Goal: Contribute content: Contribute content

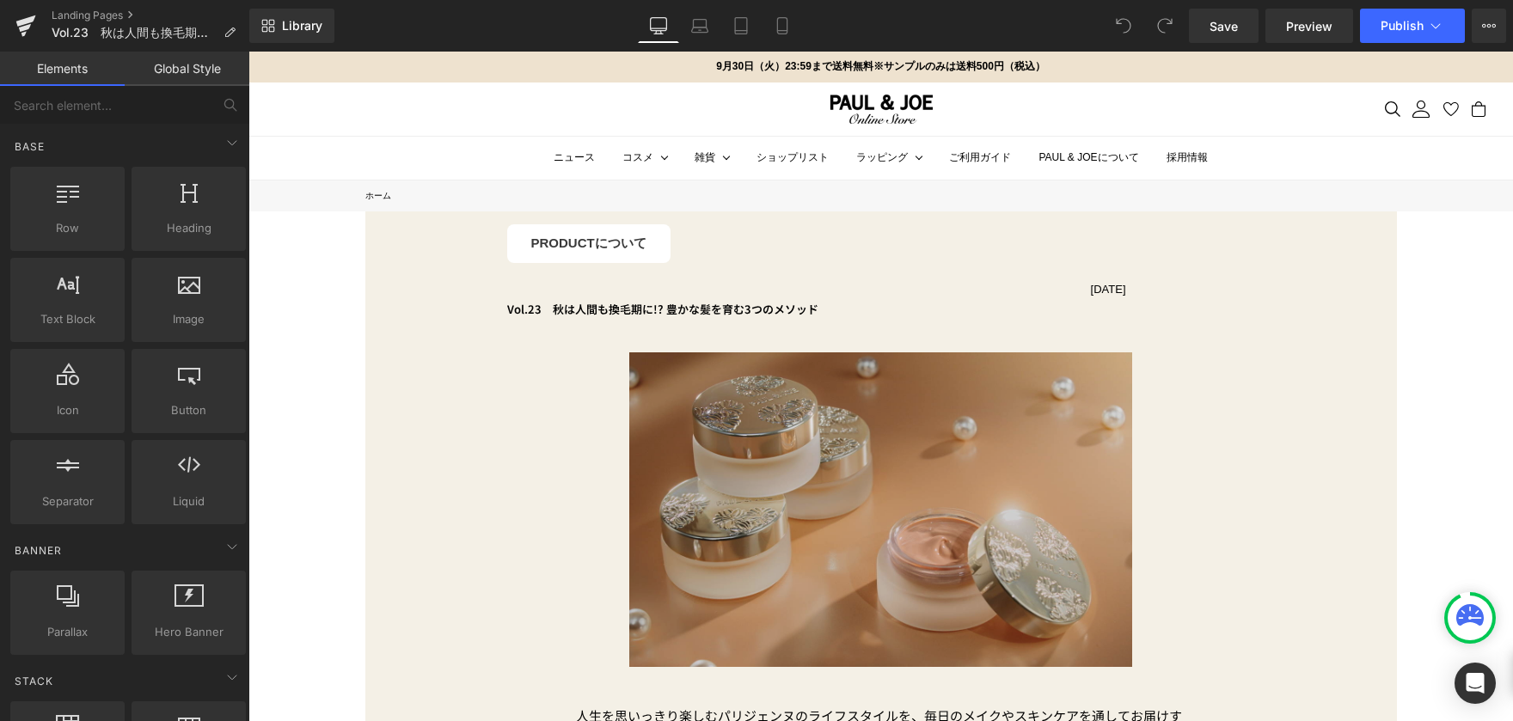
click at [990, 438] on img at bounding box center [880, 509] width 503 height 315
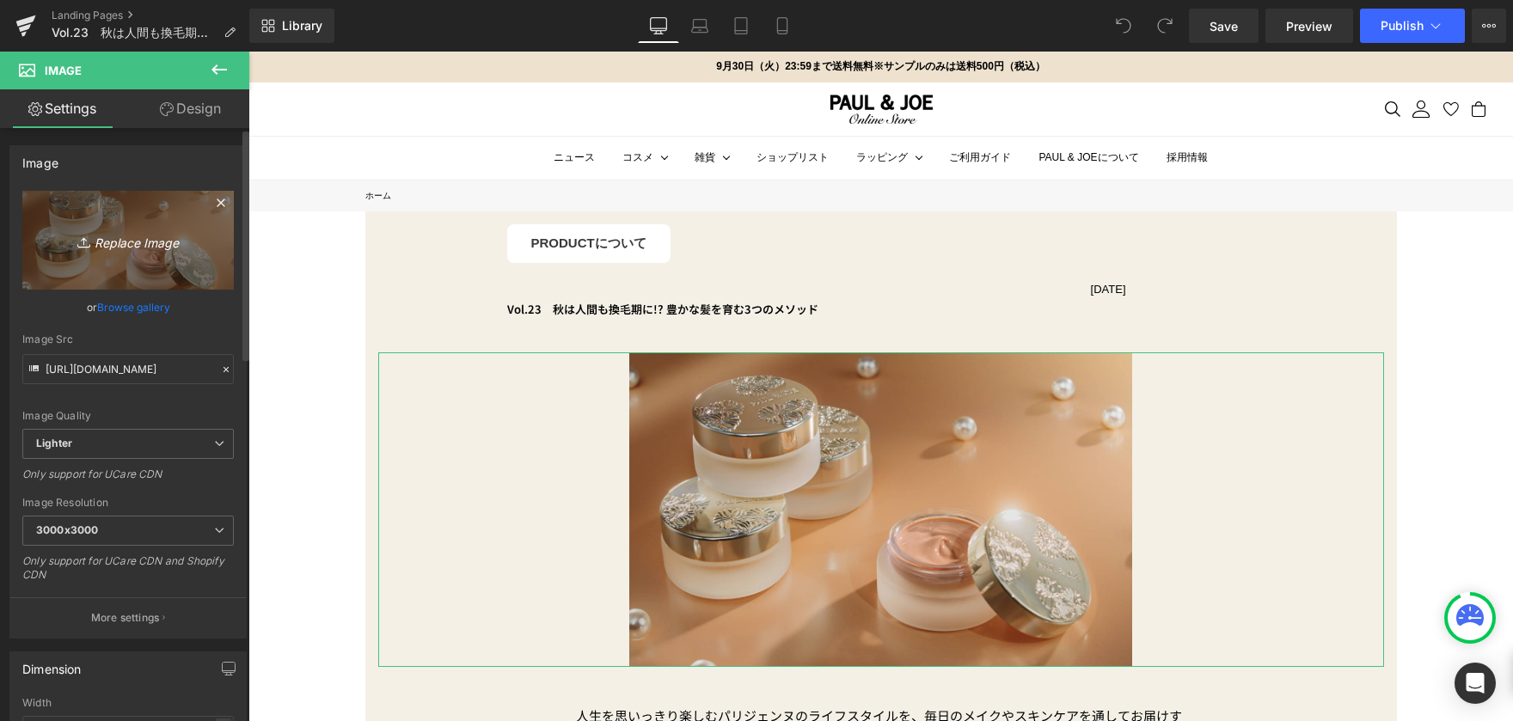
click at [137, 244] on icon "Replace Image" at bounding box center [128, 240] width 138 height 21
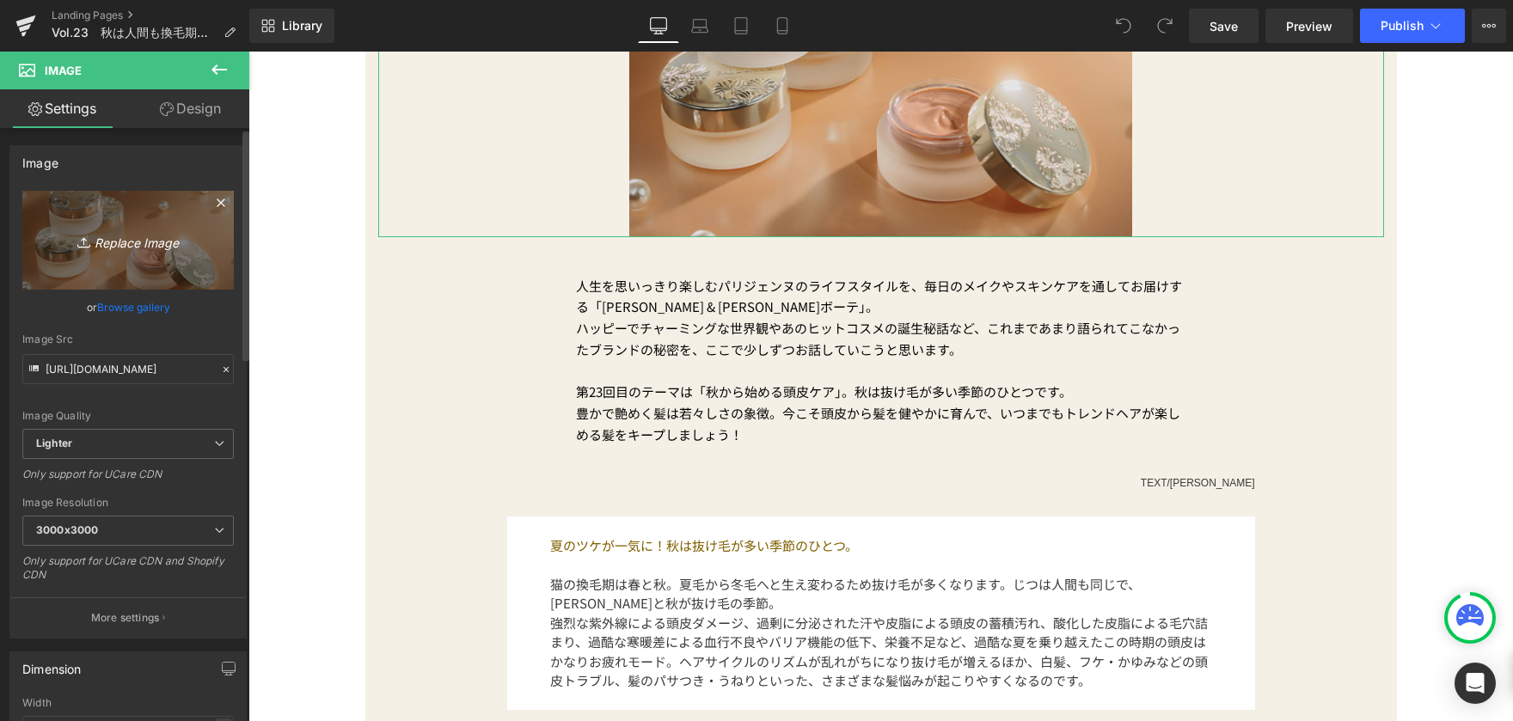
scroll to position [86, 0]
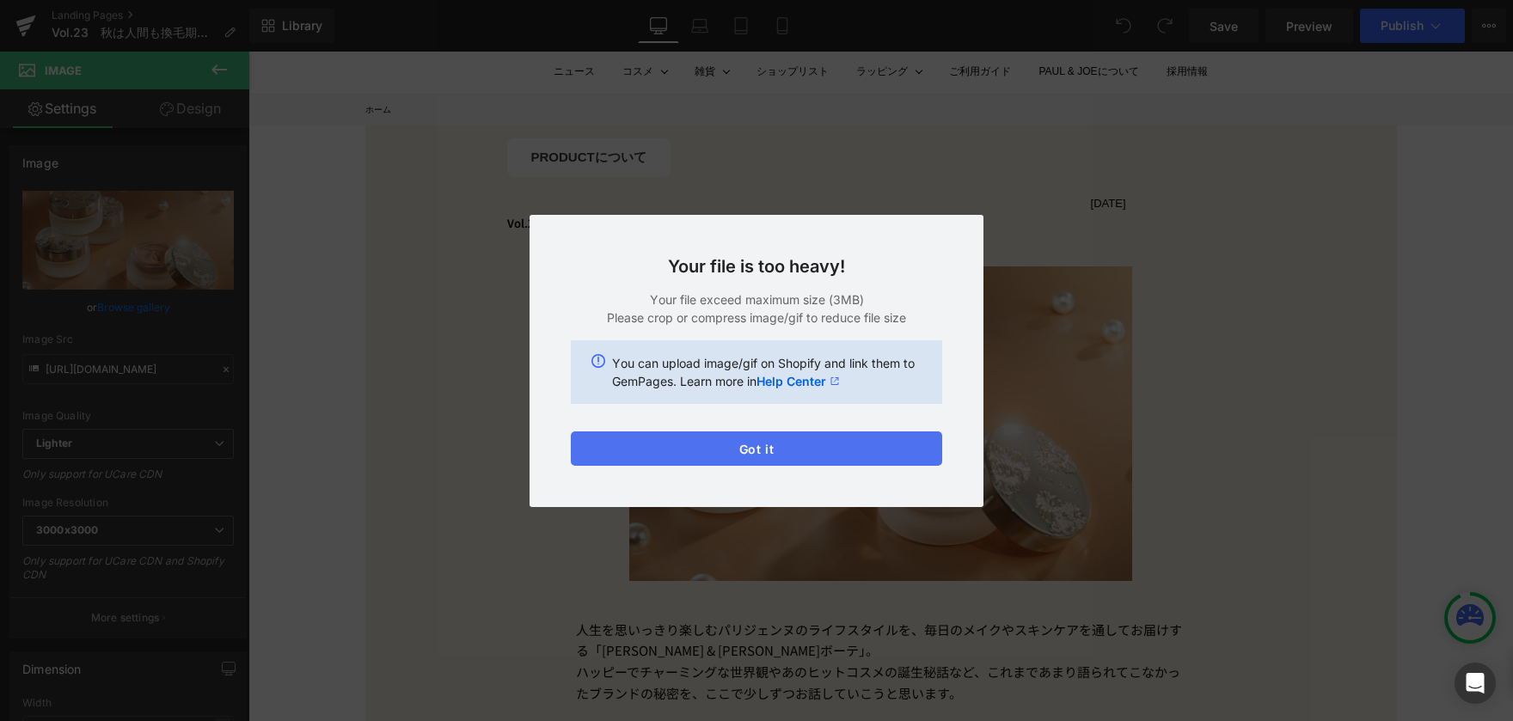
click at [724, 455] on button "Got it" at bounding box center [756, 449] width 371 height 34
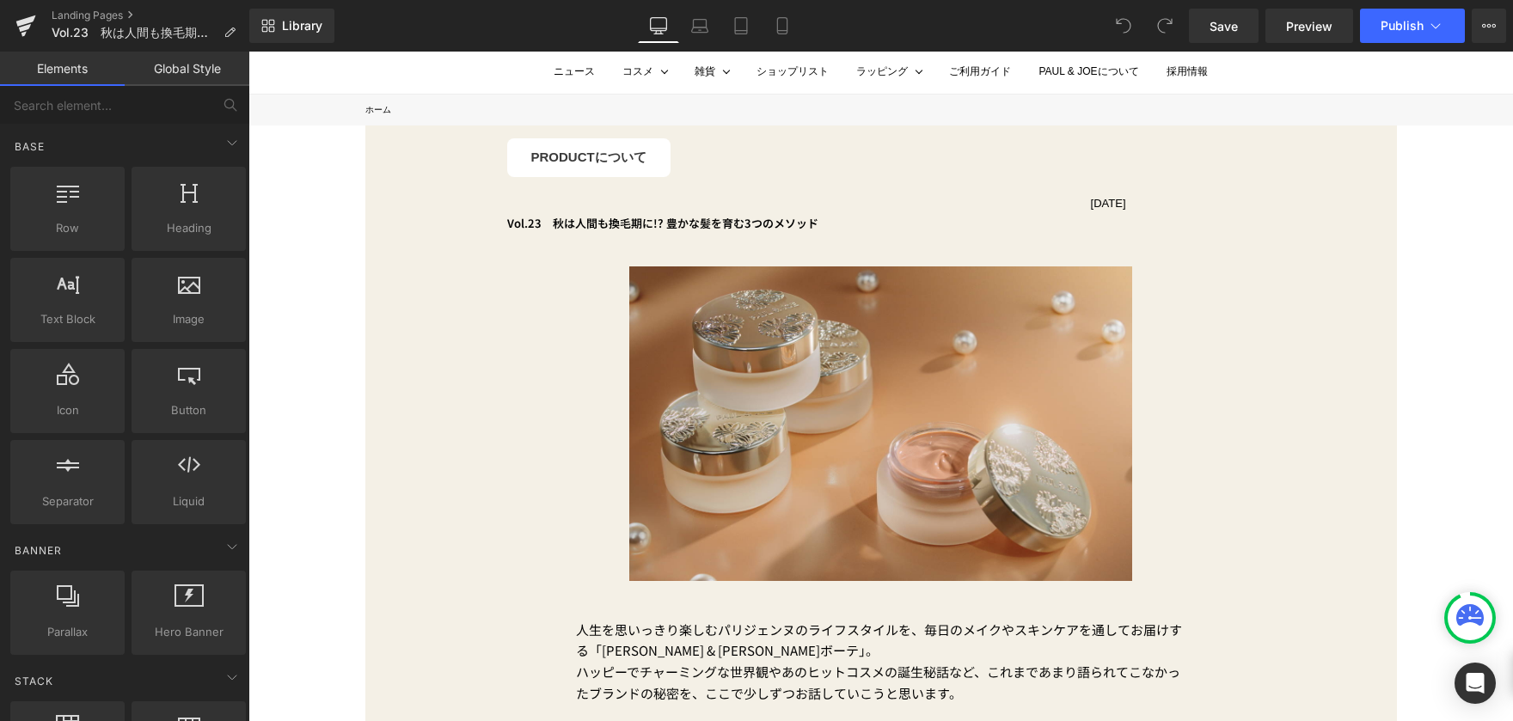
drag, startPoint x: 291, startPoint y: 389, endPoint x: 298, endPoint y: 493, distance: 104.3
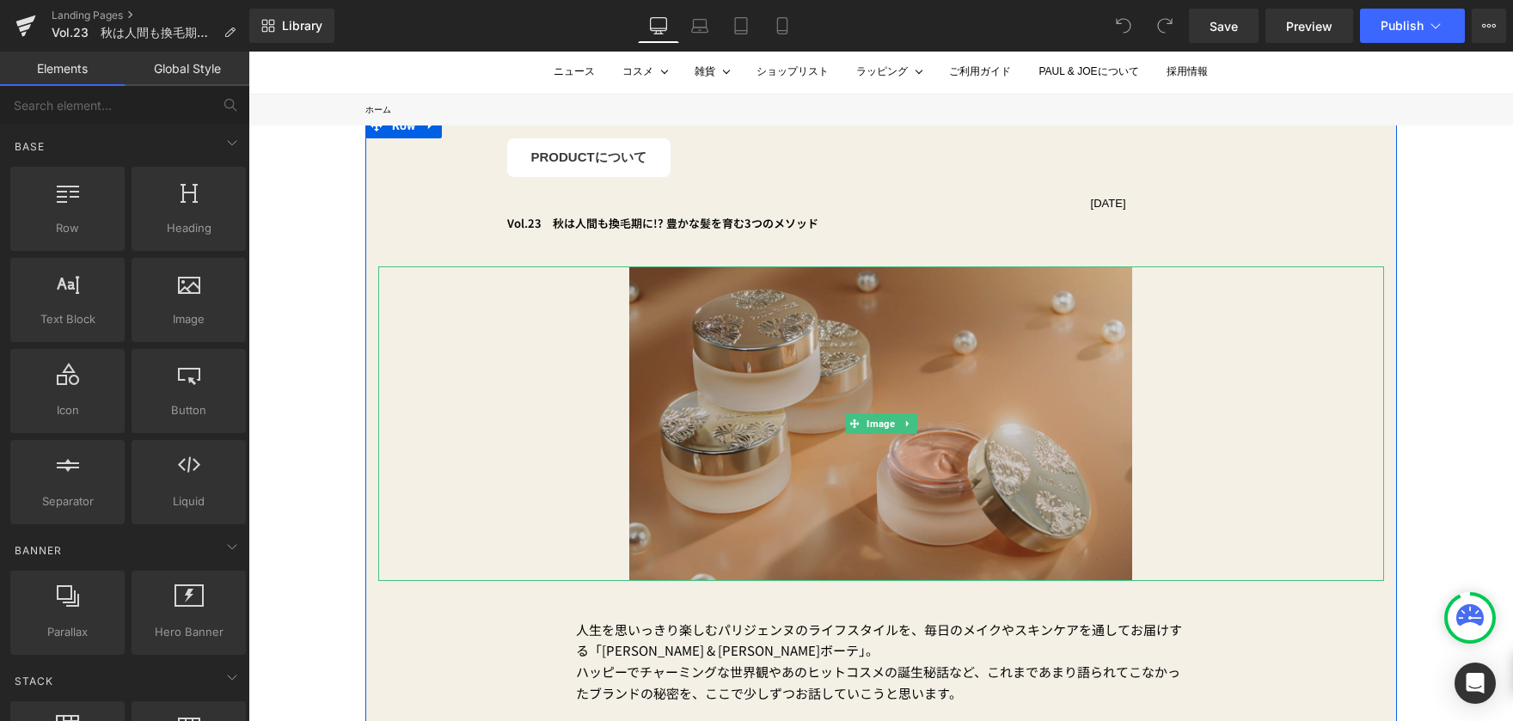
click at [953, 357] on img at bounding box center [880, 424] width 503 height 315
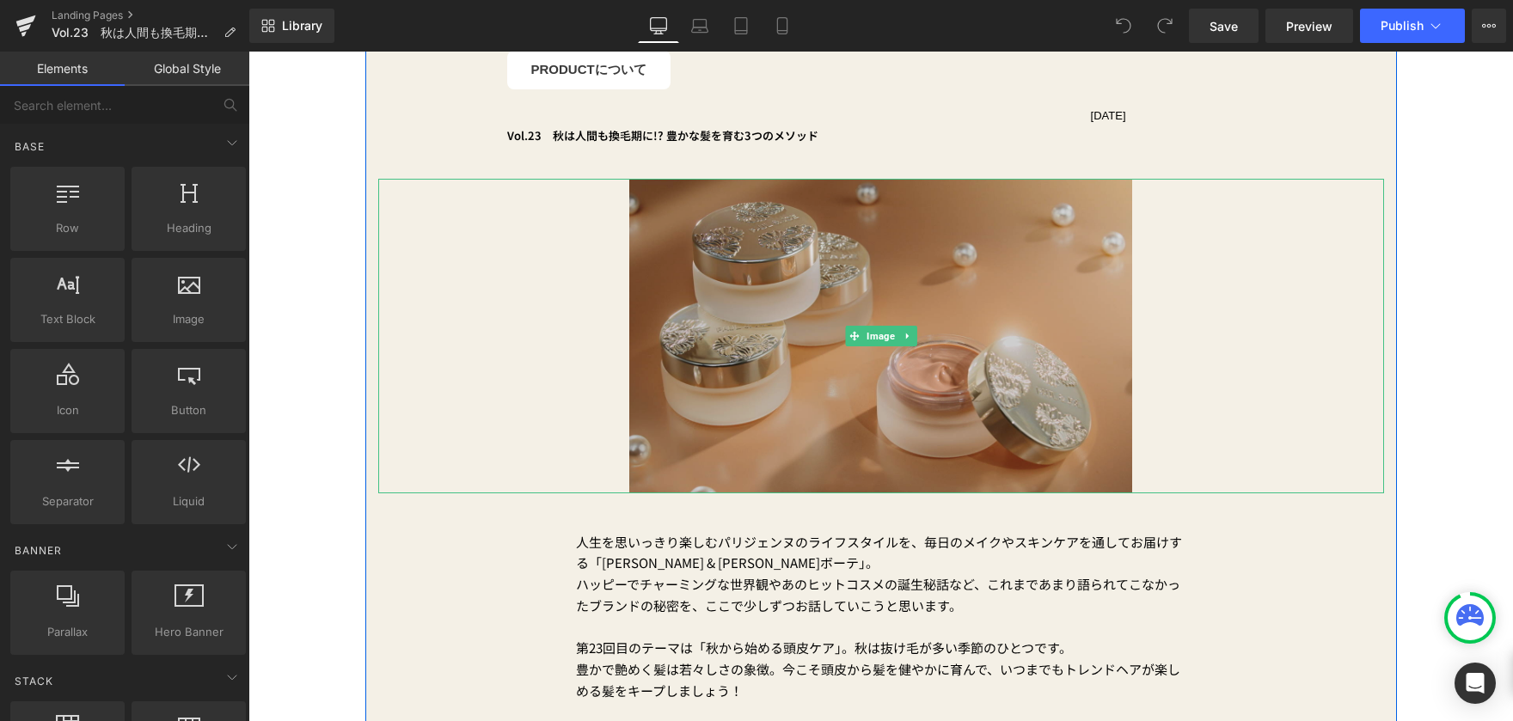
scroll to position [172, 0]
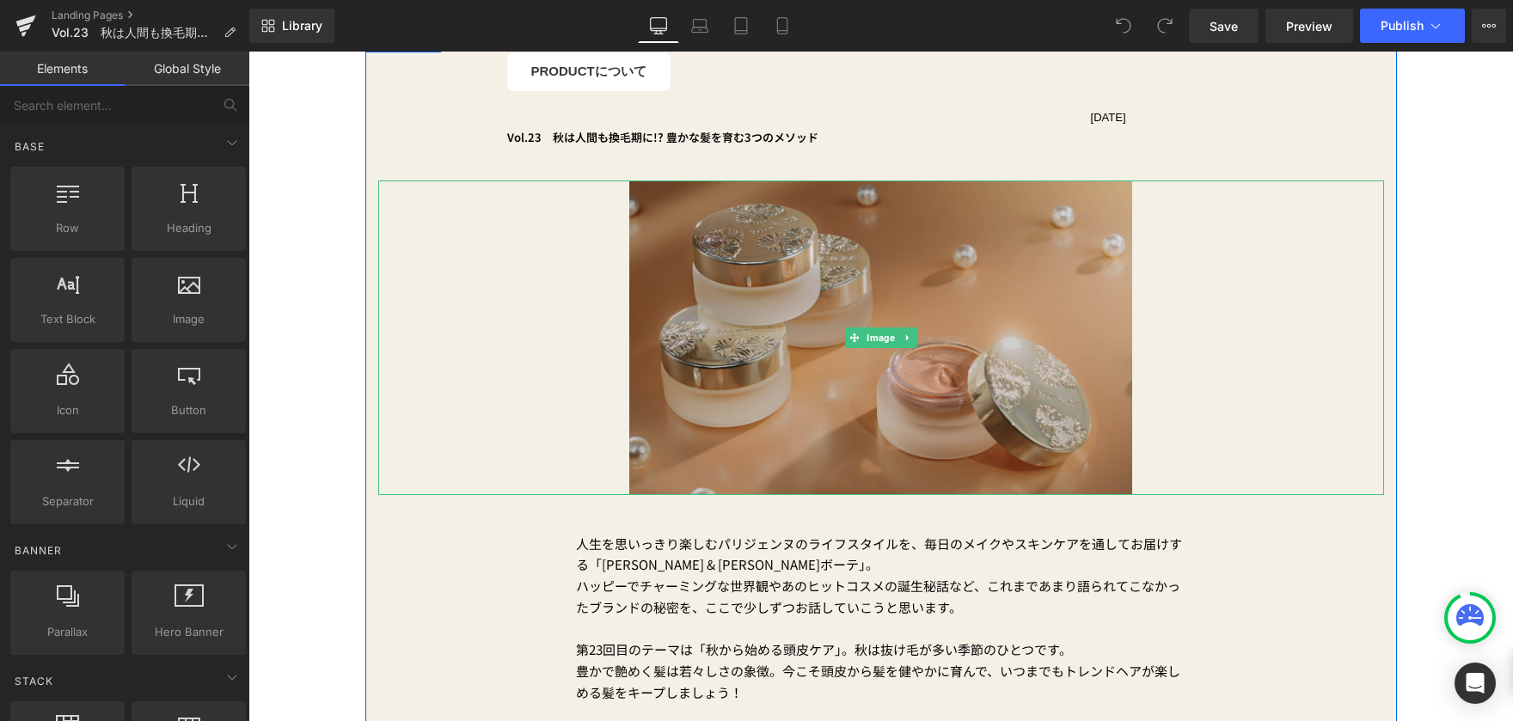
drag, startPoint x: 959, startPoint y: 277, endPoint x: 837, endPoint y: 259, distance: 123.4
click at [959, 277] on img at bounding box center [880, 338] width 503 height 315
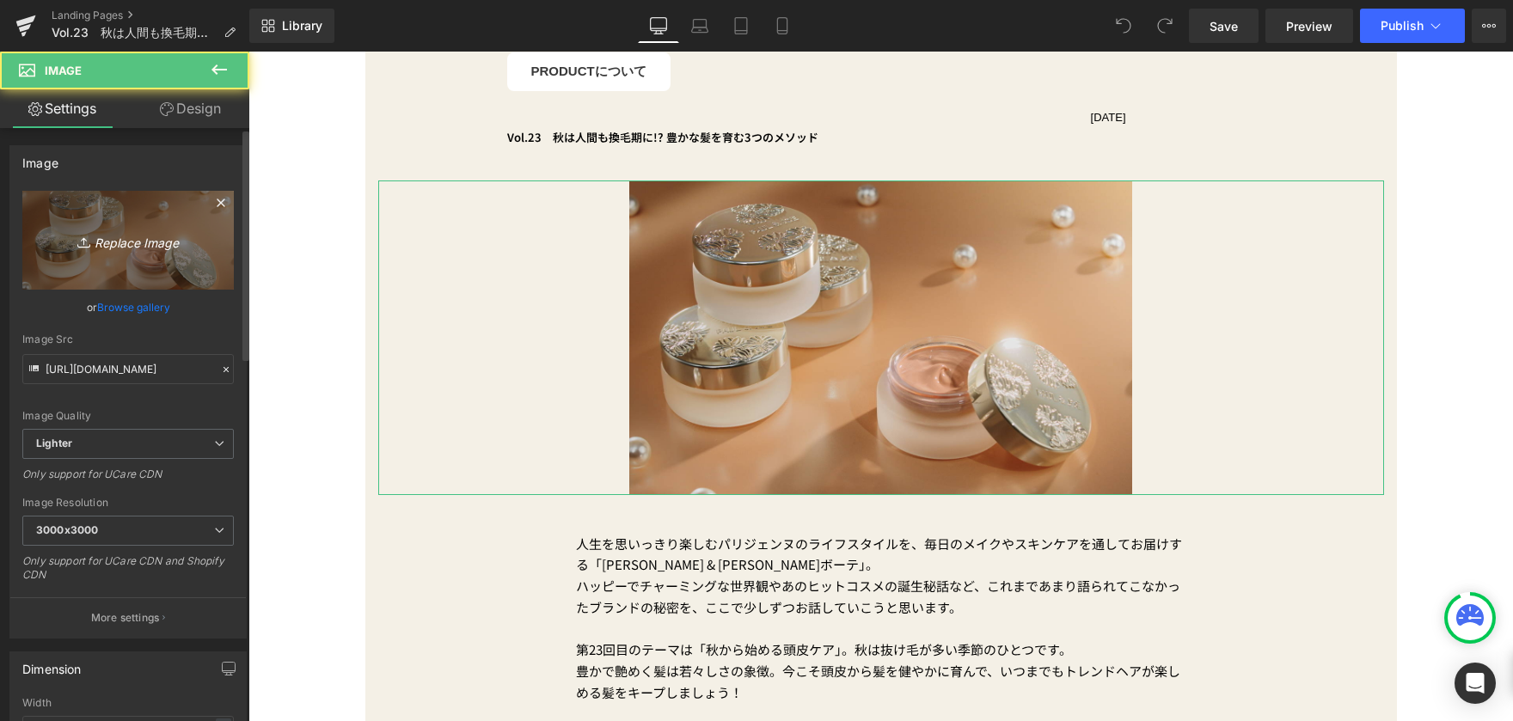
click at [180, 235] on icon "Replace Image" at bounding box center [128, 240] width 138 height 21
type input "C:\fakepath\修正①コラムTOP画像_横長.png"
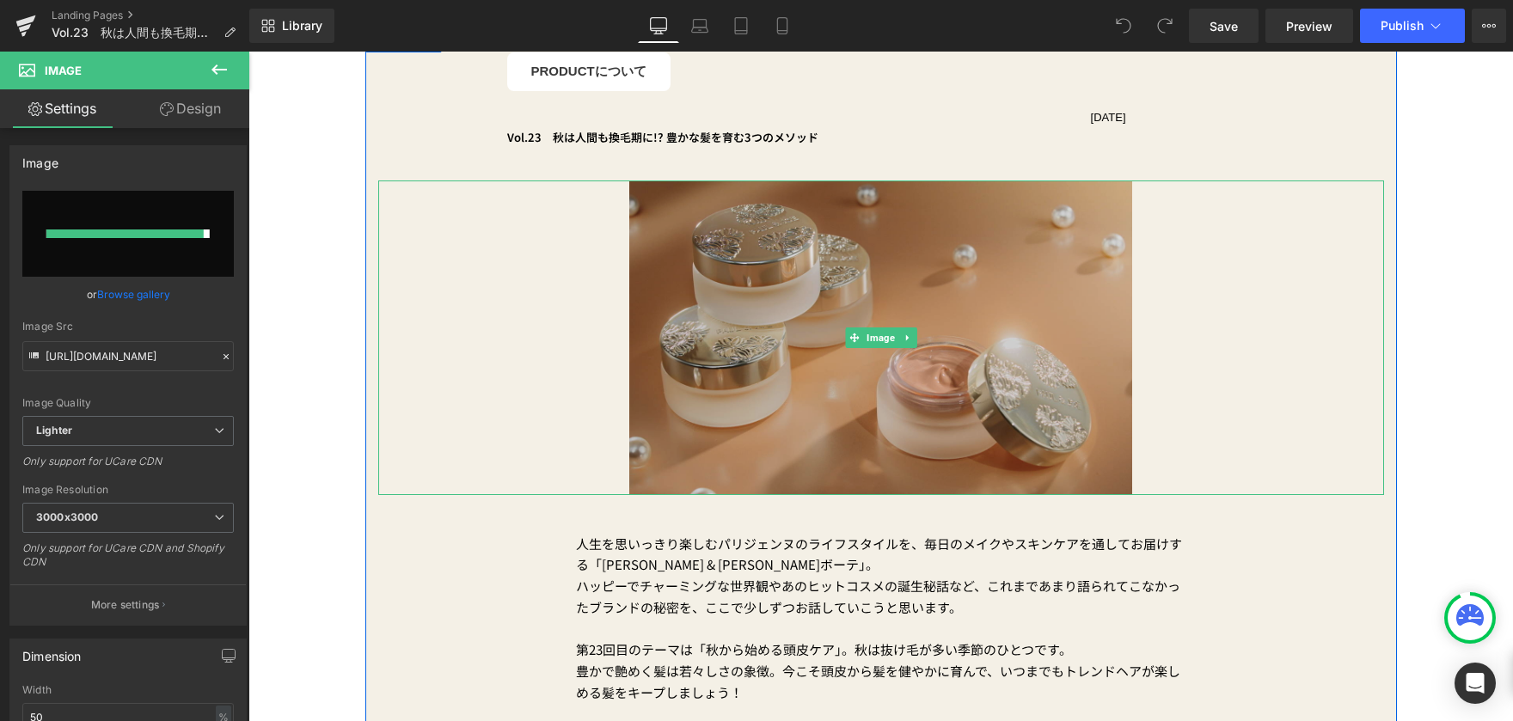
type input "[URL][DOMAIN_NAME]"
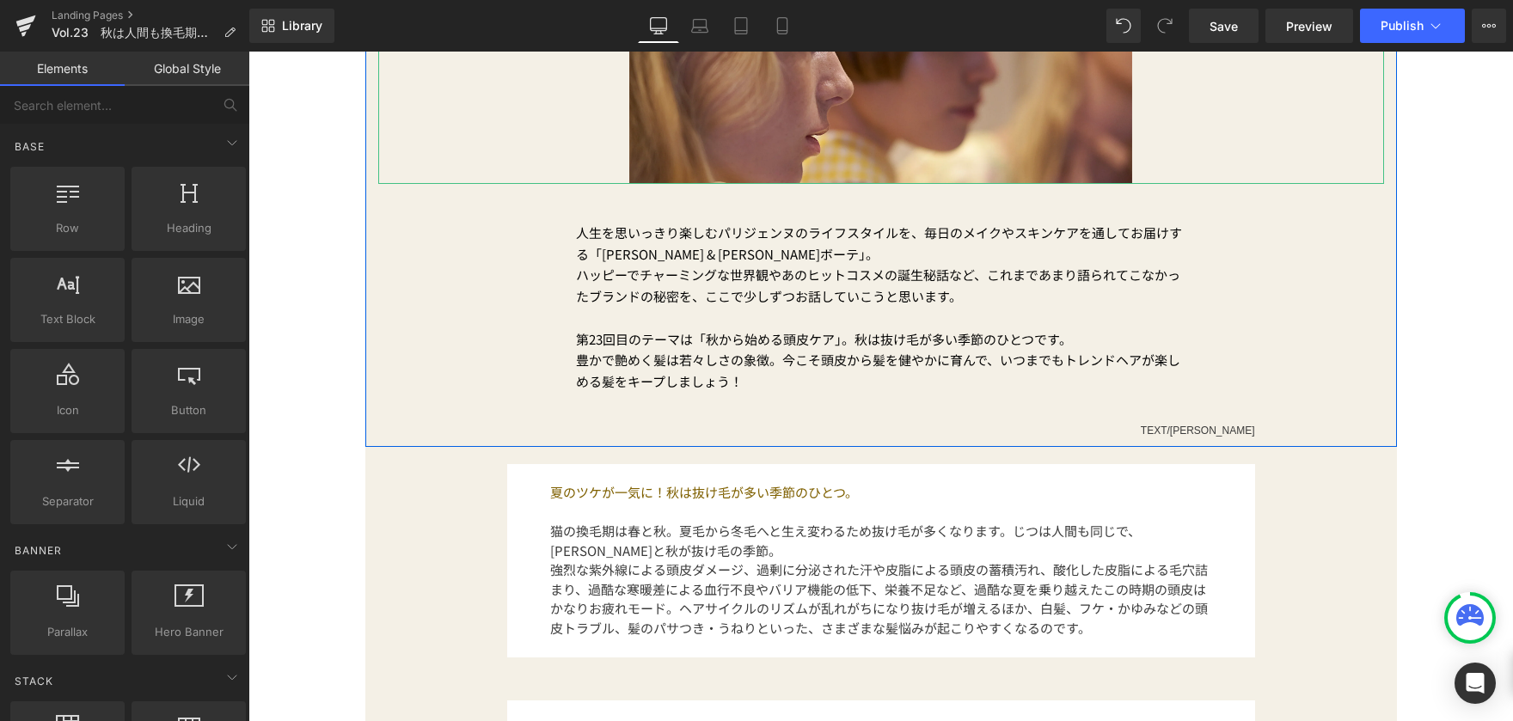
scroll to position [688, 0]
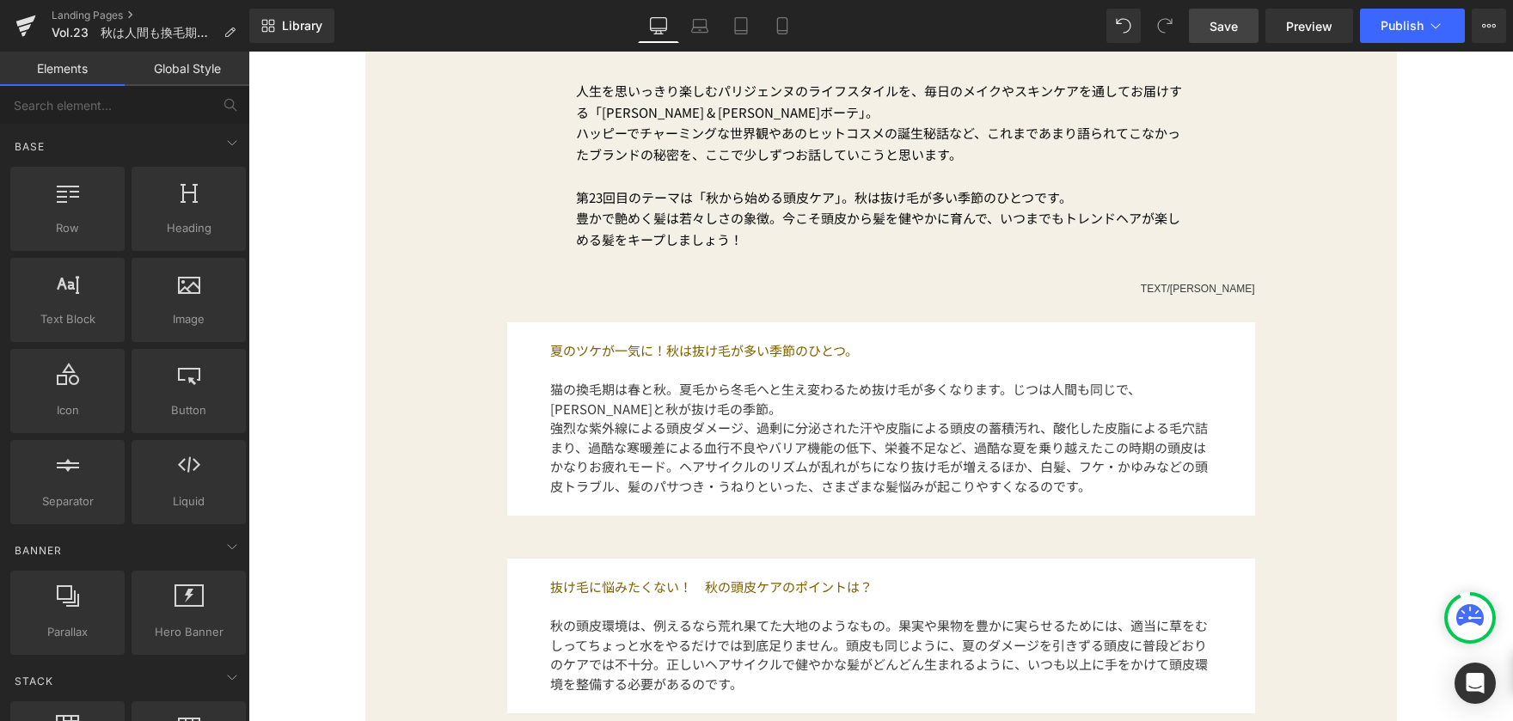
click at [1230, 28] on span "Save" at bounding box center [1224, 26] width 28 height 18
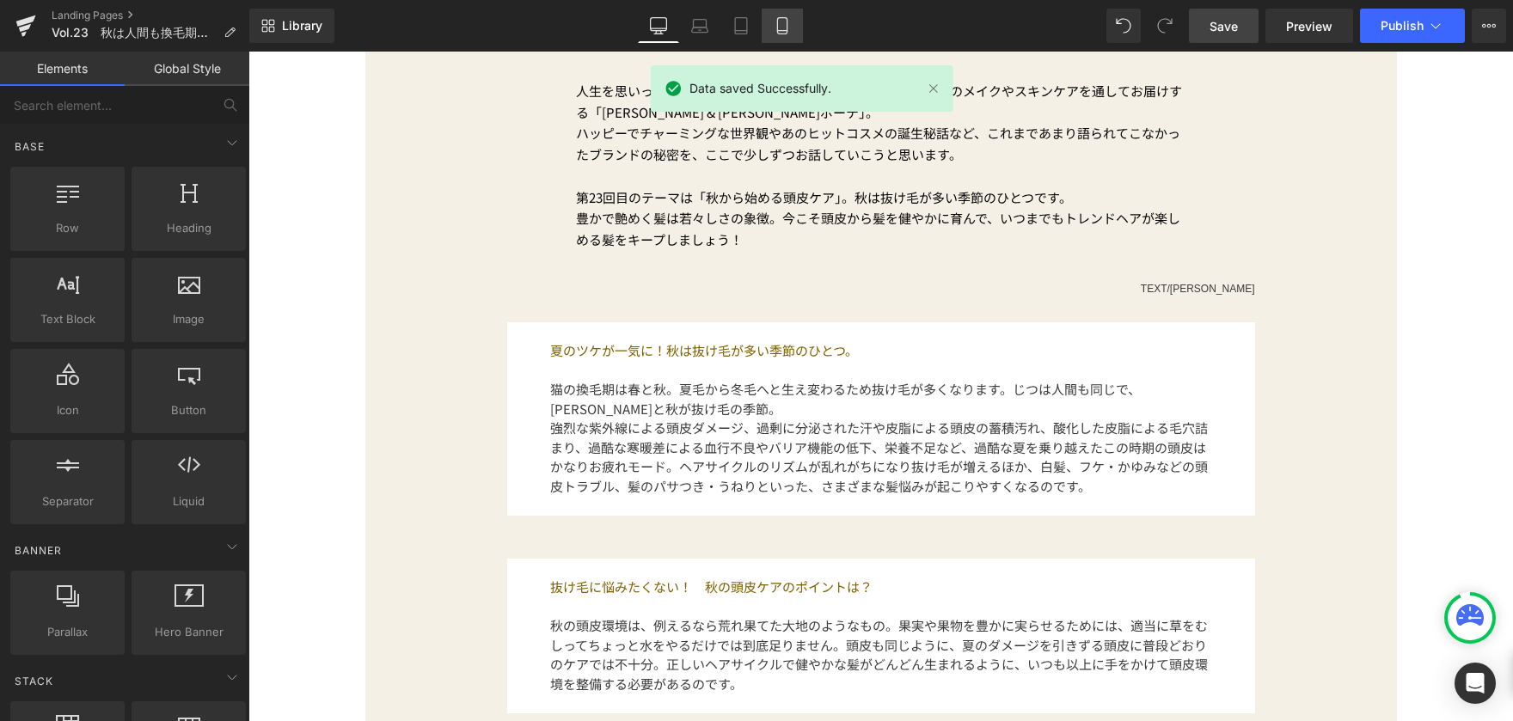
click at [793, 28] on link "Mobile" at bounding box center [782, 26] width 41 height 34
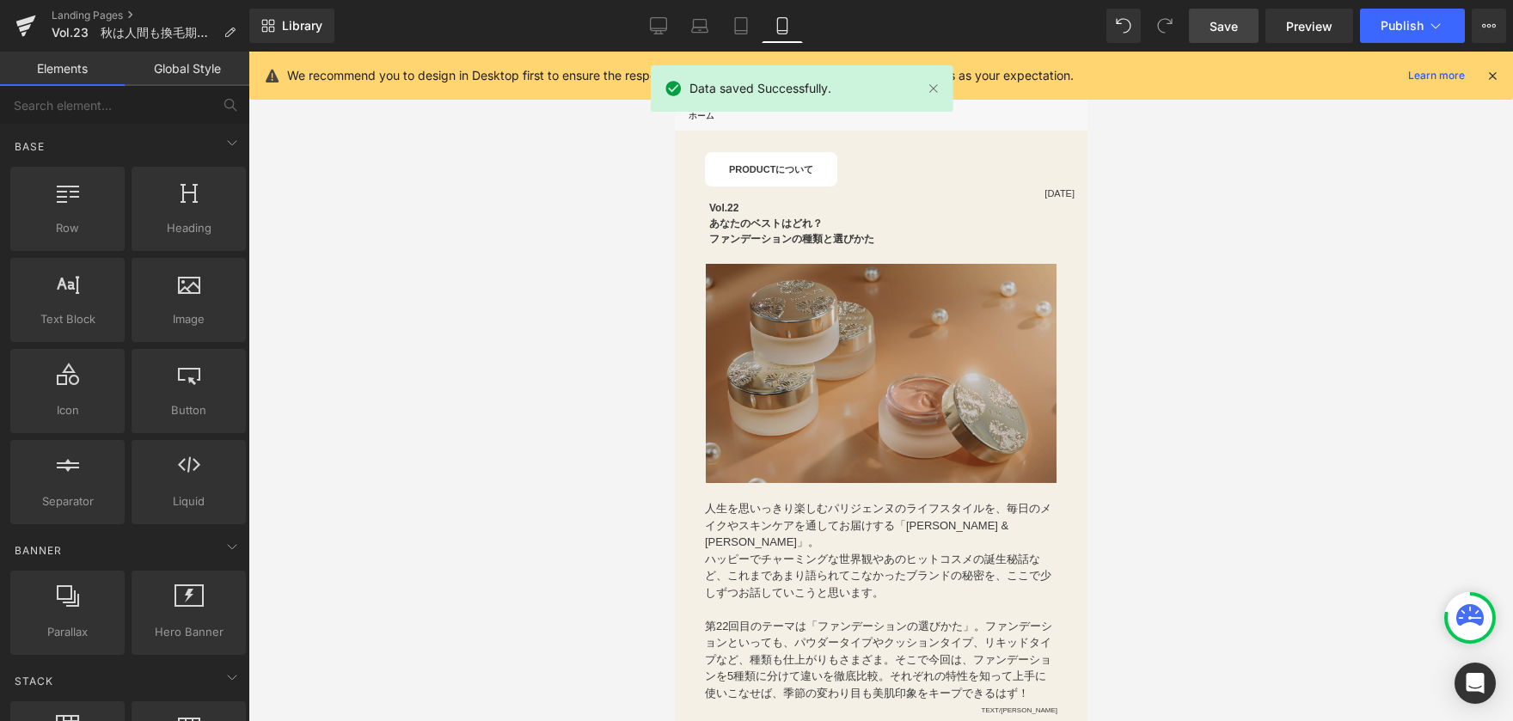
scroll to position [0, 0]
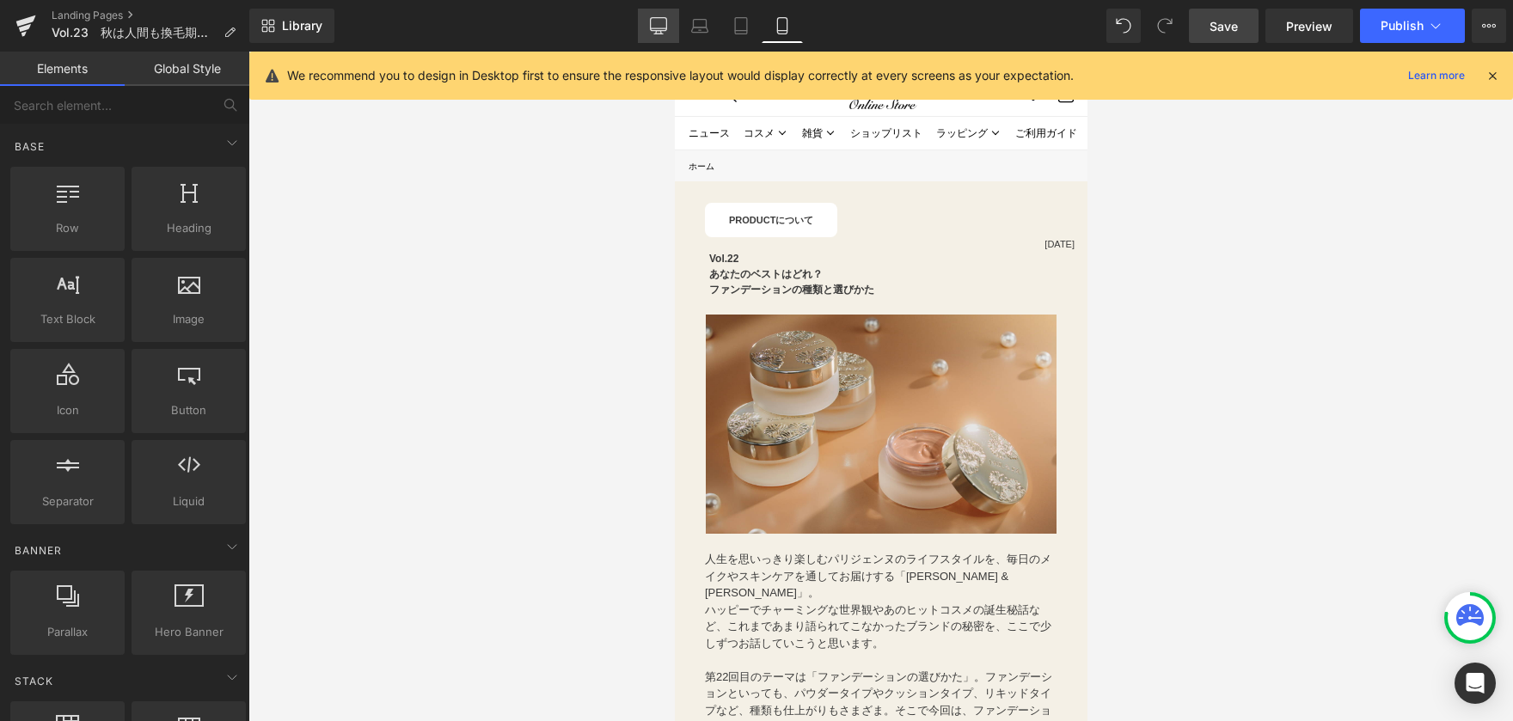
click at [665, 20] on icon at bounding box center [658, 25] width 17 height 17
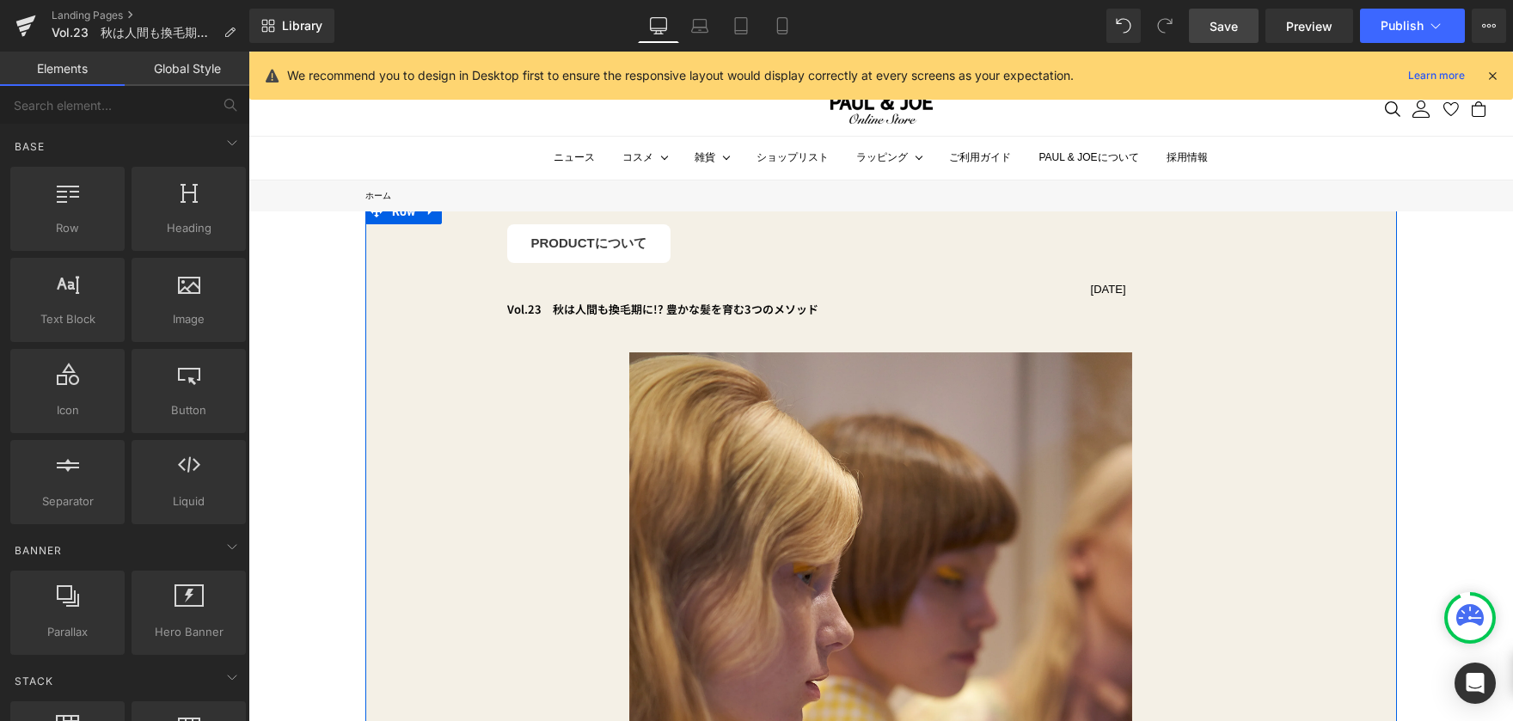
click at [248, 52] on div at bounding box center [248, 52] width 0 height 0
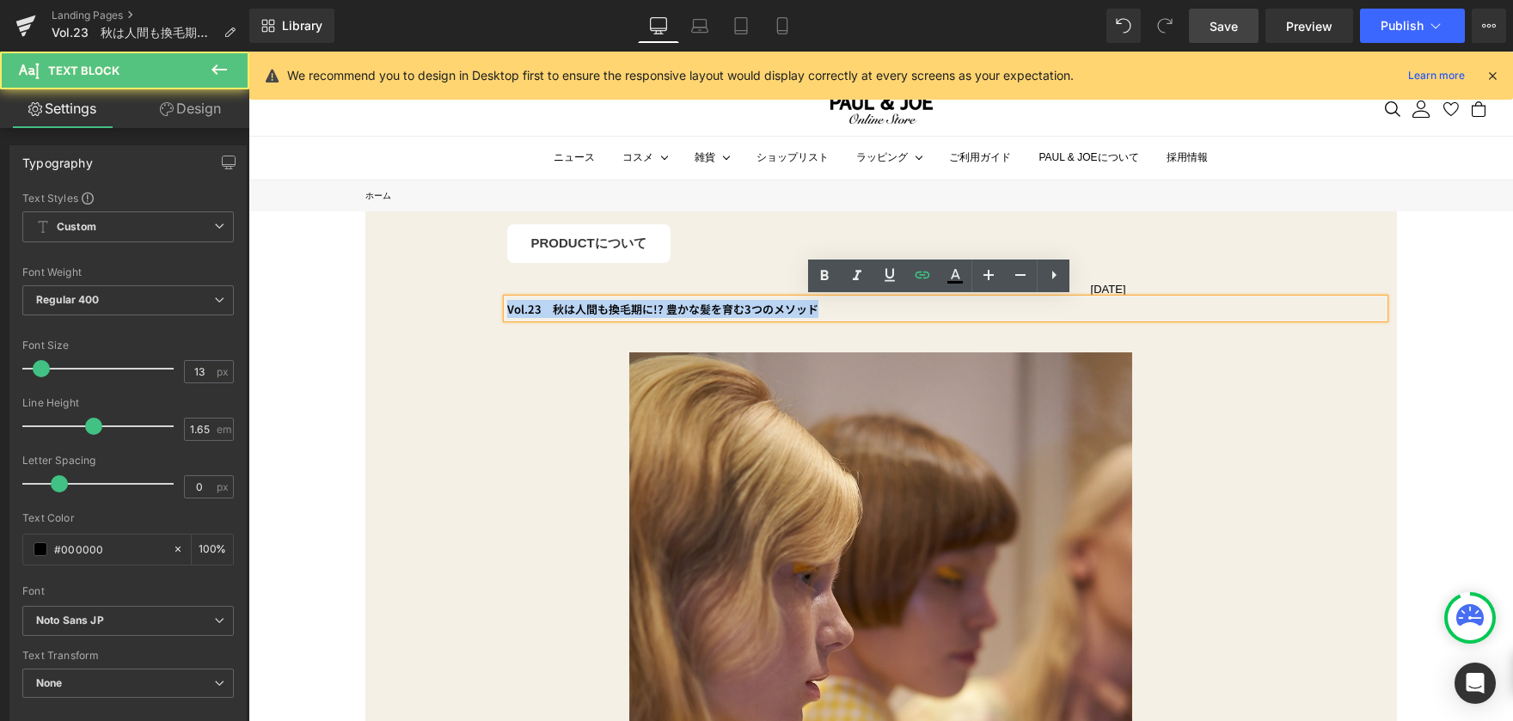
drag, startPoint x: 501, startPoint y: 310, endPoint x: 844, endPoint y: 303, distance: 343.1
click at [844, 303] on p "Vol.23　秋は人間も換毛期に!? 豊かな髪を育む3つのメソッド" at bounding box center [945, 309] width 877 height 18
copy b "Vol.23　秋は人間も換毛期に!? 豊かな髪を育む3つのメソッド"
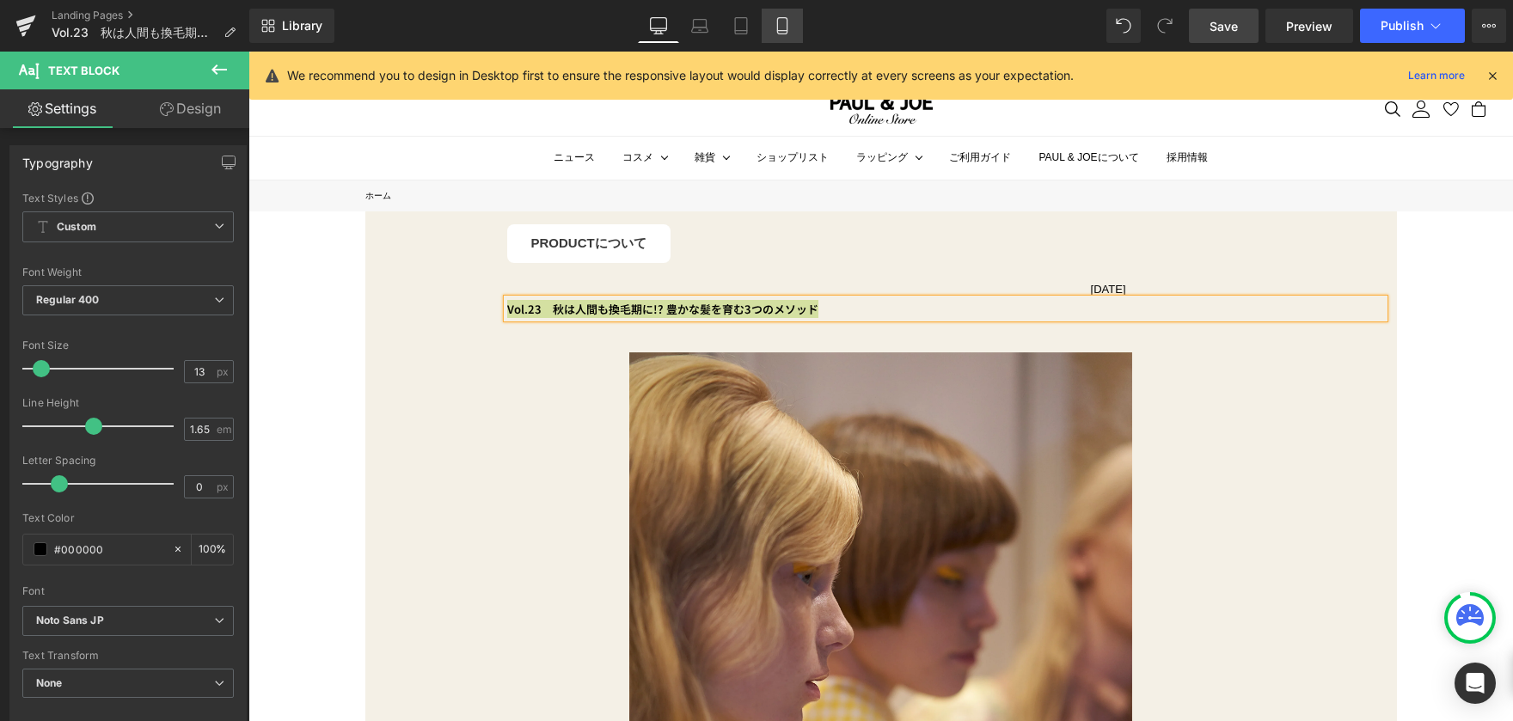
click at [779, 41] on link "Mobile" at bounding box center [782, 26] width 41 height 34
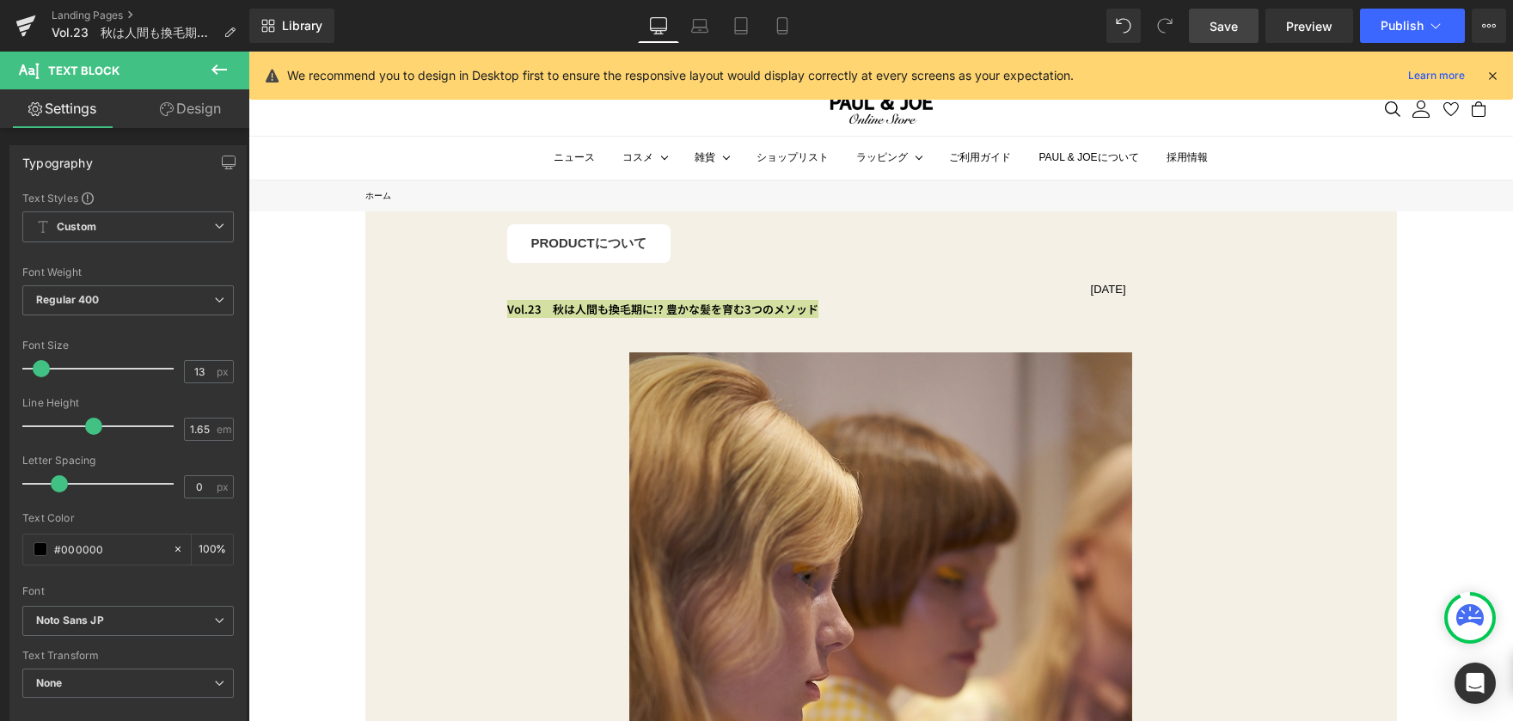
type input "100"
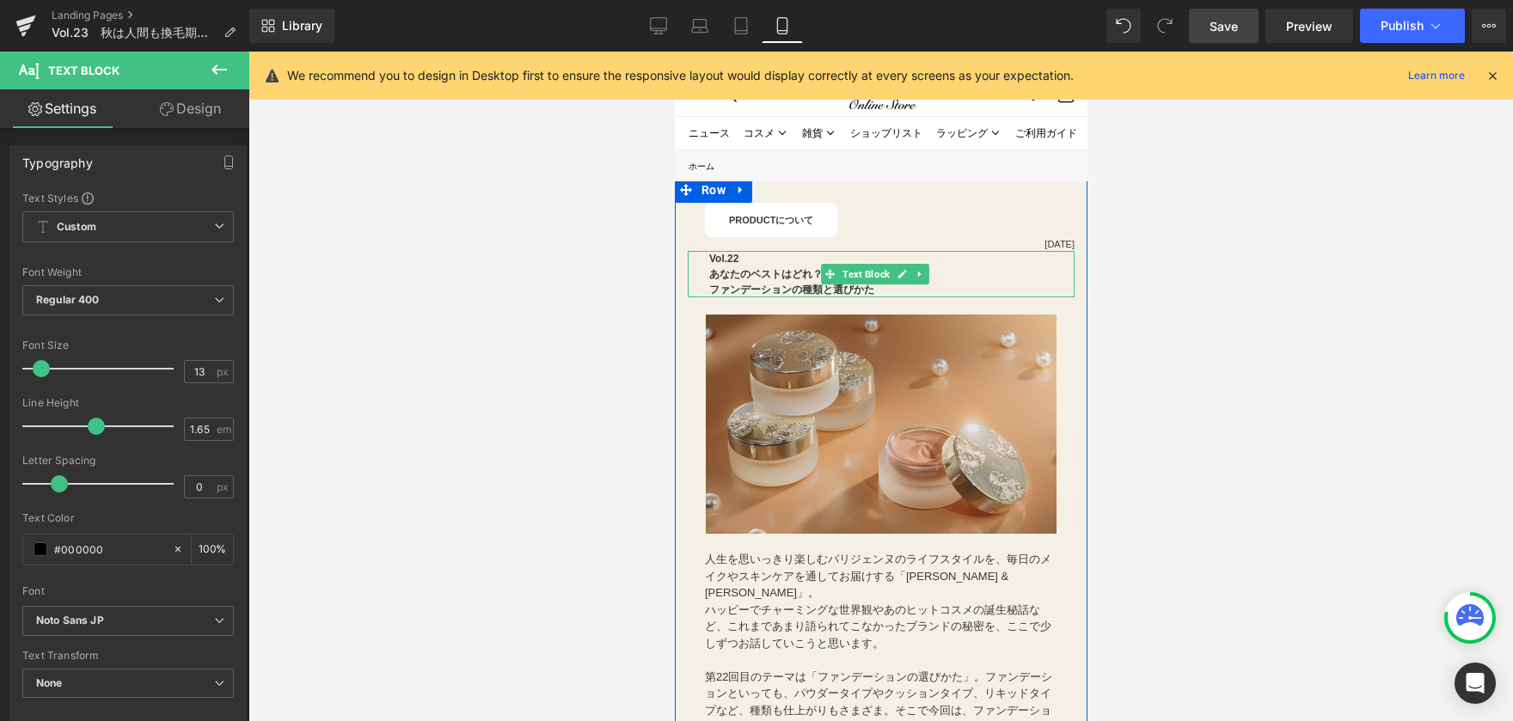
click at [726, 256] on b "Vol.22" at bounding box center [722, 259] width 29 height 12
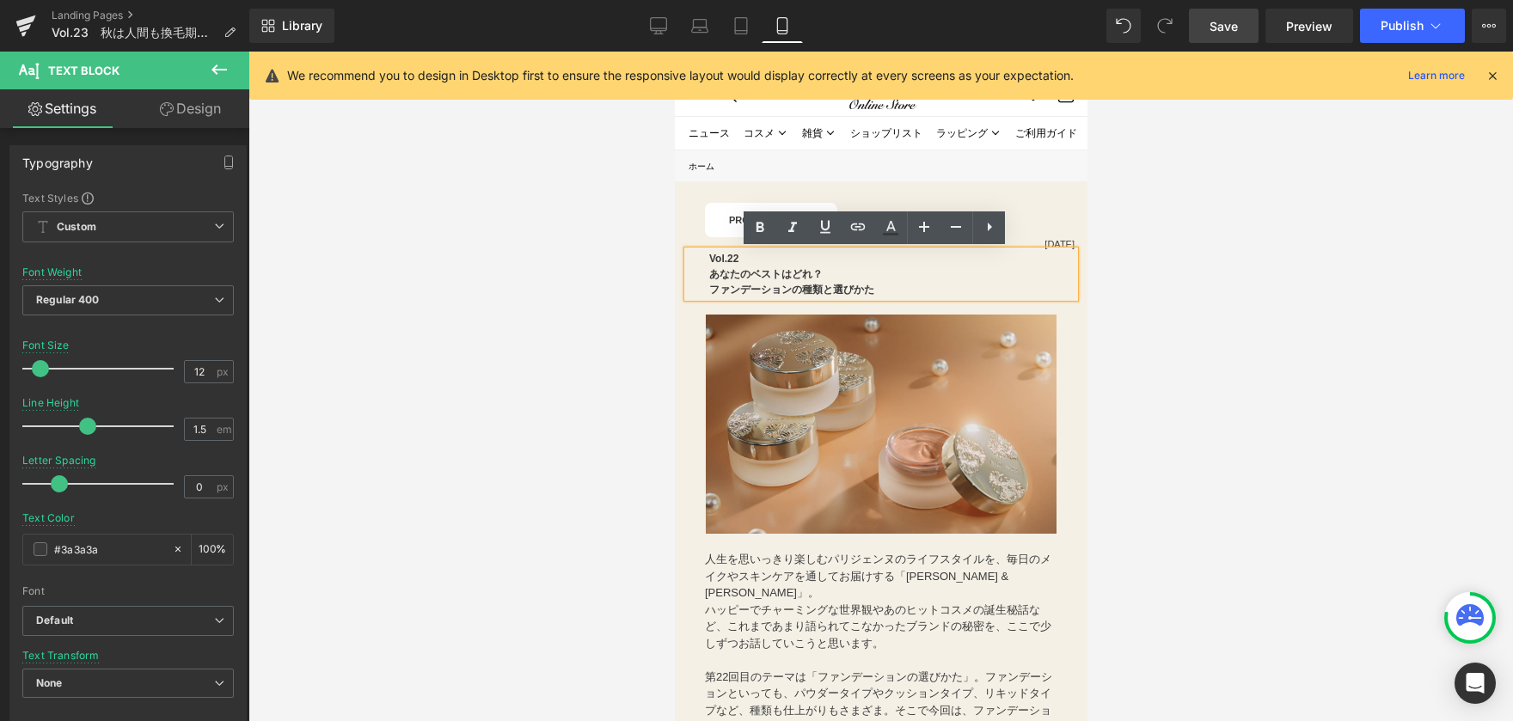
drag, startPoint x: 708, startPoint y: 258, endPoint x: 894, endPoint y: 274, distance: 186.4
click at [894, 274] on div "Vol.22　 あなたのベストはどれ？ ファンデーションの種類と選びかた" at bounding box center [880, 274] width 387 height 46
click at [894, 274] on p "あなたのベストはどれ？" at bounding box center [880, 274] width 344 height 15
drag, startPoint x: 891, startPoint y: 285, endPoint x: 653, endPoint y: 255, distance: 239.1
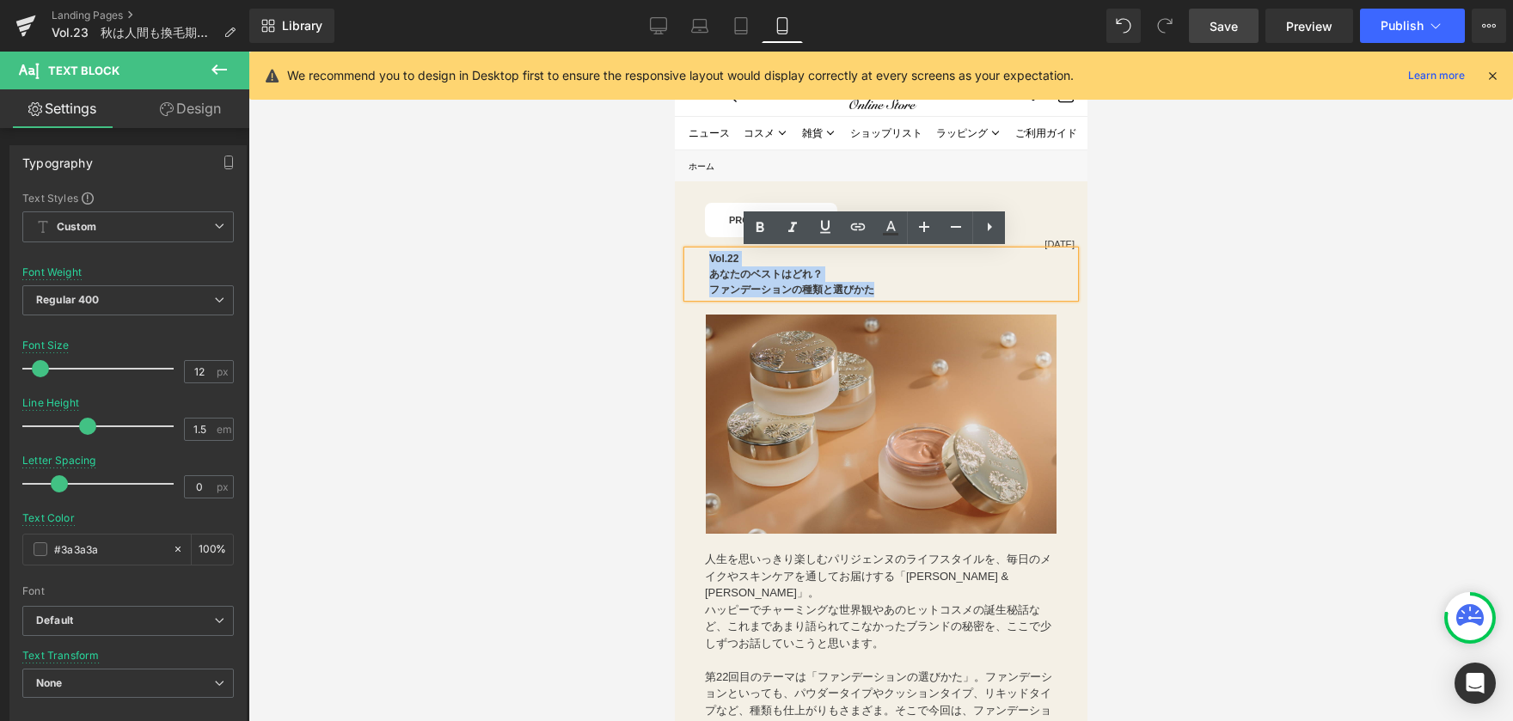
paste div
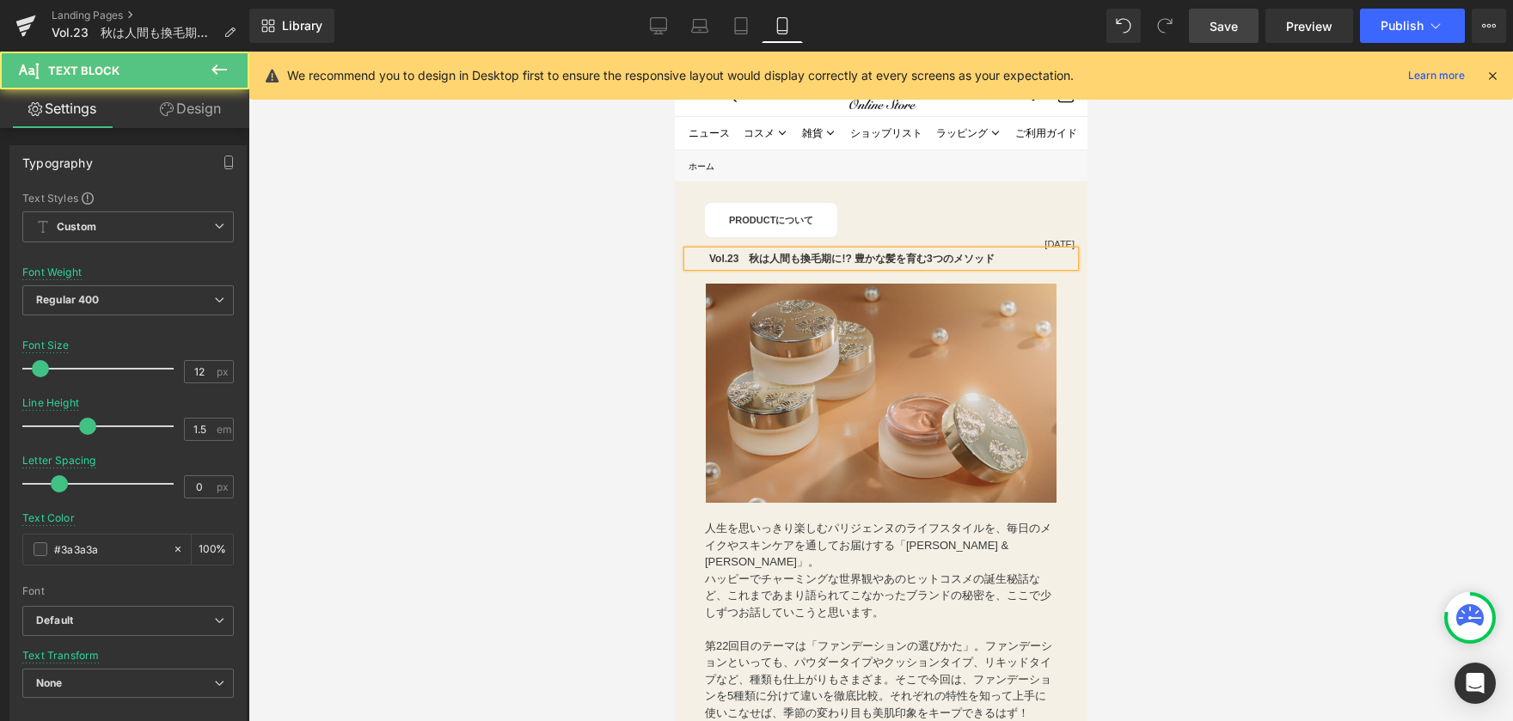
click at [757, 259] on b "Vol.23　秋は人間も換毛期に!? 豊かな髪を育む3つのメソッド" at bounding box center [850, 259] width 285 height 12
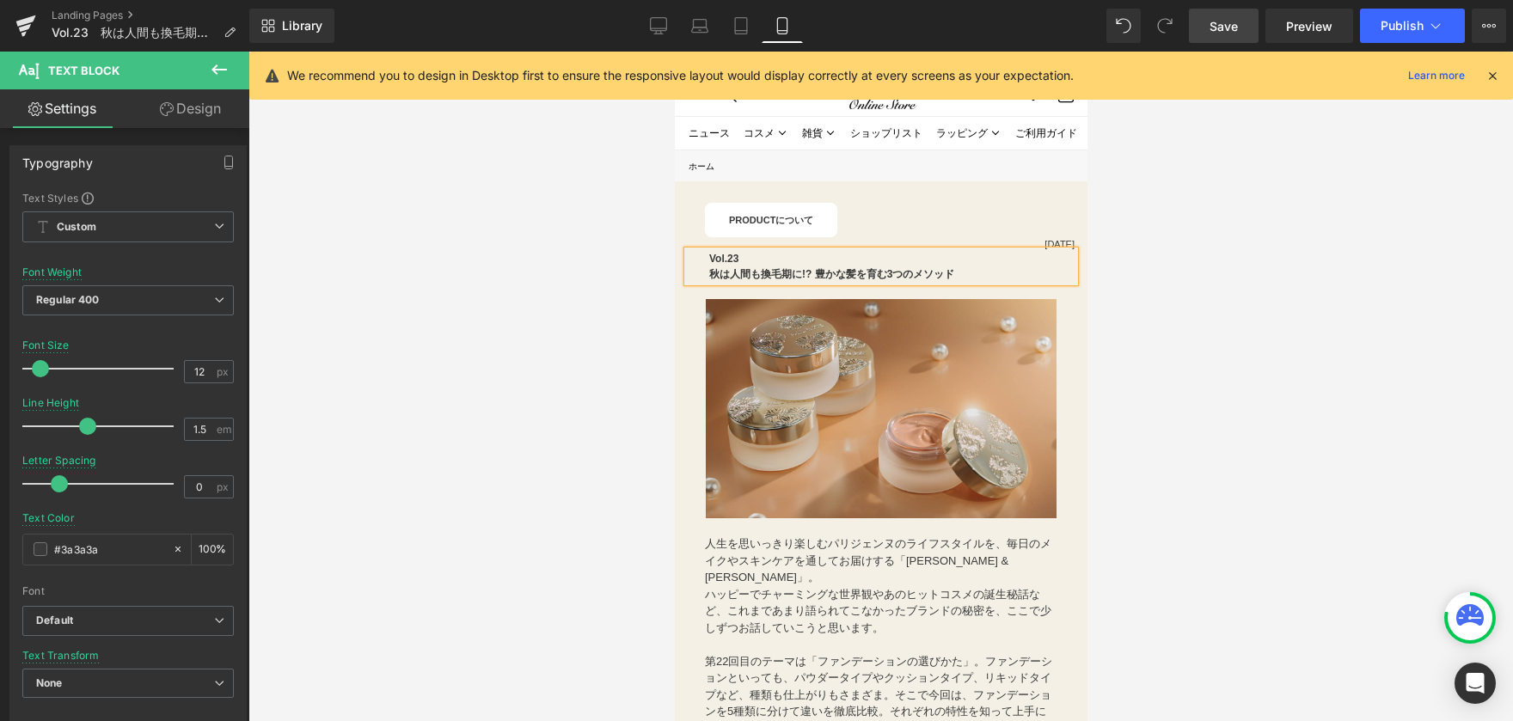
click at [816, 278] on b "秋は人間も換毛期に!? 豊かな髪を育む3つのメソッド" at bounding box center [830, 274] width 245 height 12
drag, startPoint x: 655, startPoint y: 23, endPoint x: 365, endPoint y: 198, distance: 338.2
click at [655, 23] on icon at bounding box center [658, 25] width 17 height 17
type input "13"
type input "1.65"
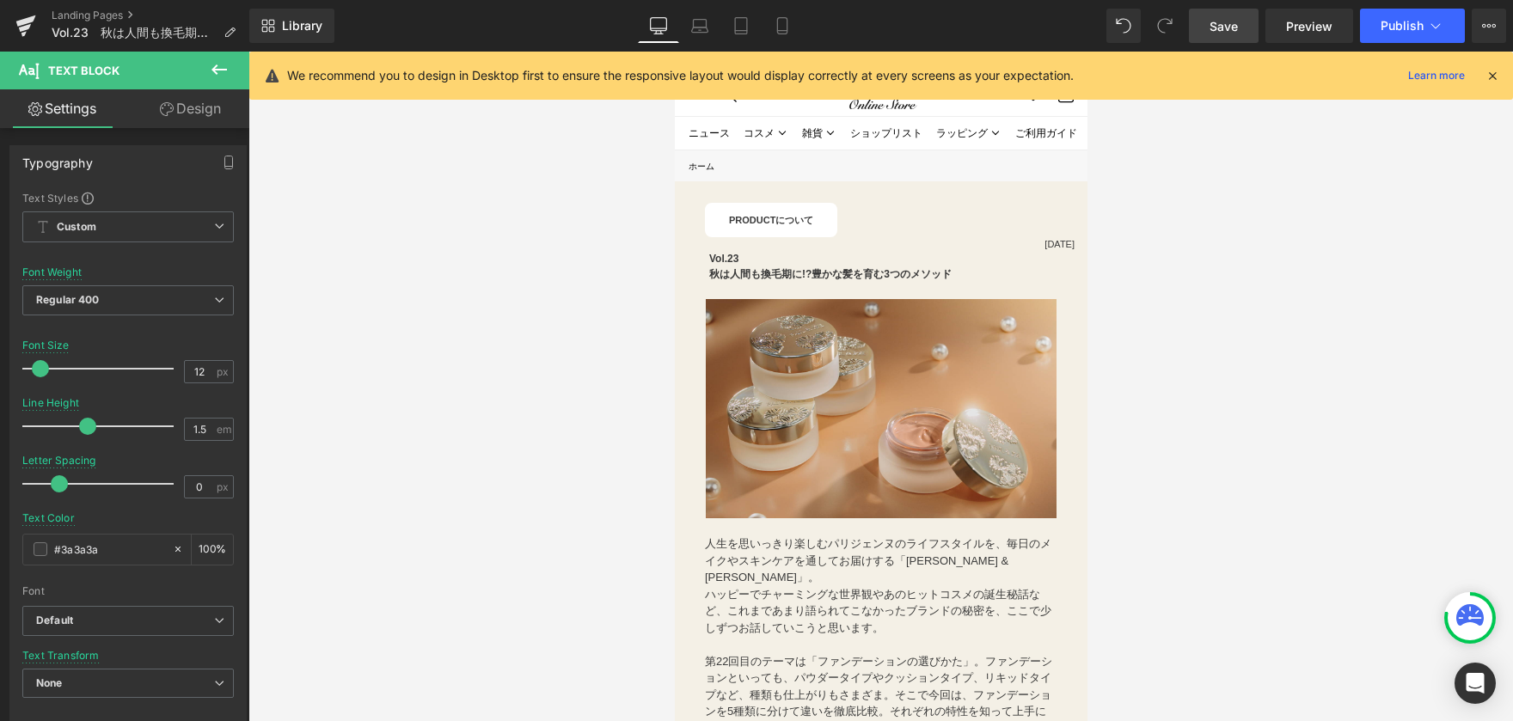
type input "#000000"
type input "100"
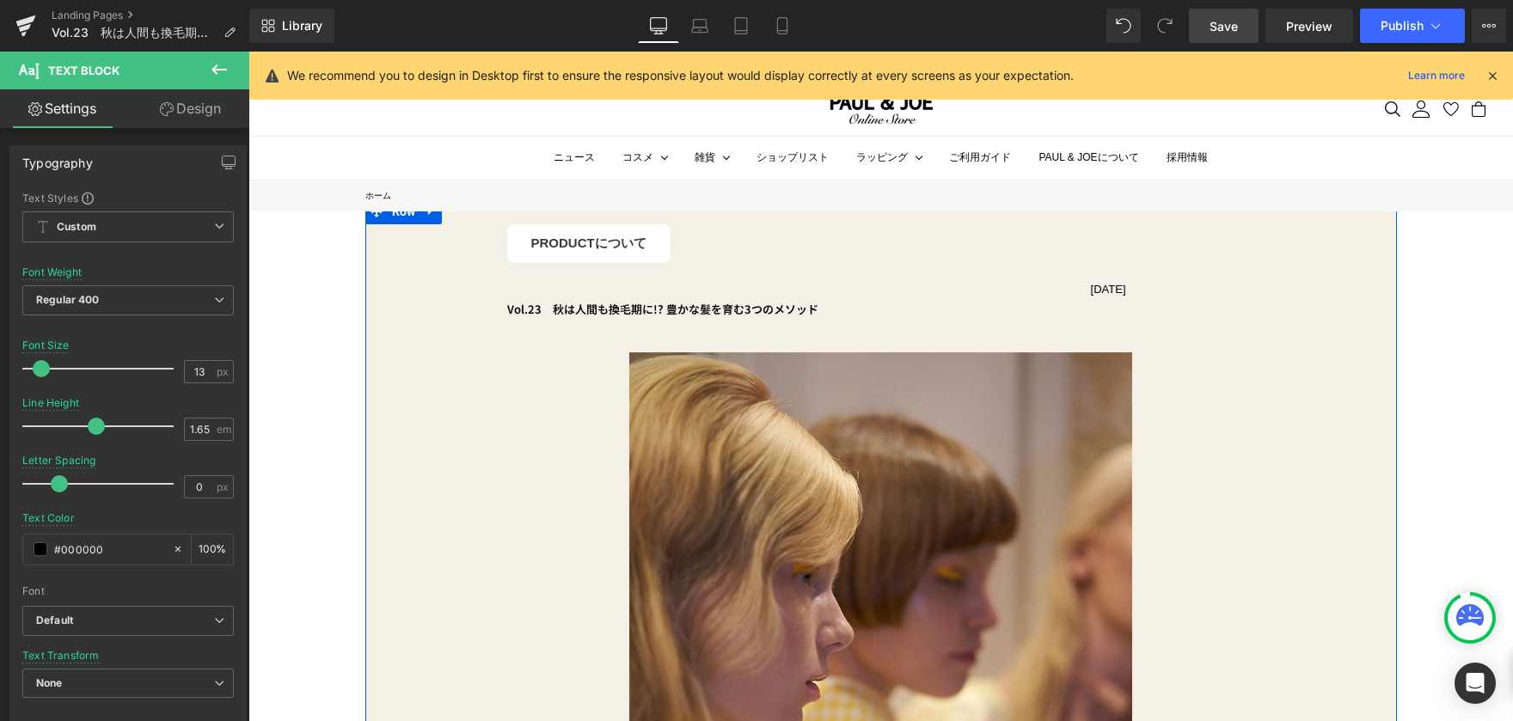
click at [1086, 288] on p "[DATE]" at bounding box center [752, 289] width 748 height 18
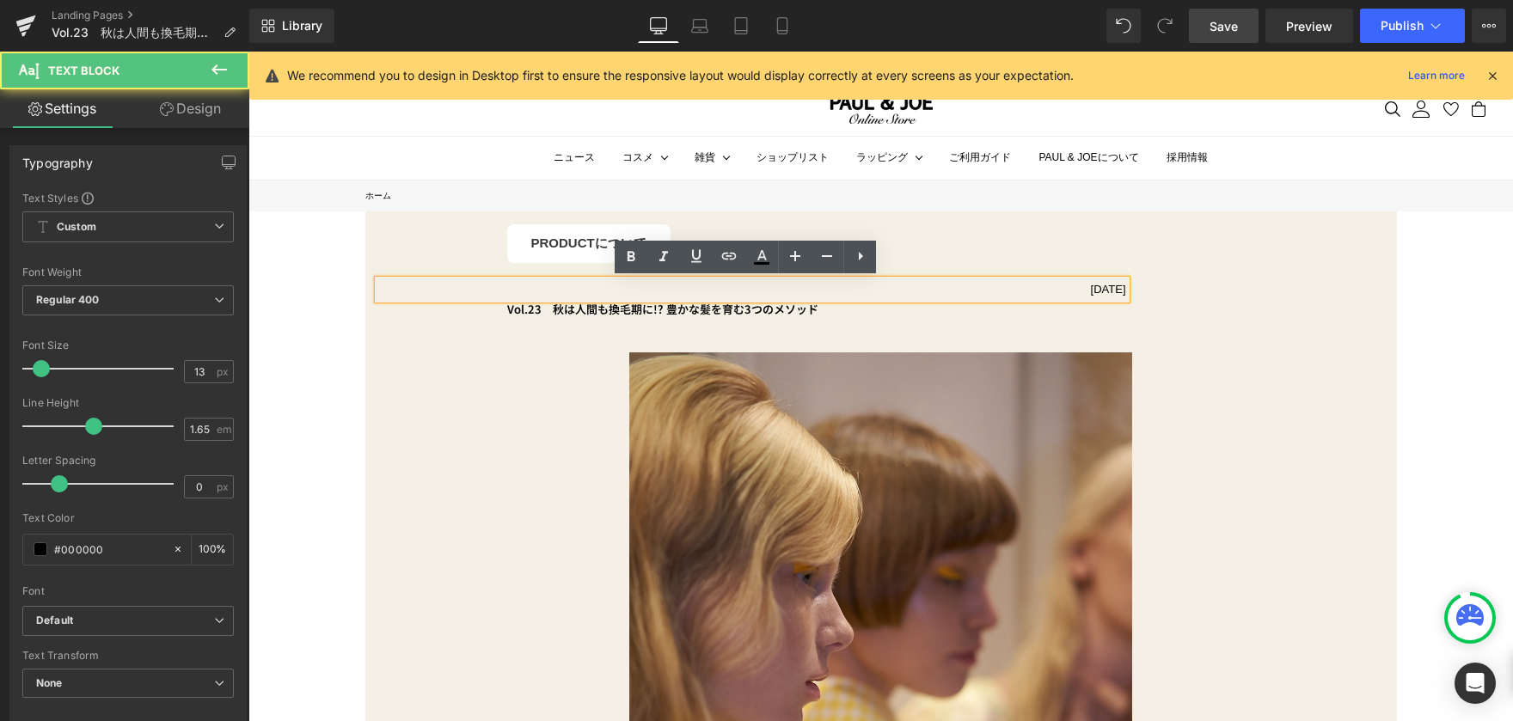
drag, startPoint x: 1063, startPoint y: 288, endPoint x: 1120, endPoint y: 285, distance: 56.8
click at [1120, 285] on div "[DATE]" at bounding box center [752, 289] width 748 height 18
copy p "[DATE]"
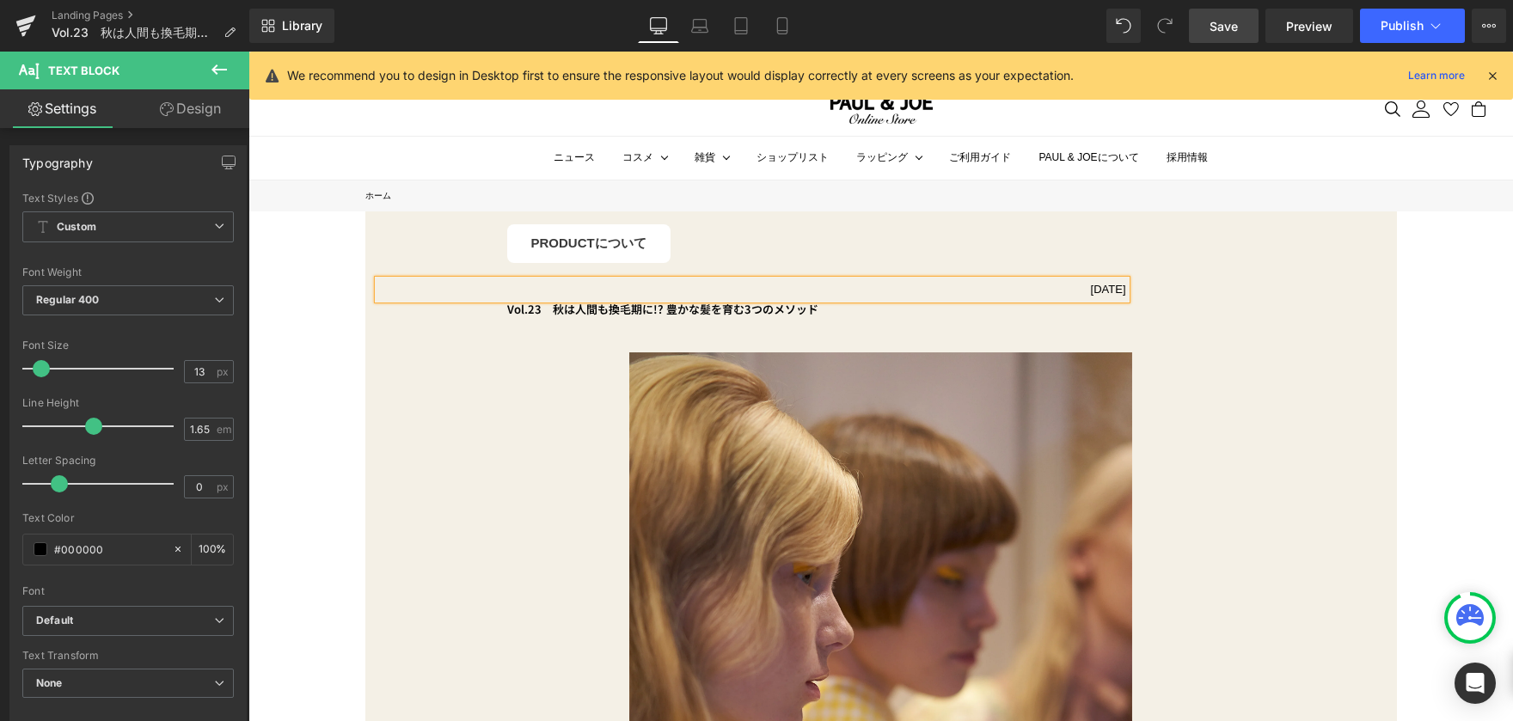
click at [1096, 296] on p "[DATE]" at bounding box center [752, 289] width 748 height 18
click at [774, 18] on icon at bounding box center [782, 25] width 17 height 17
type input "100"
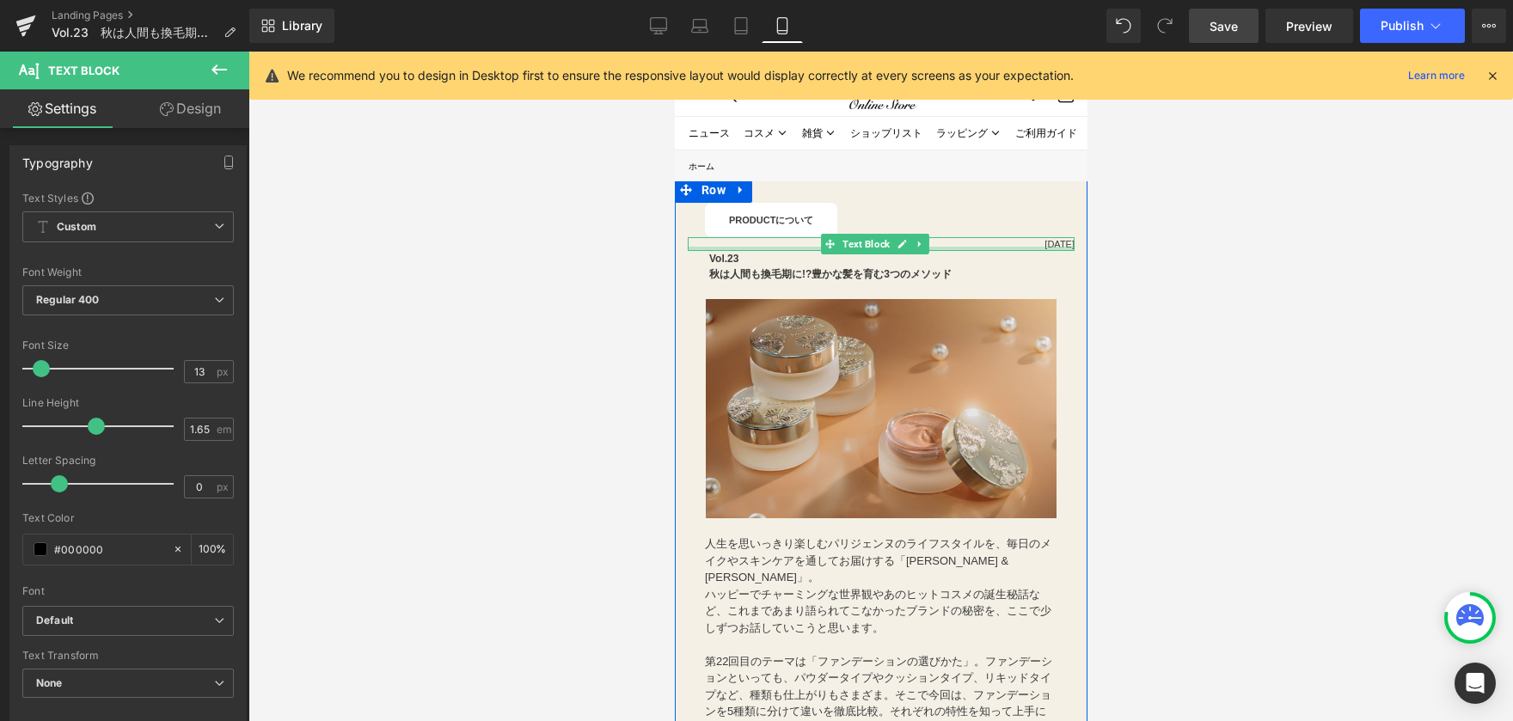
click at [1039, 247] on div at bounding box center [880, 249] width 387 height 4
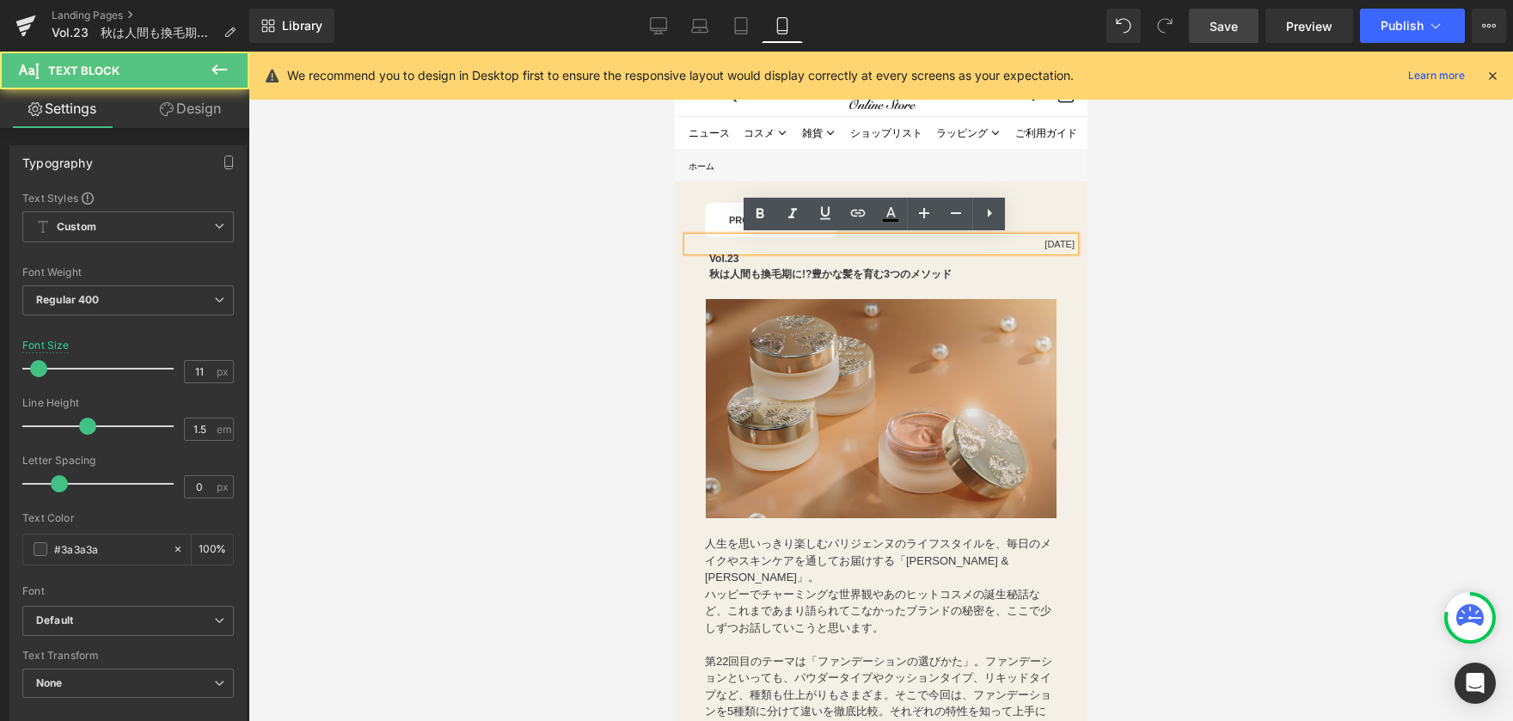
click at [1057, 248] on p "[DATE]" at bounding box center [880, 244] width 387 height 15
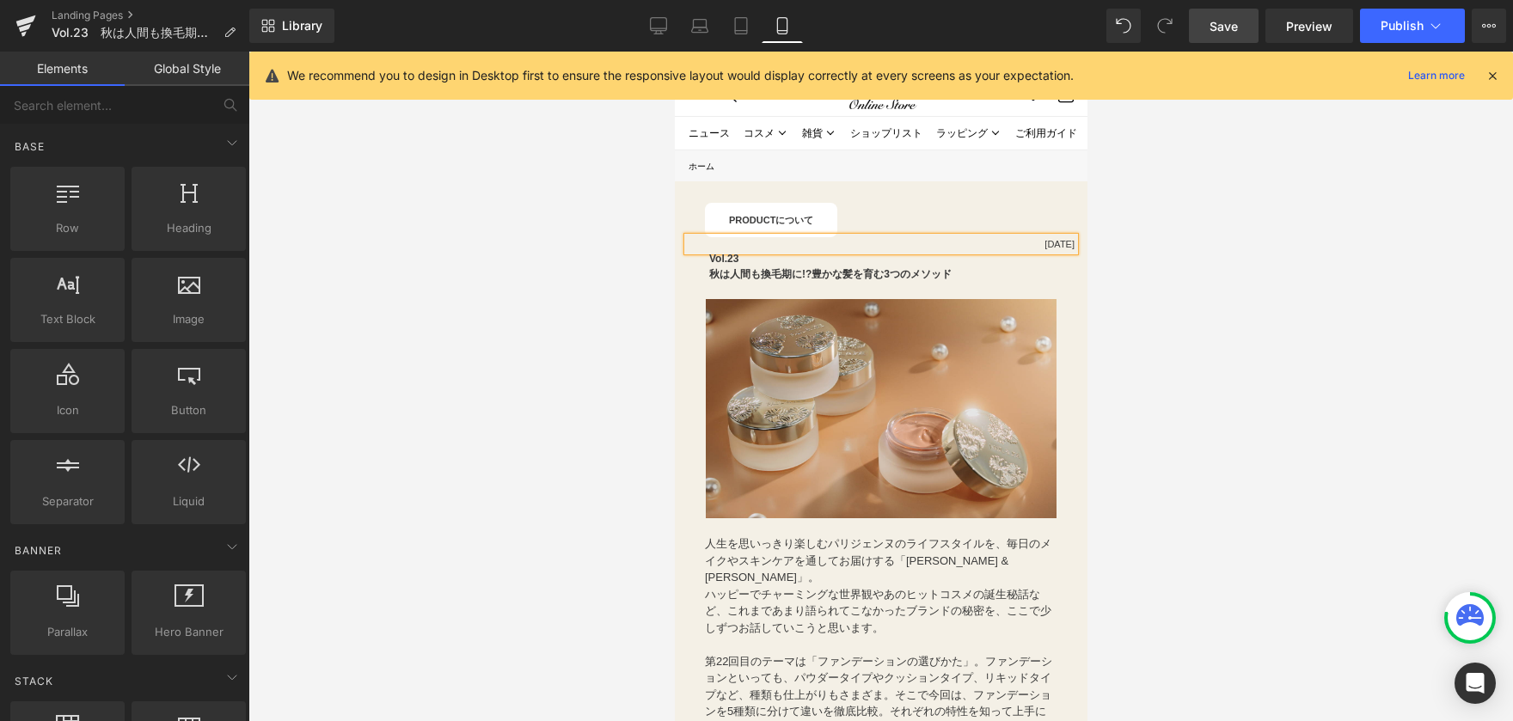
click at [383, 421] on div at bounding box center [880, 387] width 1265 height 670
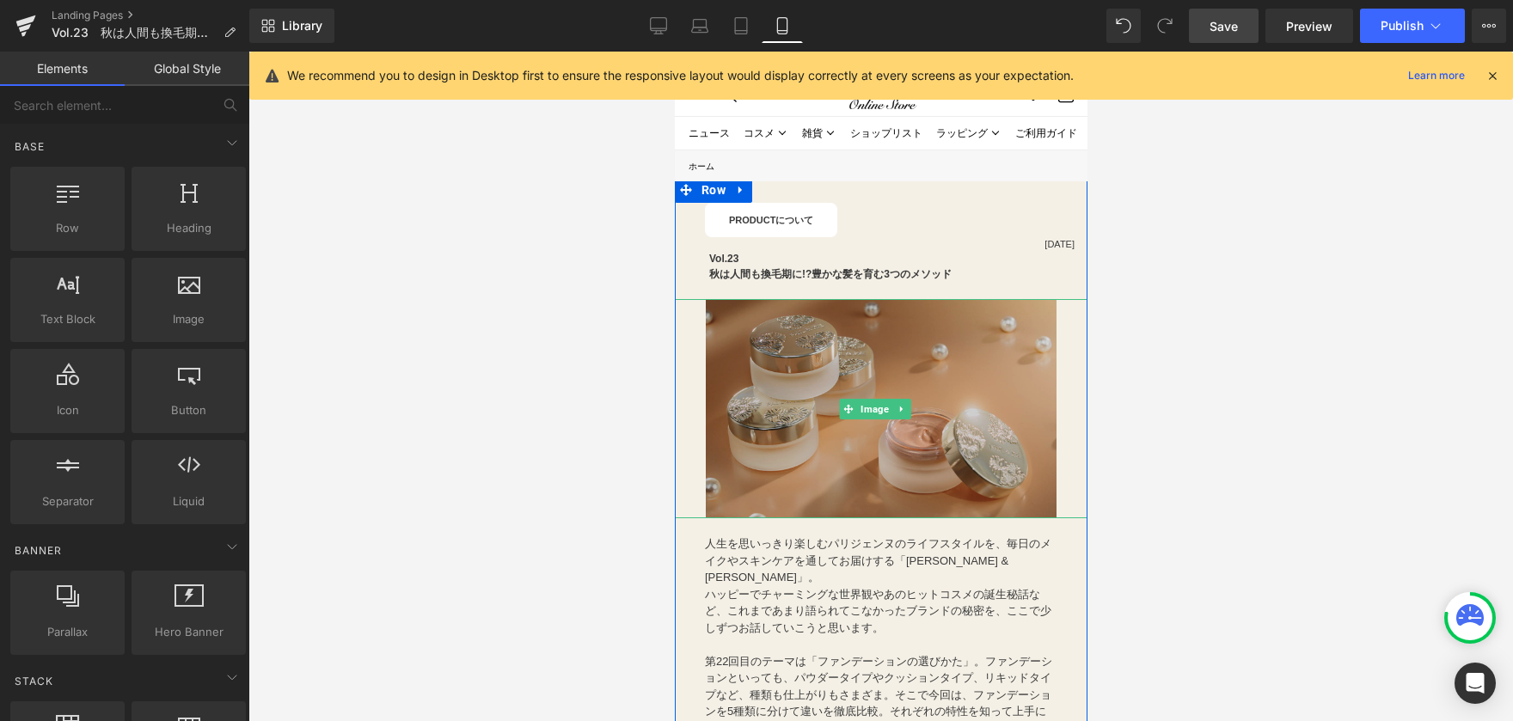
scroll to position [86, 0]
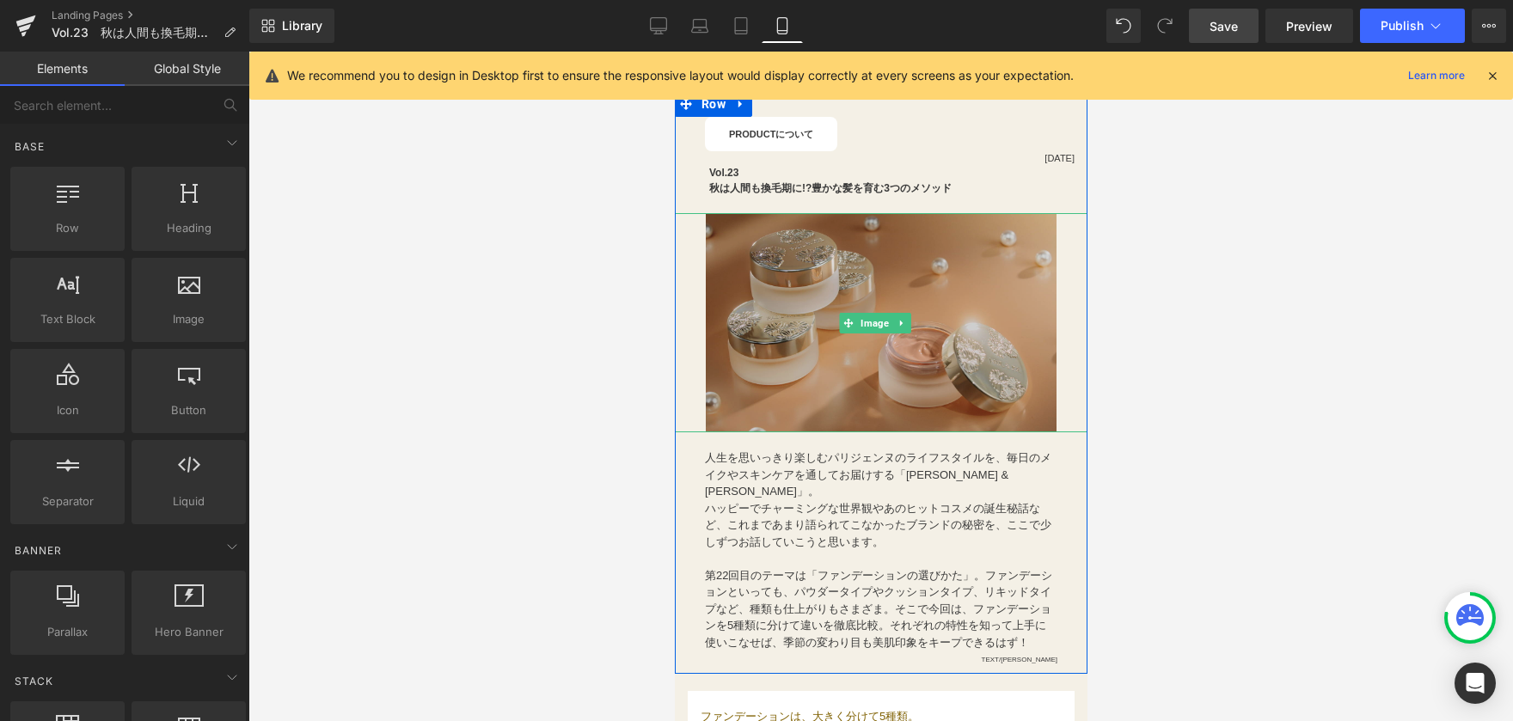
click at [980, 313] on img at bounding box center [880, 322] width 351 height 219
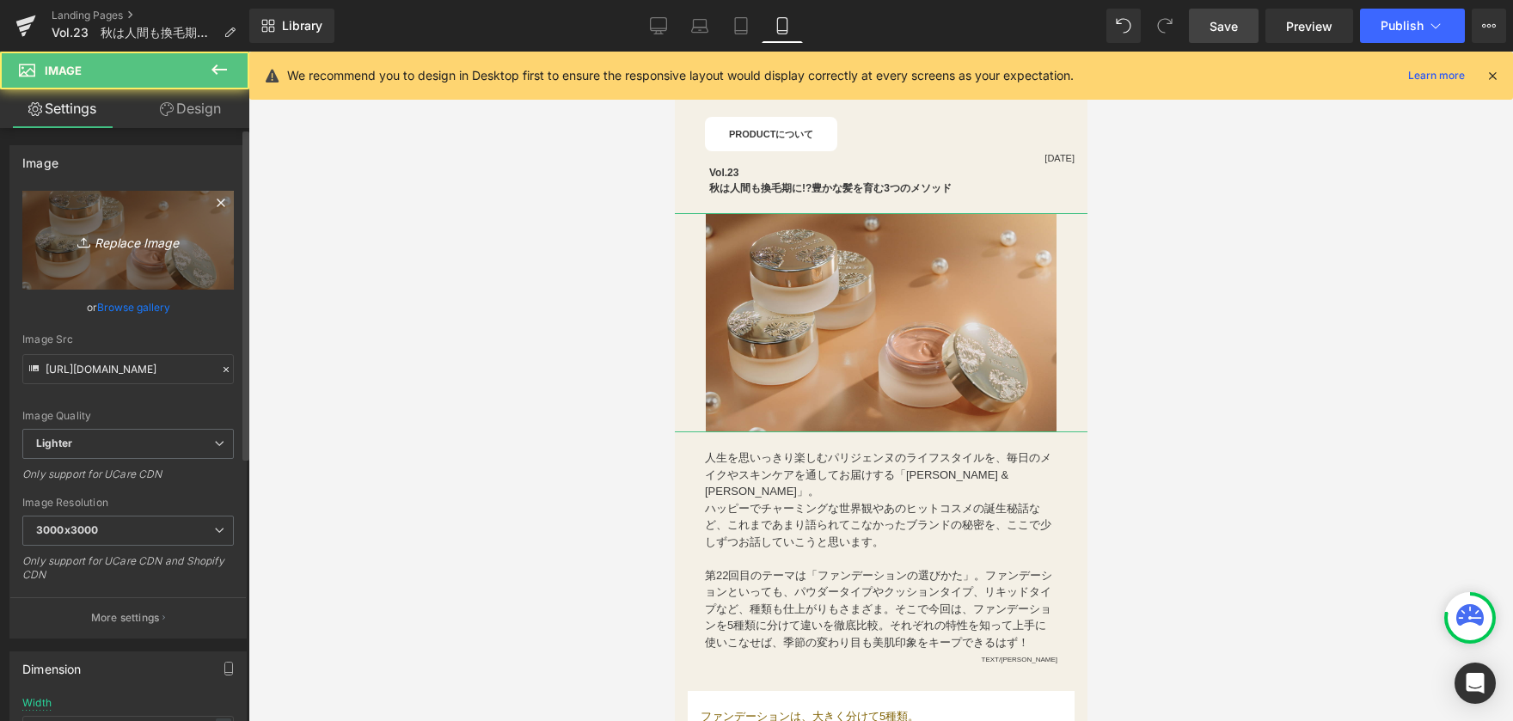
click at [85, 259] on link "Replace Image" at bounding box center [127, 240] width 211 height 99
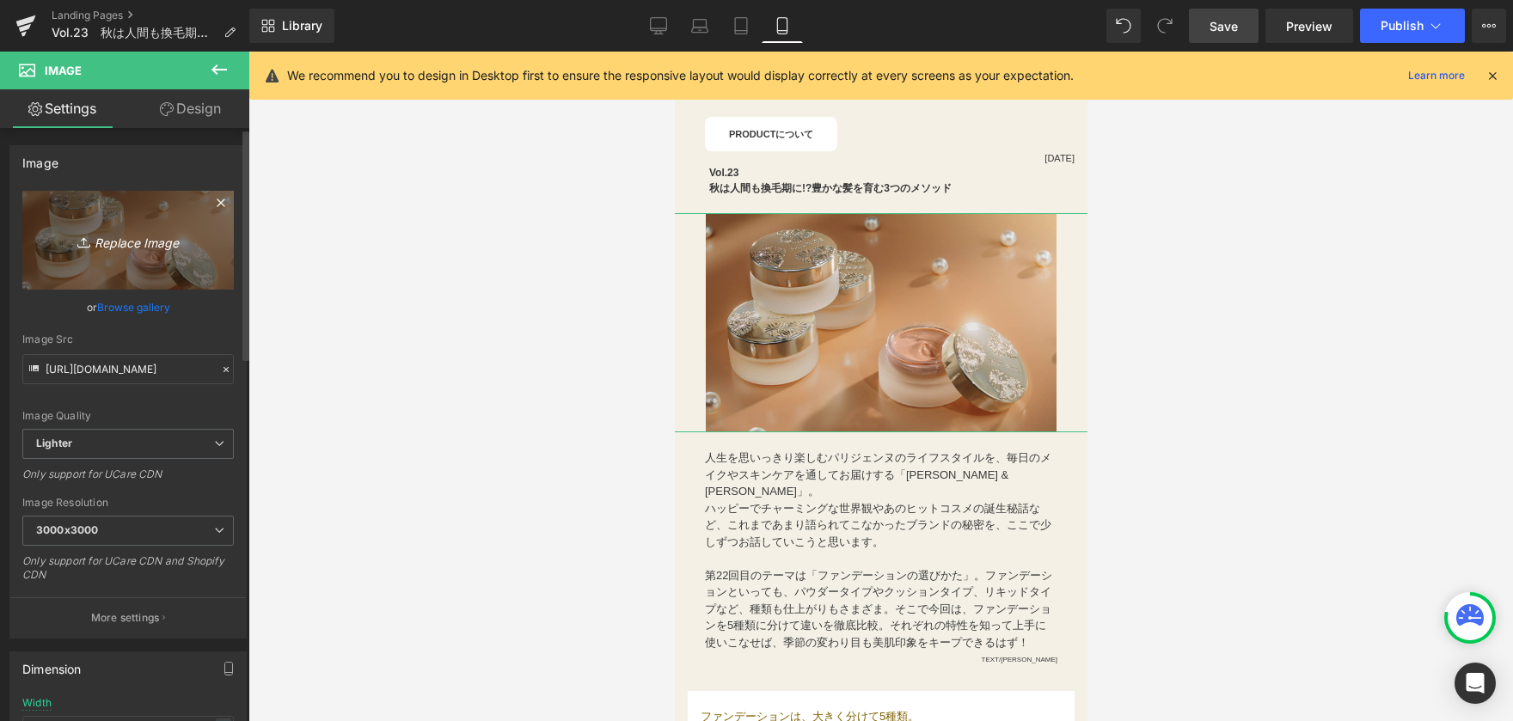
type input "C:\fakepath\修正①コラムTOP画像_横長.png"
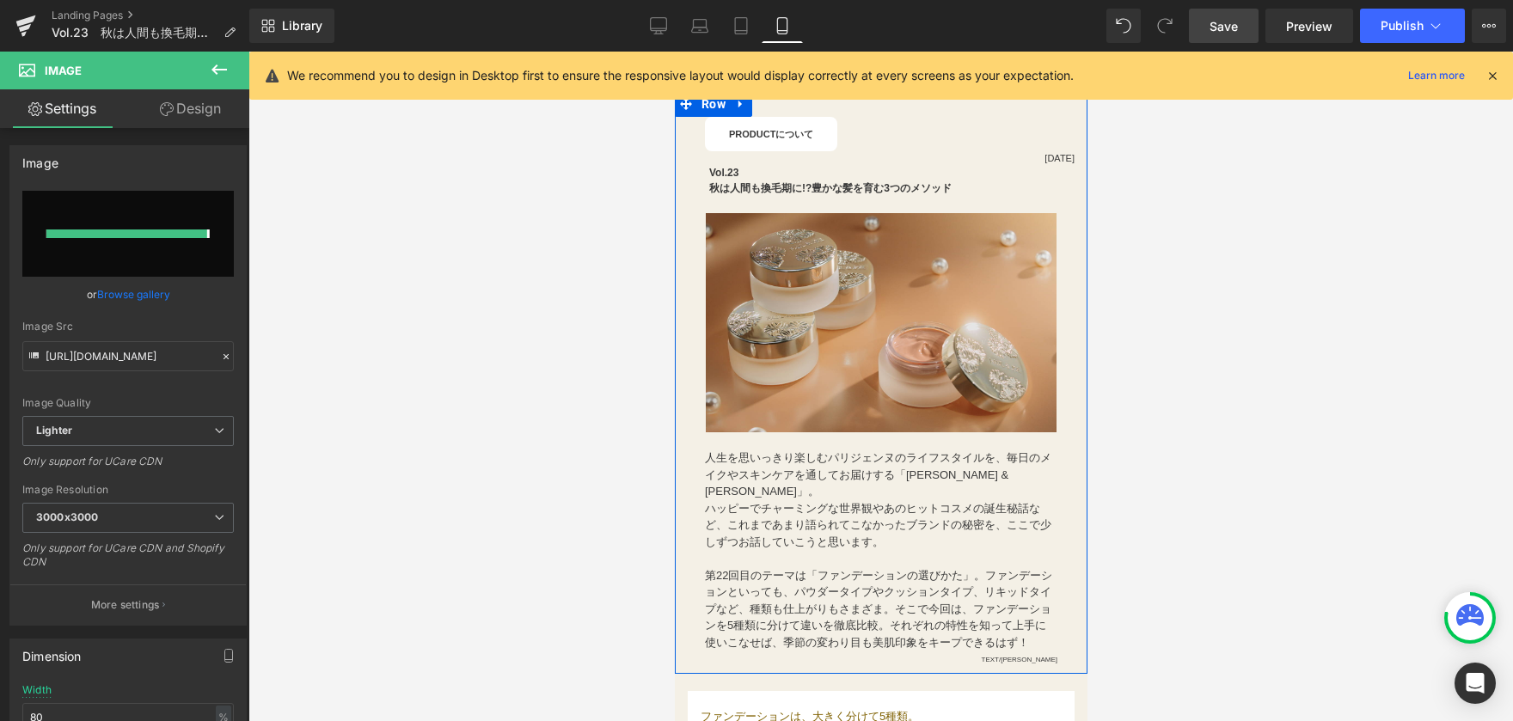
type input "[URL][DOMAIN_NAME]"
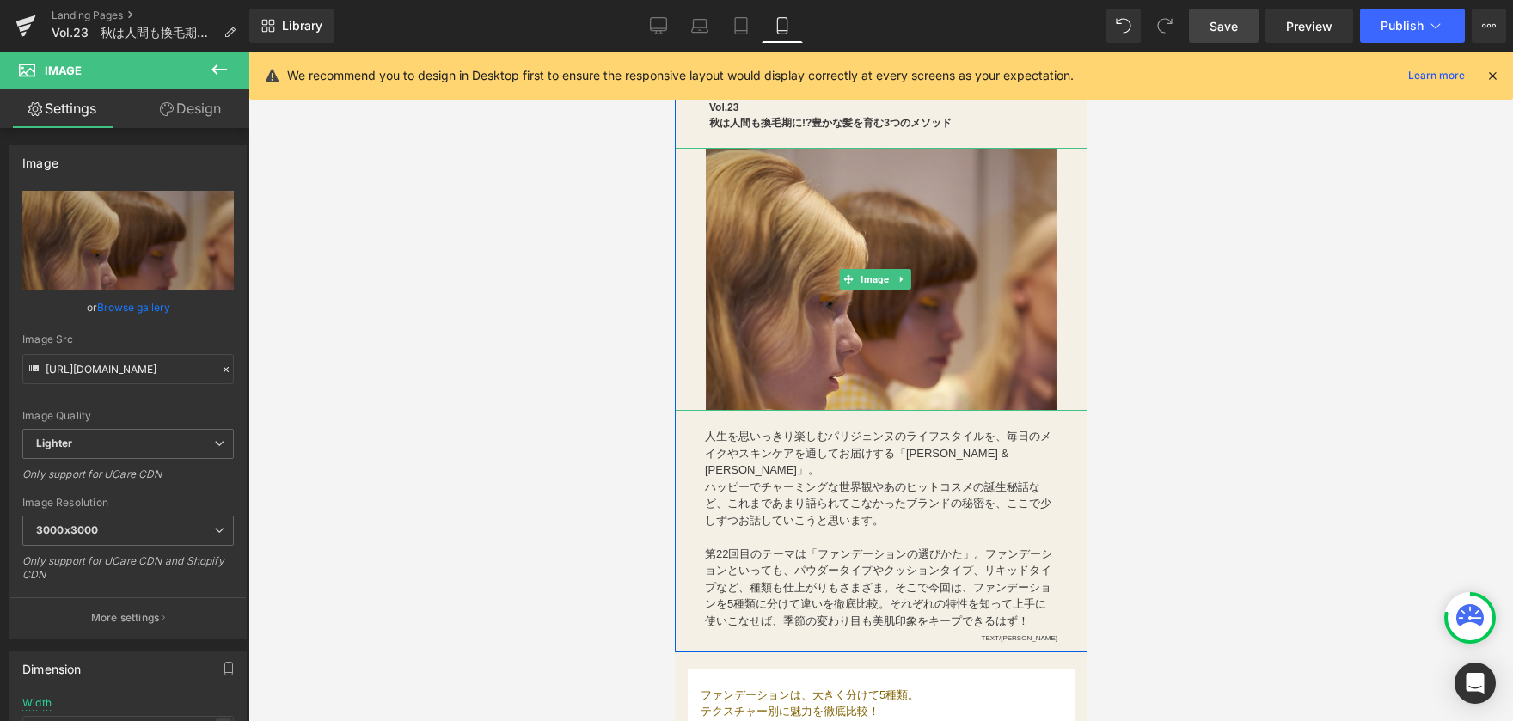
scroll to position [258, 0]
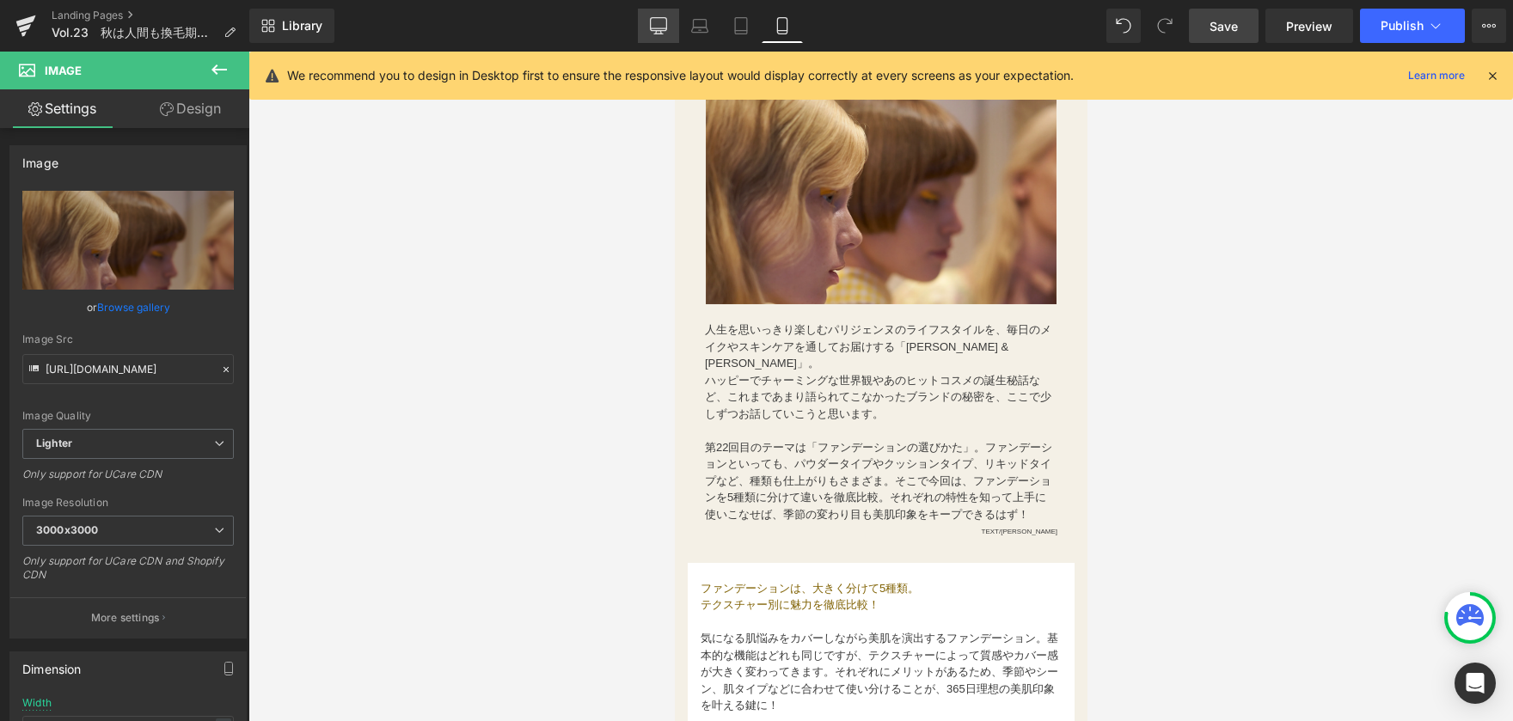
click at [655, 30] on icon at bounding box center [659, 24] width 16 height 13
type input "50"
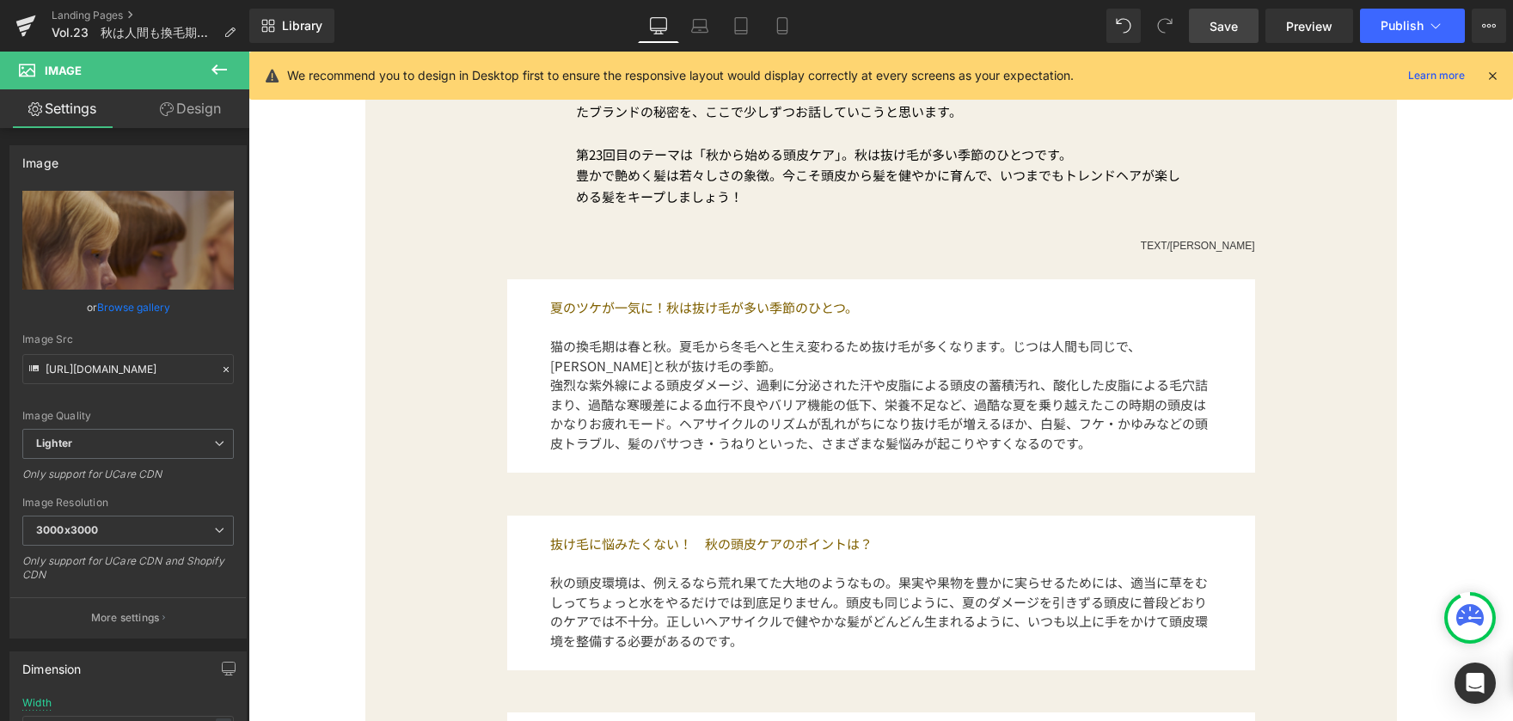
scroll to position [602, 0]
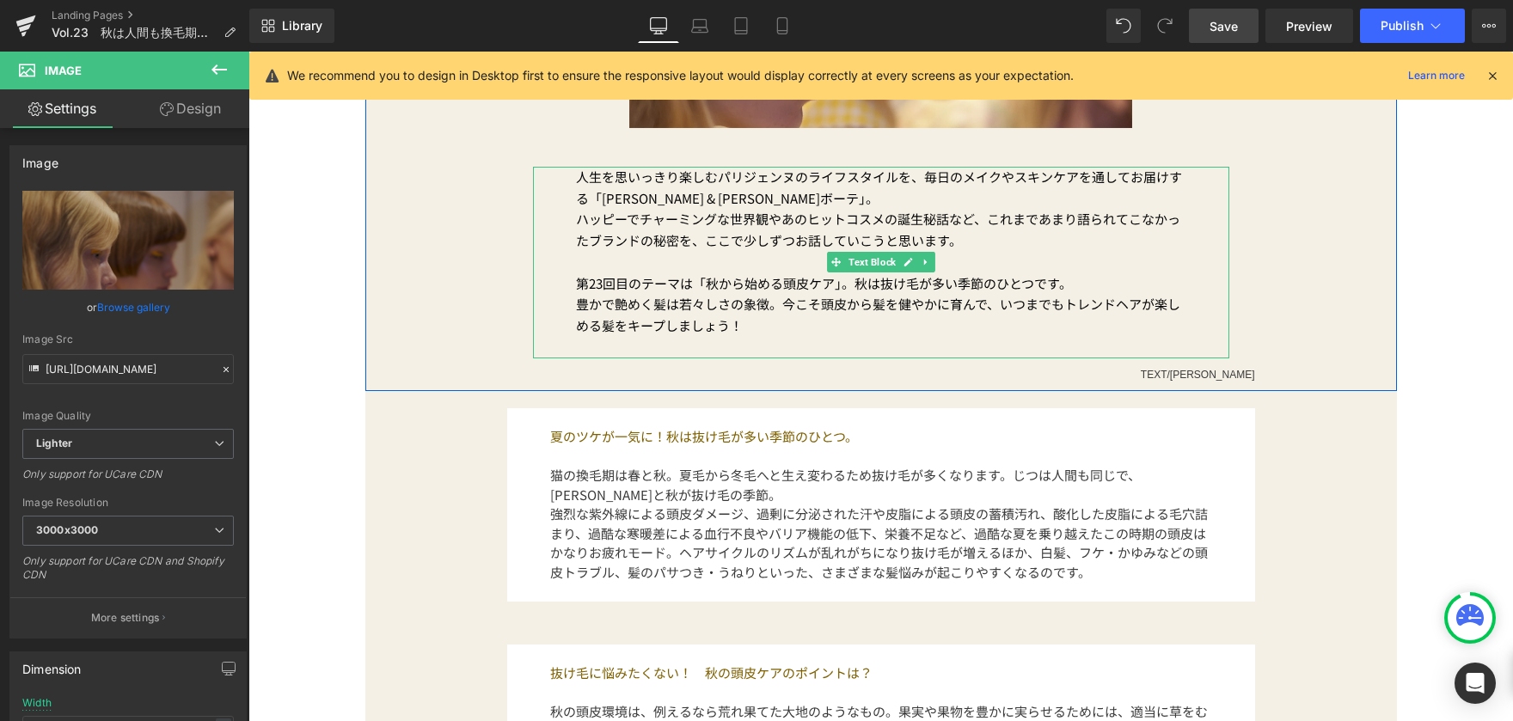
click at [676, 316] on p "豊かで艶めく髪は若々しさの象徴。今こそ頭皮から髪を健やかに育んで、いつまでもトレンドヘアが楽しめる髪をキープしましょう！" at bounding box center [881, 315] width 610 height 43
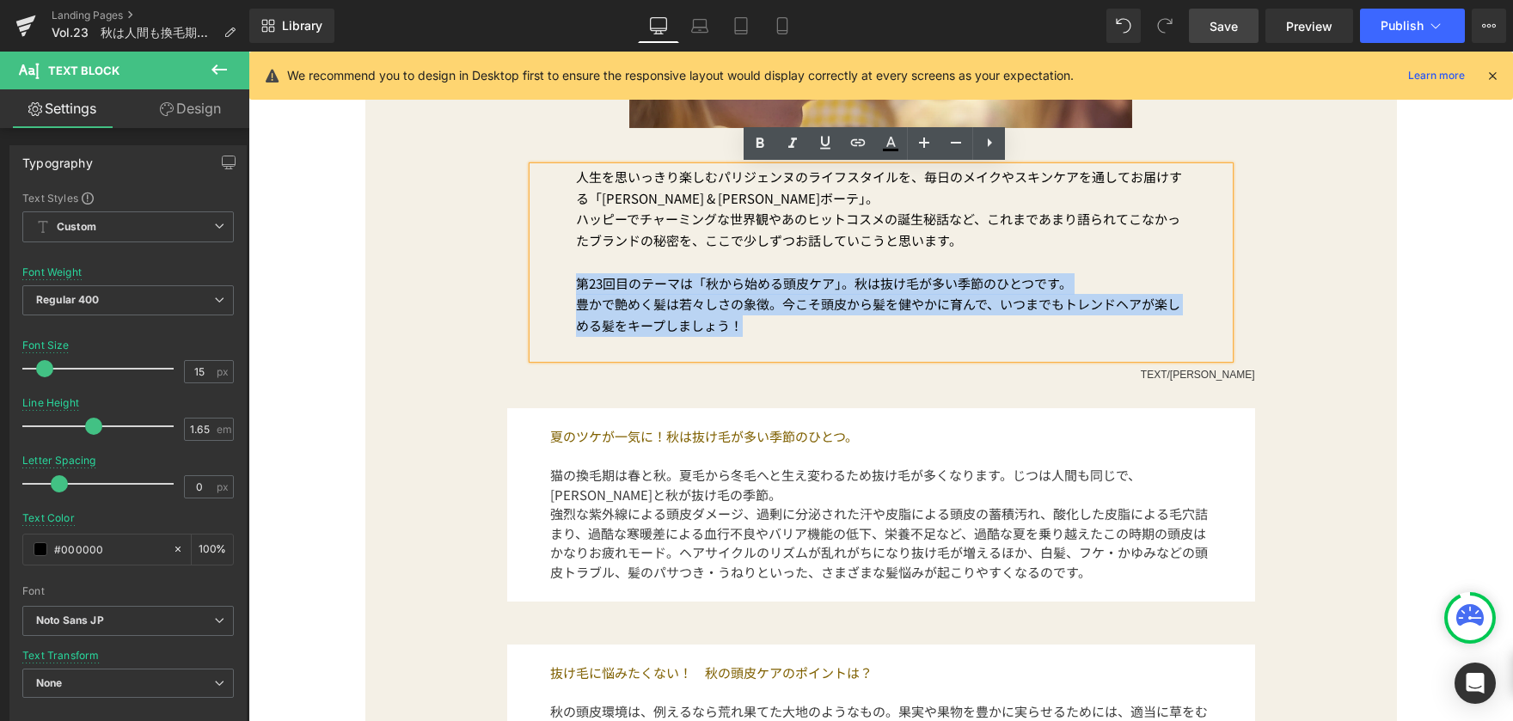
drag, startPoint x: 569, startPoint y: 287, endPoint x: 777, endPoint y: 335, distance: 213.6
click at [777, 335] on div "人生を思いっきり楽しむパリジェンヌのライフスタイルを、毎日のメイクやスキンケアを通してお届けする「 [PERSON_NAME] & [PERSON_NAME]…" at bounding box center [881, 263] width 696 height 192
copy div "第23回目のテーマは「秋から始める頭皮ケア」。秋は抜け毛が多い季節のひとつです。 豊かで艶めく髪は若々しさの象徴。今こそ頭皮から髪を健やかに育んで、いつまでも…"
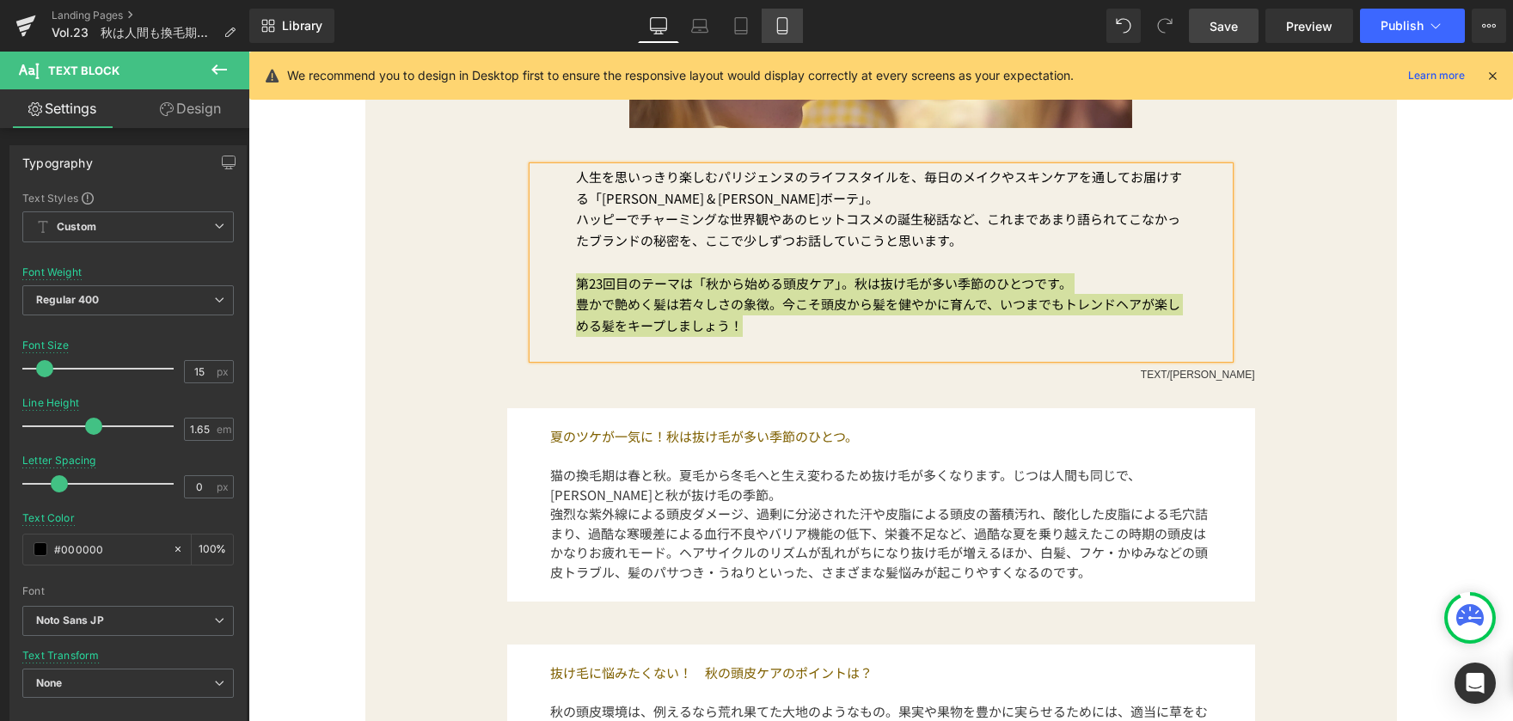
click at [777, 32] on icon at bounding box center [782, 25] width 17 height 17
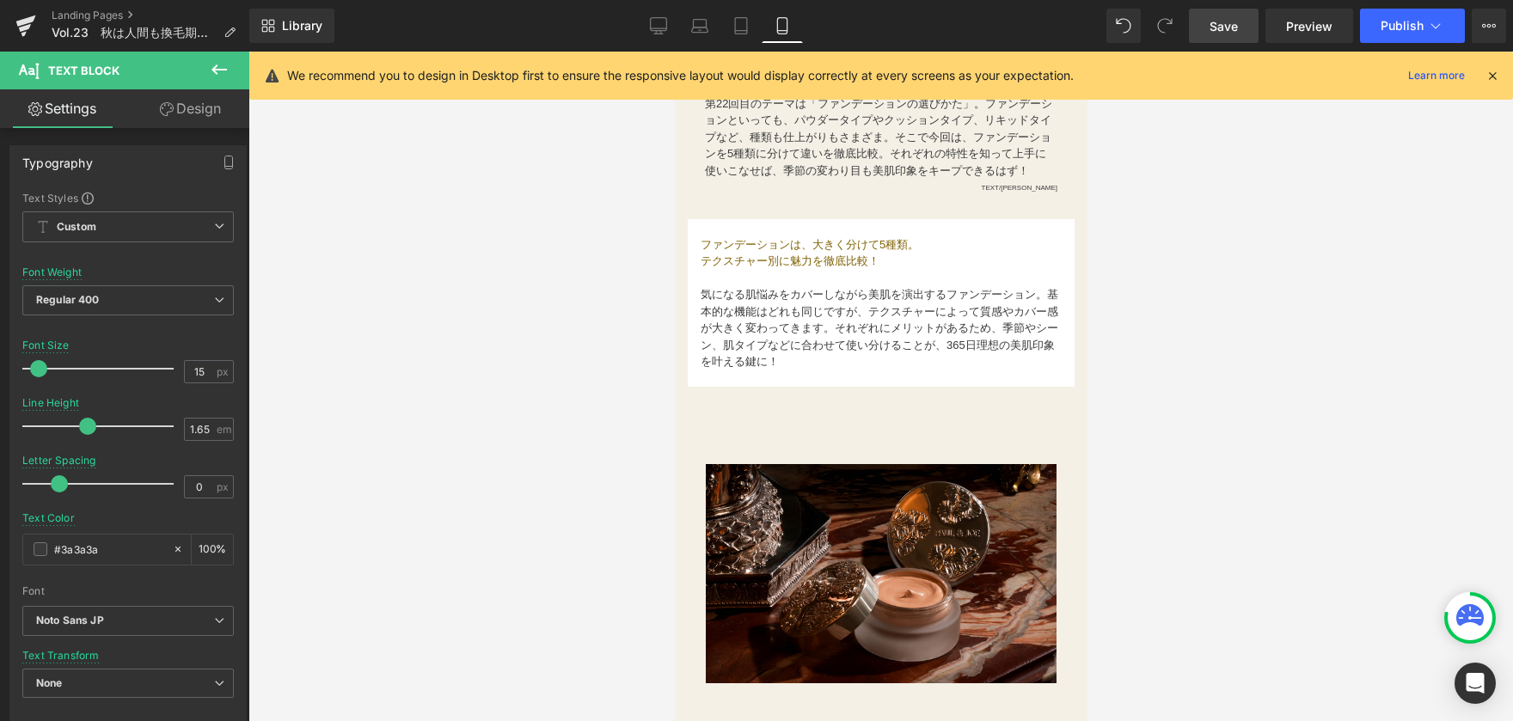
type input "11"
type input "1.5"
type input "#3a3a3a"
type input "100"
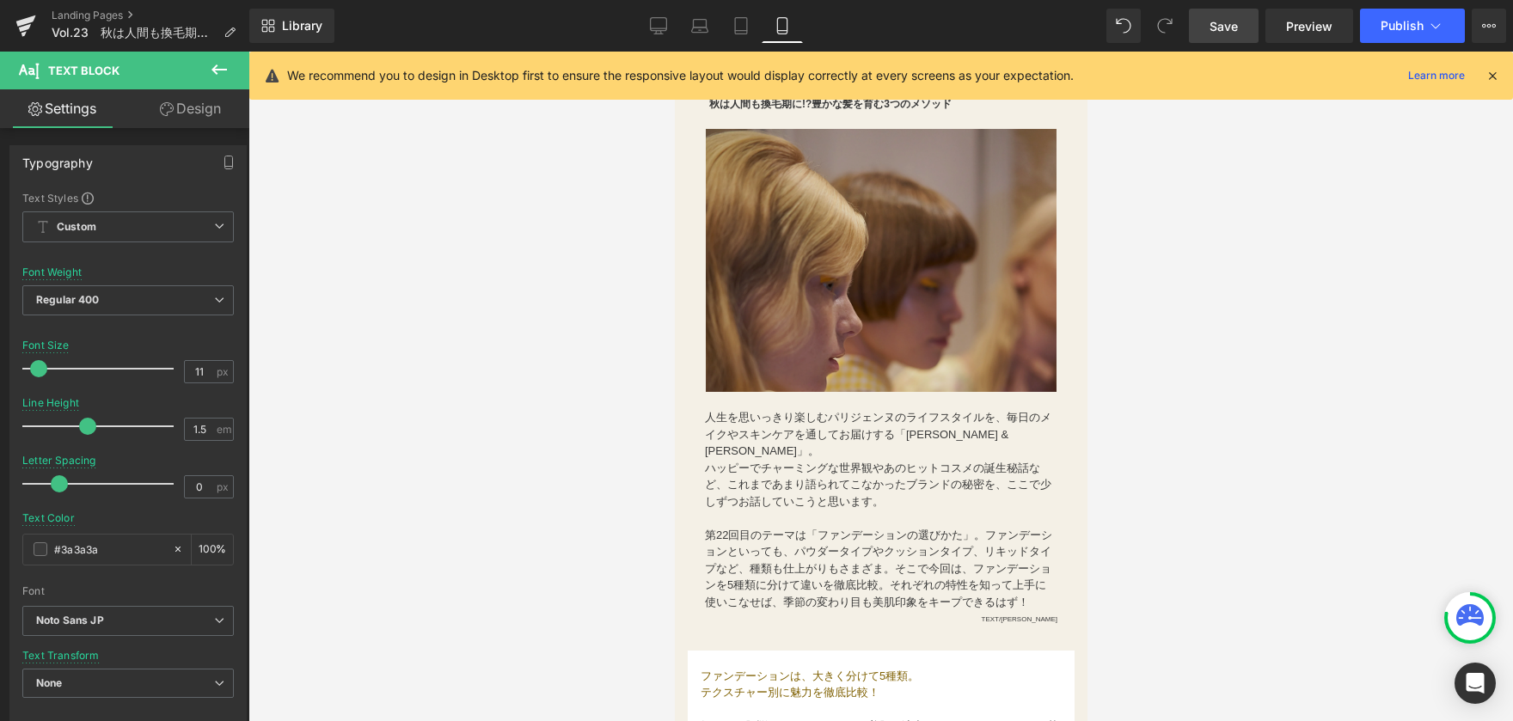
scroll to position [172, 0]
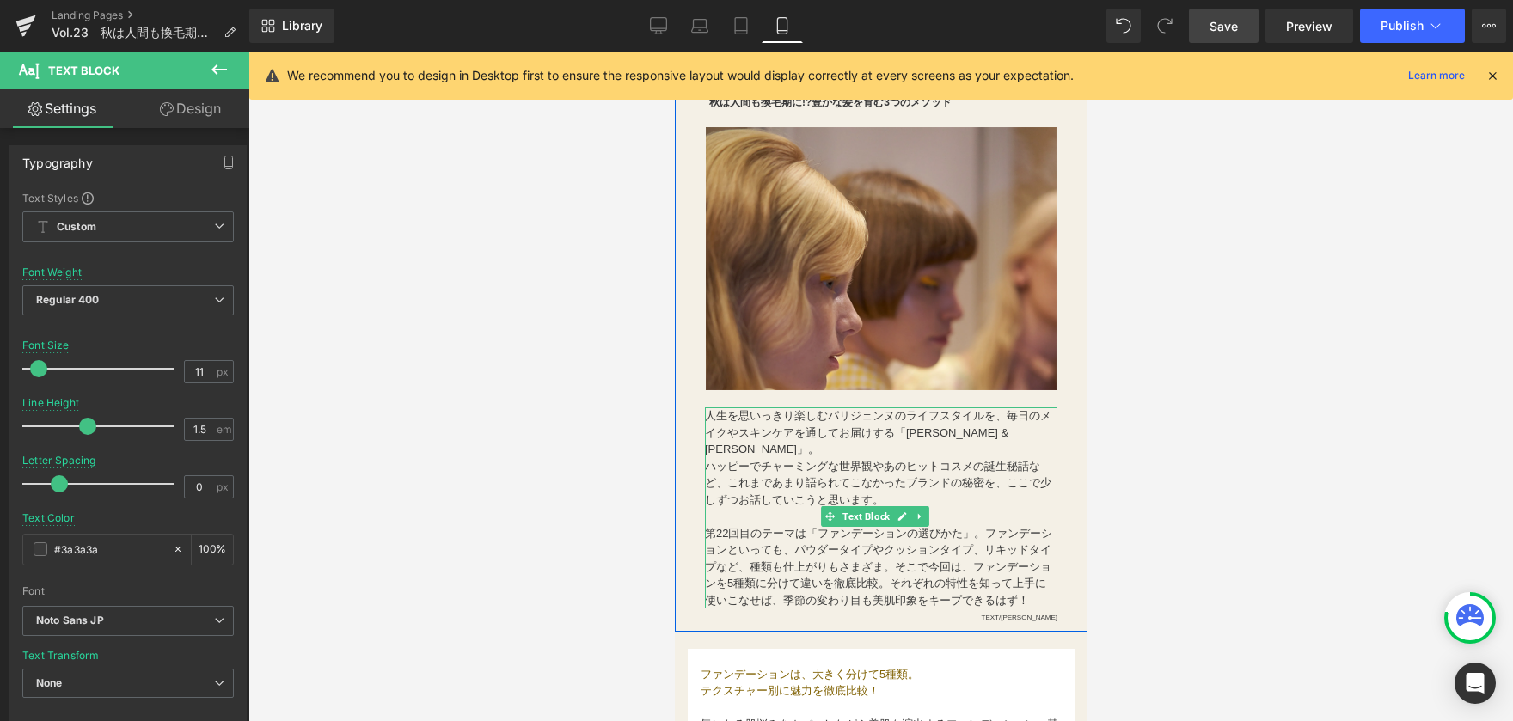
click at [714, 533] on p "第22回目のテーマは「ファンデーションの選びかた」。ファンデーションといっても、パウダータイプやクッションタイプ、リキッドタイプなど、種類も仕上がりもさまざま…" at bounding box center [880, 567] width 352 height 84
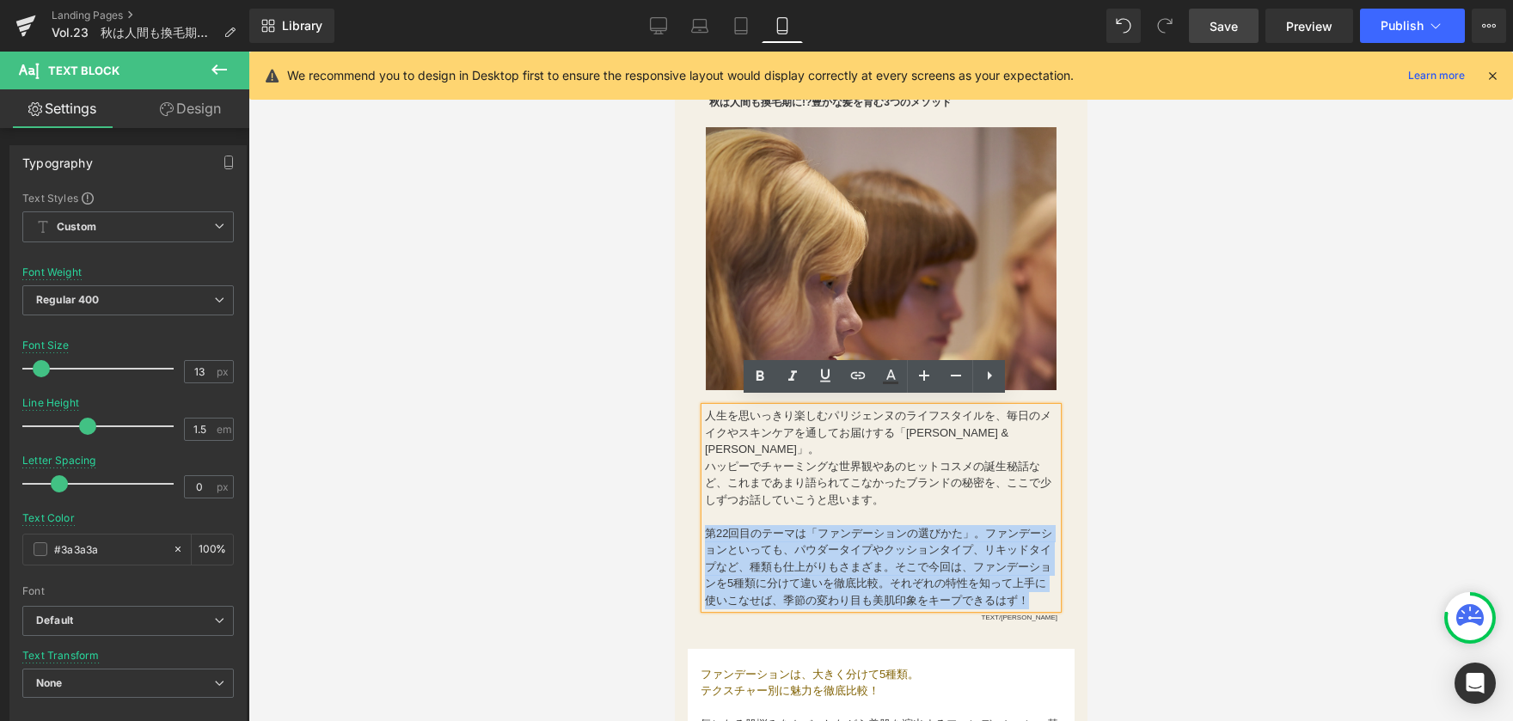
drag, startPoint x: 707, startPoint y: 526, endPoint x: 812, endPoint y: 608, distance: 133.6
click at [812, 608] on p "第22回目のテーマは「ファンデーションの選びかた」。ファンデーションといっても、パウダータイプやクッションタイプ、リキッドタイプなど、種類も仕上がりもさまざま…" at bounding box center [880, 567] width 352 height 84
paste div
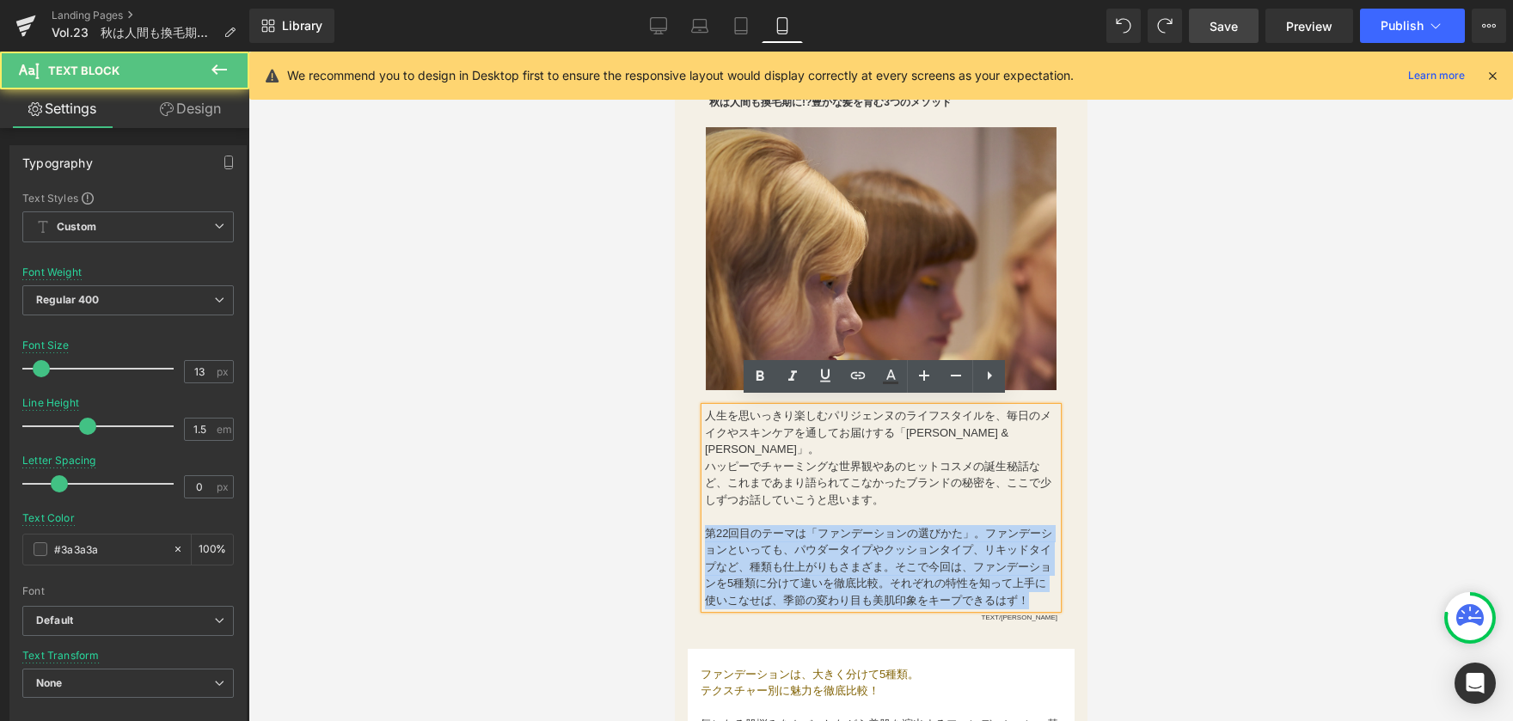
drag, startPoint x: 706, startPoint y: 529, endPoint x: 763, endPoint y: 616, distance: 104.2
click at [763, 610] on p "第22回目のテーマは「ファンデーションの選びかた」。ファンデーションといっても、パウダータイプやクッションタイプ、リキッドタイプなど、種類も仕上がりもさまざま…" at bounding box center [880, 567] width 352 height 84
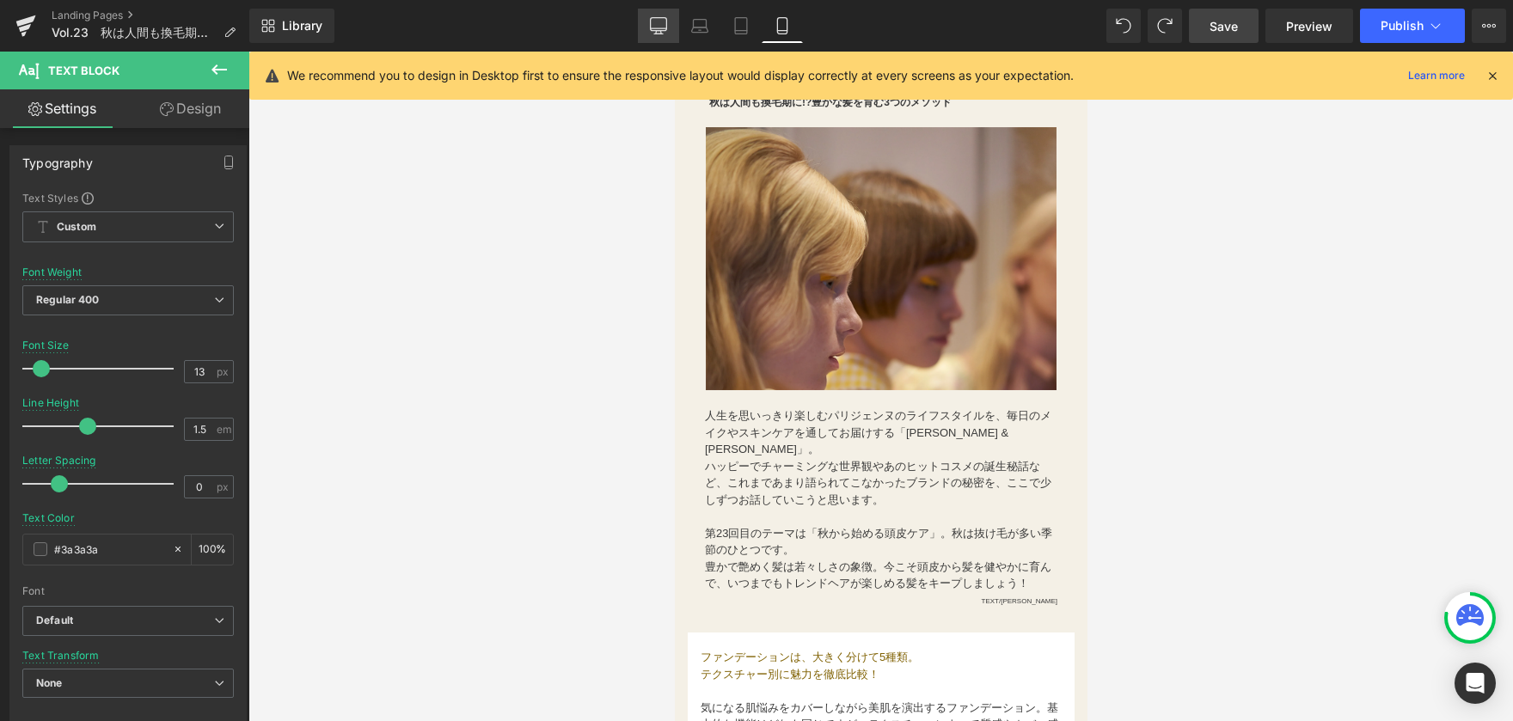
click at [661, 32] on icon at bounding box center [658, 25] width 17 height 17
type input "1.65"
type input "#000000"
type input "100"
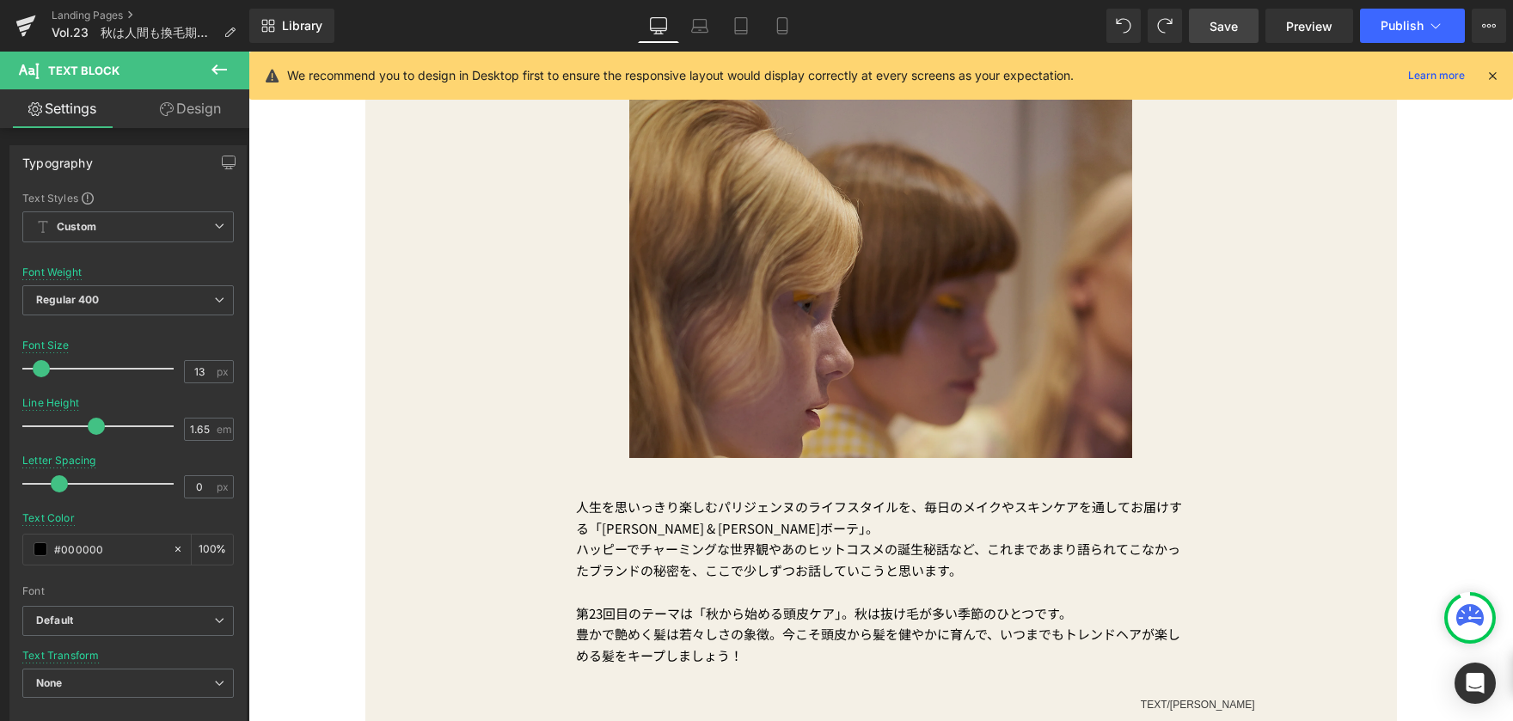
scroll to position [430, 0]
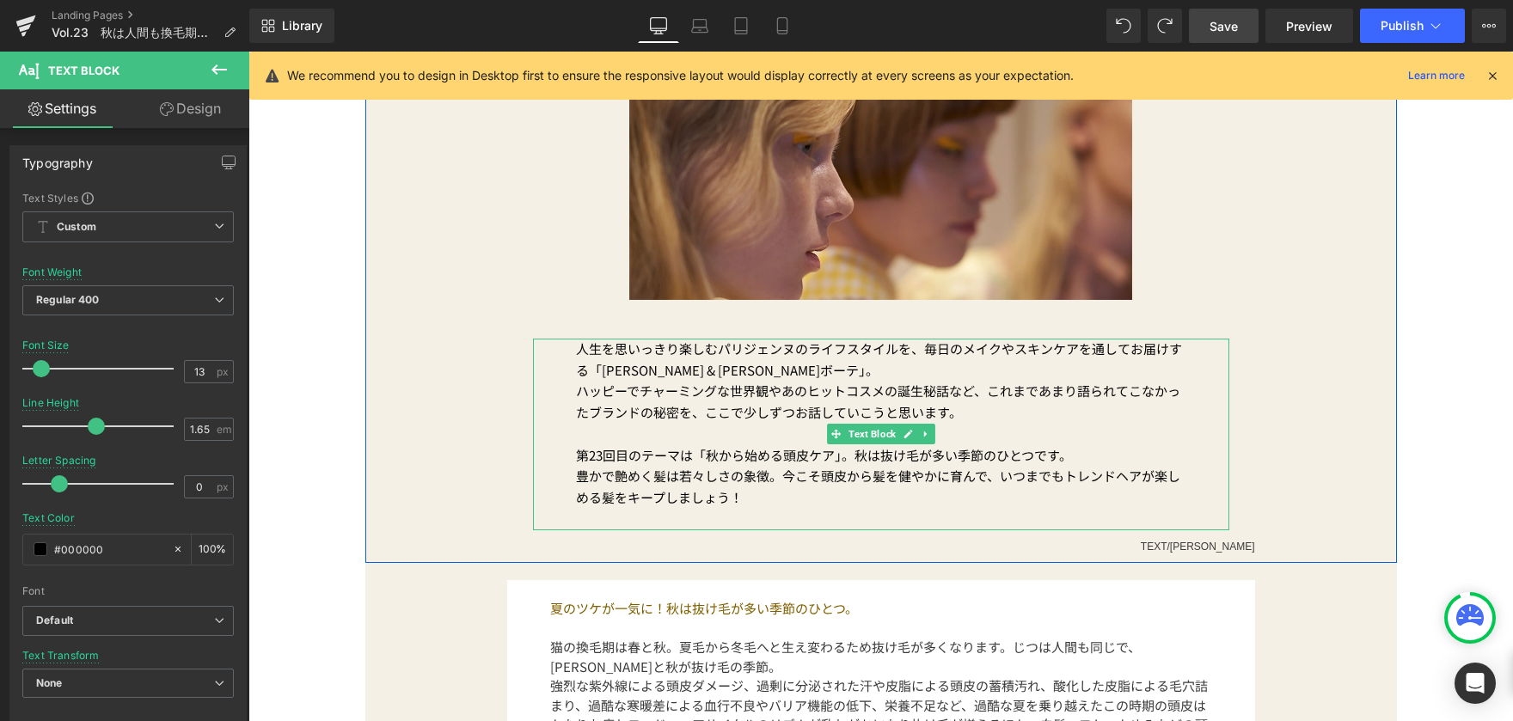
click at [776, 513] on p at bounding box center [881, 519] width 610 height 21
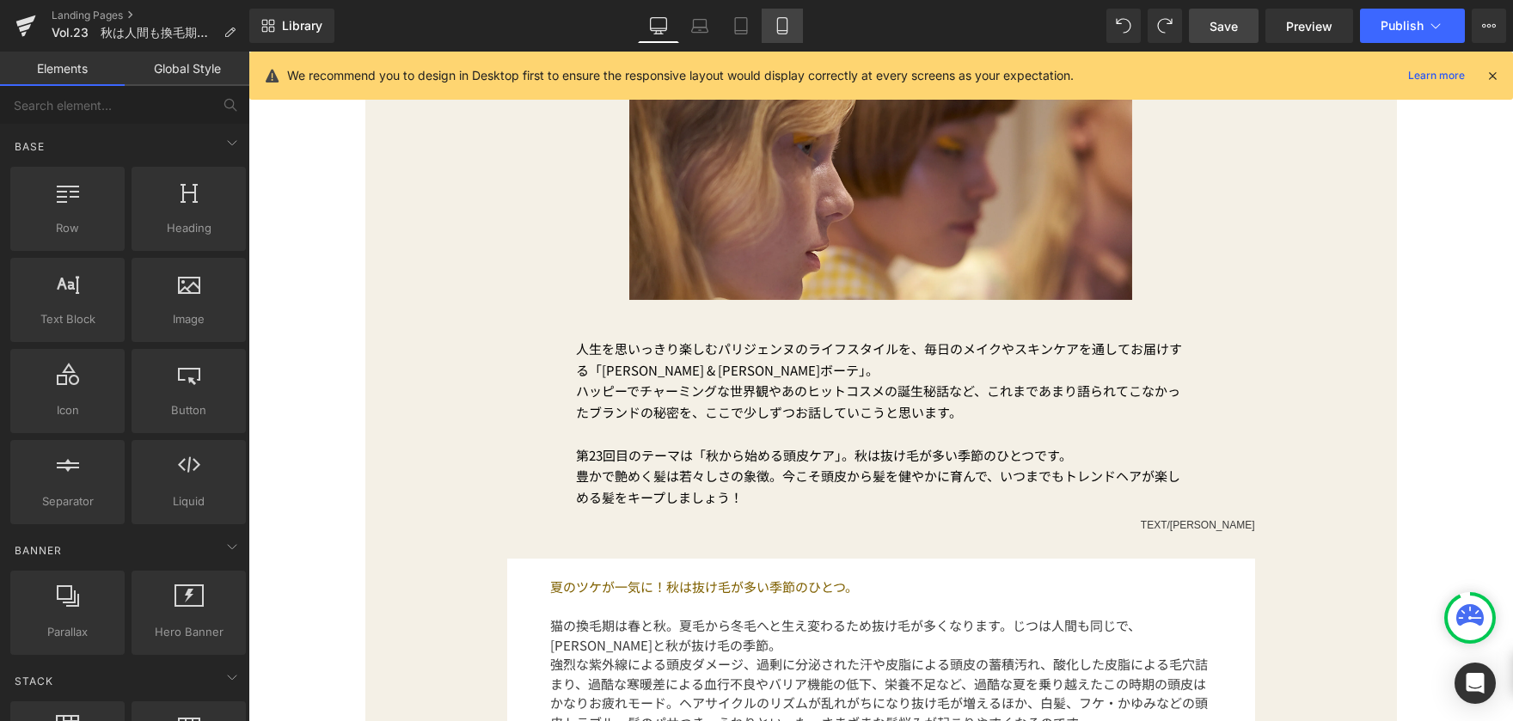
click at [776, 26] on icon at bounding box center [782, 25] width 17 height 17
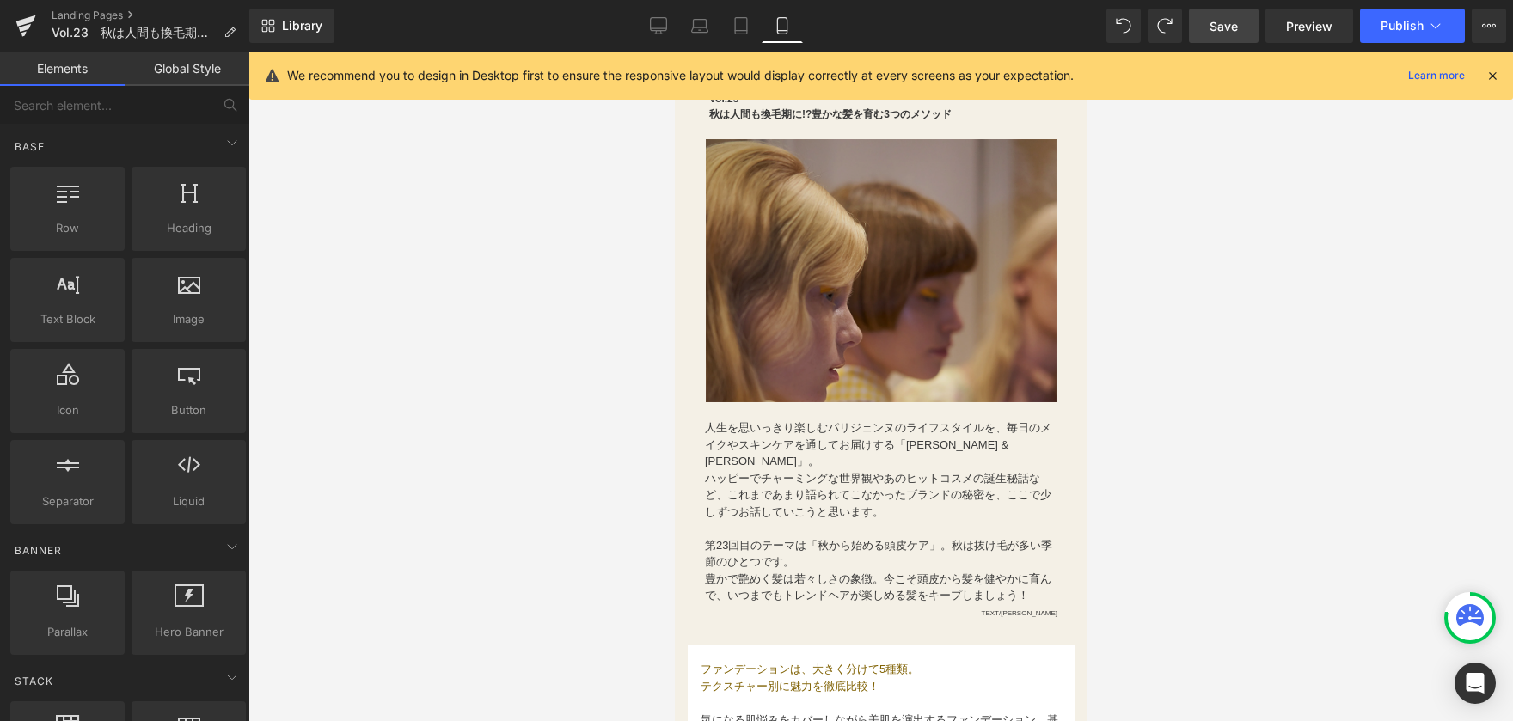
scroll to position [504, 0]
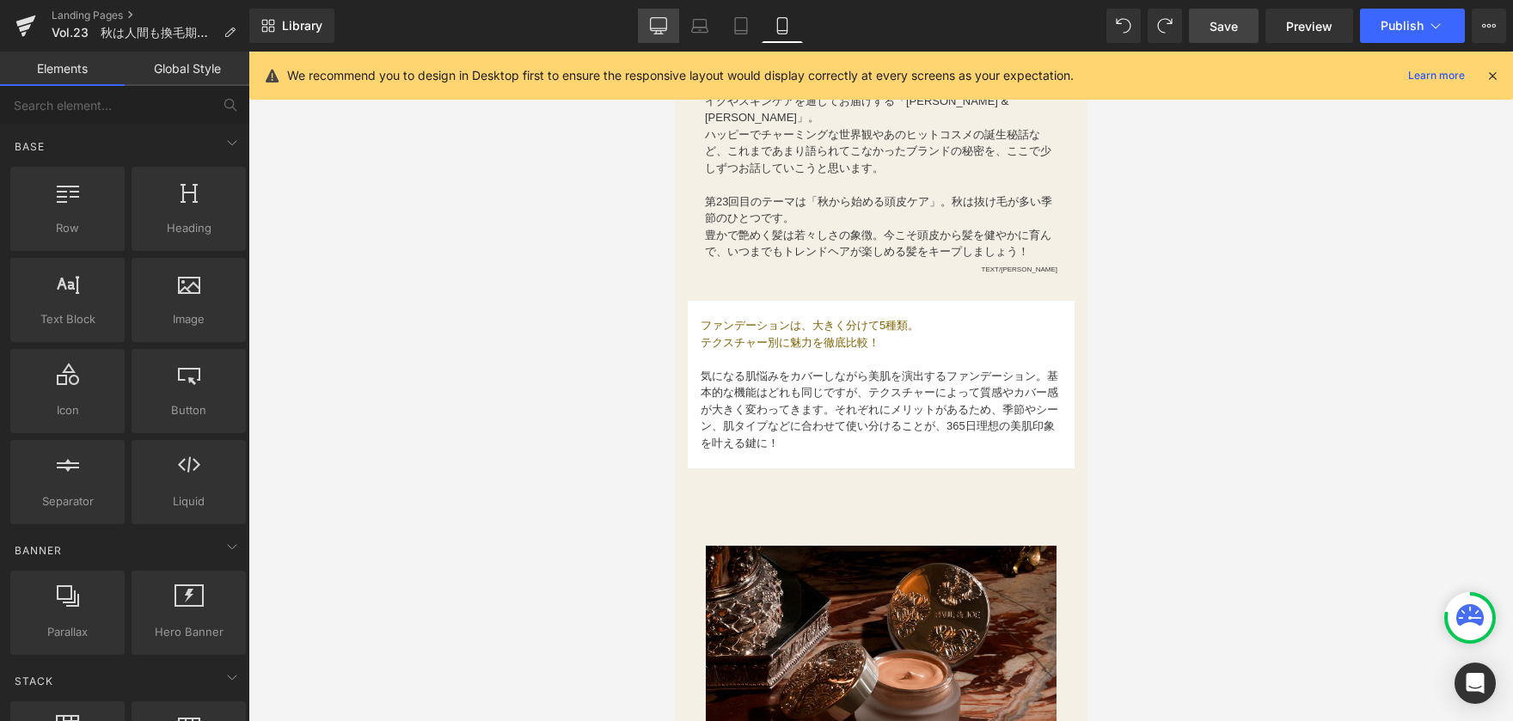
click at [661, 27] on icon at bounding box center [658, 25] width 17 height 17
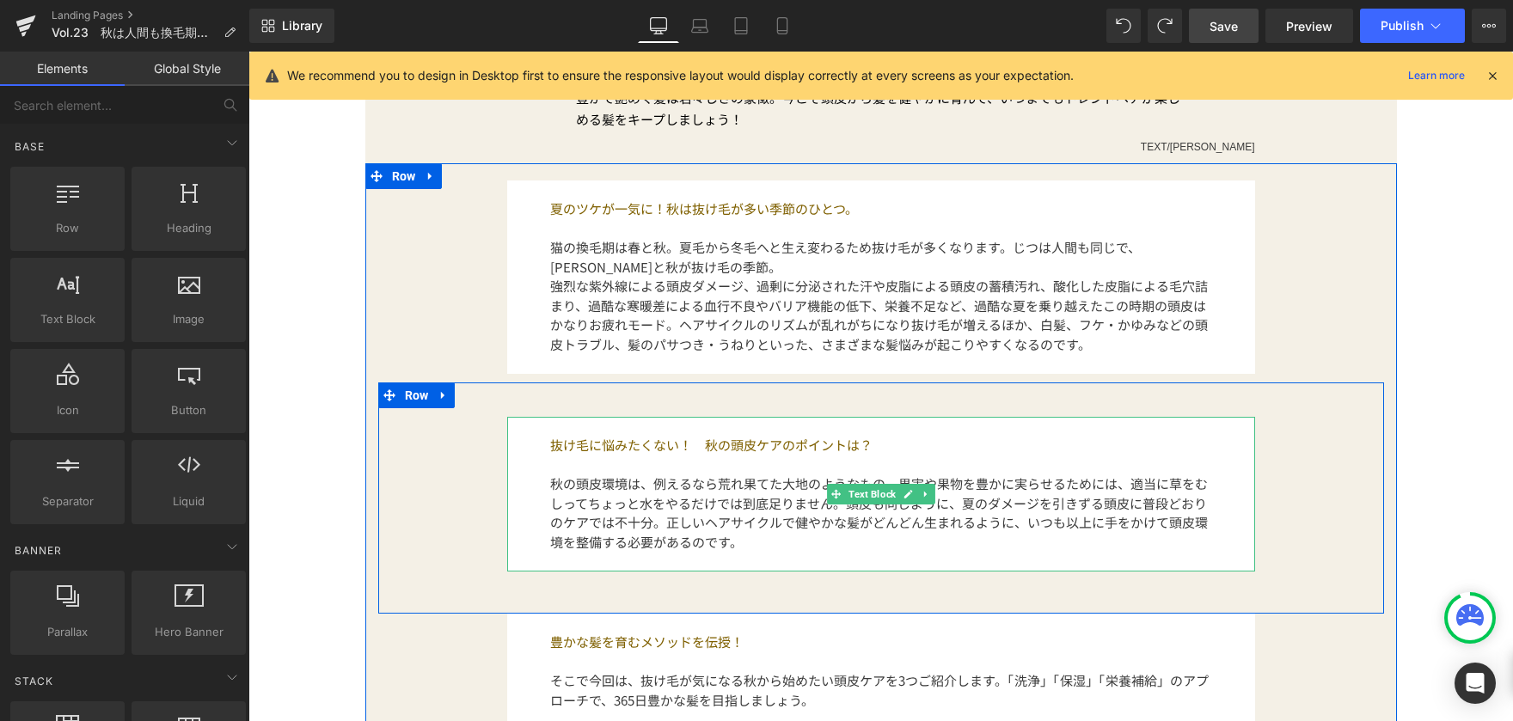
scroll to position [662, 0]
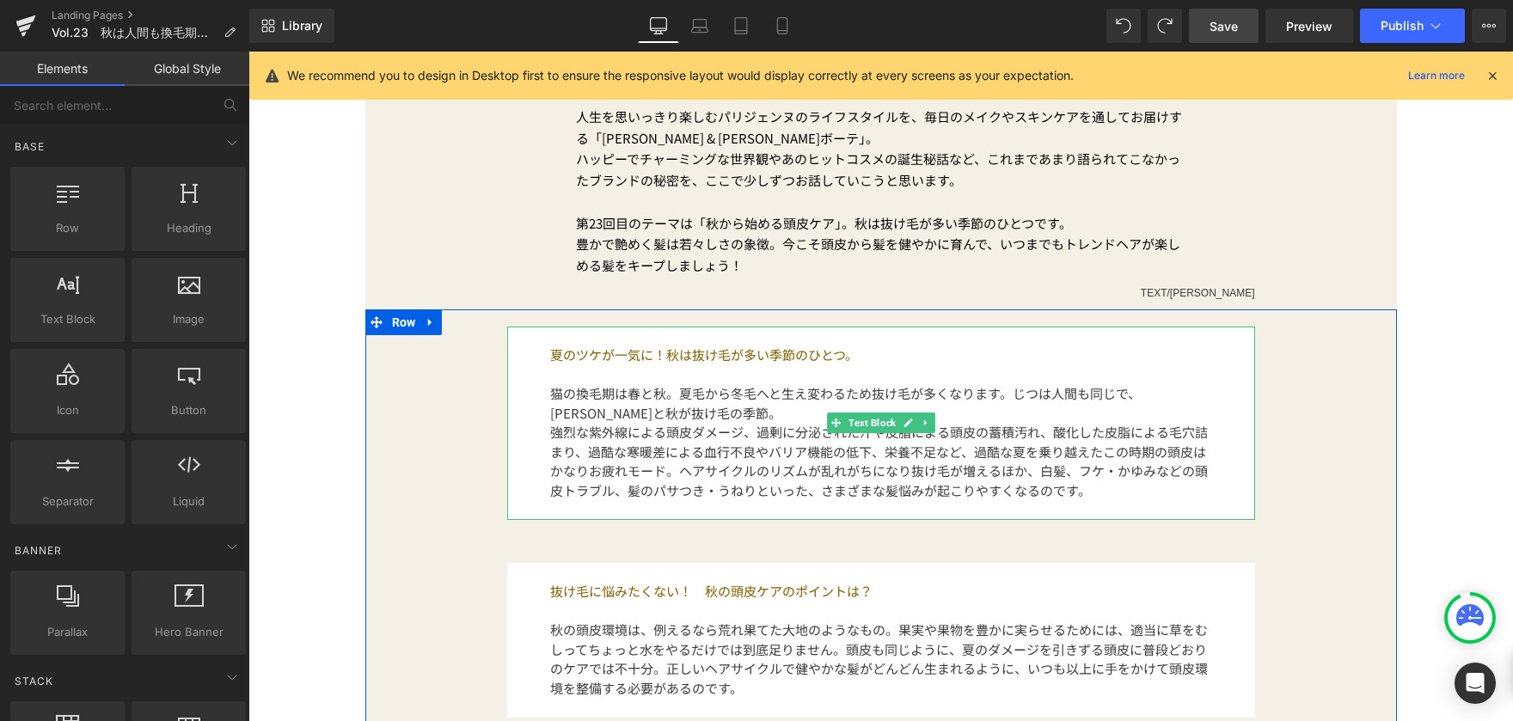
drag, startPoint x: 605, startPoint y: 366, endPoint x: 589, endPoint y: 357, distance: 18.9
click at [605, 366] on p at bounding box center [881, 375] width 662 height 20
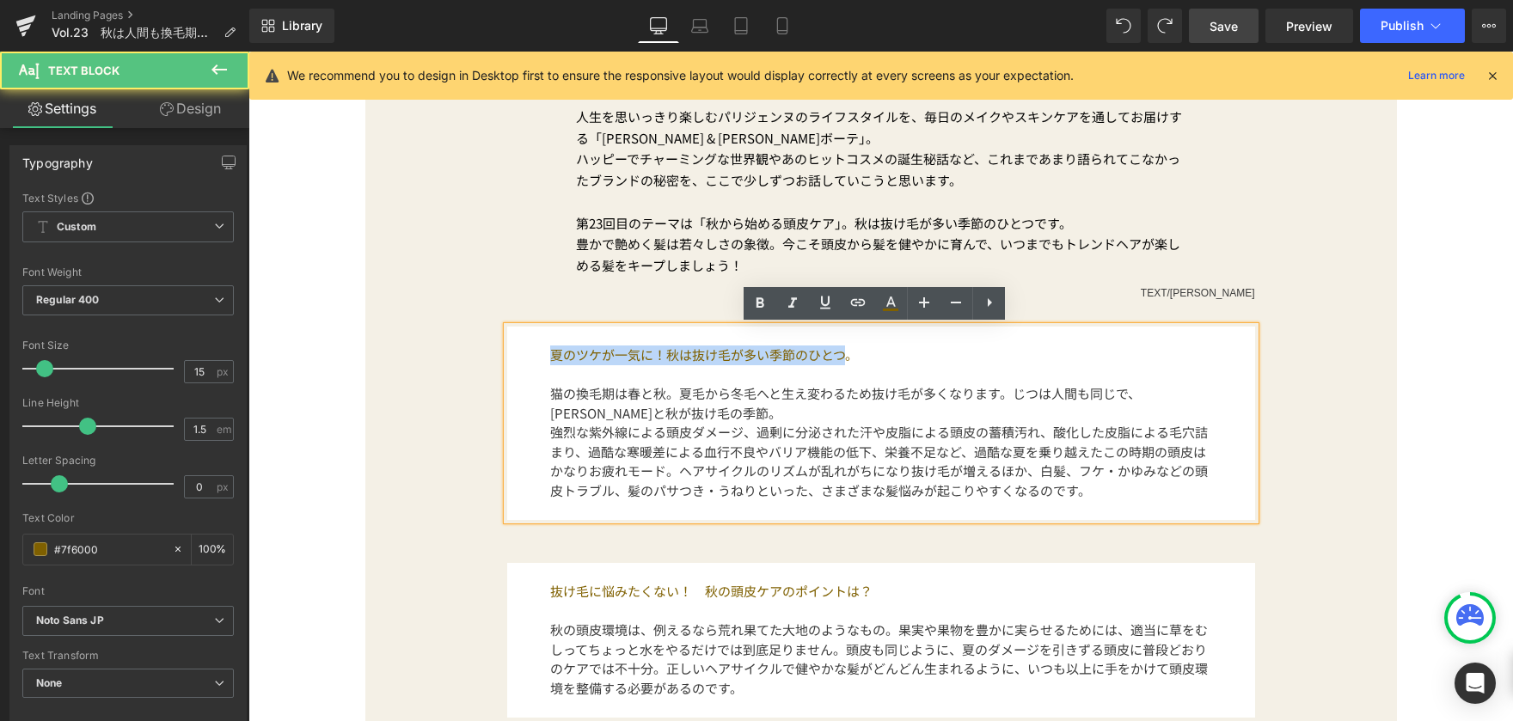
drag, startPoint x: 540, startPoint y: 354, endPoint x: 843, endPoint y: 357, distance: 303.5
click at [843, 357] on div "夏のツケが一気に！秋は抜け毛が多い季節のひとつ。 猫の換毛期は春と秋。夏毛から冬毛へと生え変わるため抜け毛が多くなります。じつは人間も同じで、[PERSON_…" at bounding box center [881, 423] width 748 height 193
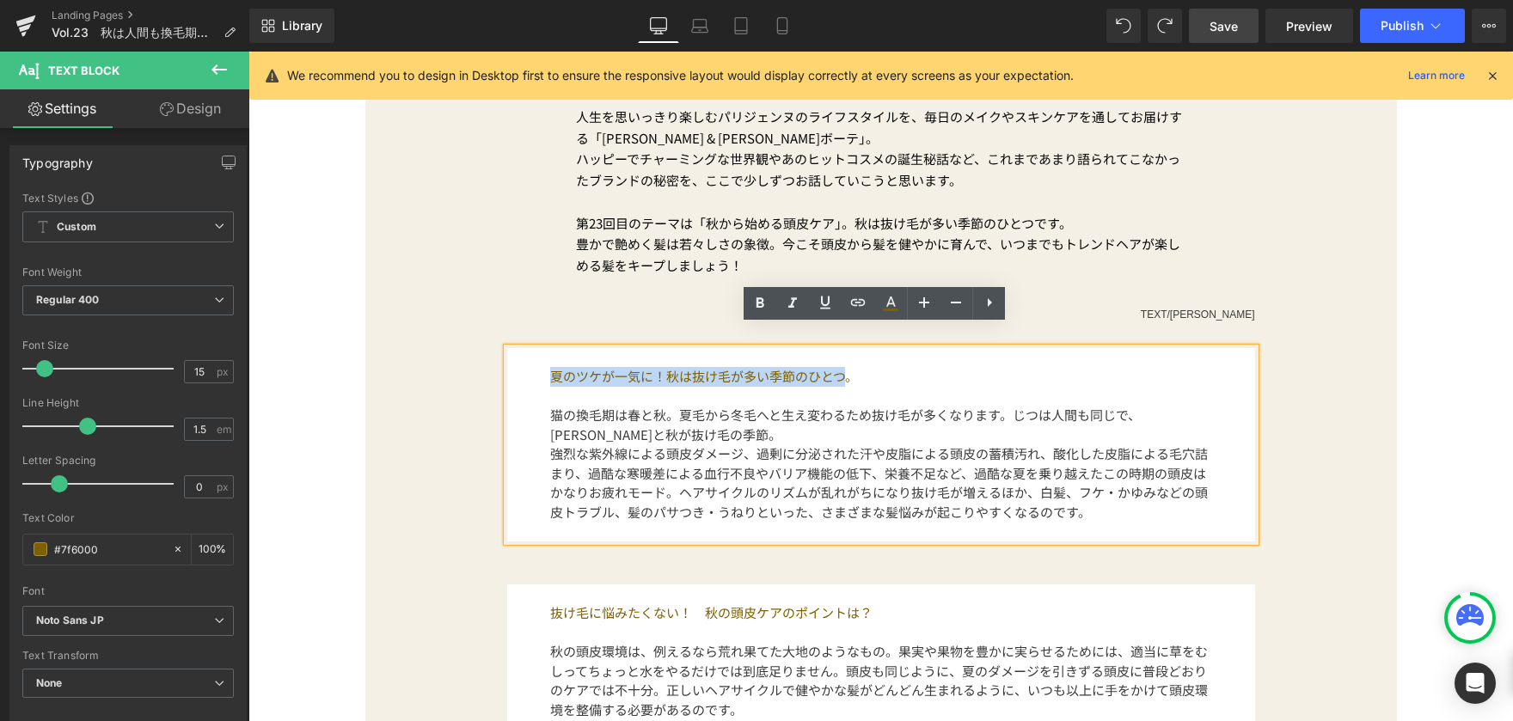
scroll to position [683, 0]
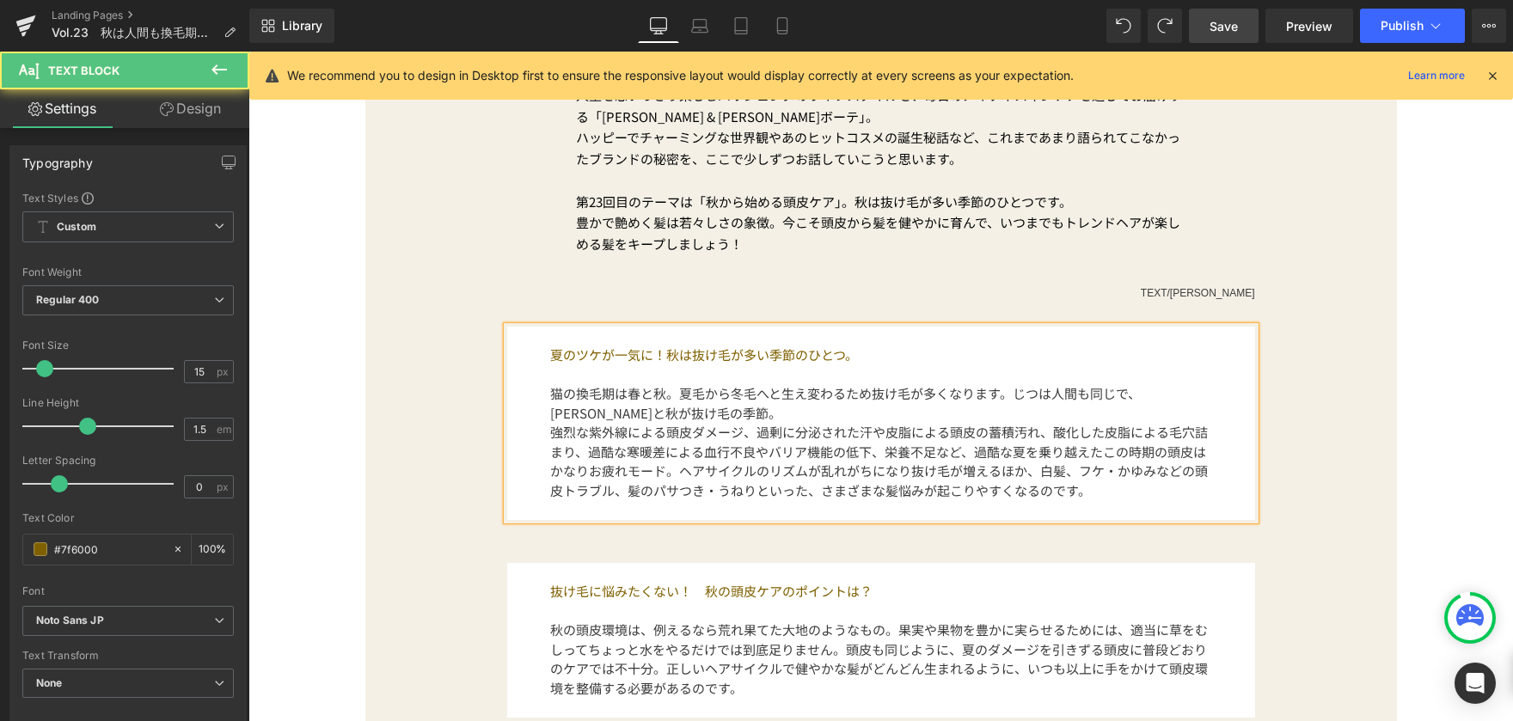
click at [876, 363] on p "夏のツケが一気に！秋は抜け毛が多い季節のひとつ。" at bounding box center [881, 356] width 662 height 20
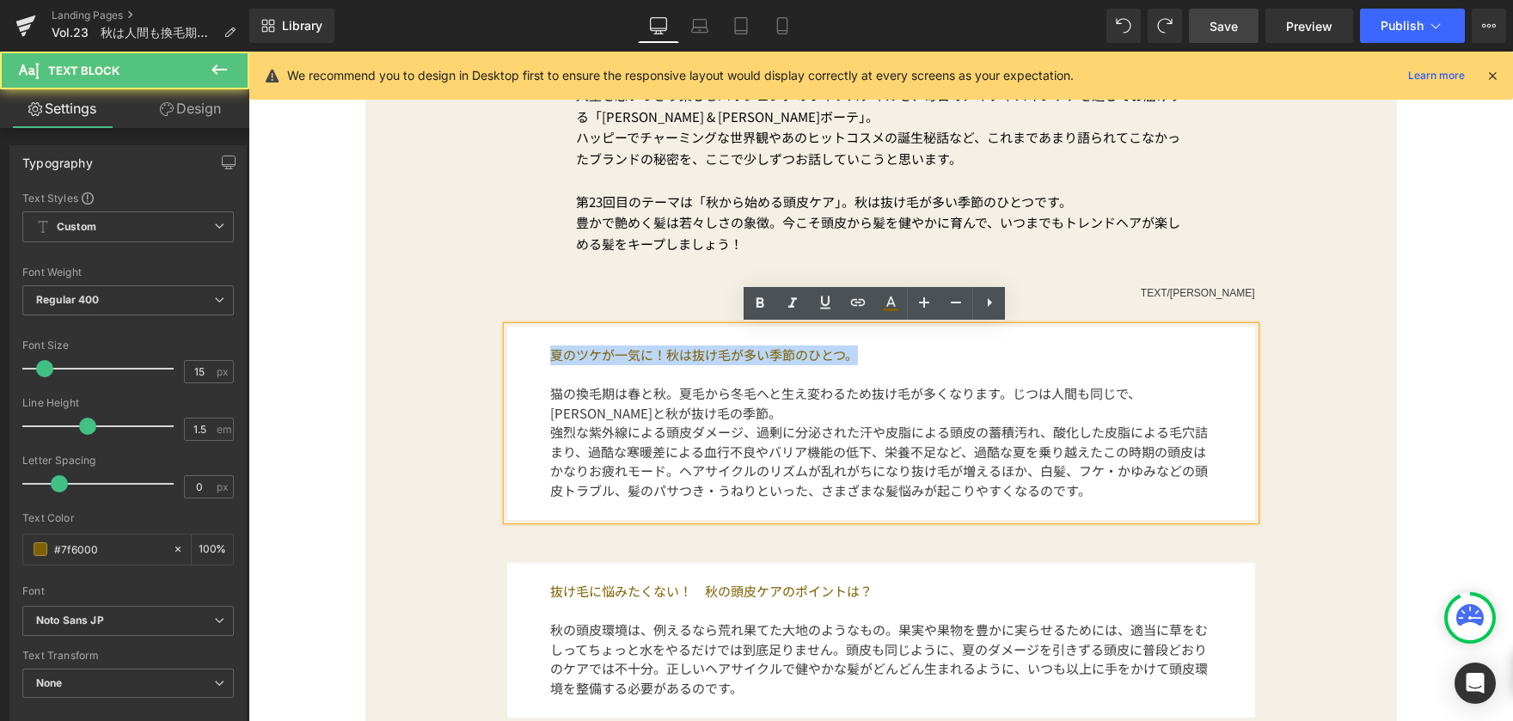
drag, startPoint x: 541, startPoint y: 354, endPoint x: 873, endPoint y: 359, distance: 331.9
click at [873, 359] on div "夏のツケが一気に！秋は抜け毛が多い季節のひとつ。 猫の換毛期は春と秋。夏毛から冬毛へと生え変わるため抜け毛が多くなります。じつは人間も同じで、[PERSON_…" at bounding box center [881, 423] width 748 height 193
copy p "夏のツケが一気に！秋は抜け毛が多い季節のひとつ。"
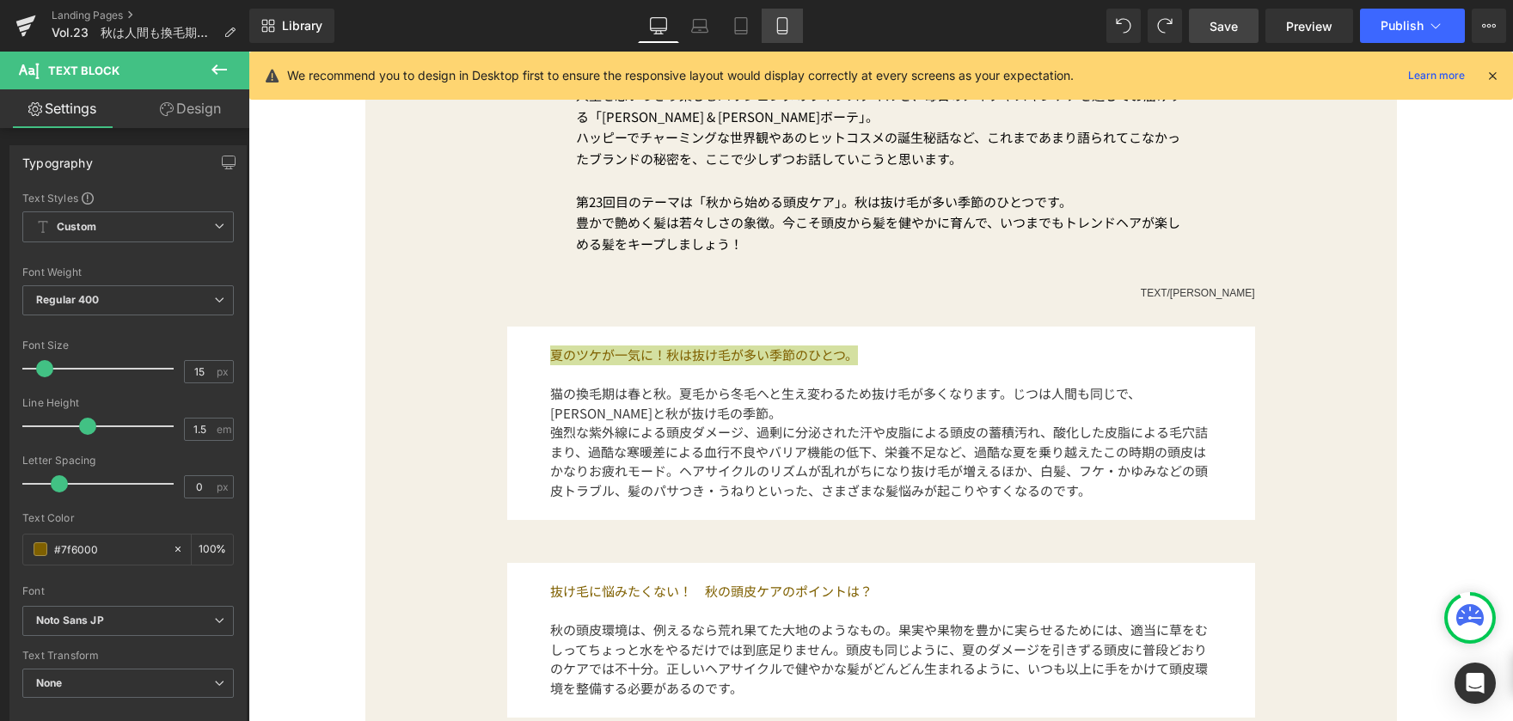
click at [785, 26] on icon at bounding box center [782, 25] width 17 height 17
type input "100"
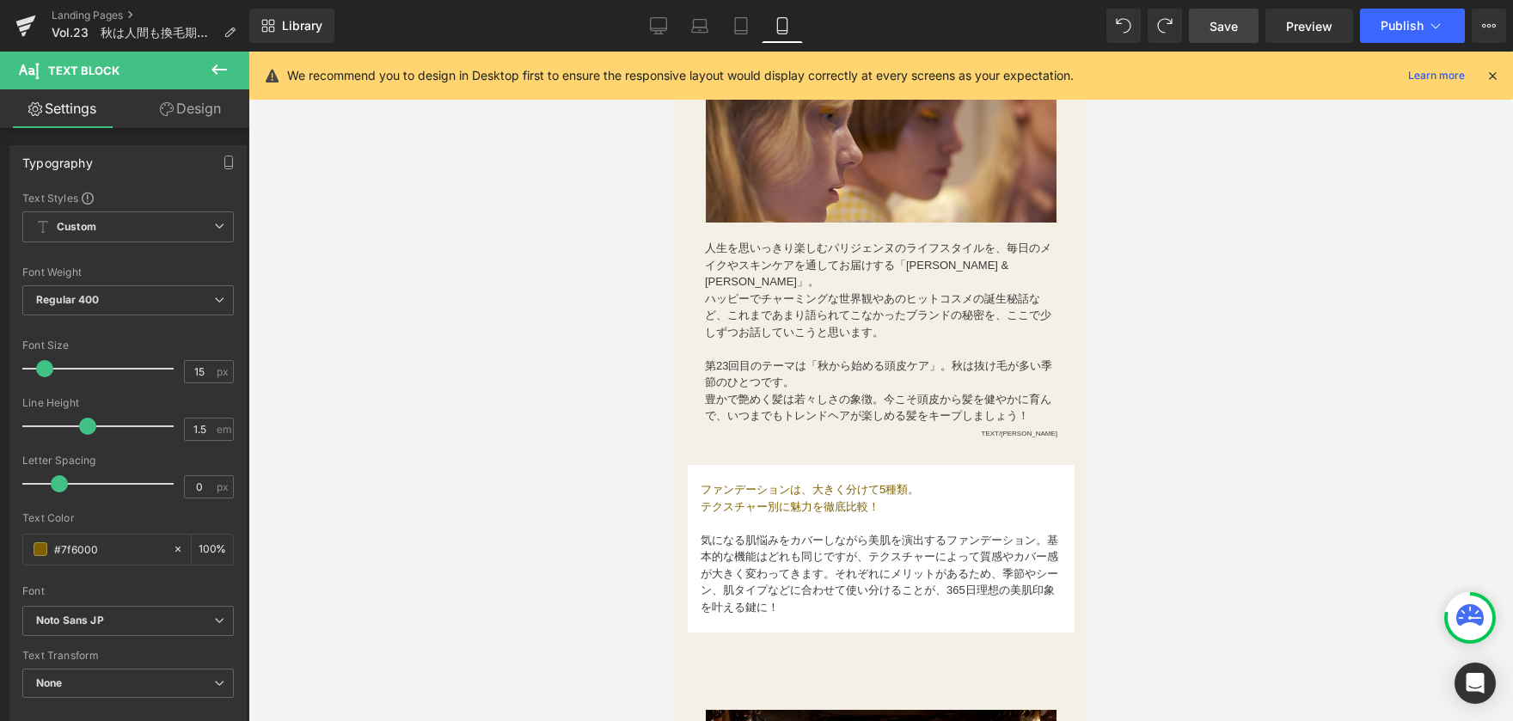
scroll to position [430, 0]
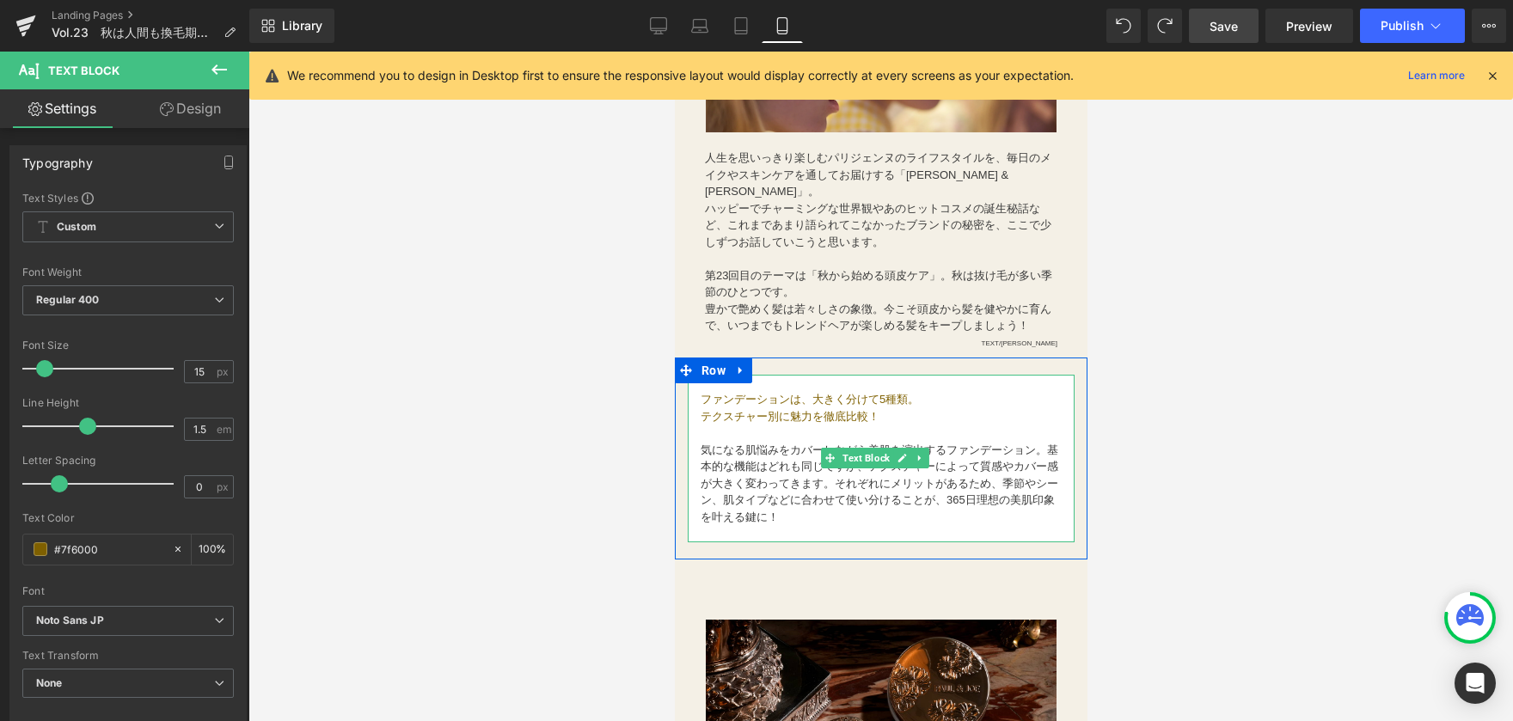
click at [733, 393] on span "ファンデーションは、大きく分けて5種類。" at bounding box center [809, 399] width 218 height 13
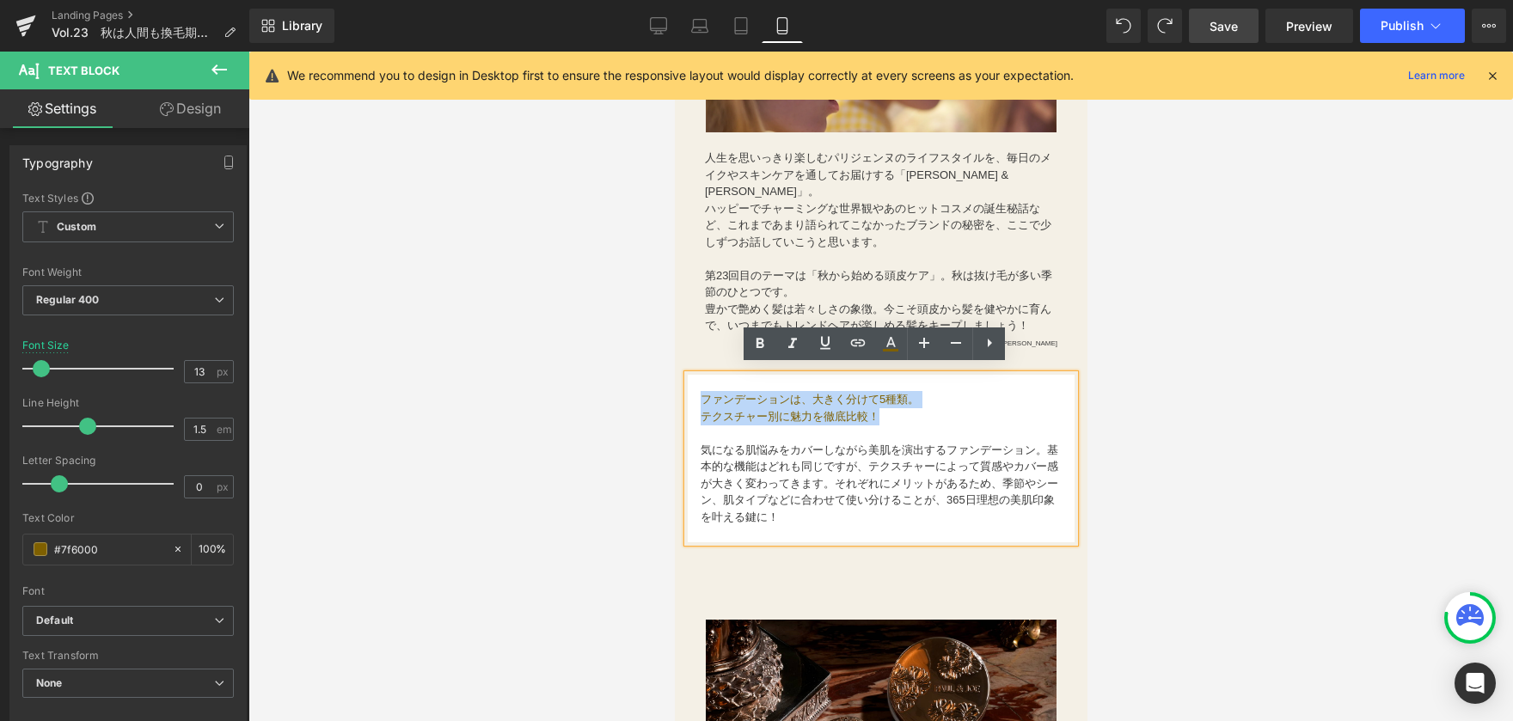
drag, startPoint x: 699, startPoint y: 390, endPoint x: 884, endPoint y: 420, distance: 187.1
click at [884, 420] on div "ファンデーションは、大きく分けて5種類。 テクスチャー別に魅力を徹底比較！ 気になる肌悩みをカバーしながら美肌を演出するファンデーション。基本的な機能はどれも…" at bounding box center [880, 459] width 387 height 168
paste div
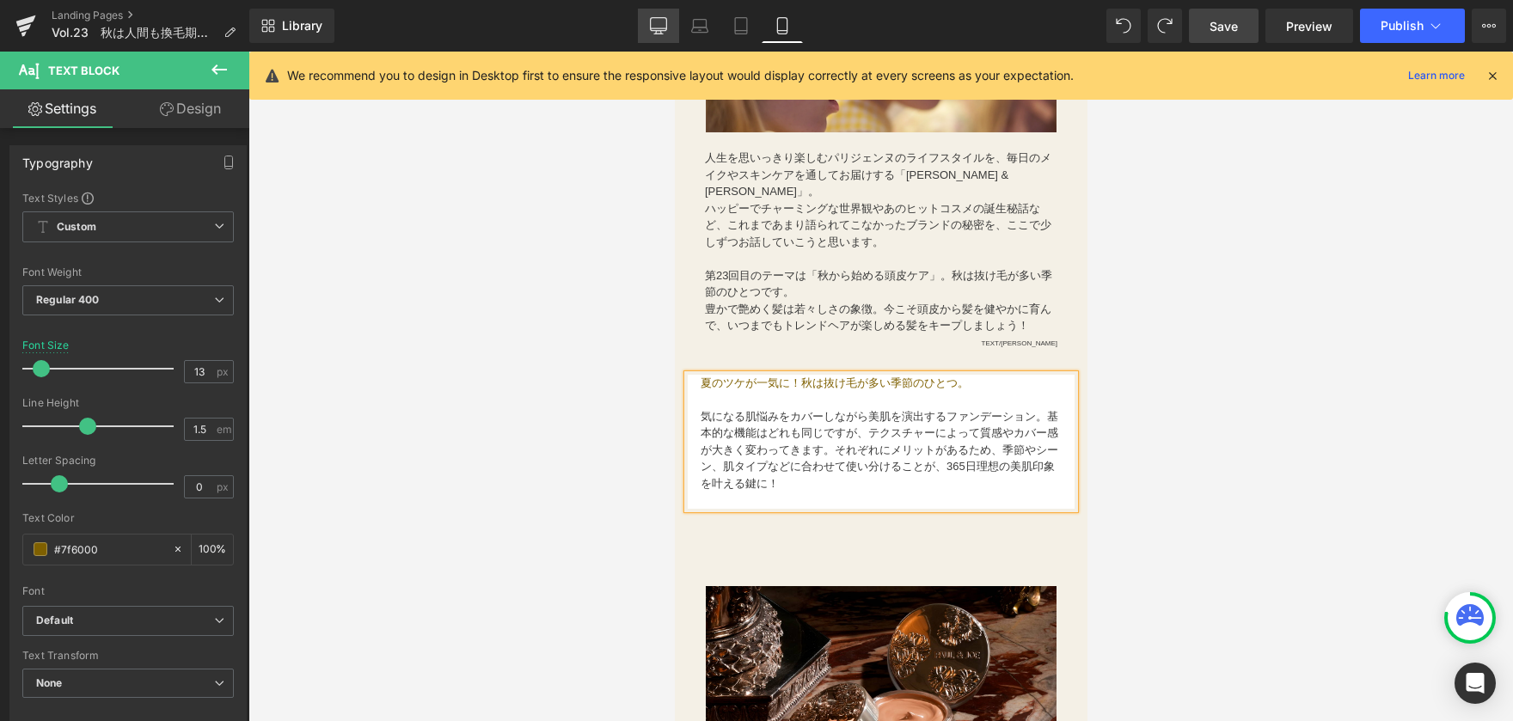
click at [659, 23] on icon at bounding box center [658, 25] width 17 height 17
type input "15"
type input "100"
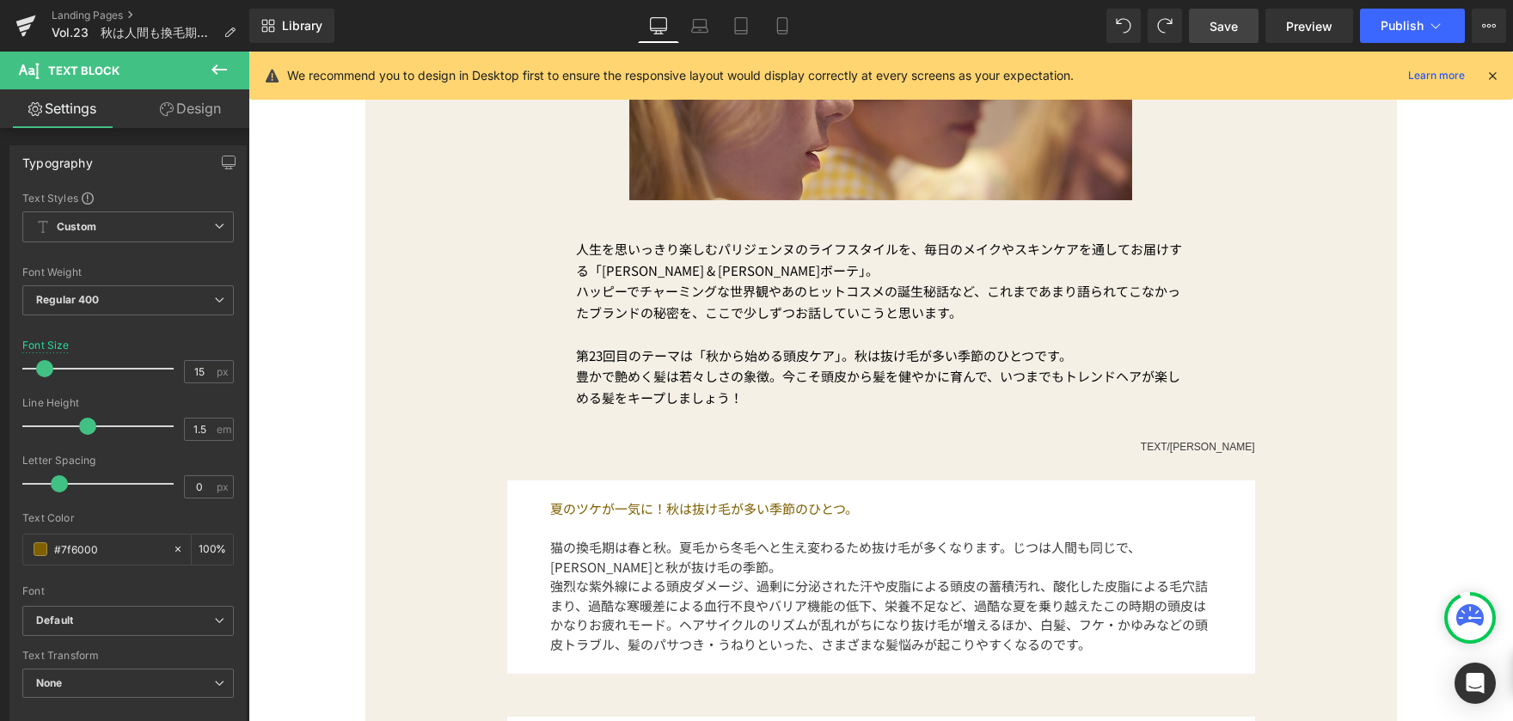
scroll to position [602, 0]
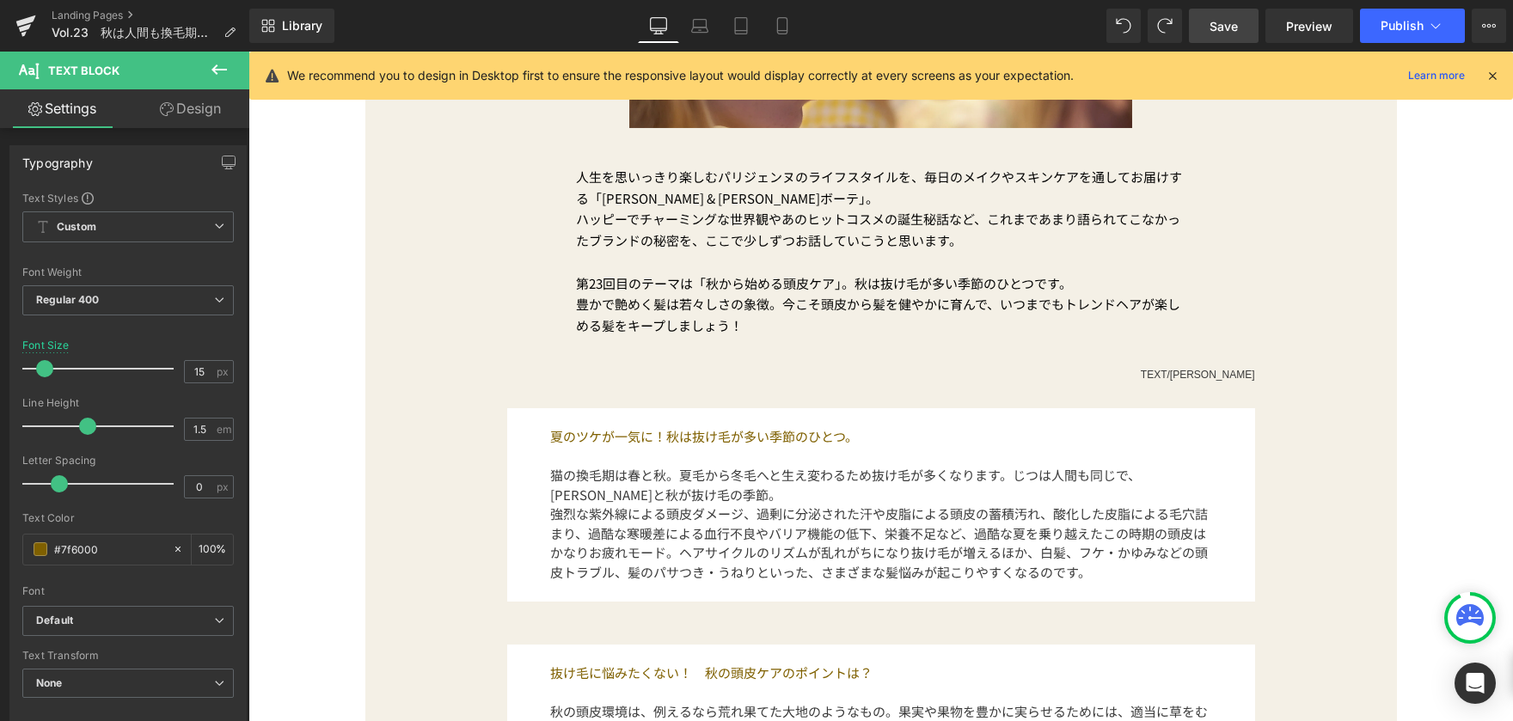
click at [519, 500] on div "夏のツケが一気に！秋は抜け毛が多い季節のひとつ。 猫の換毛期は春と秋。夏毛から冬毛へと生え変わるため抜け毛が多くなります。じつは人間も同じで、[PERSON_…" at bounding box center [881, 504] width 748 height 193
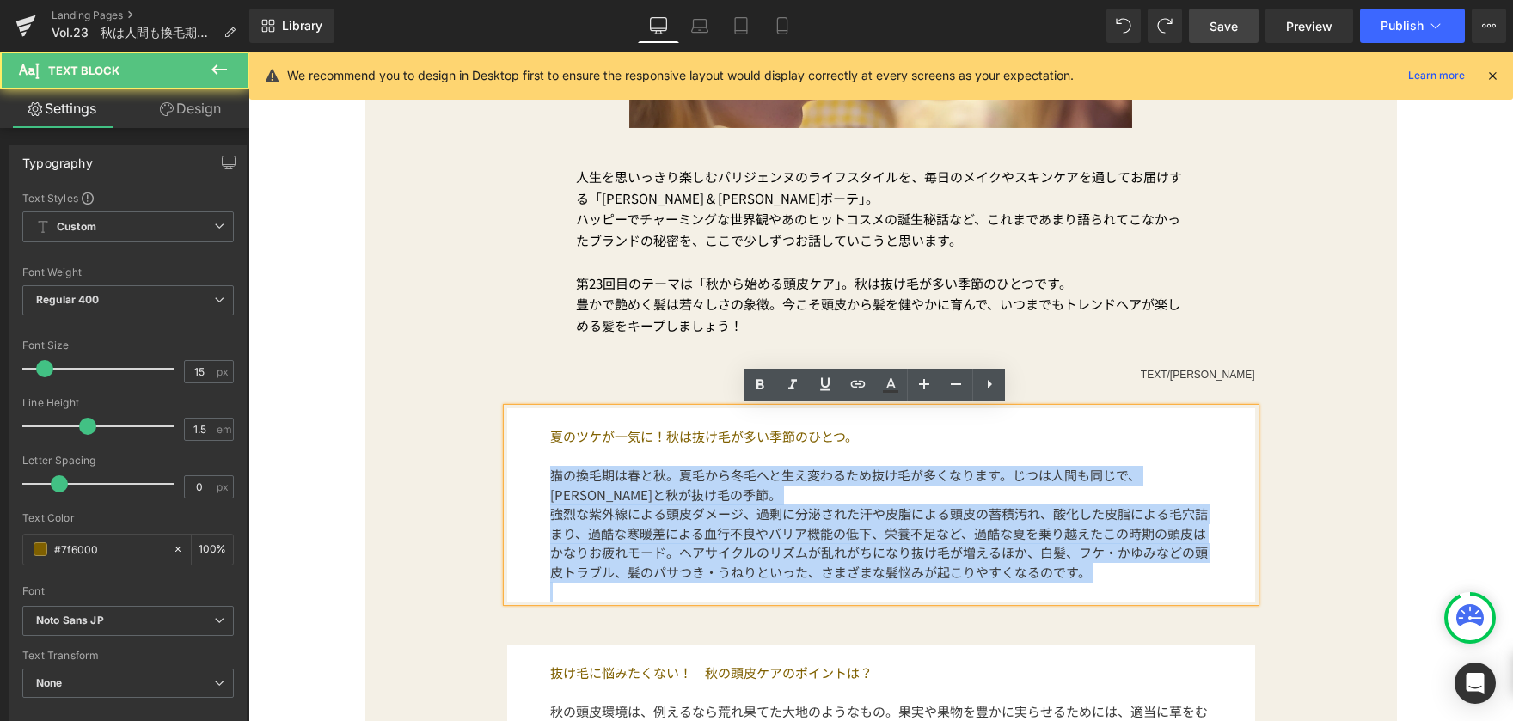
drag, startPoint x: 549, startPoint y: 470, endPoint x: 736, endPoint y: 589, distance: 221.8
click at [736, 589] on div "夏のツケが一気に！秋は抜け毛が多い季節のひとつ。 猫の換毛期は春と秋。夏毛から冬毛へと生え変わるため抜け毛が多くなります。じつは人間も同じで、[PERSON_…" at bounding box center [881, 504] width 748 height 193
copy div "猫の換毛期は春と秋。夏毛から冬毛へと生え変わるため抜け毛が多くなります。じつは人間も同じで、[PERSON_NAME]と秋が抜け毛の季節。 強烈な紫外線による…"
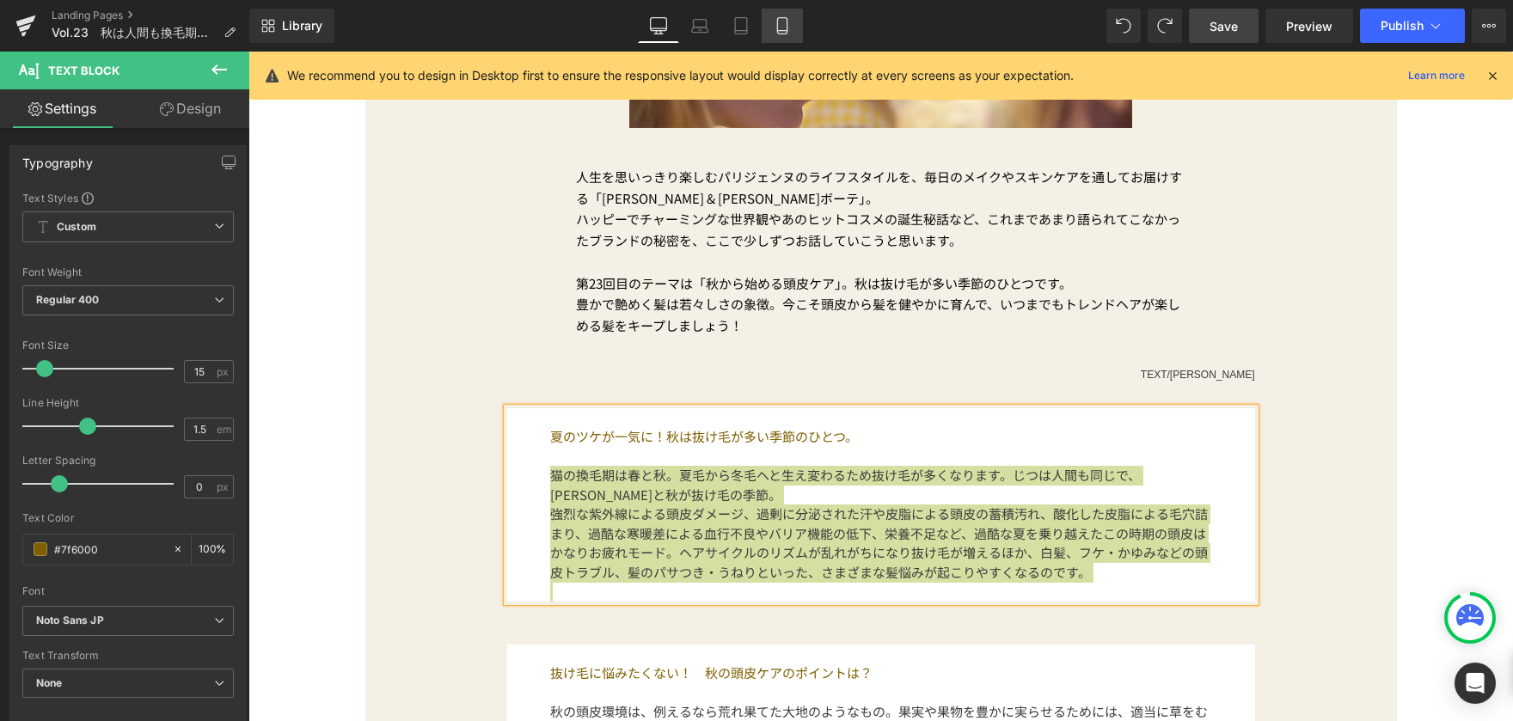
click at [777, 34] on link "Mobile" at bounding box center [782, 26] width 41 height 34
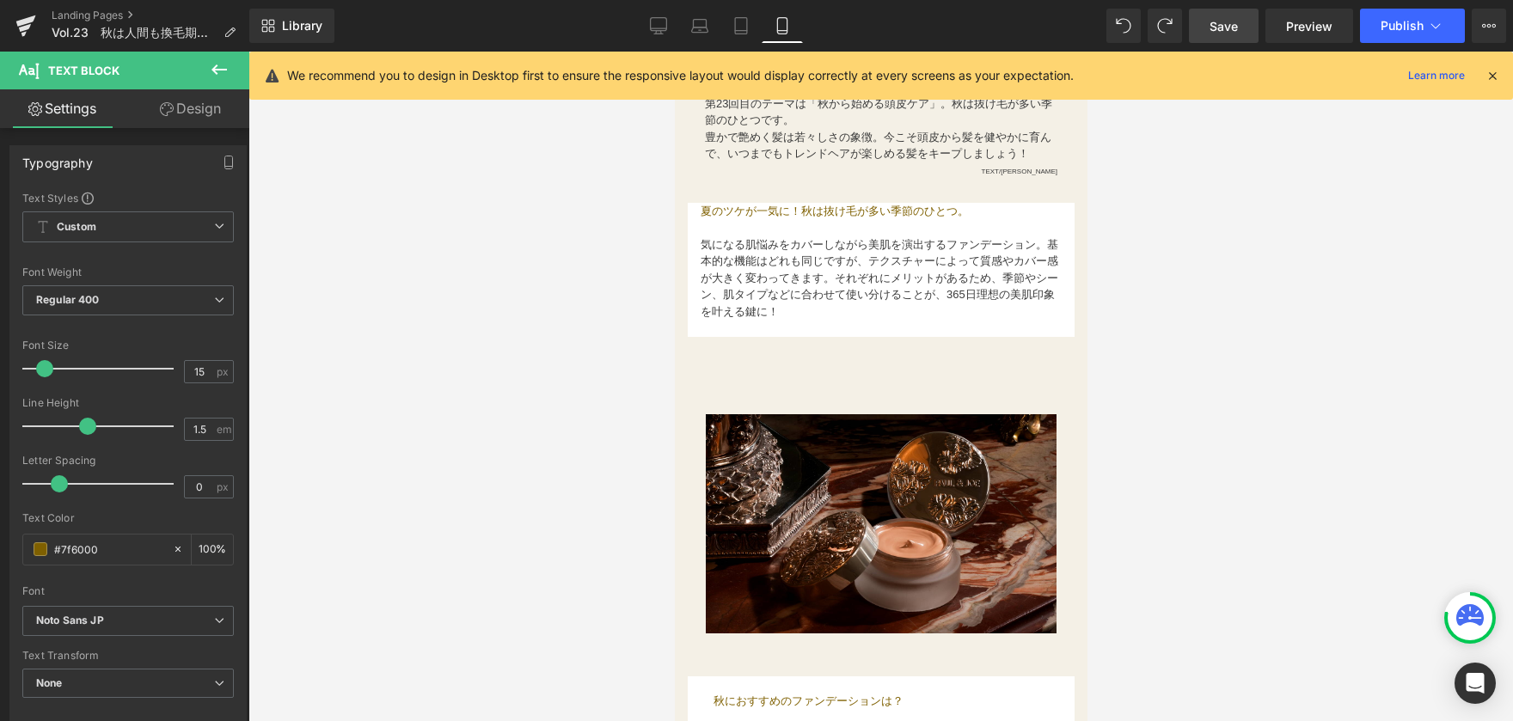
type input "100"
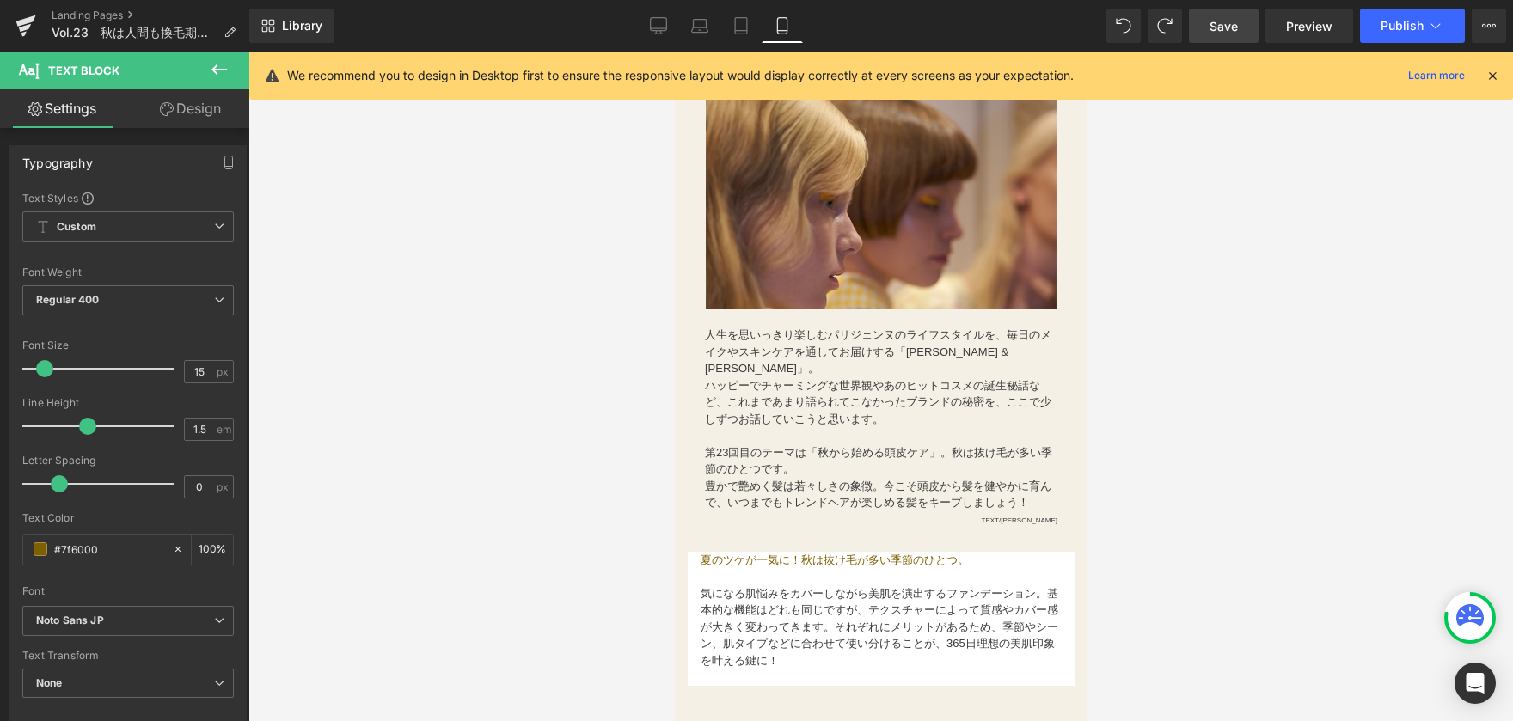
scroll to position [258, 0]
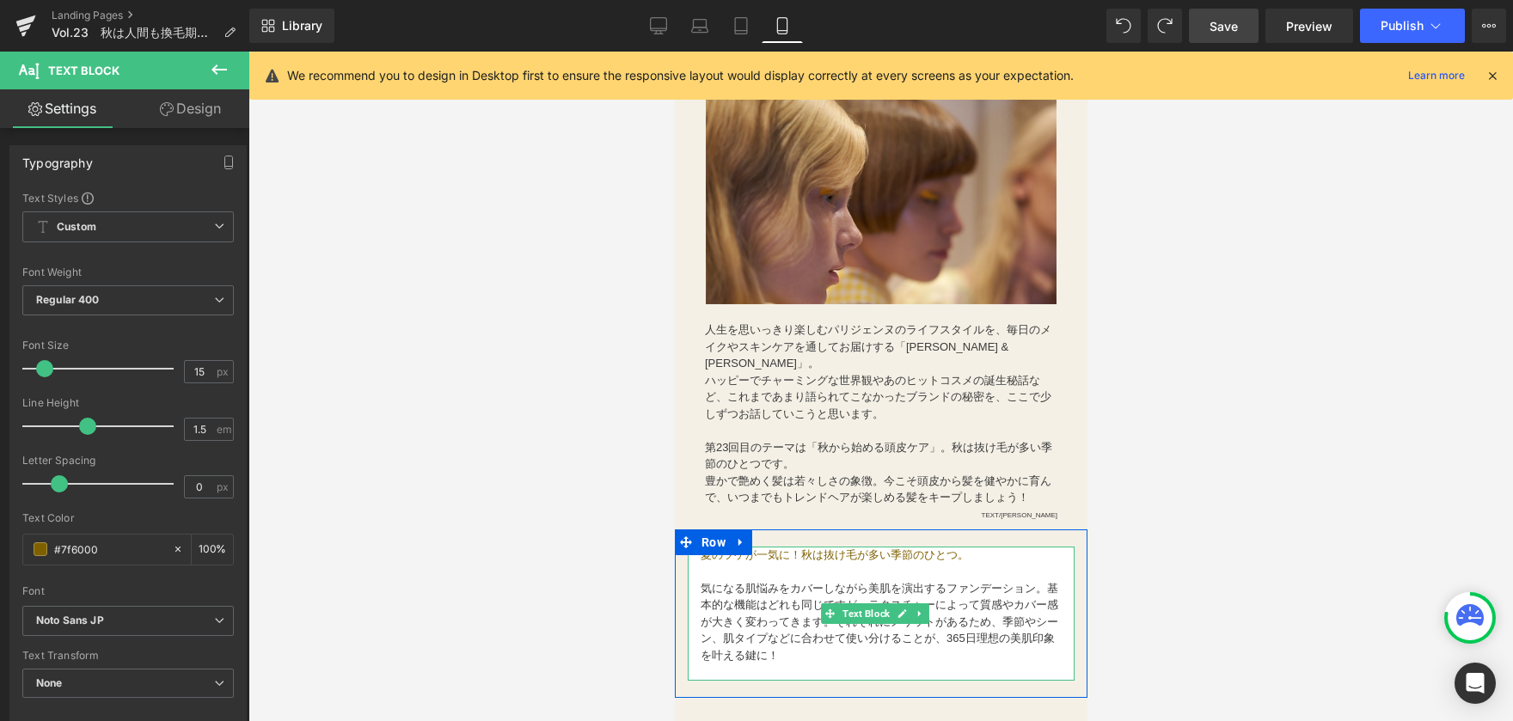
click at [736, 555] on span "夏のツケが一気に！秋は抜け毛が多い季節のひとつ。" at bounding box center [834, 555] width 268 height 13
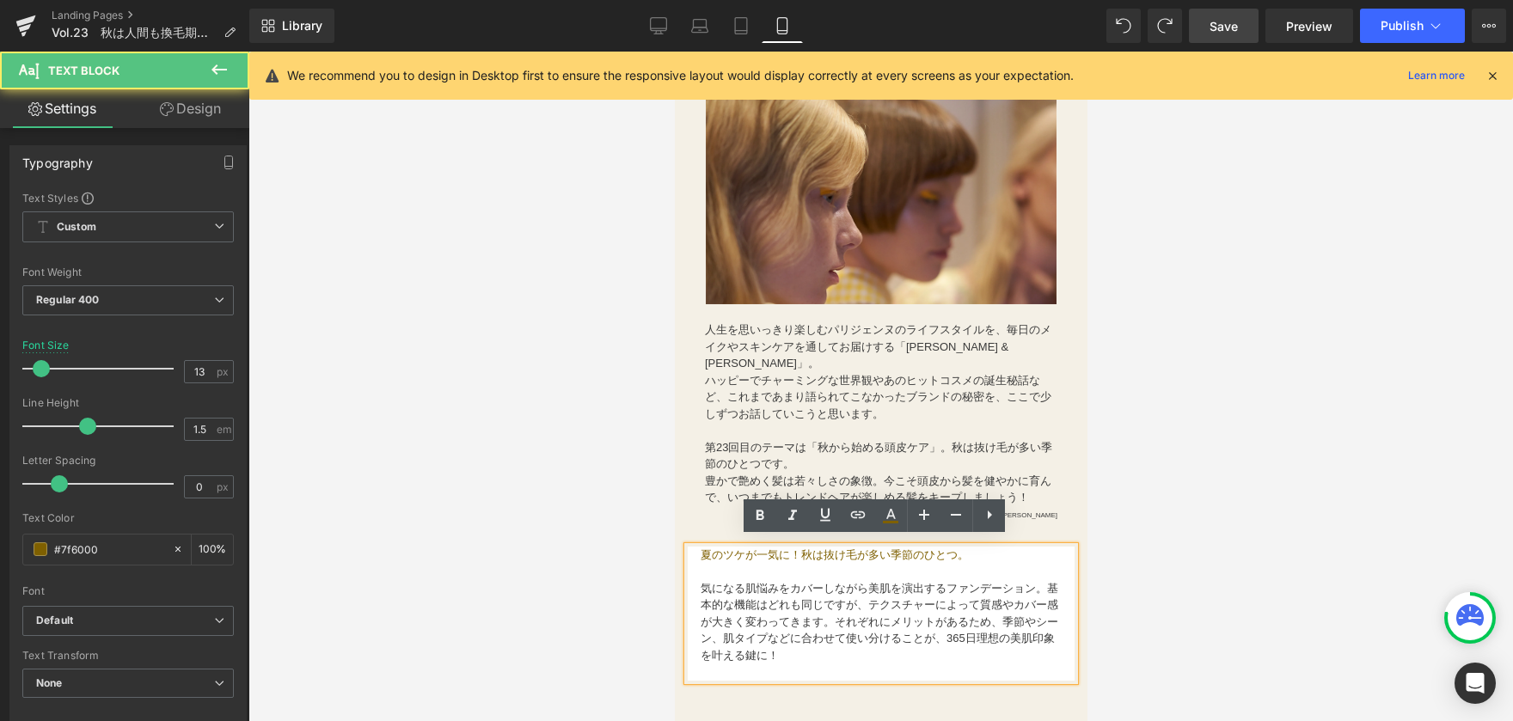
click at [702, 550] on span "夏のツケが一気に！秋は抜け毛が多い季節のひとつ。" at bounding box center [834, 555] width 268 height 13
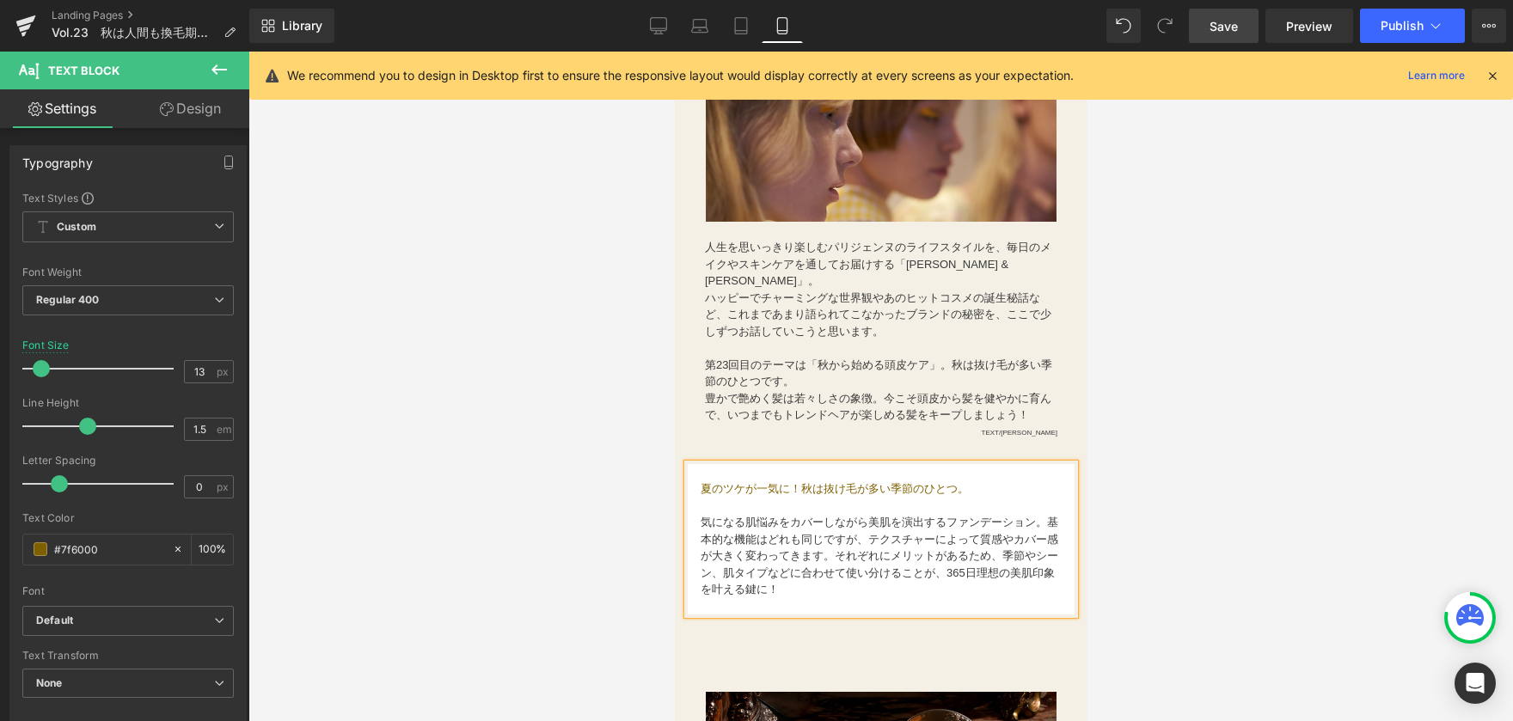
scroll to position [344, 0]
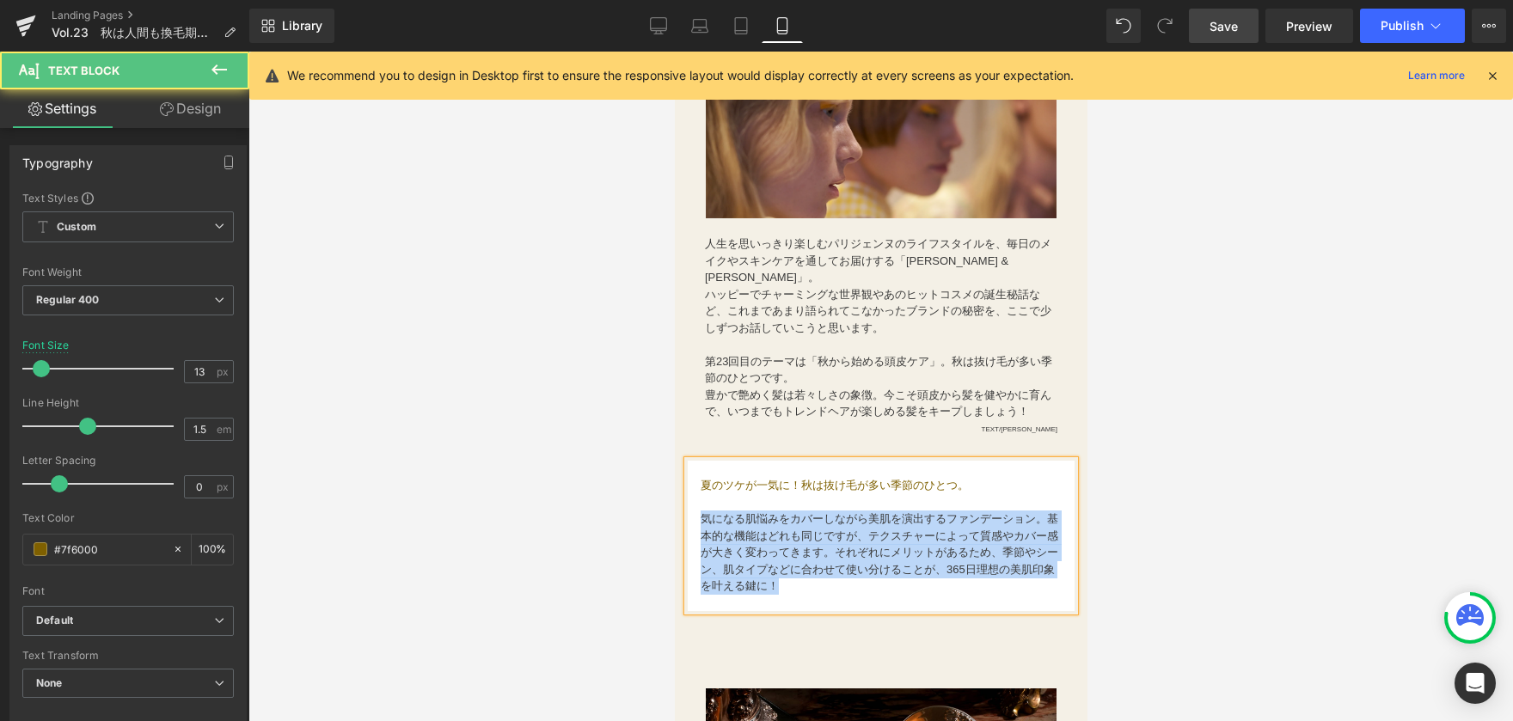
drag, startPoint x: 701, startPoint y: 507, endPoint x: 841, endPoint y: 587, distance: 161.3
click at [841, 587] on div "夏のツケが一気に！秋は抜け毛が多い季節のひとつ。 気になる肌悩みをカバーしながら美肌を演出するファンデーション。基本的な機能はどれも同じですが、テクスチャーに…" at bounding box center [880, 536] width 387 height 151
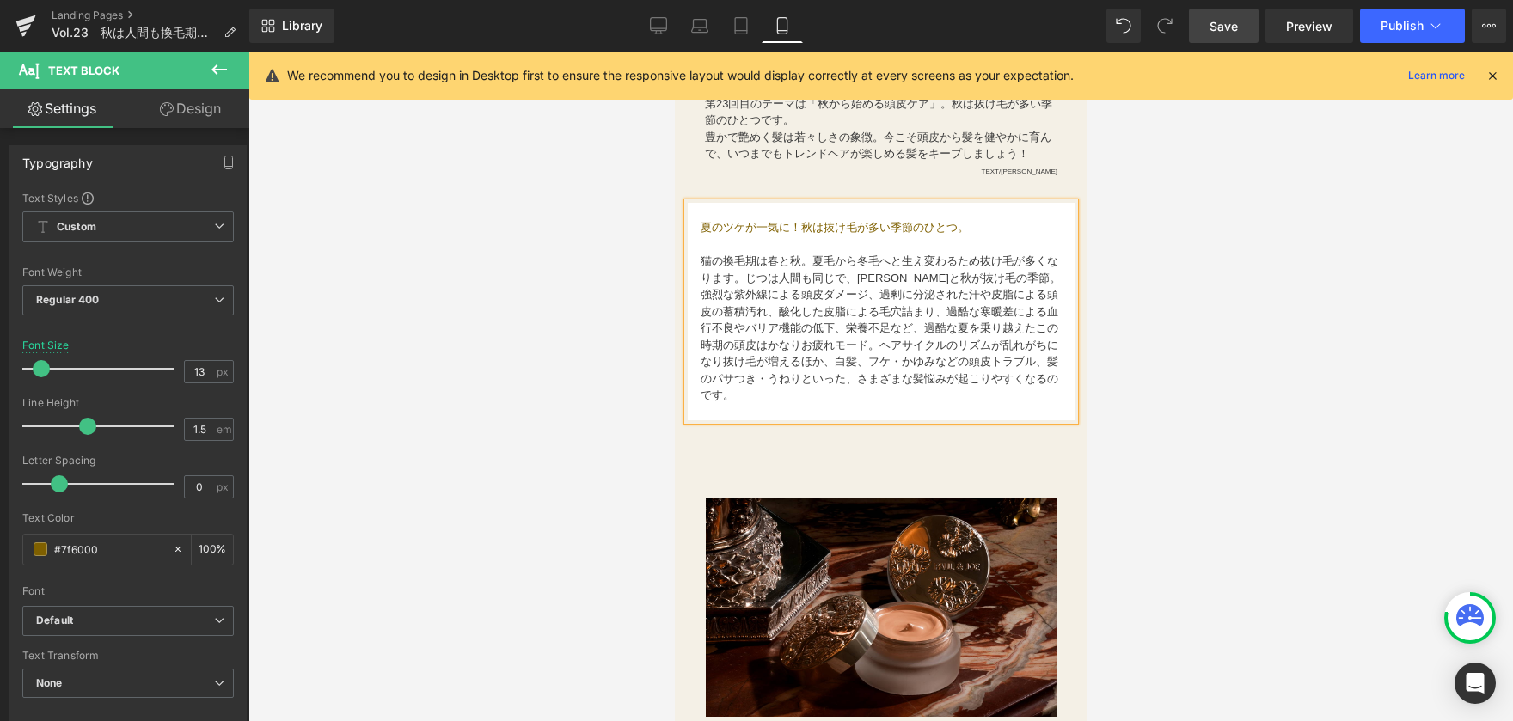
click at [585, 565] on div at bounding box center [880, 387] width 1265 height 670
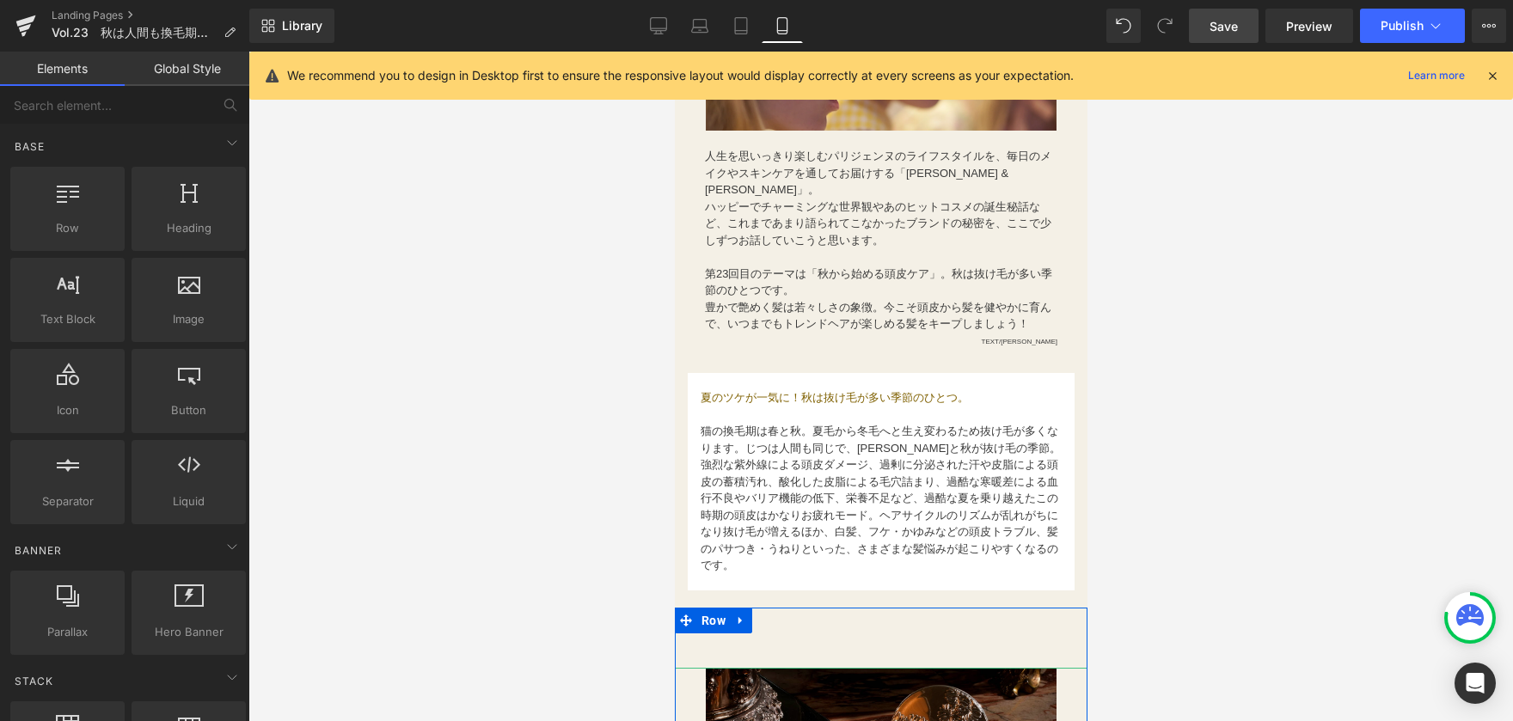
scroll to position [430, 0]
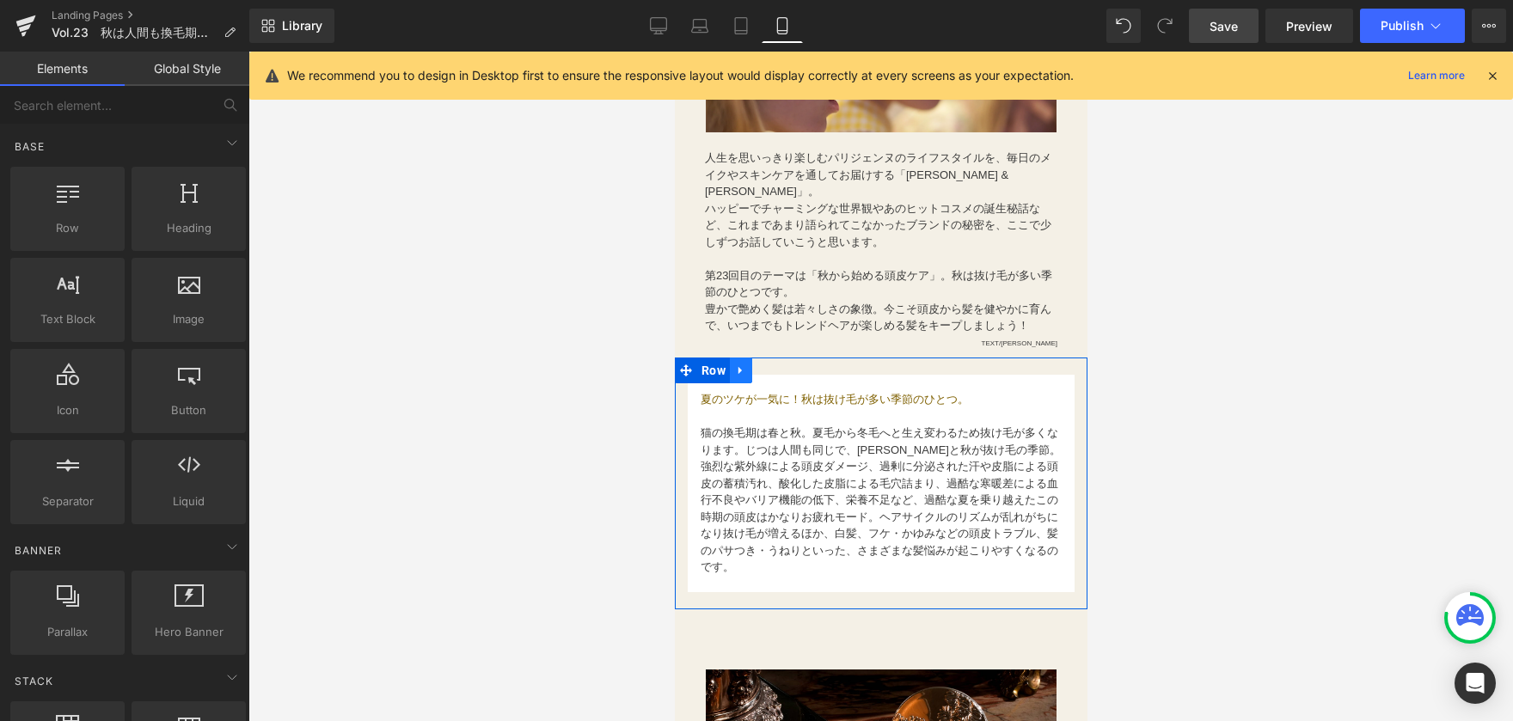
click at [740, 367] on icon at bounding box center [739, 371] width 3 height 8
click at [769, 371] on link at bounding box center [762, 371] width 22 height 26
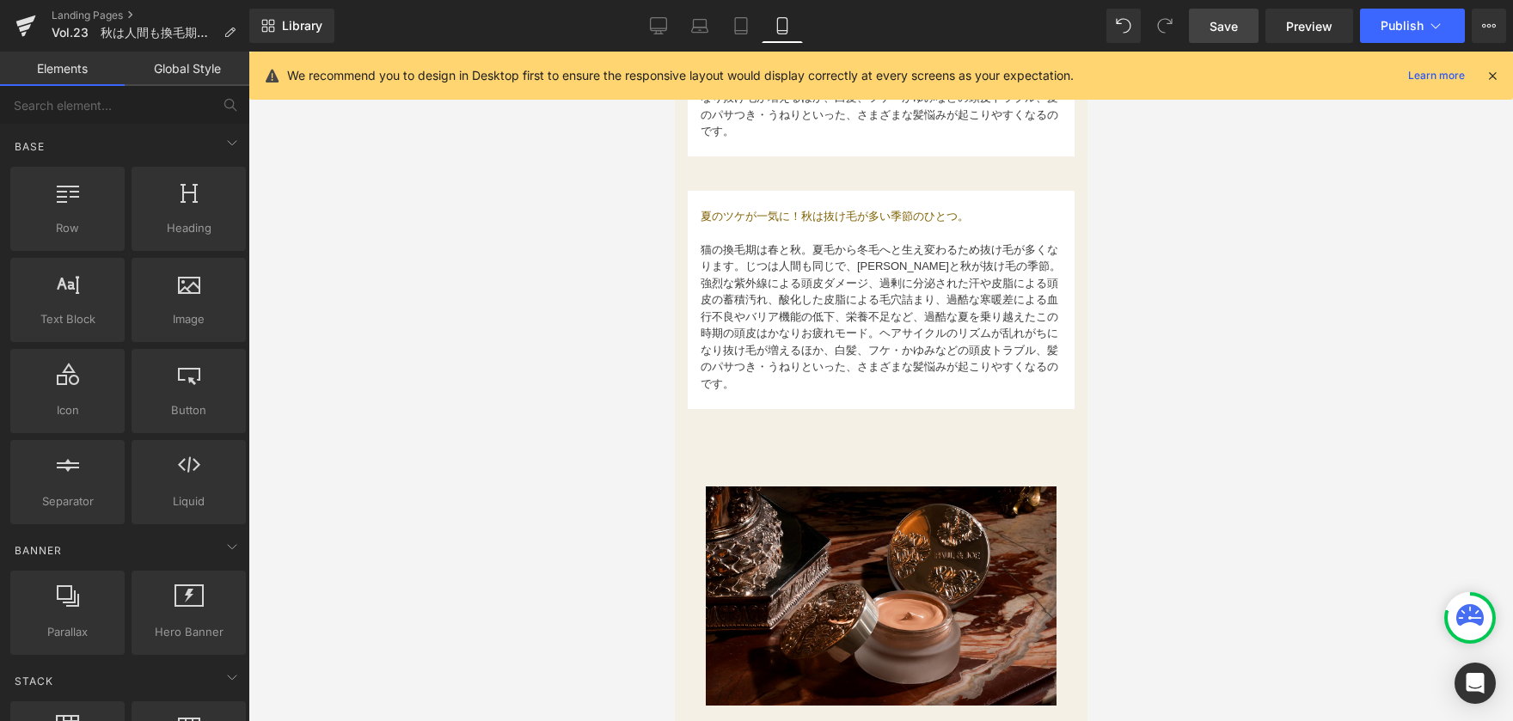
scroll to position [825, 0]
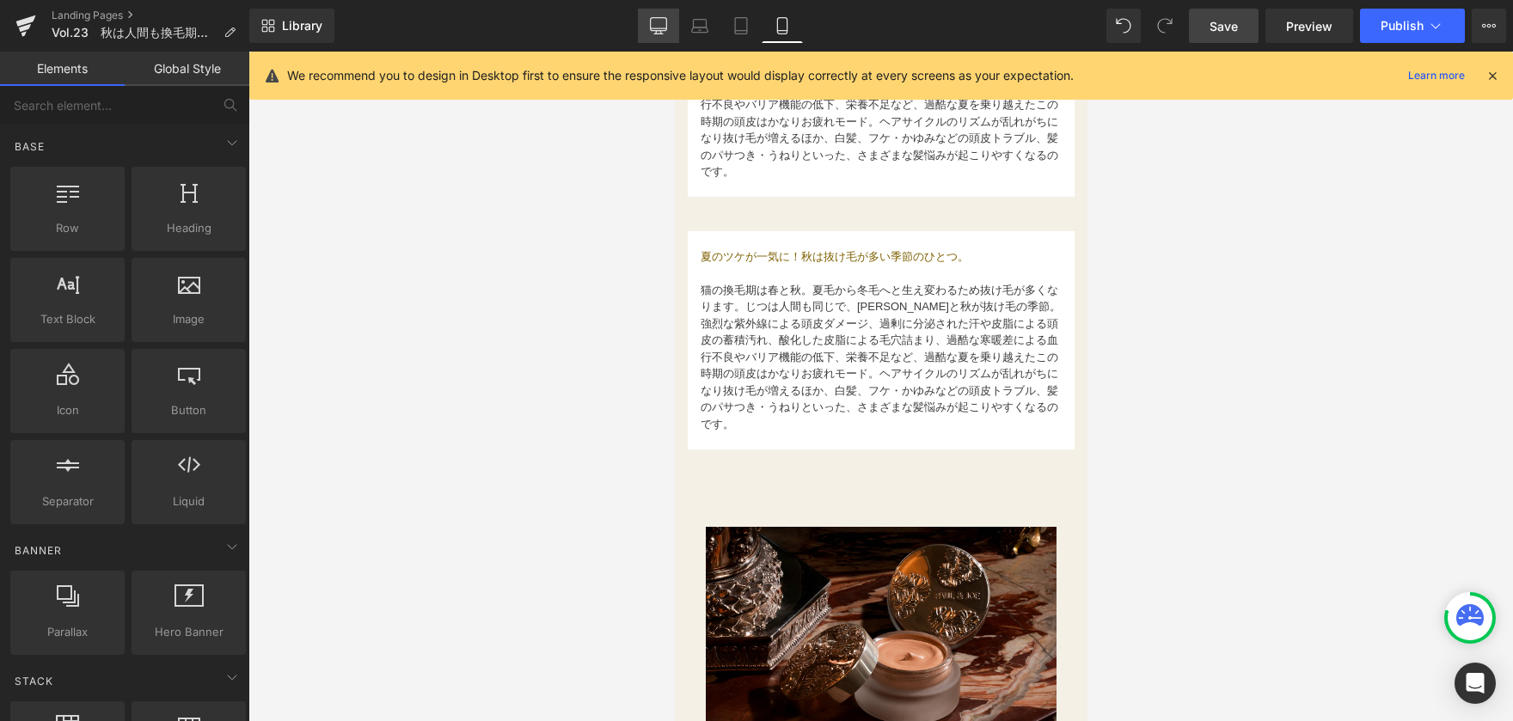
click at [664, 32] on icon at bounding box center [658, 25] width 17 height 17
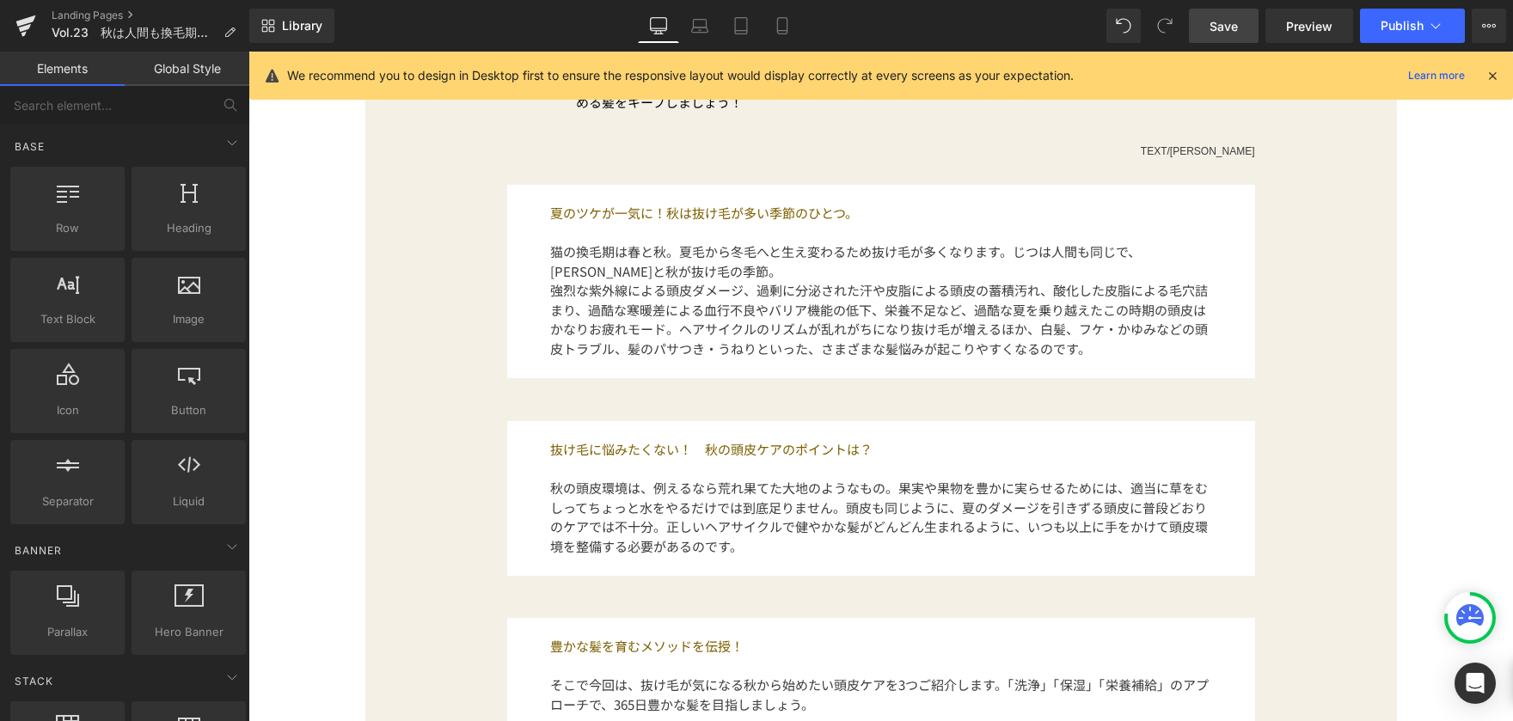
scroll to position [941, 0]
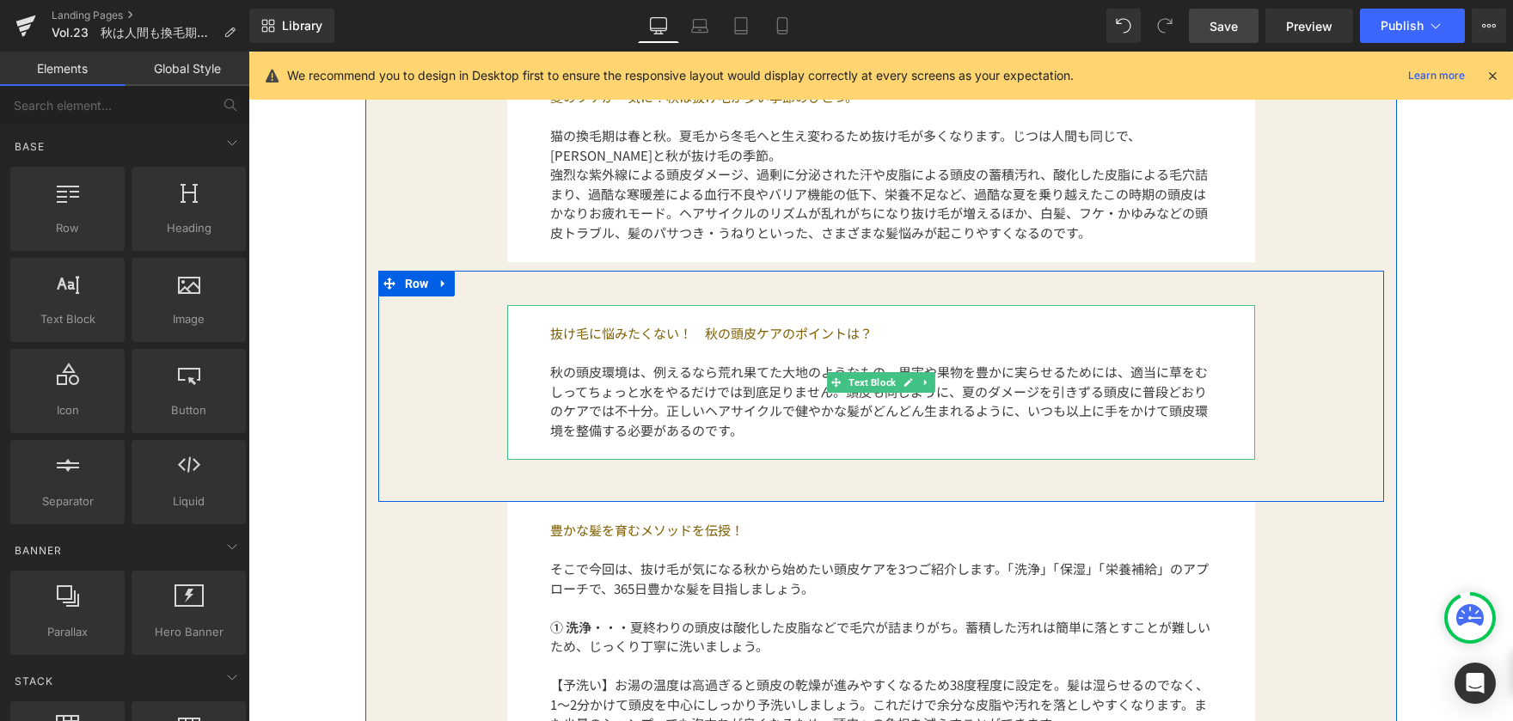
click at [551, 336] on p "抜け毛に悩みたくない！　秋の頭皮ケアのポイントは？" at bounding box center [881, 334] width 662 height 20
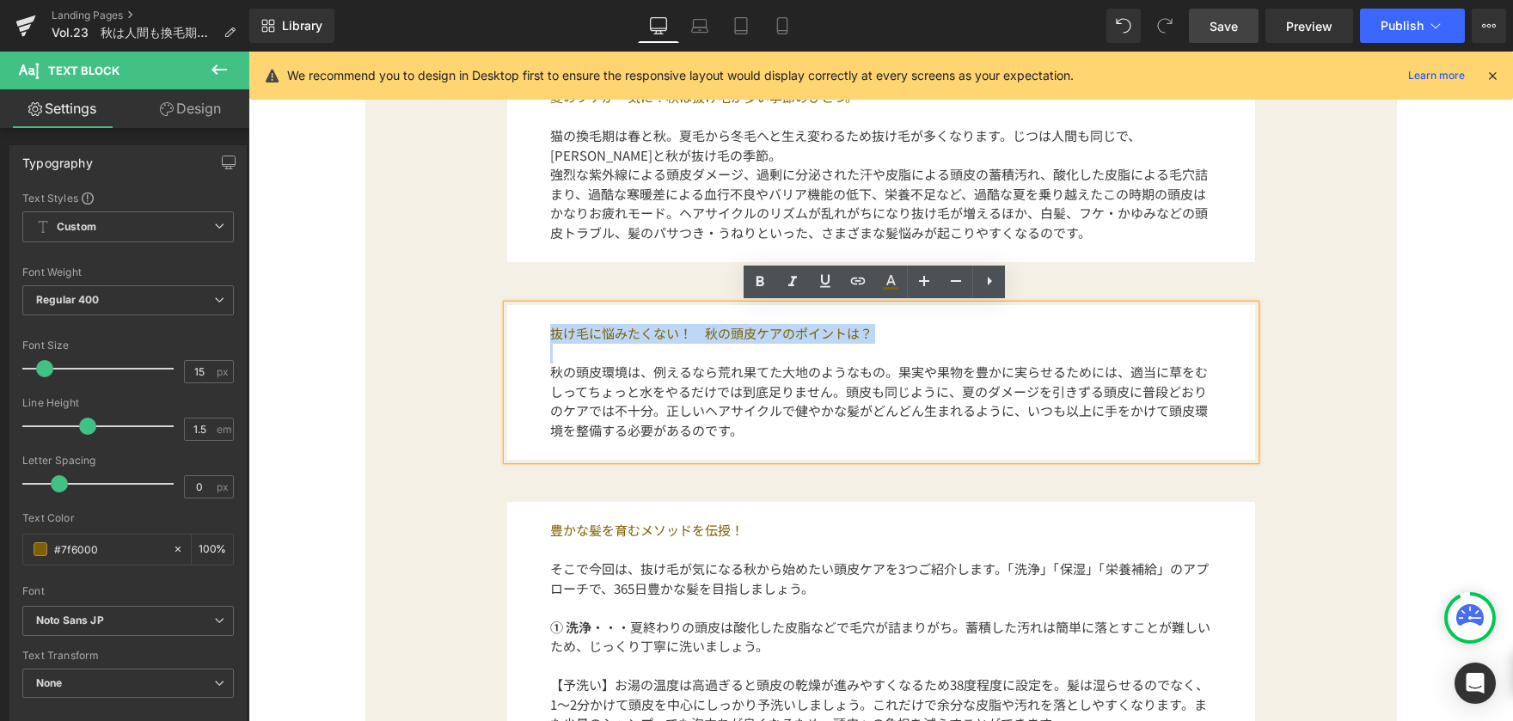
drag, startPoint x: 536, startPoint y: 332, endPoint x: 905, endPoint y: 343, distance: 369.9
click at [905, 343] on div "抜け毛に悩みたくない！　秋の頭皮ケアのポイントは？ 秋の頭皮環境は、例えるなら荒れ果てた大地のようなもの。果実や果物を豊かに実らせるためには、適当に草をむしっ…" at bounding box center [881, 382] width 748 height 155
copy p "抜け毛に悩みたくない！　秋の頭皮ケアのポイントは？"
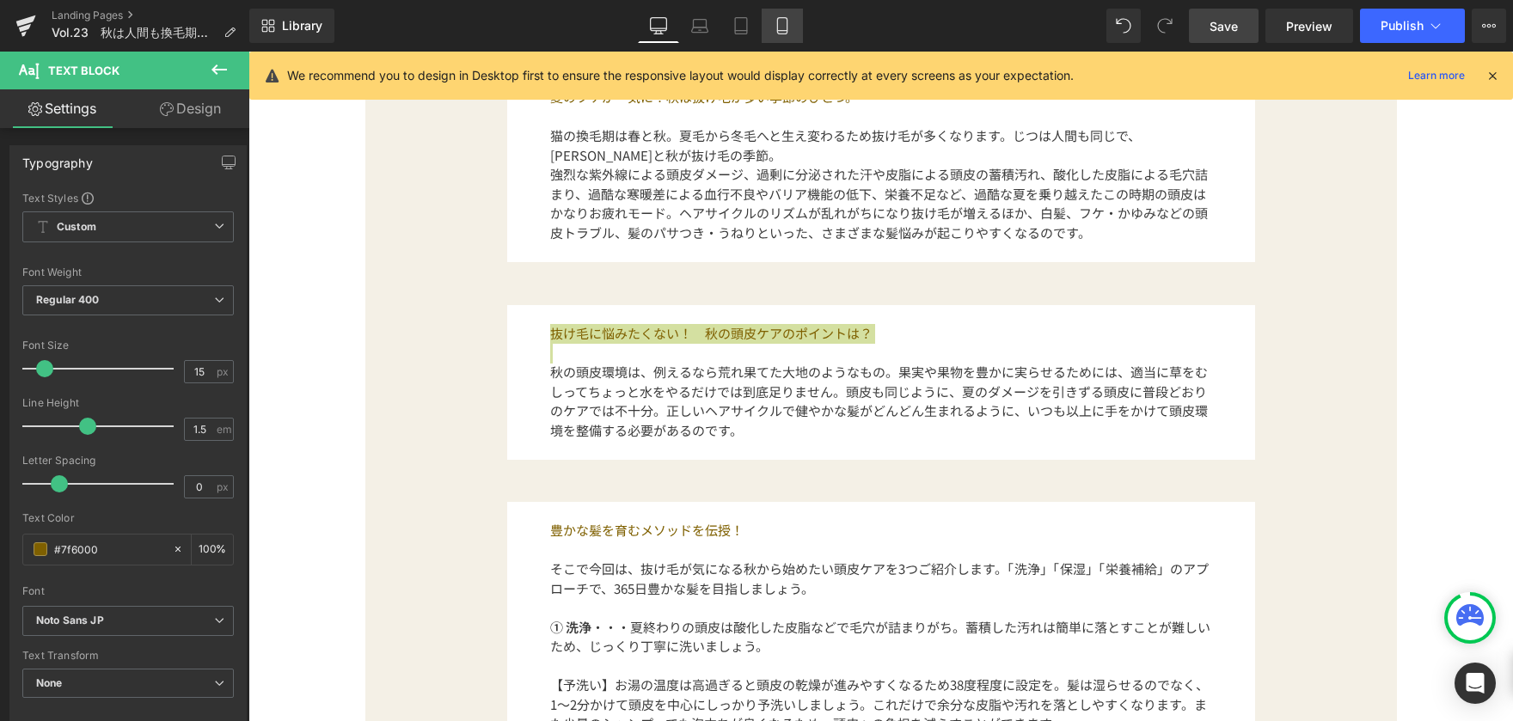
click at [781, 21] on icon at bounding box center [782, 25] width 17 height 17
type input "100"
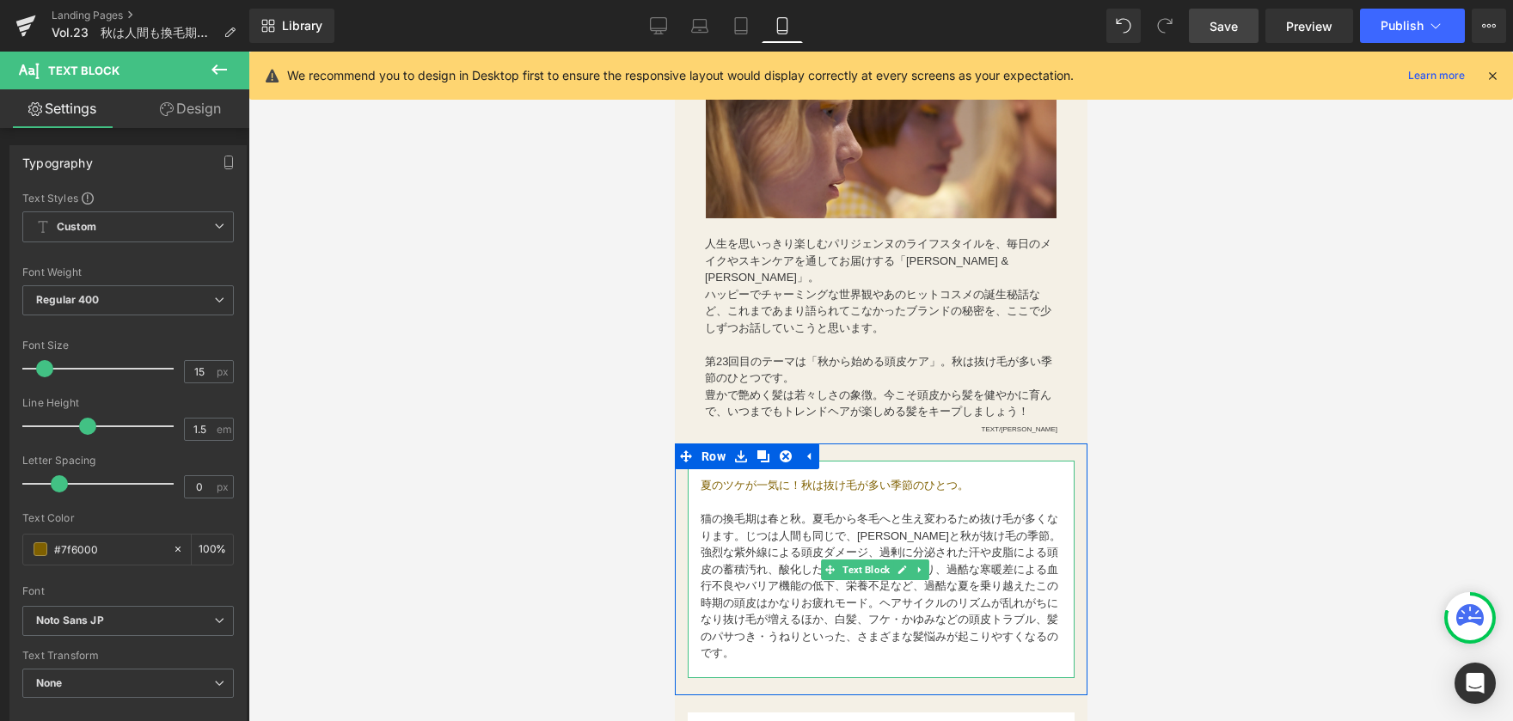
scroll to position [688, 0]
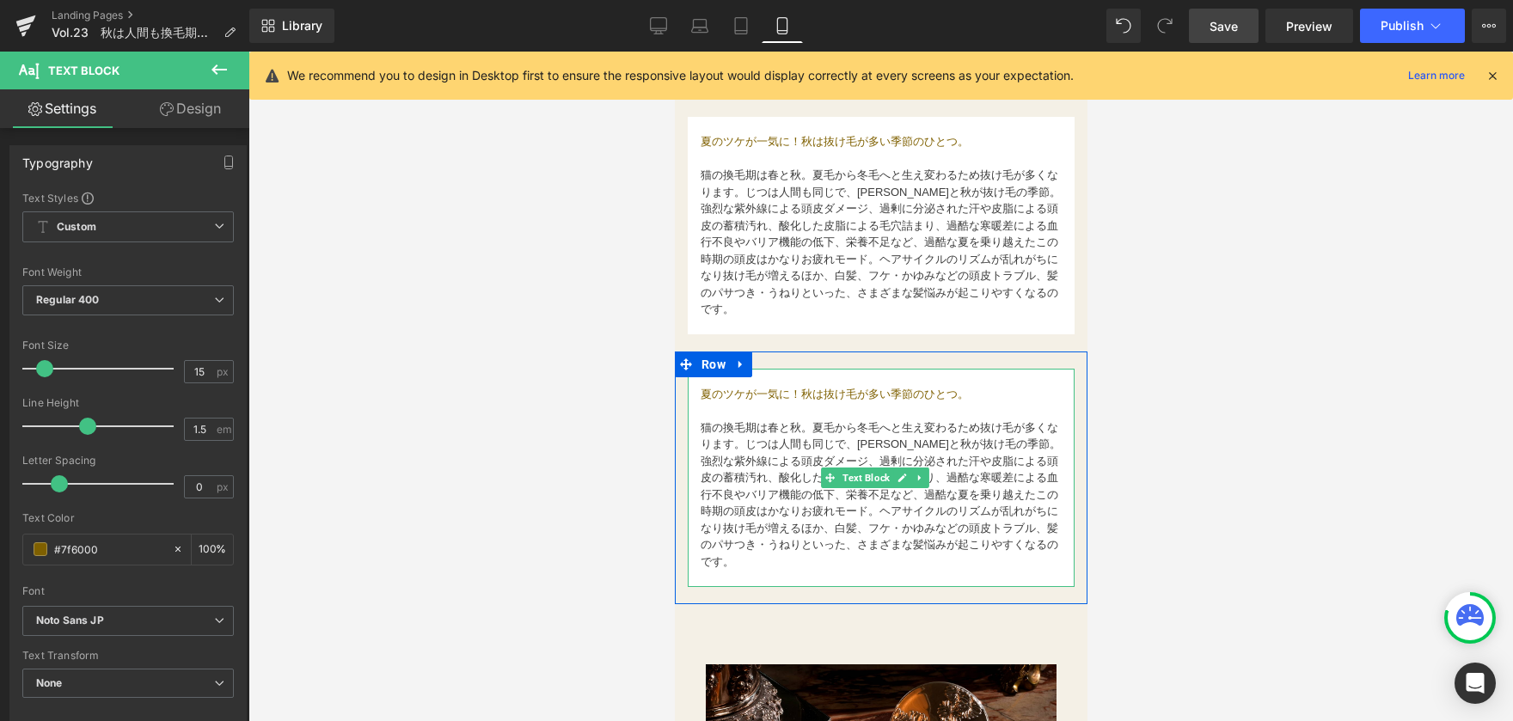
click at [719, 431] on font "猫の換毛期は春と秋。夏毛から冬毛へと生え変わるため抜け毛が多くなります。じつは人間も同じで、[PERSON_NAME]と秋が抜け毛の季節。" at bounding box center [880, 436] width 360 height 30
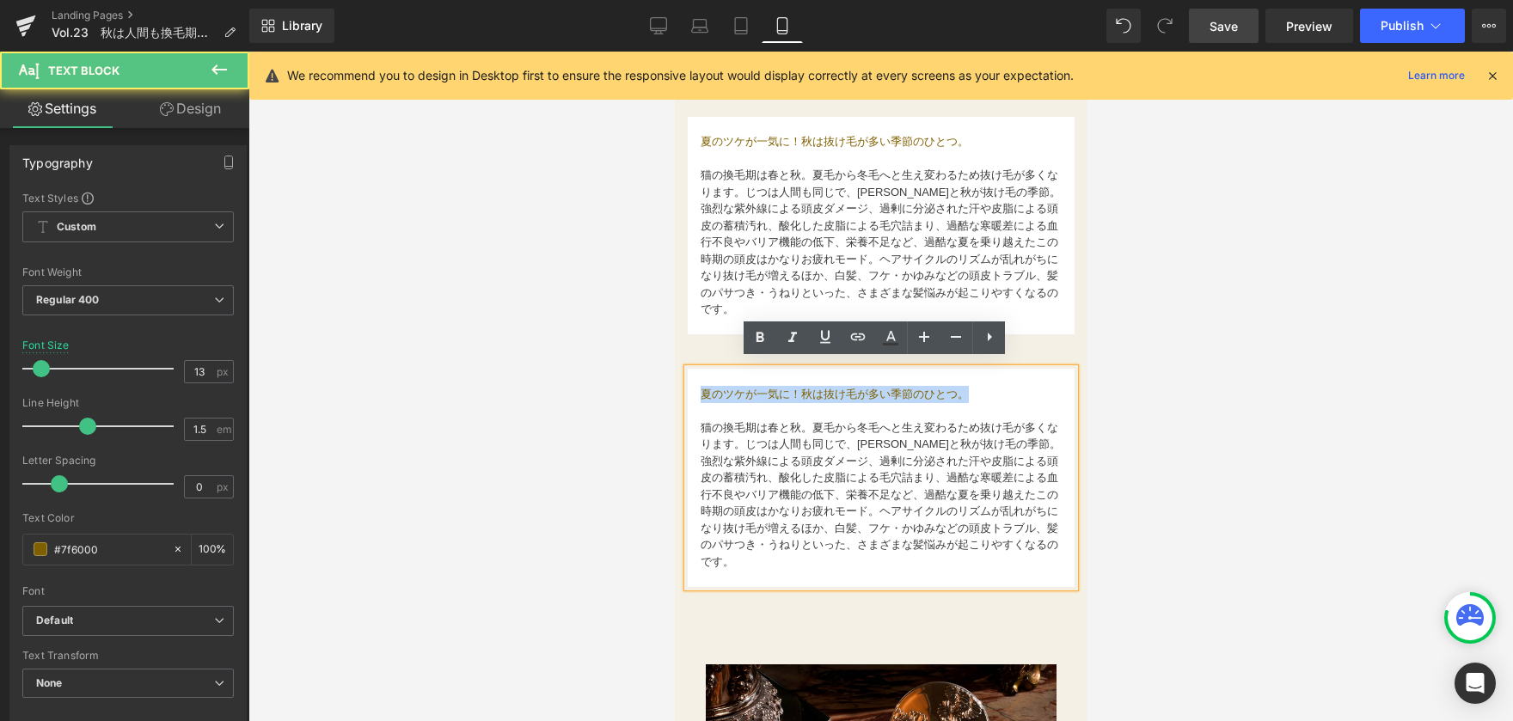
drag, startPoint x: 978, startPoint y: 389, endPoint x: 651, endPoint y: 390, distance: 327.6
paste div
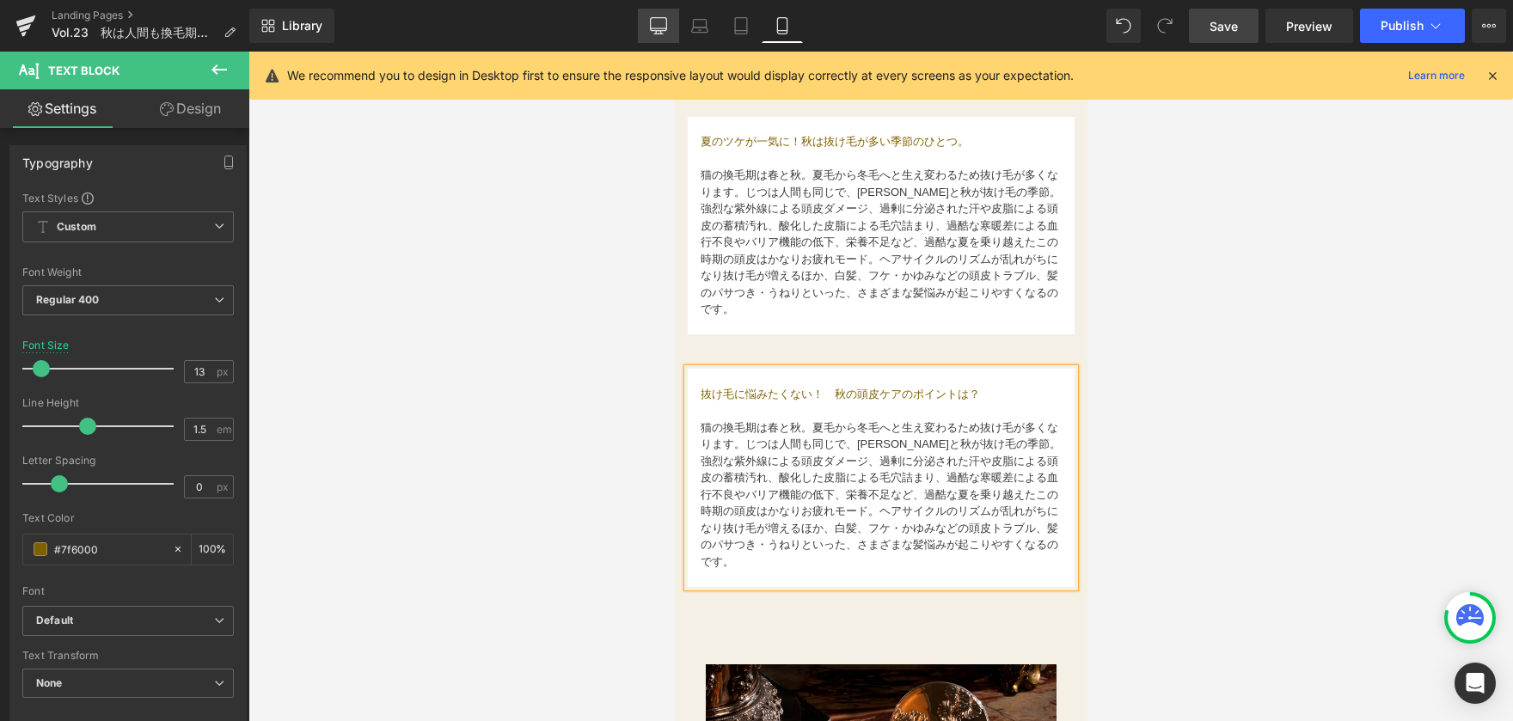
click at [656, 34] on icon at bounding box center [658, 34] width 9 height 0
type input "15"
type input "100"
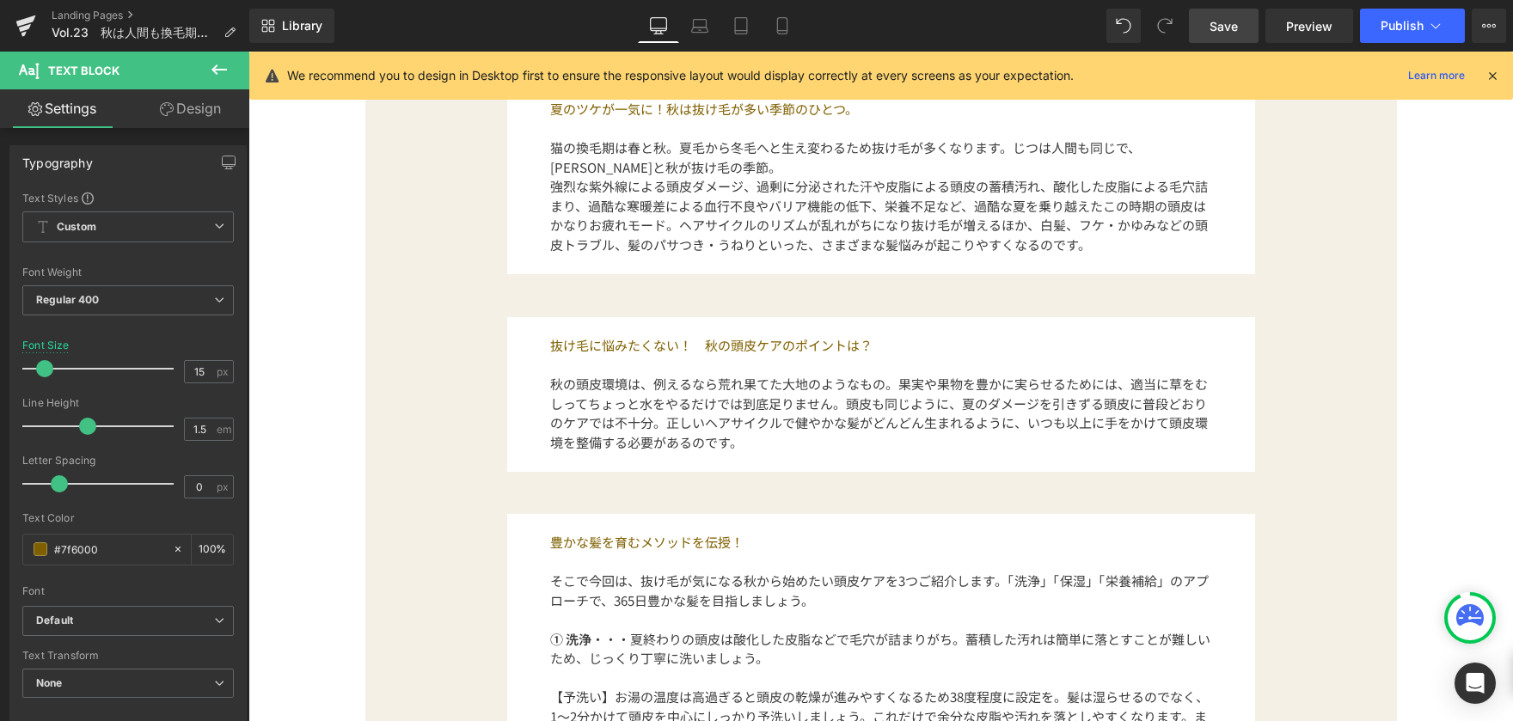
scroll to position [946, 0]
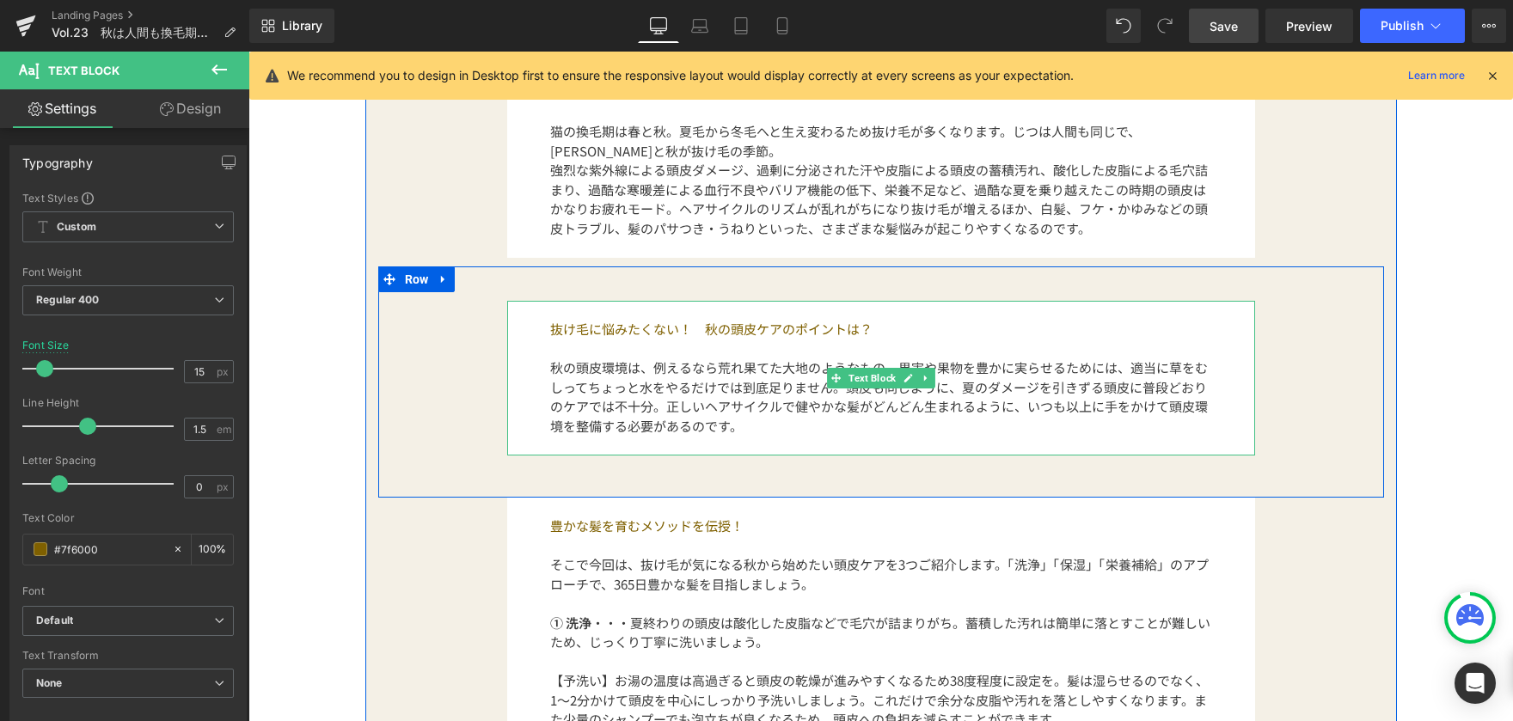
click at [537, 368] on div "抜け毛に悩みたくない！　秋の頭皮ケアのポイントは？ 秋の頭皮環境は、例えるなら荒れ果てた大地のようなもの。果実や果物を豊かに実らせるためには、適当に草をむしっ…" at bounding box center [881, 378] width 748 height 155
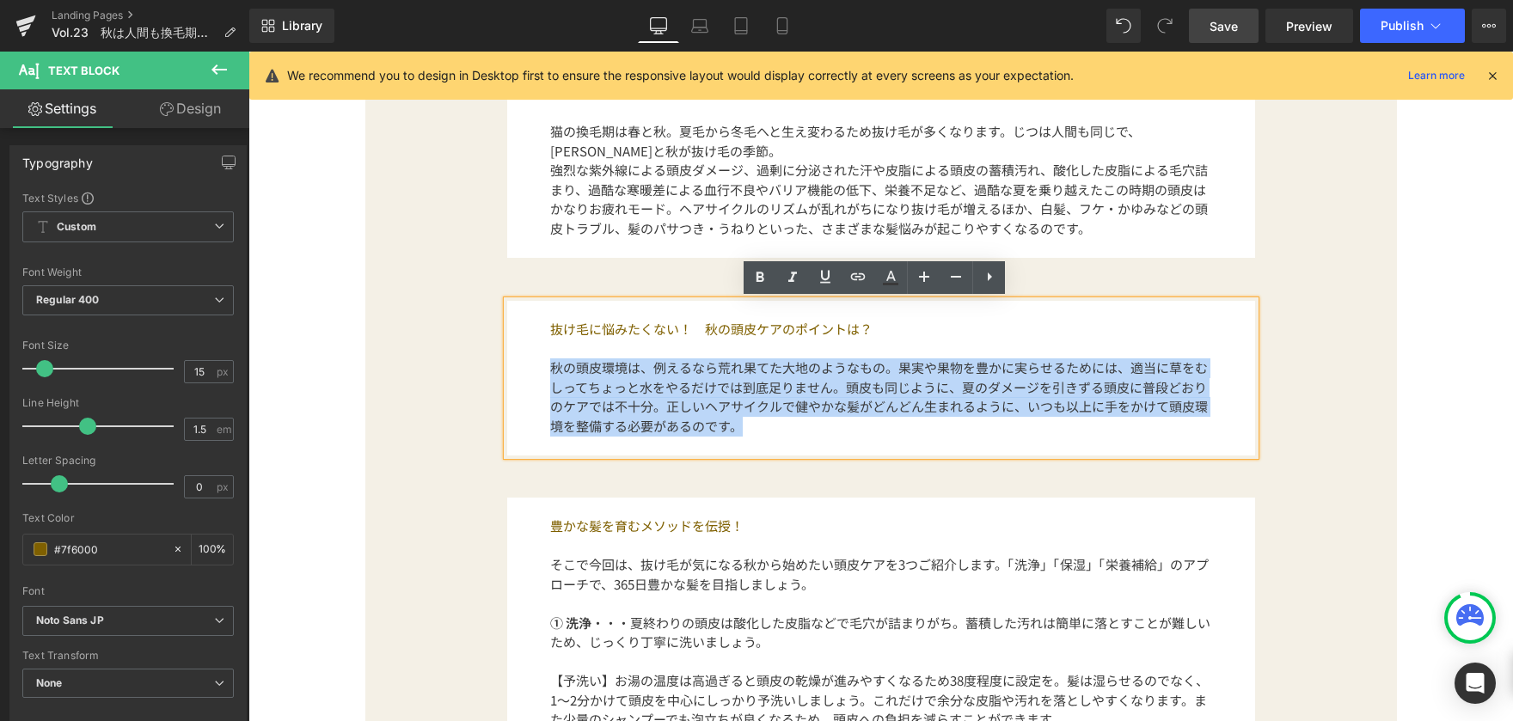
drag, startPoint x: 543, startPoint y: 368, endPoint x: 751, endPoint y: 424, distance: 214.6
click at [751, 424] on p "秋の頭皮環境は、例えるなら荒れ果てた大地のようなもの。果実や果物を豊かに実らせるためには、適当に草をむしってちょっと水をやるだけでは到底足りません。頭皮も同じ…" at bounding box center [881, 397] width 662 height 77
copy font "秋の頭皮環境は、例えるなら荒れ果てた大地のようなもの。果実や果物を豊かに実らせるためには、適当に草をむしってちょっと水をやるだけでは到底足りません。頭皮も同じ…"
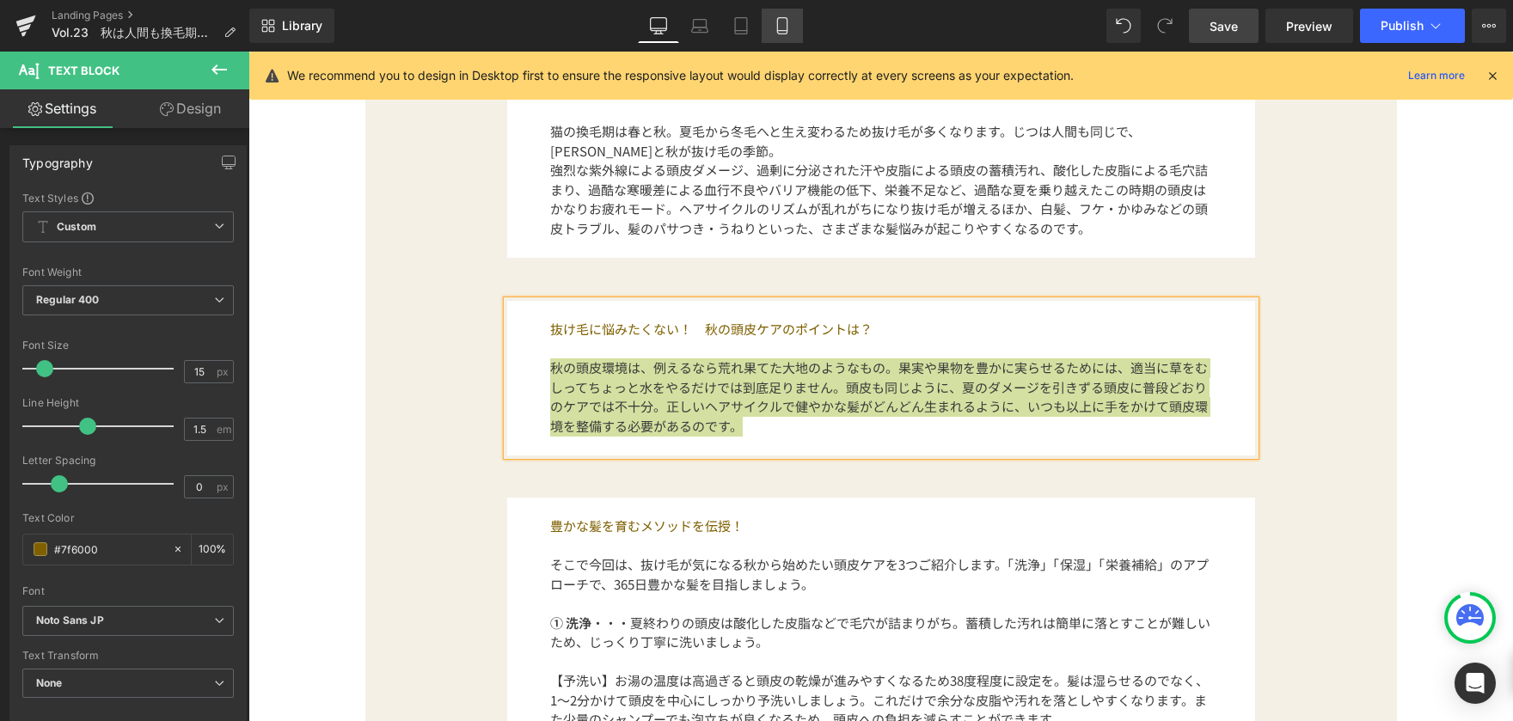
click at [776, 21] on icon at bounding box center [782, 25] width 17 height 17
type input "100"
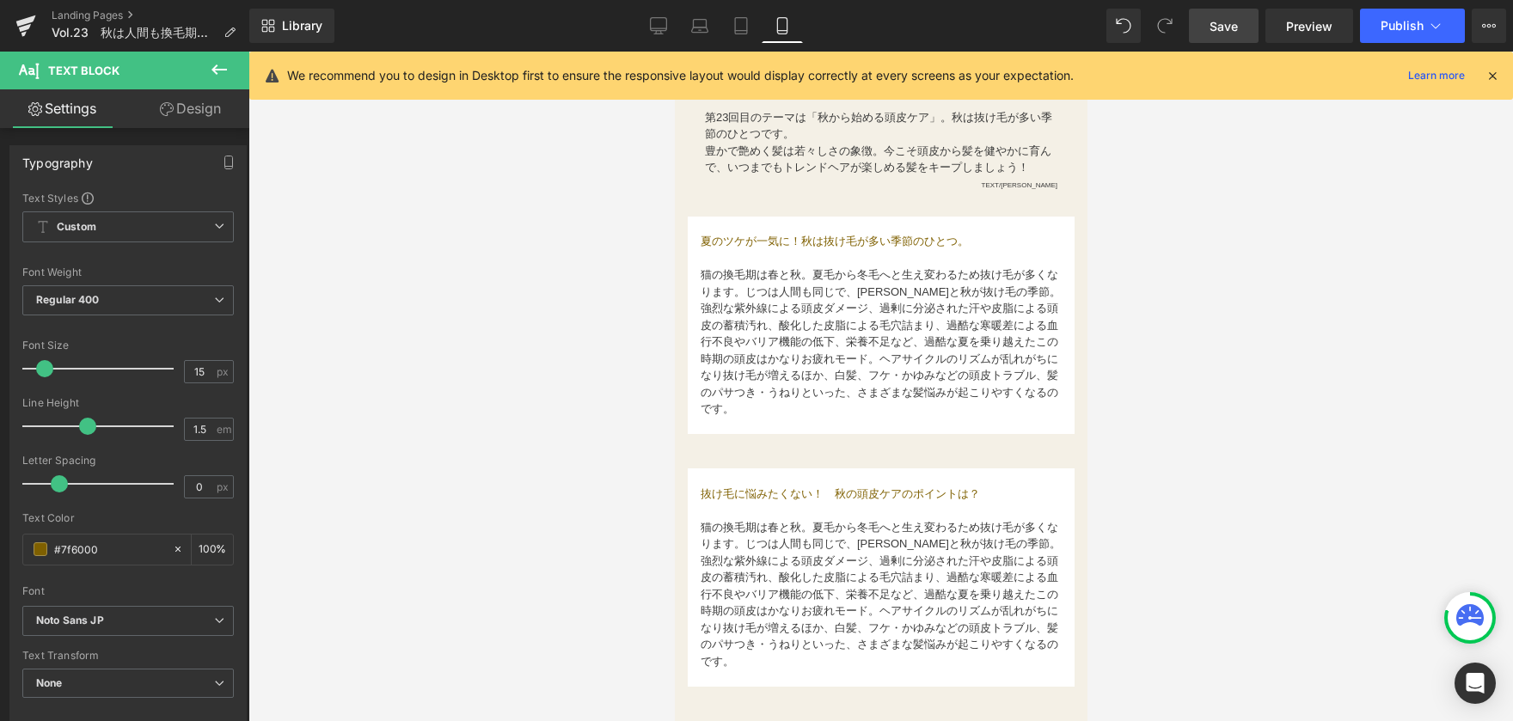
scroll to position [688, 0]
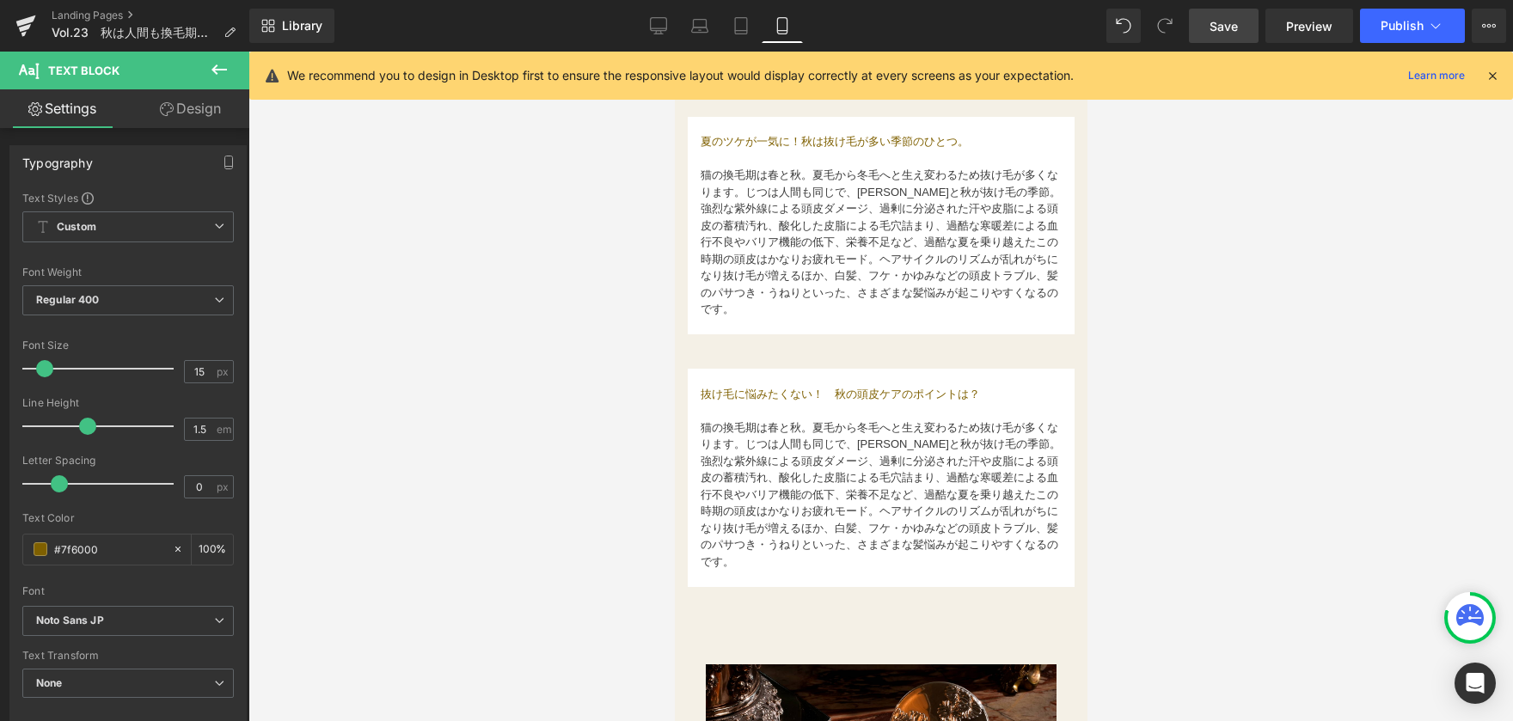
click at [731, 366] on div "お国が違えばオーラルケア意識も変わるもの。デザイナーの[PERSON_NAME]に、オーラルケアについてのこだわりや愛用アイテムについて聞いてみました！ Te…" at bounding box center [880, 478] width 413 height 253
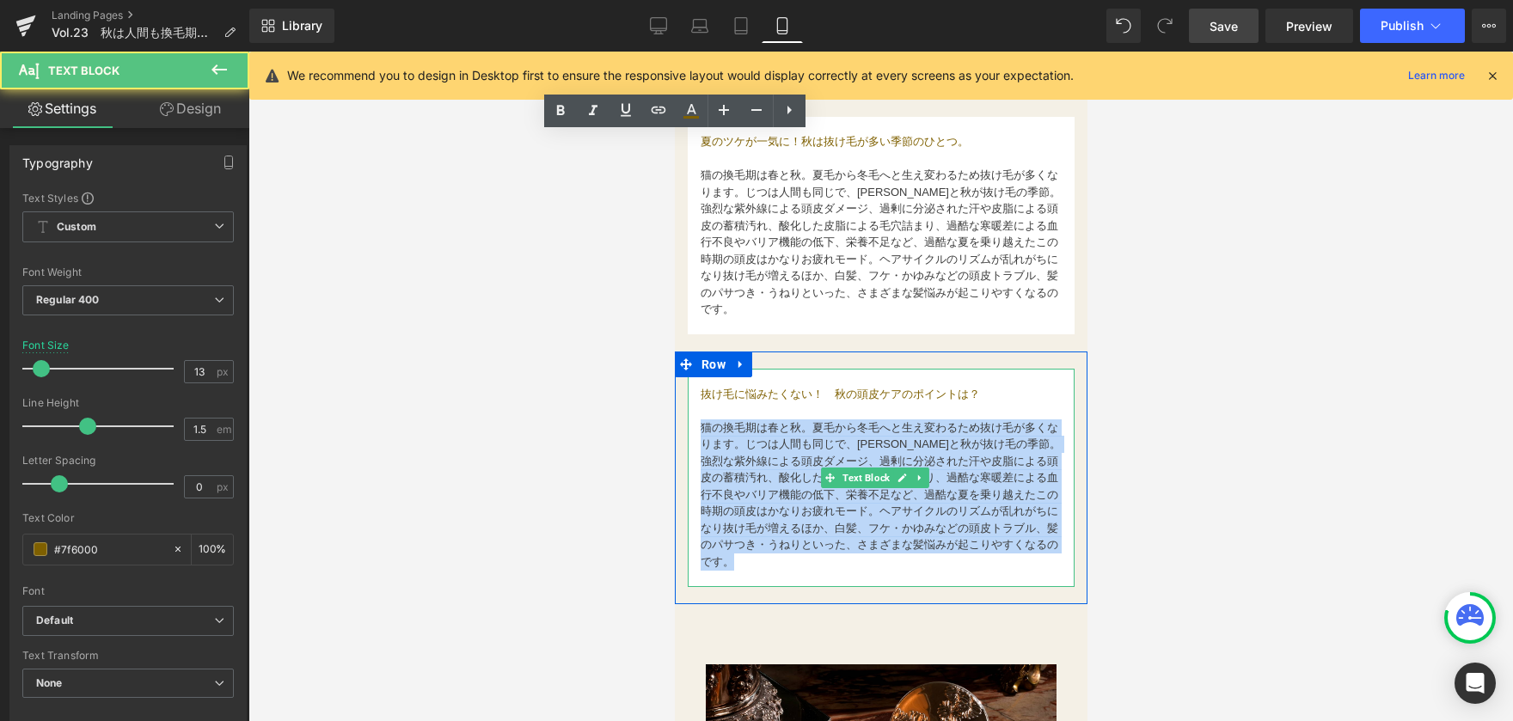
drag, startPoint x: 703, startPoint y: 424, endPoint x: 822, endPoint y: 559, distance: 179.7
click at [822, 559] on div "抜け毛に悩みたくない！　秋の頭皮ケアのポイントは？  猫の換毛期は春と秋。夏毛から冬毛へと生え変わるため抜け毛が多くなります。じつは人間も同じで、[PER…" at bounding box center [880, 478] width 387 height 218
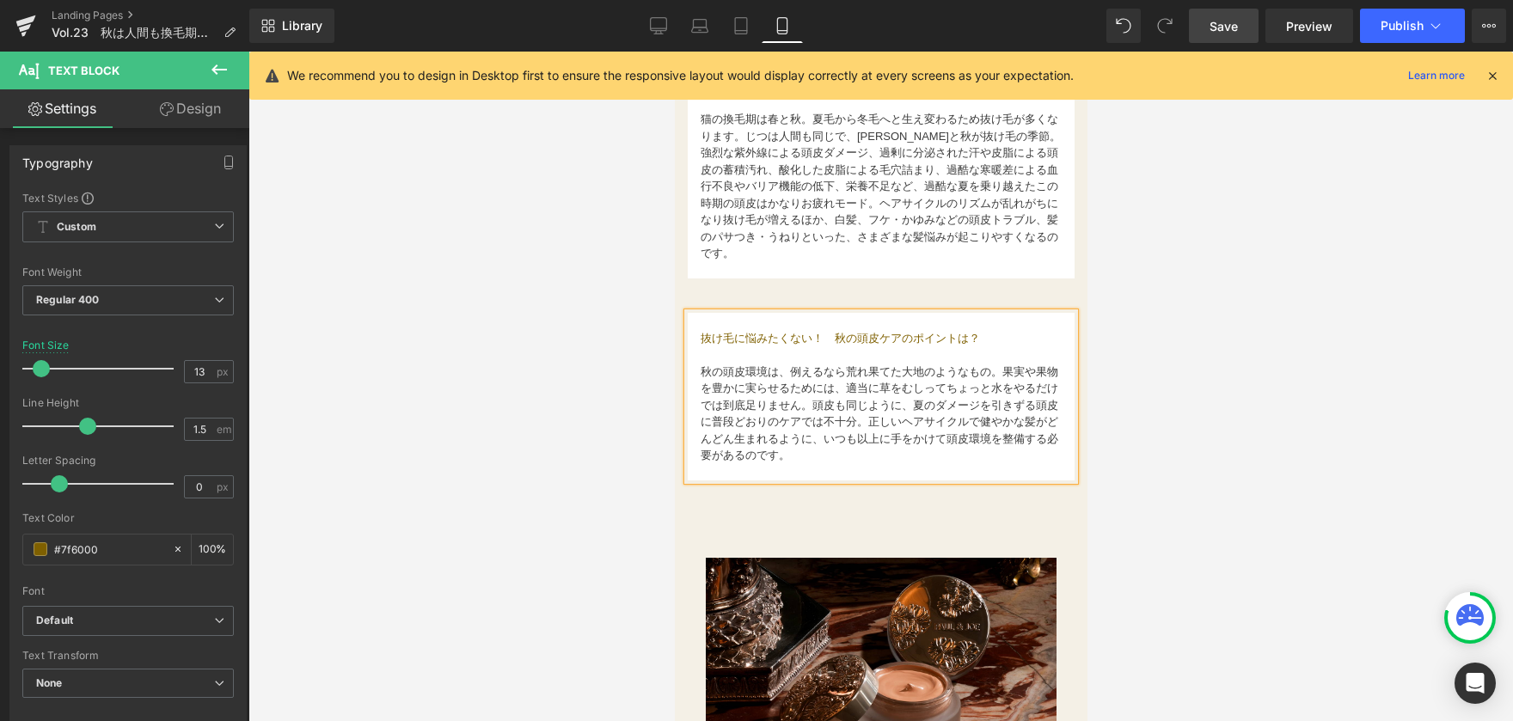
scroll to position [774, 0]
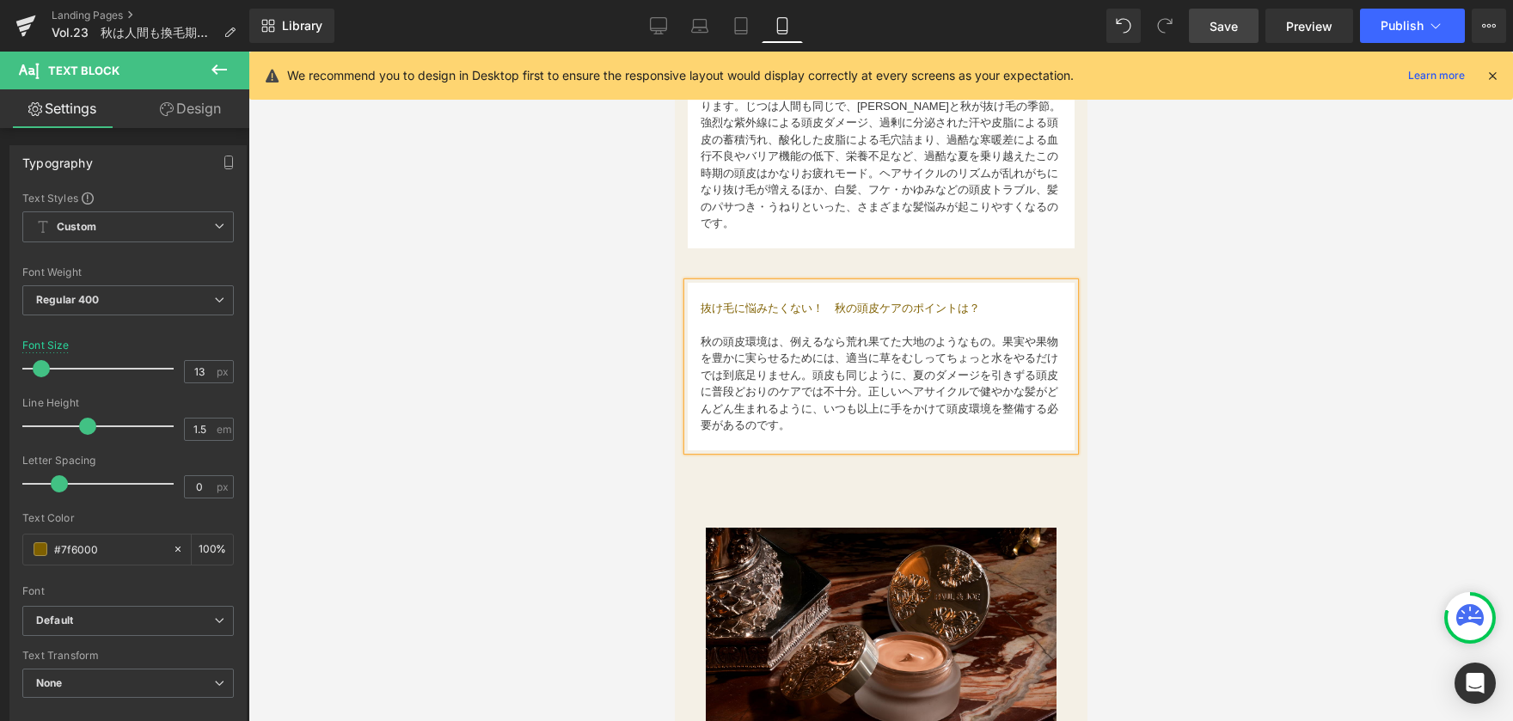
click at [565, 370] on div at bounding box center [880, 387] width 1265 height 670
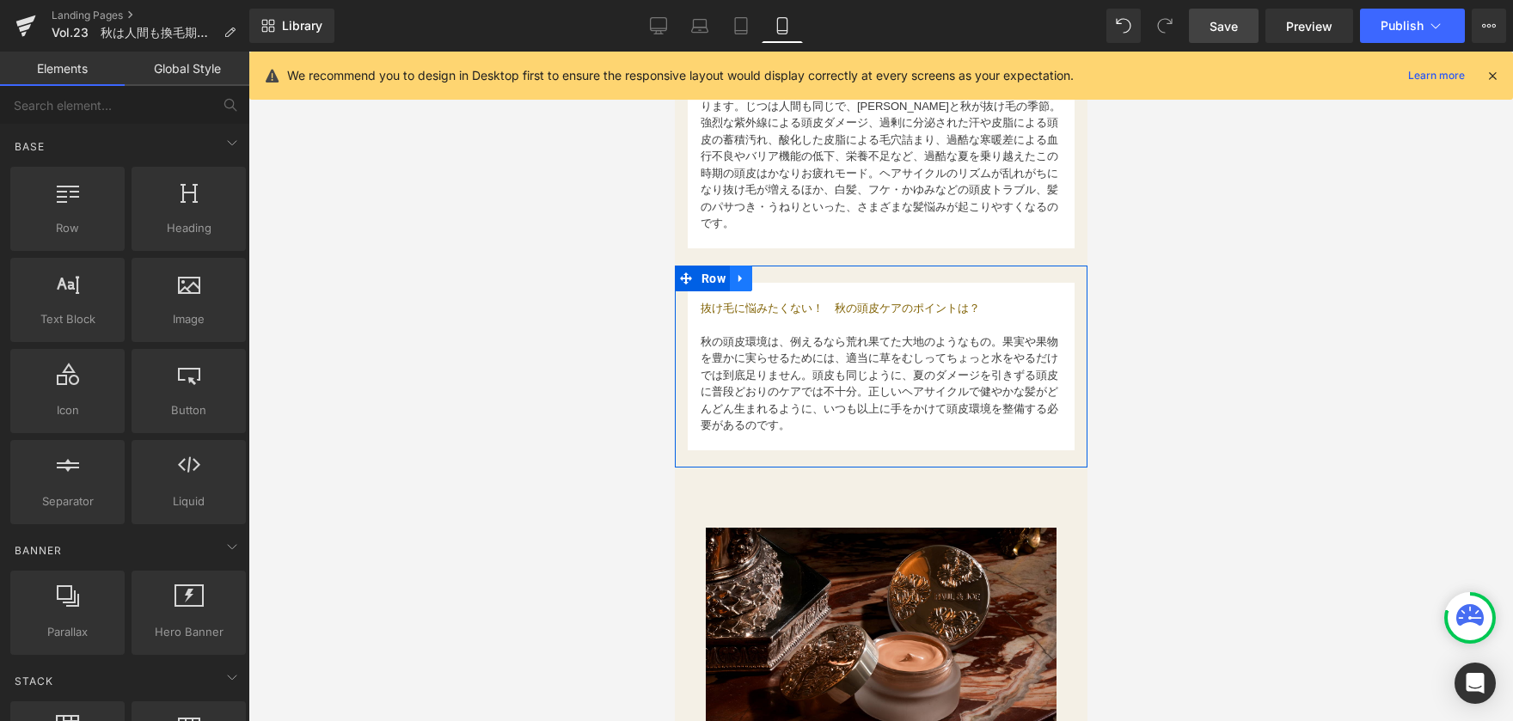
click at [740, 273] on icon at bounding box center [740, 279] width 12 height 13
click at [767, 273] on icon at bounding box center [763, 279] width 12 height 12
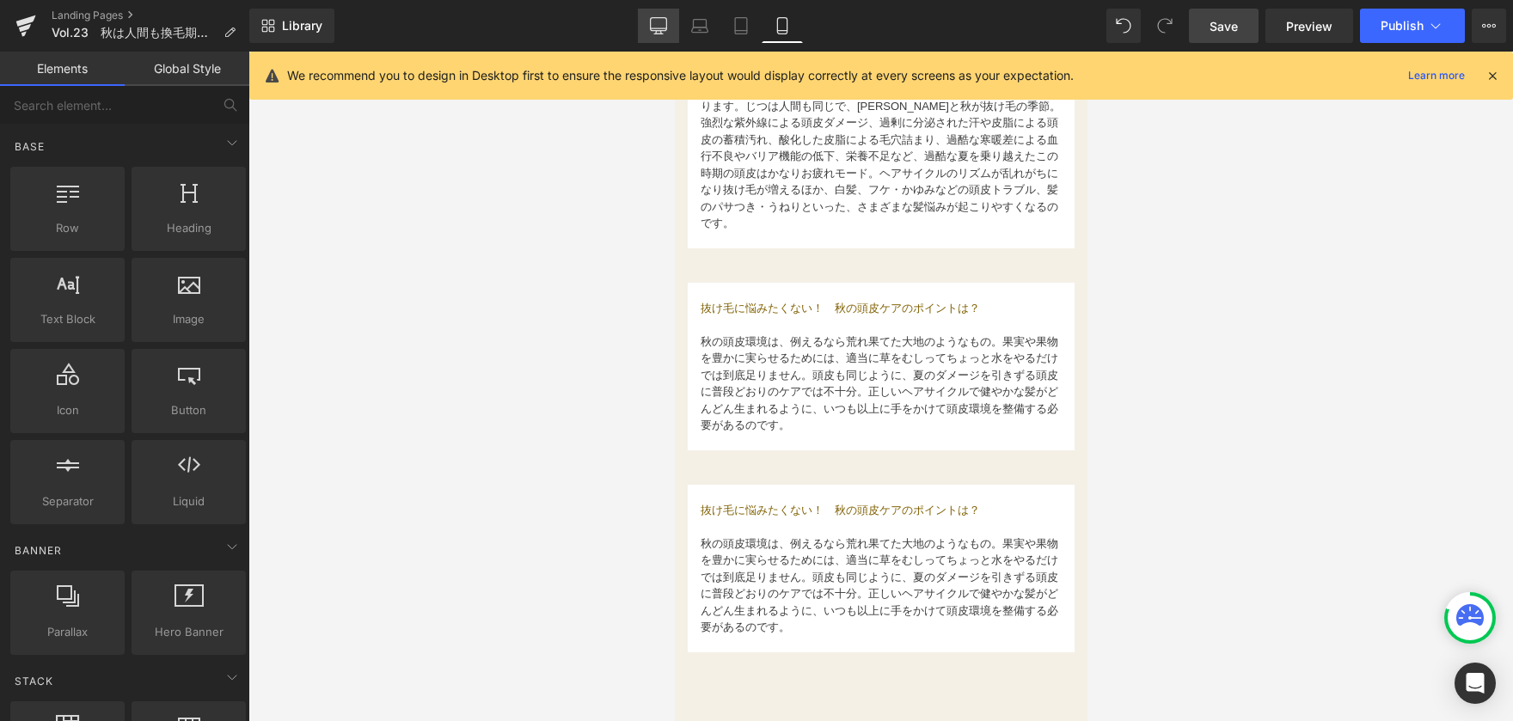
drag, startPoint x: 662, startPoint y: 17, endPoint x: 488, endPoint y: 262, distance: 300.3
click at [662, 18] on icon at bounding box center [659, 24] width 16 height 13
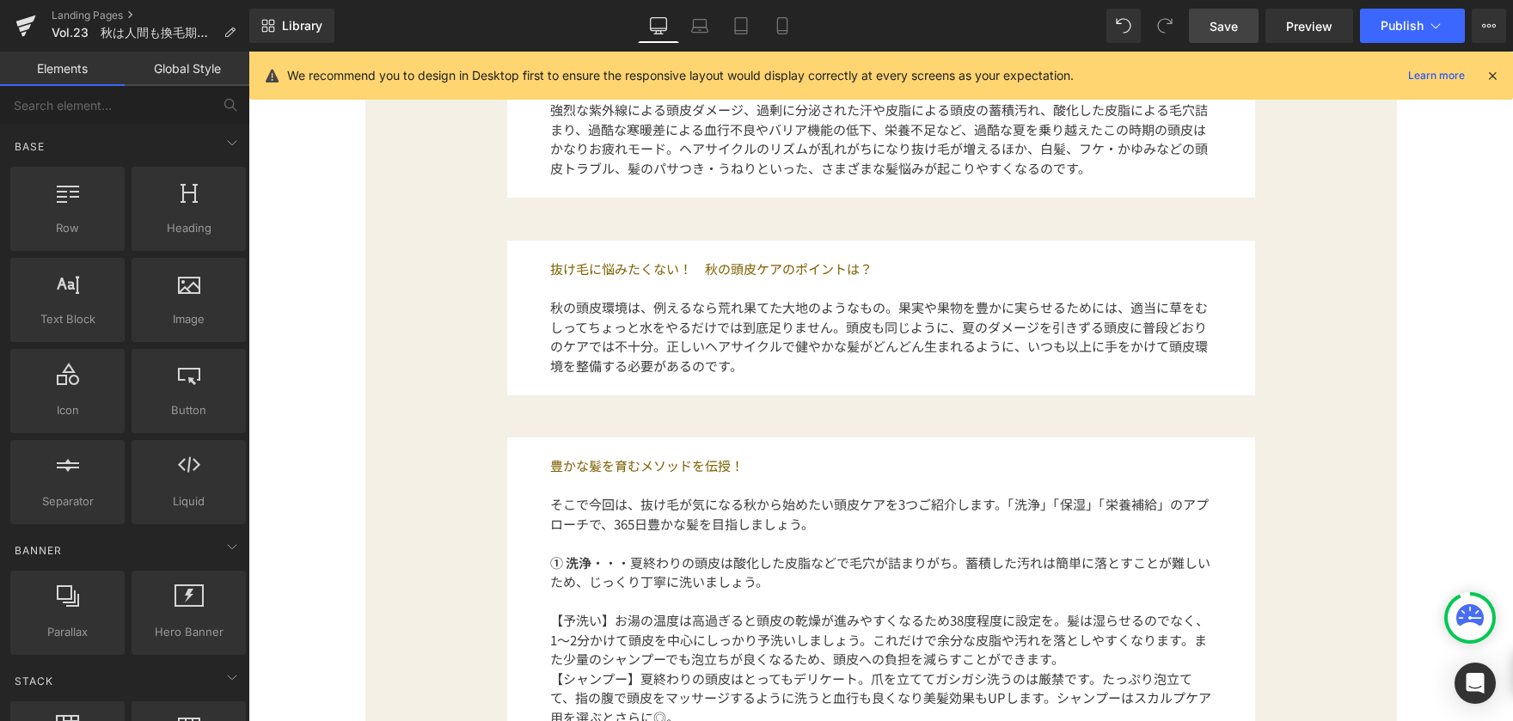
scroll to position [1199, 0]
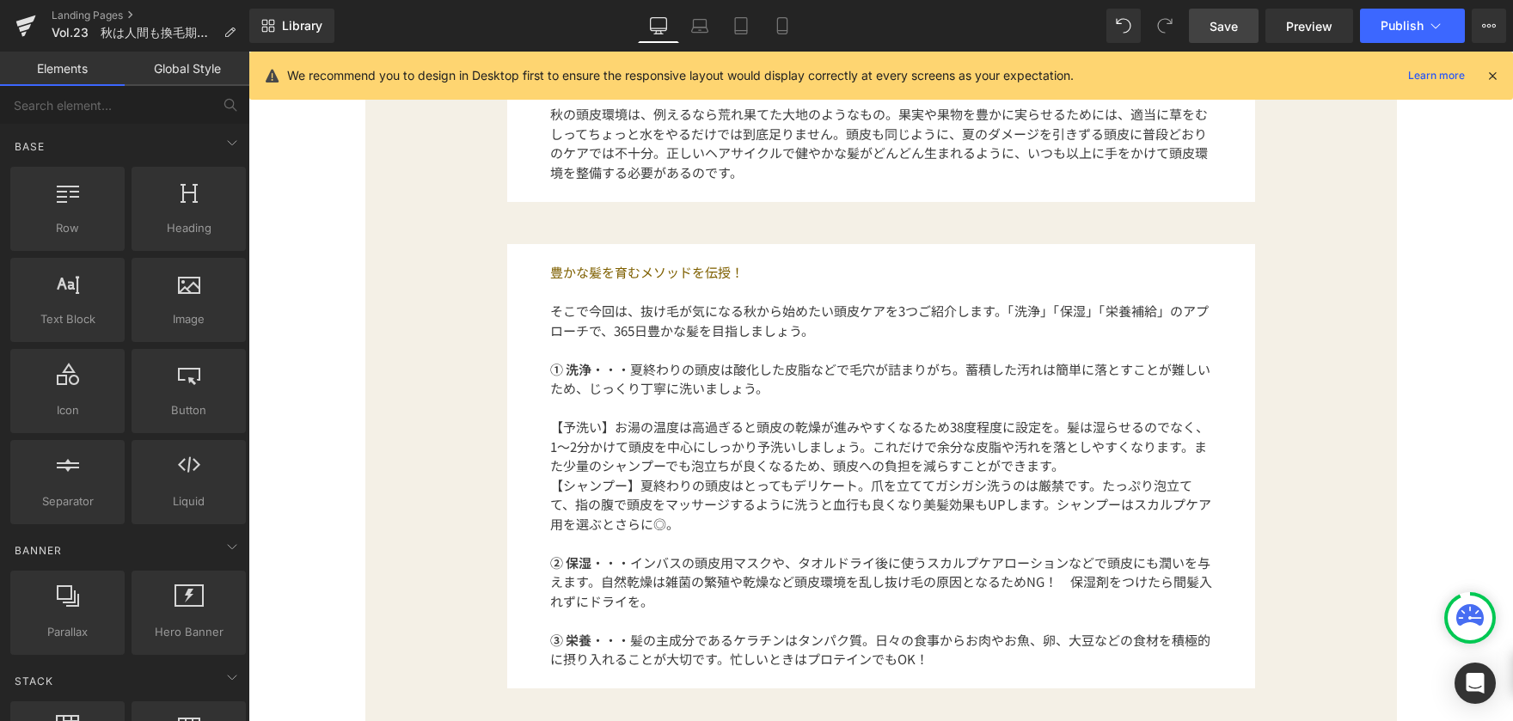
click at [574, 272] on p "豊かな髪を育むメソッドを伝授！" at bounding box center [881, 273] width 662 height 20
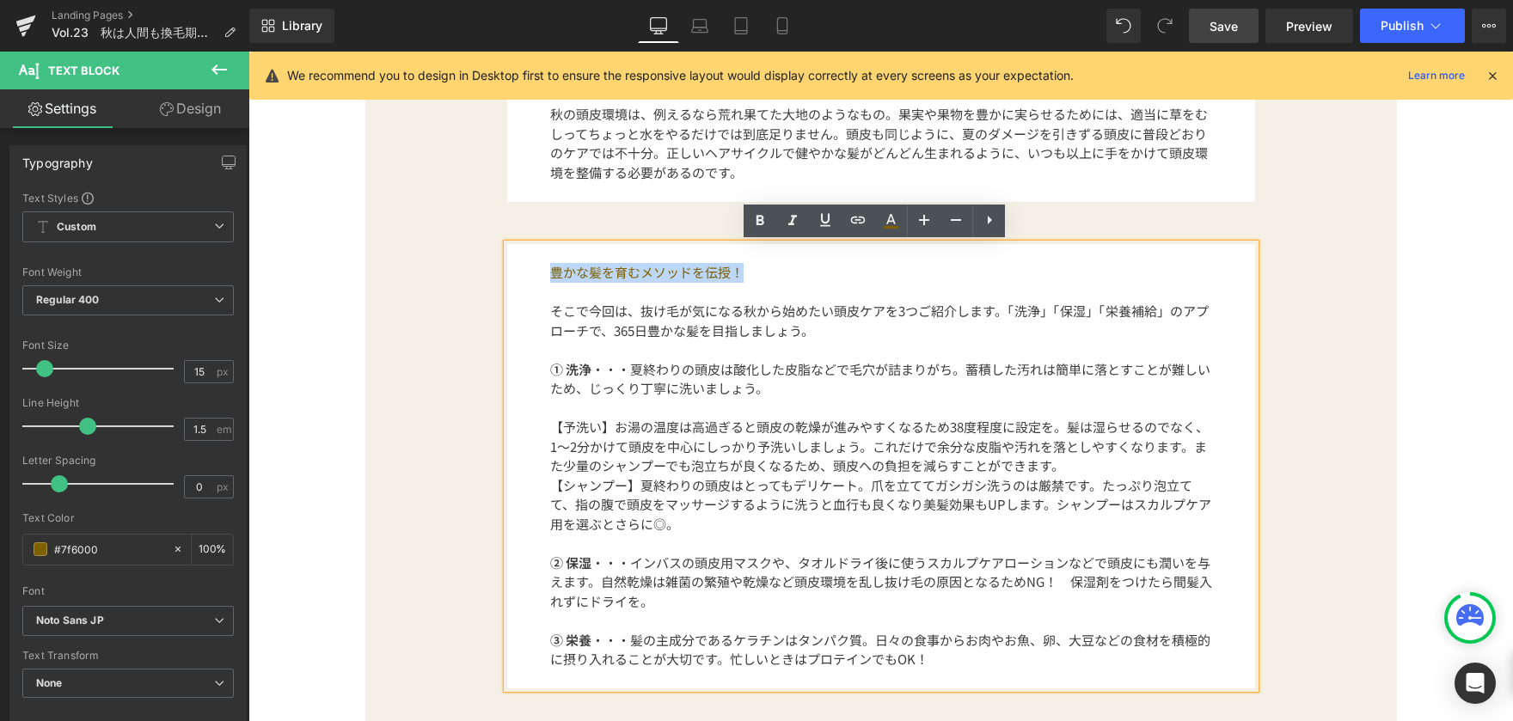
drag, startPoint x: 540, startPoint y: 274, endPoint x: 739, endPoint y: 278, distance: 199.5
click at [739, 278] on div "豊かな髪を育むメソッドを伝授！ そこで今回は、抜け毛が気になる秋から始めたい頭皮ケアを3つご紹介します。「洗浄」「保湿」「栄養補給」のアプローチで、365日豊…" at bounding box center [881, 466] width 748 height 445
copy p "豊かな髪を育むメソッドを伝授！"
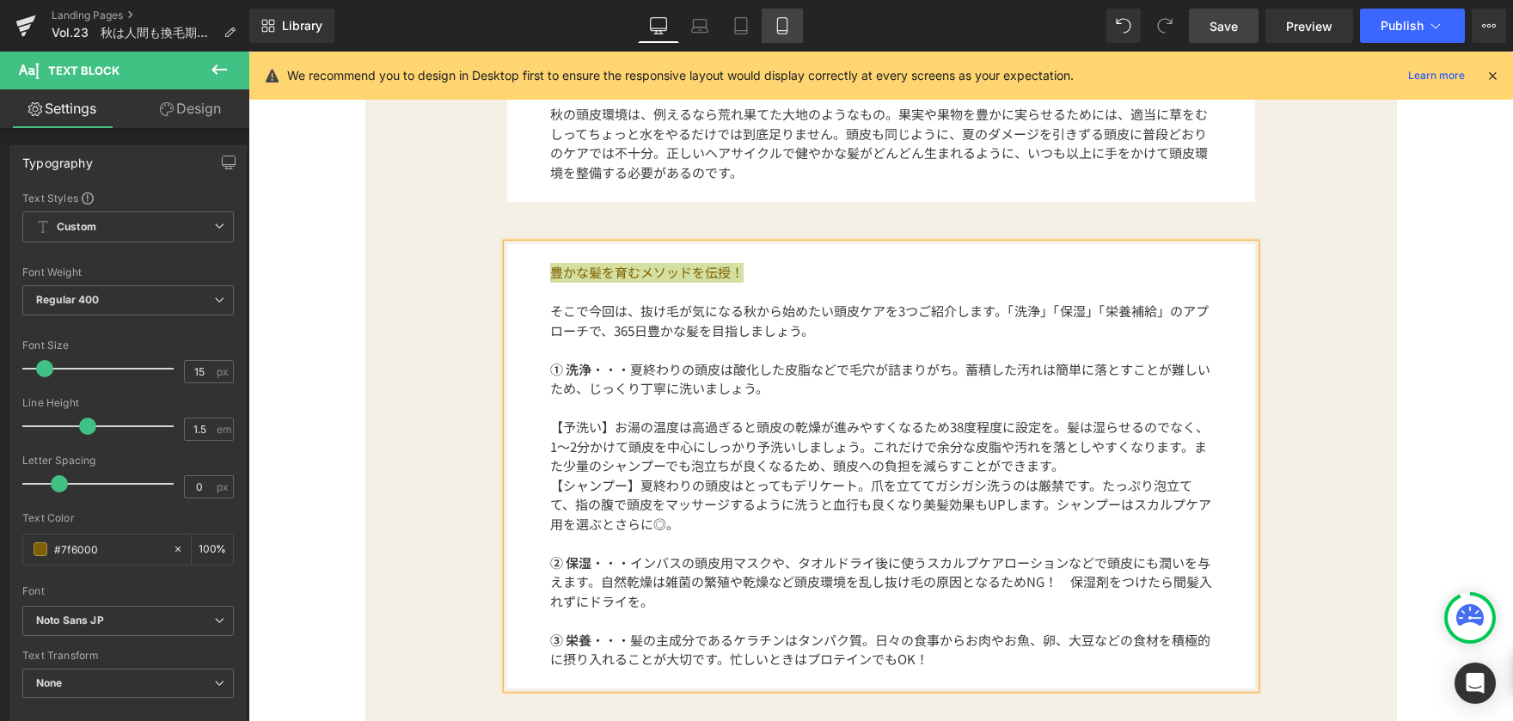
click at [789, 32] on icon at bounding box center [782, 25] width 17 height 17
type input "100"
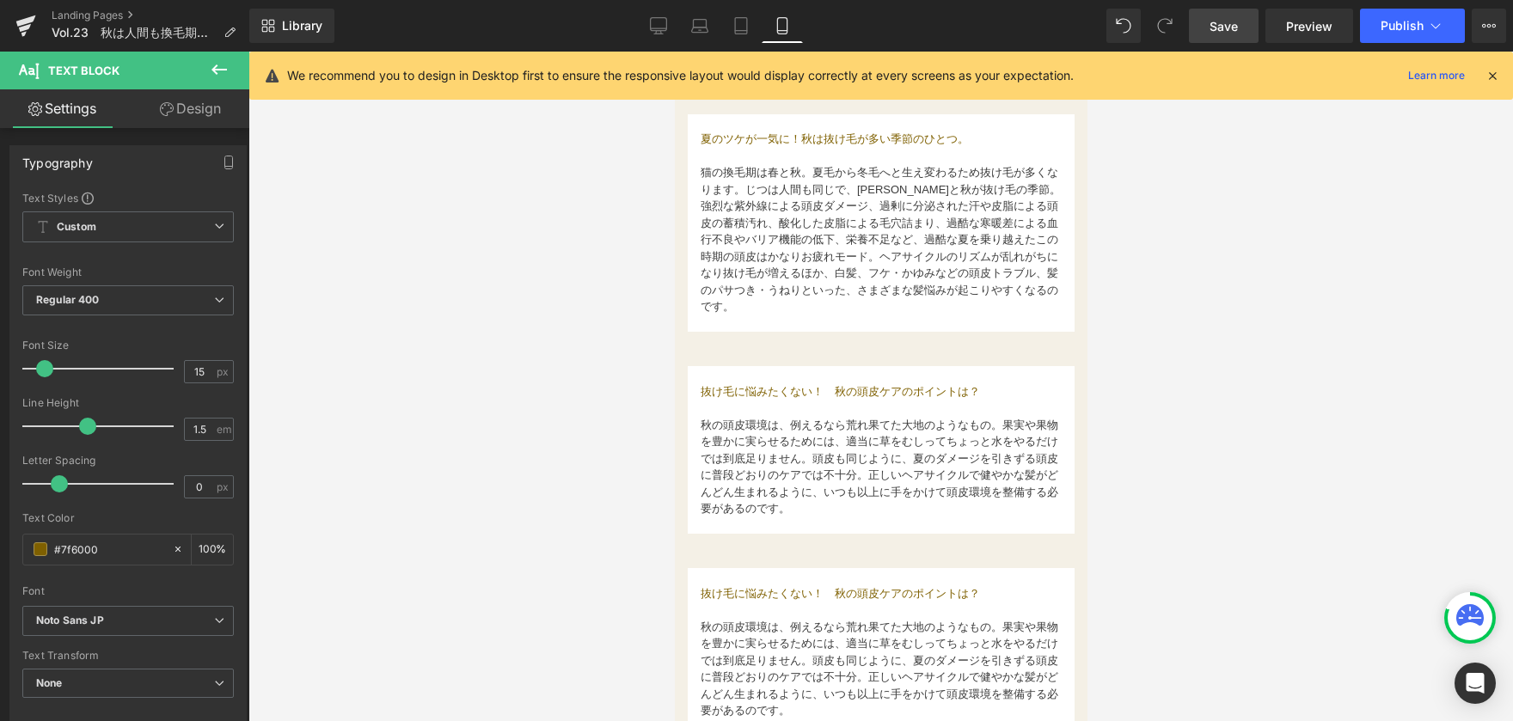
scroll to position [774, 0]
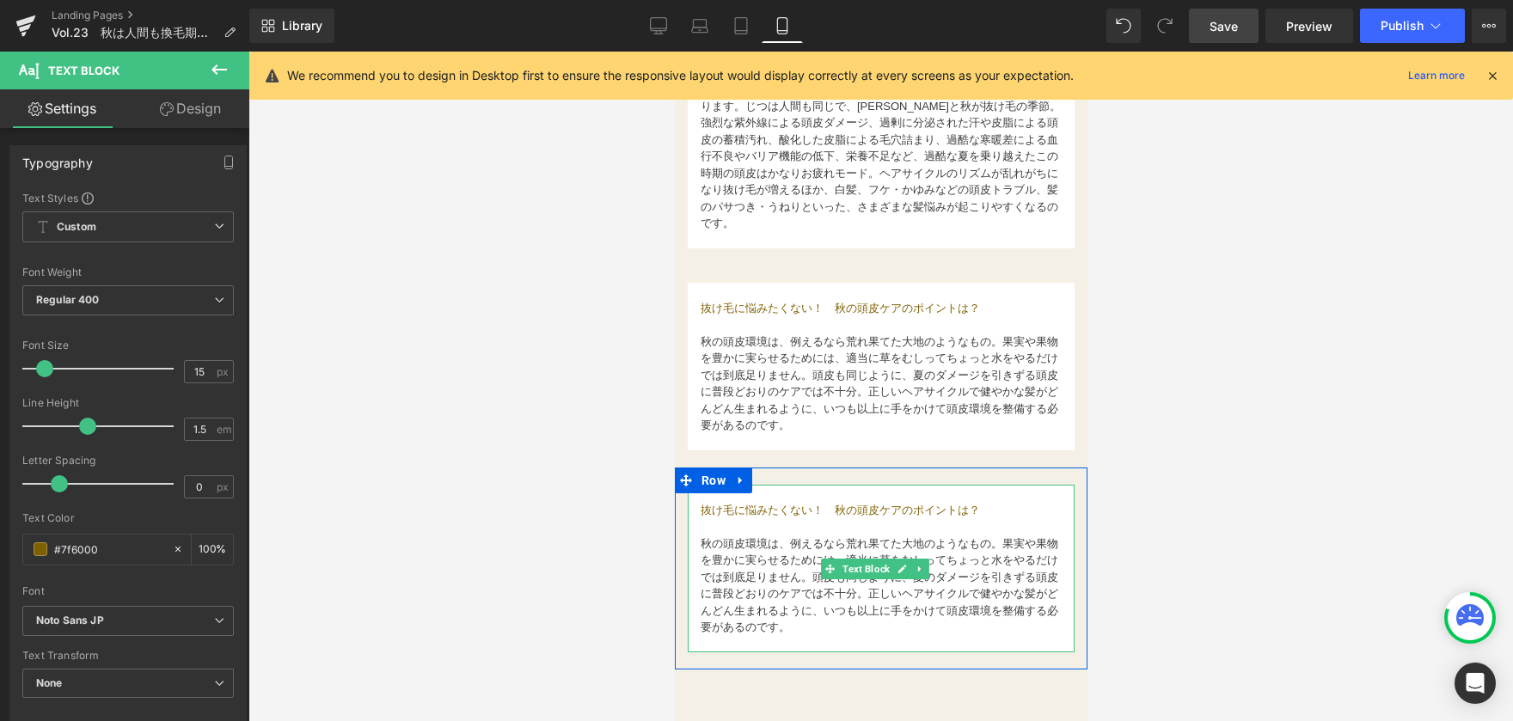
click at [732, 491] on p at bounding box center [880, 493] width 361 height 17
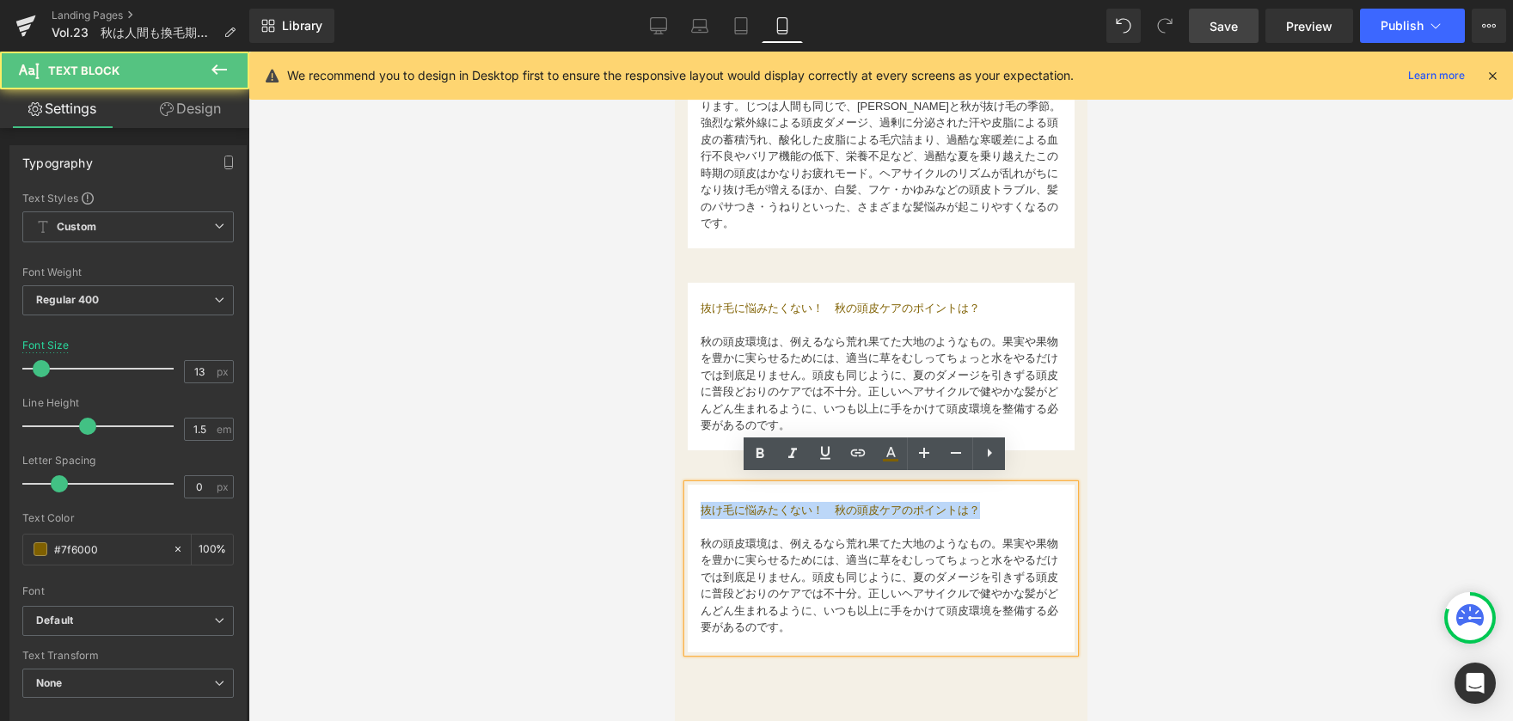
drag, startPoint x: 702, startPoint y: 504, endPoint x: 981, endPoint y: 507, distance: 279.4
click at [981, 507] on p "抜け毛に悩みたくない！　秋の頭皮ケアのポイントは？" at bounding box center [880, 510] width 361 height 17
paste div
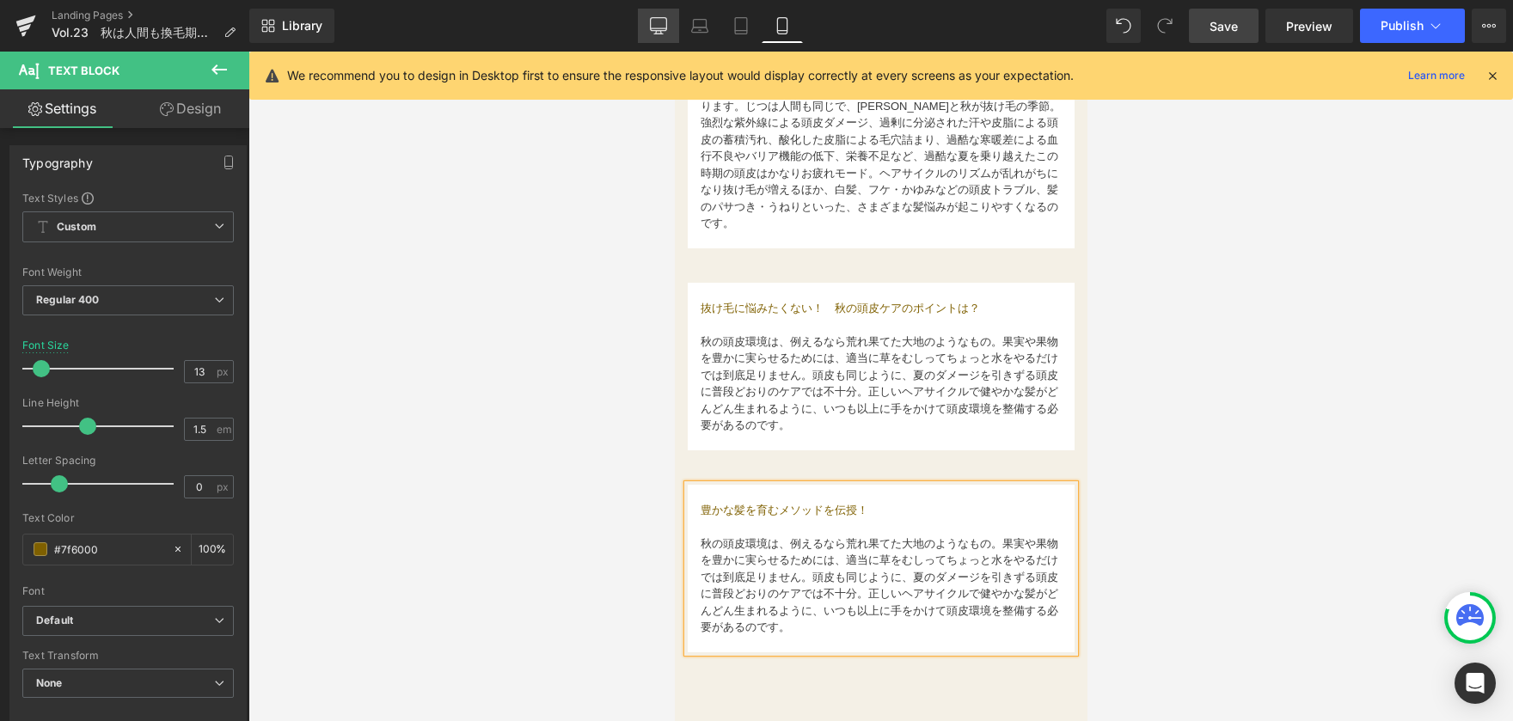
click at [653, 35] on link "Desktop" at bounding box center [658, 26] width 41 height 34
type input "15"
type input "100"
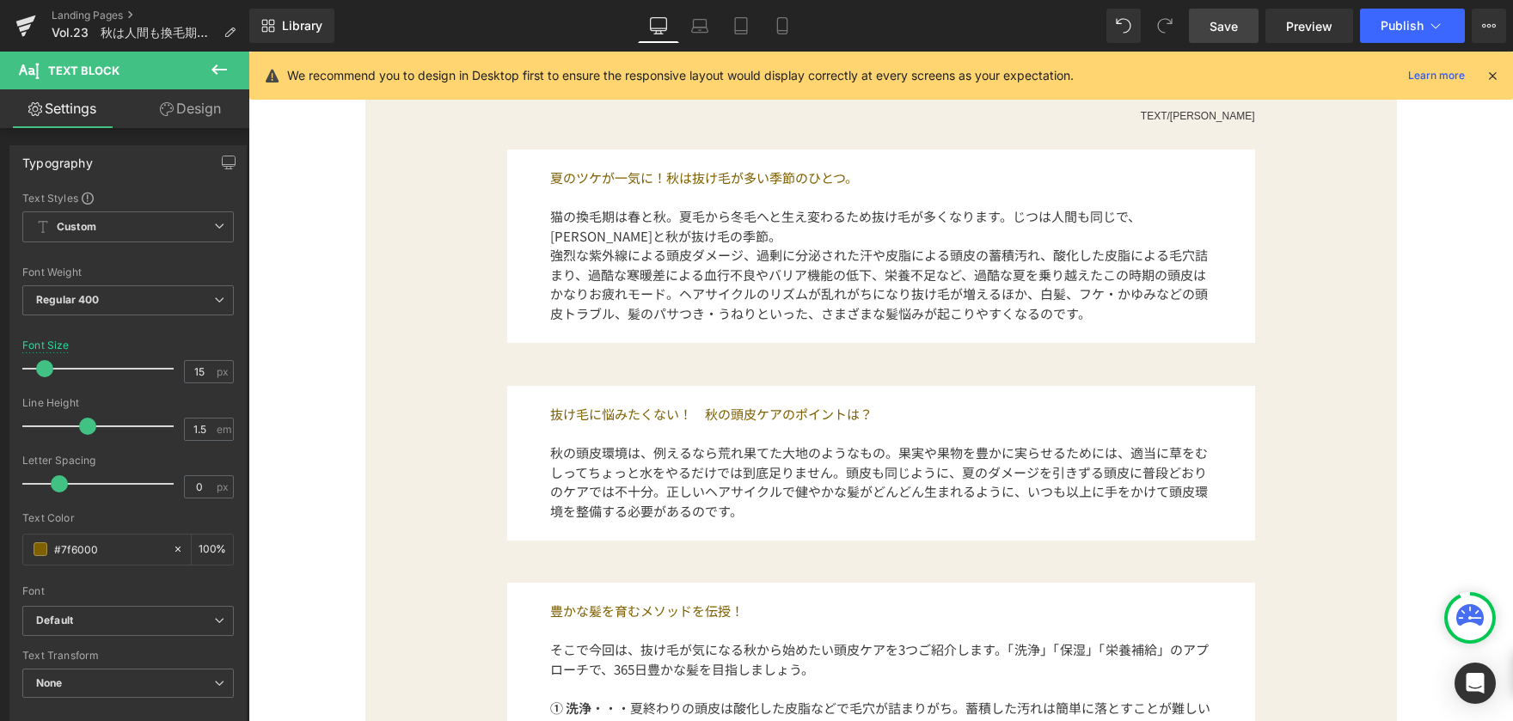
scroll to position [1204, 0]
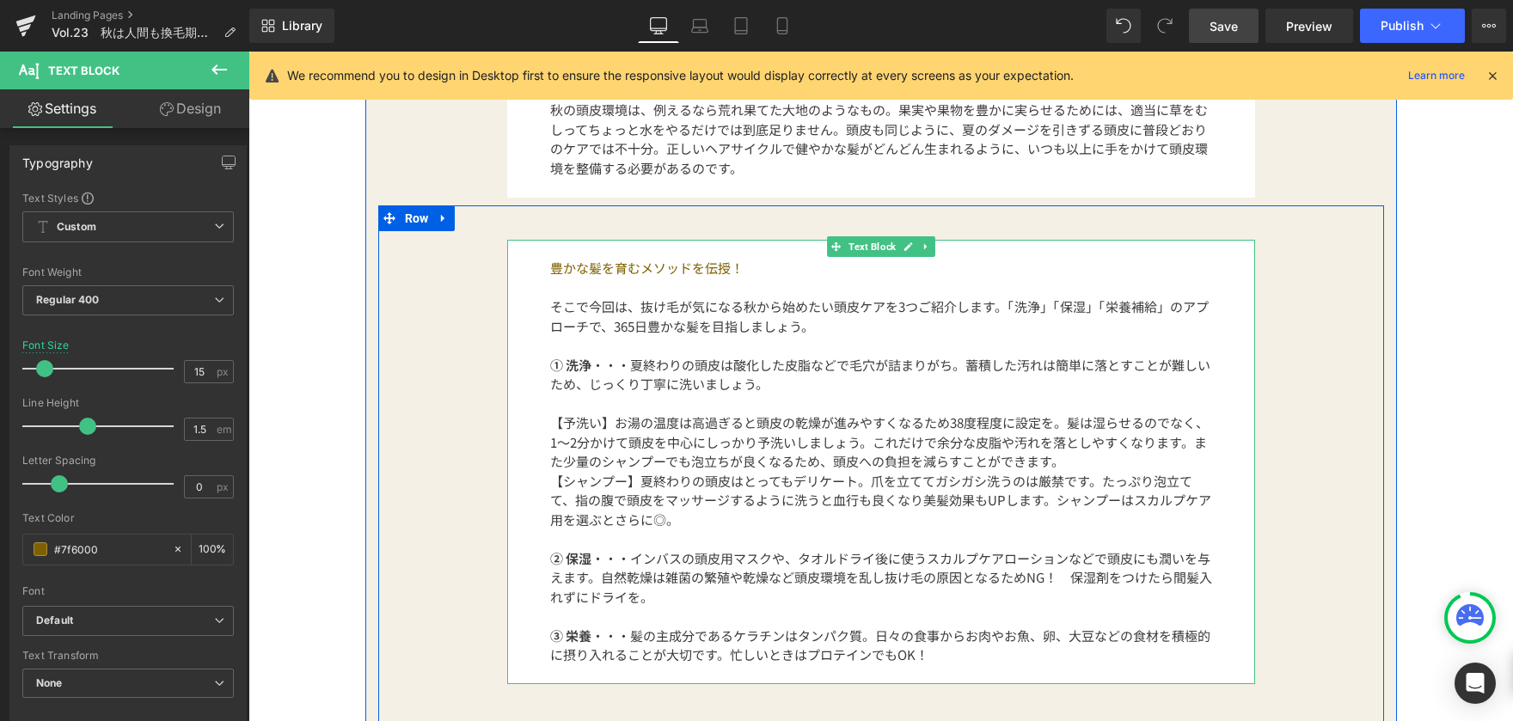
click at [550, 303] on font "そこで今回は、抜け毛が気になる秋から始めたい頭皮ケアを3つご紹介します。「洗浄」「保湿」「栄養補給」のアプローチで、365日豊かな髪を目指しましょう。" at bounding box center [879, 316] width 659 height 38
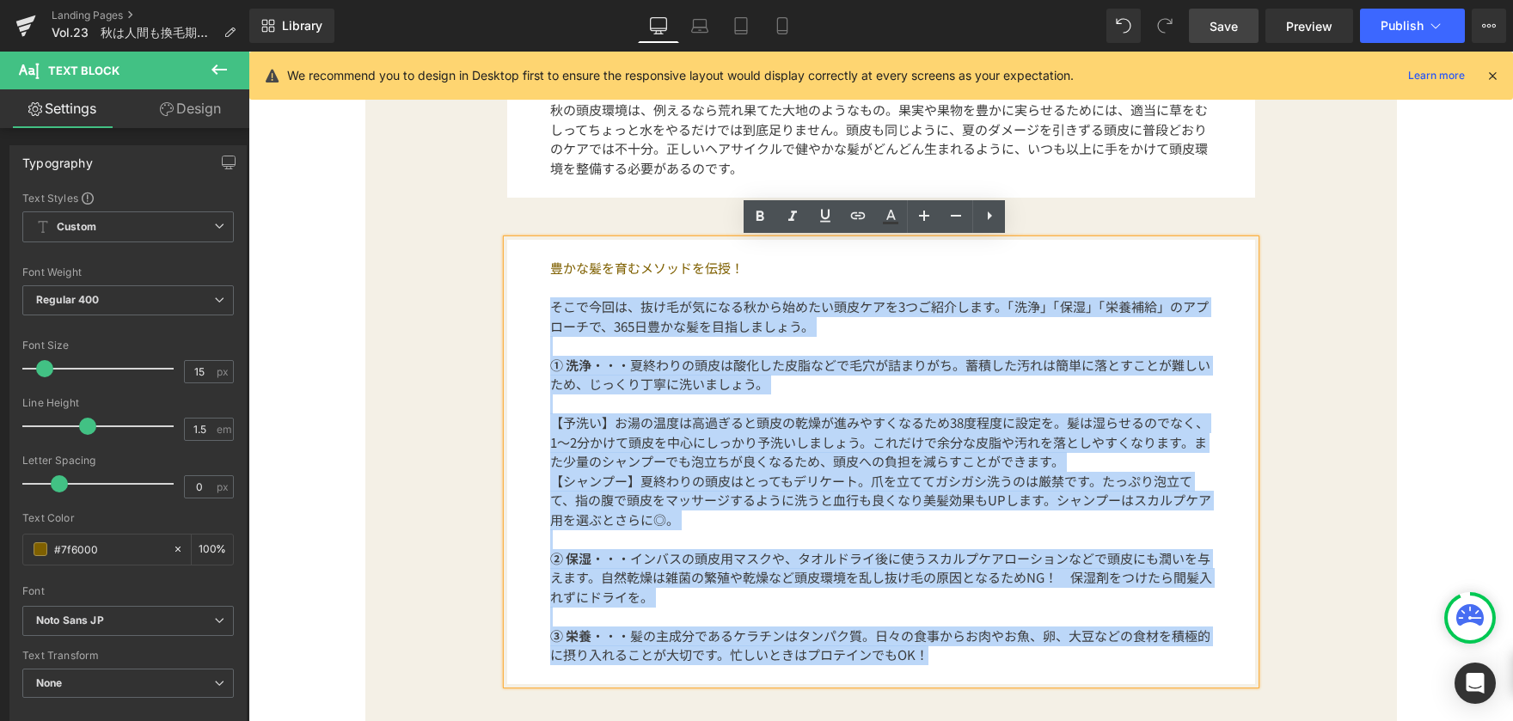
drag, startPoint x: 543, startPoint y: 310, endPoint x: 970, endPoint y: 665, distance: 554.9
click at [970, 665] on div "豊かな髪を育むメソッドを伝授！ そこで今回は、抜け毛が気になる秋から始めたい頭皮ケアを3つご紹介します。「洗浄」「保湿」「栄養補給」のアプローチで、365日豊…" at bounding box center [881, 462] width 748 height 445
copy div "loremi、dolorsitametconsecte6adipisc。「el」「se」「doei」tempori、031utlaboreetdol。 ① m…"
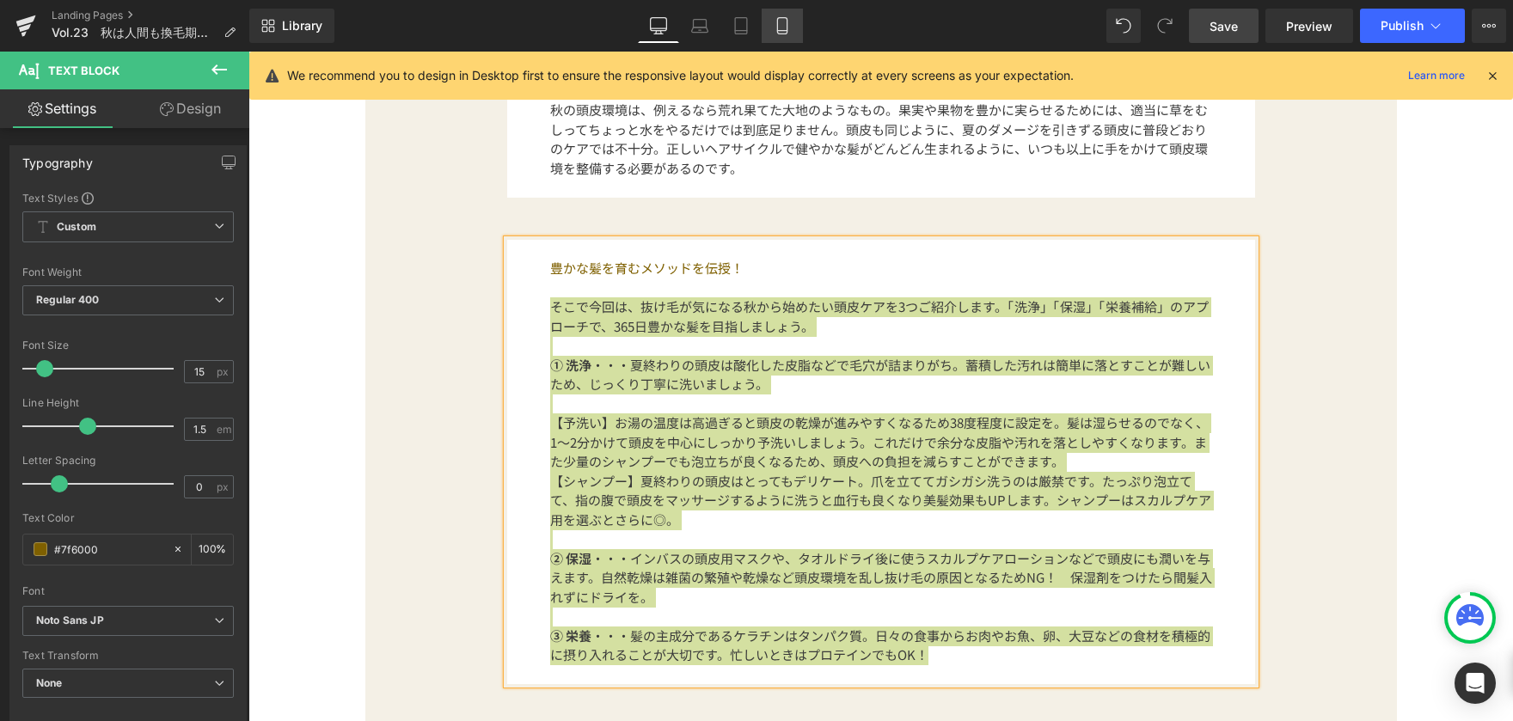
click at [780, 28] on icon at bounding box center [782, 25] width 17 height 17
type input "100"
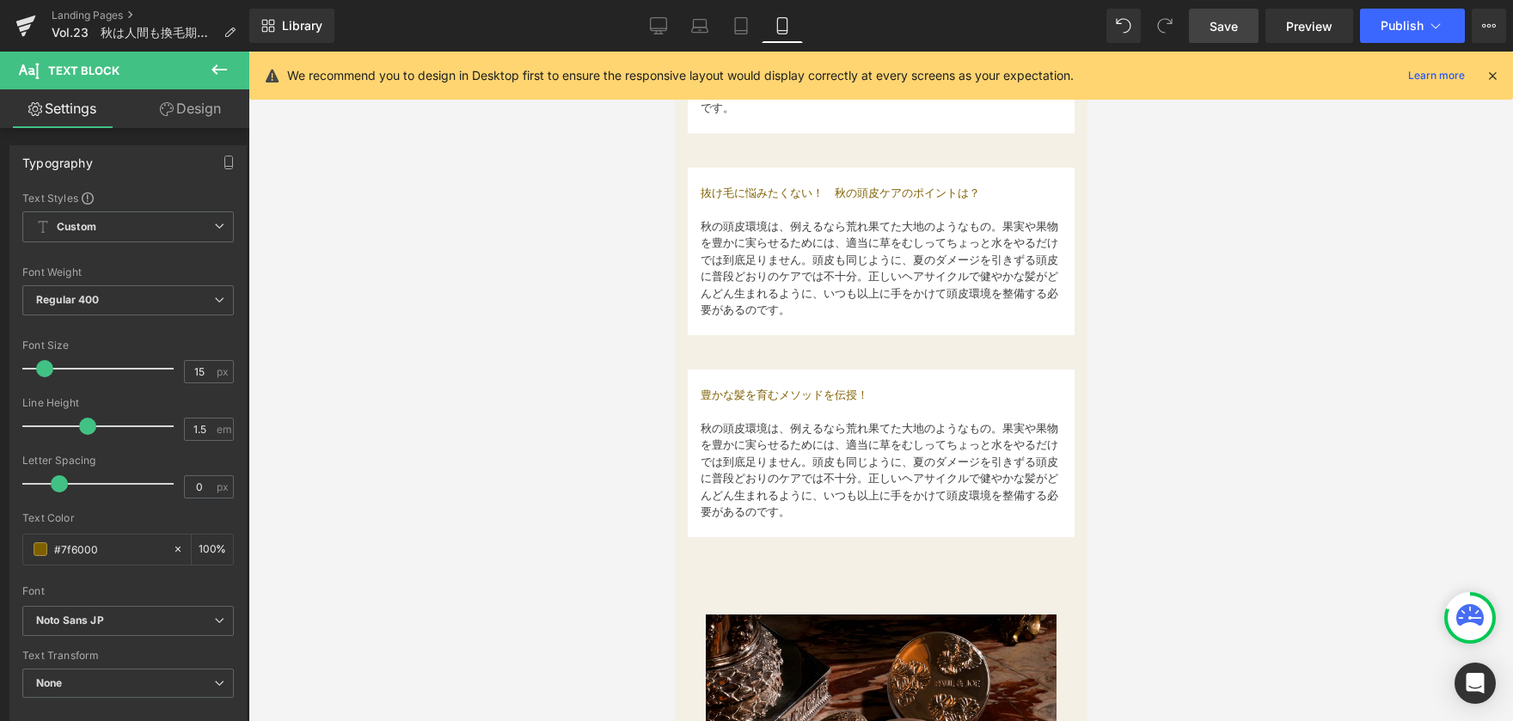
scroll to position [946, 0]
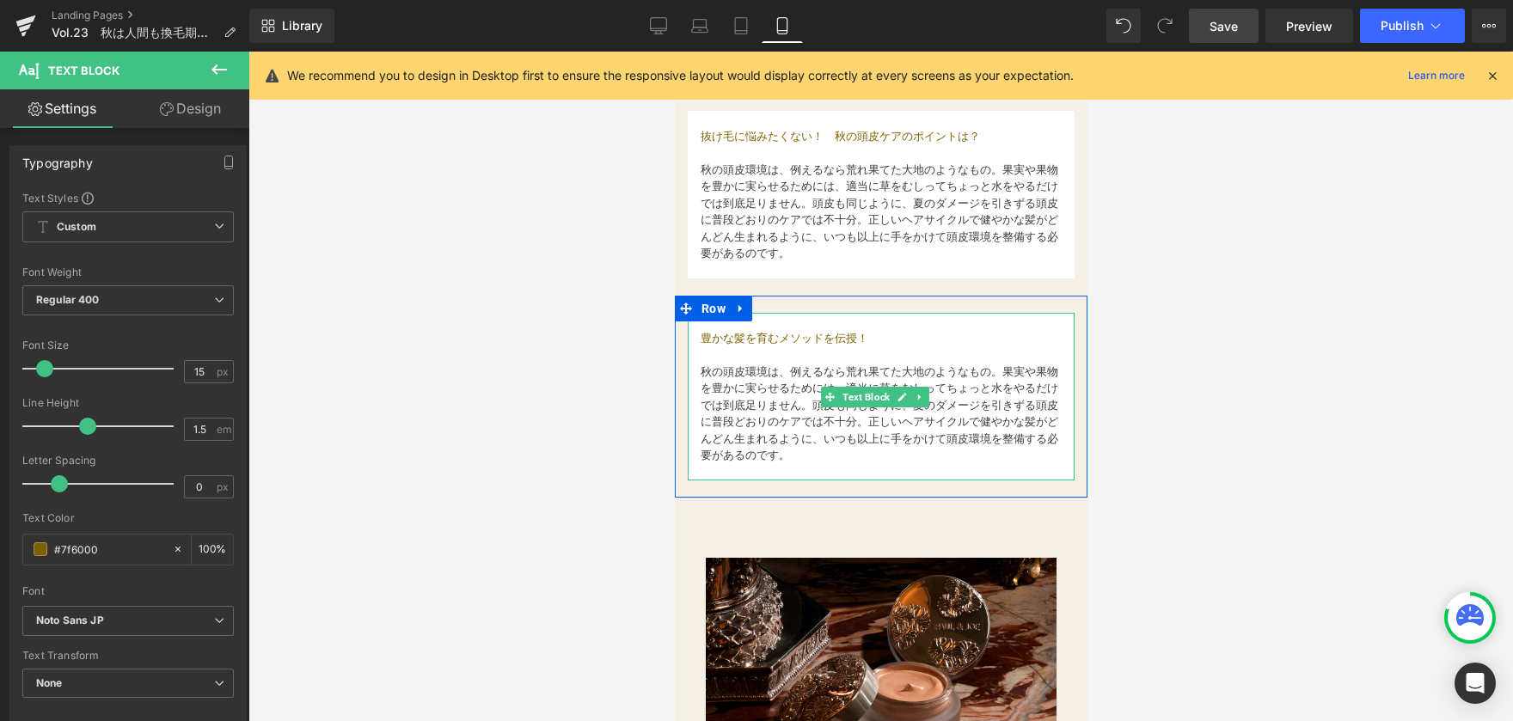
click at [727, 352] on p at bounding box center [880, 354] width 361 height 17
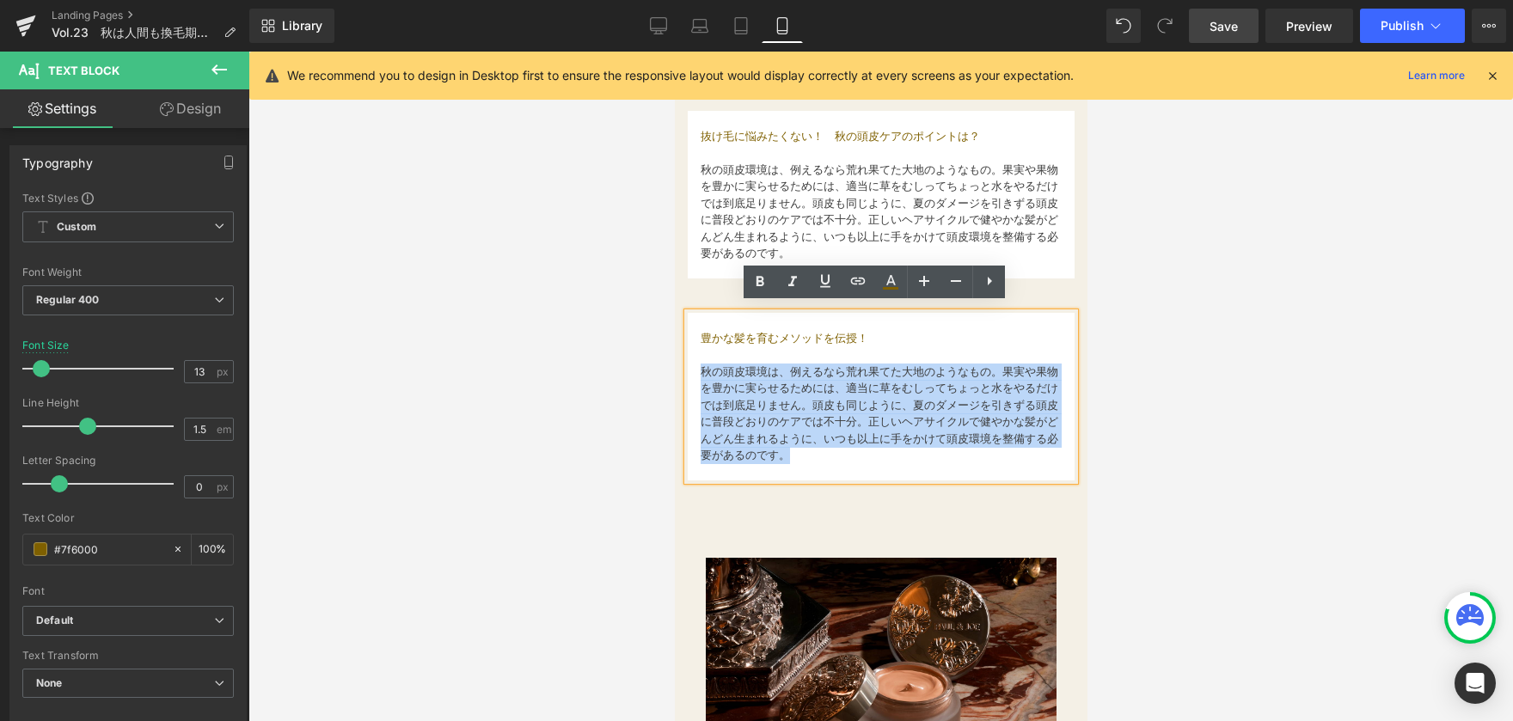
drag, startPoint x: 702, startPoint y: 366, endPoint x: 901, endPoint y: 469, distance: 224.6
click at [901, 469] on div "豊かな髪を育むメソッドを伝授！ 秋の頭皮環境は、例えるなら荒れ果てた大地のようなもの。果実や果物を豊かに実らせるためには、適当に草をむしってちょっと水をやるだ…" at bounding box center [880, 397] width 387 height 168
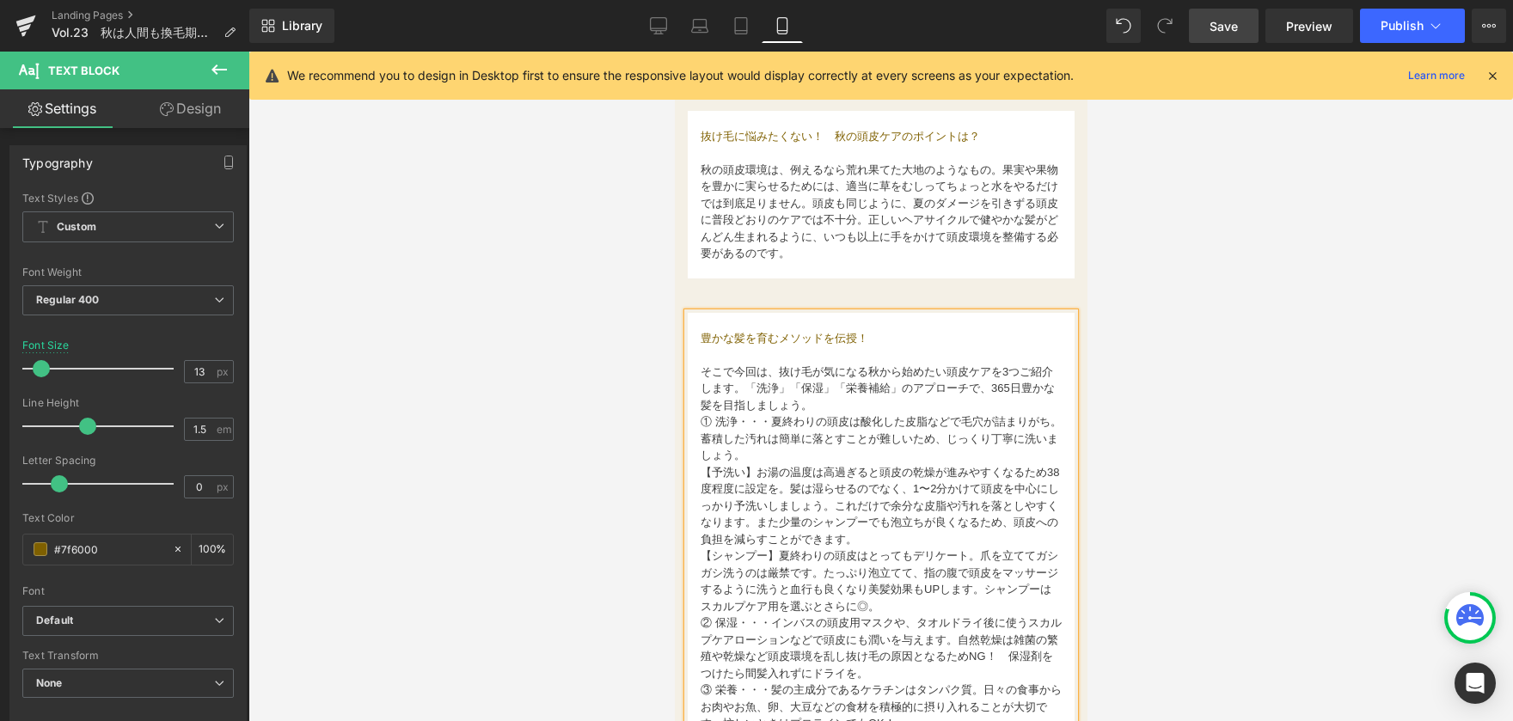
click at [702, 415] on font "① 洗浄・・・夏終わりの頭皮は酸化した皮脂などで毛穴が詰まりがち。蓄積した汚れは簡単に落とすことが難しいため、じっくり丁寧に洗いましょう。" at bounding box center [880, 438] width 361 height 46
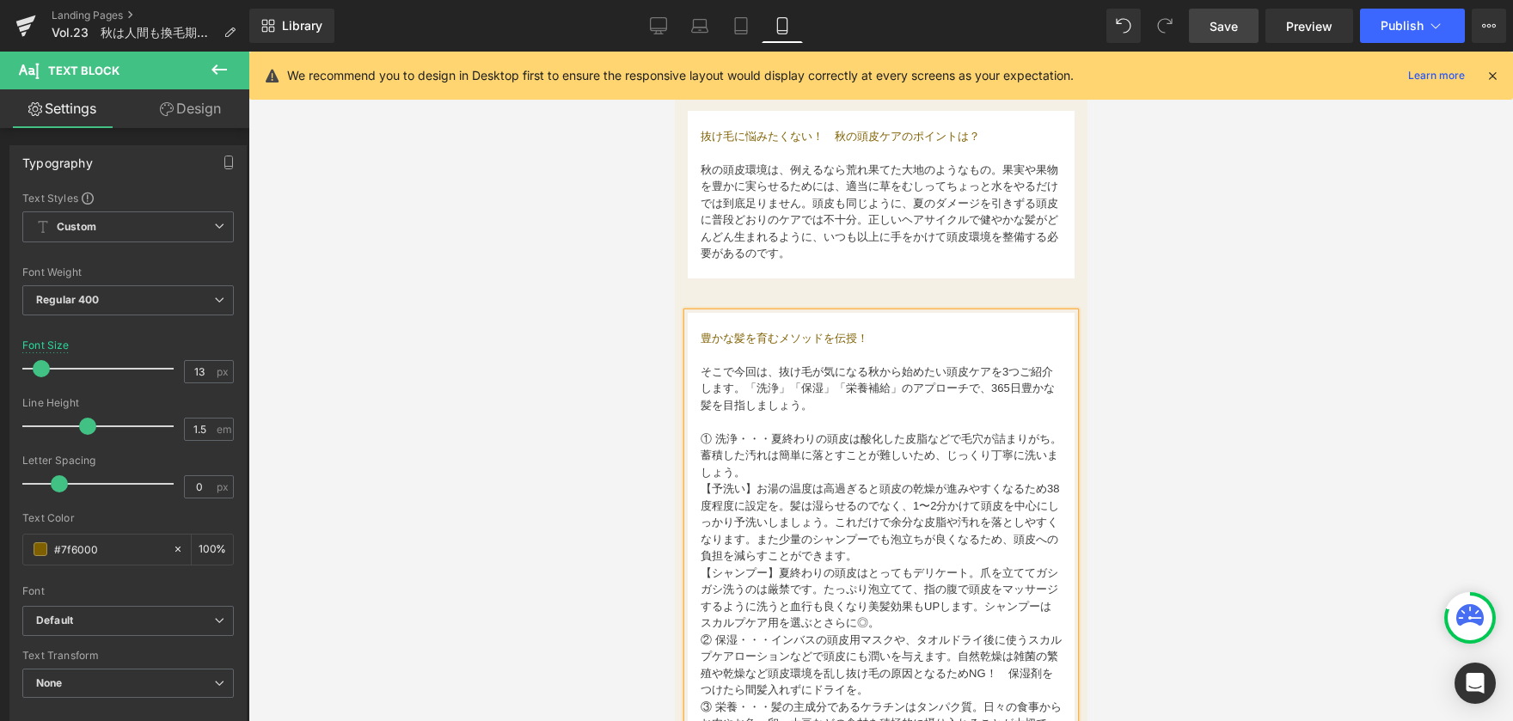
click at [702, 482] on font "【予洗い】お湯の温度は高過ぎると頭皮の乾燥が進みやすくなるため38度程度に設定を。髪は湿らせるのでなく、1〜2分かけて頭皮を中心にしっかり予洗いしましょう。こ…" at bounding box center [879, 522] width 359 height 80
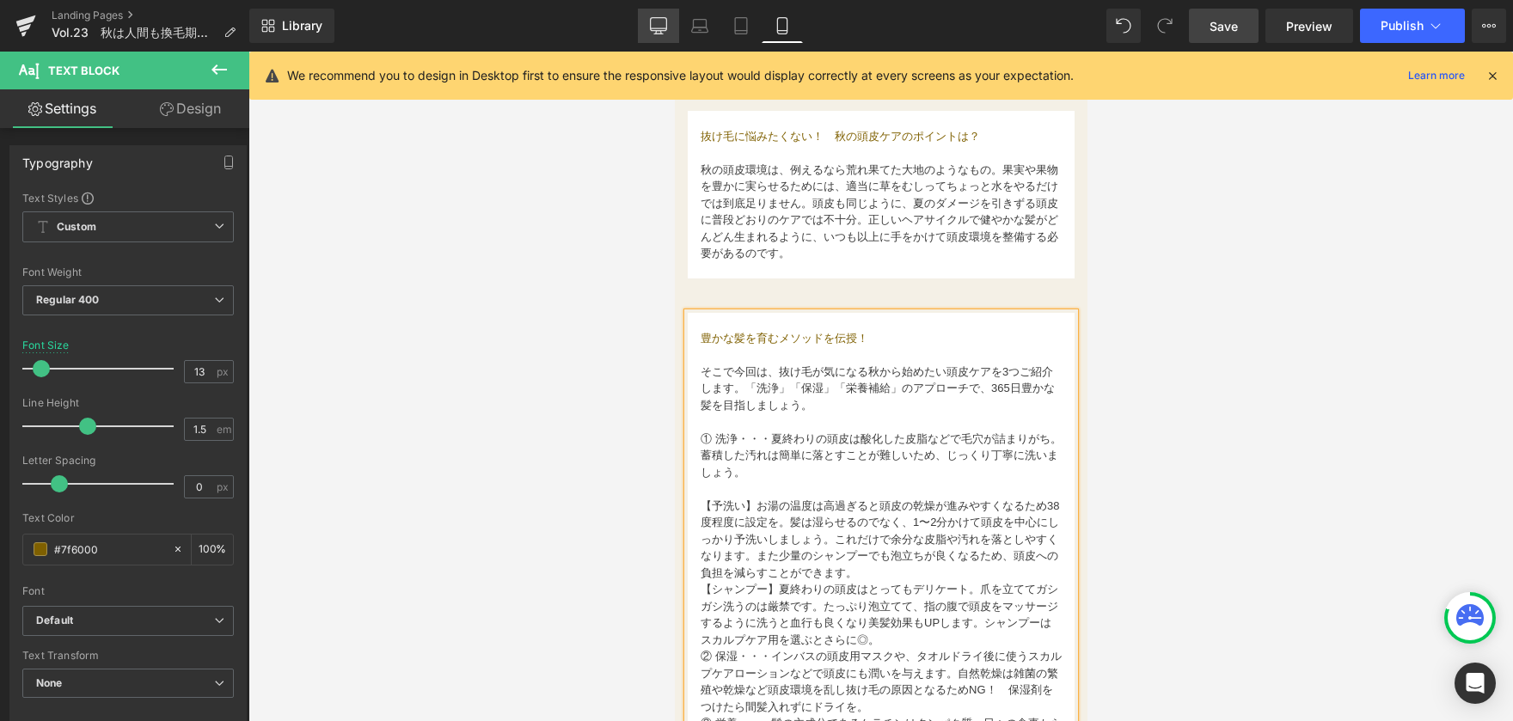
click at [675, 20] on link "Desktop" at bounding box center [658, 26] width 41 height 34
type input "15"
type input "100"
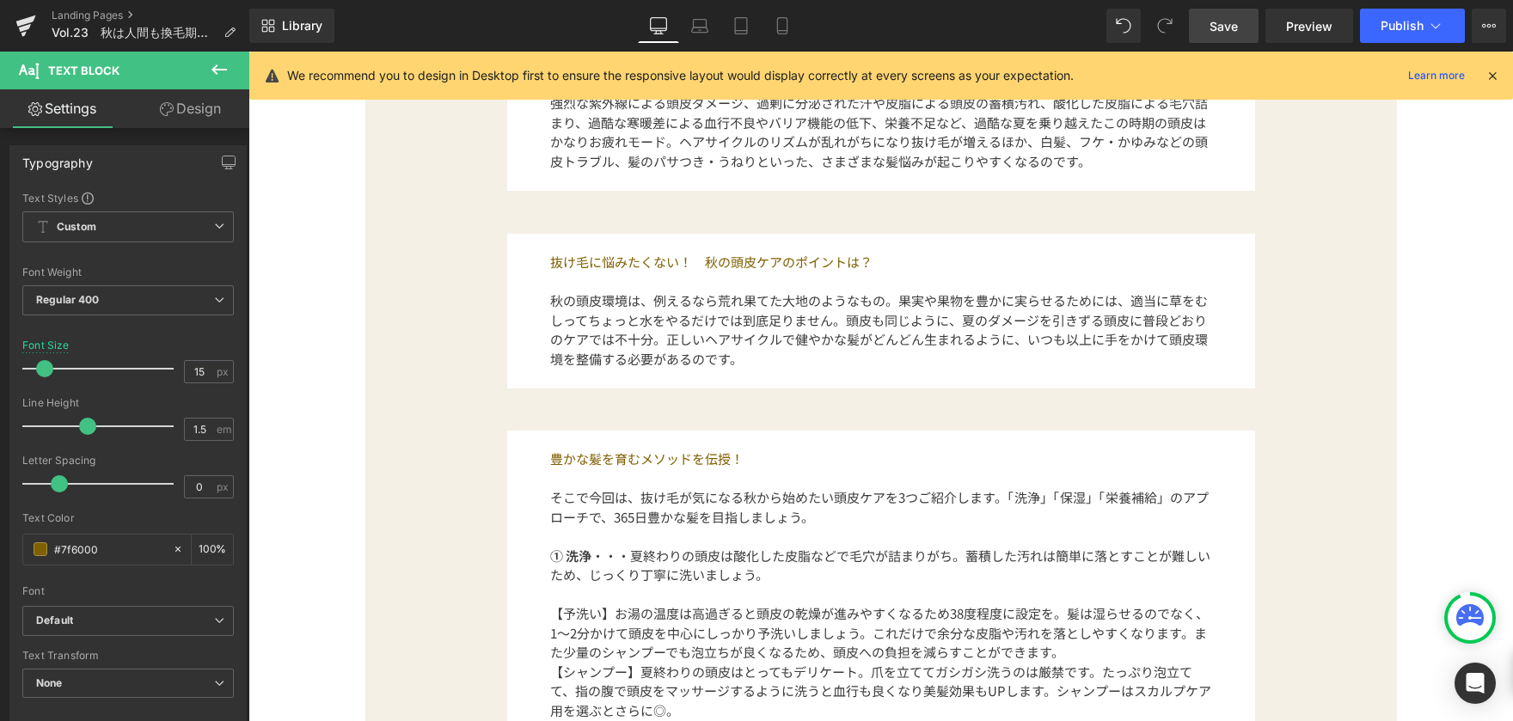
scroll to position [1204, 0]
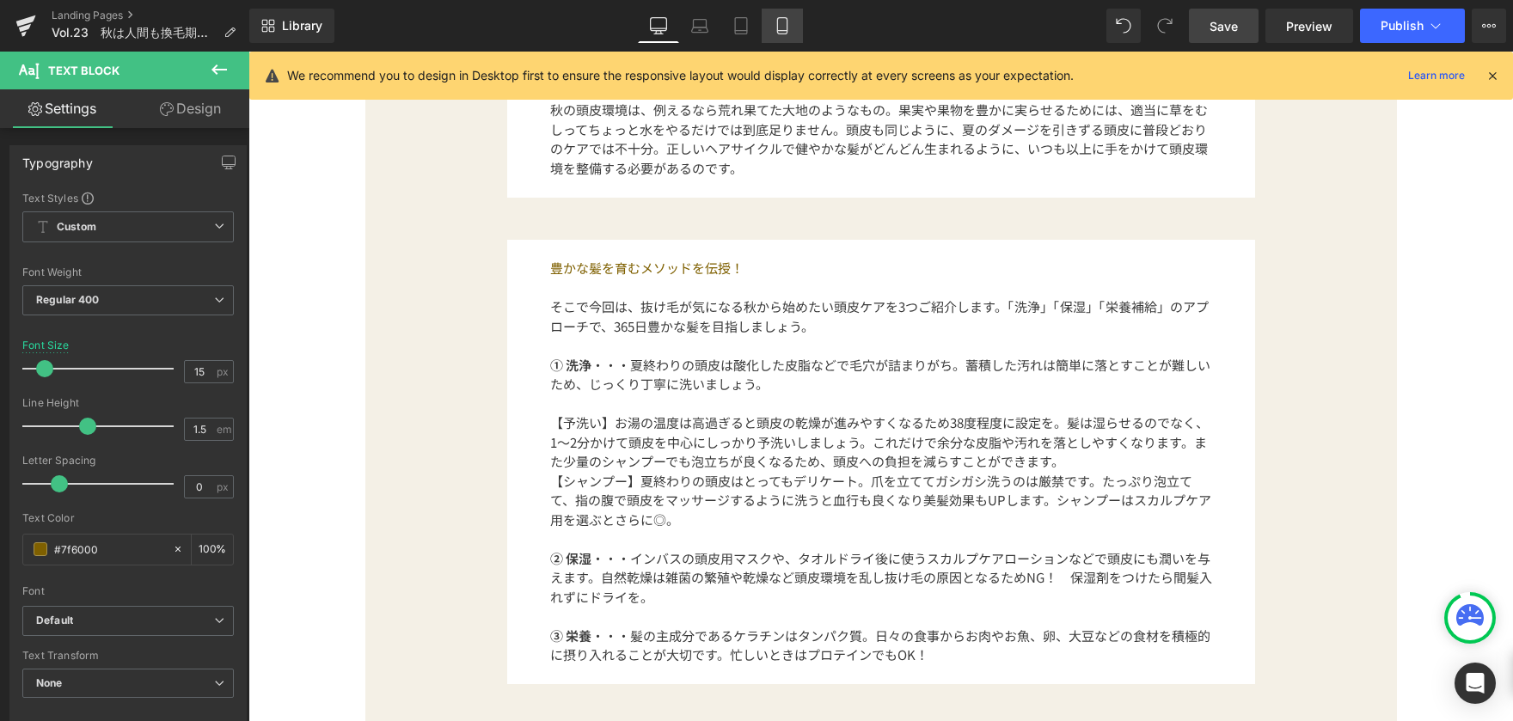
click at [781, 31] on icon at bounding box center [781, 31] width 9 height 0
type input "13"
type input "100"
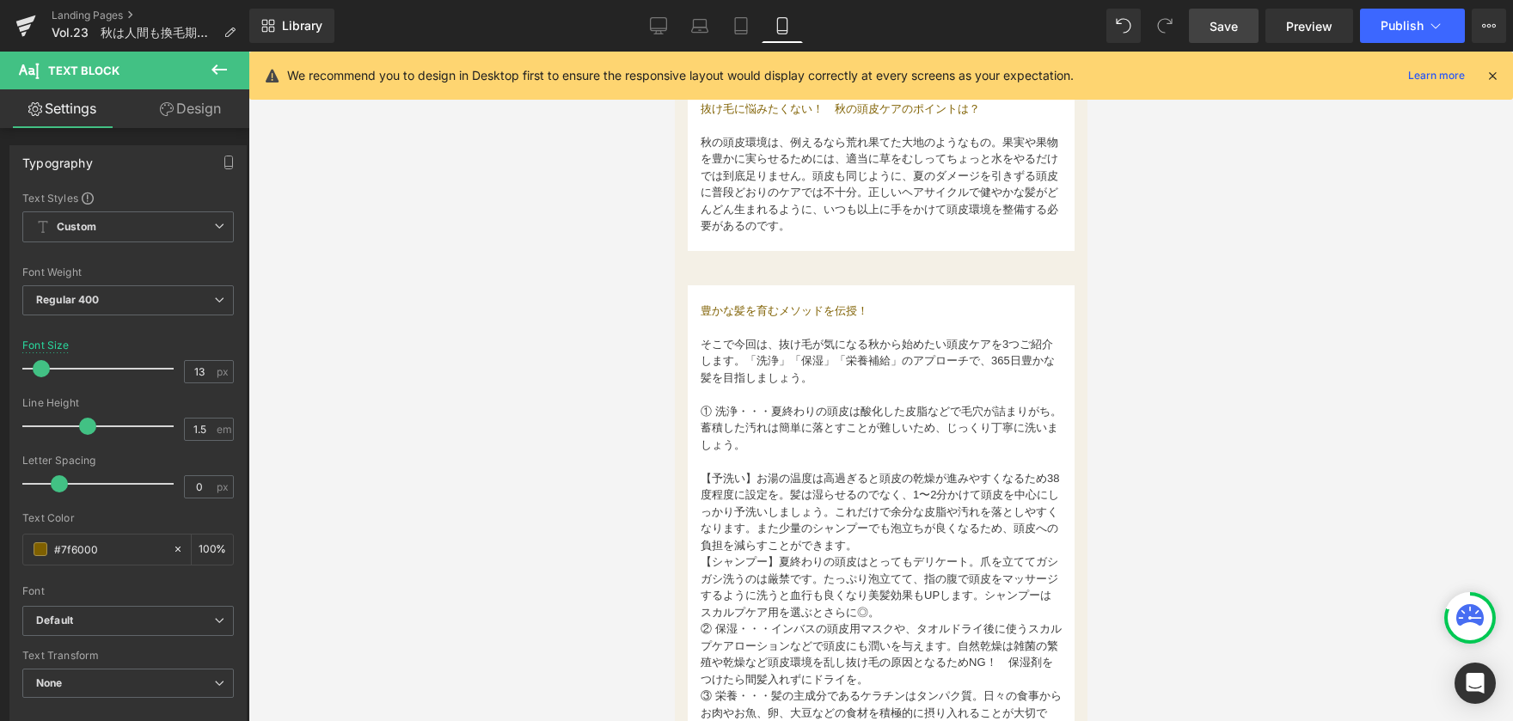
scroll to position [1059, 0]
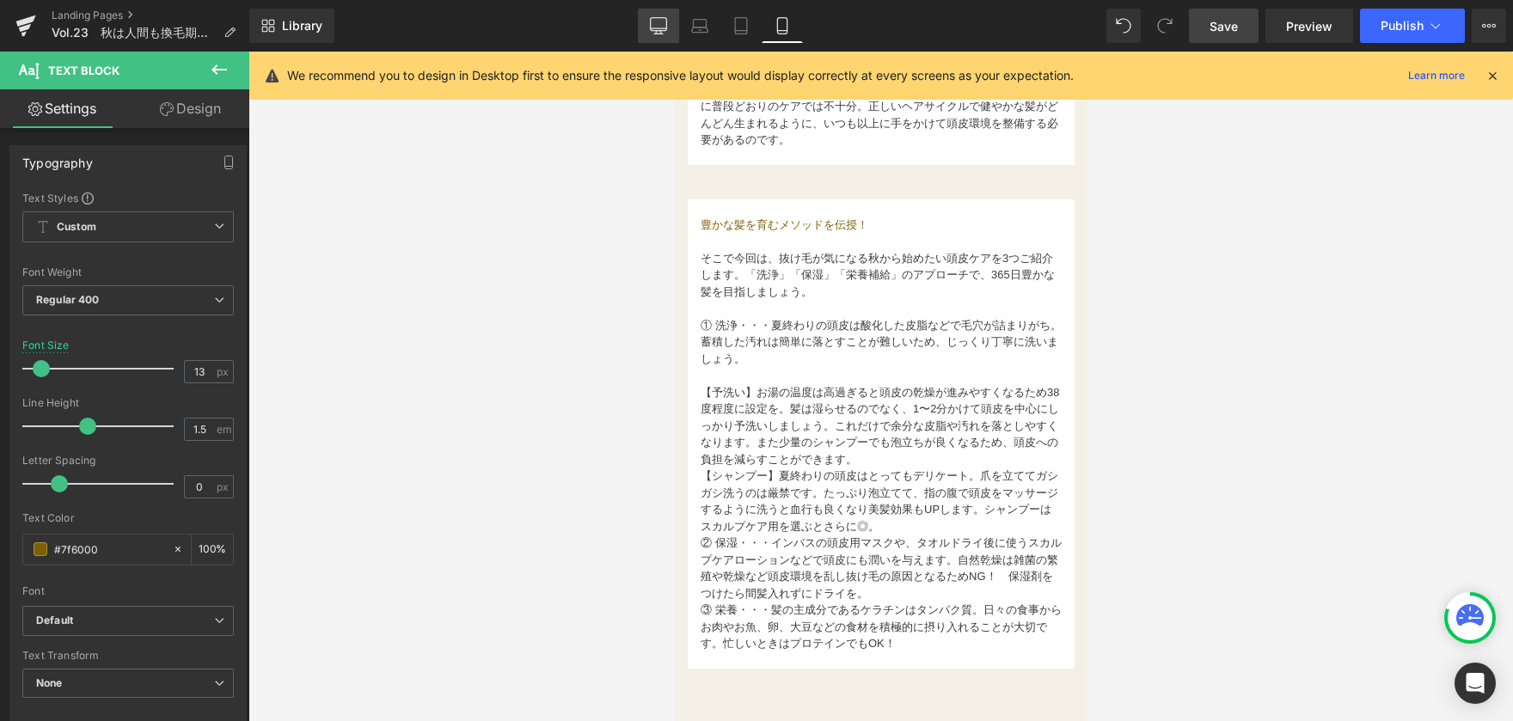
drag, startPoint x: 661, startPoint y: 28, endPoint x: 524, endPoint y: 270, distance: 278.0
click at [661, 28] on icon at bounding box center [659, 28] width 16 height 0
type input "15"
type input "100"
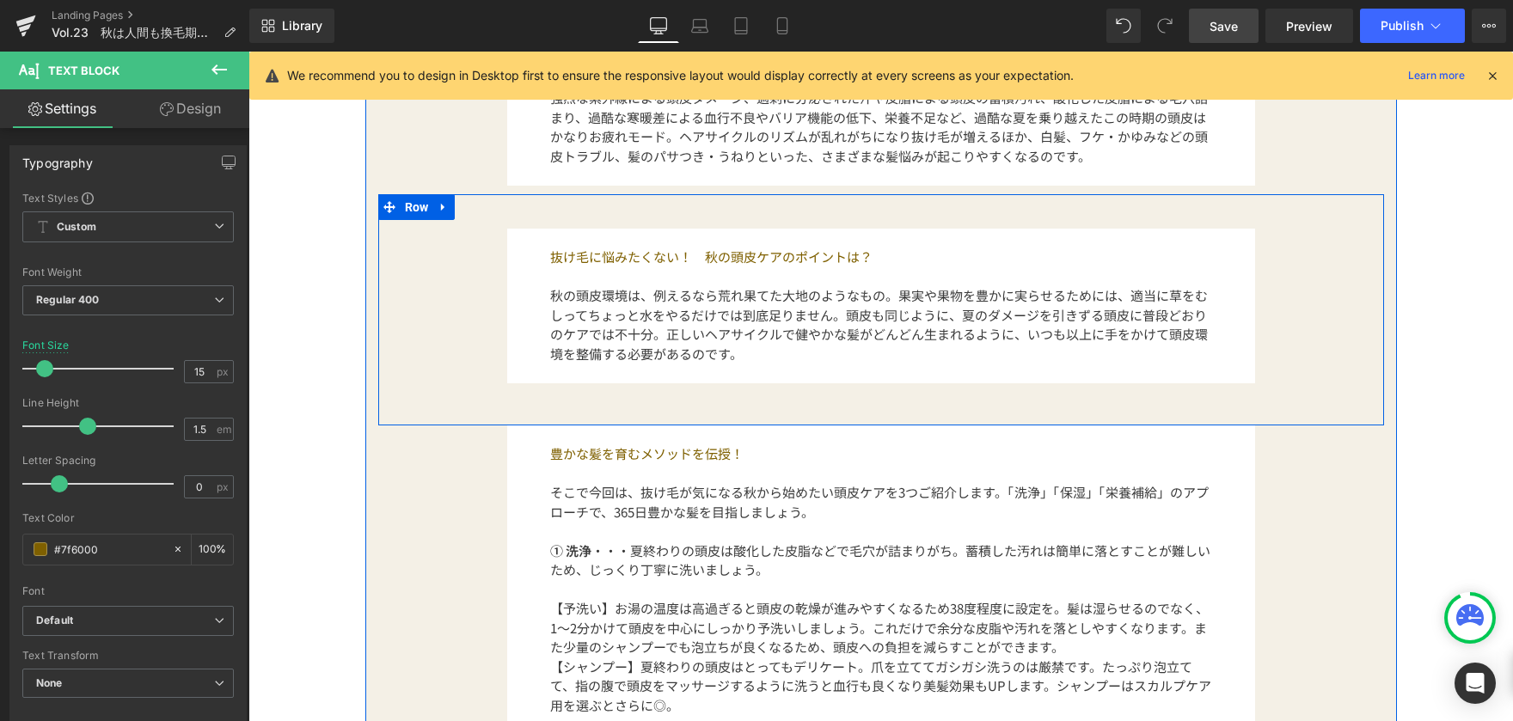
scroll to position [1204, 0]
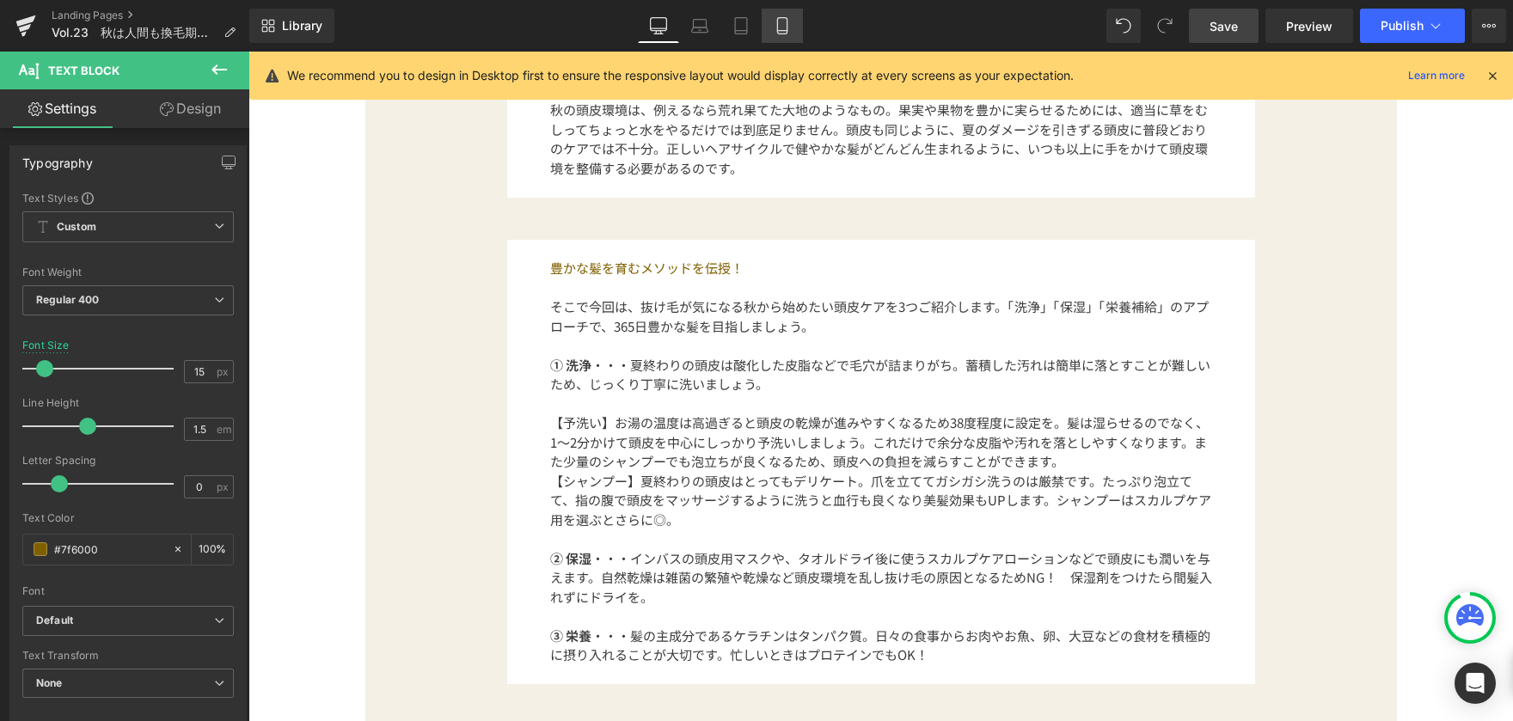
click at [791, 27] on icon at bounding box center [782, 25] width 17 height 17
type input "13"
type input "100"
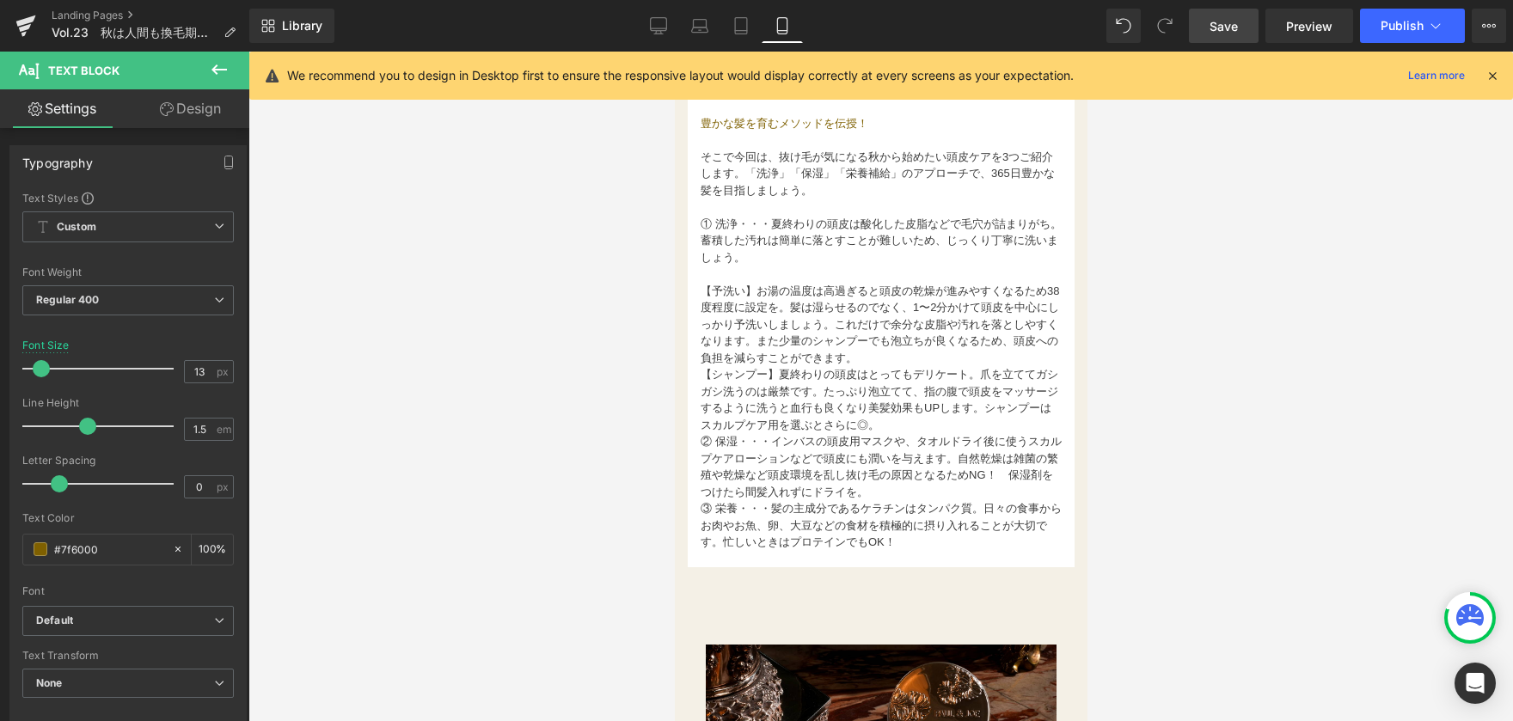
scroll to position [1317, 0]
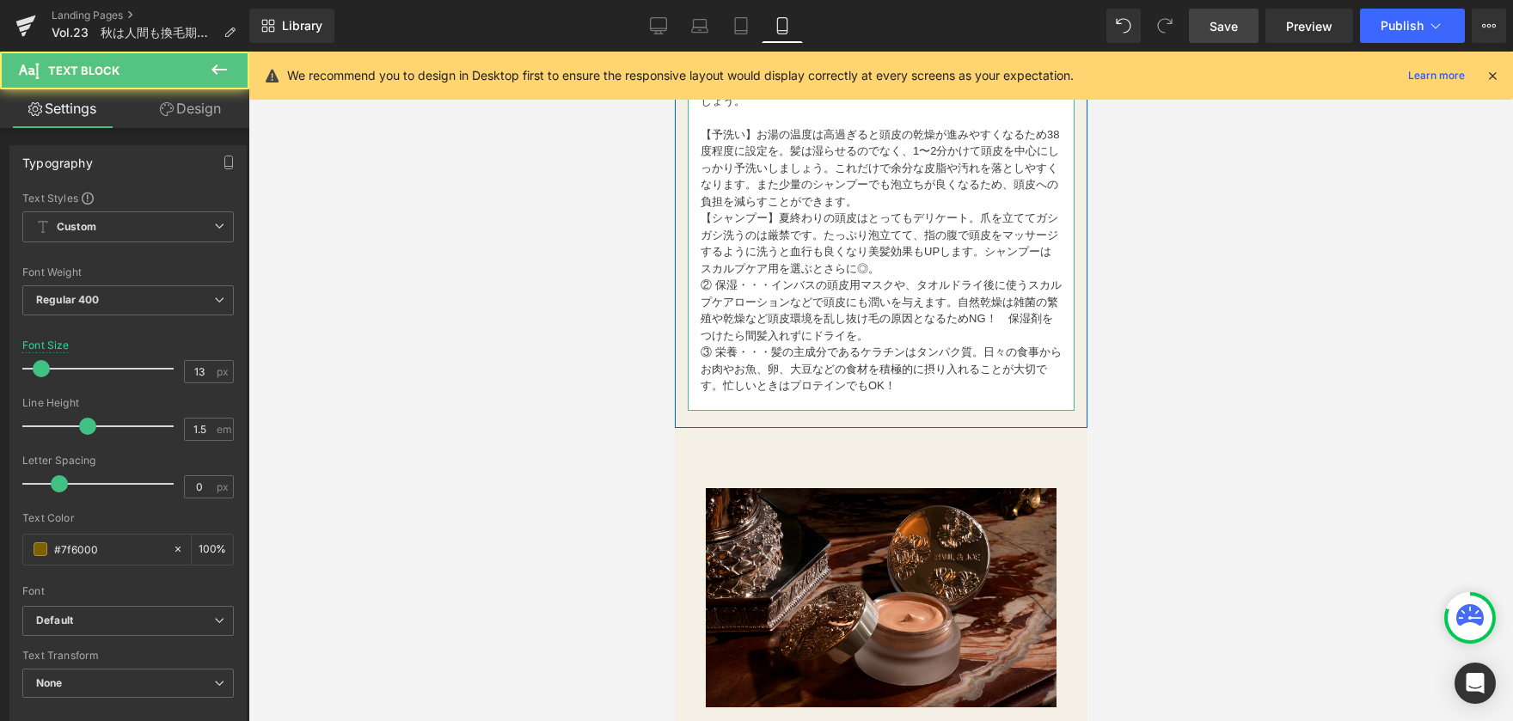
click at [704, 279] on font "② 保湿・・・インバスの頭皮用マスクや、タオルドライ後に使うスカルプケアローションなどで頭皮にも潤いを与えます。自然乾燥は雑菌の繁殖や乾燥など頭皮環境を乱し抜…" at bounding box center [880, 311] width 361 height 64
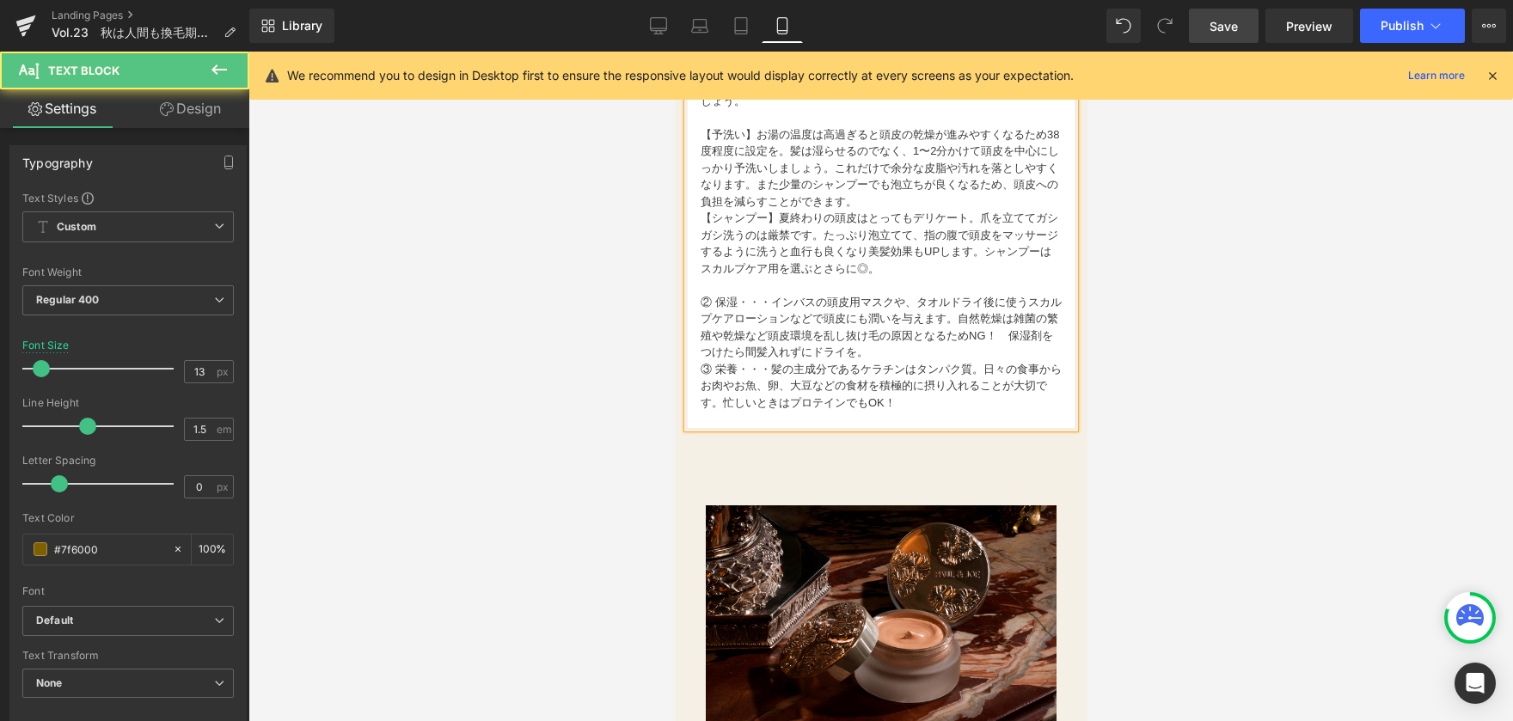
click at [703, 367] on font "③ 栄養・・・髪の主成分であるケラチンはタンパク質。日々の食事からお肉やお魚、卵、大豆などの食材を積極的に摂り入れることが大切です。忙しいときはプロテインでも…" at bounding box center [880, 386] width 361 height 46
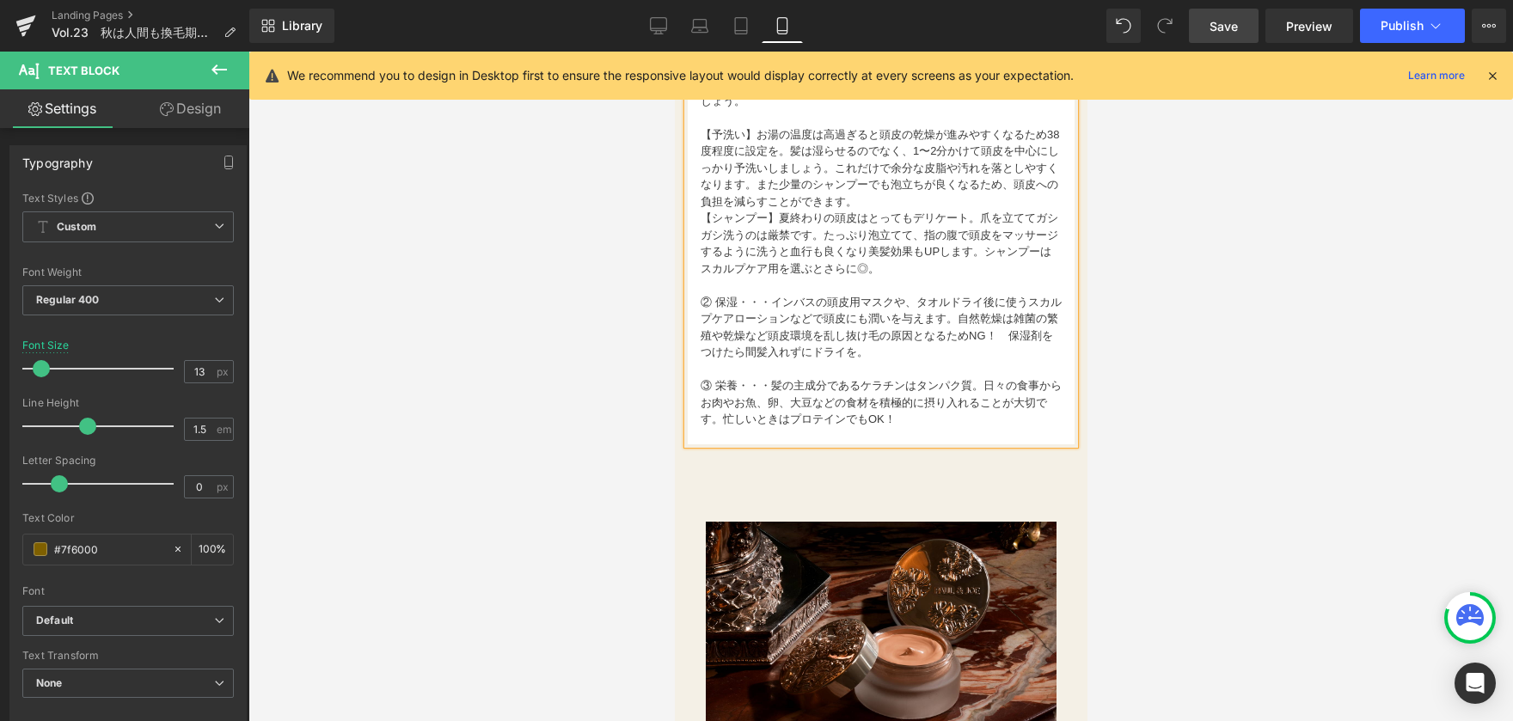
scroll to position [1231, 0]
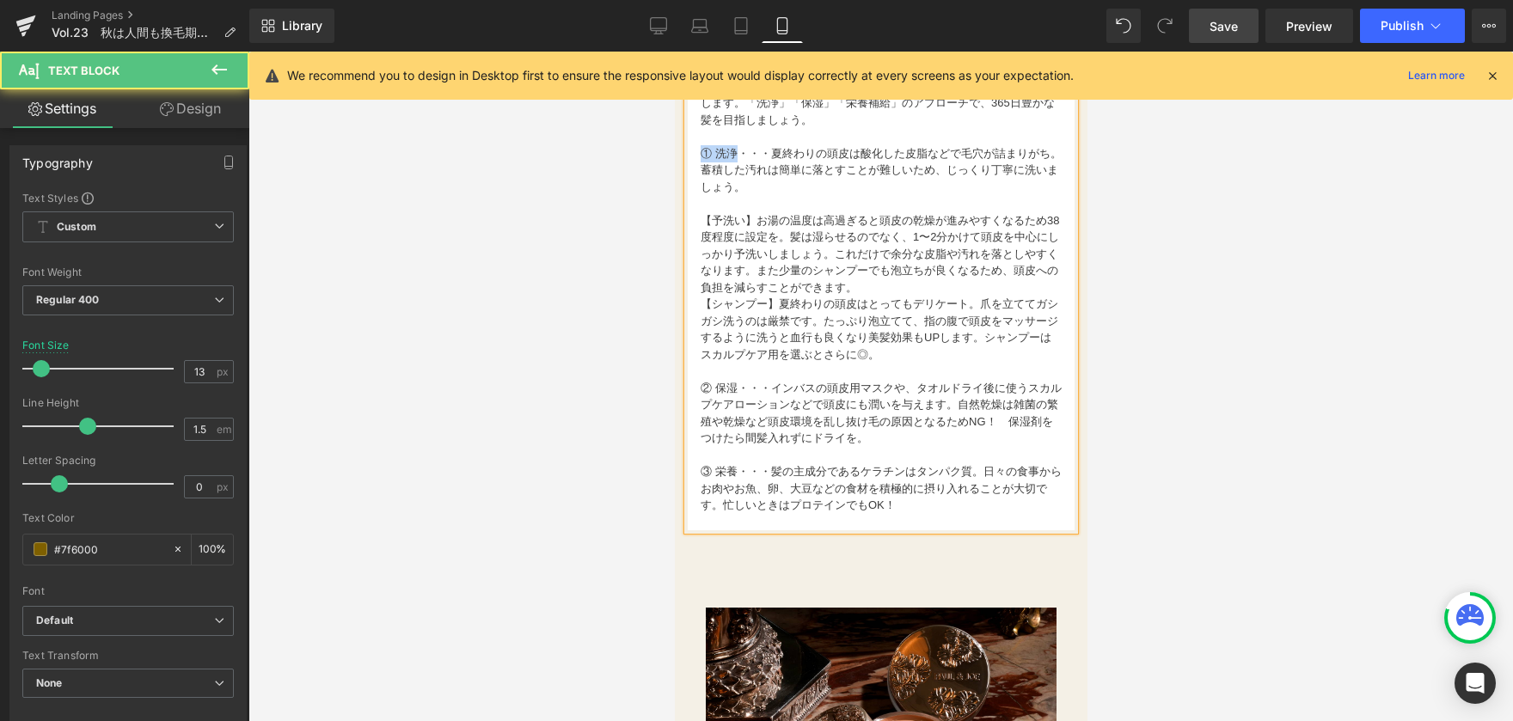
drag, startPoint x: 703, startPoint y: 143, endPoint x: 739, endPoint y: 146, distance: 36.3
click at [739, 147] on font "① 洗浄・・・夏終わりの頭皮は酸化した皮脂などで毛穴が詰まりがち。蓄積した汚れは簡単に落とすことが難しいため、じっくり丁寧に洗いましょう。" at bounding box center [880, 170] width 361 height 46
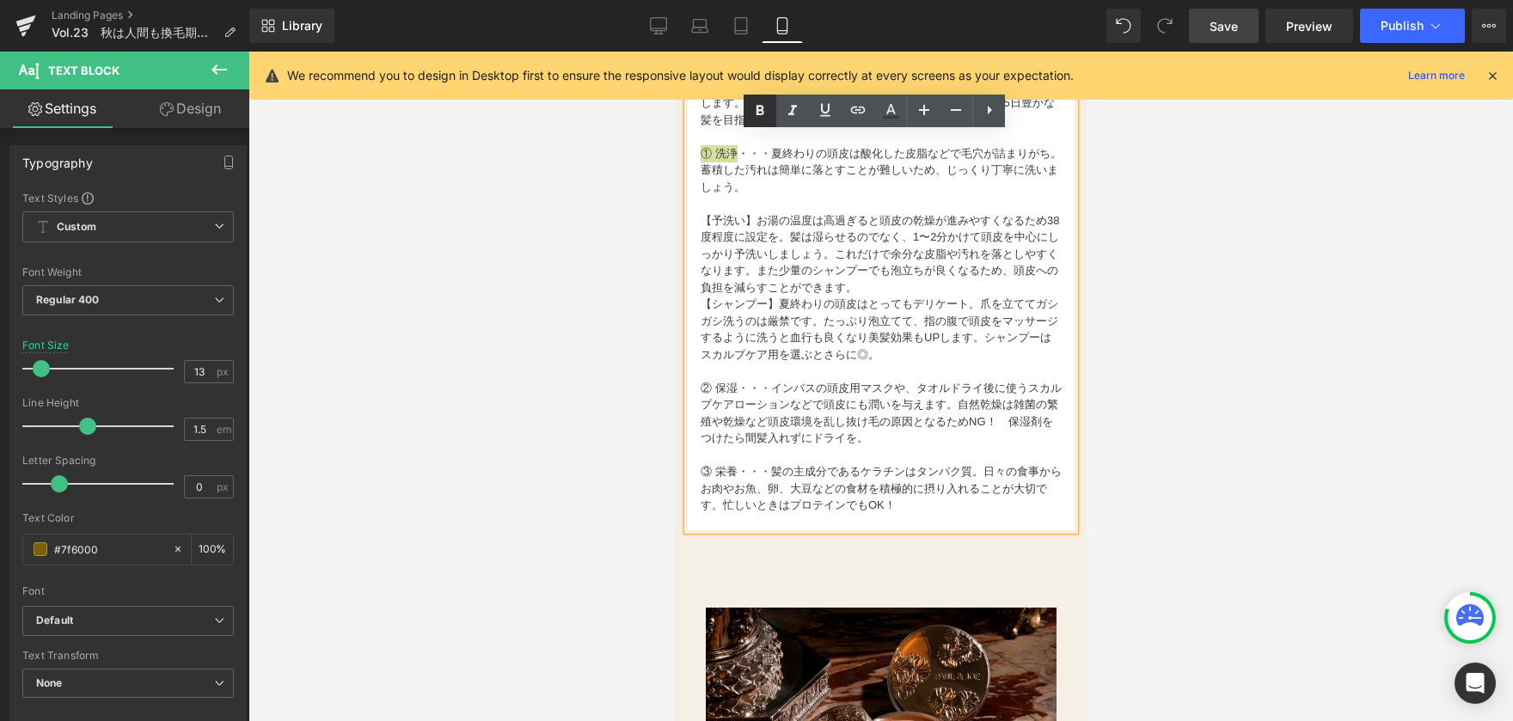
drag, startPoint x: 768, startPoint y: 115, endPoint x: 91, endPoint y: 88, distance: 677.2
click at [768, 115] on icon at bounding box center [760, 111] width 21 height 21
click at [761, 314] on font "【シャンプー】夏終わりの頭皮はとってもデリケート。爪を立ててガシガシ洗うのは厳禁です。たっぷり泡立てて、指の腹で頭皮をマッサージするように洗うと血行も良くなり…" at bounding box center [879, 329] width 358 height 64
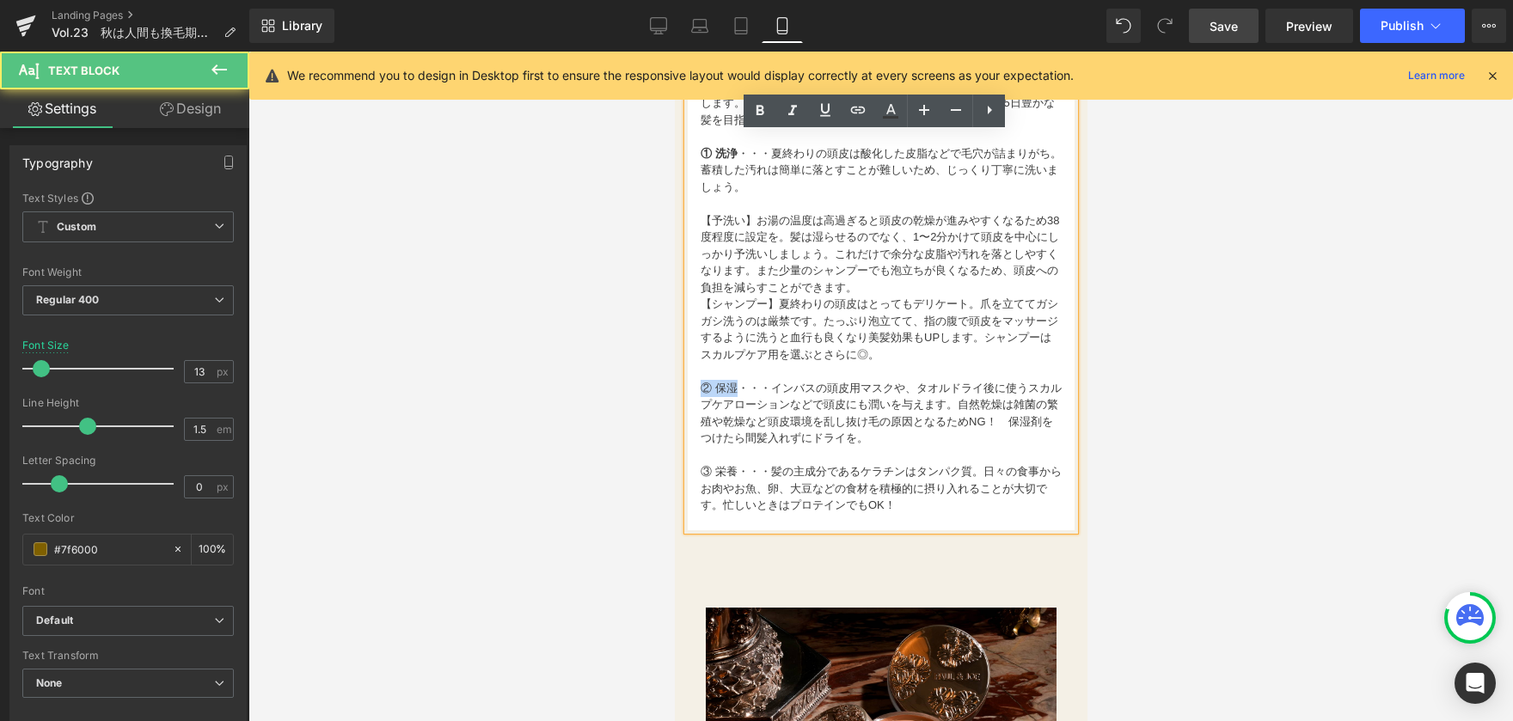
drag, startPoint x: 699, startPoint y: 379, endPoint x: 737, endPoint y: 382, distance: 37.9
click at [737, 382] on font "② 保湿・・・インバスの頭皮用マスクや、タオルドライ後に使うスカルプケアローションなどで頭皮にも潤いを与えます。自然乾燥は雑菌の繁殖や乾燥など頭皮環境を乱し抜…" at bounding box center [880, 414] width 361 height 64
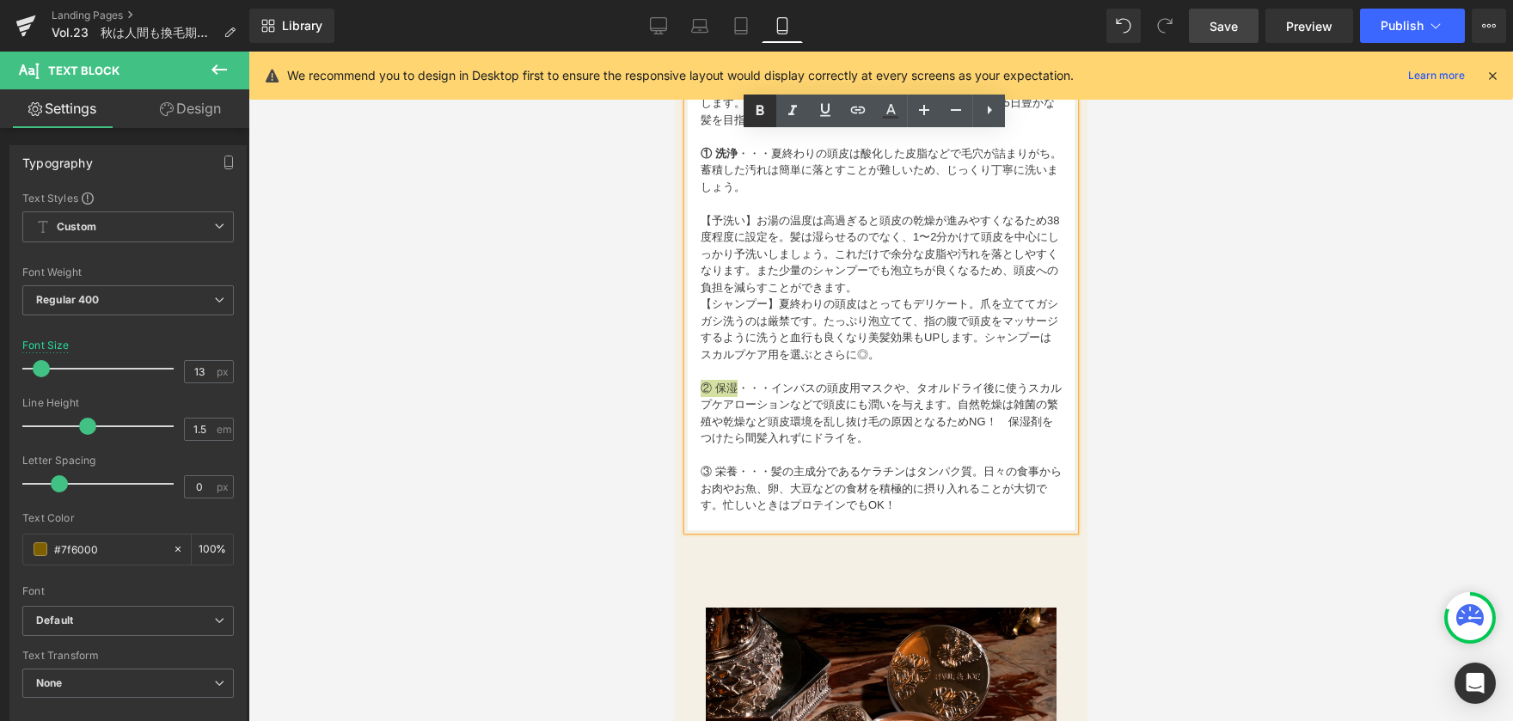
click at [757, 113] on icon at bounding box center [761, 110] width 8 height 10
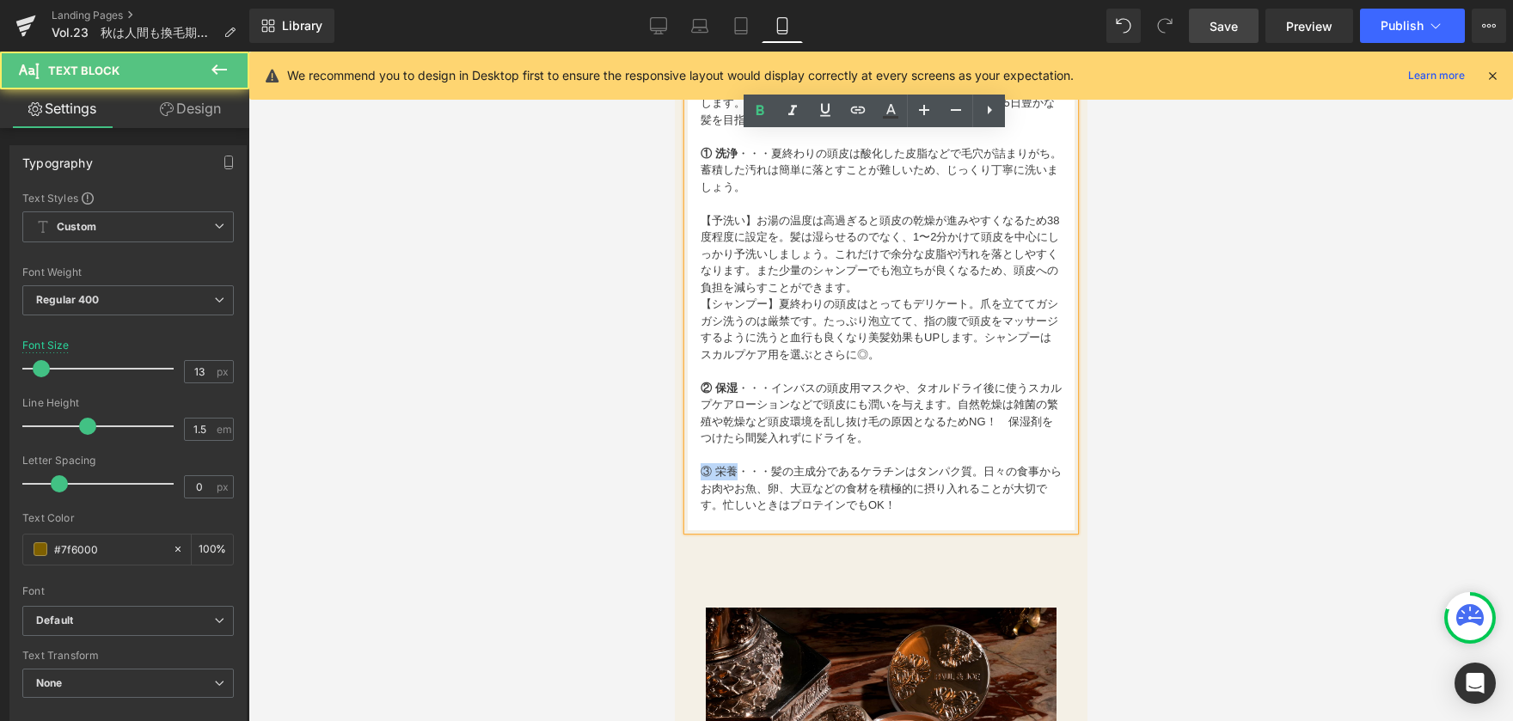
drag, startPoint x: 701, startPoint y: 461, endPoint x: 736, endPoint y: 463, distance: 35.3
click at [736, 465] on font "③ 栄養・・・髪の主成分であるケラチンはタンパク質。日々の食事からお肉やお魚、卵、大豆などの食材を積極的に摂り入れることが大切です。忙しいときはプロテインでも…" at bounding box center [880, 488] width 361 height 46
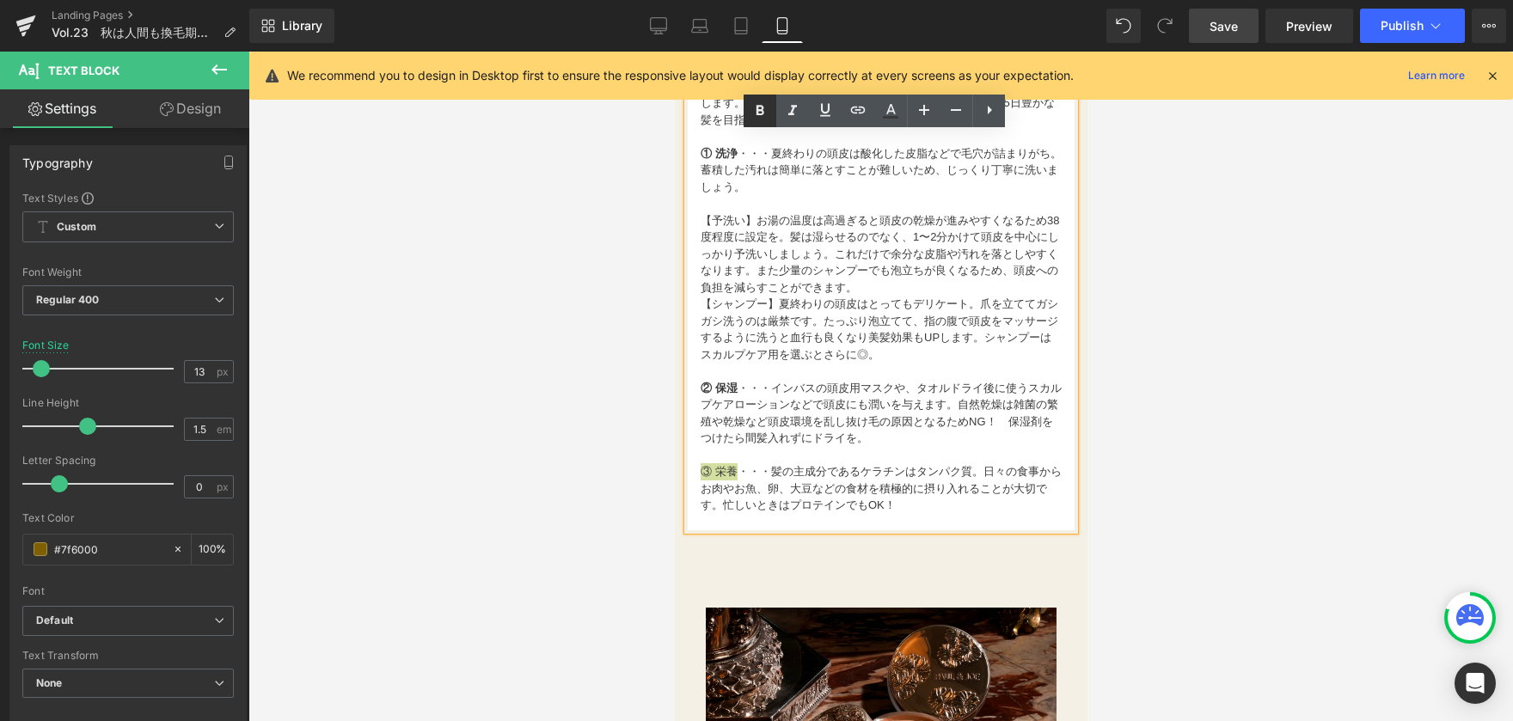
click at [760, 113] on icon at bounding box center [761, 110] width 8 height 10
click at [892, 420] on font "② 保湿 ・・・インバスの頭皮用マスクや、タオルドライ後に使うスカルプケアローションなどで頭皮にも潤いを与えます。自然乾燥は雑菌の繁殖や乾燥など頭皮環境を乱し…" at bounding box center [880, 414] width 361 height 64
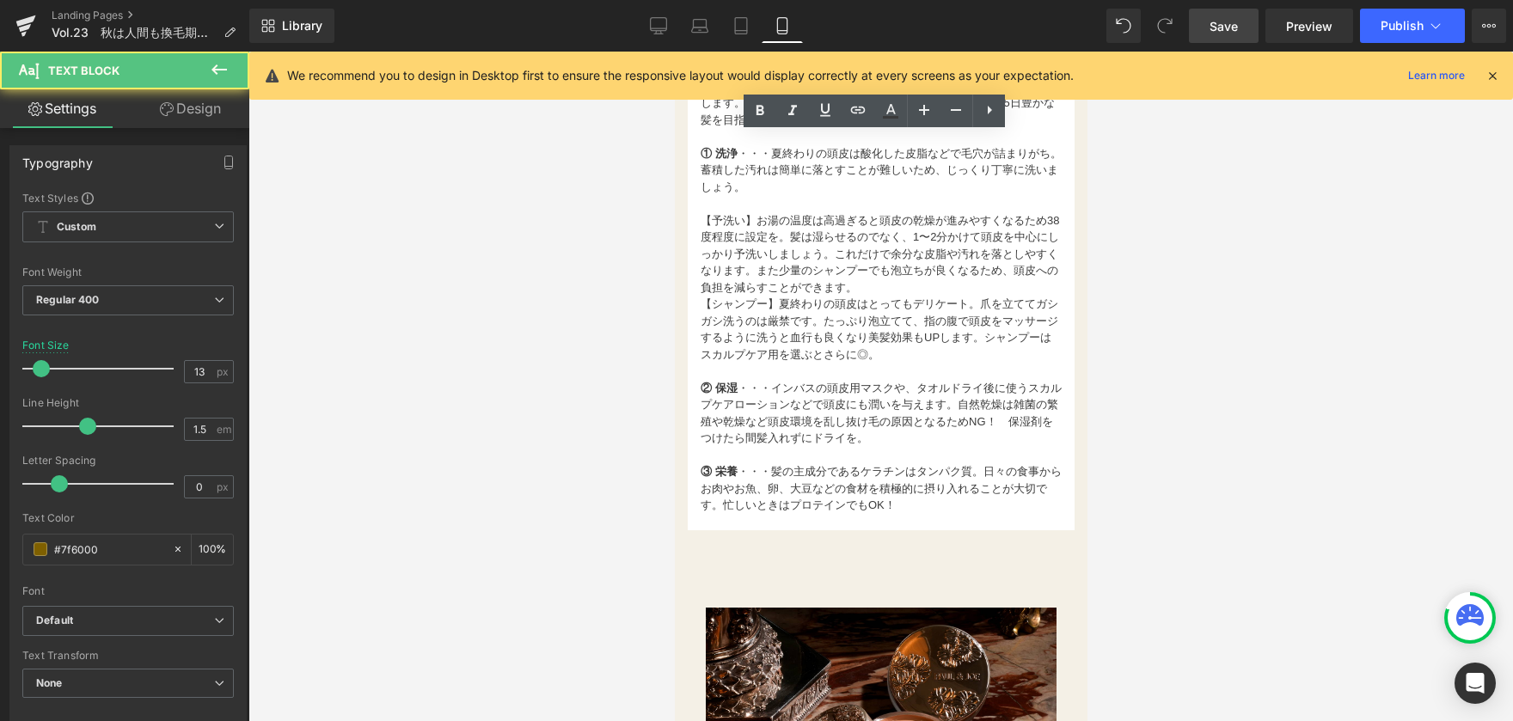
click at [1226, 444] on div at bounding box center [880, 387] width 1265 height 670
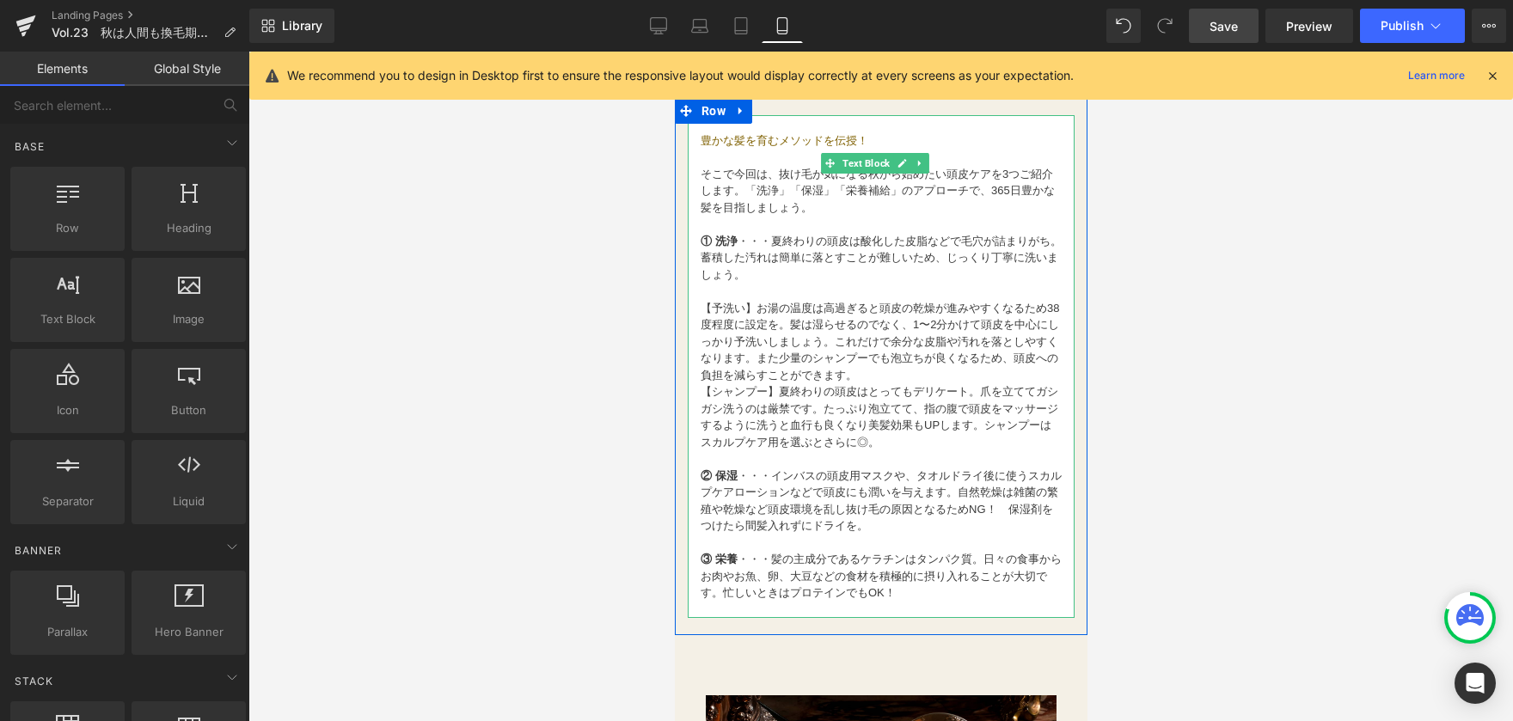
scroll to position [1059, 0]
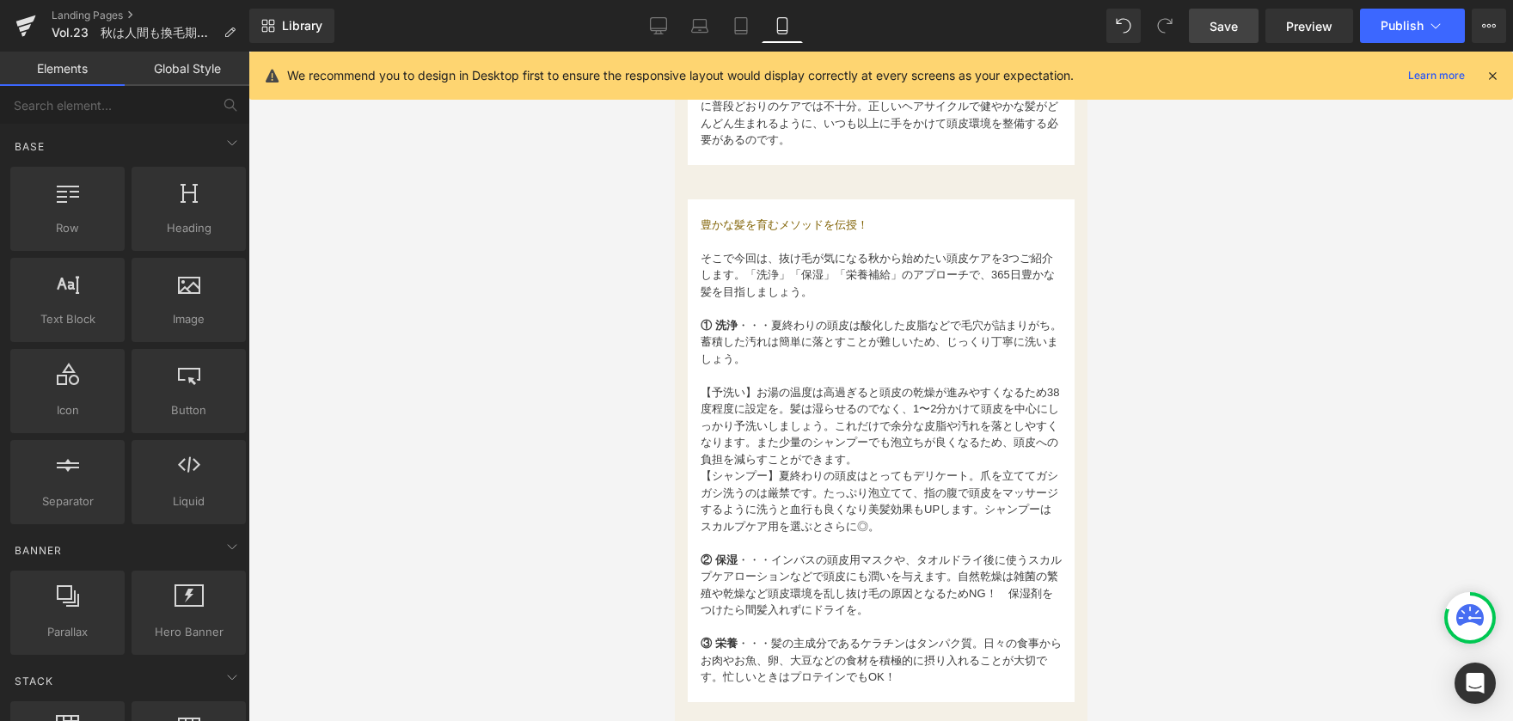
click at [572, 259] on div at bounding box center [880, 387] width 1265 height 670
click at [660, 27] on icon at bounding box center [658, 25] width 17 height 17
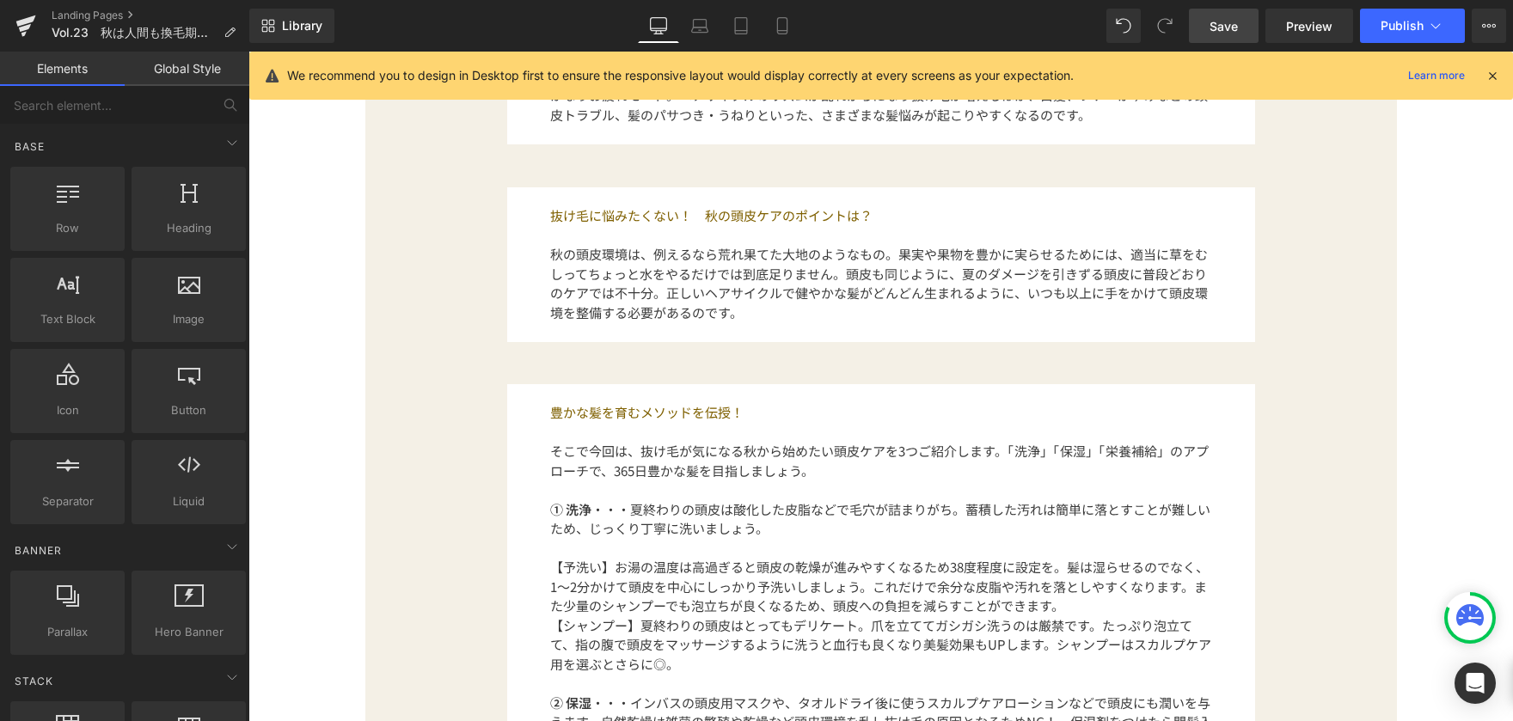
scroll to position [941, 0]
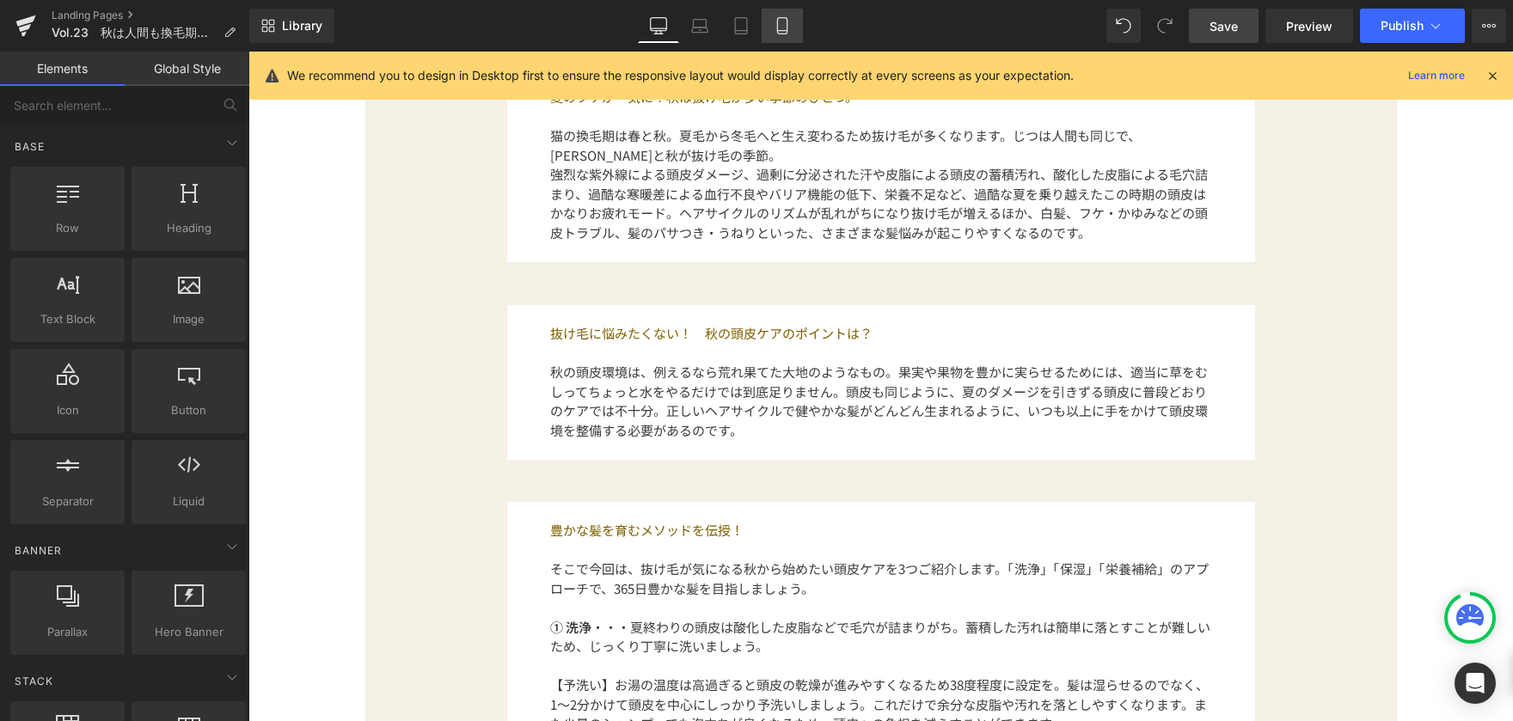
drag, startPoint x: 774, startPoint y: 33, endPoint x: 104, endPoint y: 90, distance: 672.2
click at [774, 33] on icon at bounding box center [782, 25] width 17 height 17
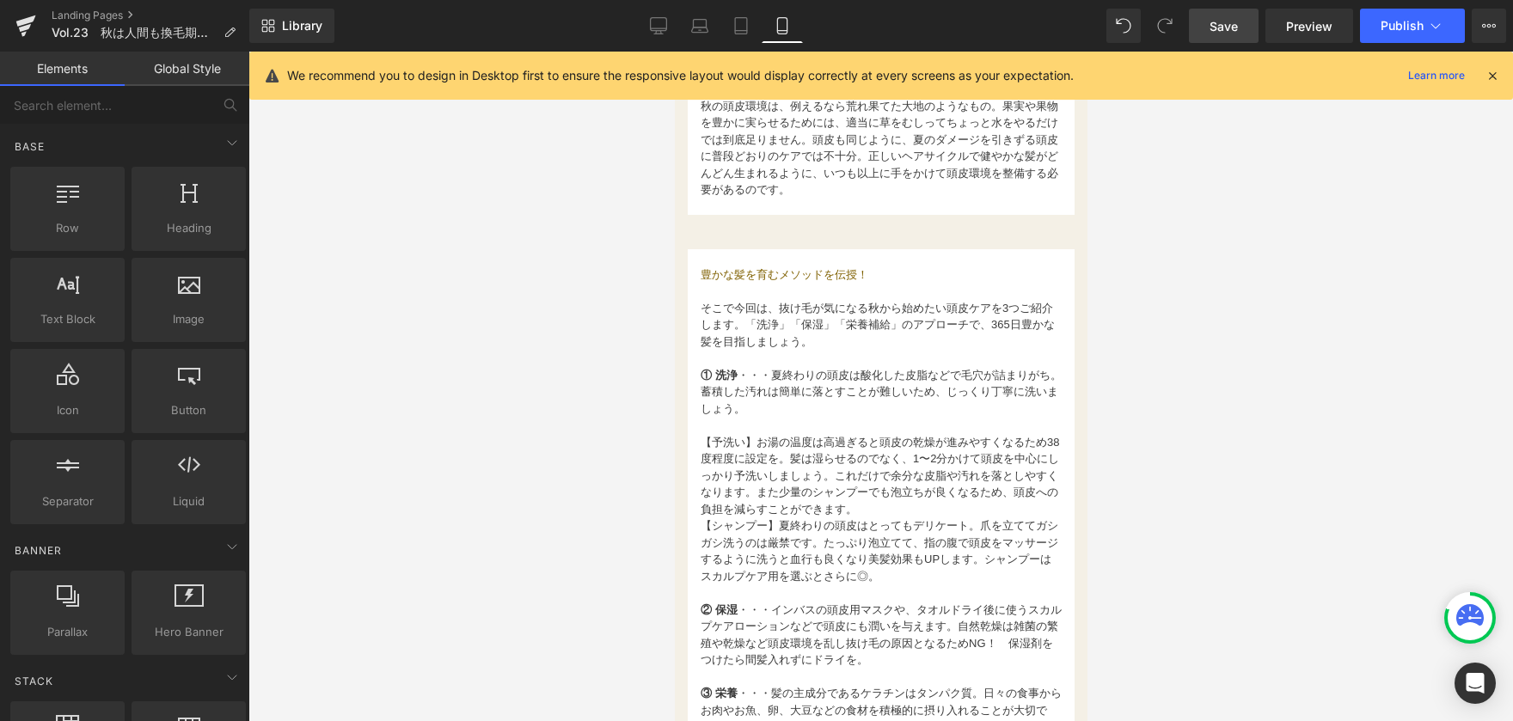
scroll to position [1000, 0]
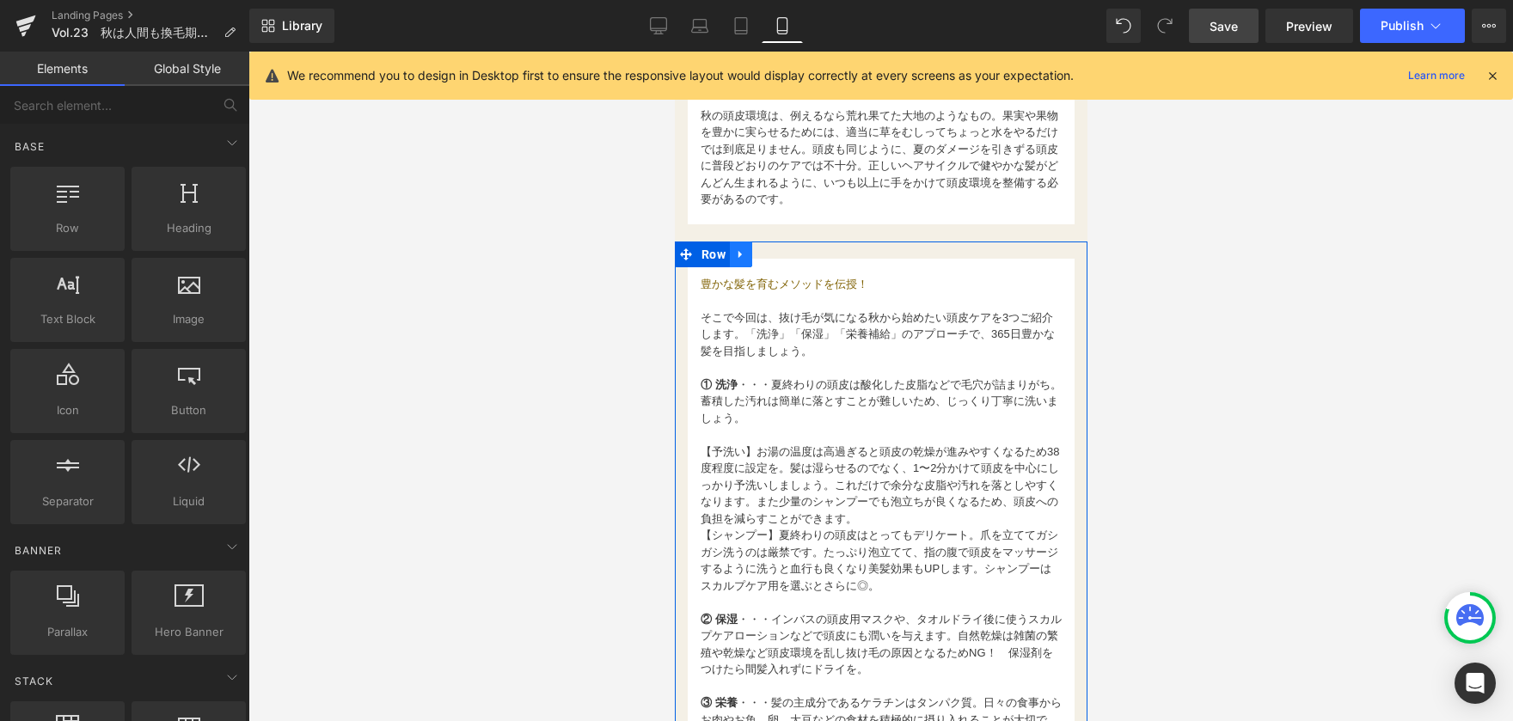
click at [735, 254] on link at bounding box center [740, 255] width 22 height 26
click at [760, 248] on icon at bounding box center [763, 254] width 12 height 12
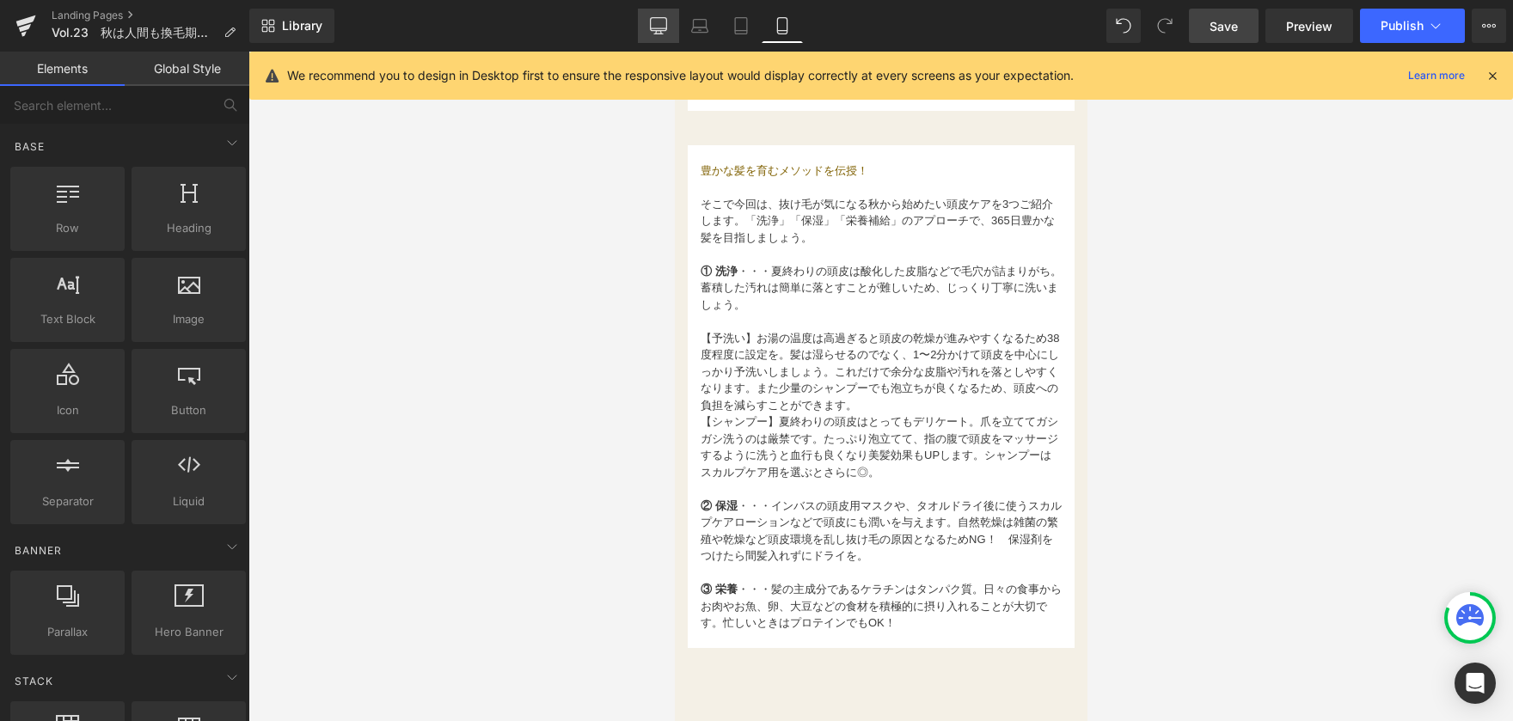
drag, startPoint x: 659, startPoint y: 22, endPoint x: 426, endPoint y: 329, distance: 385.3
click at [659, 22] on icon at bounding box center [658, 25] width 17 height 17
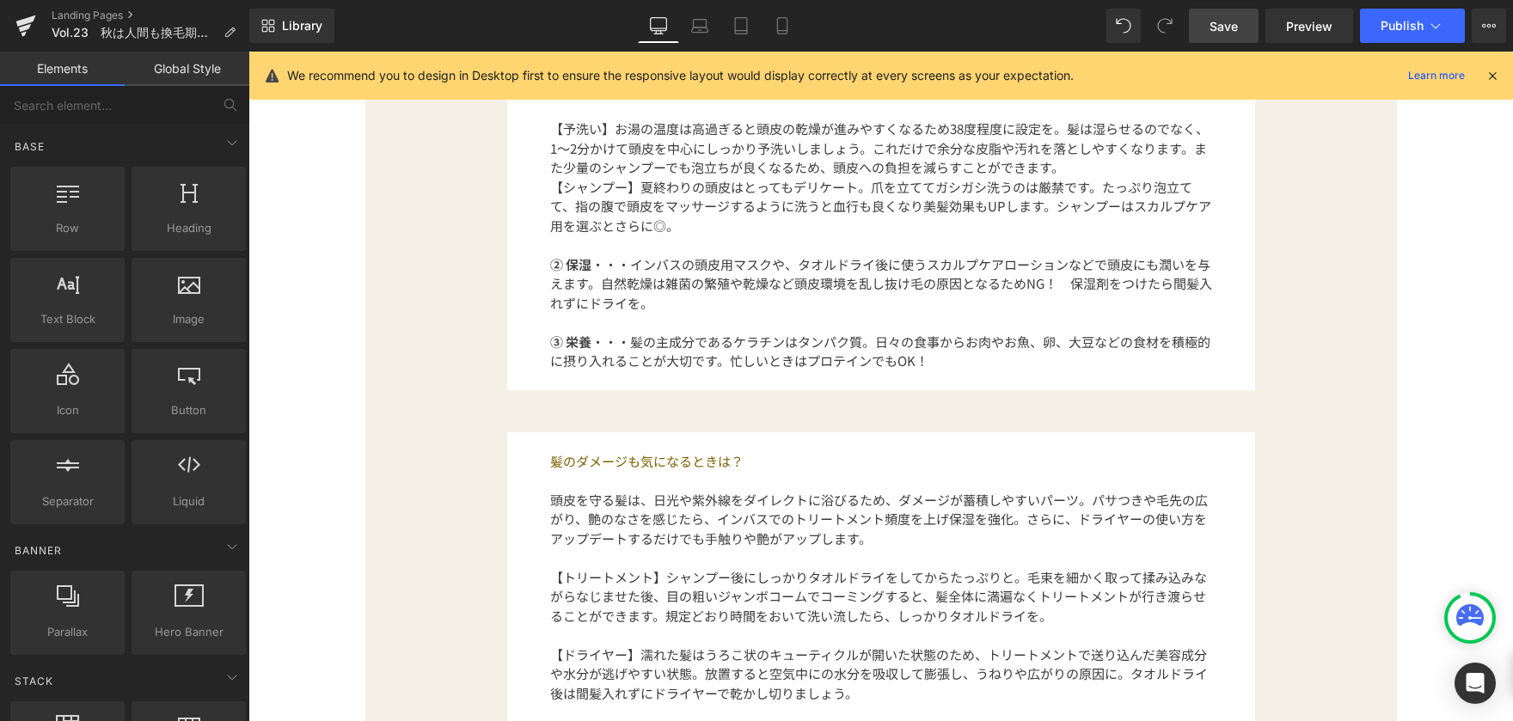
scroll to position [1543, 0]
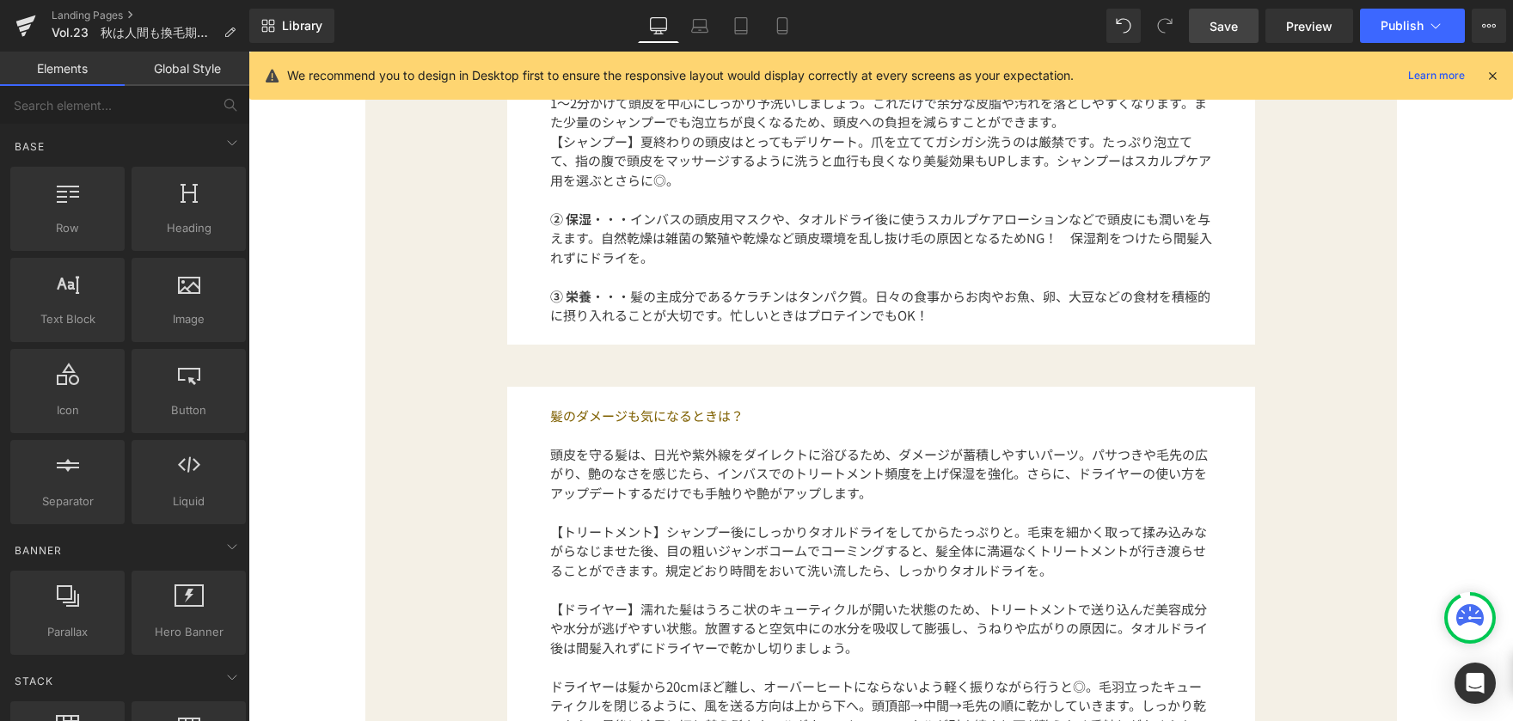
click at [595, 414] on p "髪のダメージも気になるときは？" at bounding box center [881, 417] width 662 height 20
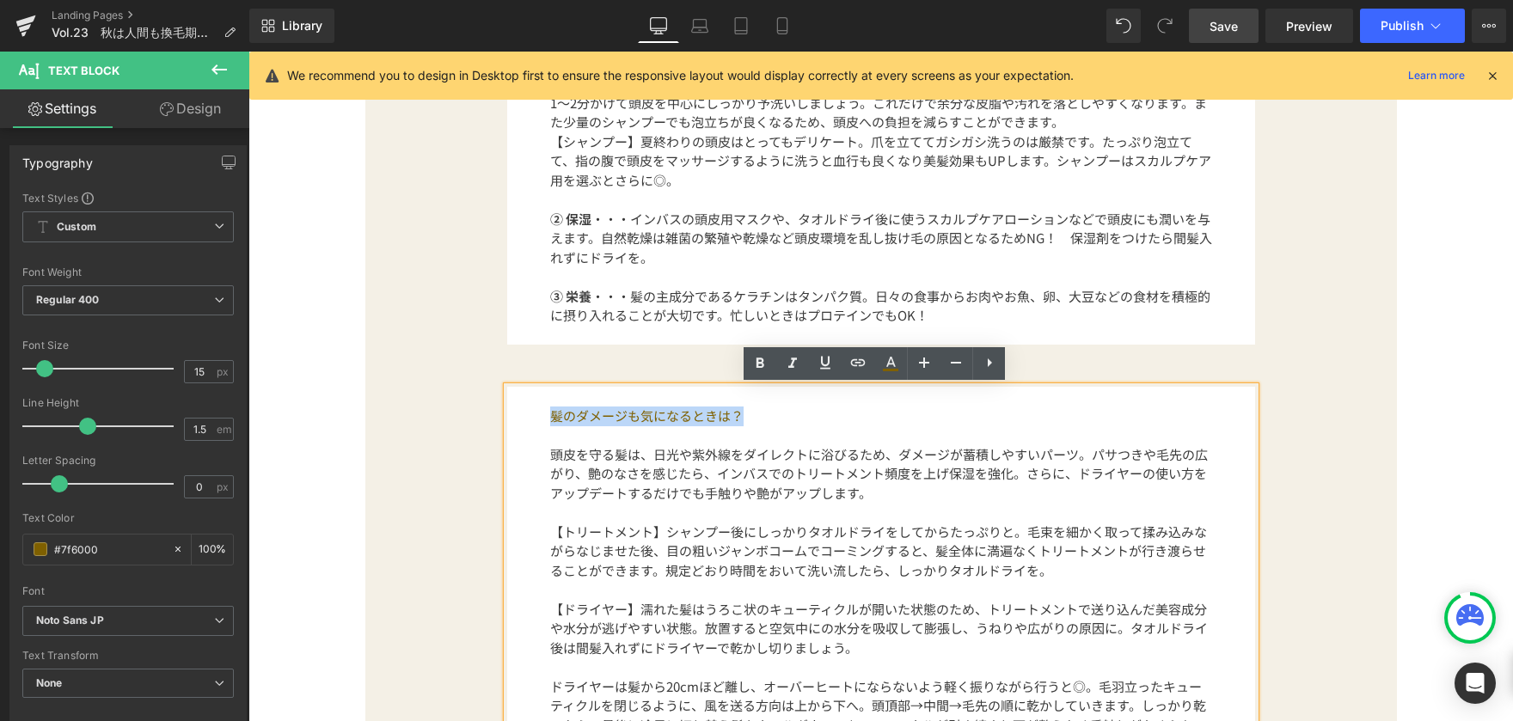
drag, startPoint x: 563, startPoint y: 423, endPoint x: 744, endPoint y: 422, distance: 180.5
click at [744, 422] on p "髪のダメージも気になるときは？" at bounding box center [881, 417] width 662 height 20
copy p "髪のダメージも気になるときは？"
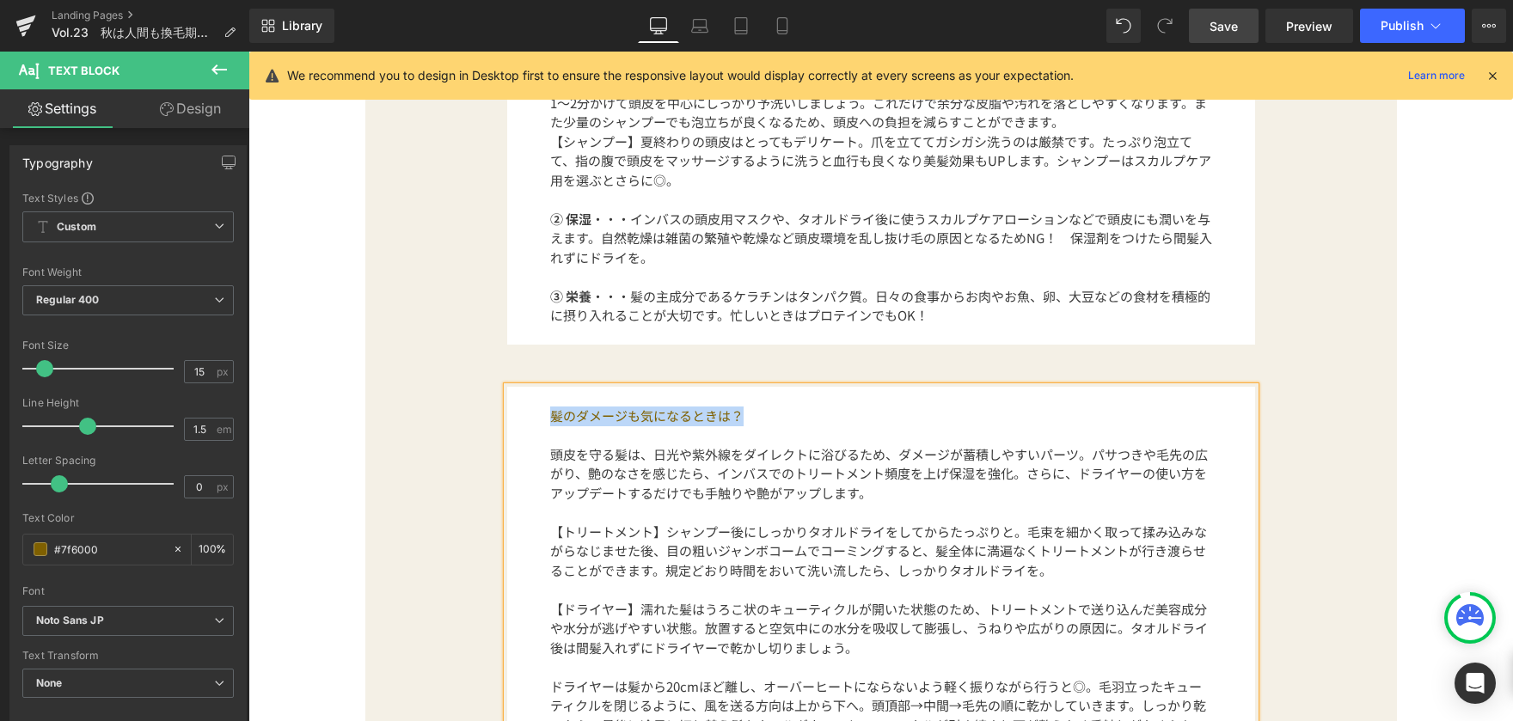
click at [475, 442] on div "髪のダメージも気になるときは？ 頭皮を守る髪は、日光や紫外線をダイレクトに浴びるため、ダメージが蓄積しやすいパーツ。パサつきや毛先の広がり、艶のなさを感じたら…" at bounding box center [881, 563] width 1006 height 423
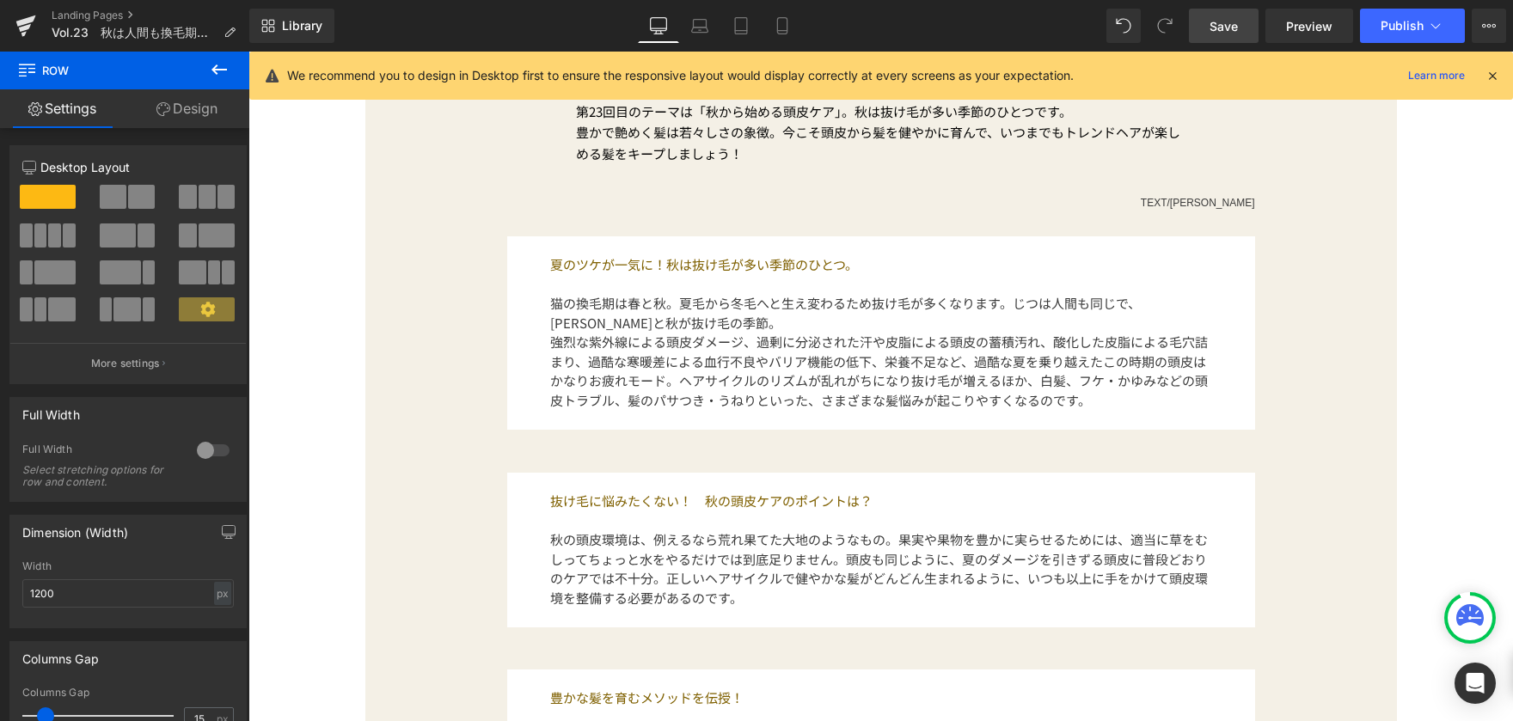
scroll to position [598, 0]
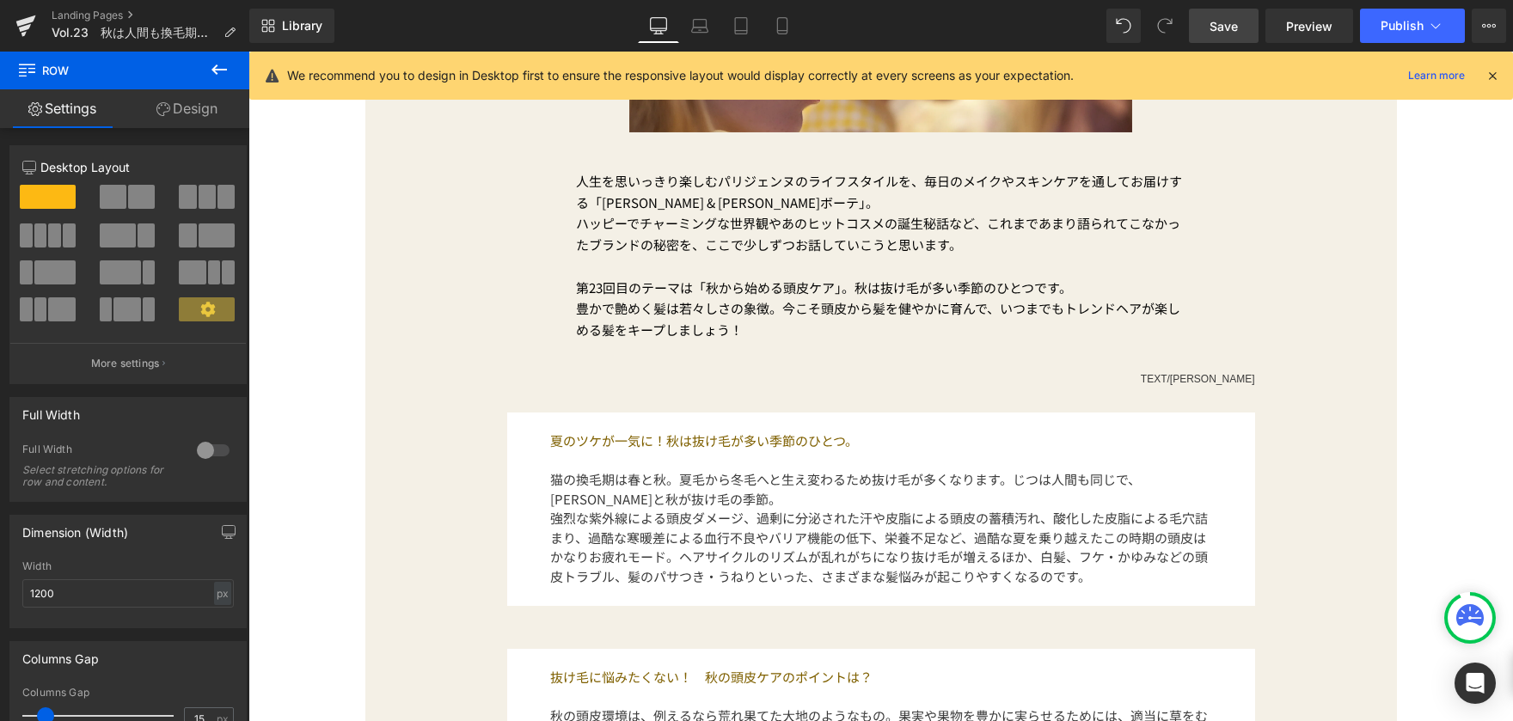
click at [774, 28] on icon at bounding box center [782, 25] width 17 height 17
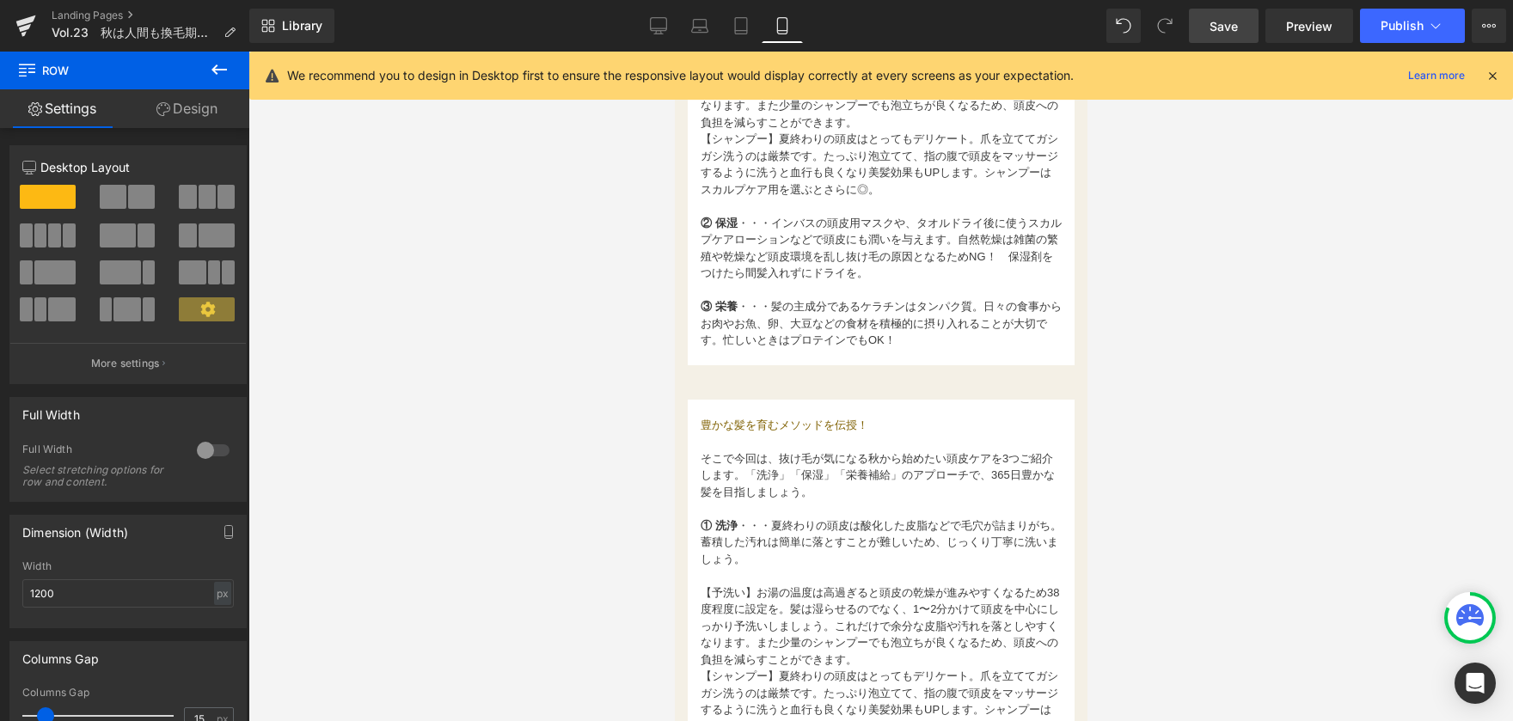
scroll to position [1548, 0]
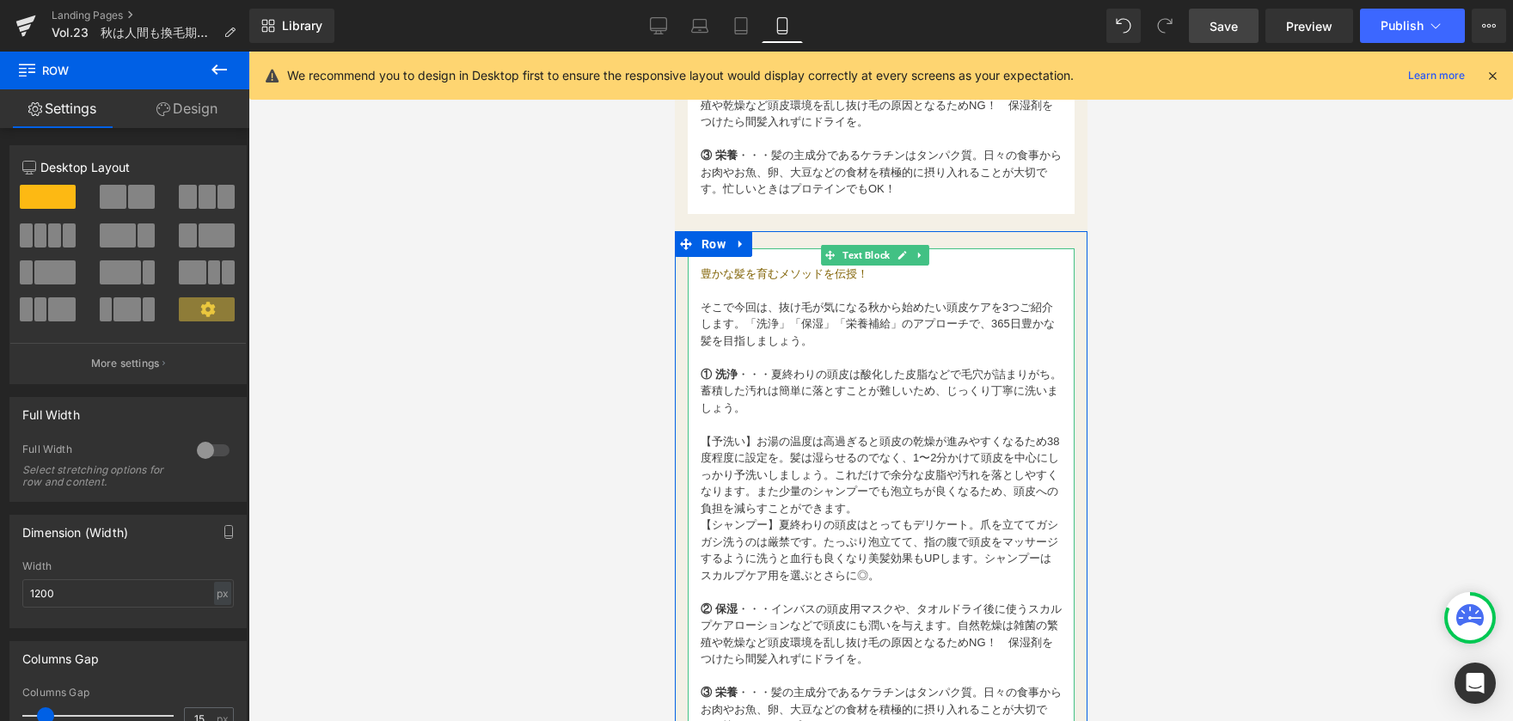
click at [753, 267] on span "豊かな髪を育むメソッドを伝授！" at bounding box center [784, 273] width 168 height 13
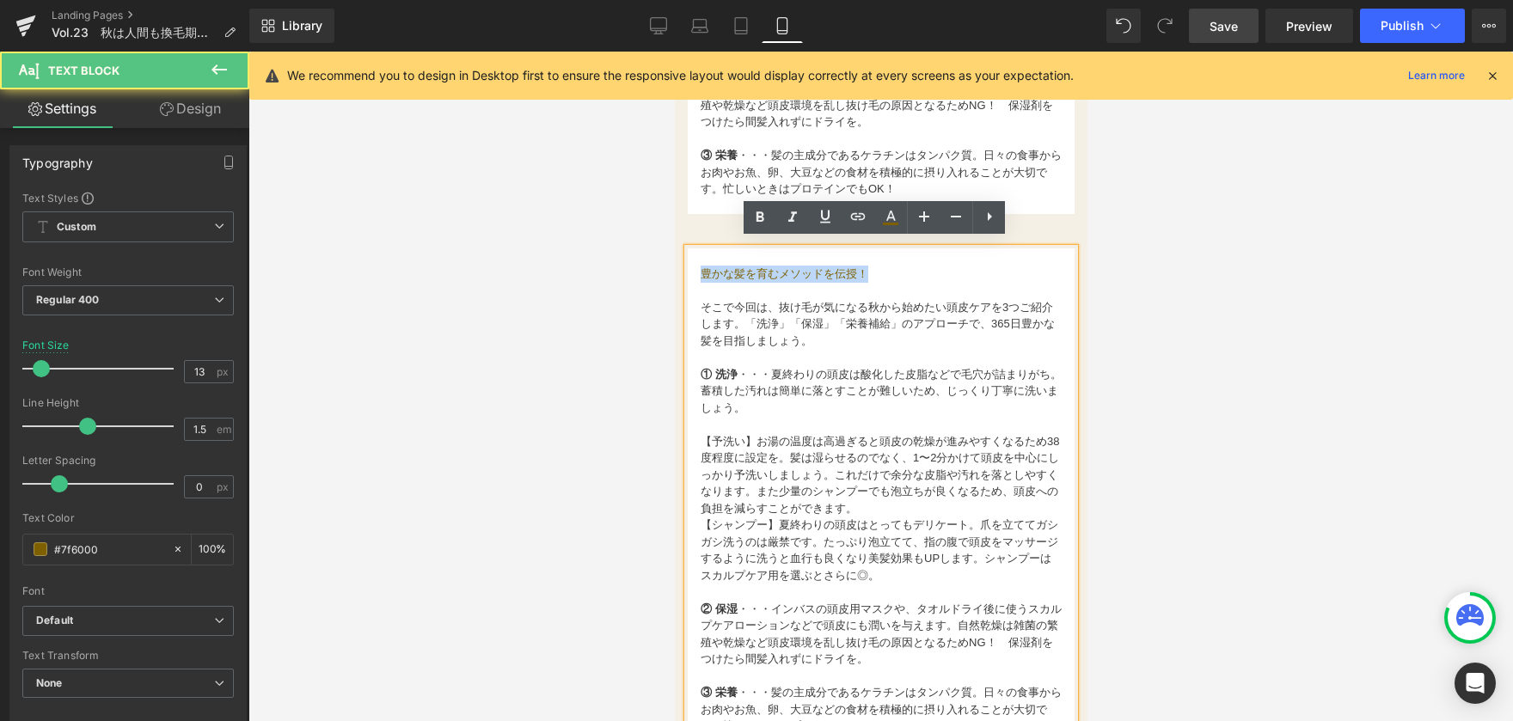
drag, startPoint x: 701, startPoint y: 267, endPoint x: 880, endPoint y: 269, distance: 179.7
click at [880, 269] on p "豊かな髪を育むメソッドを伝授！" at bounding box center [880, 274] width 361 height 17
paste div
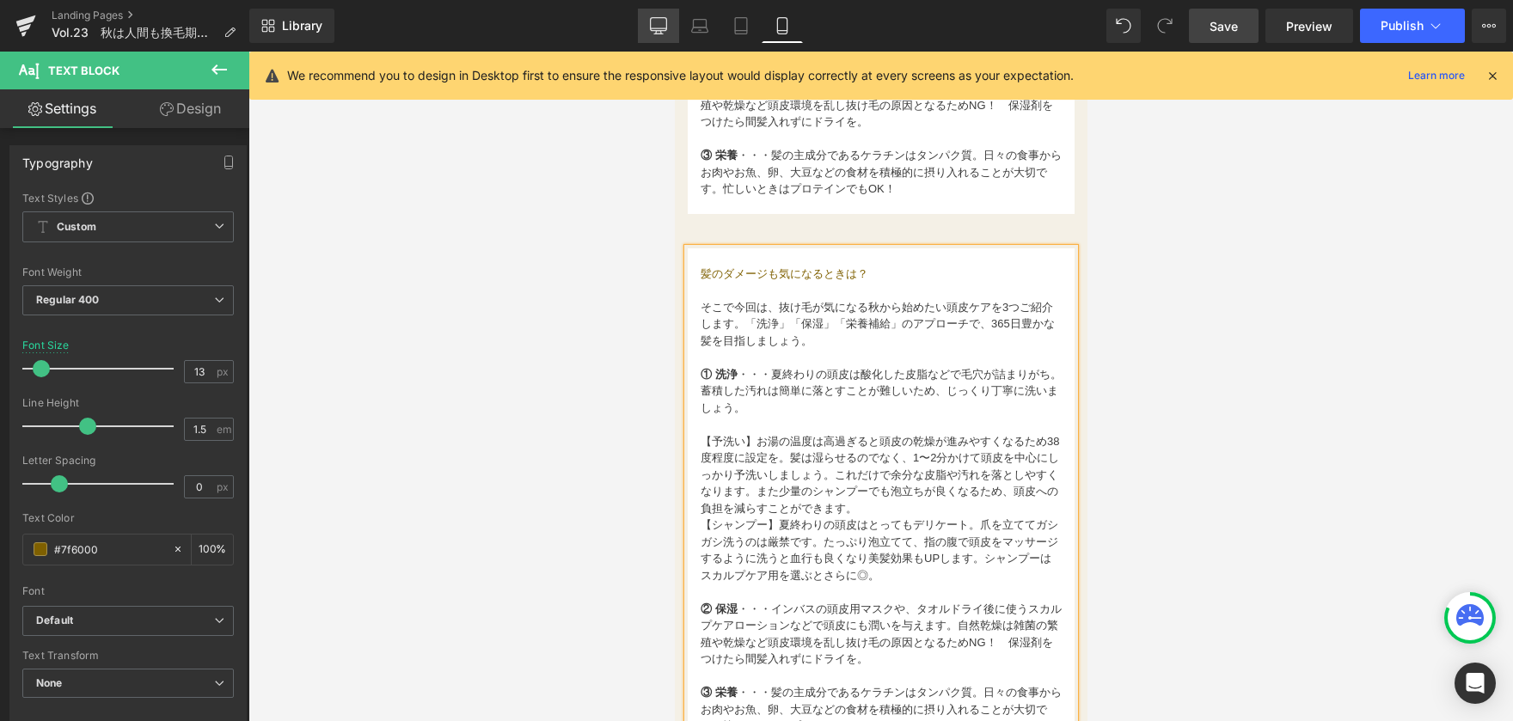
drag, startPoint x: 654, startPoint y: 33, endPoint x: 418, endPoint y: 170, distance: 273.5
click at [654, 33] on icon at bounding box center [658, 25] width 17 height 17
type input "15"
type input "100"
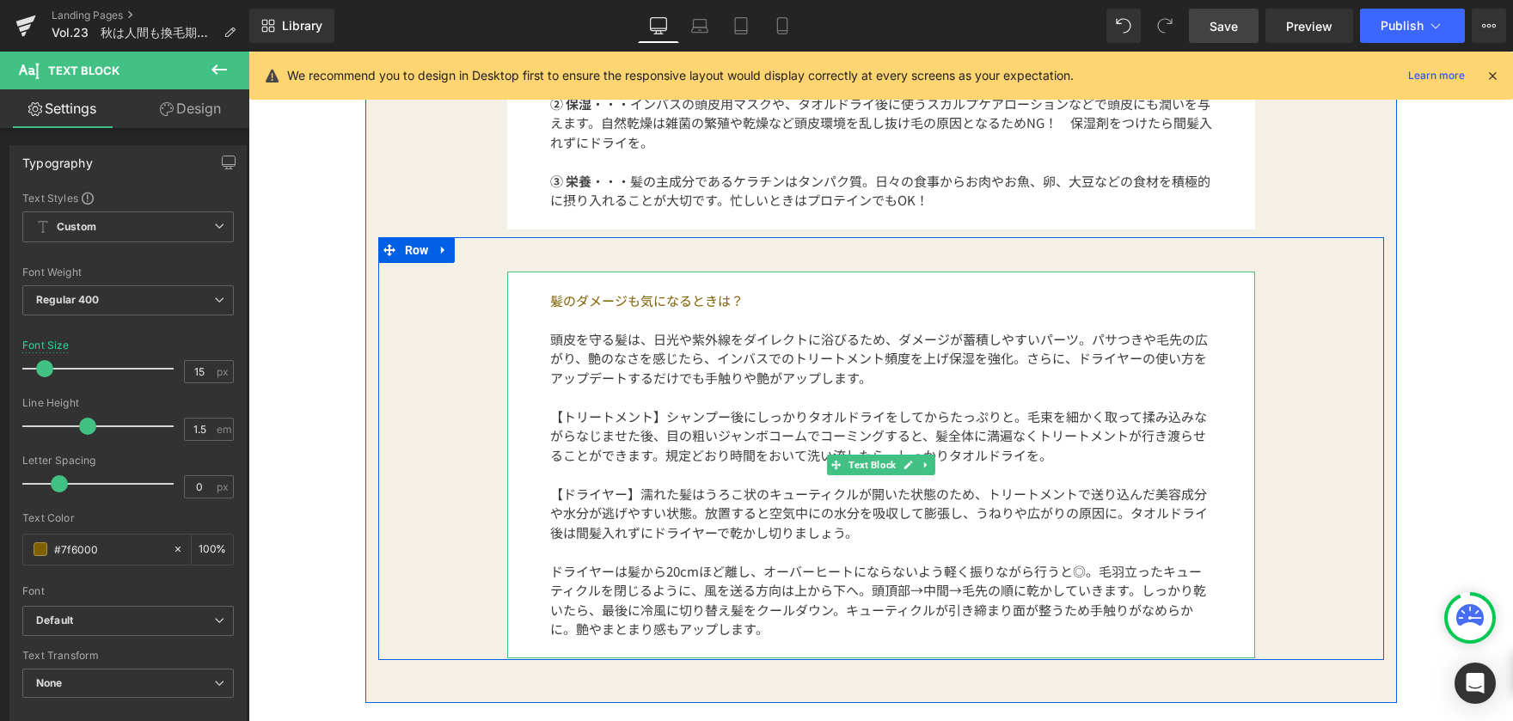
scroll to position [1805, 0]
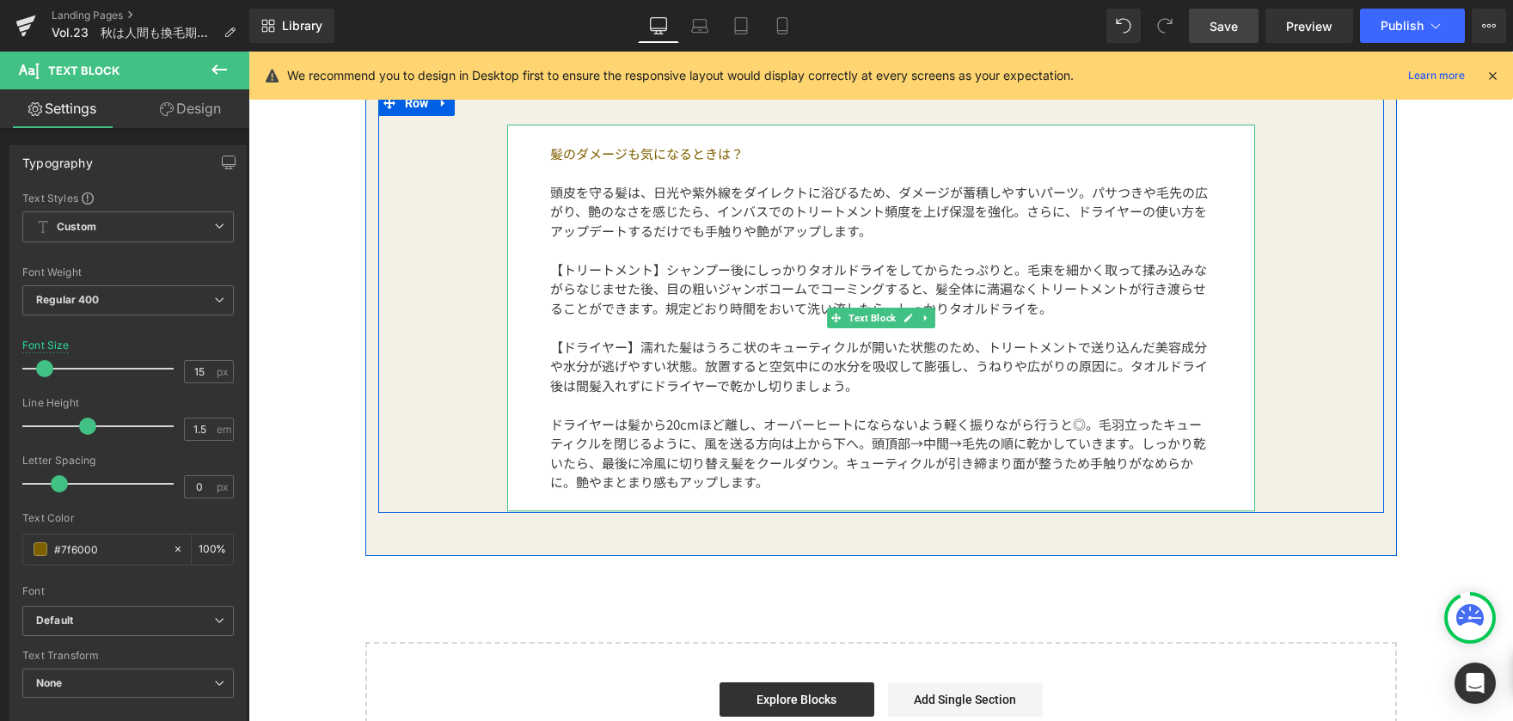
click at [567, 251] on p at bounding box center [881, 251] width 662 height 20
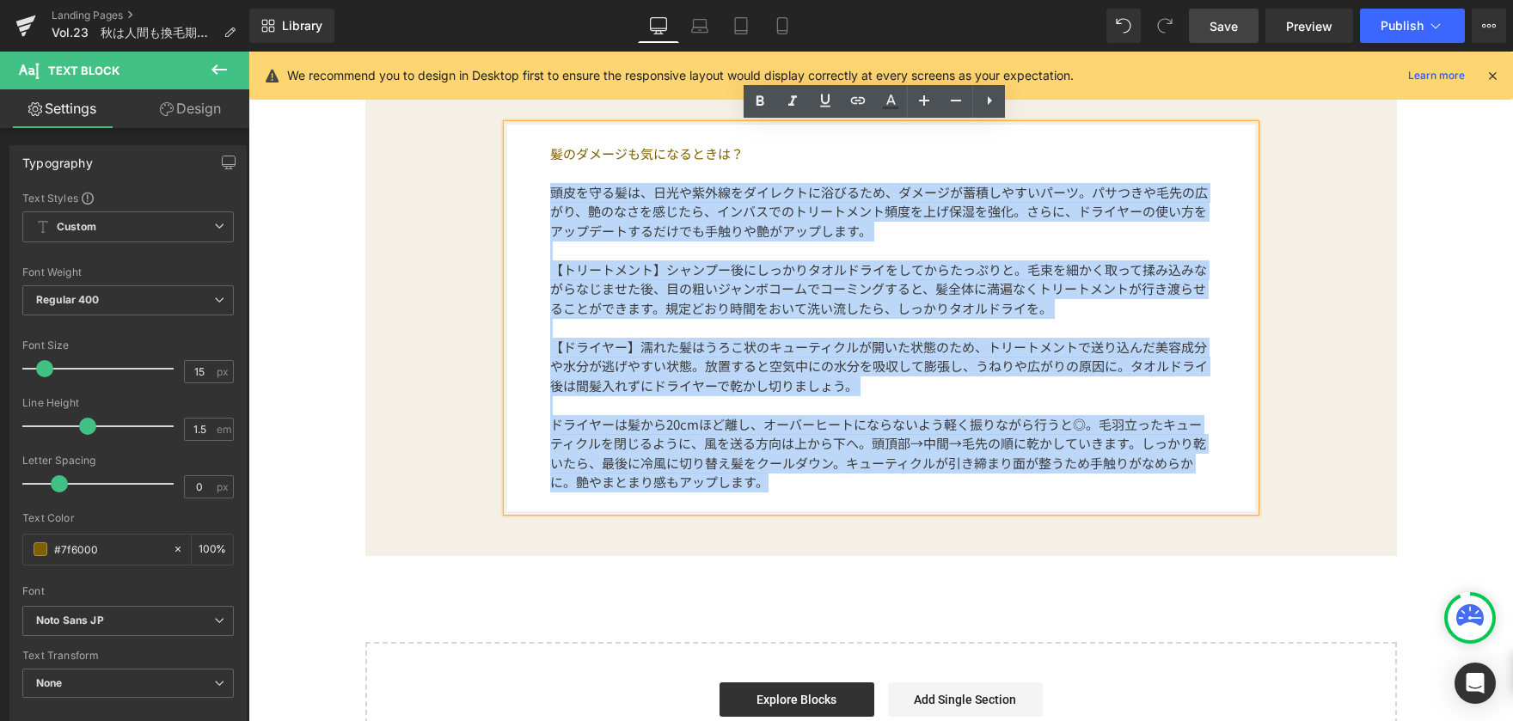
drag, startPoint x: 535, startPoint y: 196, endPoint x: 831, endPoint y: 476, distance: 408.1
click at [831, 476] on div "髪のダメージも気になるときは？ 頭皮を守る髪は、日光や紫外線をダイレクトに浴びるため、ダメージが蓄積しやすいパーツ。パサつきや毛先の広がり、艶のなさを感じたら…" at bounding box center [881, 318] width 748 height 387
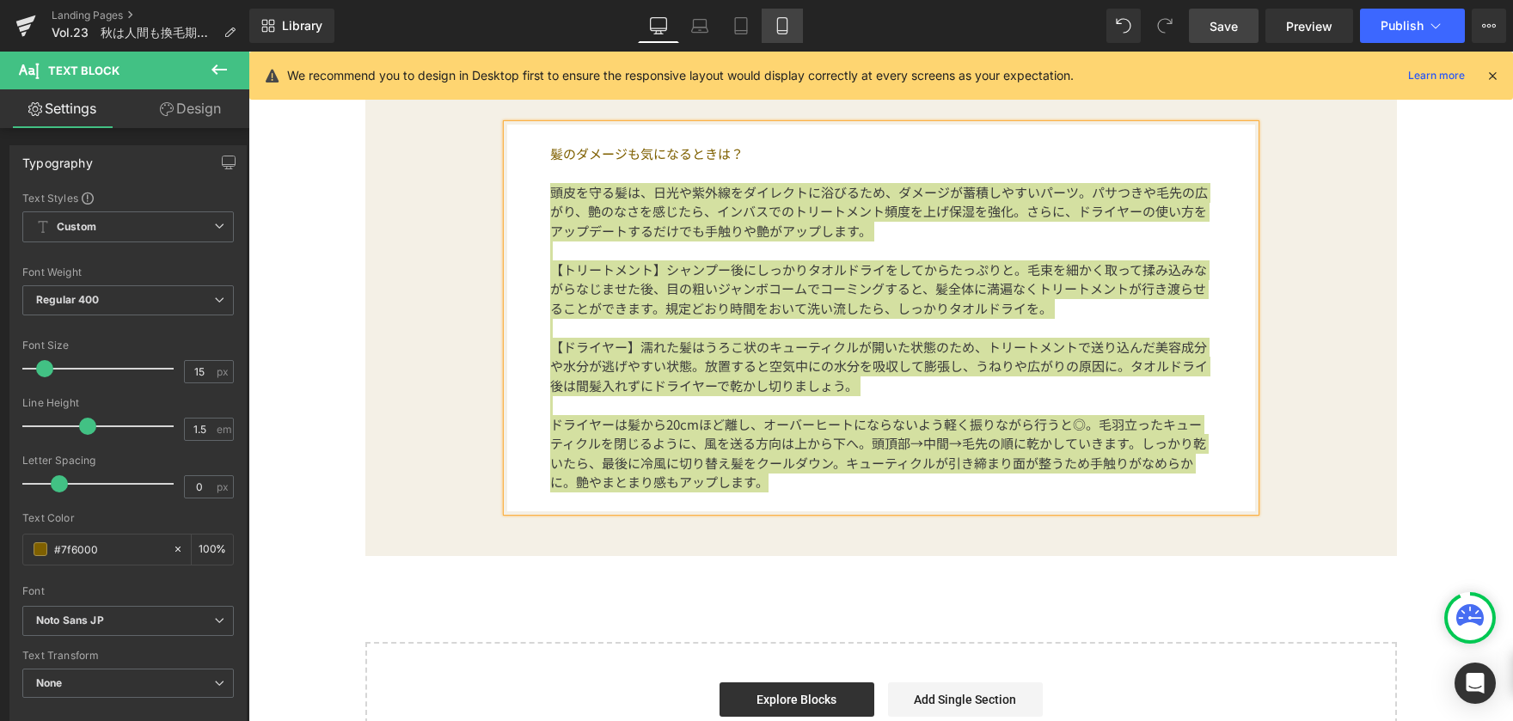
click at [775, 28] on icon at bounding box center [782, 25] width 17 height 17
type input "100"
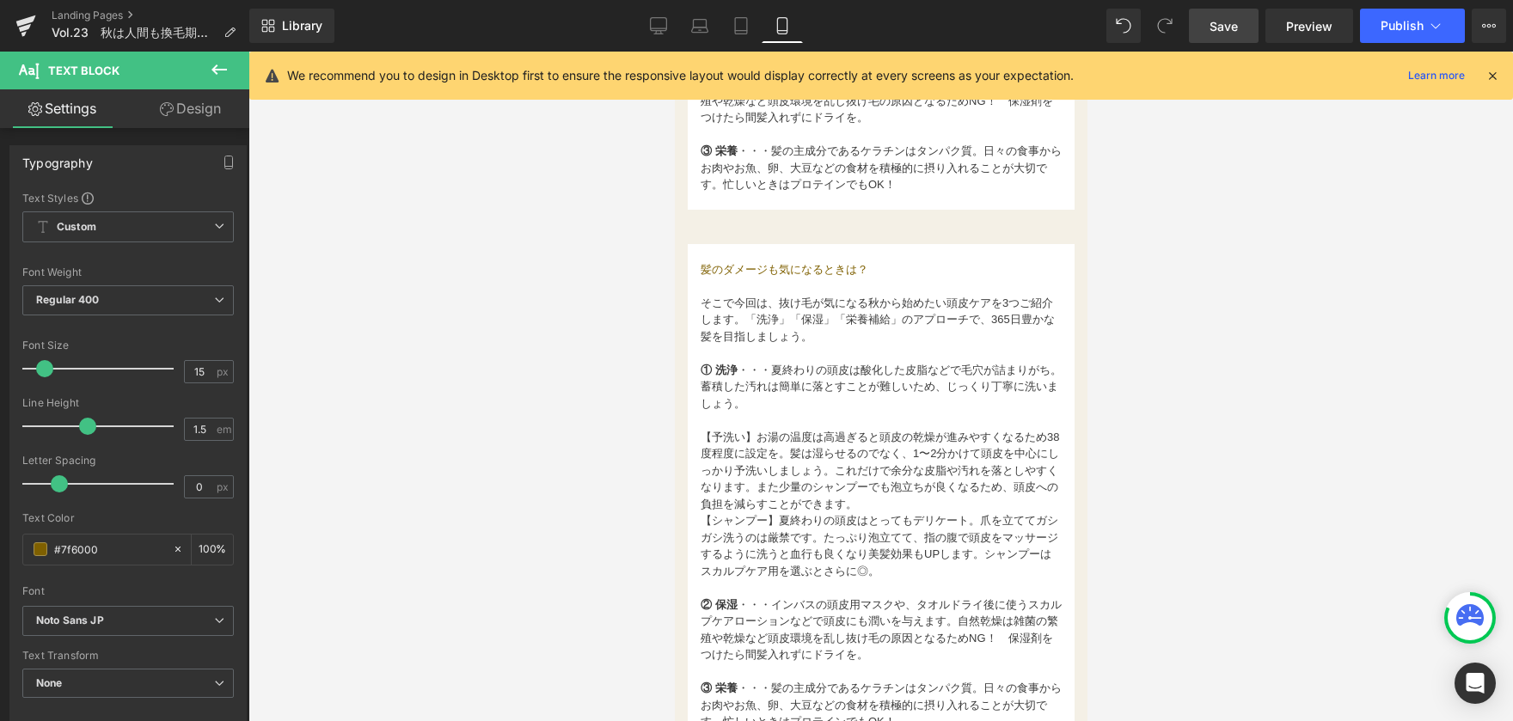
scroll to position [1548, 0]
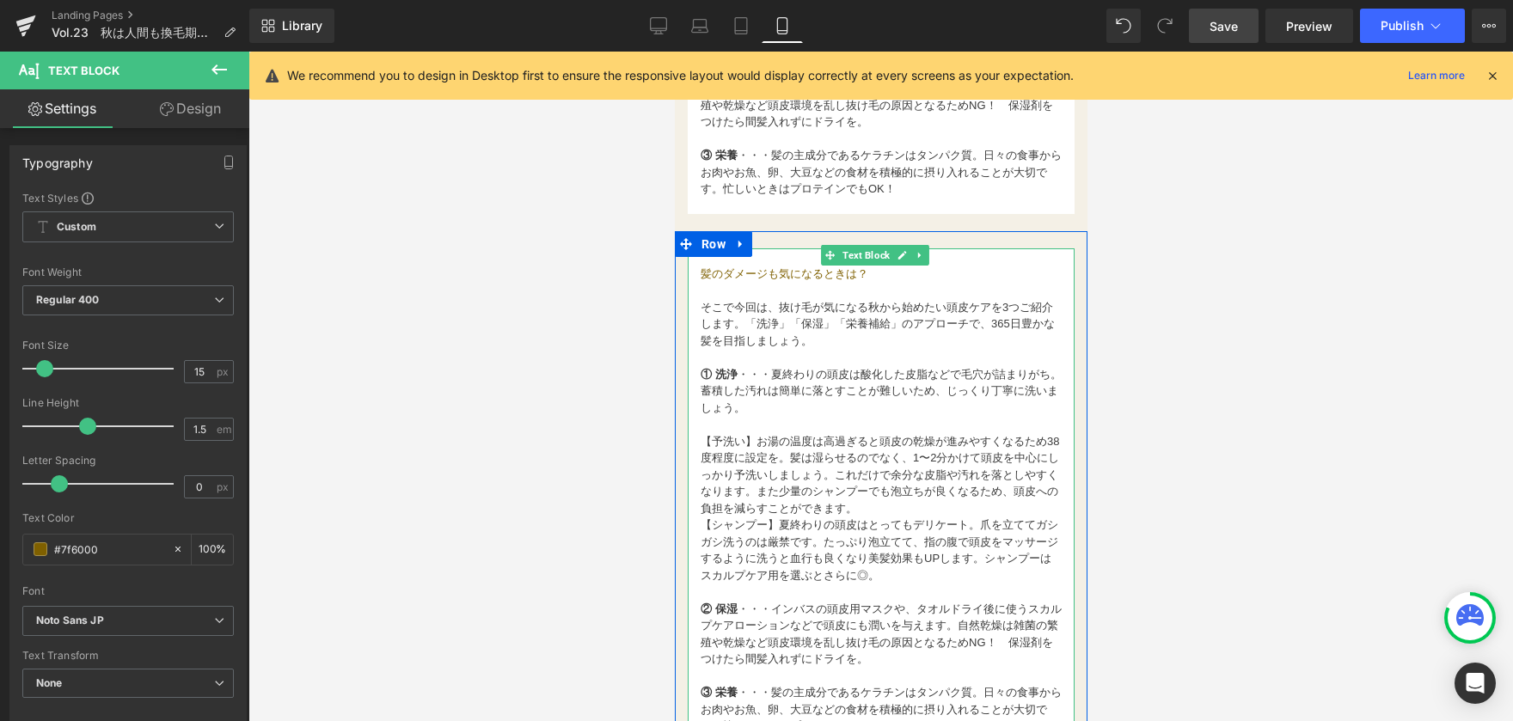
click at [712, 324] on font "そこで今回は、抜け毛が気になる秋から始めたい頭皮ケアを3つご紹介します。「洗浄」「保湿」「栄養補給」のアプローチで、365日豊かな髪を目指しましょう。" at bounding box center [877, 324] width 354 height 46
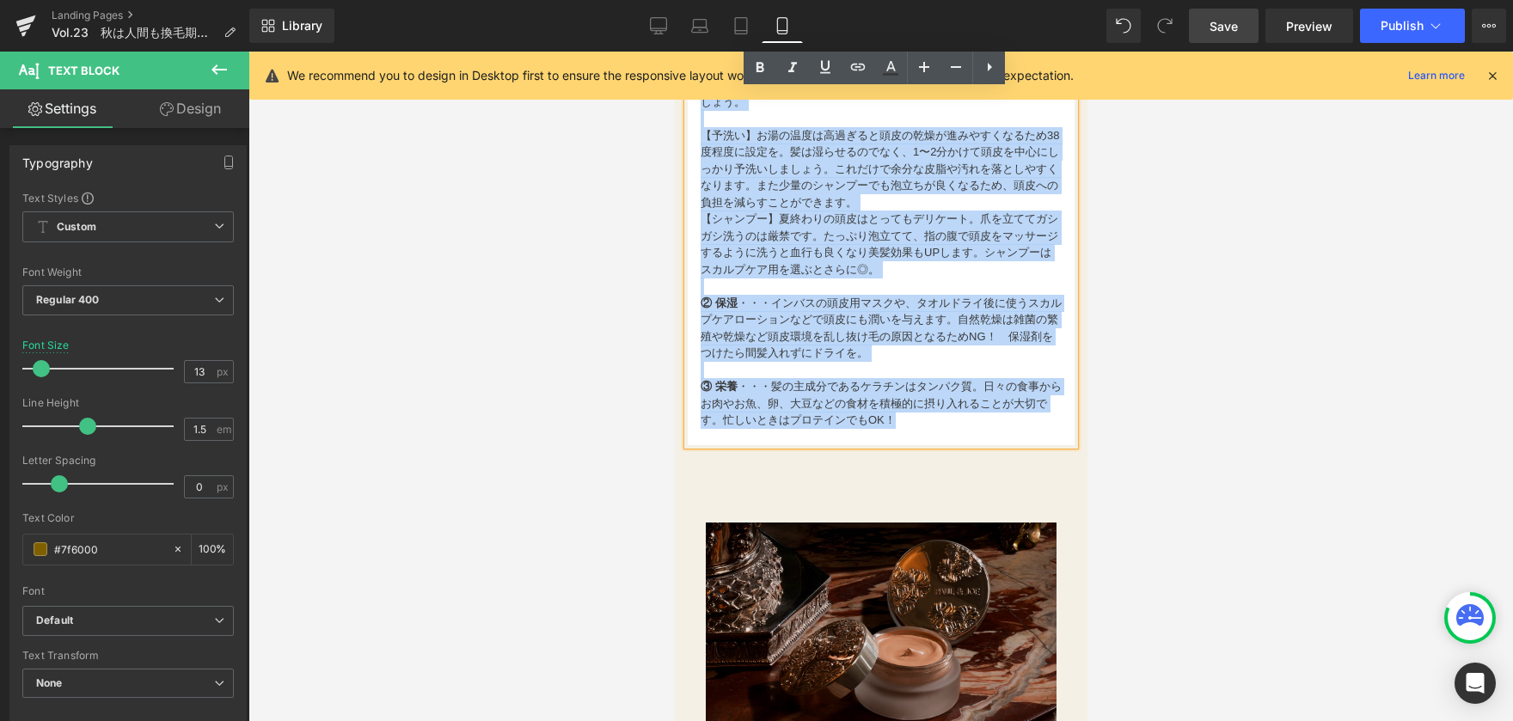
scroll to position [1880, 0]
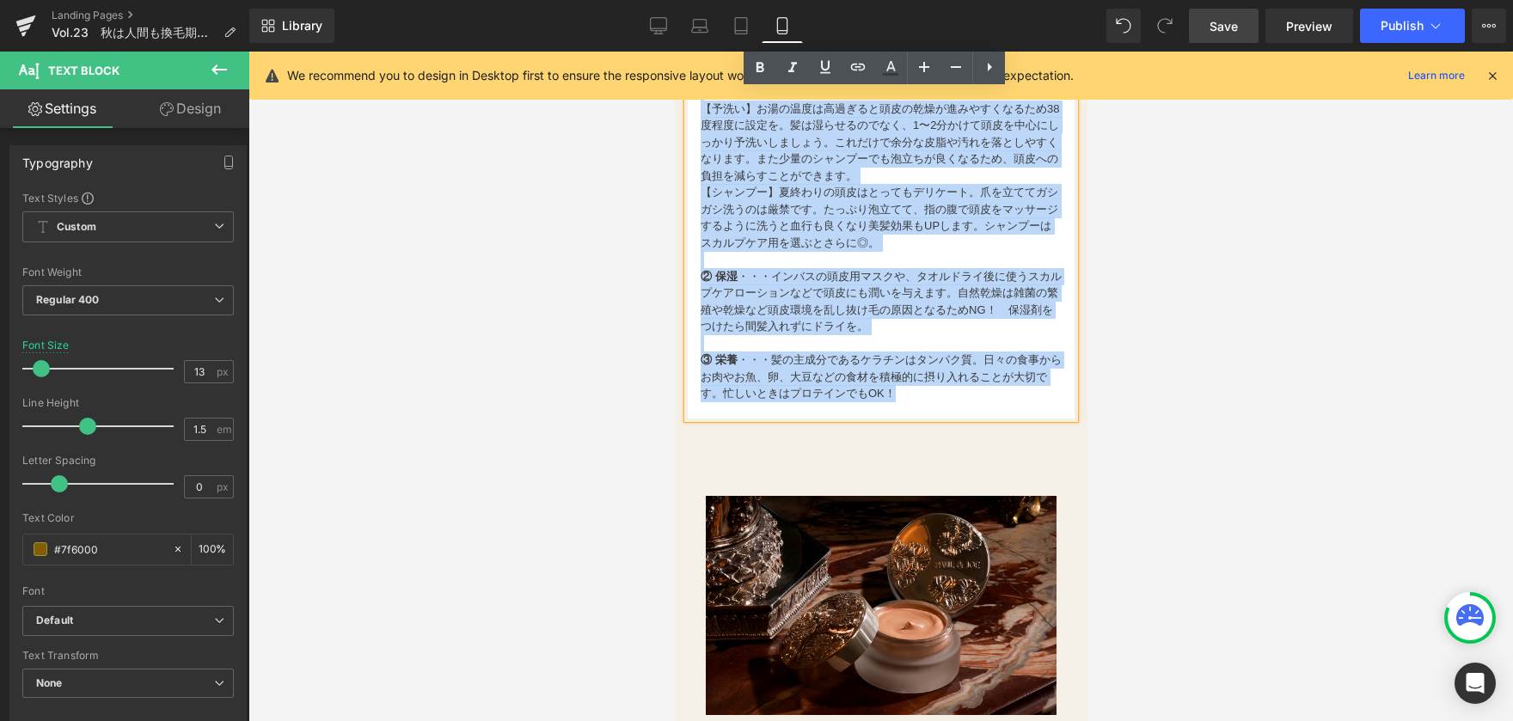
drag, startPoint x: 705, startPoint y: 298, endPoint x: 984, endPoint y: 383, distance: 291.0
click at [984, 383] on div "髪のダメージも気になるときは？ そこで今回は、抜け毛が気になる秋から始めたい頭皮ケアを3つご紹介します。「洗浄」「保湿」「栄養補給」のアプローチで、365日豊…" at bounding box center [880, 167] width 387 height 503
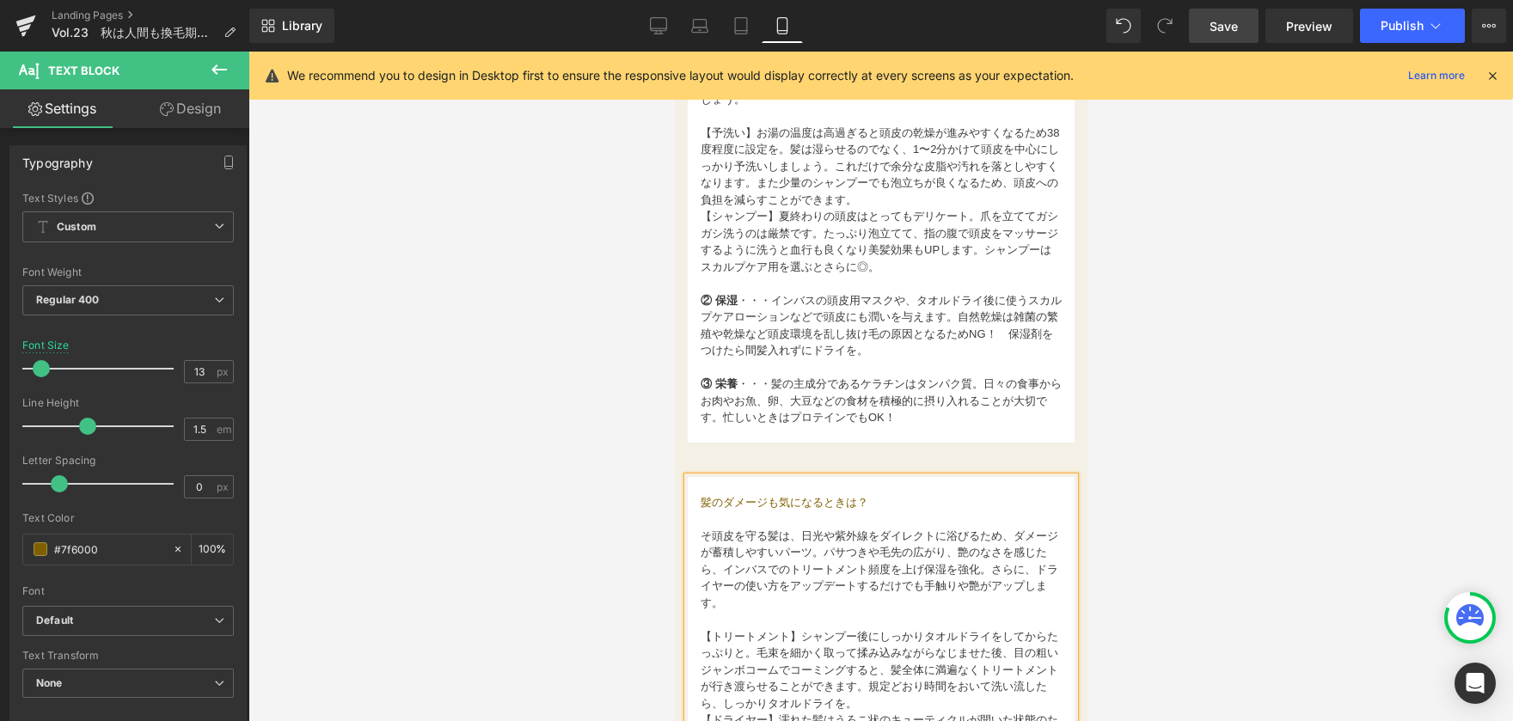
scroll to position [1098, 0]
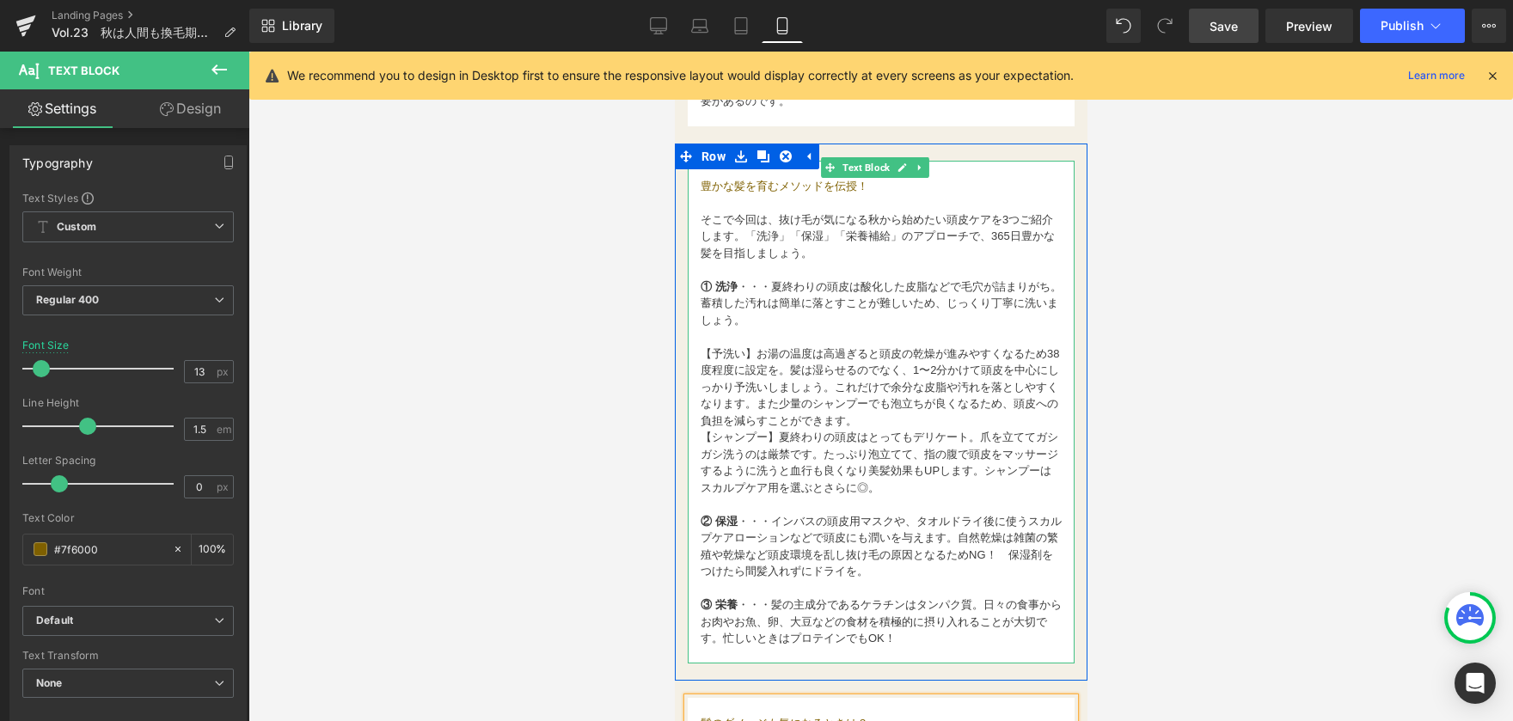
click at [702, 432] on font "【シャンプー】夏終わりの頭皮はとってもデリケート。爪を立ててガシガシ洗うのは厳禁です。たっぷり泡立てて、指の腹で頭皮をマッサージするように洗うと血行も良くなり…" at bounding box center [879, 463] width 358 height 64
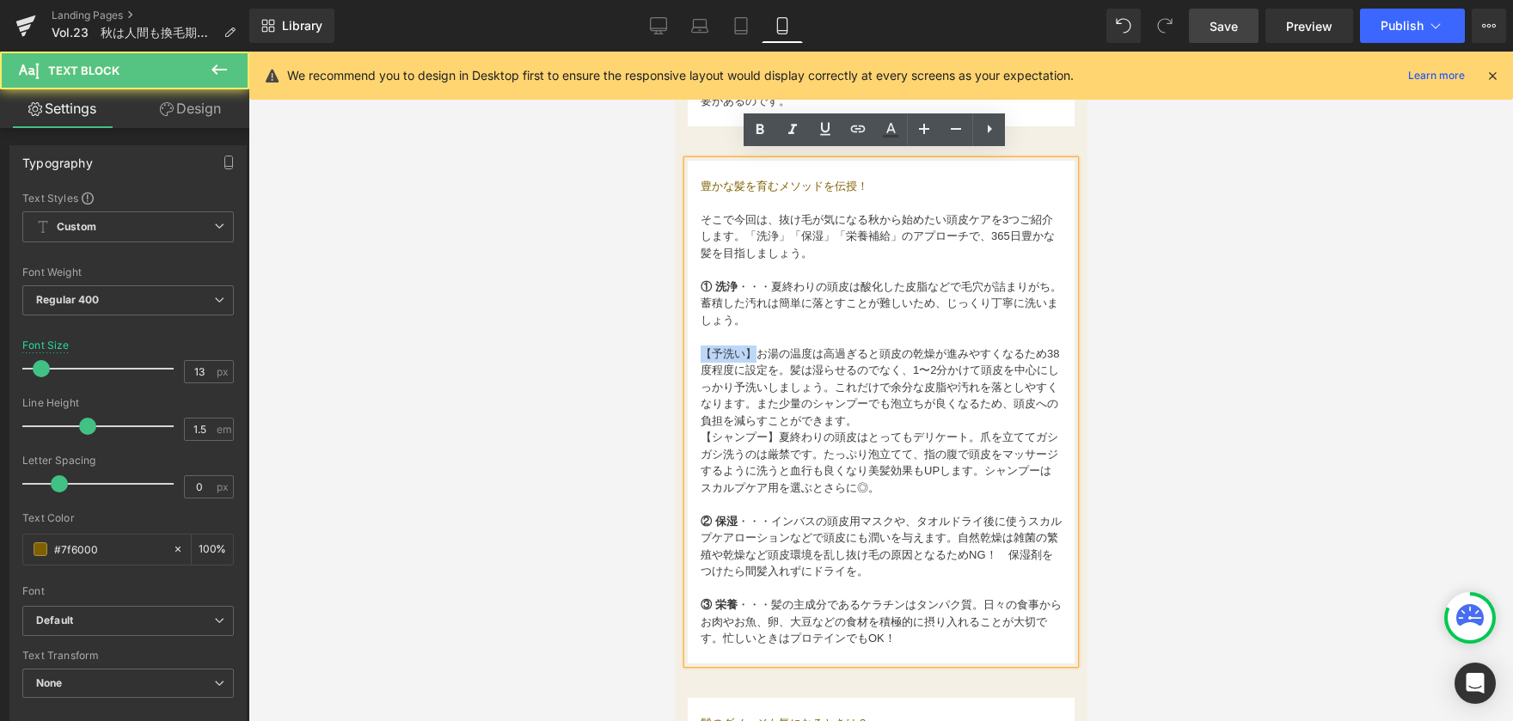
drag, startPoint x: 702, startPoint y: 342, endPoint x: 757, endPoint y: 341, distance: 55.0
click at [757, 347] on font "【予洗い】お湯の温度は高過ぎると頭皮の乾燥が進みやすくなるため38度程度に設定を。髪は湿らせるのでなく、1〜2分かけて頭皮を中心にしっかり予洗いしましょう。こ…" at bounding box center [879, 387] width 359 height 80
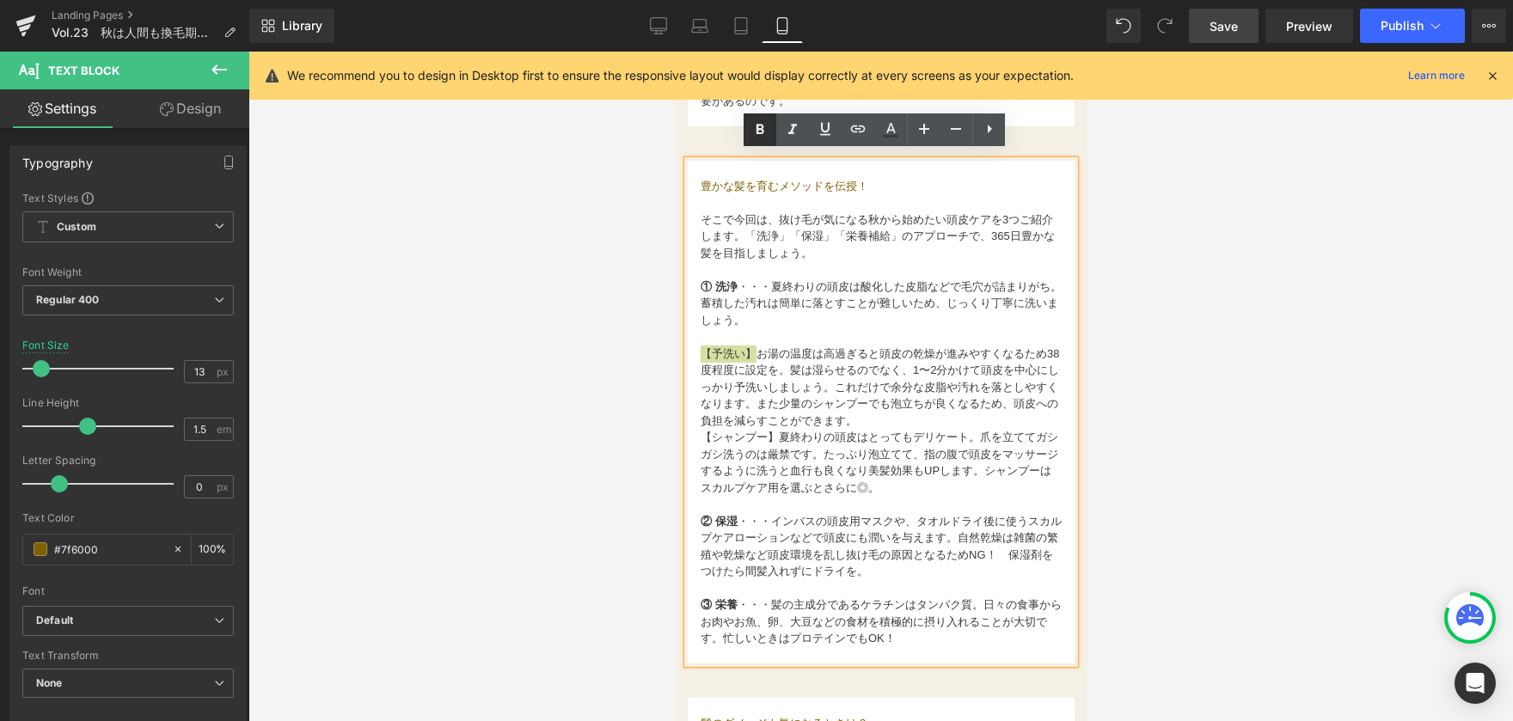
click at [759, 139] on icon at bounding box center [760, 130] width 21 height 21
click at [780, 431] on font "【シャンプー】夏終わりの頭皮はとってもデリケート。爪を立ててガシガシ洗うのは厳禁です。たっぷり泡立てて、指の腹で頭皮をマッサージするように洗うと血行も良くなり…" at bounding box center [879, 463] width 358 height 64
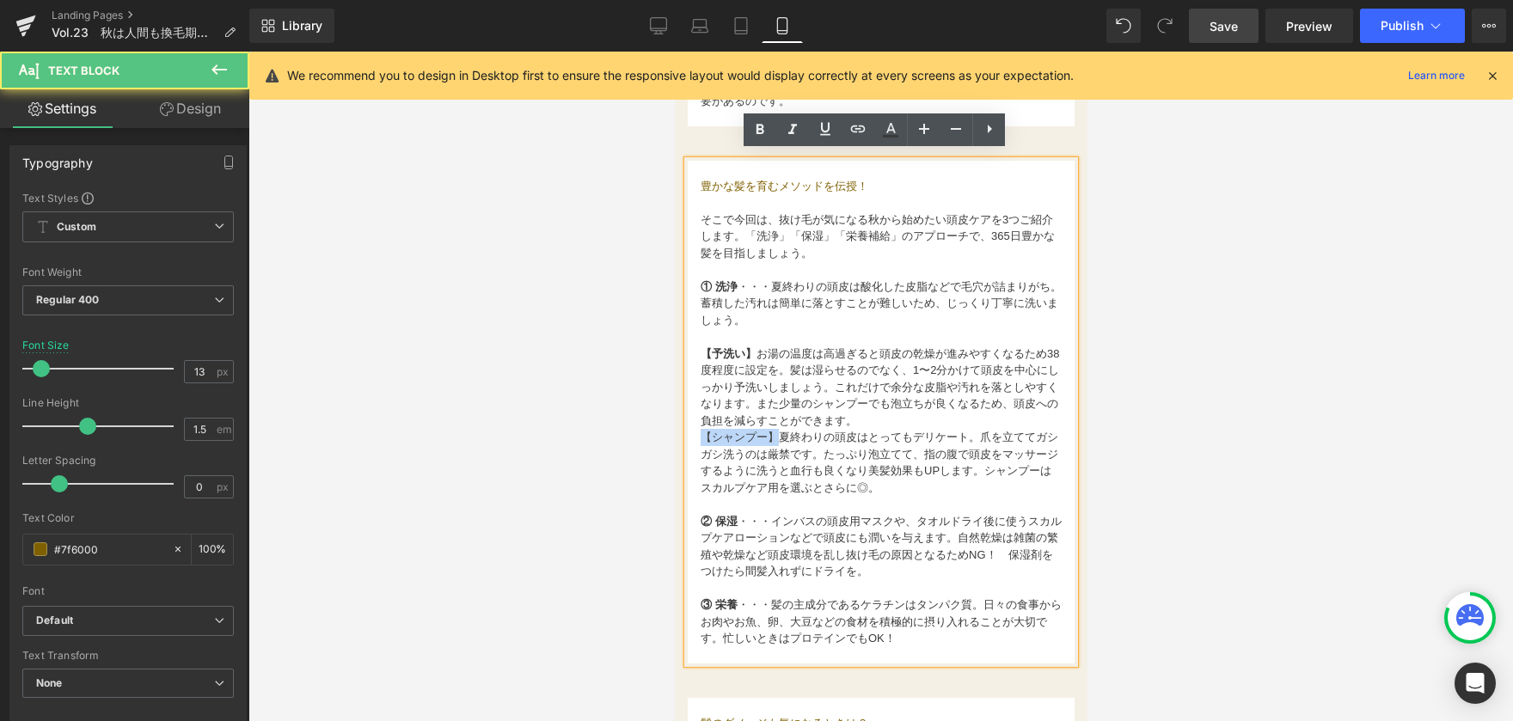
drag, startPoint x: 691, startPoint y: 426, endPoint x: 778, endPoint y: 425, distance: 86.9
click at [778, 425] on div "豊かな髪を育むメソッドを伝授！ そこで今回は、抜け毛が気になる秋から始めたい頭皮ケアを3つご紹介します。「洗浄」「保湿」「栄養補給」のアプローチで、365日豊…" at bounding box center [880, 412] width 387 height 503
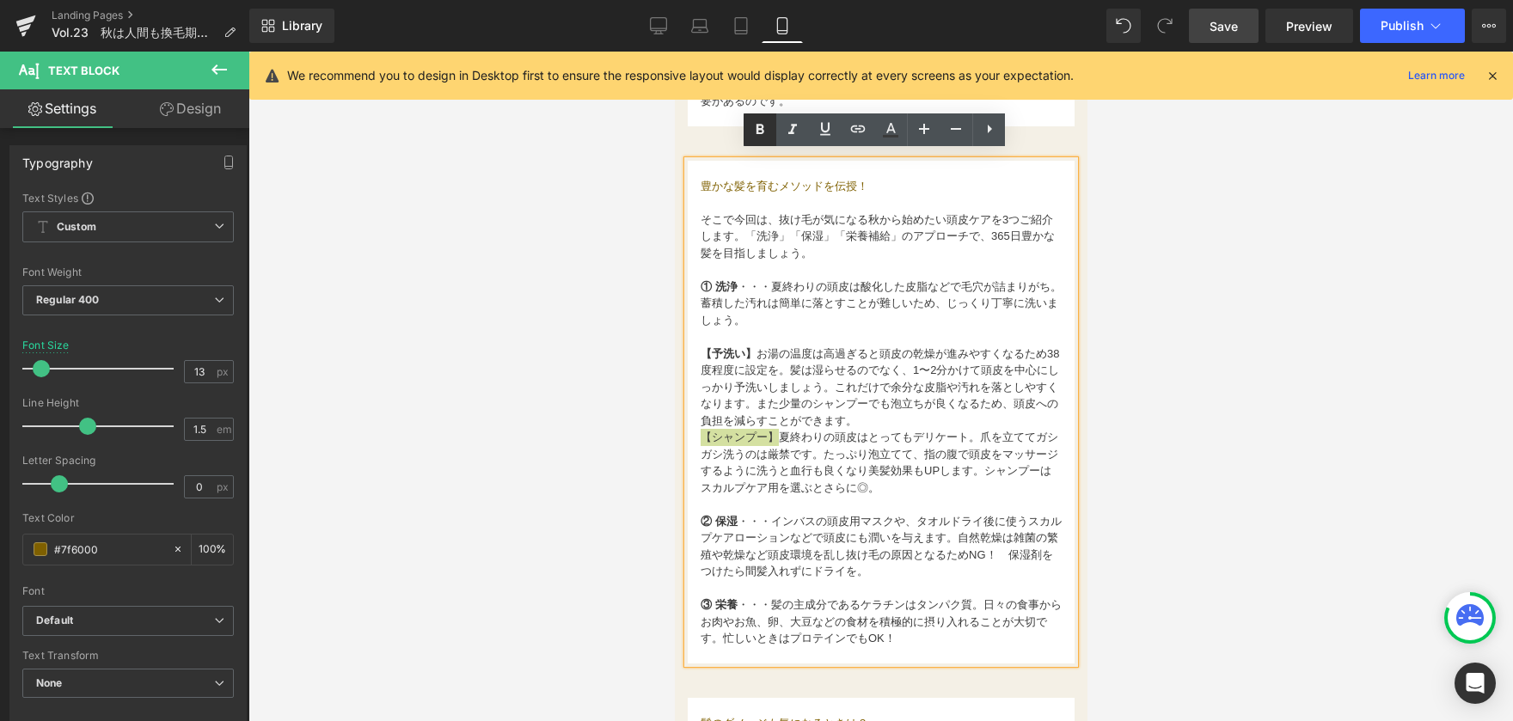
click at [757, 129] on icon at bounding box center [761, 130] width 8 height 10
click at [792, 450] on font "【シャンプー】 夏終わりの頭皮はとってもデリケート。爪を立ててガシガシ洗うのは厳禁です。たっぷり泡立てて、指の腹で頭皮をマッサージするように洗うと血行も良くな…" at bounding box center [879, 463] width 358 height 64
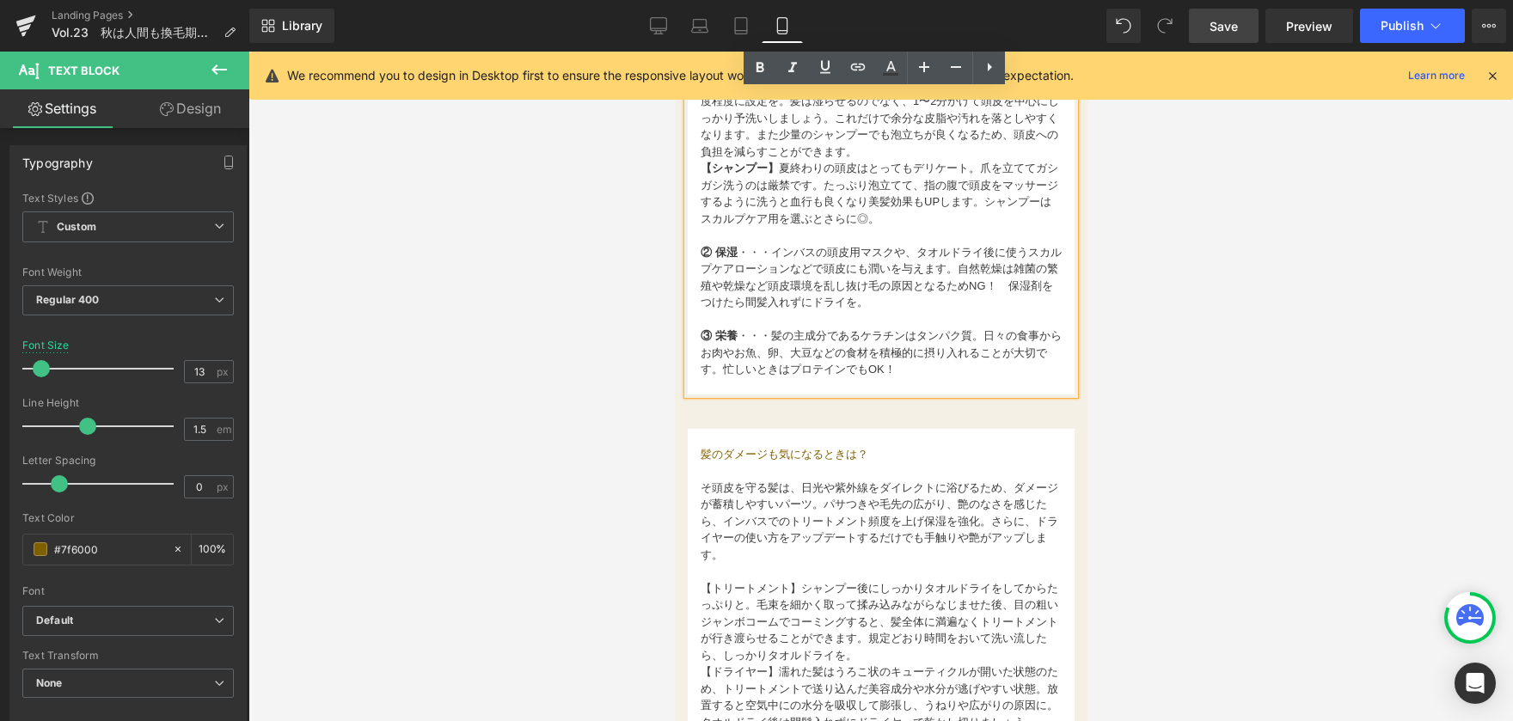
scroll to position [1700, 0]
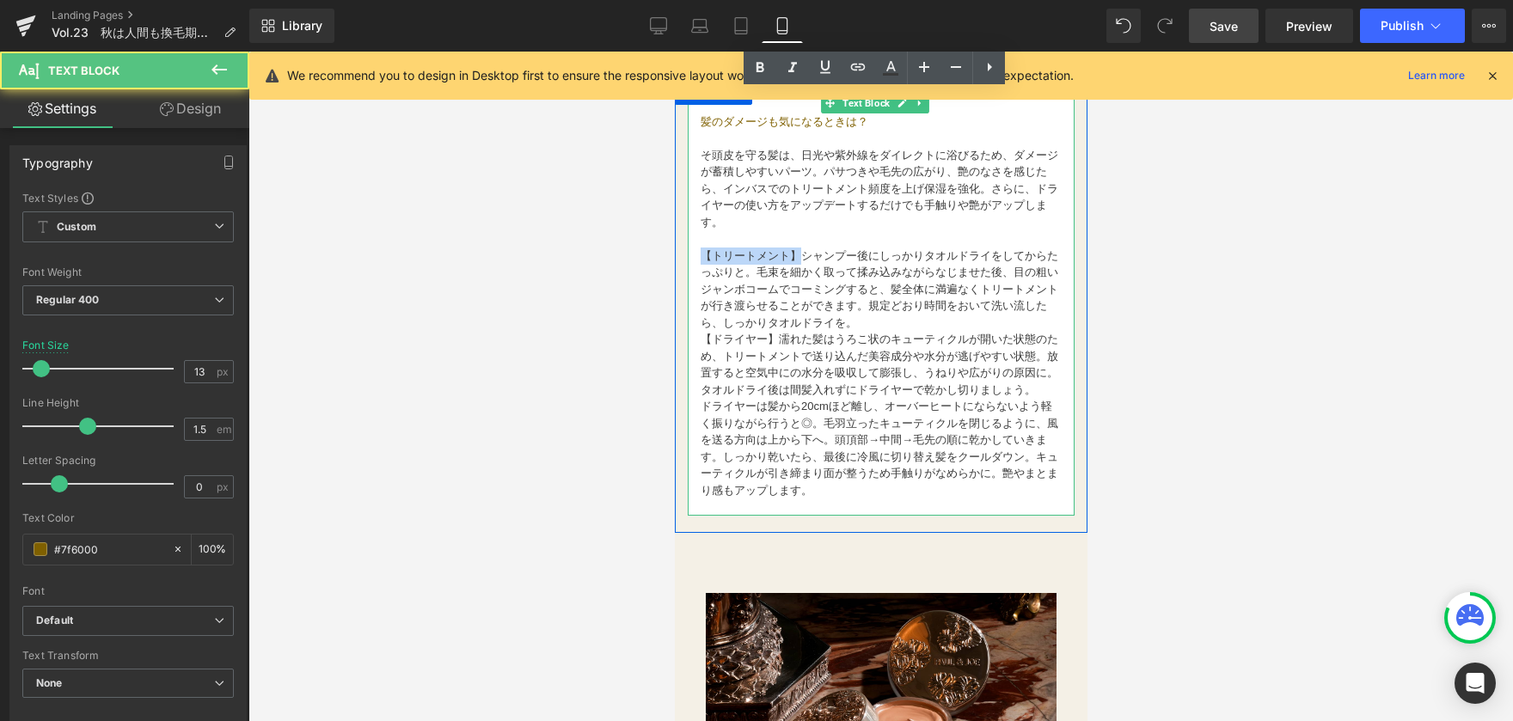
drag, startPoint x: 703, startPoint y: 247, endPoint x: 797, endPoint y: 248, distance: 93.7
click at [797, 249] on font "【トリートメント】シャンプー後にしっかりタオルドライをしてからたっぷりと。毛束を細かく取って揉み込みながらなじませた後、目の粗いジャンボコームでコーミングする…" at bounding box center [879, 289] width 358 height 80
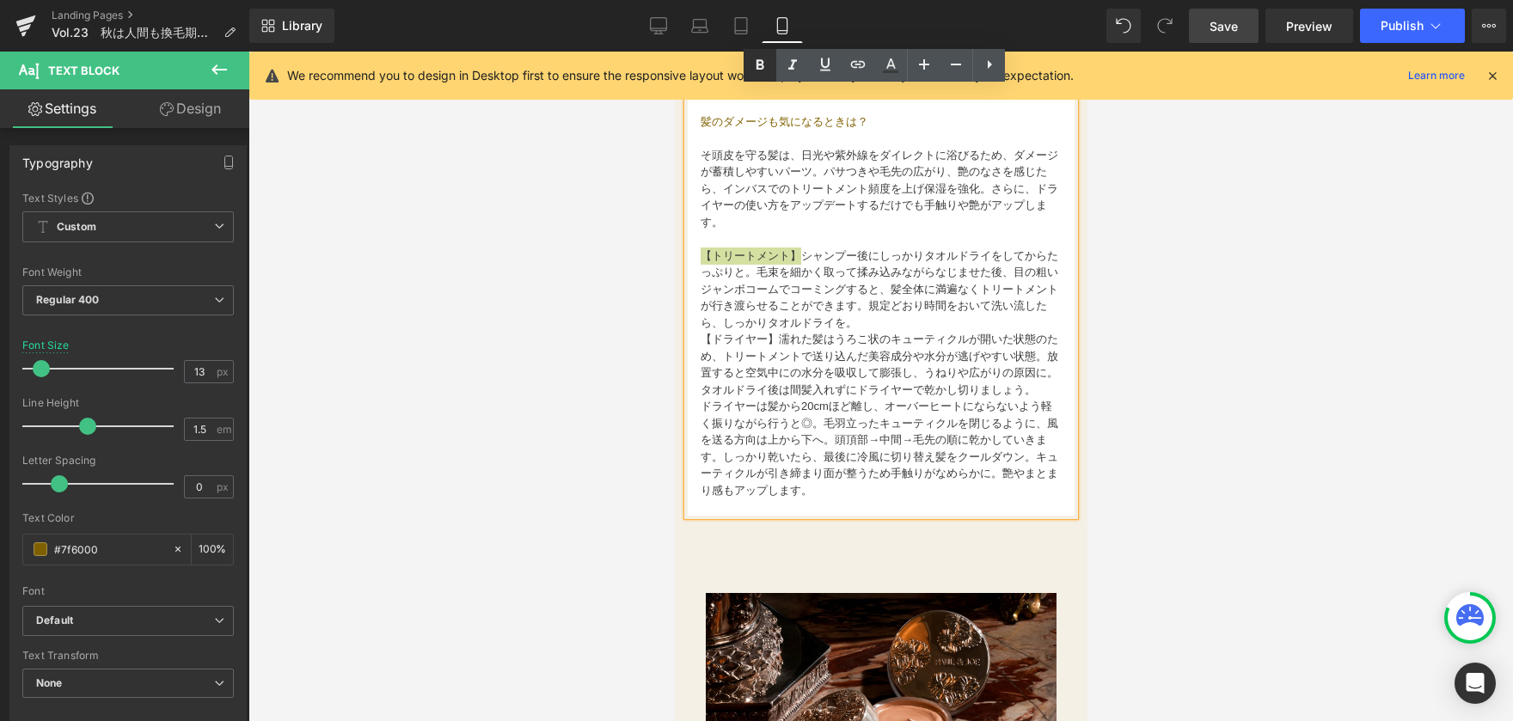
click at [759, 63] on icon at bounding box center [760, 65] width 21 height 21
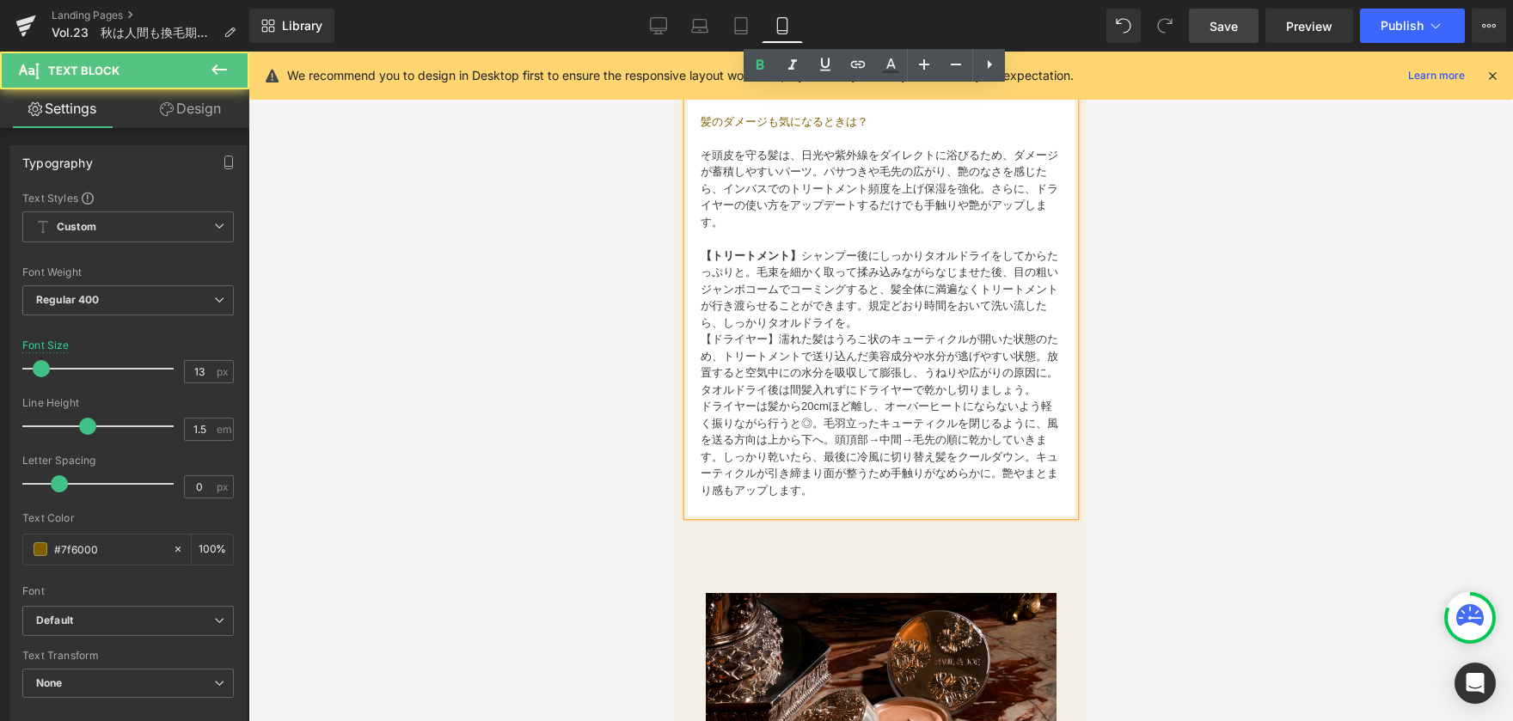
click at [738, 411] on font "ドライヤーは髪から20cmほど離し、オーバーヒートにならないよう軽く振りながら行うと◎。毛羽立ったキューティクルを閉じるように、風を送る方向は上から下へ。頭頂…" at bounding box center [879, 448] width 358 height 97
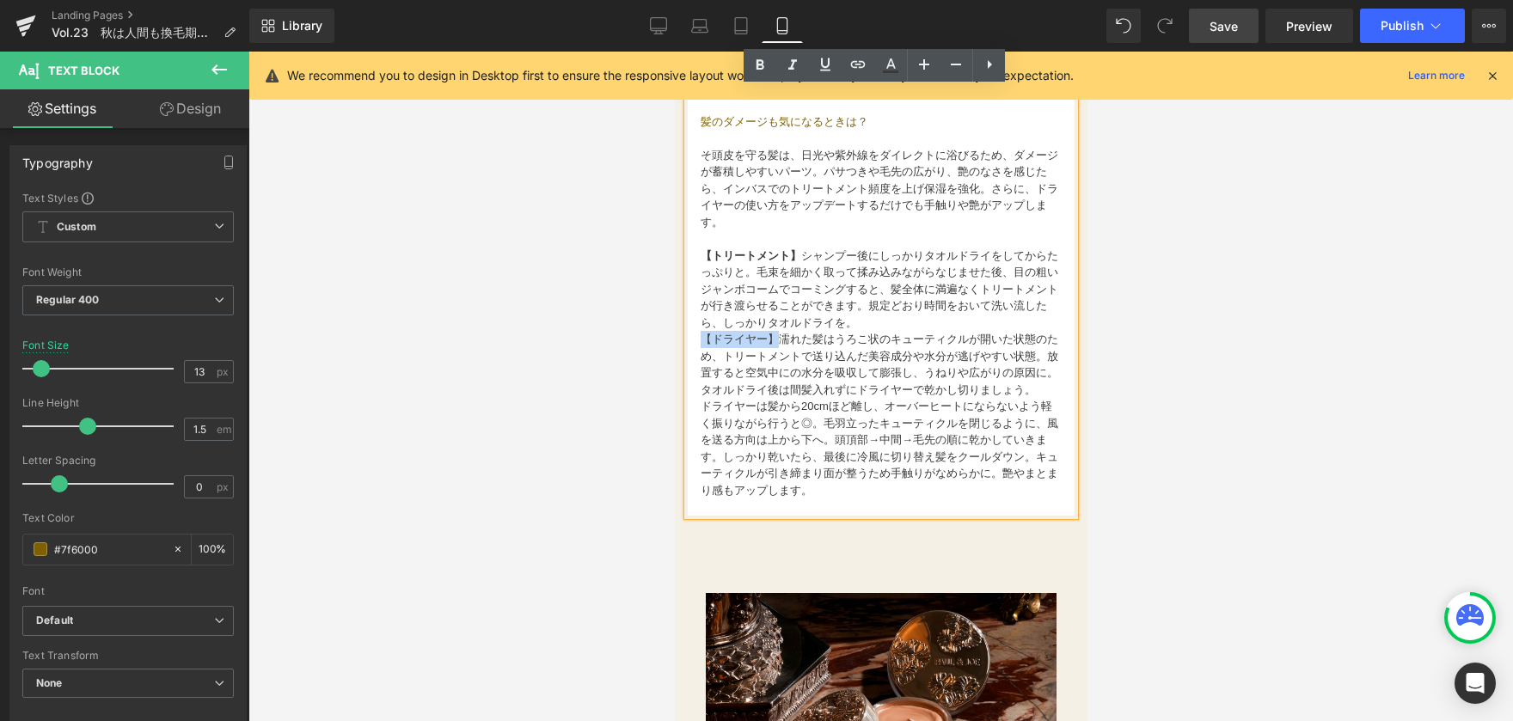
drag, startPoint x: 700, startPoint y: 334, endPoint x: 780, endPoint y: 334, distance: 80.0
click at [780, 334] on font "【ドライヤー】濡れた髪はうろこ状のキューティクルが開いた状態のため、トリートメントで送り込んだ美容成分や水分が逃げやすい状態。放置すると空気中にの水分を吸収し…" at bounding box center [879, 365] width 358 height 64
click at [763, 74] on icon at bounding box center [760, 65] width 21 height 21
click at [797, 316] on font "【トリートメント】 シャンプー後にしっかりタオルドライをしてからたっぷりと。毛束を細かく取って揉み込みながらなじませた後、目の粗いジャンボコームでコーミングす…" at bounding box center [879, 289] width 358 height 80
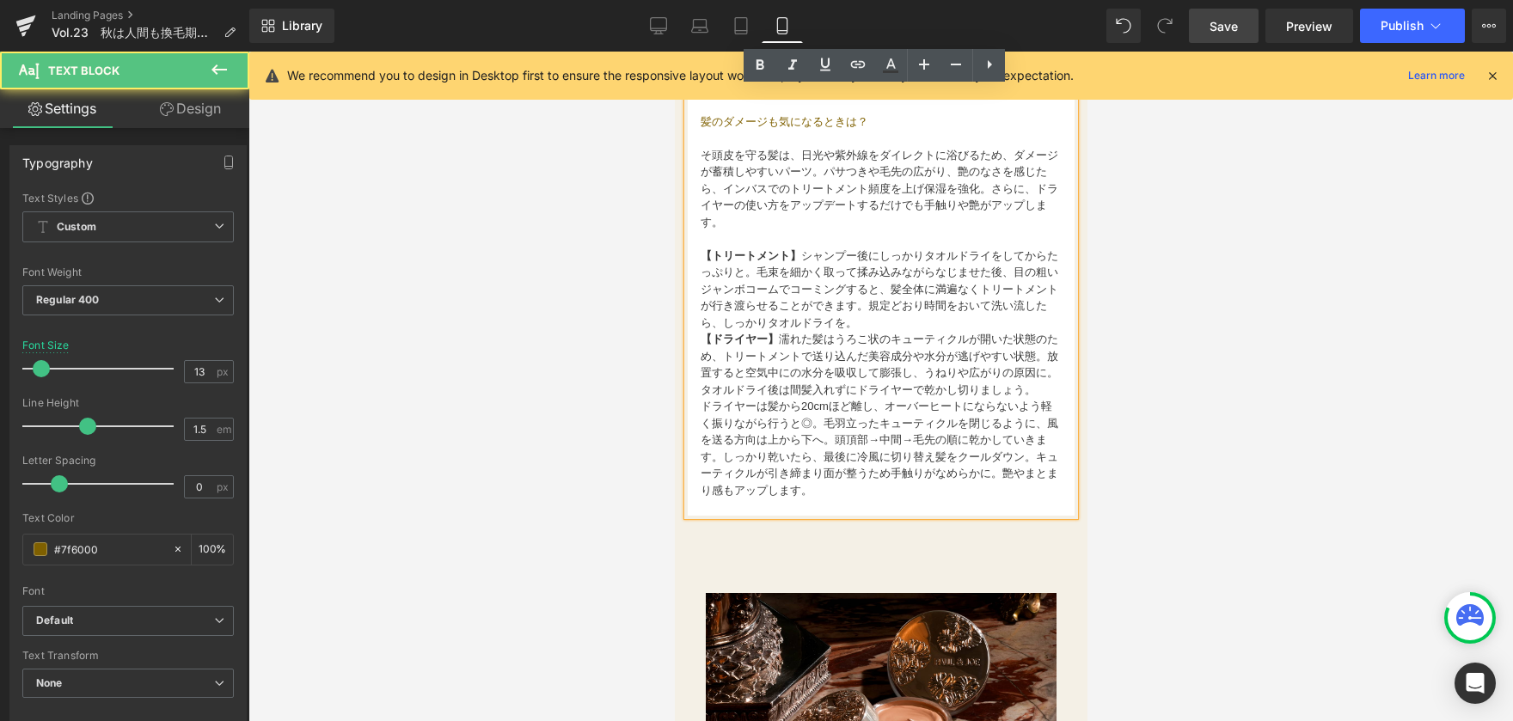
click at [700, 333] on strong "【ドライヤー】" at bounding box center [739, 339] width 78 height 13
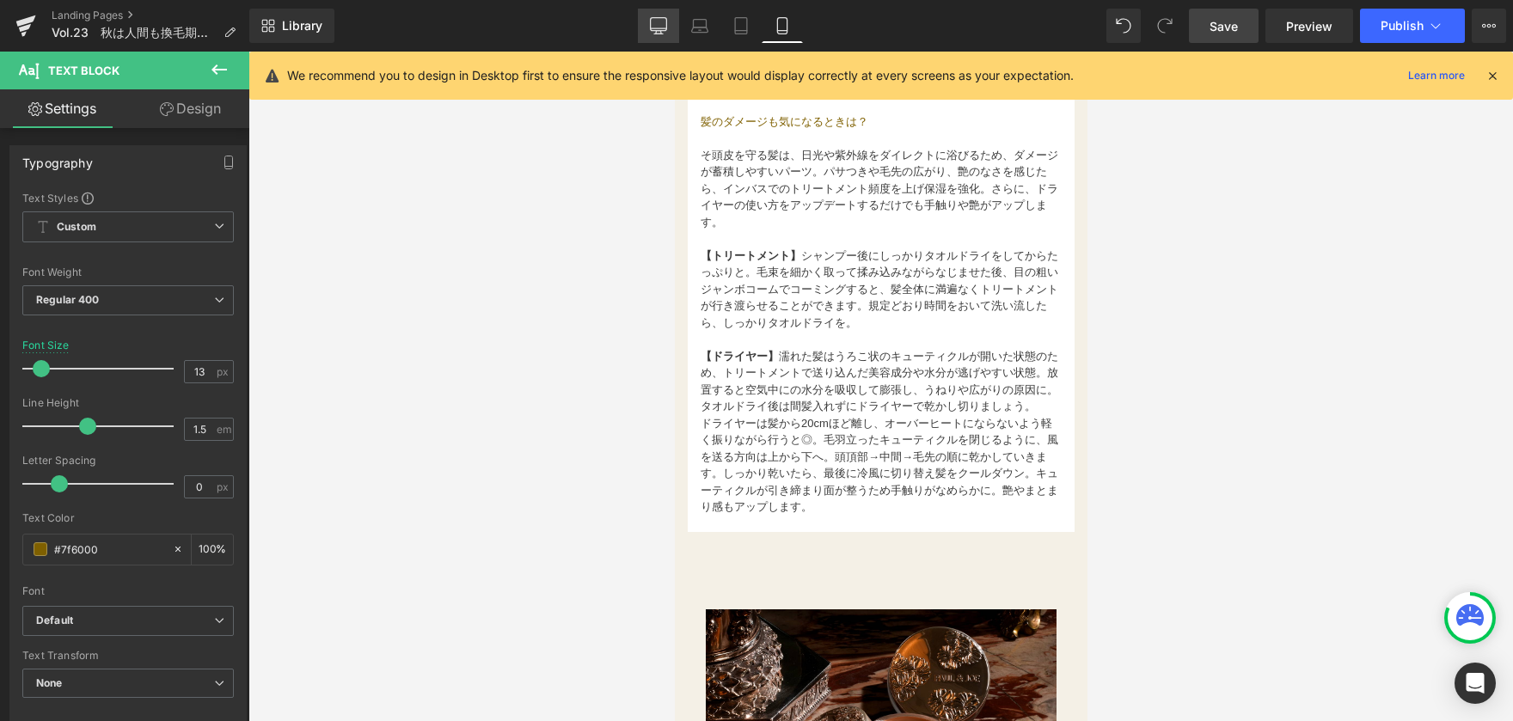
click at [657, 29] on icon at bounding box center [658, 25] width 17 height 17
type input "15"
type input "100"
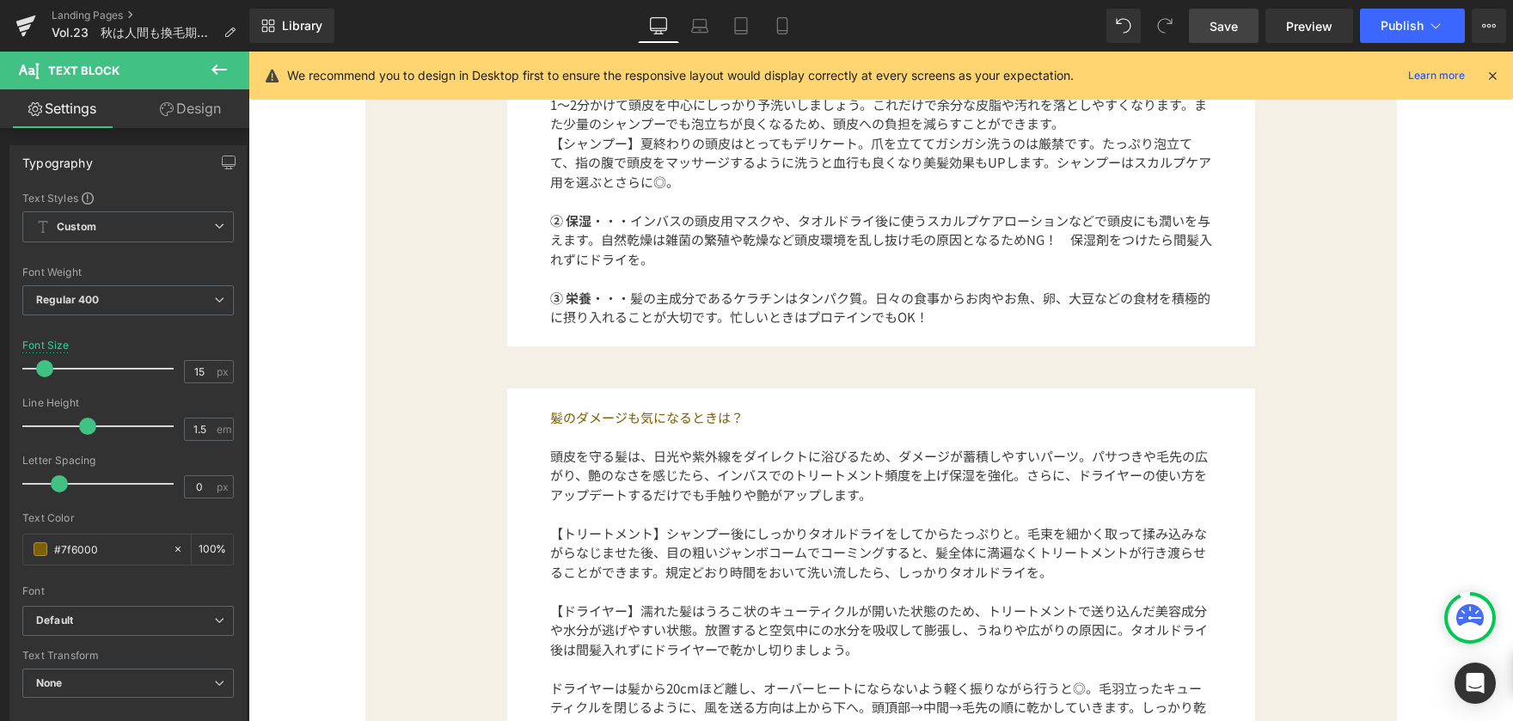
scroll to position [1891, 0]
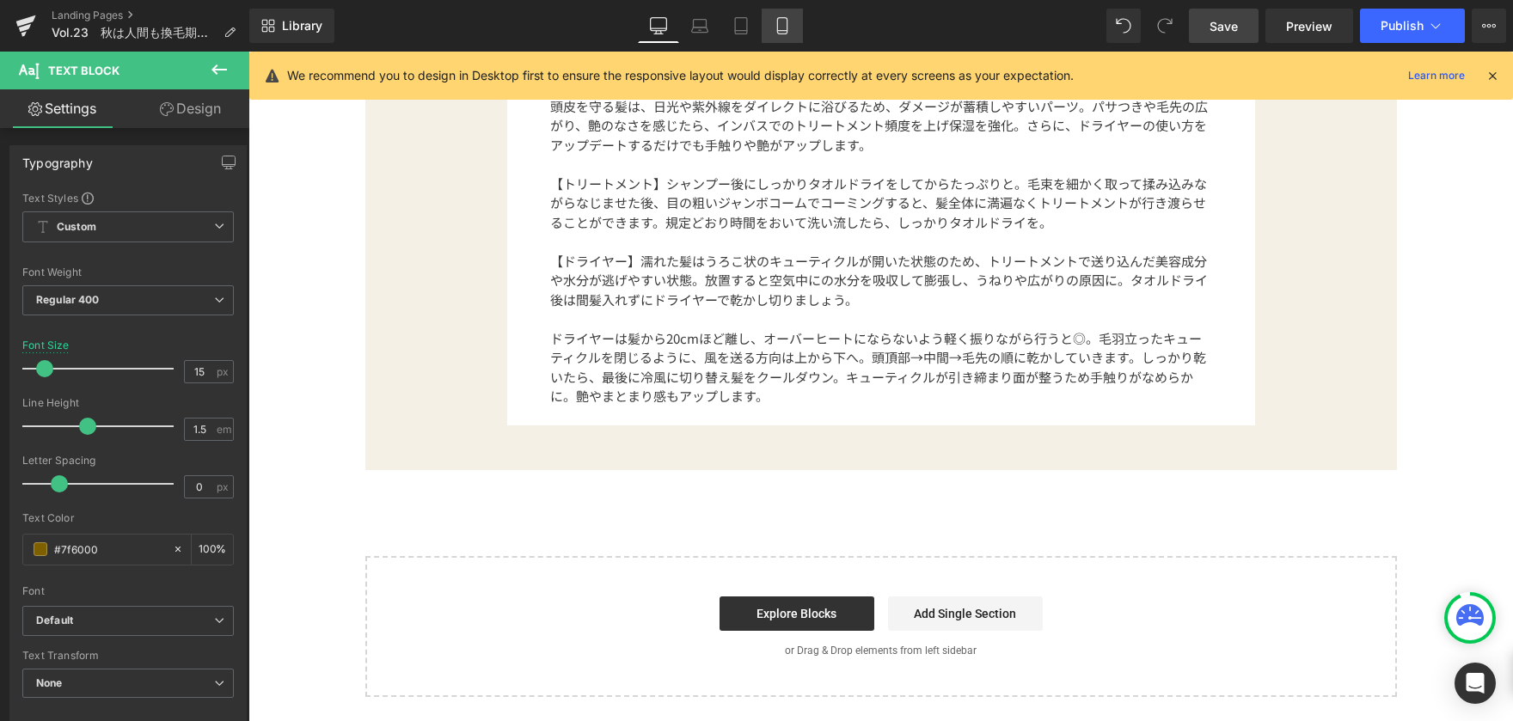
click at [784, 22] on icon at bounding box center [782, 25] width 17 height 17
type input "13"
type input "100"
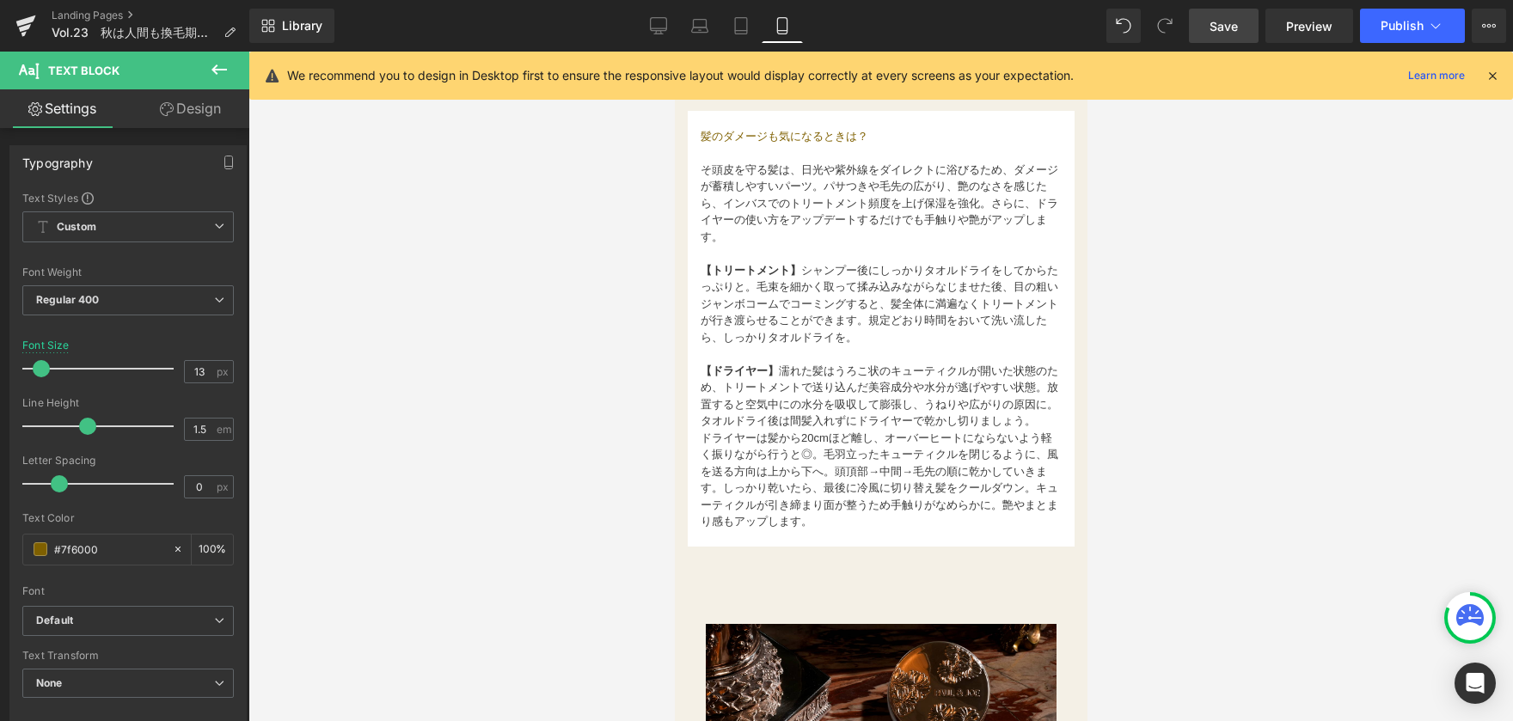
scroll to position [1768, 0]
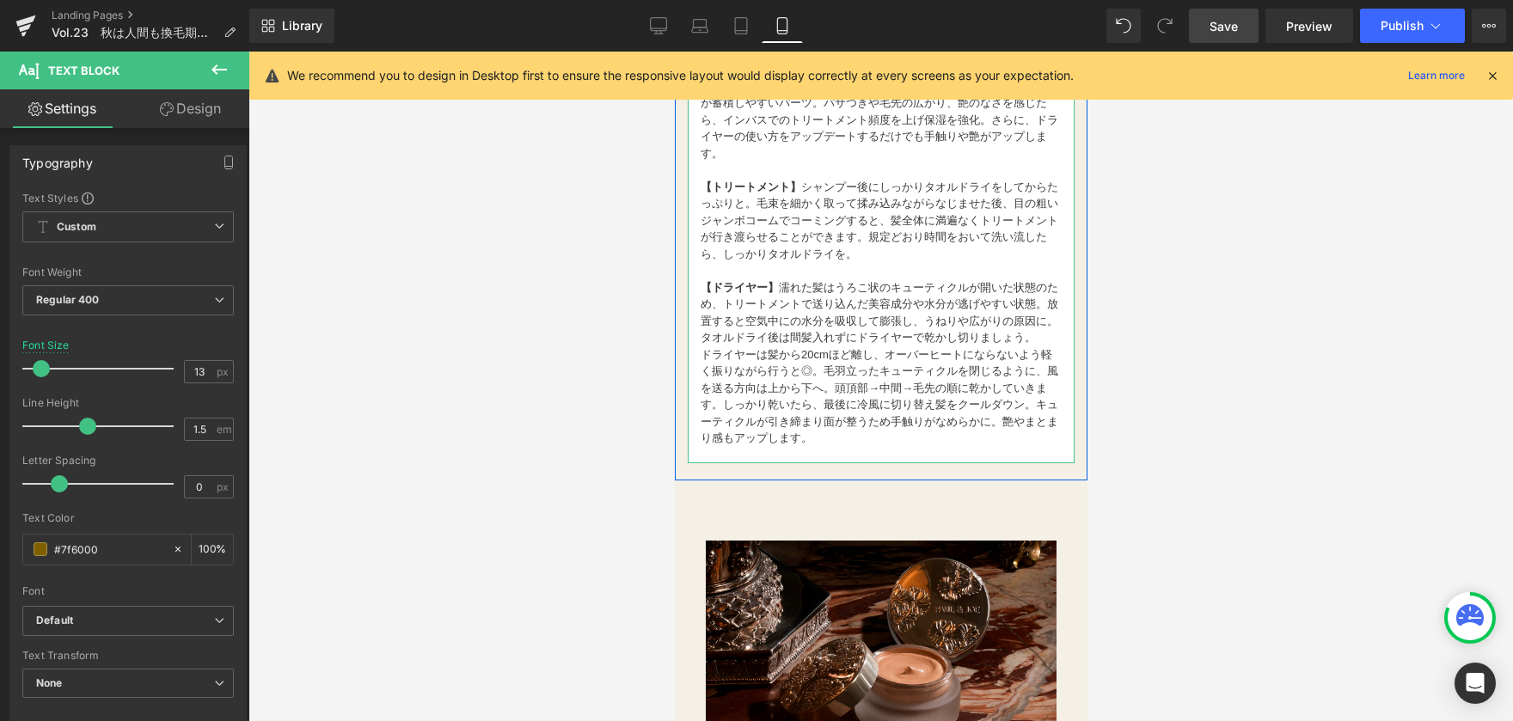
click at [704, 365] on font "ドライヤーは髪から20cmほど離し、オーバーヒートにならないよう軽く振りながら行うと◎。毛羽立ったキューティクルを閉じるように、風を送る方向は上から下へ。頭頂…" at bounding box center [879, 396] width 358 height 97
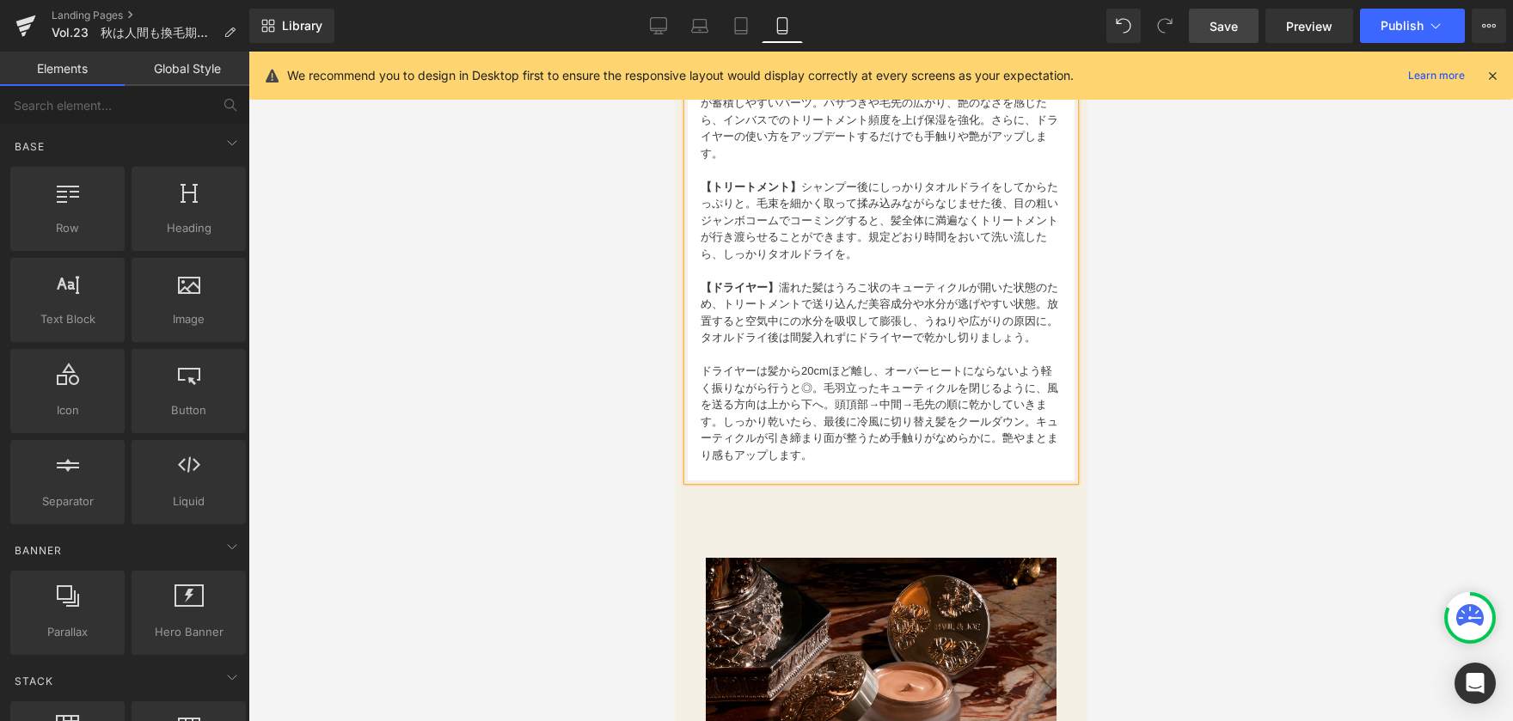
click at [641, 392] on div at bounding box center [880, 387] width 1265 height 670
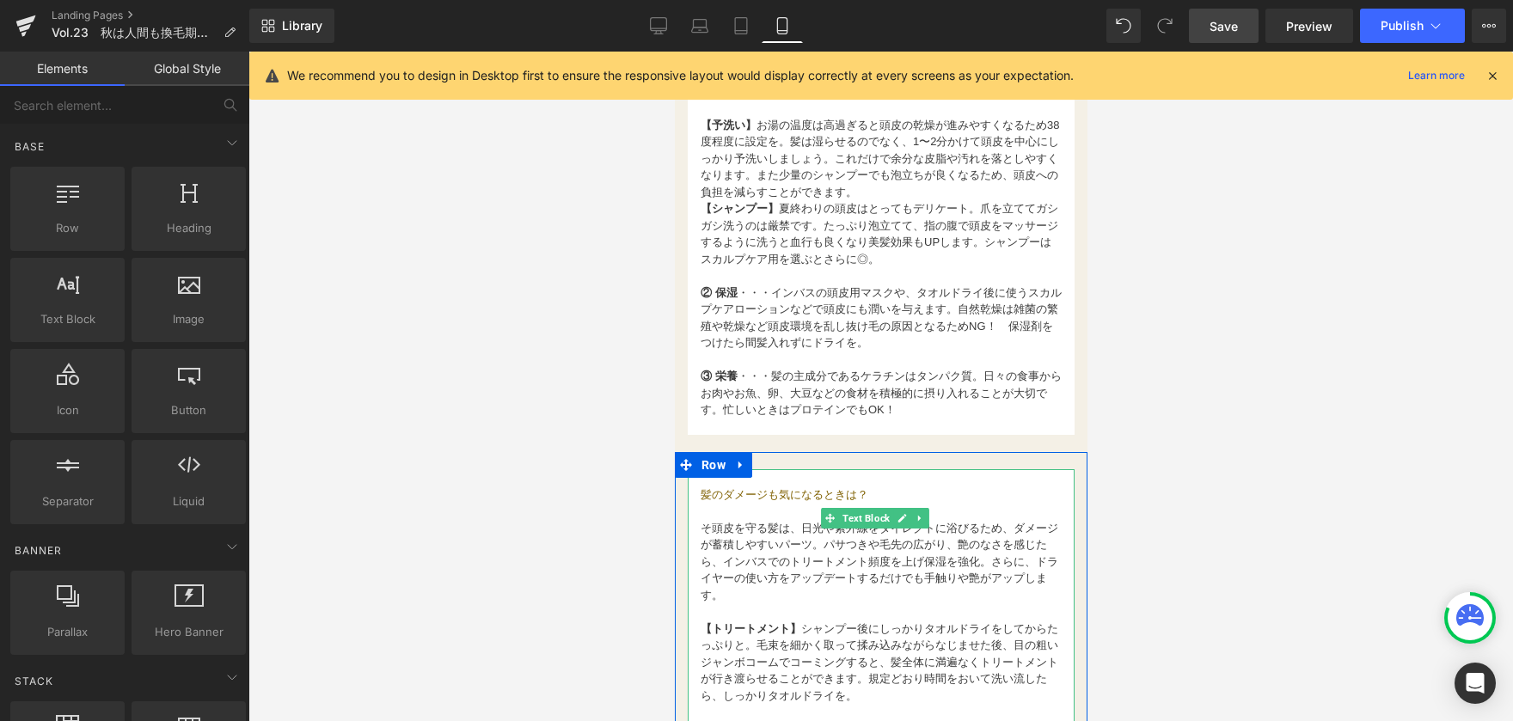
scroll to position [1167, 0]
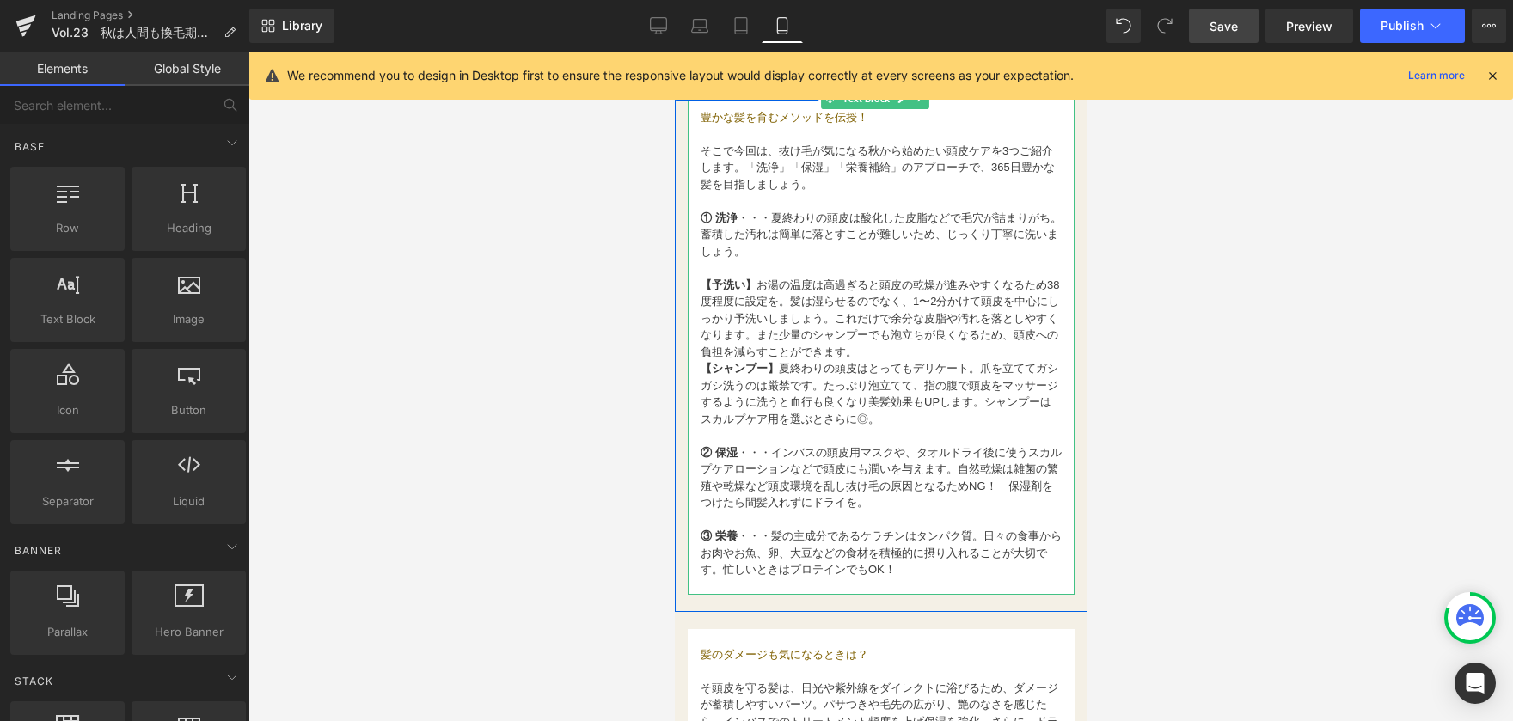
click at [705, 362] on strong "【シャンプー】" at bounding box center [739, 368] width 78 height 13
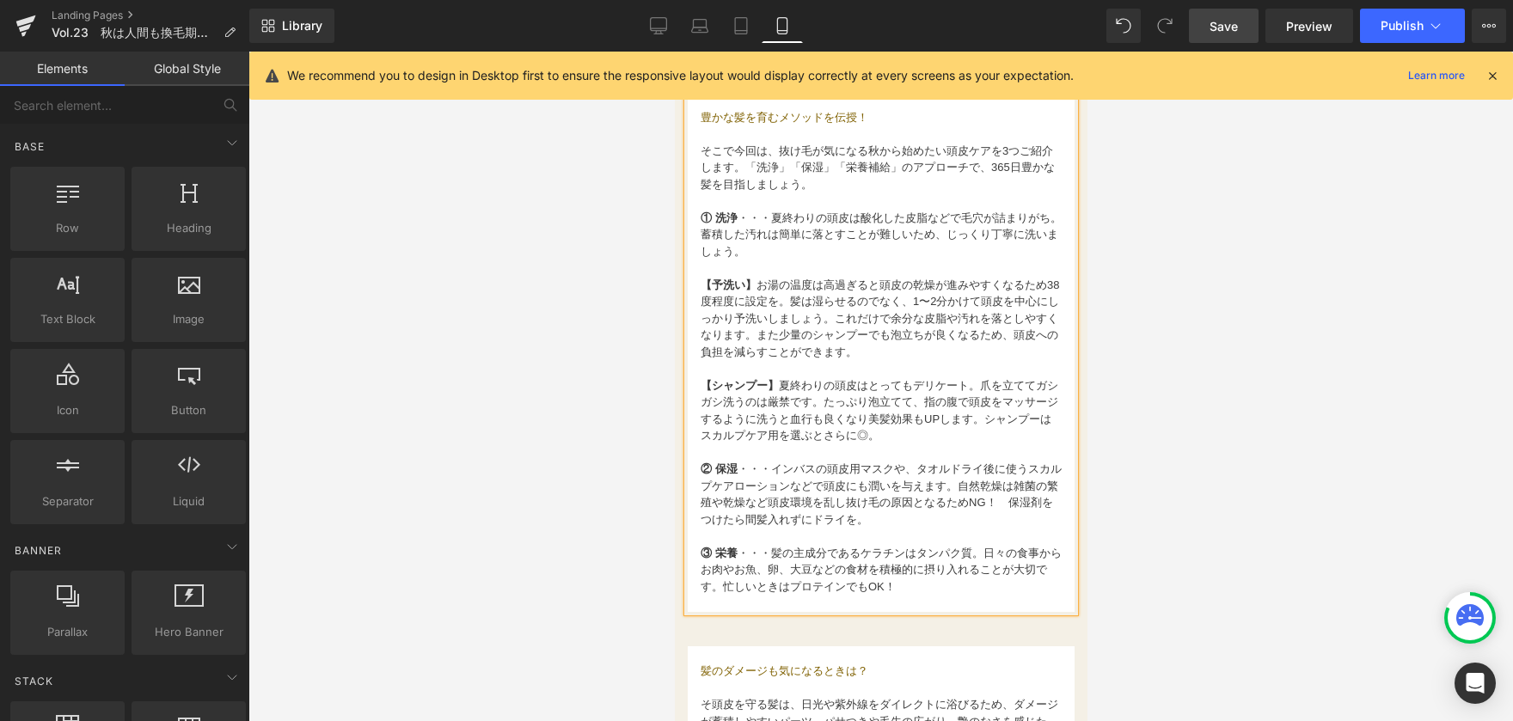
click at [635, 415] on div at bounding box center [880, 387] width 1265 height 670
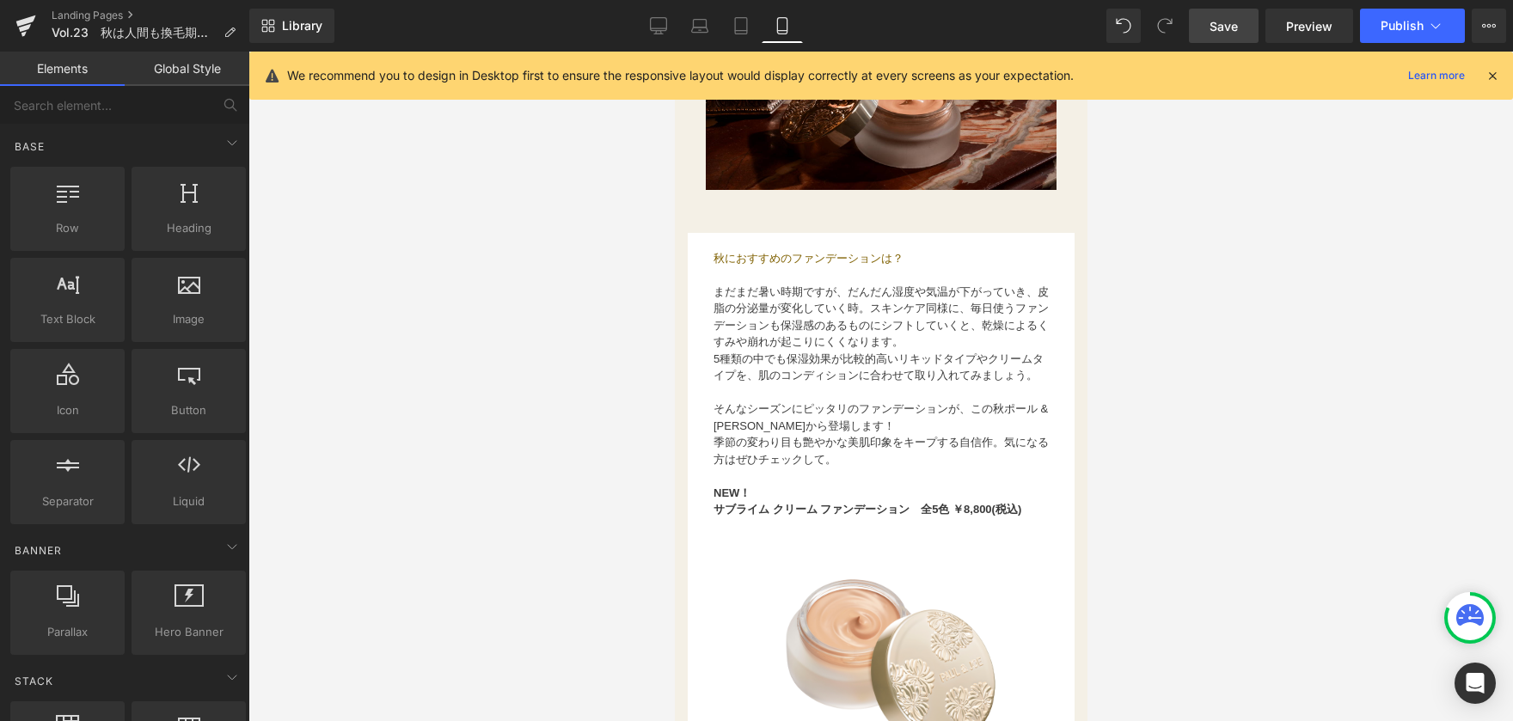
scroll to position [2112, 0]
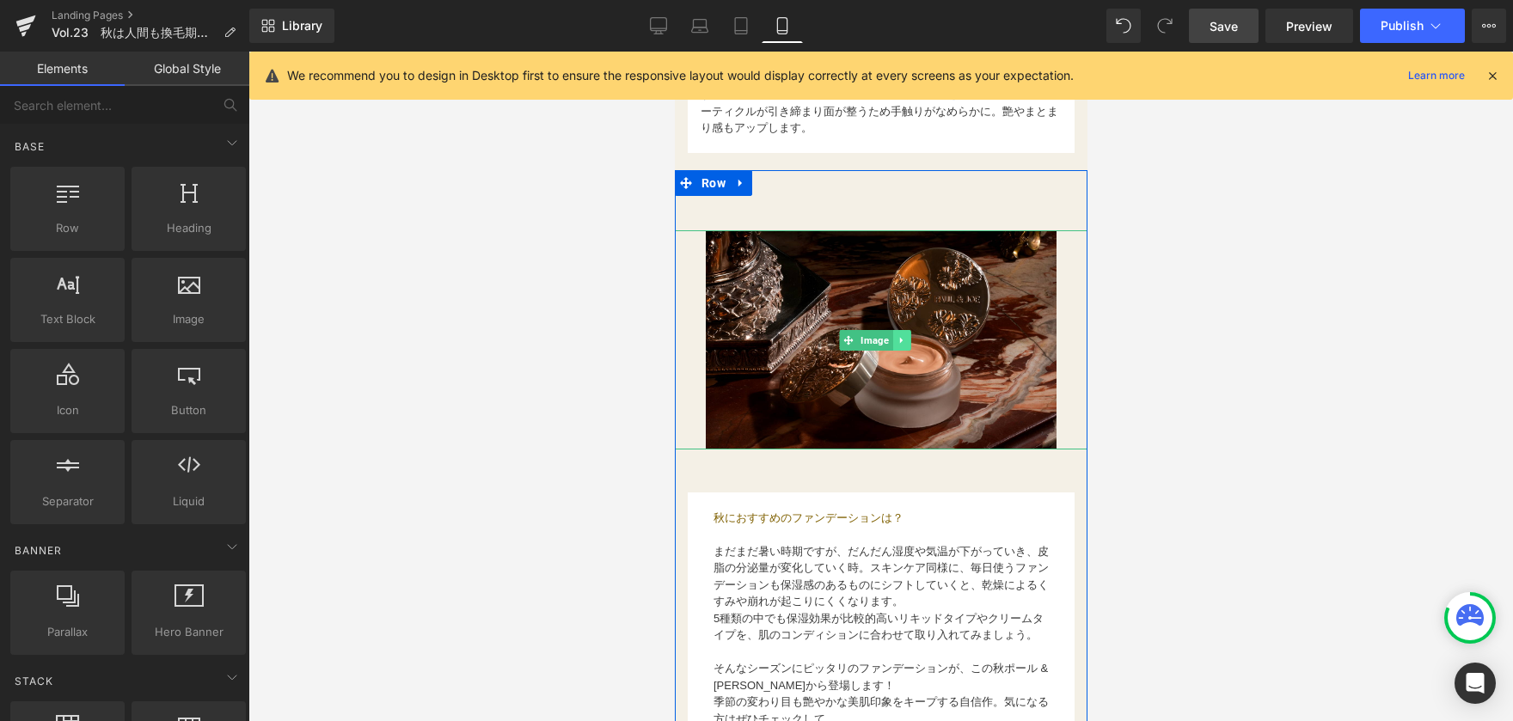
click at [908, 349] on link at bounding box center [901, 340] width 18 height 21
click at [905, 346] on icon at bounding box center [908, 340] width 9 height 10
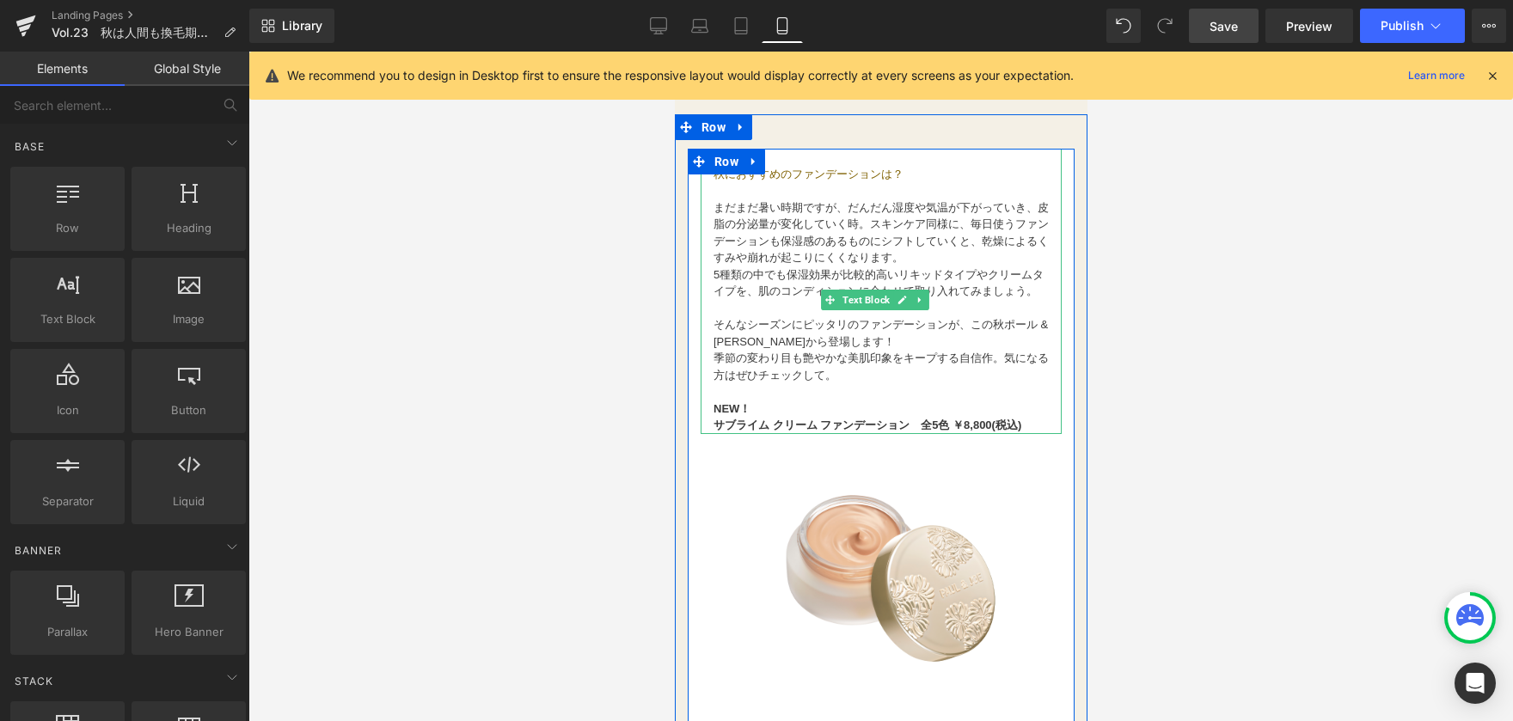
scroll to position [2198, 0]
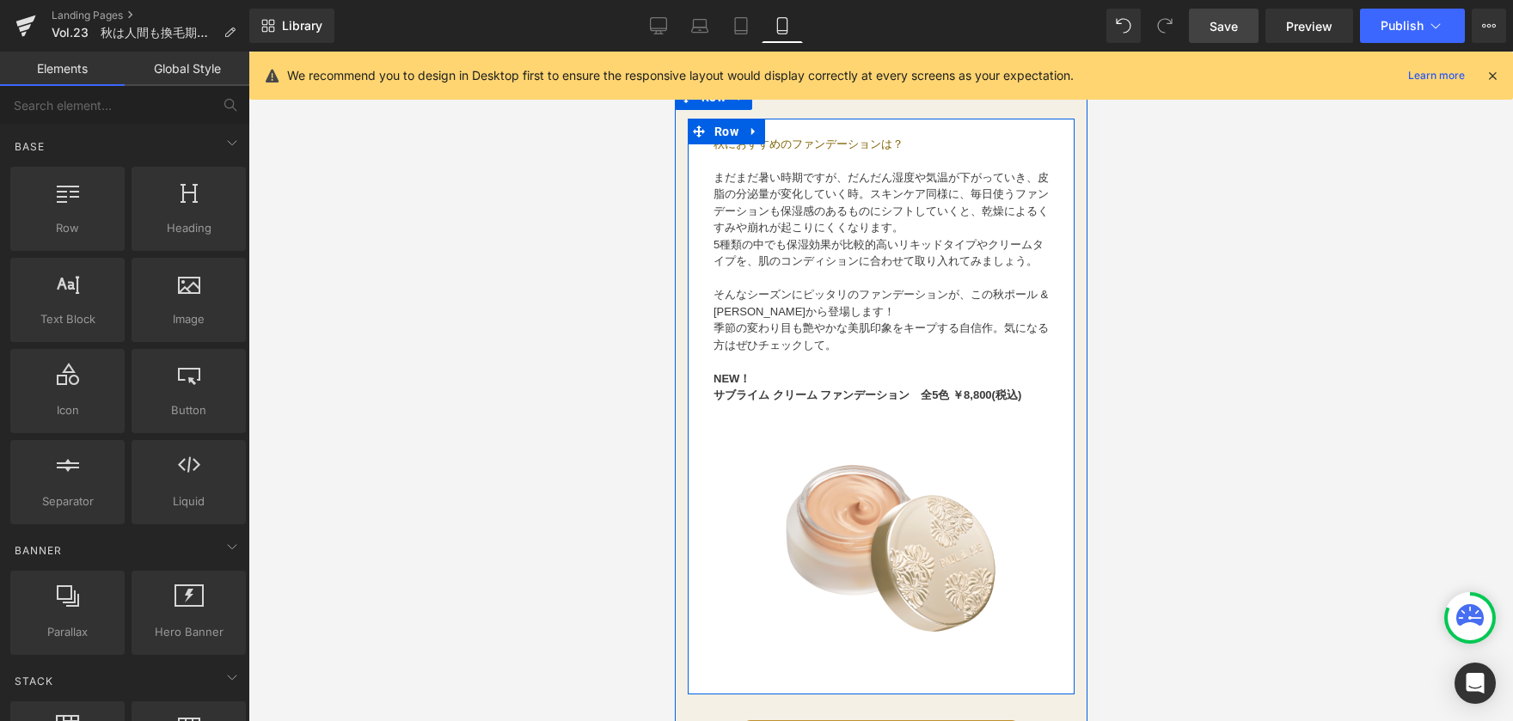
click at [752, 138] on icon at bounding box center [753, 132] width 12 height 13
click at [801, 138] on icon at bounding box center [798, 132] width 12 height 12
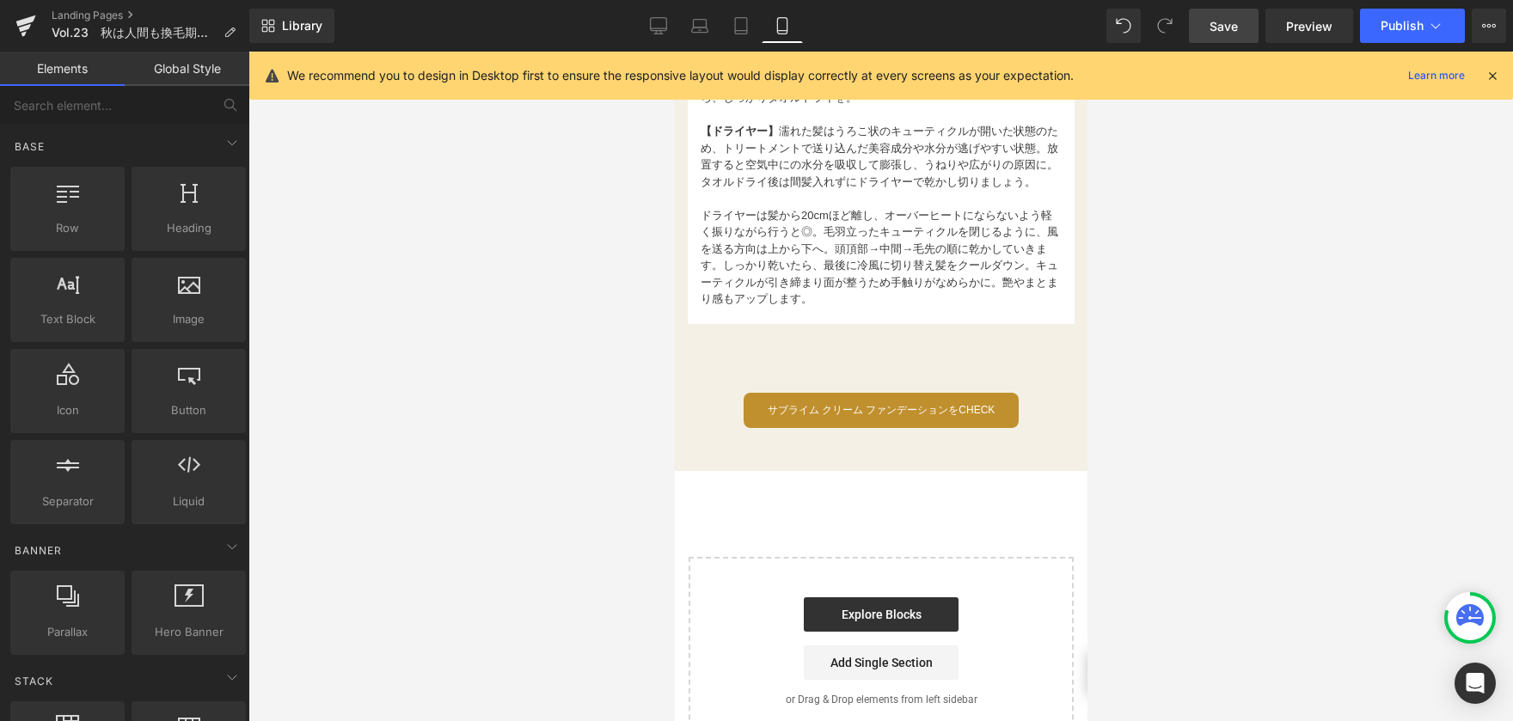
scroll to position [1940, 0]
click at [735, 362] on icon at bounding box center [740, 355] width 12 height 13
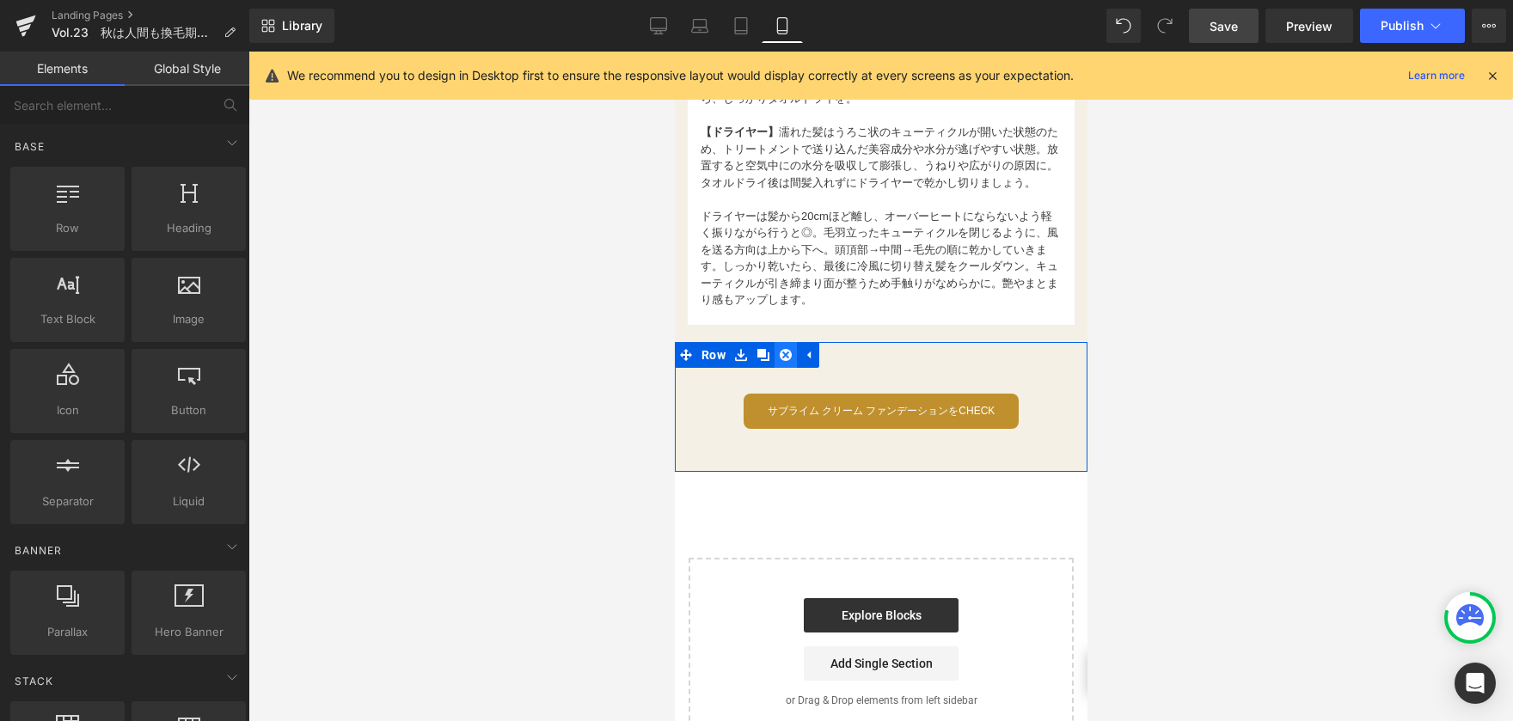
click at [785, 361] on icon at bounding box center [785, 355] width 12 height 12
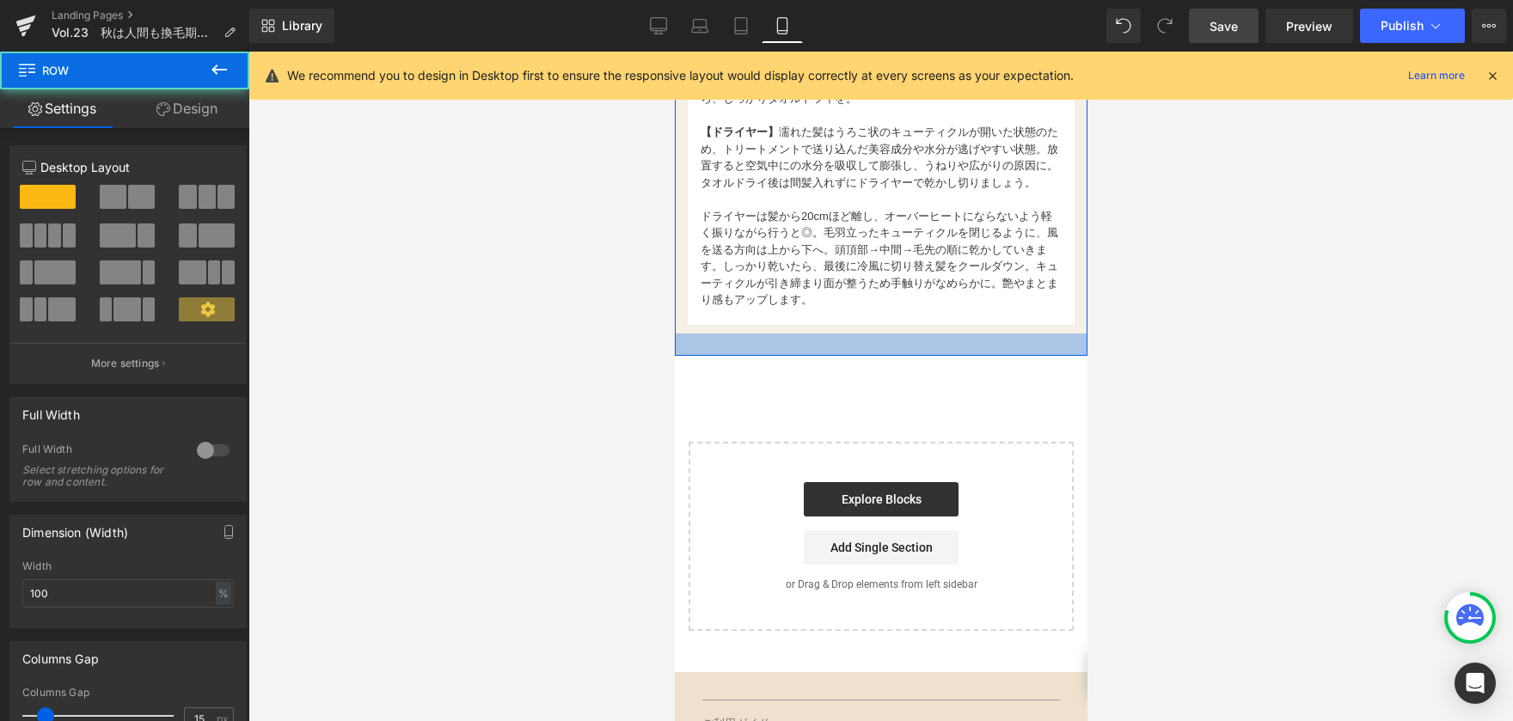
drag, startPoint x: 800, startPoint y: 351, endPoint x: 800, endPoint y: 365, distance: 13.8
click at [800, 356] on div at bounding box center [880, 345] width 413 height 22
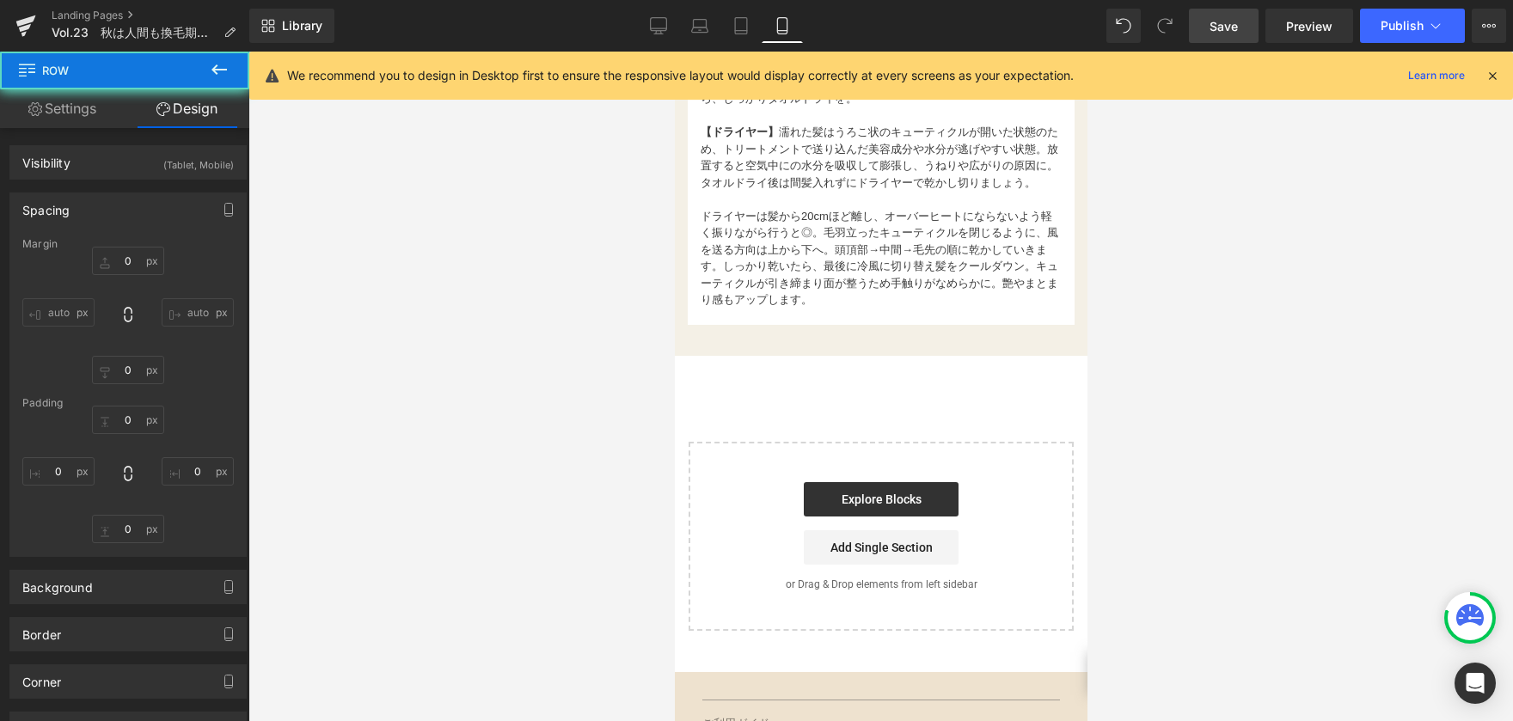
click at [1141, 377] on div at bounding box center [880, 387] width 1265 height 670
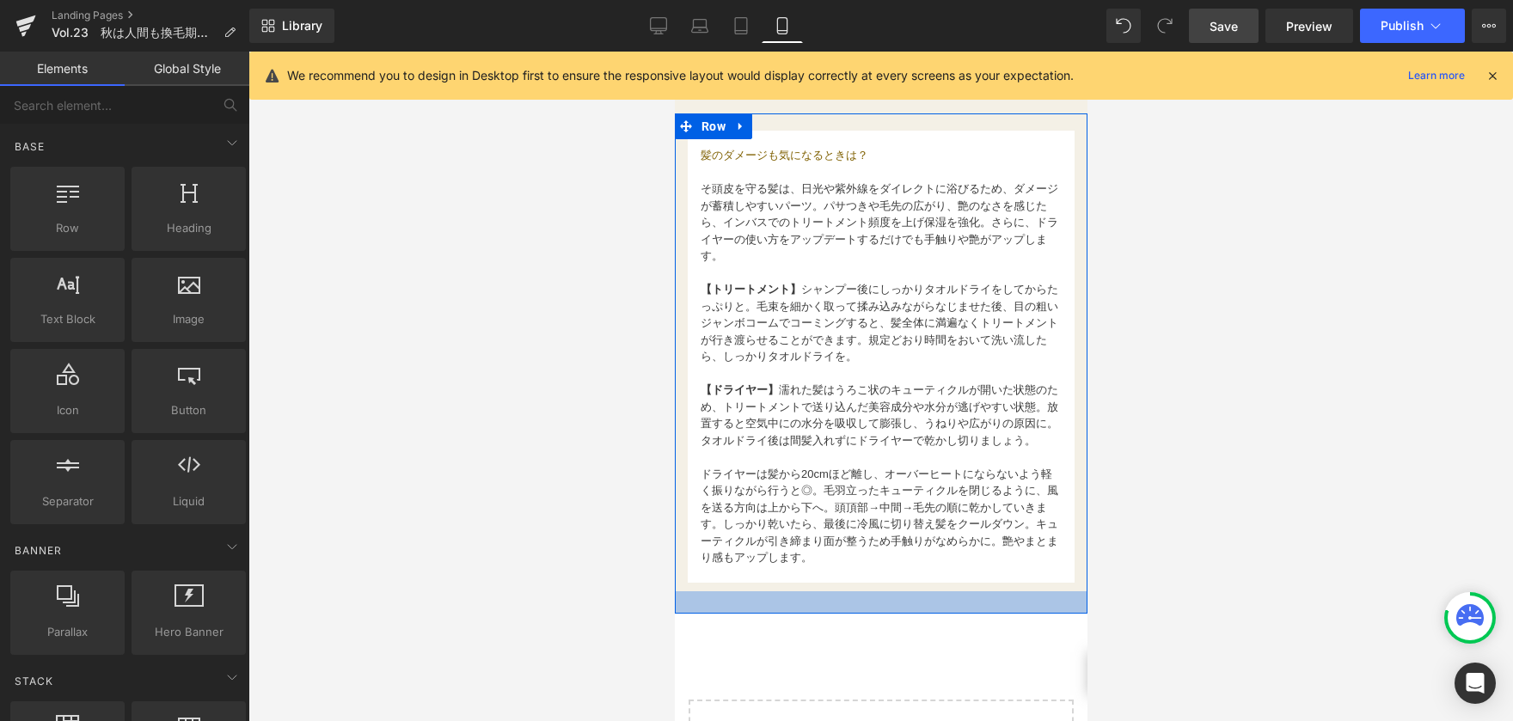
scroll to position [1339, 0]
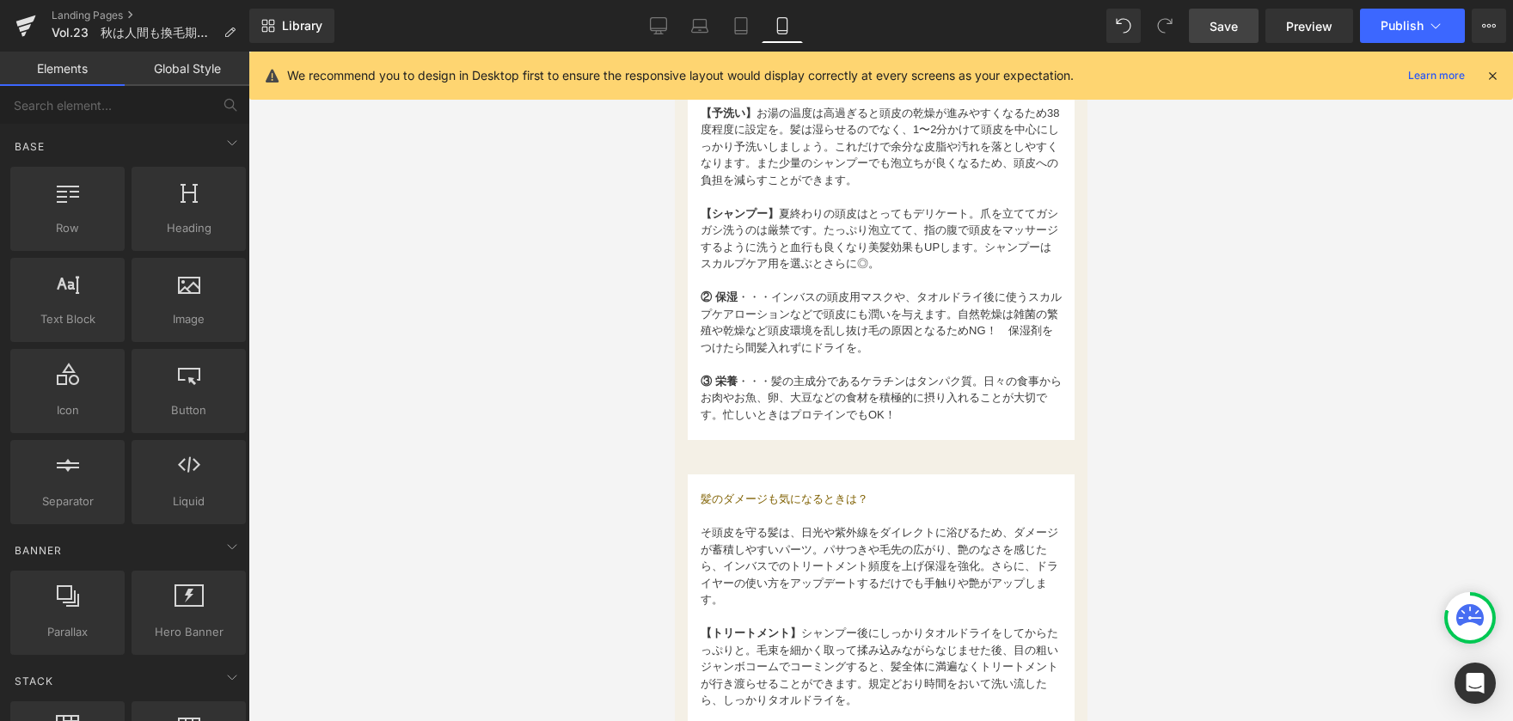
drag, startPoint x: 444, startPoint y: 363, endPoint x: 542, endPoint y: 383, distance: 99.1
click at [446, 362] on div at bounding box center [880, 387] width 1265 height 670
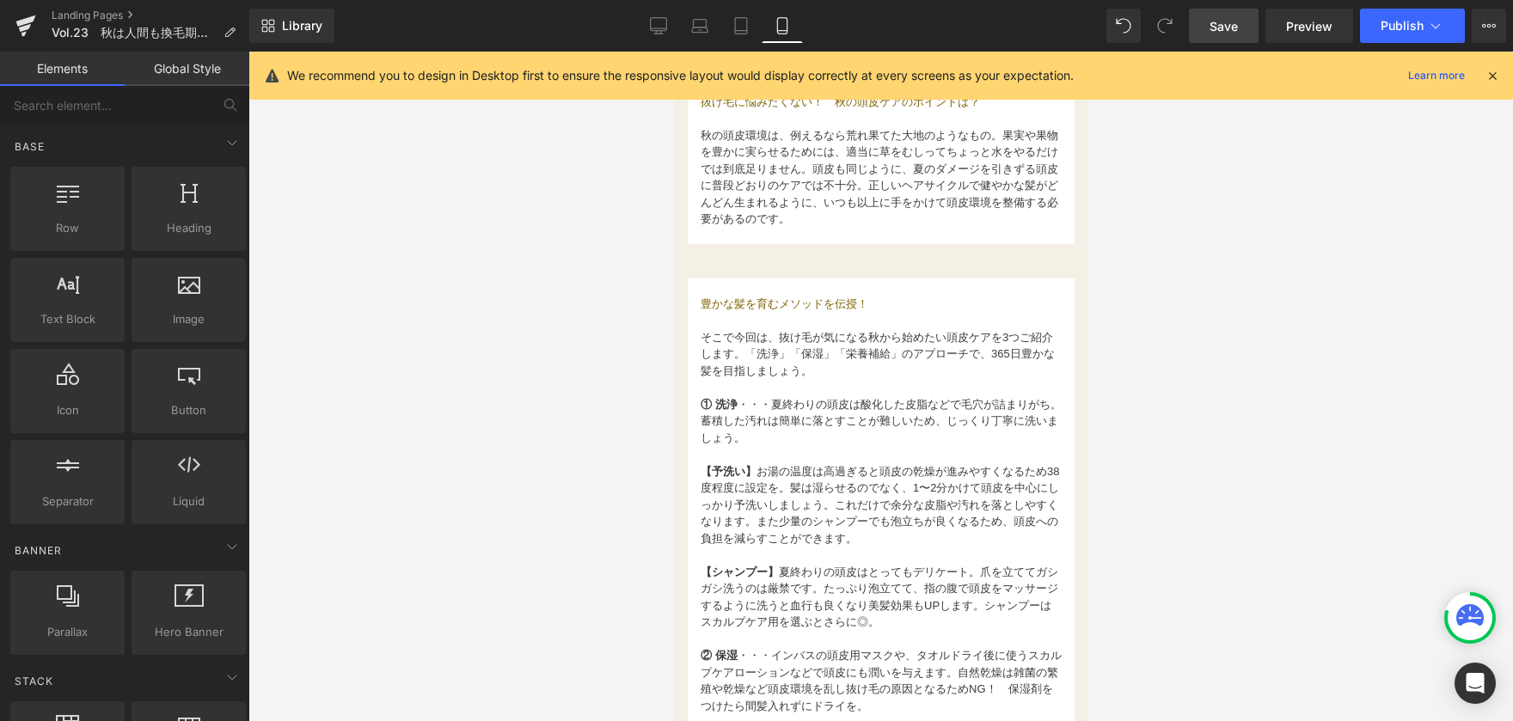
scroll to position [1167, 0]
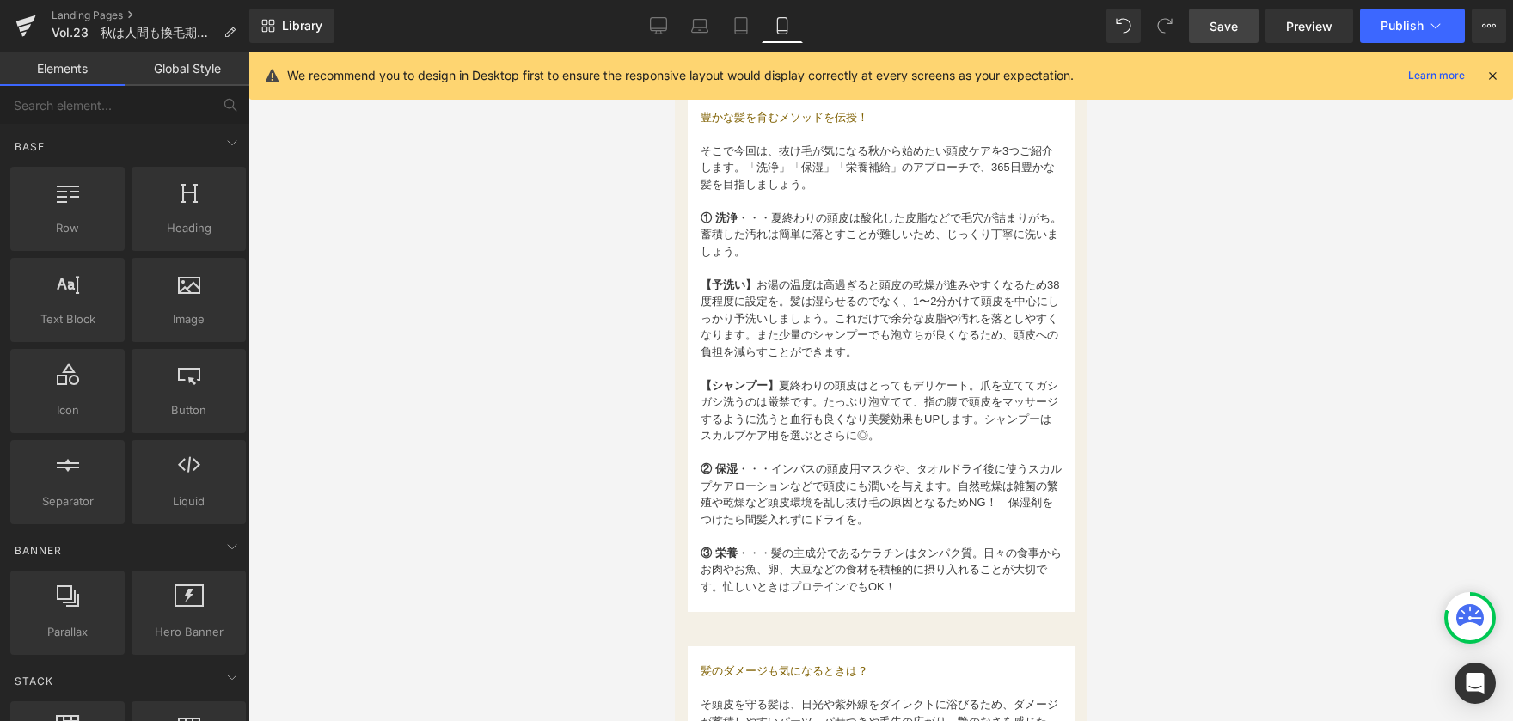
click at [1223, 22] on span "Save" at bounding box center [1224, 26] width 28 height 18
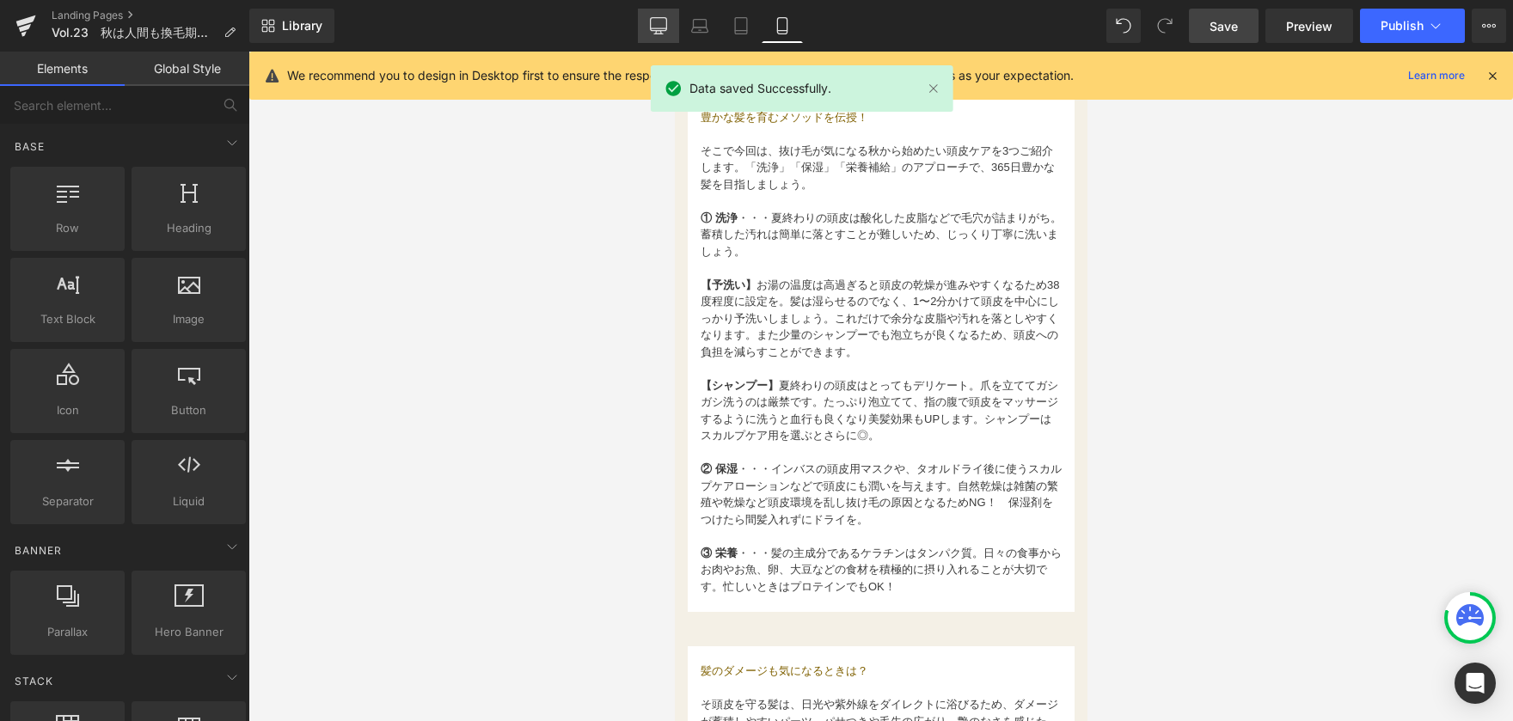
click at [653, 32] on icon at bounding box center [658, 25] width 17 height 17
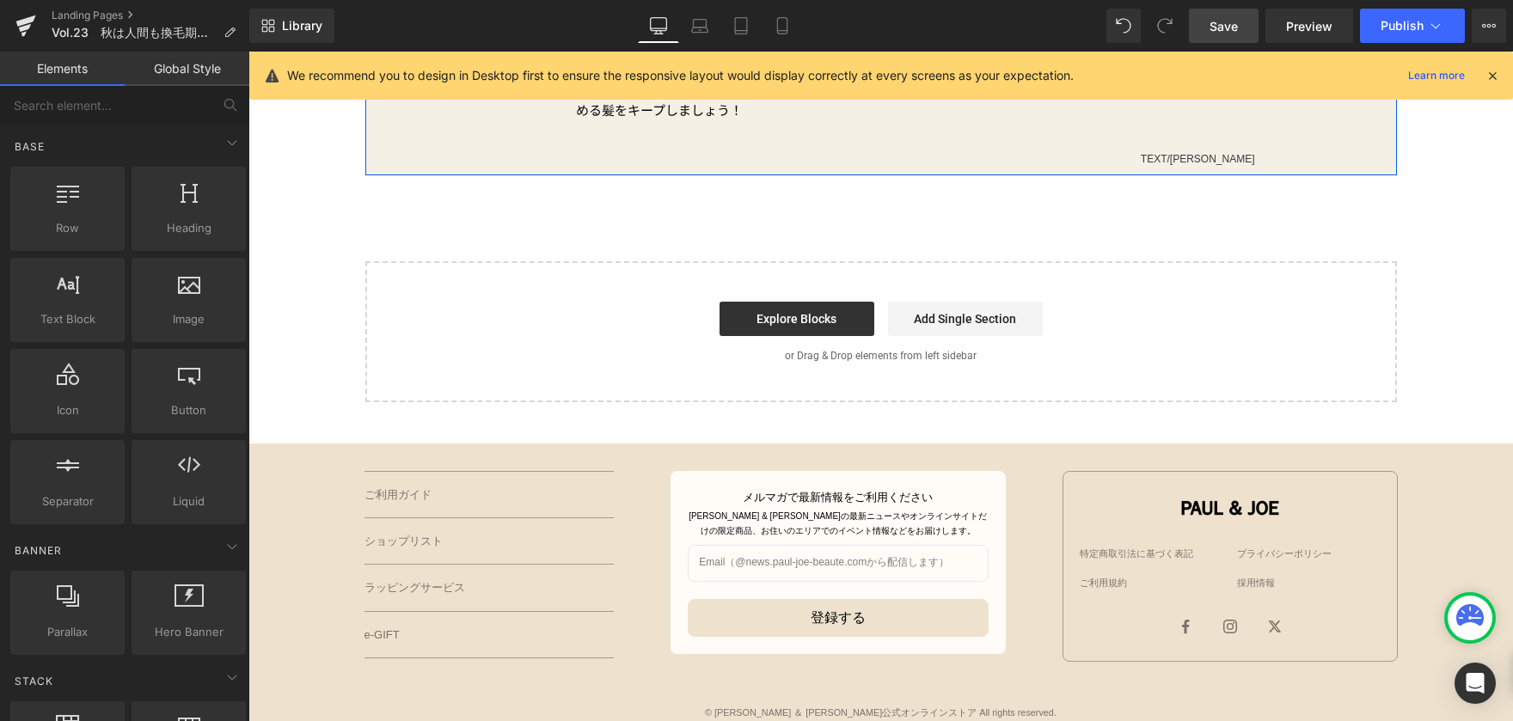
scroll to position [944, 0]
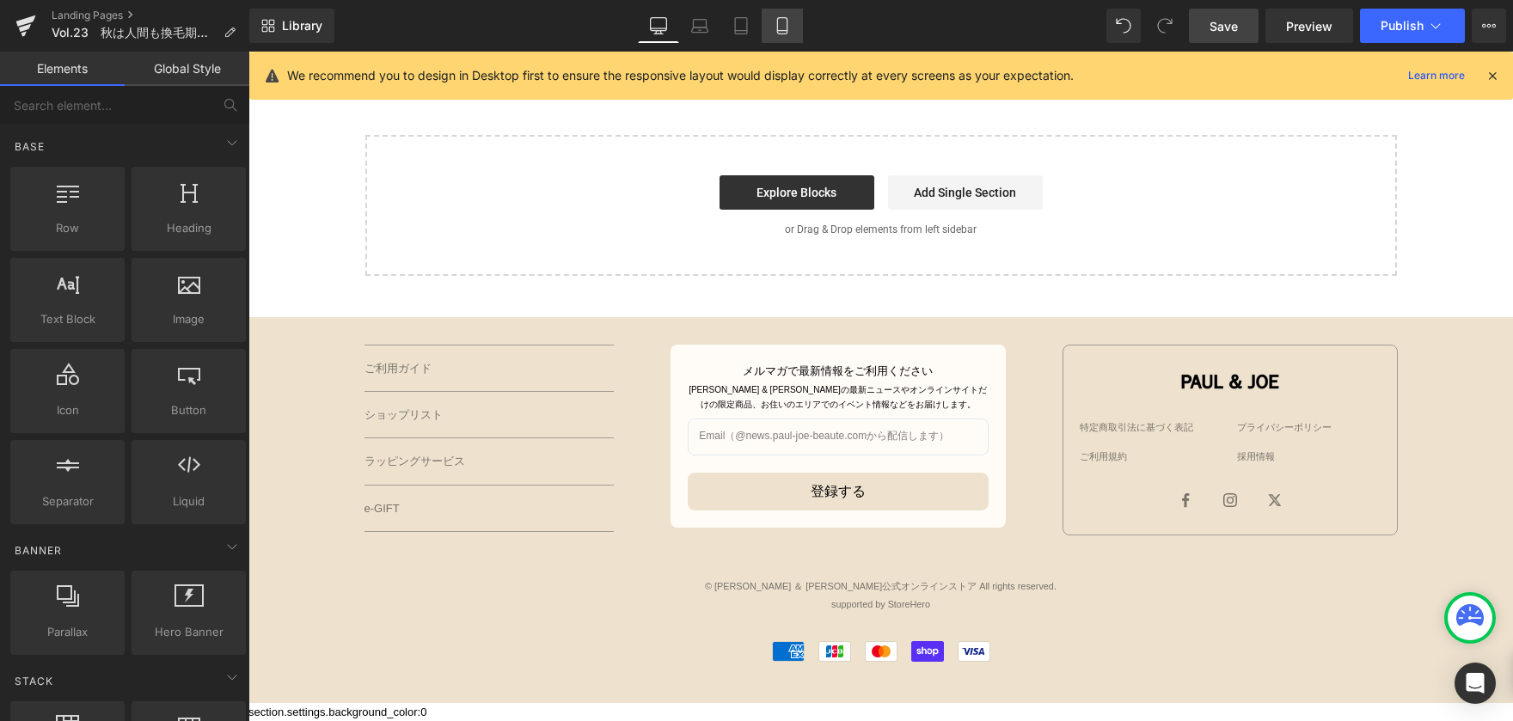
click at [795, 28] on link "Mobile" at bounding box center [782, 26] width 41 height 34
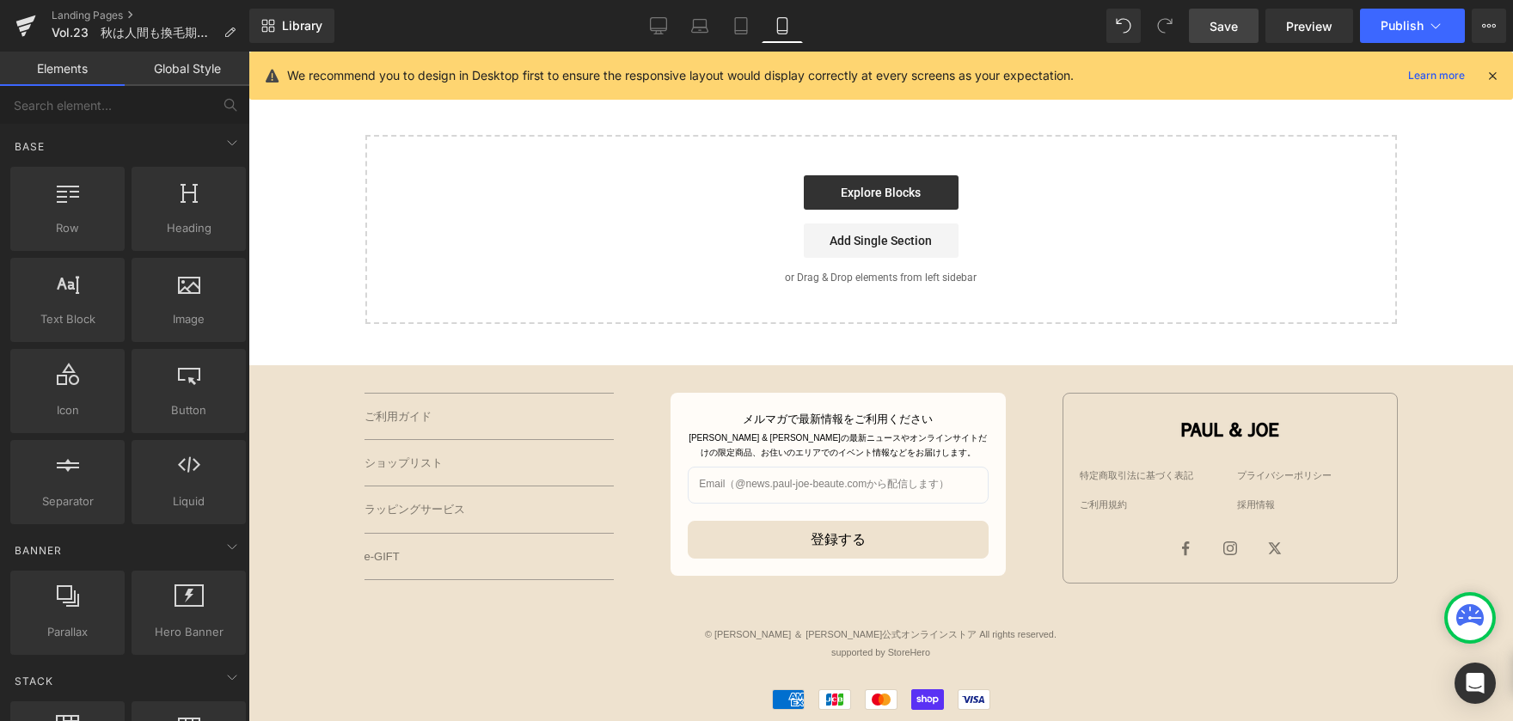
scroll to position [2340, 0]
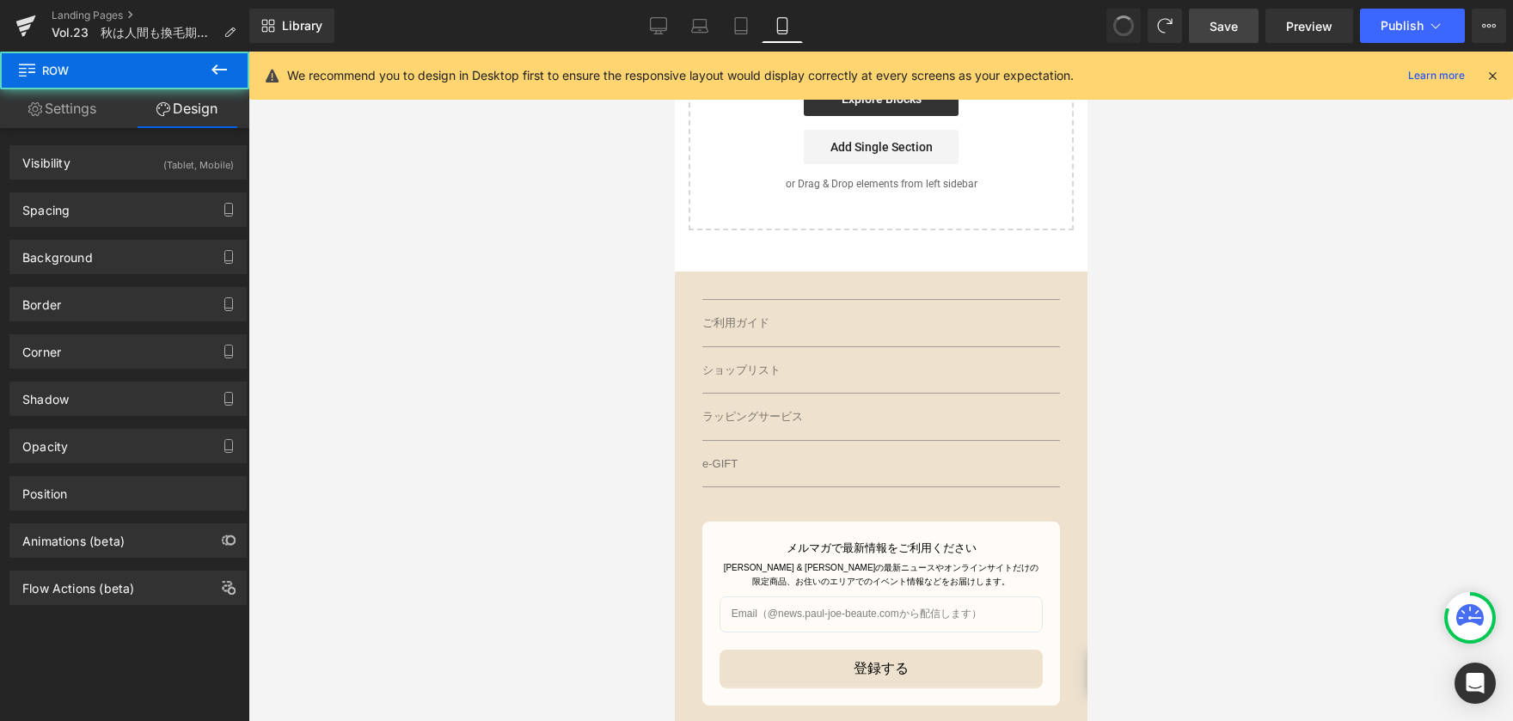
click at [599, 291] on div at bounding box center [880, 387] width 1265 height 670
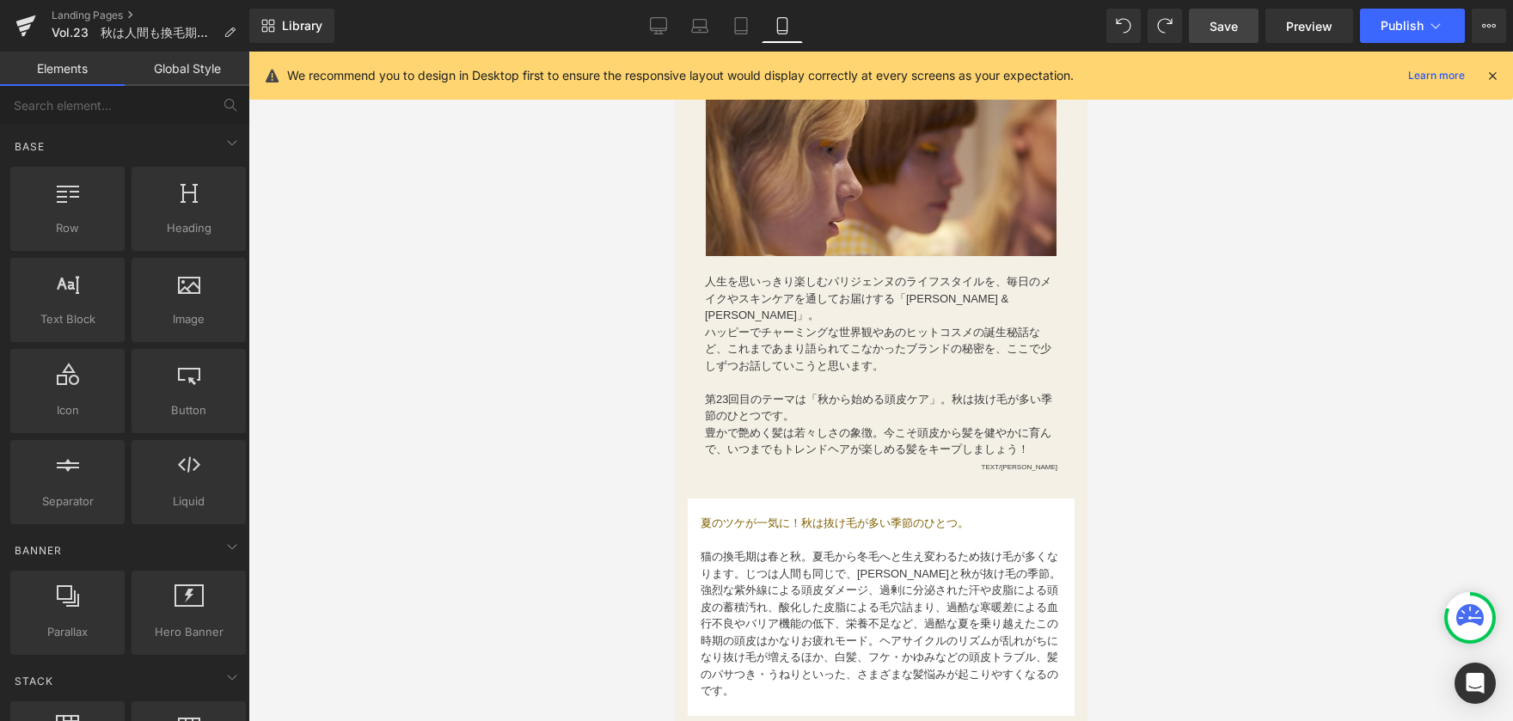
scroll to position [0, 0]
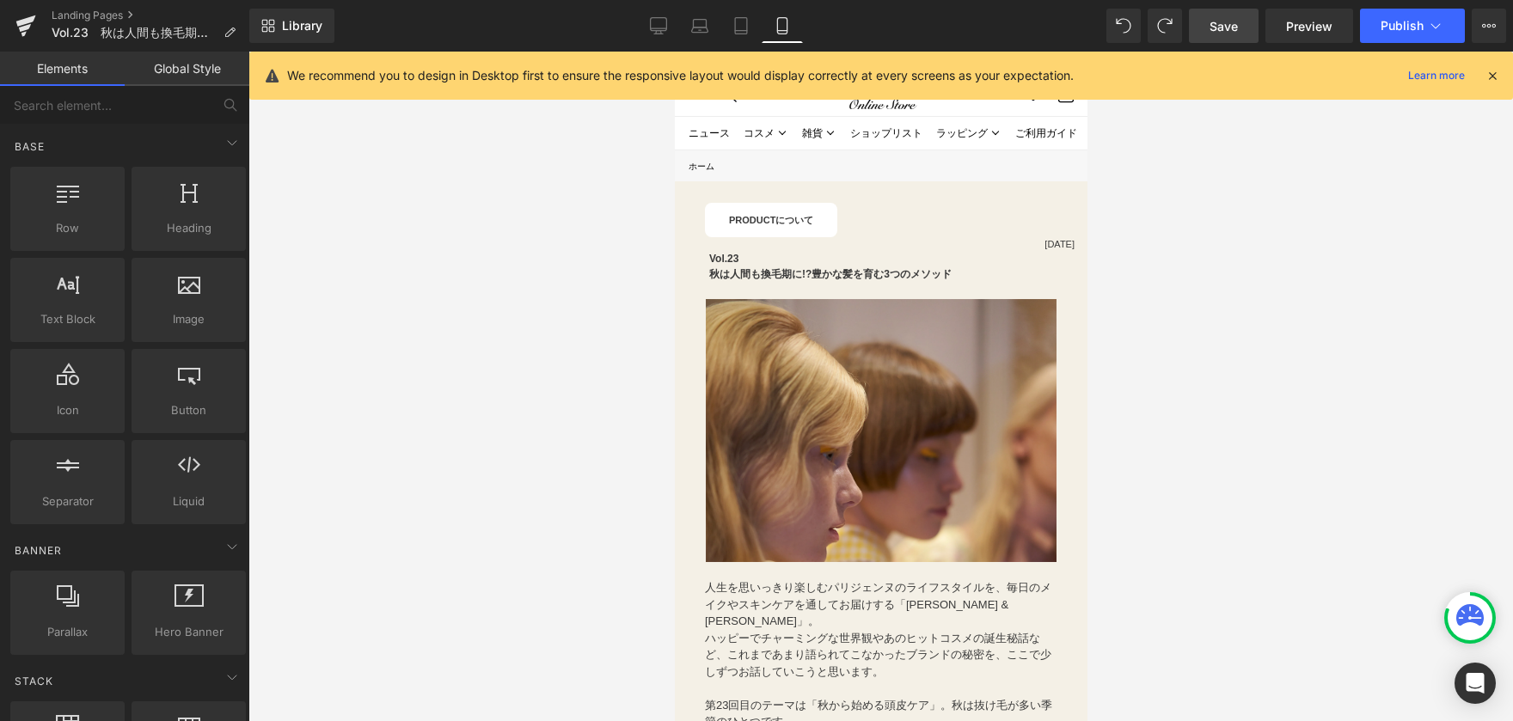
click at [588, 224] on div at bounding box center [880, 387] width 1265 height 670
click at [649, 28] on link "Desktop" at bounding box center [658, 26] width 41 height 34
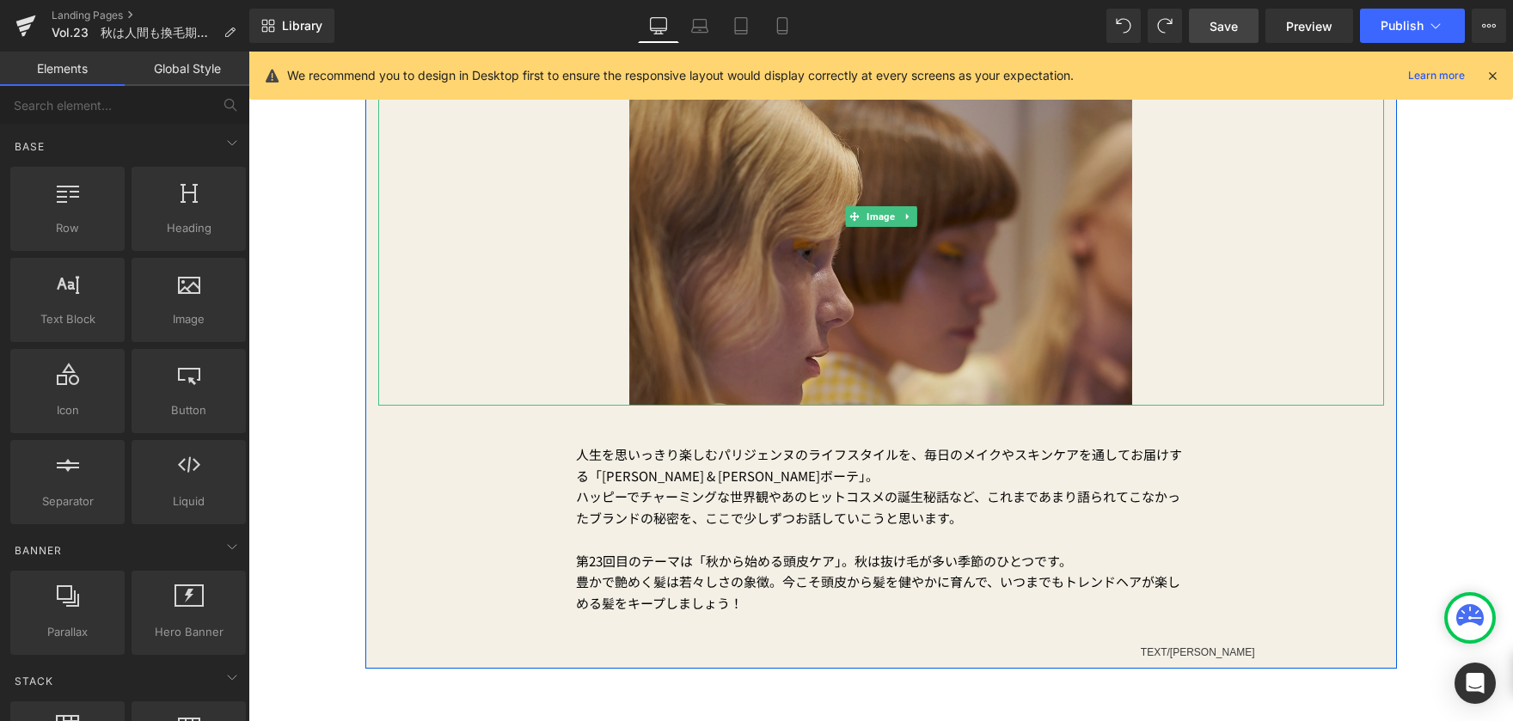
scroll to position [516, 0]
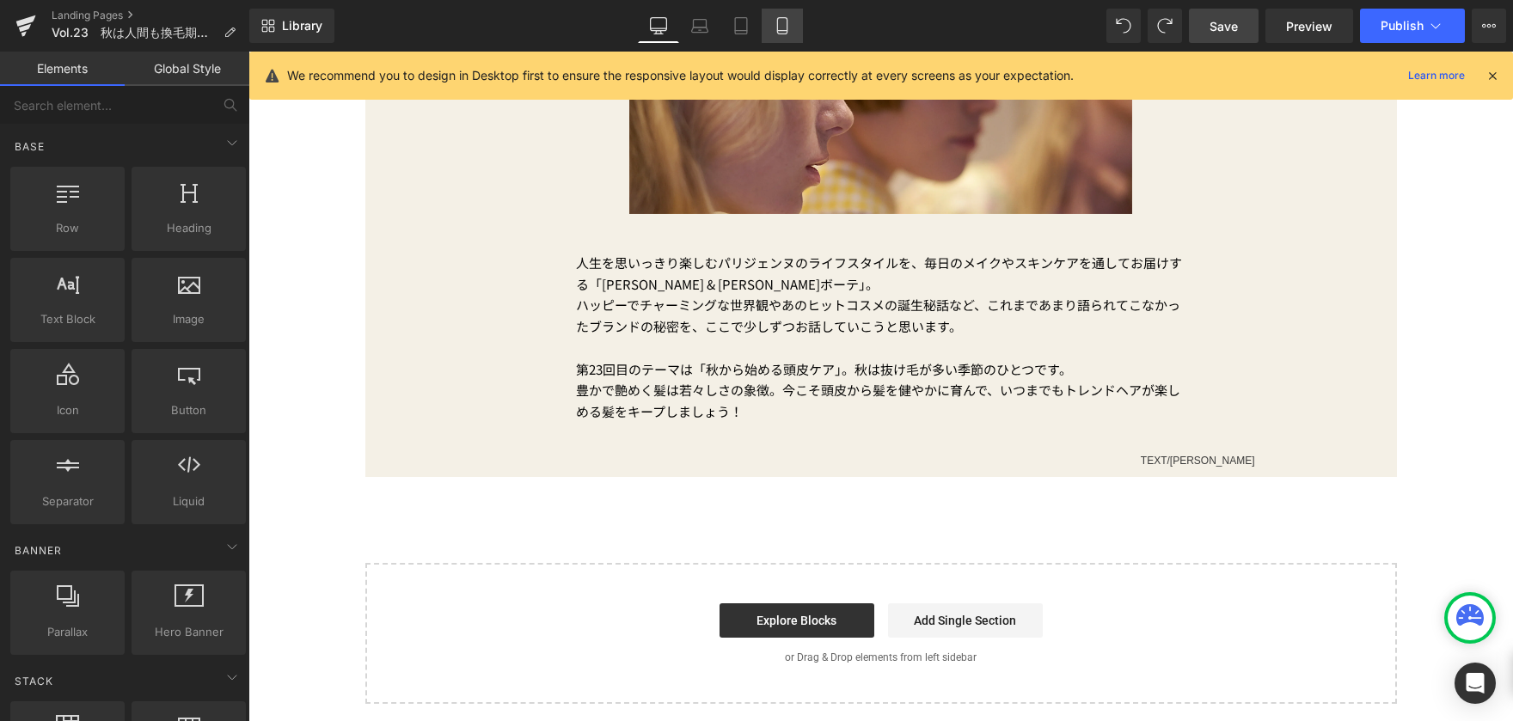
click at [779, 26] on icon at bounding box center [782, 25] width 17 height 17
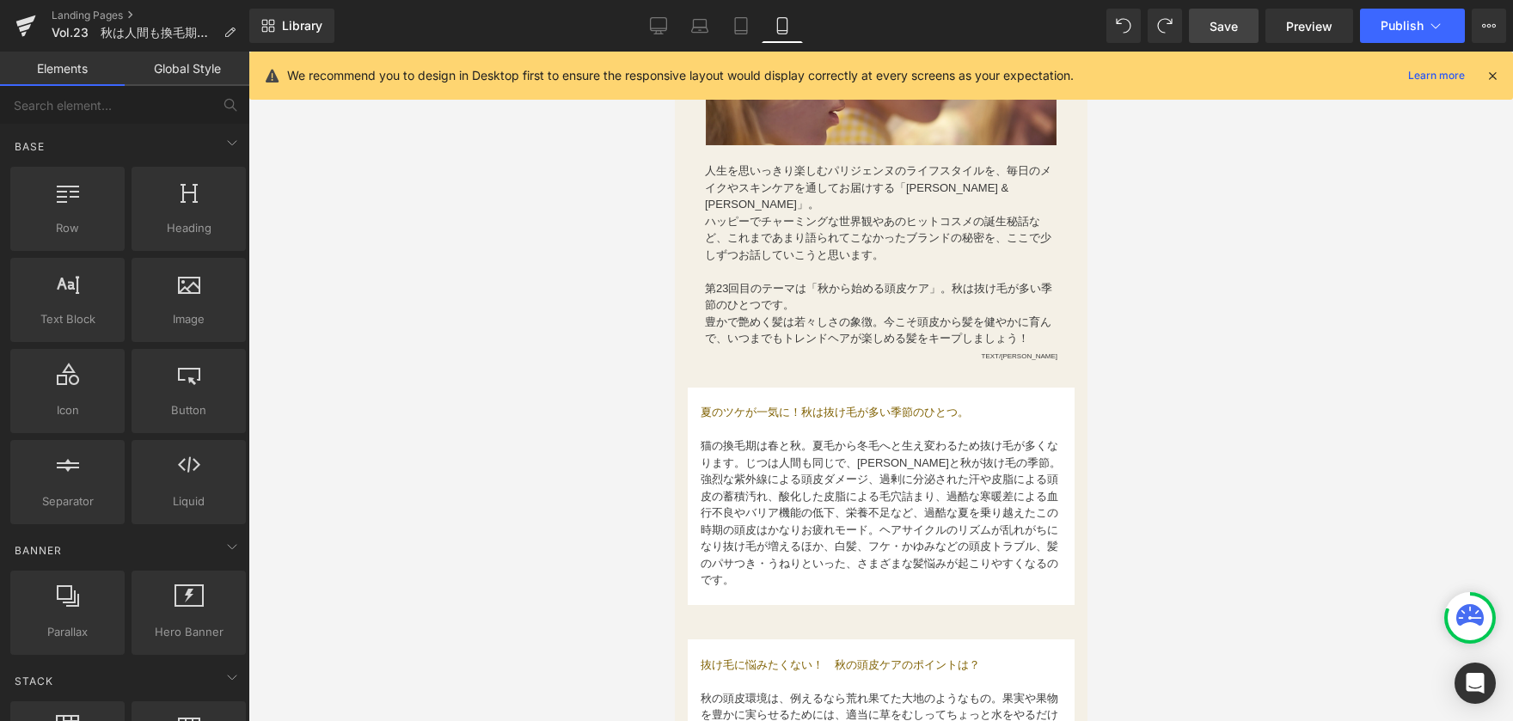
scroll to position [418, 0]
click at [651, 33] on icon at bounding box center [658, 25] width 17 height 17
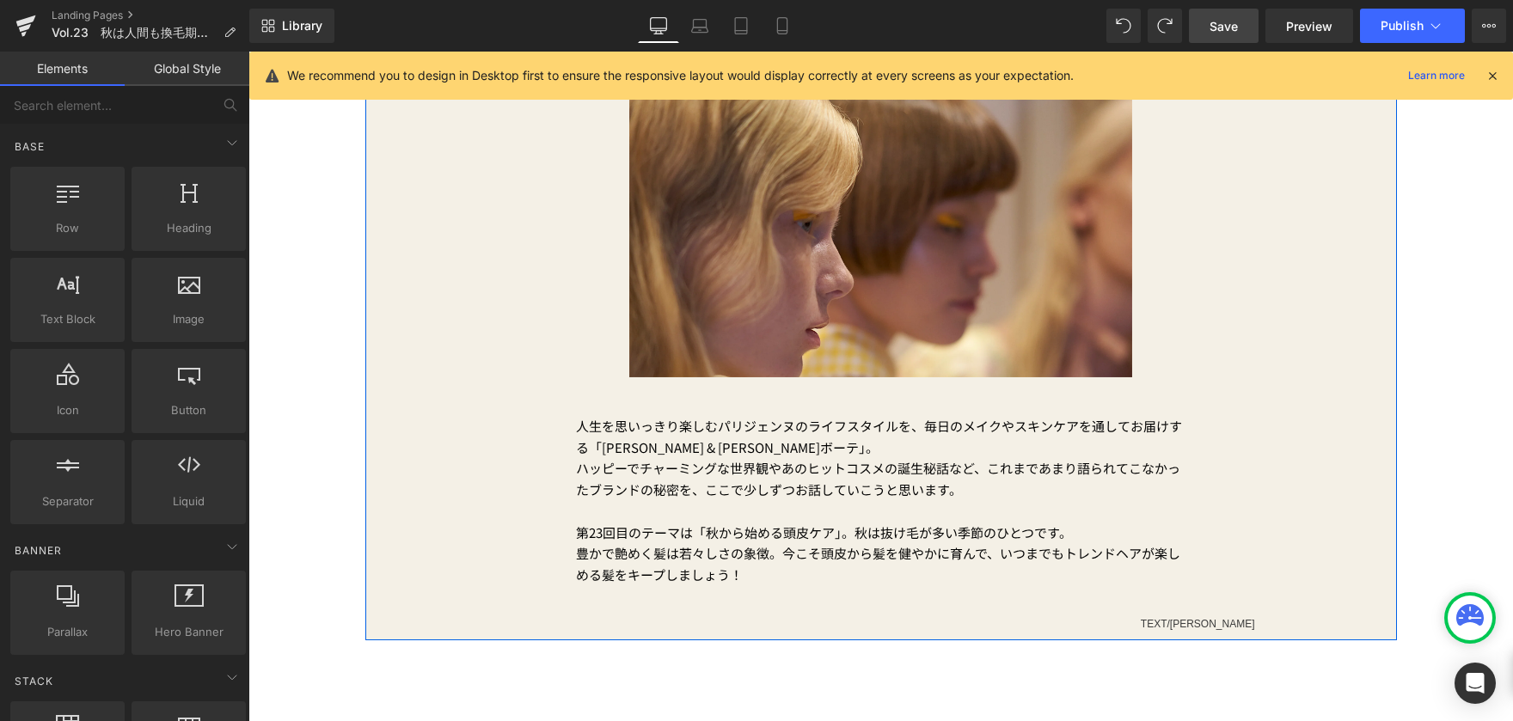
scroll to position [506, 0]
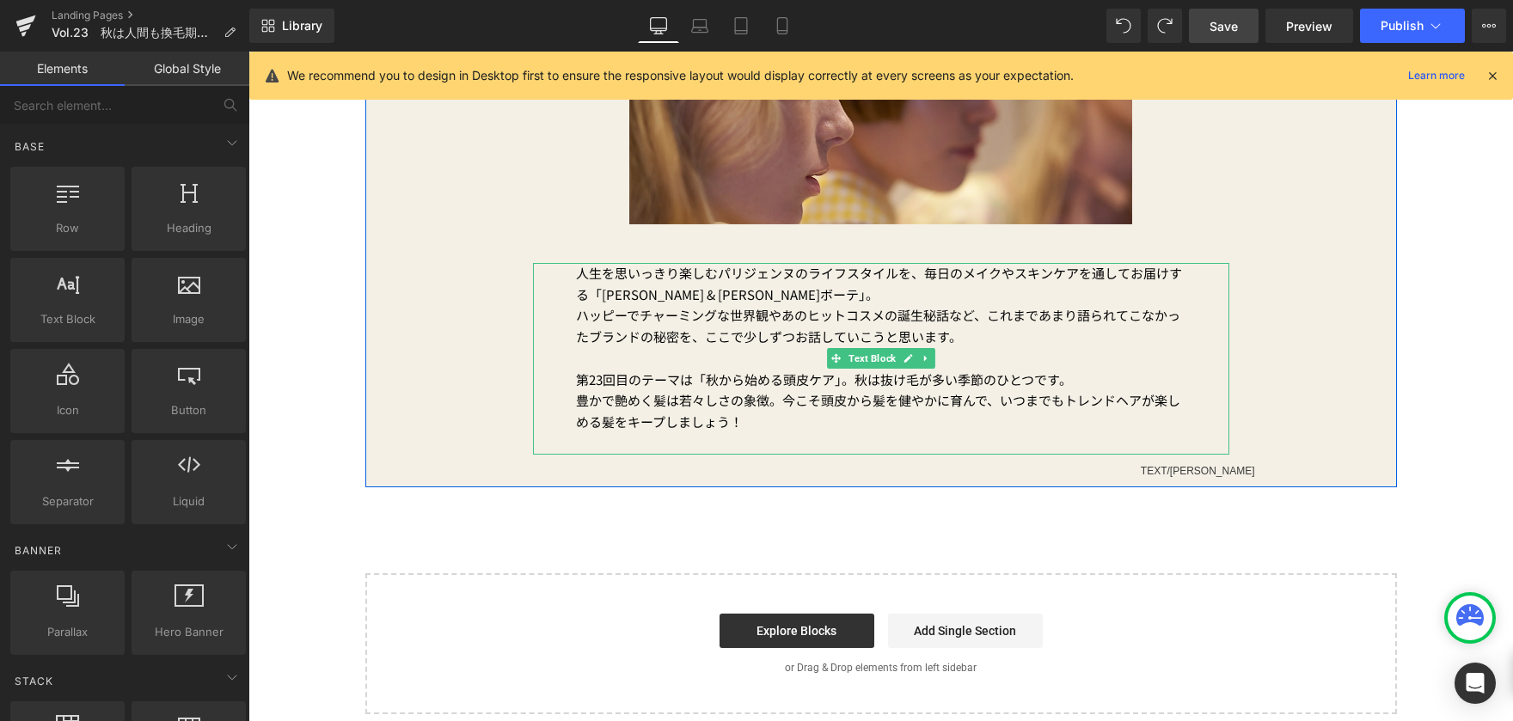
click at [733, 315] on span "ハッピーでチャーミングな世界観やあのヒットコスメの誕生秘話など、これまであまり語られてこなかったブランドの秘密を、" at bounding box center [878, 326] width 604 height 40
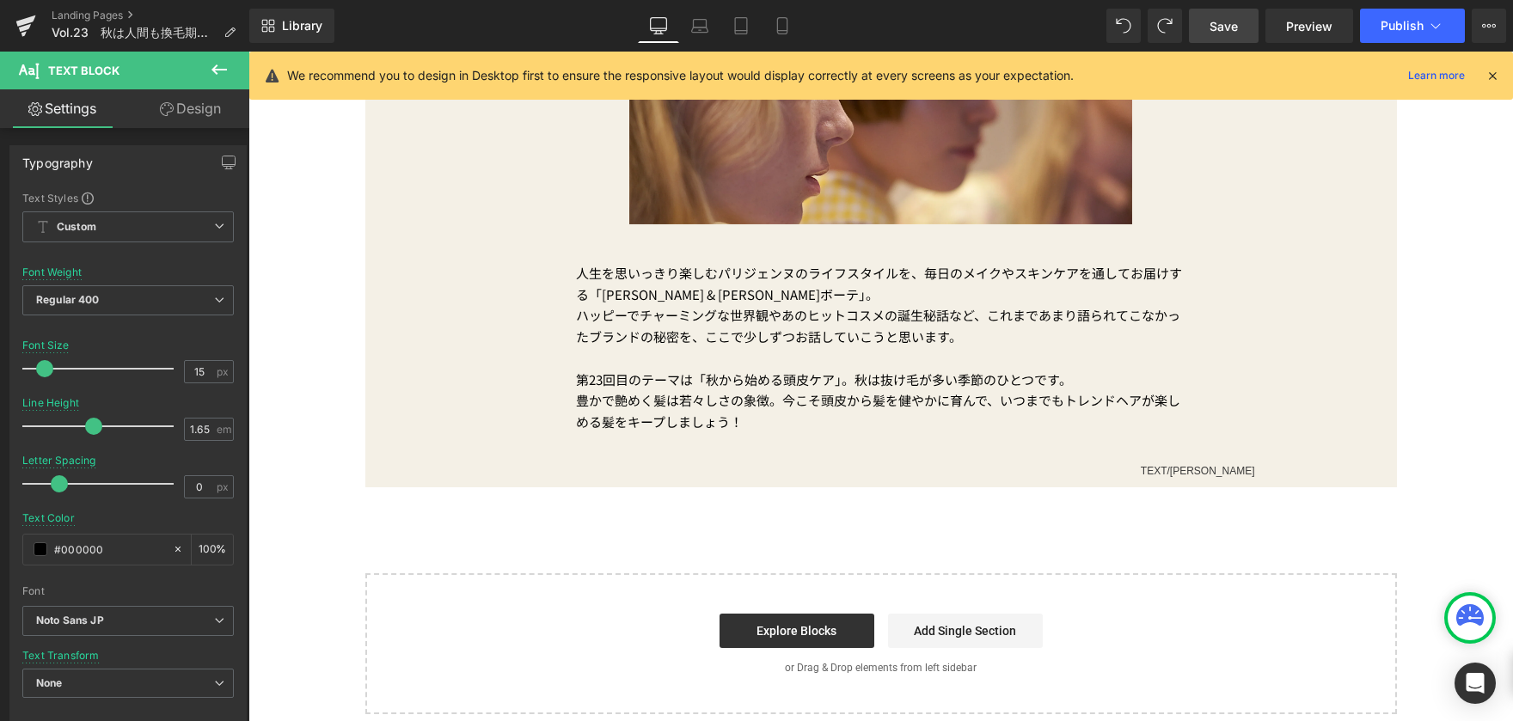
click at [213, 109] on link "Design" at bounding box center [190, 108] width 125 height 39
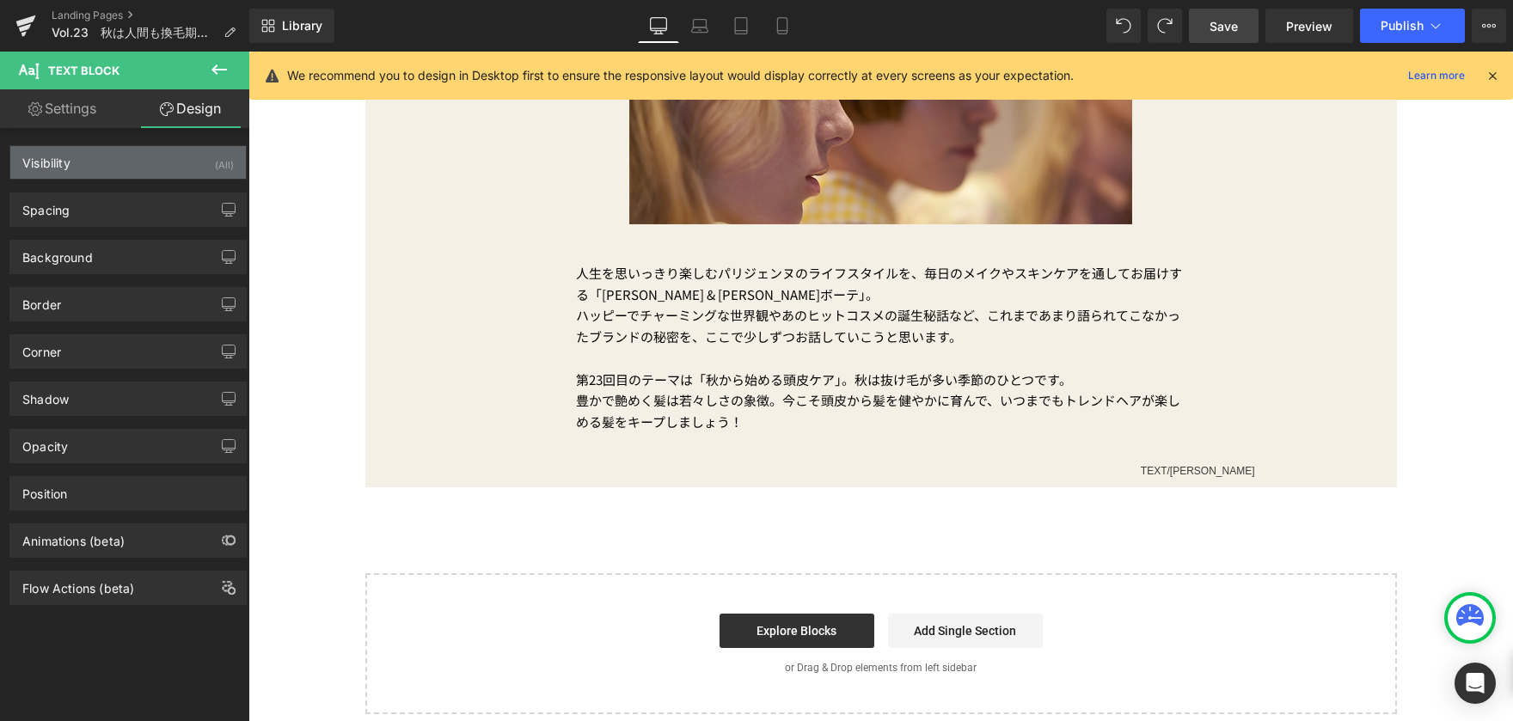
click at [94, 169] on div "Visibility (All)" at bounding box center [128, 162] width 236 height 33
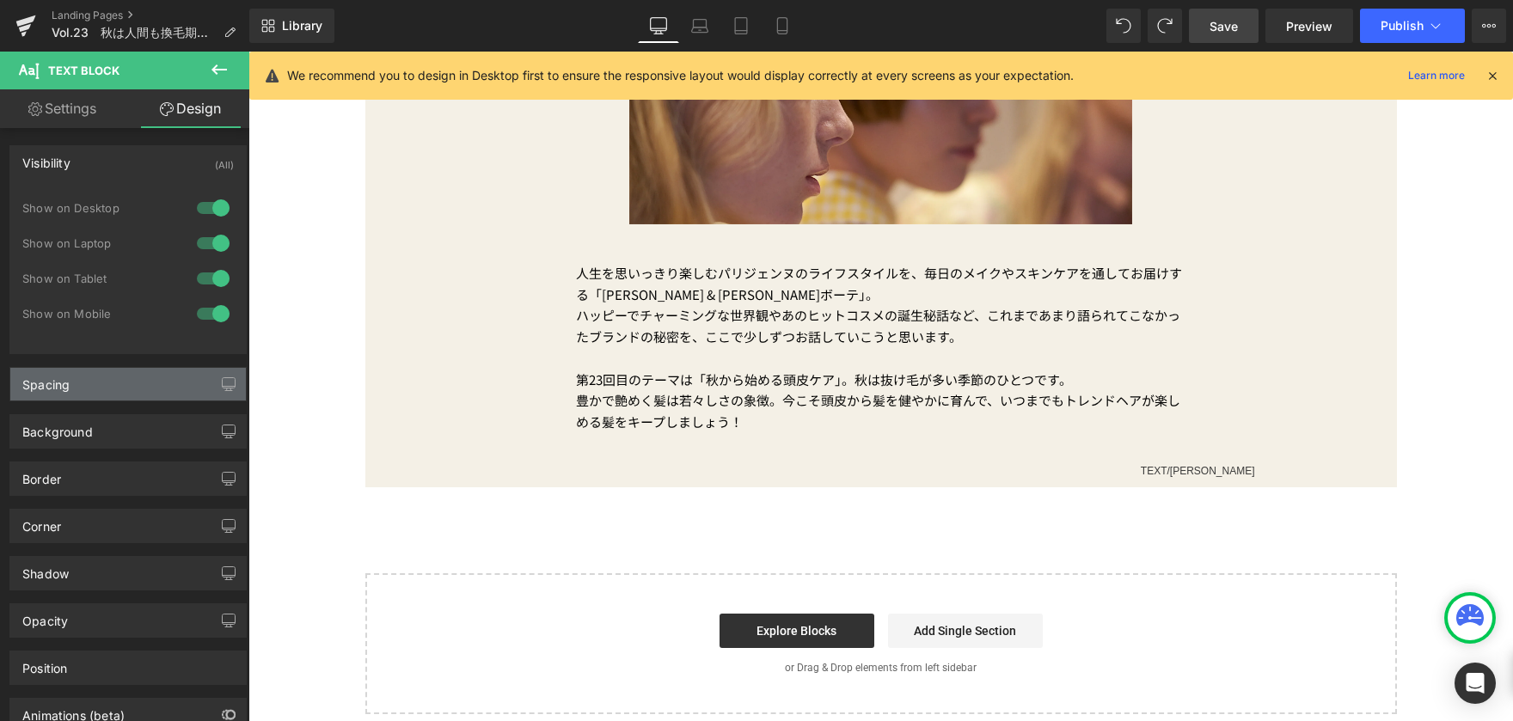
click at [95, 395] on div "Spacing" at bounding box center [128, 384] width 236 height 33
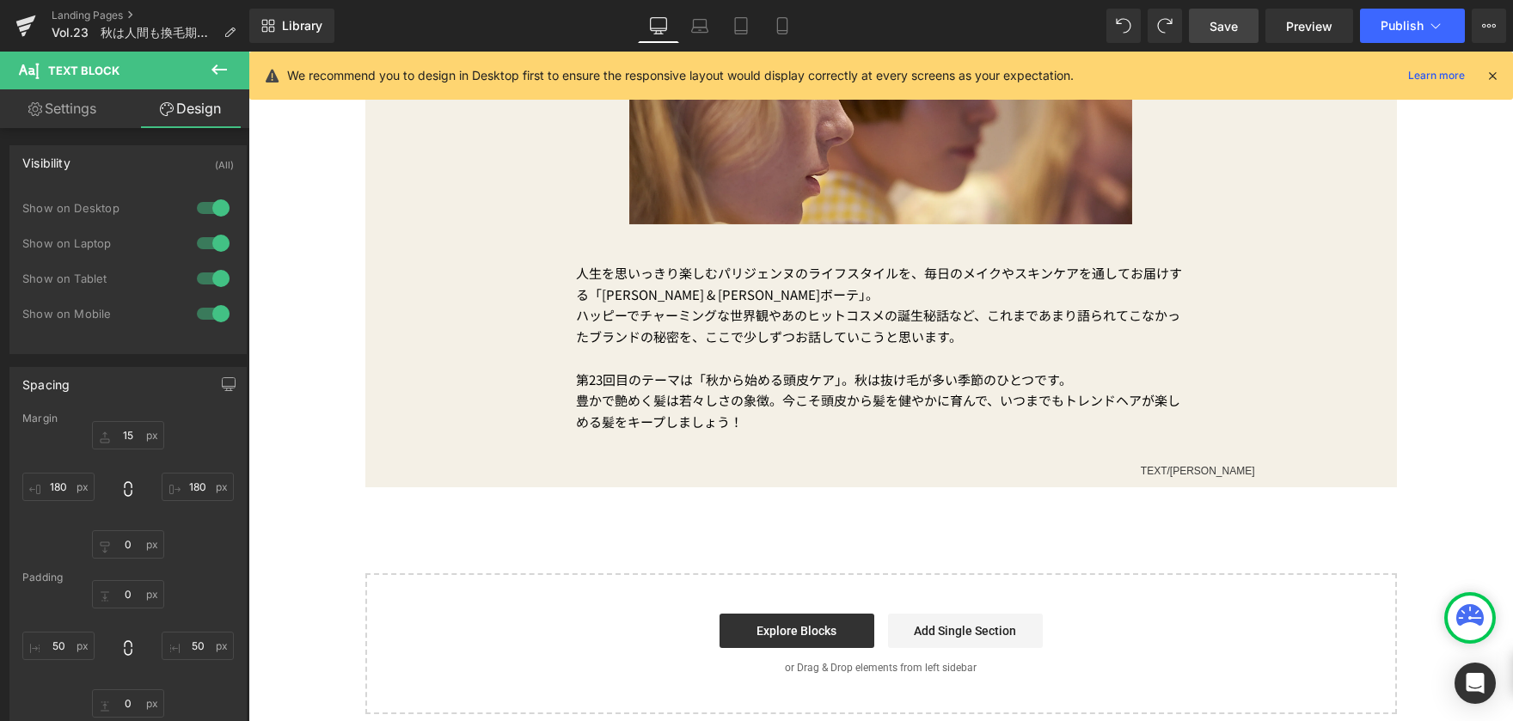
click at [83, 101] on link "Settings" at bounding box center [62, 108] width 125 height 39
type input "100"
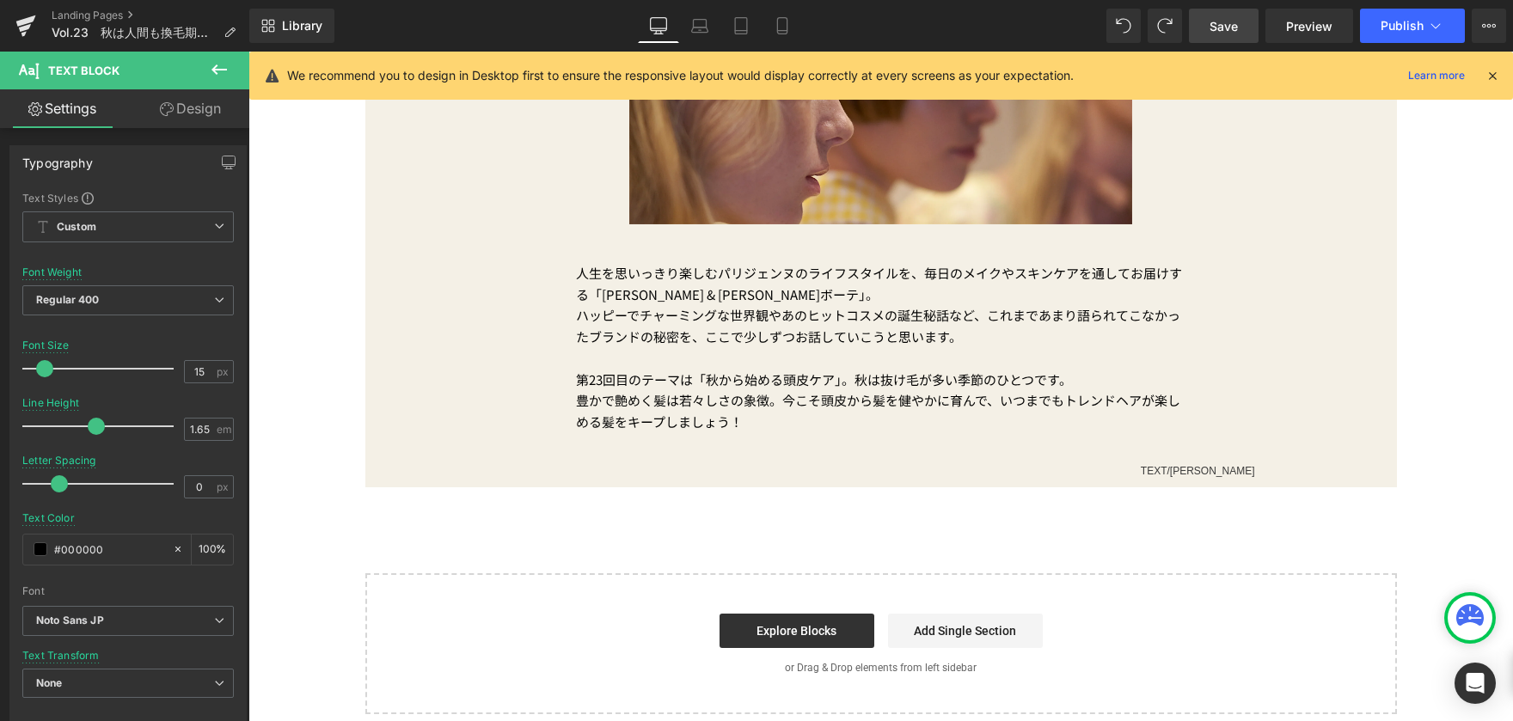
click at [330, 432] on div "PRODUCTについて Button [DATE] Text Block Vol.23　秋は人間も換毛期に!? 豊かな髪を育む3つのメソッド Text Blo…" at bounding box center [880, 210] width 1265 height 1008
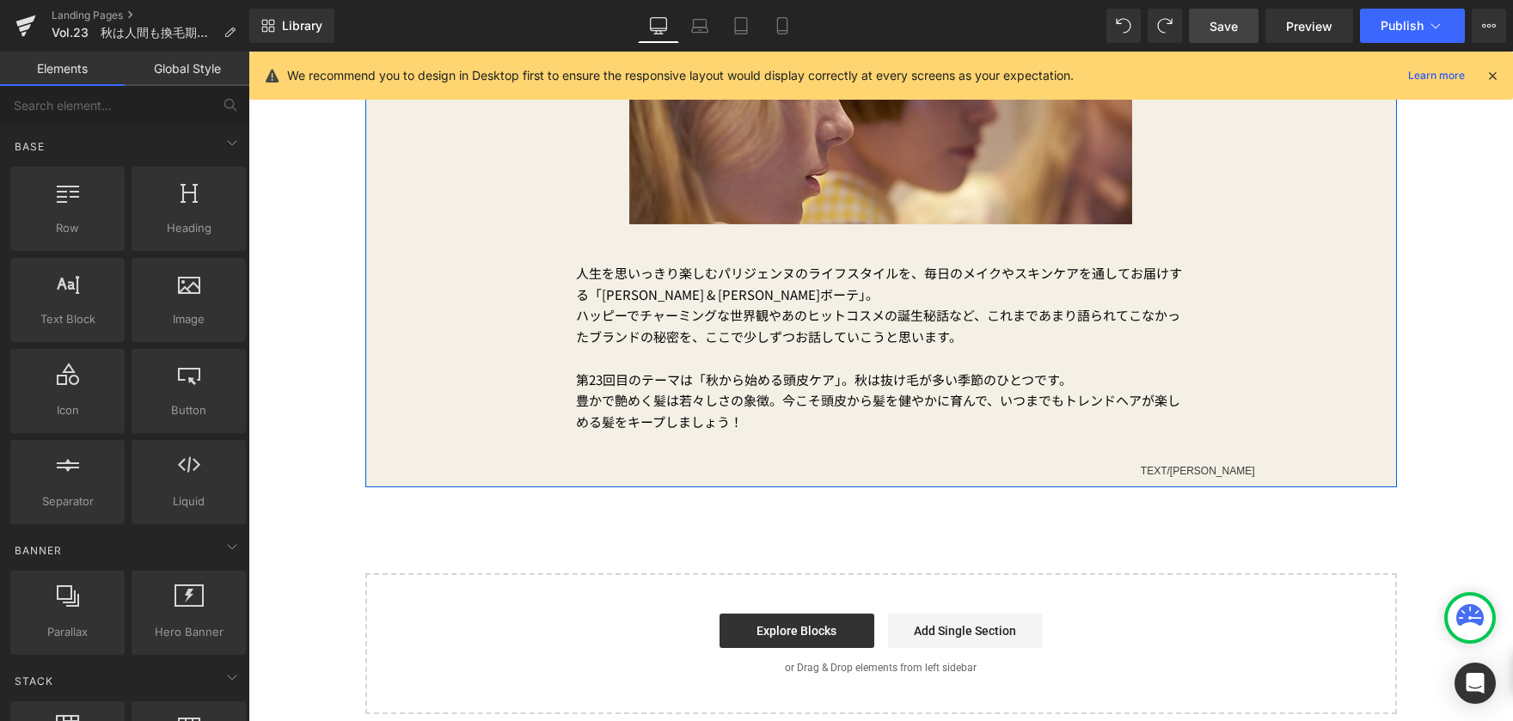
click at [488, 457] on div "PRODUCTについて Button [DATE] Text Block Vol.23　秋は人間も換毛期に!? 豊かな髪を育む3つのメソッド Text Blo…" at bounding box center [881, 99] width 1032 height 760
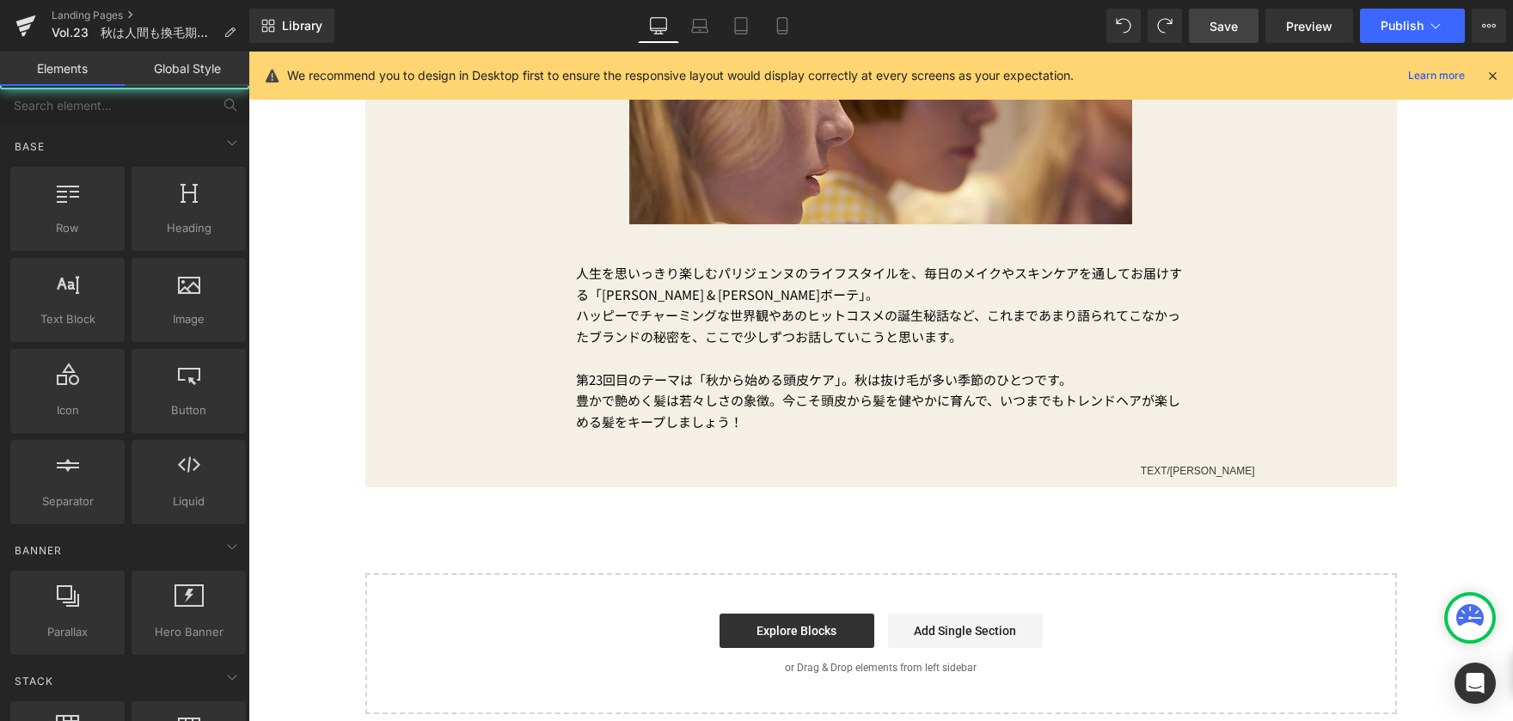
click at [333, 429] on div "PRODUCTについて Button [DATE] Text Block Vol.23　秋は人間も換毛期に!? 豊かな髪を育む3つのメソッド Text Blo…" at bounding box center [880, 210] width 1265 height 1008
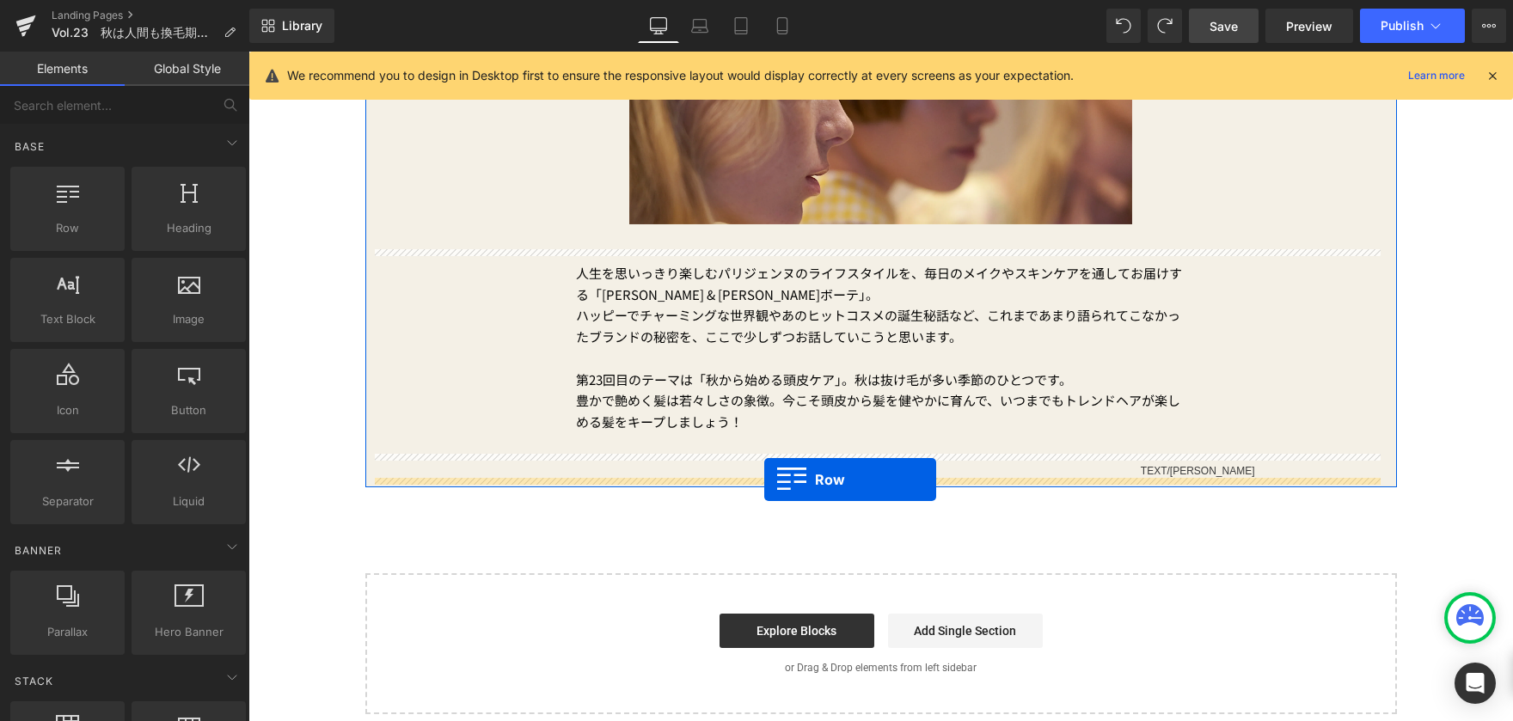
drag, startPoint x: 336, startPoint y: 291, endPoint x: 764, endPoint y: 480, distance: 468.1
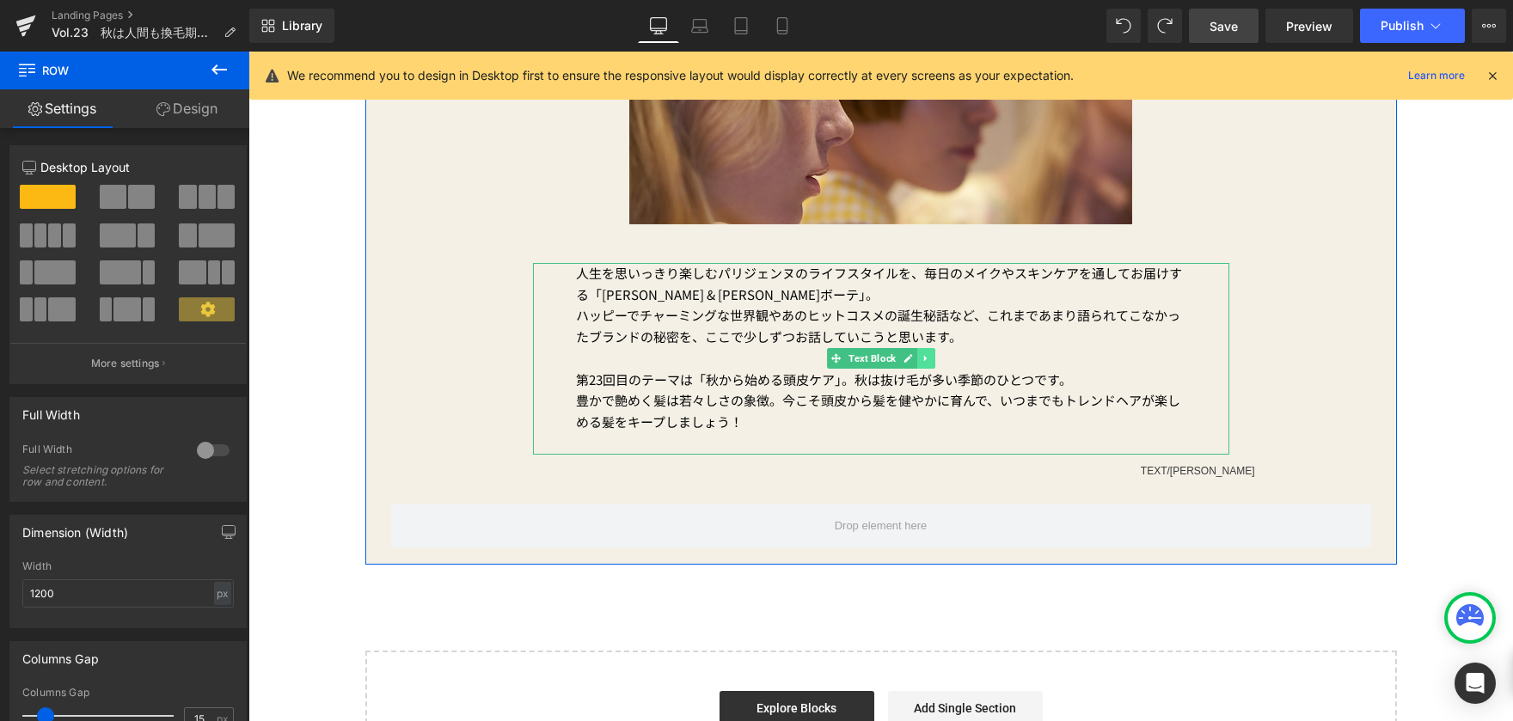
click at [921, 362] on icon at bounding box center [925, 358] width 9 height 10
click at [913, 362] on icon at bounding box center [916, 358] width 9 height 9
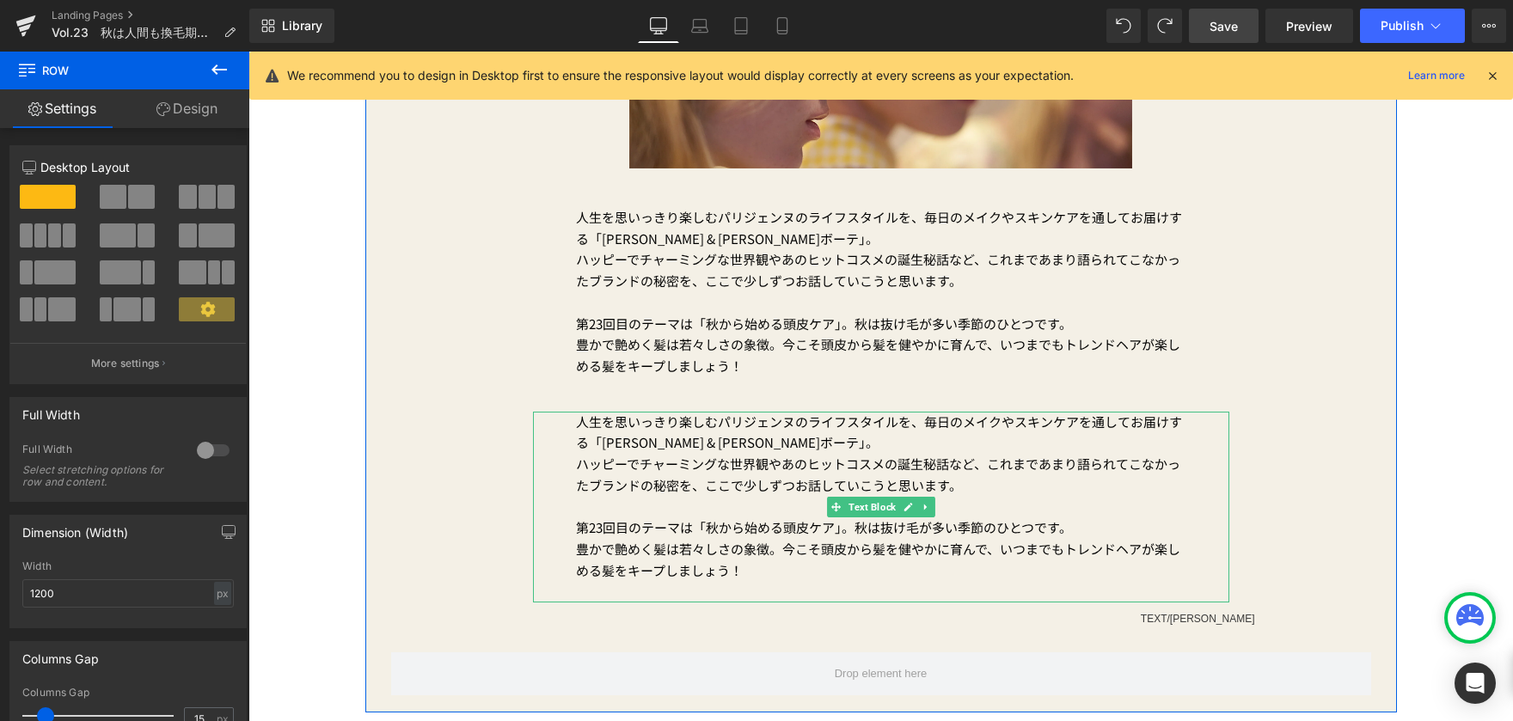
scroll to position [591, 0]
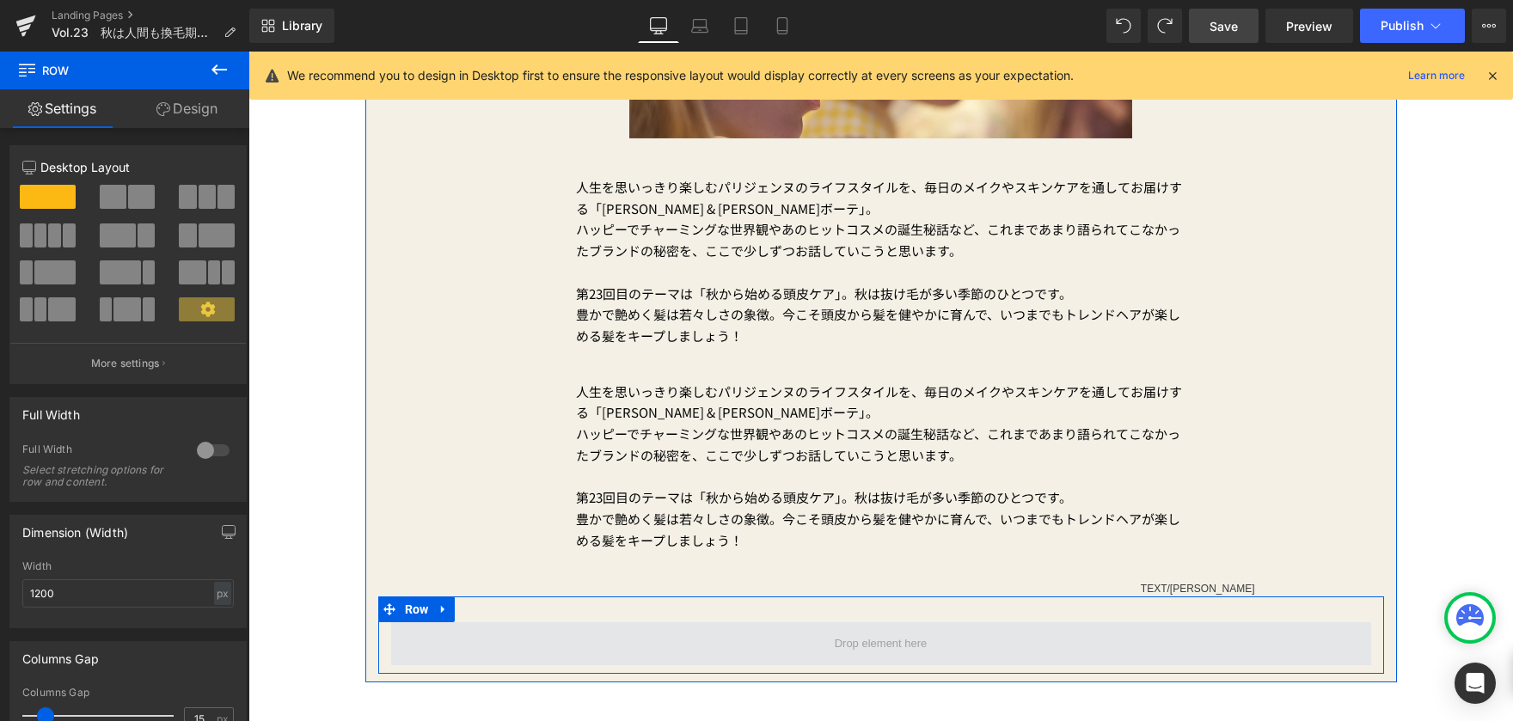
click at [845, 646] on span at bounding box center [881, 644] width 105 height 27
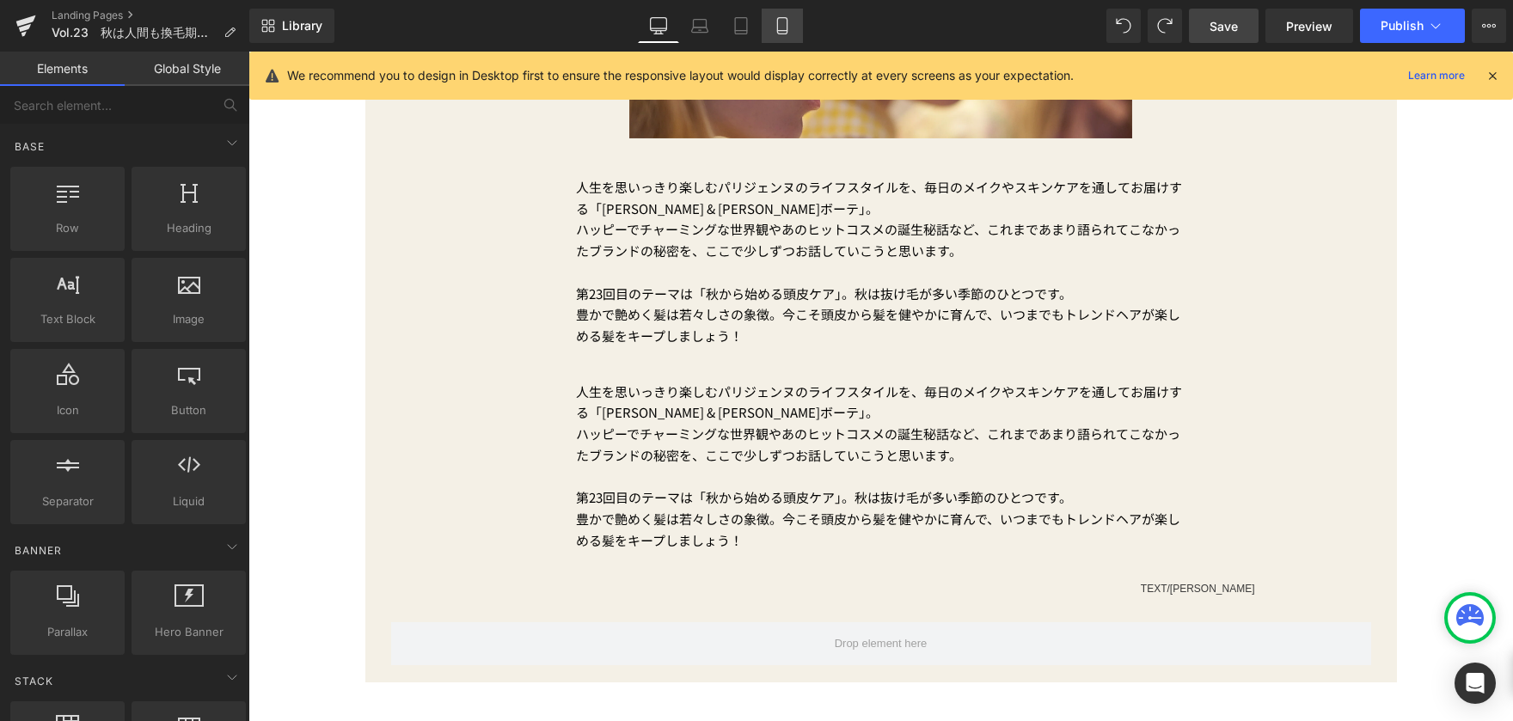
click at [782, 32] on icon at bounding box center [782, 25] width 17 height 17
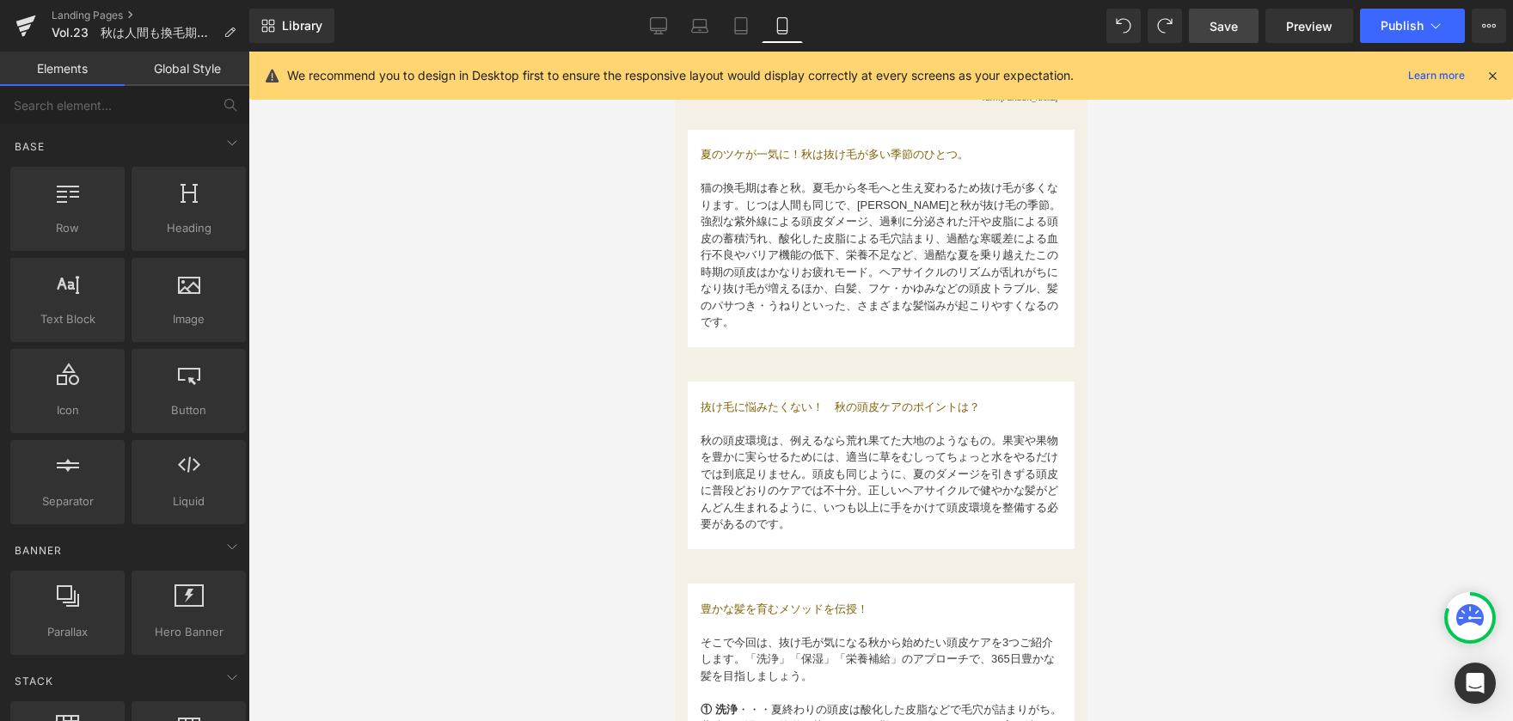
scroll to position [590, 0]
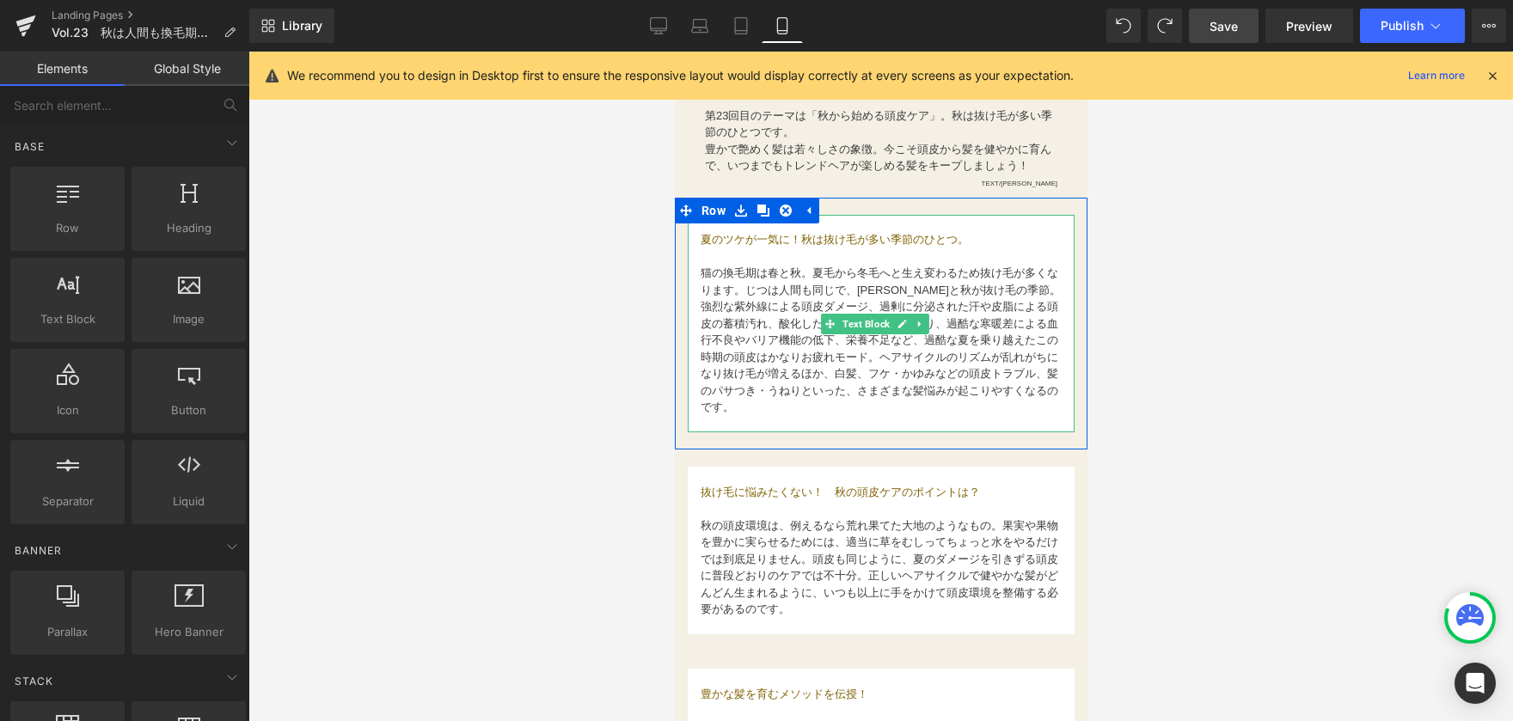
click at [762, 267] on font "猫の換毛期は春と秋。夏毛から冬毛へと生え変わるため抜け毛が多くなります。じつは人間も同じで、[PERSON_NAME]と秋が抜け毛の季節。" at bounding box center [880, 282] width 360 height 30
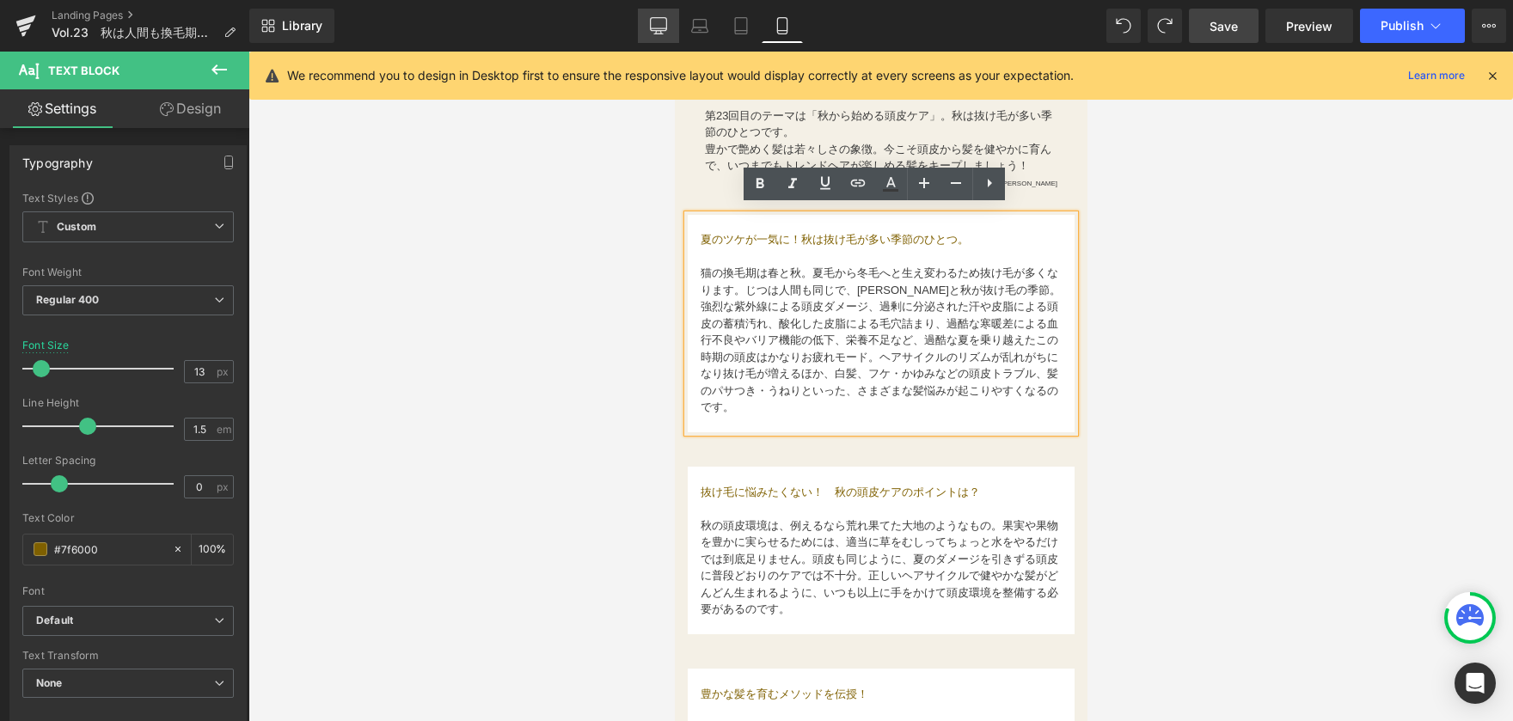
drag, startPoint x: 650, startPoint y: 25, endPoint x: 477, endPoint y: 196, distance: 243.2
click at [650, 25] on link "Desktop" at bounding box center [658, 26] width 41 height 34
type input "15"
type input "100"
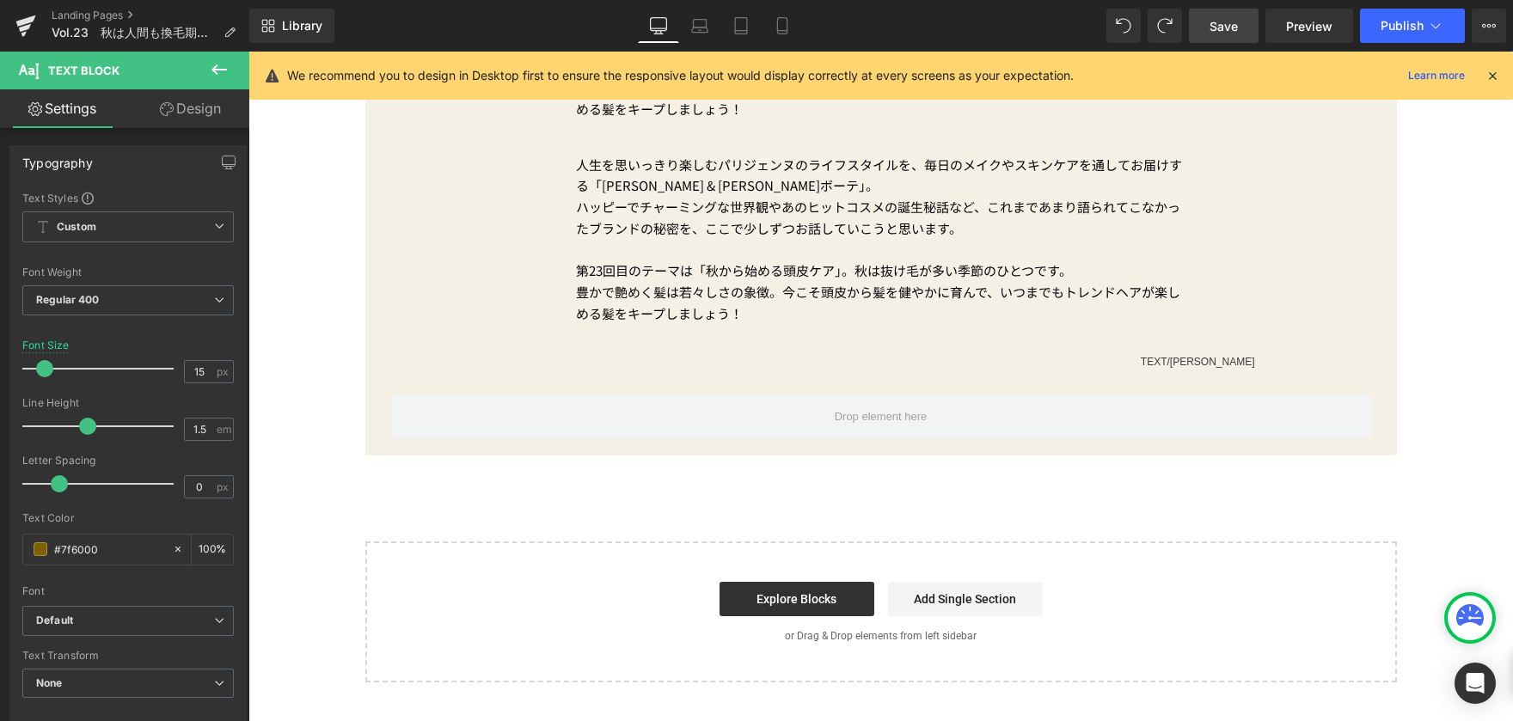
scroll to position [860, 0]
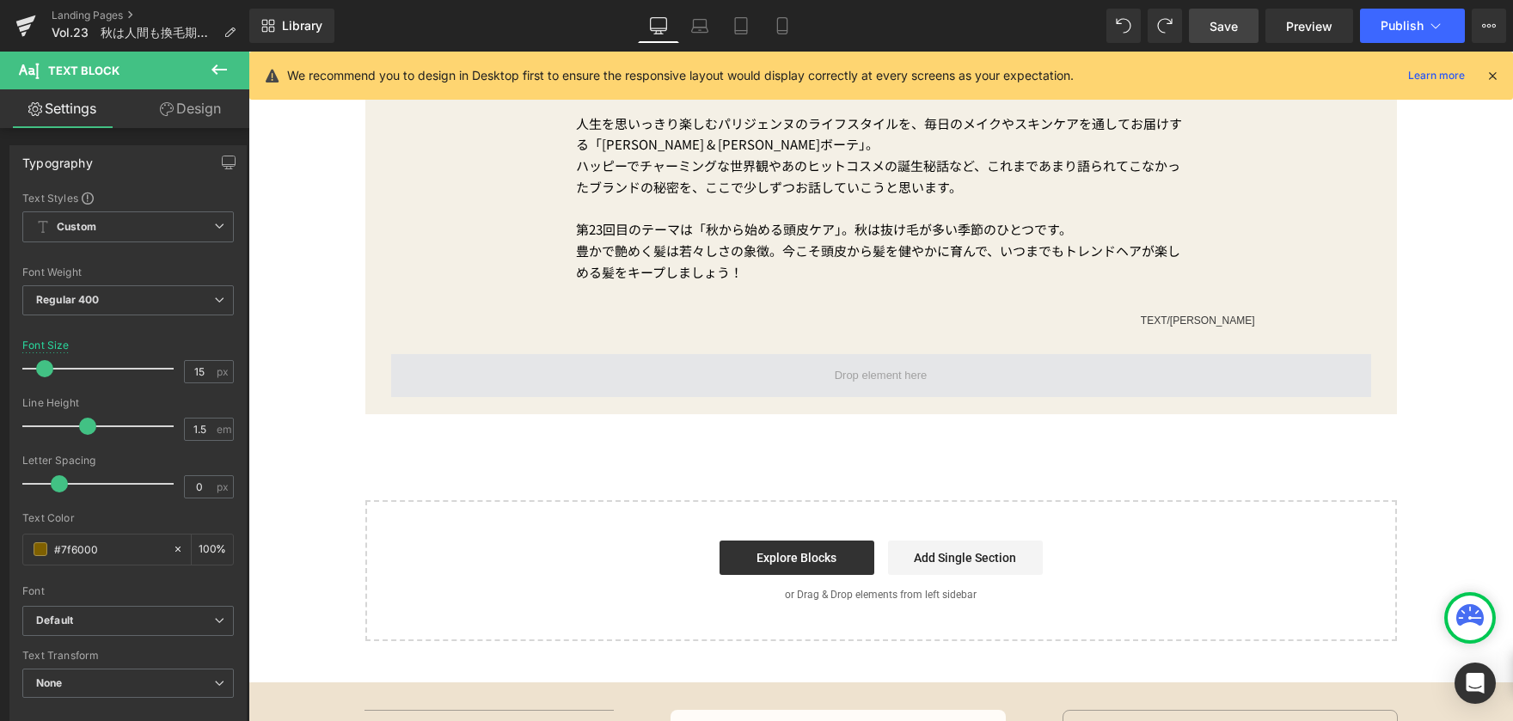
click at [789, 374] on span at bounding box center [881, 375] width 980 height 43
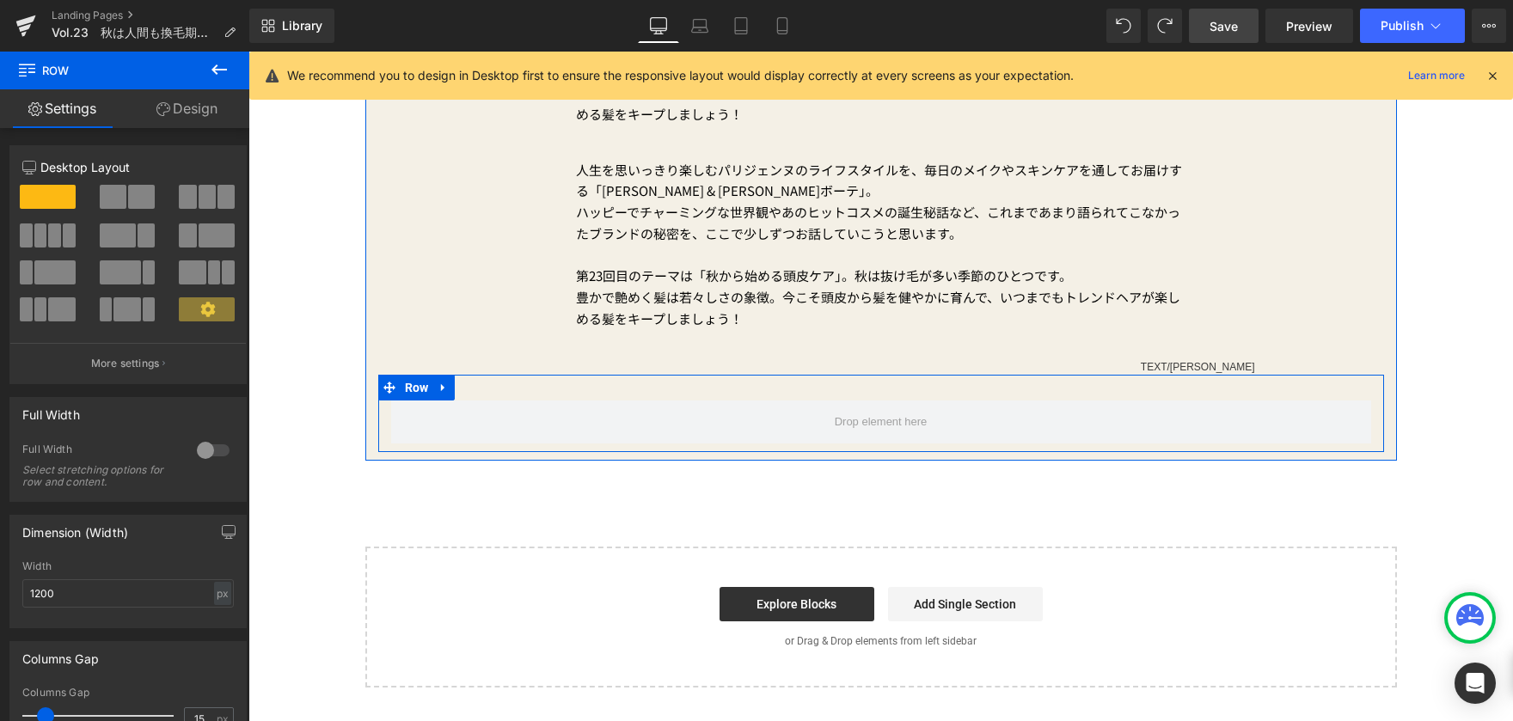
scroll to position [774, 0]
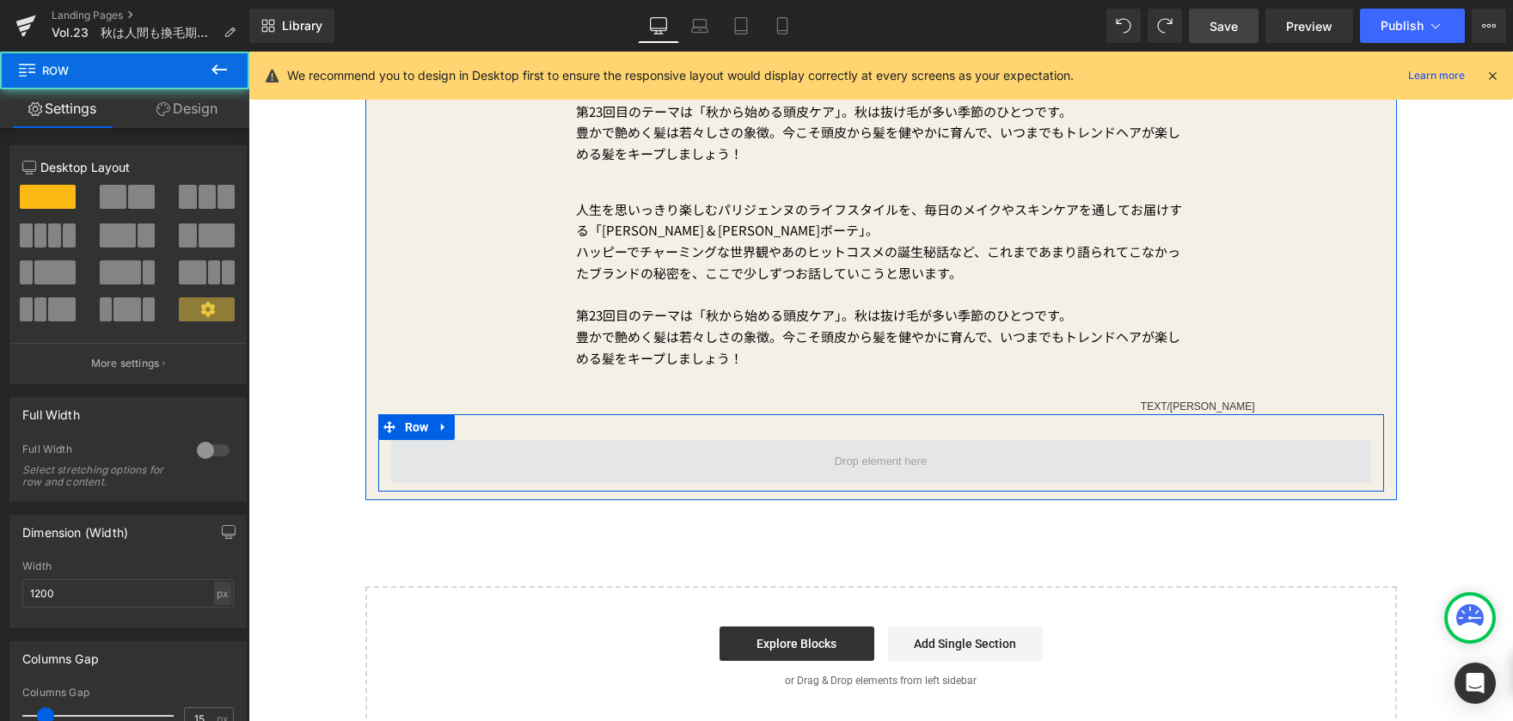
click at [640, 449] on span at bounding box center [881, 461] width 980 height 43
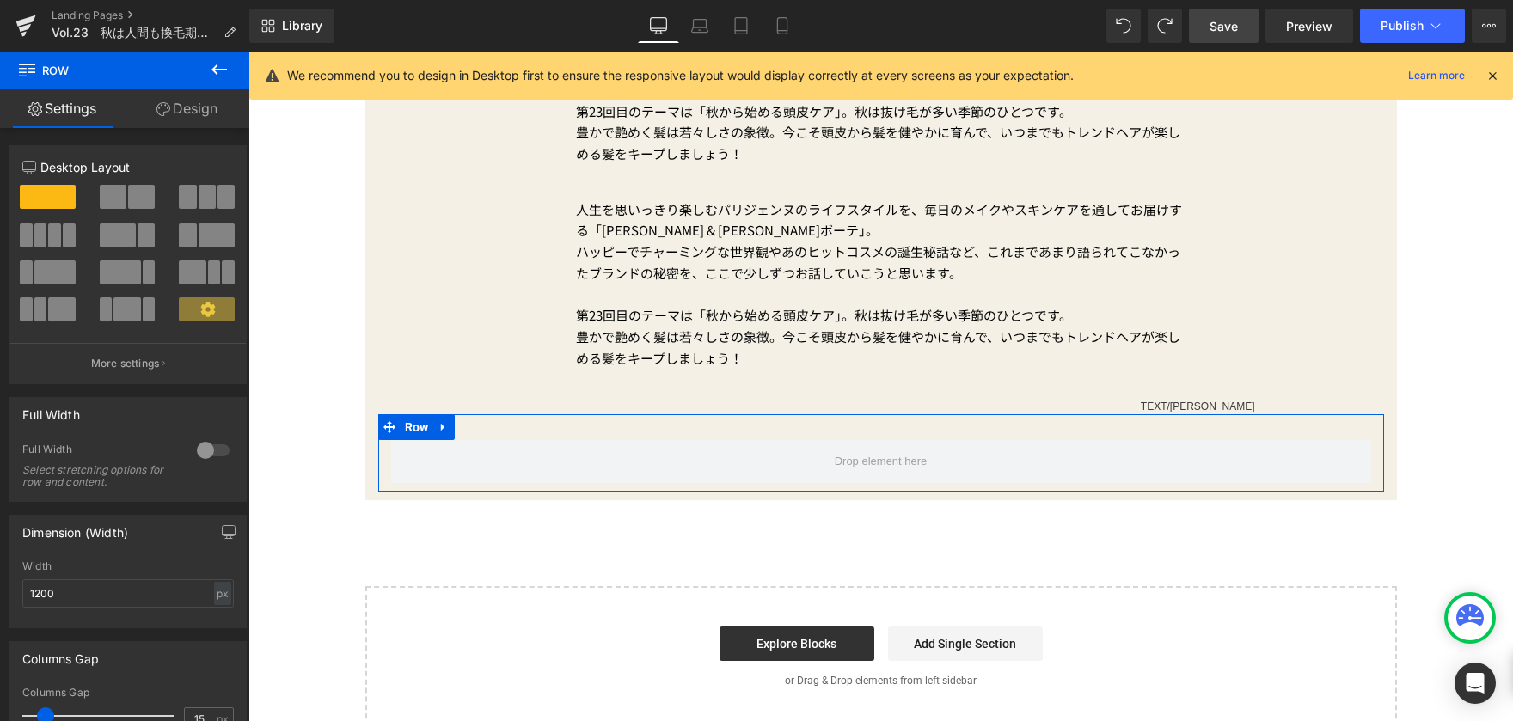
click at [199, 117] on link "Design" at bounding box center [187, 108] width 125 height 39
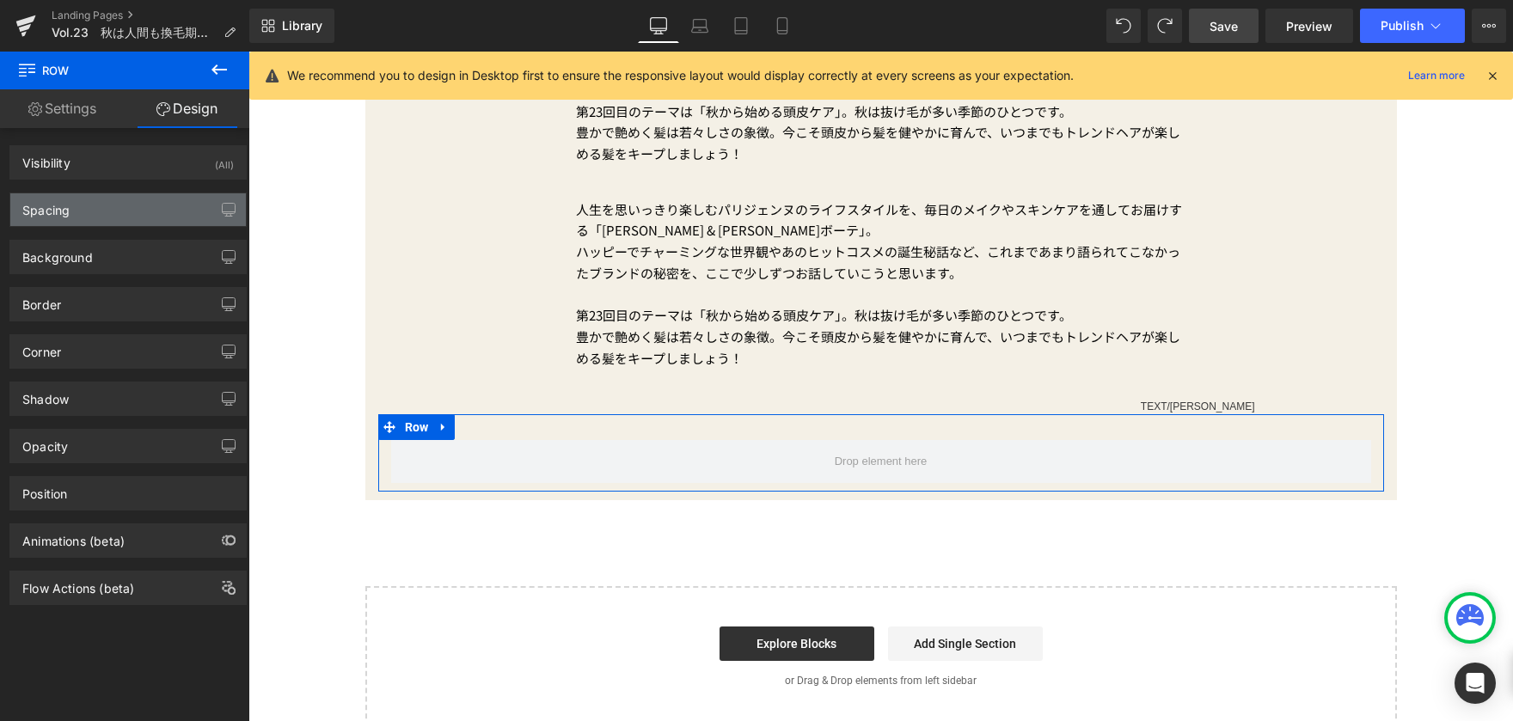
type input "0"
type input "30"
type input "0"
type input "10"
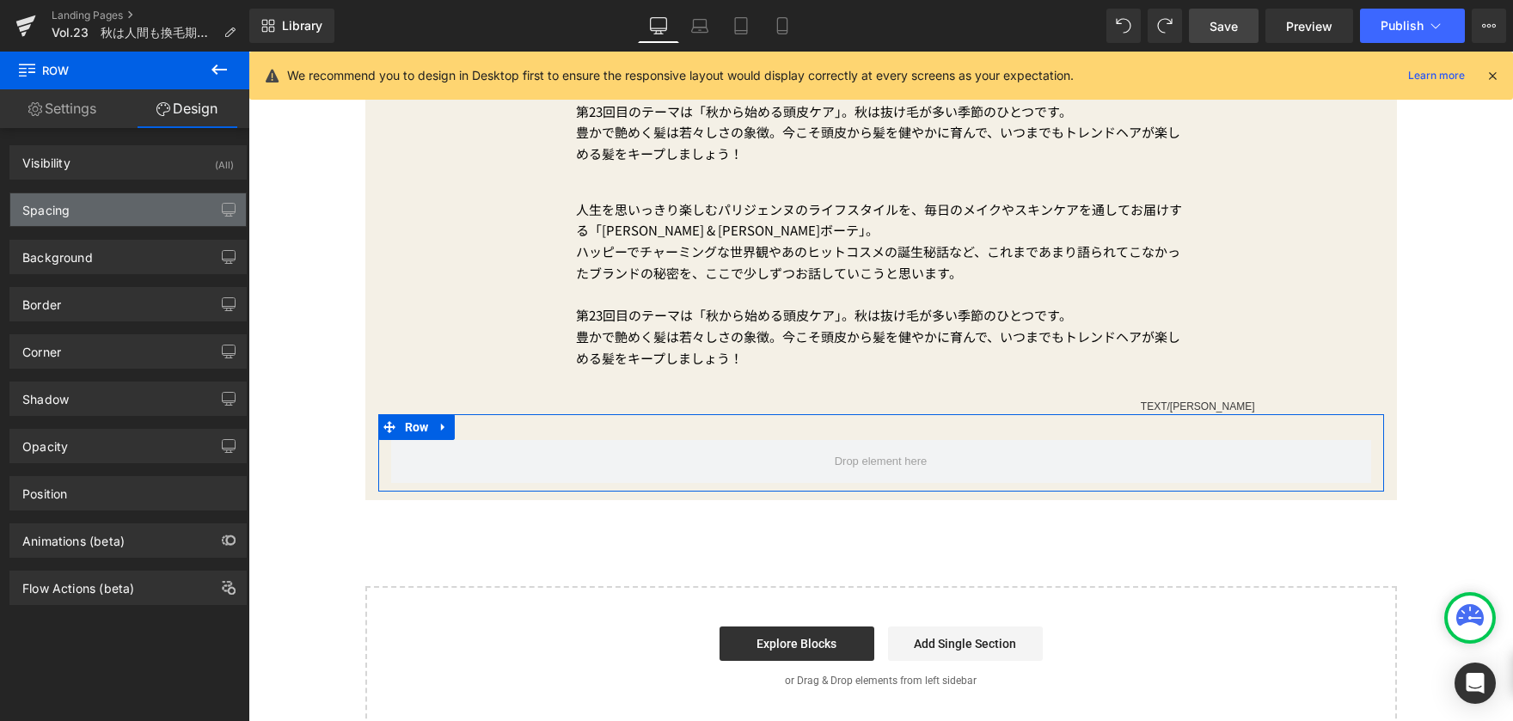
click at [165, 217] on div "Spacing" at bounding box center [128, 209] width 236 height 33
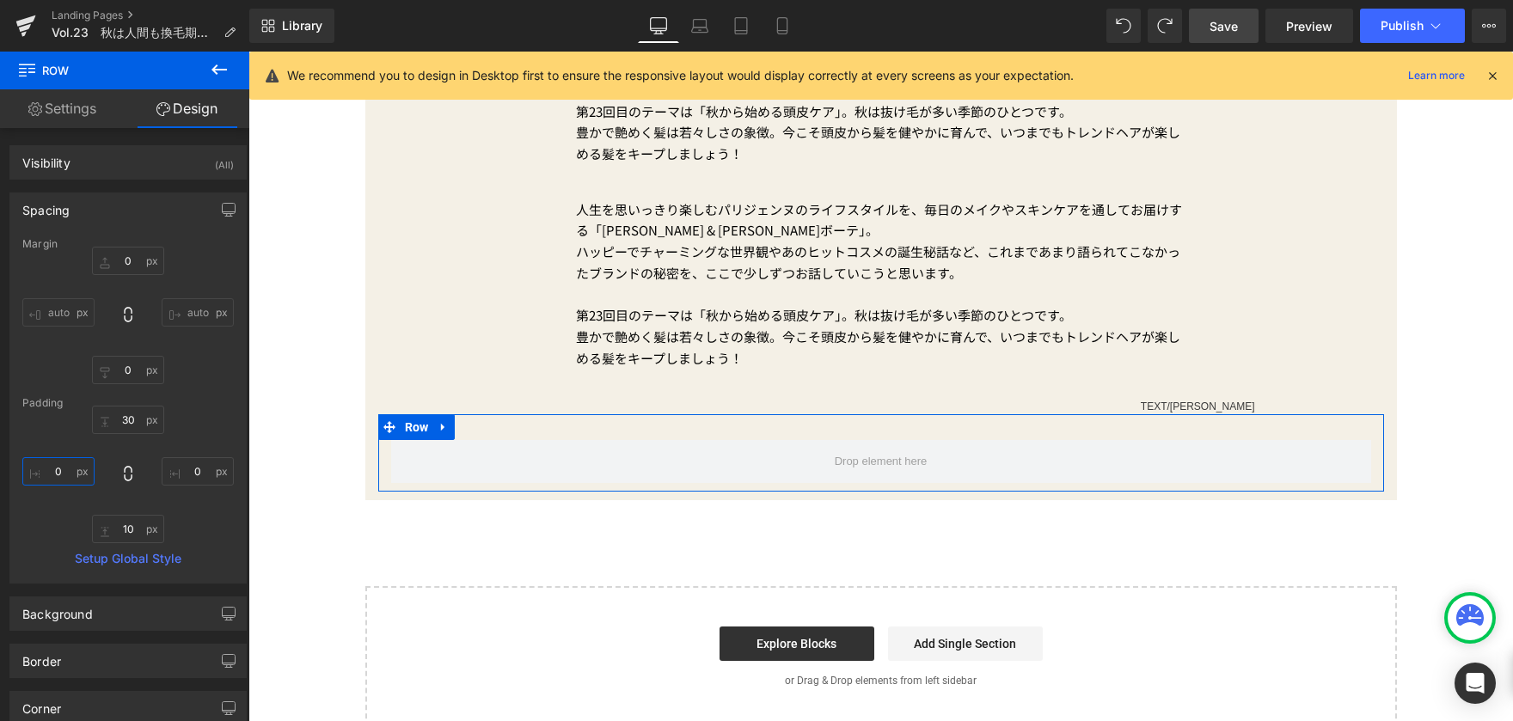
click at [70, 469] on input "0" at bounding box center [58, 471] width 72 height 28
type input "２０"
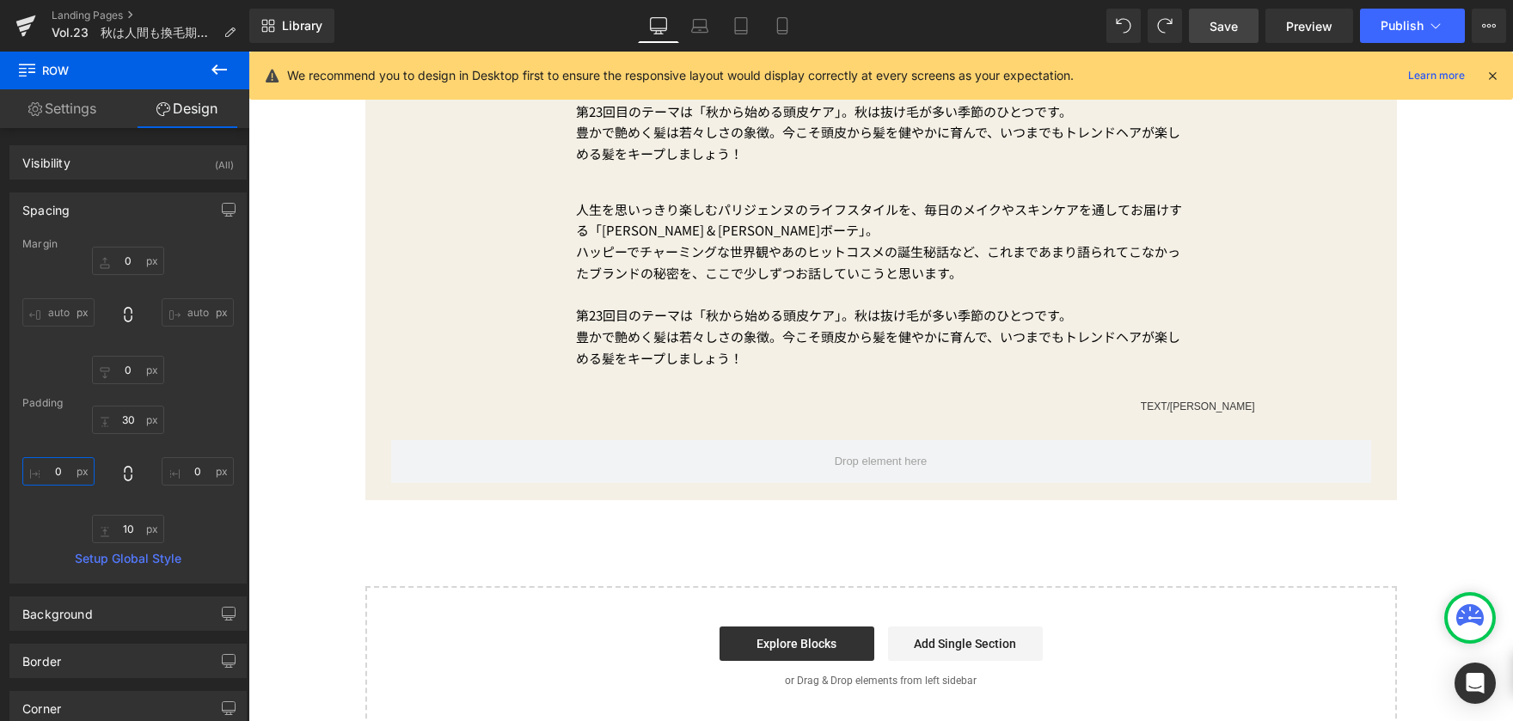
type input "２００"
type input "２０"
type input "２"
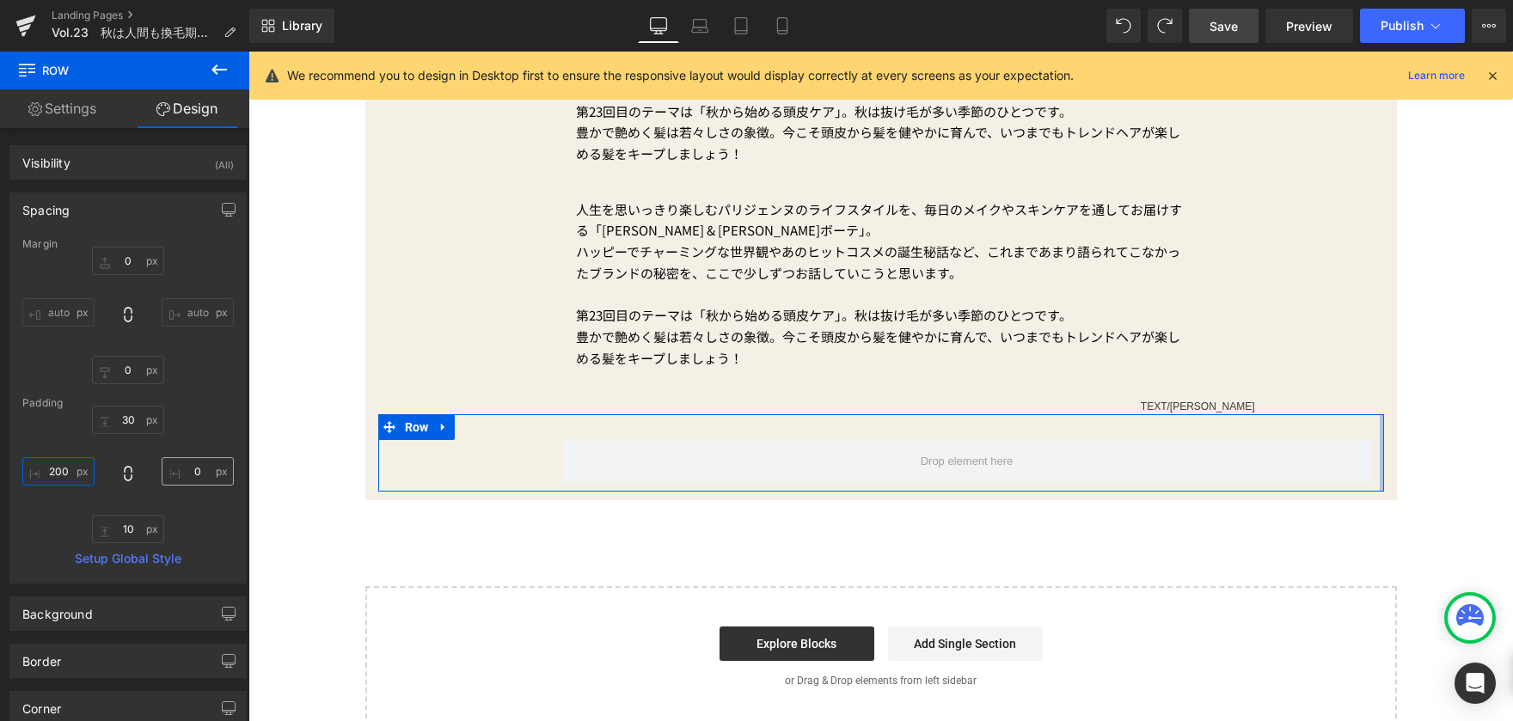
type input "200"
click at [213, 471] on input "0" at bounding box center [198, 471] width 72 height 28
type input "200"
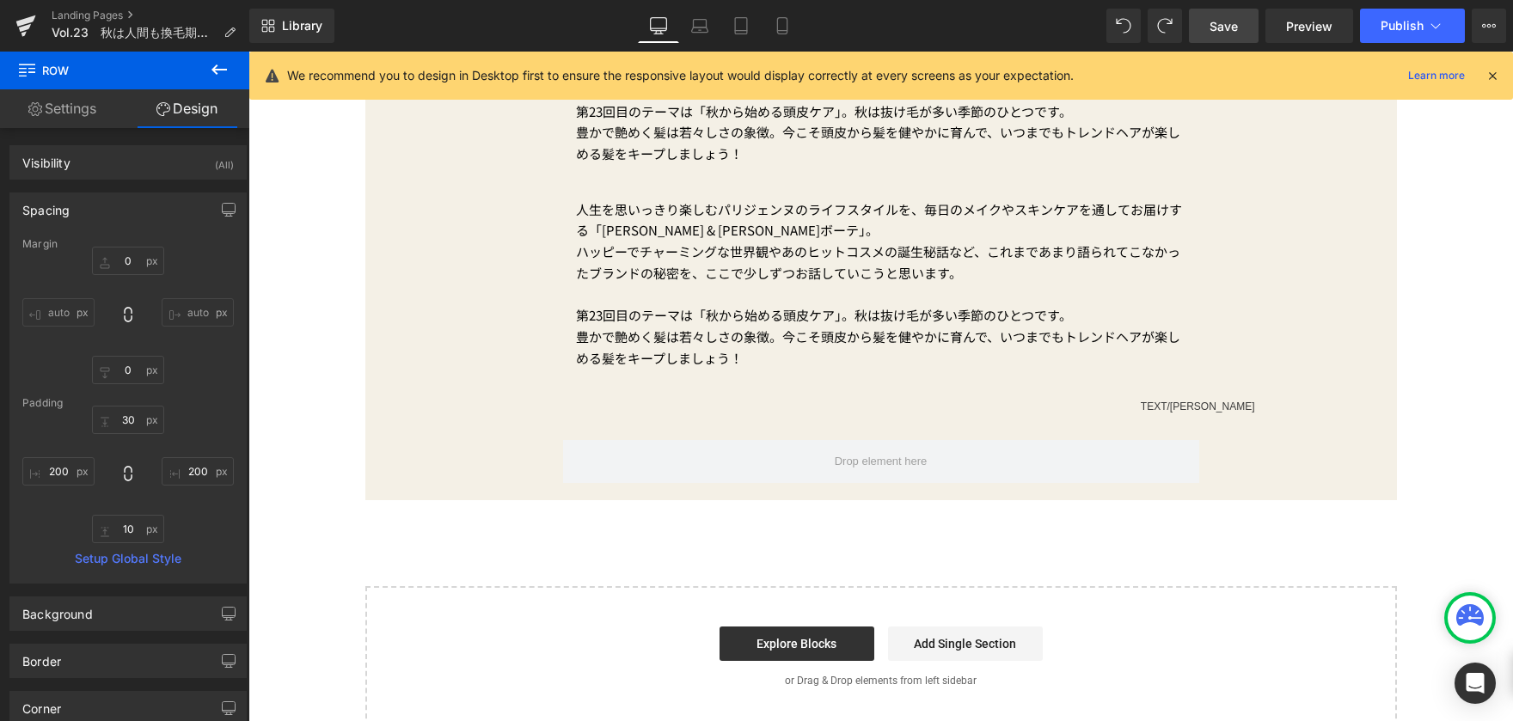
click at [268, 442] on div "PRODUCTについて Button [DATE] Text Block Vol.23　秋は人間も換毛期に!? 豊かな髪を育む3つのメソッド Text Blo…" at bounding box center [880, 83] width 1265 height 1290
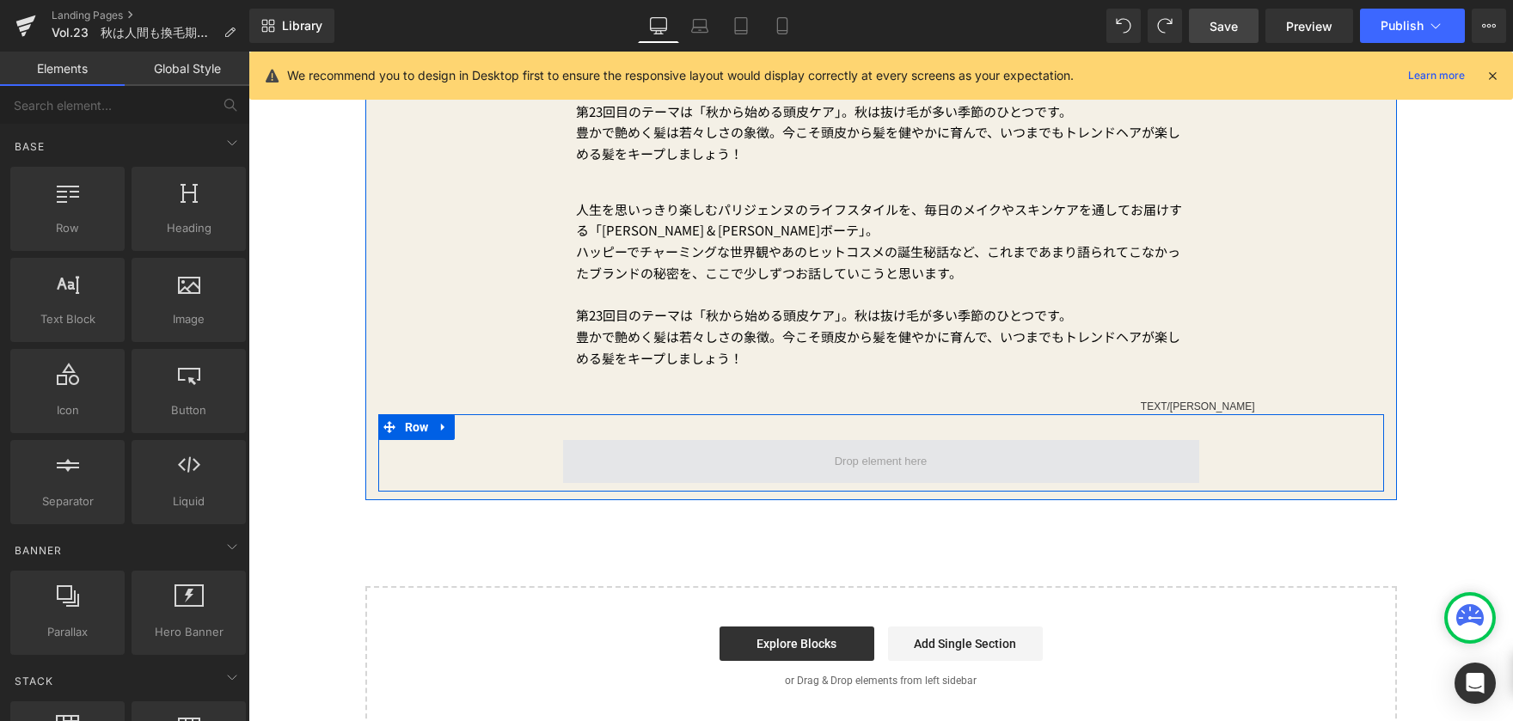
click at [641, 465] on span at bounding box center [881, 461] width 636 height 43
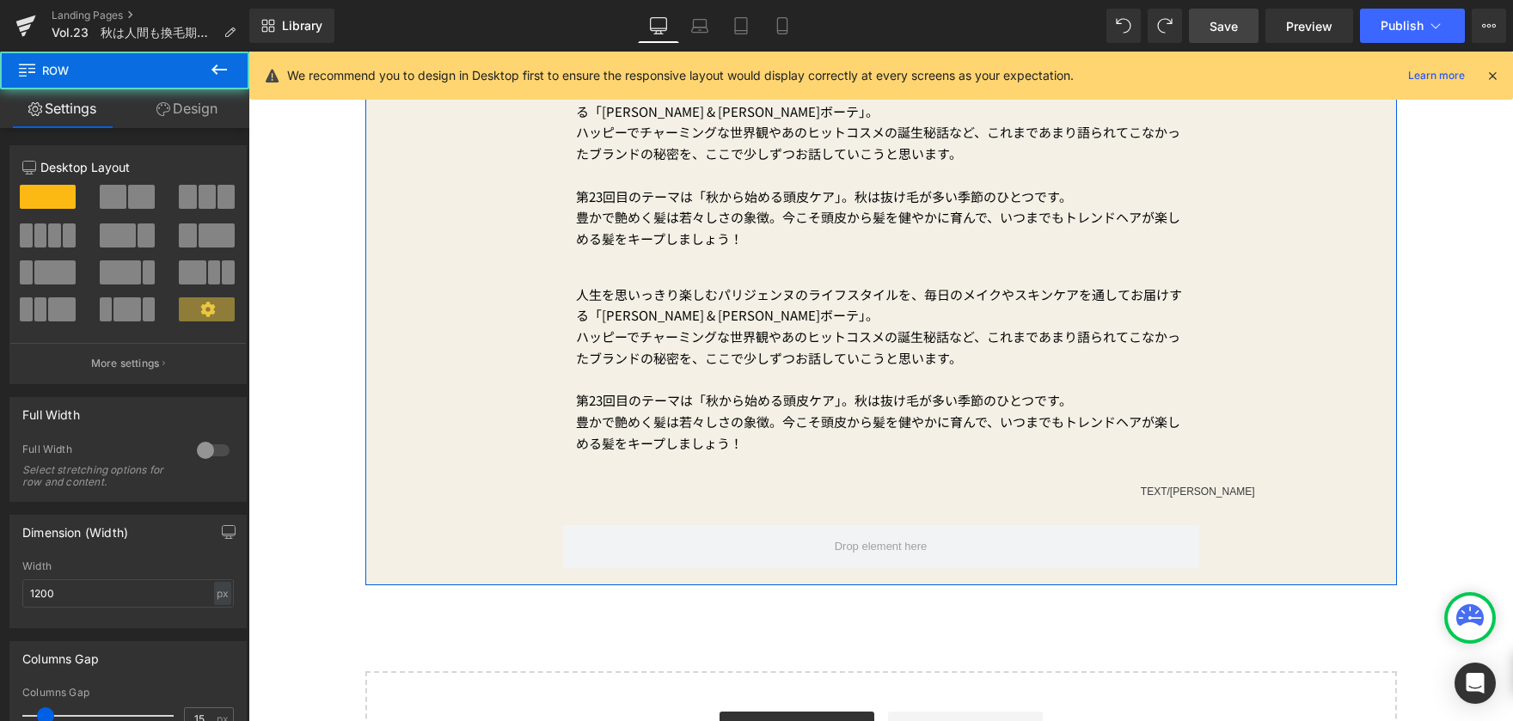
scroll to position [688, 0]
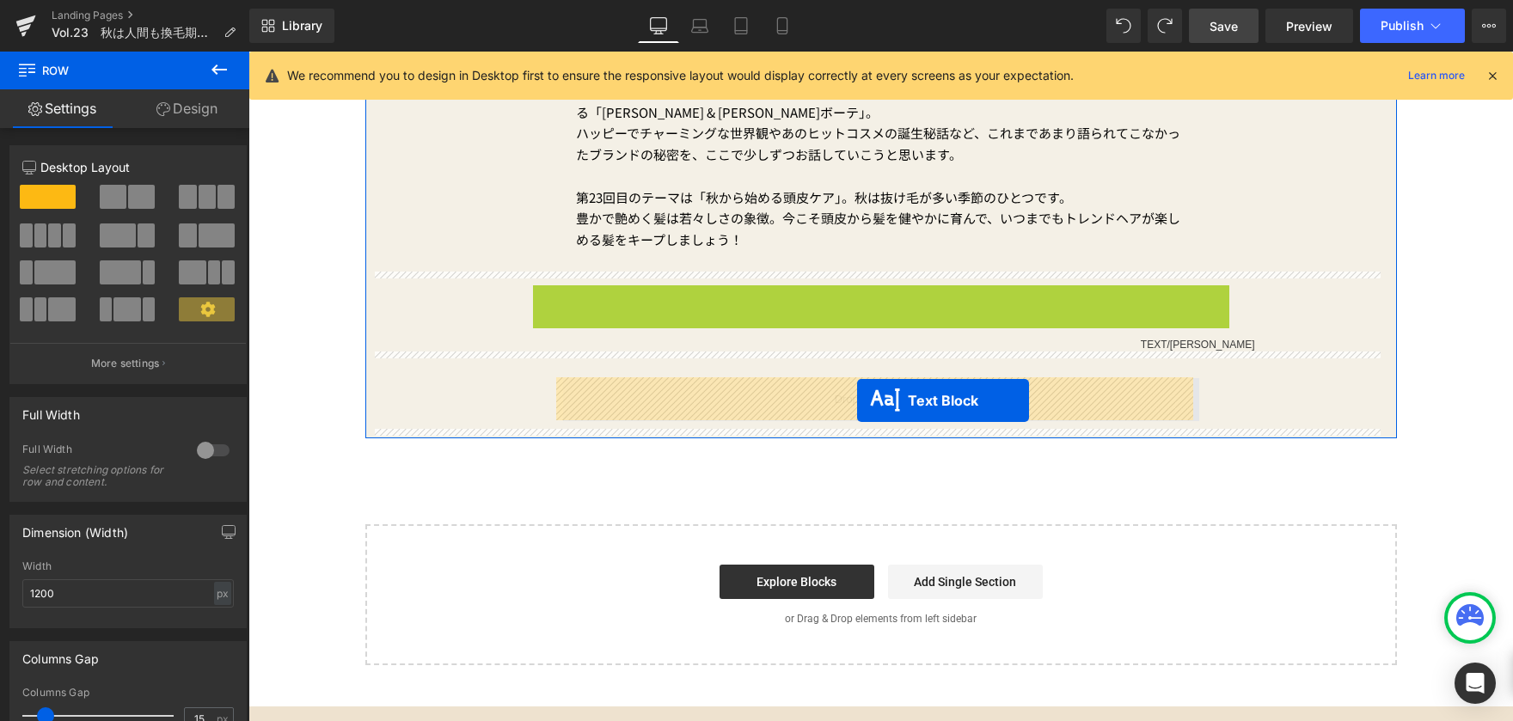
drag, startPoint x: 867, startPoint y: 383, endPoint x: 857, endPoint y: 401, distance: 20.4
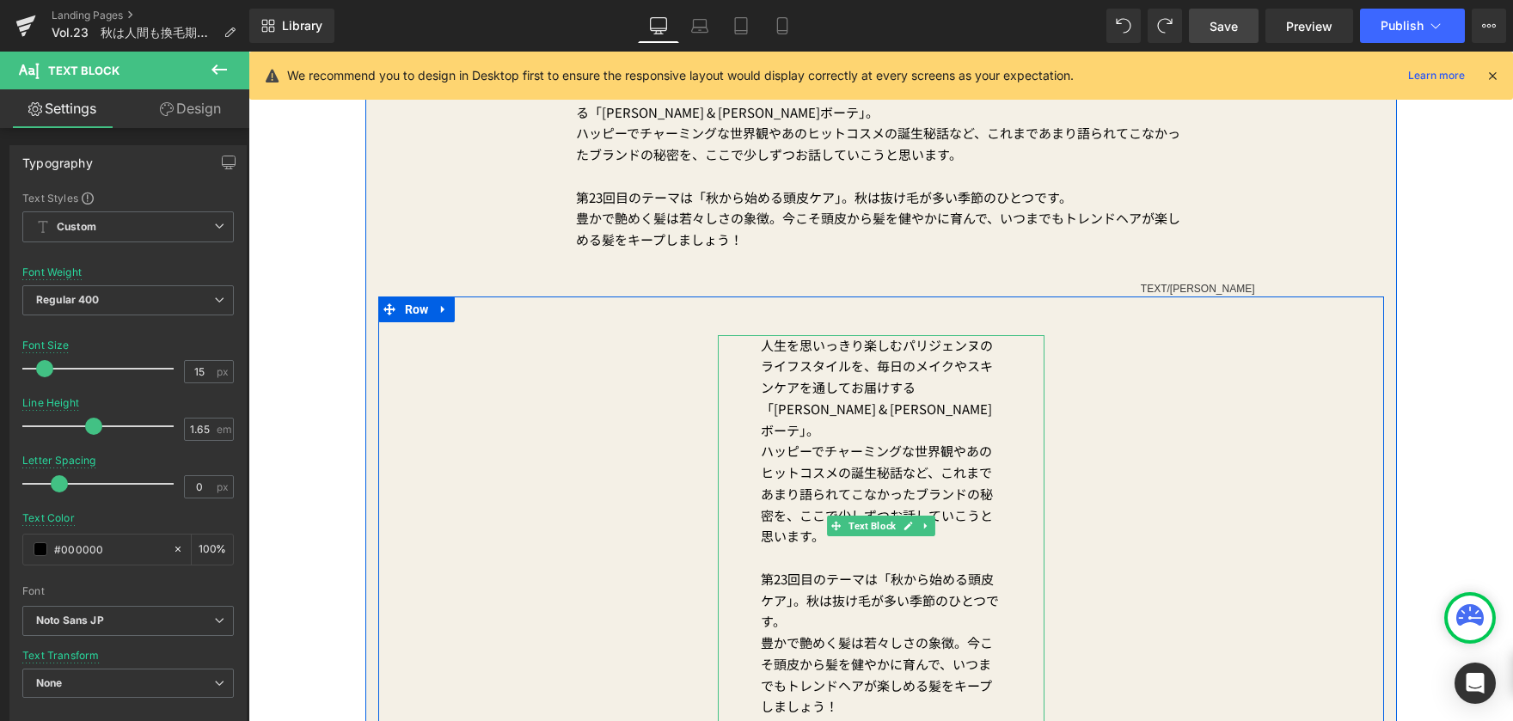
click at [821, 441] on p "ハッピーでチャーミングな世界観やあのヒットコスメの誕生秘話など、これまであまり語られてこなかったブランドの秘密を、 こ こで少しずつお話していこうと思います。" at bounding box center [881, 494] width 241 height 107
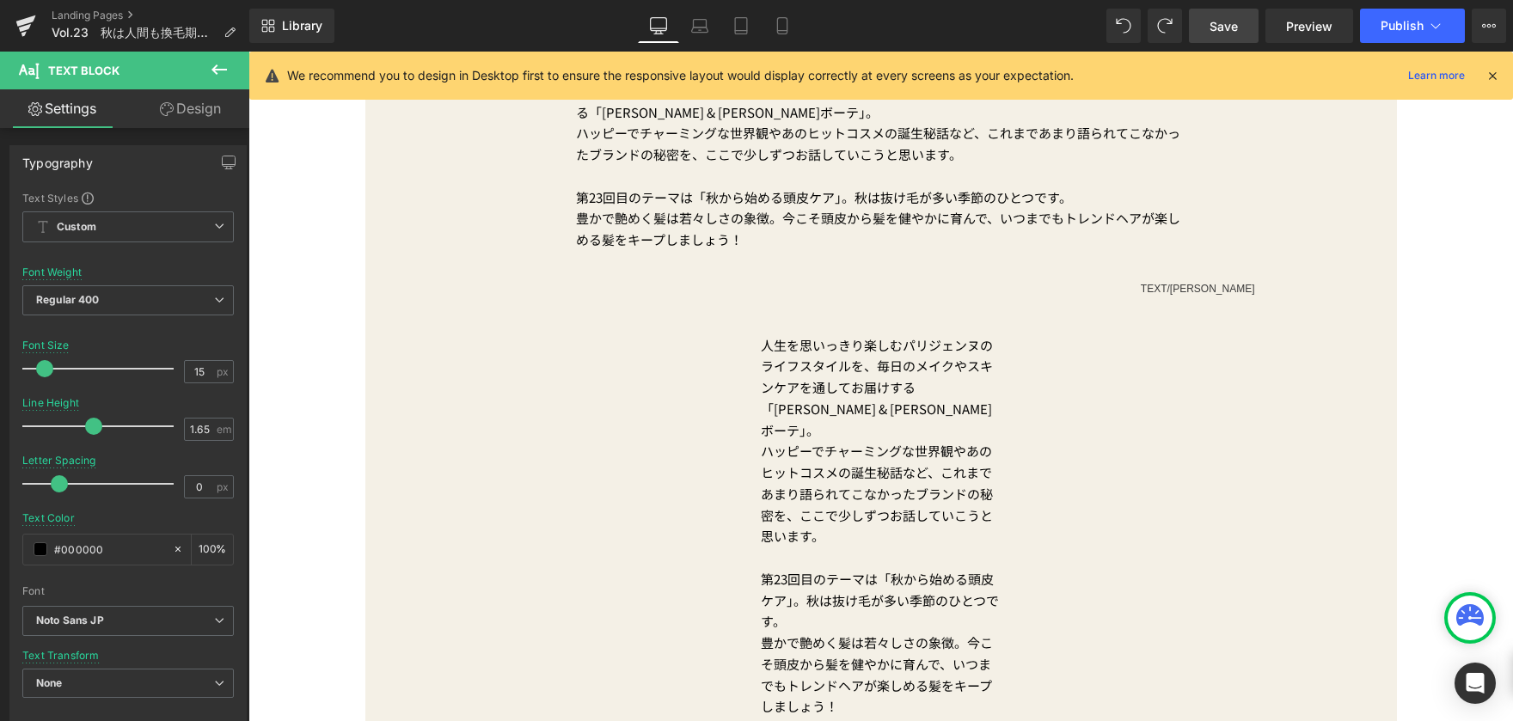
click at [205, 115] on link "Design" at bounding box center [190, 108] width 125 height 39
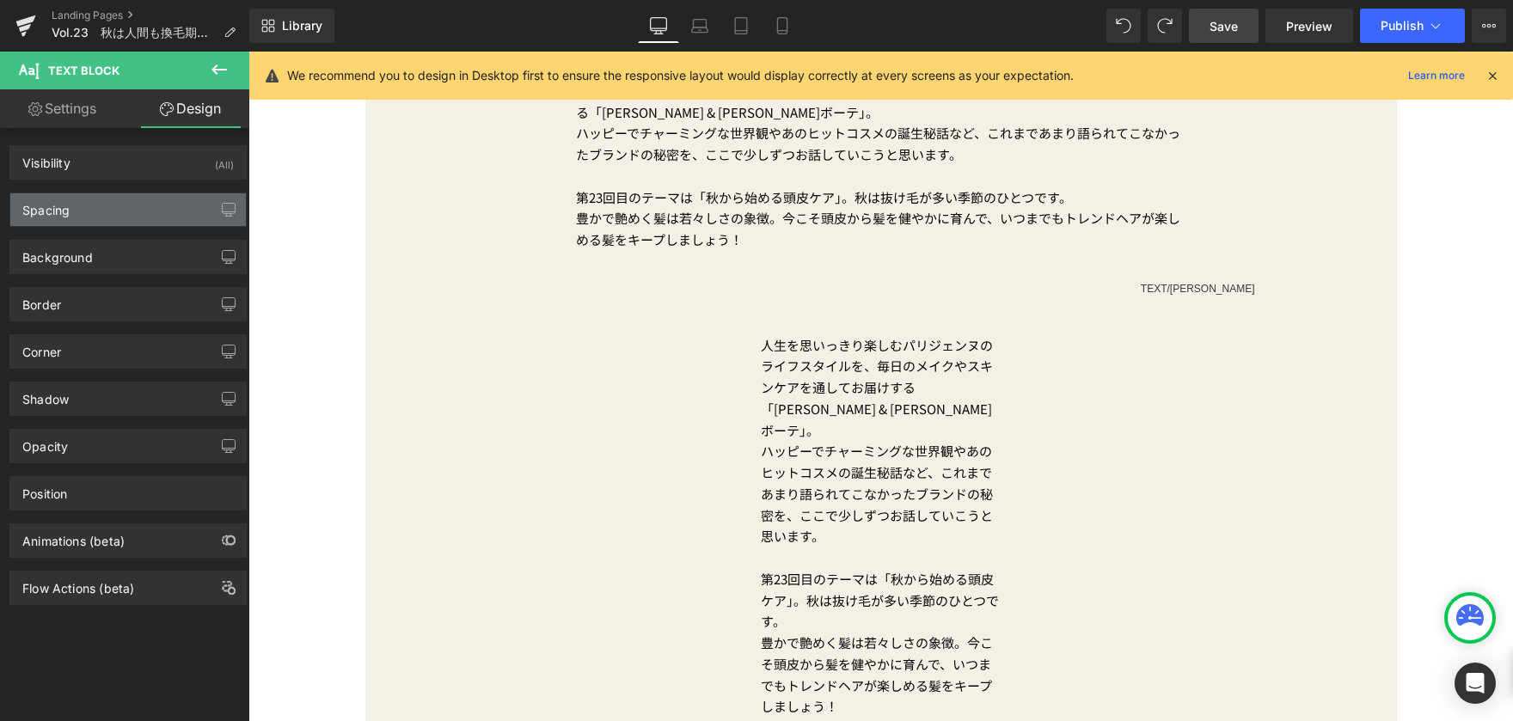
type input "15"
type input "180"
type input "0"
type input "180"
type input "0"
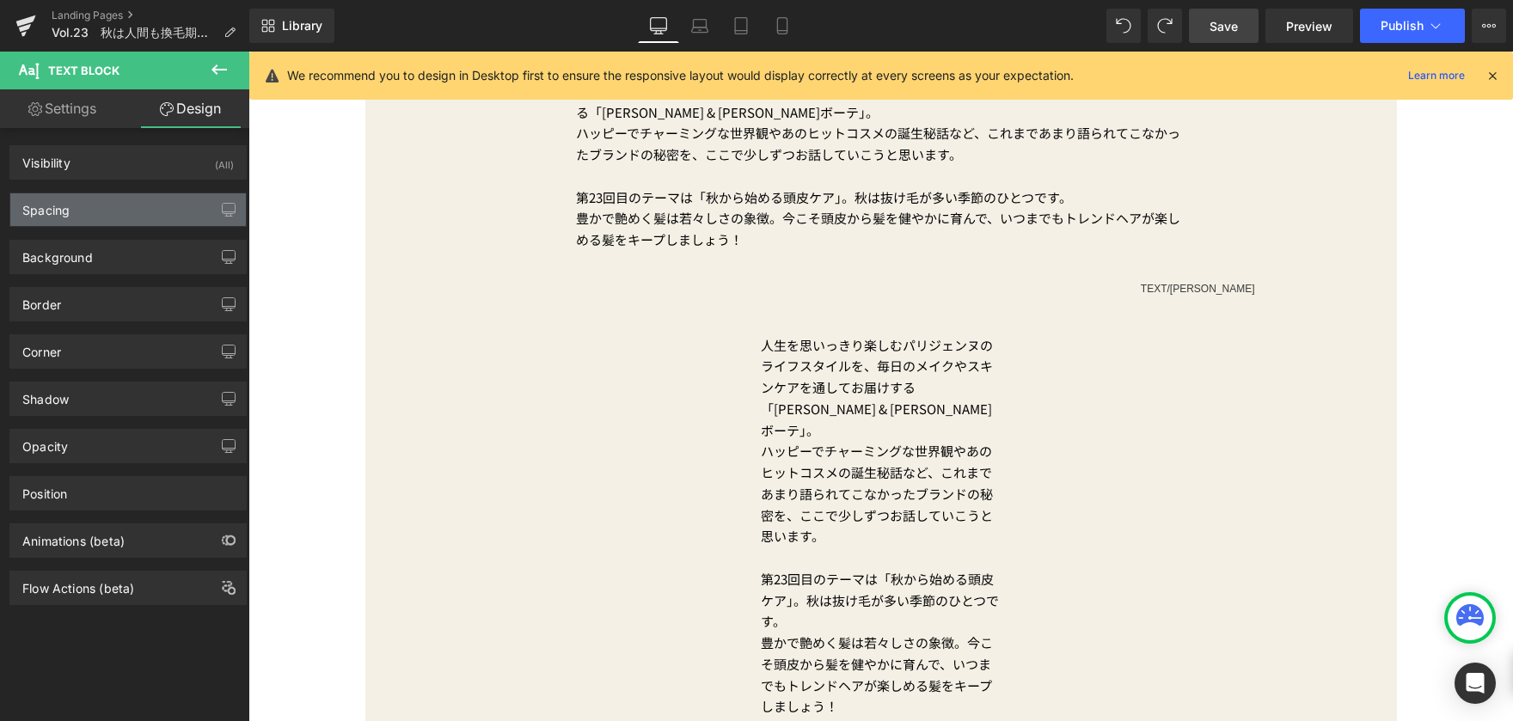
type input "50"
type input "0"
type input "50"
click at [134, 199] on div "Spacing" at bounding box center [128, 209] width 236 height 33
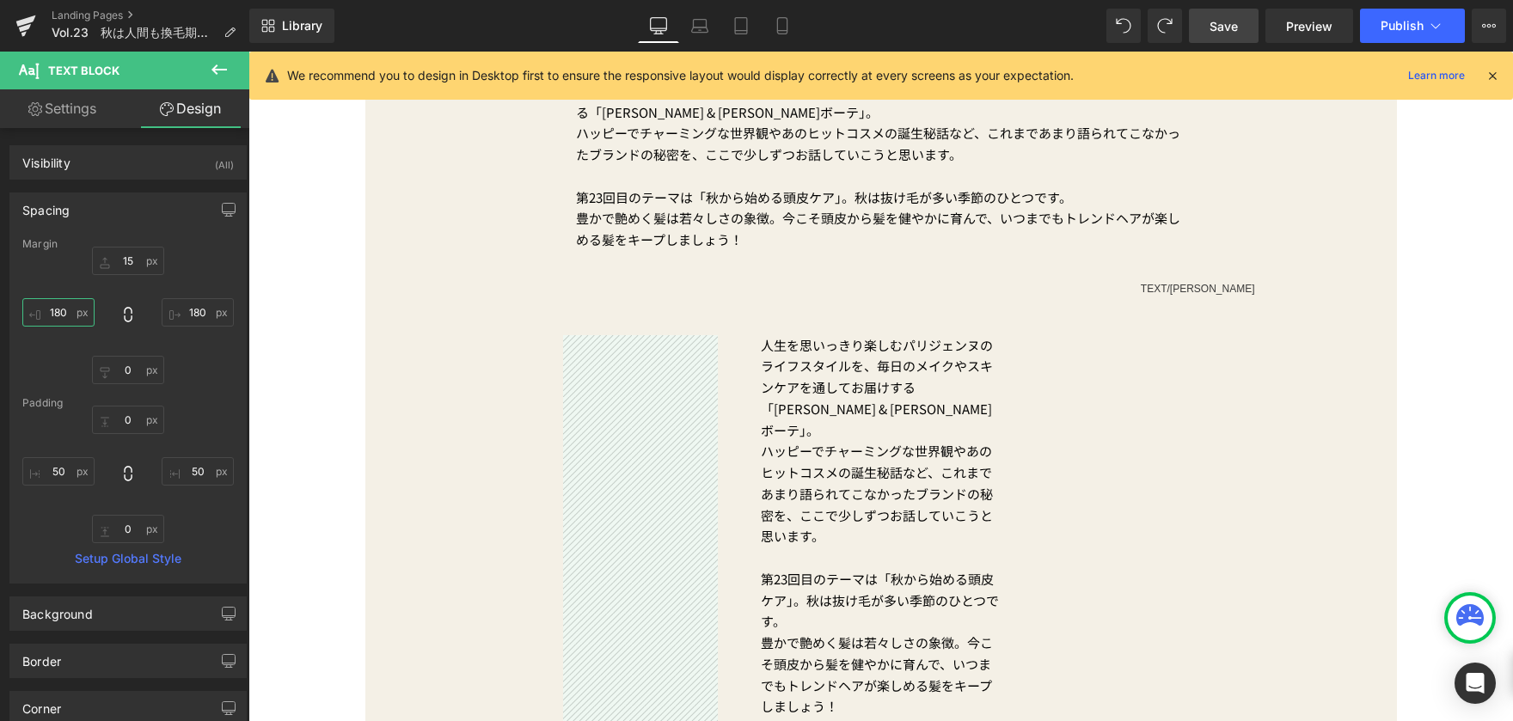
click at [75, 314] on input "180" at bounding box center [58, 312] width 72 height 28
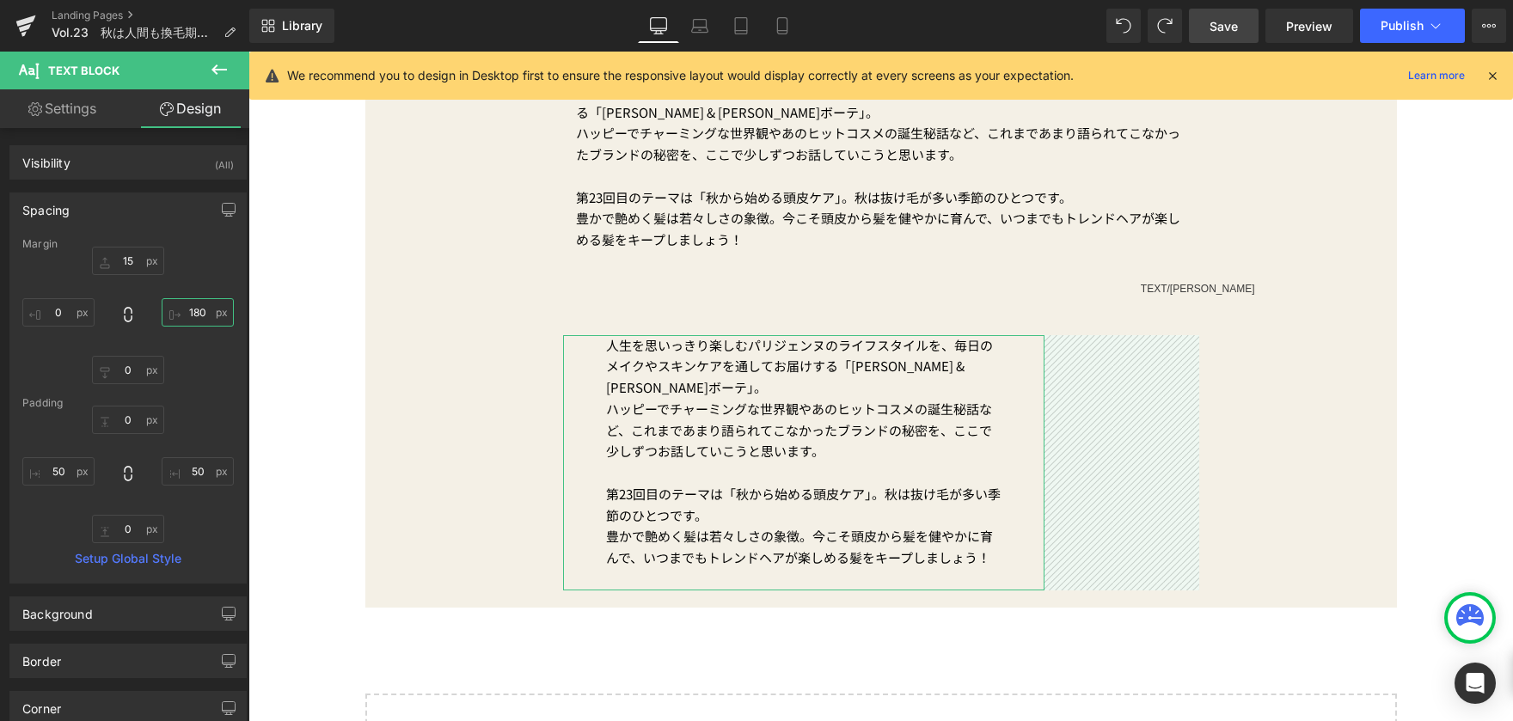
click at [215, 312] on input "180" at bounding box center [198, 312] width 72 height 28
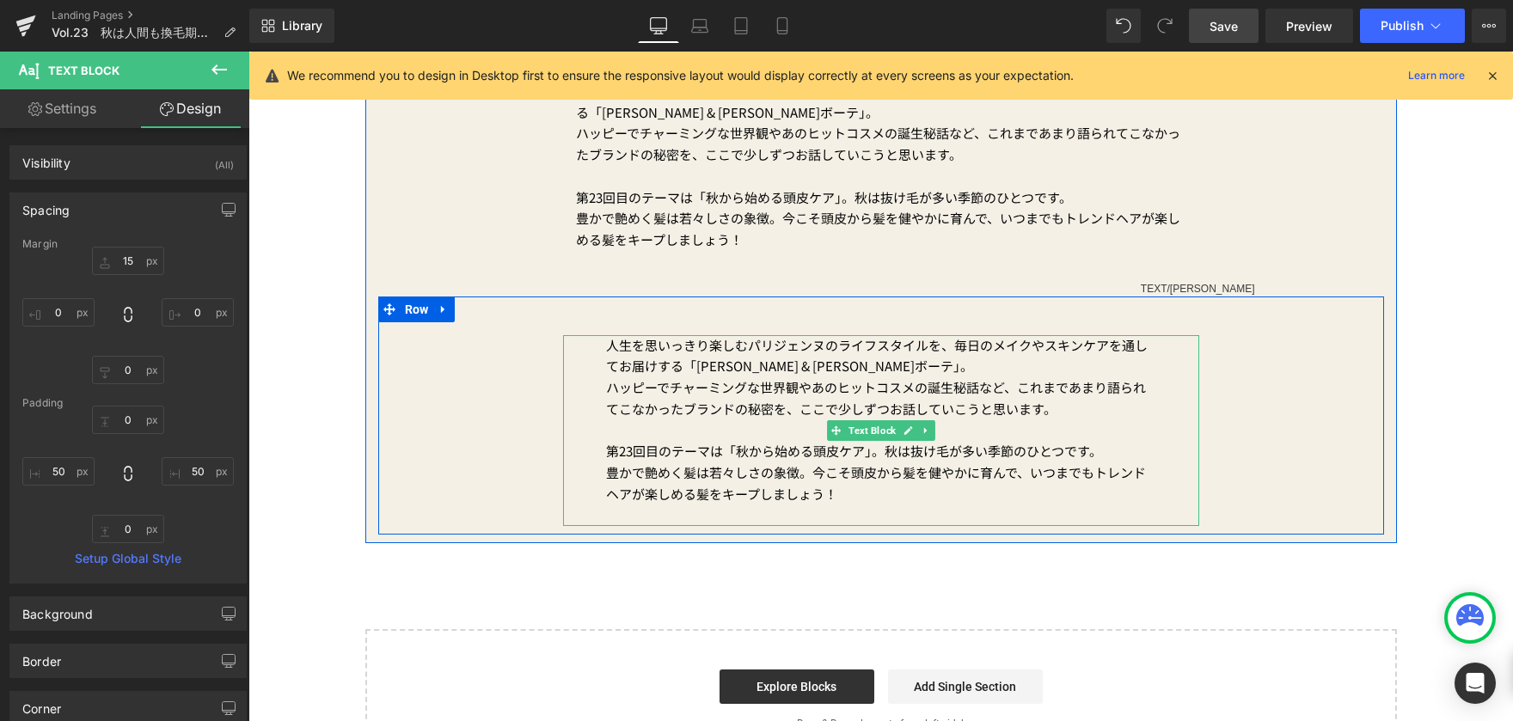
click at [697, 383] on span "ハッピーでチャーミングな世界観やあのヒットコスメの誕生秘話など、これまであまり語られてこなかったブランドの秘密を、" at bounding box center [876, 398] width 540 height 40
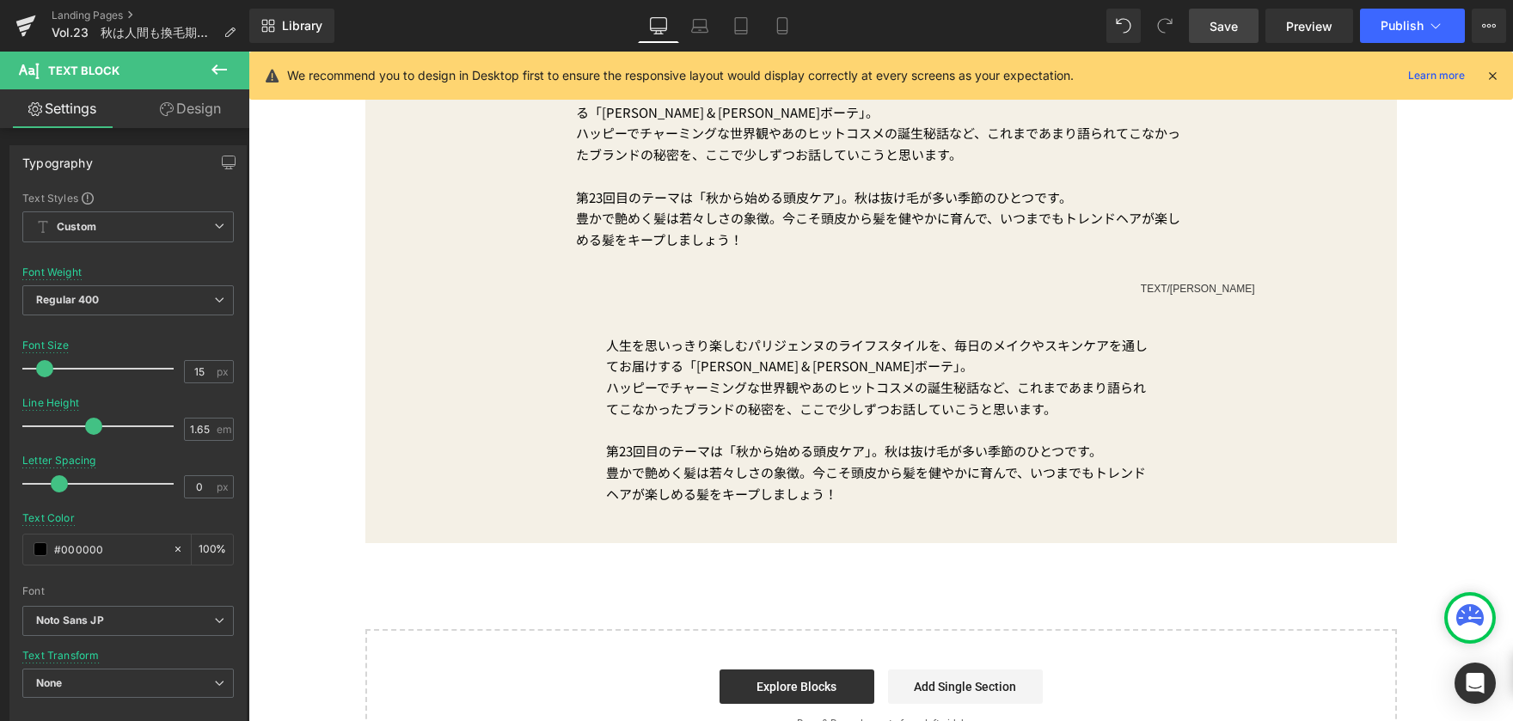
click at [178, 116] on link "Design" at bounding box center [190, 108] width 125 height 39
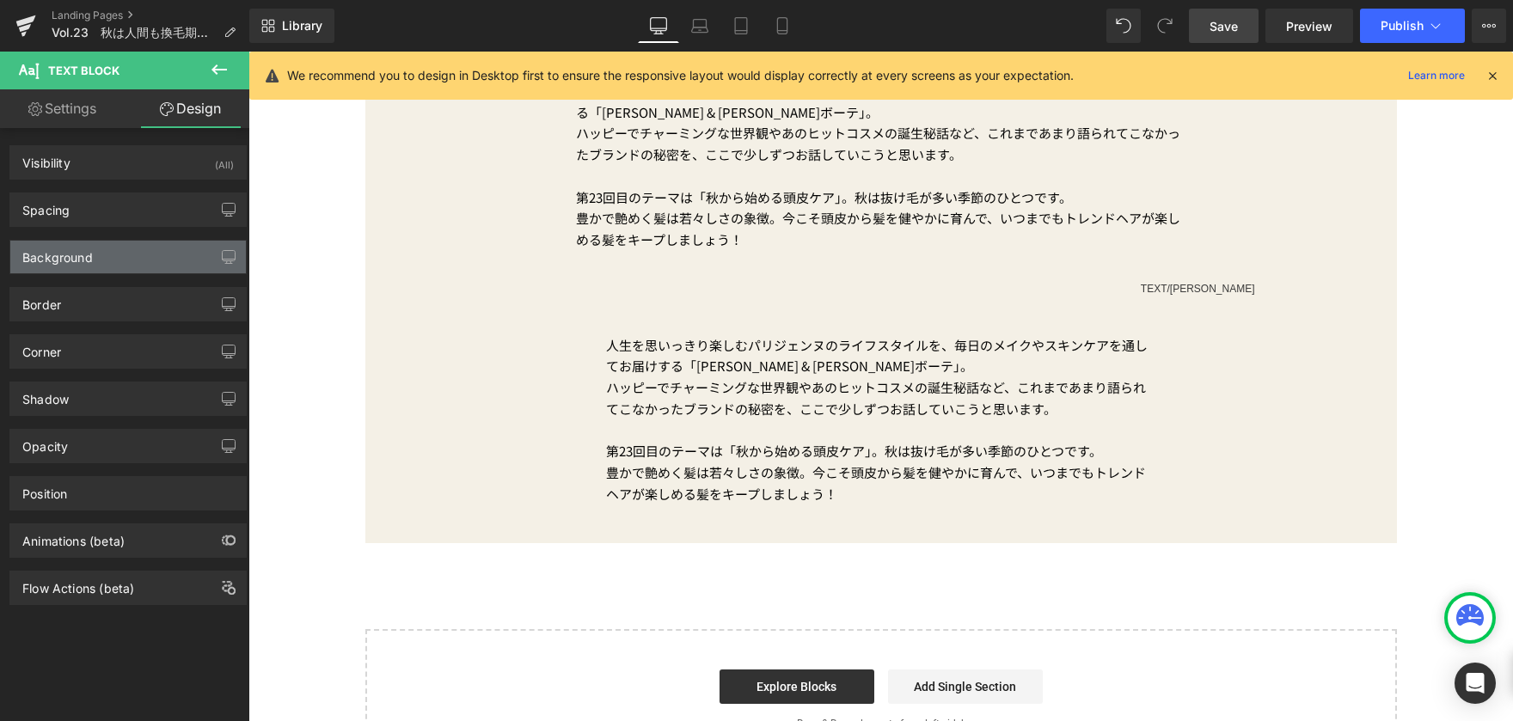
click at [126, 255] on div "Background" at bounding box center [128, 257] width 236 height 33
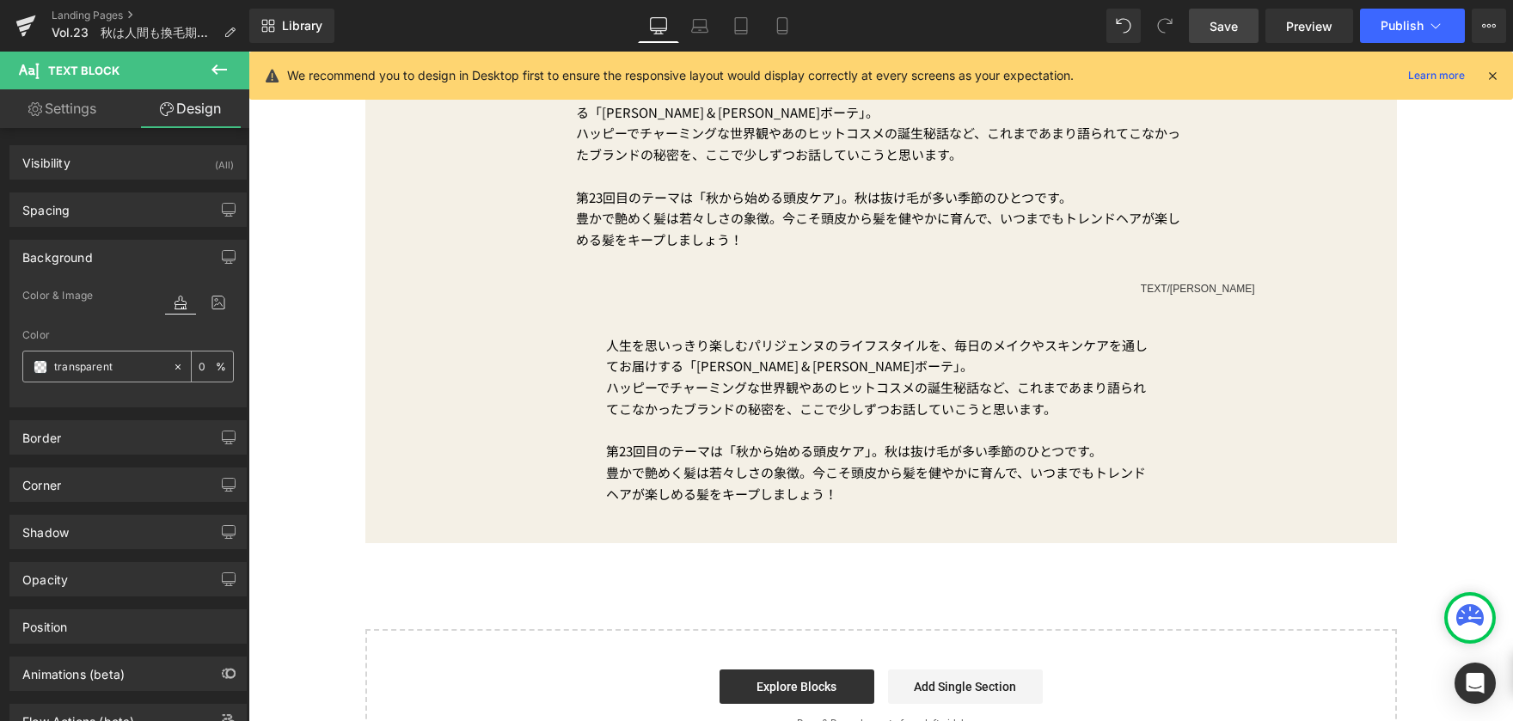
click at [120, 365] on input "transparent" at bounding box center [109, 367] width 110 height 19
type input "ffffff"
type input "100"
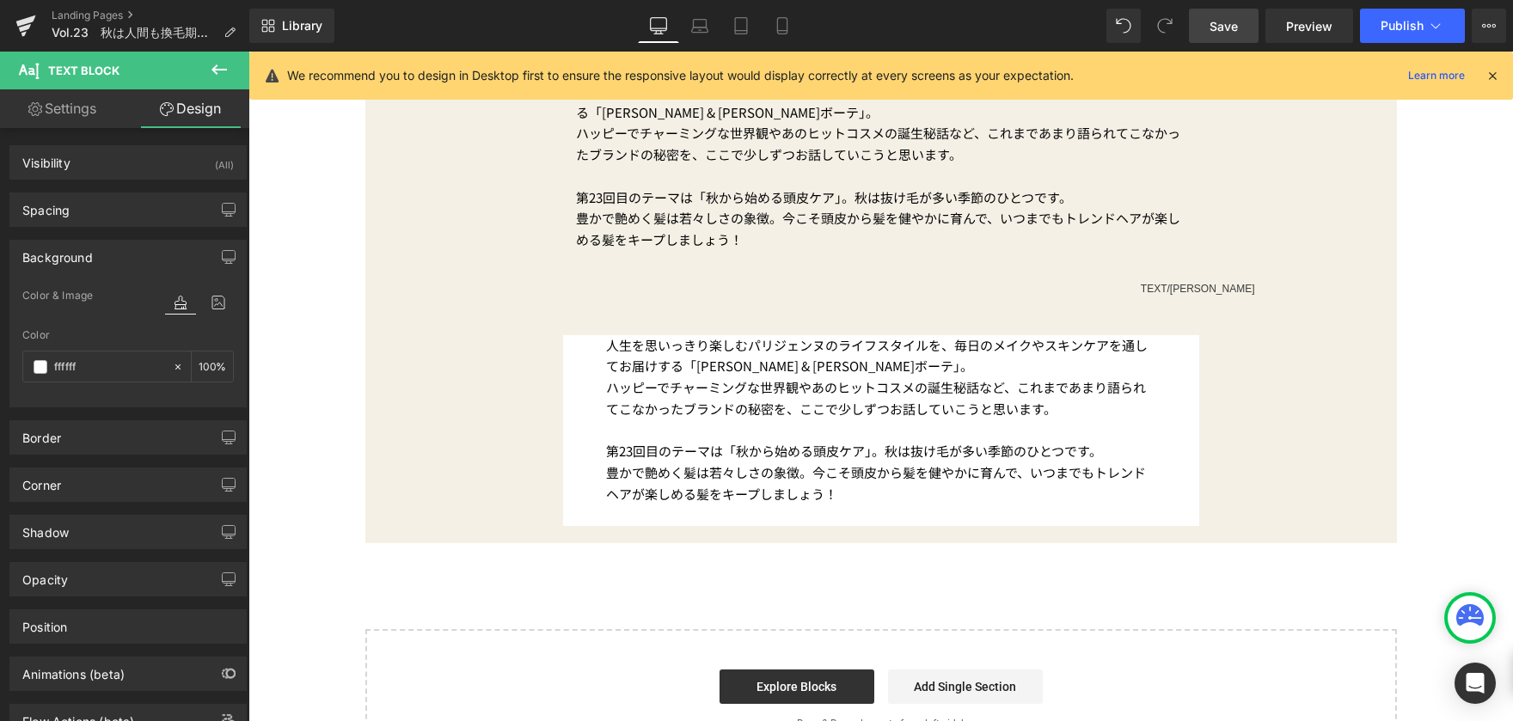
click at [278, 400] on div "PRODUCTについて Button [DATE] Text Block Vol.23　秋は人間も換毛期に!? 豊かな髪を育む3つのメソッド Text Blo…" at bounding box center [880, 147] width 1265 height 1247
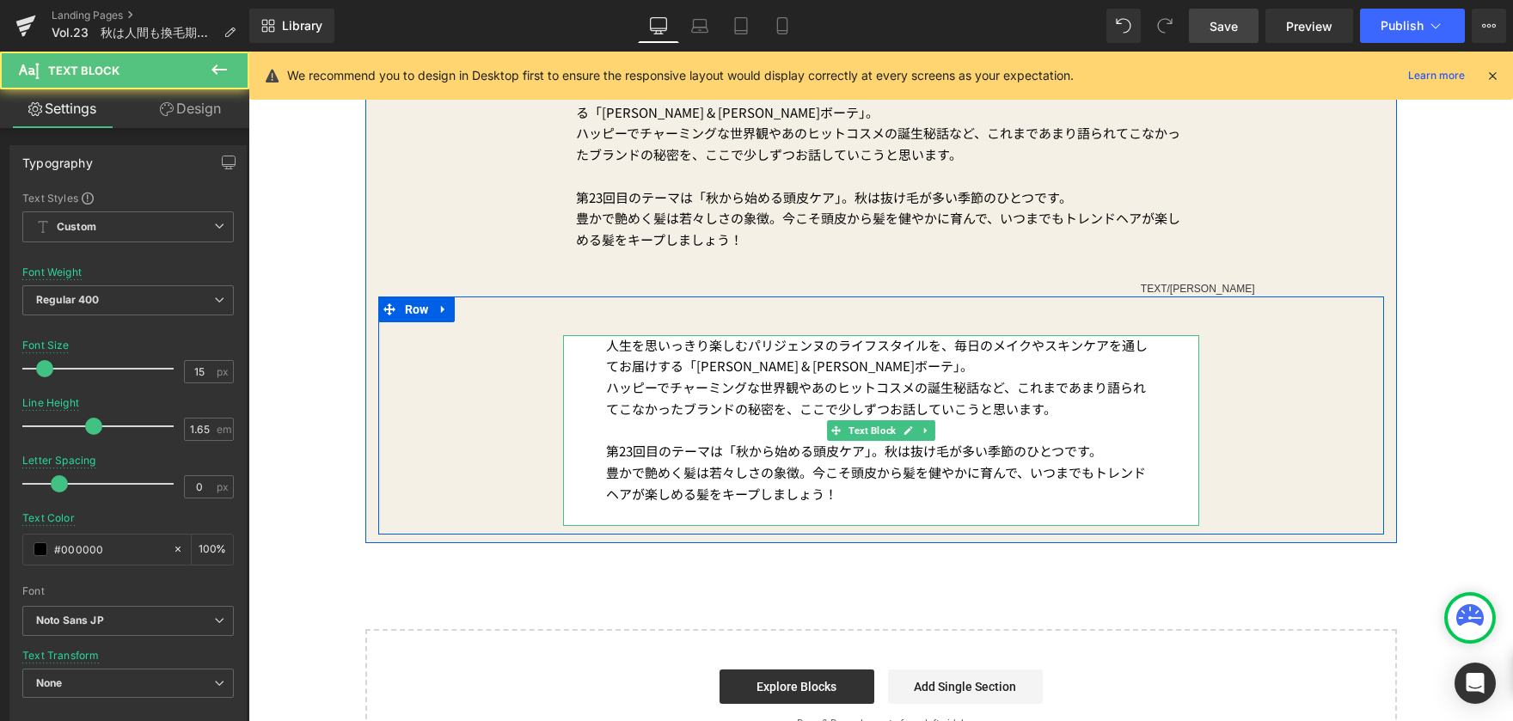
click at [598, 348] on div "人生を思いっきり楽しむパリジェンヌのライフスタイルを、毎日のメイクやスキンケアを通してお届けする「 [PERSON_NAME] & [PERSON_NAME]…" at bounding box center [881, 431] width 636 height 192
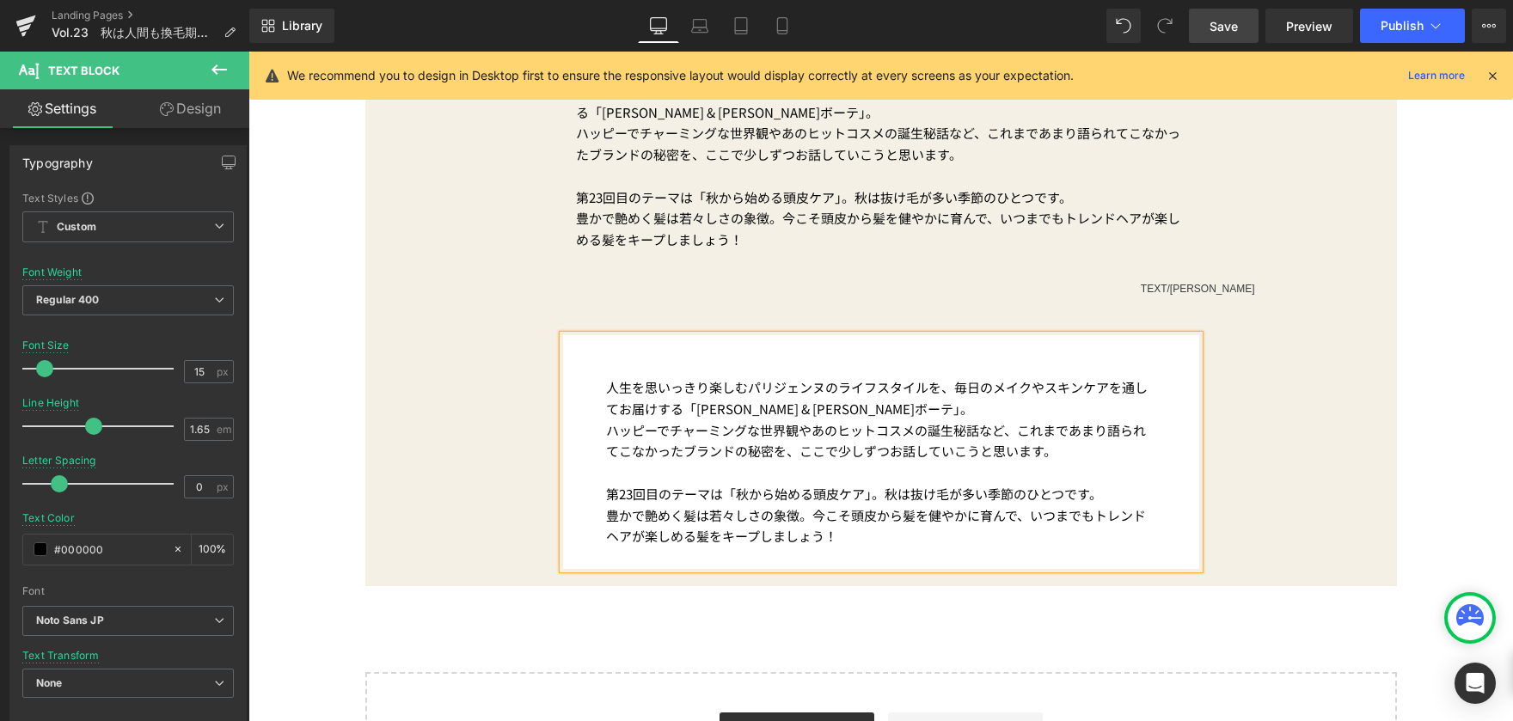
click at [300, 408] on div "PRODUCTについて Button [DATE] Text Block Vol.23　秋は人間も換毛期に!? 豊かな髪を育む3つのメソッド Text Blo…" at bounding box center [880, 169] width 1265 height 1290
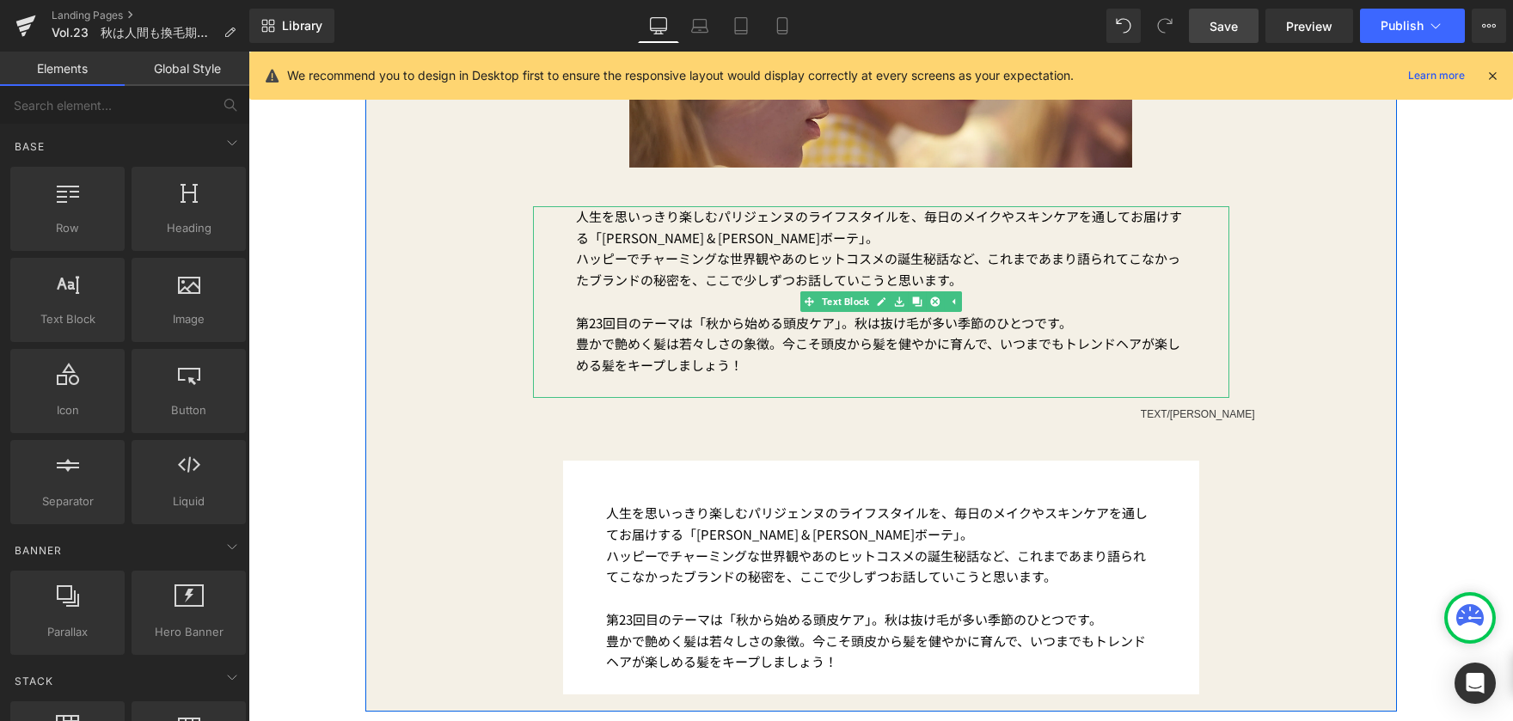
scroll to position [602, 0]
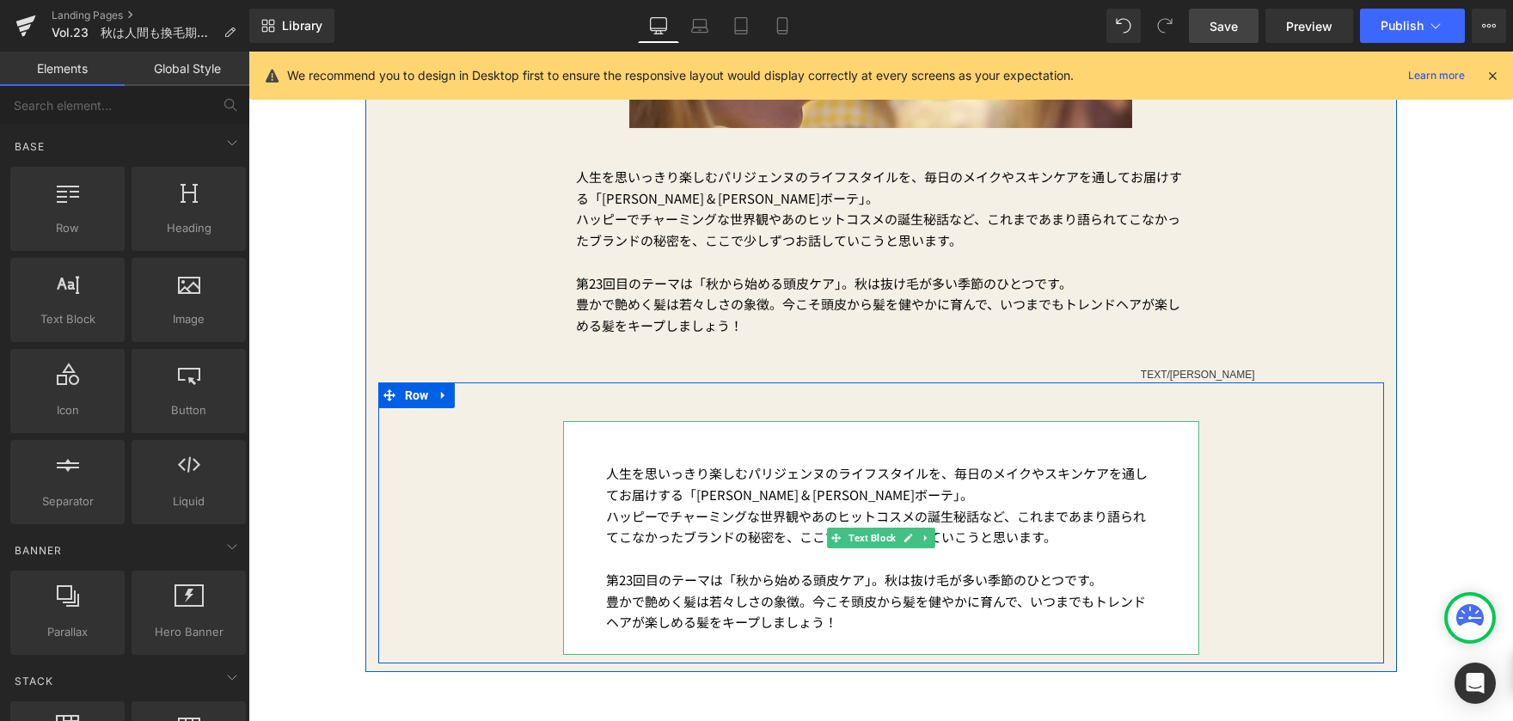
click at [618, 494] on p "人生を思いっきり楽しむパリジェンヌのライフスタイルを、毎日のメイクやスキンケアを通してお届けする「 [PERSON_NAME] & [PERSON_NAME]…" at bounding box center [881, 484] width 550 height 43
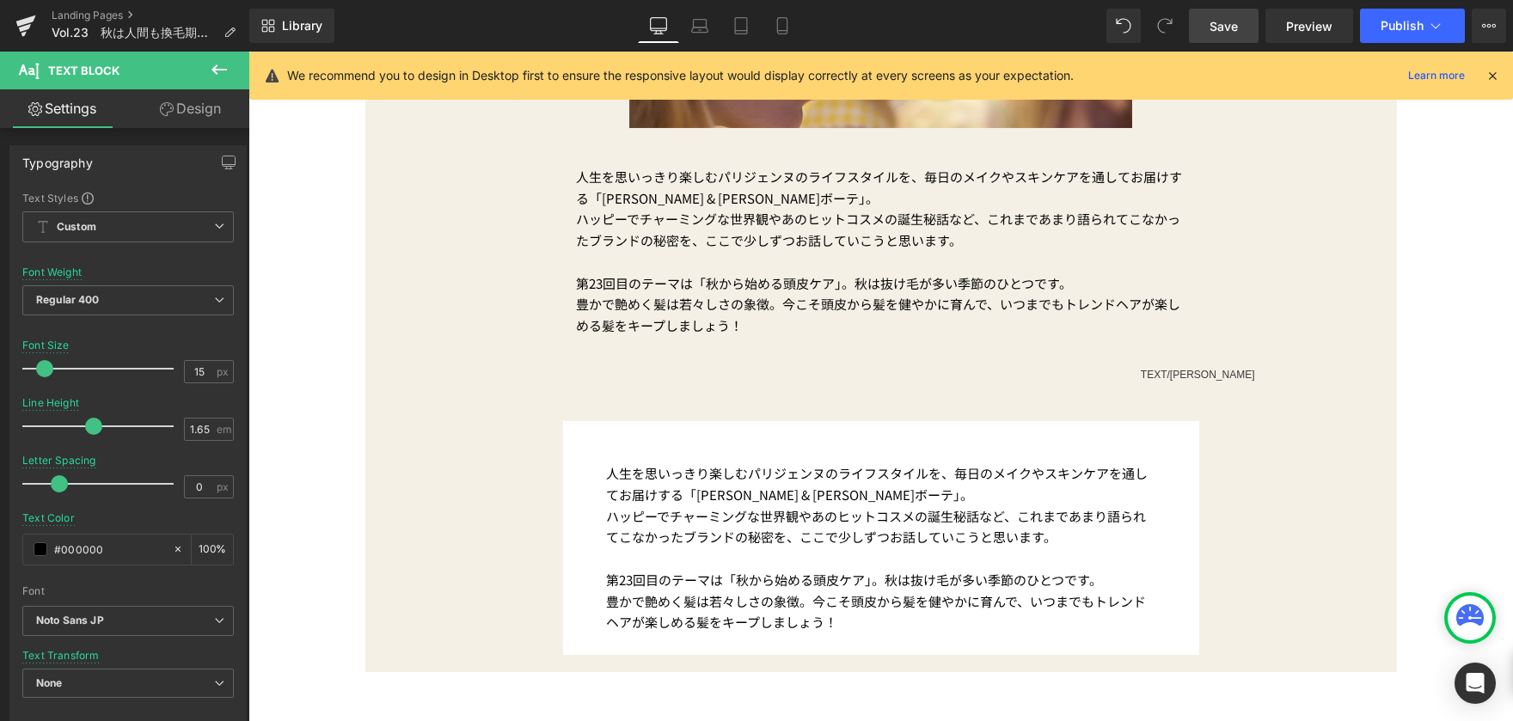
drag, startPoint x: 216, startPoint y: 102, endPoint x: 156, endPoint y: 276, distance: 183.8
click at [216, 102] on link "Design" at bounding box center [190, 108] width 125 height 39
click at [0, 0] on div "Spacing" at bounding box center [0, 0] width 0 height 0
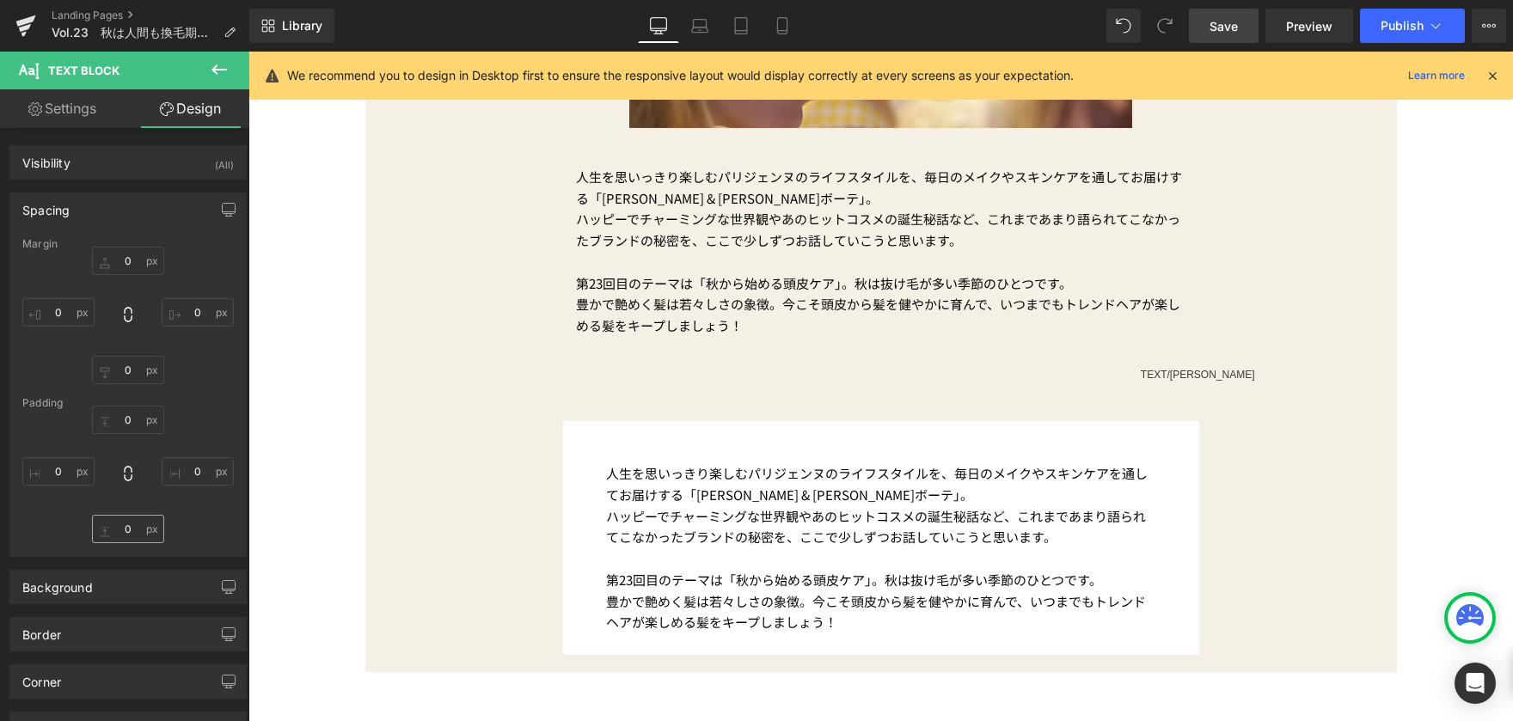
type input "15"
type input "0"
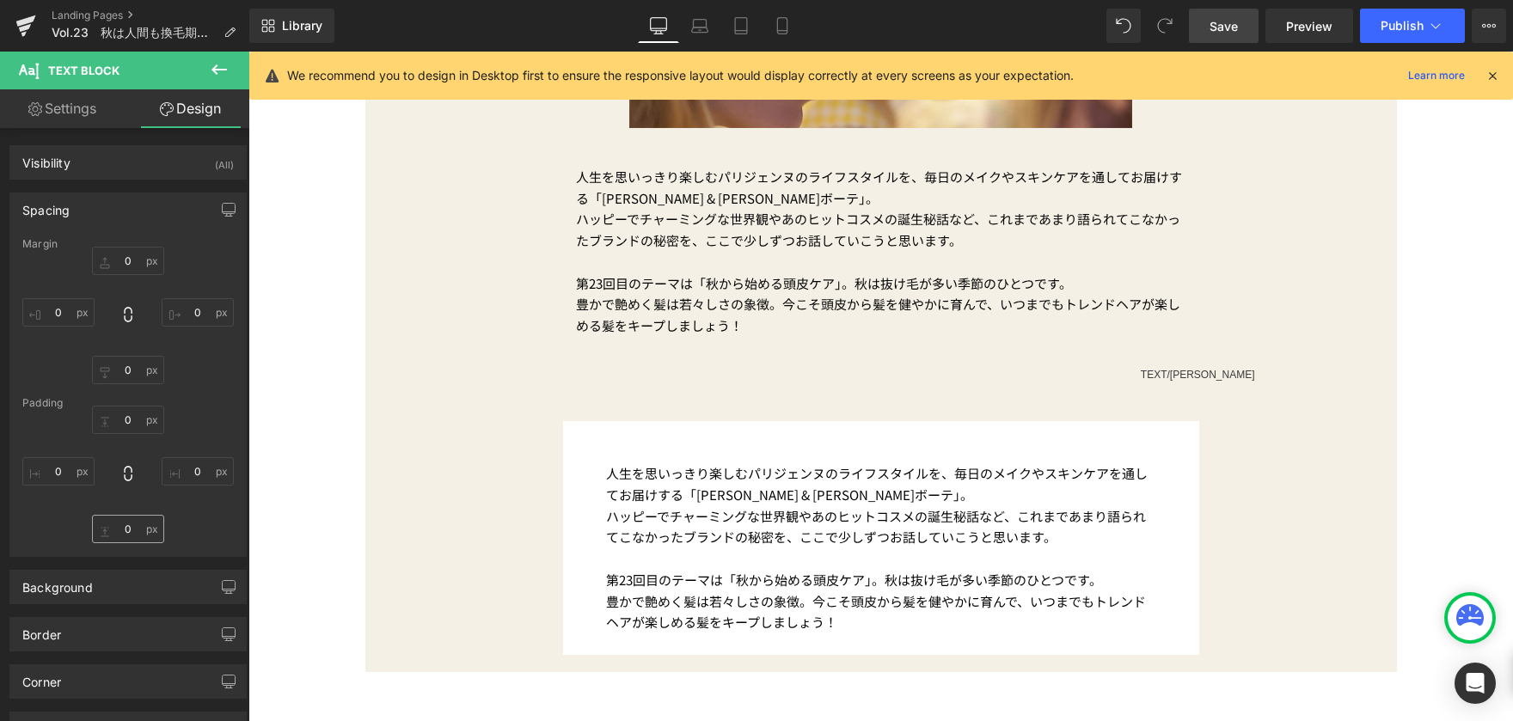
type input "50"
type input "0"
type input "50"
click at [77, 475] on input "50" at bounding box center [58, 471] width 72 height 28
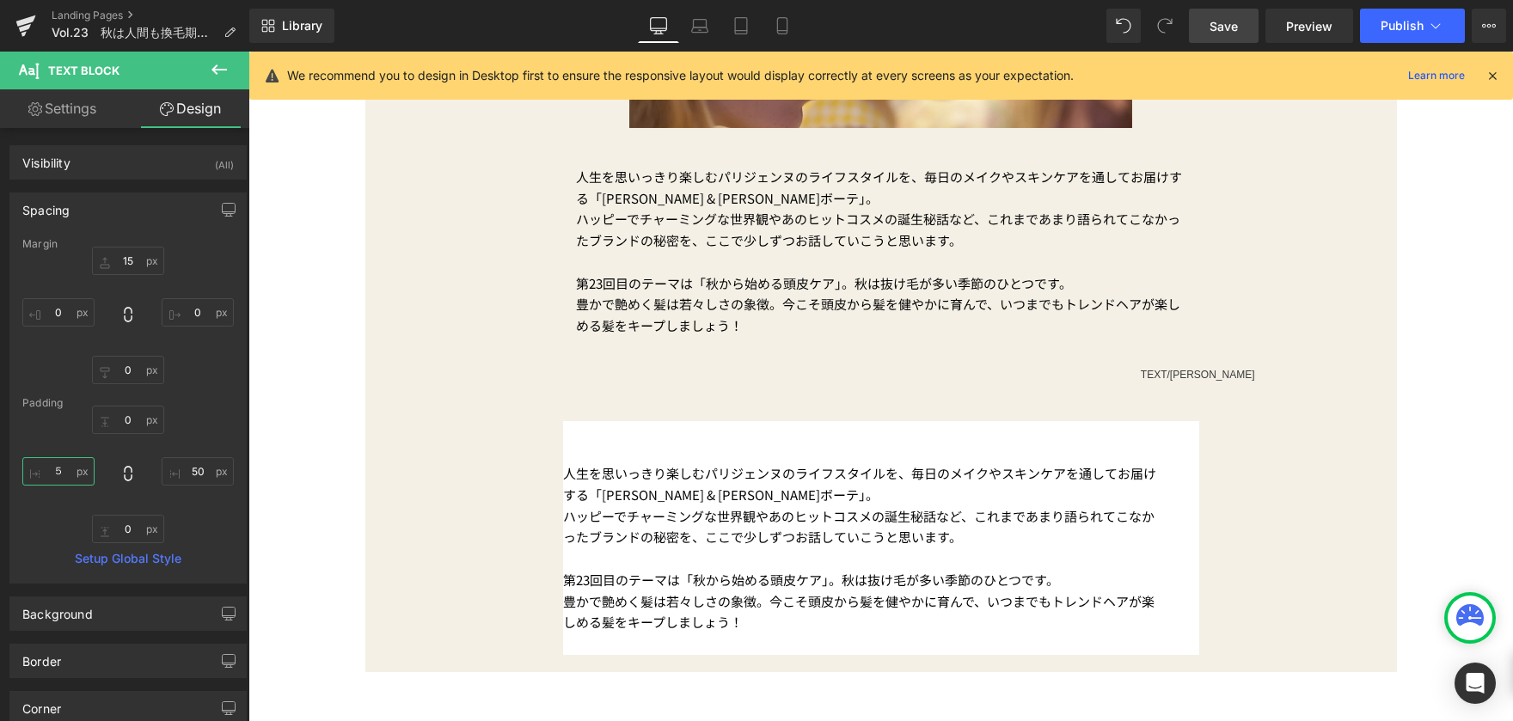
type input "５０"
type input "５"
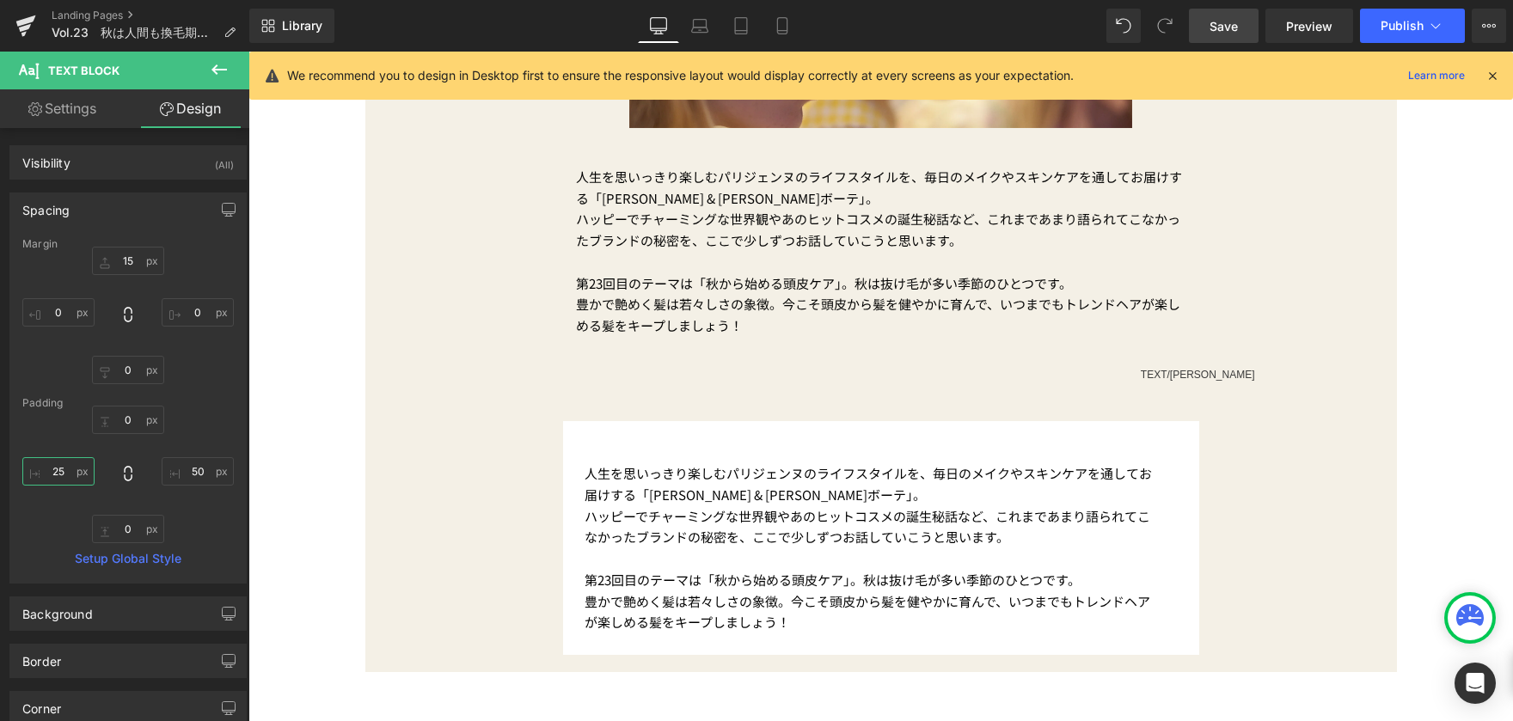
type input "25"
click at [203, 472] on input "50" at bounding box center [198, 471] width 72 height 28
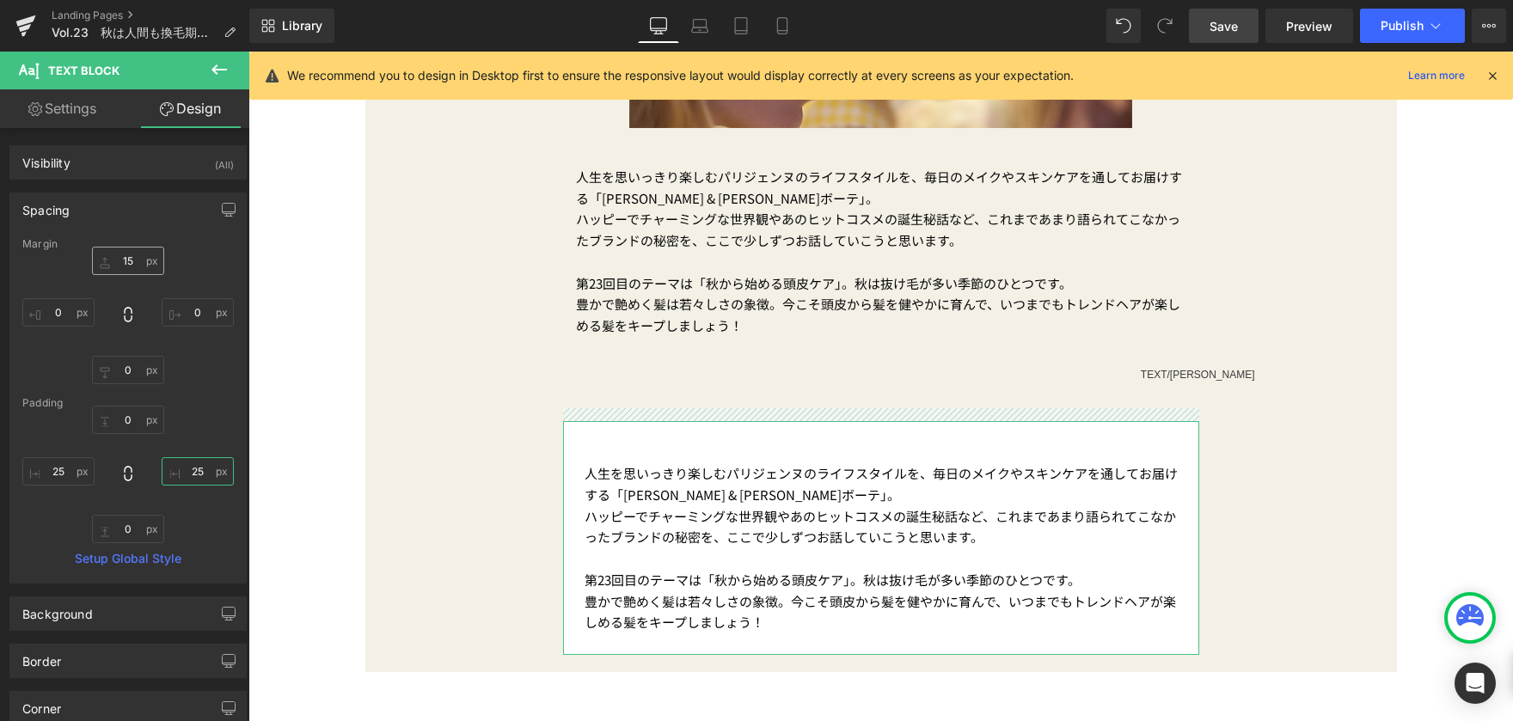
type input "25"
click at [150, 261] on input "15" at bounding box center [128, 261] width 72 height 28
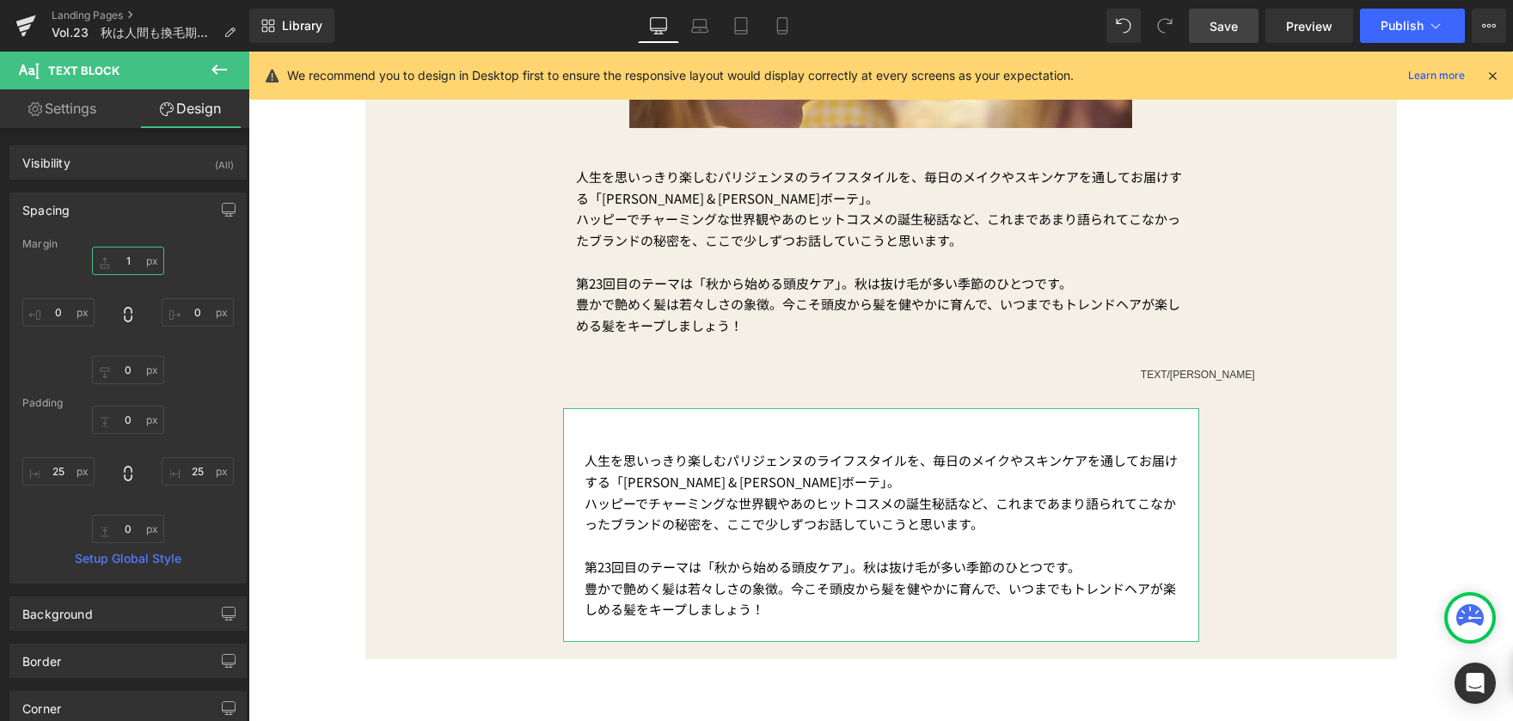
type input "10"
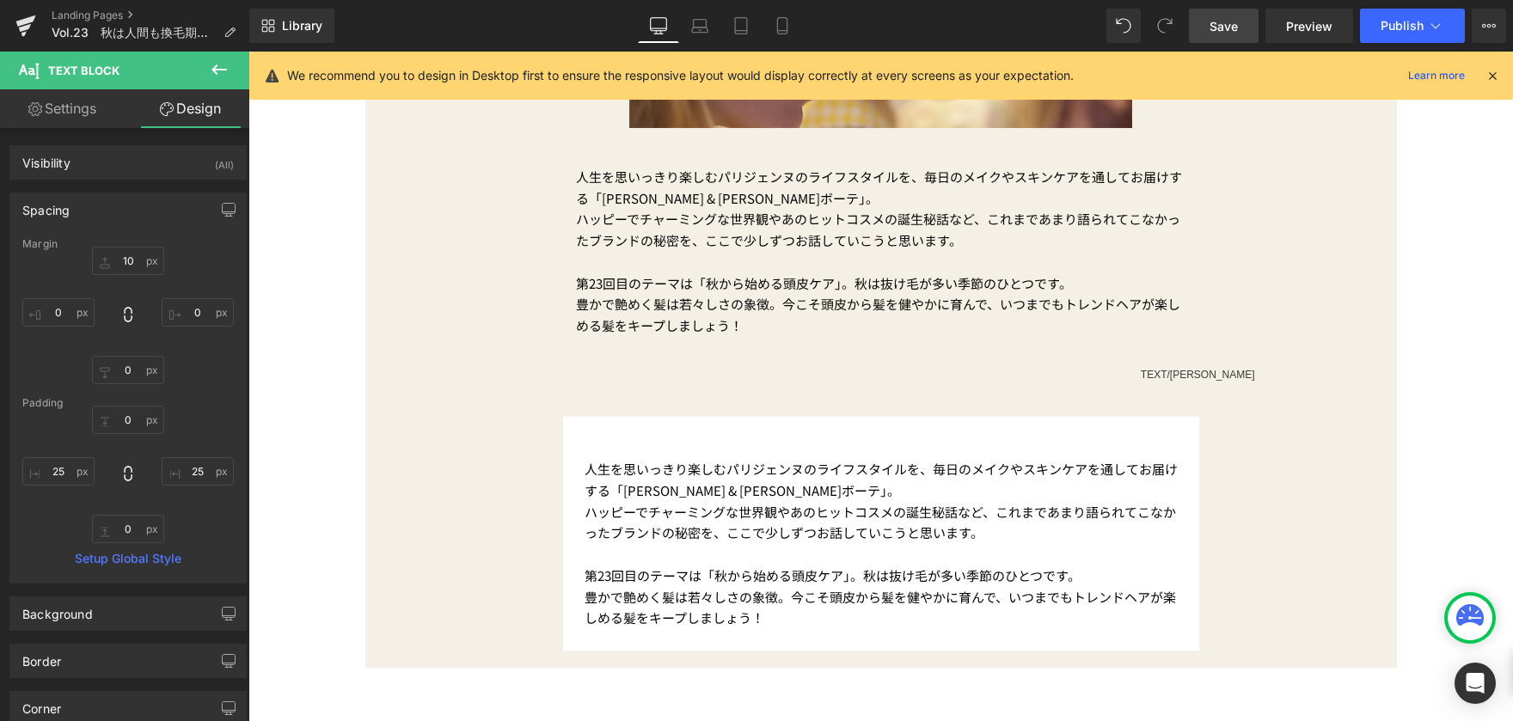
click at [328, 310] on div "PRODUCTについて Button [DATE] Text Block Vol.23　秋は人間も換毛期に!? 豊かな髪を育む3つのメソッド Text Blo…" at bounding box center [880, 252] width 1265 height 1285
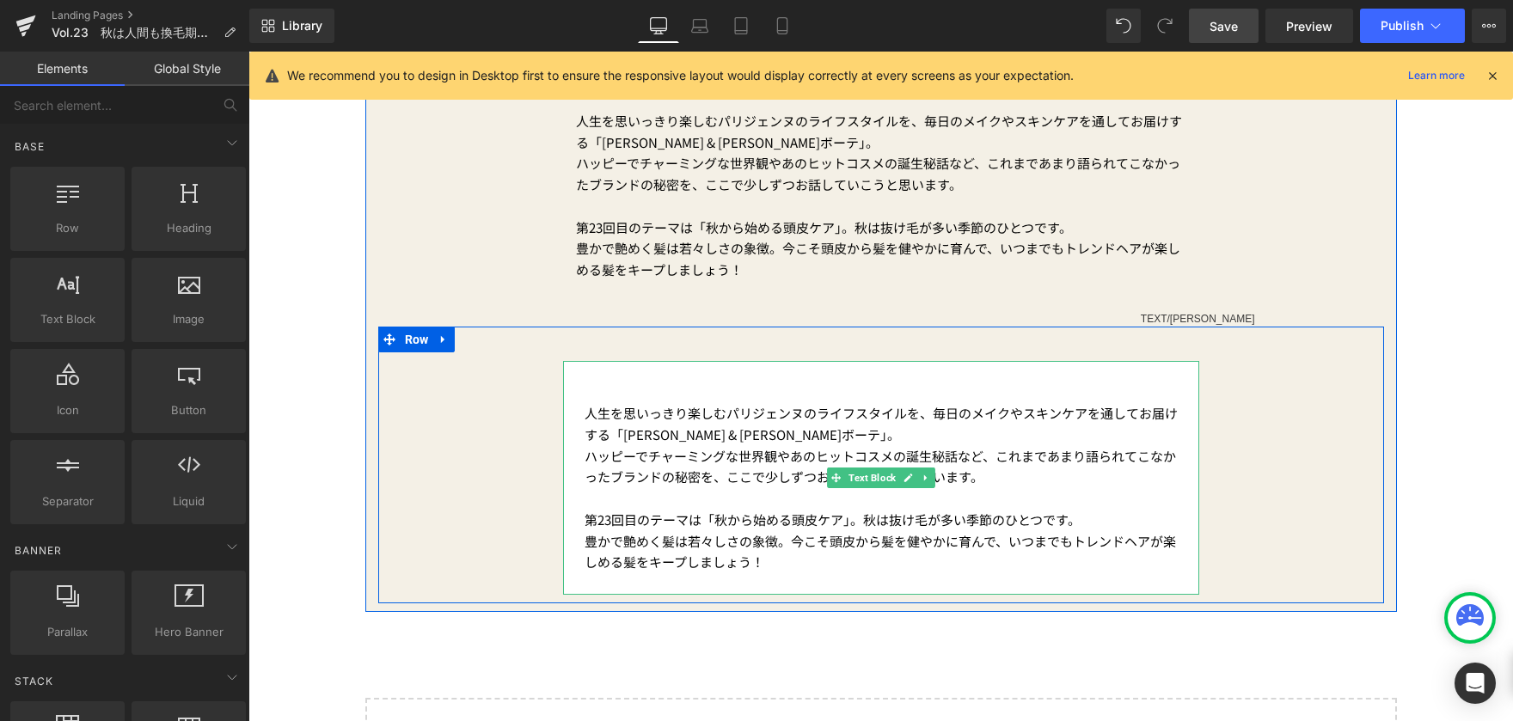
scroll to position [688, 0]
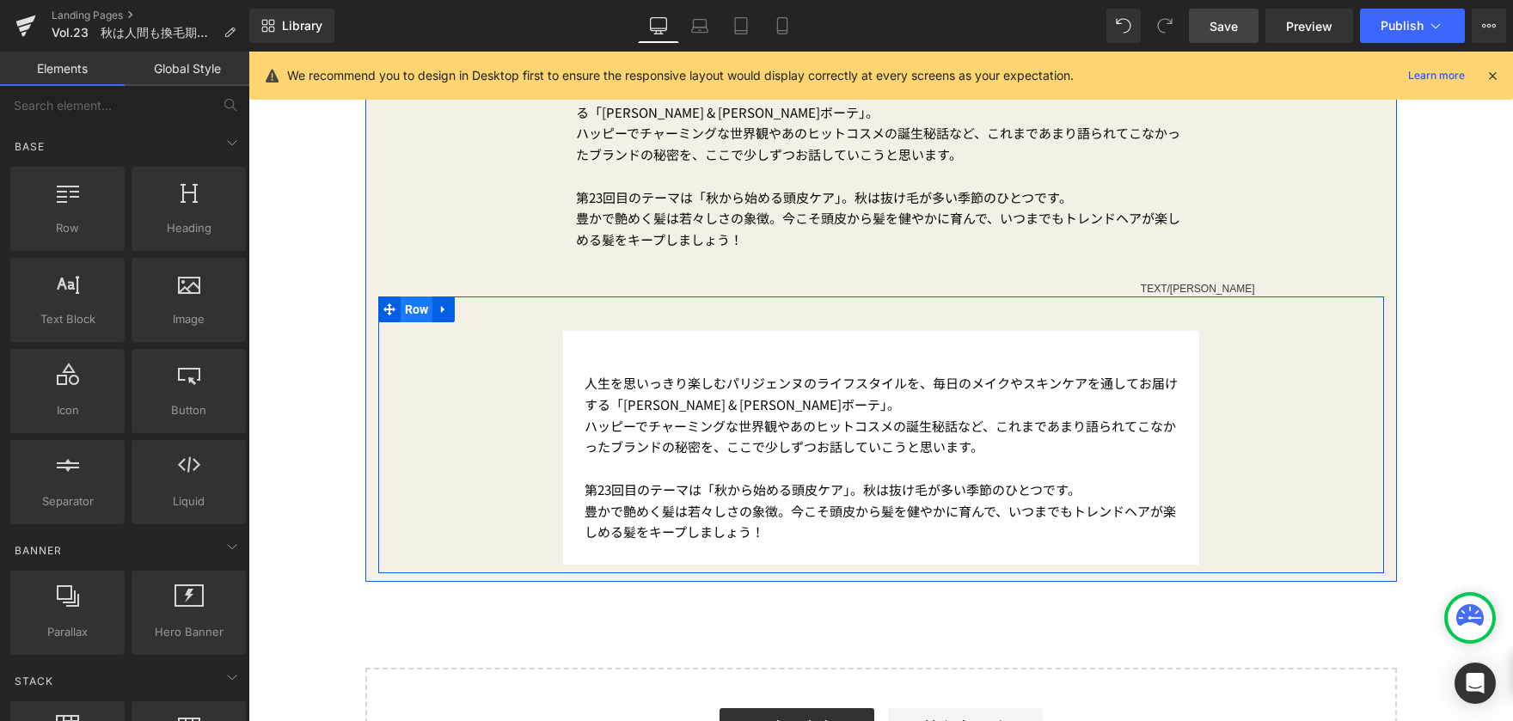
click at [402, 308] on span "Row" at bounding box center [417, 310] width 33 height 26
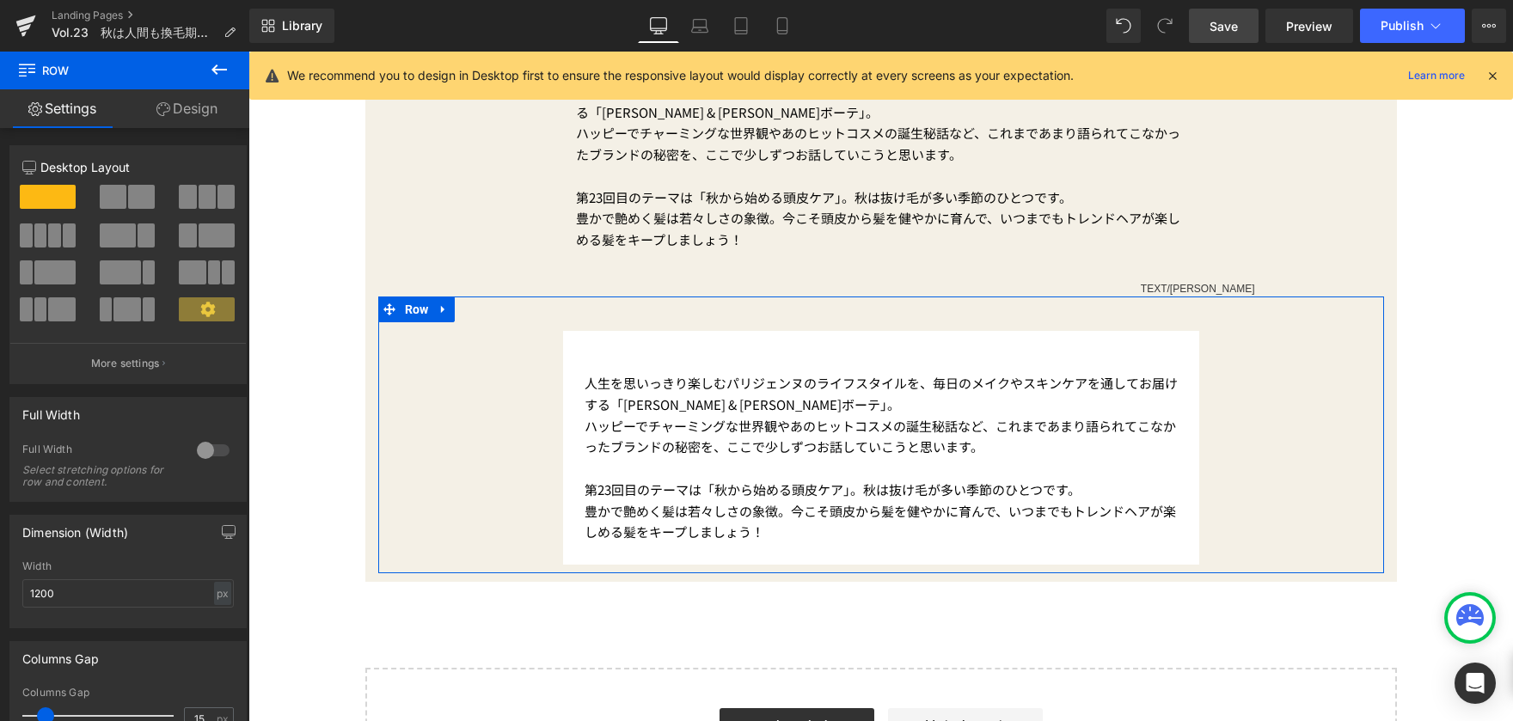
click at [198, 100] on link "Design" at bounding box center [187, 108] width 125 height 39
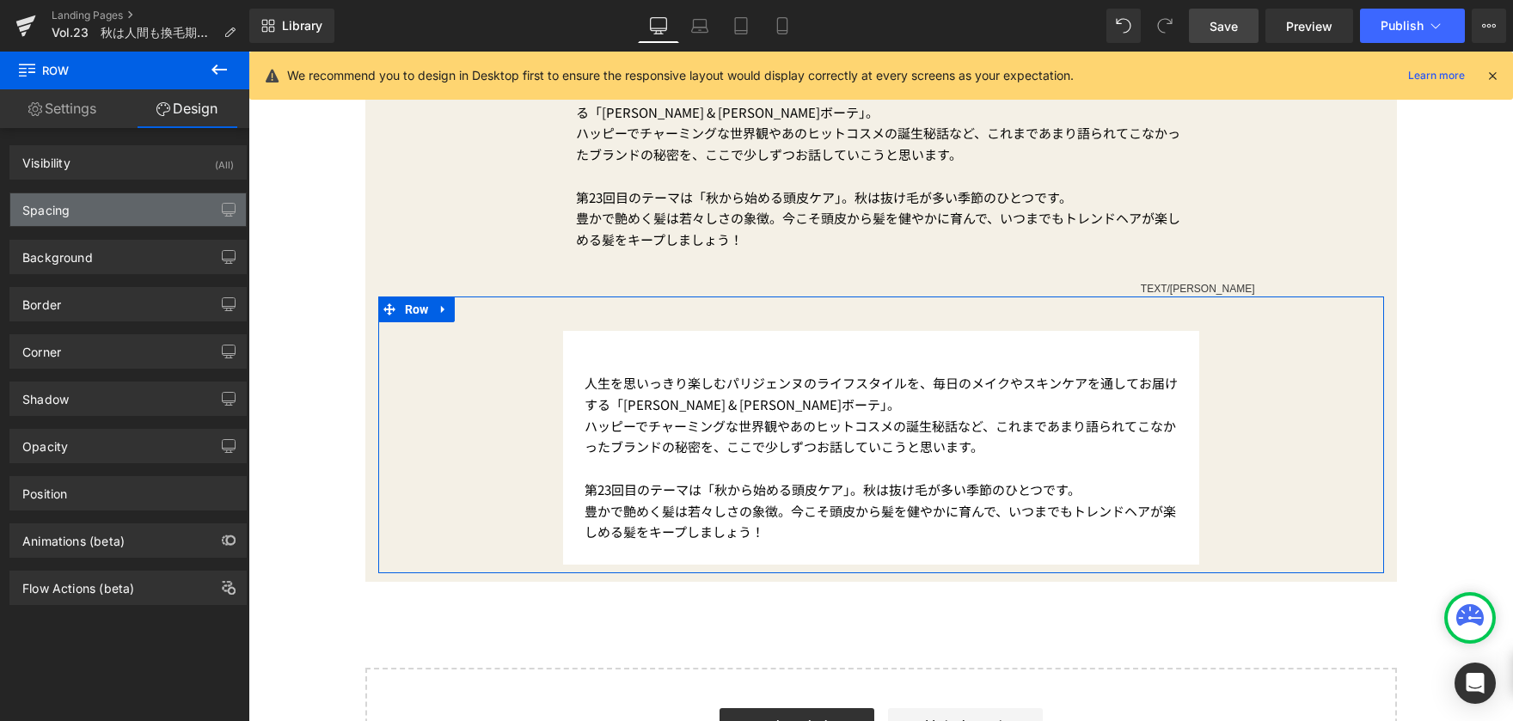
click at [149, 208] on div "Spacing" at bounding box center [128, 209] width 236 height 33
type input "0"
type input "30"
type input "200"
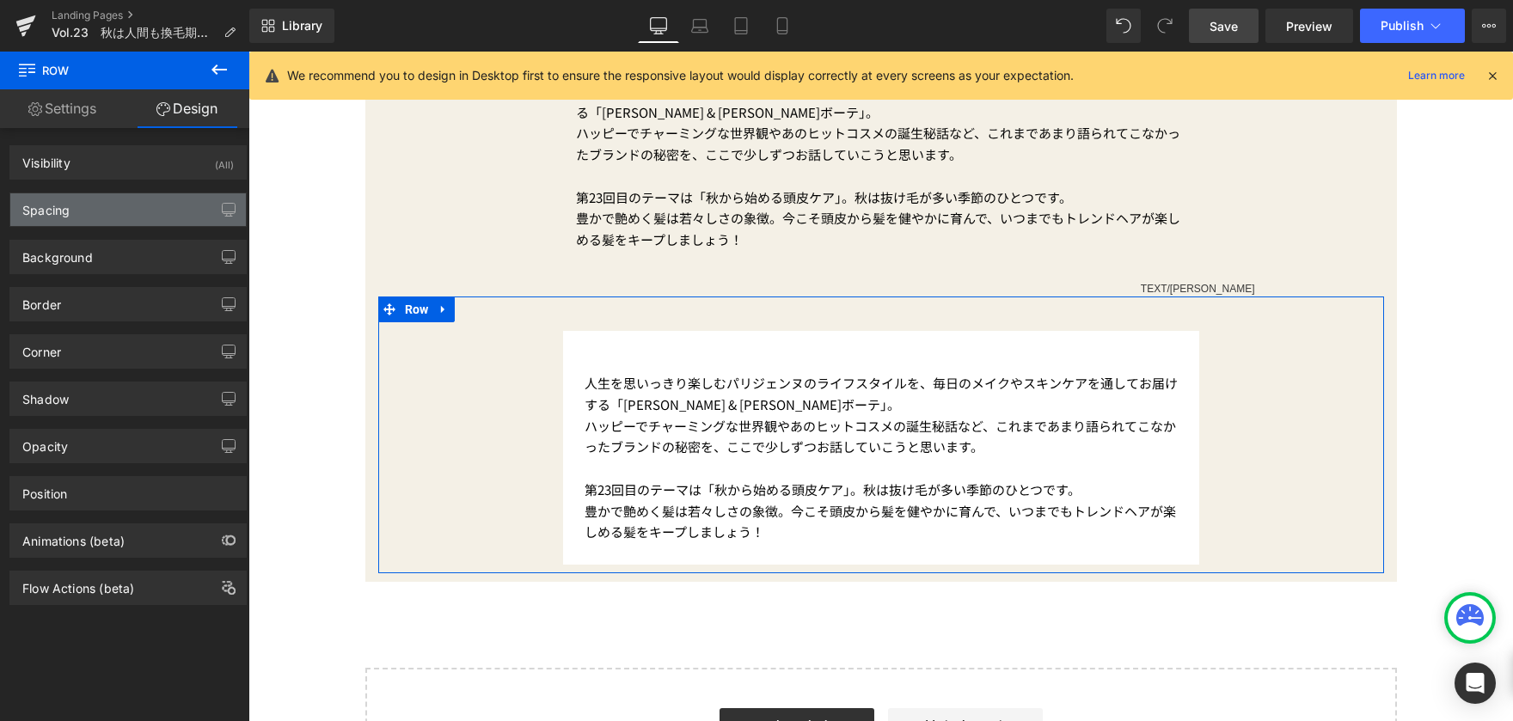
type input "10"
type input "200"
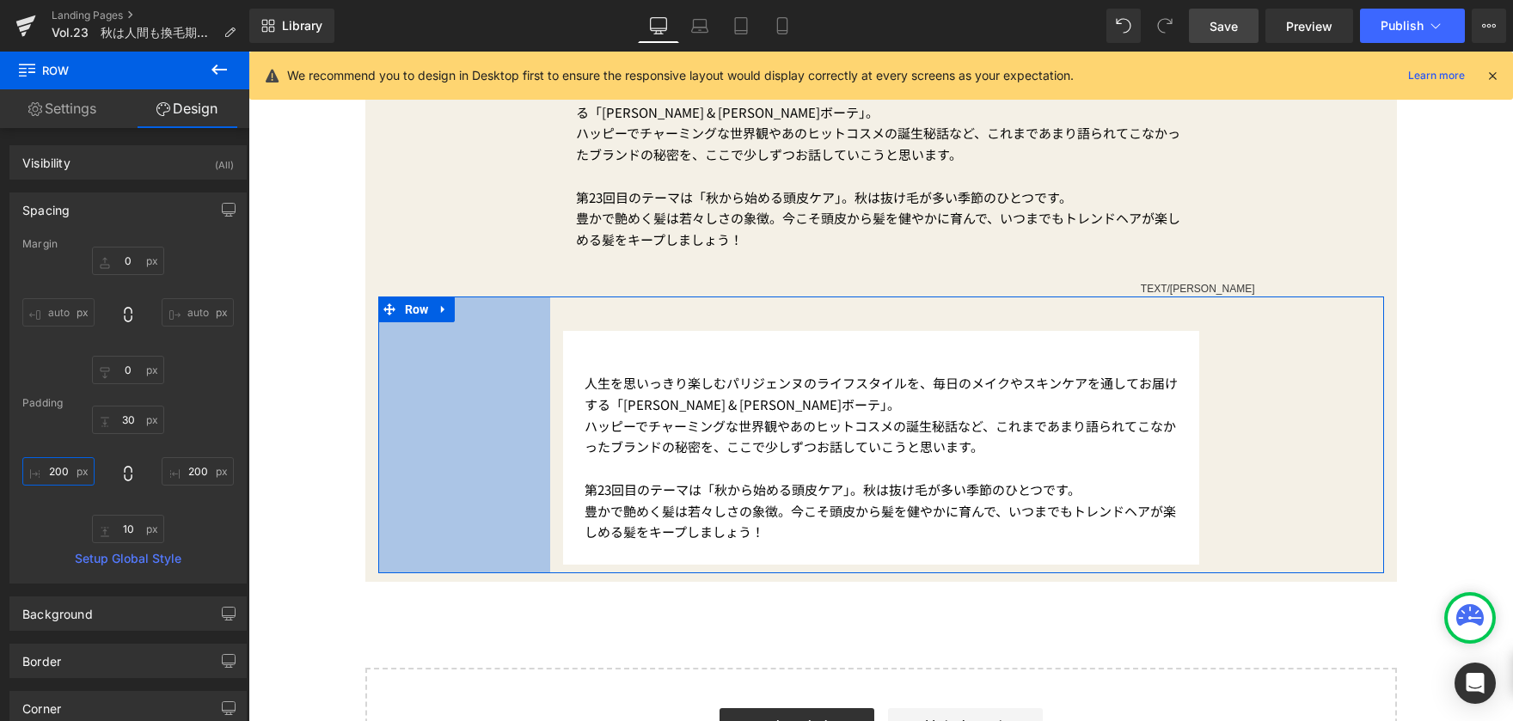
click at [72, 469] on input "200" at bounding box center [58, 471] width 72 height 28
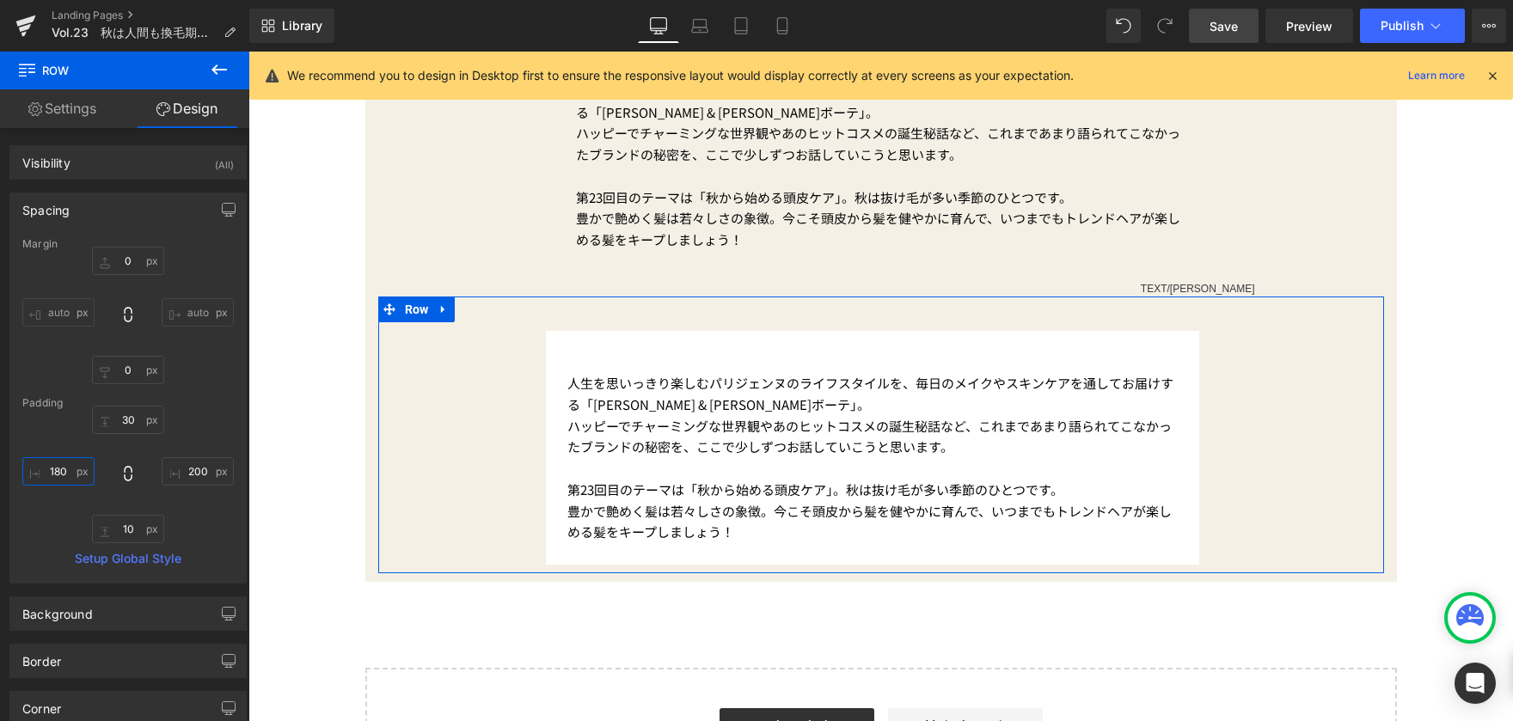
type input "180"
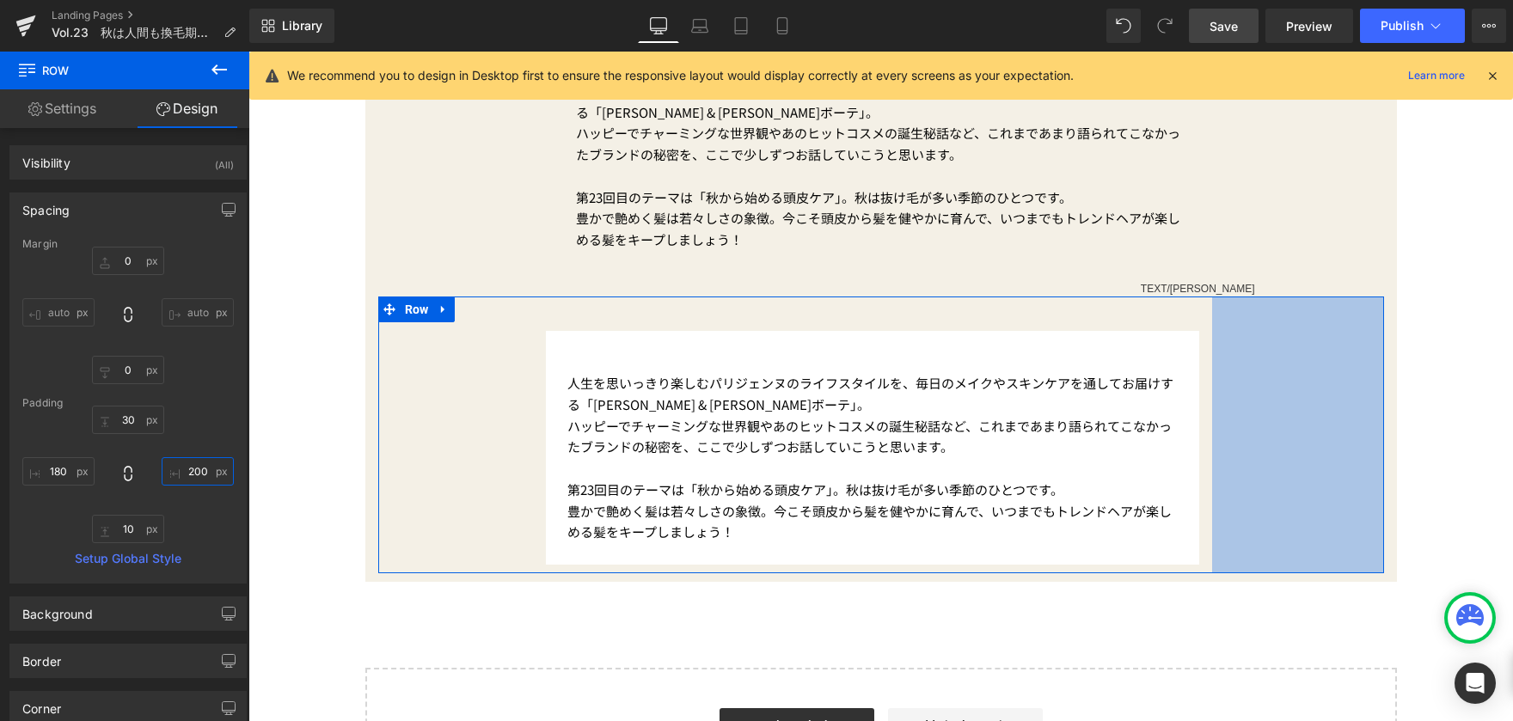
click at [212, 467] on input "200" at bounding box center [198, 471] width 72 height 28
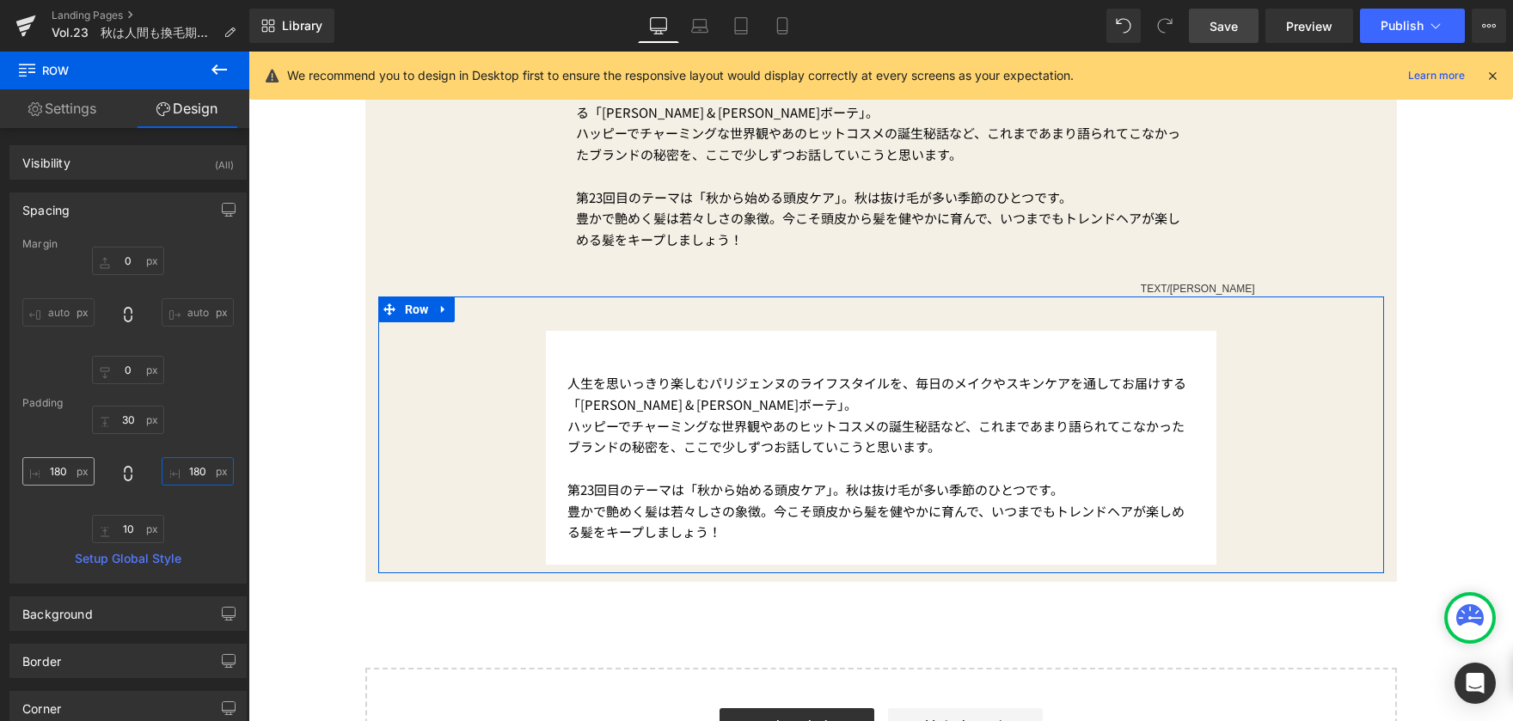
type input "180"
click at [78, 468] on input "180" at bounding box center [58, 471] width 72 height 28
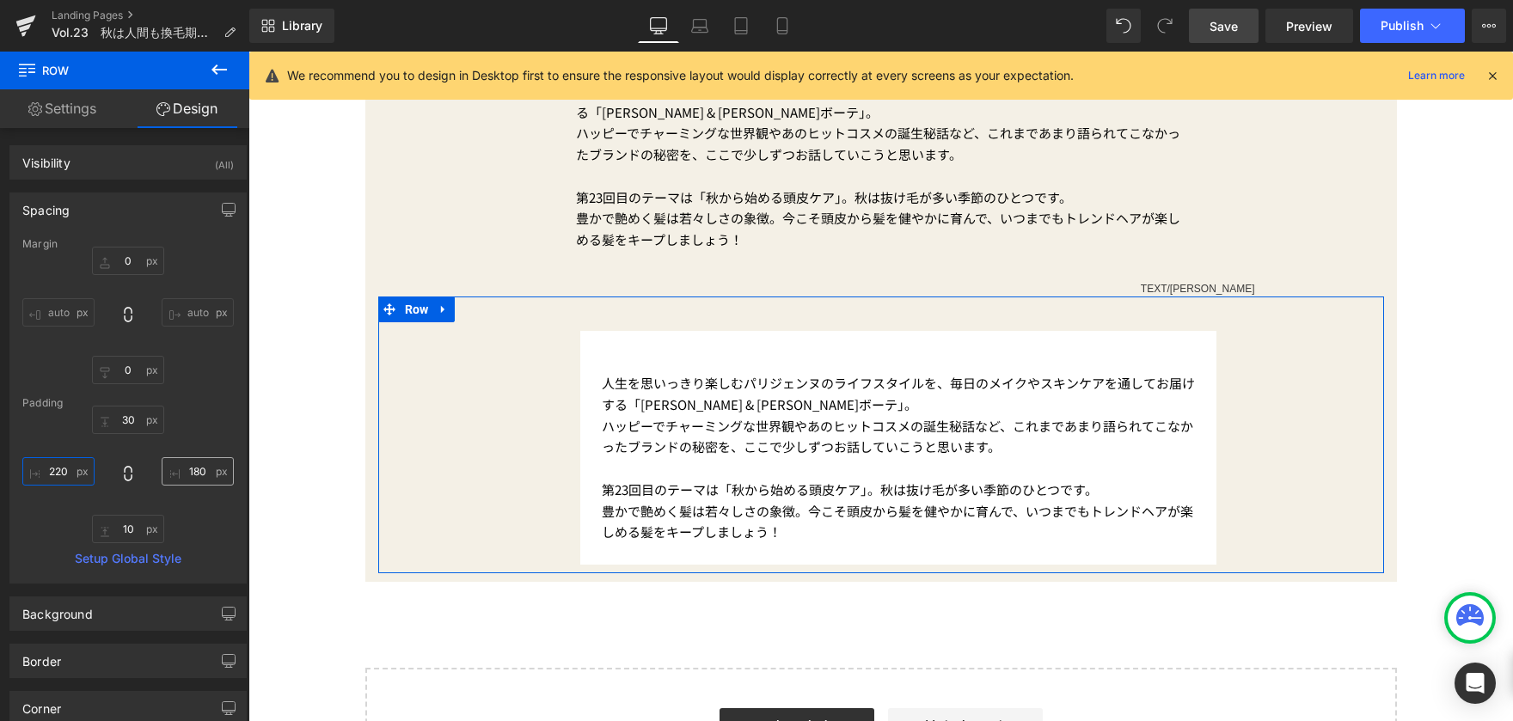
type input "220"
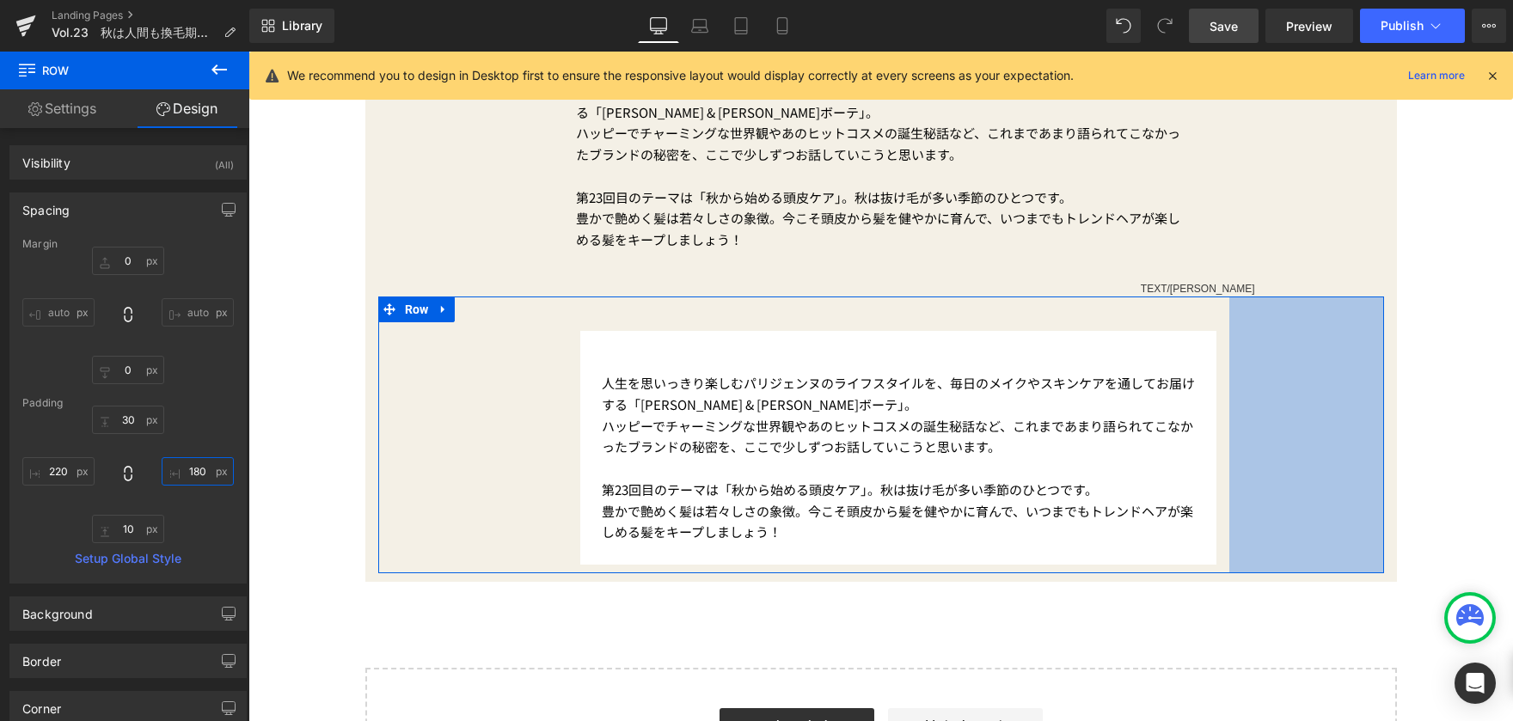
click at [199, 472] on input "180" at bounding box center [198, 471] width 72 height 28
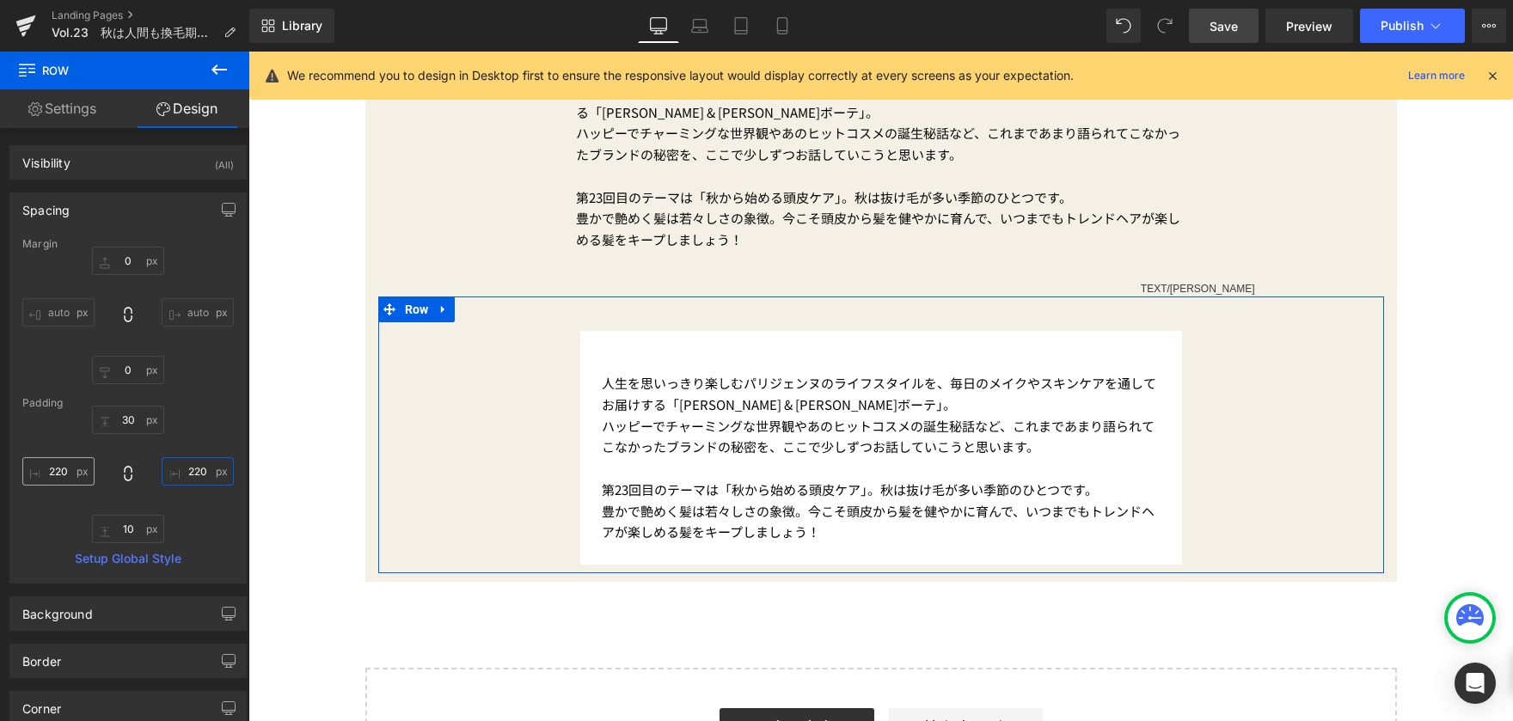
type input "220"
click at [77, 468] on input "220" at bounding box center [58, 471] width 72 height 28
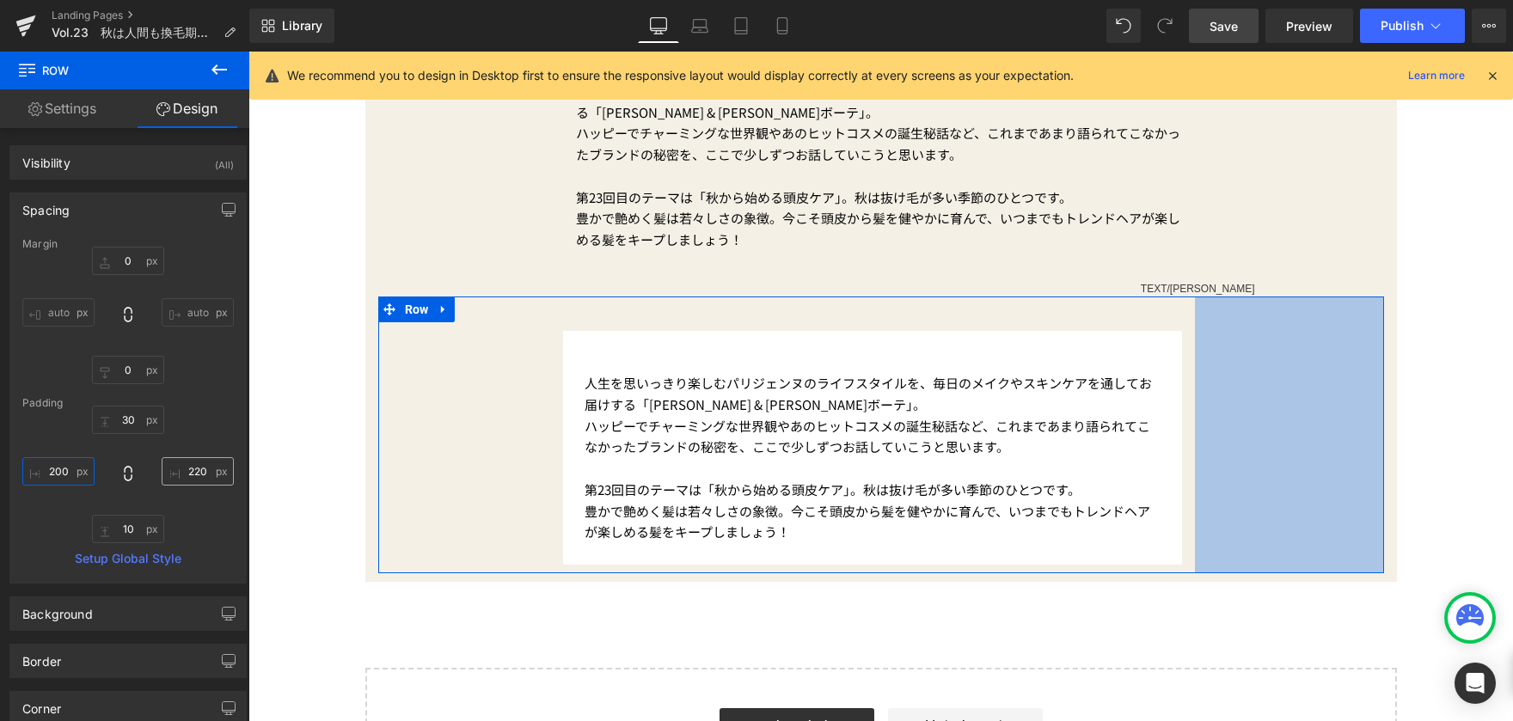
type input "200"
click at [201, 470] on input "220" at bounding box center [198, 471] width 72 height 28
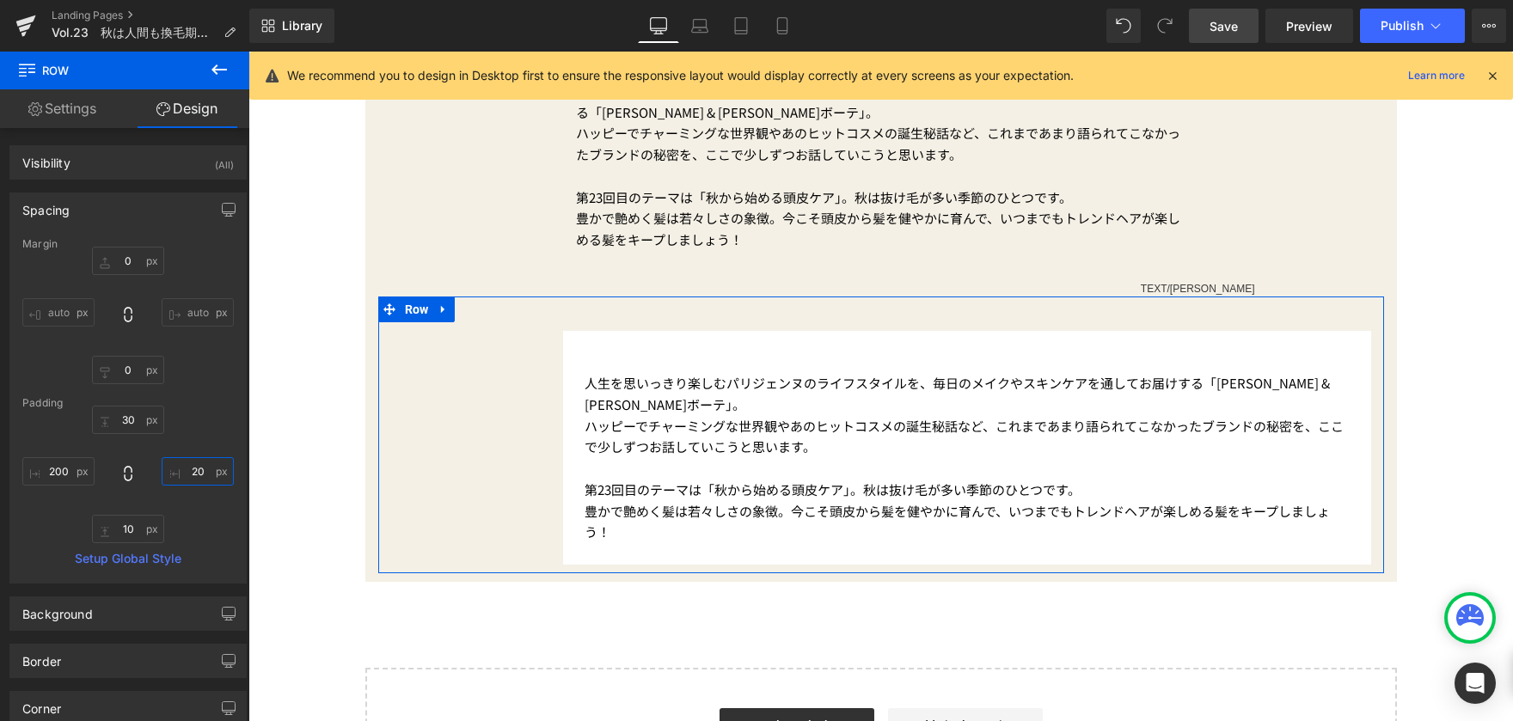
type input "200"
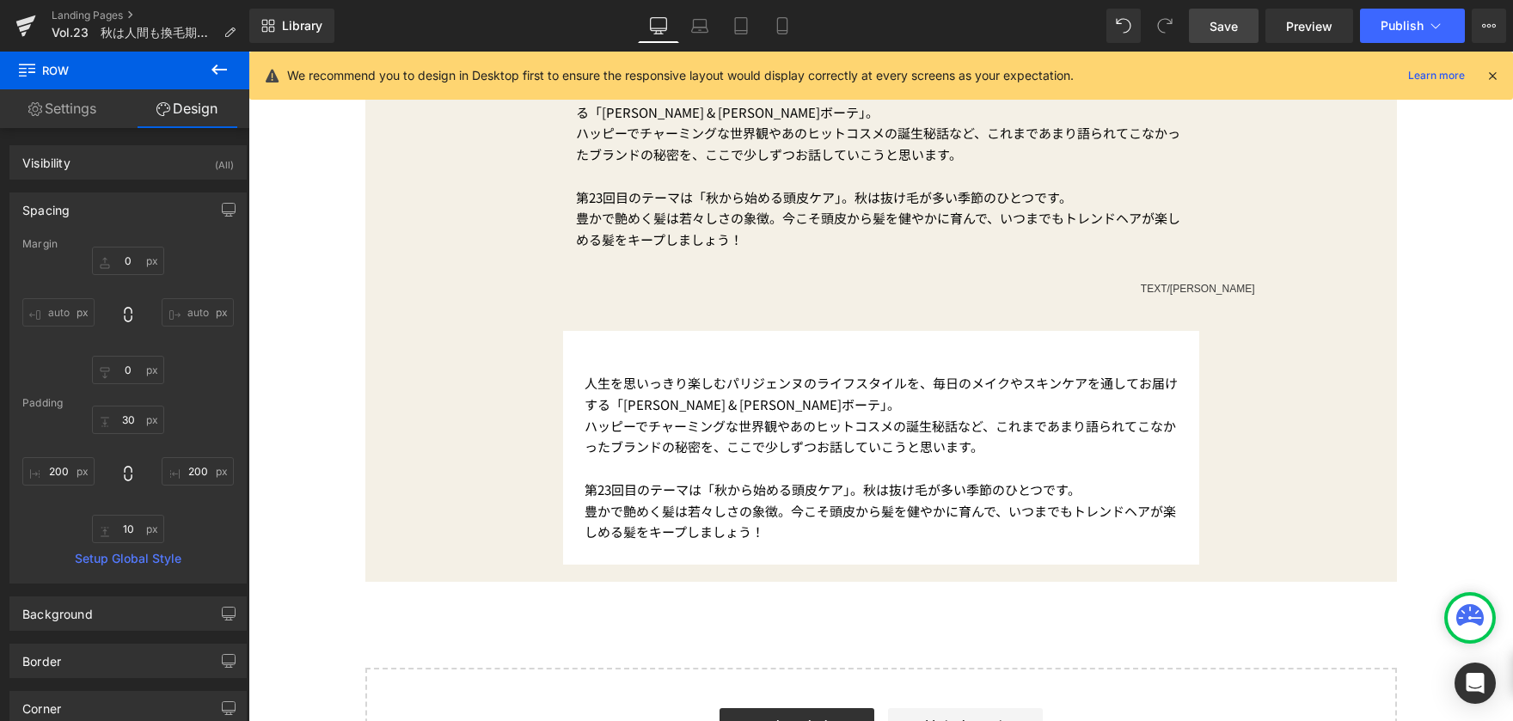
click at [299, 446] on div "PRODUCTについて Button [DATE] Text Block Vol.23　秋は人間も換毛期に!? 豊かな髪を育む3つのメソッド Text Blo…" at bounding box center [880, 166] width 1265 height 1285
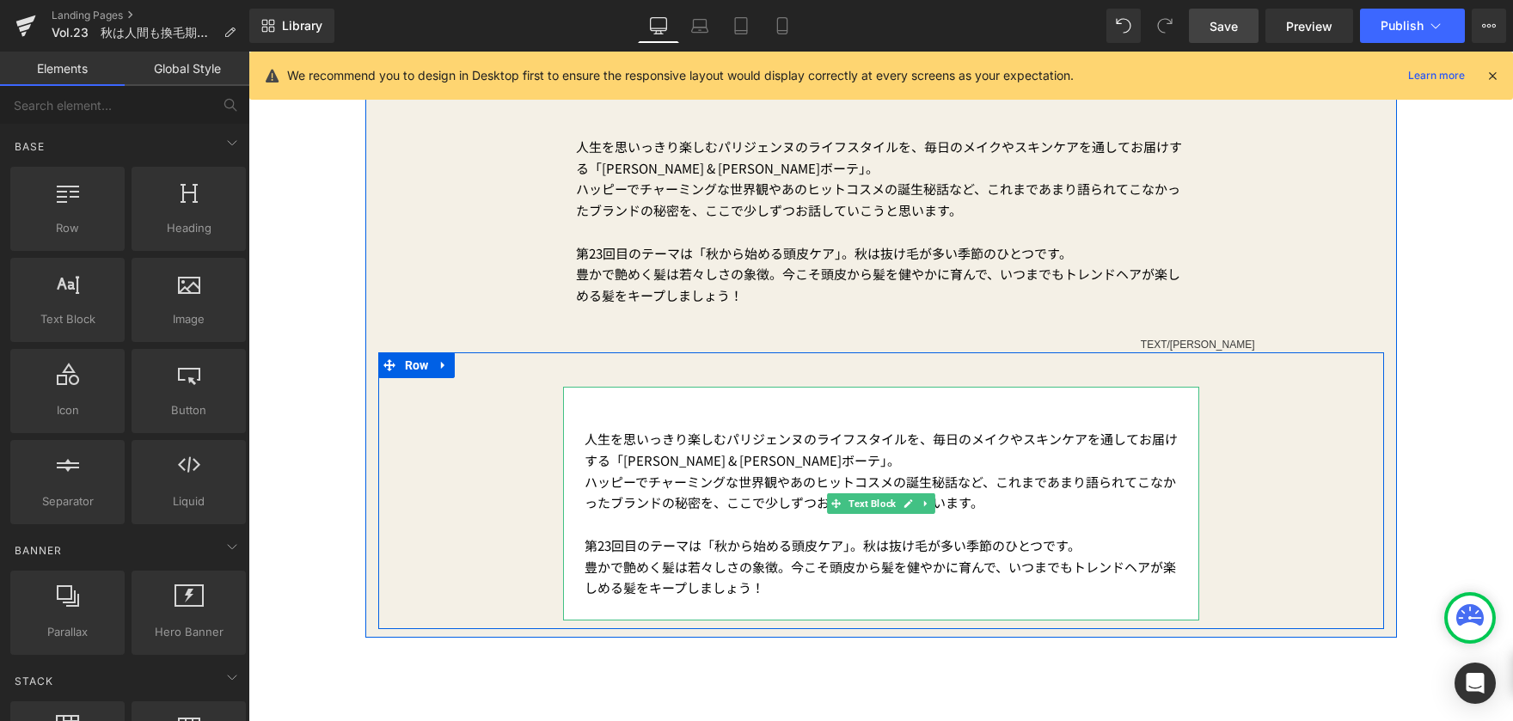
scroll to position [602, 0]
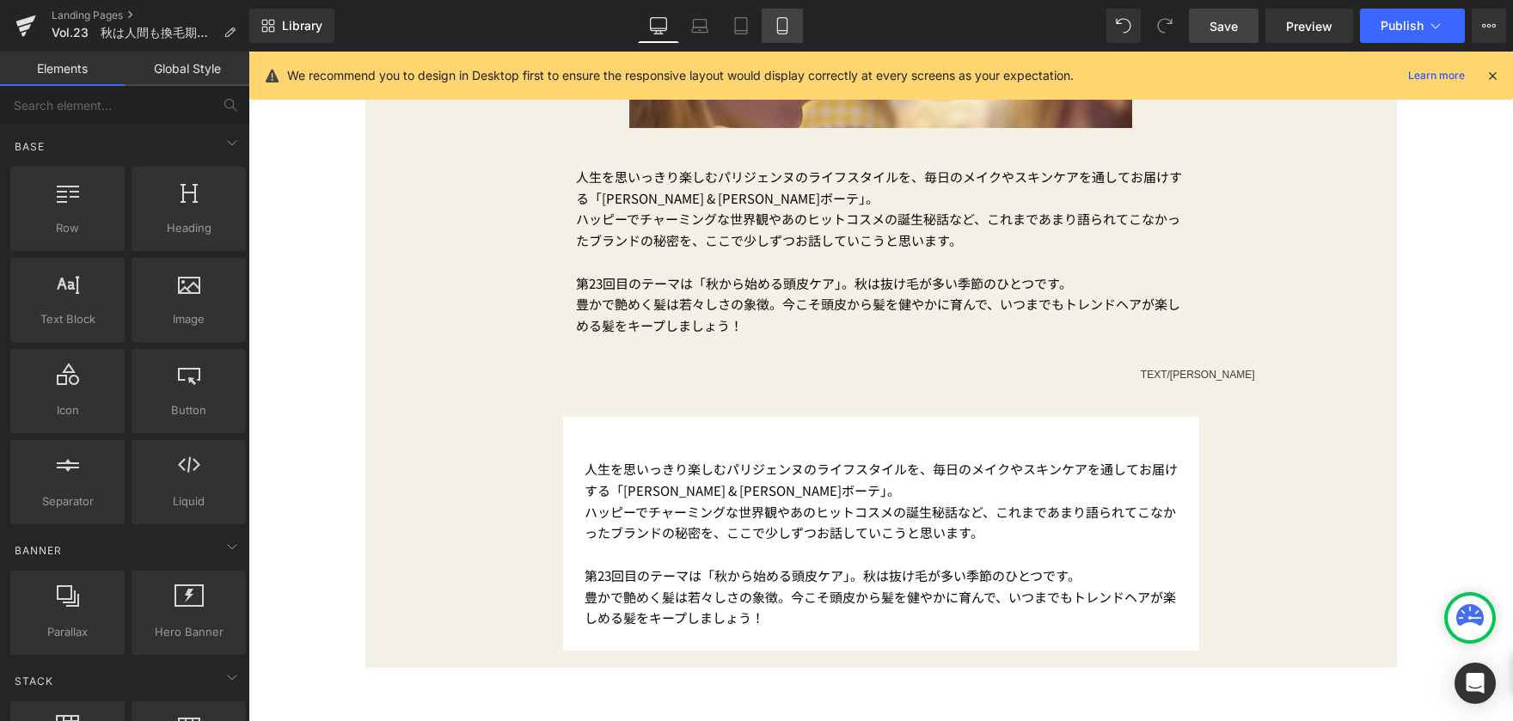
click at [781, 25] on icon at bounding box center [782, 25] width 17 height 17
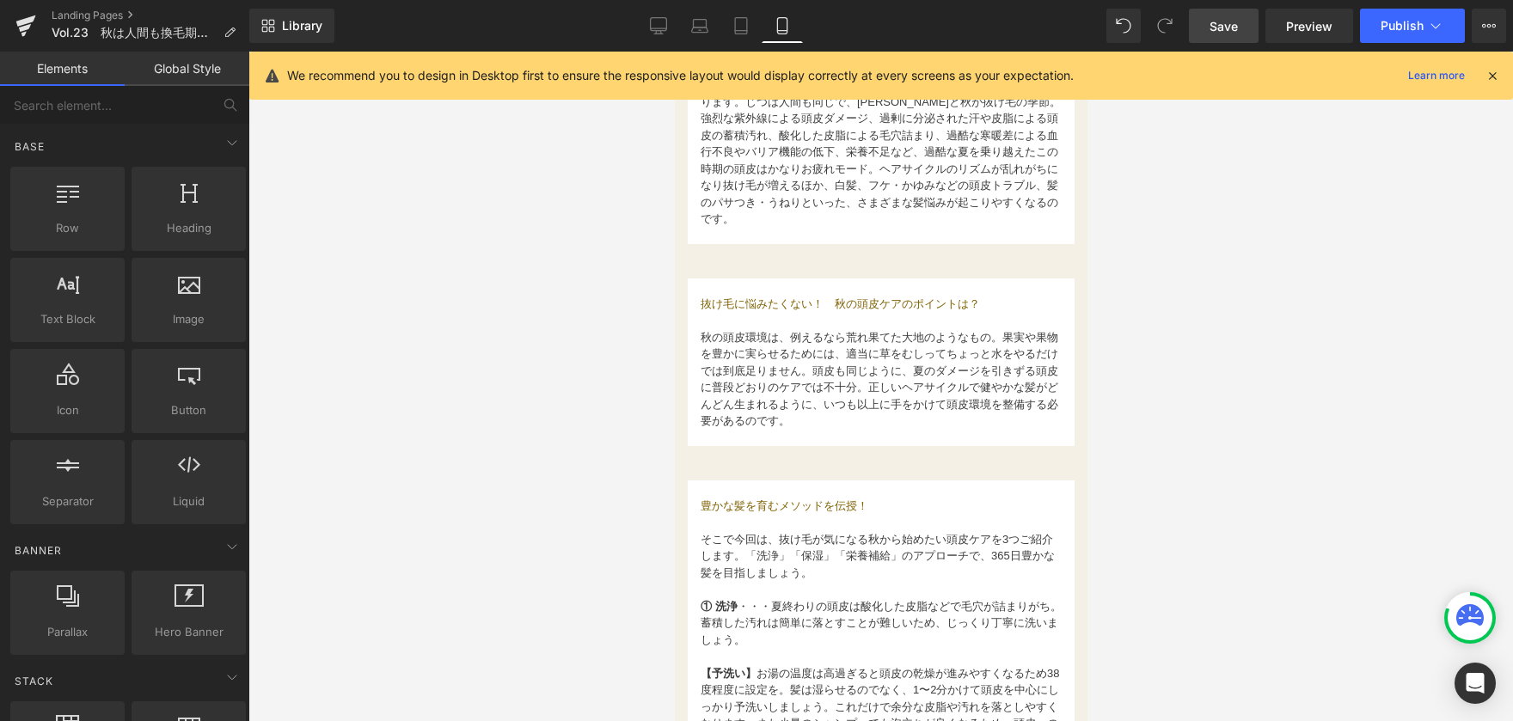
scroll to position [504, 0]
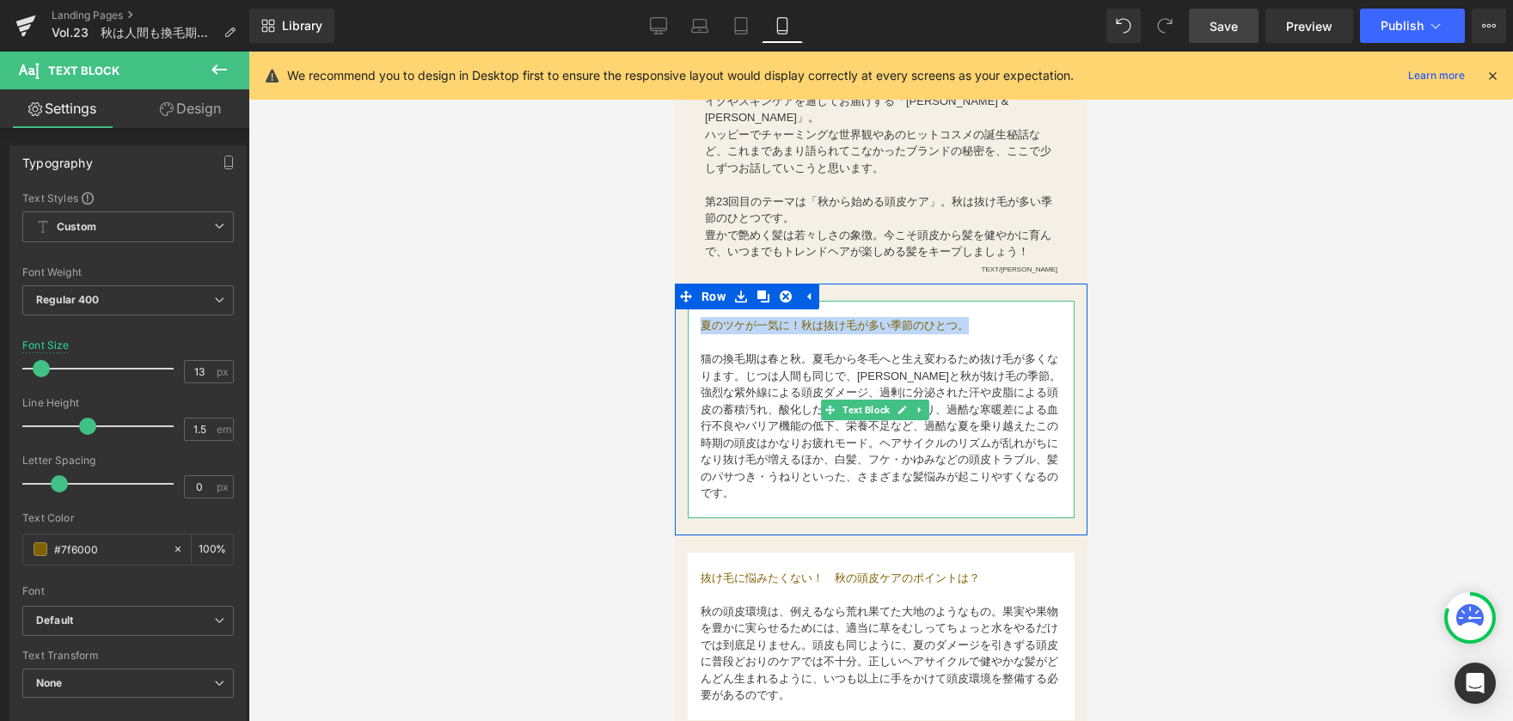
drag, startPoint x: 702, startPoint y: 321, endPoint x: 969, endPoint y: 313, distance: 267.5
click at [969, 317] on p "夏のツケが一気に！秋は抜け毛が多い季節のひとつ。" at bounding box center [880, 325] width 361 height 17
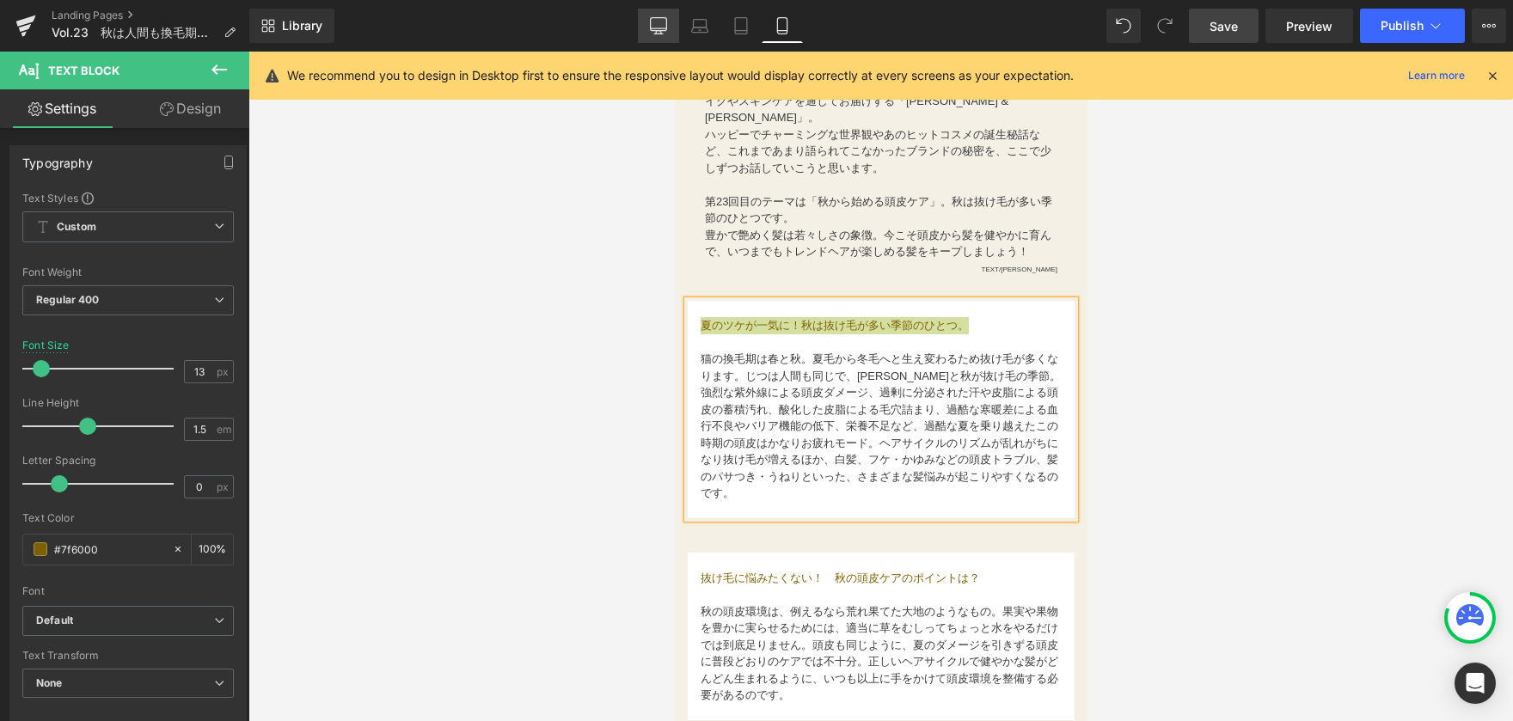
click at [660, 27] on icon at bounding box center [658, 25] width 17 height 17
type input "15"
type input "100"
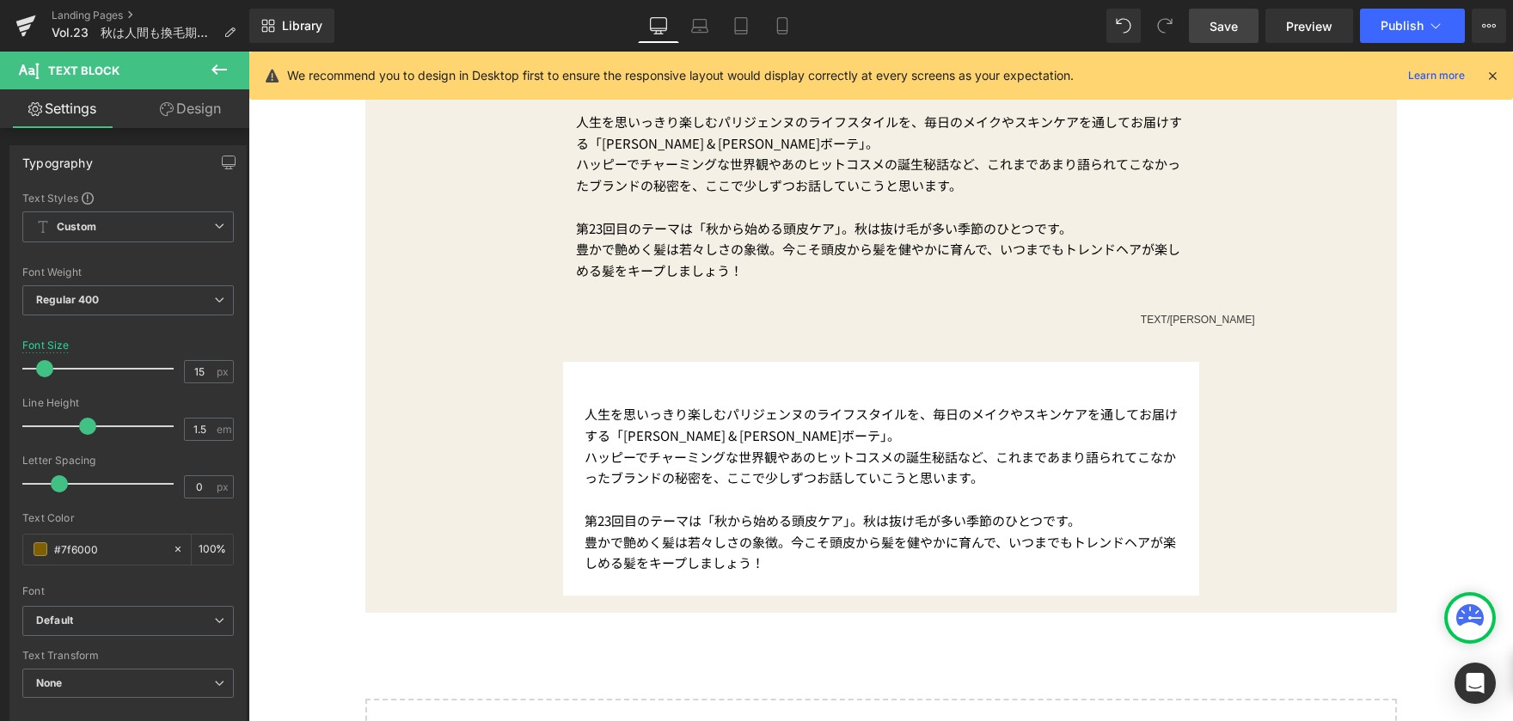
scroll to position [688, 0]
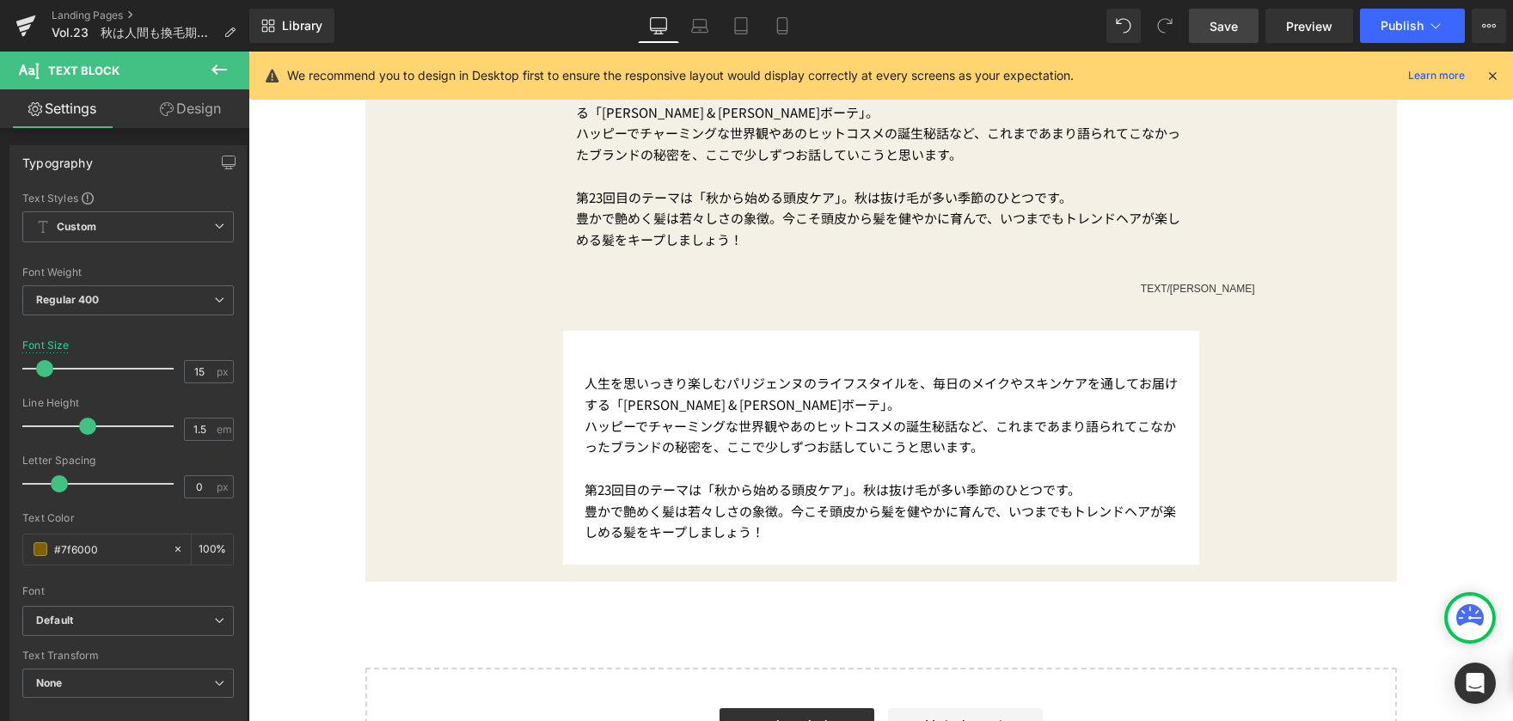
click at [658, 338] on p at bounding box center [881, 341] width 593 height 21
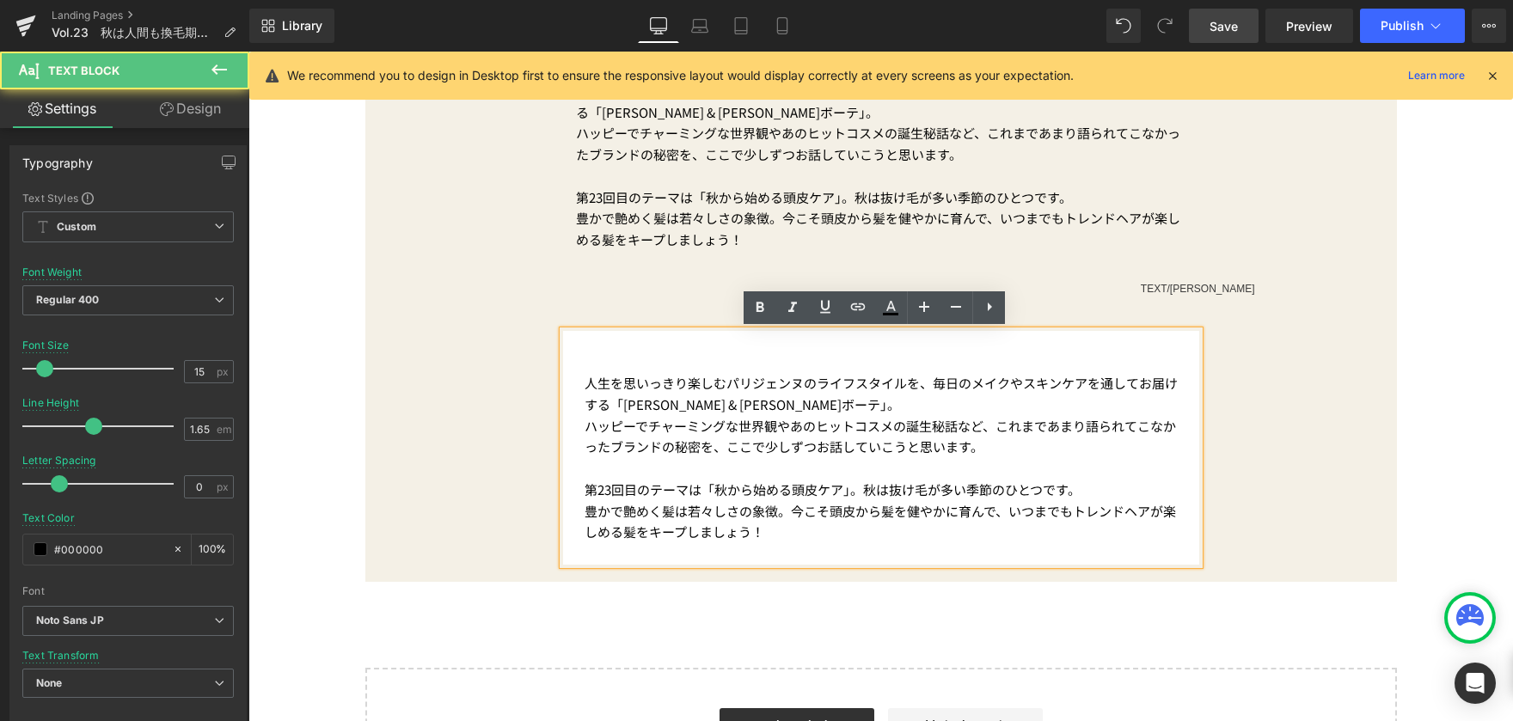
click at [659, 358] on p at bounding box center [881, 362] width 593 height 21
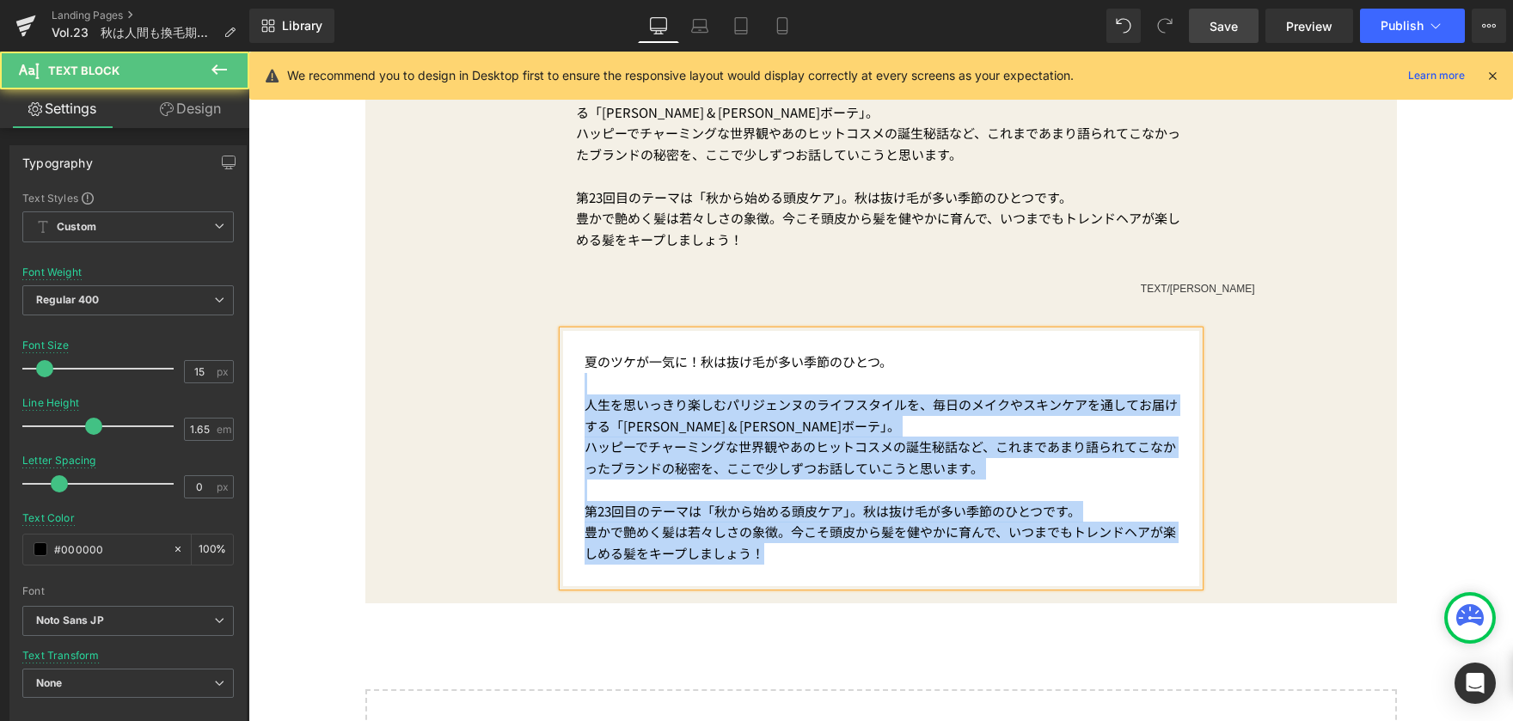
drag, startPoint x: 889, startPoint y: 360, endPoint x: 555, endPoint y: 365, distance: 333.6
click at [563, 365] on div "夏のツケが一気に！秋は抜け毛が多い季節のひとつ。 人生を思いっきり楽しむパリジェンヌのライフスタイルを、毎日のメイクやスキンケアを通してお届けする「 [PER…" at bounding box center [881, 458] width 636 height 255
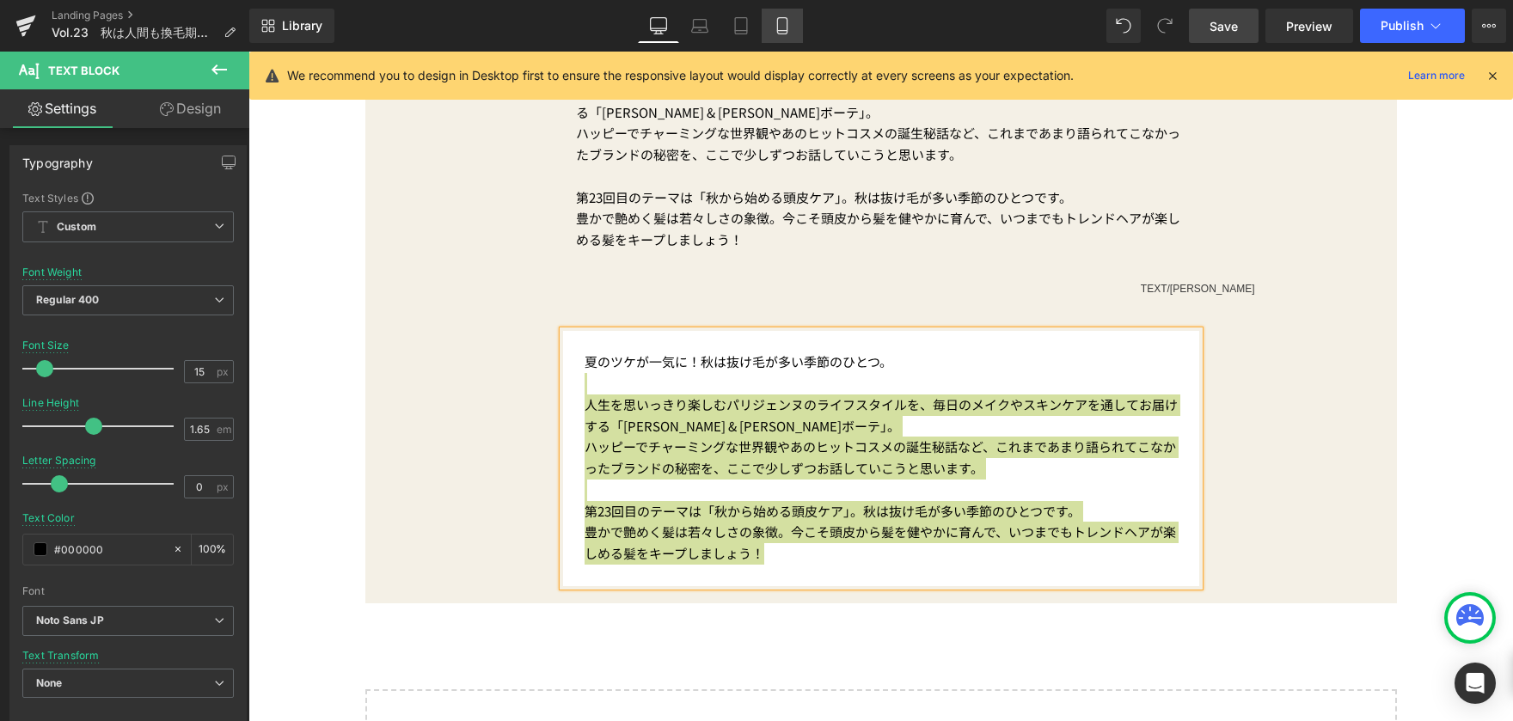
click at [780, 25] on icon at bounding box center [782, 25] width 17 height 17
type input "11"
type input "1.5"
type input "#3a3a3a"
type input "100"
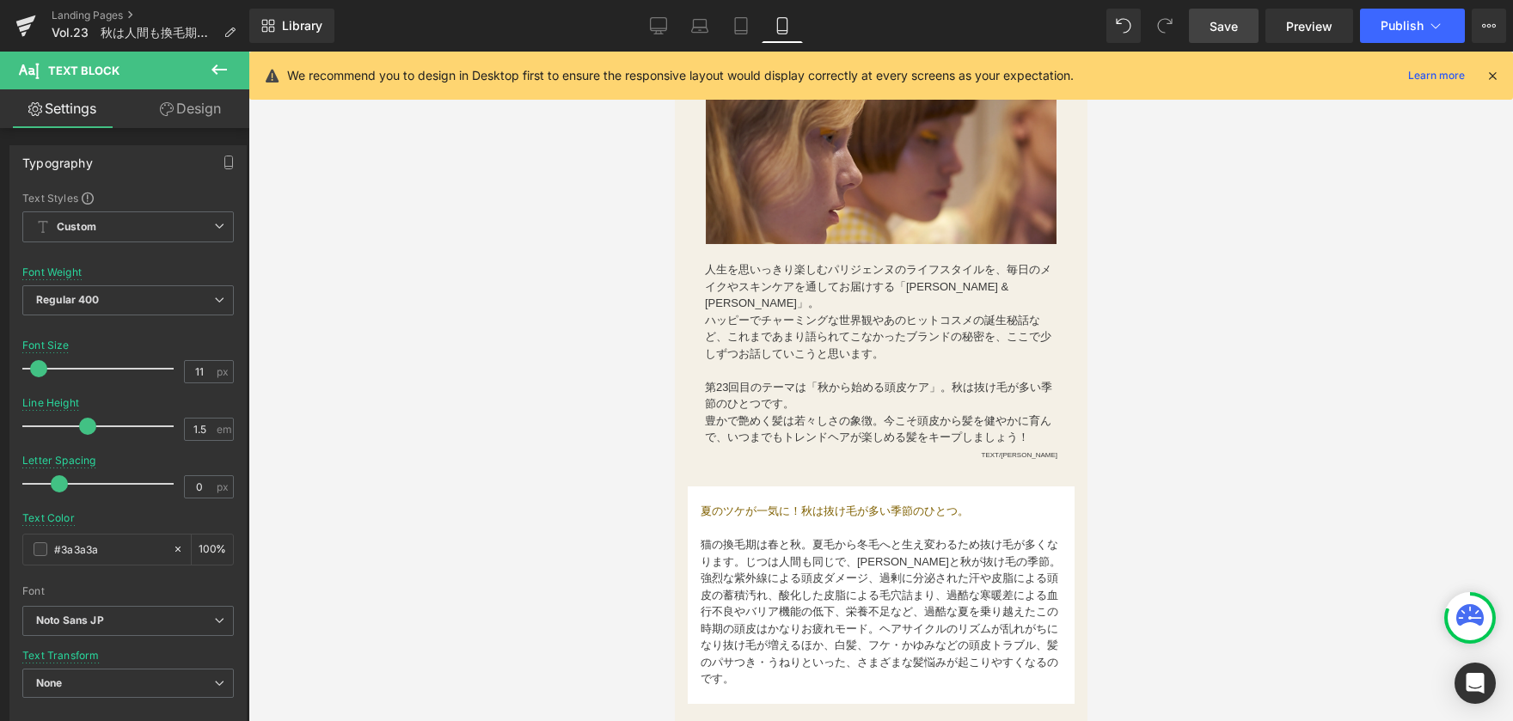
scroll to position [602, 0]
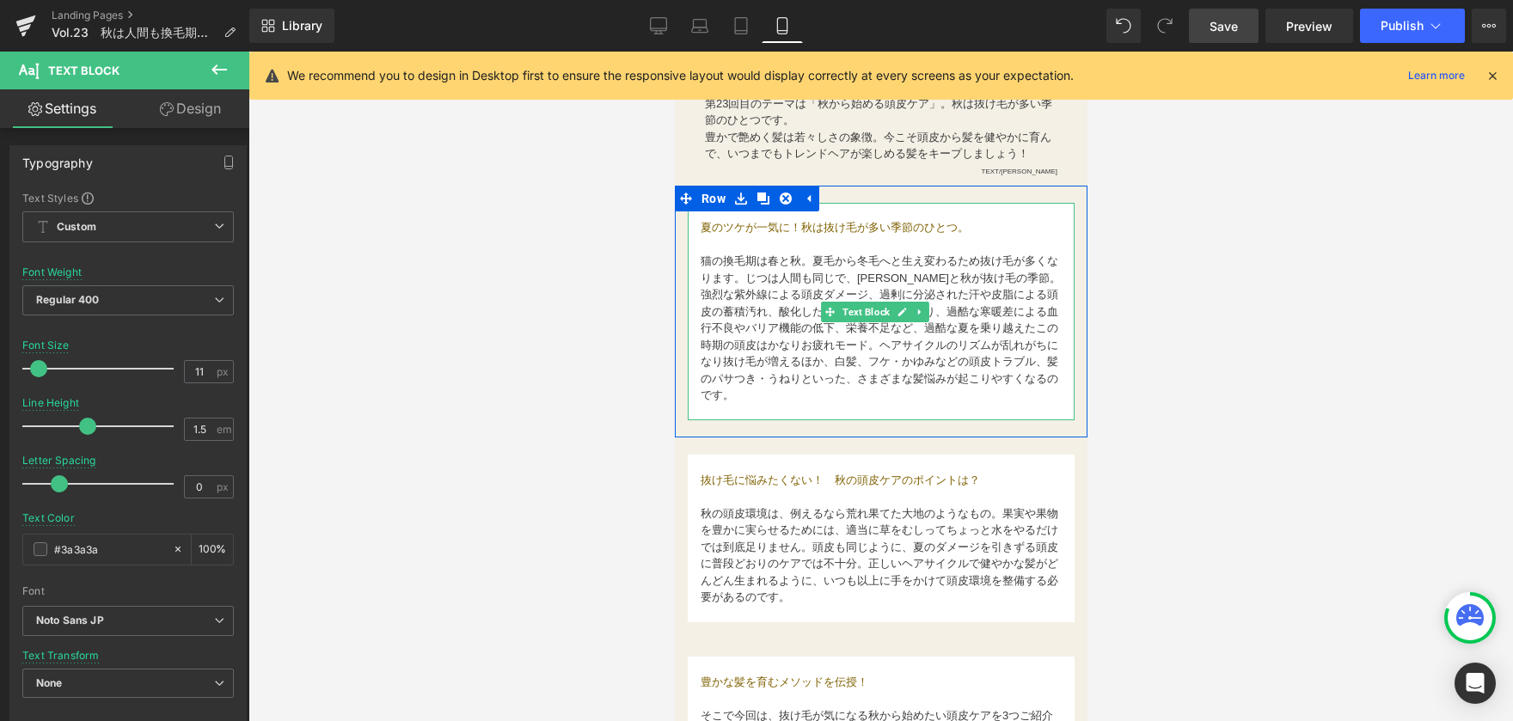
click at [723, 228] on span "夏のツケが一気に！秋は抜け毛が多い季節のひとつ。" at bounding box center [834, 227] width 268 height 13
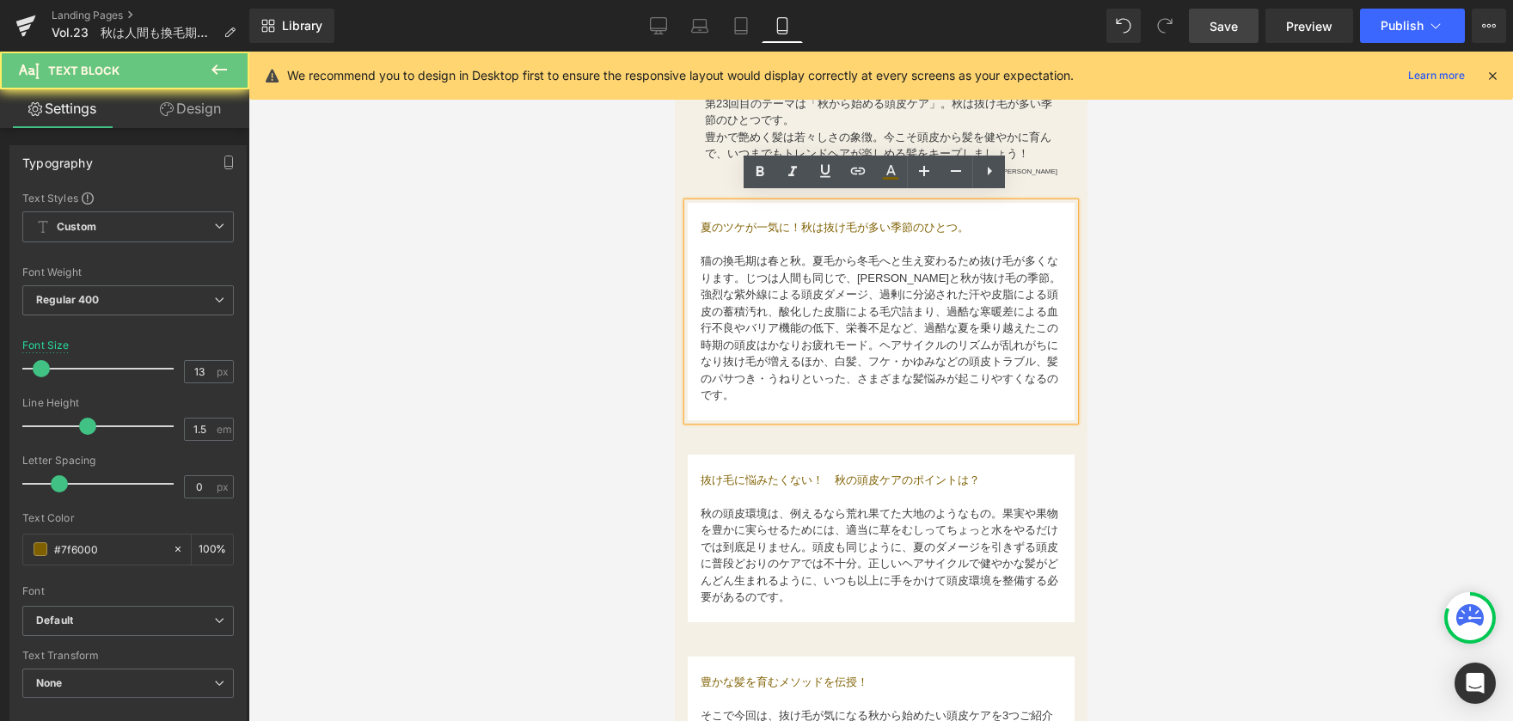
click at [701, 221] on span "夏のツケが一気に！秋は抜け毛が多い季節のひとつ。" at bounding box center [834, 227] width 268 height 13
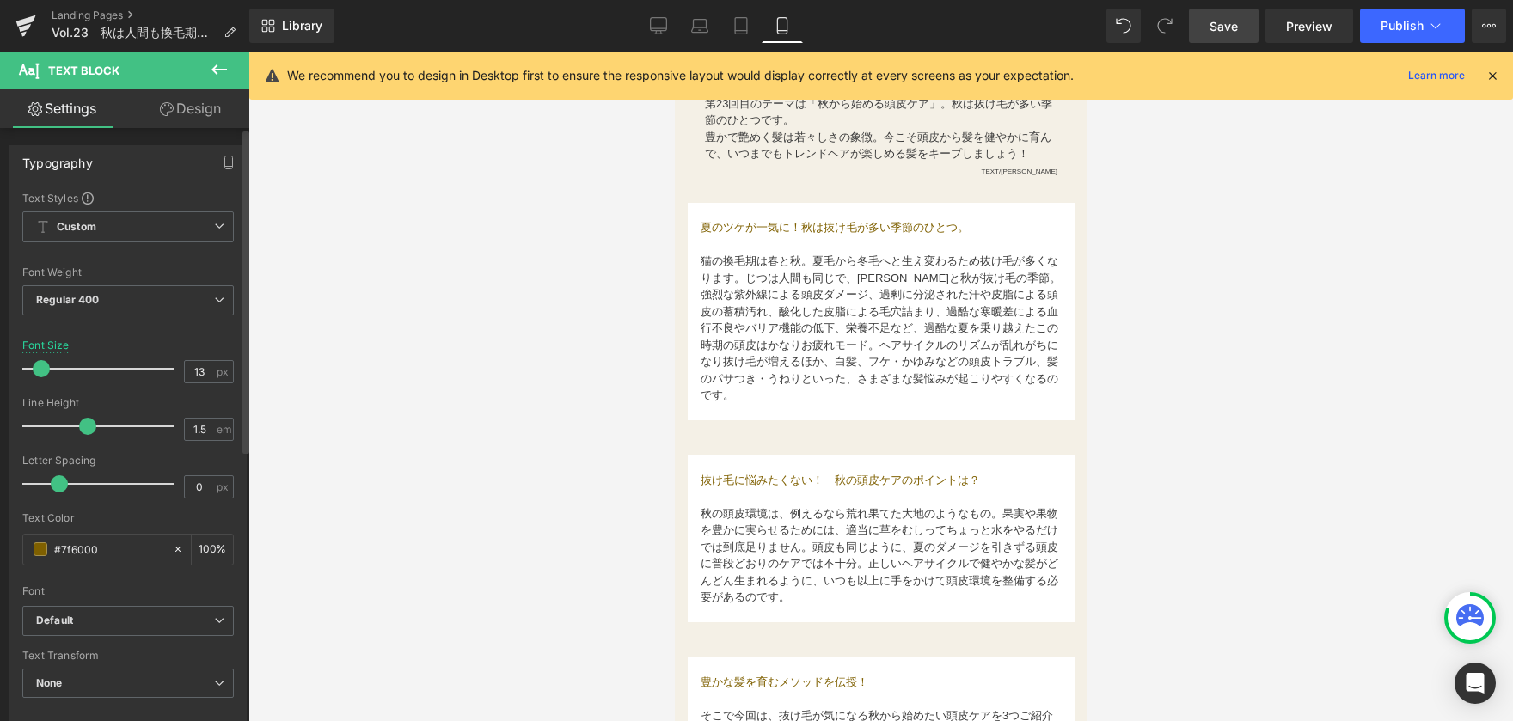
drag, startPoint x: 134, startPoint y: 556, endPoint x: 0, endPoint y: 561, distance: 134.2
click at [0, 561] on div "Typography Text Styles Custom Custom Setup Global Style Custom Setup Global Sty…" at bounding box center [128, 427] width 257 height 591
click at [665, 33] on icon at bounding box center [658, 25] width 17 height 17
type input "15"
type input "100"
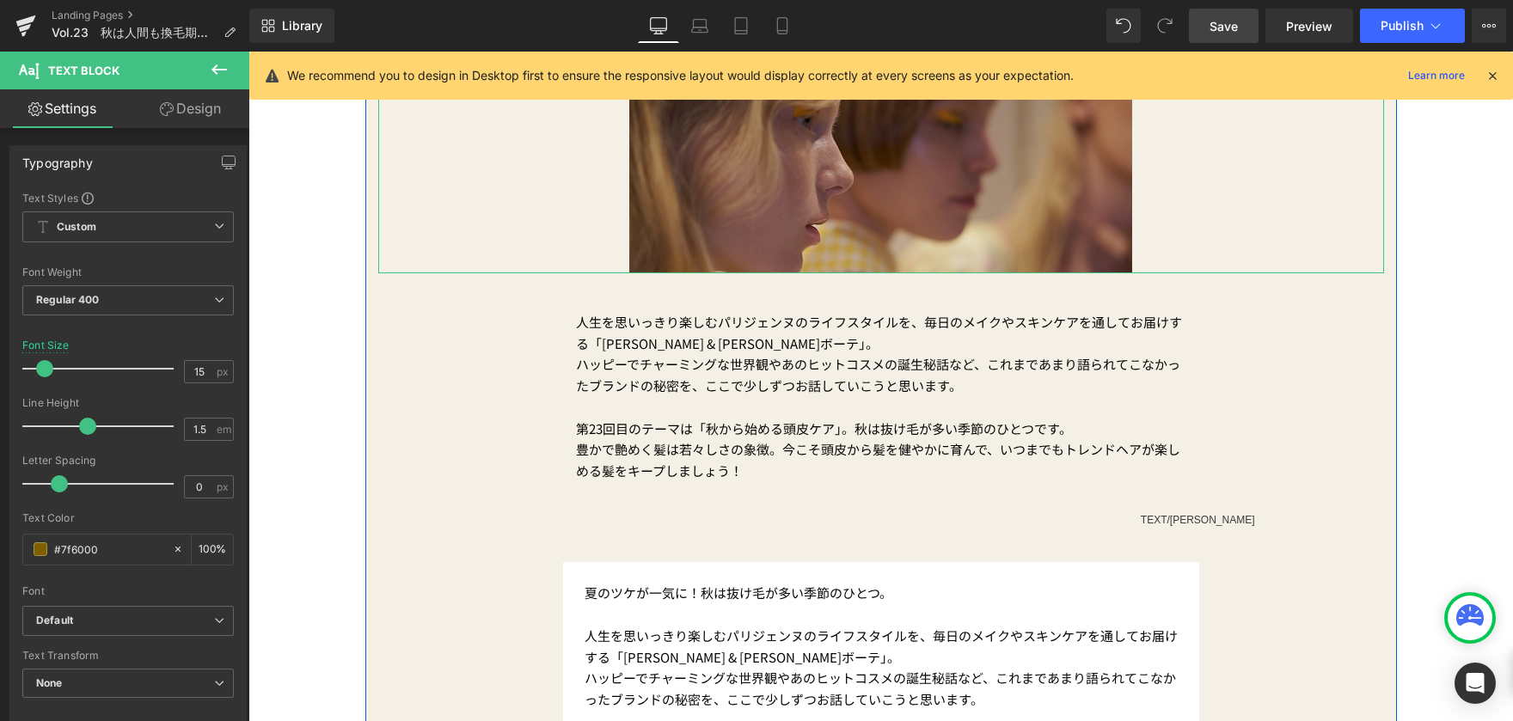
scroll to position [516, 0]
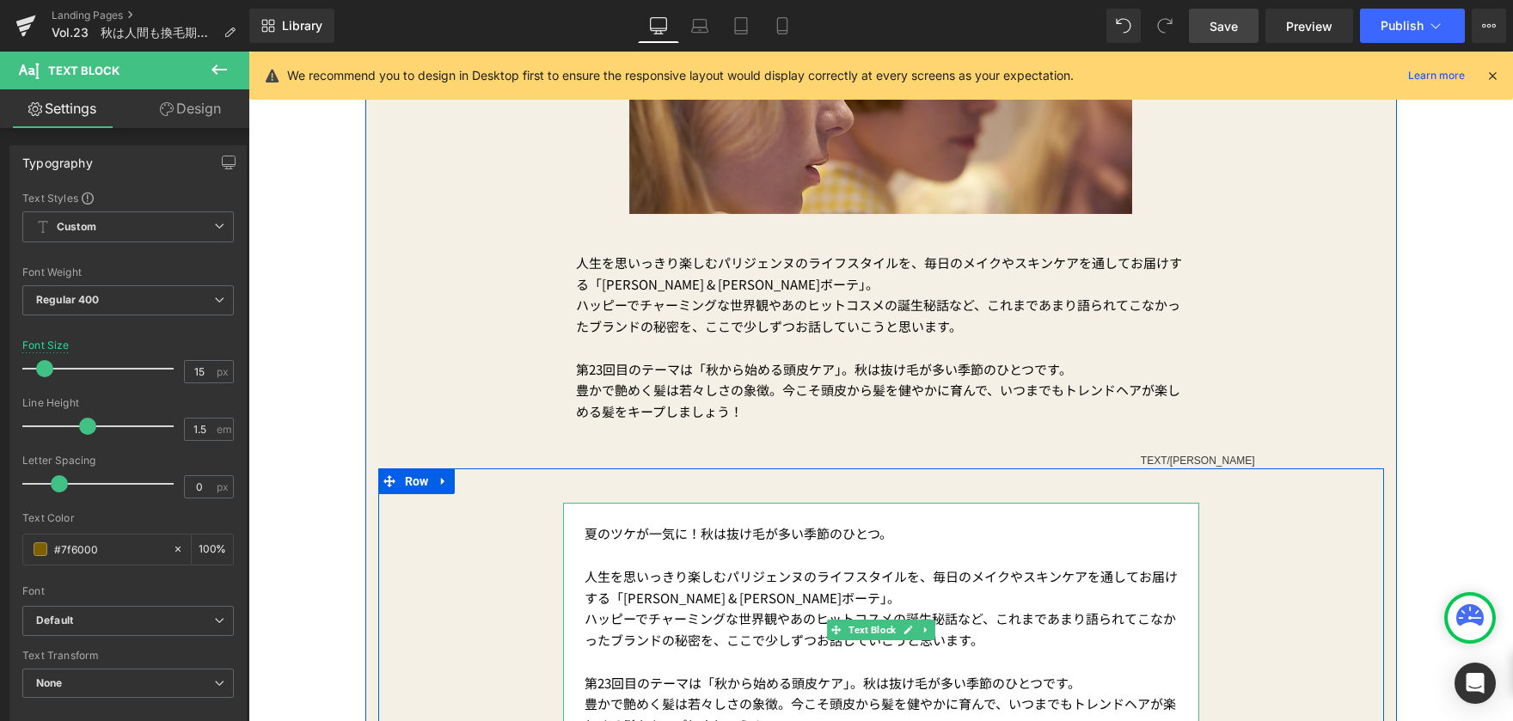
click at [585, 539] on p "夏のツケが一気に！秋は抜け毛が多い季節のひとつ。" at bounding box center [881, 534] width 593 height 21
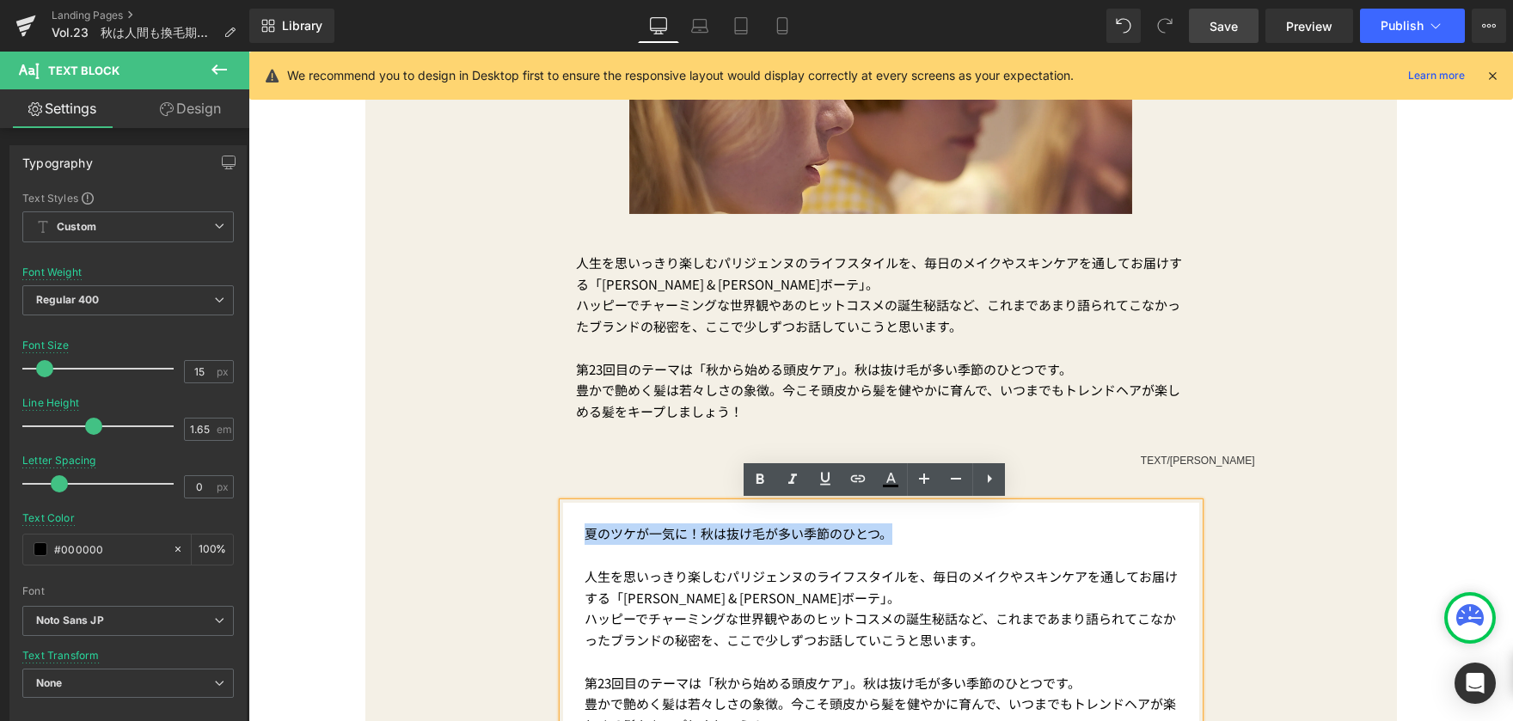
drag, startPoint x: 579, startPoint y: 535, endPoint x: 932, endPoint y: 536, distance: 353.4
click at [932, 536] on p "夏のツケが一気に！秋は抜け毛が多い季節のひとつ。" at bounding box center [881, 534] width 593 height 21
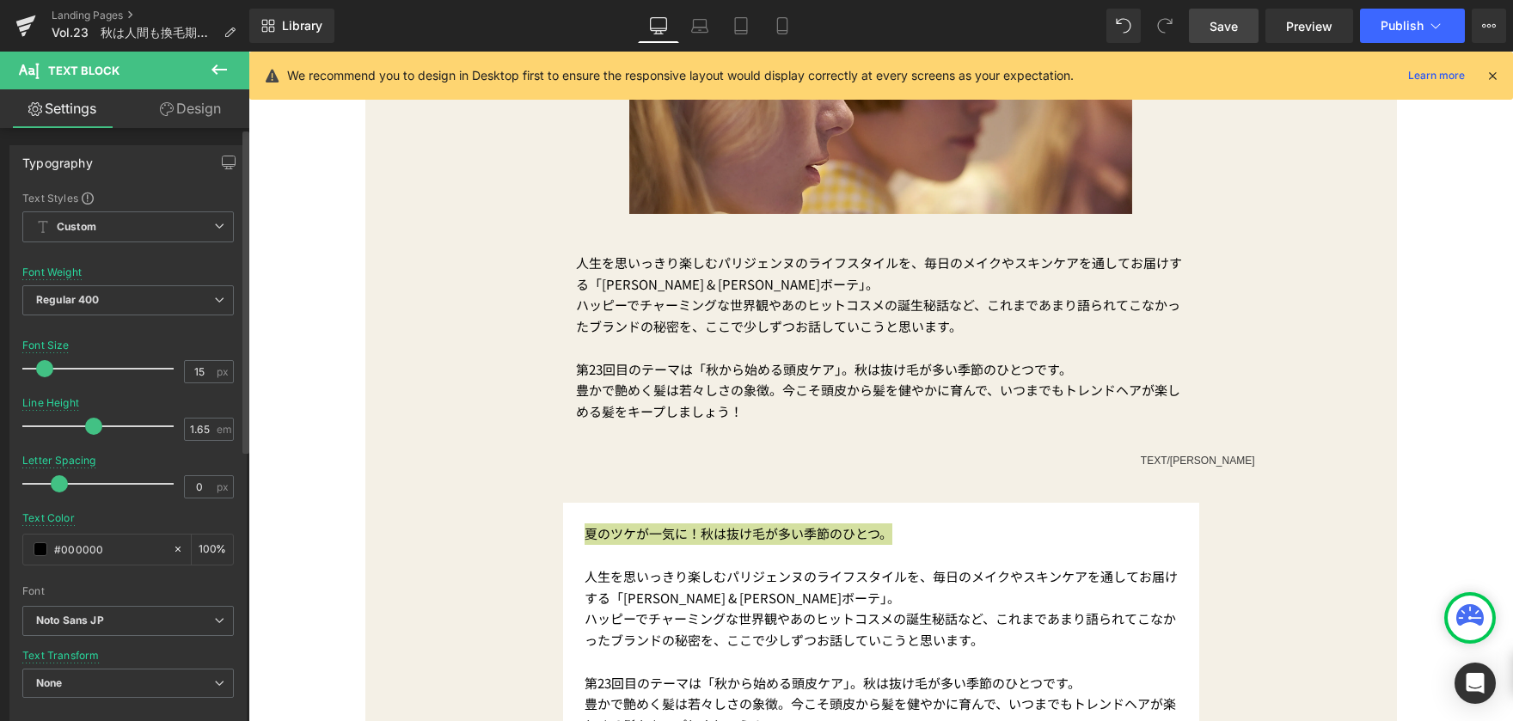
drag, startPoint x: 132, startPoint y: 549, endPoint x: 144, endPoint y: 549, distance: 12.0
click at [1, 542] on div "Typography Text Styles Custom Custom Setup Global Style Custom Setup Global Sty…" at bounding box center [128, 427] width 257 height 591
type input "#7f6000"
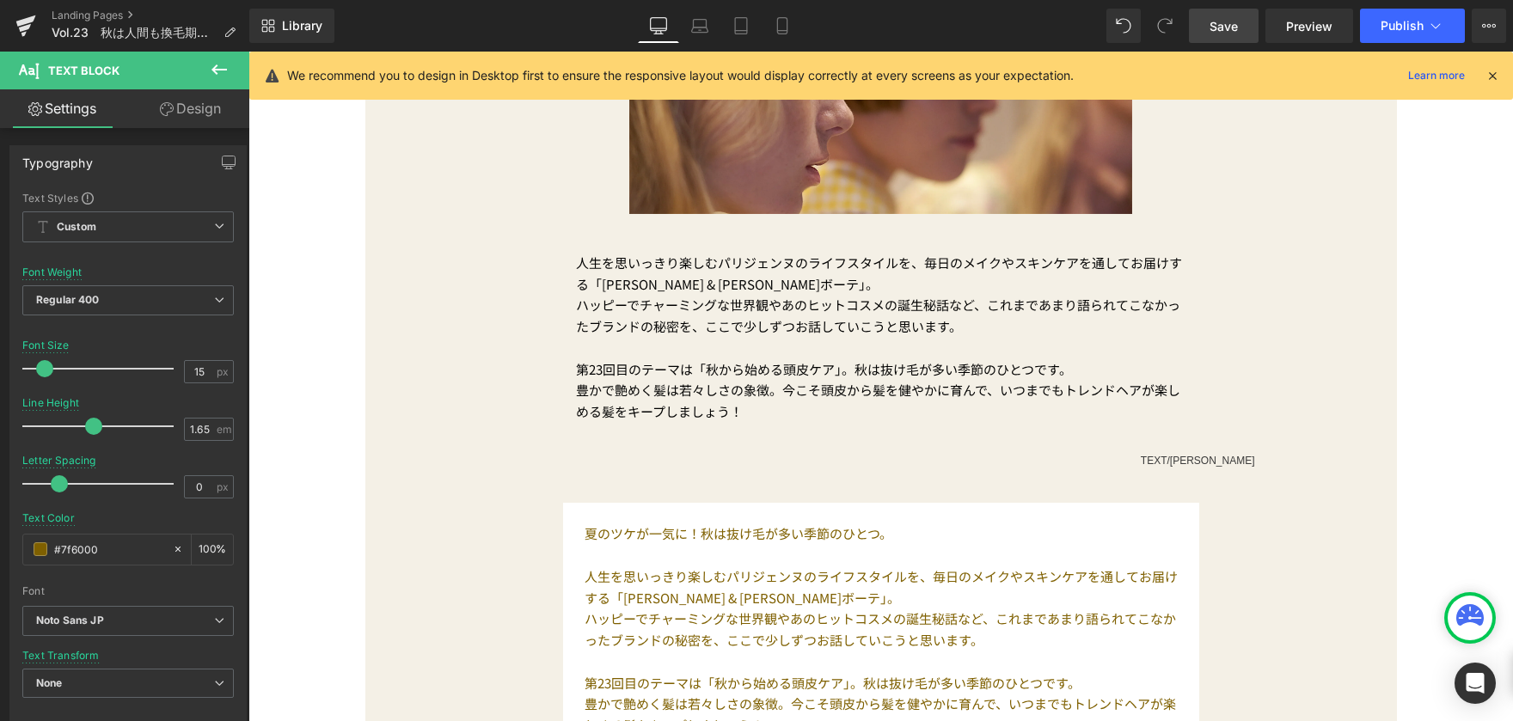
click at [308, 597] on div "PRODUCTについて Button [DATE] Text Block Vol.23　秋は人間も換毛期に!? 豊かな髪を育む3つのメソッド Text Blo…" at bounding box center [880, 349] width 1265 height 1307
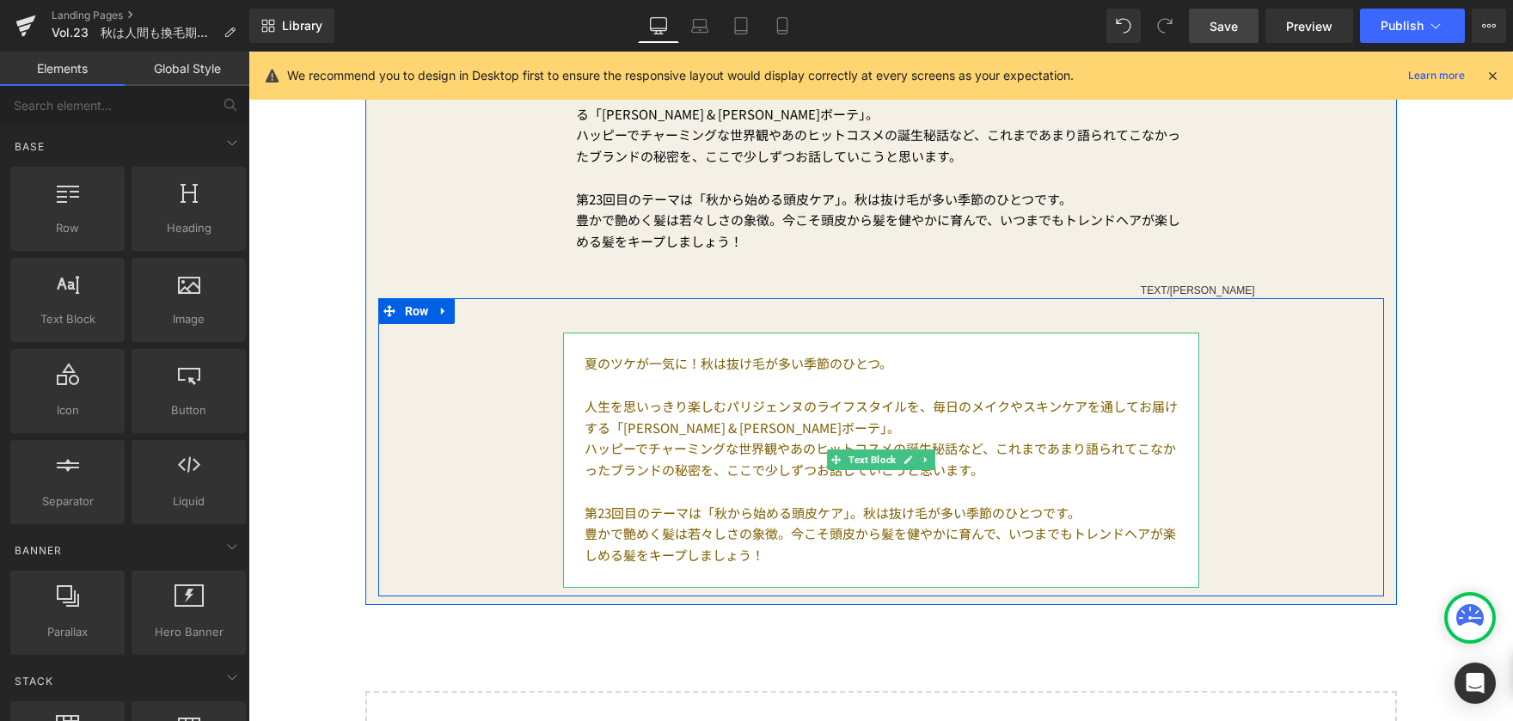
scroll to position [688, 0]
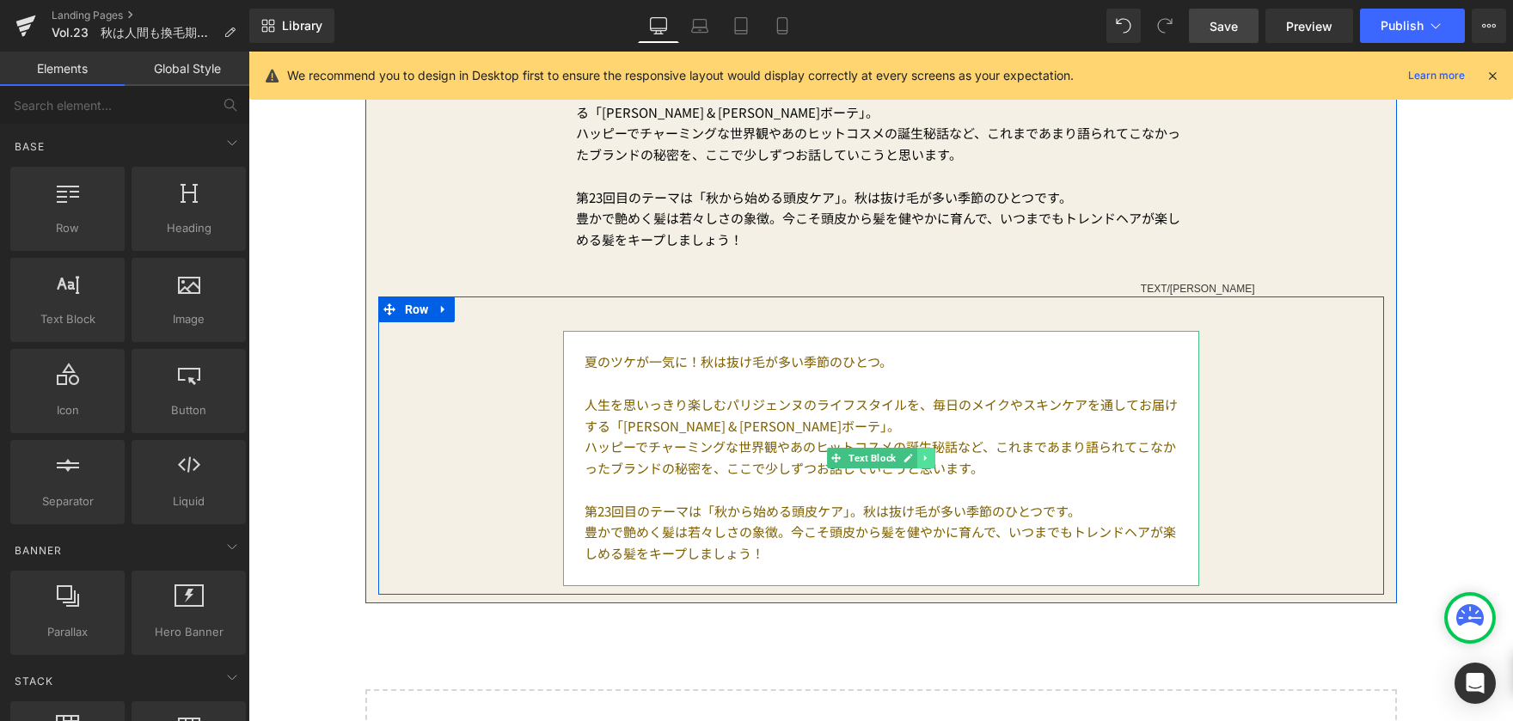
click at [921, 461] on icon at bounding box center [925, 458] width 9 height 10
click at [912, 457] on icon at bounding box center [916, 458] width 9 height 9
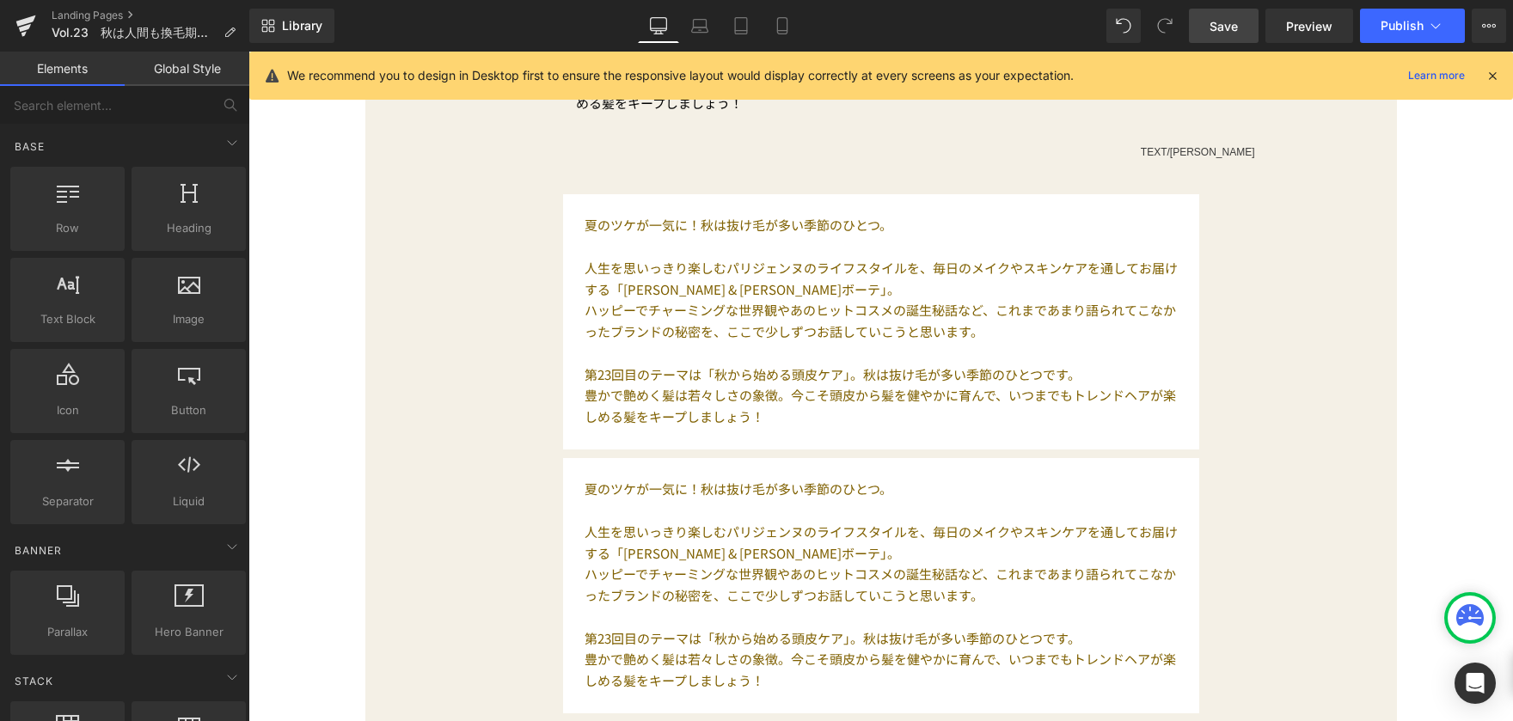
scroll to position [732, 0]
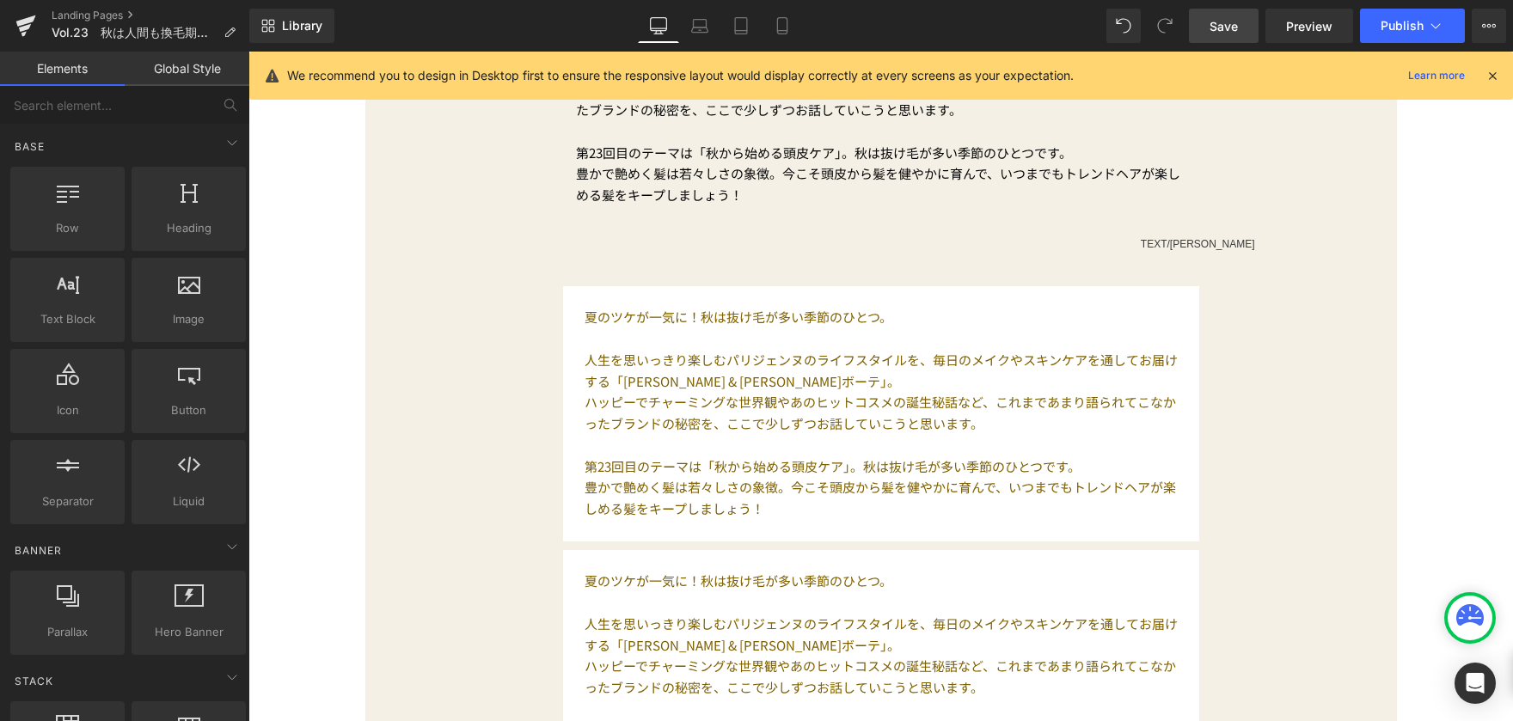
click at [726, 430] on span "こ" at bounding box center [732, 423] width 13 height 18
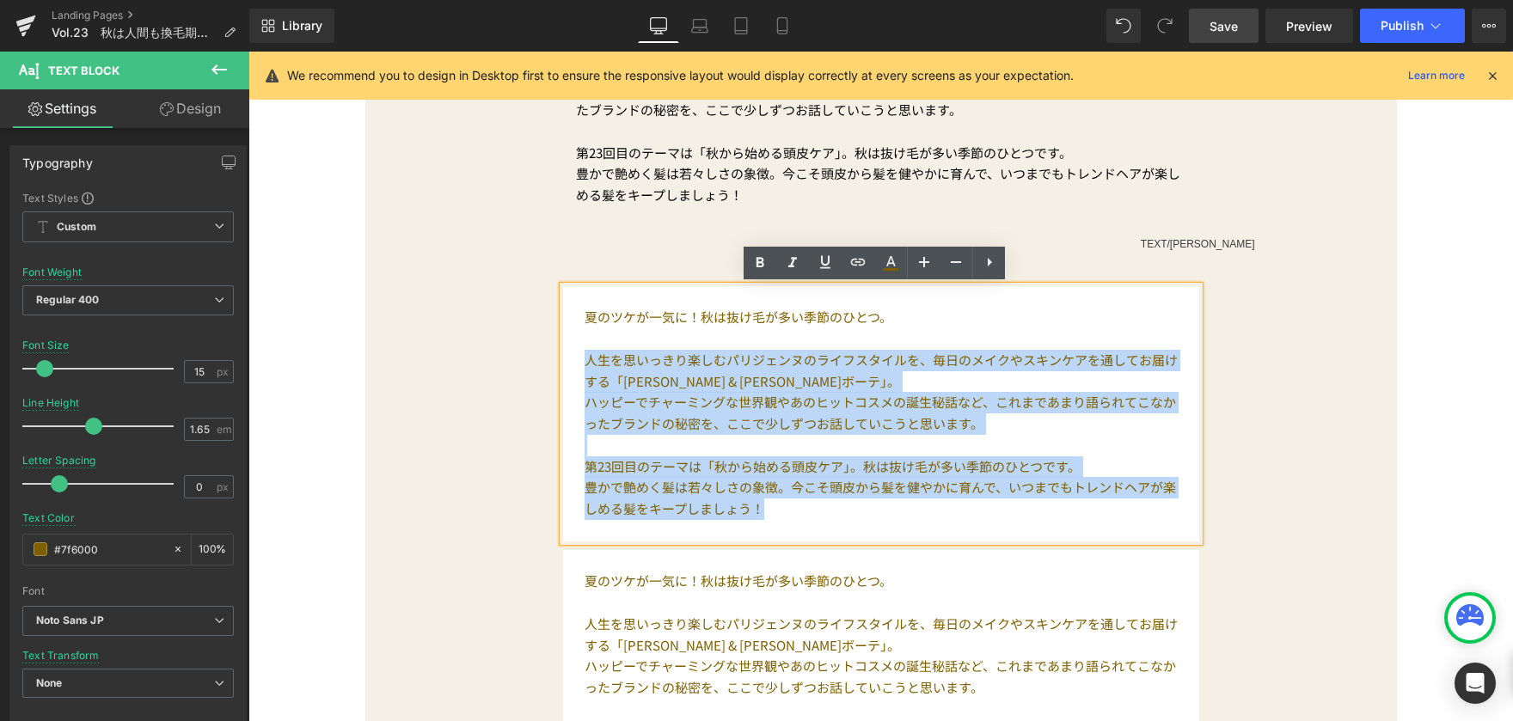
drag, startPoint x: 643, startPoint y: 391, endPoint x: 933, endPoint y: 533, distance: 322.6
click at [933, 533] on div "夏のツケが一気に！秋は抜け毛が多い季節のひとつ。 人生を思いっきり楽しむパリジェンヌのライフスタイルを、毎日のメイクやスキンケアを通してお届けする「 [PER…" at bounding box center [881, 413] width 636 height 255
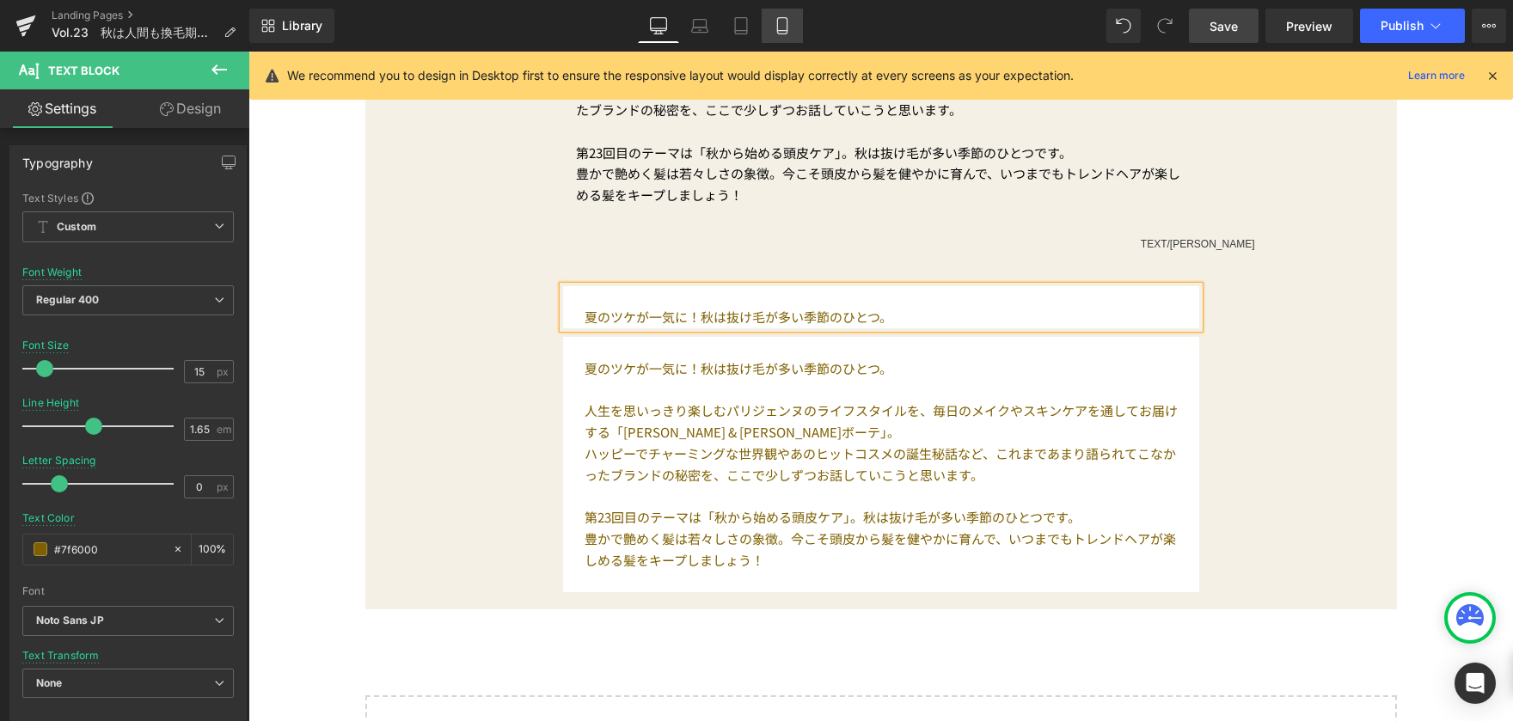
click at [779, 23] on icon at bounding box center [782, 25] width 17 height 17
type input "11"
type input "1.5"
type input "#3a3a3a"
type input "100"
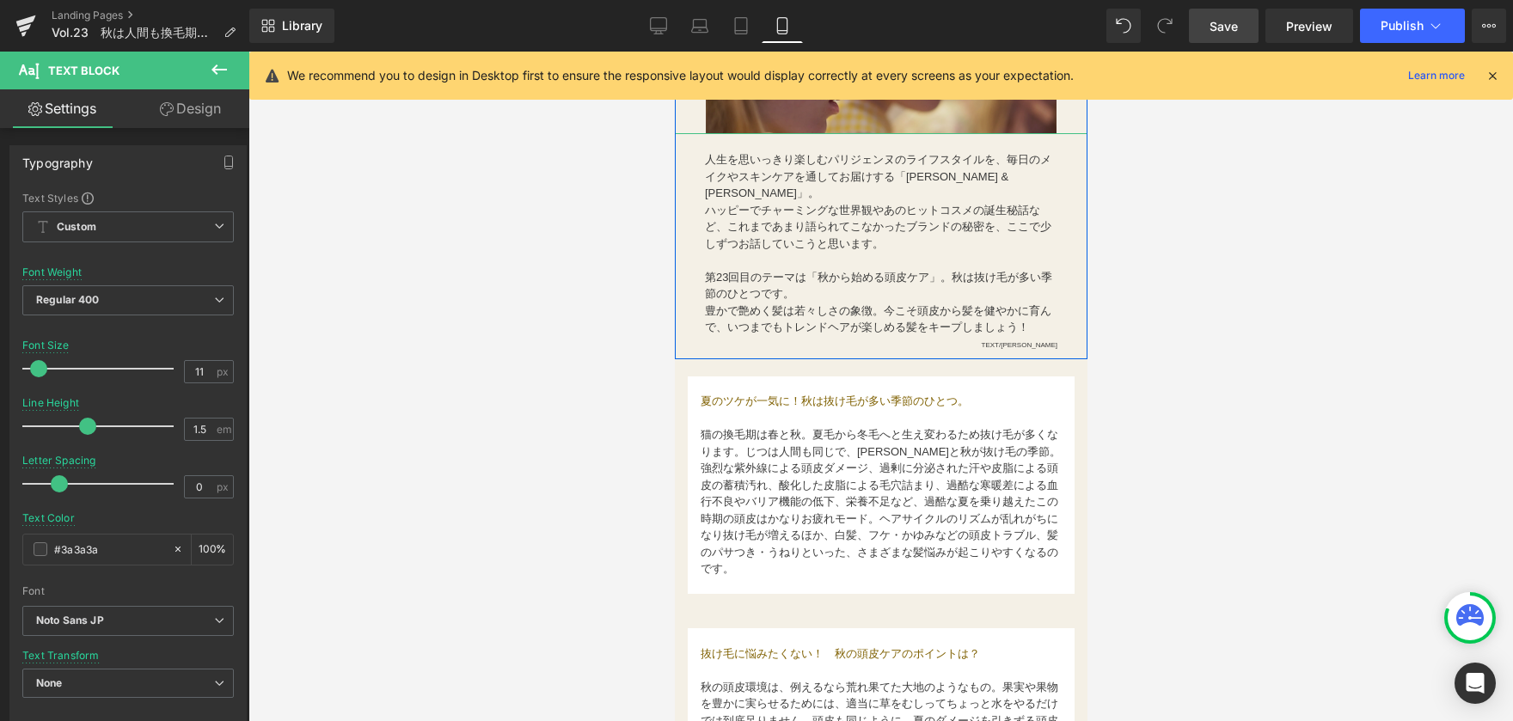
scroll to position [430, 0]
drag, startPoint x: 820, startPoint y: 442, endPoint x: 713, endPoint y: 419, distance: 109.9
click at [820, 442] on font "猫の換毛期は春と秋。夏毛から冬毛へと生え変わるため抜け毛が多くなります。じつは人間も同じで、[PERSON_NAME]と秋が抜け毛の季節。" at bounding box center [880, 441] width 360 height 30
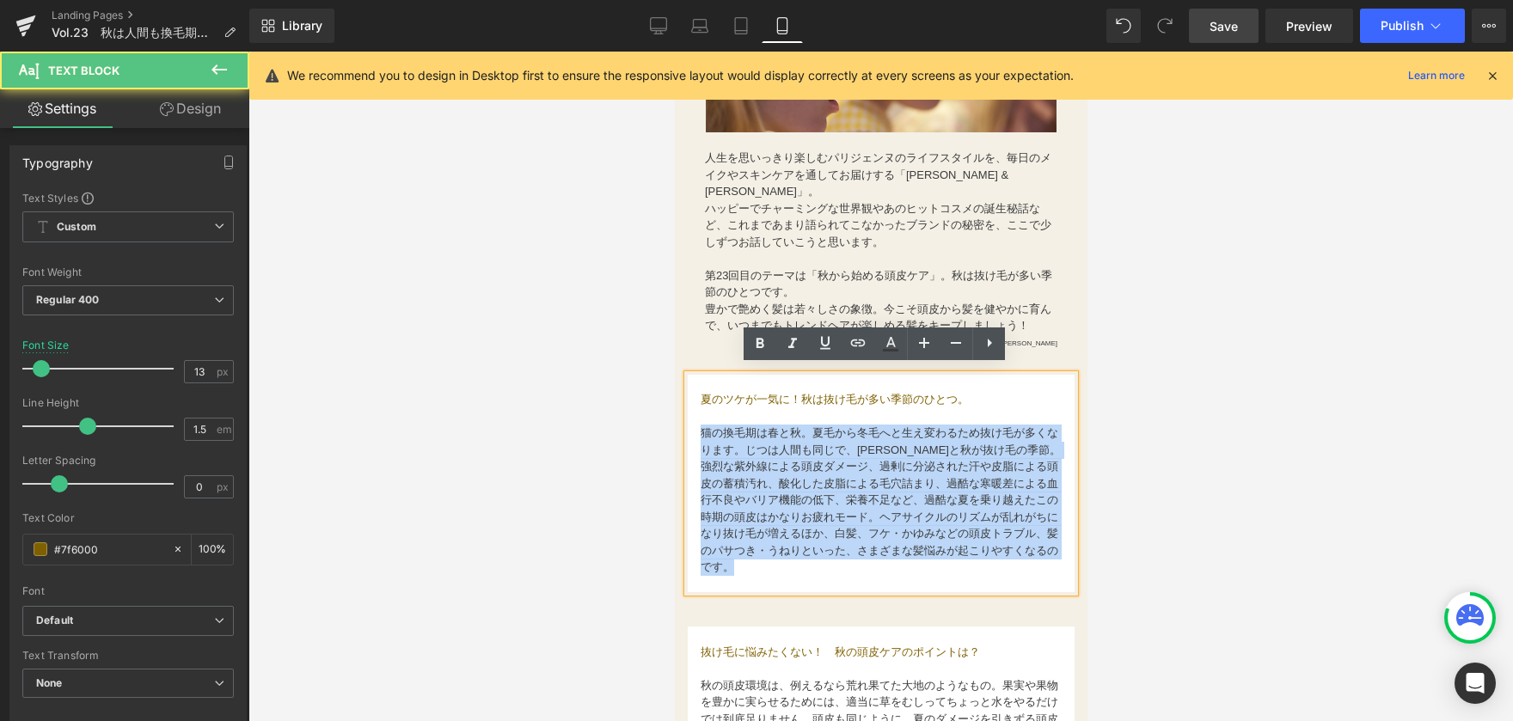
drag, startPoint x: 699, startPoint y: 419, endPoint x: 849, endPoint y: 565, distance: 209.8
click at [849, 565] on div "夏のツケが一気に！秋は抜け毛が多い季節のひとつ。 猫の換毛期は春と秋。夏毛から冬毛へと生え変わるため抜け毛が多くなります。じつは人間も同じで、[PERSON_…" at bounding box center [880, 484] width 387 height 218
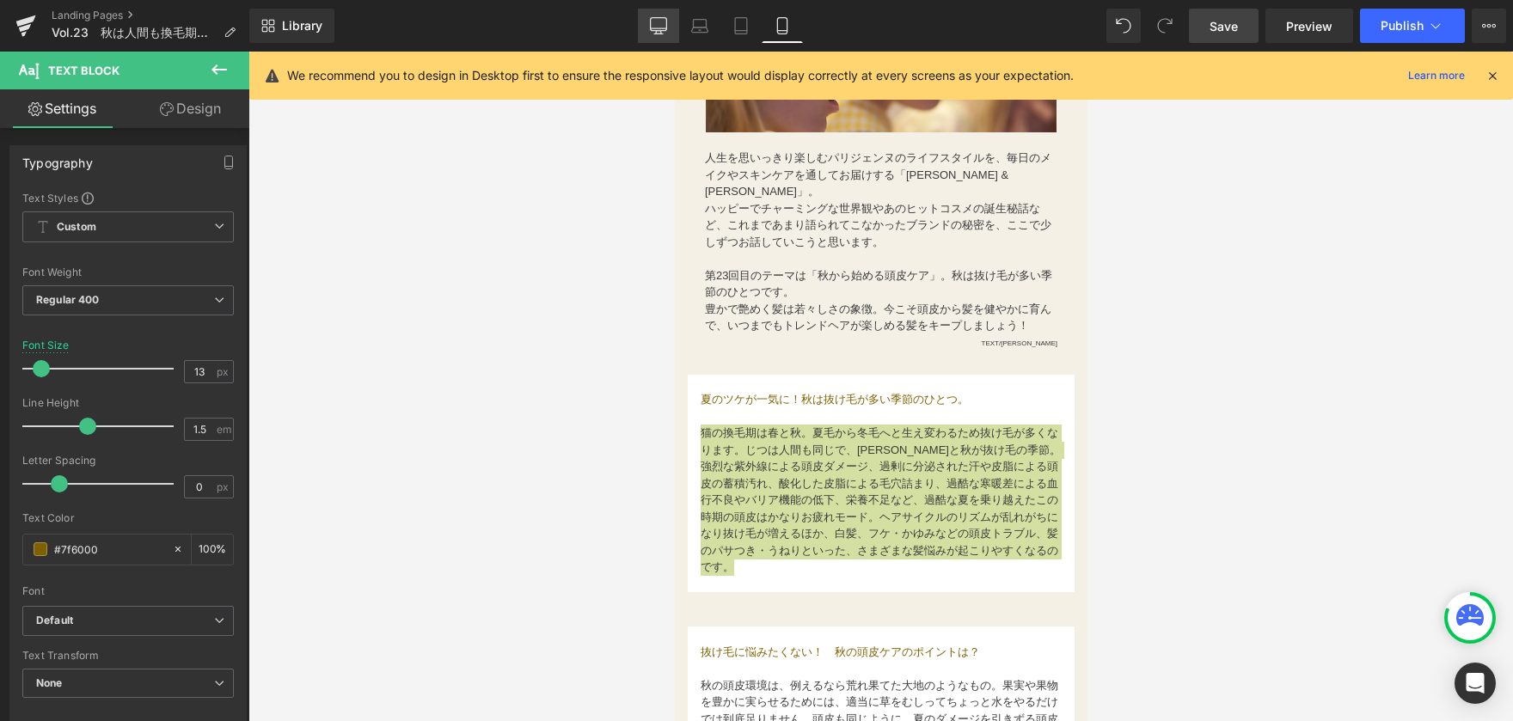
click at [669, 31] on link "Desktop" at bounding box center [658, 26] width 41 height 34
type input "15"
type input "100"
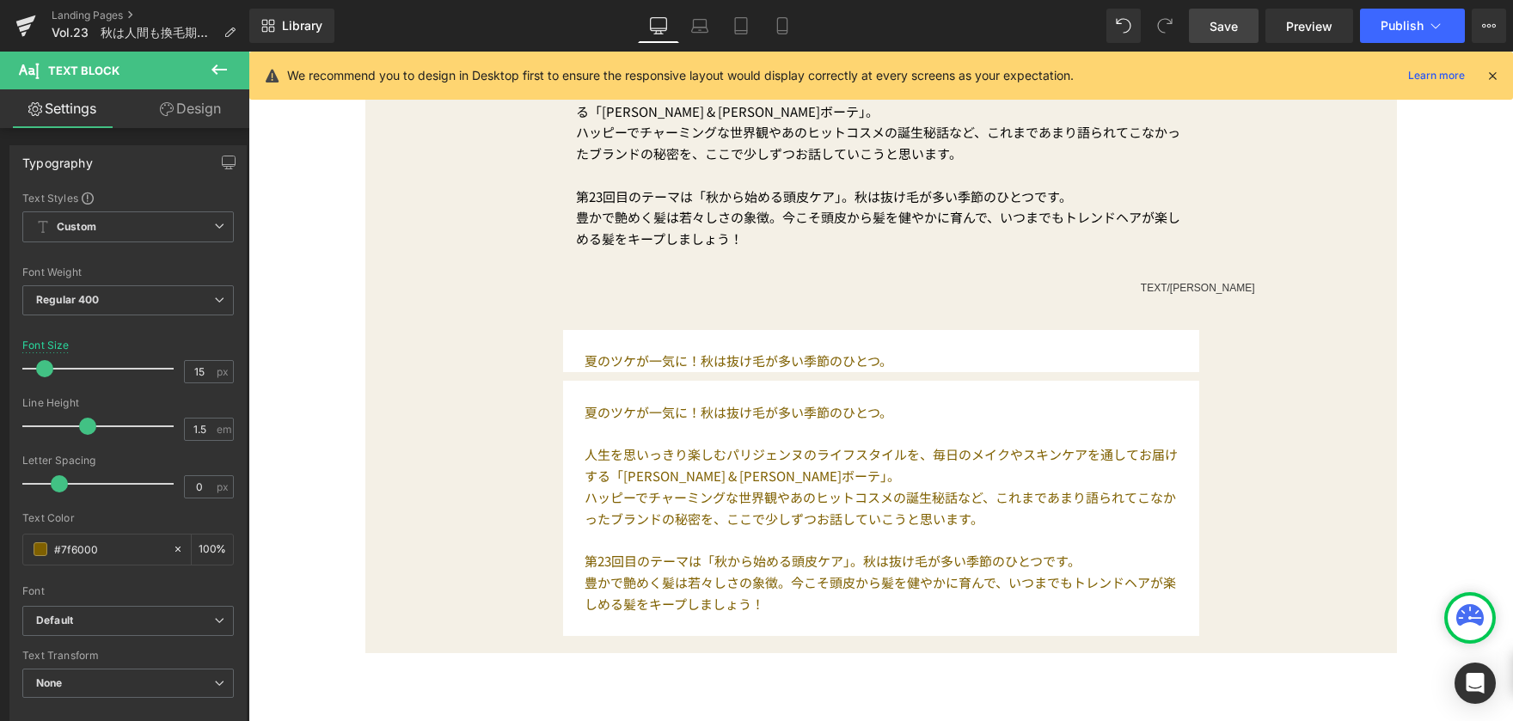
scroll to position [774, 0]
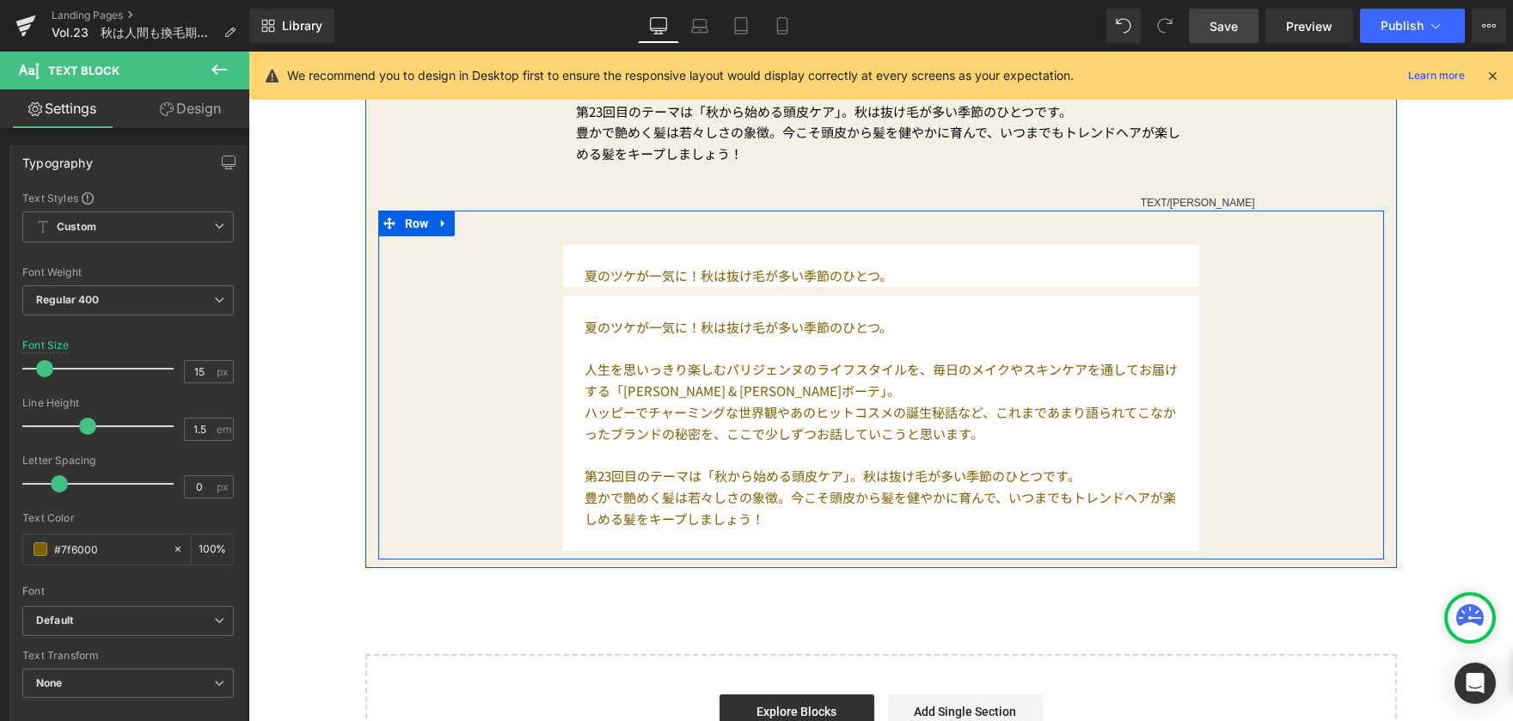
click at [608, 311] on p at bounding box center [881, 306] width 593 height 21
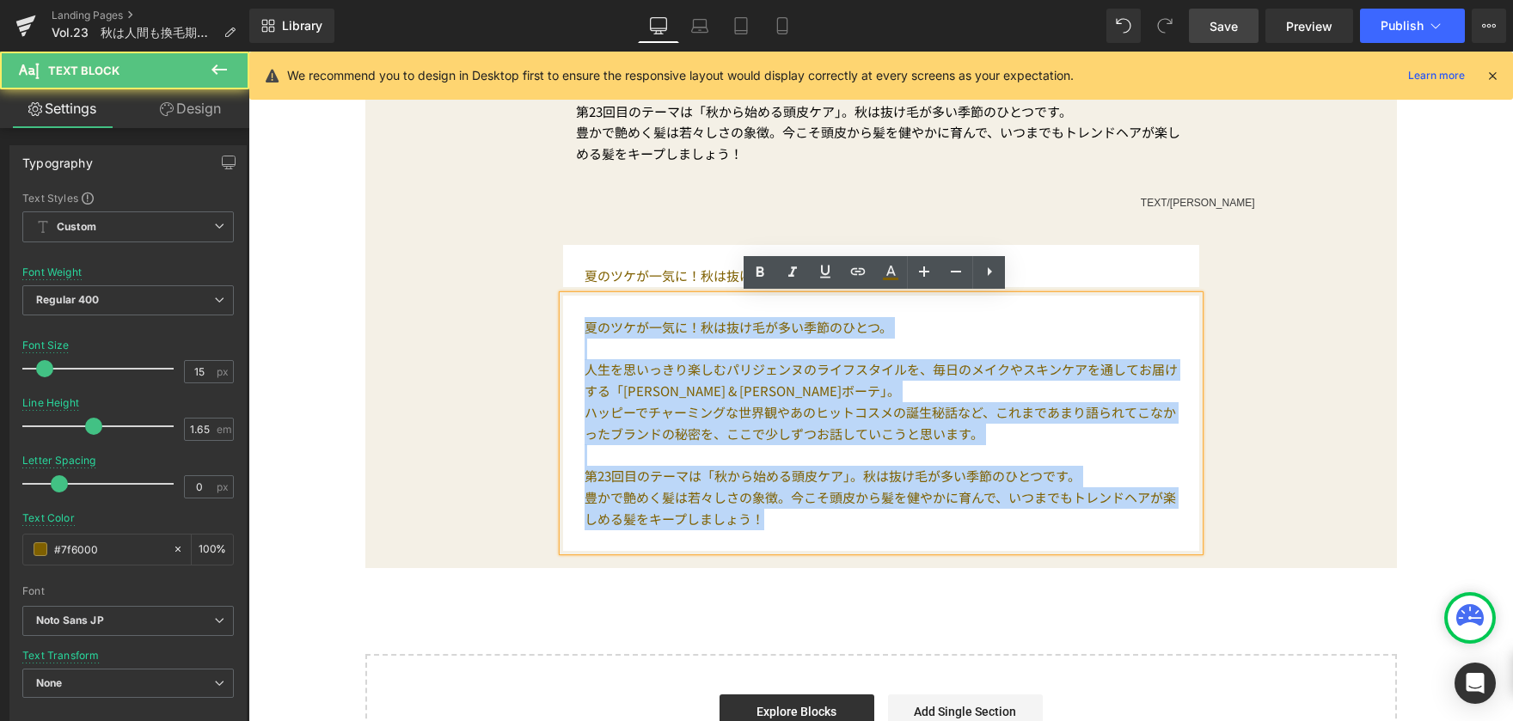
drag, startPoint x: 575, startPoint y: 325, endPoint x: 946, endPoint y: 531, distance: 424.1
click at [946, 531] on div "夏のツケが一気に！秋は抜け毛が多い季節のひとつ。 人生を思いっきり楽しむパリジェンヌのライフスタイルを、毎日のメイクやスキンケアを通してお届けする「 [PER…" at bounding box center [881, 423] width 636 height 255
paste div
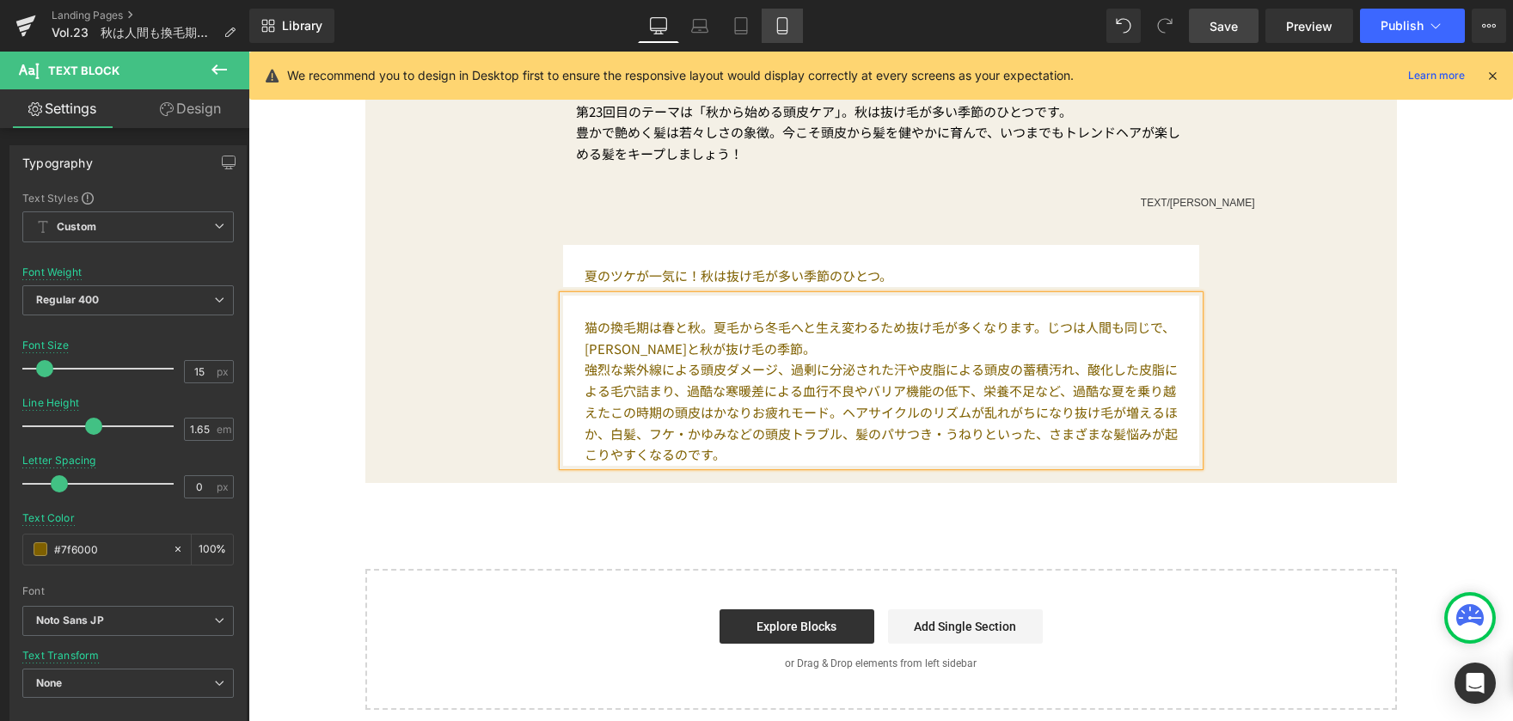
drag, startPoint x: 786, startPoint y: 28, endPoint x: 92, endPoint y: 67, distance: 694.9
click at [786, 28] on icon at bounding box center [782, 25] width 17 height 17
type input "11"
type input "1.5"
type input "#3a3a3a"
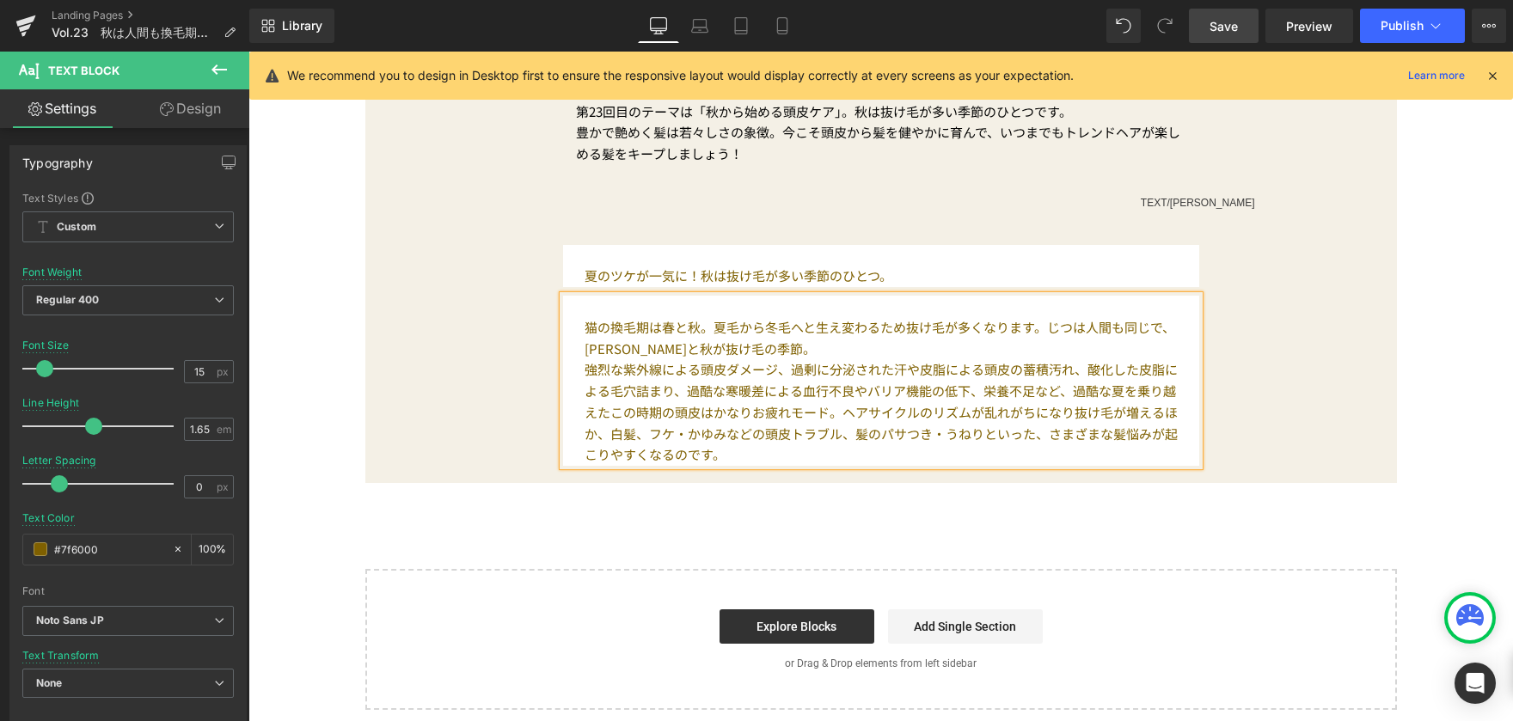
type input "100"
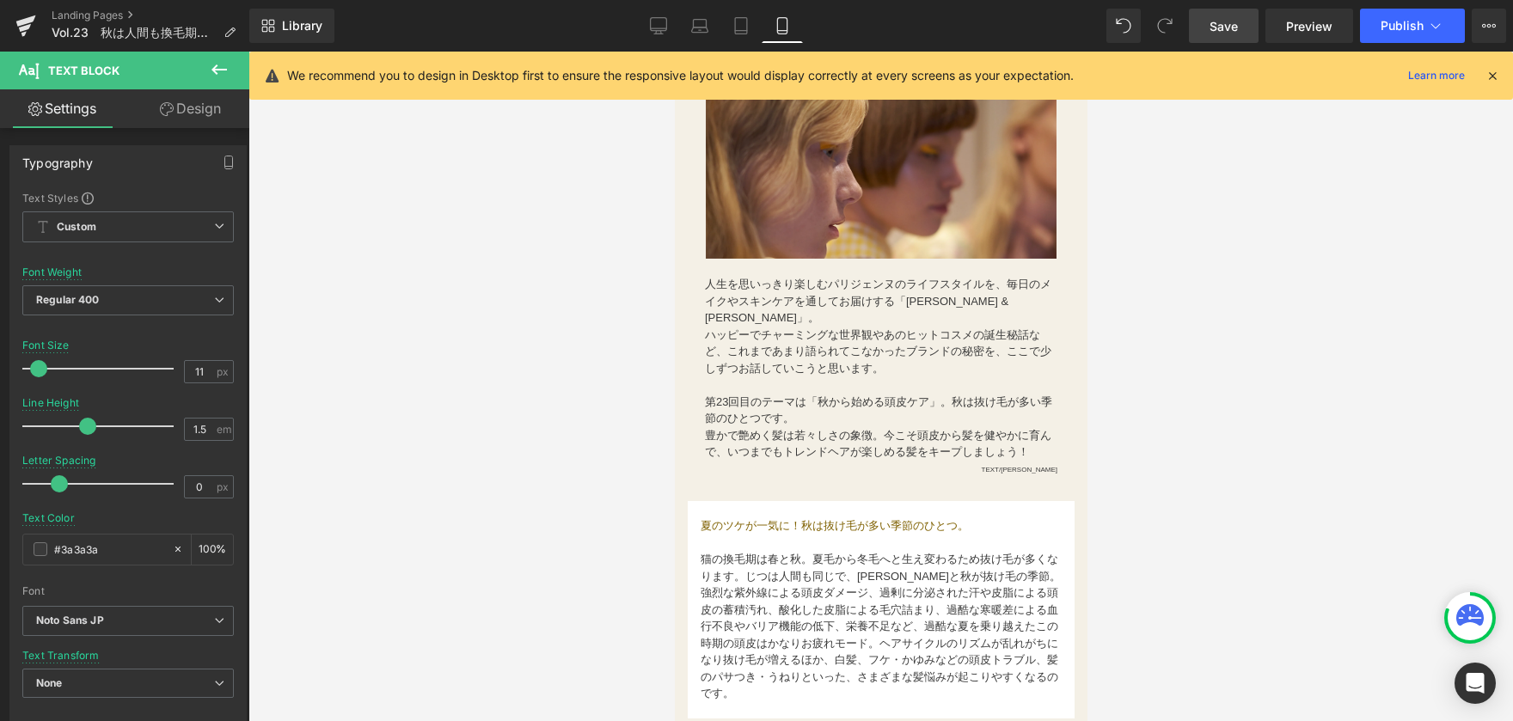
scroll to position [430, 0]
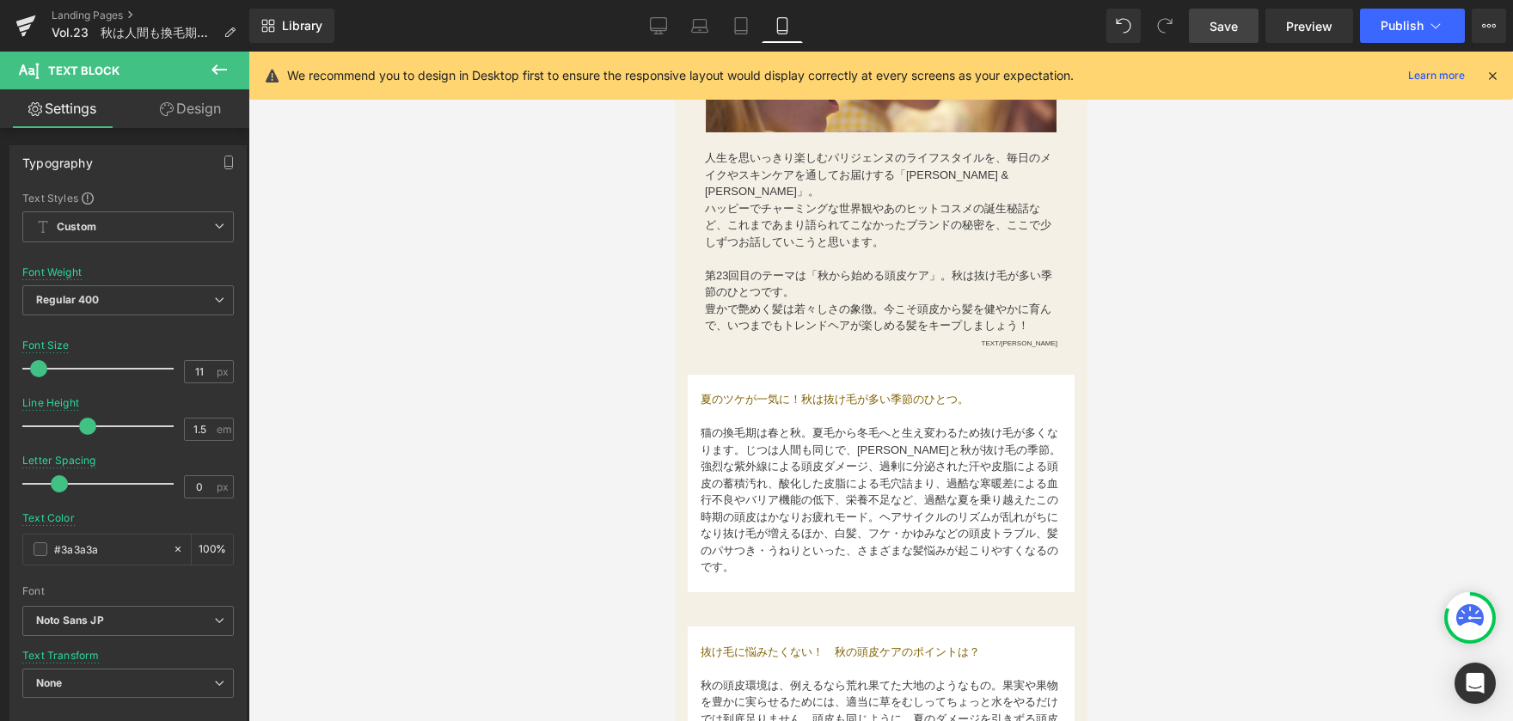
click at [792, 426] on font "猫の換毛期は春と秋。夏毛から冬毛へと生え変わるため抜け毛が多くなります。じつは人間も同じで、[PERSON_NAME]と秋が抜け毛の季節。" at bounding box center [880, 441] width 360 height 30
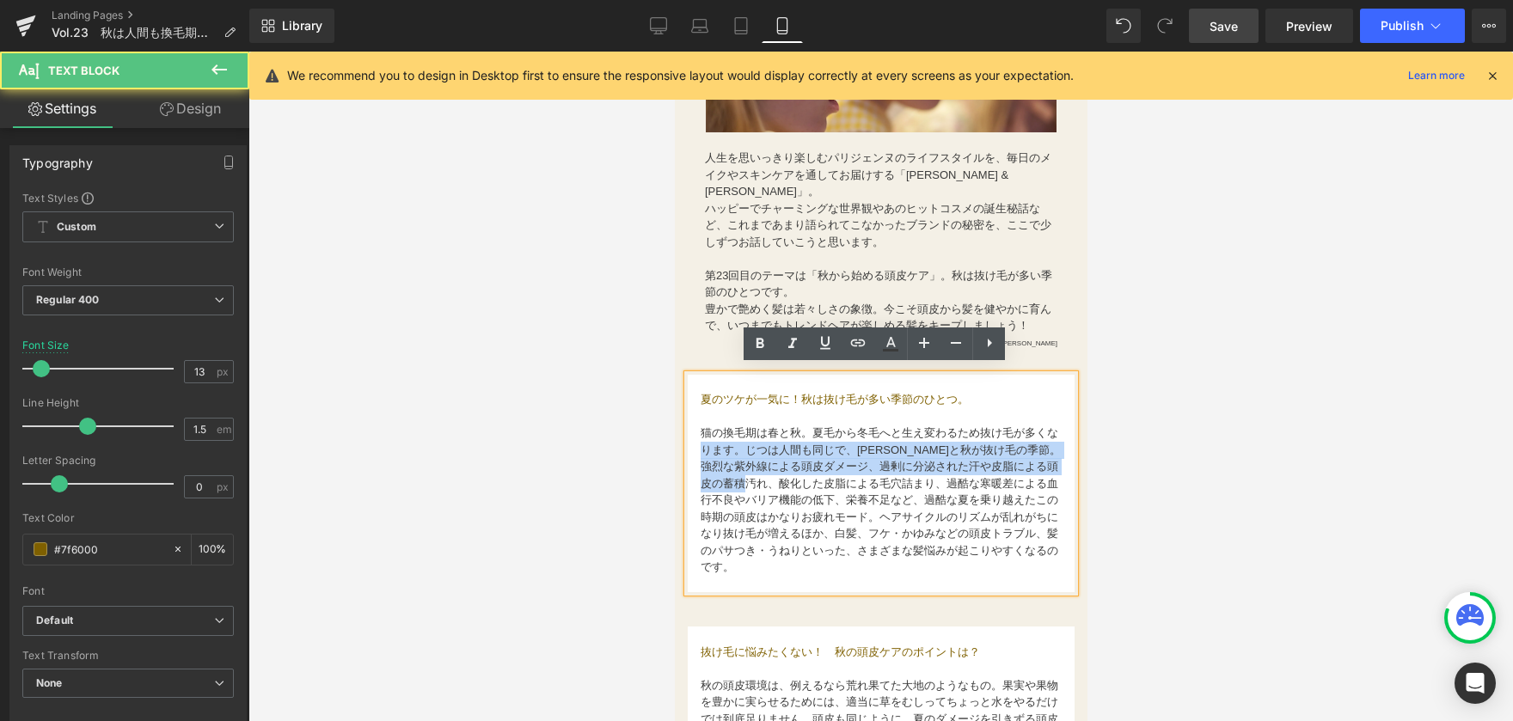
drag, startPoint x: 708, startPoint y: 435, endPoint x: 755, endPoint y: 469, distance: 58.5
click at [755, 469] on div "夏のツケが一気に！秋は抜け毛が多い季節のひとつ。 猫の換毛期は春と秋。夏毛から冬毛へと生え変わるため抜け毛が多くなります。じつは人間も同じで、[PERSON_…" at bounding box center [880, 484] width 387 height 218
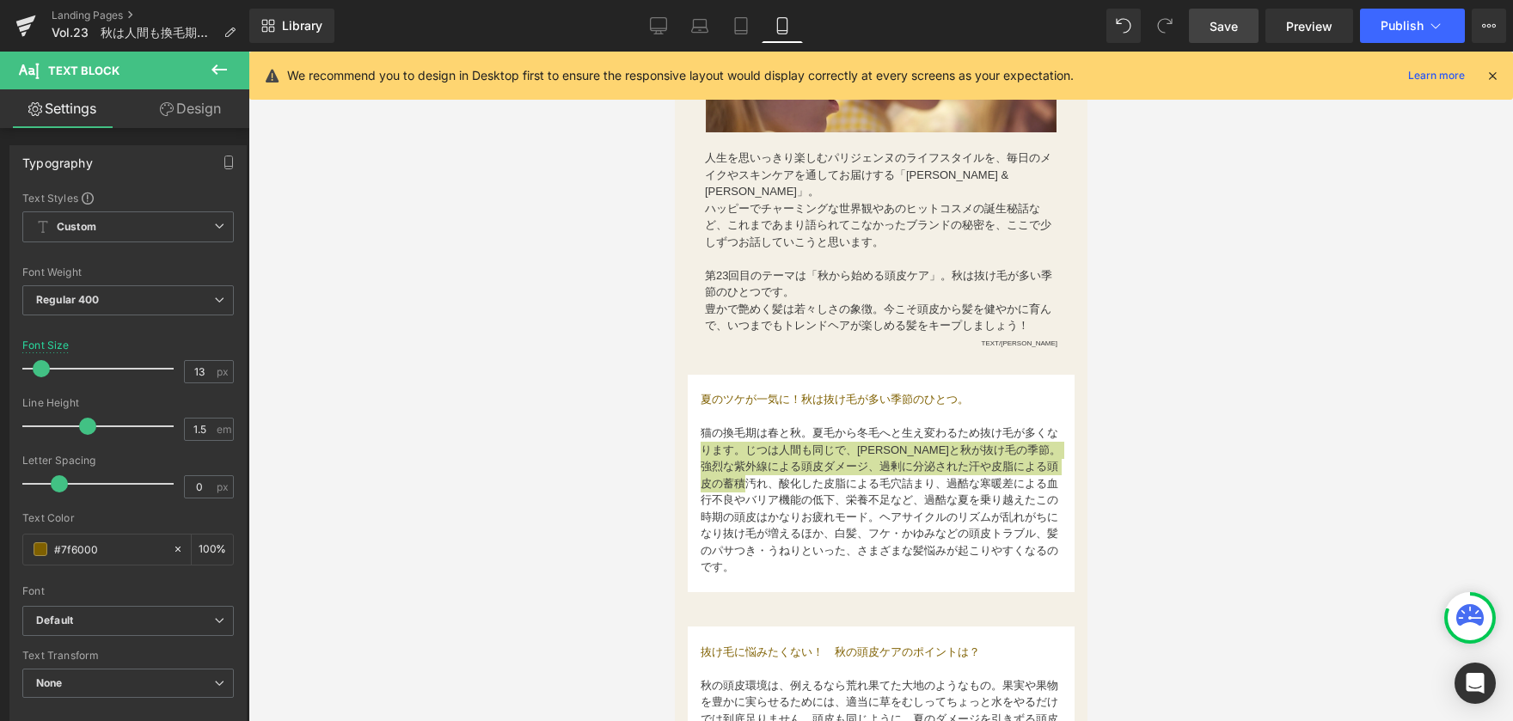
click at [520, 482] on div at bounding box center [880, 387] width 1265 height 670
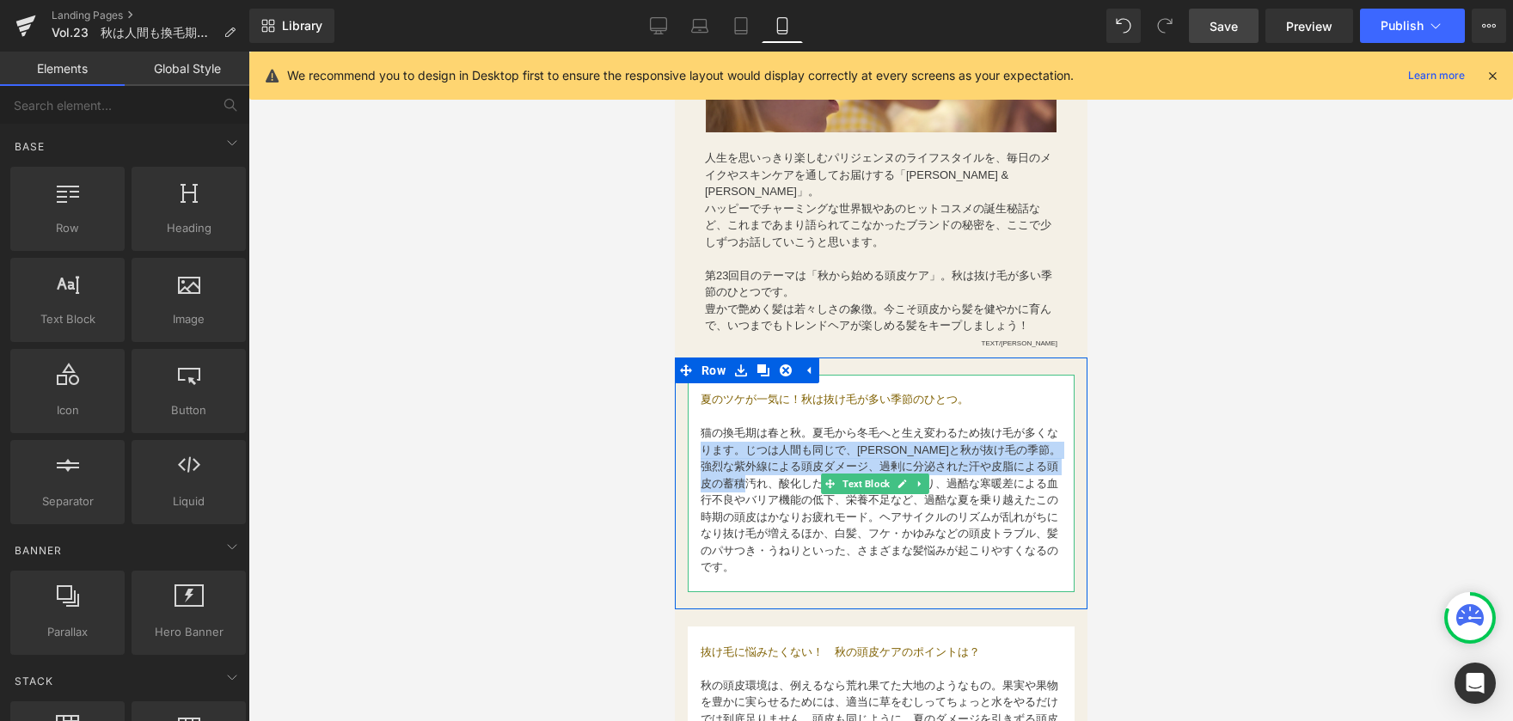
click at [736, 432] on font "猫の換毛期は春と秋。夏毛から冬毛へと生え変わるため抜け毛が多くなります。じつは人間も同じで、[PERSON_NAME]と秋が抜け毛の季節。" at bounding box center [880, 441] width 360 height 30
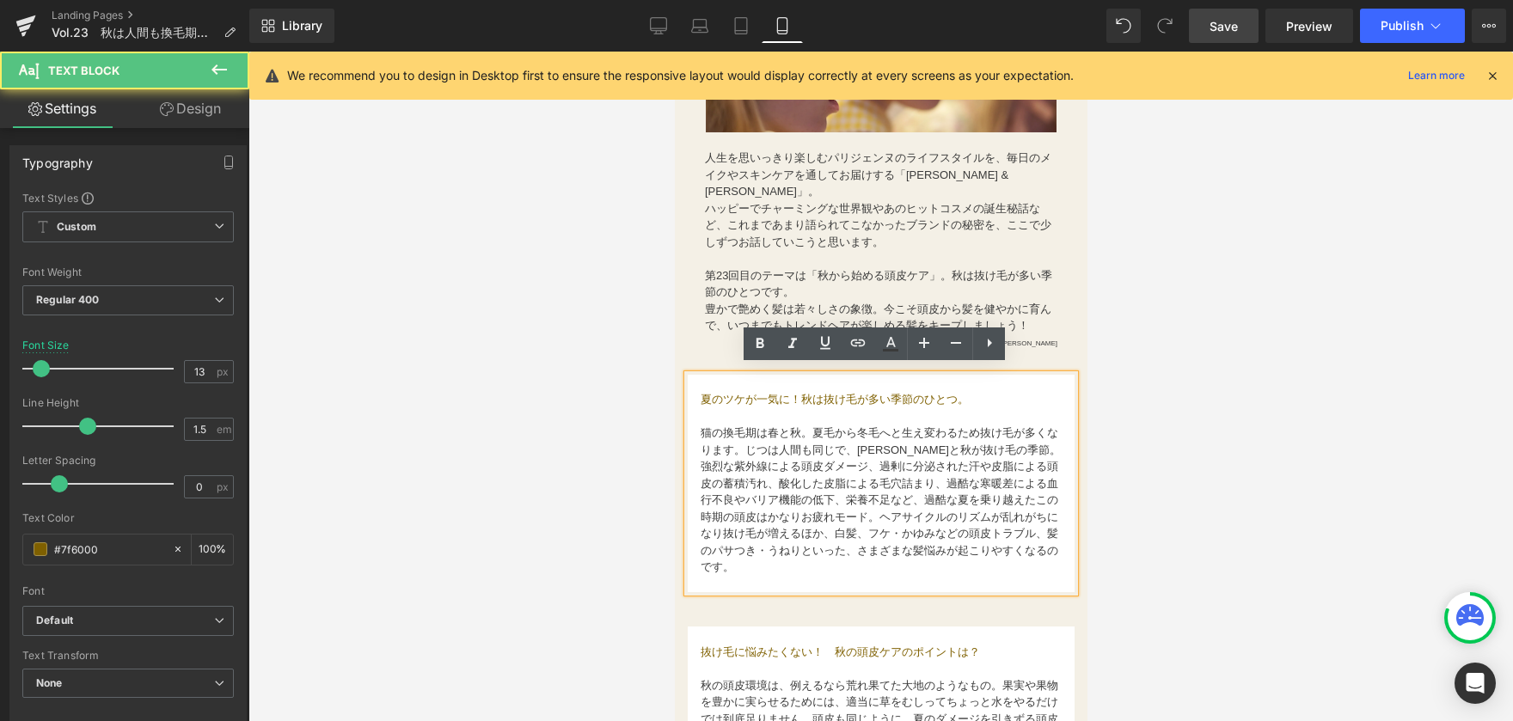
click at [705, 426] on font "猫の換毛期は春と秋。夏毛から冬毛へと生え変わるため抜け毛が多くなります。じつは人間も同じで、[PERSON_NAME]と秋が抜け毛の季節。" at bounding box center [880, 441] width 360 height 30
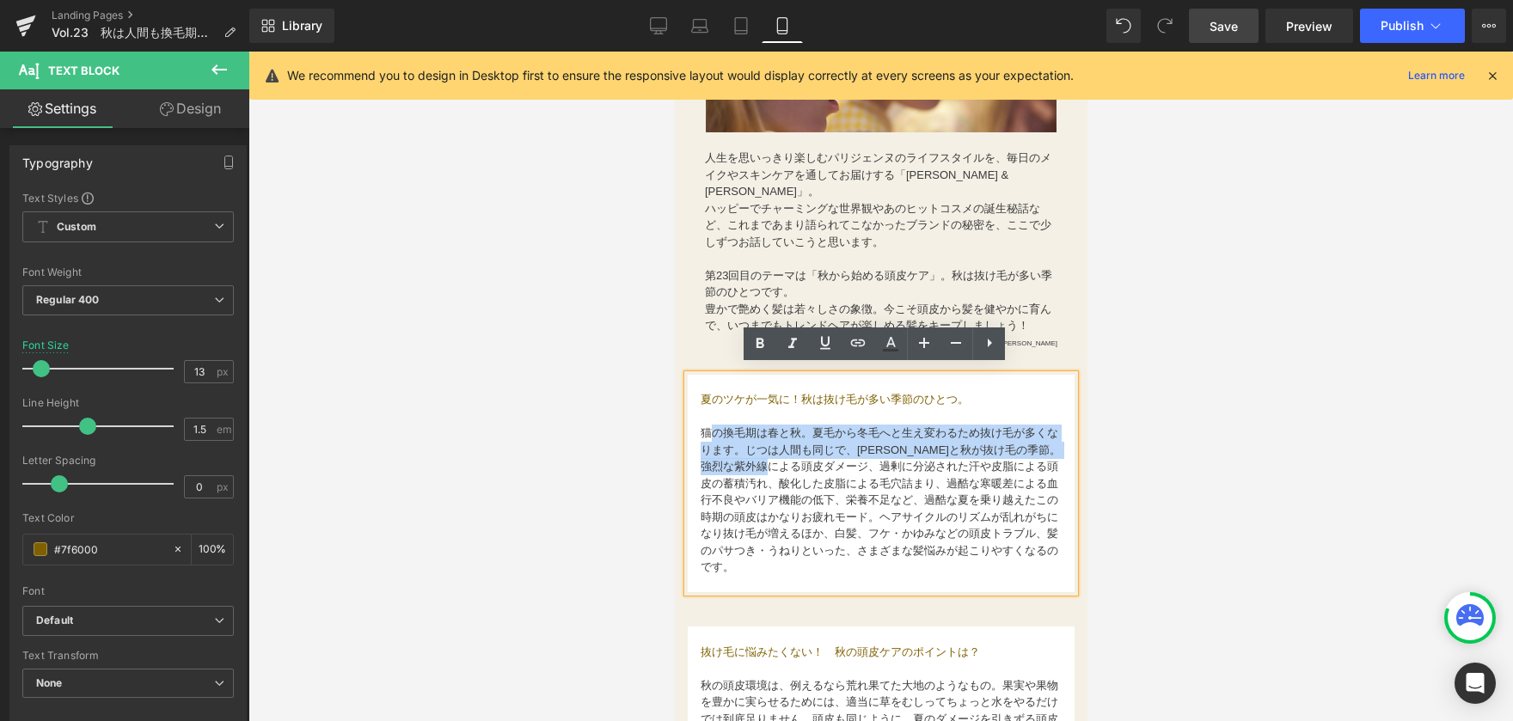
drag, startPoint x: 714, startPoint y: 432, endPoint x: 752, endPoint y: 465, distance: 50.5
click at [752, 465] on div "夏のツケが一気に！秋は抜け毛が多い季節のひとつ。 猫の換毛期は春と秋。夏毛から冬毛へと生え変わるため抜け毛が多くなります。じつは人間も同じで、[PERSON_…" at bounding box center [880, 484] width 387 height 218
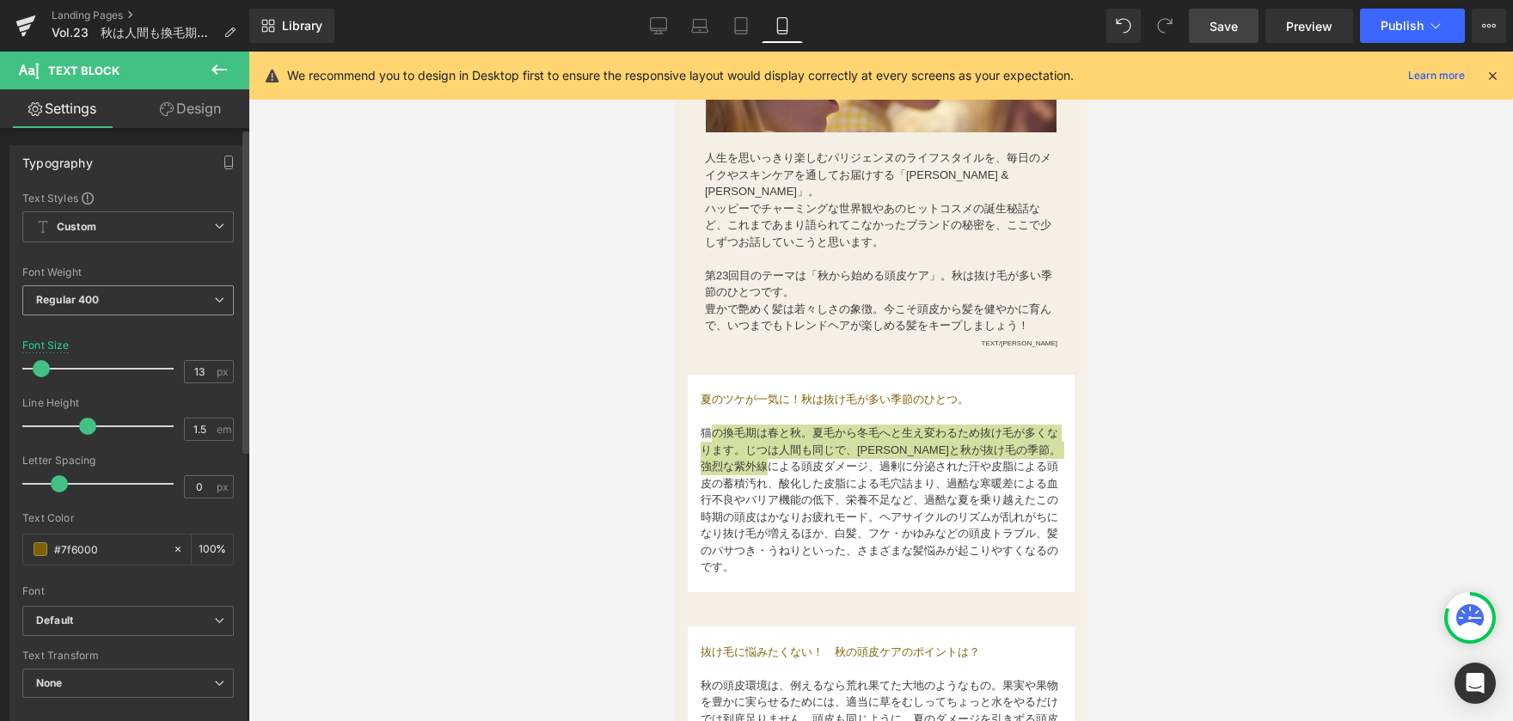
drag, startPoint x: 70, startPoint y: 322, endPoint x: 171, endPoint y: 322, distance: 100.6
click at [71, 320] on div "Regular 400 Thin 100 Semi Thin 200 Light 300 Regular 400 Medium 500 Semi Bold 6…" at bounding box center [127, 304] width 211 height 39
click at [389, 381] on div at bounding box center [880, 387] width 1265 height 670
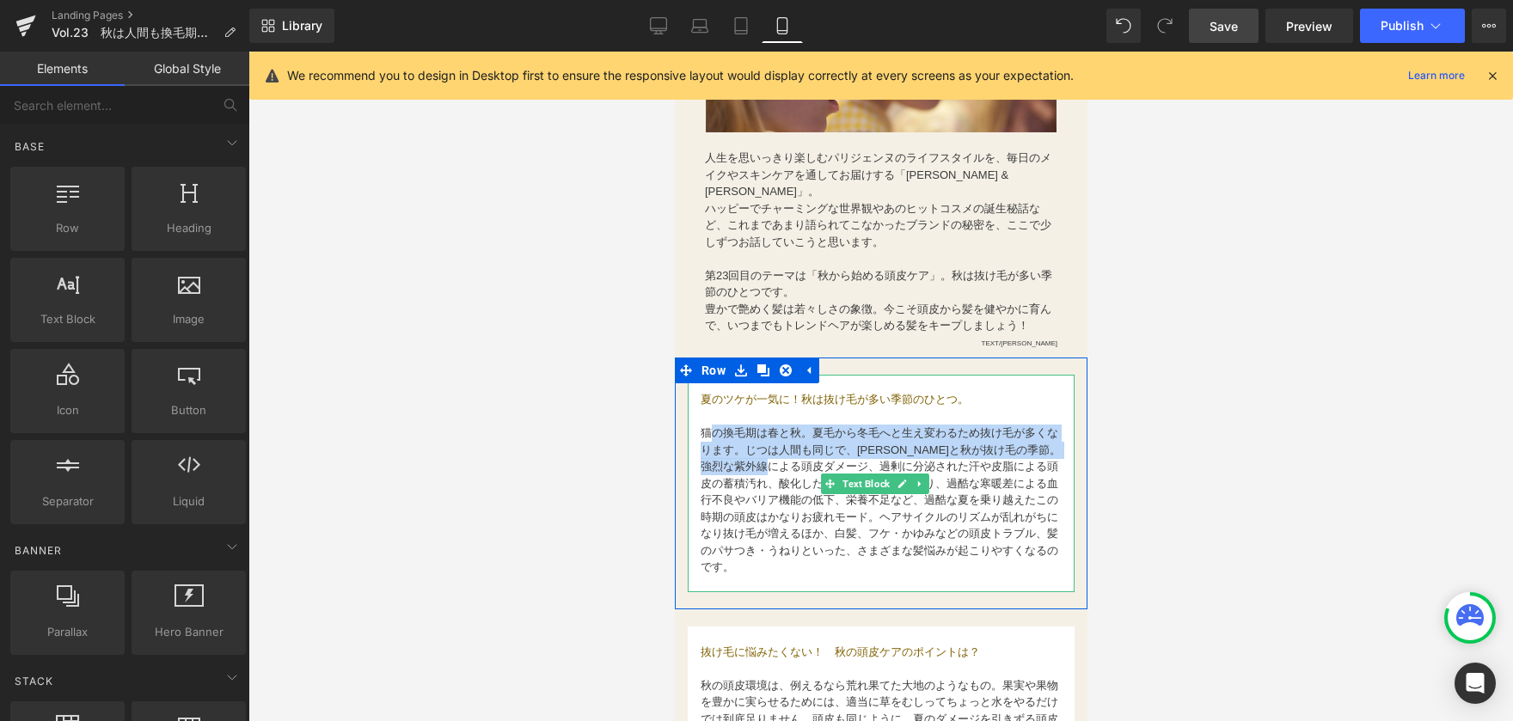
click at [794, 449] on font "猫の換毛期は春と秋。夏毛から冬毛へと生え変わるため抜け毛が多くなります。じつは人間も同じで、[PERSON_NAME]と秋が抜け毛の季節。" at bounding box center [880, 441] width 360 height 30
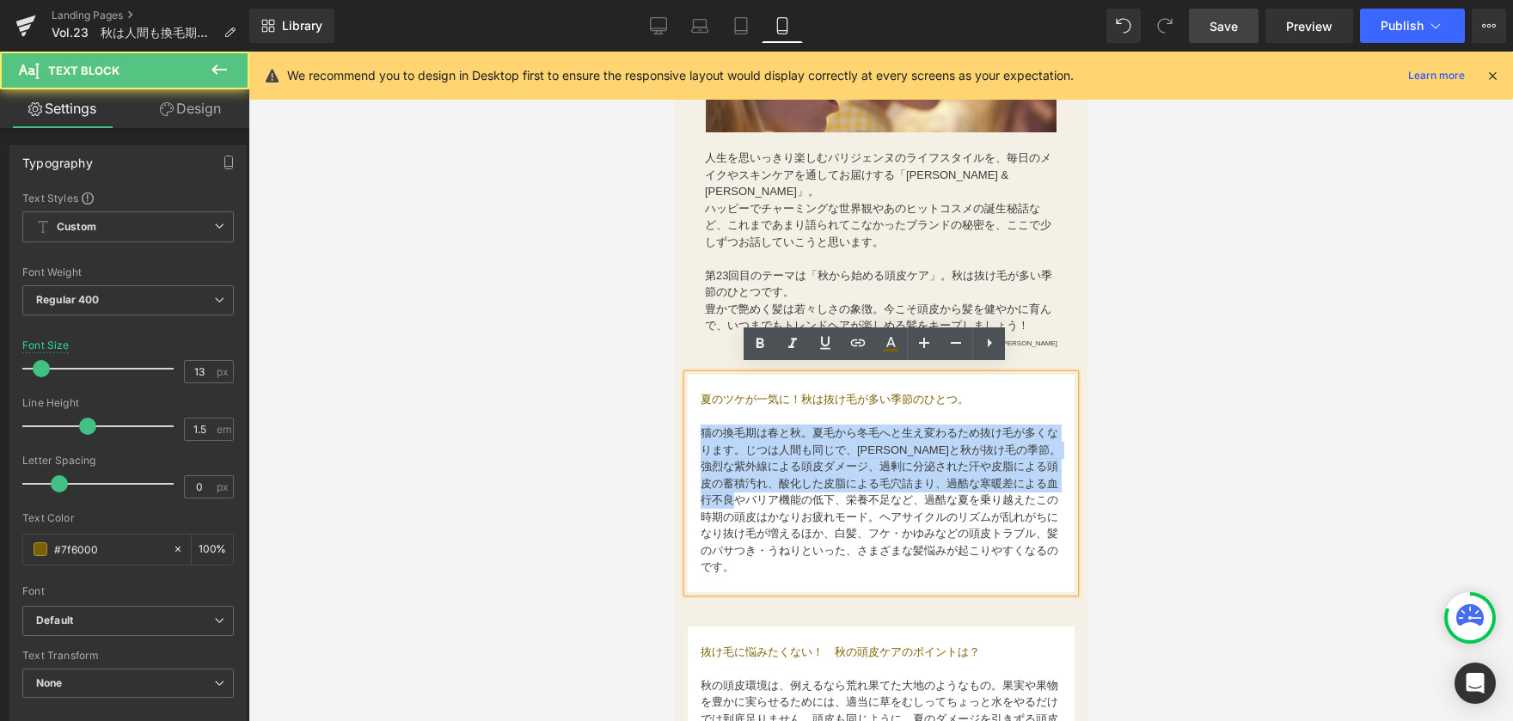
drag, startPoint x: 702, startPoint y: 424, endPoint x: 757, endPoint y: 493, distance: 88.8
click at [757, 493] on div "夏のツケが一気に！秋は抜け毛が多い季節のひとつ。 猫の換毛期は春と秋。夏毛から冬毛へと生え変わるため抜け毛が多くなります。じつは人間も同じで、[PERSON_…" at bounding box center [880, 484] width 387 height 218
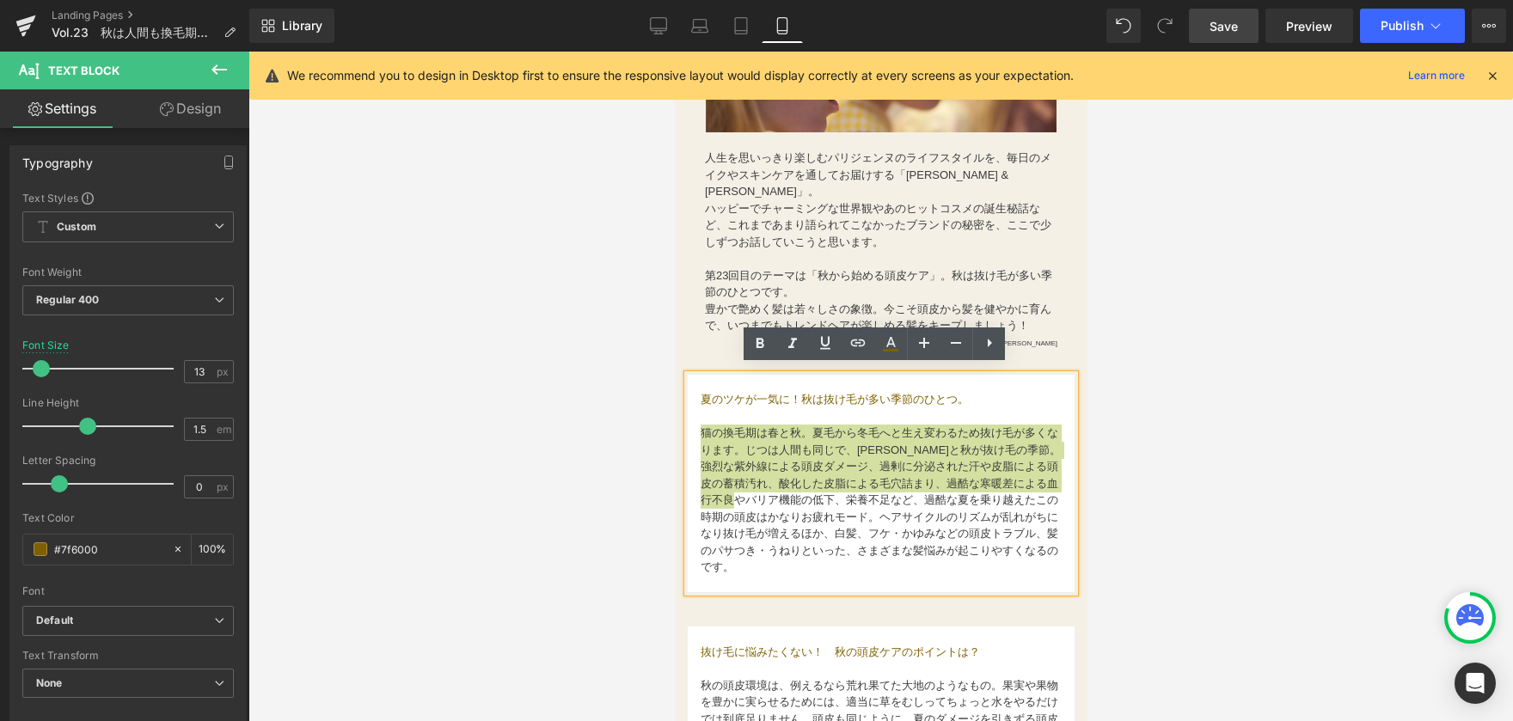
click at [524, 622] on div at bounding box center [880, 387] width 1265 height 670
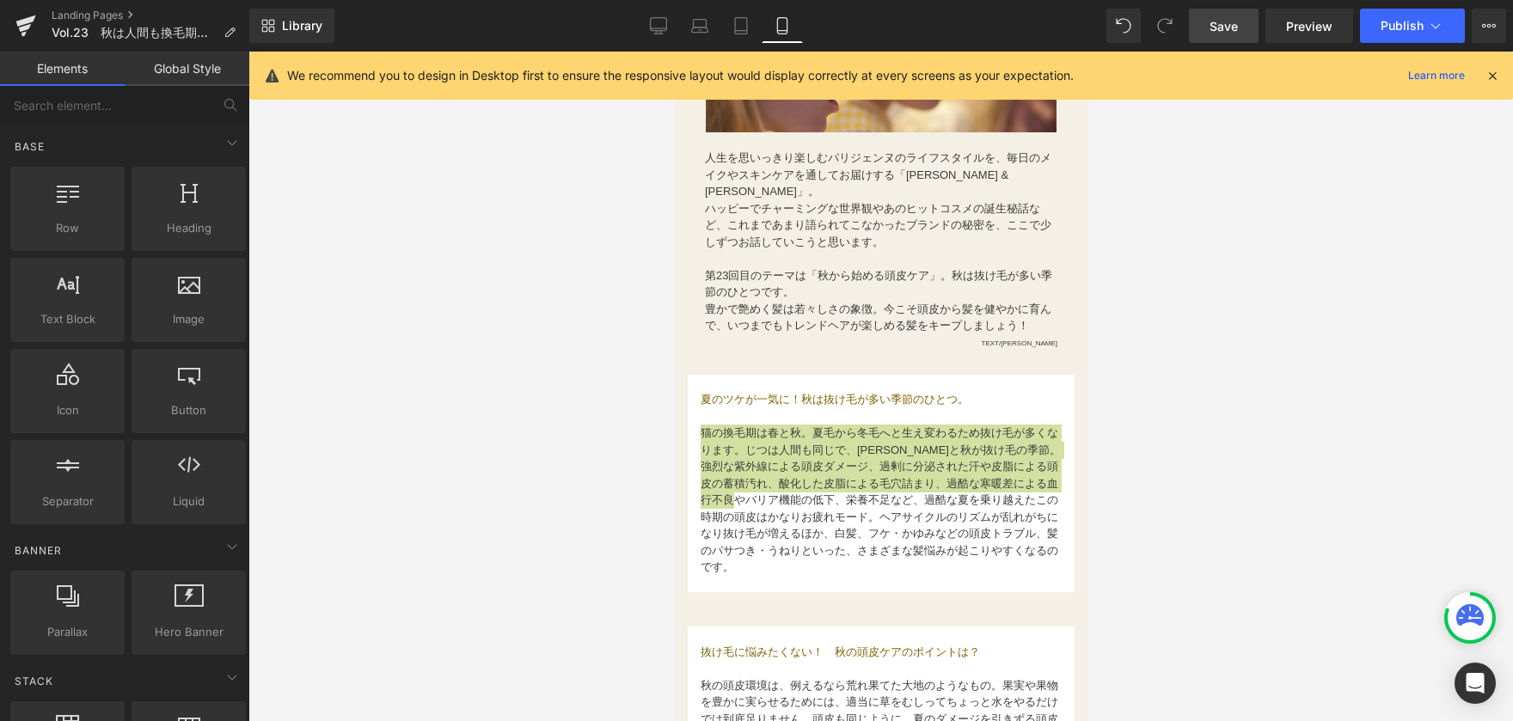
click at [541, 555] on div at bounding box center [880, 387] width 1265 height 670
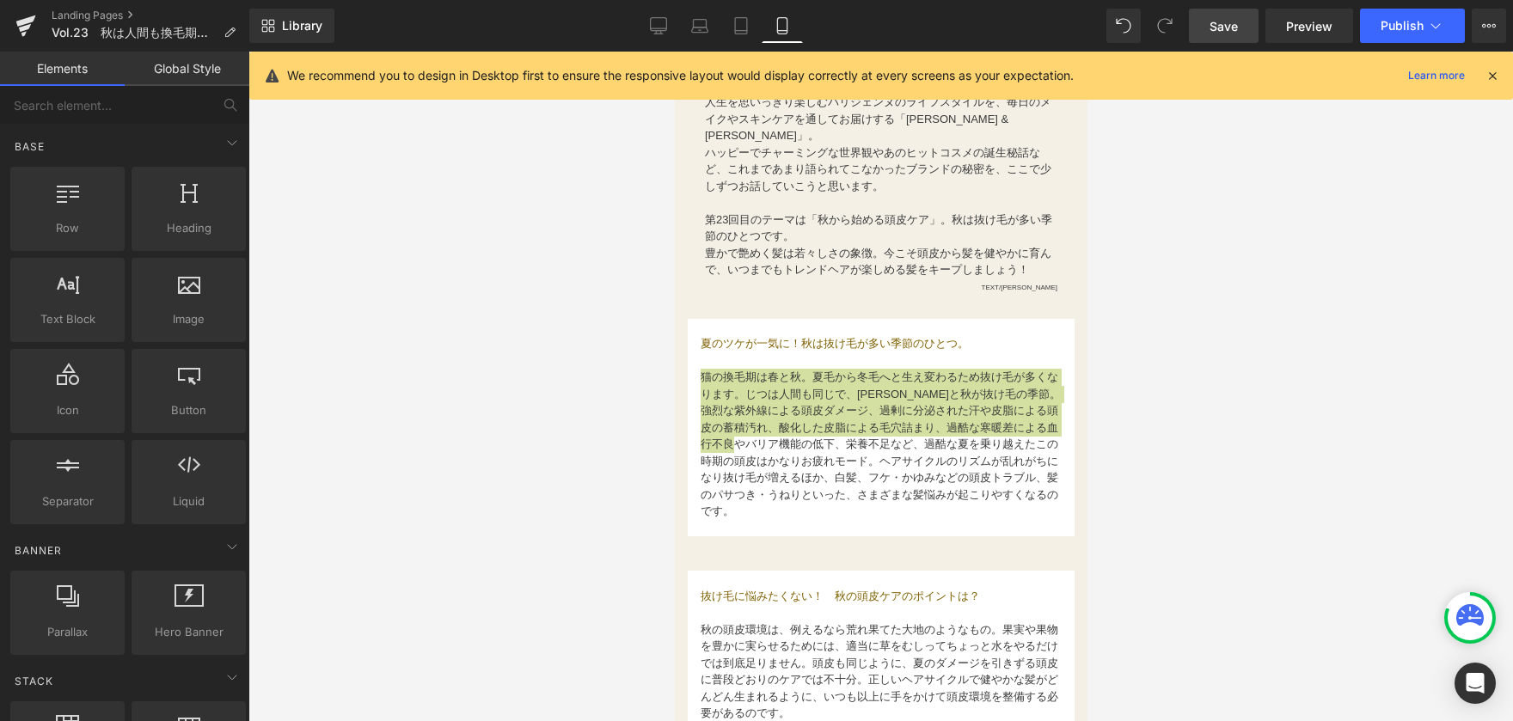
scroll to position [516, 0]
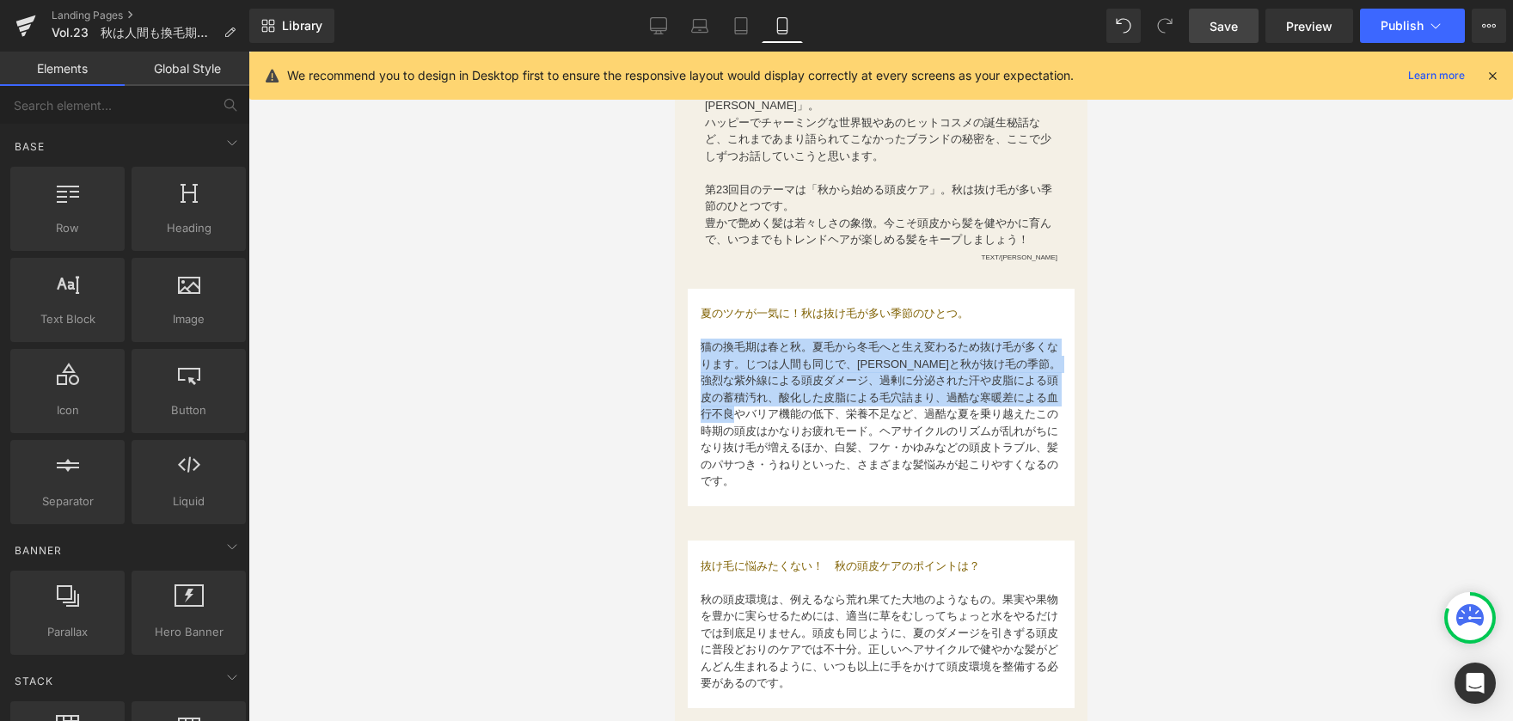
click at [863, 548] on p at bounding box center [880, 549] width 361 height 17
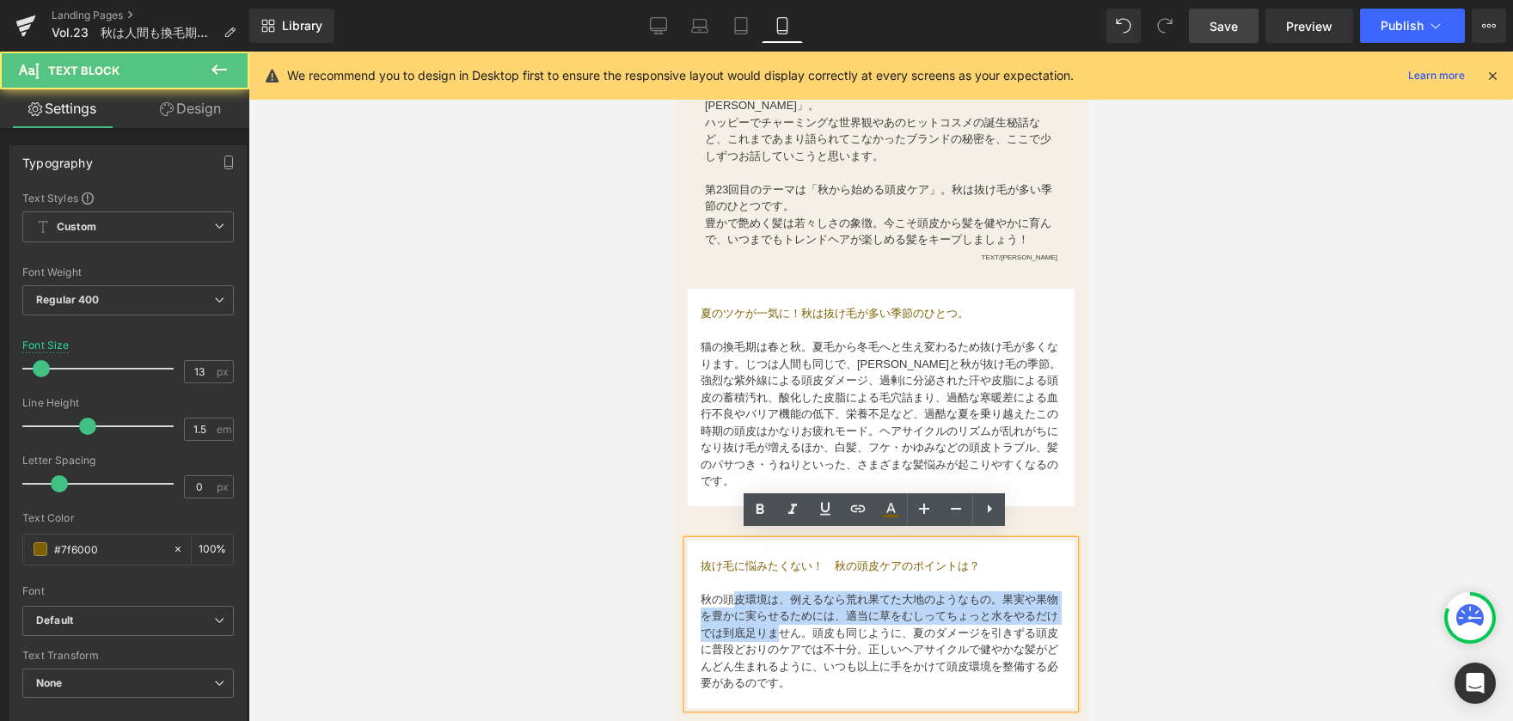
drag, startPoint x: 730, startPoint y: 598, endPoint x: 805, endPoint y: 631, distance: 81.6
click at [805, 631] on font "秋の頭皮環境は、例えるなら荒れ果てた大地のようなもの。果実や果物を豊かに実らせるためには、適当に草をむしってちょっと水をやるだけでは到底足りません。頭皮も同じ…" at bounding box center [879, 641] width 358 height 97
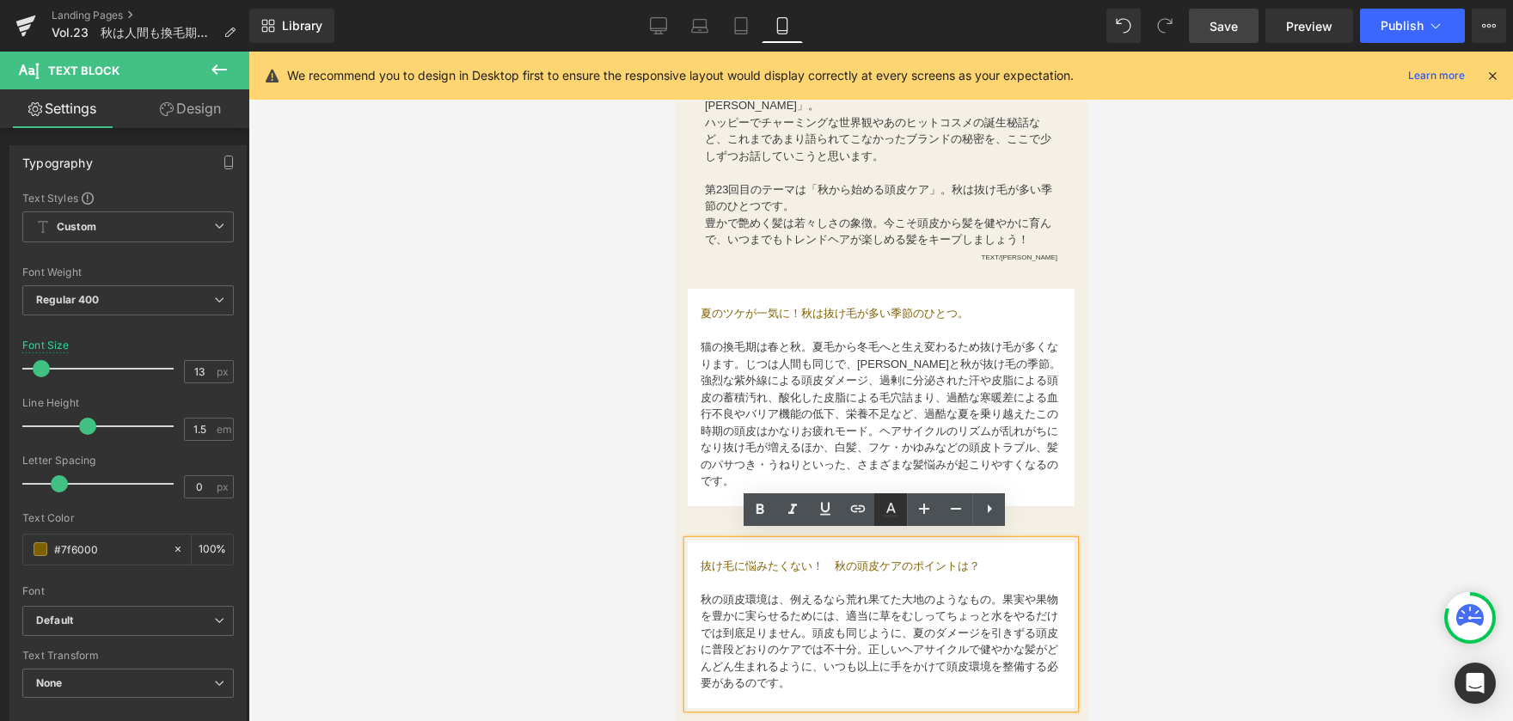
click at [884, 517] on icon at bounding box center [890, 516] width 15 height 3
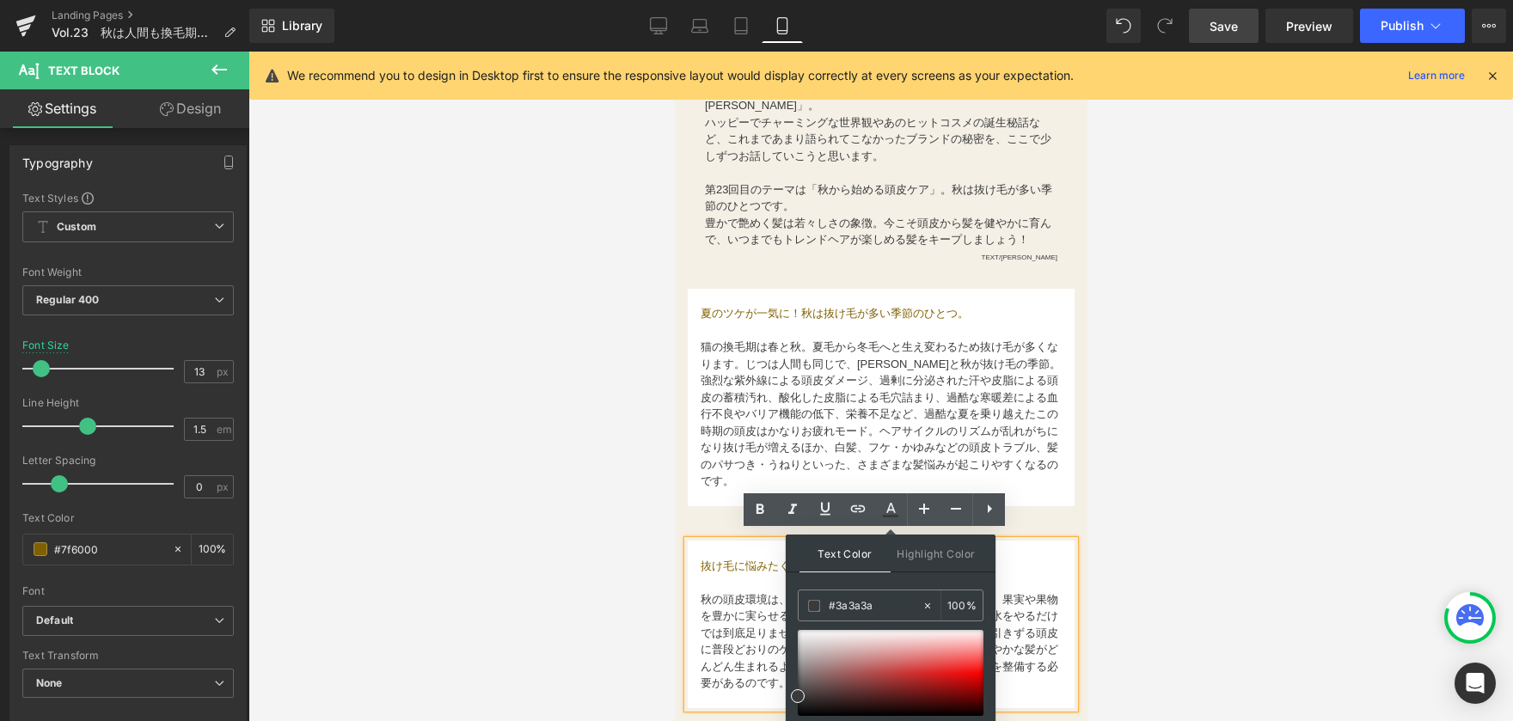
drag, startPoint x: 1556, startPoint y: 653, endPoint x: 740, endPoint y: 609, distance: 817.1
click at [664, 32] on icon at bounding box center [658, 25] width 17 height 17
type input "15"
type input "100"
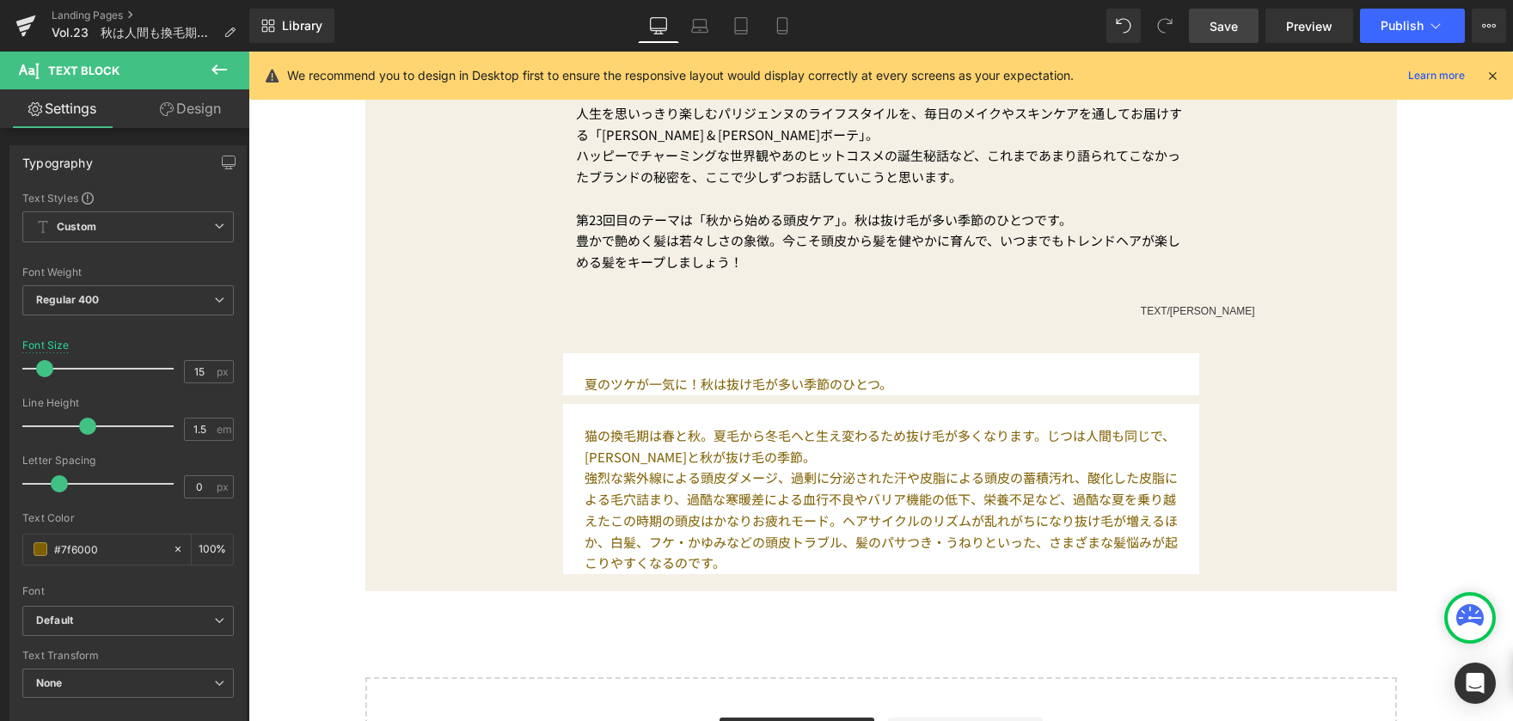
scroll to position [774, 0]
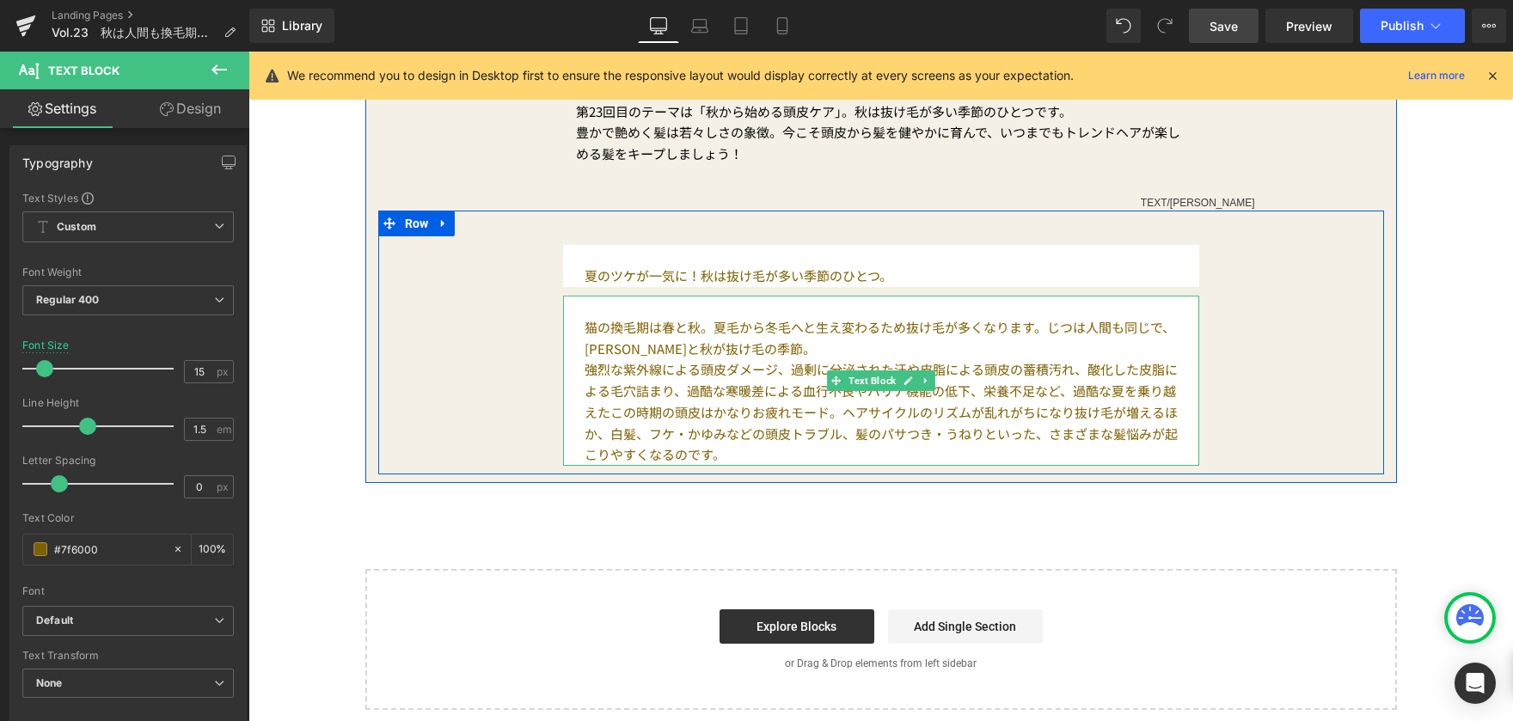
click at [628, 349] on p "猫の換毛期は春と秋。夏毛から冬毛へと生え変わるため抜け毛が多くなります。じつは人間も同じで、[PERSON_NAME]と秋が抜け毛の季節。" at bounding box center [881, 338] width 593 height 43
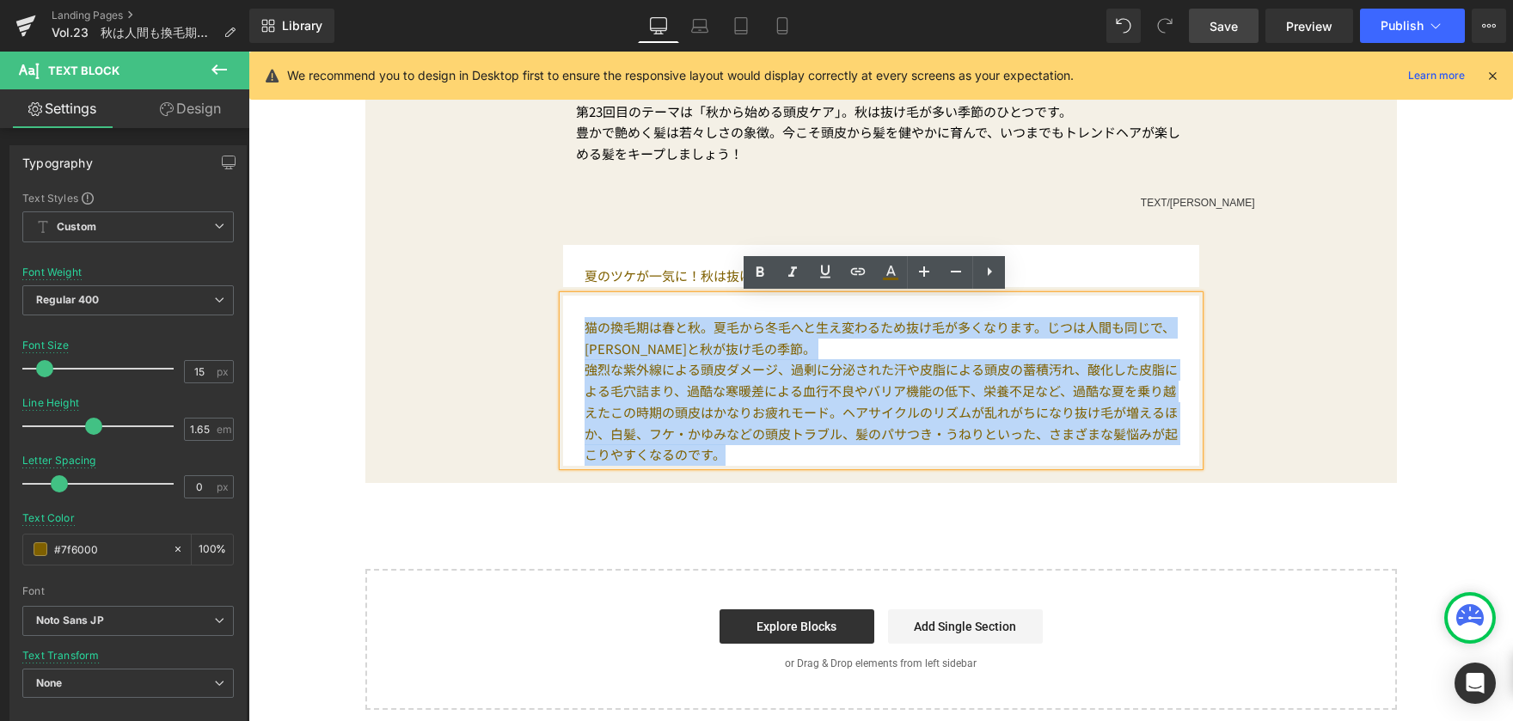
drag, startPoint x: 569, startPoint y: 324, endPoint x: 714, endPoint y: 451, distance: 192.5
click at [714, 451] on div "猫の換毛期は春と秋。夏毛から冬毛へと生え変わるため抜け毛が多くなります。じつは人間も同じで、[PERSON_NAME]と秋が抜け毛の季節。 強烈な紫外線によ…" at bounding box center [881, 381] width 636 height 170
click at [634, 344] on p "猫の換毛期は春と秋。夏毛から冬毛へと生え変わるため抜け毛が多くなります。じつは人間も同じで、[PERSON_NAME]と秋が抜け毛の季節。" at bounding box center [881, 338] width 593 height 43
drag, startPoint x: 580, startPoint y: 328, endPoint x: 764, endPoint y: 485, distance: 241.5
click at [764, 485] on div "PRODUCTについて Button [DATE] Text Block Vol.23　秋は人間も換毛期に!? 豊かな髪を育む3つのメソッド Text Blo…" at bounding box center [880, 74] width 1265 height 1272
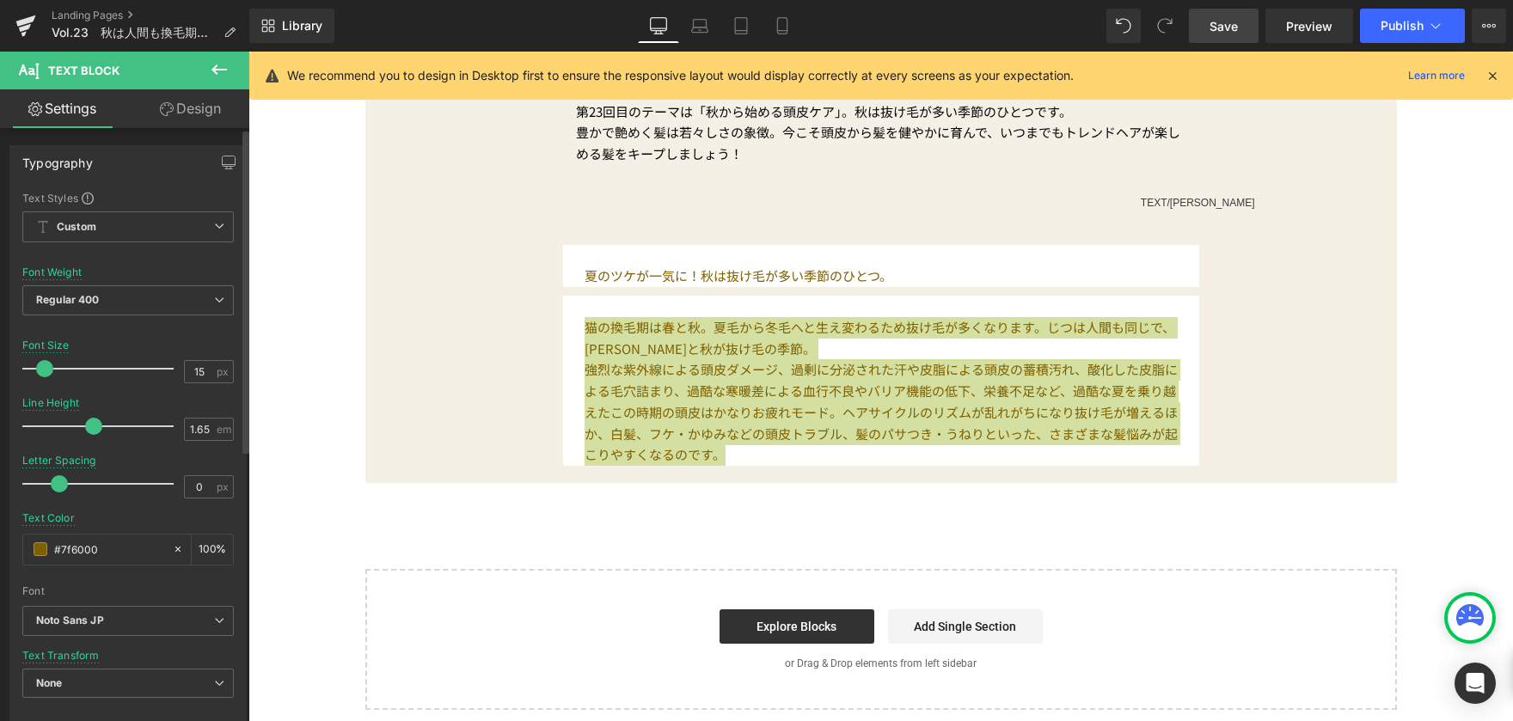
drag, startPoint x: 136, startPoint y: 554, endPoint x: 0, endPoint y: 558, distance: 135.9
click at [0, 558] on div "Typography Text Styles Custom Custom Setup Global Style Custom Setup Global Sty…" at bounding box center [128, 427] width 257 height 591
paste input "3a3a3a"
type input "#3a3a3a"
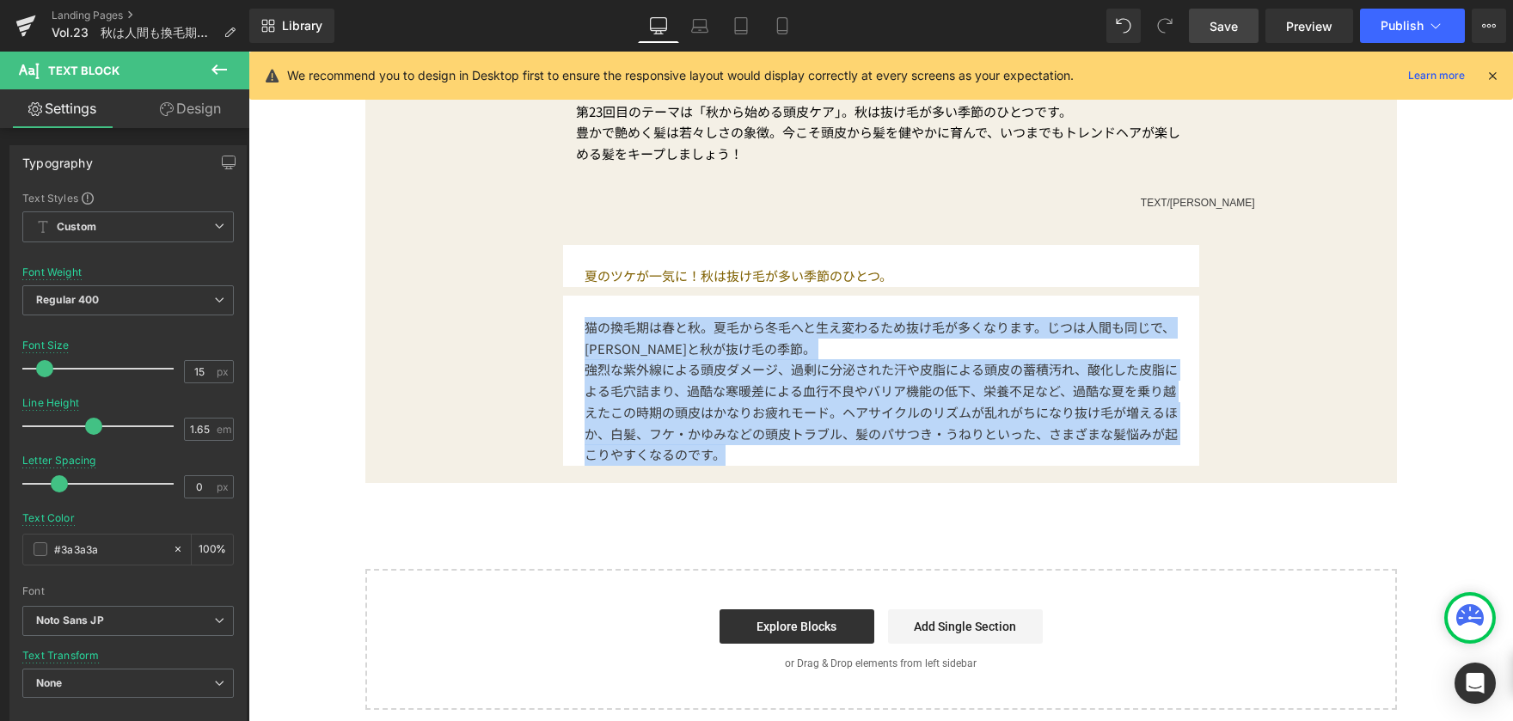
click at [298, 402] on div "PRODUCTについて Button [DATE] Text Block Vol.23　秋は人間も換毛期に!? 豊かな髪を育む3つのメソッド Text Blo…" at bounding box center [880, 74] width 1265 height 1272
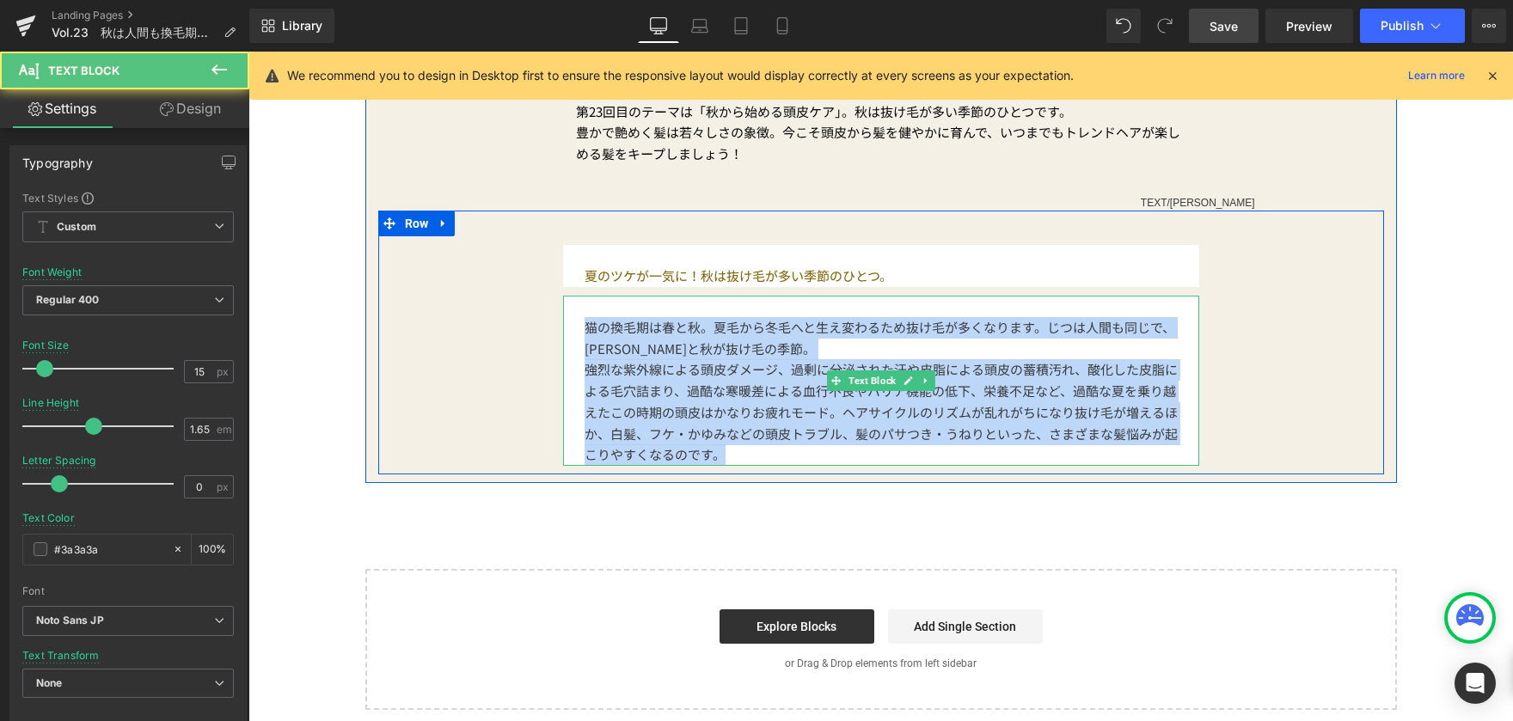
drag, startPoint x: 568, startPoint y: 326, endPoint x: 728, endPoint y: 448, distance: 201.2
click at [728, 448] on div "猫の換毛期は春と秋。夏毛から冬毛へと生え変わるため抜け毛が多くなります。じつは人間も同じで、[PERSON_NAME]と秋が抜け毛の季節。 強烈な紫外線によ…" at bounding box center [881, 381] width 636 height 170
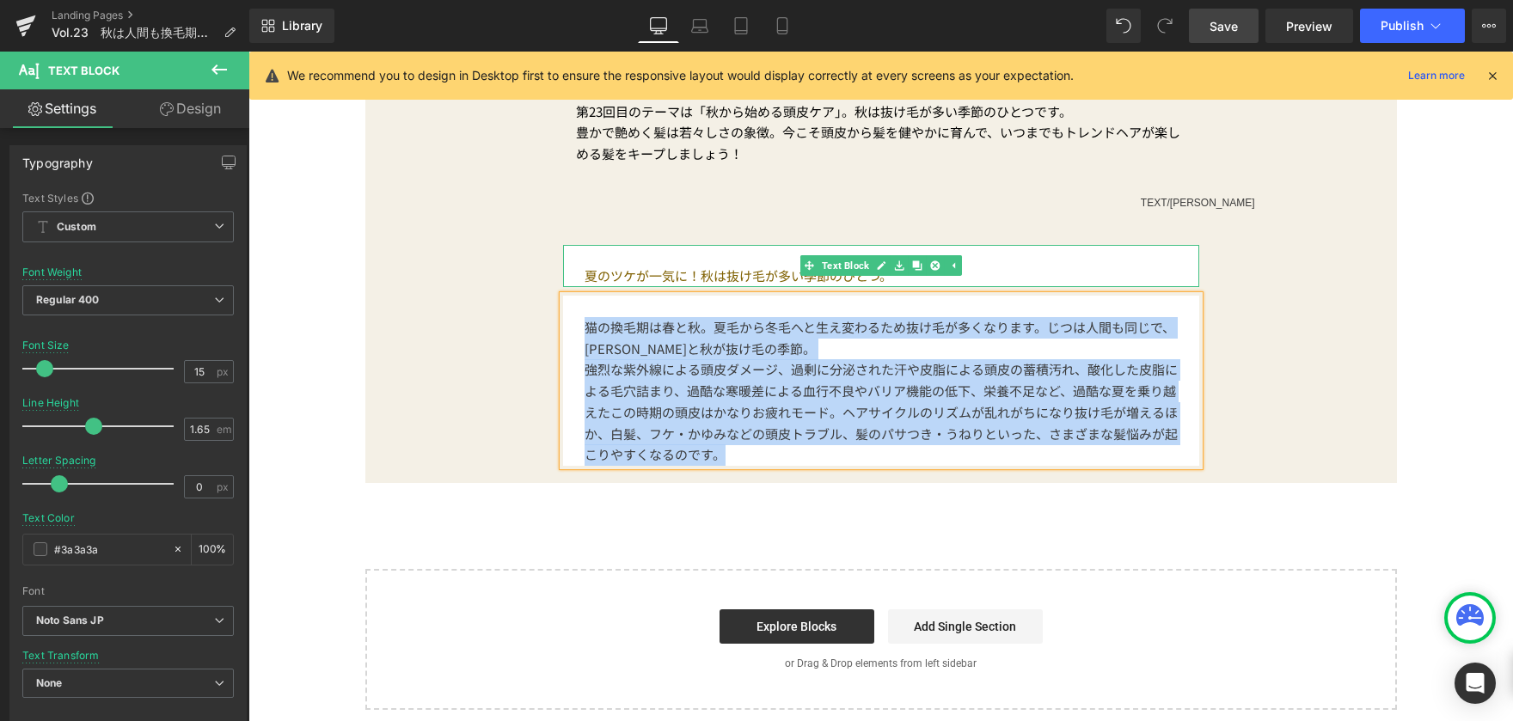
click at [1030, 273] on p "夏のツケが一気に！秋は抜け毛が多い季節のひとつ。" at bounding box center [881, 276] width 593 height 21
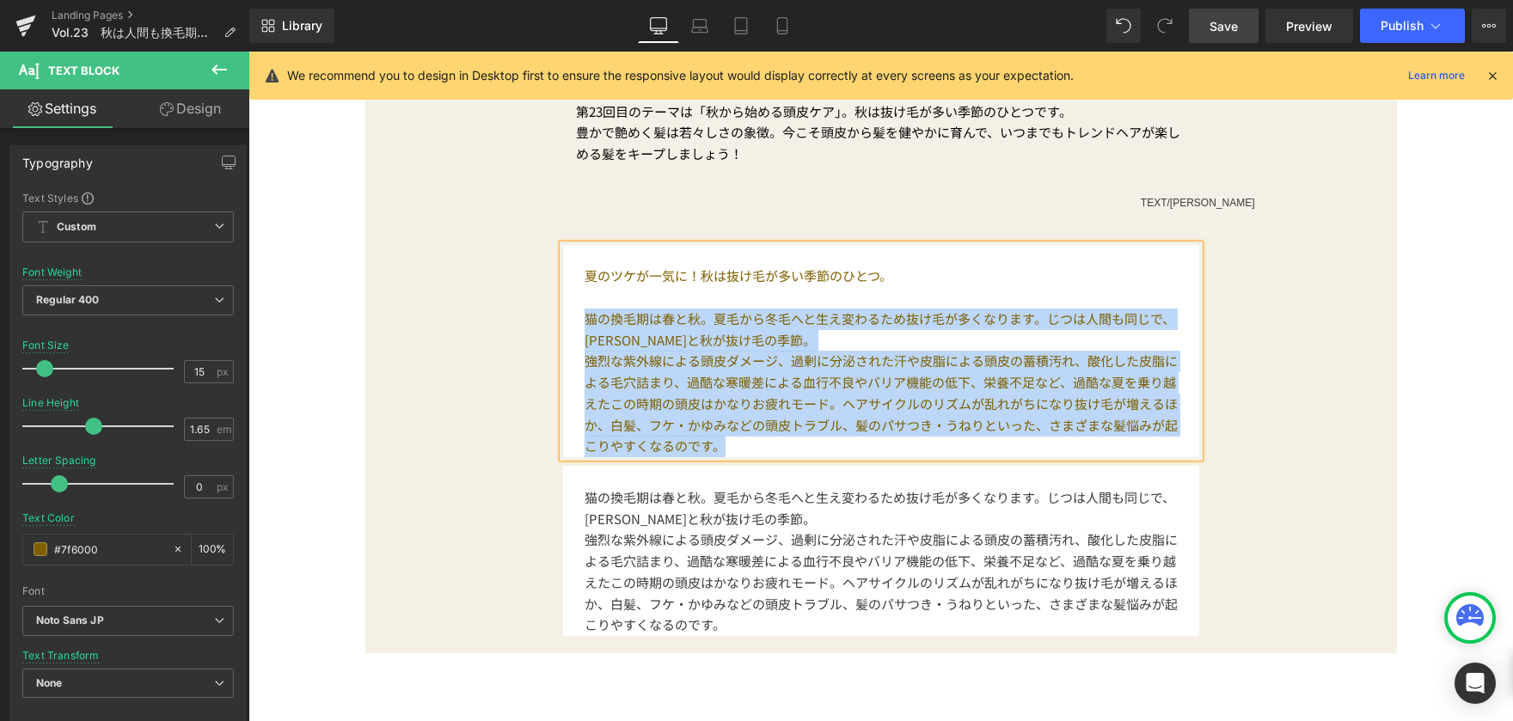
drag, startPoint x: 745, startPoint y: 448, endPoint x: 582, endPoint y: 322, distance: 206.5
click at [582, 322] on div "夏のツケが一気に！秋は抜け毛が多い季節のひとつ。 猫の換毛期は春と秋。夏毛から冬毛へと生え変わるため抜け毛が多くなります。じつは人間も同じで、[PERSON_…" at bounding box center [881, 351] width 636 height 213
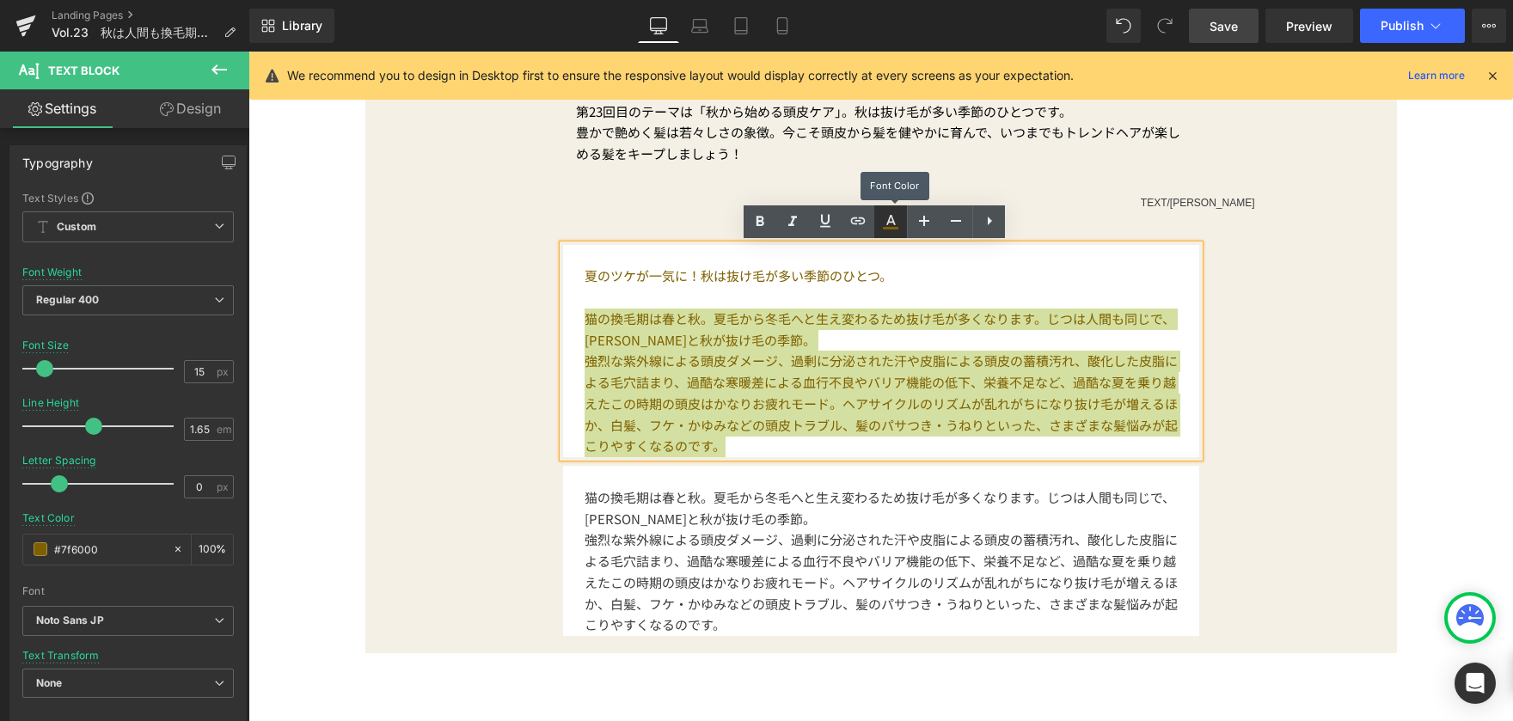
click at [897, 224] on icon at bounding box center [890, 221] width 21 height 21
type input "#7f6000"
type input "100"
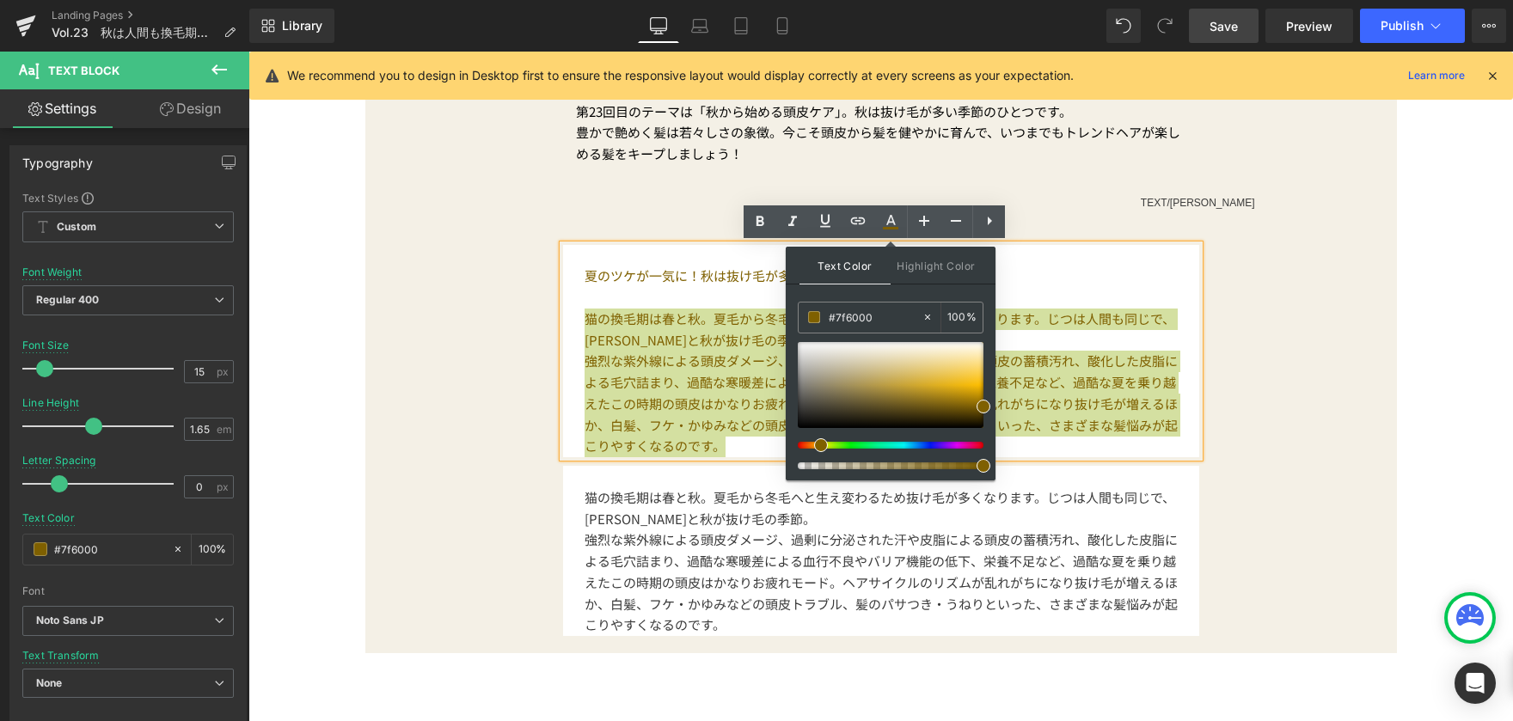
drag, startPoint x: 1088, startPoint y: 371, endPoint x: 762, endPoint y: 318, distance: 330.0
paste input "猫の換毛期は春と秋。夏毛から冬毛へと生え変わるため抜け毛が多くなります。じつは人間も同じで、[PERSON_NAME]と秋が抜け毛の季節。 強烈な紫外線による…"
type input "猫の換毛期は春と秋。夏毛から冬毛へと生え変わるため抜け毛が多くなります。じつは人間も同じで、[PERSON_NAME]と秋が抜け毛の季節。 強烈な紫外線による…"
type input "0"
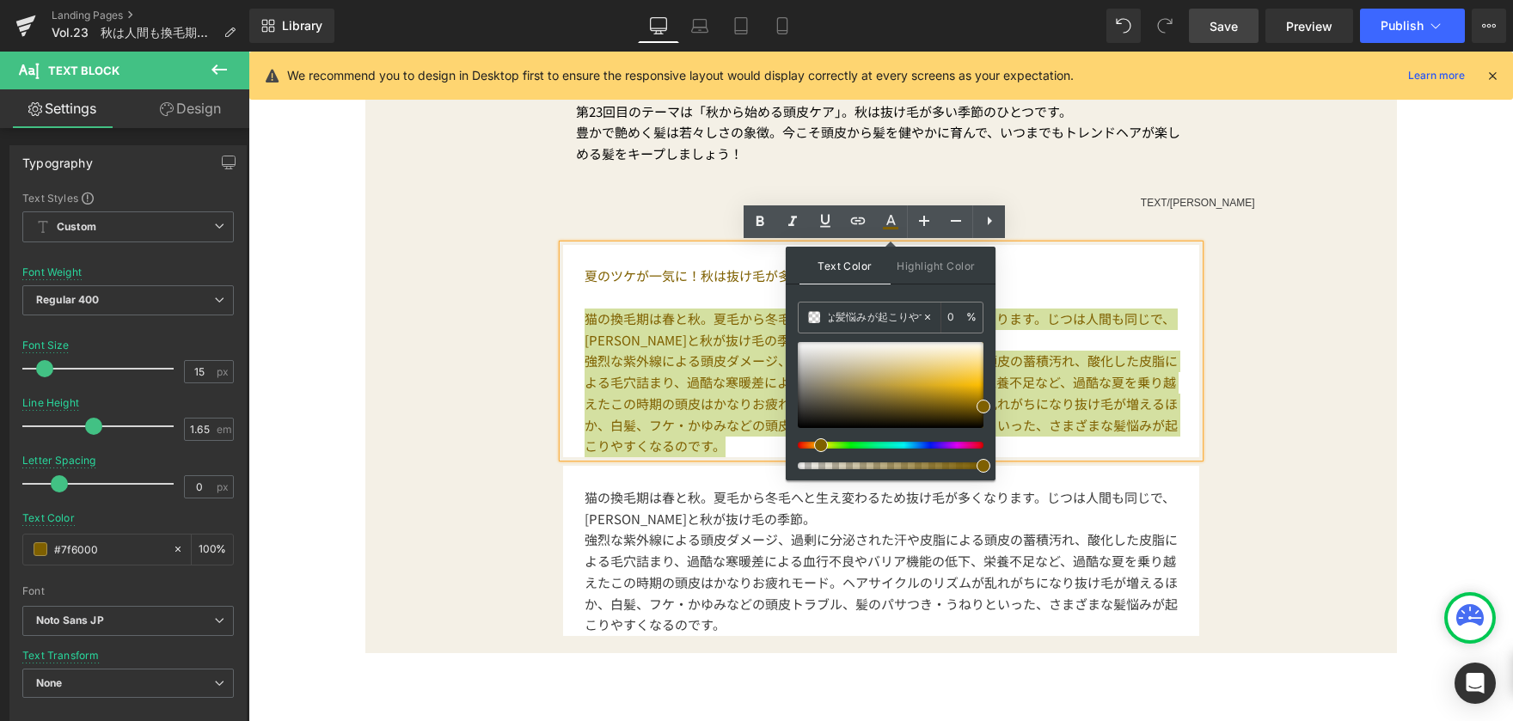
type input "#7f6000"
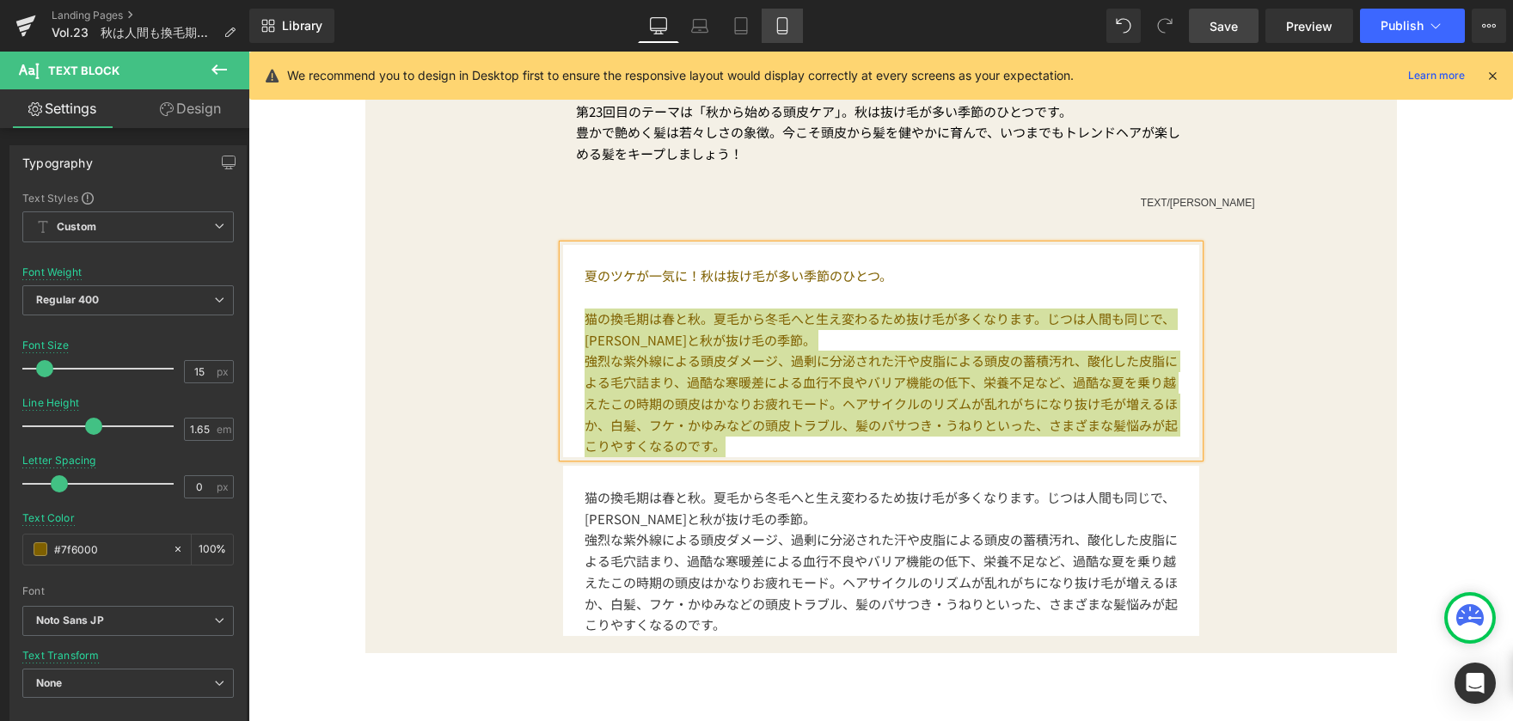
click at [792, 24] on link "Mobile" at bounding box center [782, 26] width 41 height 34
type input "11"
type input "1.5"
type input "#3a3a3a"
type input "100"
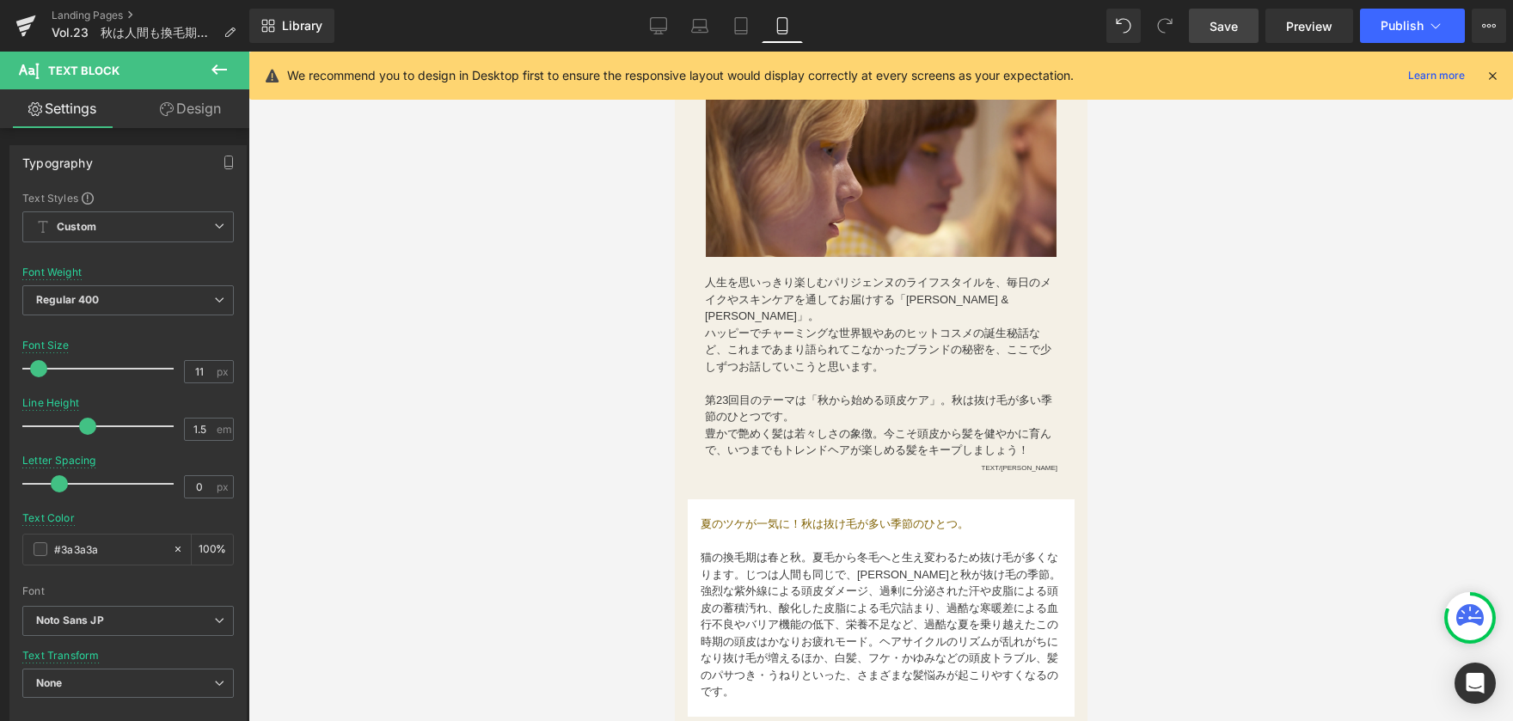
scroll to position [344, 0]
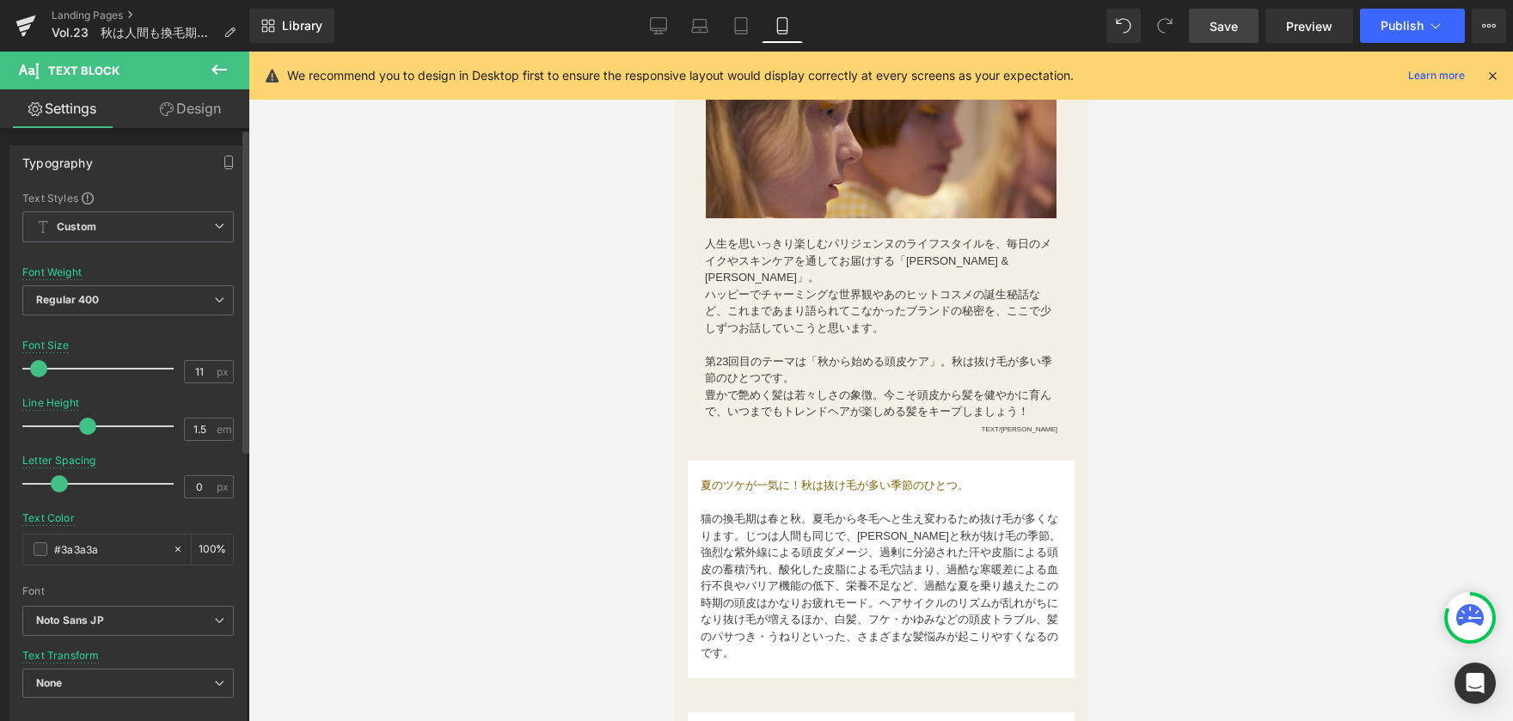
drag, startPoint x: 126, startPoint y: 546, endPoint x: 0, endPoint y: 547, distance: 126.4
click at [0, 547] on div "Typography Text Styles Custom Custom Setup Global Style Custom Setup Global Sty…" at bounding box center [128, 427] width 257 height 591
click at [657, 19] on icon at bounding box center [658, 25] width 17 height 17
type input "15"
type input "1.65"
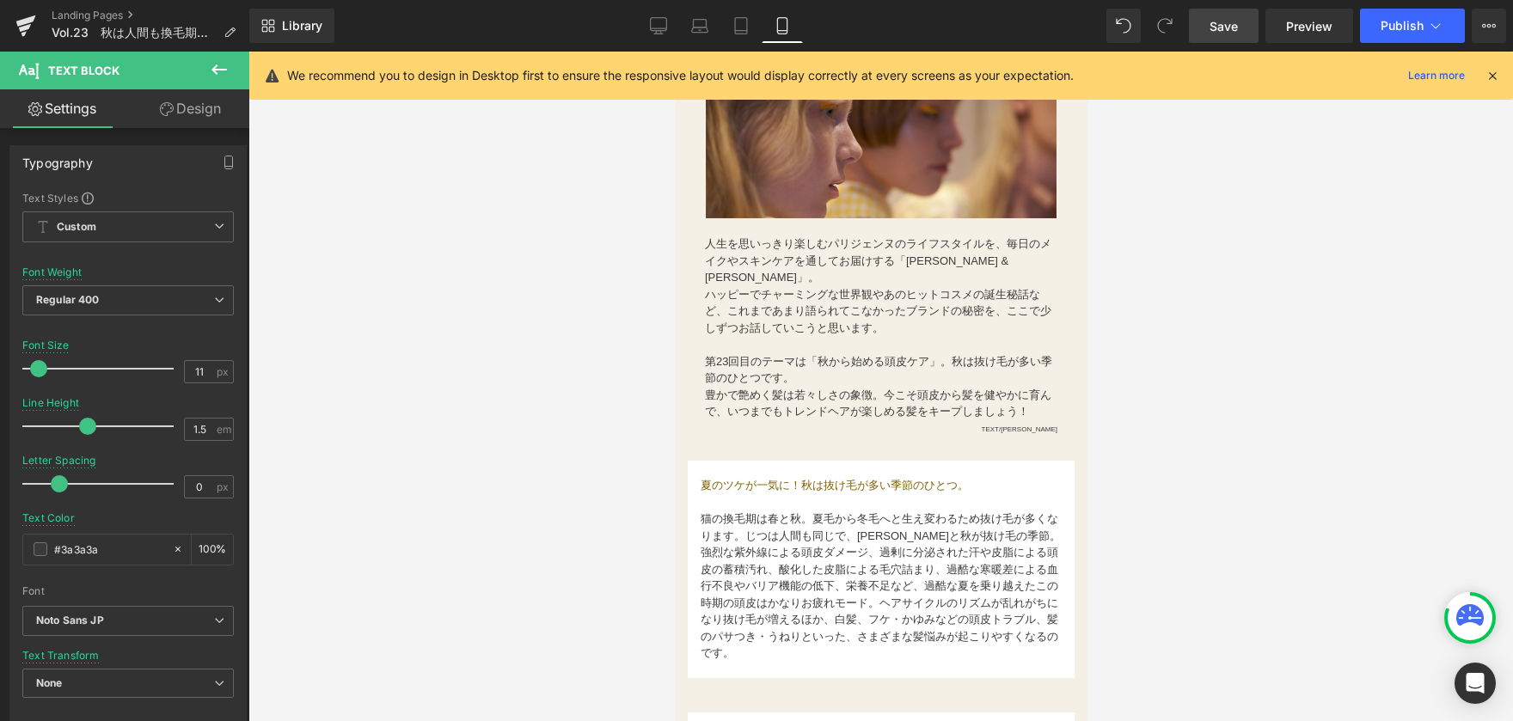
type input "#7f6000"
type input "100"
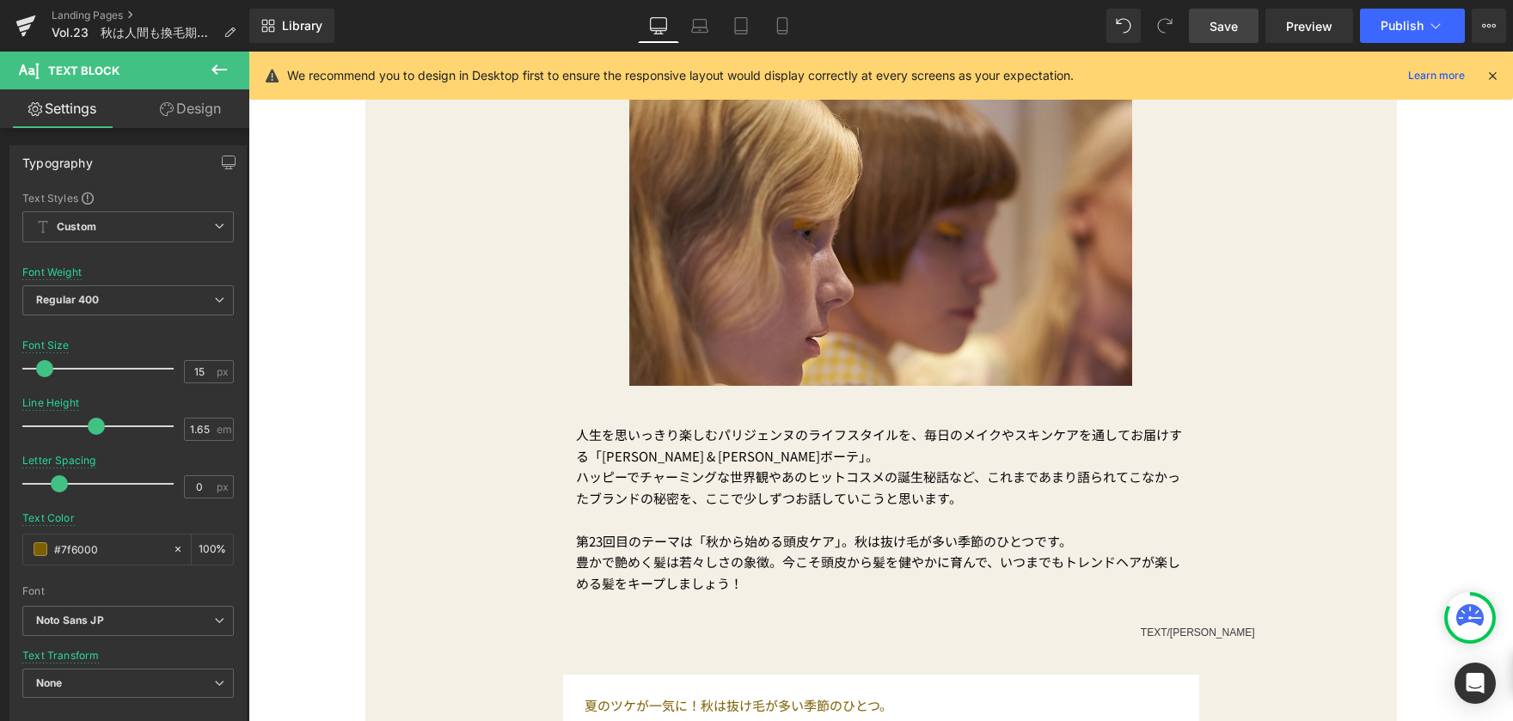
scroll to position [741, 0]
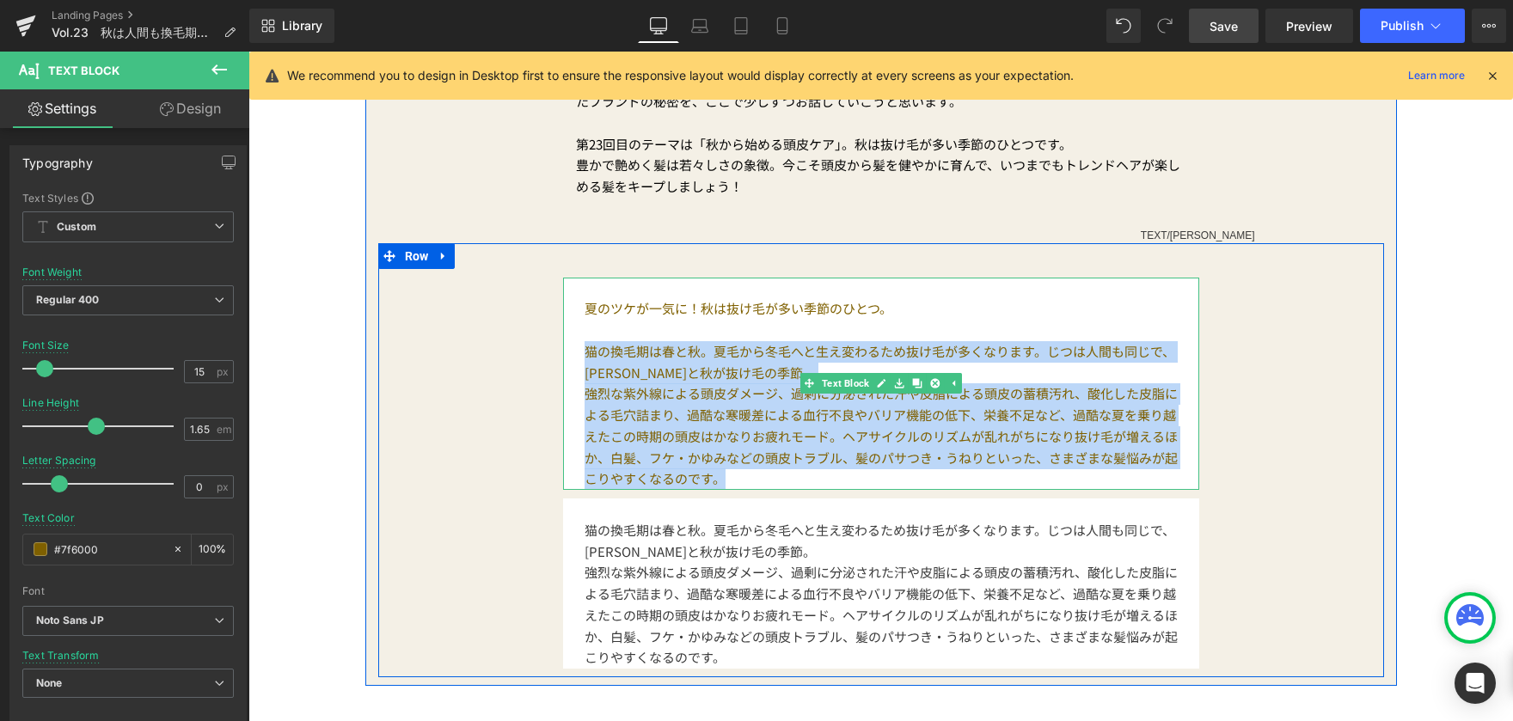
click at [609, 359] on p "猫の換毛期は春と秋。夏毛から冬毛へと生え変わるため抜け毛が多くなります。じつは人間も同じで、[PERSON_NAME]と秋が抜け毛の季節。" at bounding box center [881, 362] width 593 height 43
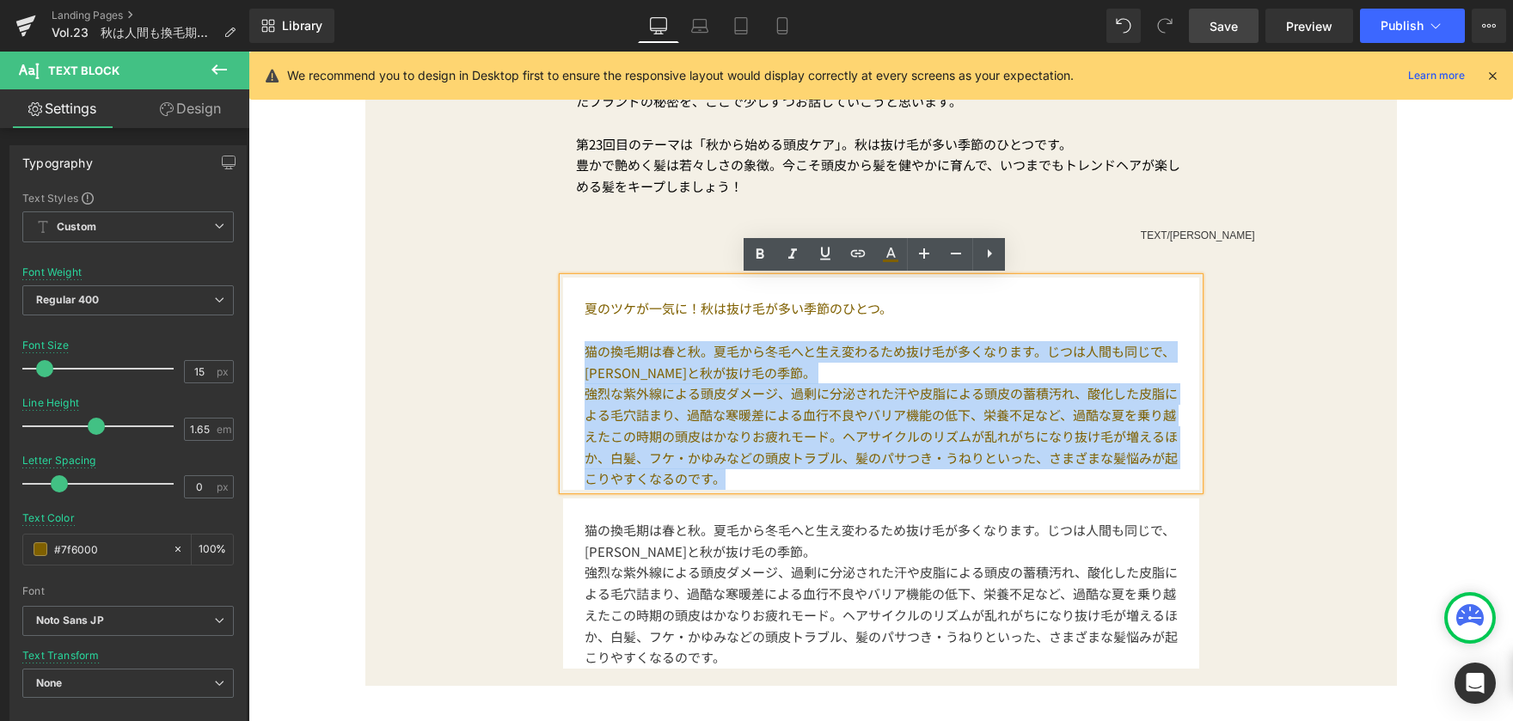
drag, startPoint x: 578, startPoint y: 358, endPoint x: 769, endPoint y: 488, distance: 232.0
click at [769, 488] on div "夏のツケが一気に！秋は抜け毛が多い季節のひとつ。 猫の換毛期は春と秋。夏毛から冬毛へと生え変わるため抜け毛が多くなります。じつは人間も同じで、[PERSON_…" at bounding box center [881, 384] width 636 height 213
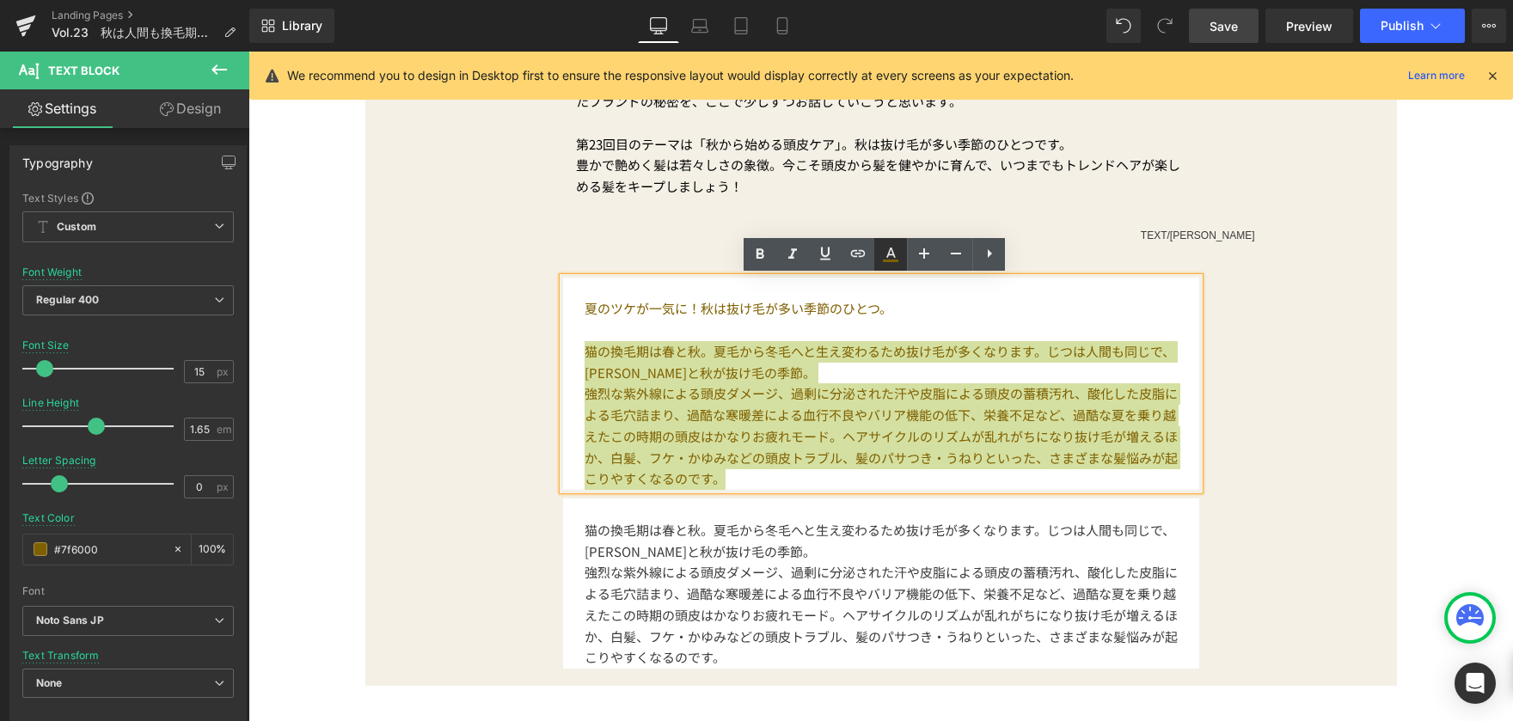
click at [892, 263] on icon at bounding box center [890, 254] width 21 height 21
type input "100"
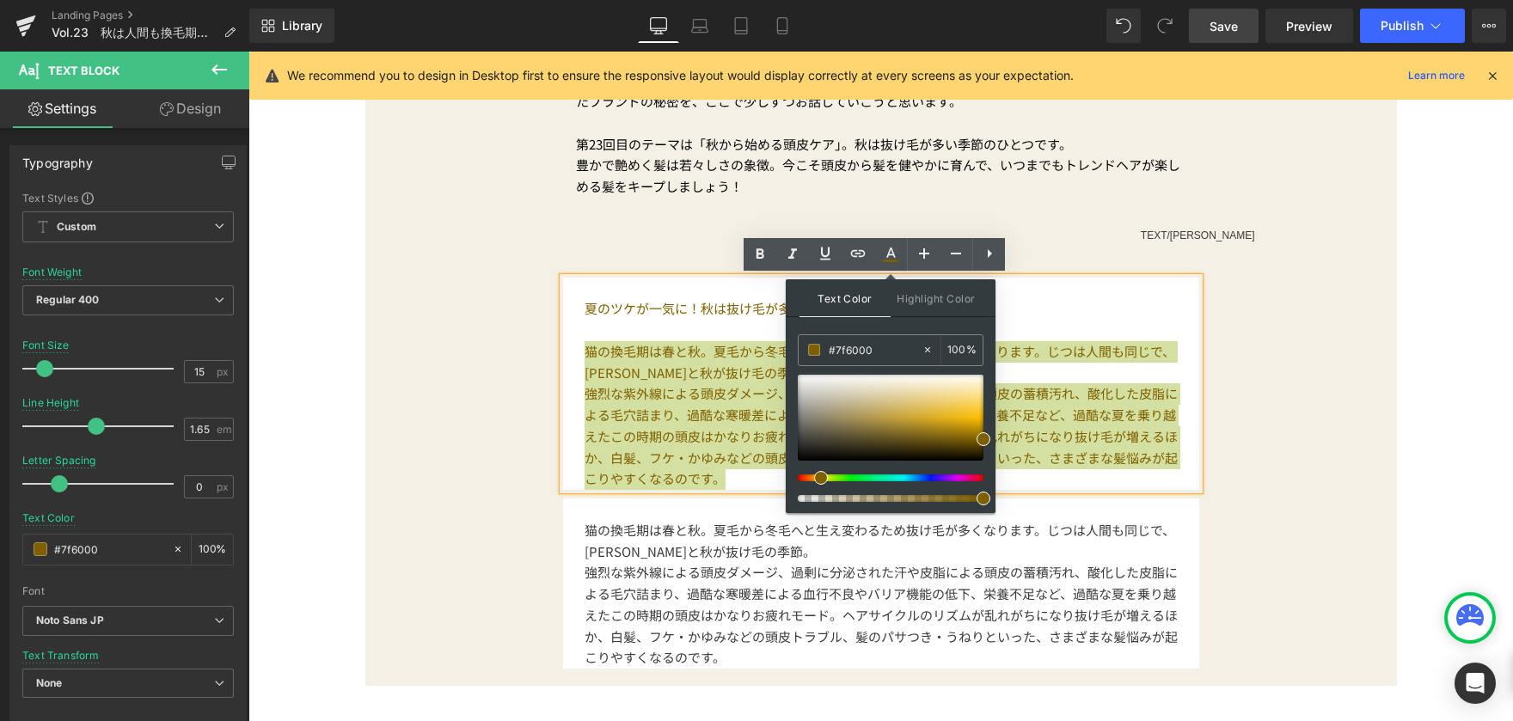
drag, startPoint x: 1149, startPoint y: 404, endPoint x: 737, endPoint y: 358, distance: 414.4
paste input "3a3a3a"
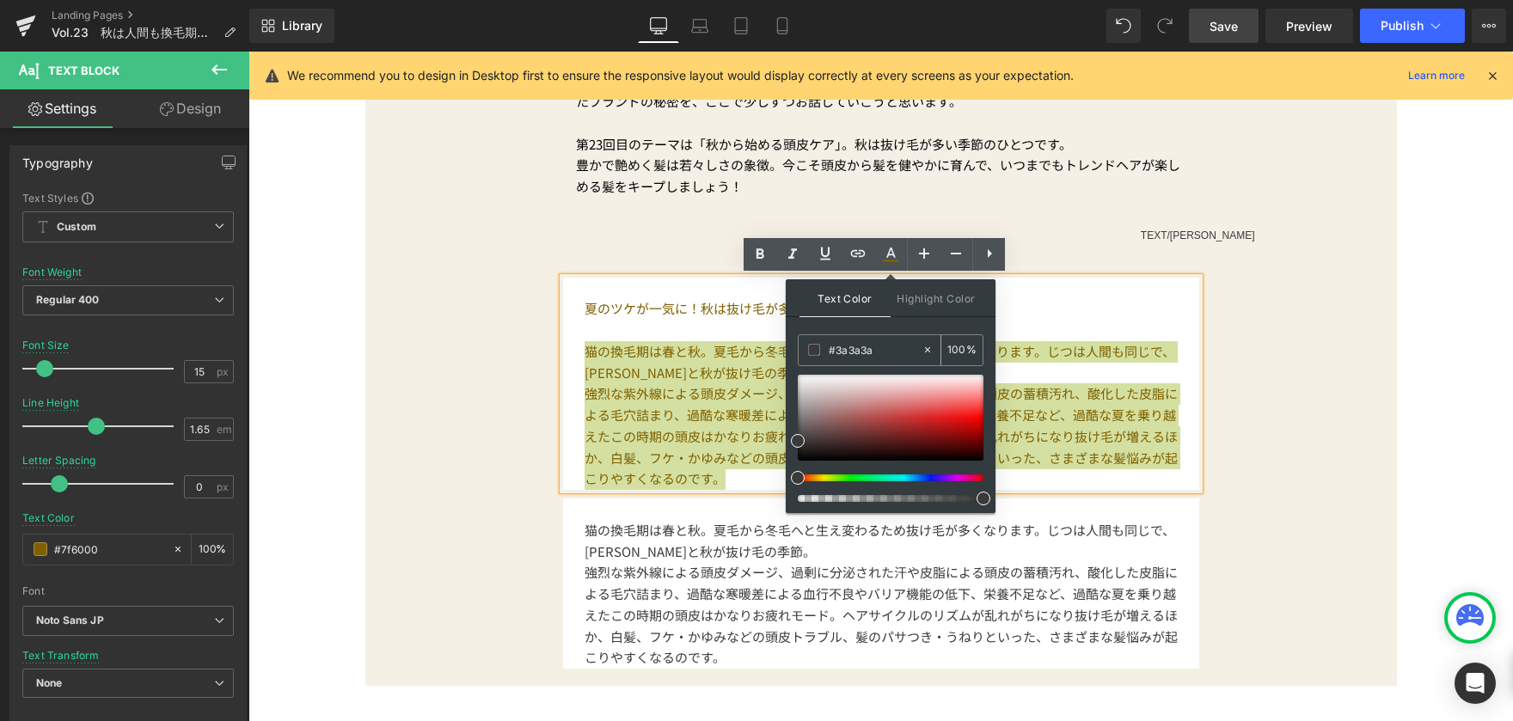
type input "#3a3a3a"
click at [817, 349] on span at bounding box center [814, 350] width 12 height 12
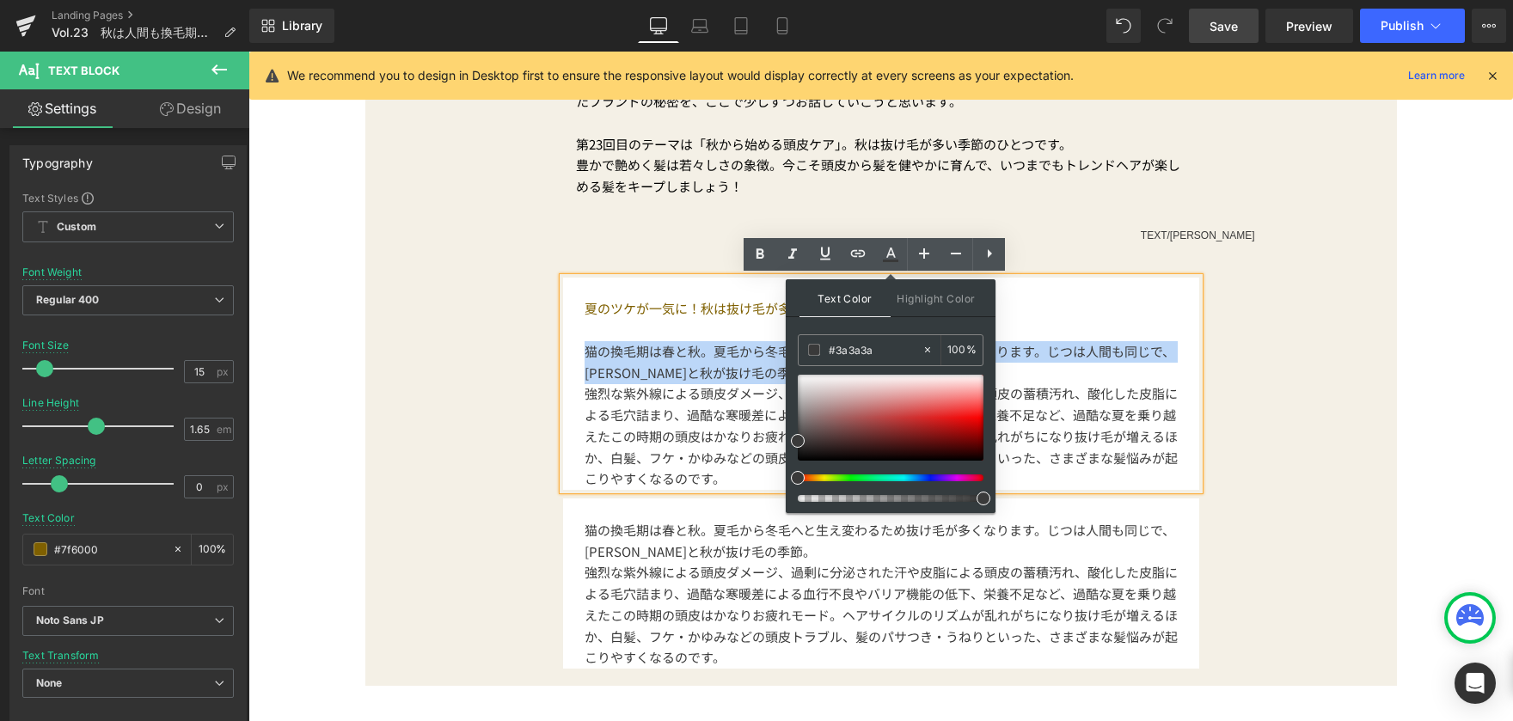
click at [432, 411] on div "夏のツケが一気に！秋は抜け毛が多い季節のひとつ。 猫の換毛期は春と秋。夏毛から冬毛へと生え変わるため抜け毛が多くなります。じつは人間も同じで、[PERSON_…" at bounding box center [881, 460] width 1006 height 435
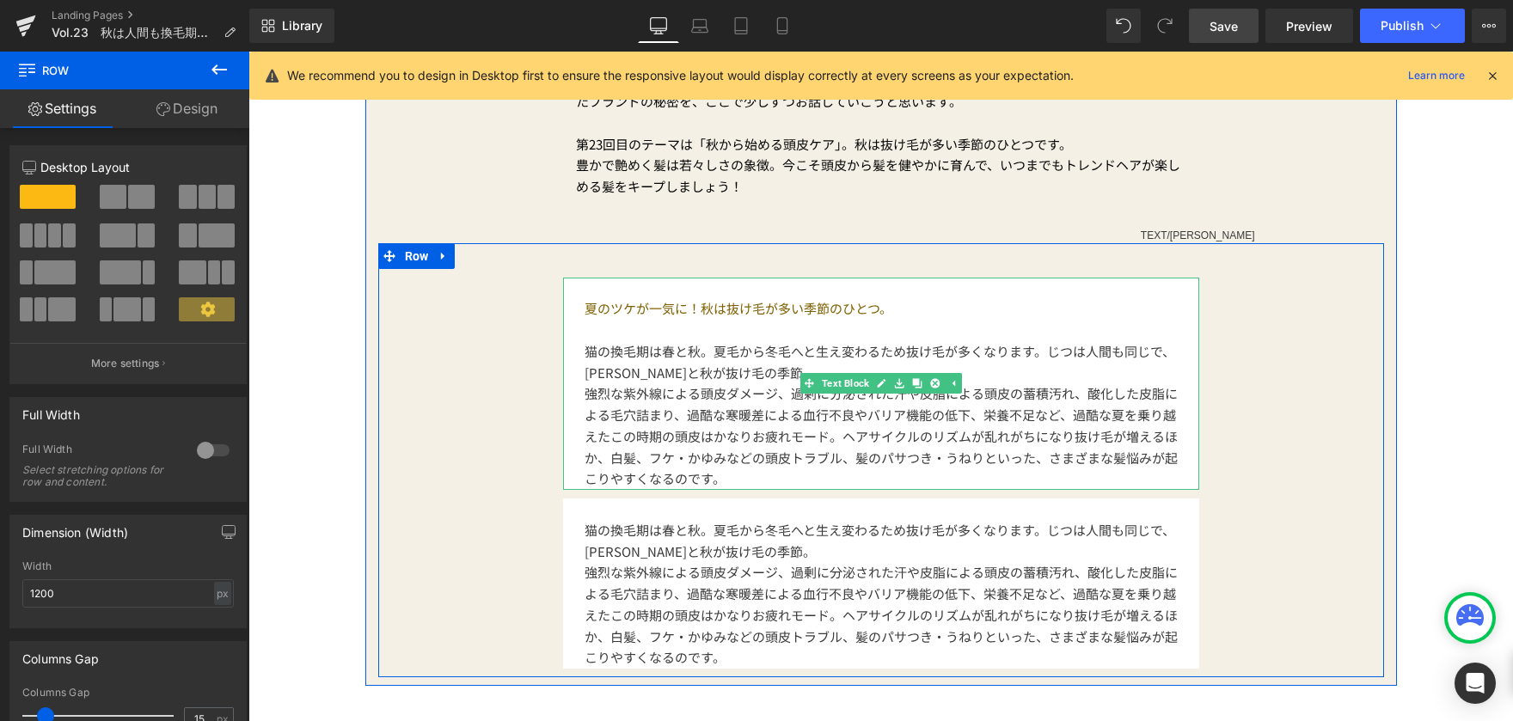
click at [748, 480] on p "強烈な紫外線による頭皮ダメージ、過剰に分泌された汗や皮脂による頭皮の蓄積汚れ、酸化した皮脂による毛穴詰まり、過酷な寒暖差による血行不良やバリア機能の低下、栄養…" at bounding box center [881, 436] width 593 height 107
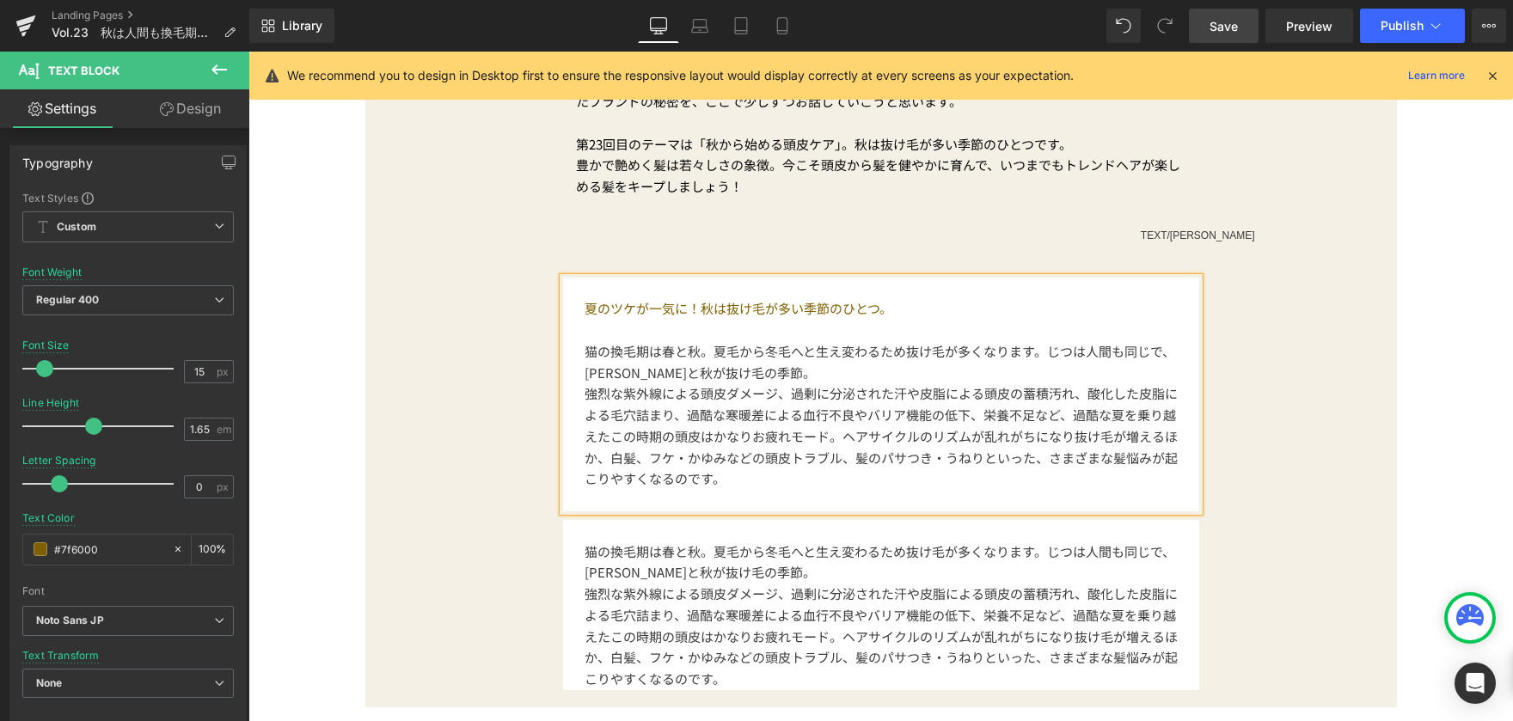
click at [409, 554] on div "夏のツケが一気に！秋は抜け毛が多い季節のひとつ。 猫の換毛期は春と秋。夏毛から冬毛へと生え変わるため抜け毛が多くなります。じつは人間も同じで、[PERSON_…" at bounding box center [881, 471] width 1006 height 456
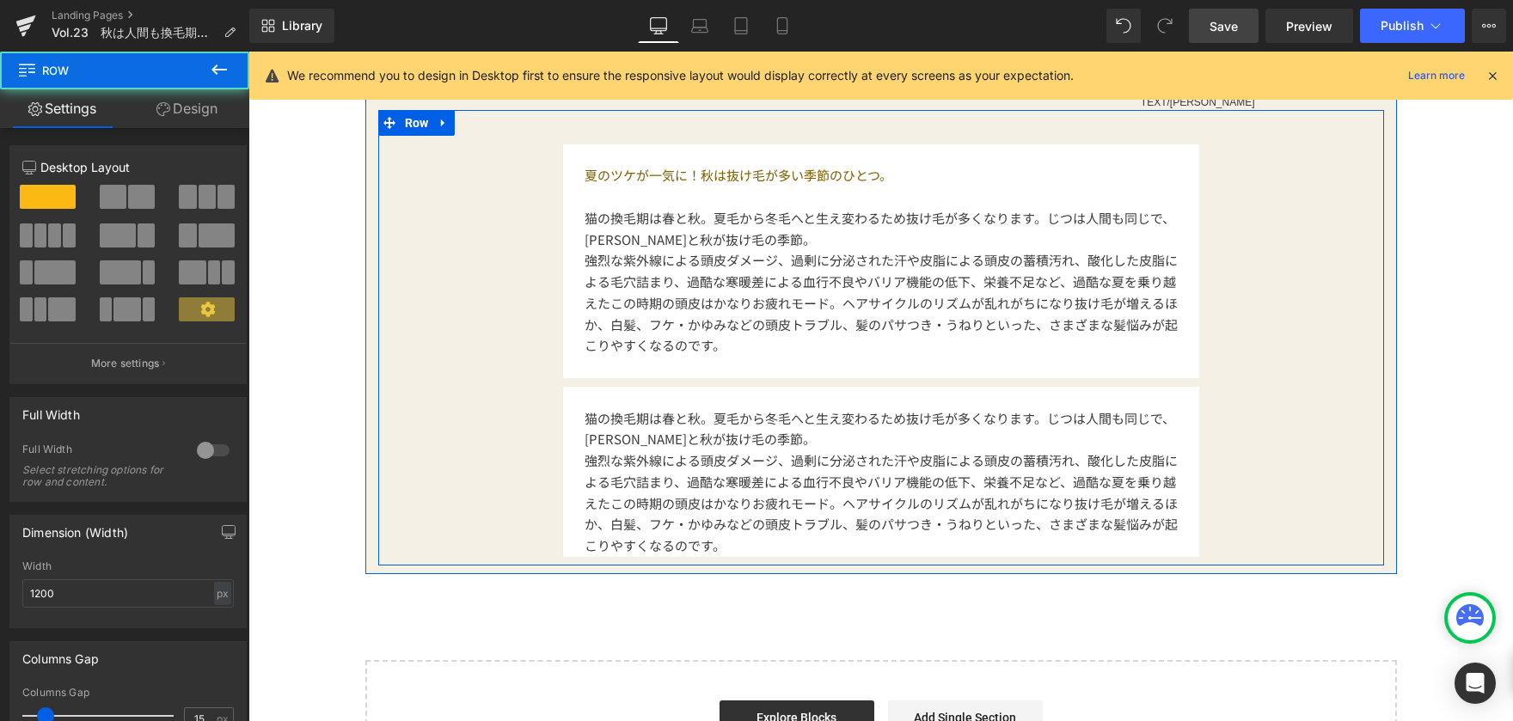
scroll to position [913, 0]
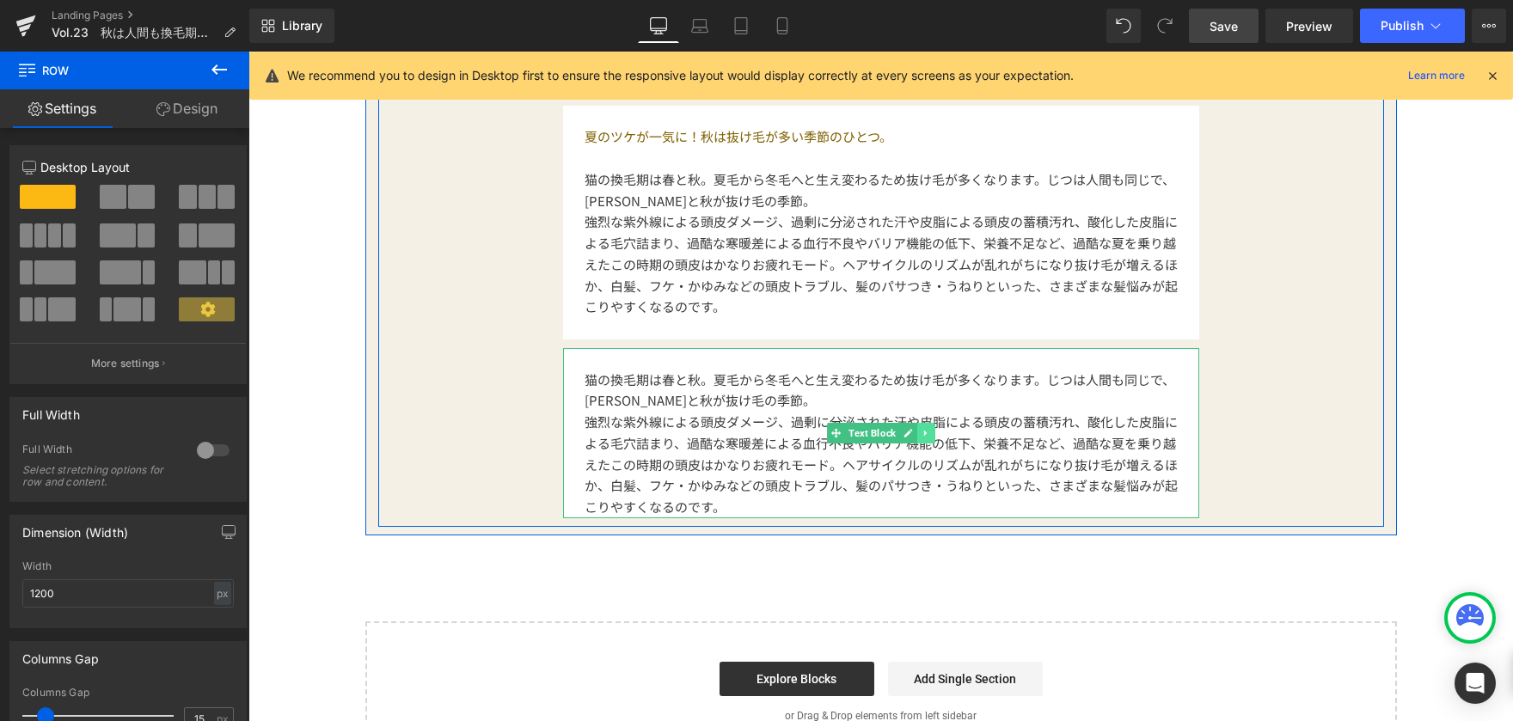
click at [922, 441] on link at bounding box center [926, 433] width 18 height 21
click at [930, 428] on icon at bounding box center [934, 433] width 9 height 10
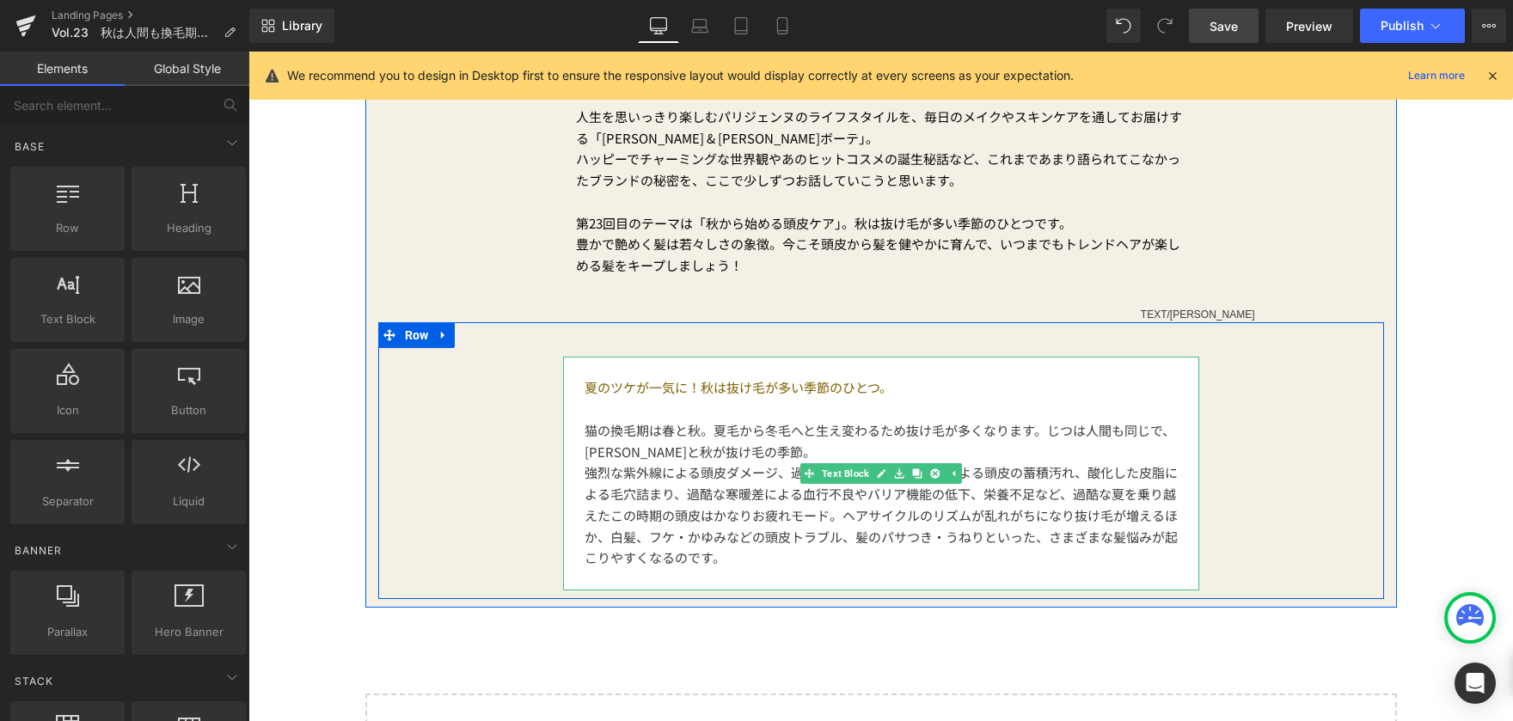
scroll to position [655, 0]
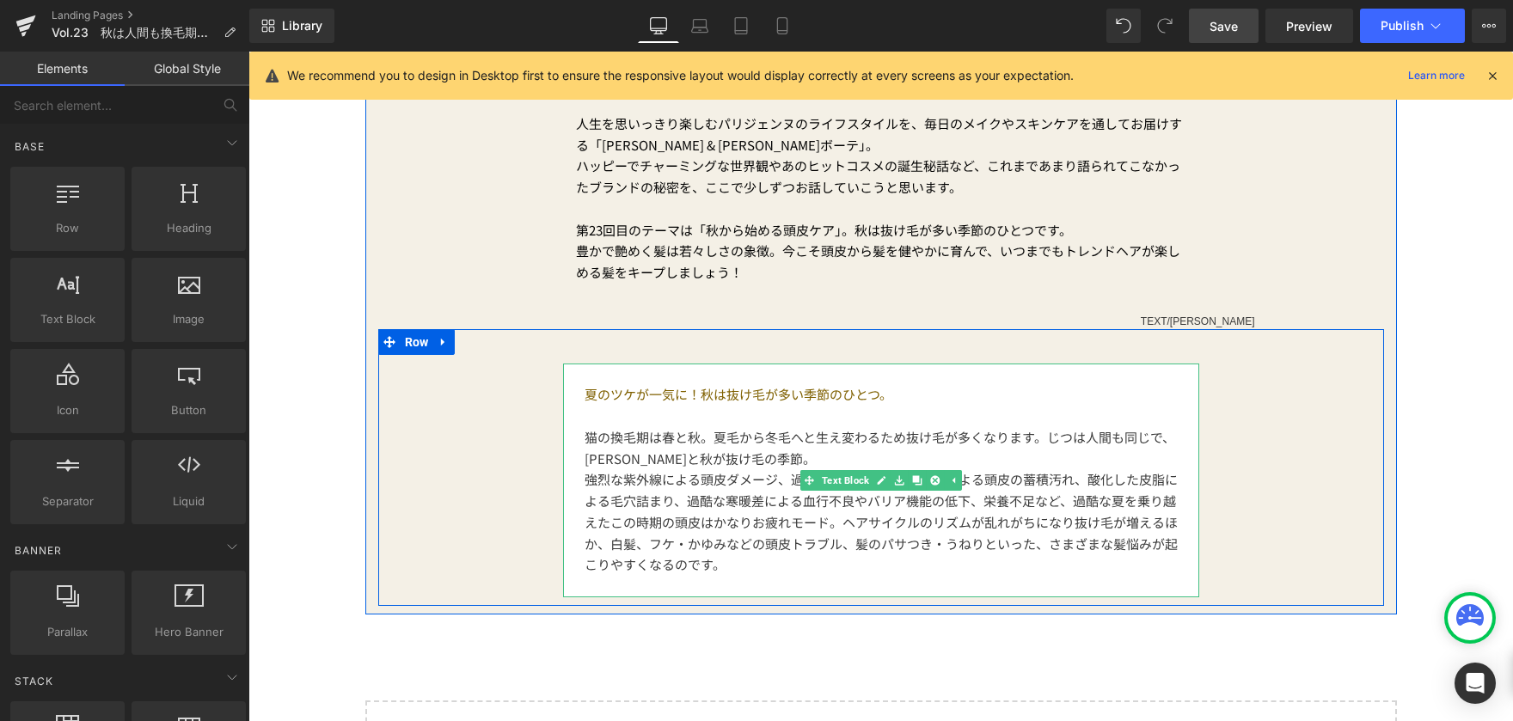
click at [655, 377] on p at bounding box center [881, 374] width 593 height 21
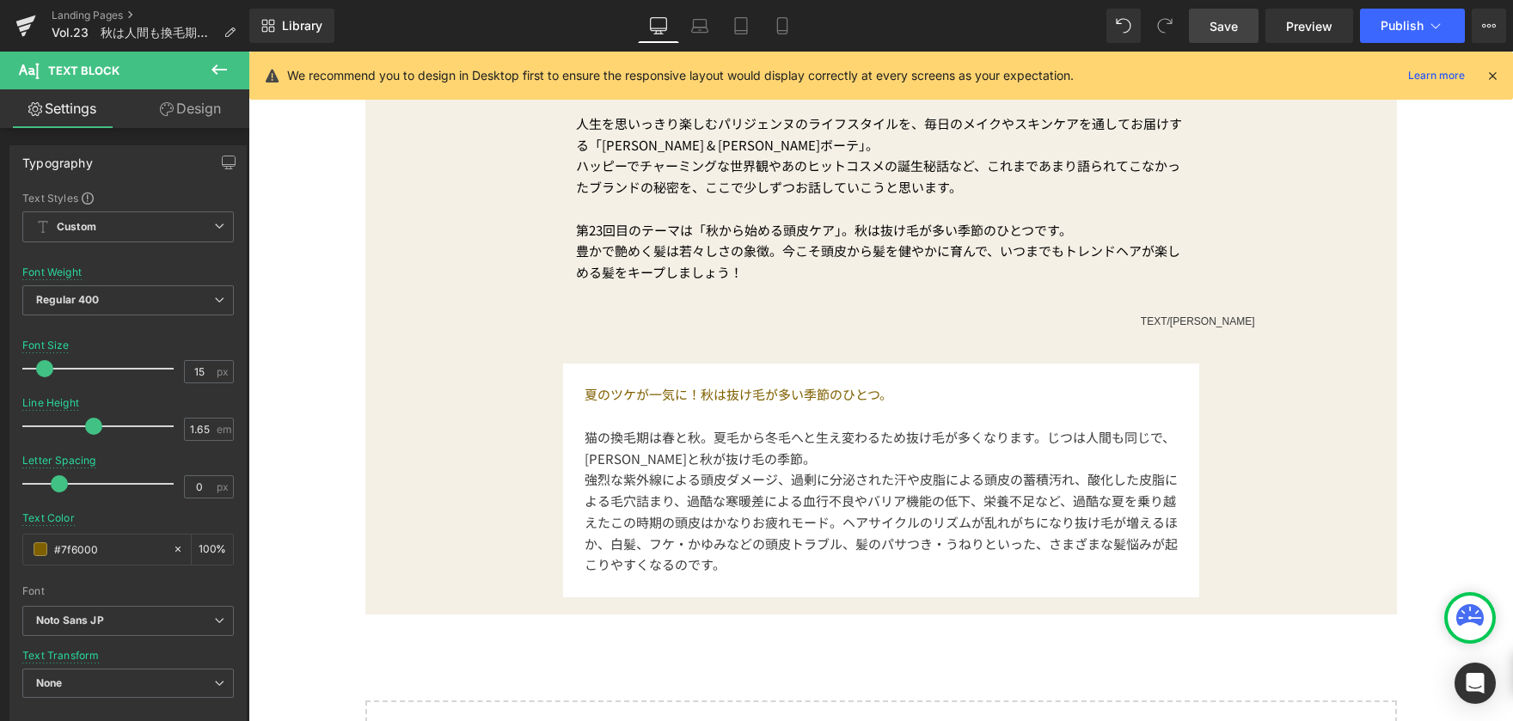
click at [213, 115] on link "Design" at bounding box center [190, 108] width 125 height 39
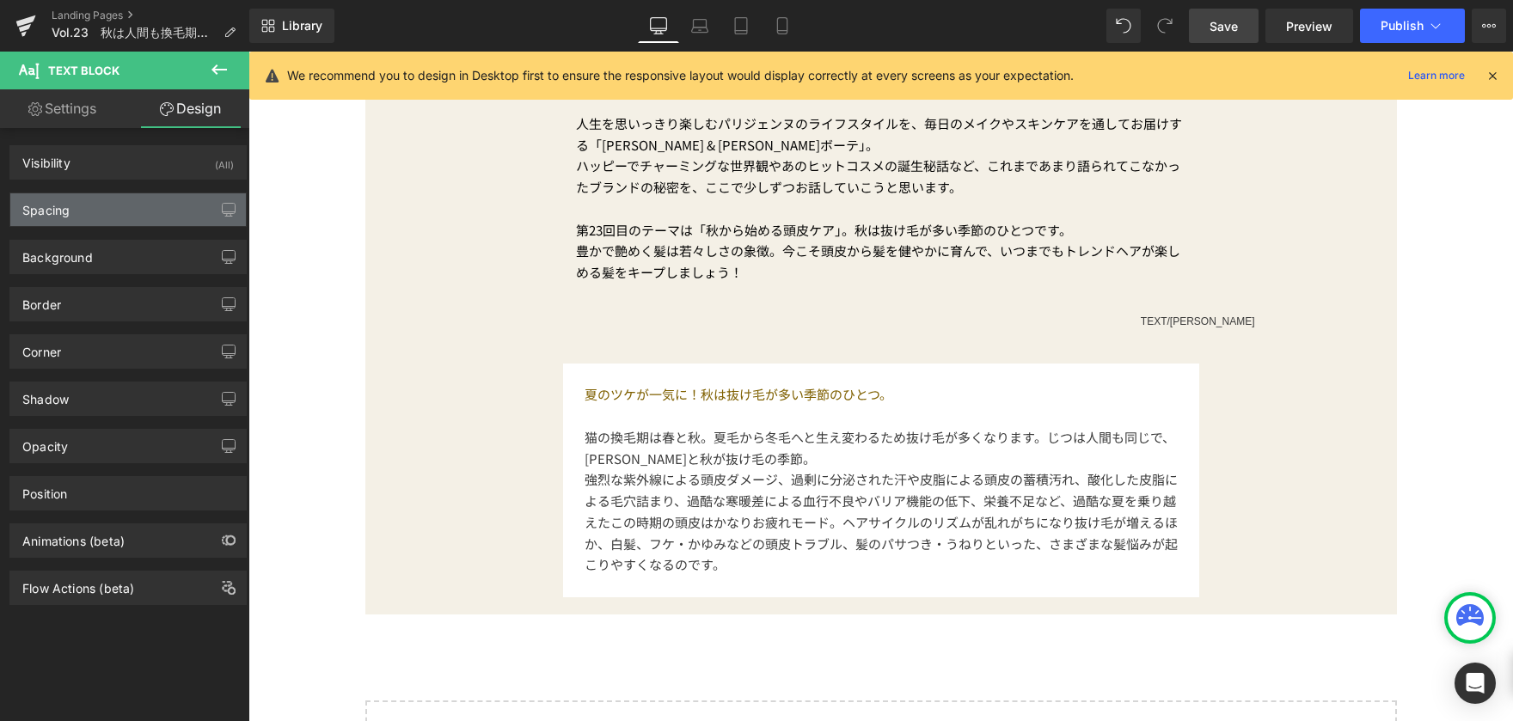
click at [156, 205] on div "Spacing" at bounding box center [128, 209] width 236 height 33
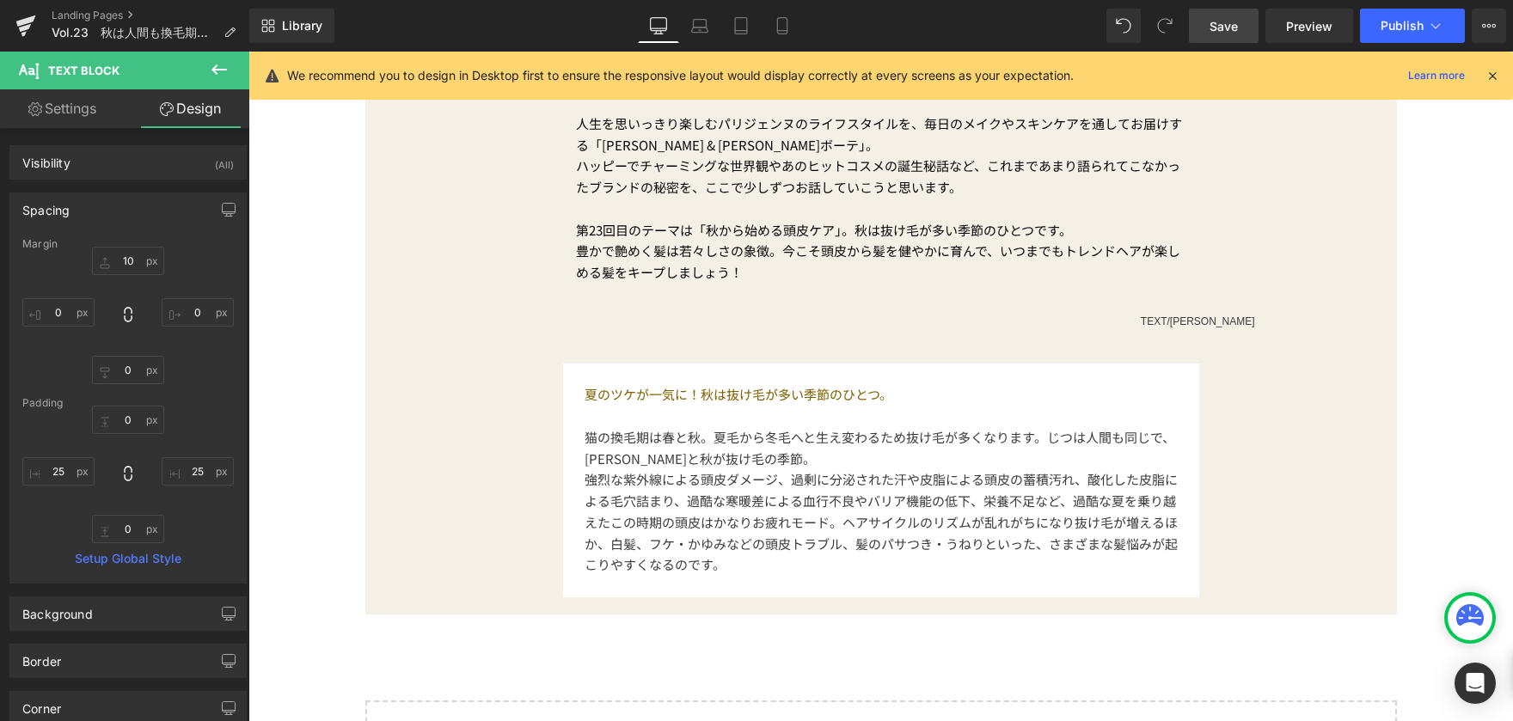
type input "10"
type input "0"
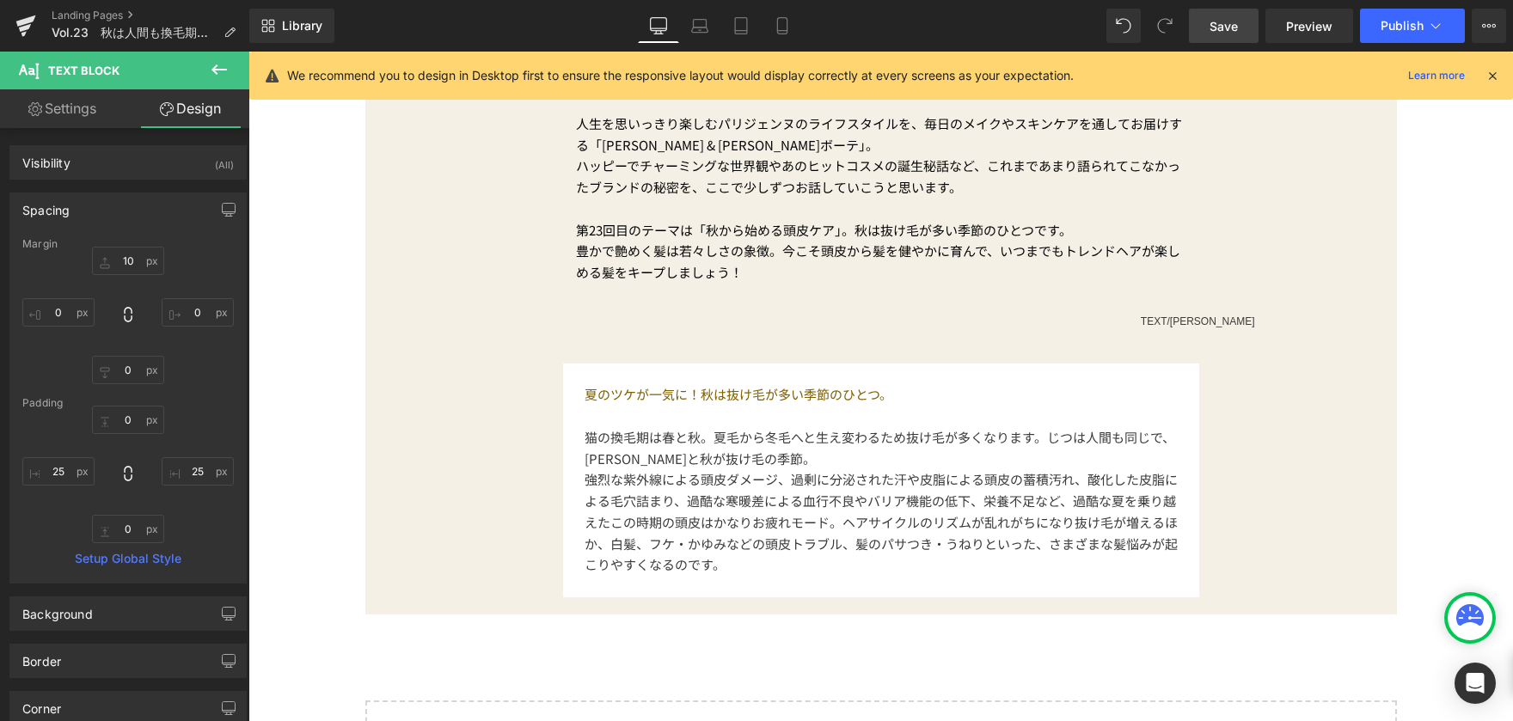
type input "25"
type input "0"
type input "25"
click at [782, 31] on icon at bounding box center [781, 31] width 9 height 0
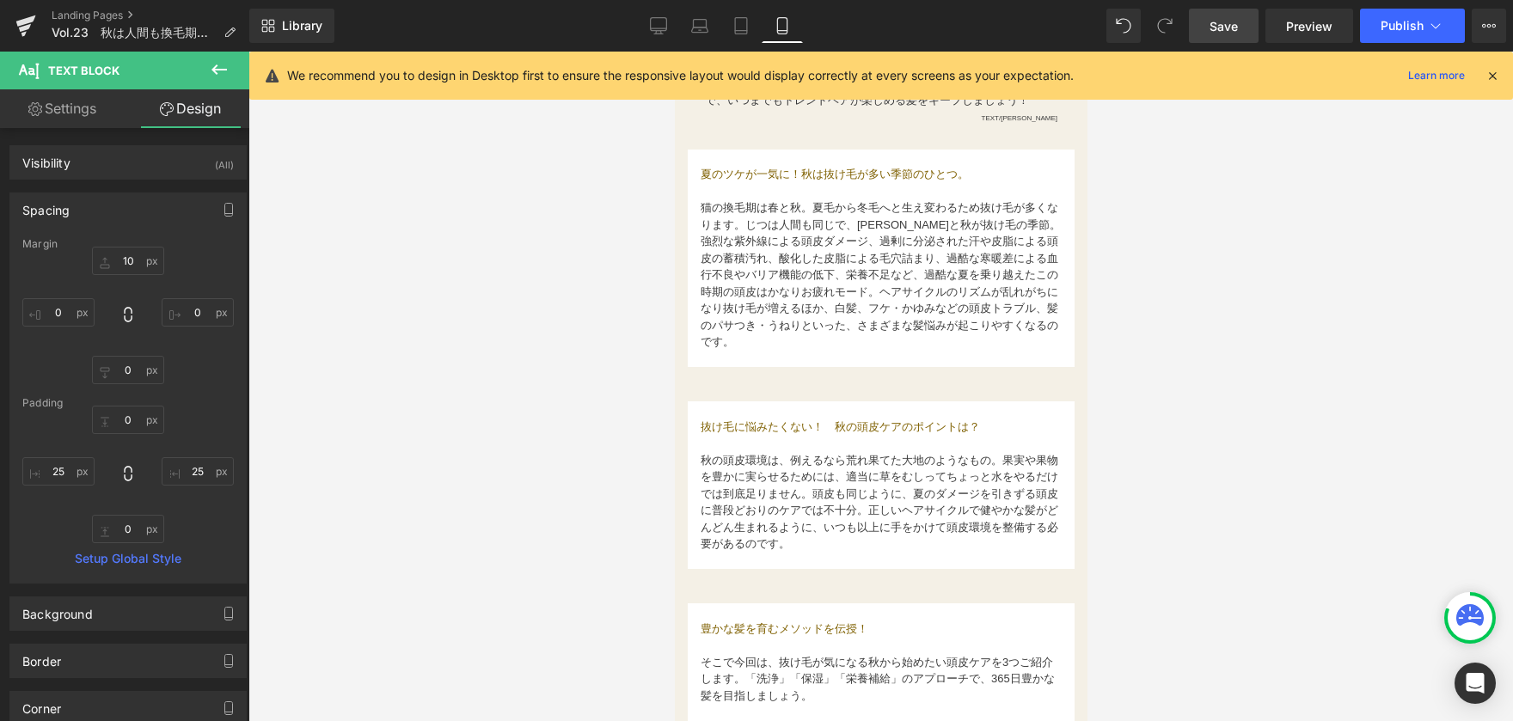
type input "10"
type input "150"
type input "0"
type input "150"
type input "0"
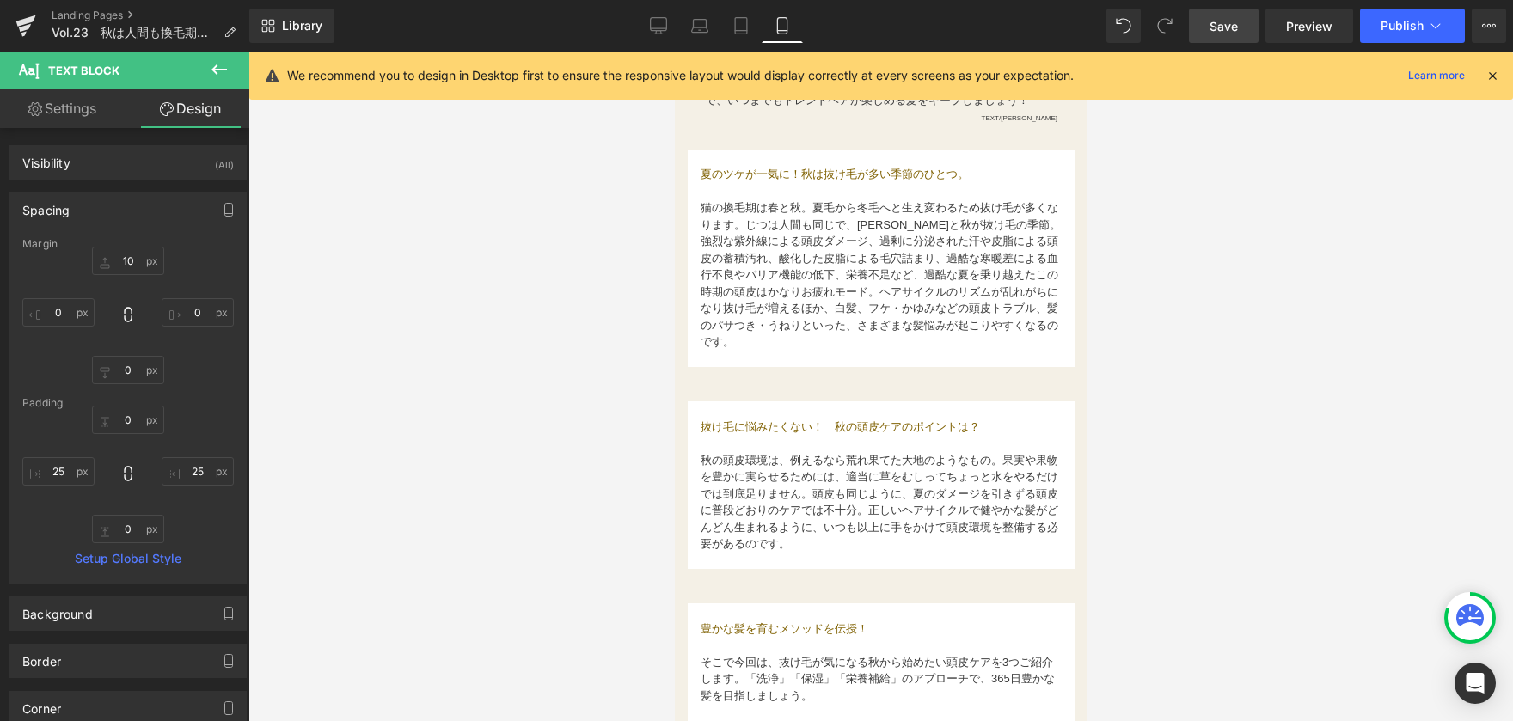
type input "25"
type input "0"
type input "25"
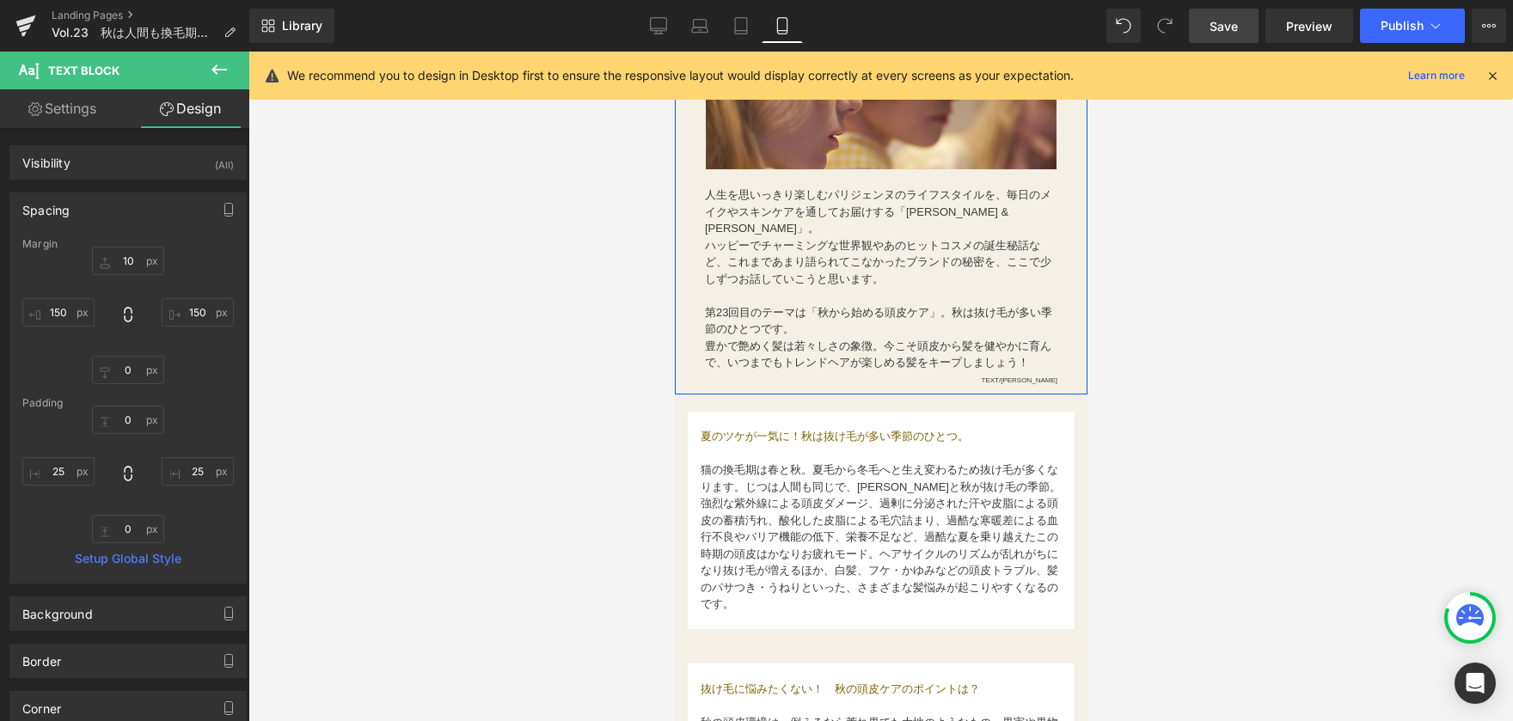
scroll to position [516, 0]
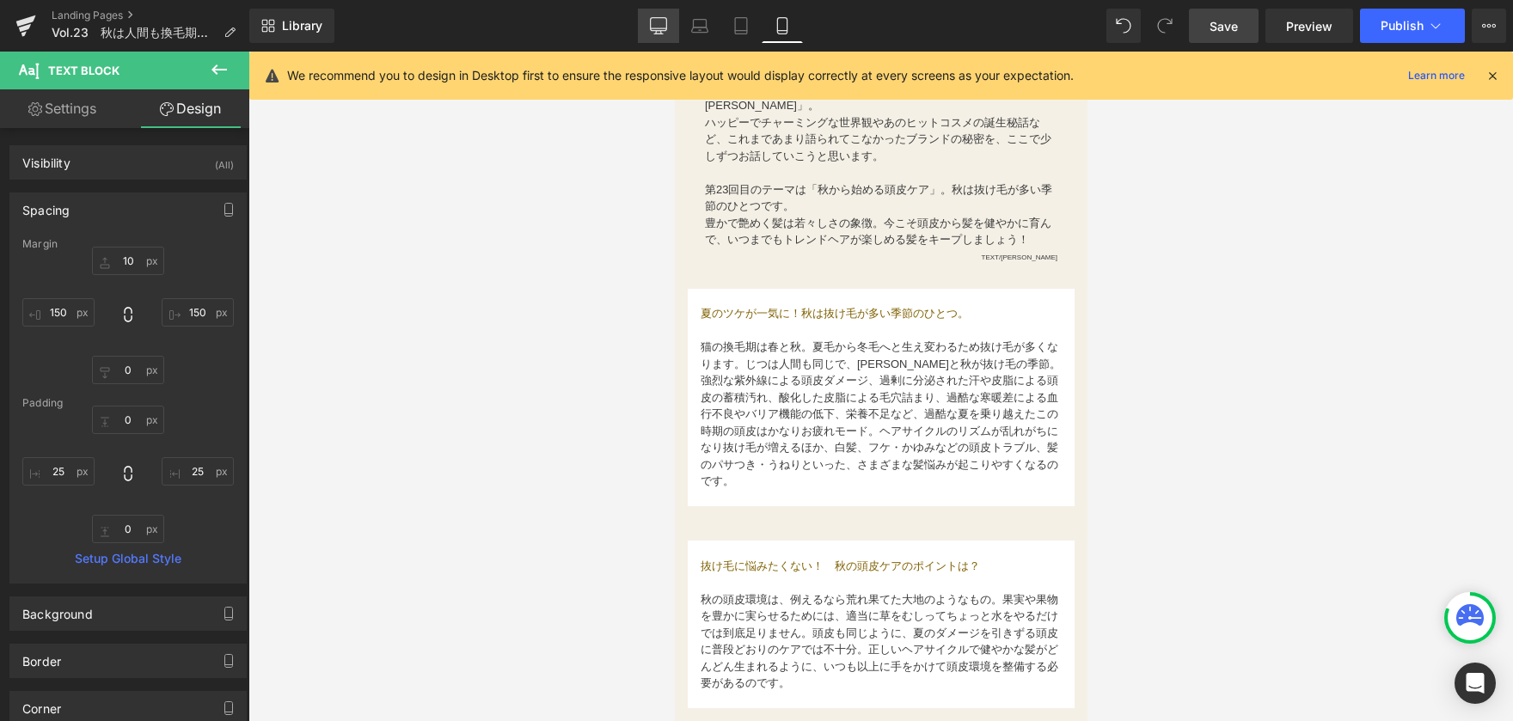
click at [653, 26] on icon at bounding box center [658, 25] width 17 height 17
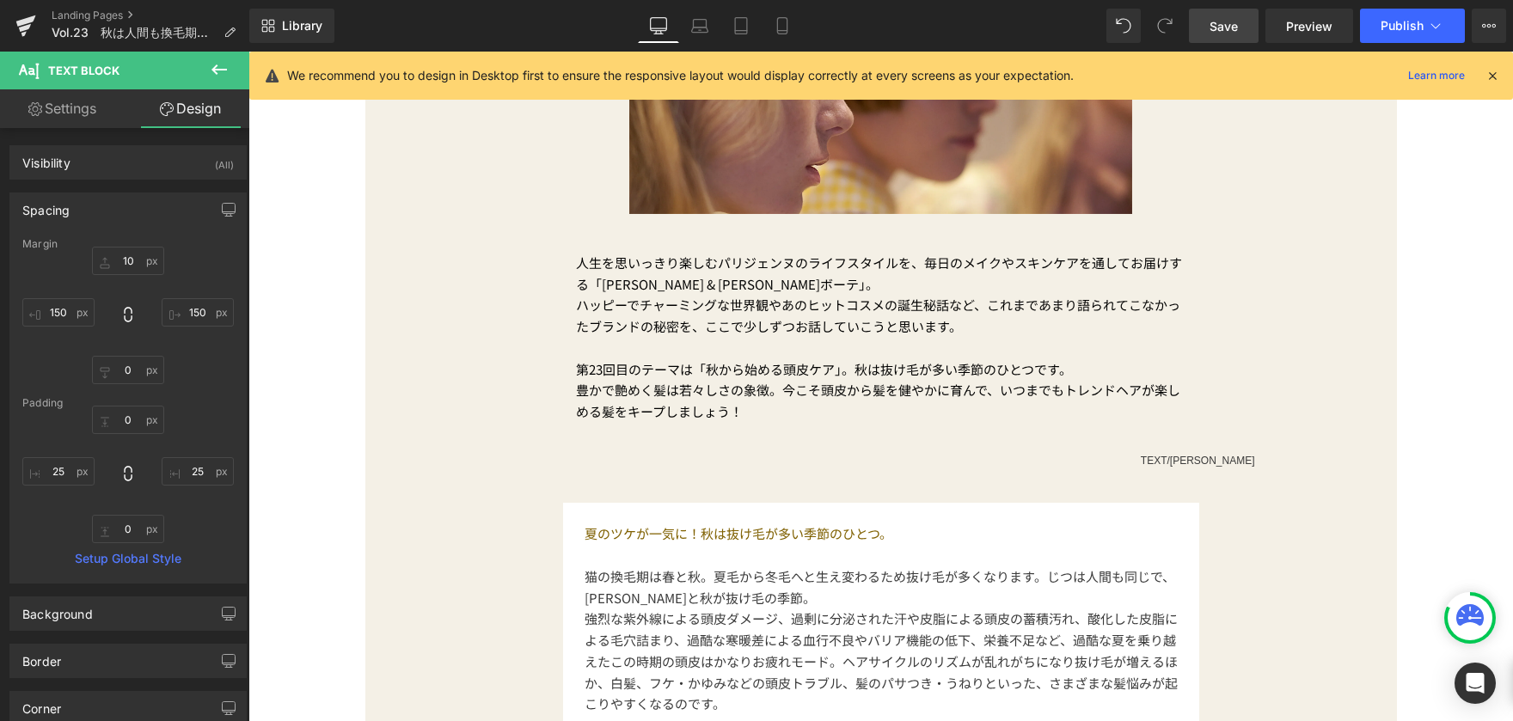
scroll to position [741, 0]
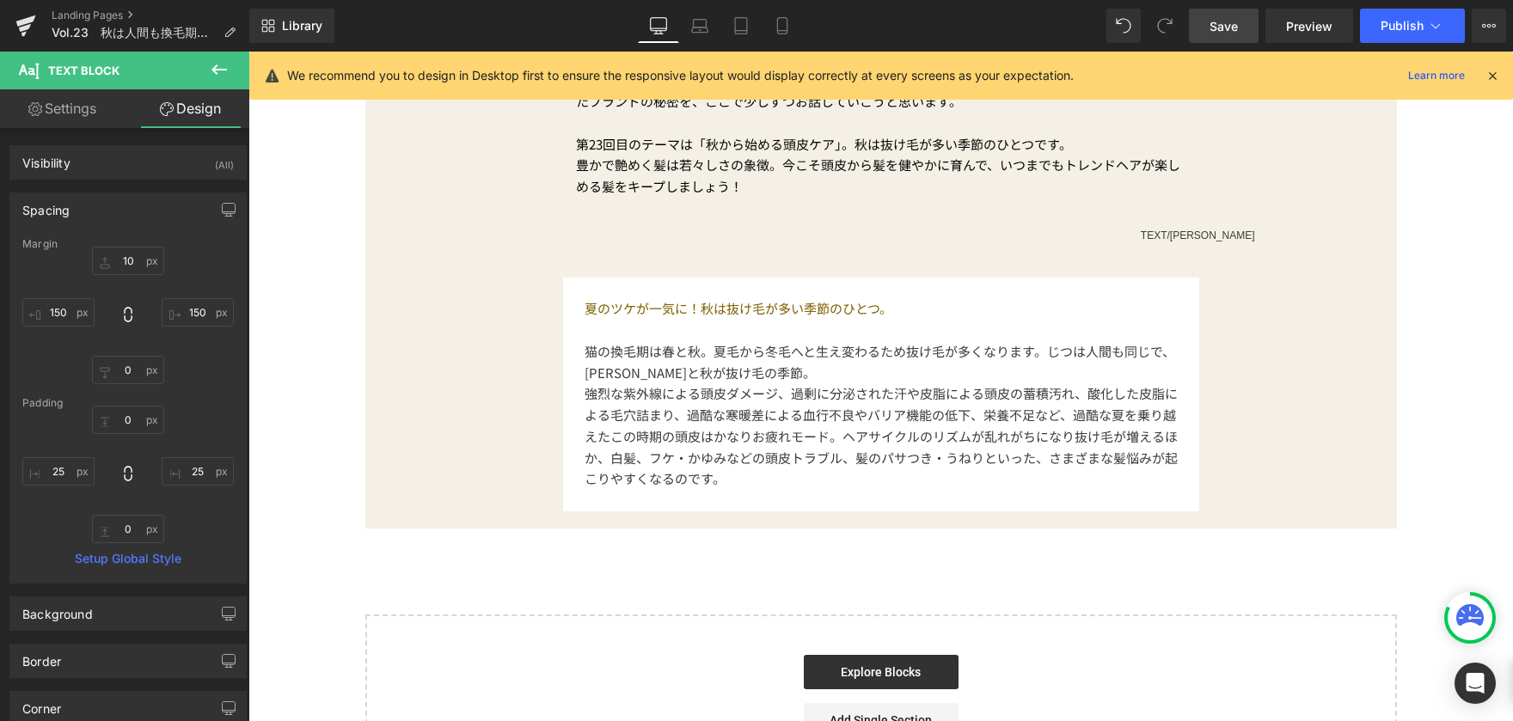
type input "10"
type input "0"
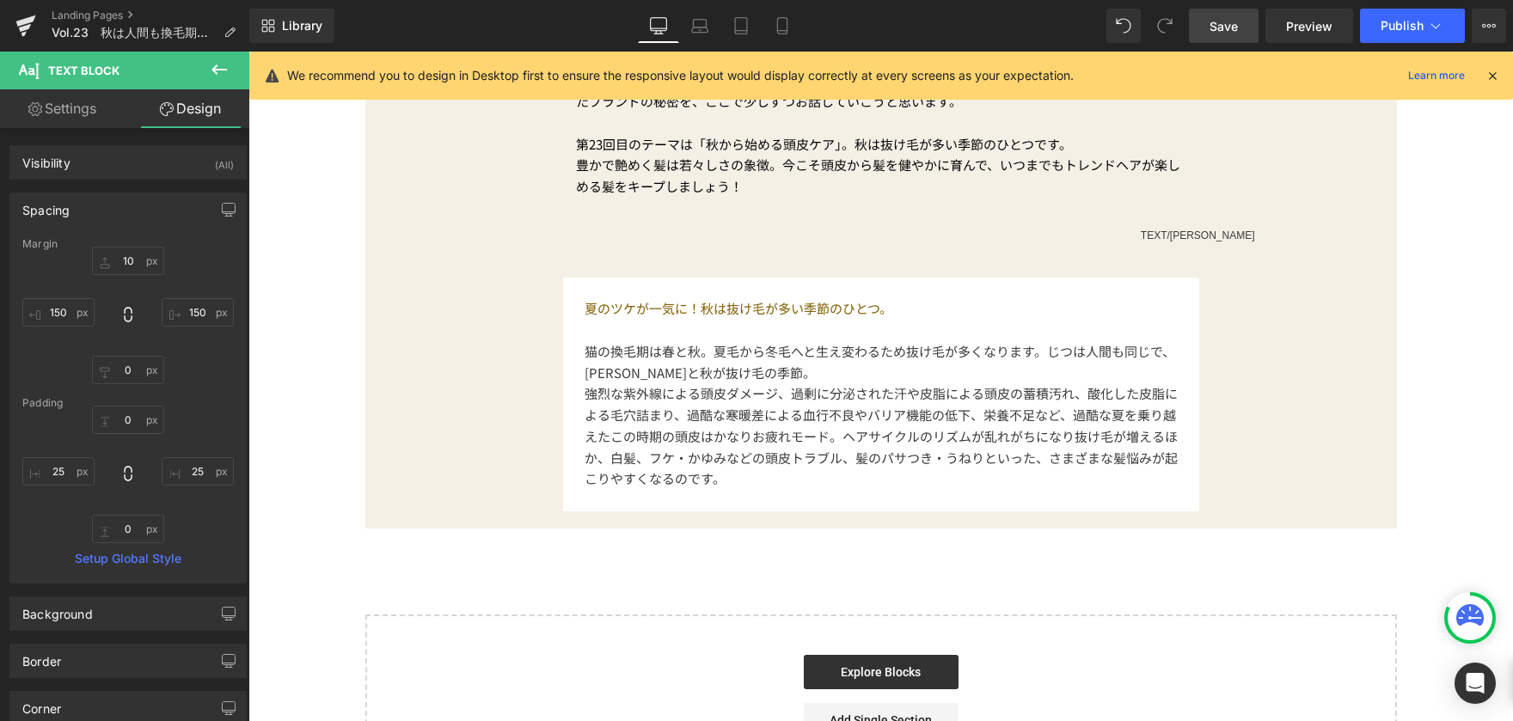
type input "25"
type input "0"
type input "25"
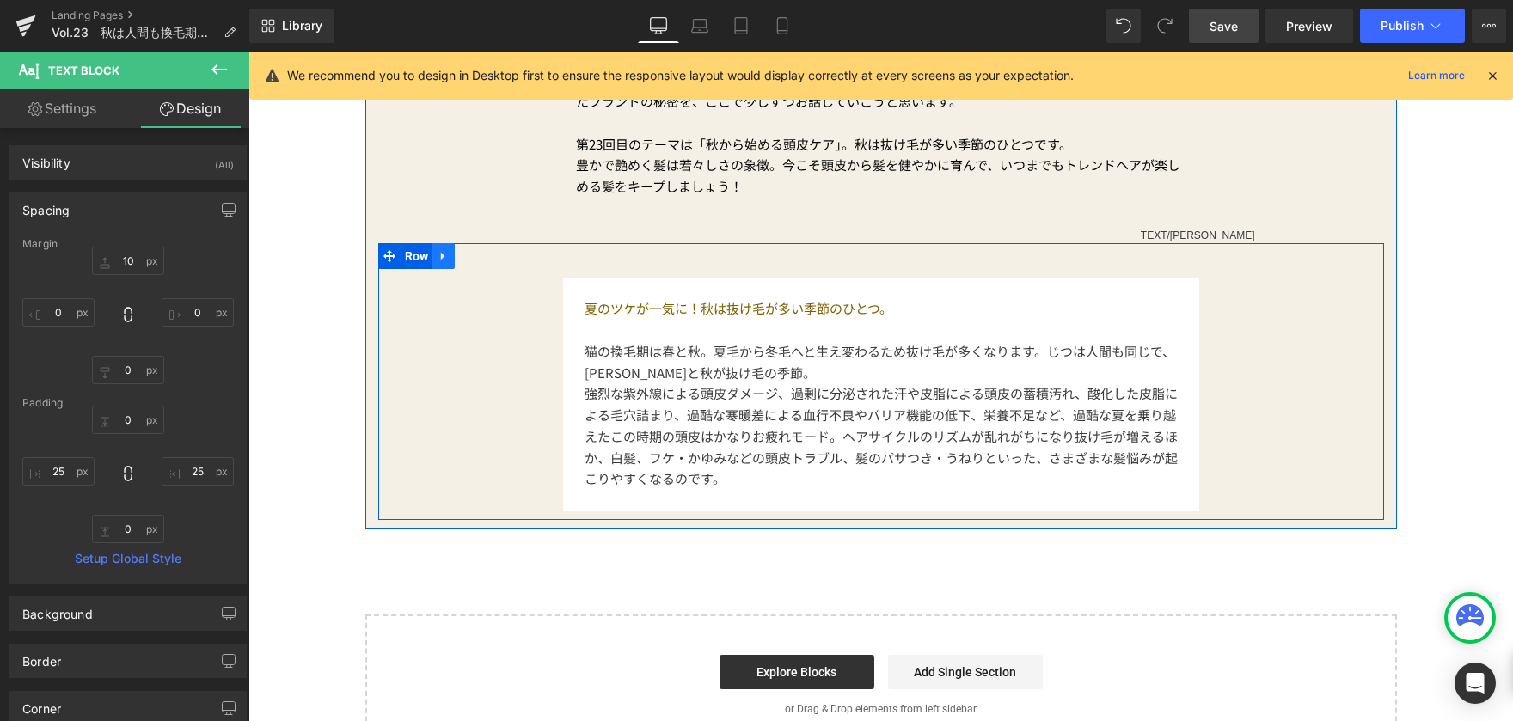
click at [446, 260] on link at bounding box center [443, 256] width 22 height 26
click at [460, 257] on icon at bounding box center [466, 256] width 12 height 12
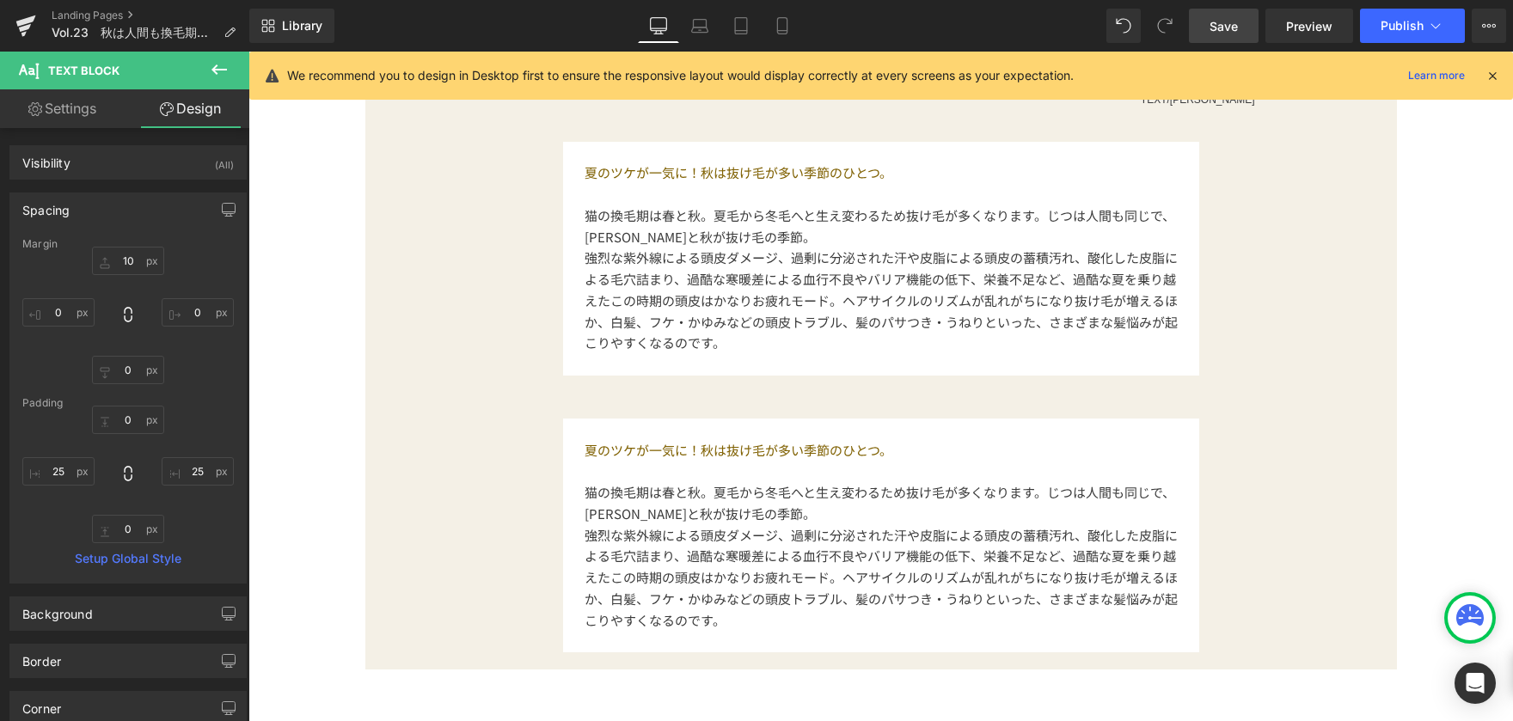
scroll to position [711, 0]
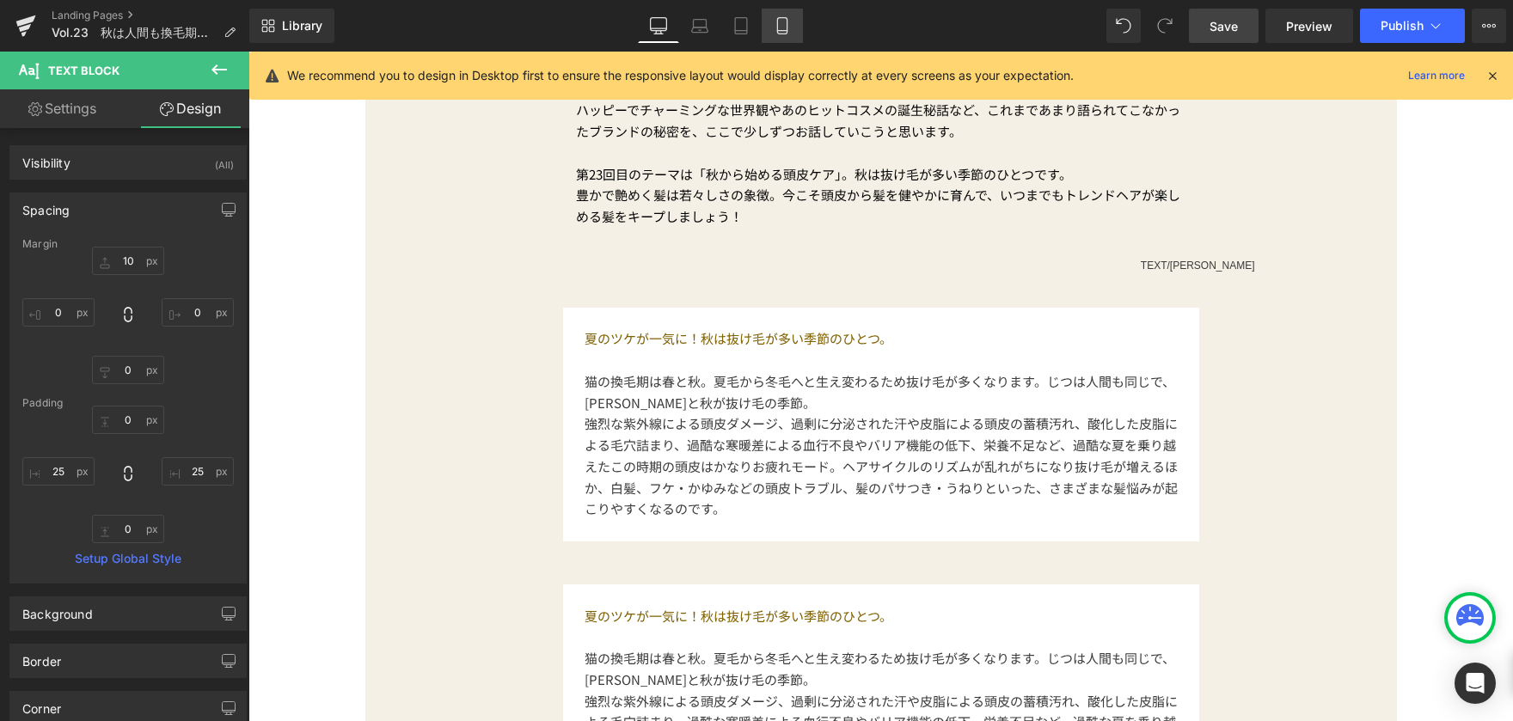
click at [778, 38] on link "Mobile" at bounding box center [782, 26] width 41 height 34
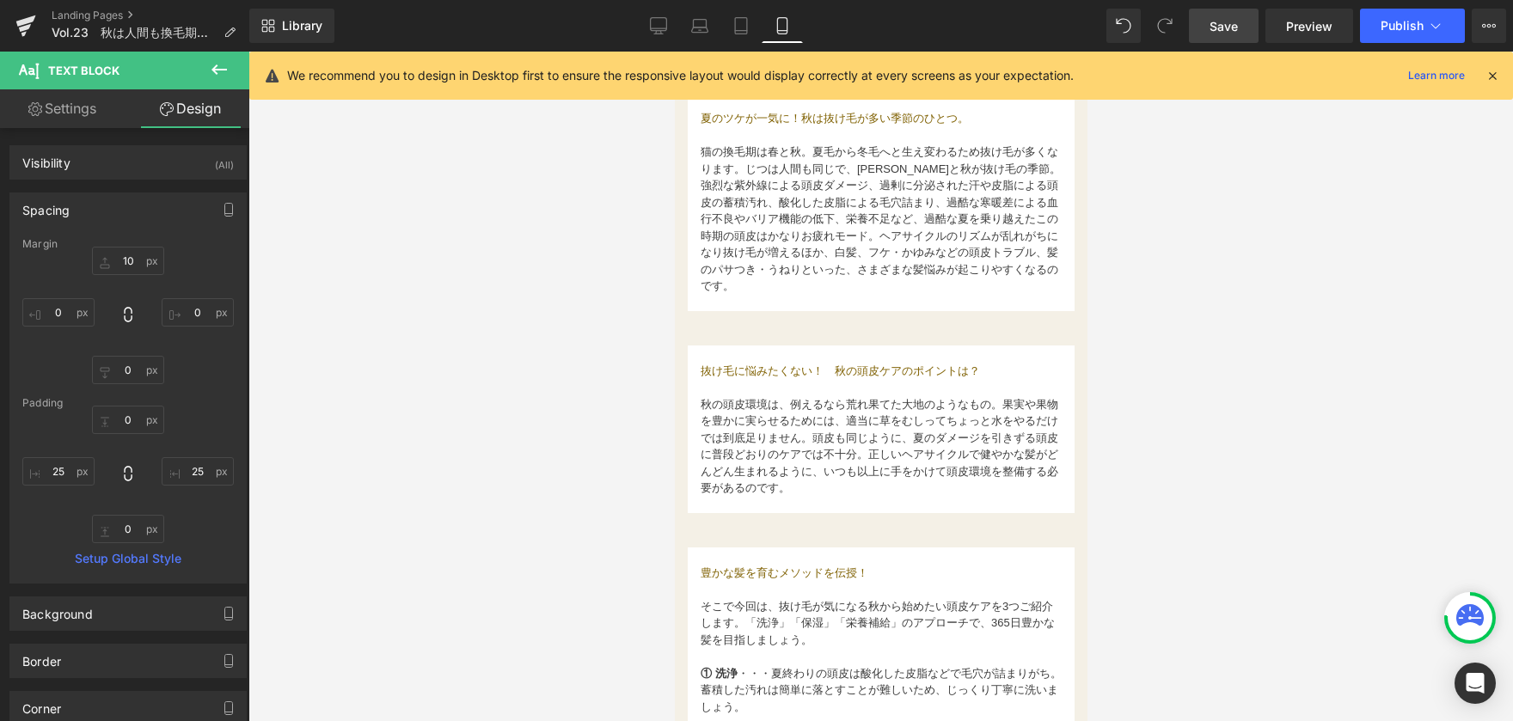
type input "10"
type input "150"
type input "0"
type input "150"
type input "0"
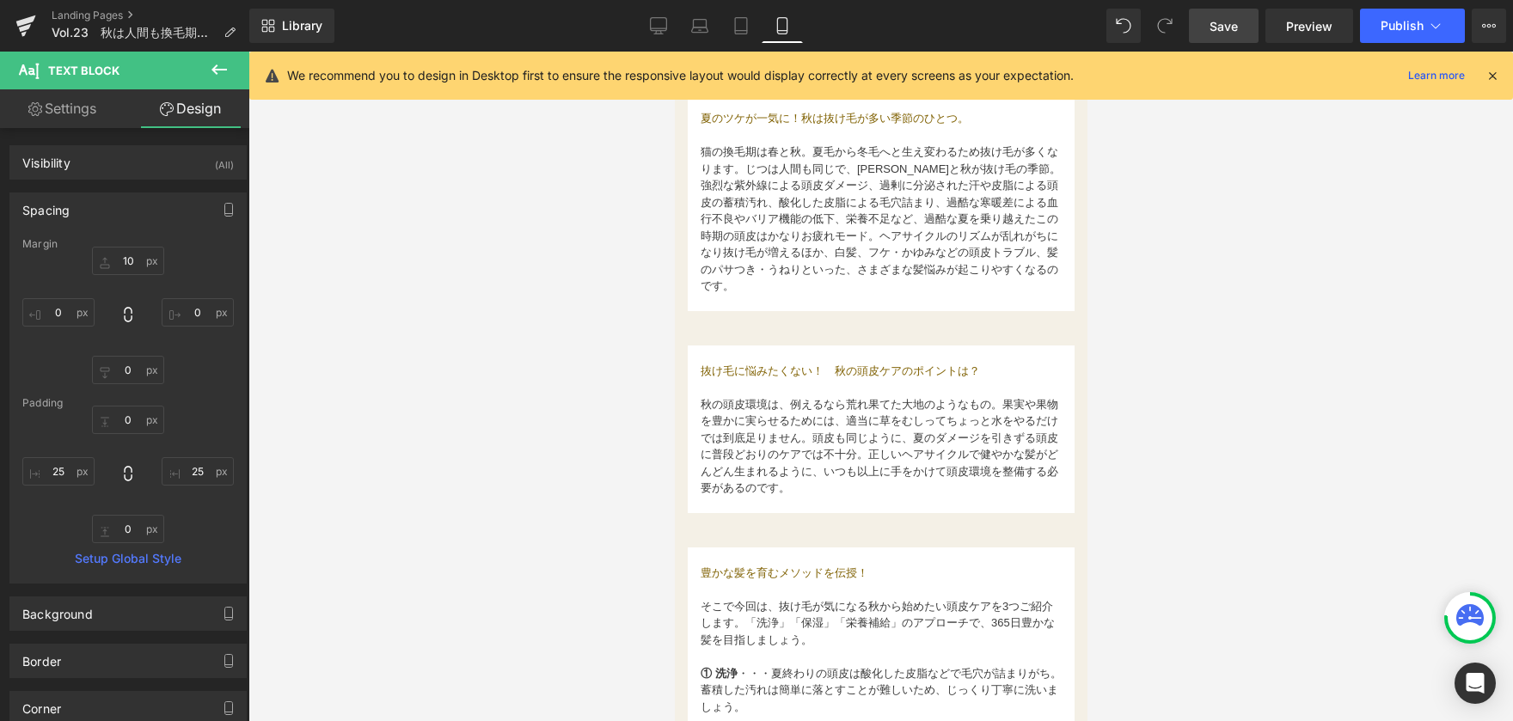
type input "25"
type input "0"
type input "25"
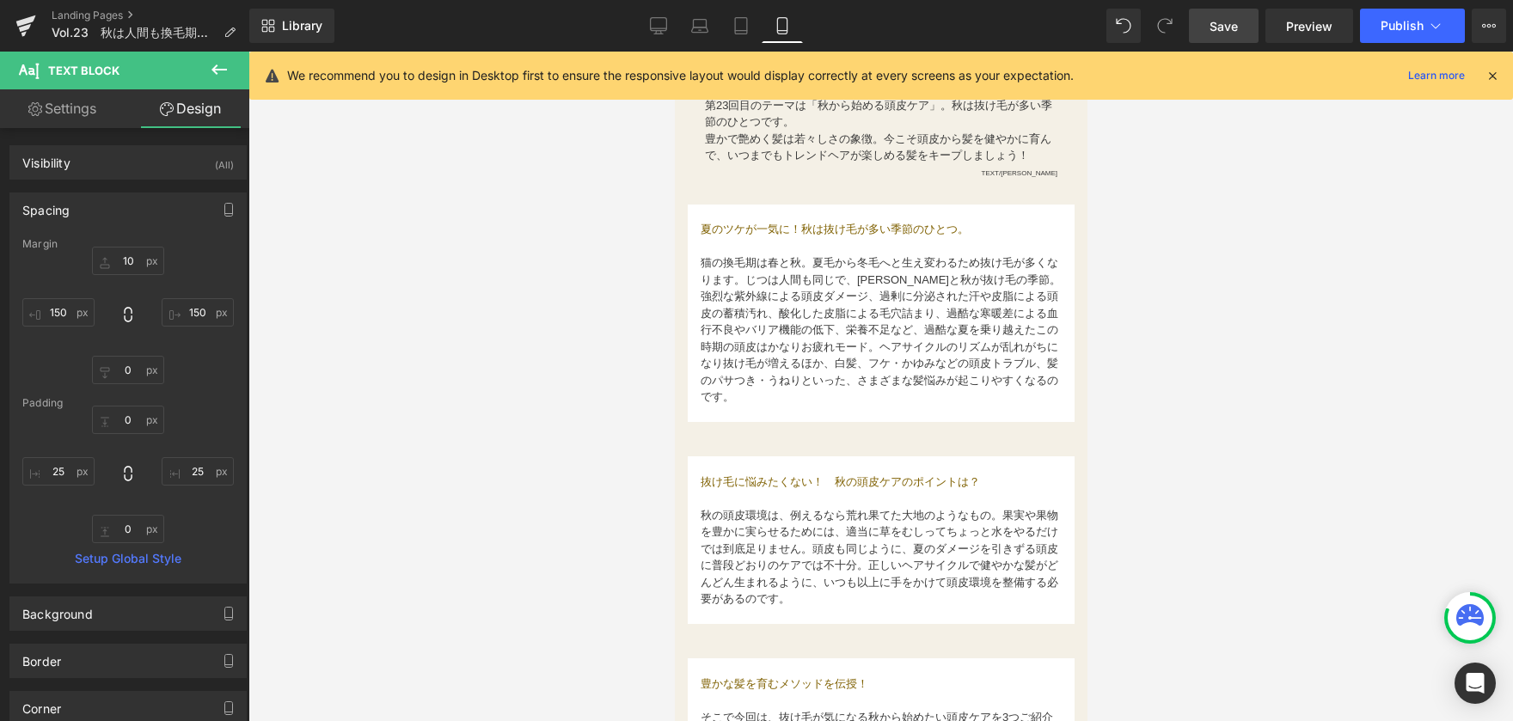
scroll to position [602, 0]
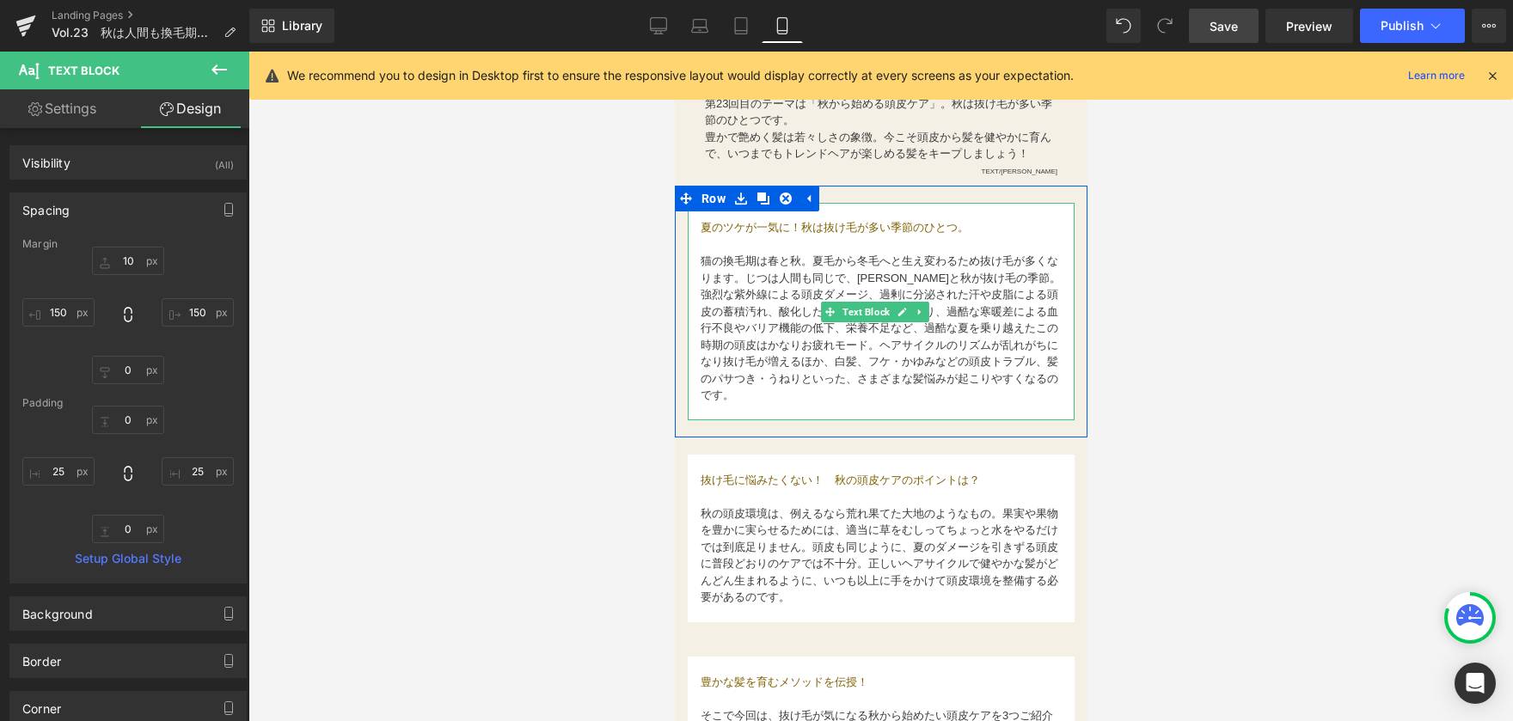
click at [726, 254] on font "猫の換毛期は春と秋。夏毛から冬毛へと生え変わるため抜け毛が多くなります。じつは人間も同じで、[PERSON_NAME]と秋が抜け毛の季節。" at bounding box center [880, 269] width 360 height 30
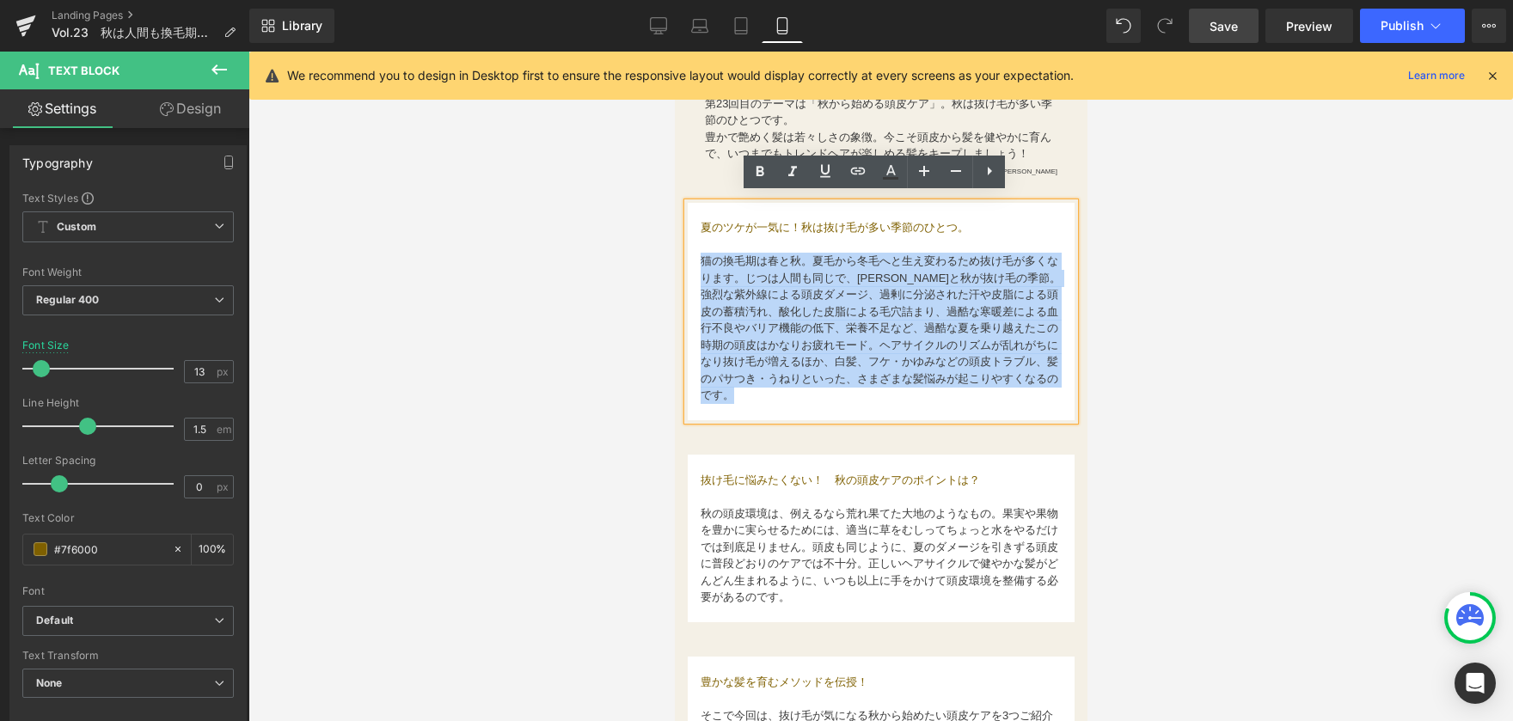
drag, startPoint x: 696, startPoint y: 252, endPoint x: 820, endPoint y: 385, distance: 181.9
click at [820, 385] on div "夏のツケが一気に！秋は抜け毛が多い季節のひとつ。 猫の換毛期は春と秋。夏毛から冬毛へと生え変わるため抜け毛が多くなります。じつは人間も同じで、[PERSON_…" at bounding box center [880, 312] width 387 height 218
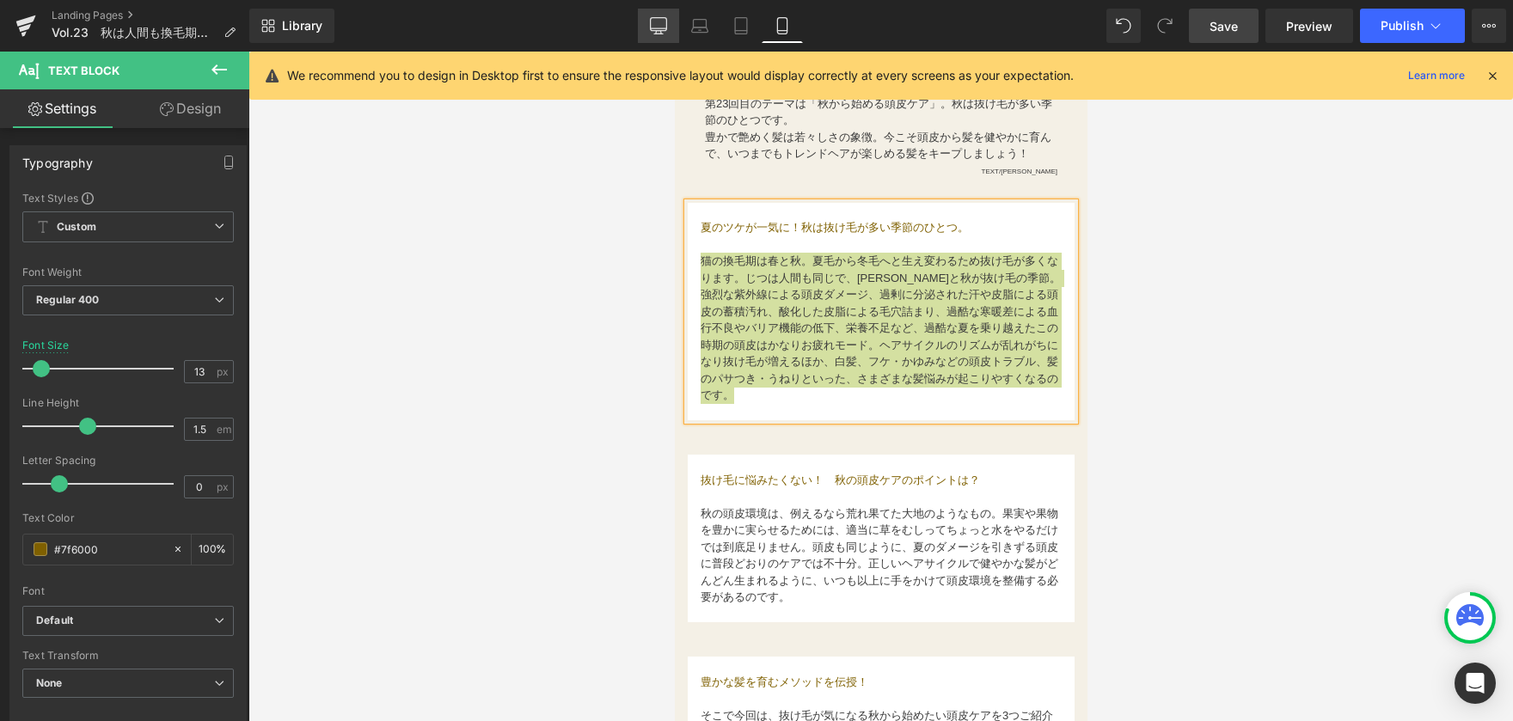
click at [659, 27] on icon at bounding box center [658, 25] width 17 height 17
type input "15"
type input "100"
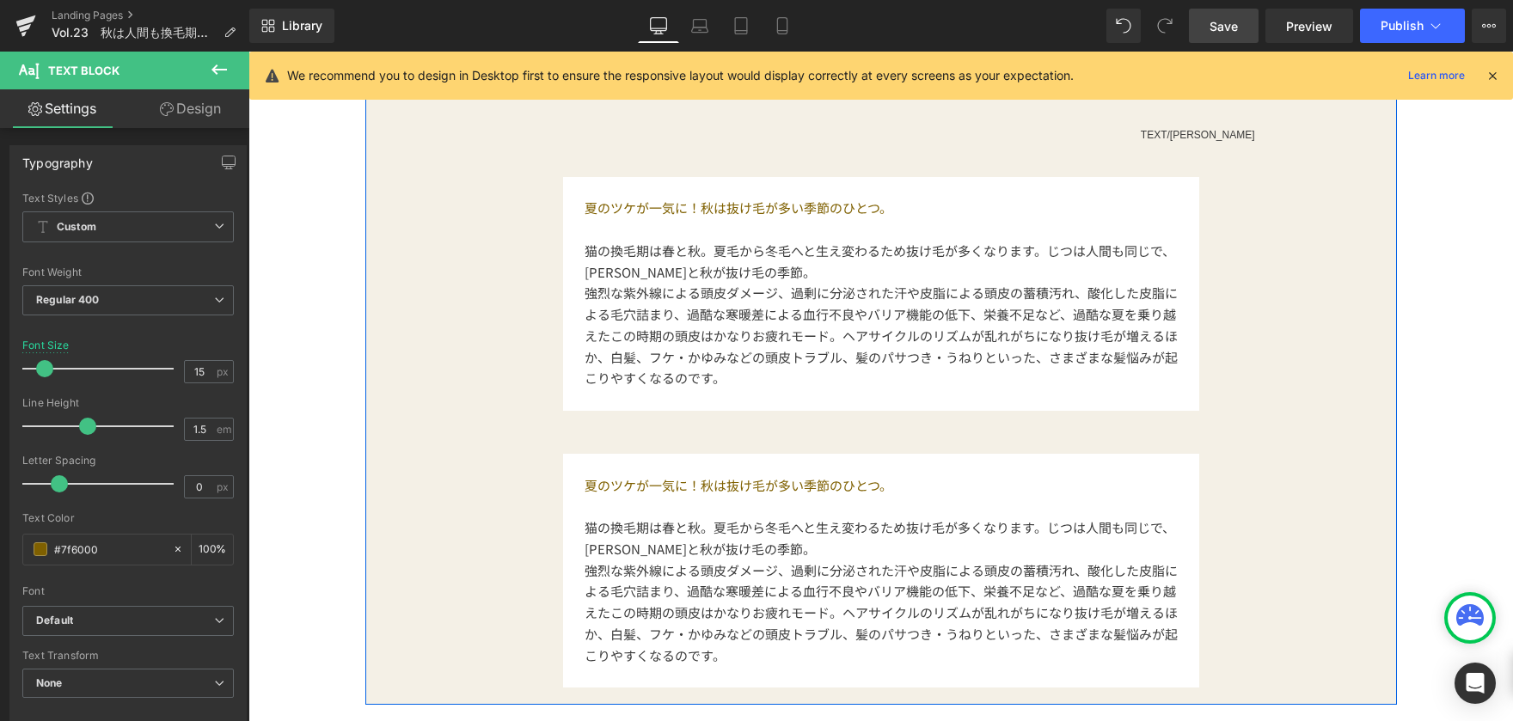
scroll to position [860, 0]
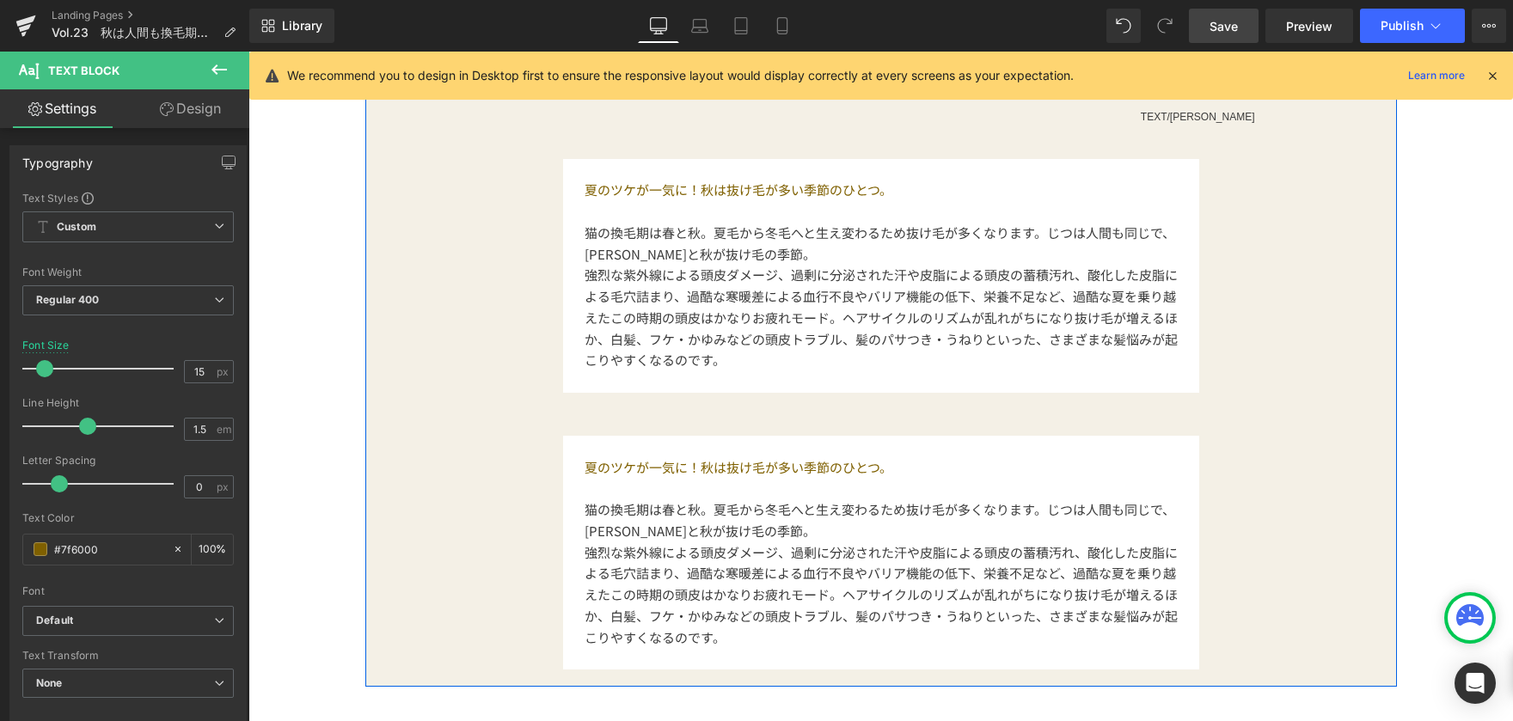
click at [594, 512] on span "猫の換毛期は春と秋。夏毛から冬毛へと生え変わるため抜け毛が多くなります。じつは人間も同じで、[PERSON_NAME]と秋が抜け毛の季節。" at bounding box center [880, 520] width 591 height 40
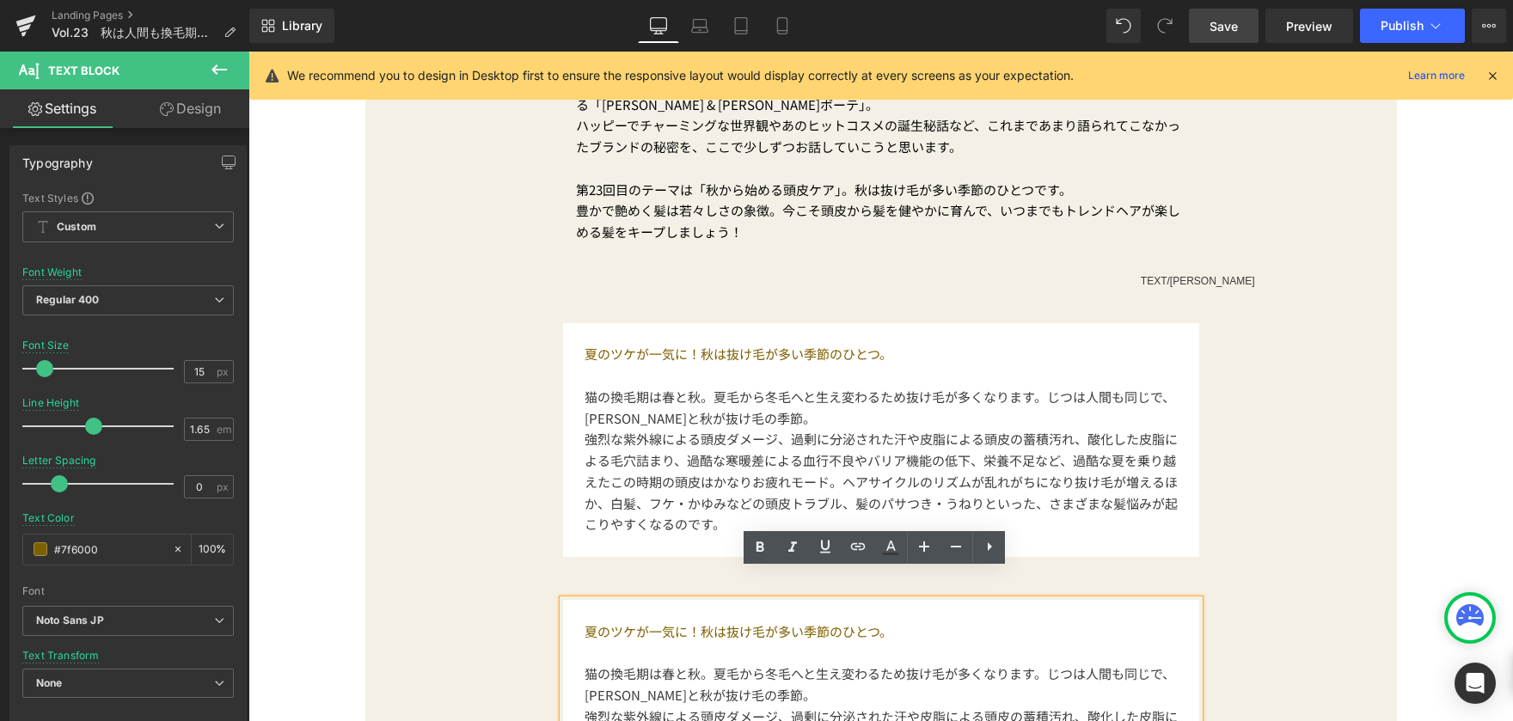
scroll to position [688, 0]
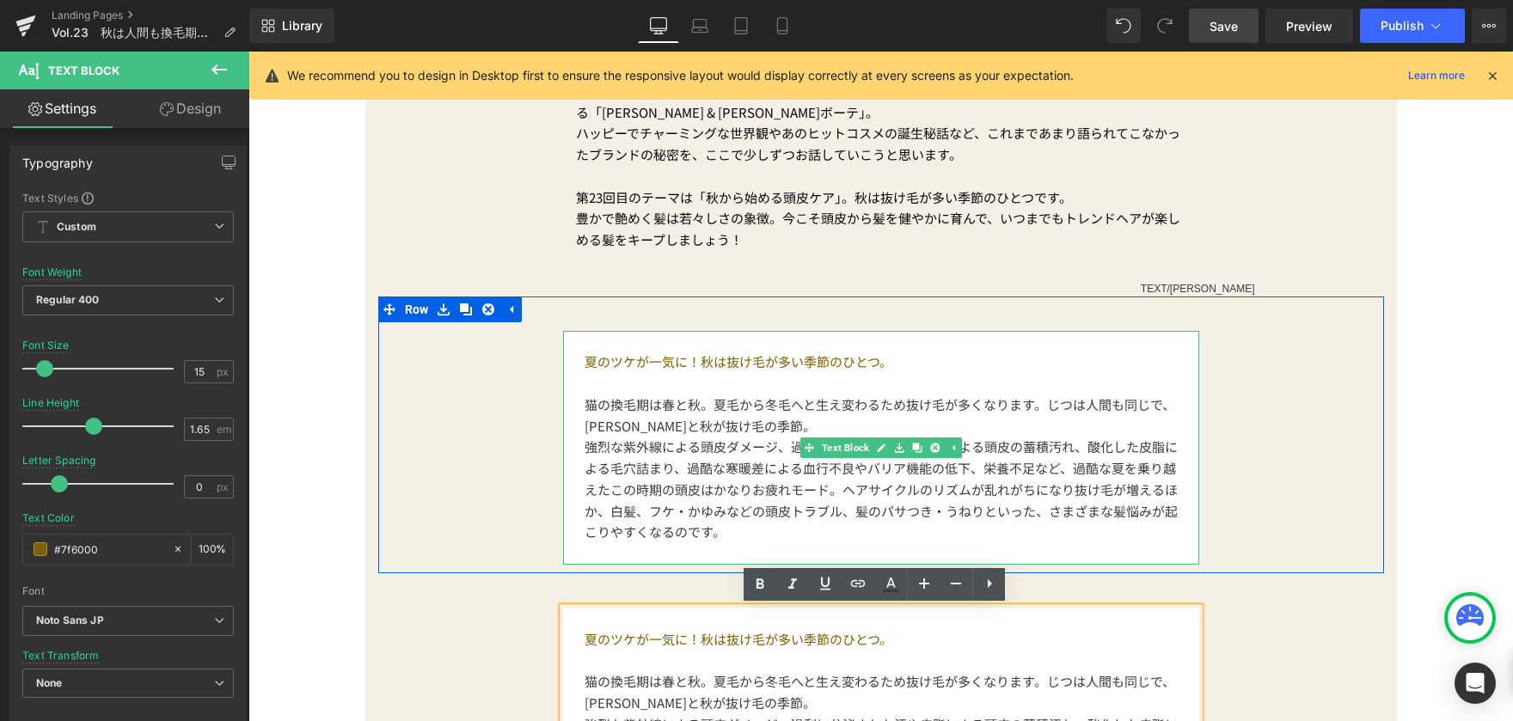
click at [627, 476] on span "強烈な紫外線による頭皮ダメージ、過剰に分泌された汗や皮脂による頭皮の蓄積汚れ、酸化した皮脂による毛穴詰まり、過酷な寒暖差による血行不良やバリア機能の低下、栄養…" at bounding box center [881, 489] width 593 height 103
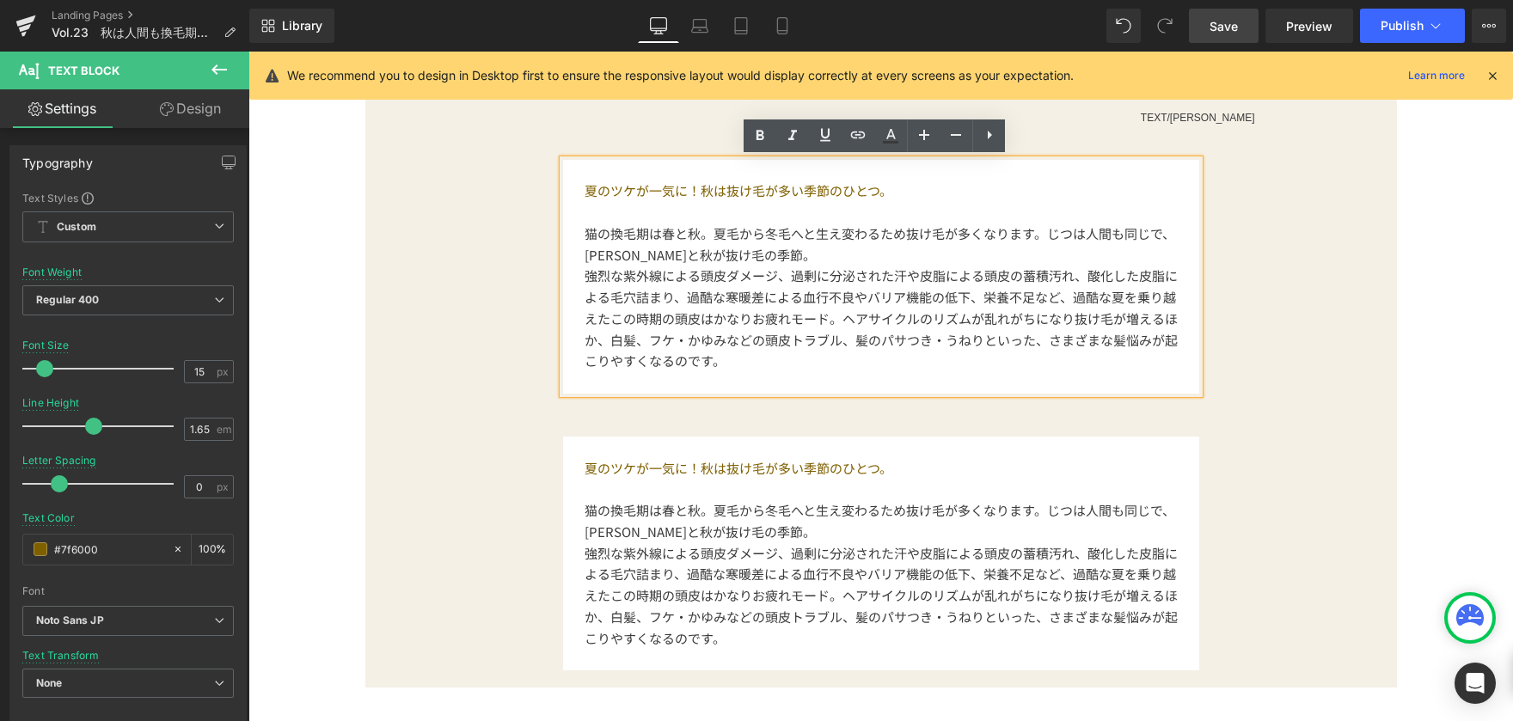
scroll to position [860, 0]
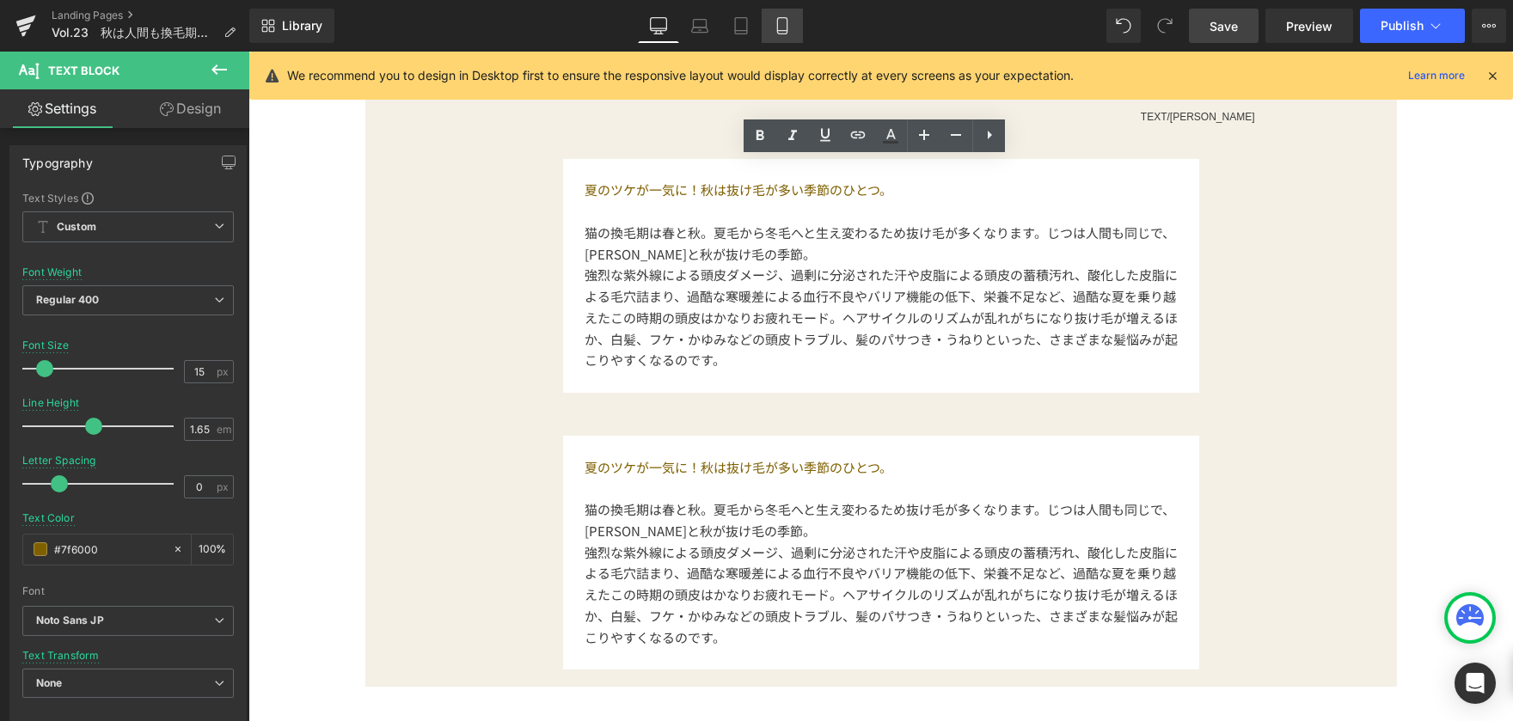
click at [785, 21] on icon at bounding box center [782, 25] width 17 height 17
type input "11"
type input "1.5"
type input "#3a3a3a"
type input "100"
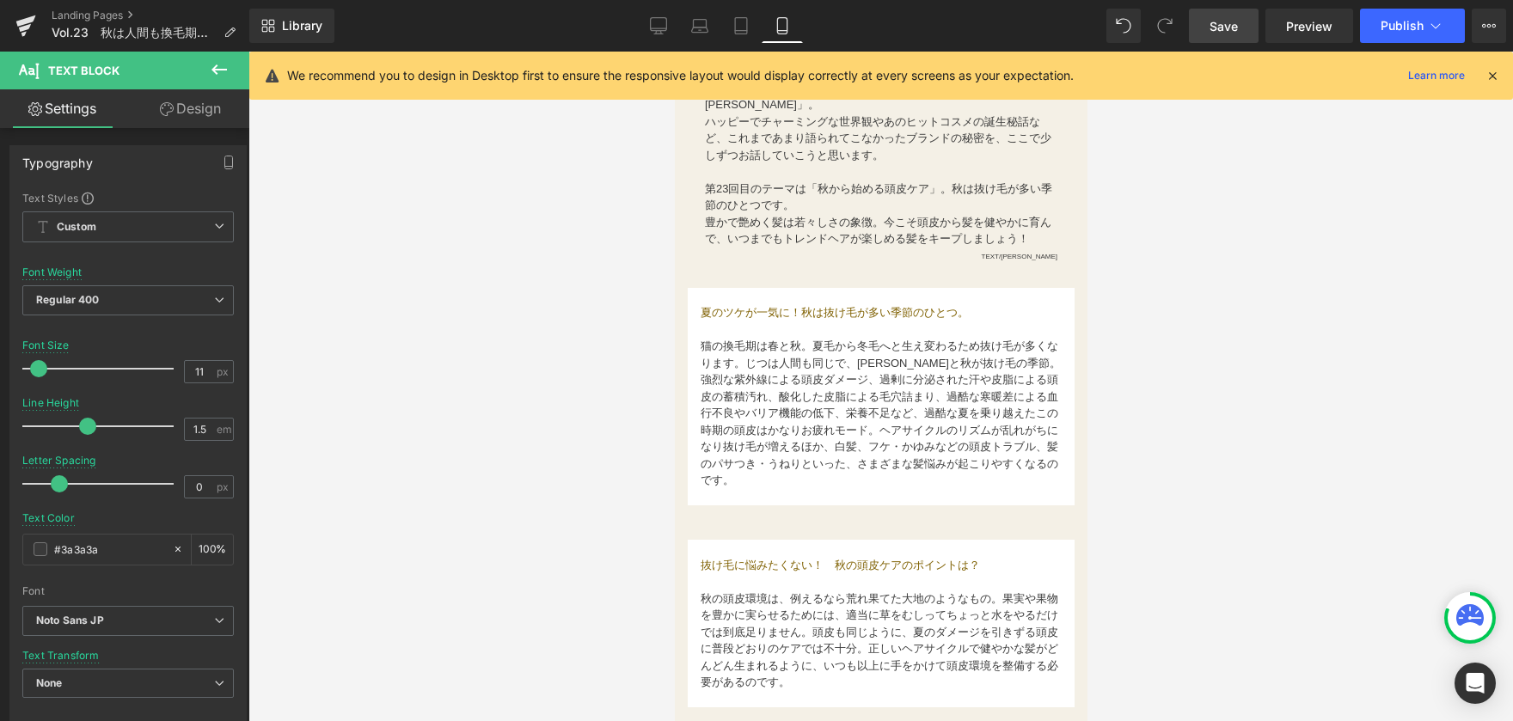
scroll to position [516, 0]
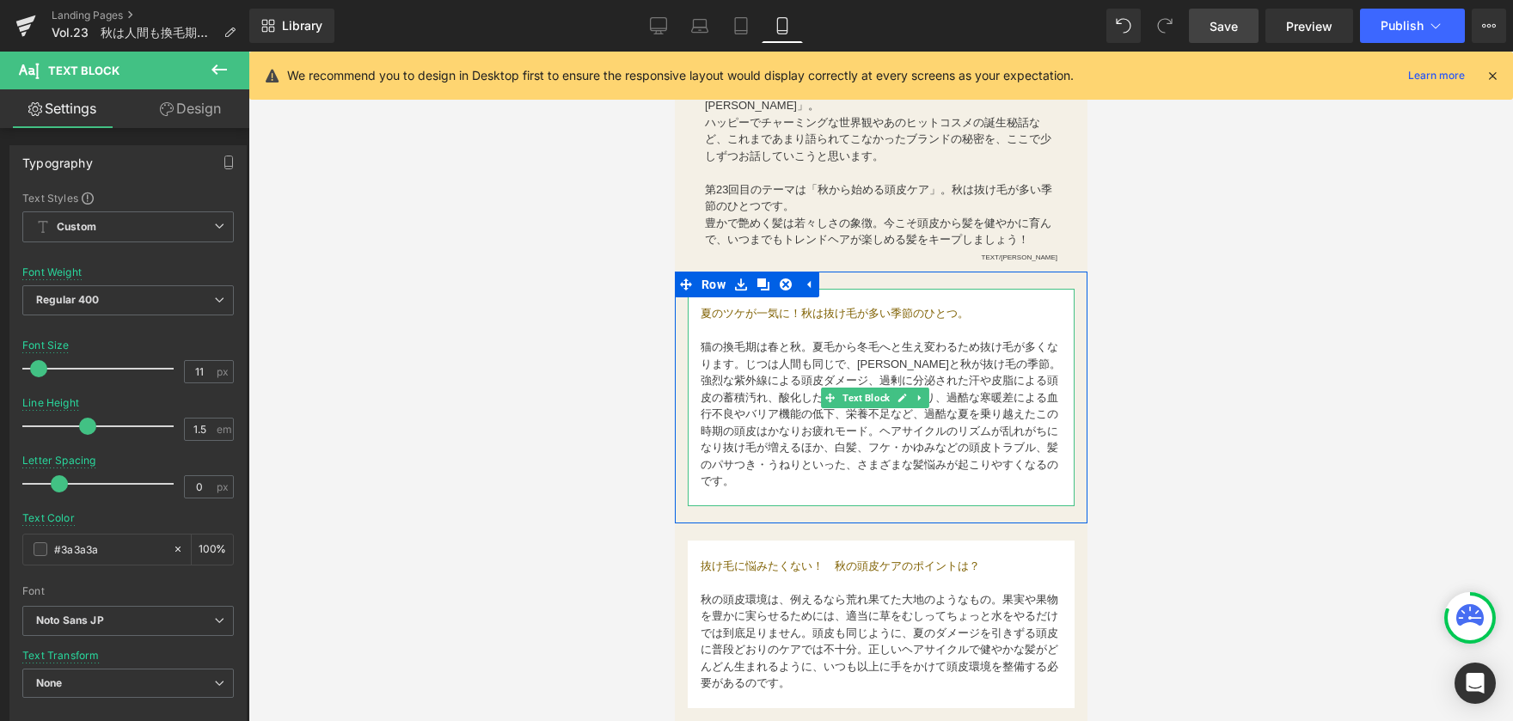
click at [698, 348] on div "夏のツケが一気に！秋は抜け毛が多い季節のひとつ。 猫の換毛期は春と秋。夏毛から冬毛へと生え変わるため抜け毛が多くなります。じつは人間も同じで、[PERSON_…" at bounding box center [880, 398] width 387 height 218
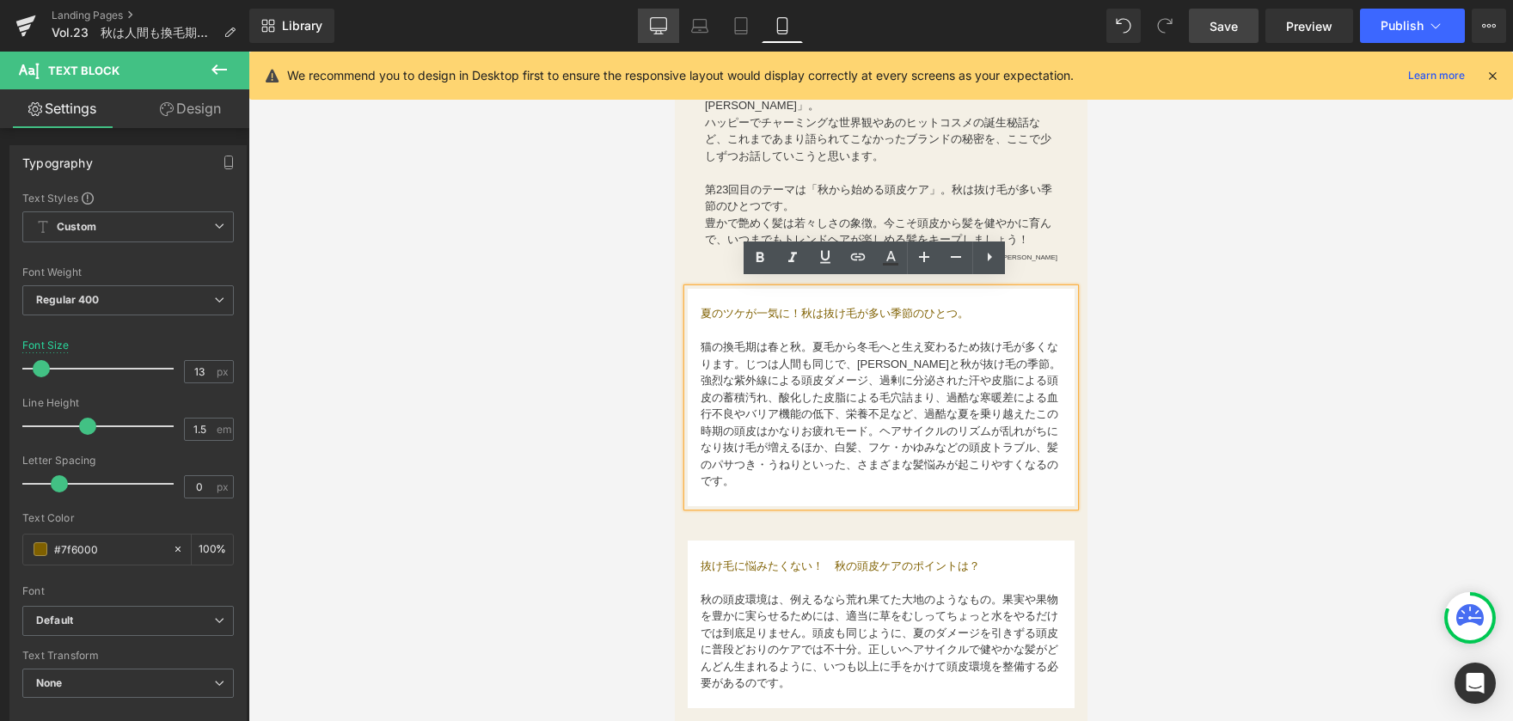
click at [665, 26] on icon at bounding box center [658, 25] width 17 height 17
type input "15"
type input "100"
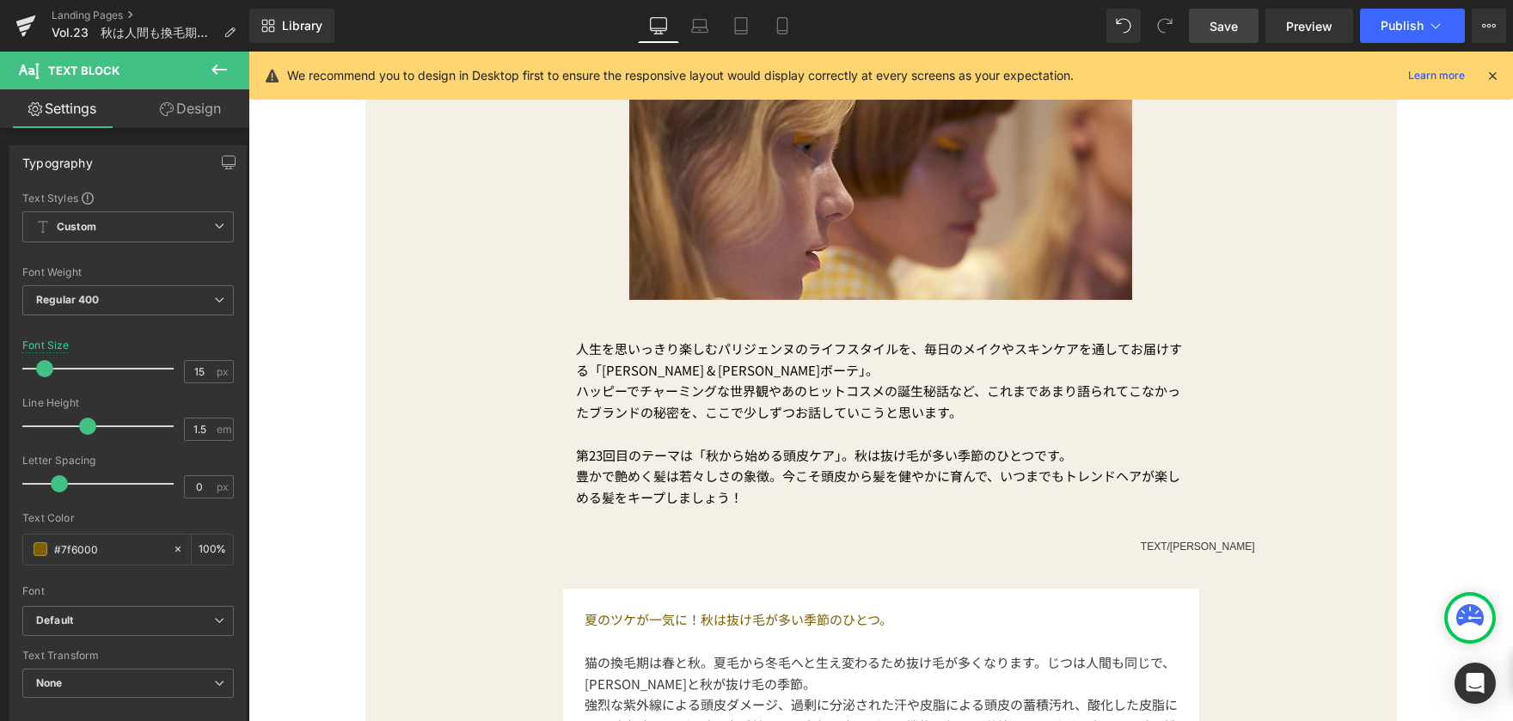
scroll to position [774, 0]
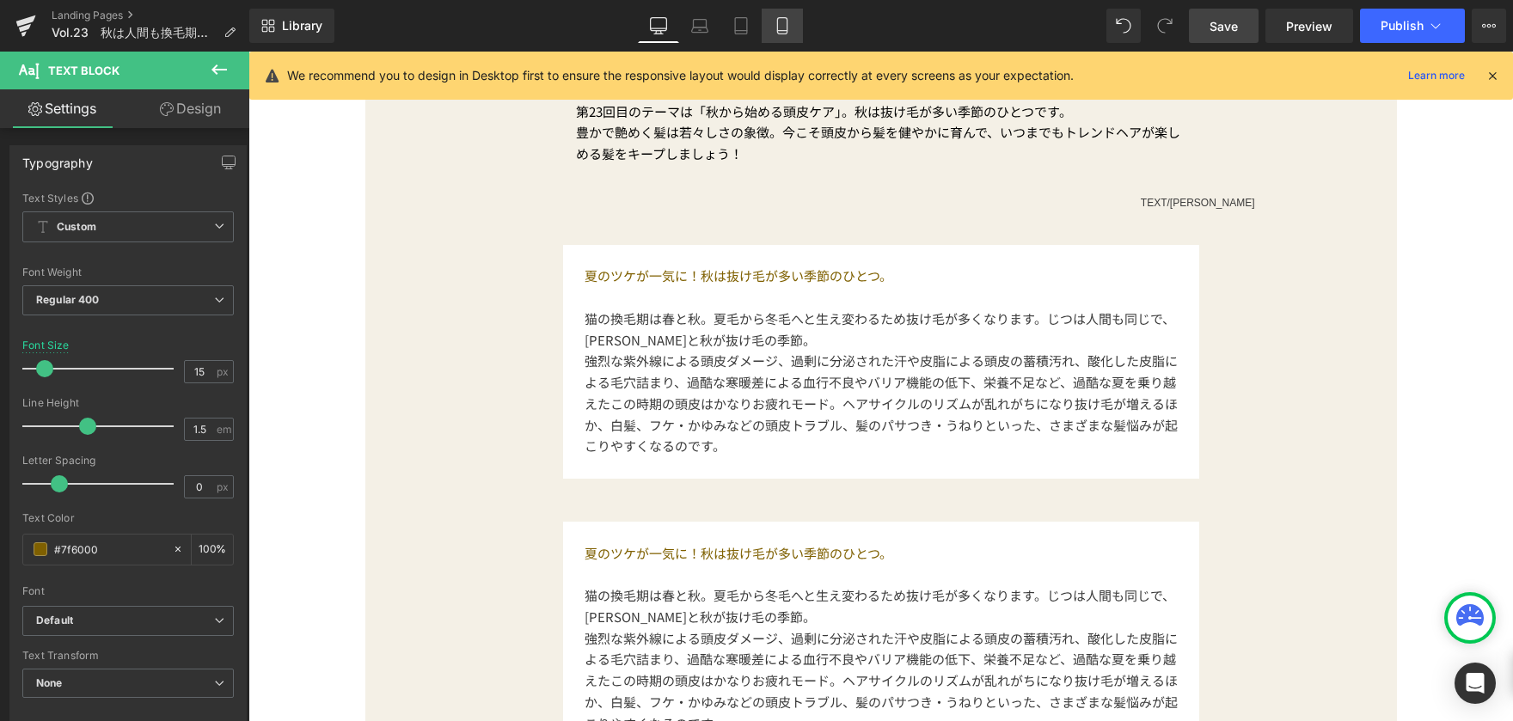
click at [790, 29] on icon at bounding box center [782, 25] width 17 height 17
type input "13"
type input "100"
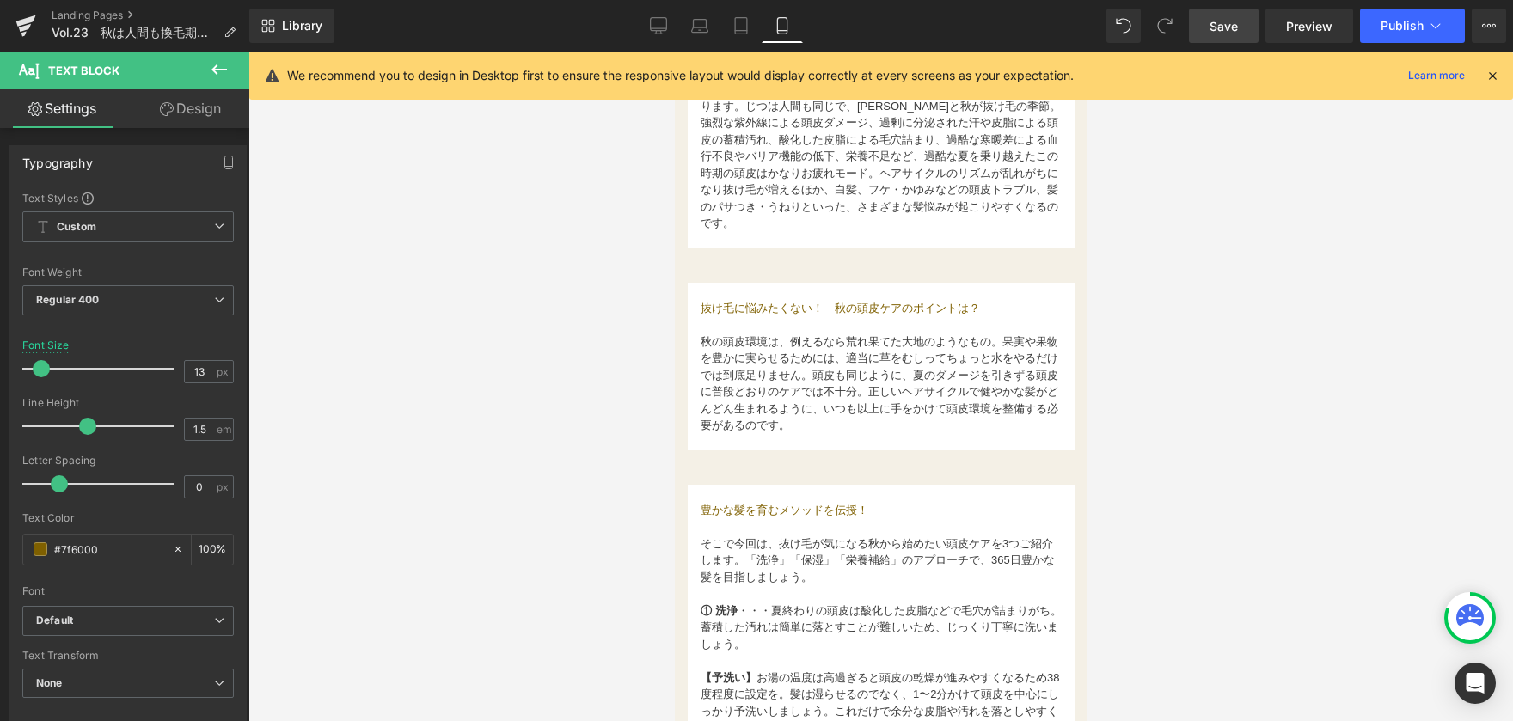
scroll to position [519, 0]
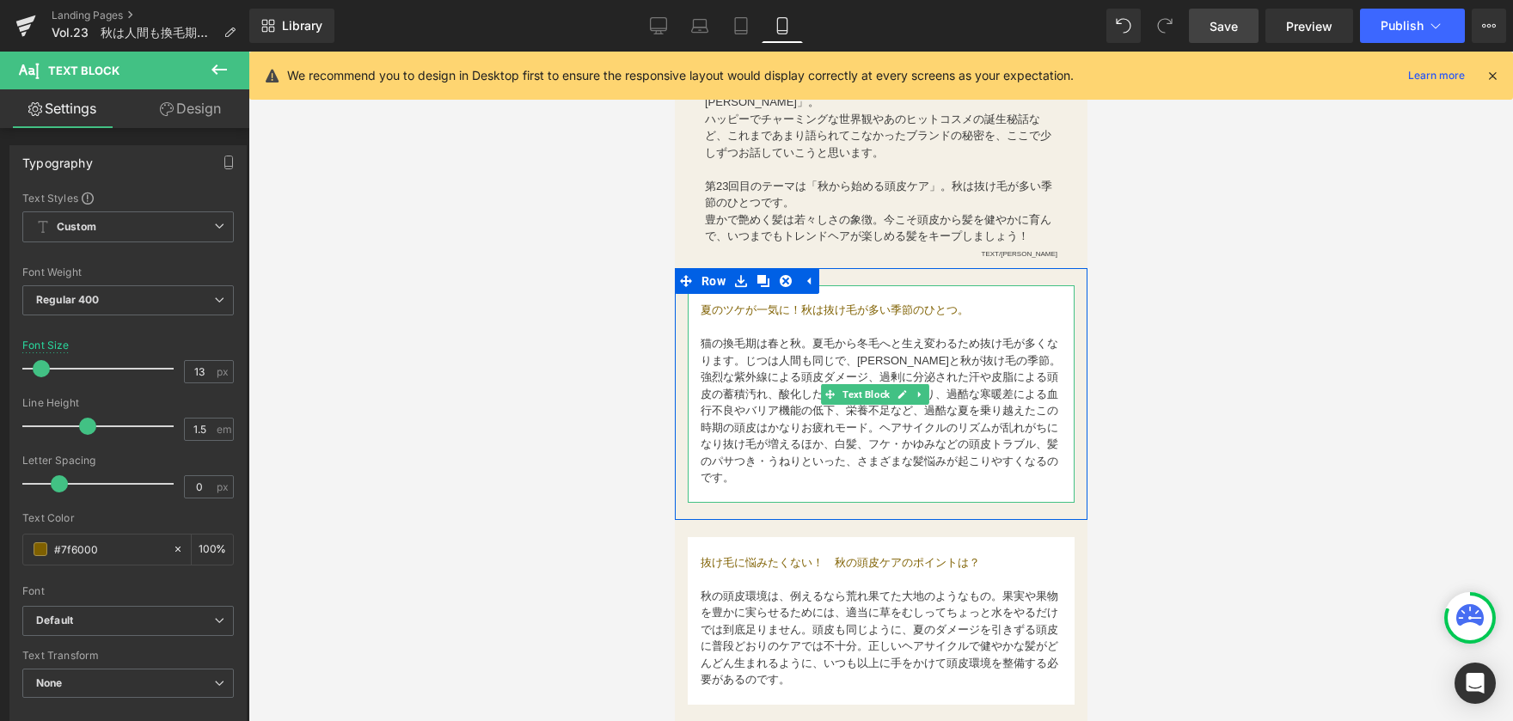
click at [792, 371] on font "強烈な紫外線による頭皮ダメージ、過剰に分泌された汗や皮脂による頭皮の蓄積汚れ、酸化した皮脂による毛穴詰まり、過酷な寒暖差による血行不良やバリア機能の低下、栄養…" at bounding box center [879, 427] width 358 height 113
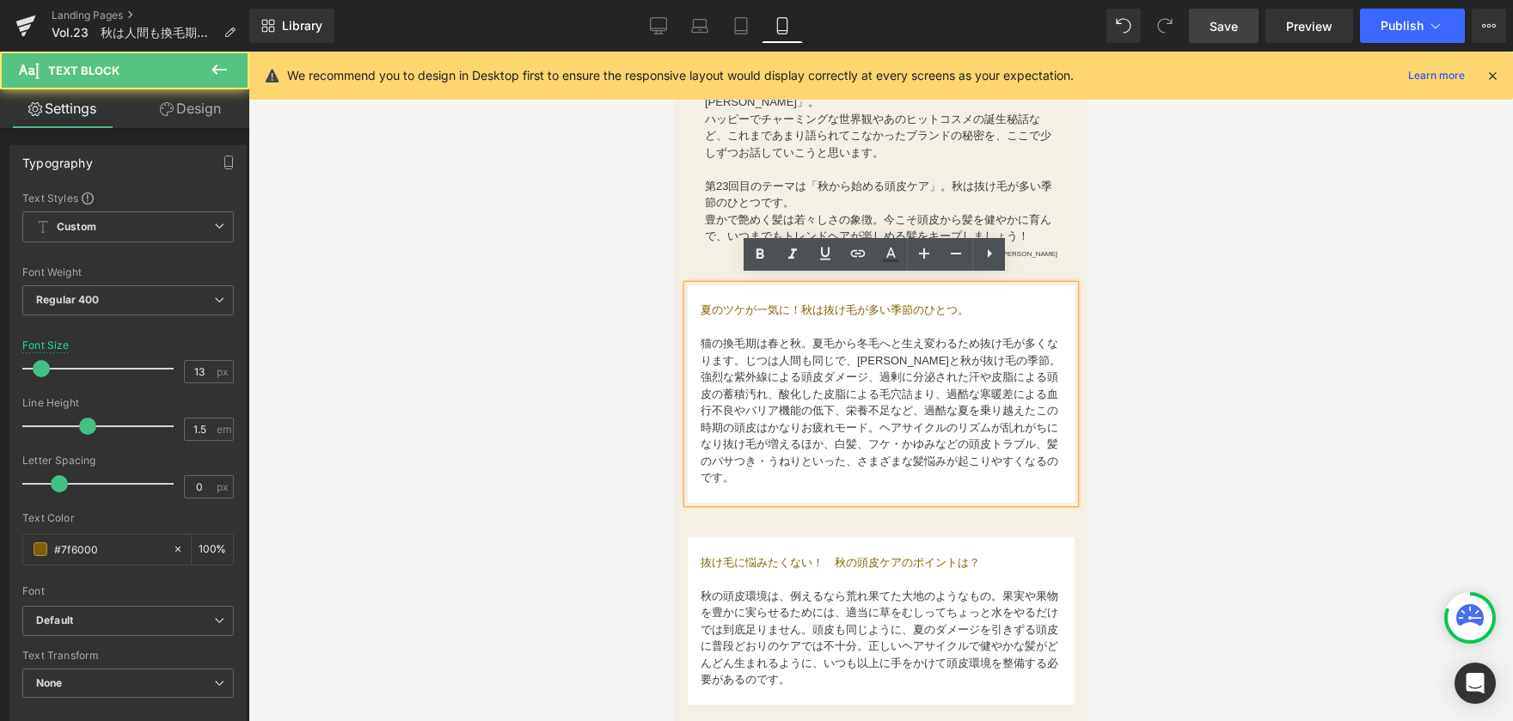
click at [1004, 348] on p "猫の換毛期は春と秋。夏毛から冬毛へと生え変わるため抜け毛が多くなります。じつは人間も同じで、[PERSON_NAME]と秋が抜け毛の季節。" at bounding box center [880, 352] width 361 height 34
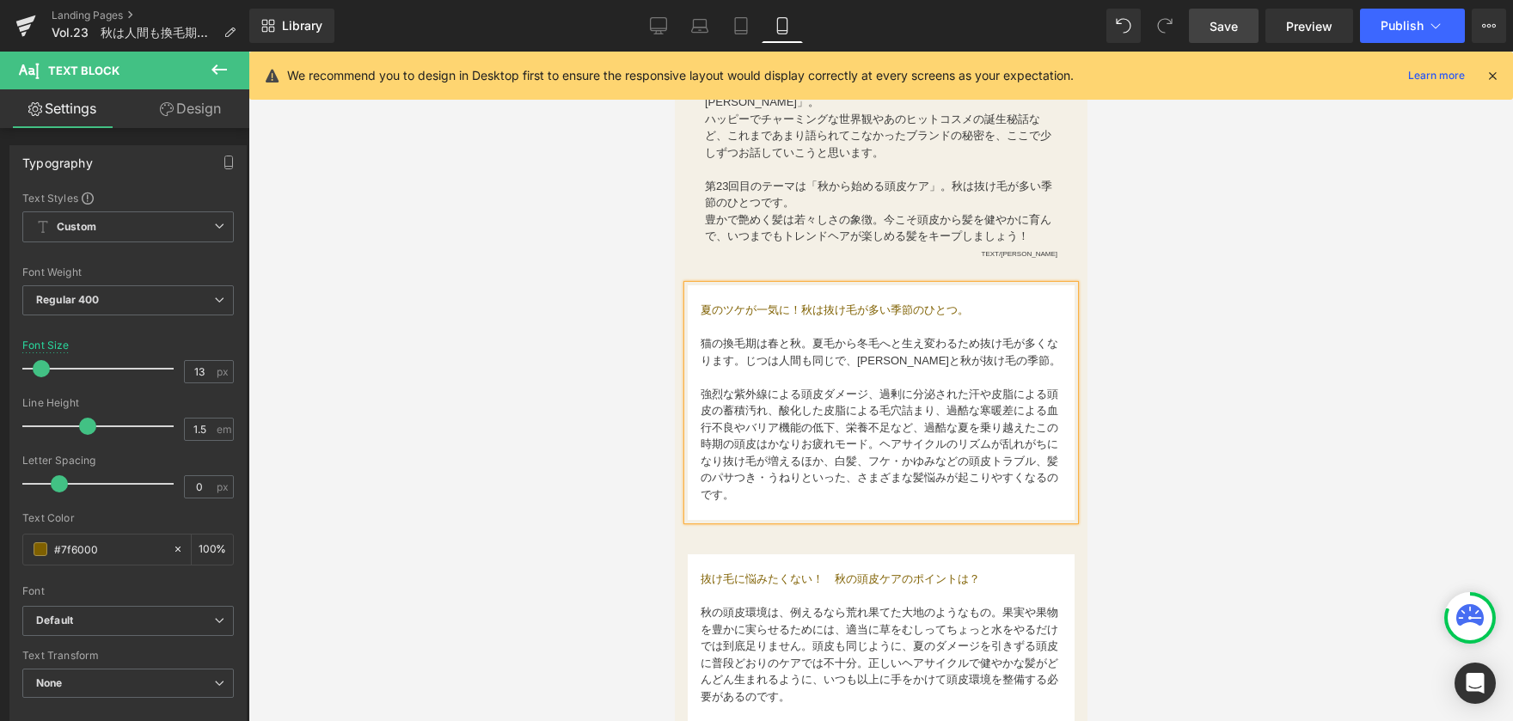
click at [423, 203] on div at bounding box center [880, 387] width 1265 height 670
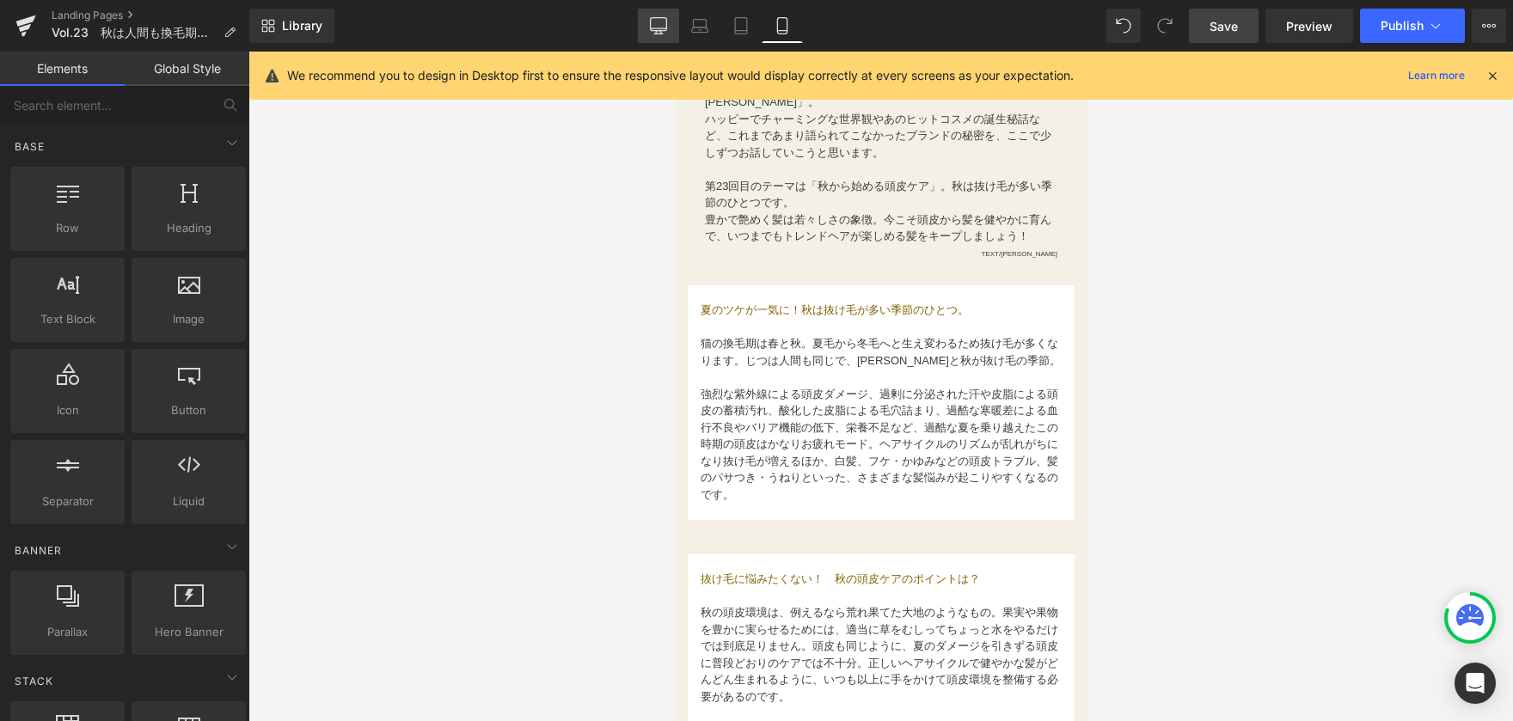
click at [667, 23] on icon at bounding box center [659, 24] width 16 height 13
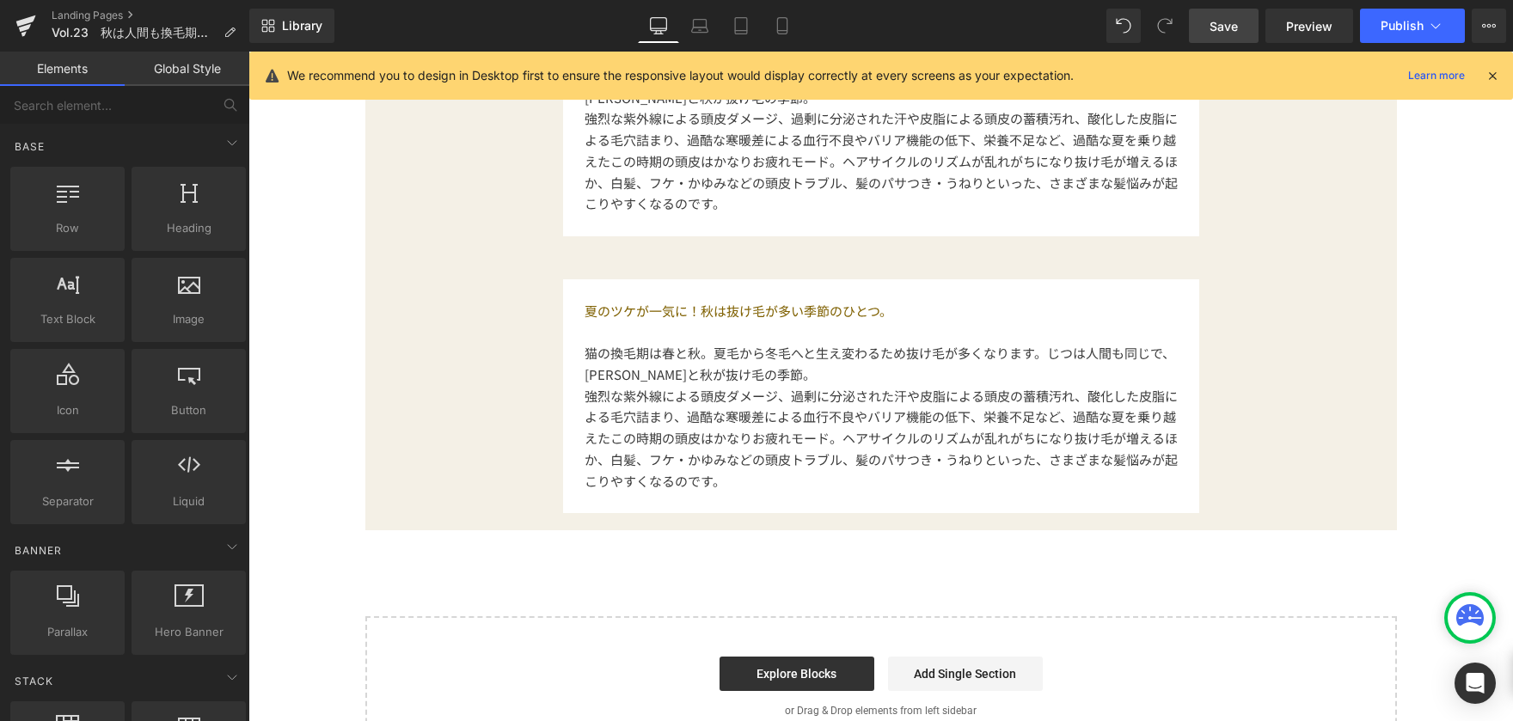
scroll to position [888, 0]
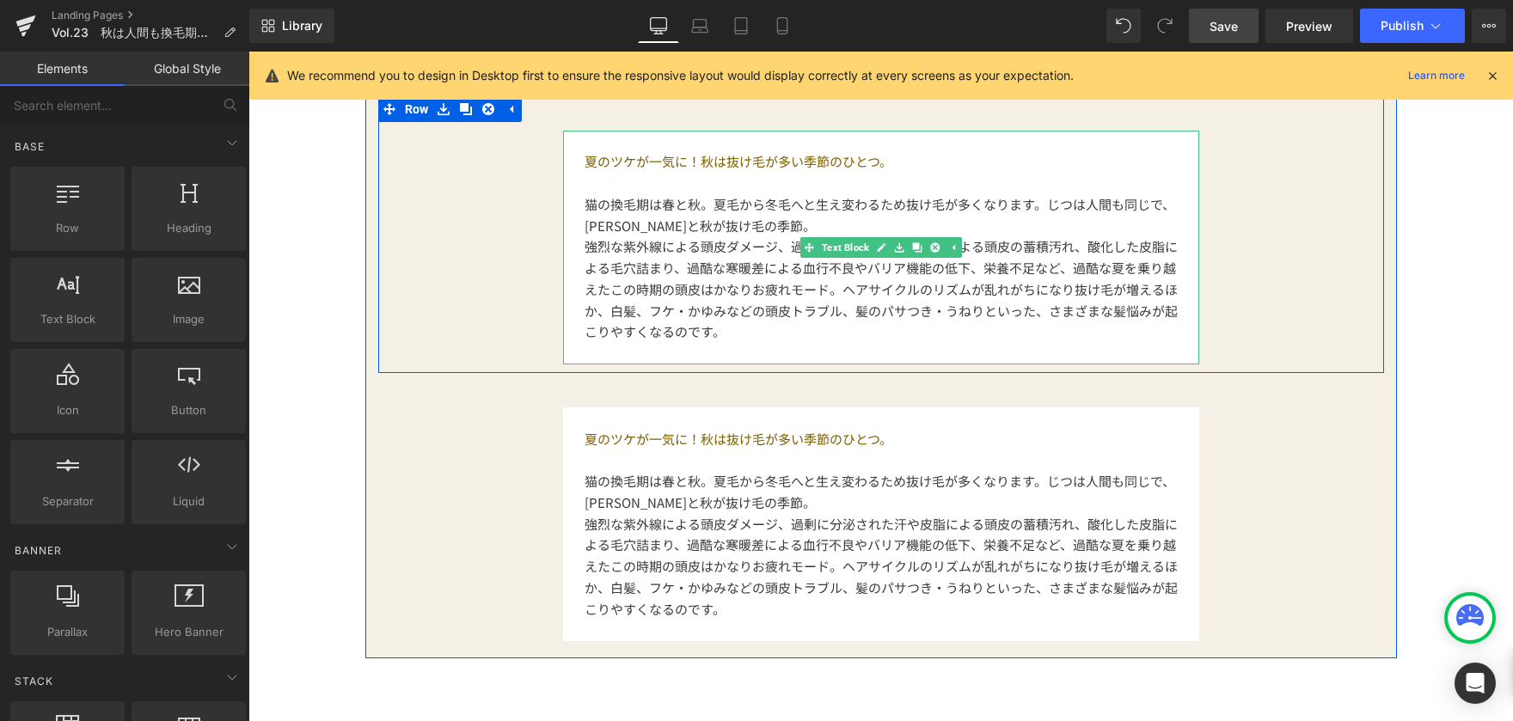
click at [751, 235] on p "猫の換毛期は春と秋。夏毛から冬毛へと生え変わるため抜け毛が多くなります。じつは人間も同じで、[PERSON_NAME]と秋が抜け毛の季節。" at bounding box center [881, 215] width 593 height 43
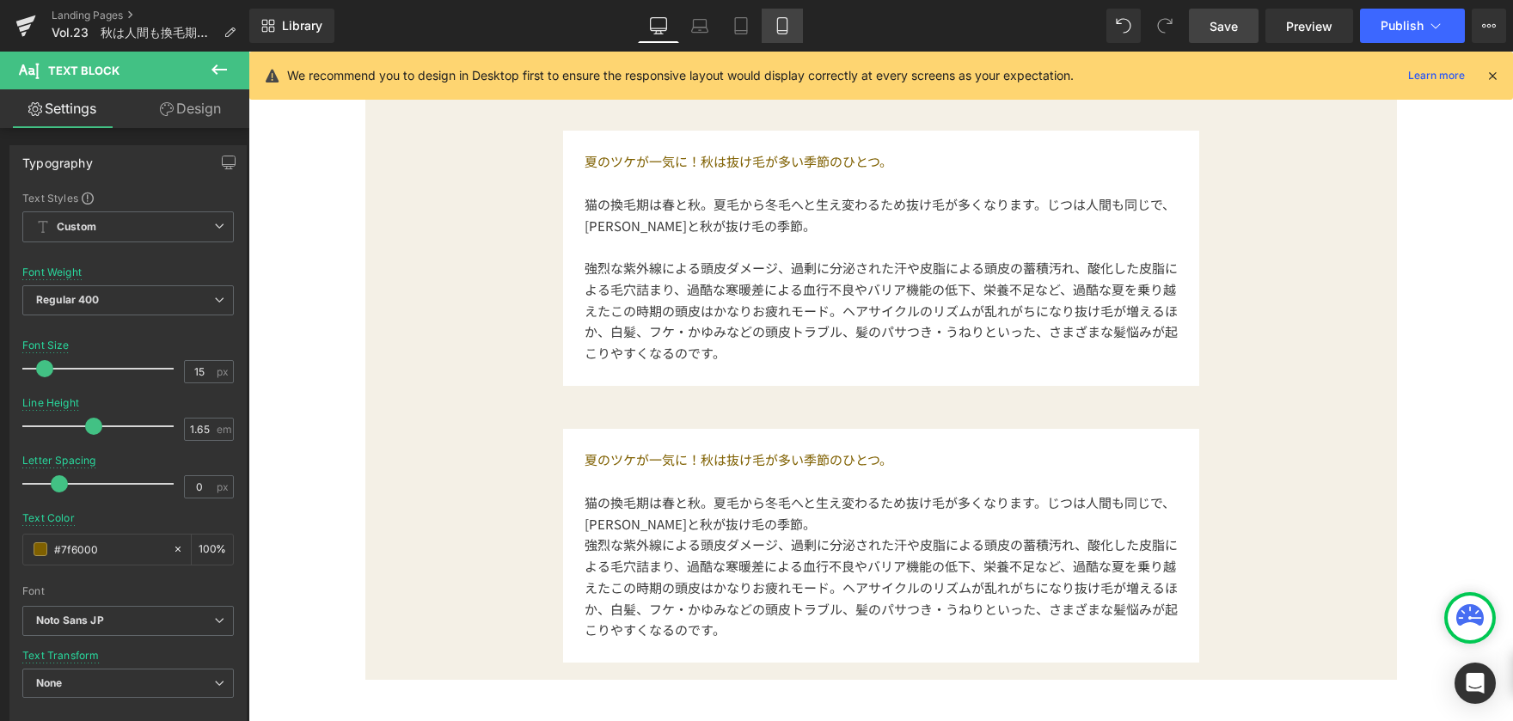
click at [792, 31] on link "Mobile" at bounding box center [782, 26] width 41 height 34
type input "11"
type input "1.5"
type input "#3a3a3a"
type input "100"
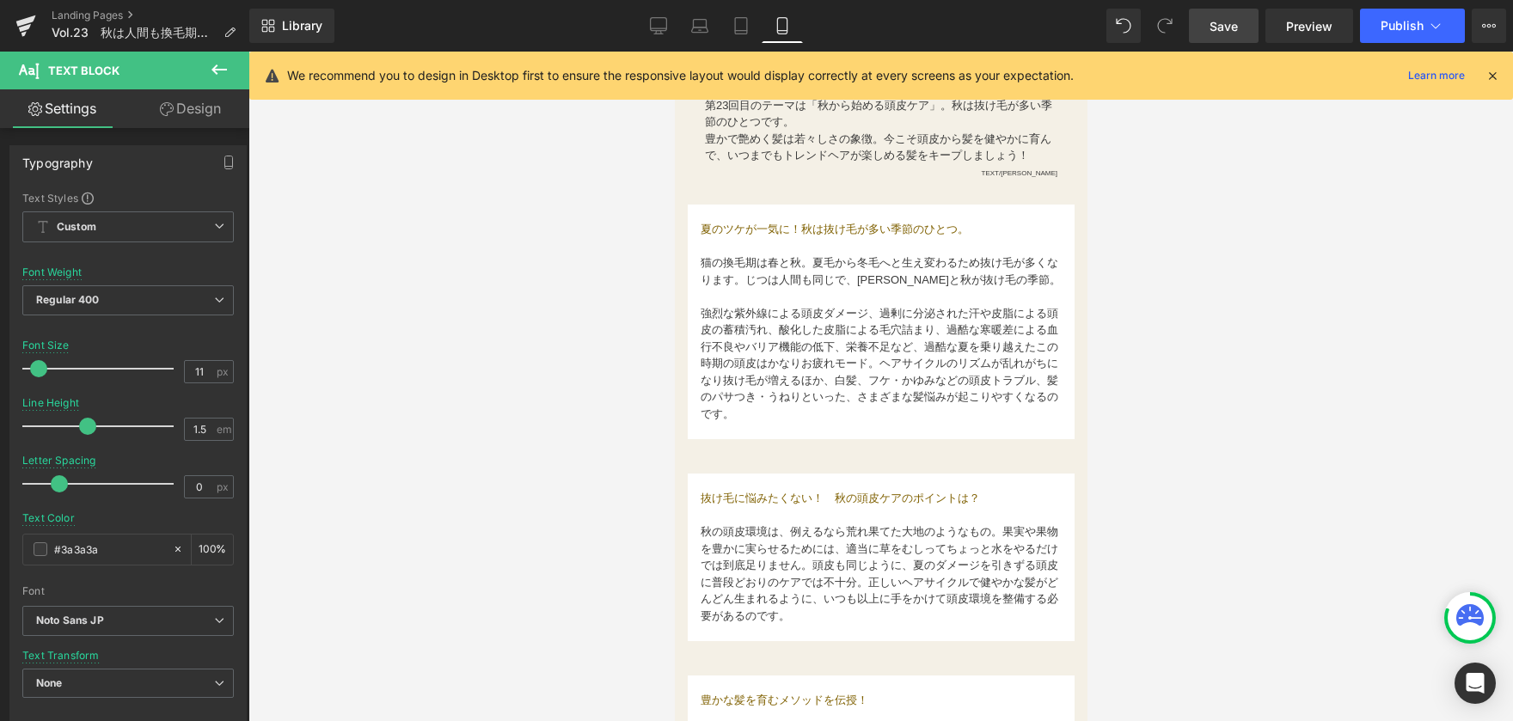
scroll to position [602, 0]
drag, startPoint x: 727, startPoint y: 501, endPoint x: 702, endPoint y: 488, distance: 28.1
click at [727, 506] on p at bounding box center [880, 514] width 361 height 17
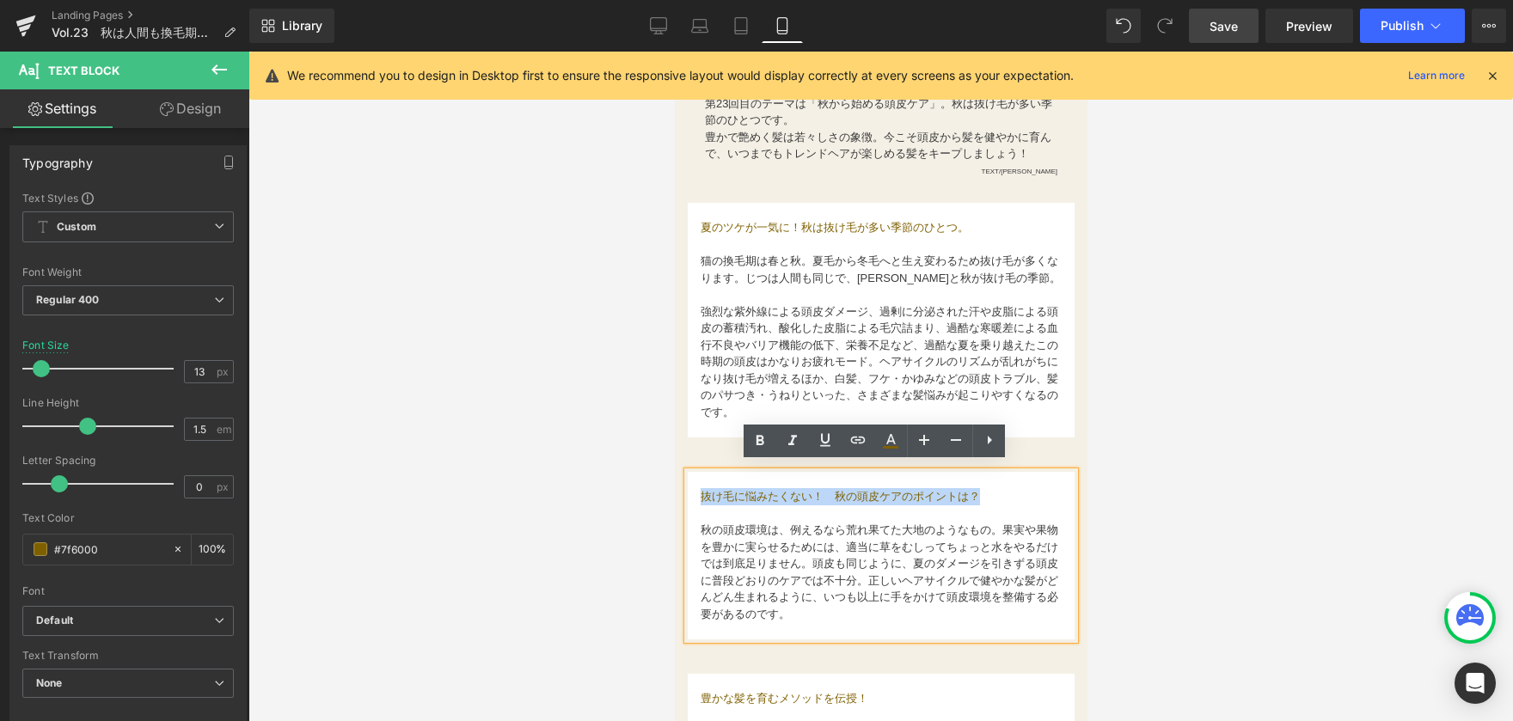
drag, startPoint x: 702, startPoint y: 488, endPoint x: 995, endPoint y: 483, distance: 292.4
click at [995, 488] on p "抜け毛に悩みたくない！　秋の頭皮ケアのポイントは？" at bounding box center [880, 496] width 361 height 17
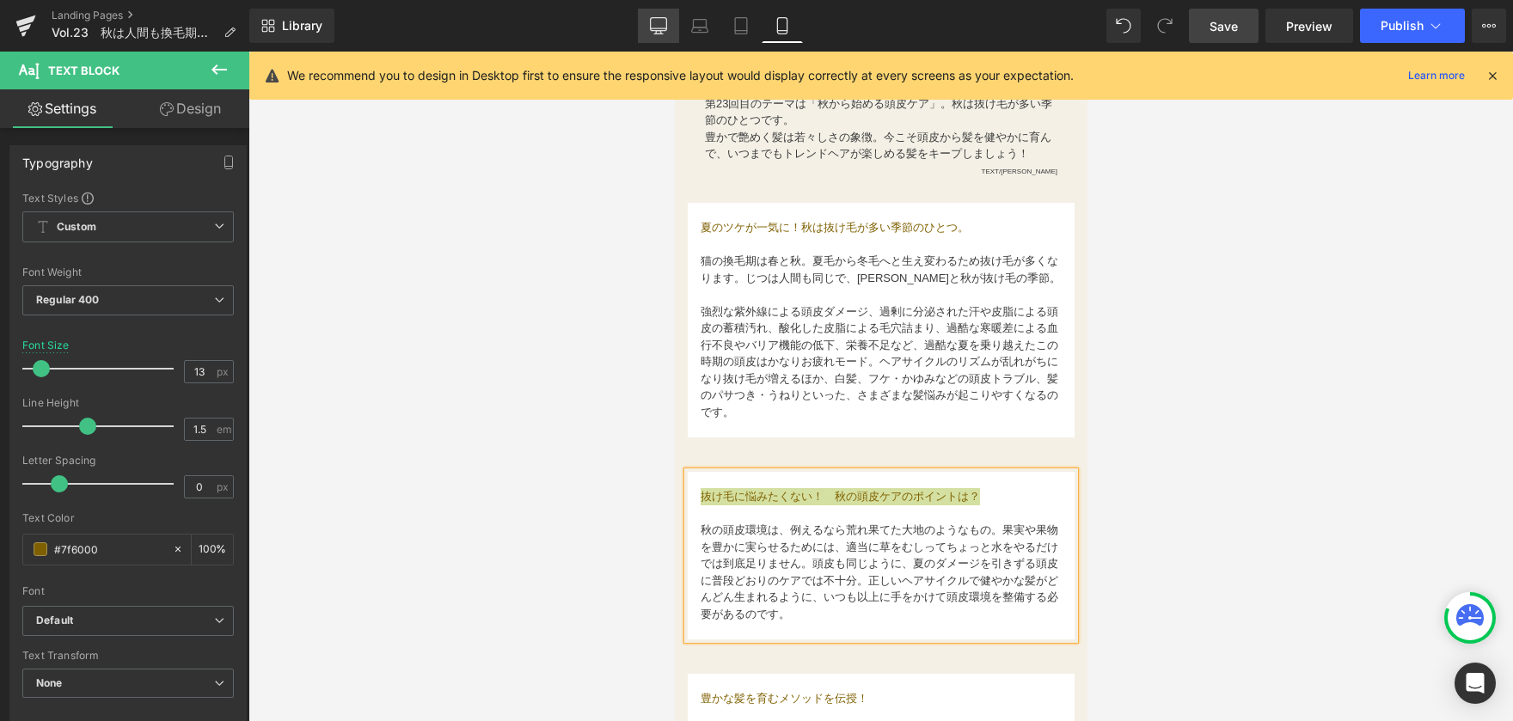
drag, startPoint x: 659, startPoint y: 9, endPoint x: 492, endPoint y: 229, distance: 276.7
click at [659, 9] on link "Desktop" at bounding box center [658, 26] width 41 height 34
type input "15"
type input "100"
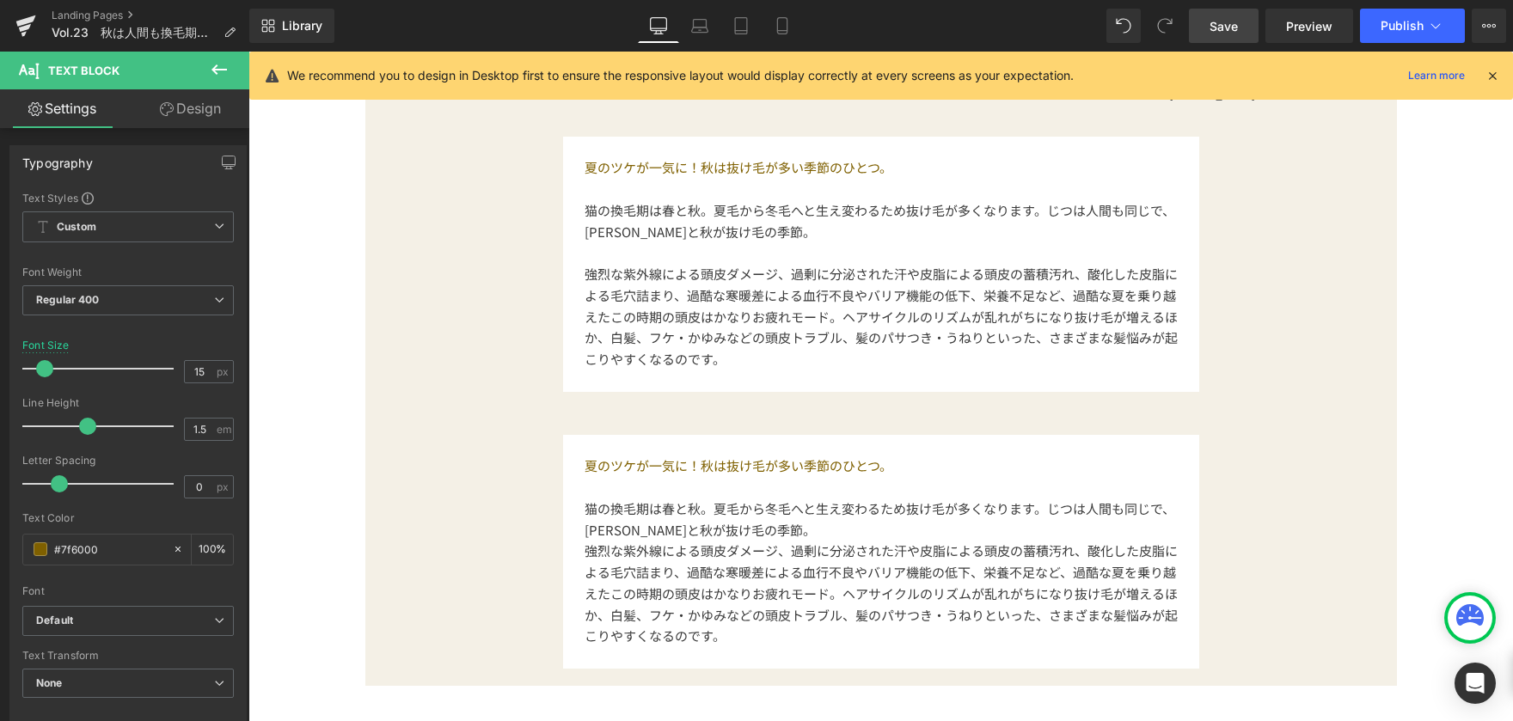
scroll to position [1032, 0]
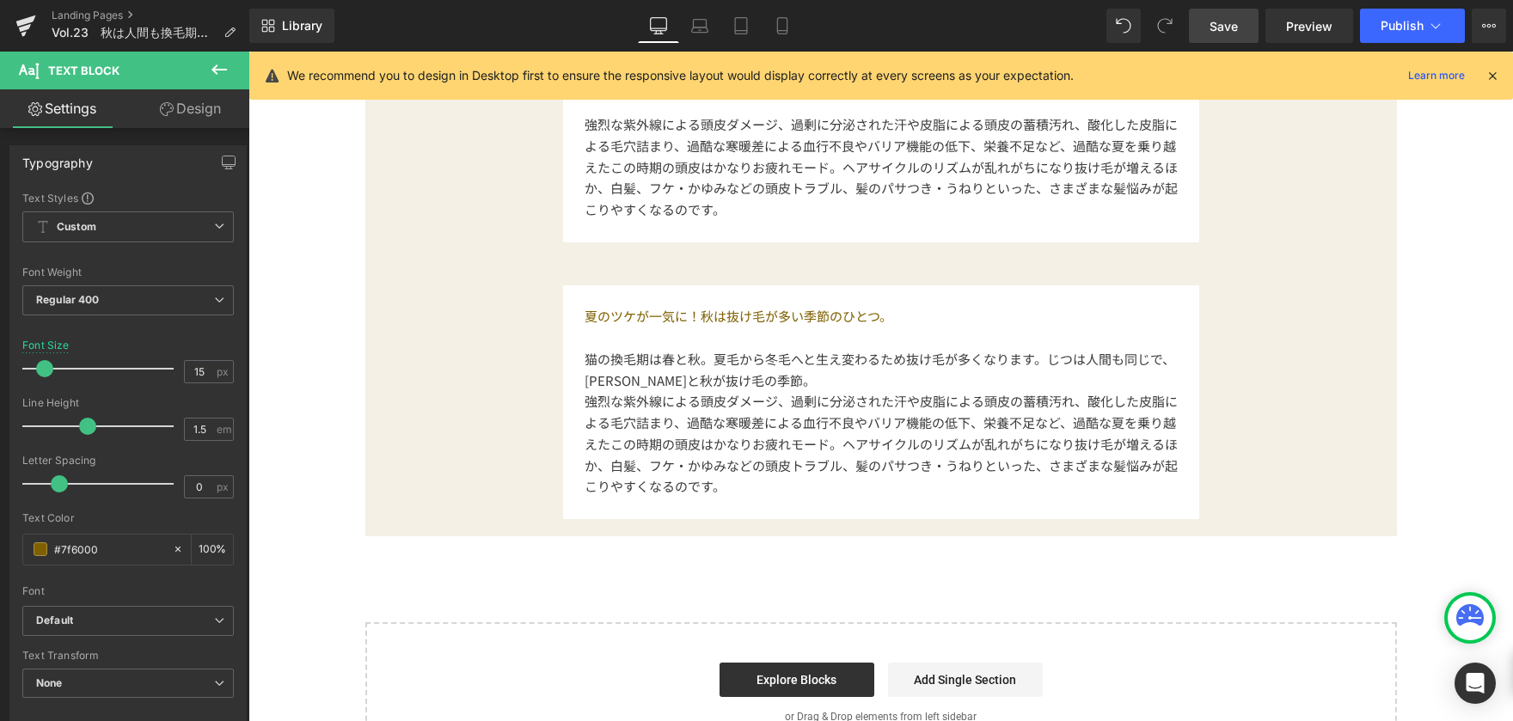
click at [662, 372] on span "猫の換毛期は春と秋。夏毛から冬毛へと生え変わるため抜け毛が多くなります。じつは人間も同じで、[PERSON_NAME]と秋が抜け毛の季節。" at bounding box center [880, 370] width 591 height 40
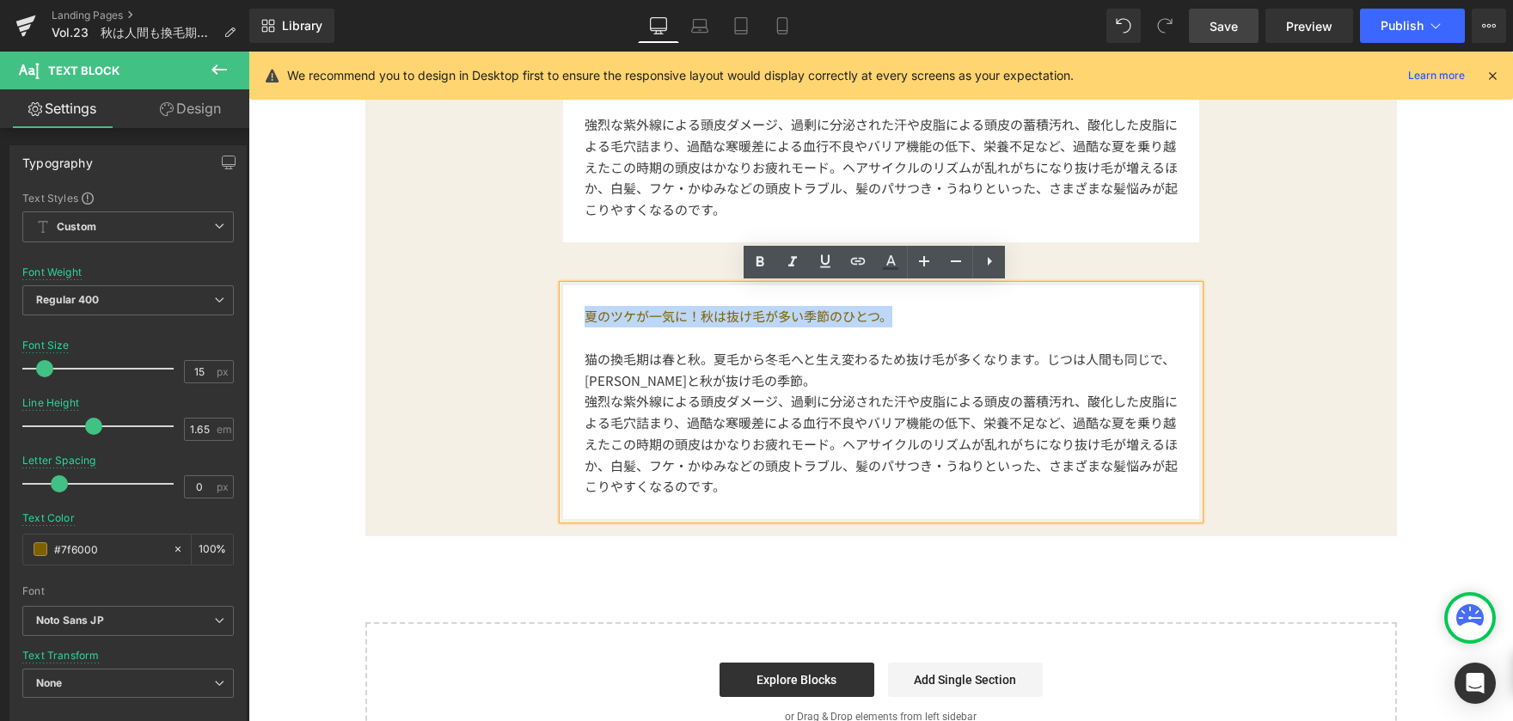
drag, startPoint x: 578, startPoint y: 319, endPoint x: 933, endPoint y: 322, distance: 355.1
click at [933, 322] on p "夏のツケが一気に！秋は抜け毛が多い季節のひとつ。" at bounding box center [881, 316] width 593 height 21
paste div
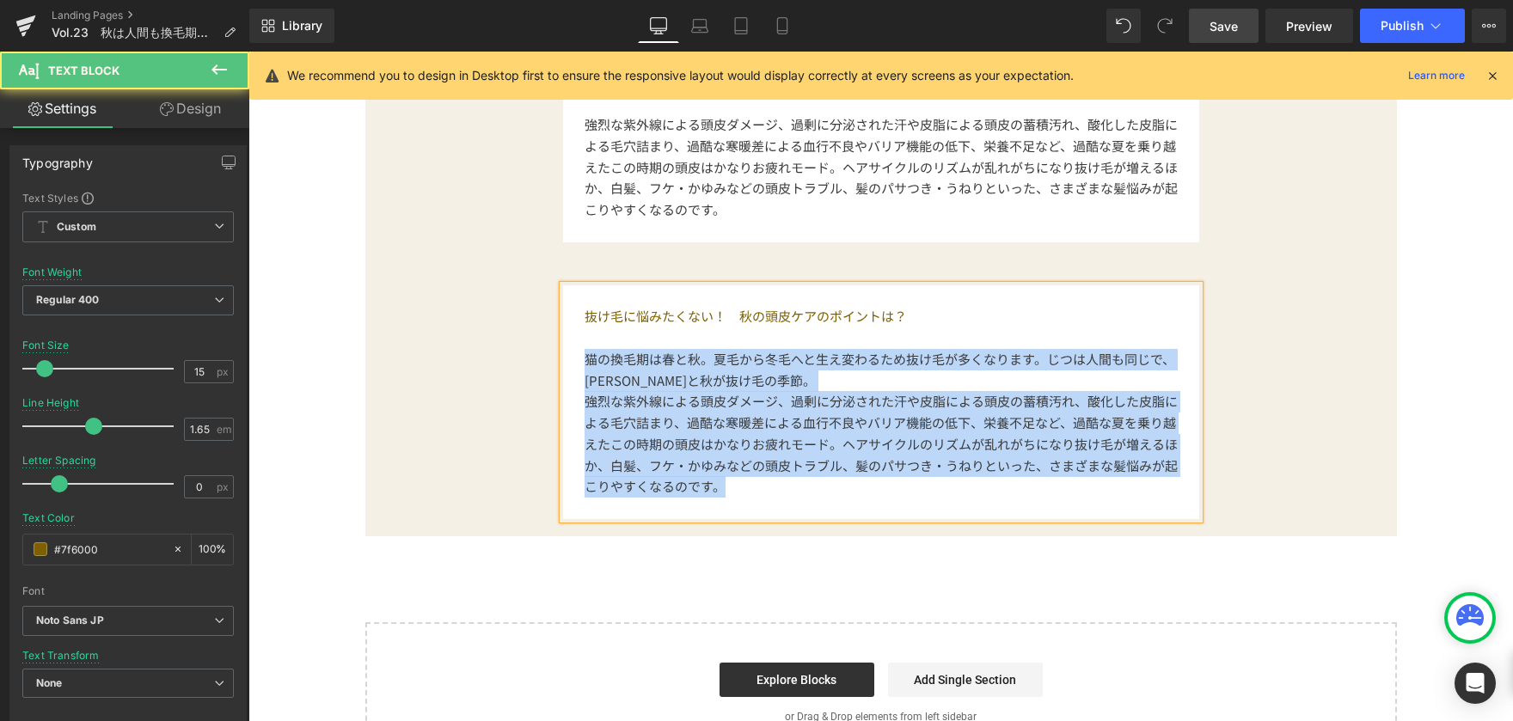
drag, startPoint x: 579, startPoint y: 361, endPoint x: 730, endPoint y: 498, distance: 203.3
click at [730, 498] on div "抜け毛に悩みたくない！　秋の頭皮ケアのポイントは？ 猫の換毛期は春と秋。夏毛から冬毛へと生え変わるため抜け毛が多くなります。じつは人間も同じで、[PERSON…" at bounding box center [881, 402] width 636 height 234
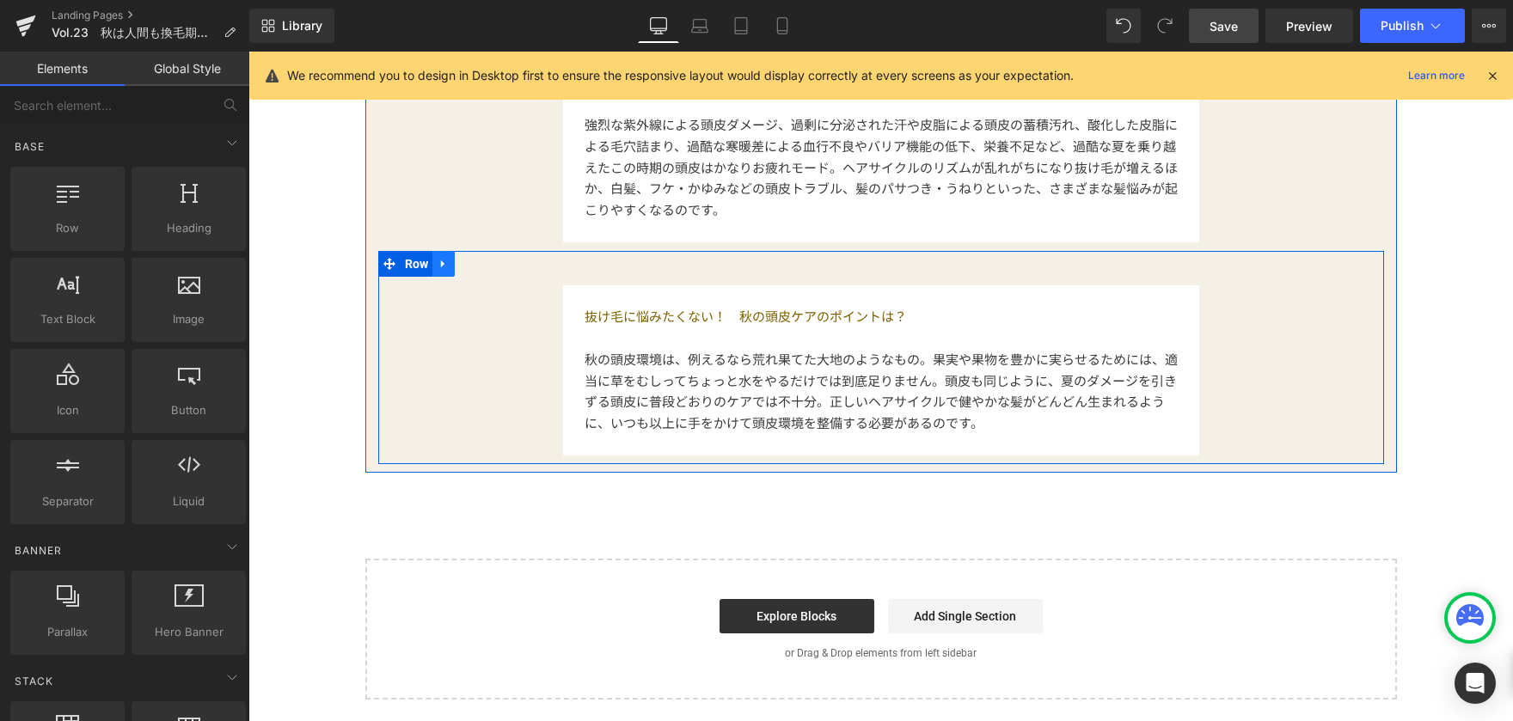
click at [438, 267] on icon at bounding box center [444, 263] width 12 height 13
click at [460, 267] on icon at bounding box center [466, 263] width 12 height 13
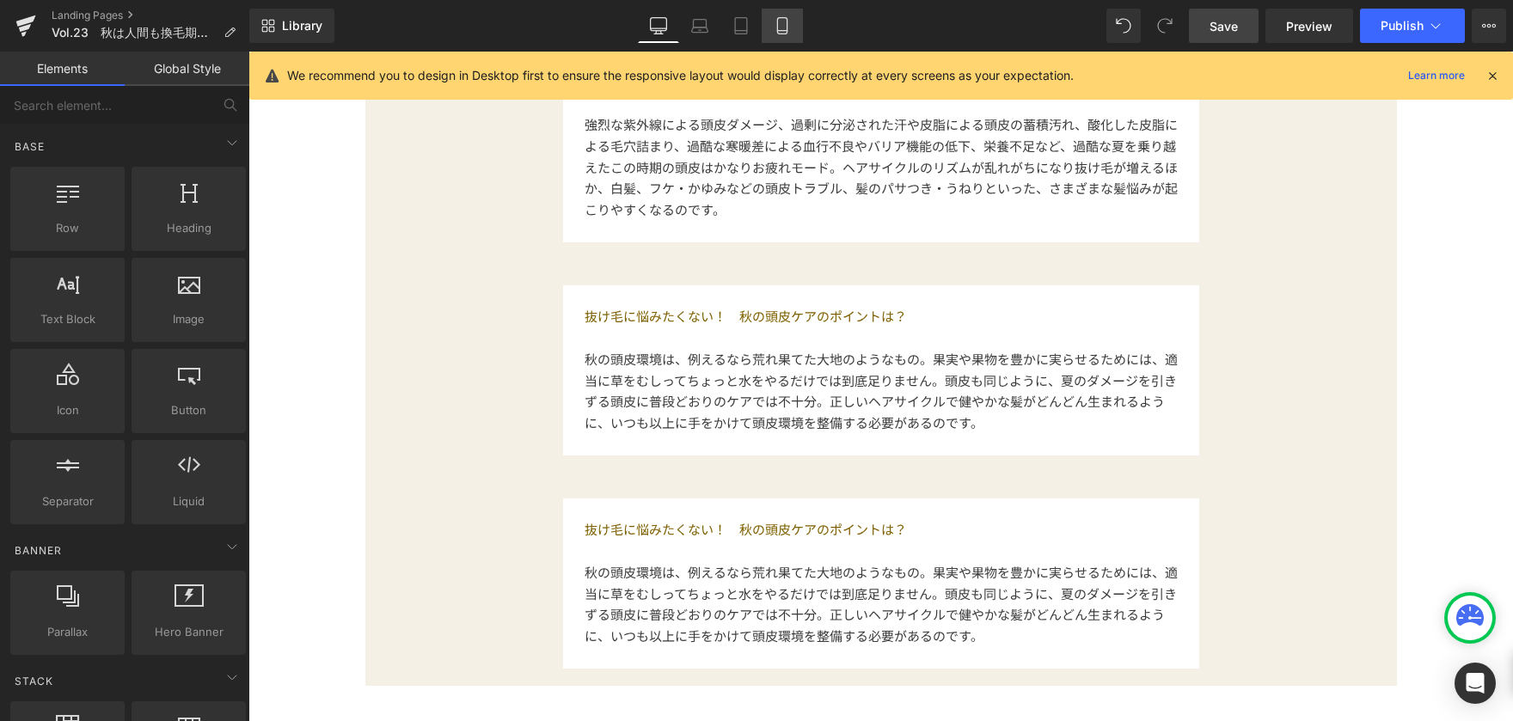
click at [772, 32] on link "Mobile" at bounding box center [782, 26] width 41 height 34
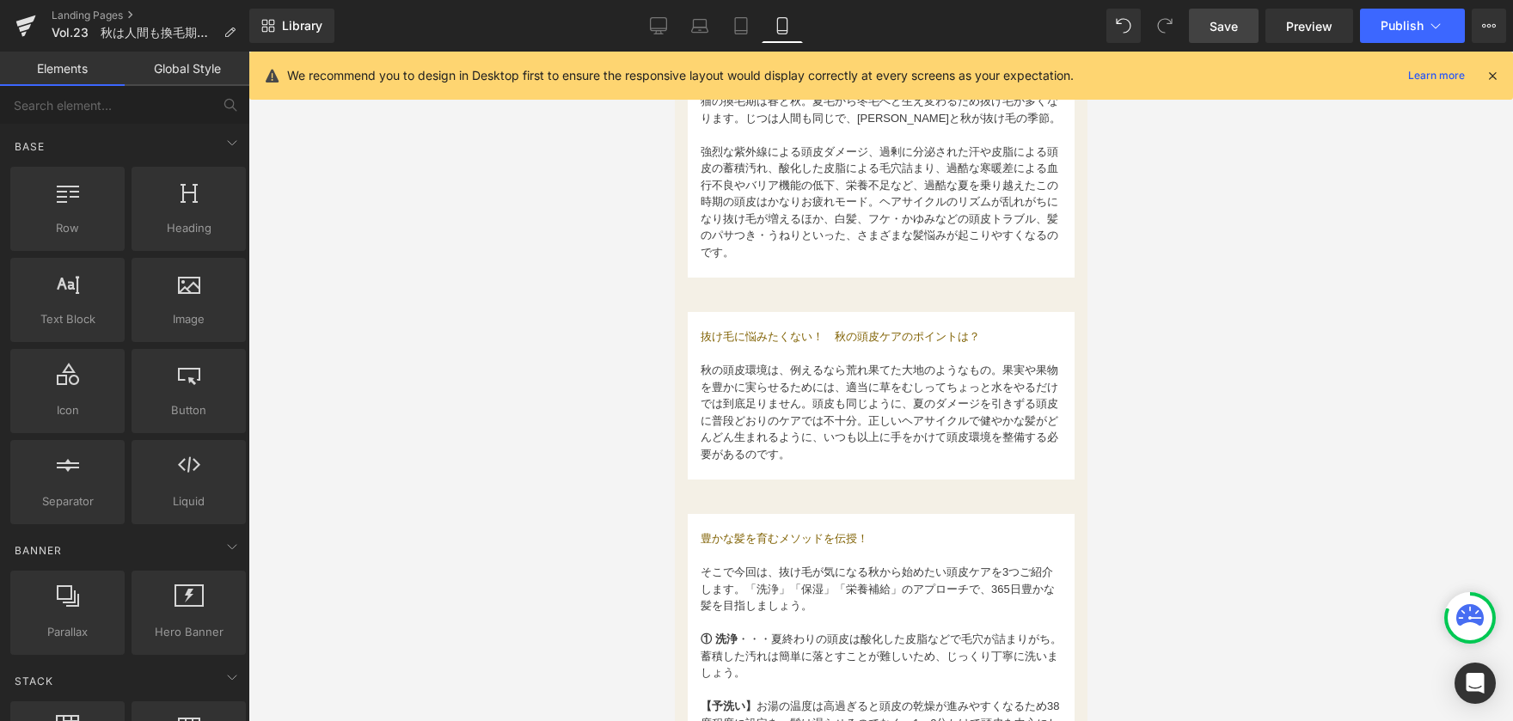
scroll to position [934, 0]
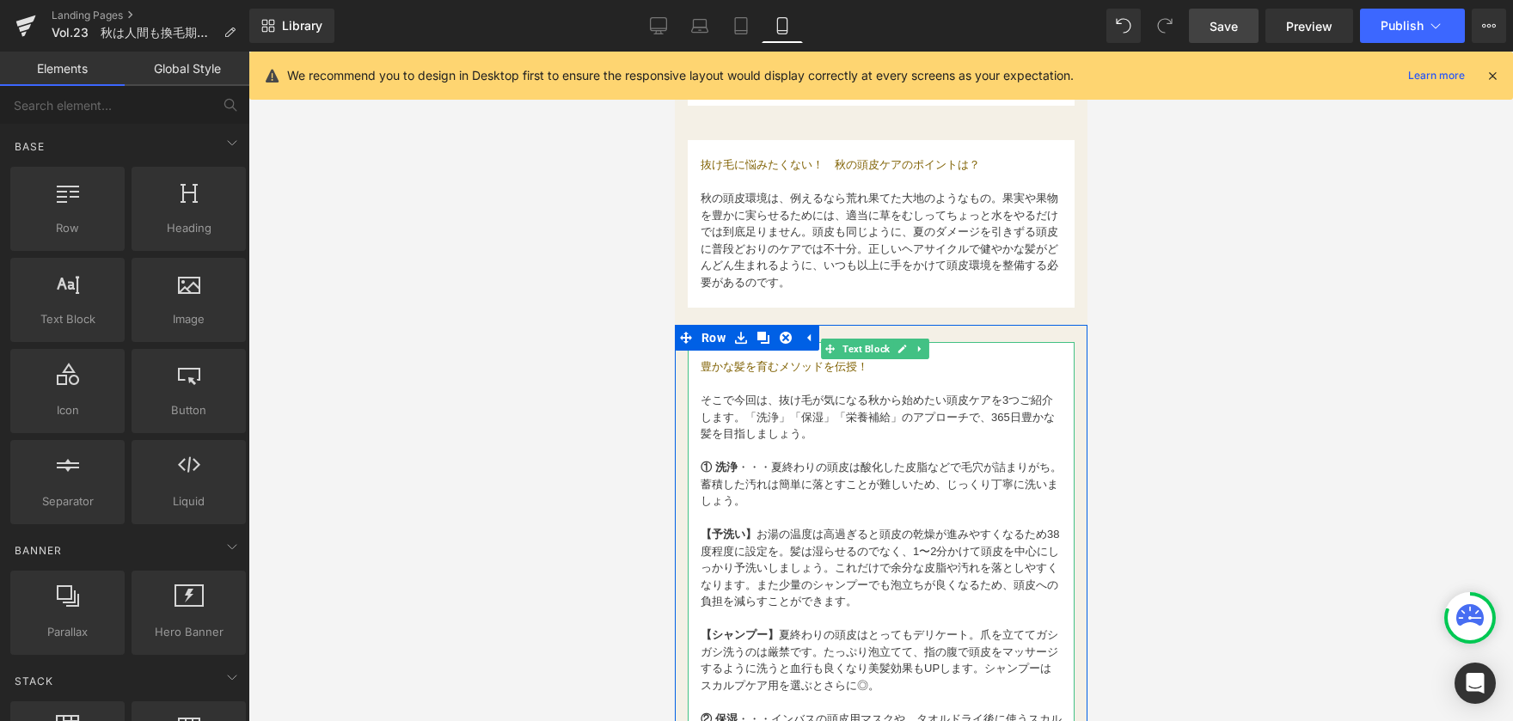
click at [706, 360] on span "豊かな髪を育むメソッドを伝授！" at bounding box center [784, 366] width 168 height 13
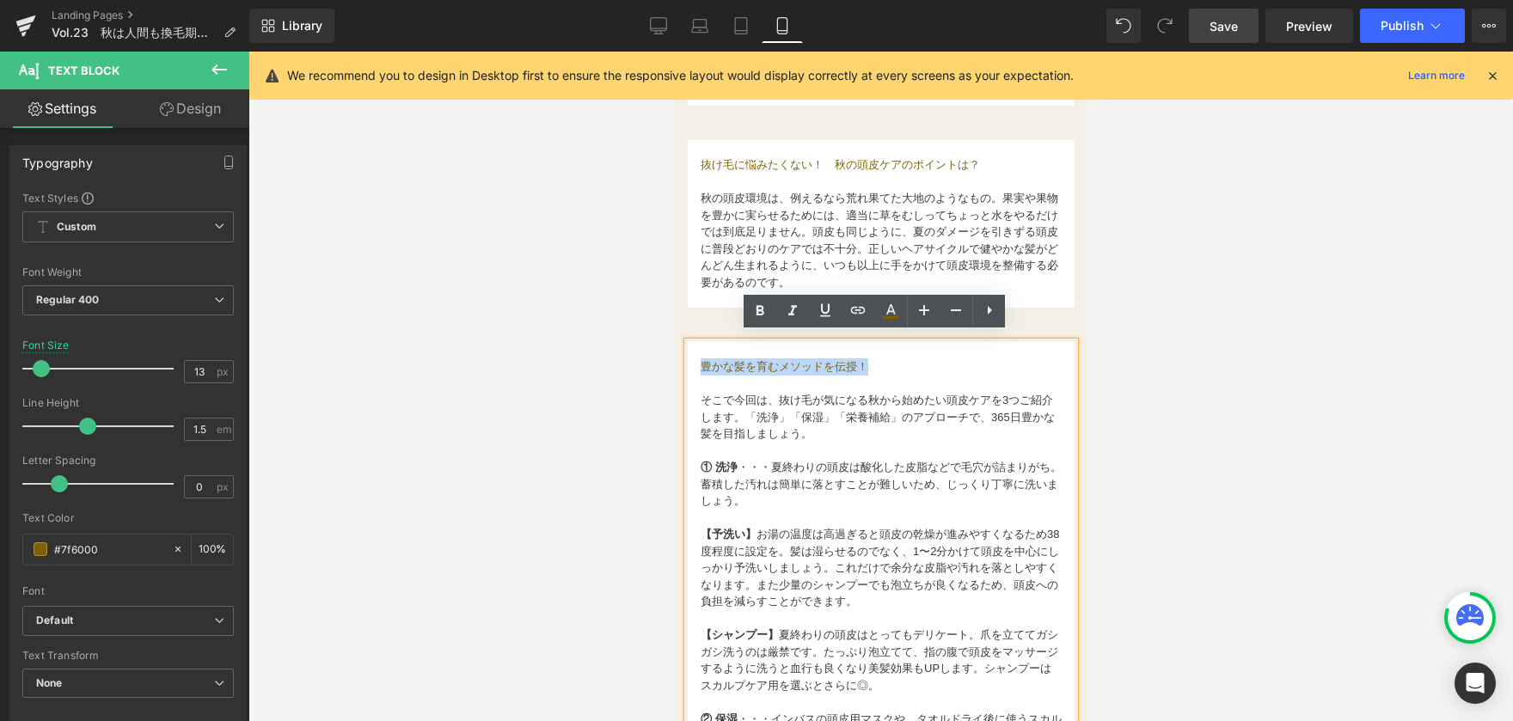
drag, startPoint x: 700, startPoint y: 360, endPoint x: 906, endPoint y: 361, distance: 206.3
click at [906, 361] on p "豊かな髪を育むメソッドを伝授！" at bounding box center [880, 367] width 361 height 17
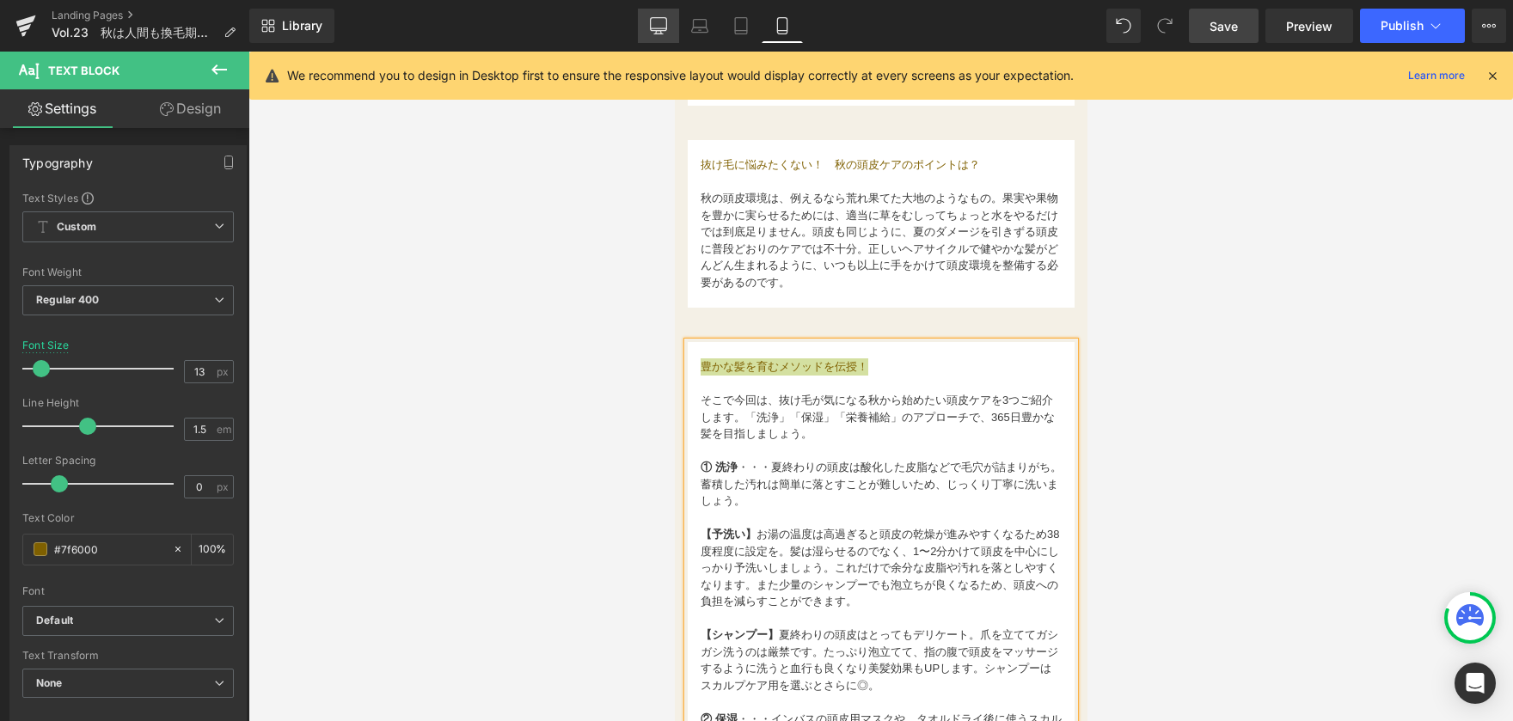
click at [660, 30] on icon at bounding box center [659, 24] width 16 height 13
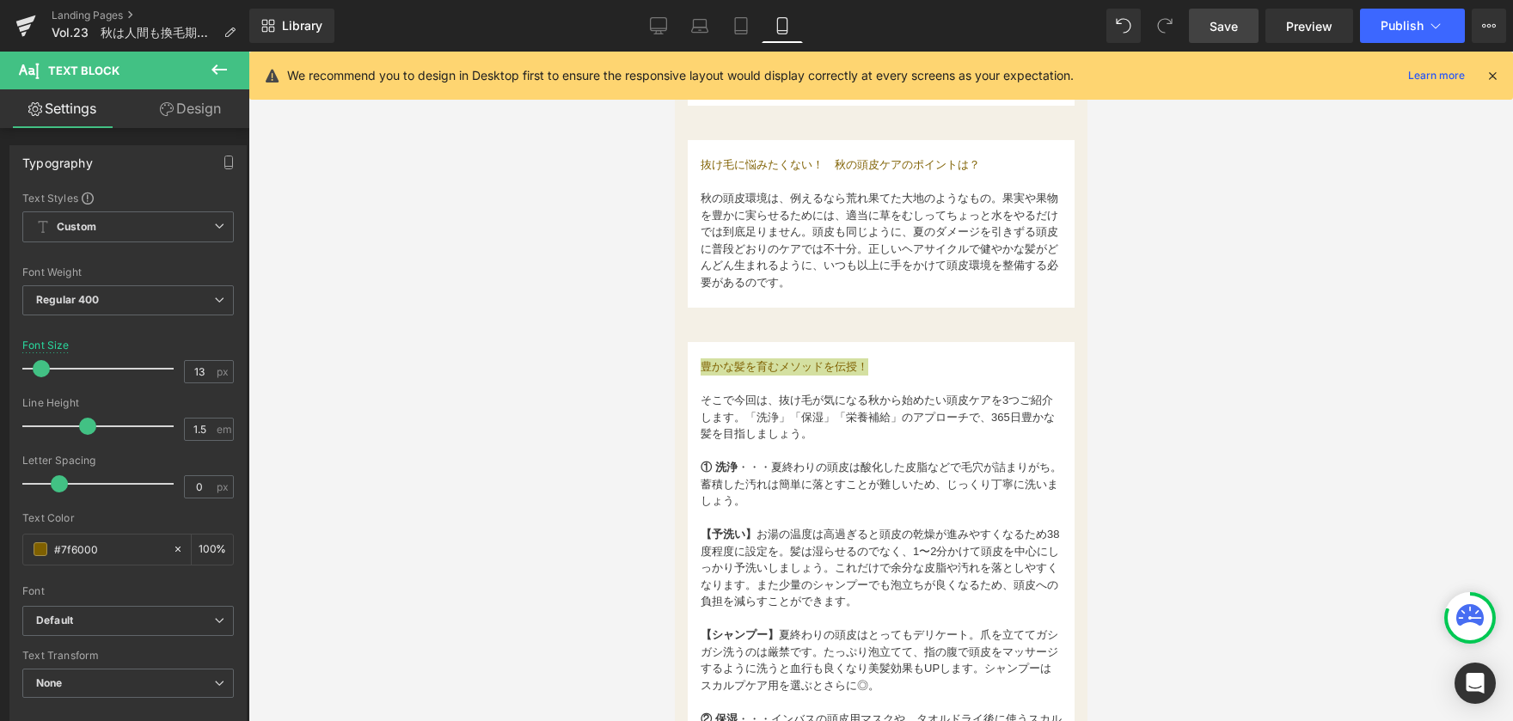
type input "15"
type input "100"
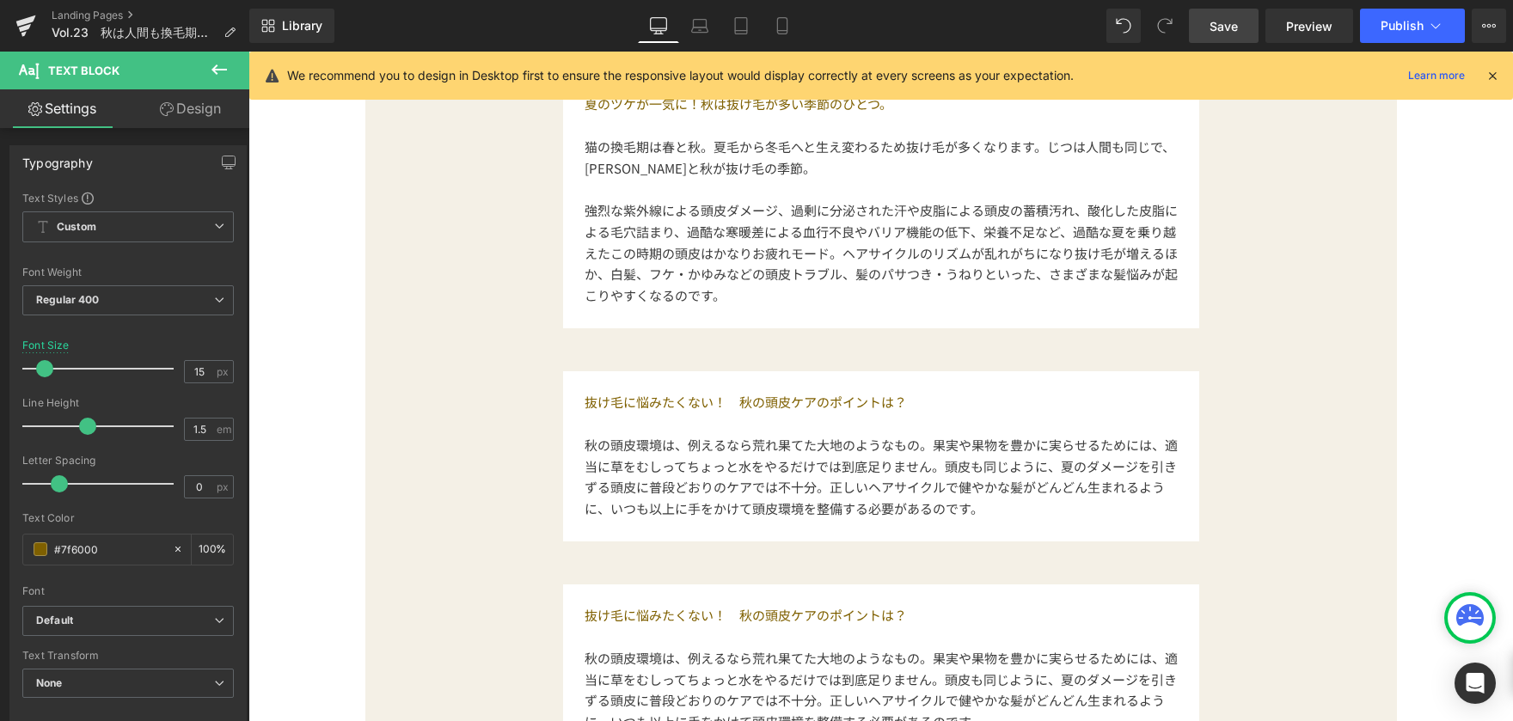
scroll to position [1118, 0]
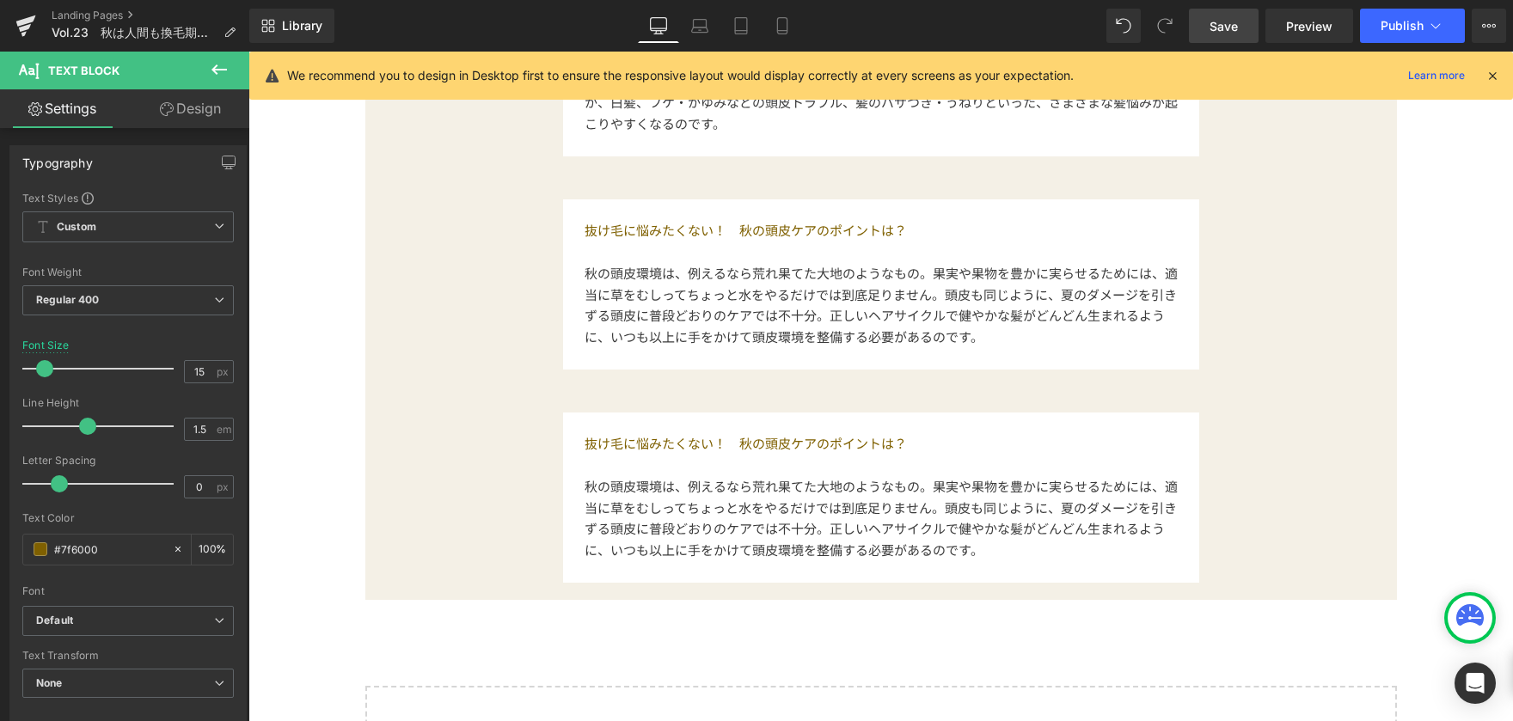
click at [622, 449] on p "抜け毛に悩みたくない！　秋の頭皮ケアのポイントは？" at bounding box center [881, 443] width 593 height 21
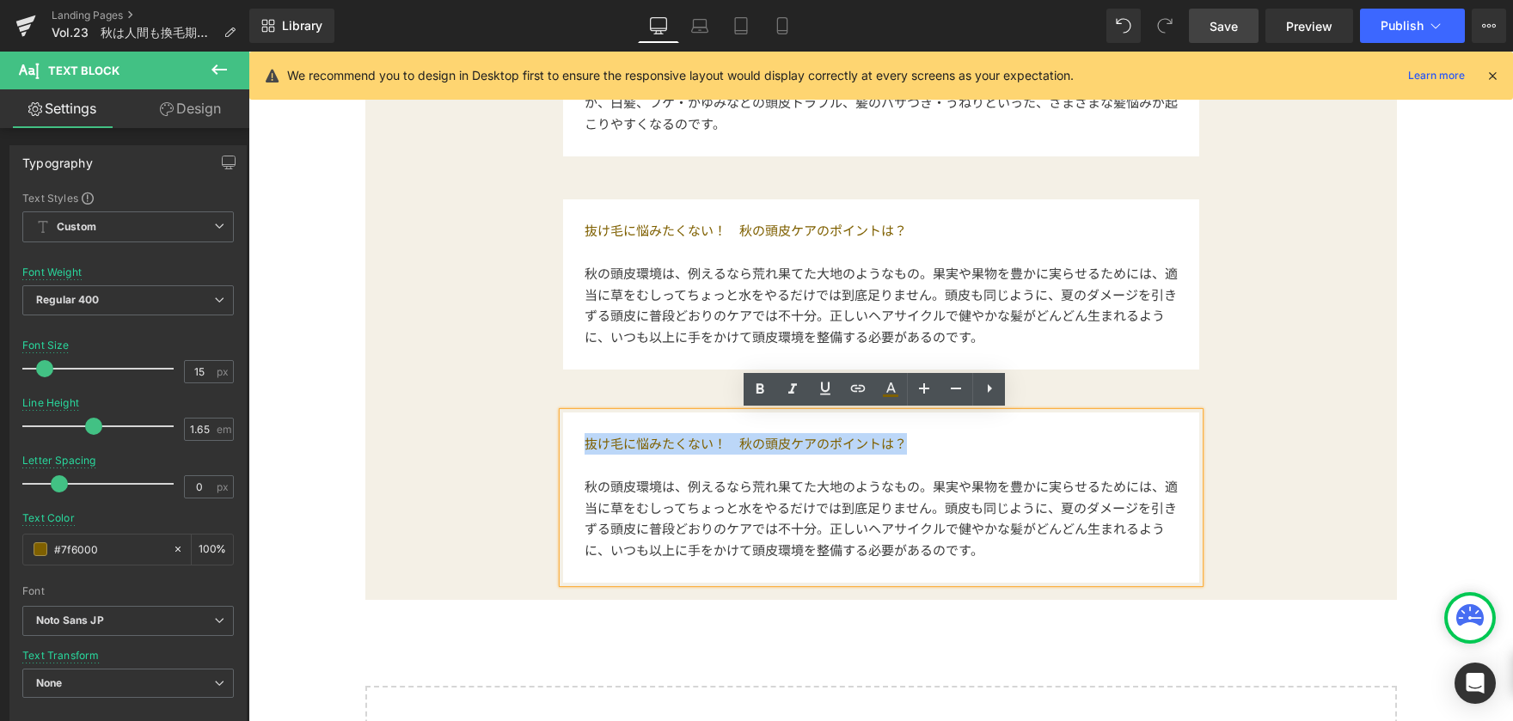
drag, startPoint x: 579, startPoint y: 446, endPoint x: 918, endPoint y: 446, distance: 338.7
click at [918, 446] on p "抜け毛に悩みたくない！　秋の頭皮ケアのポイントは？" at bounding box center [881, 443] width 593 height 21
paste div
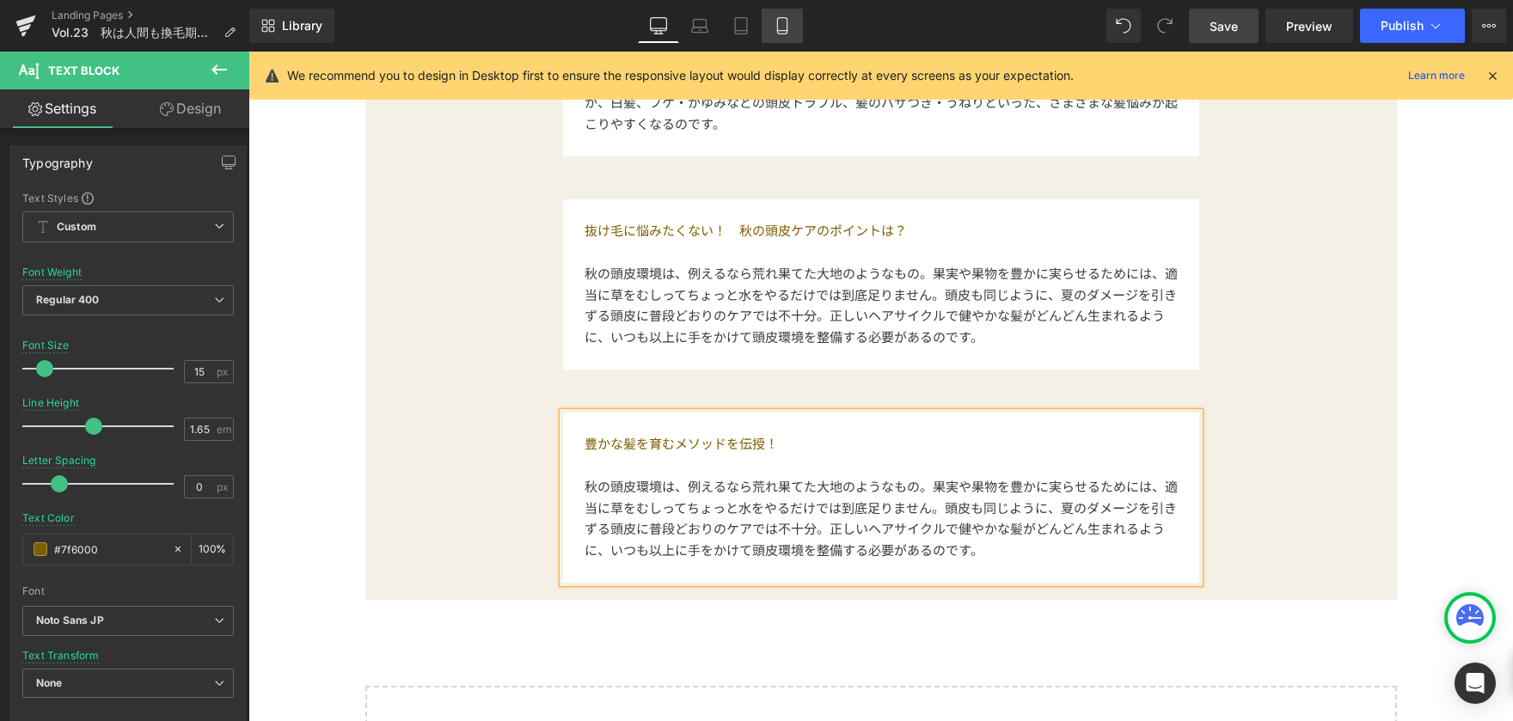
click at [790, 31] on icon at bounding box center [782, 25] width 17 height 17
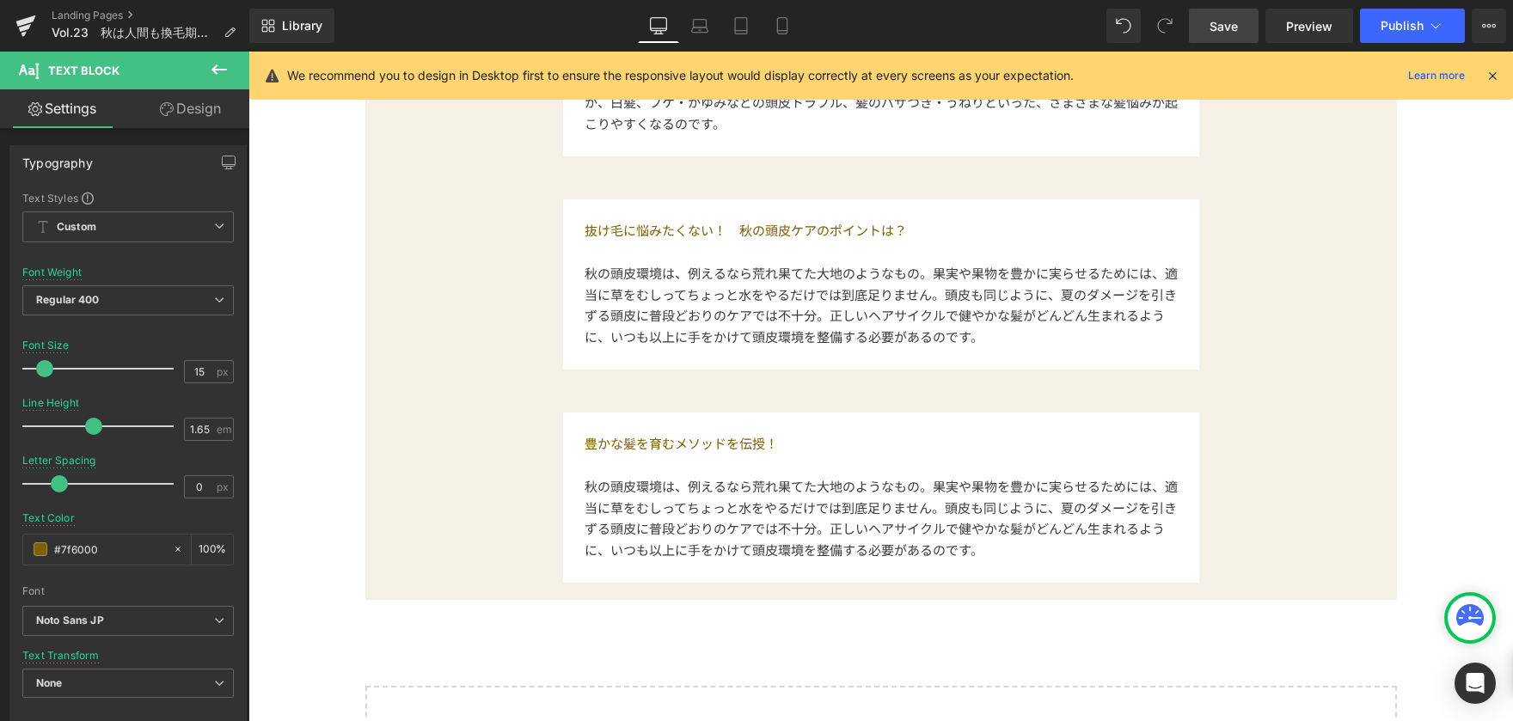
type input "11"
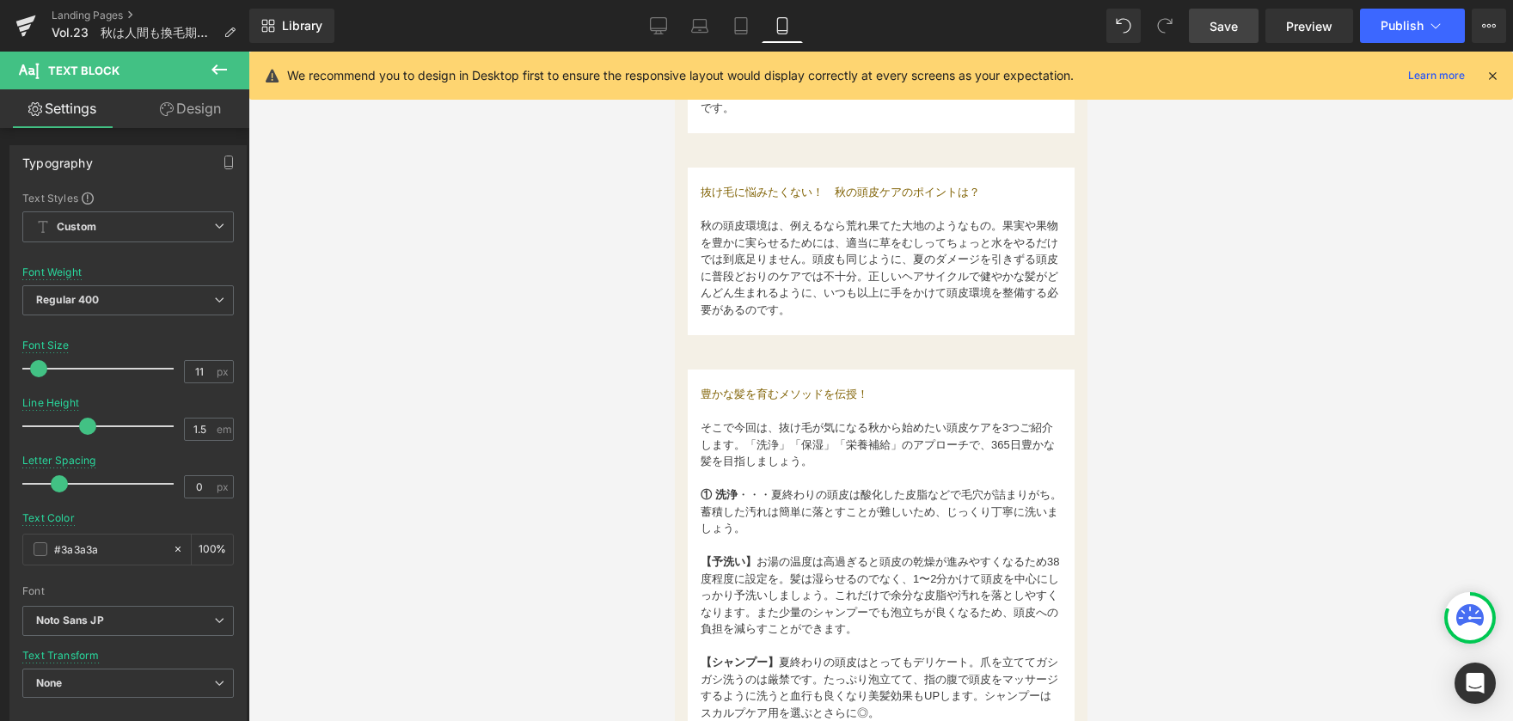
scroll to position [946, 0]
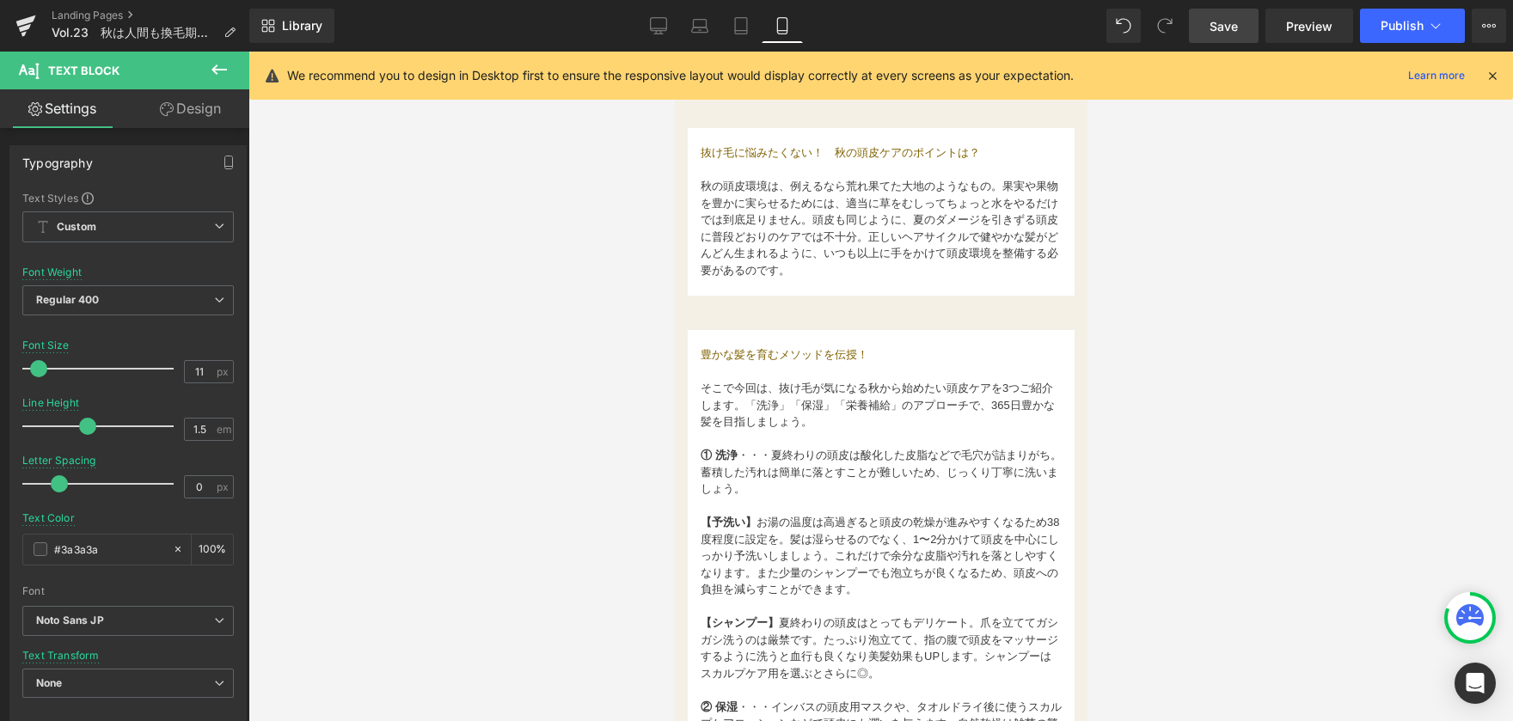
click at [746, 422] on font "そこで今回は、抜け毛が気になる秋から始めたい頭皮ケアを3つご紹介します。「洗浄」「保湿」「栄養補給」のアプローチで、365日豊かな髪を目指しましょう。" at bounding box center [877, 405] width 354 height 46
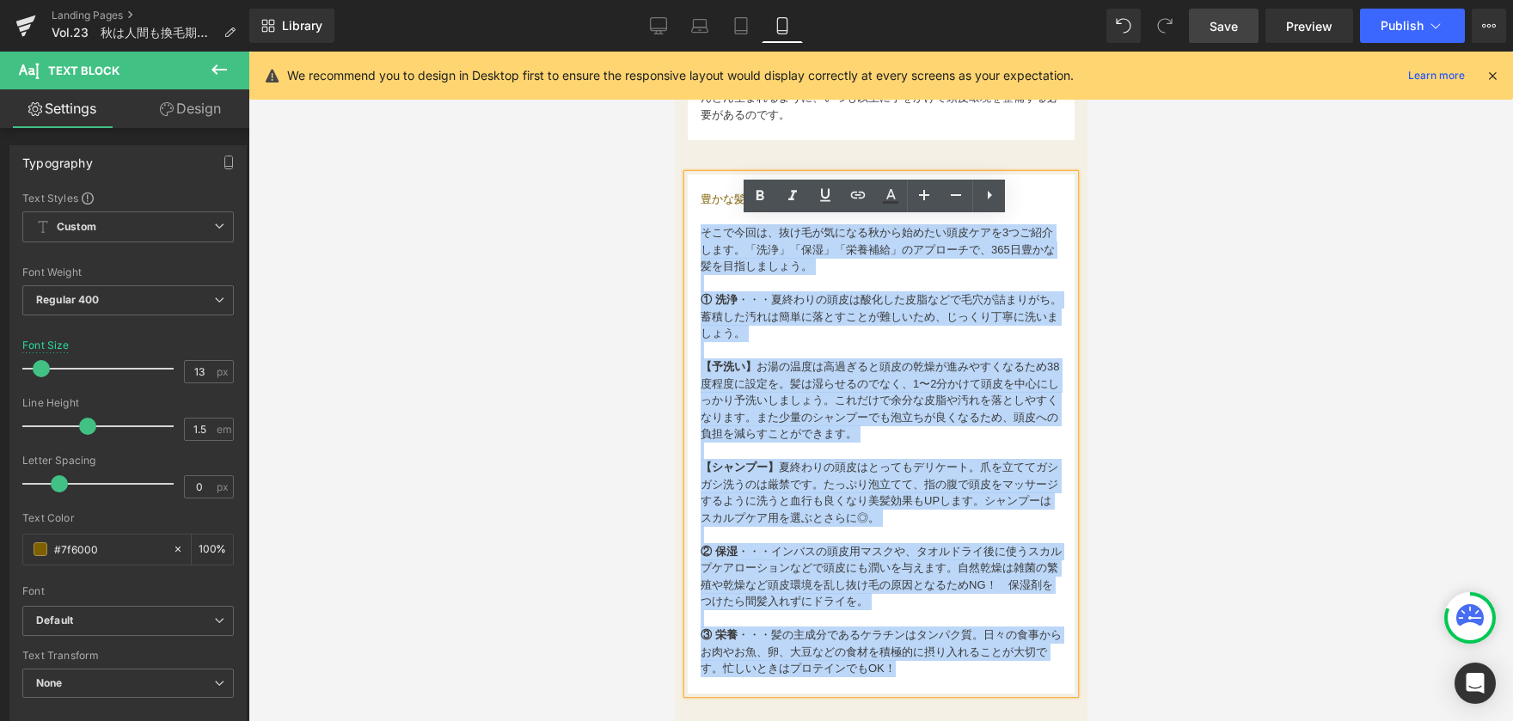
scroll to position [1171, 0]
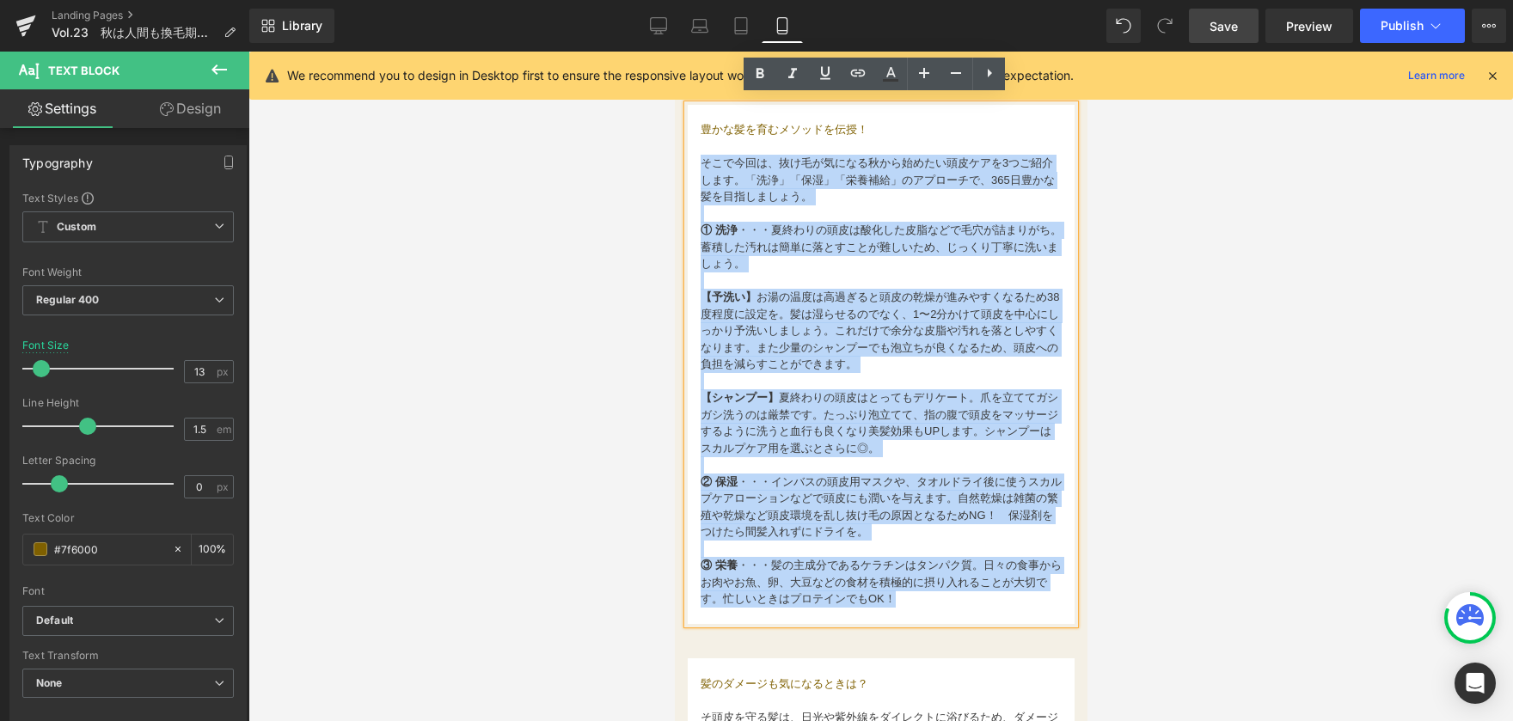
drag, startPoint x: 692, startPoint y: 292, endPoint x: 944, endPoint y: 591, distance: 390.5
click at [944, 591] on div "豊かな髪を育むメソッドを伝授！ そこで今回は、抜け毛が気になる秋から始めたい頭皮ケアを3つご紹介します。「洗浄」「保湿」「栄養補給」のアプローチで、365日豊…" at bounding box center [880, 365] width 387 height 520
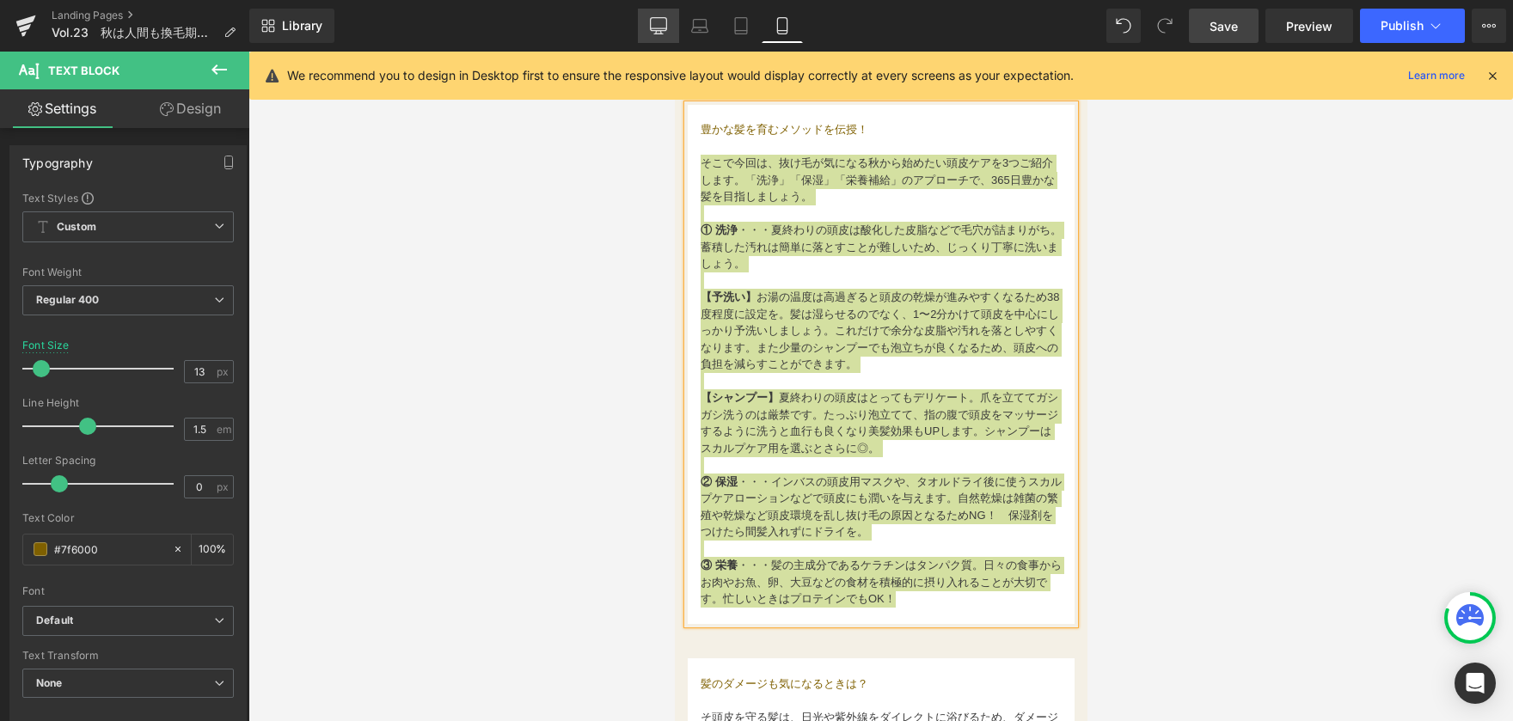
click at [659, 31] on icon at bounding box center [659, 24] width 16 height 13
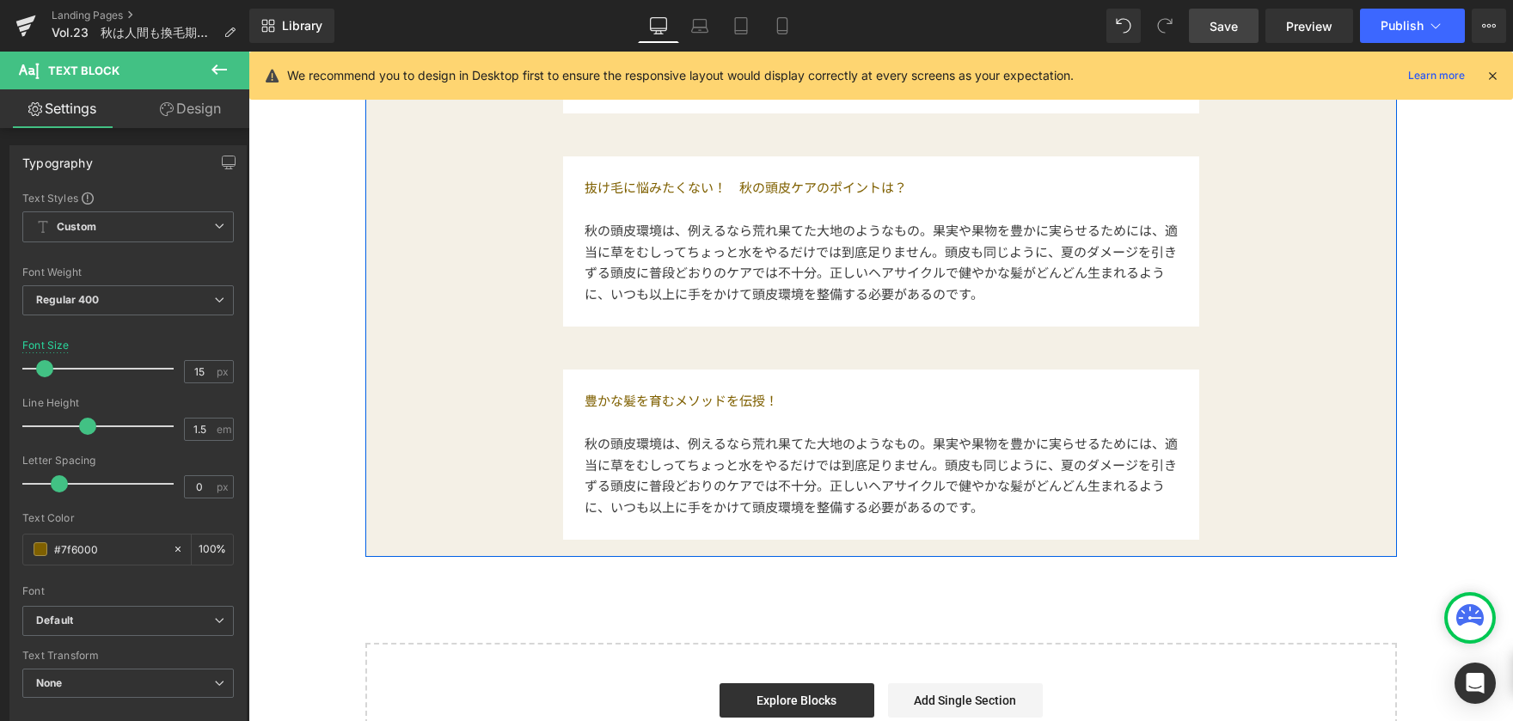
scroll to position [1204, 0]
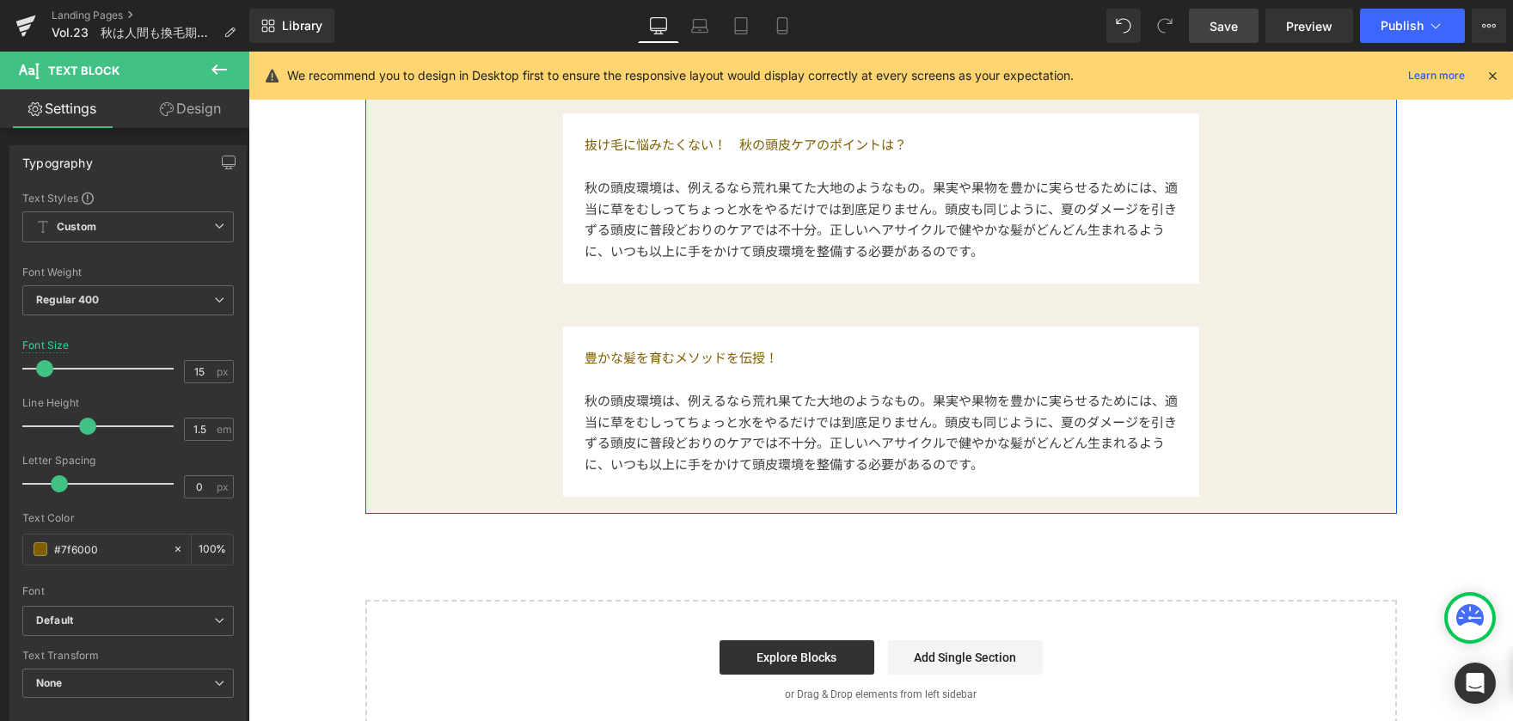
click at [602, 391] on span "秋の頭皮環境は、例えるなら荒れ果てた大地のようなもの。果実や果物を豊かに実らせるためには、適当に草をむしってちょっと水をやるだけでは到底足りません。頭皮も同じ…" at bounding box center [881, 432] width 593 height 82
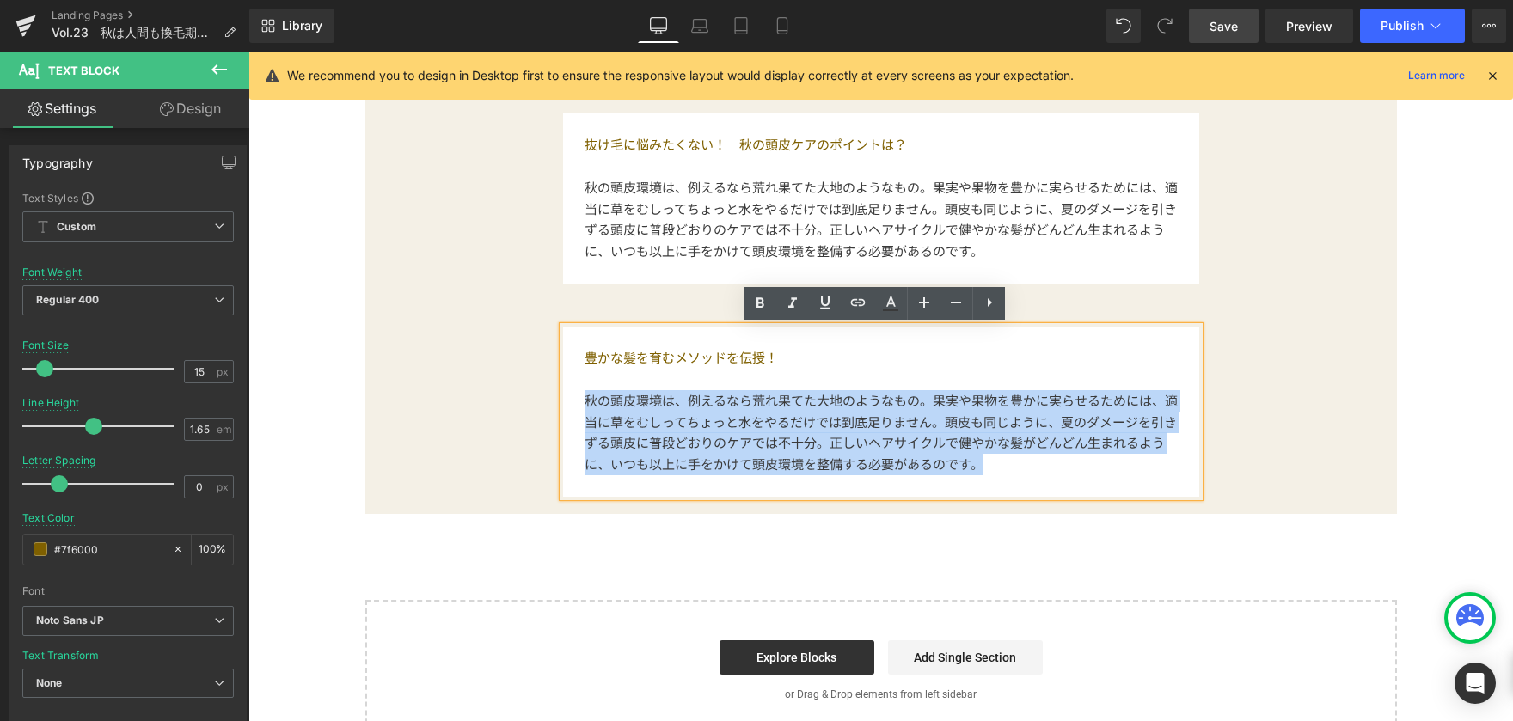
drag, startPoint x: 579, startPoint y: 401, endPoint x: 1009, endPoint y: 467, distance: 435.8
click at [1009, 467] on p "秋の頭皮環境は、例えるなら荒れ果てた大地のようなもの。果実や果物を豊かに実らせるためには、適当に草をむしってちょっと水をやるだけでは到底足りません。頭皮も同じ…" at bounding box center [881, 432] width 593 height 85
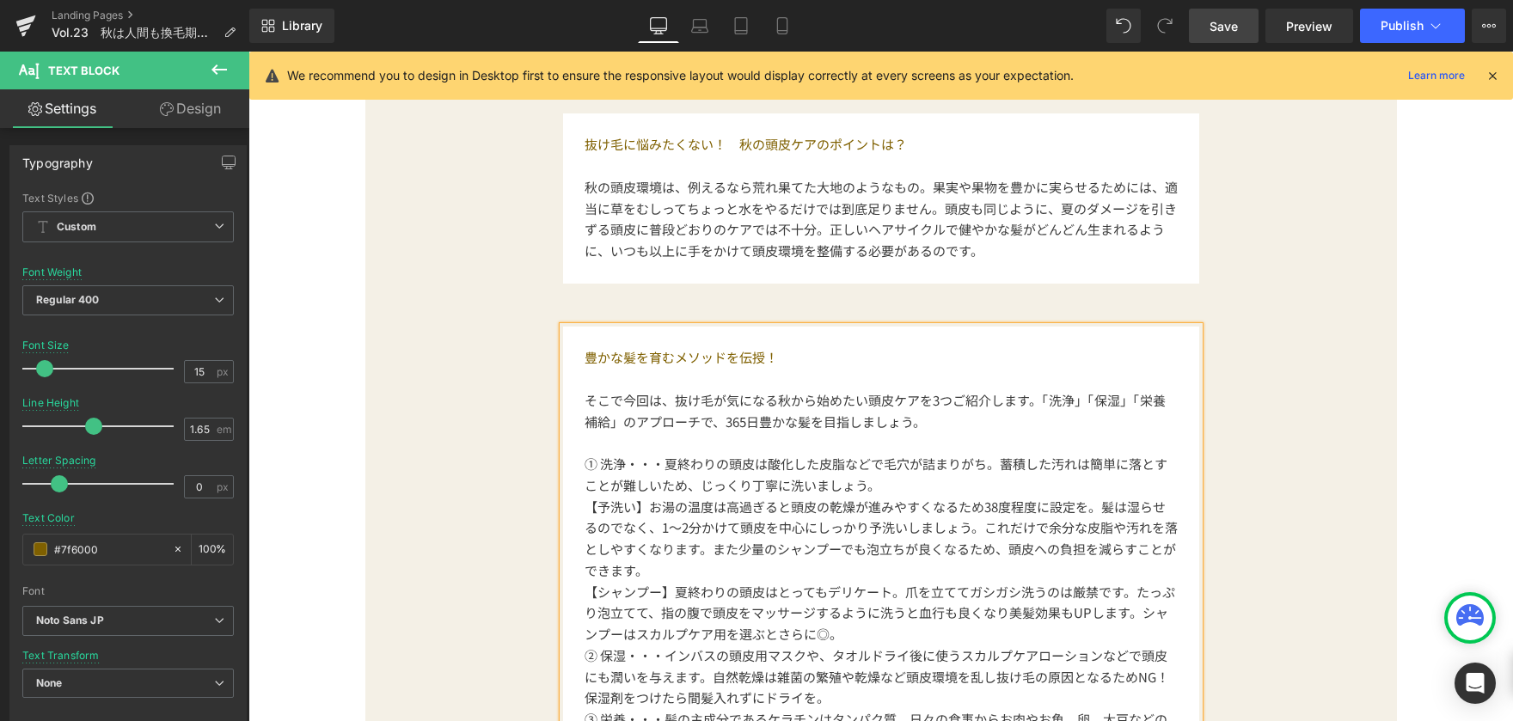
scroll to position [1290, 0]
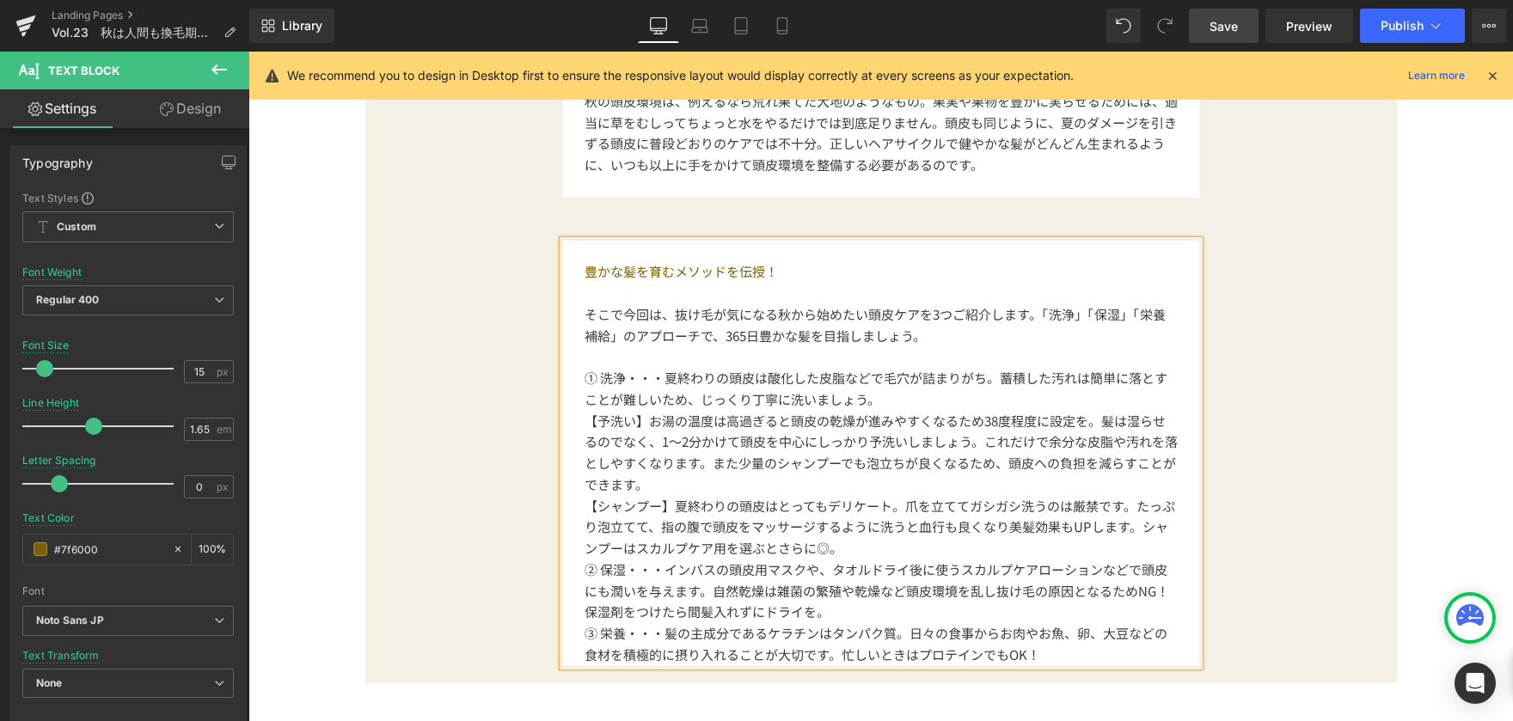
click at [585, 421] on span "【予洗い】お湯の温度は高過ぎると頭皮の乾燥が進みやすくなるため38度程度に設定を。髪は湿らせるのでなく、1〜2分かけて頭皮を中心にしっかり予洗いしましょう。こ…" at bounding box center [881, 453] width 593 height 82
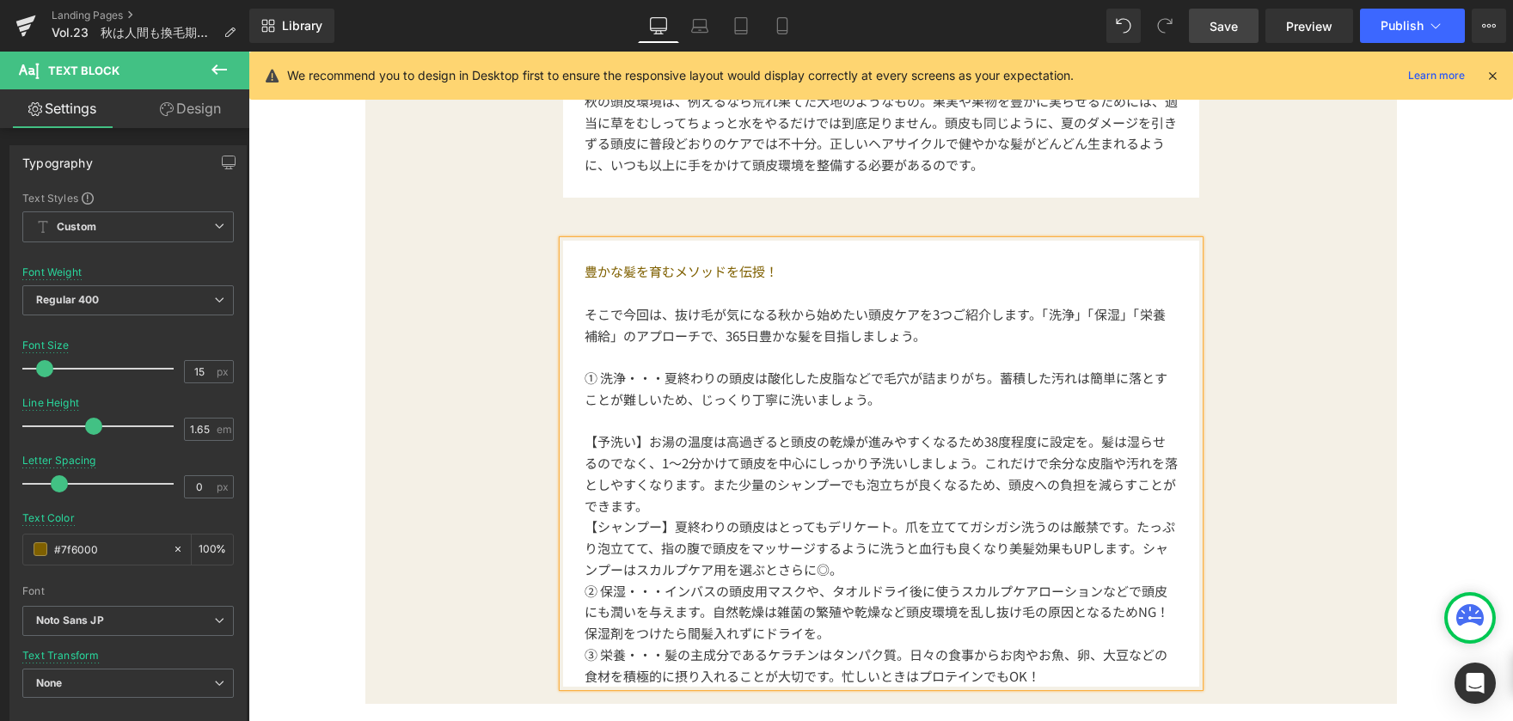
click at [573, 585] on div "豊かな髪を育むメソッドを伝授！ そこで今回は、抜け毛が気になる秋から始めたい頭皮ケアを3つご紹介します。「洗浄」「保湿」「栄養補給」のアプローチで、365日豊…" at bounding box center [881, 464] width 636 height 447
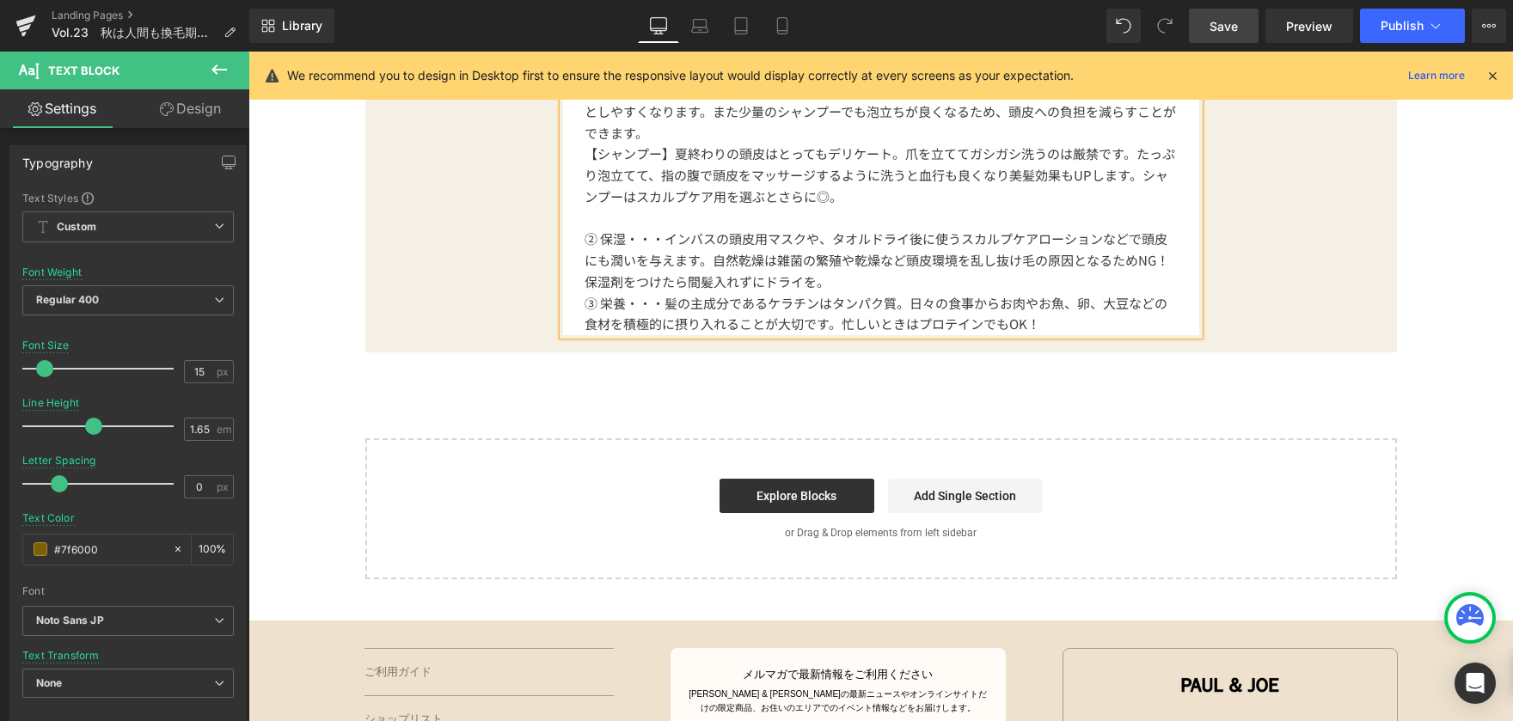
scroll to position [1548, 0]
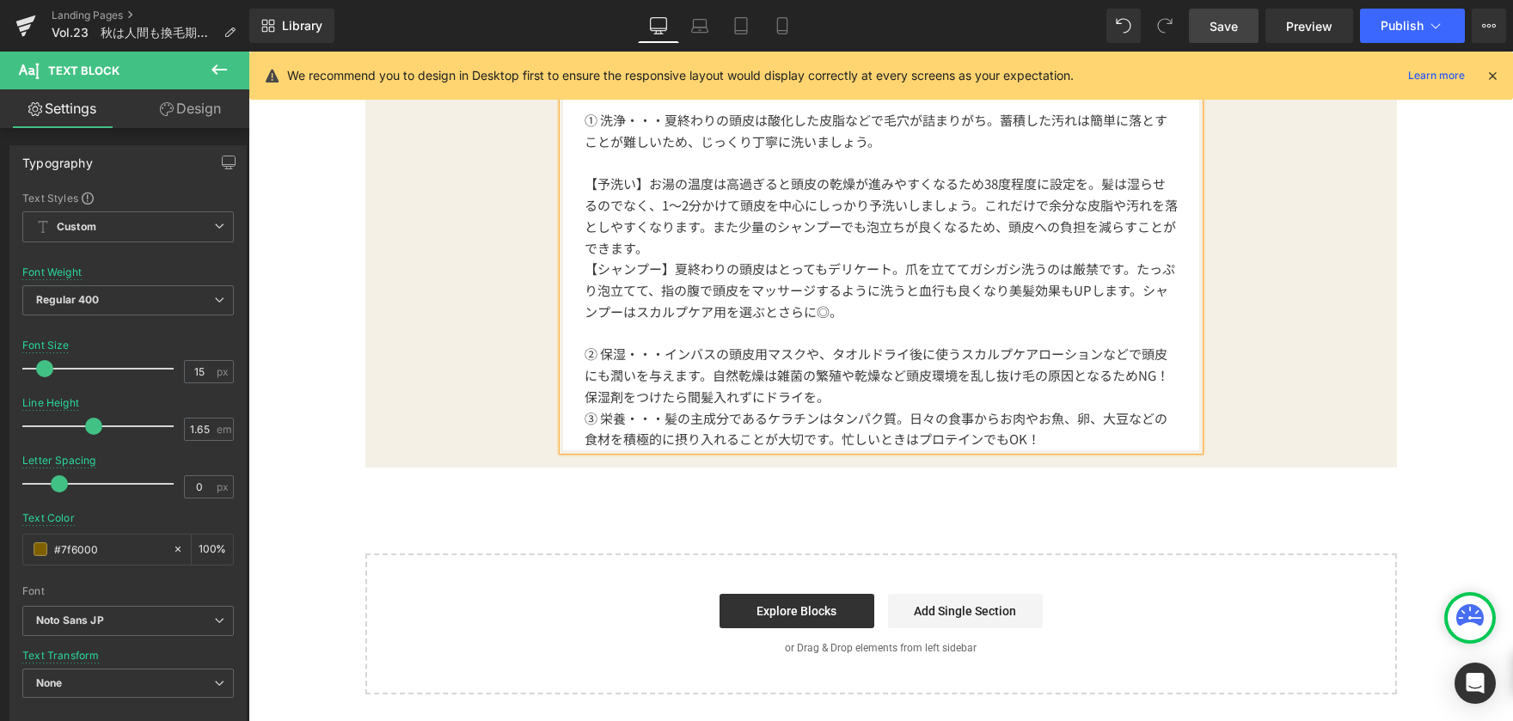
click at [585, 414] on span "③ 栄養・・・髪の主成分であるケラチンはタンパク質。日々の食事からお肉やお魚、卵、大豆などの食材を積極的に摂り入れることが大切です。忙しいときはプロテインでも…" at bounding box center [876, 429] width 583 height 40
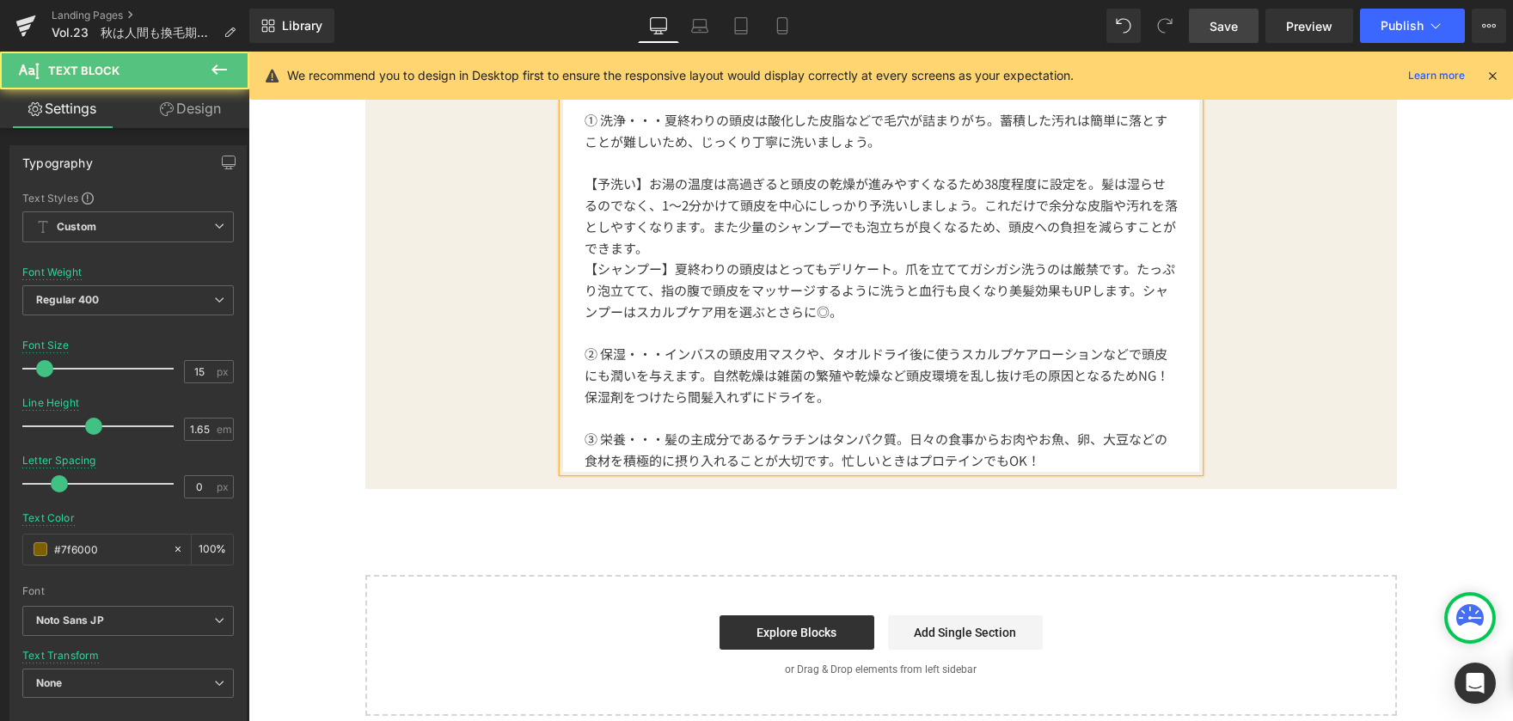
click at [1061, 462] on p "③ 栄養・・・髪の主成分であるケラチンはタンパク質。日々の食事からお肉やお魚、卵、大豆などの食材を積極的に摂り入れることが大切です。忙しいときはプロテインでも…" at bounding box center [881, 450] width 593 height 43
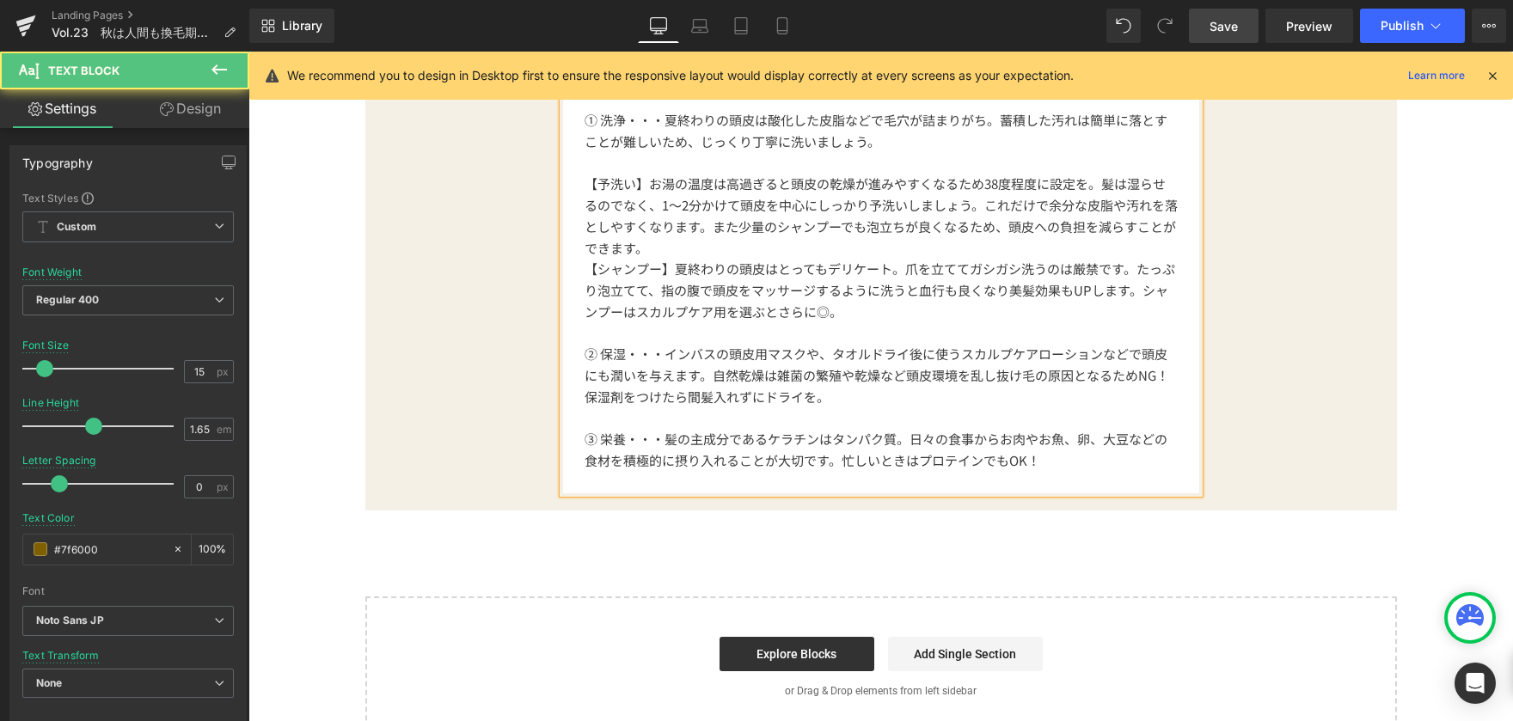
scroll to position [1462, 0]
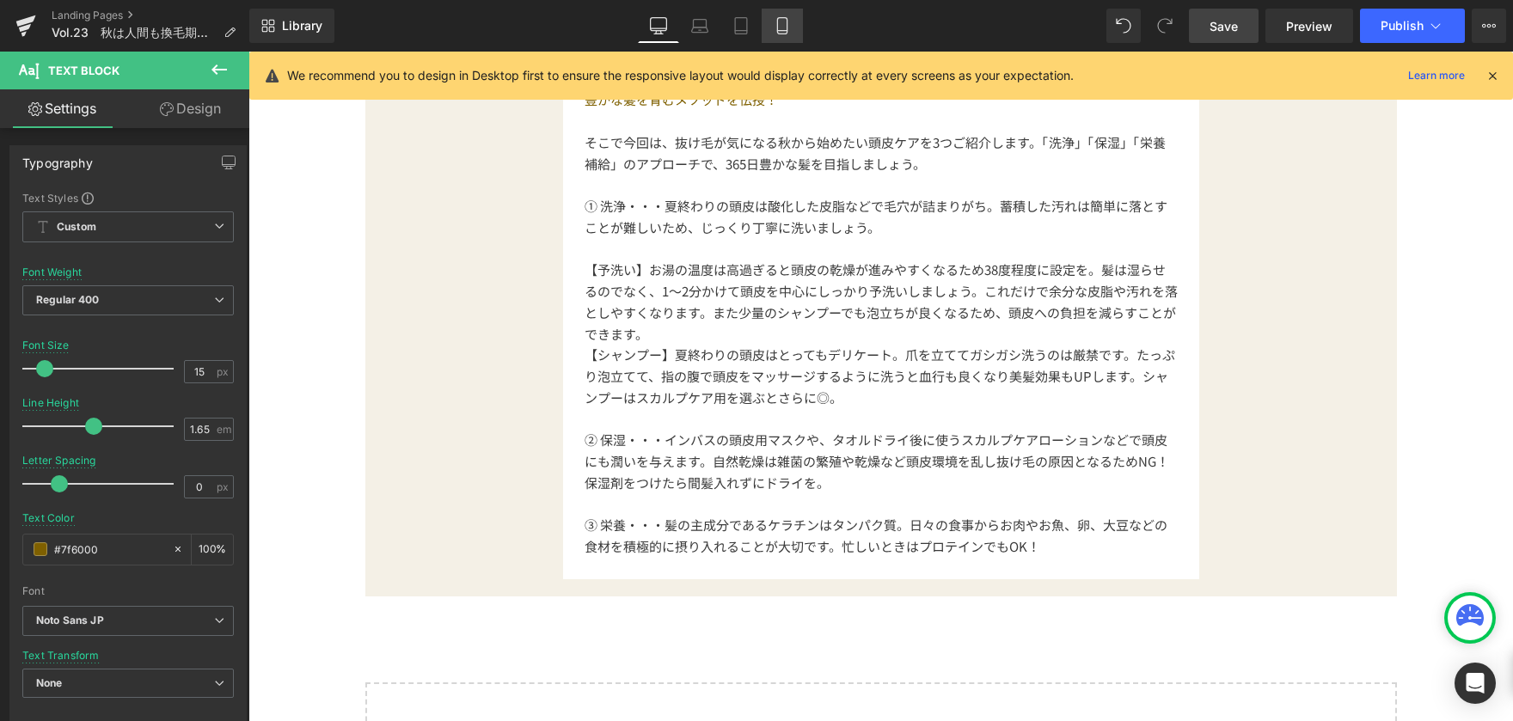
click at [774, 21] on icon at bounding box center [782, 25] width 17 height 17
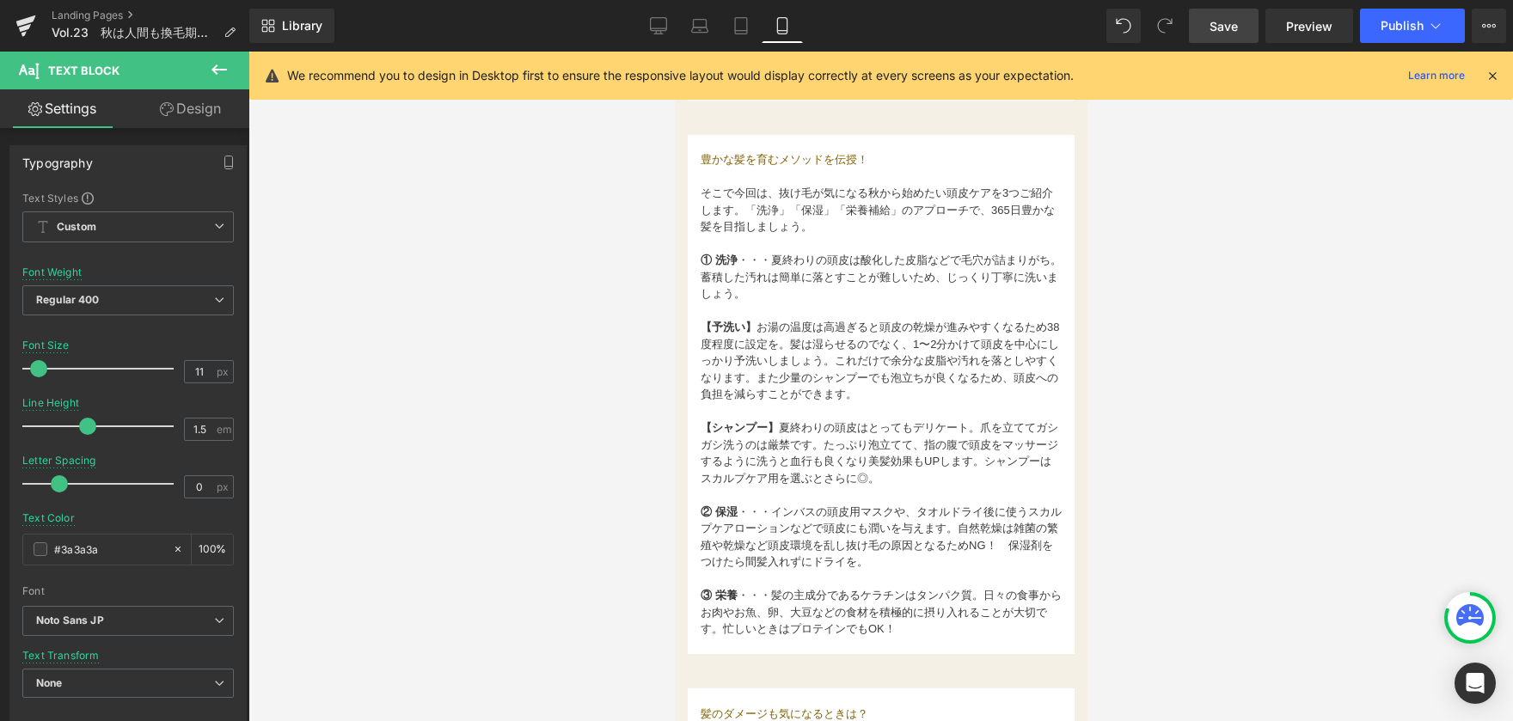
scroll to position [1204, 0]
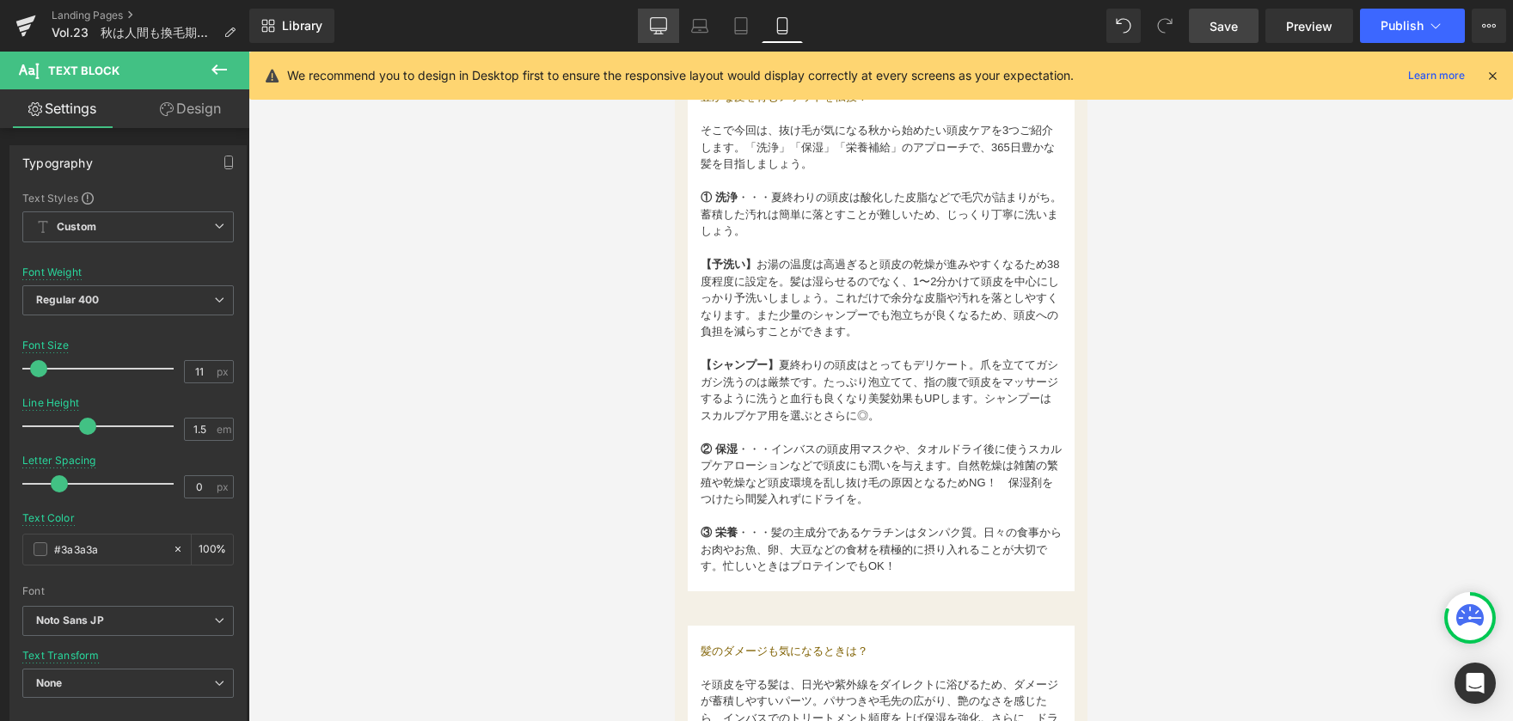
click at [657, 21] on icon at bounding box center [658, 25] width 17 height 17
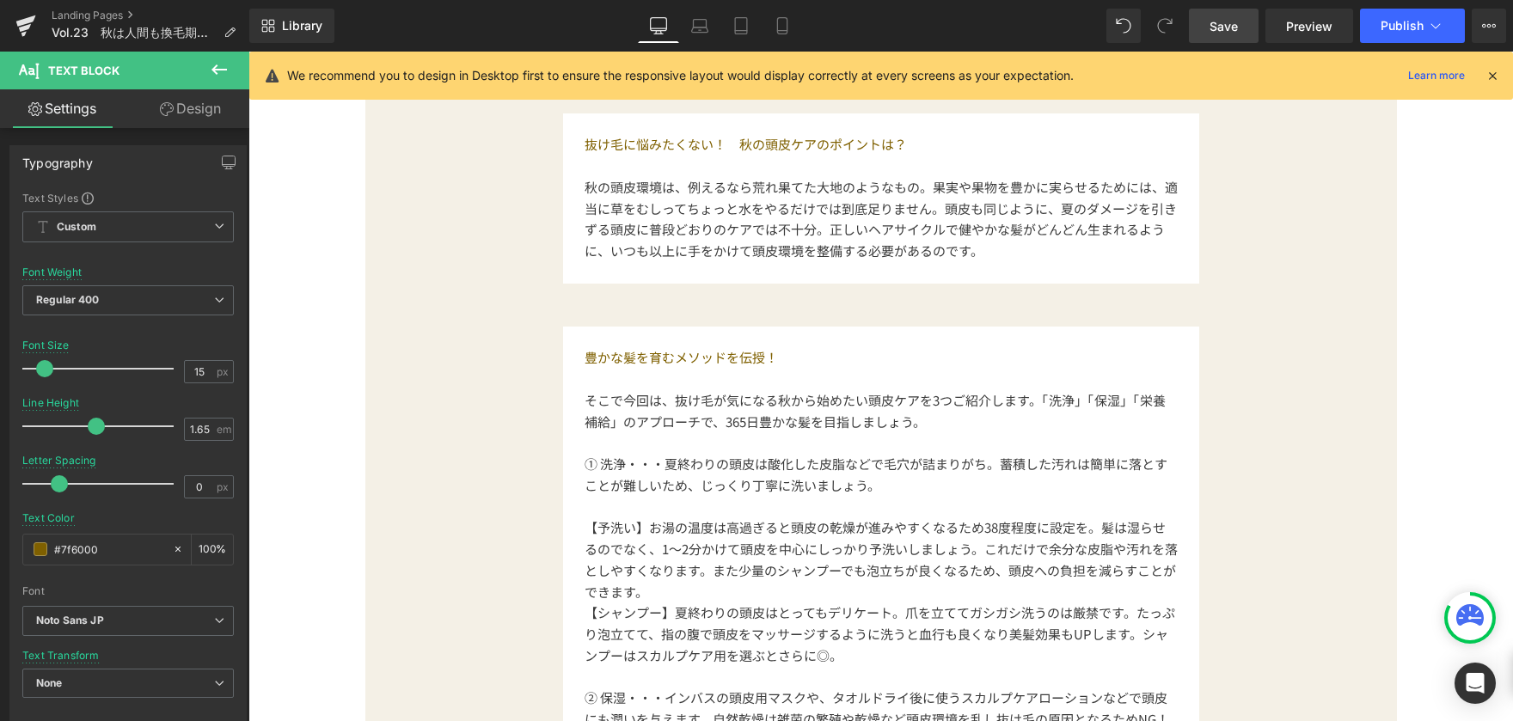
scroll to position [1253, 0]
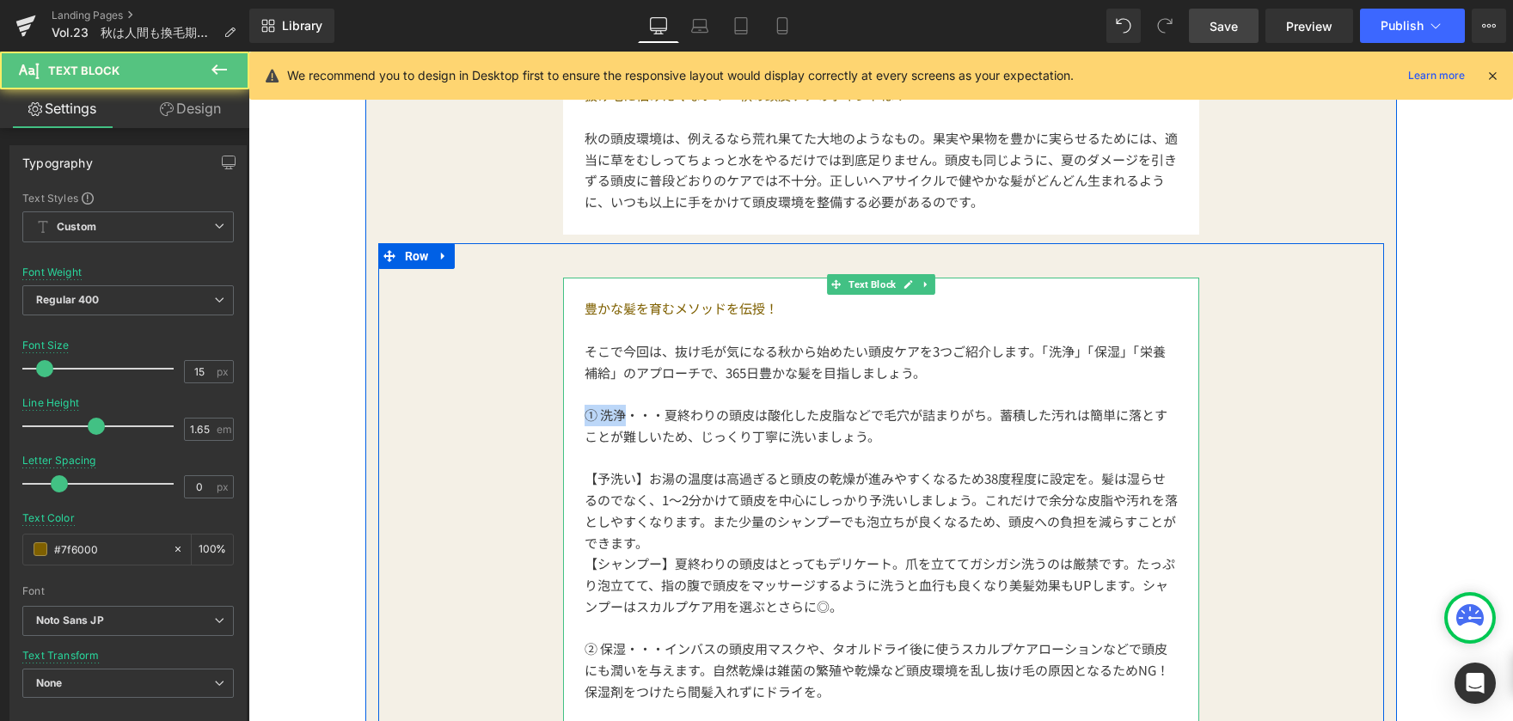
drag, startPoint x: 577, startPoint y: 414, endPoint x: 624, endPoint y: 414, distance: 47.3
click at [624, 414] on div "豊かな髪を育むメソッドを伝授！ そこで今回は、抜け毛が気になる秋から始めたい頭皮ケアを3つご紹介します。「洗浄」「保湿」「栄養補給」のアプローチで、365日豊…" at bounding box center [881, 533] width 636 height 511
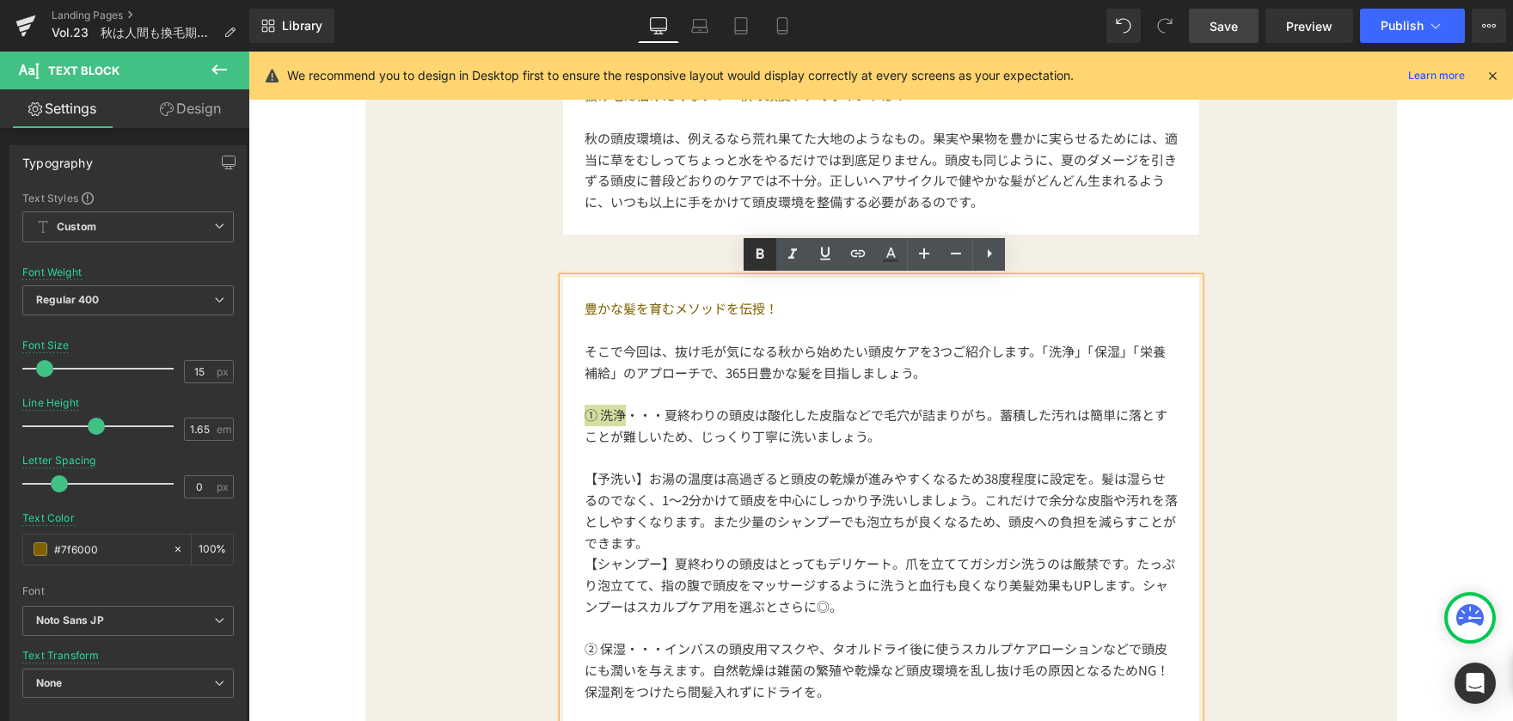
drag, startPoint x: 751, startPoint y: 261, endPoint x: 495, endPoint y: 224, distance: 258.7
click at [751, 261] on icon at bounding box center [760, 254] width 21 height 21
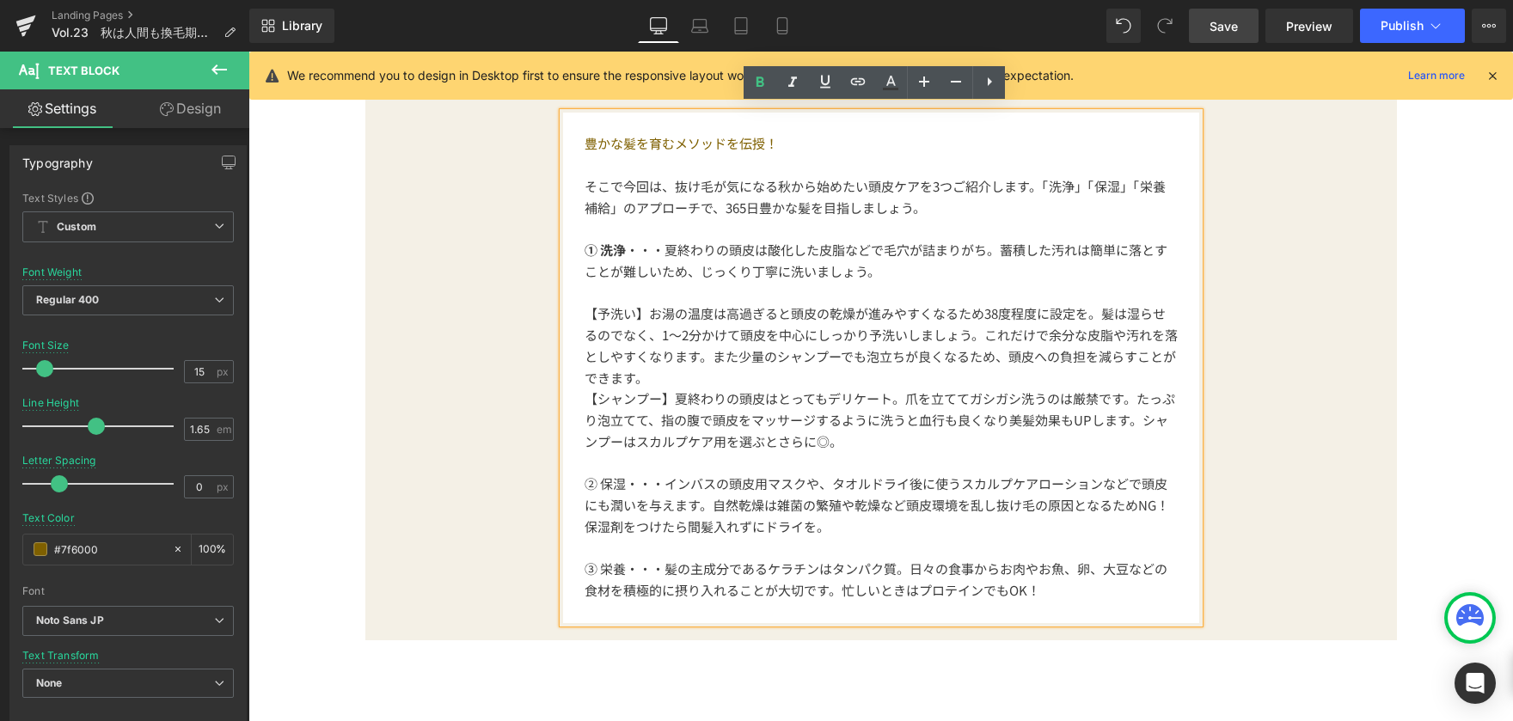
scroll to position [1425, 0]
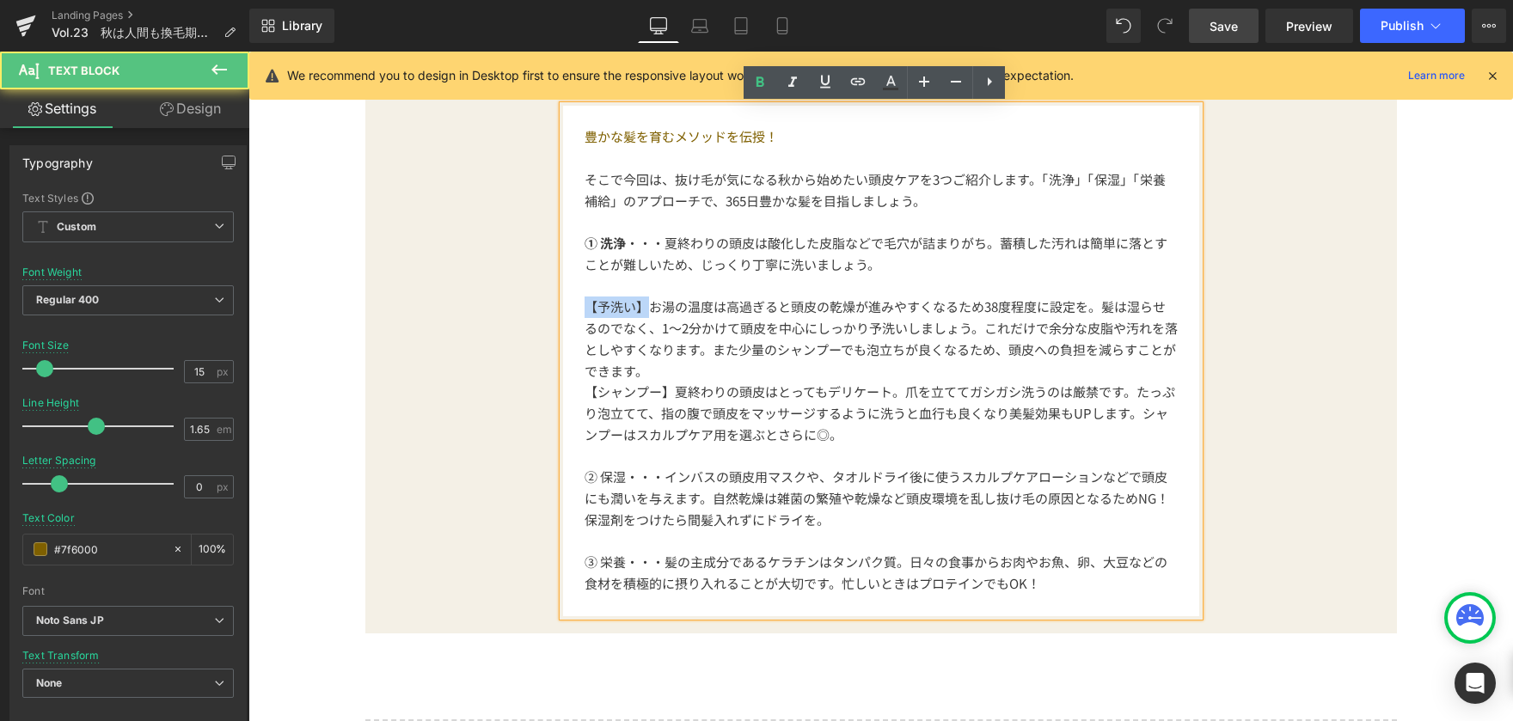
drag, startPoint x: 572, startPoint y: 310, endPoint x: 646, endPoint y: 311, distance: 73.9
click at [646, 311] on div "豊かな髪を育むメソッドを伝授！ そこで今回は、抜け毛が気になる秋から始めたい頭皮ケアを3つご紹介します。「洗浄」「保湿」「栄養補給」のアプローチで、365日豊…" at bounding box center [881, 361] width 636 height 511
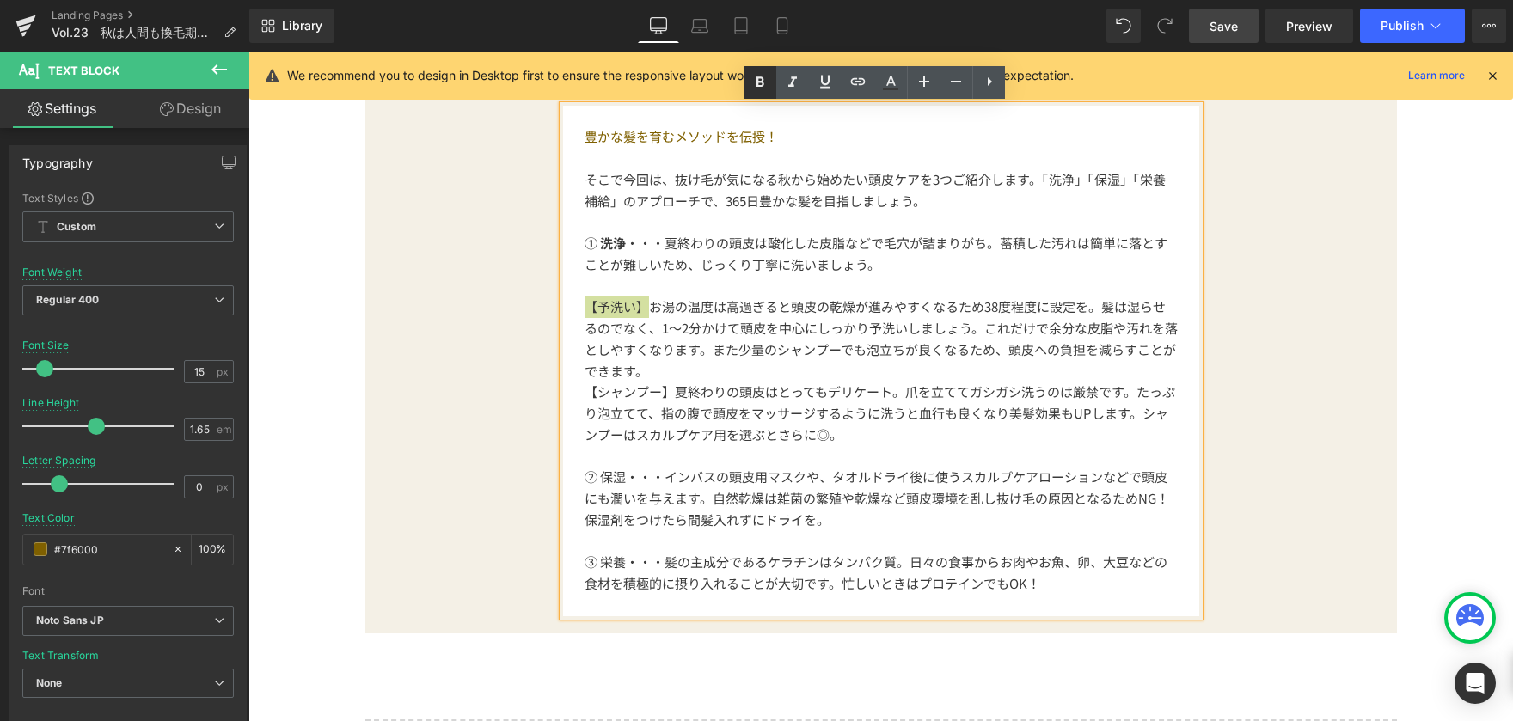
click at [761, 90] on icon at bounding box center [760, 82] width 21 height 21
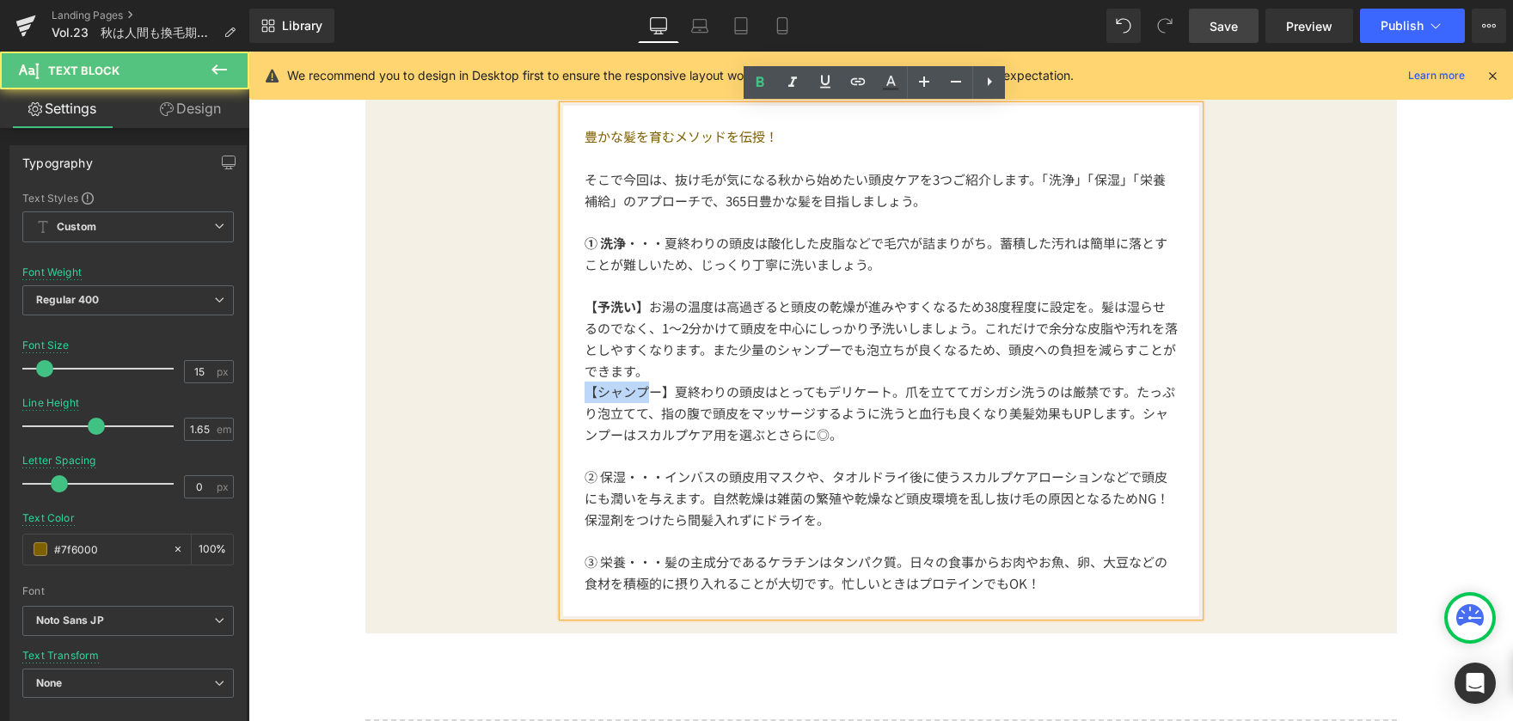
drag, startPoint x: 579, startPoint y: 394, endPoint x: 650, endPoint y: 388, distance: 71.6
click at [648, 388] on span "【シャンプー】夏終わりの頭皮はとってもデリケート。爪を立ててガシガシ洗うのは厳禁です。たっぷり泡立てて、指の腹で頭皮をマッサージするように洗うと血行も良くなり…" at bounding box center [880, 413] width 591 height 61
click at [567, 401] on div "豊かな髪を育むメソッドを伝授！ そこで今回は、抜け毛が気になる秋から始めたい頭皮ケアを3つご紹介します。「洗浄」「保湿」「栄養補給」のアプローチで、365日豊…" at bounding box center [881, 361] width 636 height 511
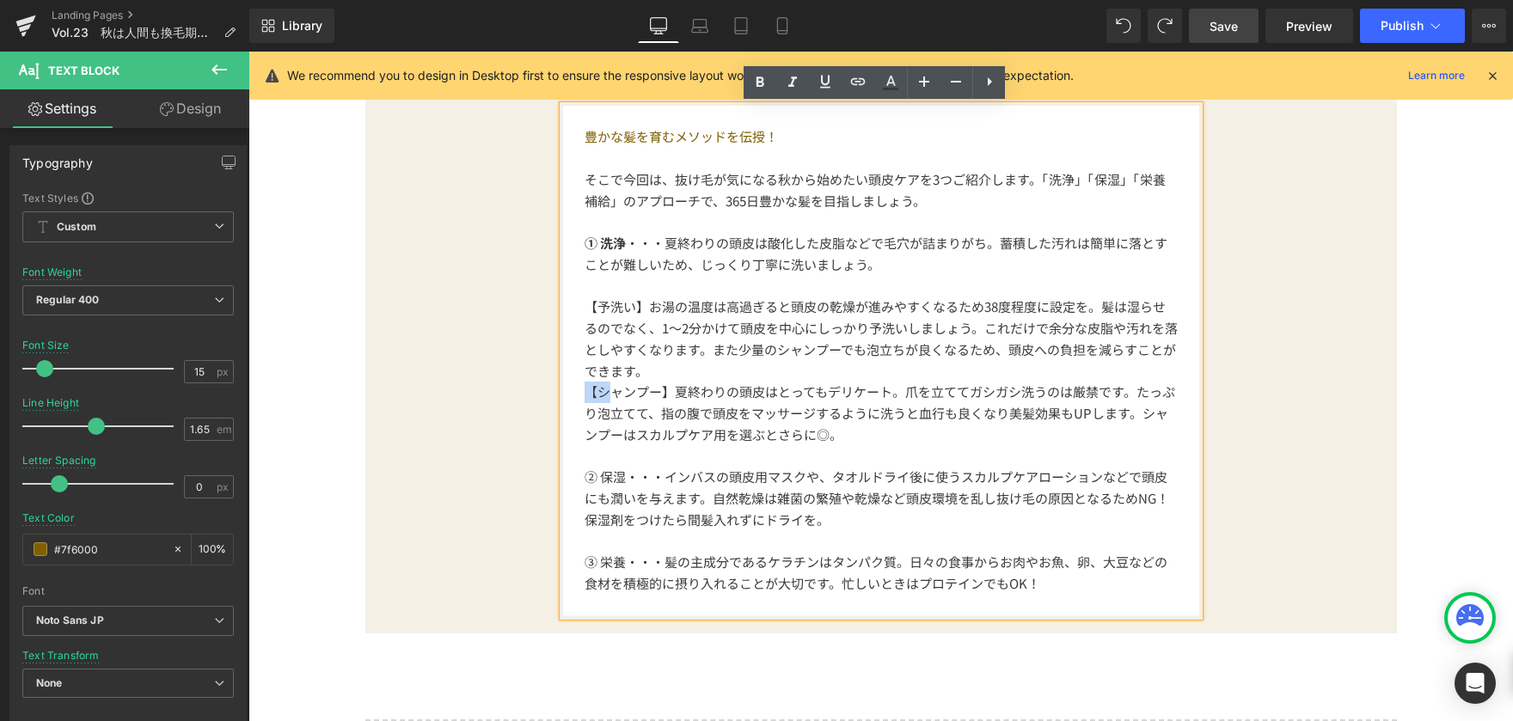
drag, startPoint x: 575, startPoint y: 396, endPoint x: 647, endPoint y: 395, distance: 71.4
click at [631, 395] on div "豊かな髪を育むメソッドを伝授！ そこで今回は、抜け毛が気になる秋から始めたい頭皮ケアを3つご紹介します。「洗浄」「保湿」「栄養補給」のアプローチで、365日豊…" at bounding box center [881, 361] width 636 height 511
click at [663, 395] on span "【シャンプー】夏終わりの頭皮はとってもデリケート。爪を立ててガシガシ洗うのは厳禁です。たっぷり泡立てて、指の腹で頭皮をマッサージするように洗うと血行も良くなり…" at bounding box center [880, 413] width 591 height 61
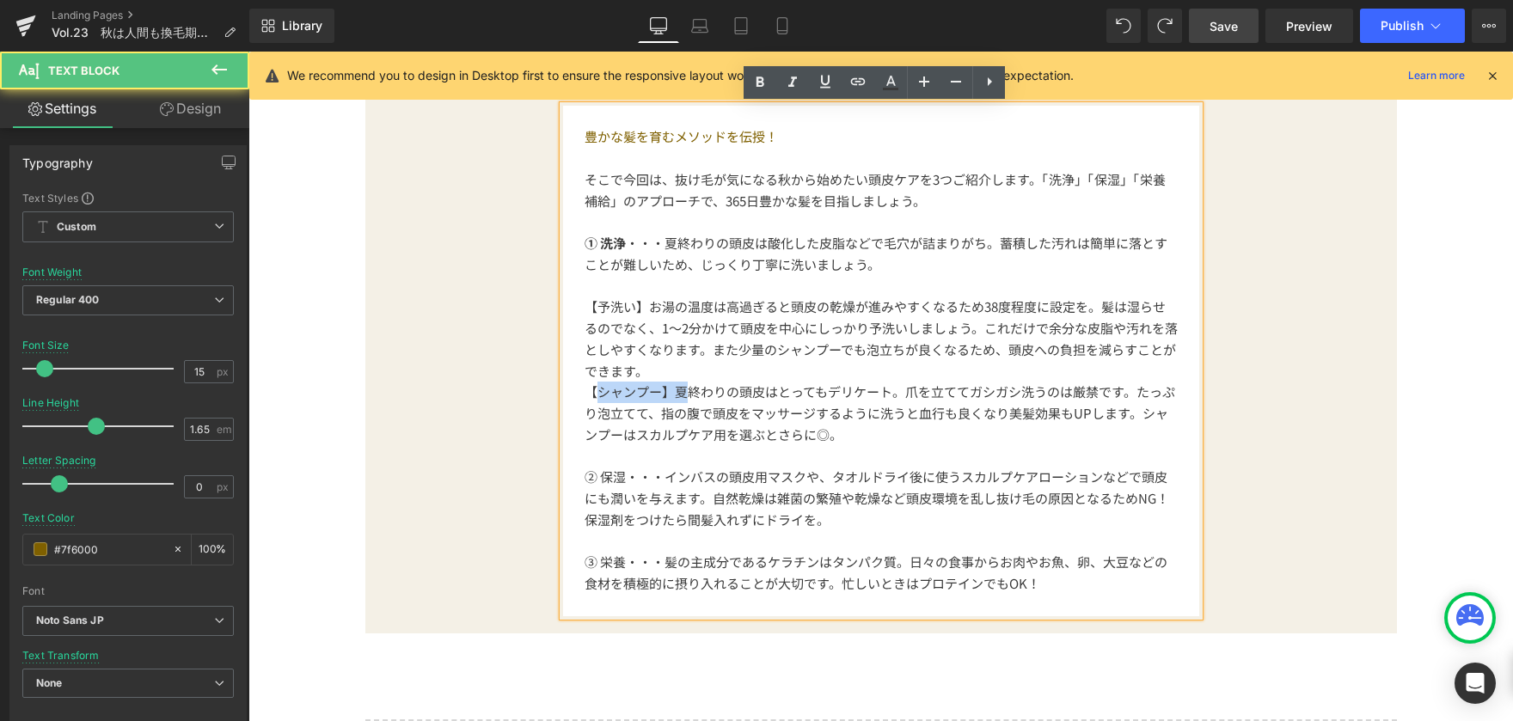
drag, startPoint x: 663, startPoint y: 395, endPoint x: 591, endPoint y: 396, distance: 72.2
click at [591, 396] on span "【シャンプー】夏終わりの頭皮はとってもデリケート。爪を立ててガシガシ洗うのは厳禁です。たっぷり泡立てて、指の腹で頭皮をマッサージするように洗うと血行も良くなり…" at bounding box center [880, 413] width 591 height 61
click at [589, 426] on span "【シャンプー】夏終わりの頭皮はとってもデリケート。爪を立ててガシガシ洗うのは厳禁です。たっぷり泡立てて、指の腹で頭皮をマッサージするように洗うと血行も良くなり…" at bounding box center [880, 413] width 591 height 61
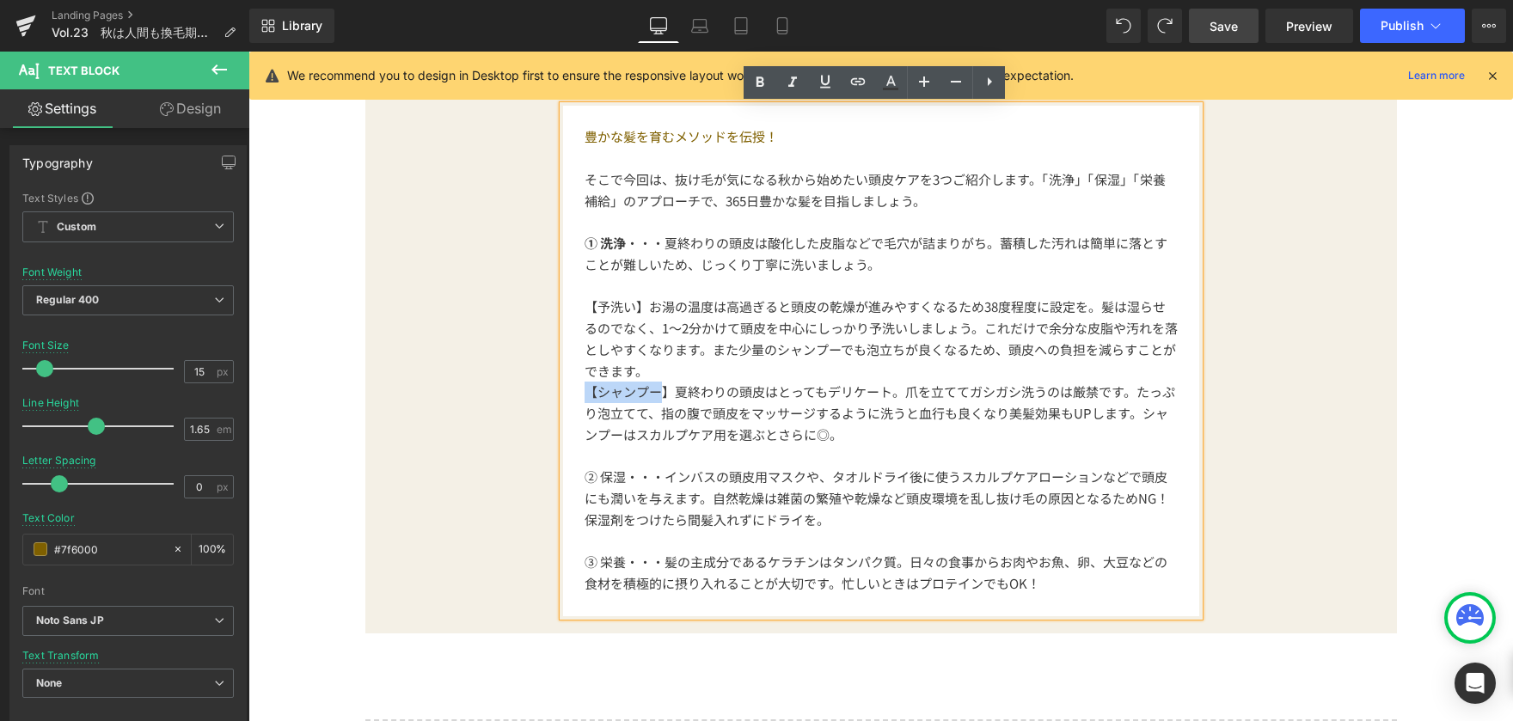
drag, startPoint x: 579, startPoint y: 396, endPoint x: 661, endPoint y: 393, distance: 81.7
click at [661, 393] on span "【シャンプー】夏終わりの頭皮はとってもデリケート。爪を立ててガシガシ洗うのは厳禁です。たっぷり泡立てて、指の腹で頭皮をマッサージするように洗うと血行も良くなり…" at bounding box center [880, 413] width 591 height 61
click at [662, 393] on span "【シャンプー】夏終わりの頭皮はとってもデリケート。爪を立ててガシガシ洗うのは厳禁です。たっぷり泡立てて、指の腹で頭皮をマッサージするように洗うと血行も良くなり…" at bounding box center [880, 413] width 591 height 61
drag, startPoint x: 578, startPoint y: 394, endPoint x: 663, endPoint y: 393, distance: 85.1
click at [663, 393] on span "【シャンプー】夏終わりの頭皮はとってもデリケート。爪を立ててガシガシ洗うのは厳禁です。たっぷり泡立てて、指の腹で頭皮をマッサージするように洗うと血行も良くなり…" at bounding box center [880, 413] width 591 height 61
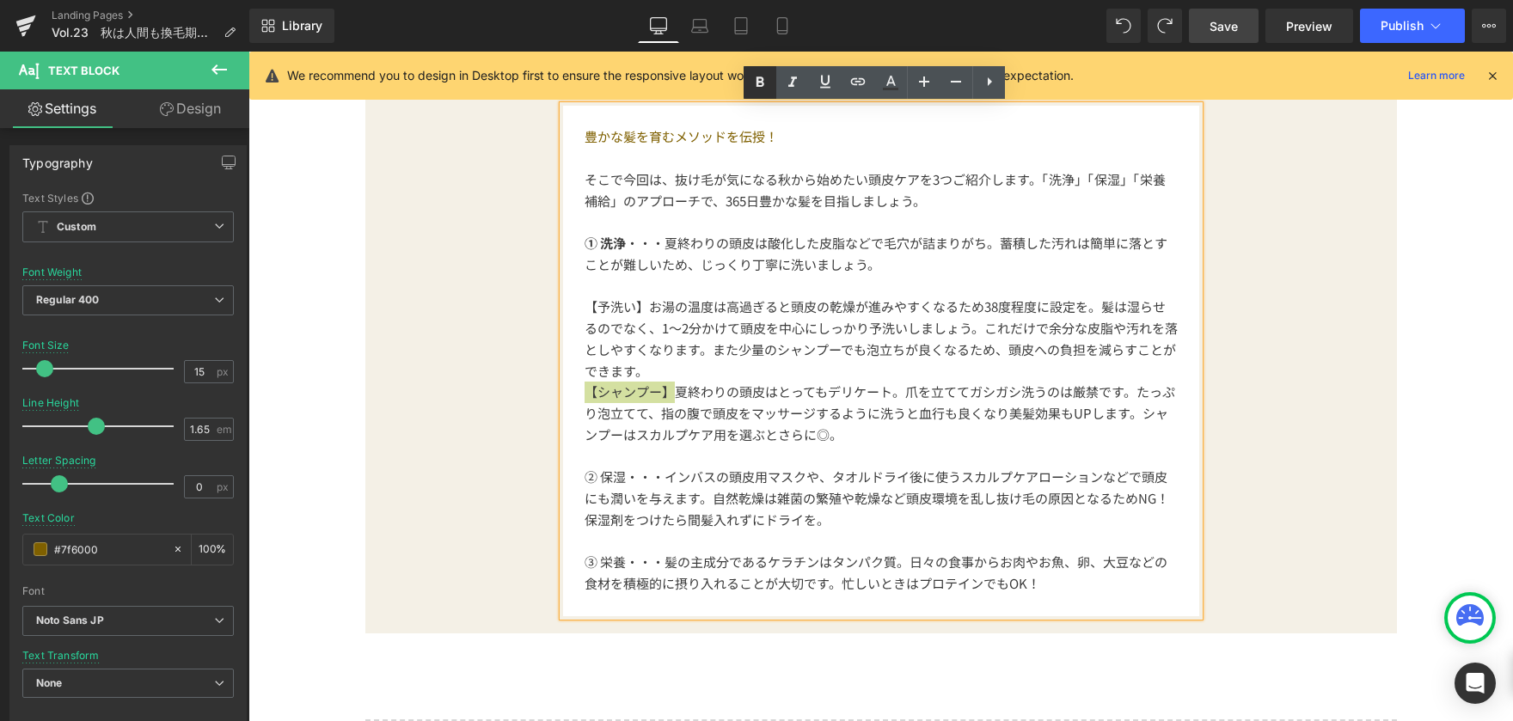
click at [766, 89] on icon at bounding box center [760, 82] width 21 height 21
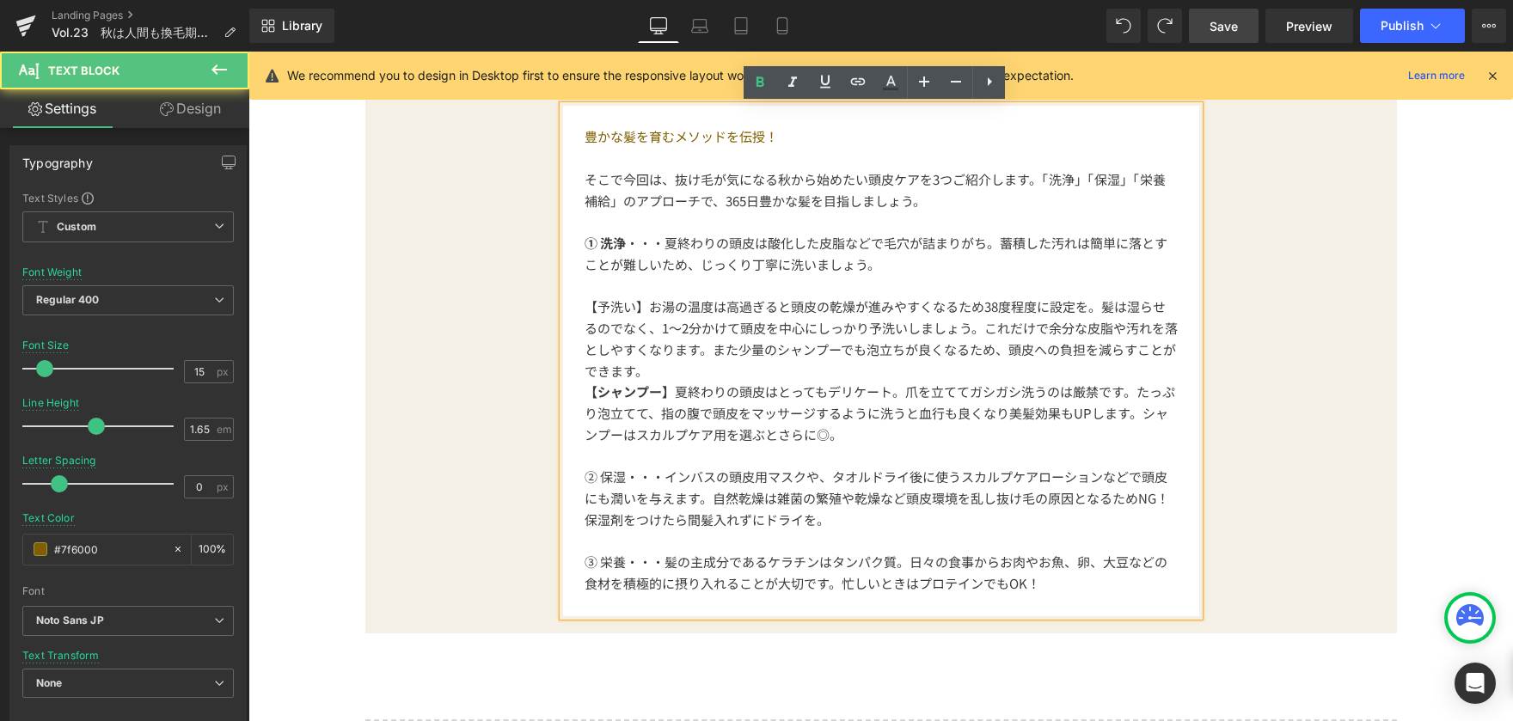
click at [726, 399] on span "【シャンプー】 夏終わりの頭皮はとってもデリケート。爪を立ててガシガシ洗うのは厳禁です。たっぷり泡立てて、指の腹で頭皮をマッサージするように洗うと血行も良くな…" at bounding box center [880, 413] width 591 height 61
click at [585, 397] on span "【シャンプー】" at bounding box center [630, 392] width 90 height 18
drag, startPoint x: 579, startPoint y: 308, endPoint x: 638, endPoint y: 308, distance: 58.5
click at [638, 308] on span "【予洗い】お湯の温度は高過ぎると頭皮の乾燥が進みやすくなるため38度程度に設定を。髪は湿らせるのでなく、1〜2分かけて頭皮を中心にしっかり予洗いしましょう。こ…" at bounding box center [881, 338] width 593 height 82
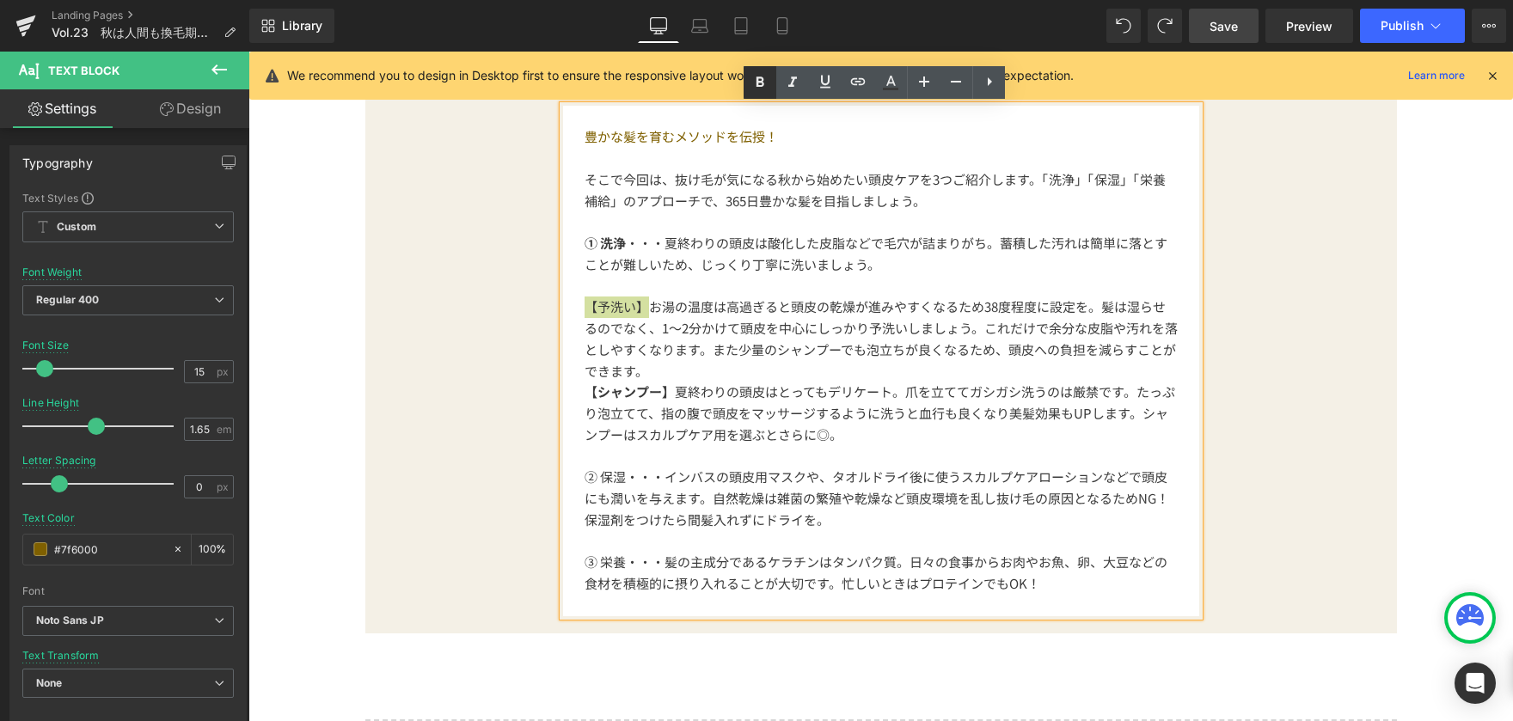
click at [762, 85] on icon at bounding box center [761, 82] width 8 height 10
click at [685, 371] on p "【予洗い】 お湯の温度は高過ぎると頭皮の乾燥が進みやすくなるため38度程度に設定を。髪は湿らせるのでなく、1〜2分かけて頭皮を中心にしっかり予洗いしましょう。…" at bounding box center [881, 339] width 593 height 85
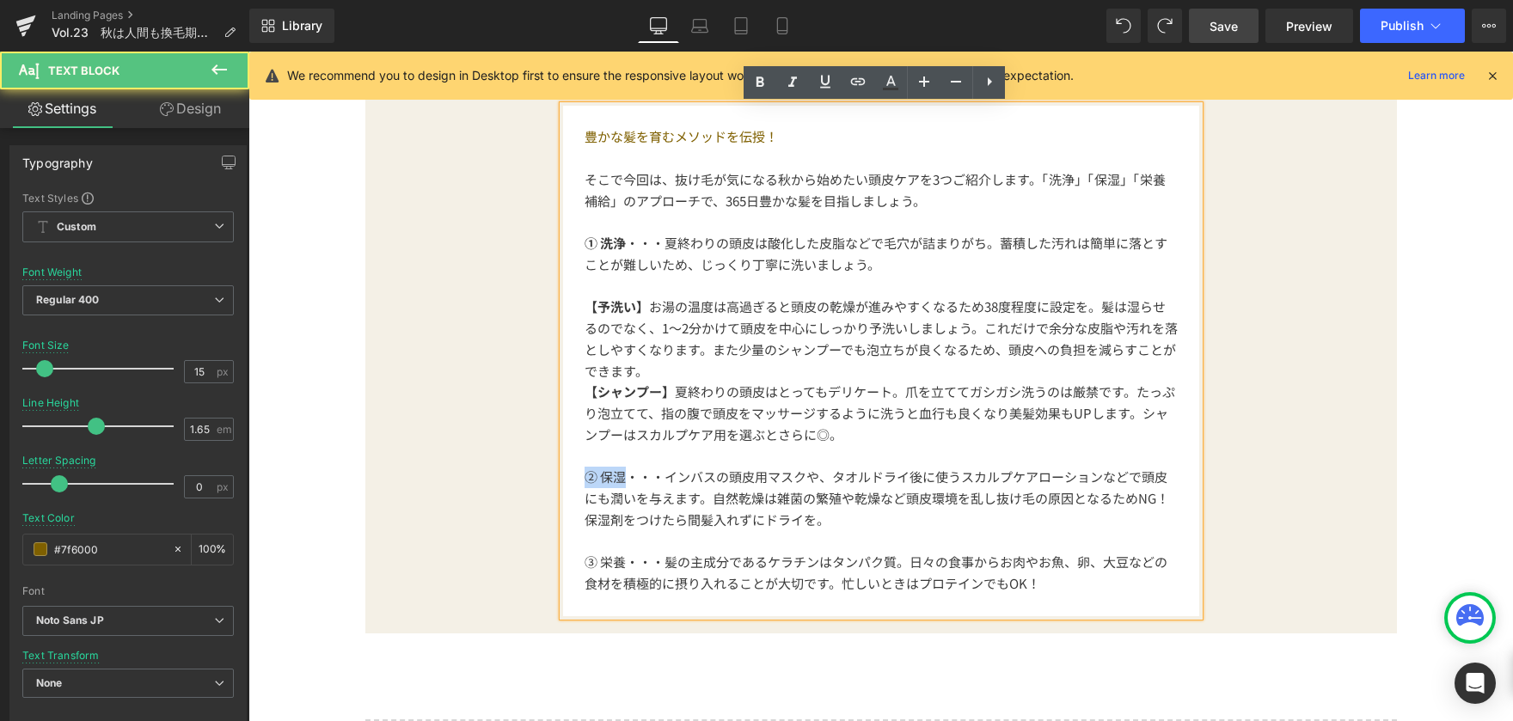
drag, startPoint x: 575, startPoint y: 482, endPoint x: 621, endPoint y: 477, distance: 45.9
click at [621, 477] on div "豊かな髪を育むメソッドを伝授！ そこで今回は、抜け毛が気になる秋から始めたい頭皮ケアを3つご紹介します。「洗浄」「保湿」「栄養補給」のアプローチで、365日豊…" at bounding box center [881, 361] width 636 height 511
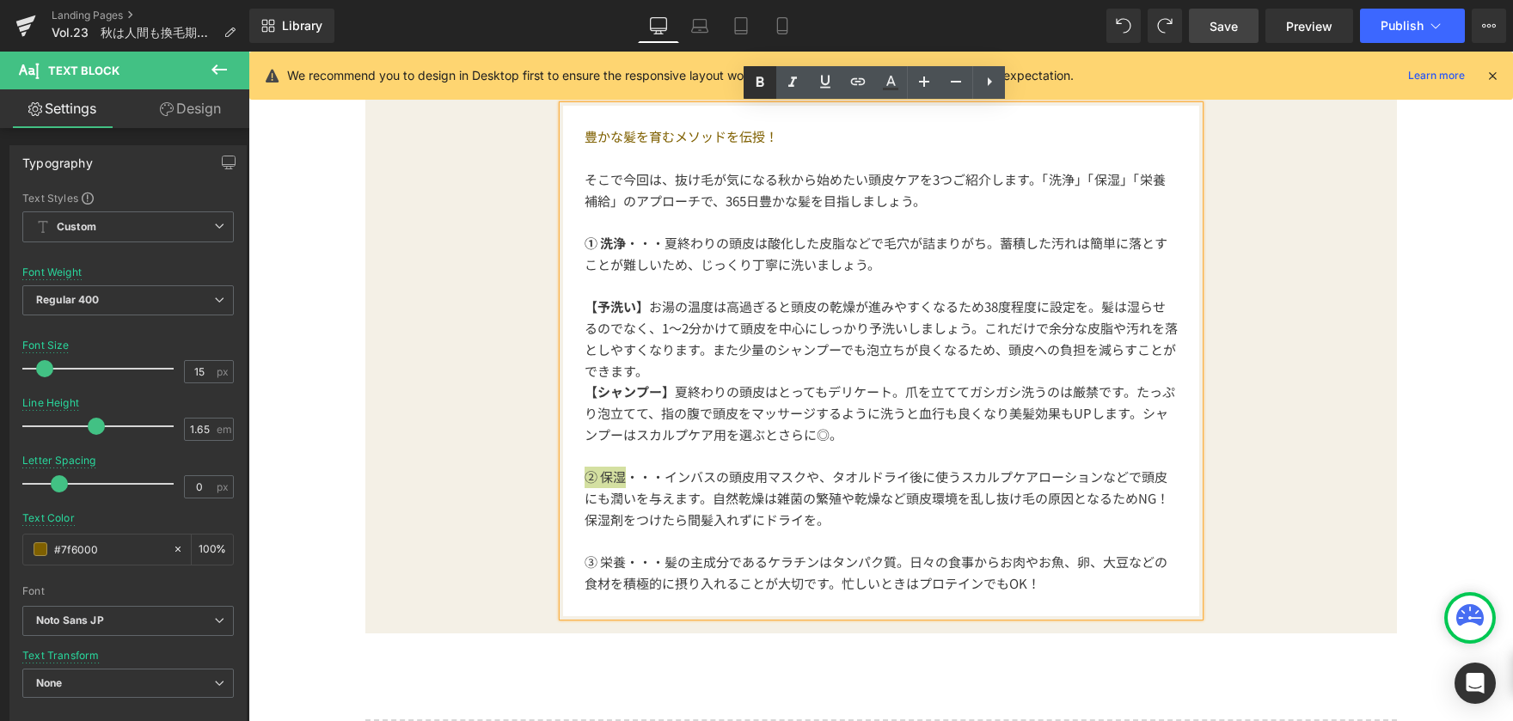
click at [763, 80] on icon at bounding box center [761, 82] width 8 height 10
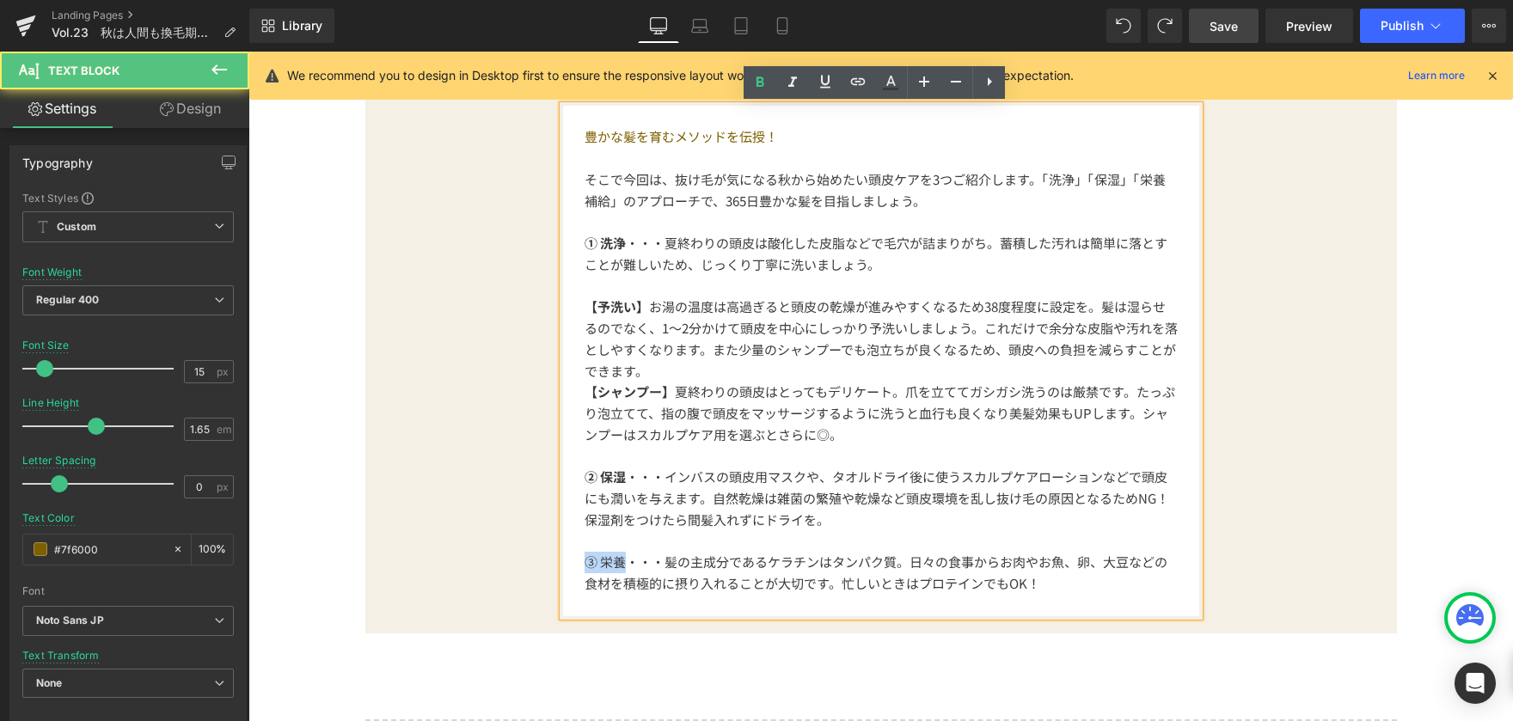
drag, startPoint x: 579, startPoint y: 564, endPoint x: 616, endPoint y: 565, distance: 37.0
click at [616, 565] on span "③ 栄養・・・髪の主成分であるケラチンはタンパク質。日々の食事からお肉やお魚、卵、大豆などの食材を積極的に摂り入れることが大切です。忙しいときはプロテインでも…" at bounding box center [876, 573] width 583 height 40
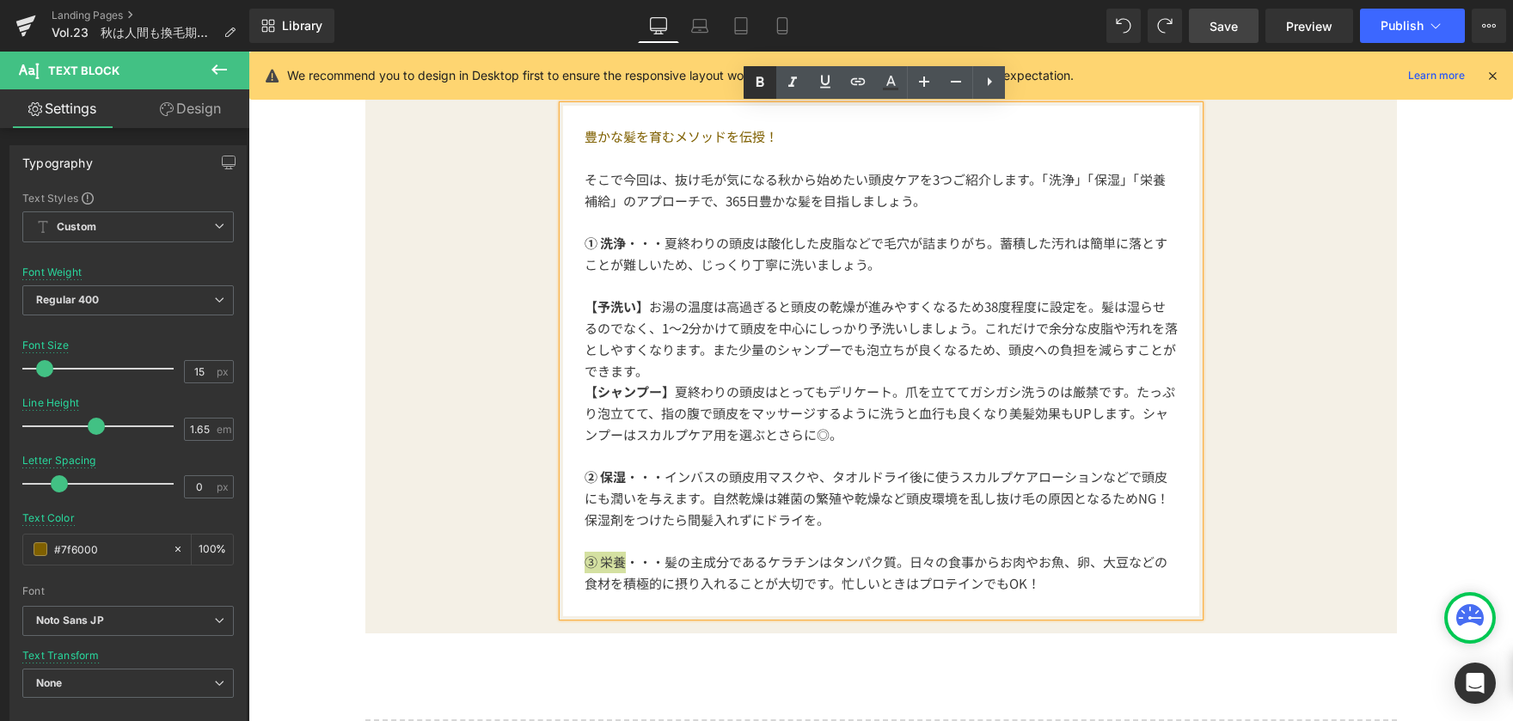
click at [760, 72] on icon at bounding box center [760, 82] width 21 height 21
click at [797, 393] on span "【シャンプー】 夏終わりの頭皮はとってもデリケート。爪を立ててガシガシ洗うのは厳禁です。たっぷり泡立てて、指の腹で頭皮をマッサージするように洗うと血行も良くな…" at bounding box center [880, 413] width 591 height 61
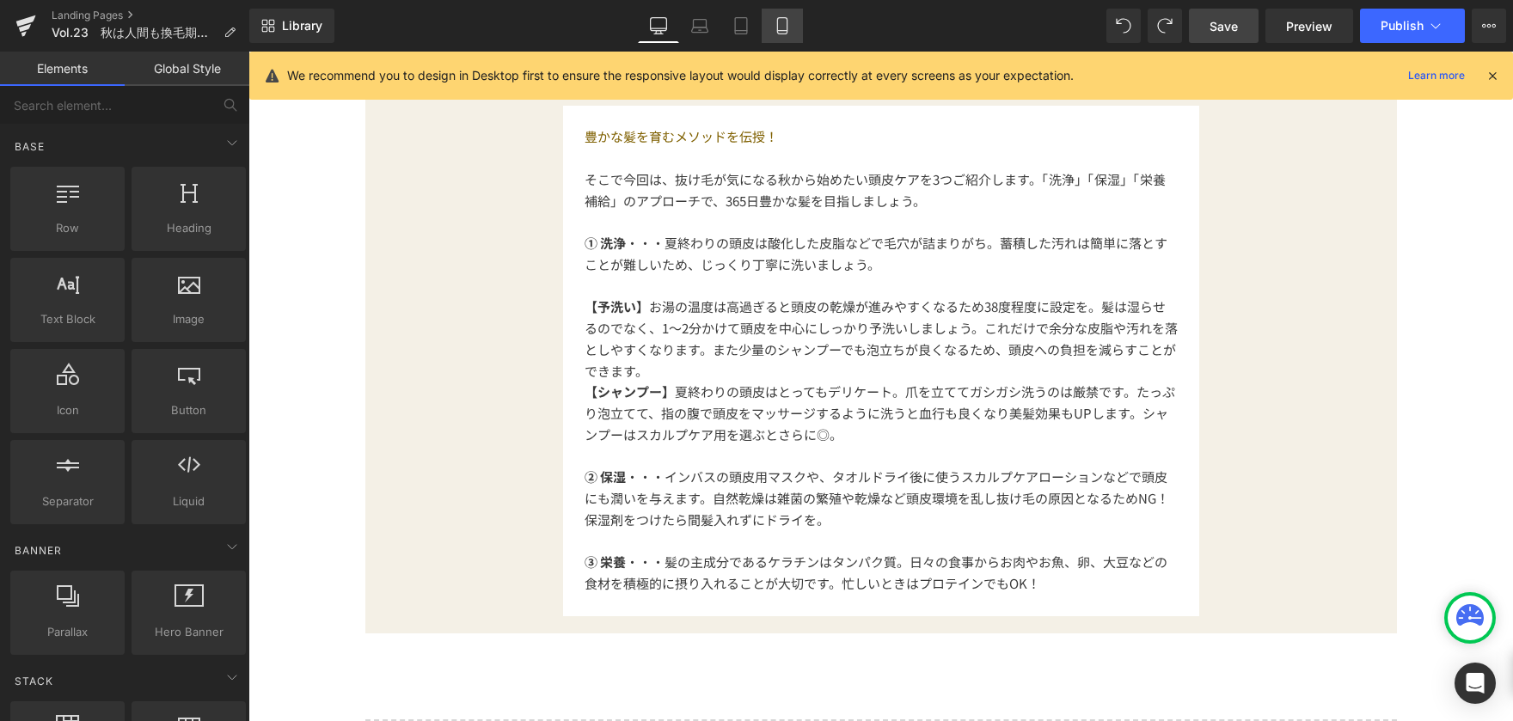
drag, startPoint x: 789, startPoint y: 27, endPoint x: 165, endPoint y: 246, distance: 661.6
click at [789, 27] on icon at bounding box center [782, 25] width 17 height 17
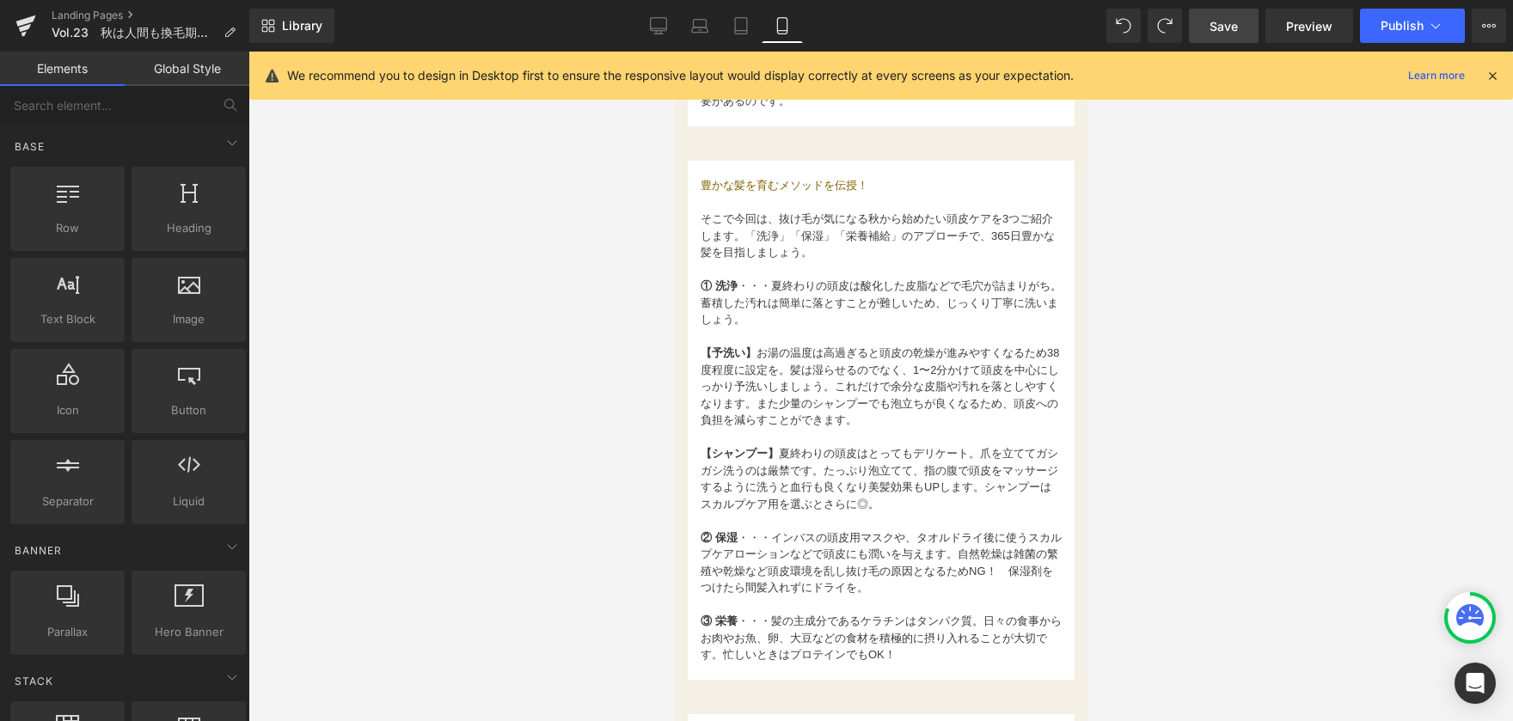
scroll to position [1192, 0]
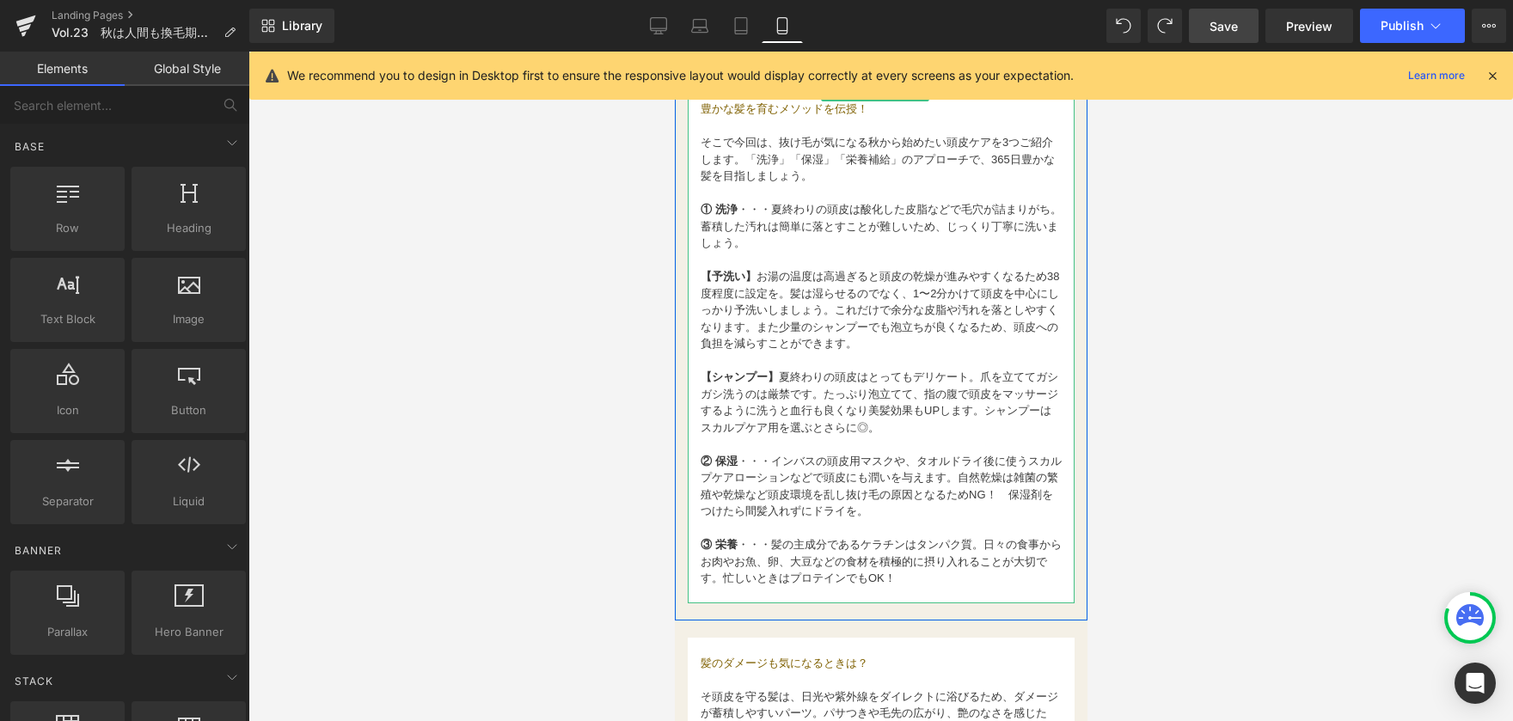
click at [700, 372] on strong "【シャンプー】" at bounding box center [739, 377] width 78 height 13
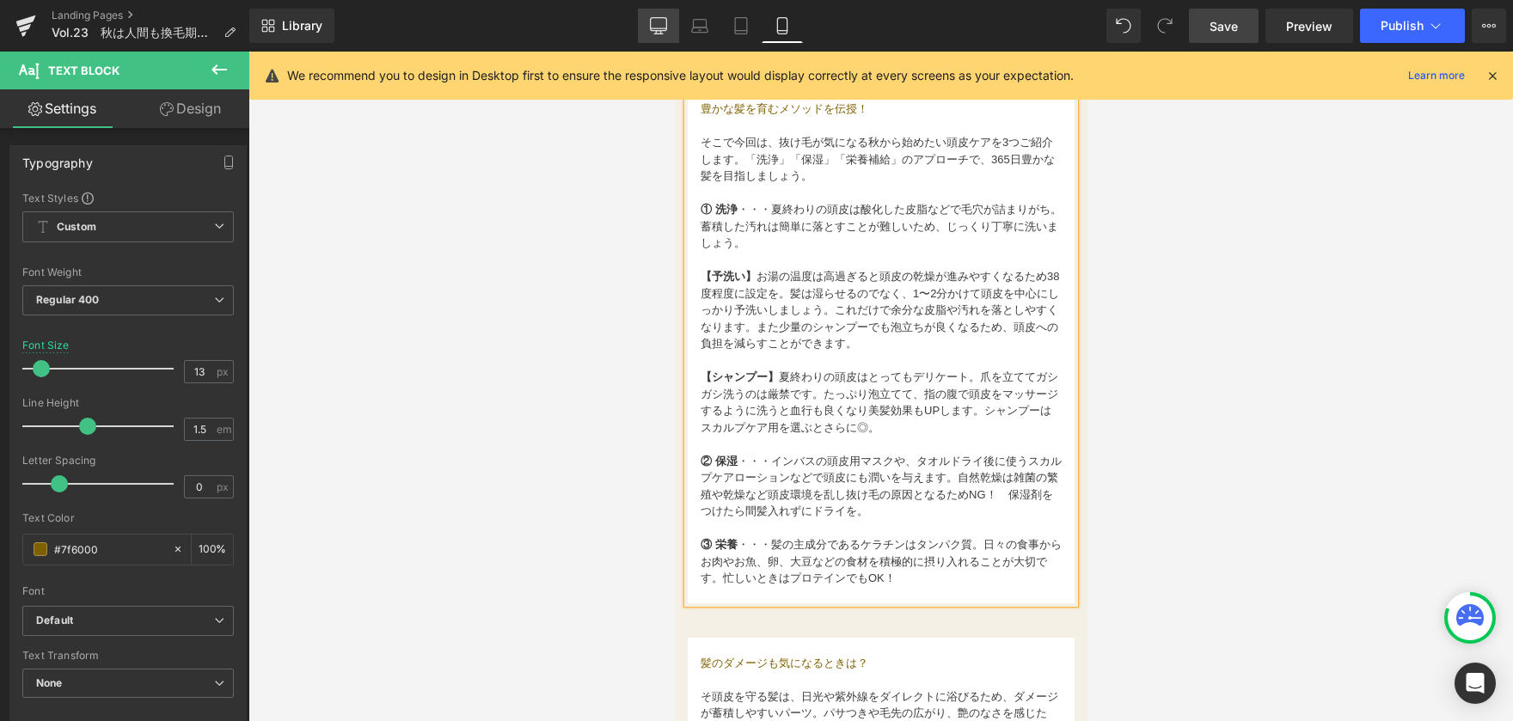
click at [665, 28] on icon at bounding box center [659, 28] width 16 height 0
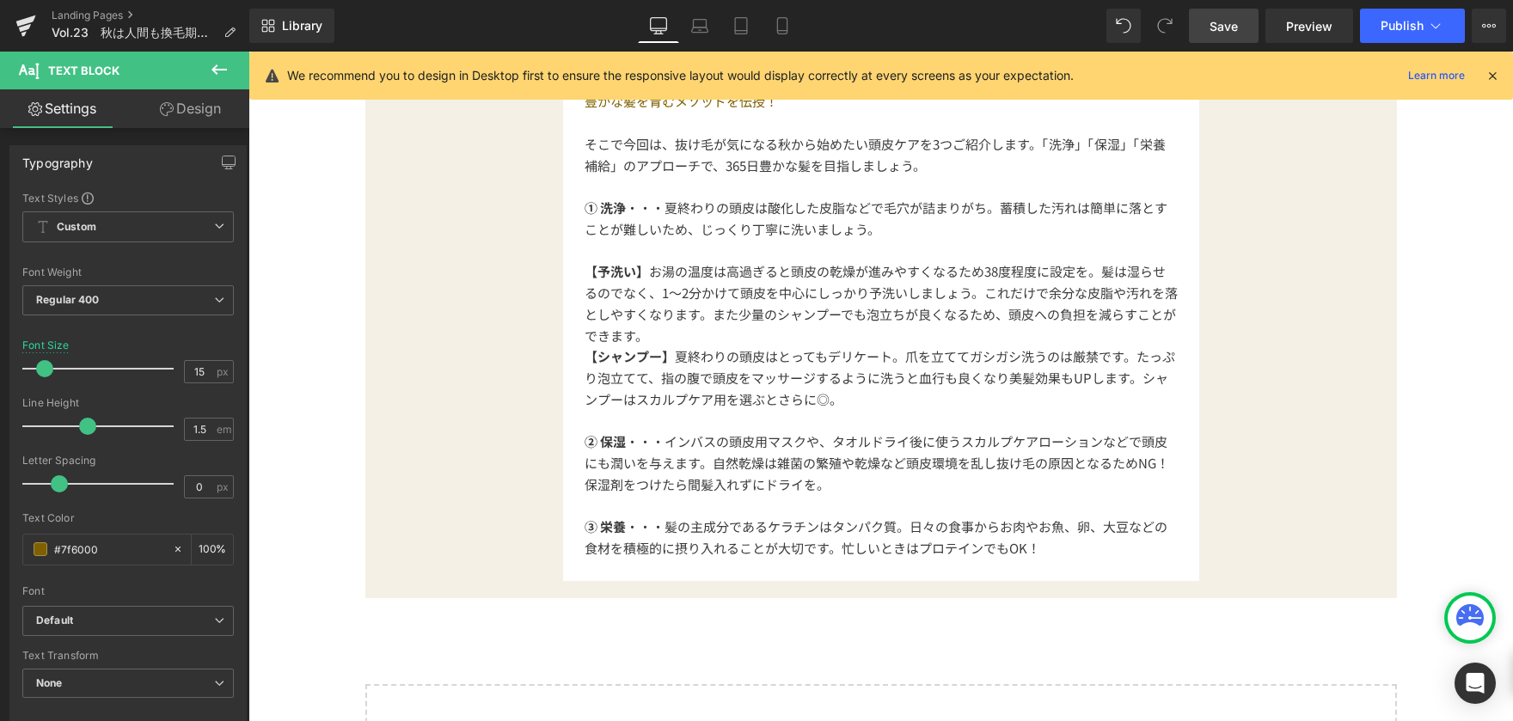
scroll to position [1462, 0]
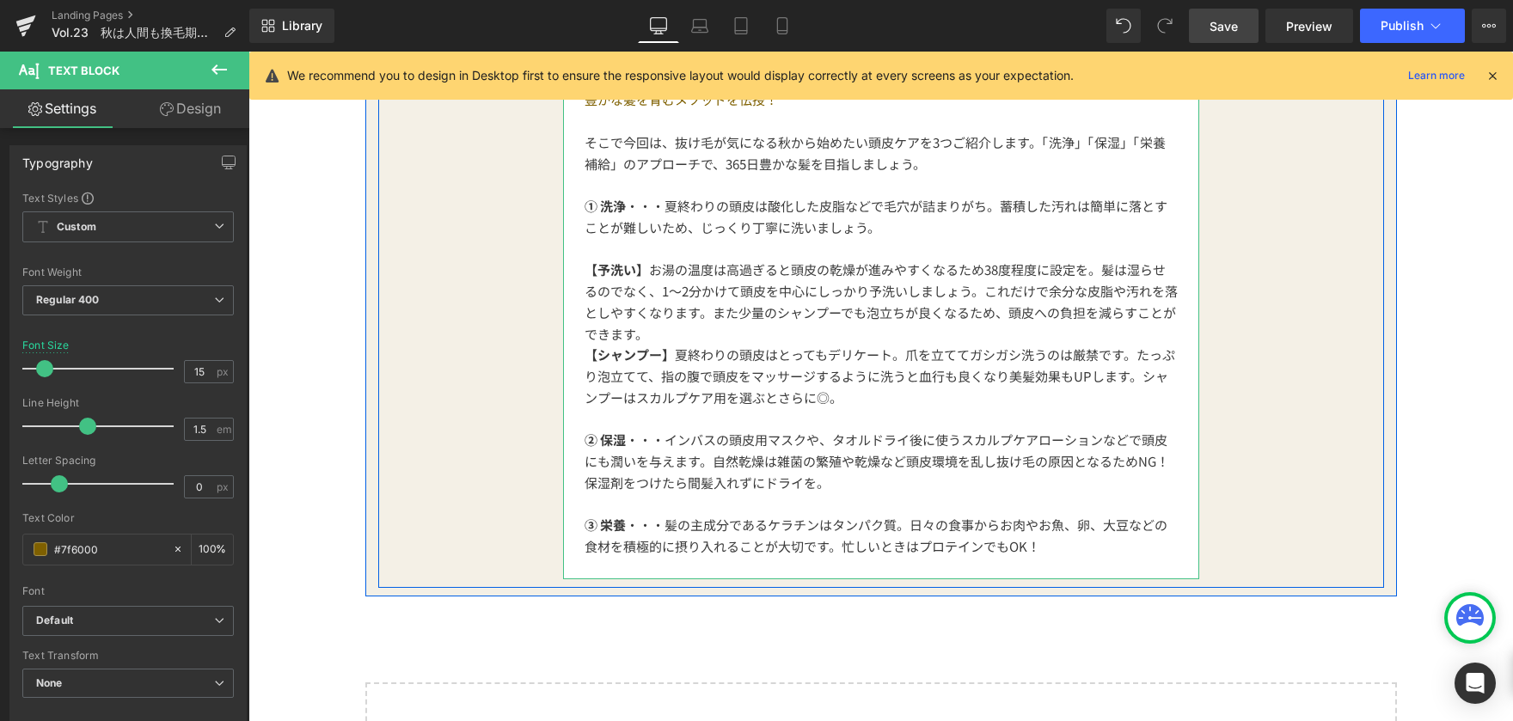
click at [585, 381] on span "【シャンプー】 夏終わりの頭皮はとってもデリケート。爪を立ててガシガシ洗うのは厳禁です。たっぷり泡立てて、指の腹で頭皮をマッサージするように洗うと血行も良くな…" at bounding box center [880, 376] width 591 height 61
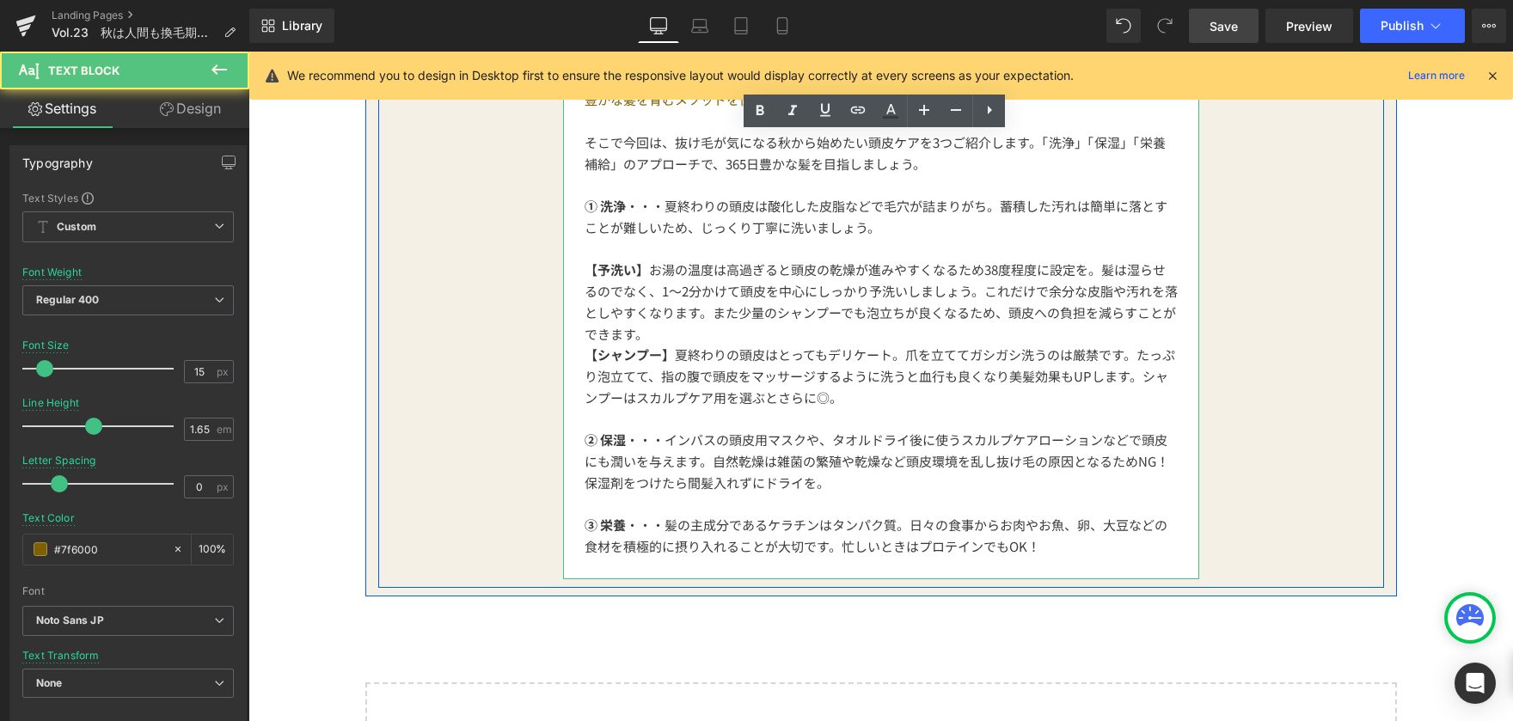
click at [585, 363] on span "【シャンプー】" at bounding box center [630, 355] width 90 height 18
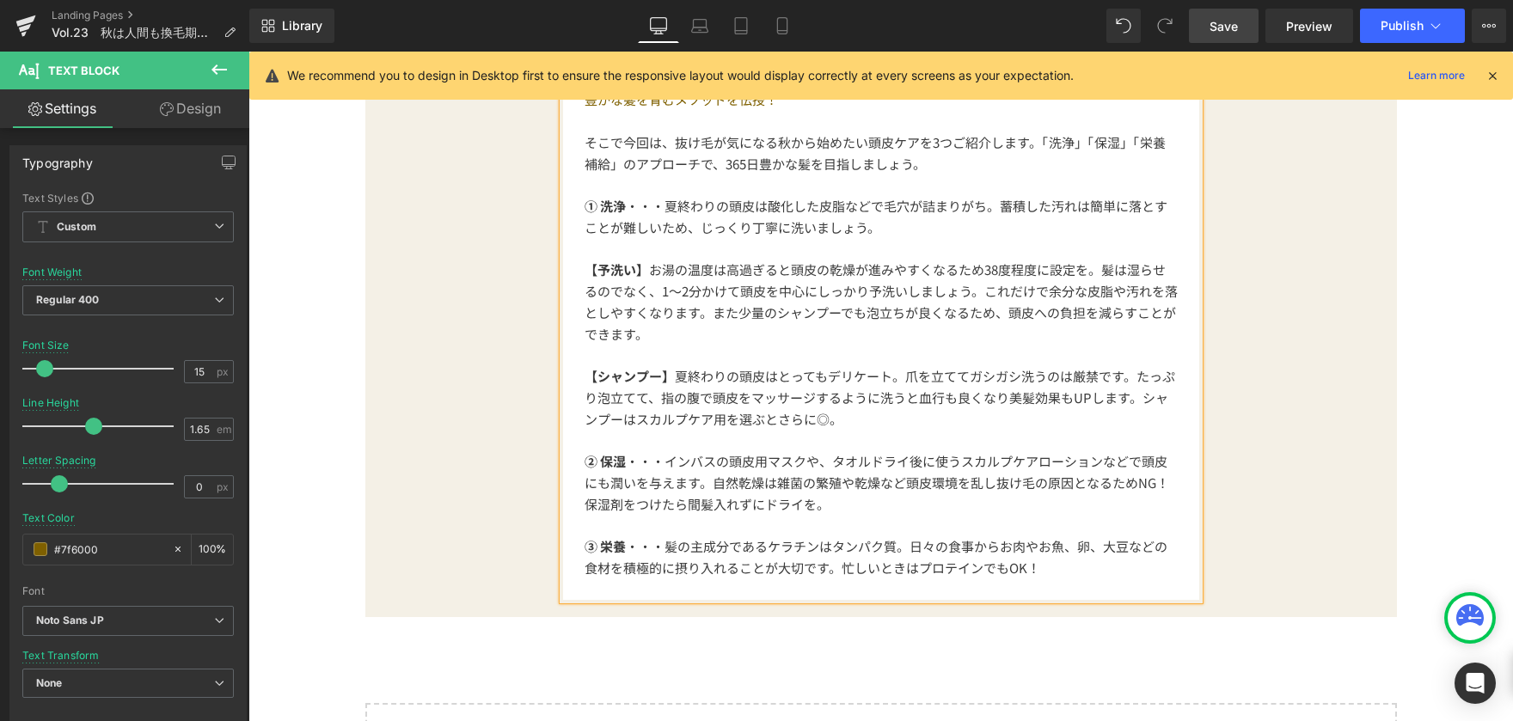
click at [448, 446] on div "豊かな髪を育むメソッドを伝授！ そこで今回は、抜け毛が気になる秋から始めたい頭皮ケアを3つご紹介します。「洗浄」「保湿」「栄養補給」のアプローチで、365日豊…" at bounding box center [881, 321] width 1006 height 575
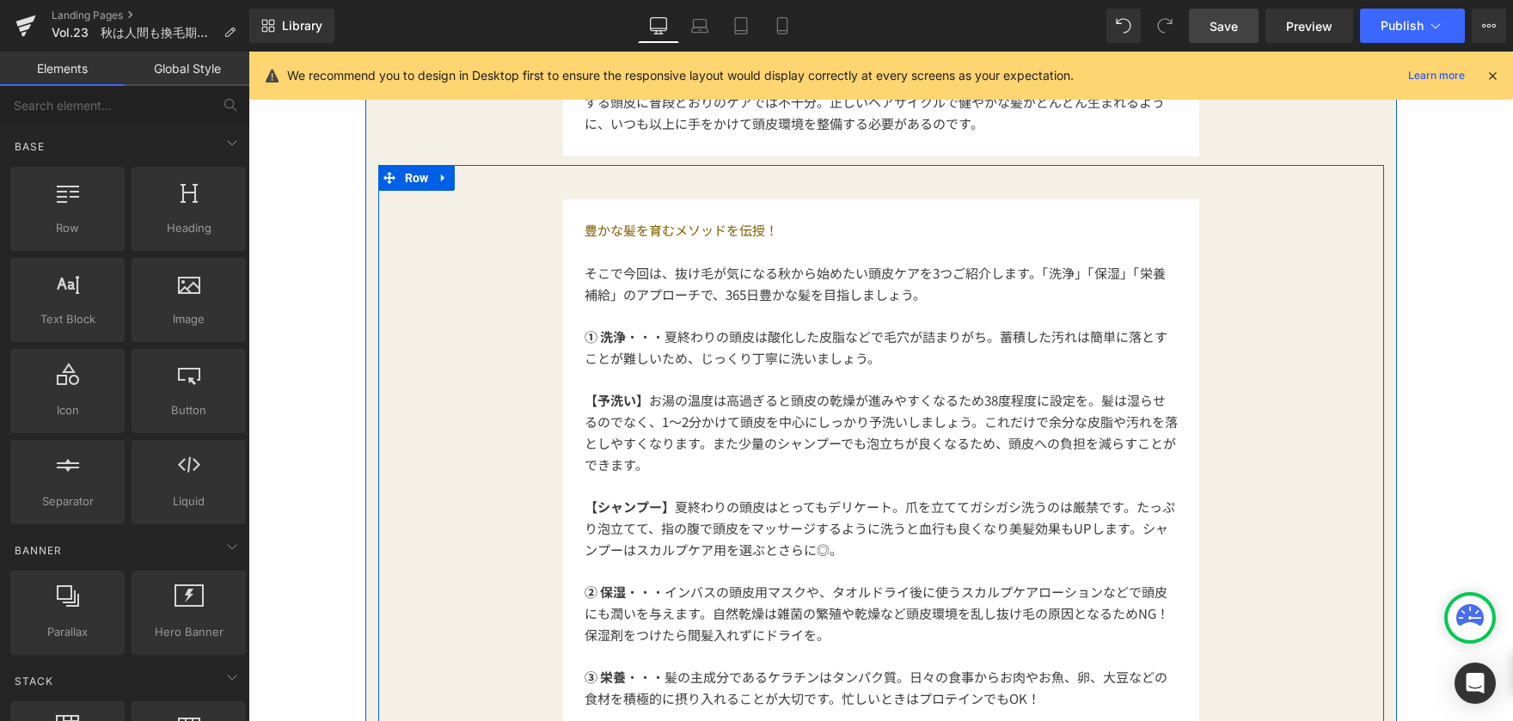
scroll to position [1118, 0]
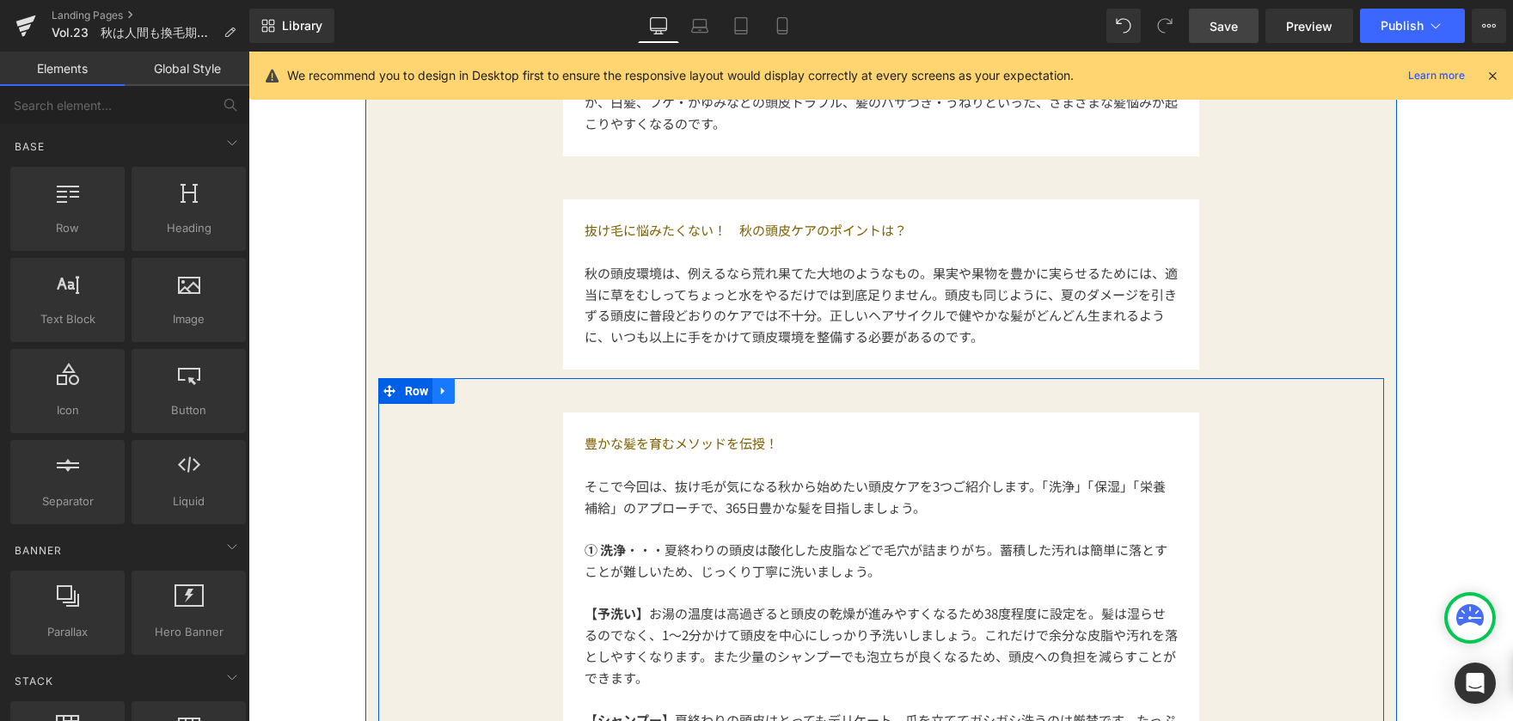
click at [444, 394] on link at bounding box center [443, 391] width 22 height 26
click at [465, 393] on icon at bounding box center [466, 391] width 12 height 12
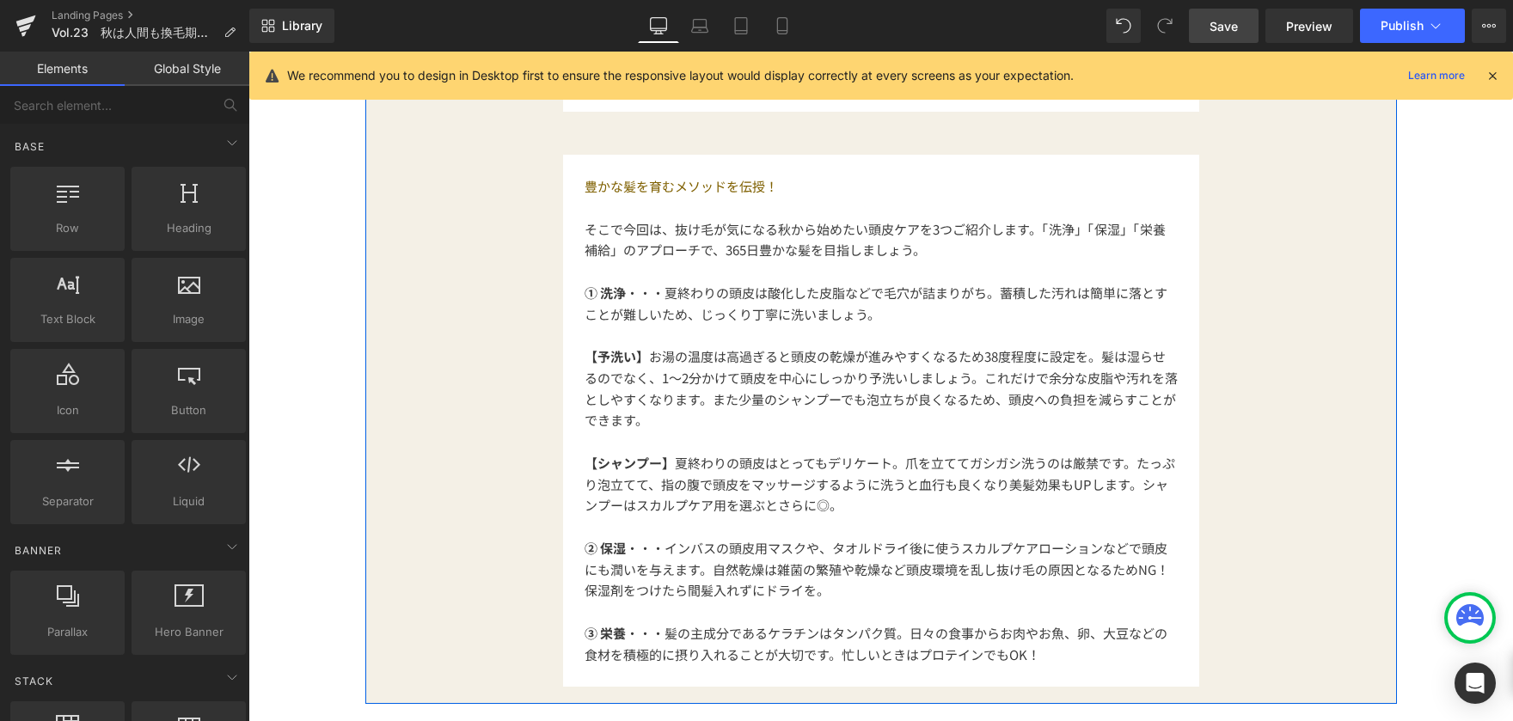
scroll to position [1864, 0]
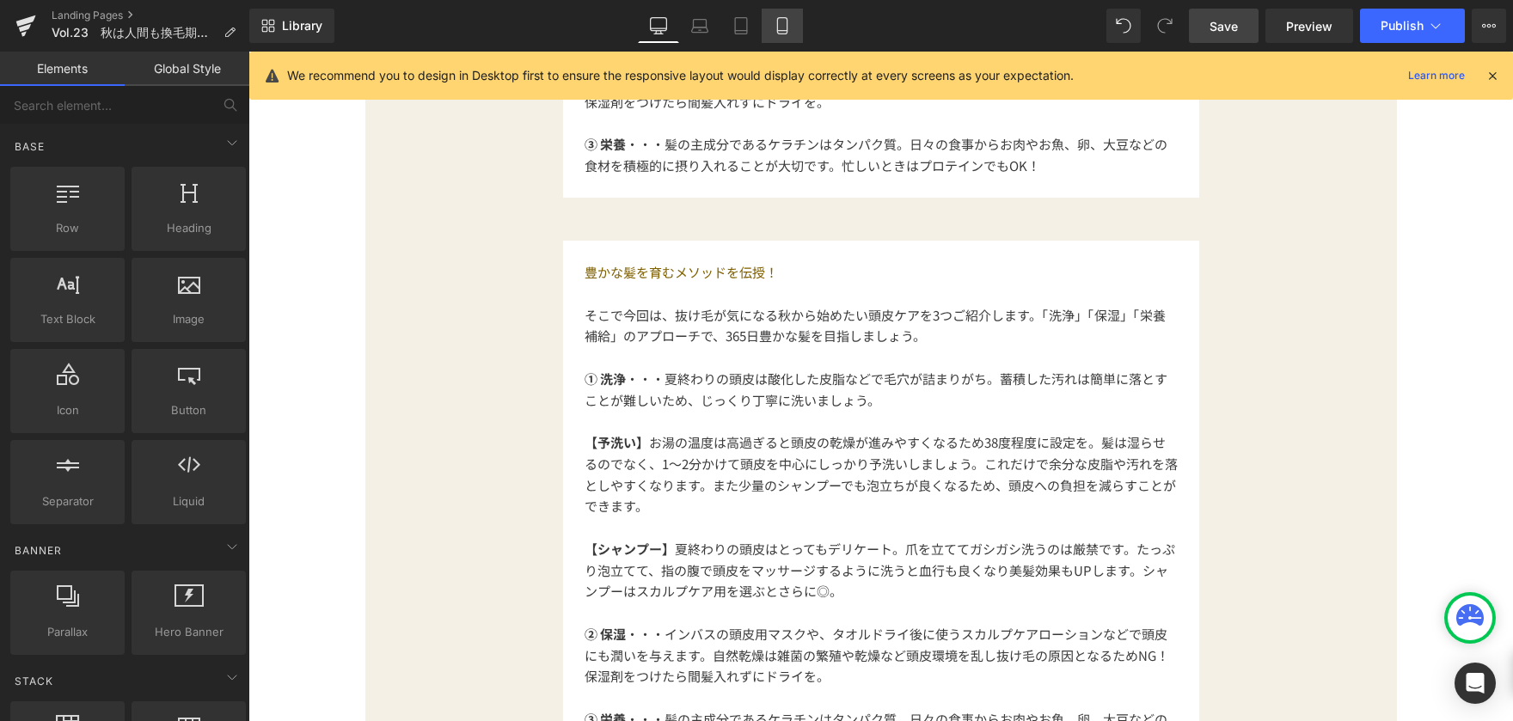
click at [793, 19] on link "Mobile" at bounding box center [782, 26] width 41 height 34
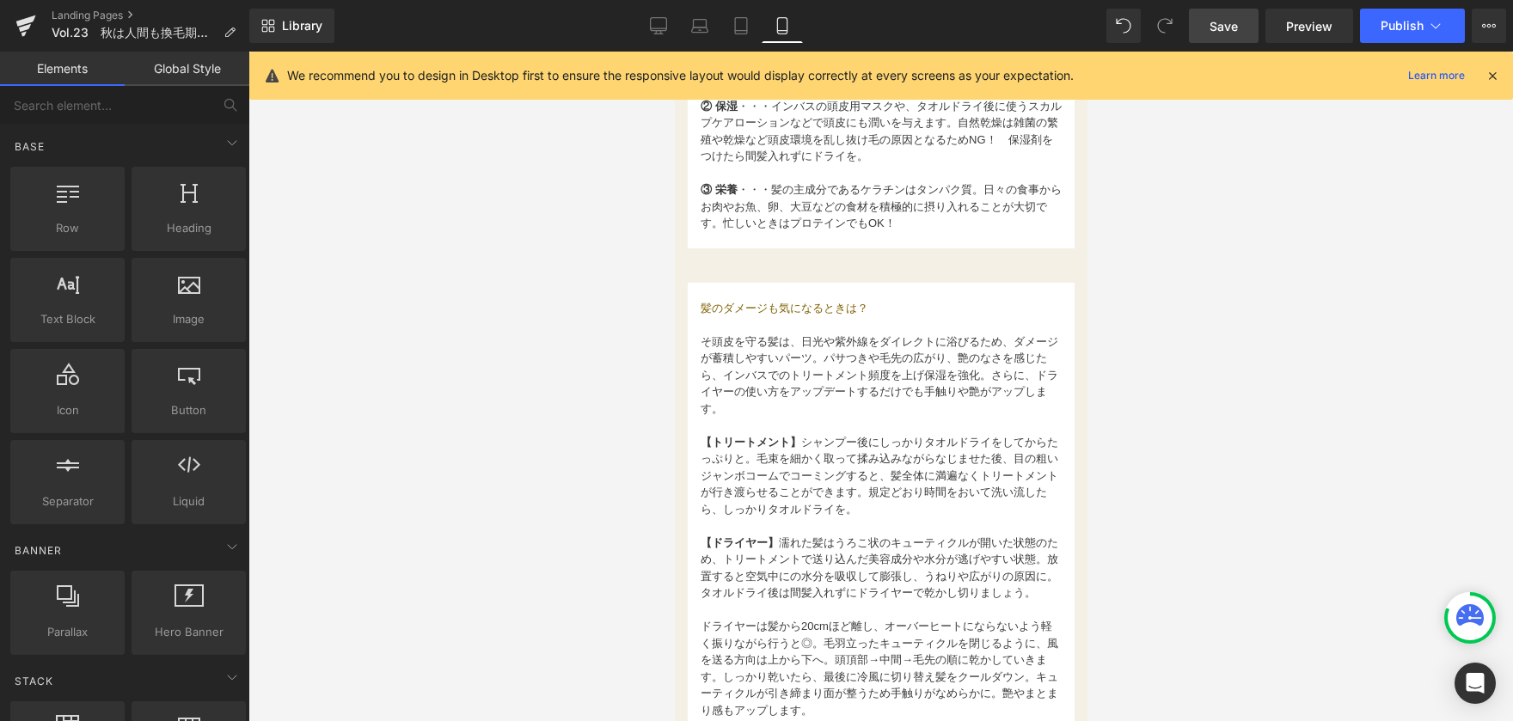
scroll to position [1621, 0]
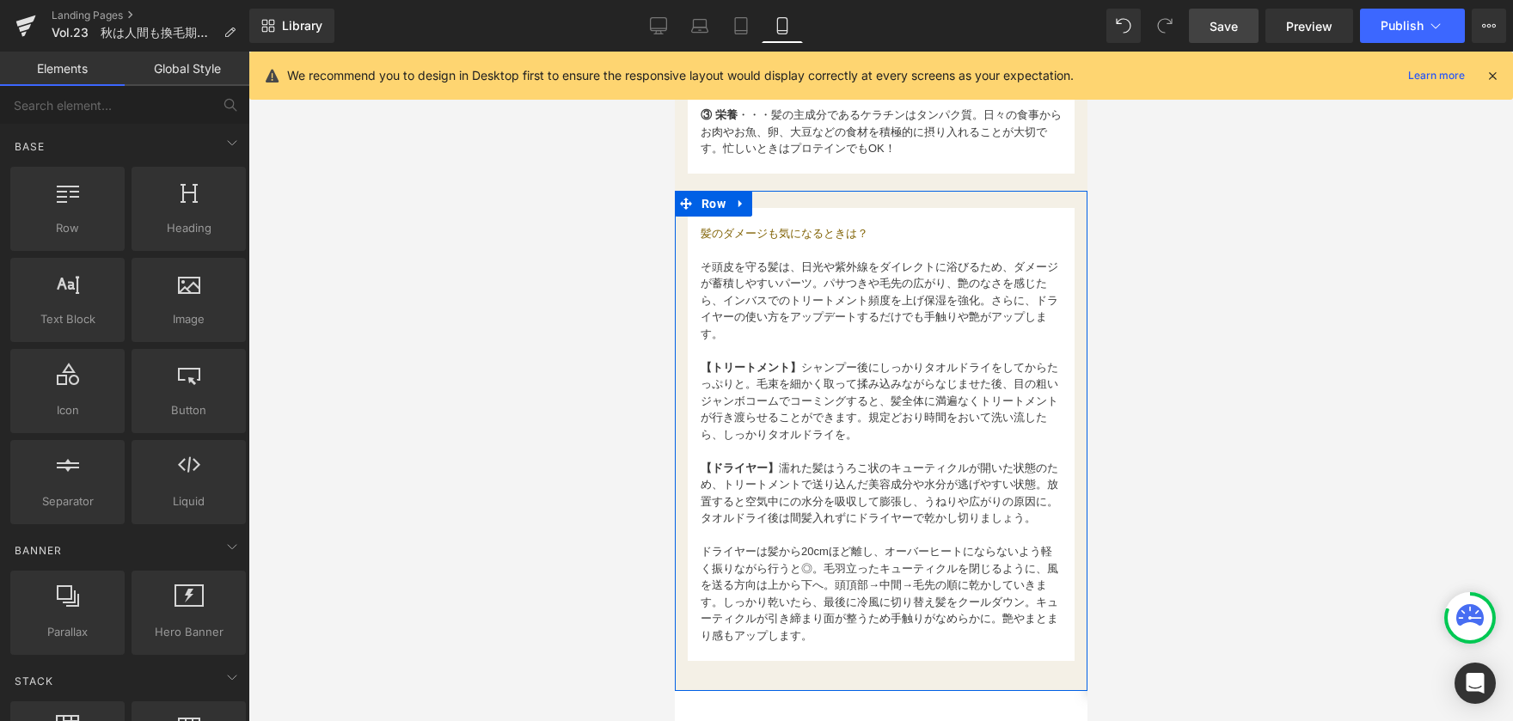
click at [709, 242] on p at bounding box center [880, 250] width 361 height 17
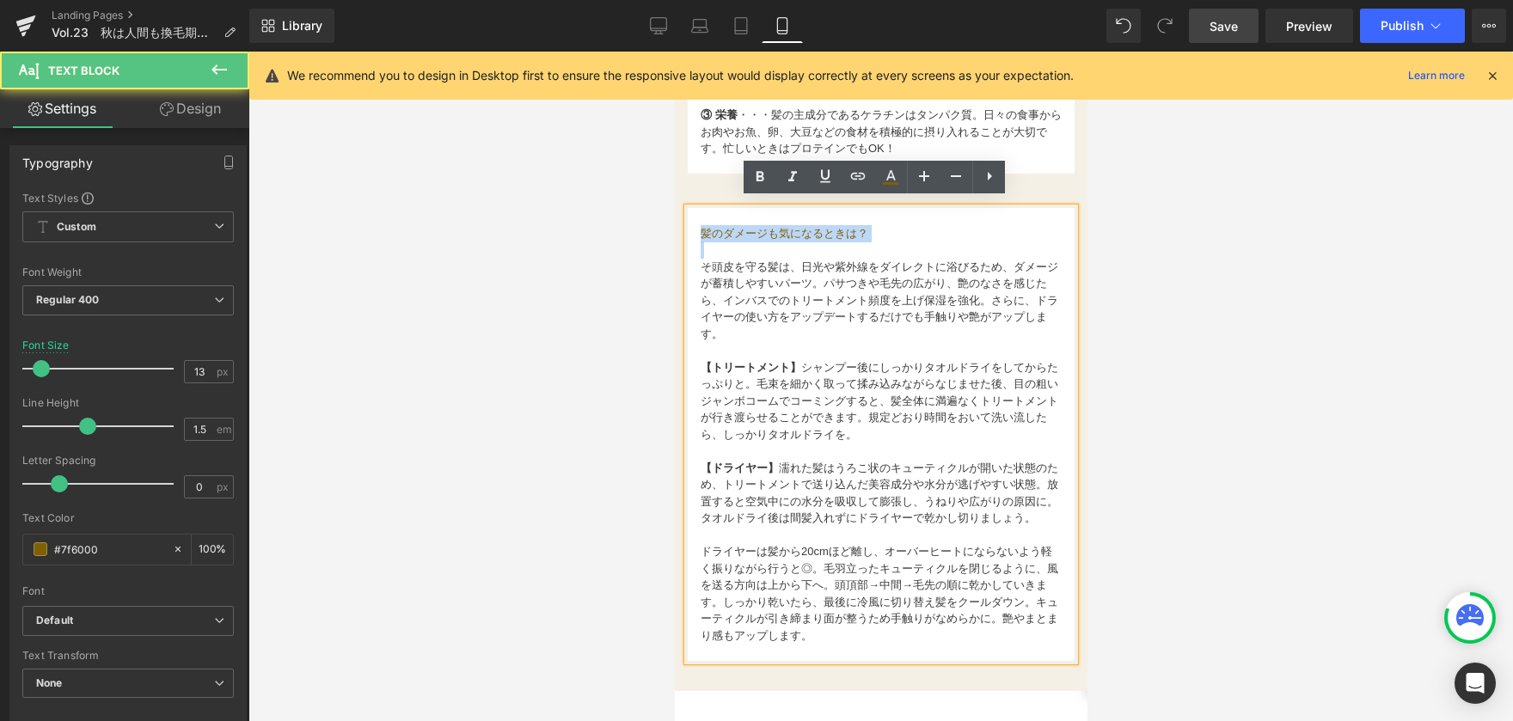
drag, startPoint x: 702, startPoint y: 230, endPoint x: 891, endPoint y: 237, distance: 189.3
click at [891, 237] on div "髪のダメージも気になるときは？ そ頭皮を守る髪は、日光や紫外線をダイレクトに浴びるため、ダメージが蓄積しやすいパーツ。パサつきや毛先の広がり、艶のなさを感じた…" at bounding box center [880, 434] width 387 height 453
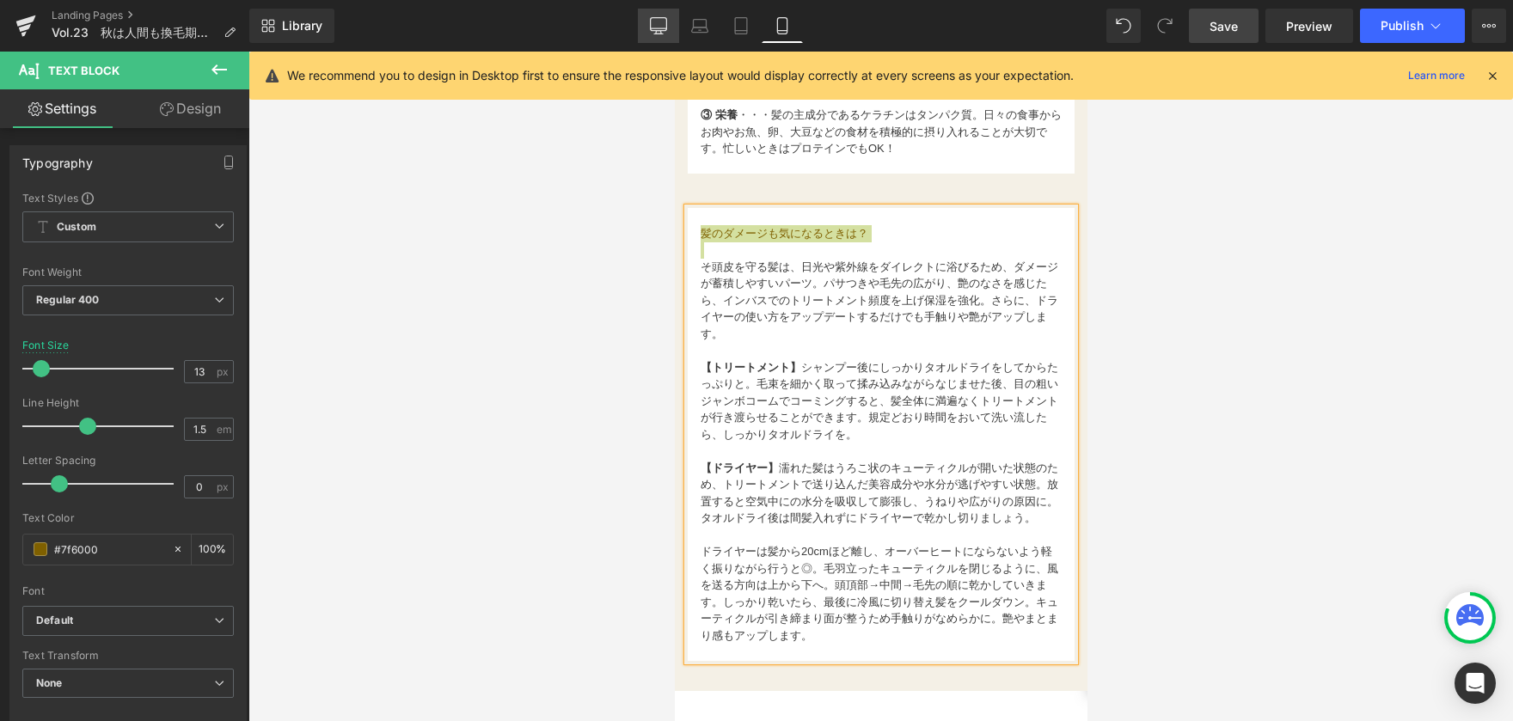
click at [679, 32] on link "Laptop" at bounding box center [699, 26] width 41 height 34
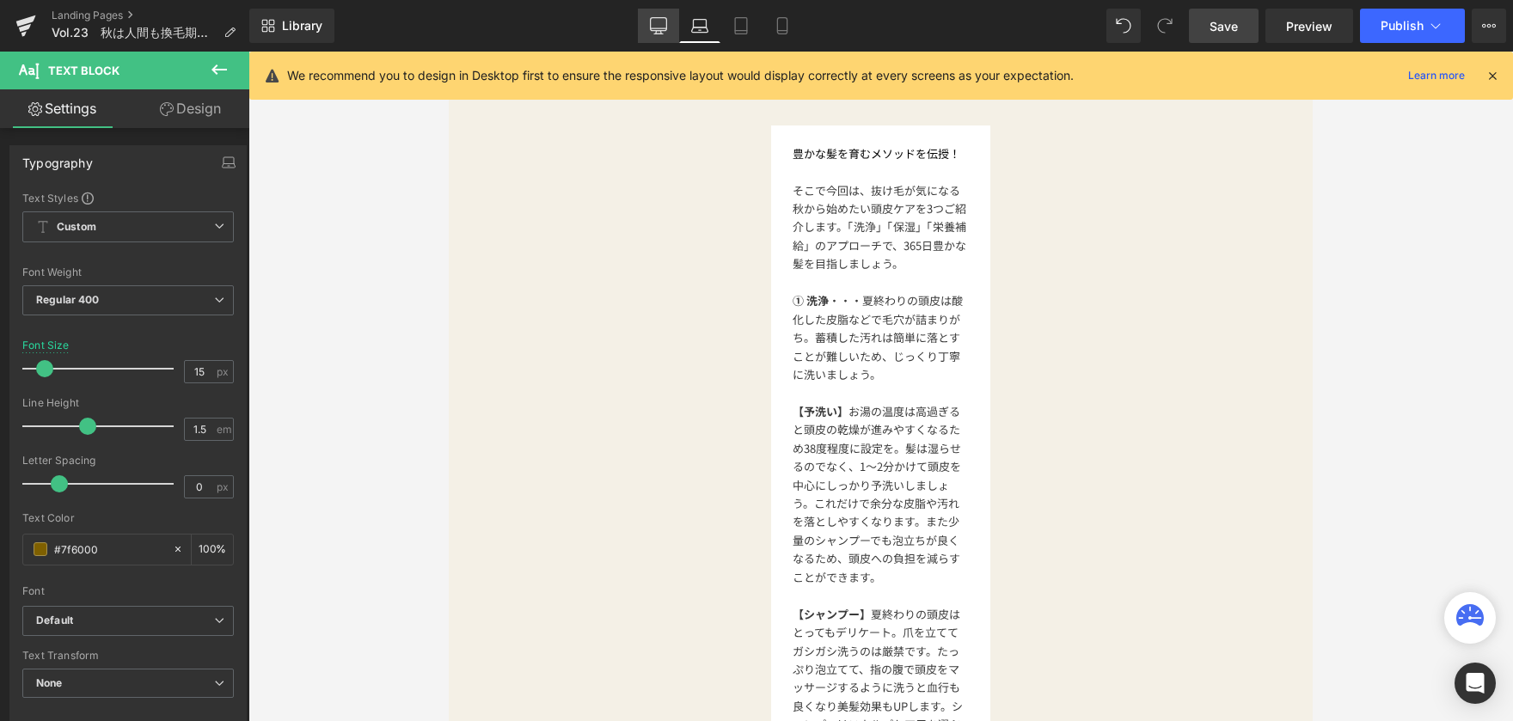
scroll to position [0, 0]
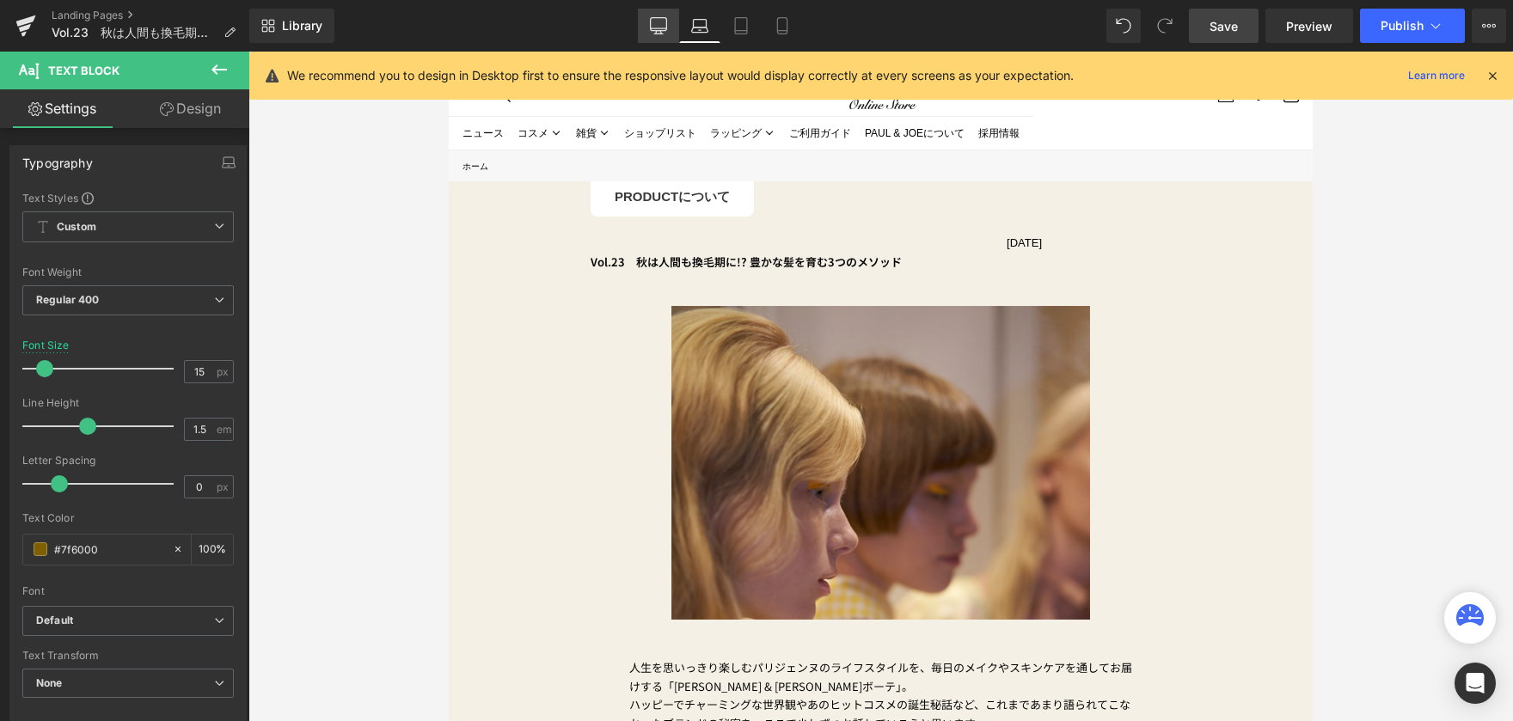
click at [668, 31] on link "Desktop" at bounding box center [658, 26] width 41 height 34
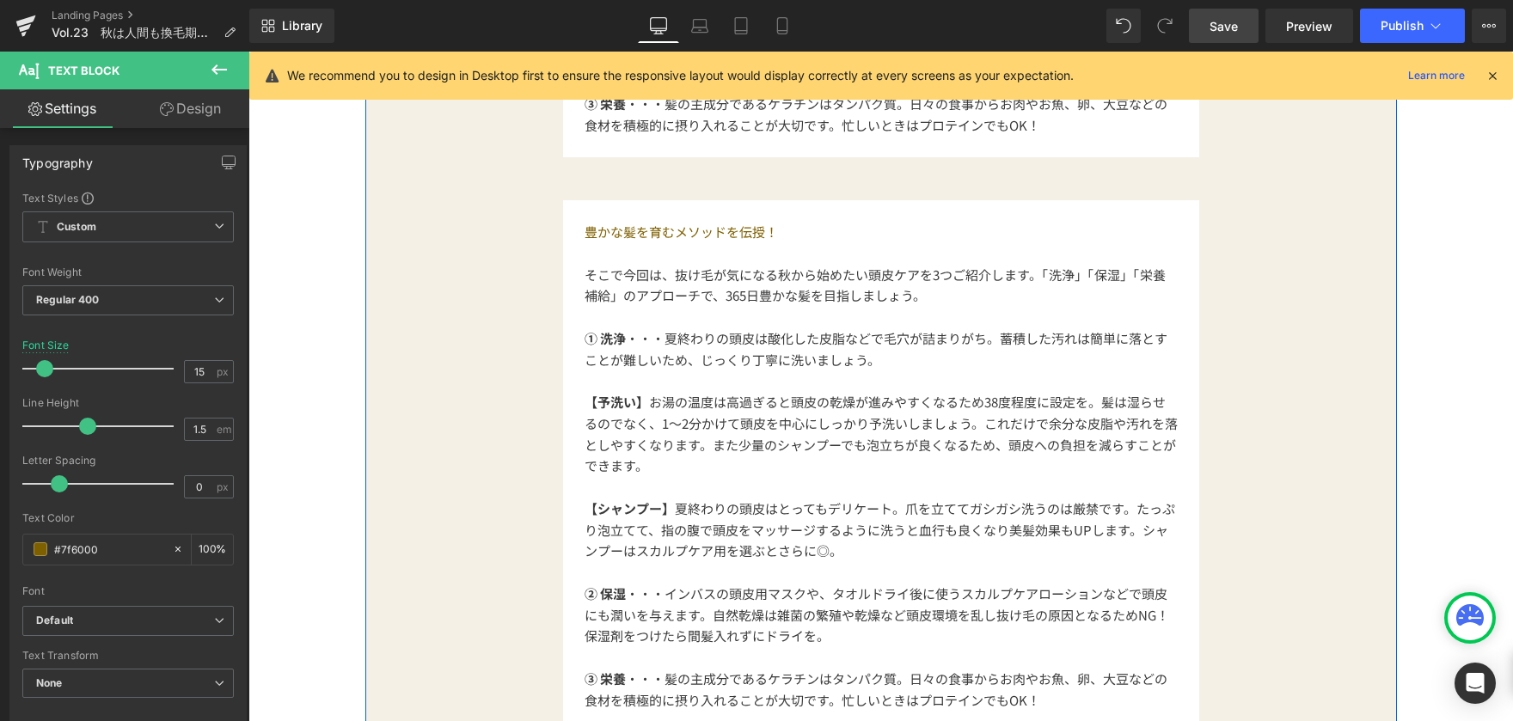
scroll to position [1805, 0]
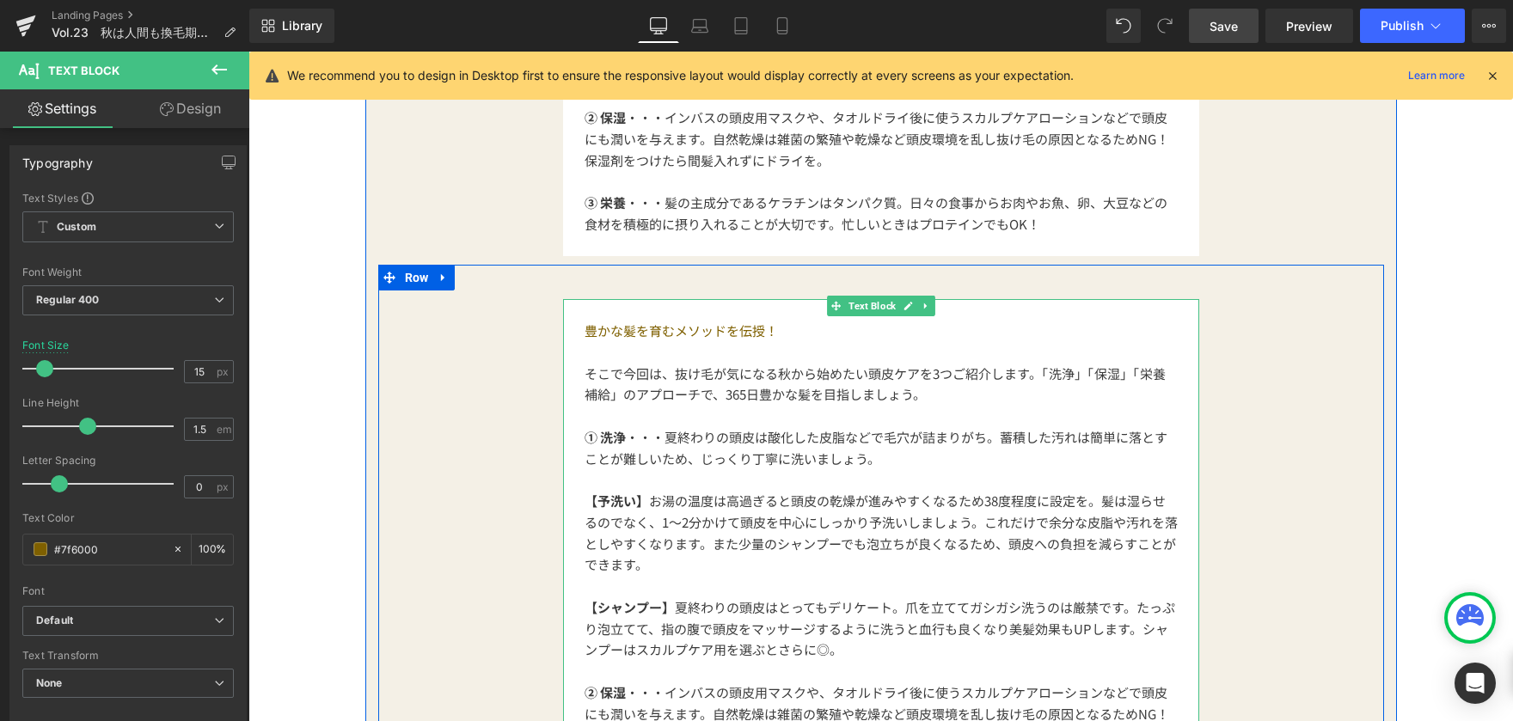
click at [604, 335] on p "豊かな髪を育むメソッドを伝授！" at bounding box center [881, 331] width 593 height 21
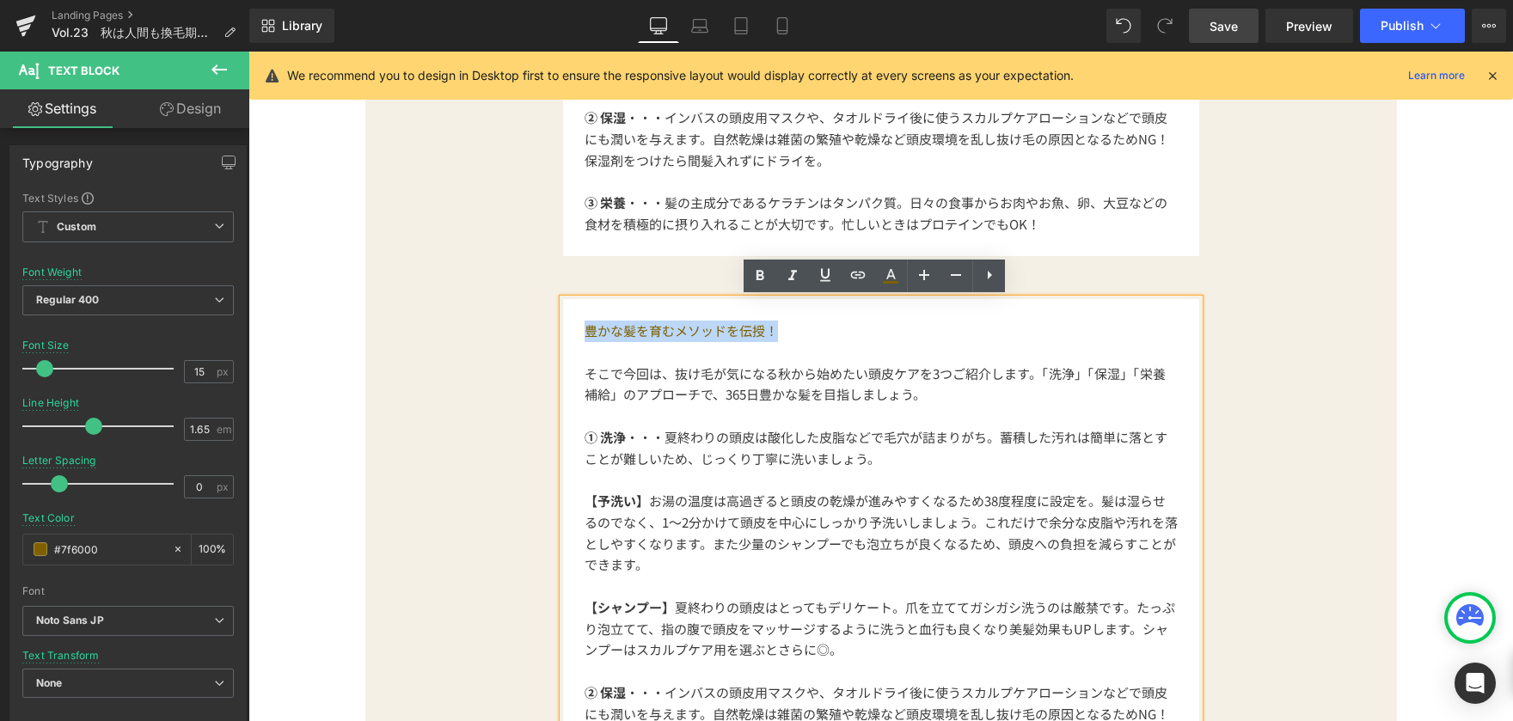
drag, startPoint x: 577, startPoint y: 334, endPoint x: 814, endPoint y: 332, distance: 237.3
click at [814, 332] on div "豊かな髪を育むメソッドを伝授！ そこで今回は、抜け毛が気になる秋から始めたい頭皮ケアを3つご紹介します。「洗浄」「保湿」「栄養補給」のアプローチで、365日豊…" at bounding box center [881, 565] width 636 height 532
paste div
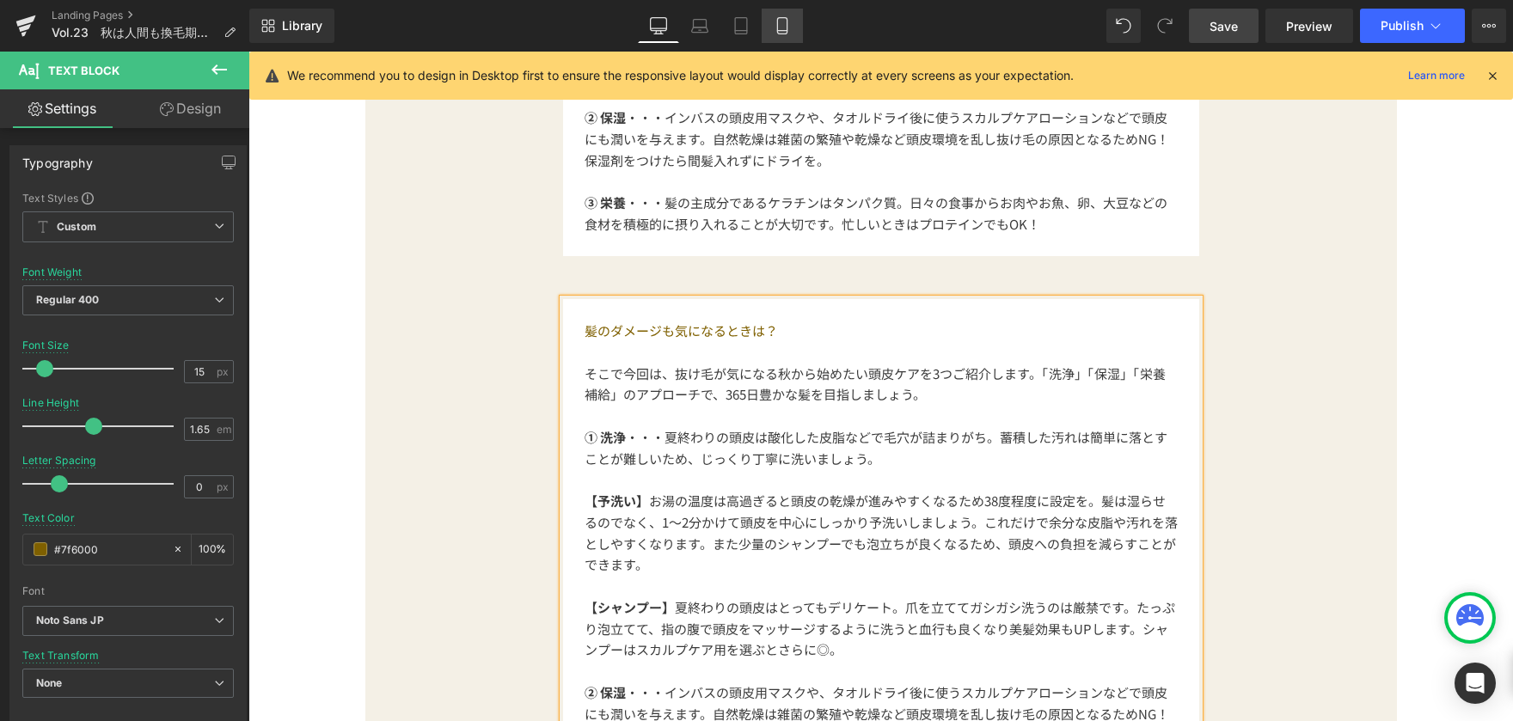
click at [776, 21] on icon at bounding box center [782, 25] width 17 height 17
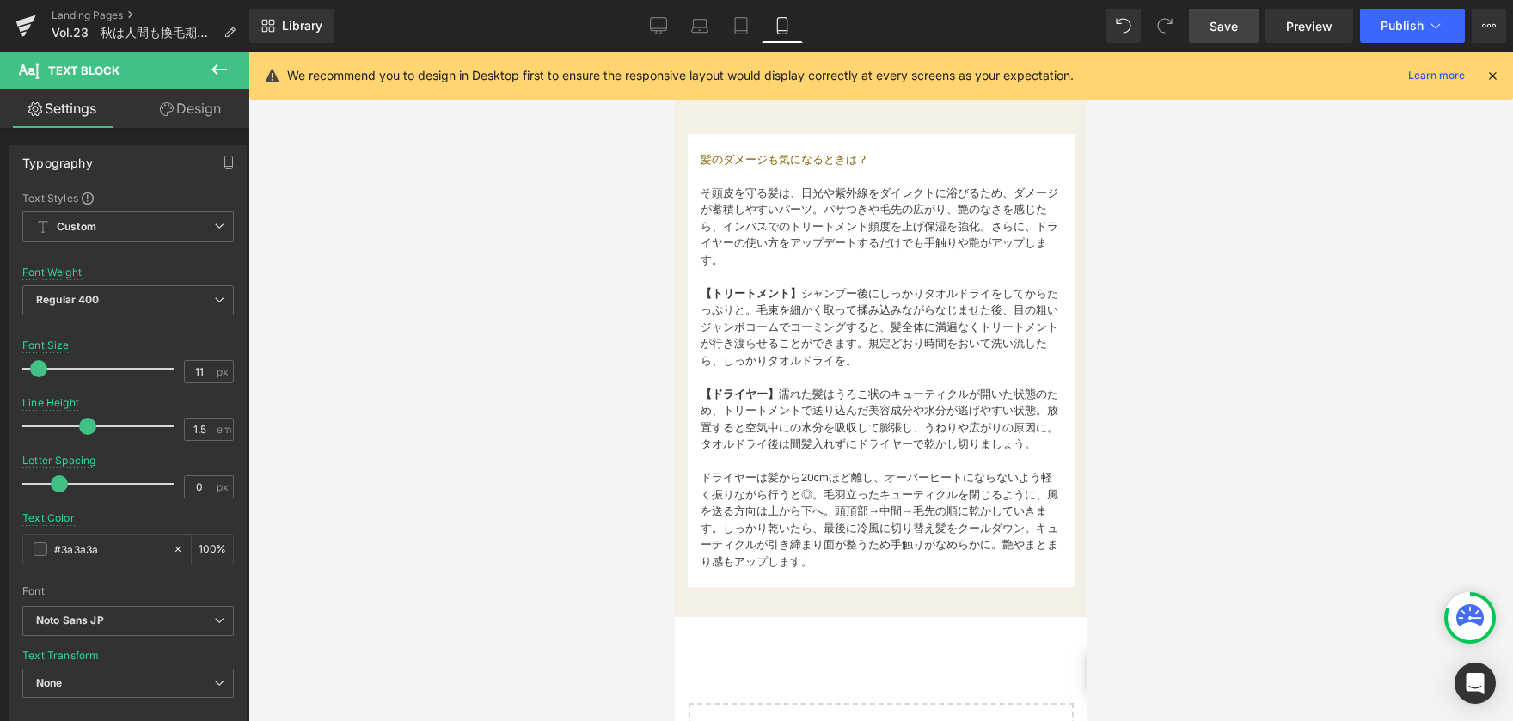
scroll to position [1719, 0]
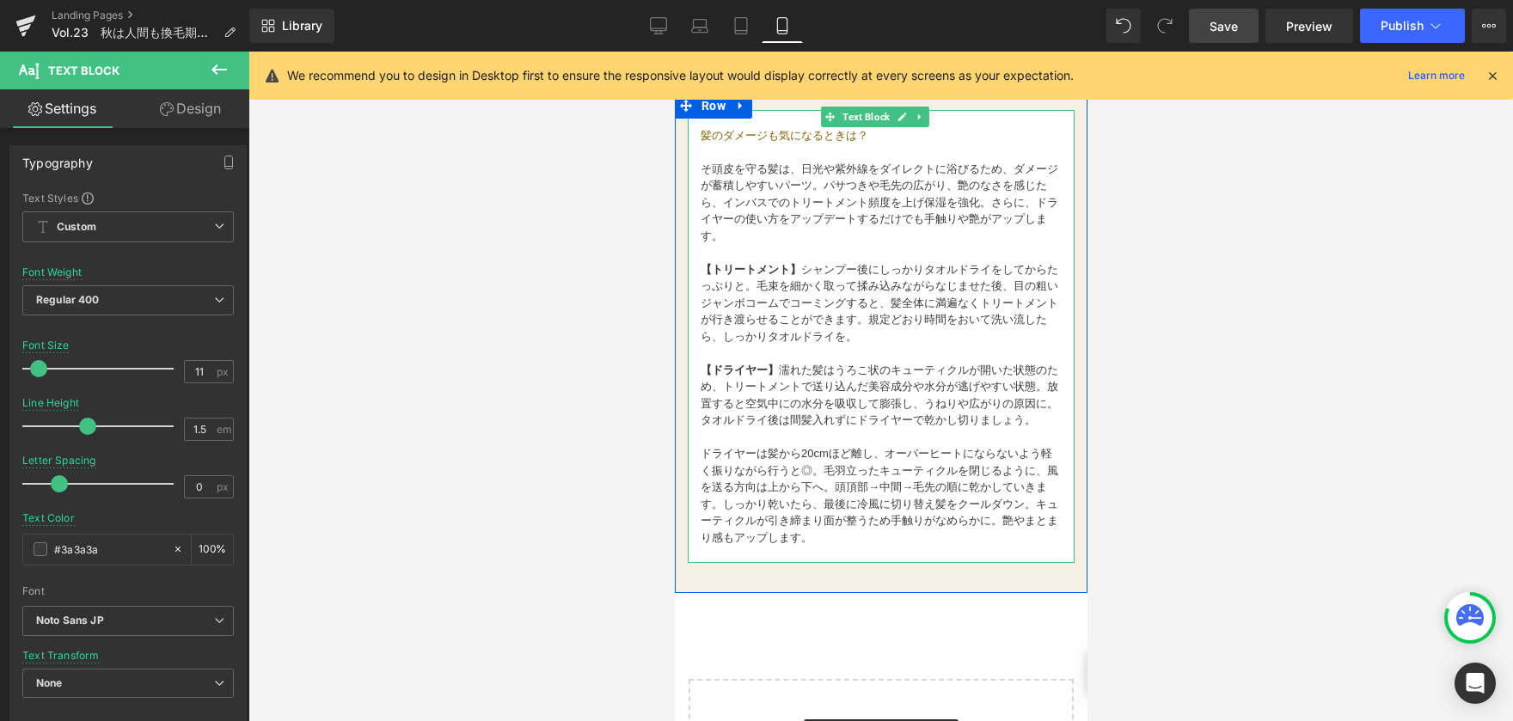
click at [702, 164] on font "そ頭皮を守る髪は、日光や紫外線をダイレクトに浴びるため、ダメージが蓄積しやすいパーツ。パサつきや毛先の広がり、艶のなさを感じたら、インバスでのトリートメント頻…" at bounding box center [879, 202] width 358 height 80
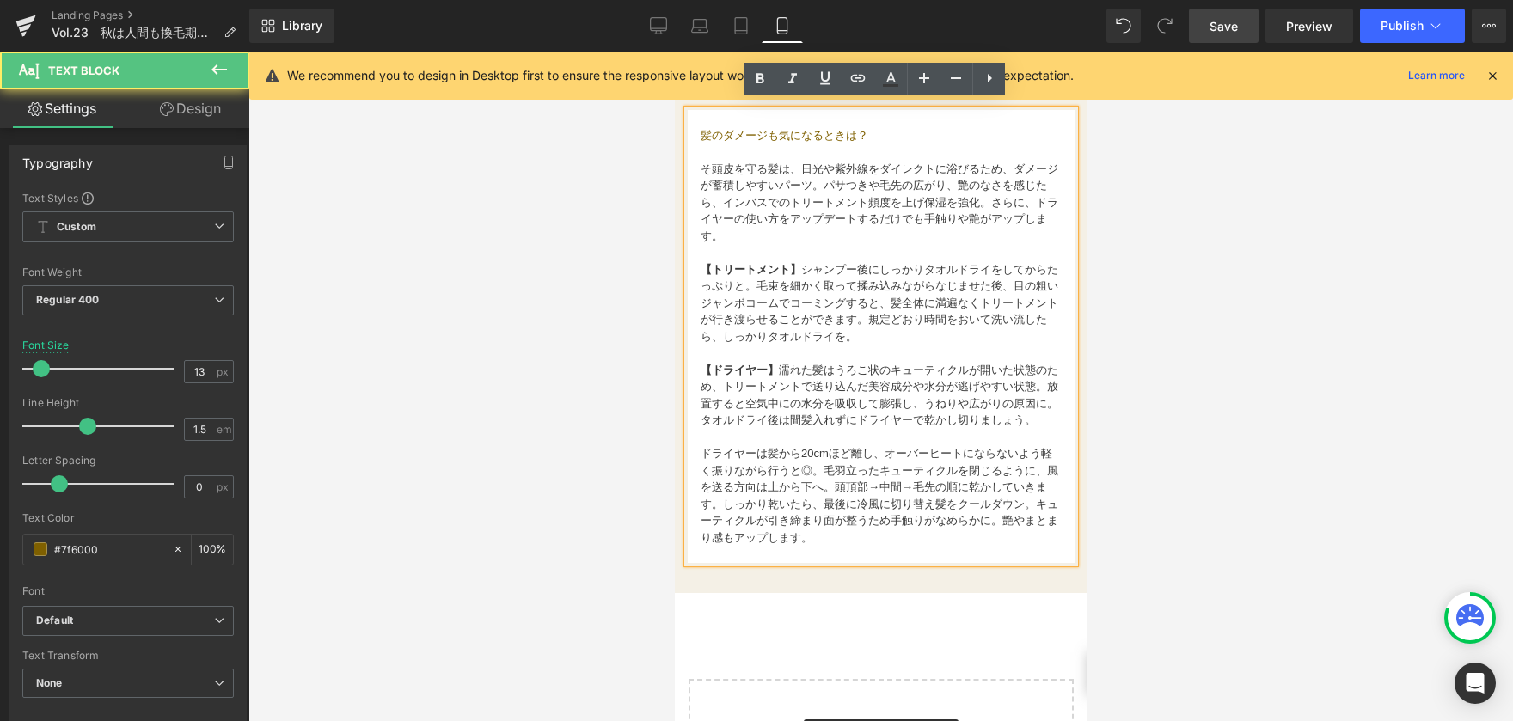
click at [713, 162] on font "そ頭皮を守る髪は、日光や紫外線をダイレクトに浴びるため、ダメージが蓄積しやすいパーツ。パサつきや毛先の広がり、艶のなさを感じたら、インバスでのトリートメント頻…" at bounding box center [879, 202] width 358 height 80
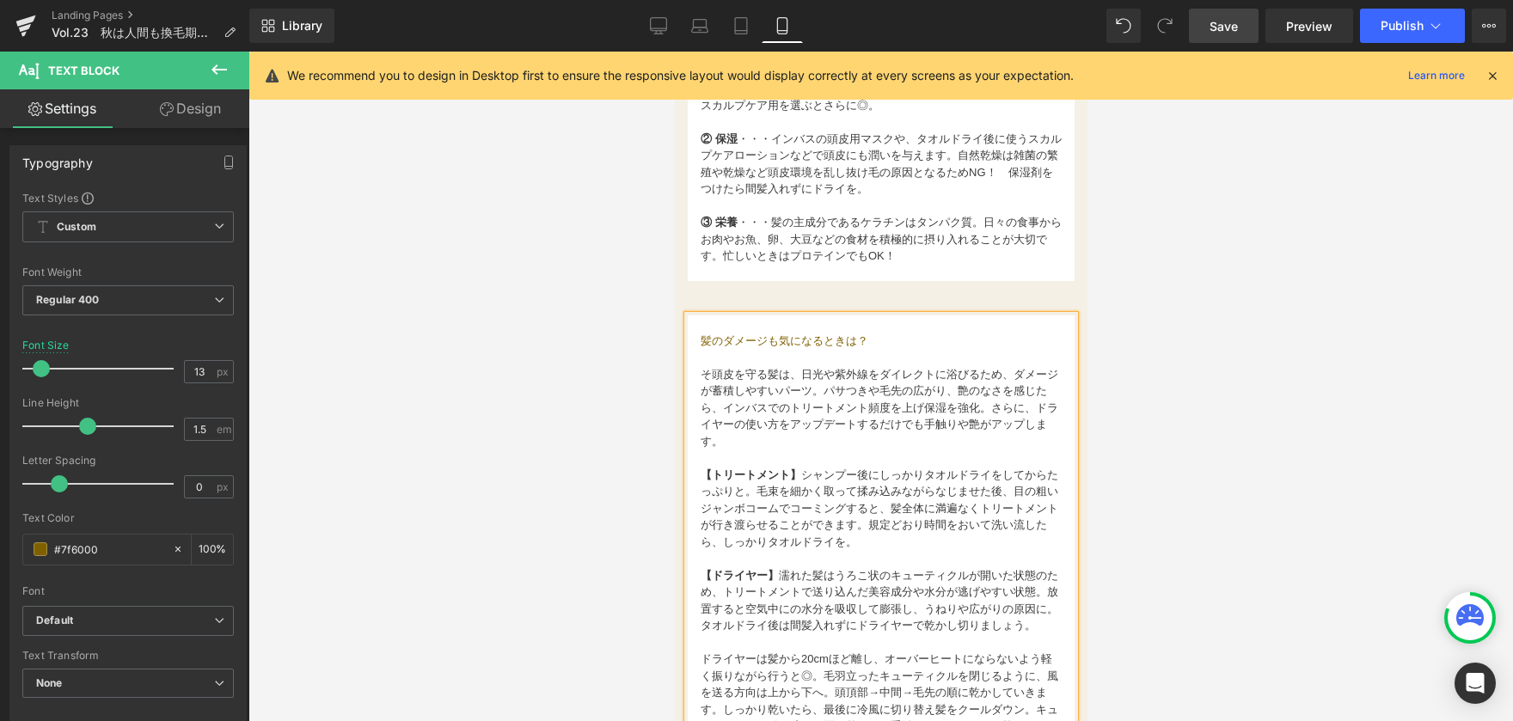
scroll to position [1548, 0]
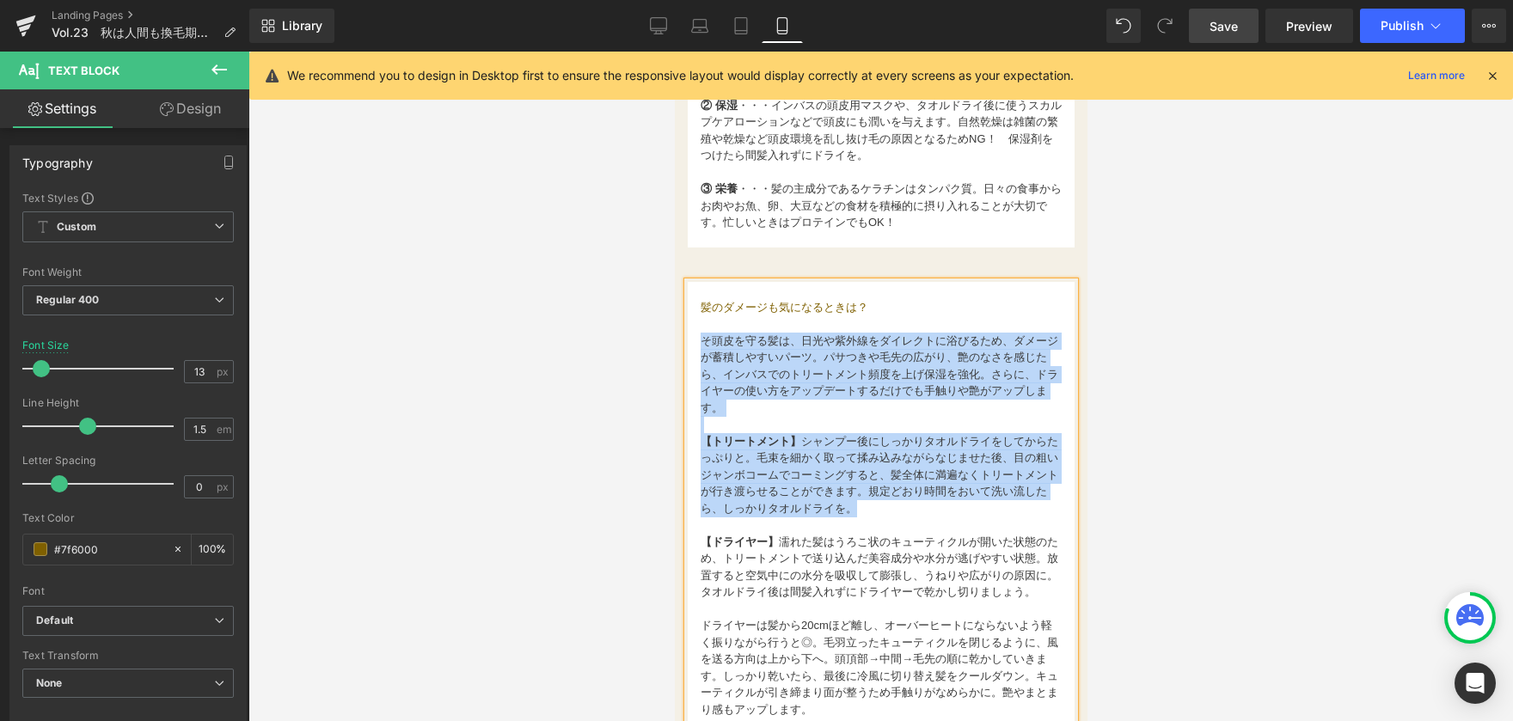
drag, startPoint x: 702, startPoint y: 332, endPoint x: 895, endPoint y: 508, distance: 261.7
click at [895, 508] on div "髪のダメージも気になるときは？ そ 頭皮を守る髪は、日光や紫外線をダイレクトに浴びるため、ダメージが蓄積しやすいパーツ。パサつきや毛先の広がり、艶のなさを感じ…" at bounding box center [880, 508] width 387 height 453
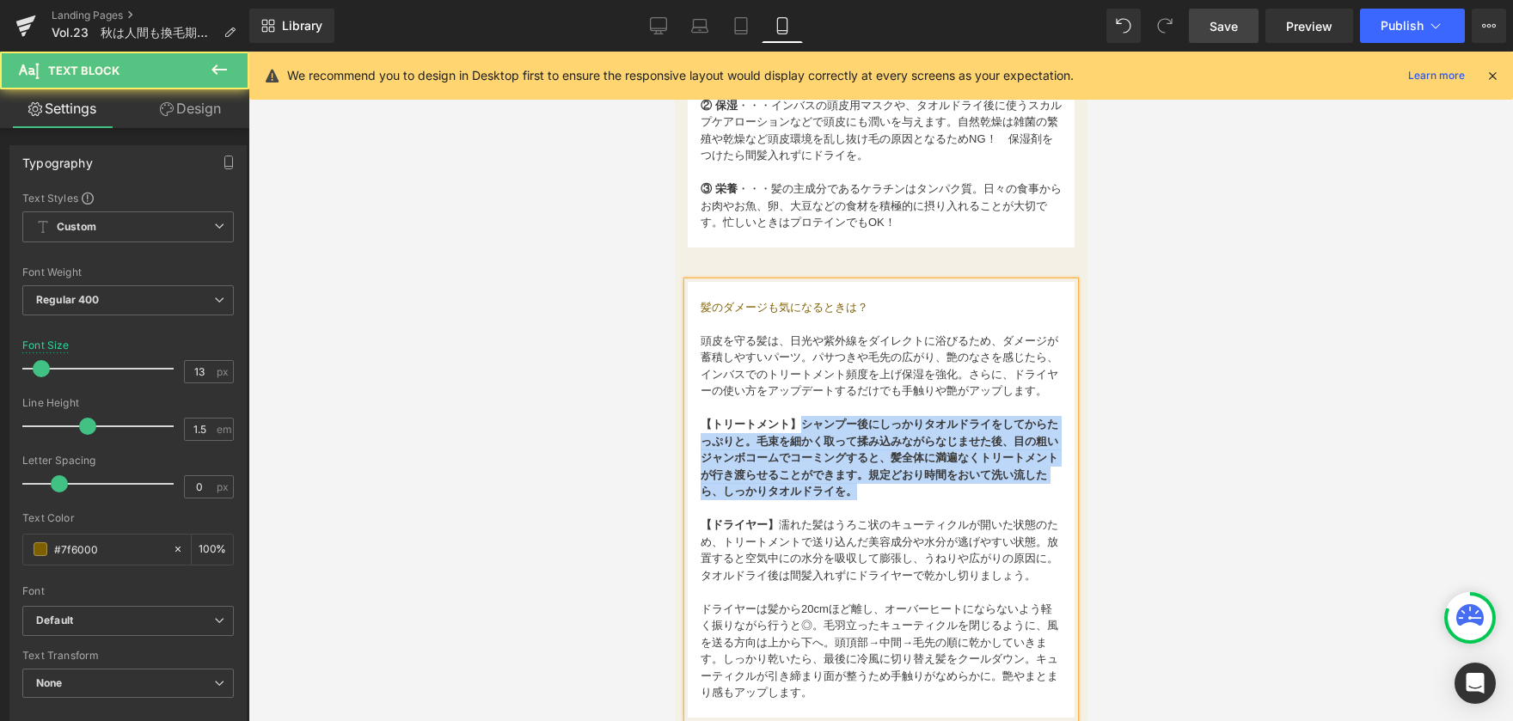
drag, startPoint x: 800, startPoint y: 429, endPoint x: 903, endPoint y: 506, distance: 128.3
click at [903, 500] on p "【トリートメント】シャンプー後にしっかりタオルドライをしてからたっぷりと。毛束を細かく取って揉み込みながらなじませた後、目の粗いジャンボコームでコーミングする…" at bounding box center [880, 458] width 361 height 84
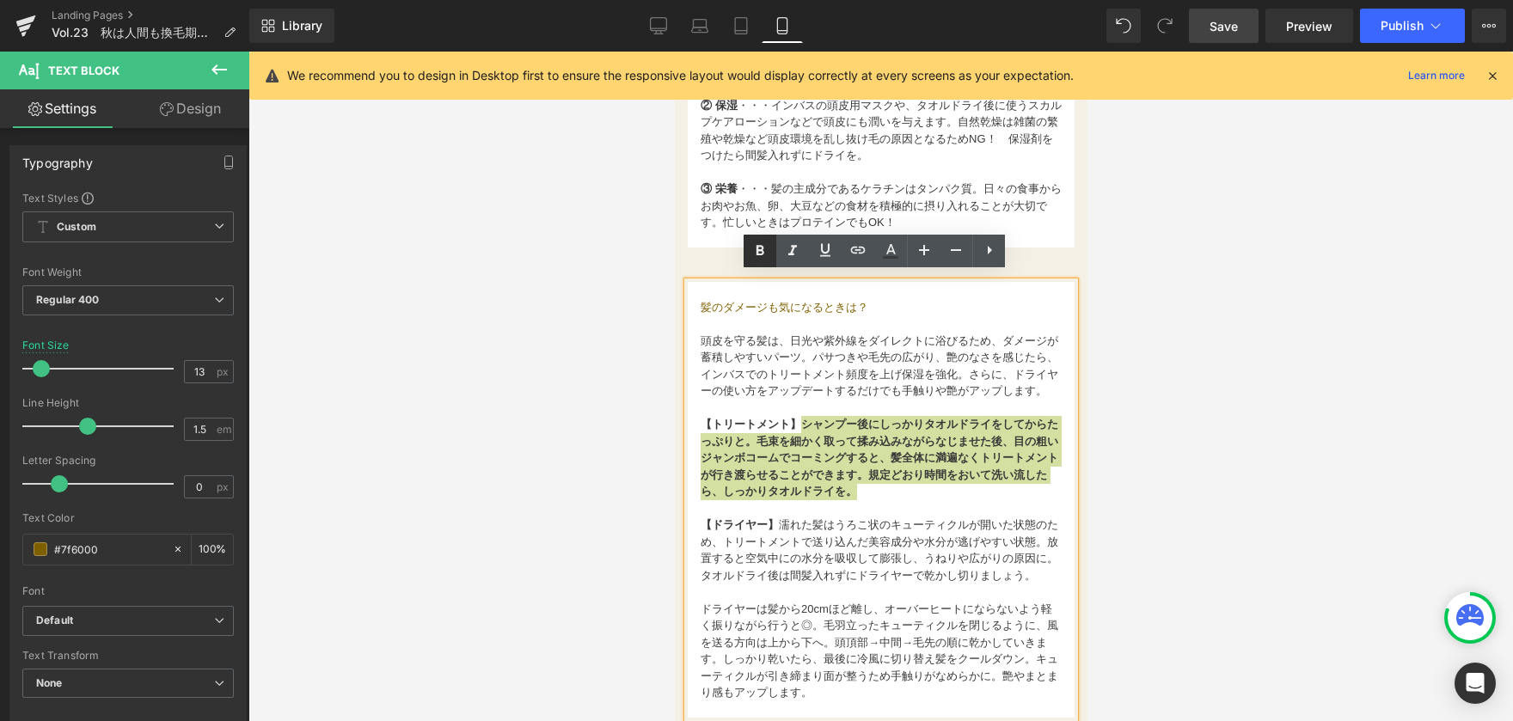
click at [754, 250] on icon at bounding box center [760, 251] width 21 height 21
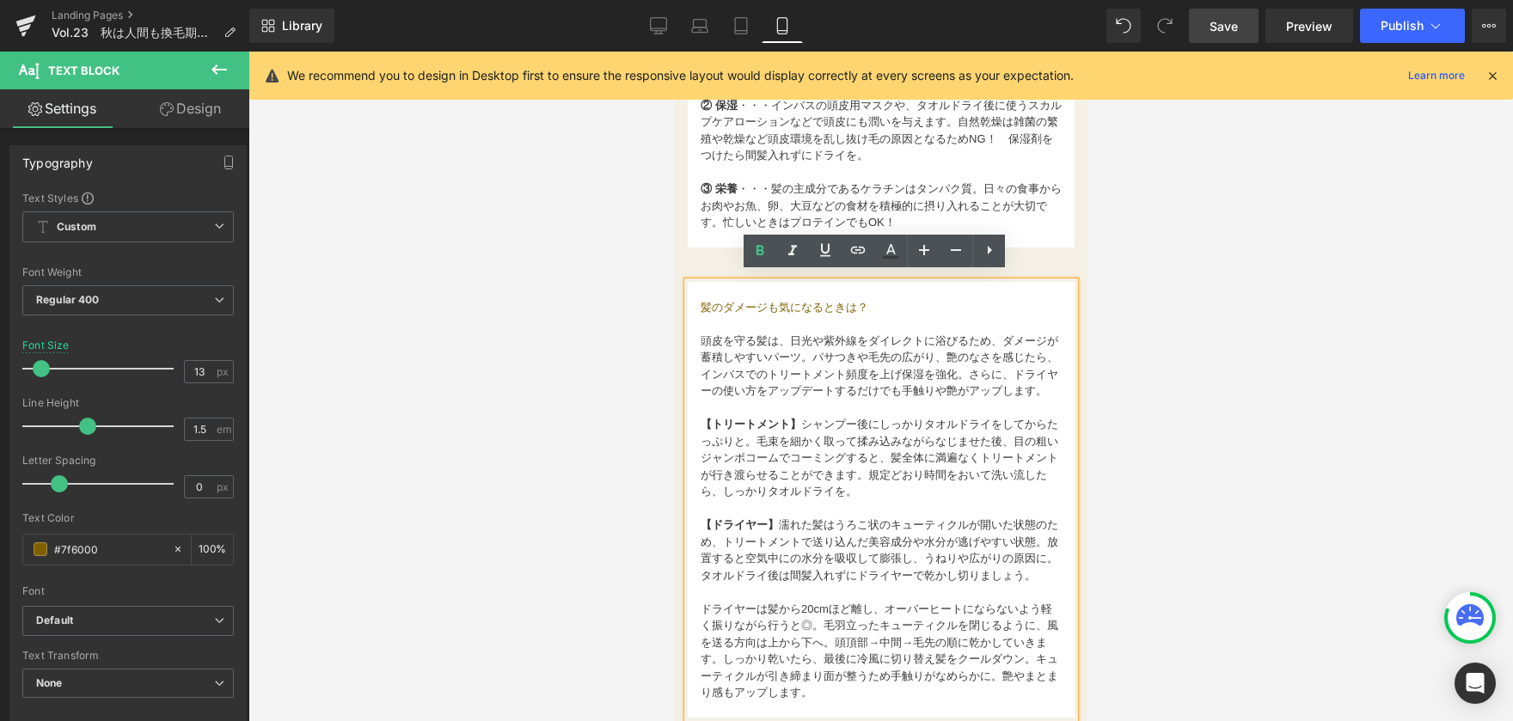
click at [855, 601] on p at bounding box center [880, 592] width 361 height 17
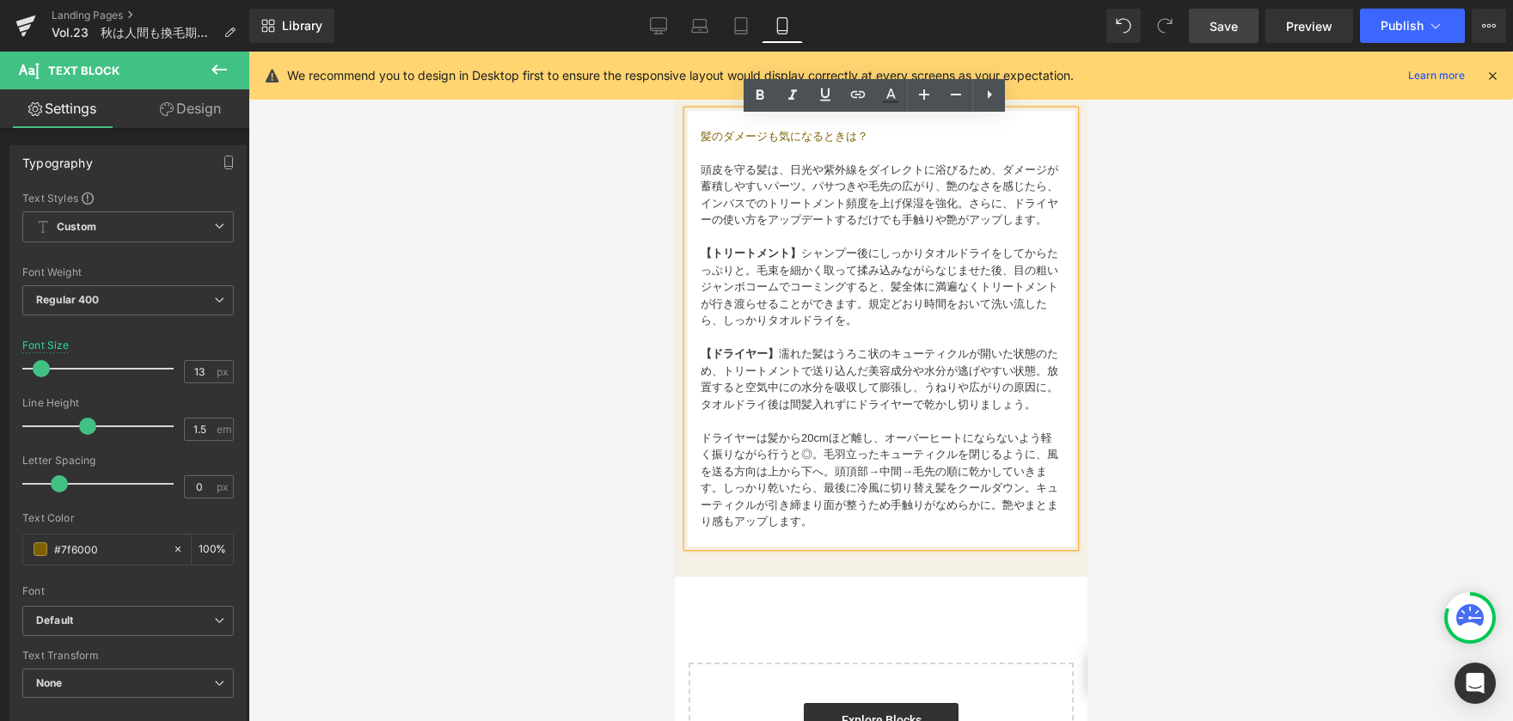
scroll to position [1719, 0]
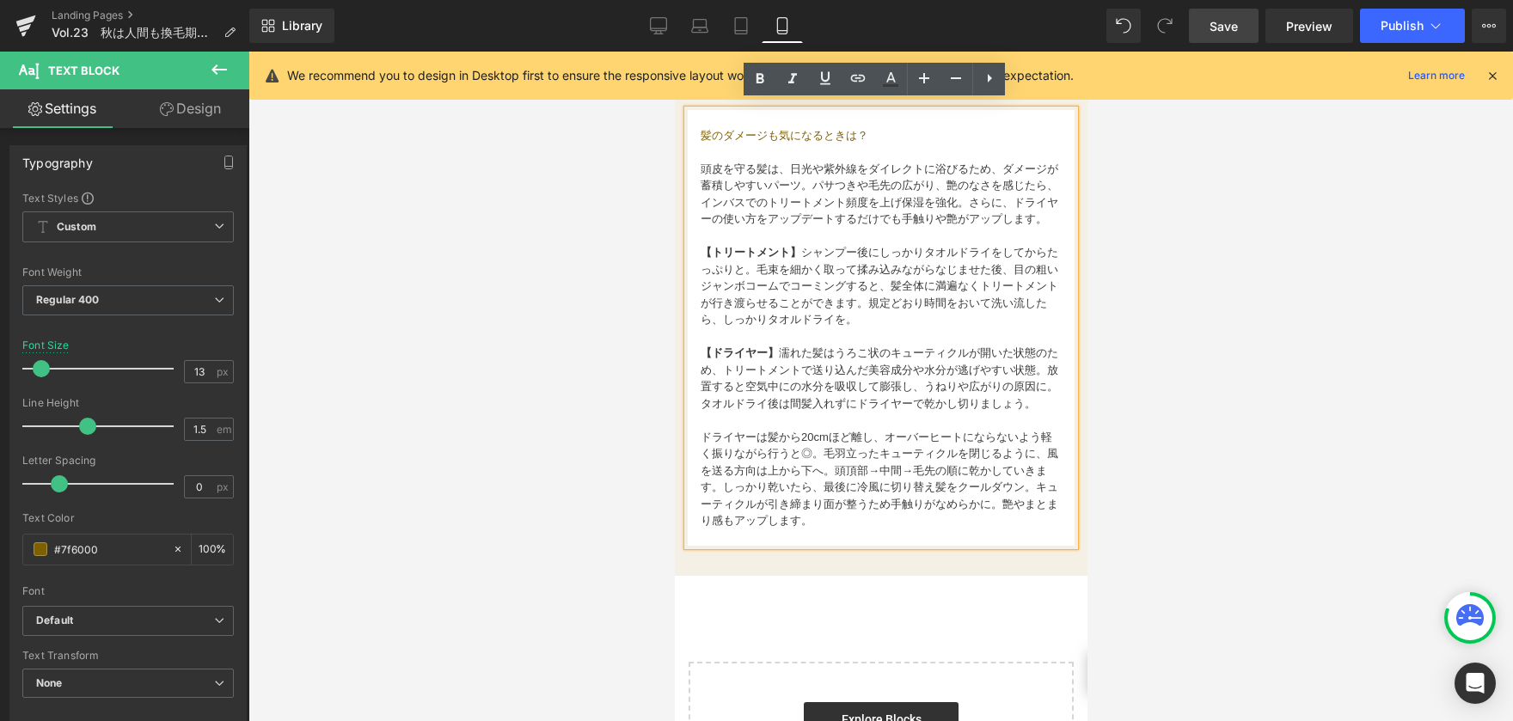
click at [1251, 422] on div at bounding box center [880, 387] width 1265 height 670
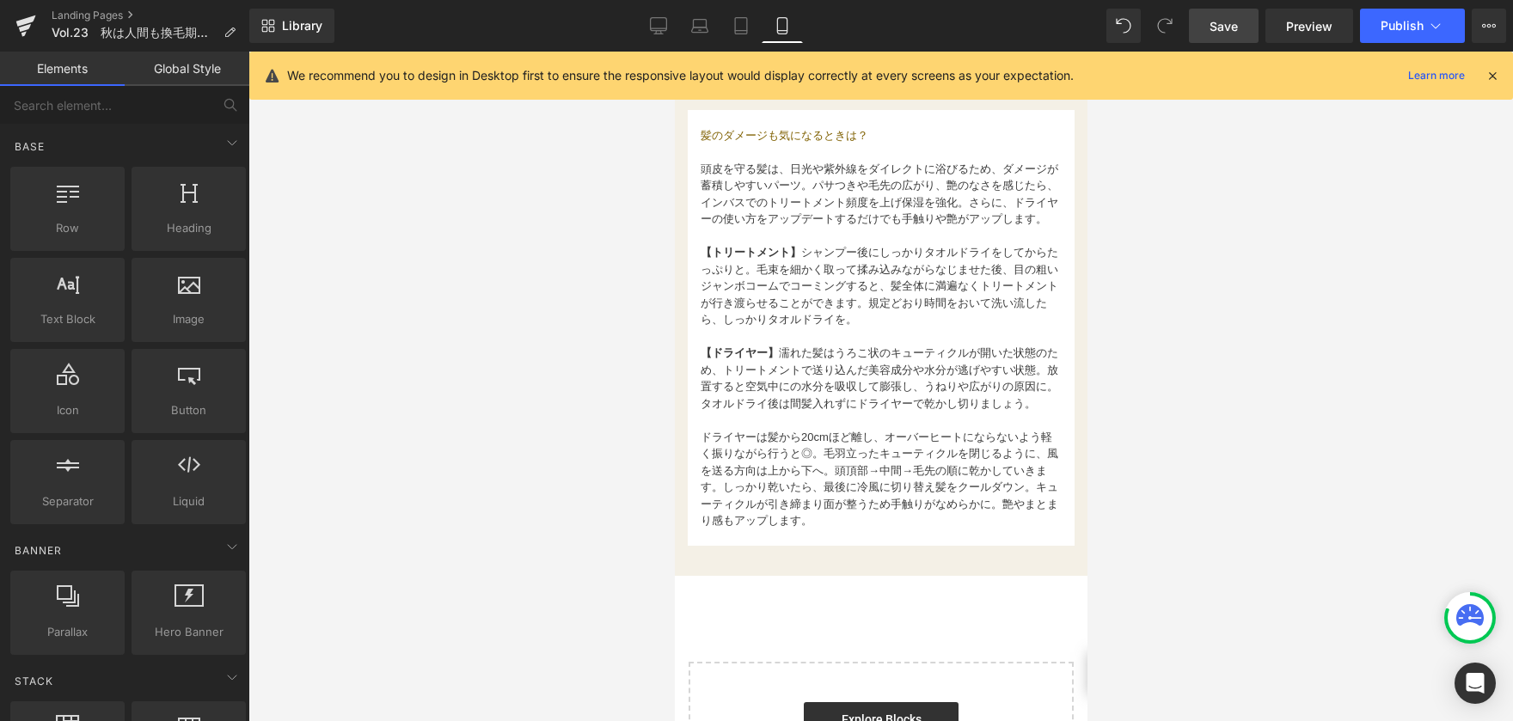
click at [588, 413] on div at bounding box center [880, 387] width 1265 height 670
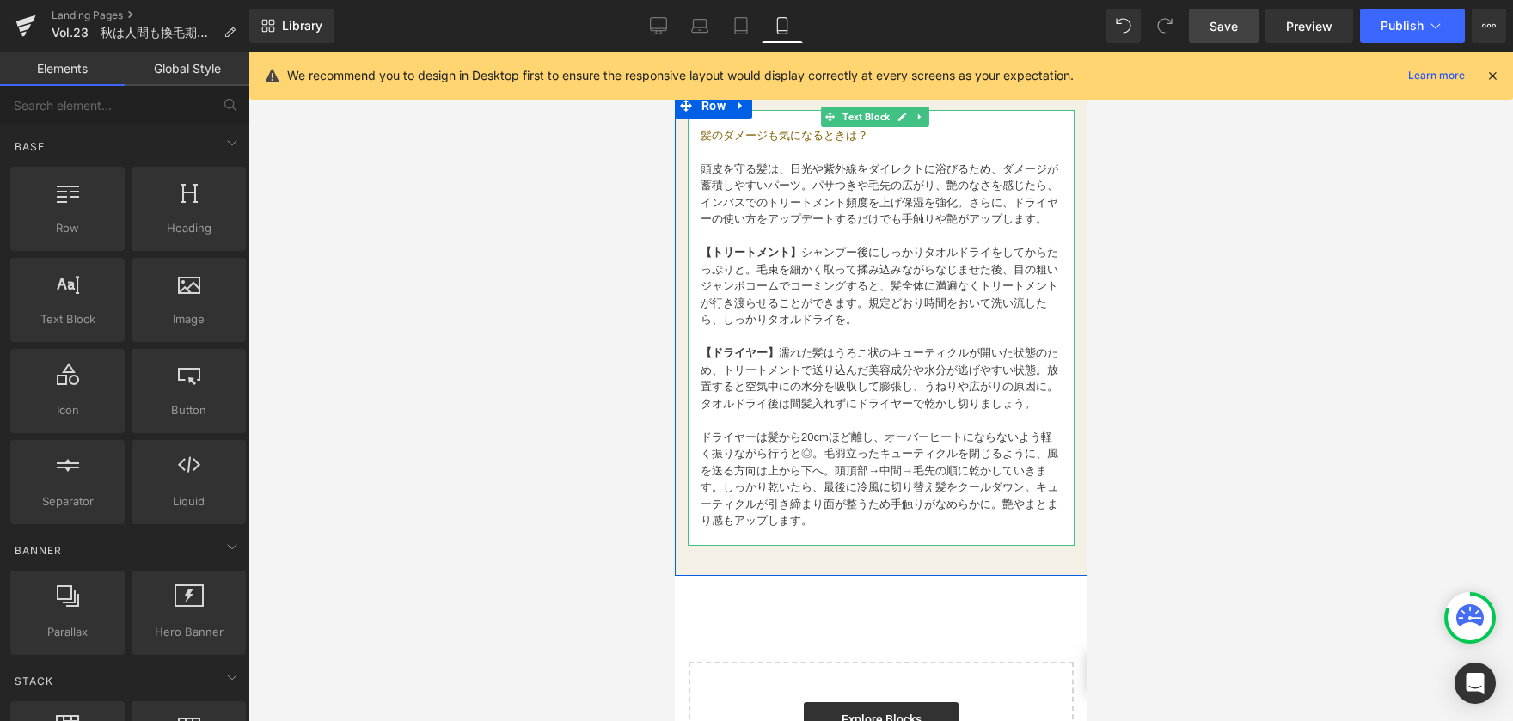
click at [728, 176] on span "頭皮を守る髪は、日光や紫外線をダイレクトに浴びるため、ダメージが蓄積しやすいパーツ。パサつきや毛先の広がり、艶のなさを感じたら、インバスでのトリートメント頻度…" at bounding box center [879, 194] width 358 height 64
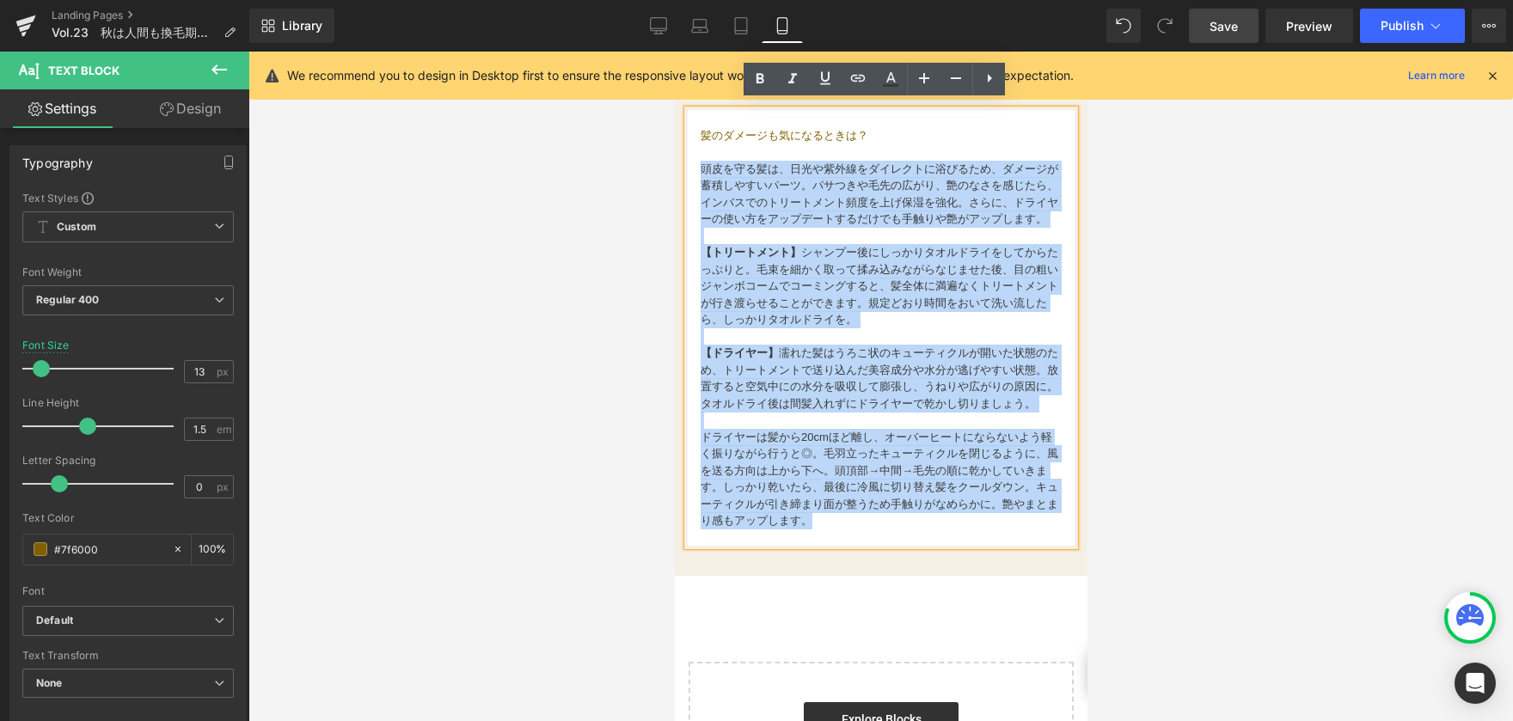
drag, startPoint x: 702, startPoint y: 168, endPoint x: 947, endPoint y: 546, distance: 450.2
click at [947, 546] on div "髪のダメージも気になるときは？ 頭皮を守る髪は、日光や紫外線をダイレクトに浴びるため、ダメージが蓄積しやすいパーツ。パサつきや毛先の広がり、艶のなさを感じたら…" at bounding box center [880, 328] width 387 height 436
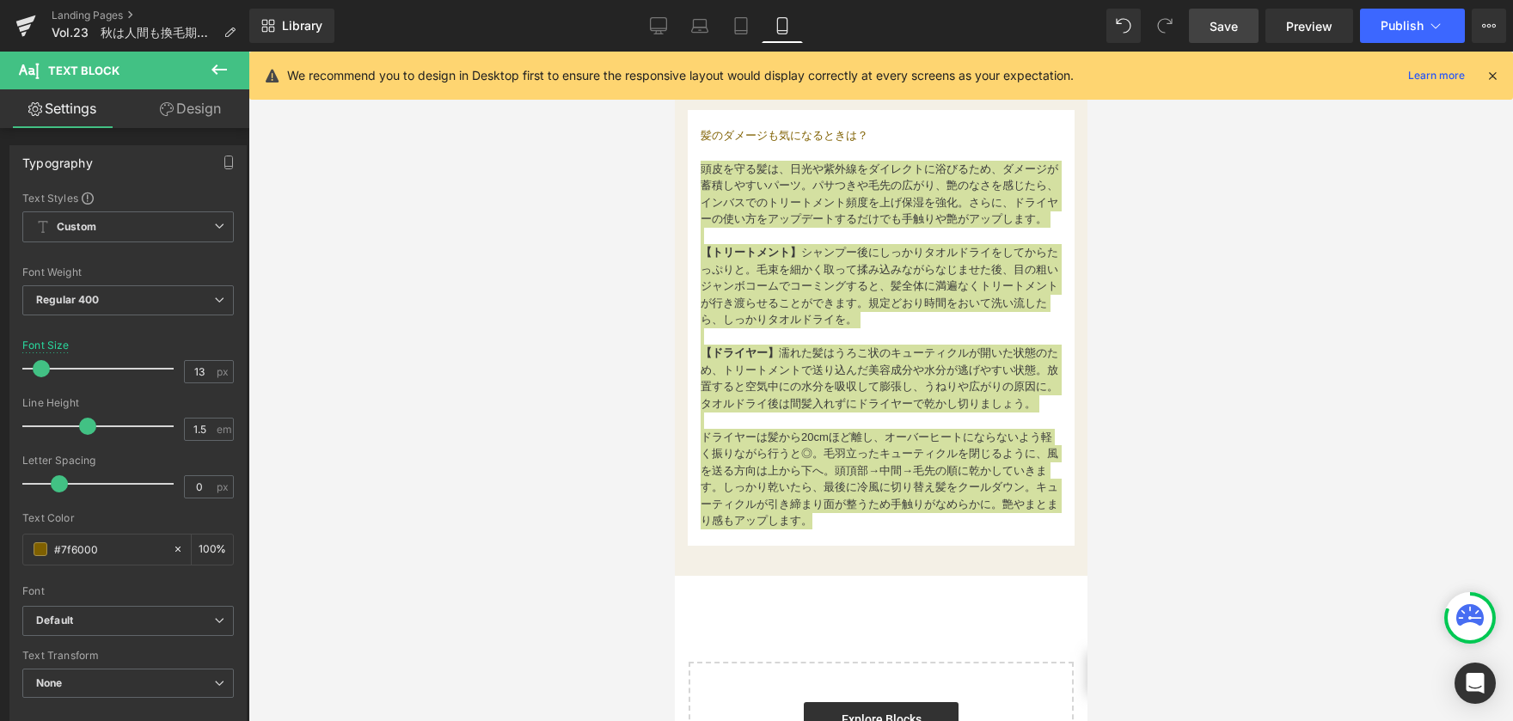
click at [549, 370] on div at bounding box center [880, 387] width 1265 height 670
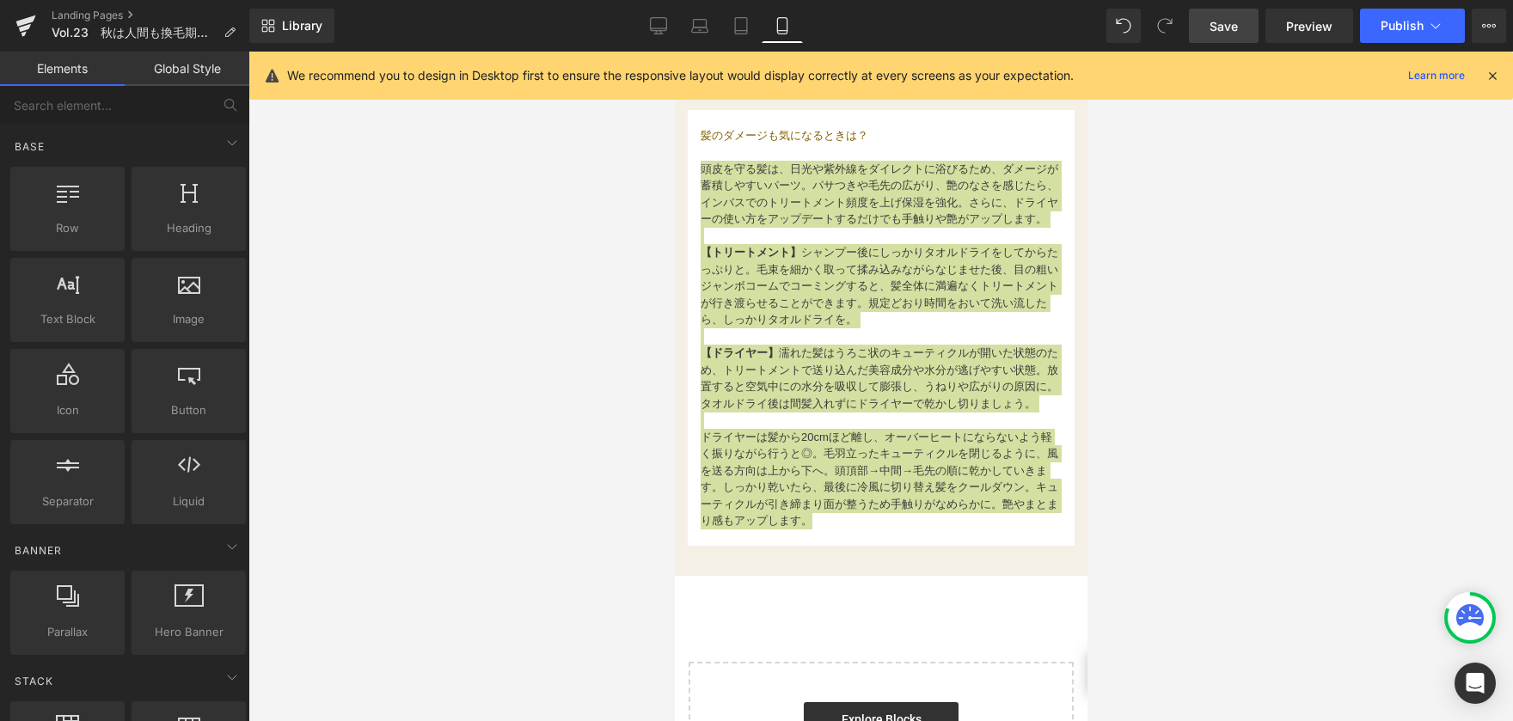
click at [514, 360] on div at bounding box center [880, 387] width 1265 height 670
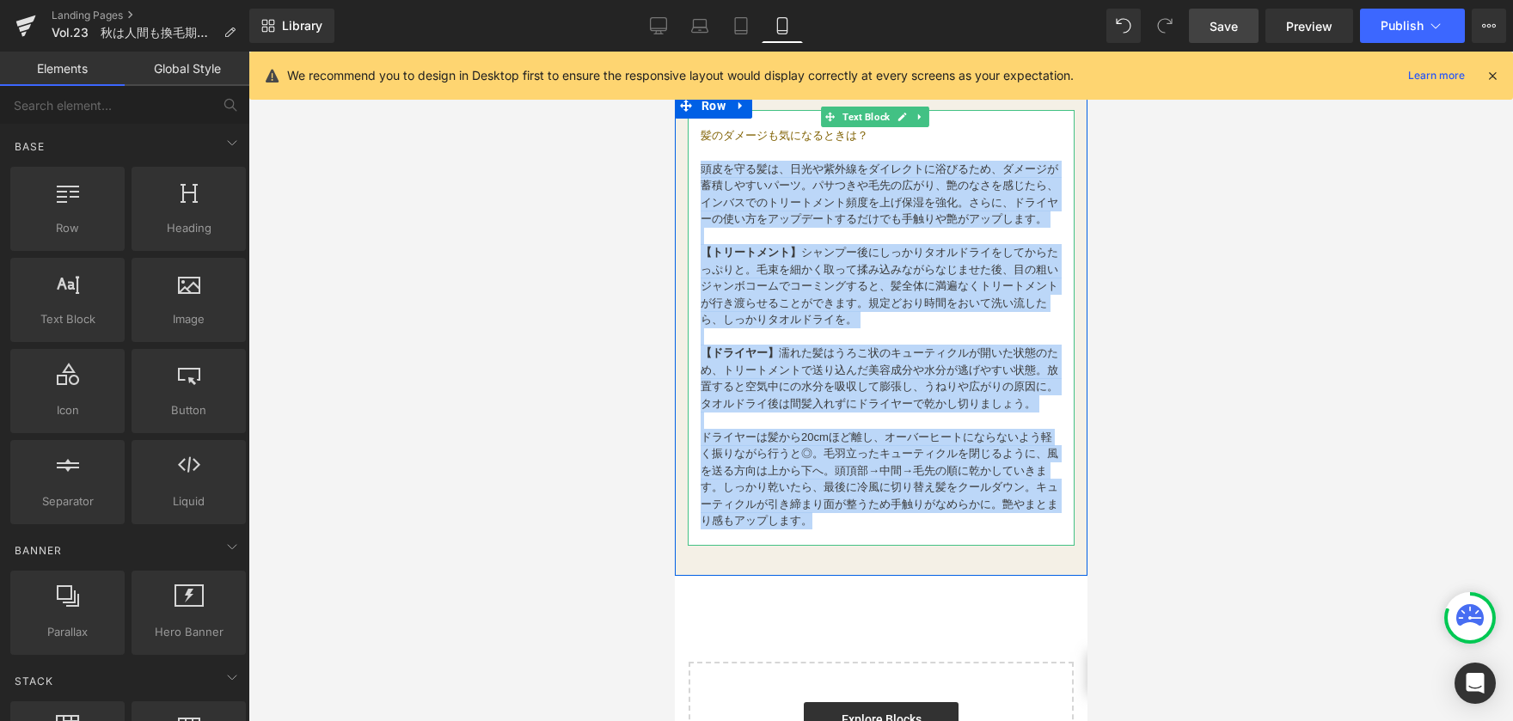
click at [794, 328] on p "【トリートメント】 シャンプー後にしっかりタオルドライをしてからたっぷりと。毛束を細かく取って揉み込みながらなじませた後、目の粗いジャンボコームでコーミングす…" at bounding box center [880, 286] width 361 height 84
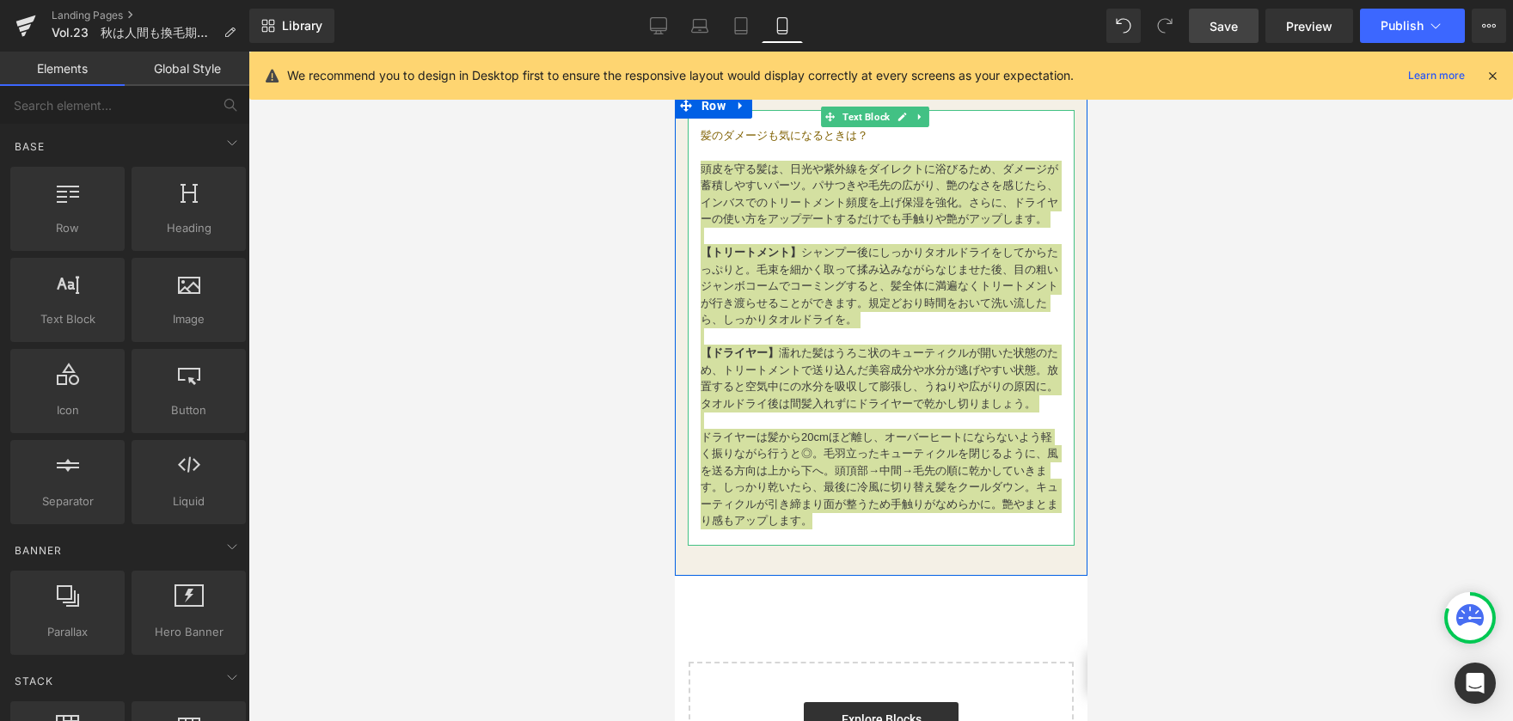
click at [1233, 340] on div at bounding box center [880, 387] width 1265 height 670
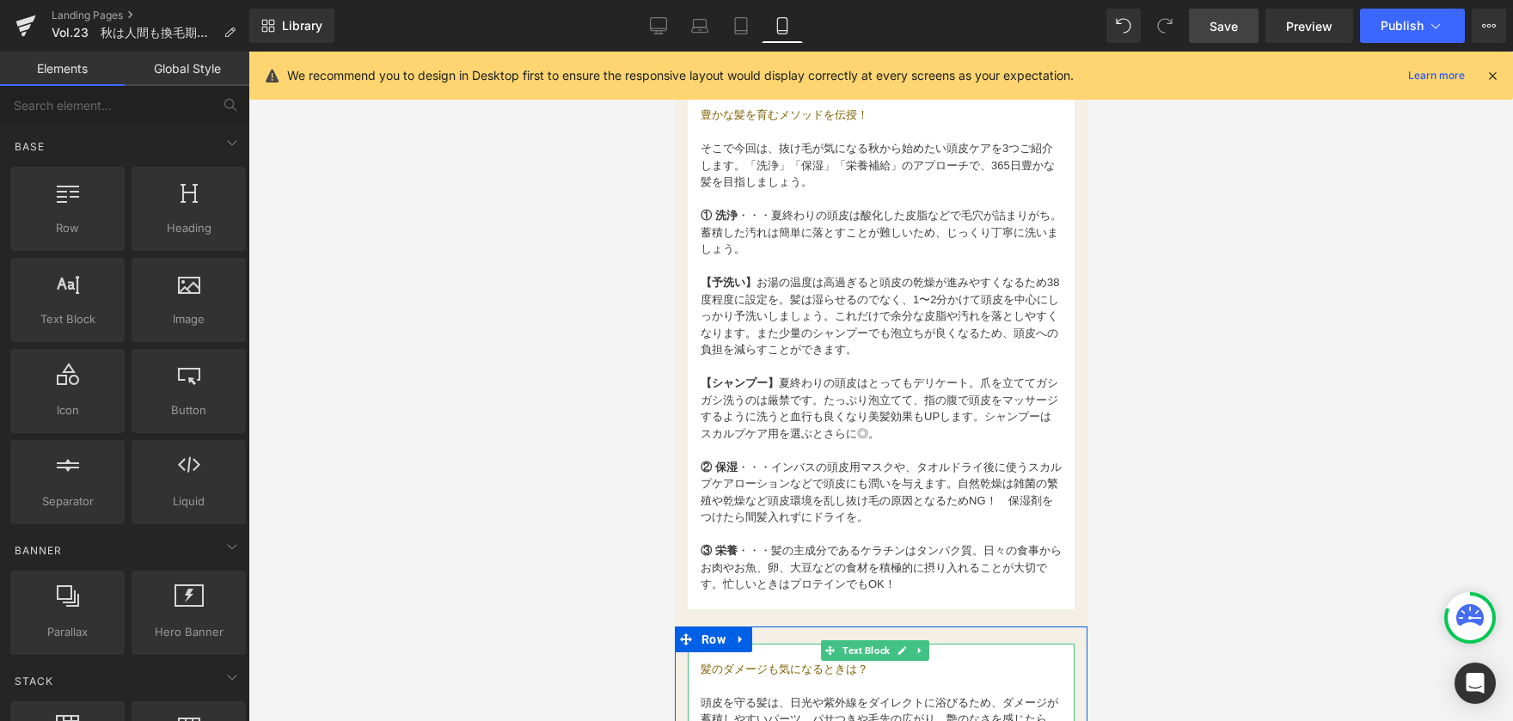
scroll to position [1118, 0]
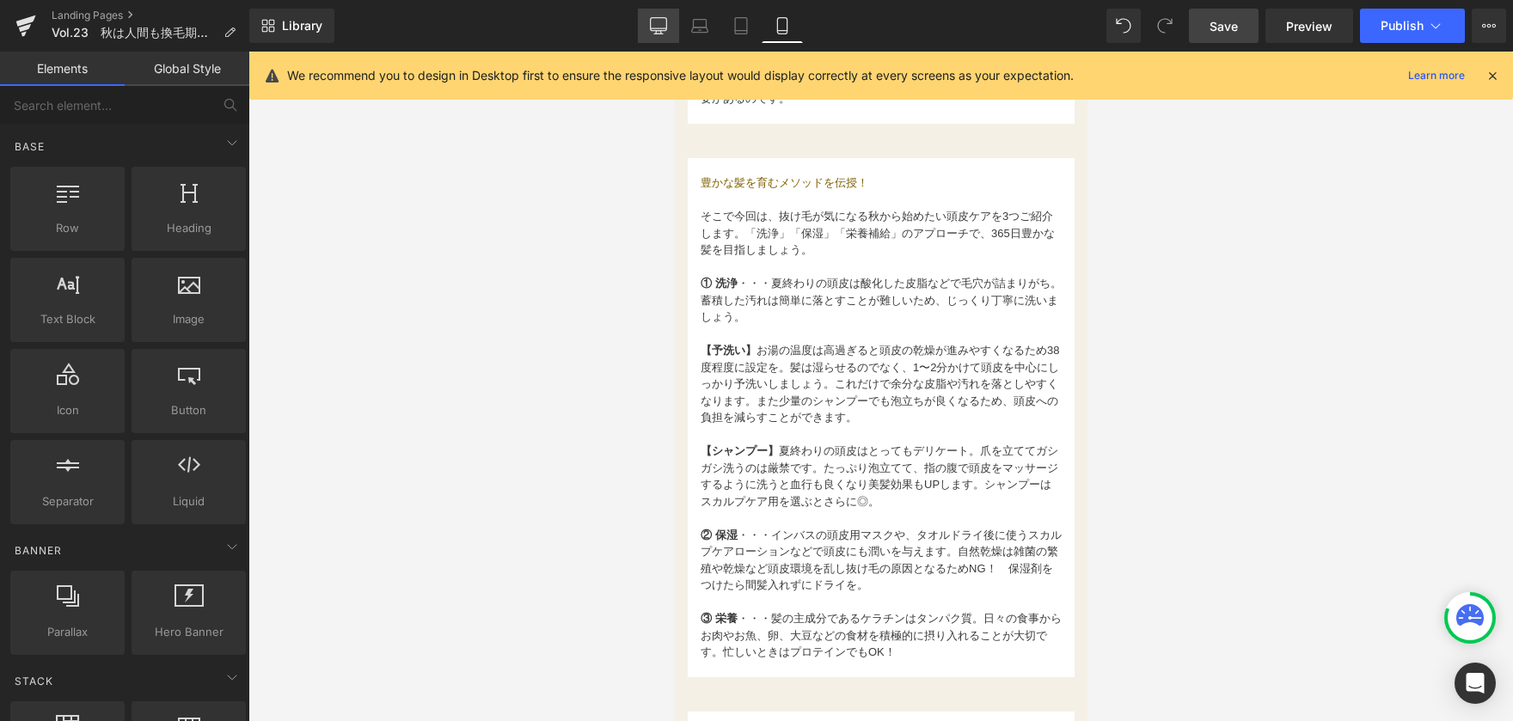
click at [670, 21] on link "Desktop" at bounding box center [658, 26] width 41 height 34
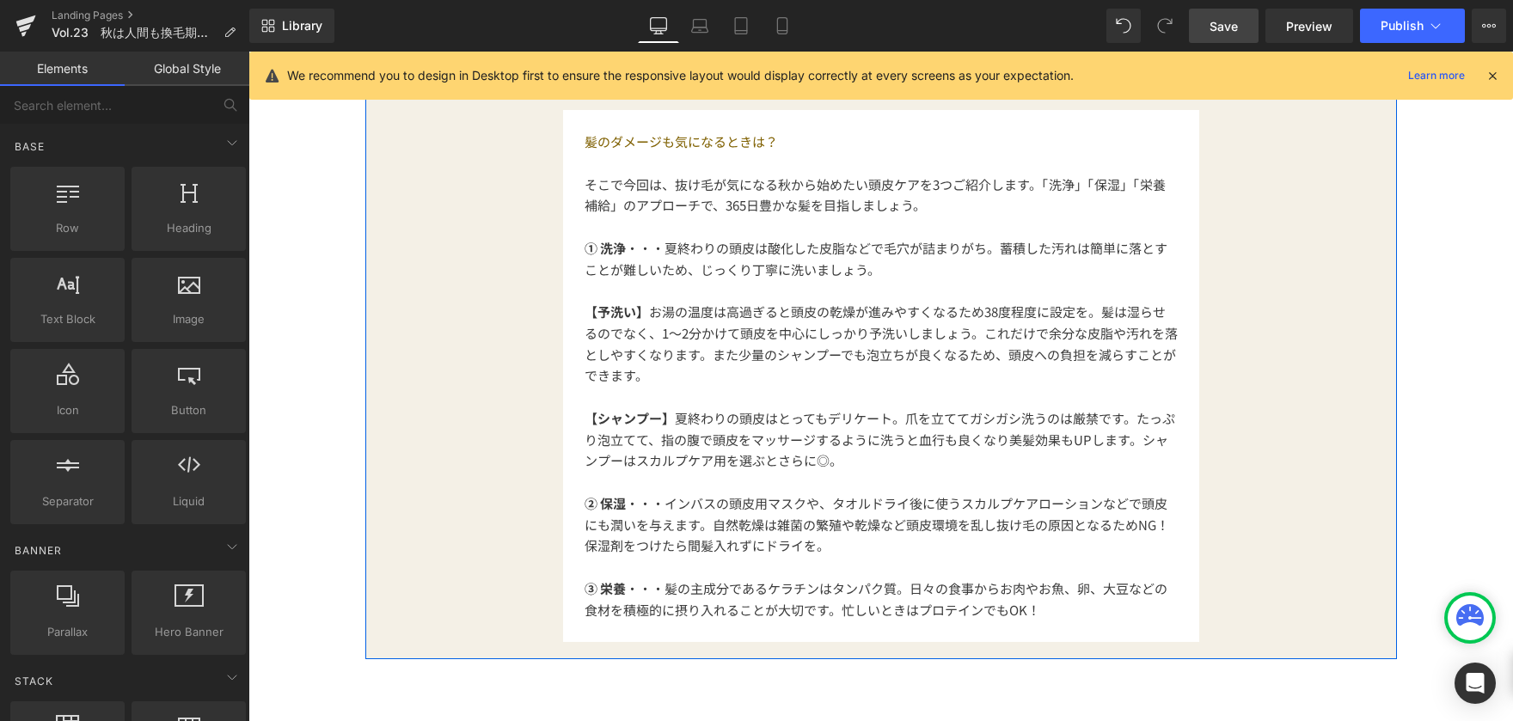
scroll to position [1995, 0]
click at [619, 251] on span "① 洗浄 ・・・夏終わりの頭皮は酸化した皮脂などで毛穴が詰まりがち。蓄積した汚れは簡単に落とすことが難しいため、じっくり丁寧に洗いましょう。" at bounding box center [876, 258] width 583 height 40
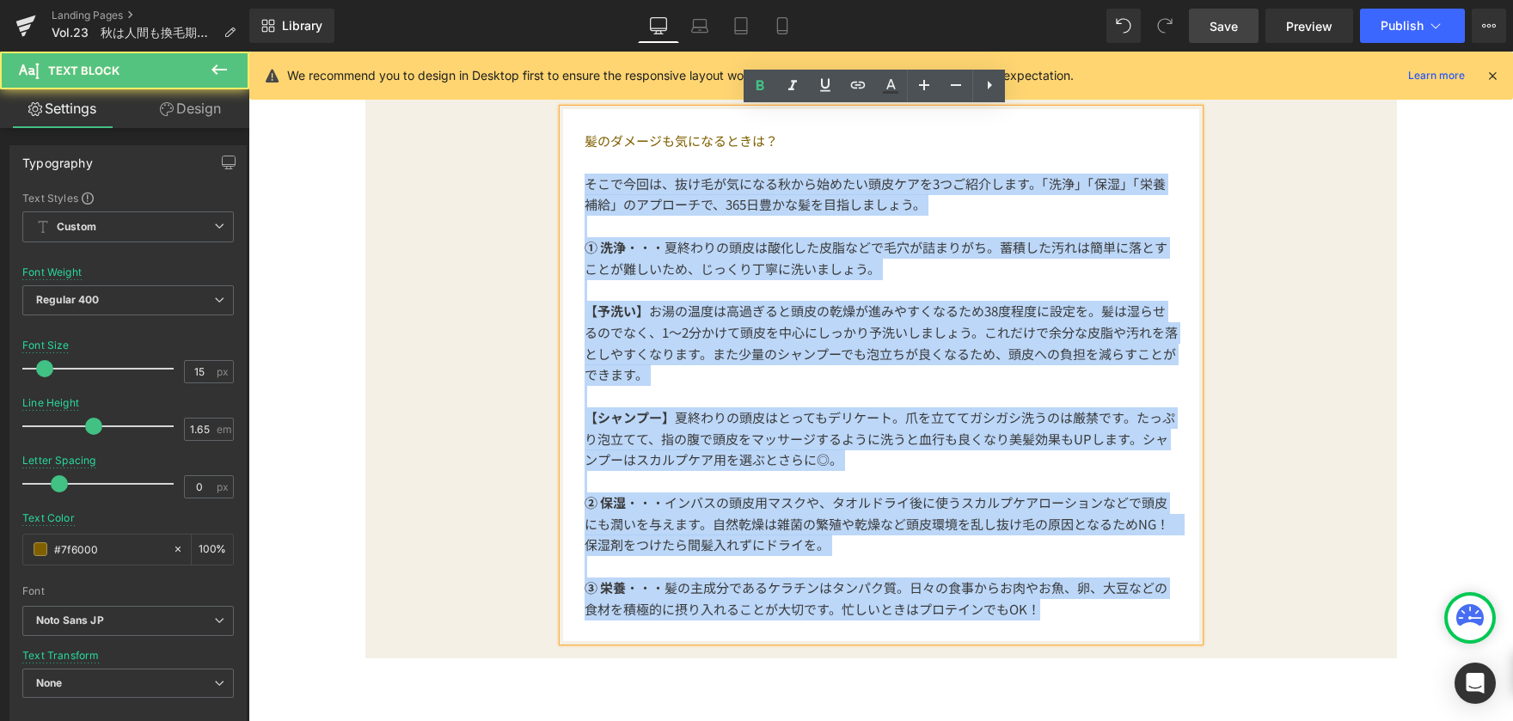
drag, startPoint x: 582, startPoint y: 181, endPoint x: 1070, endPoint y: 619, distance: 655.7
click at [1070, 619] on div "髪のダメージも気になるときは？   そこで今回は、抜け毛が気になる秋から始めたい頭皮ケアを3つご紹介します。「洗浄」「保湿」「栄養補給」のアプローチで、…" at bounding box center [881, 375] width 636 height 532
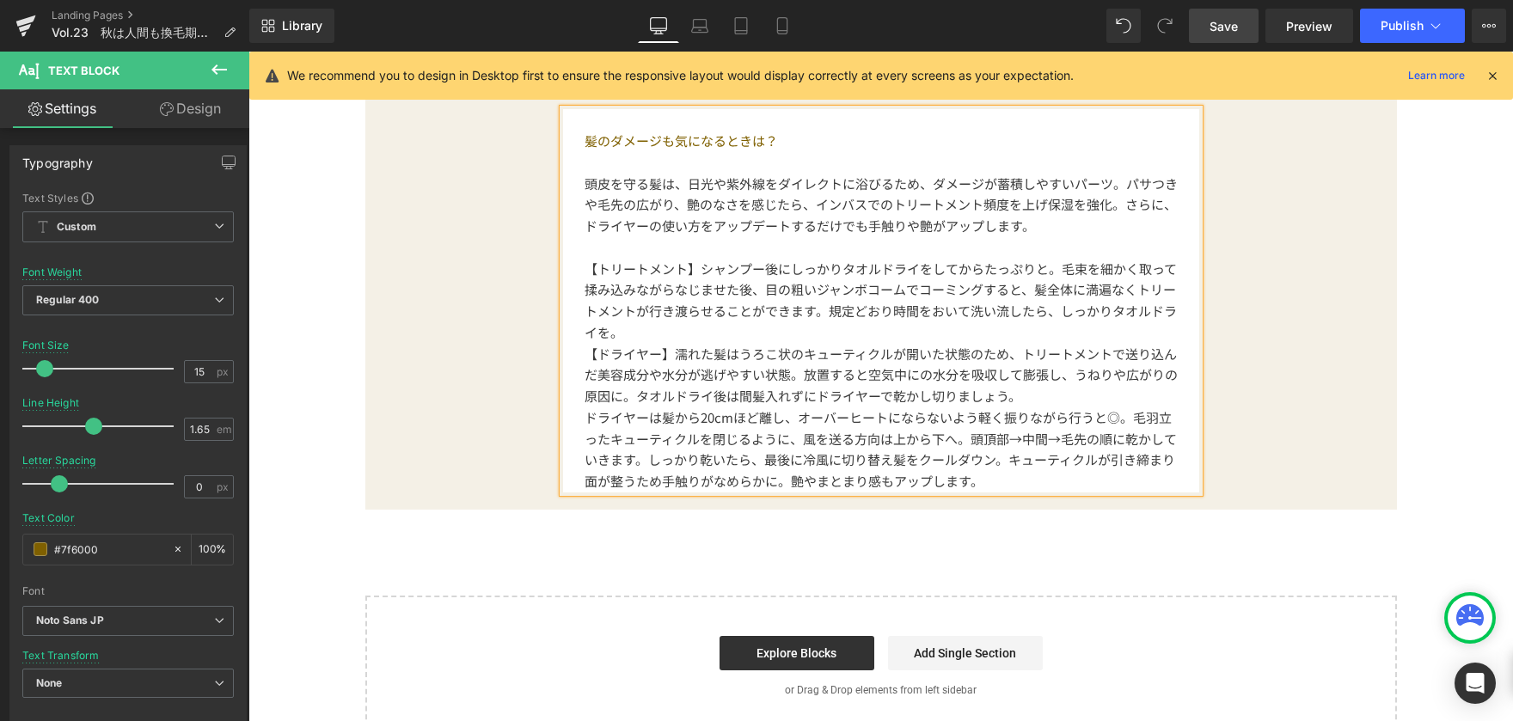
click at [585, 357] on span "【ドライヤー】濡れた髪はうろこ状のキューティクルが開いた状態のため、トリートメントで送り込んだ美容成分や水分が逃げやすい状態。放置すると空気中にの水分を吸収し…" at bounding box center [881, 375] width 593 height 61
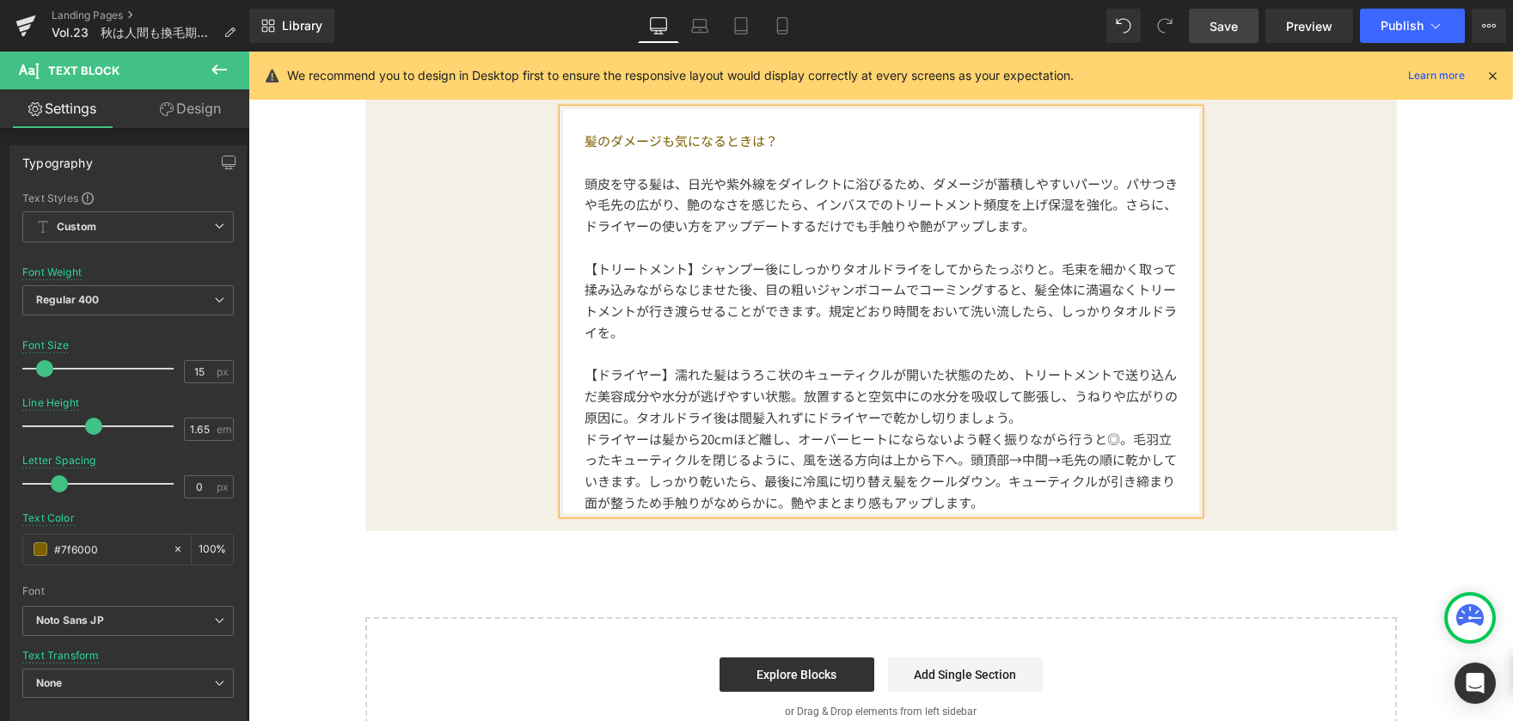
click at [1014, 426] on span "【ドライヤー】濡れた髪はうろこ状のキューティクルが開いた状態のため、トリートメントで送り込んだ美容成分や水分が逃げやすい状態。放置すると空気中にの水分を吸収し…" at bounding box center [881, 395] width 593 height 61
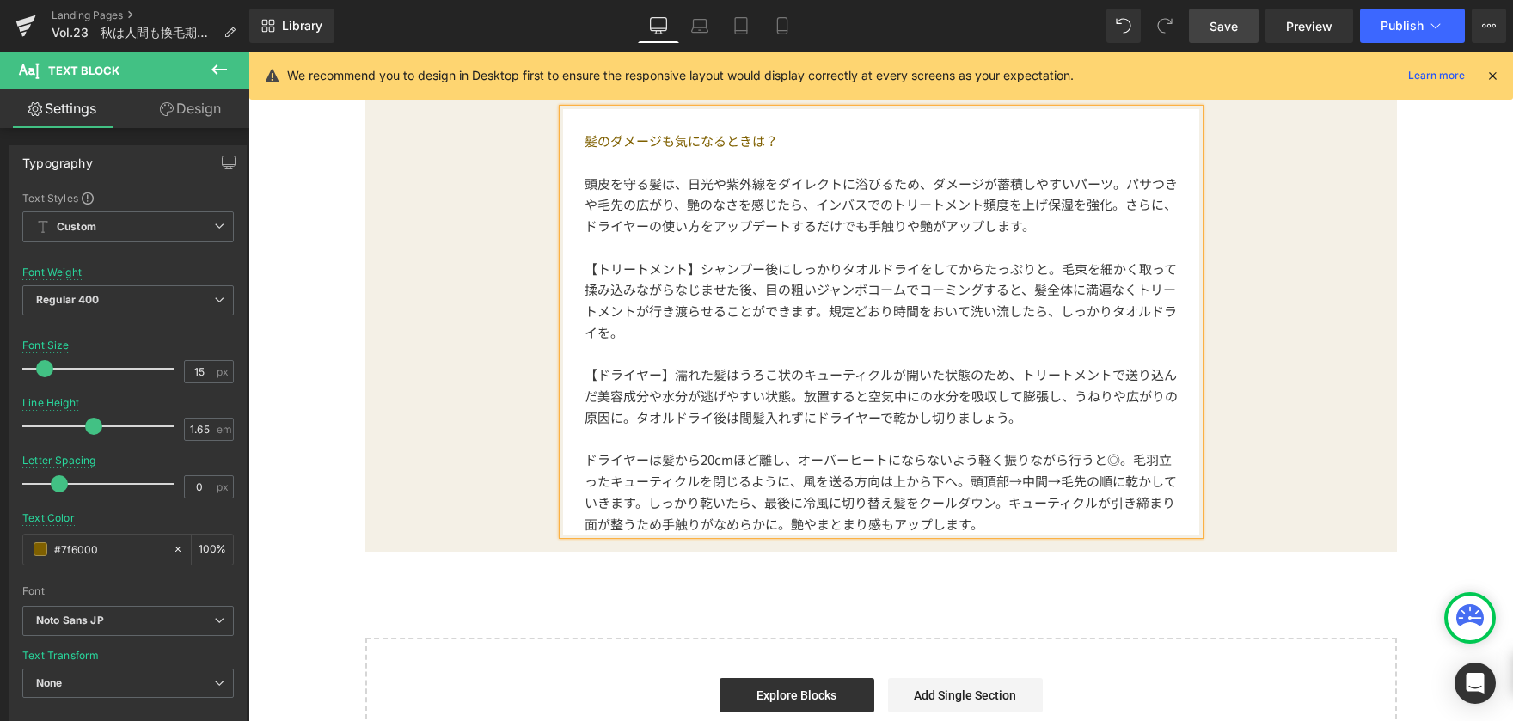
click at [1139, 524] on p "ドライヤーは髪から20cmほど離し、オーバーヒートにならないよう軽く振りながら行うと◎。毛羽立ったキューティクルを閉じるように、風を送る方向は上から下へ。頭頂…" at bounding box center [881, 492] width 593 height 85
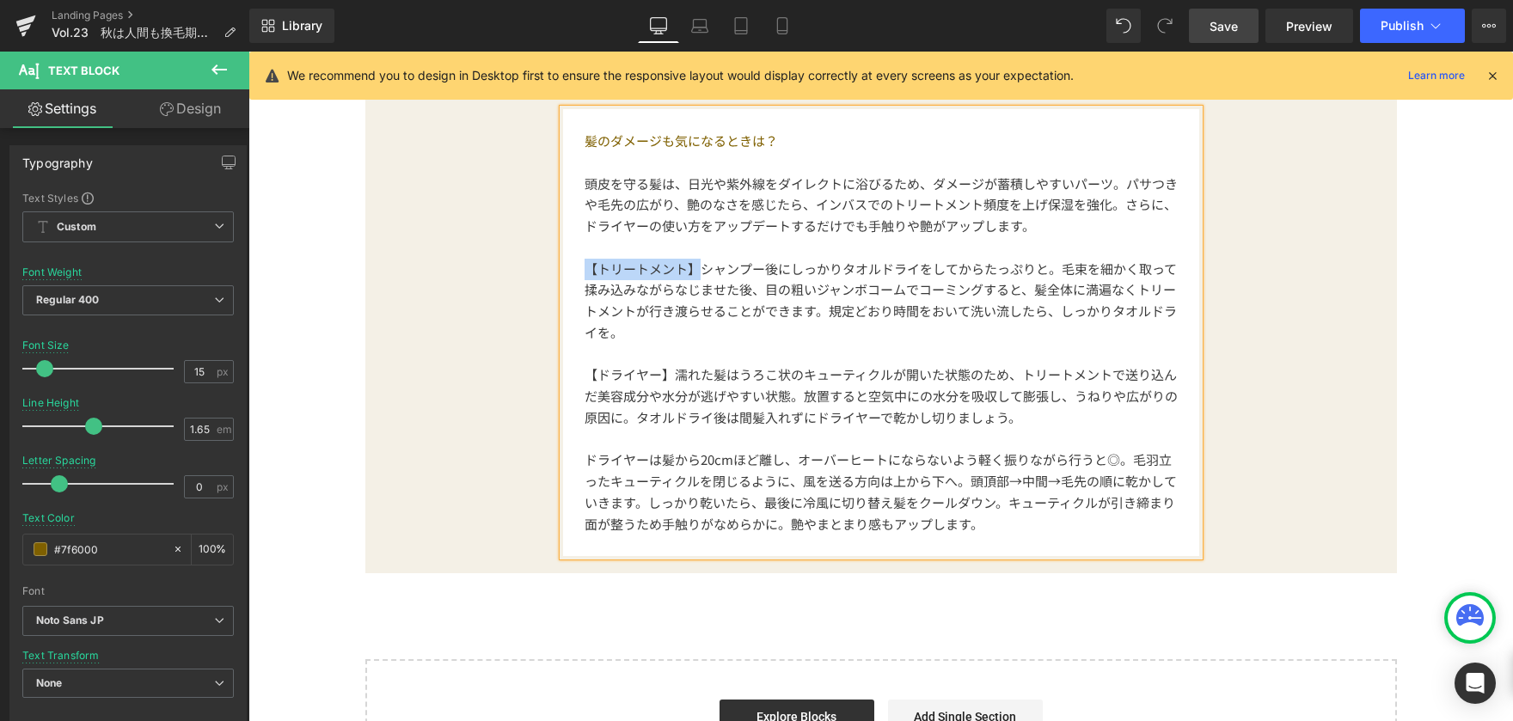
drag, startPoint x: 575, startPoint y: 267, endPoint x: 689, endPoint y: 267, distance: 113.5
click at [689, 267] on div "髪のダメージも気になるときは？   頭皮を守る髪は、日光や紫外線をダイレクトに浴びるため、ダメージが蓄積しやすいパーツ。パサつきや毛先の広がり、艶のなさ…" at bounding box center [881, 332] width 636 height 447
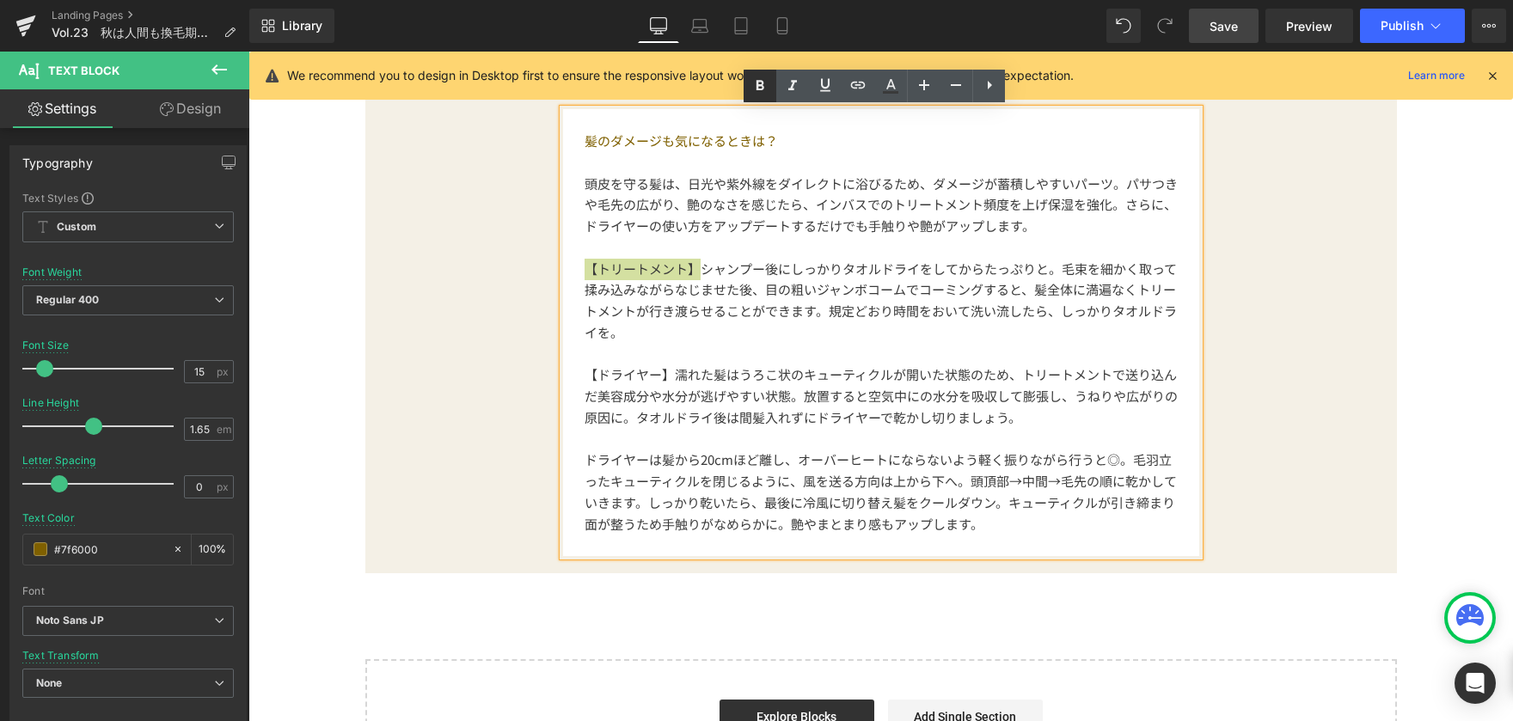
click at [756, 94] on icon at bounding box center [760, 86] width 21 height 21
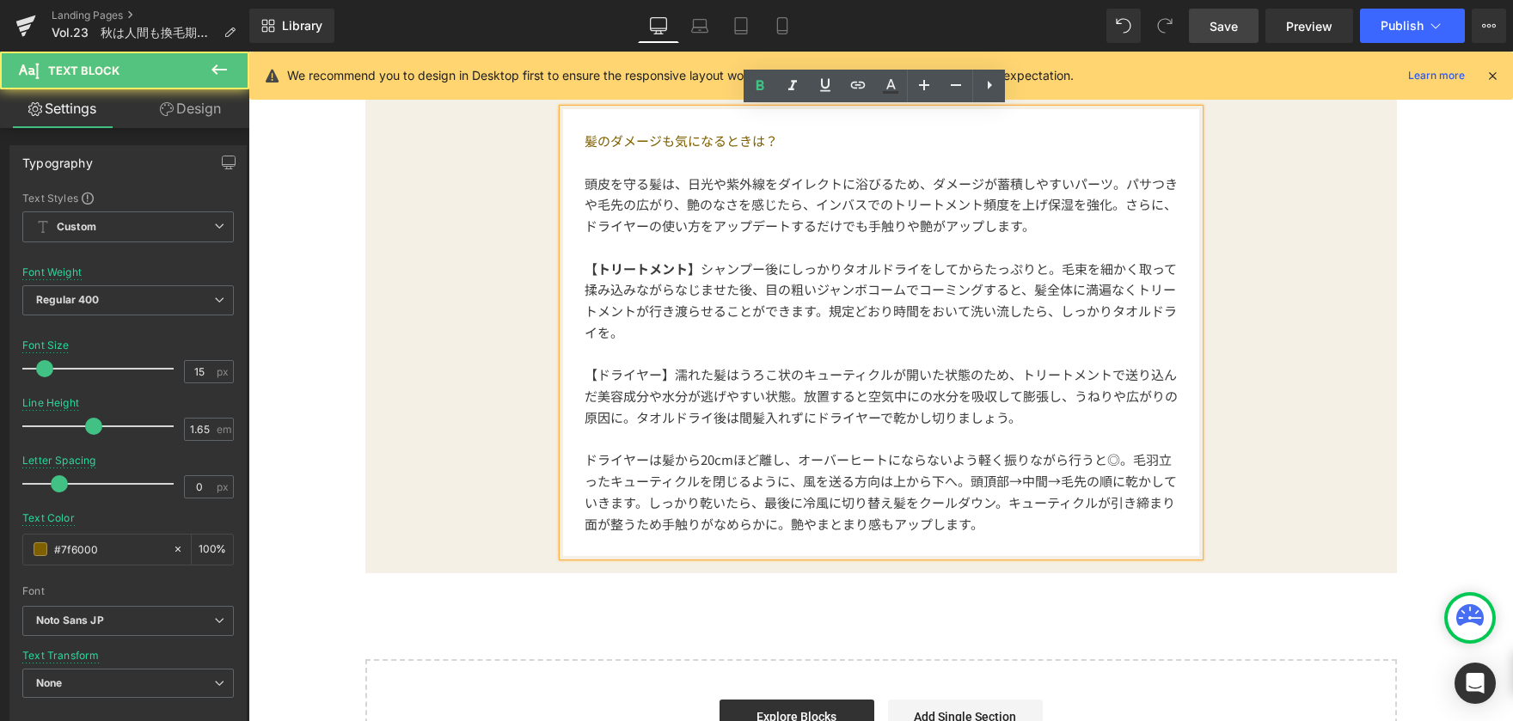
click at [644, 432] on p at bounding box center [881, 439] width 593 height 21
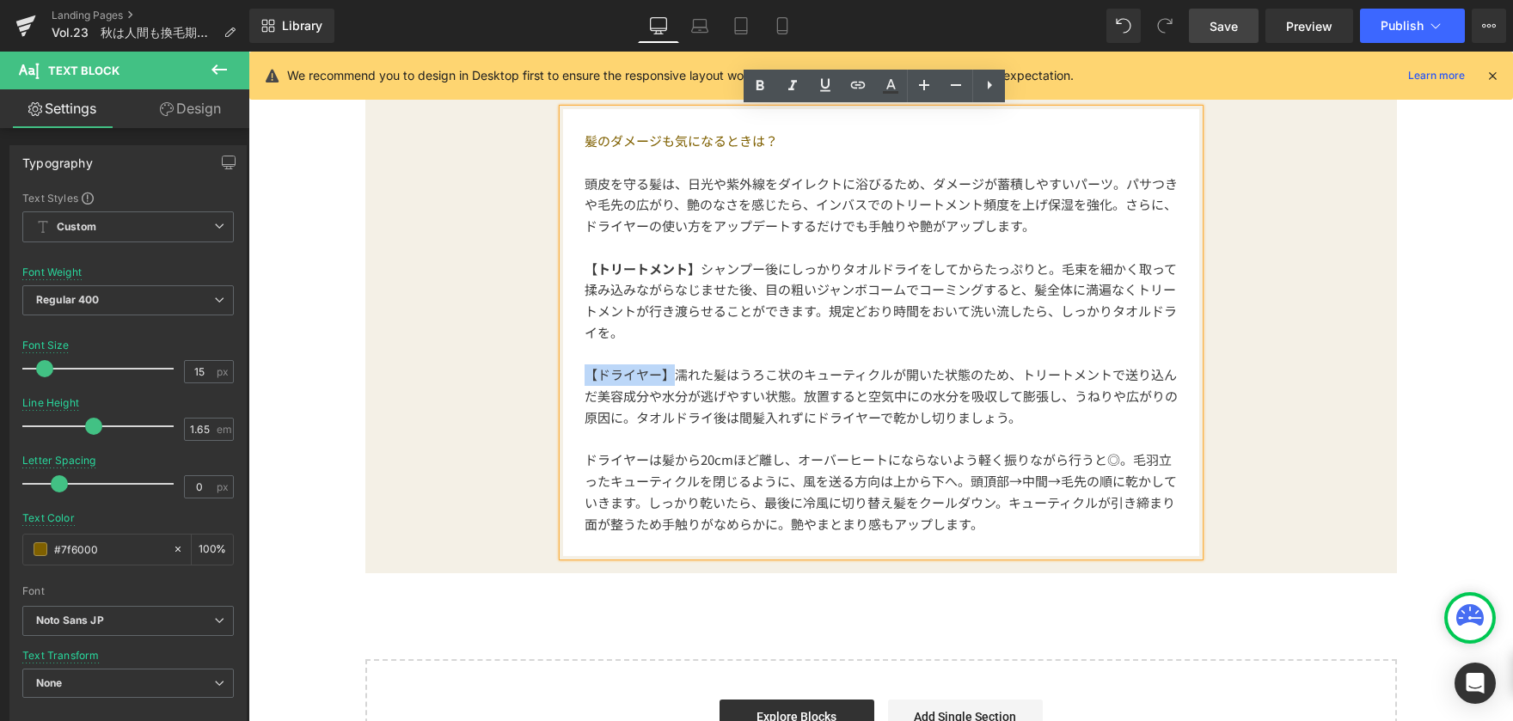
drag, startPoint x: 582, startPoint y: 372, endPoint x: 665, endPoint y: 369, distance: 82.6
click at [665, 369] on span "【ドライヤー】濡れた髪はうろこ状のキューティクルが開いた状態のため、トリートメントで送り込んだ美容成分や水分が逃げやすい状態。放置すると空気中にの水分を吸収し…" at bounding box center [881, 395] width 593 height 61
click at [760, 89] on icon at bounding box center [760, 86] width 21 height 21
drag, startPoint x: 805, startPoint y: 294, endPoint x: 763, endPoint y: 300, distance: 42.6
click at [805, 294] on span "【トリートメント】 シャンプー後にしっかりタオルドライをしてからたっぷりと。毛束を細かく取って揉み込みながらなじませた後、目の粗いジャンボコームでコーミングす…" at bounding box center [881, 301] width 592 height 82
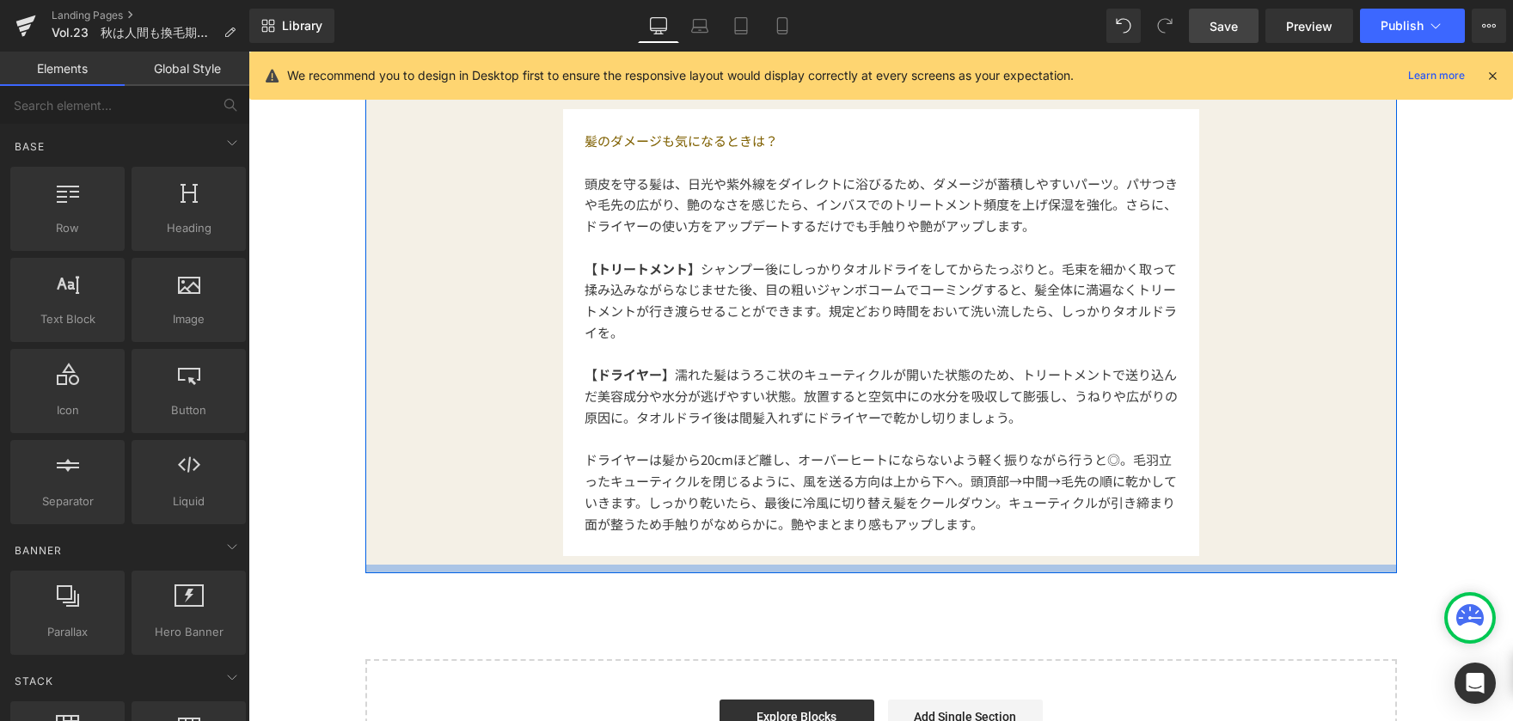
click at [458, 573] on div at bounding box center [881, 569] width 1032 height 9
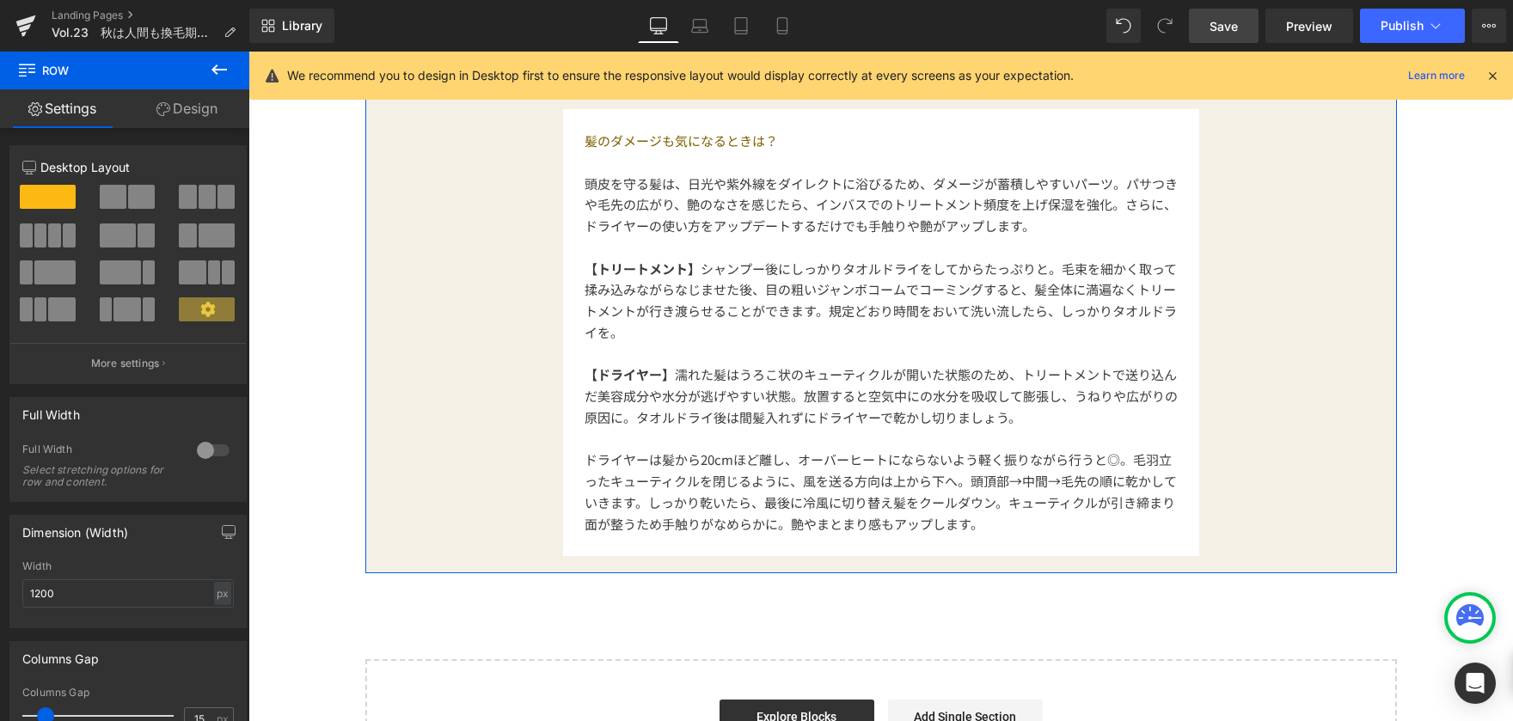
click at [181, 120] on link "Design" at bounding box center [187, 108] width 125 height 39
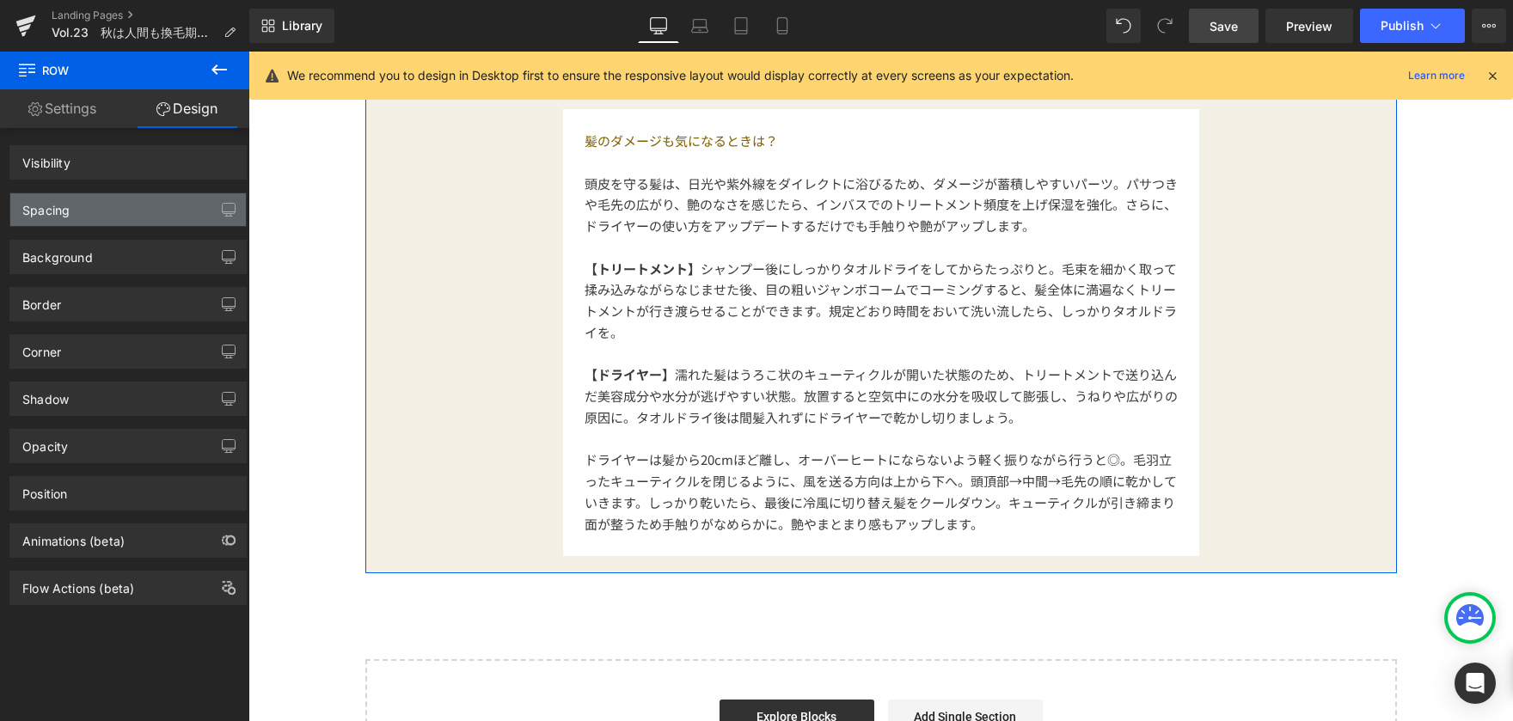
click at [156, 205] on div "Spacing" at bounding box center [128, 209] width 236 height 33
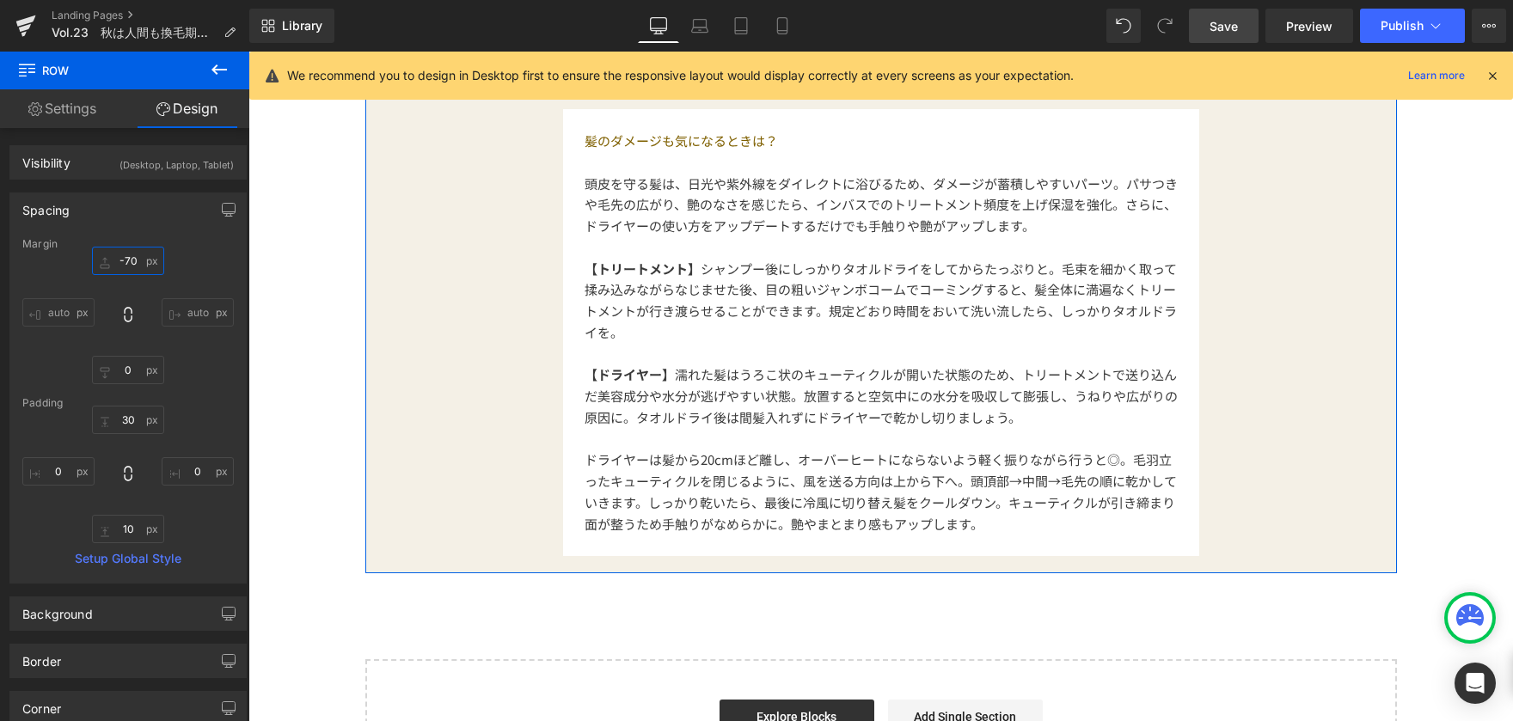
click at [141, 268] on input "-70" at bounding box center [128, 261] width 72 height 28
click at [138, 370] on input "0" at bounding box center [128, 370] width 72 height 28
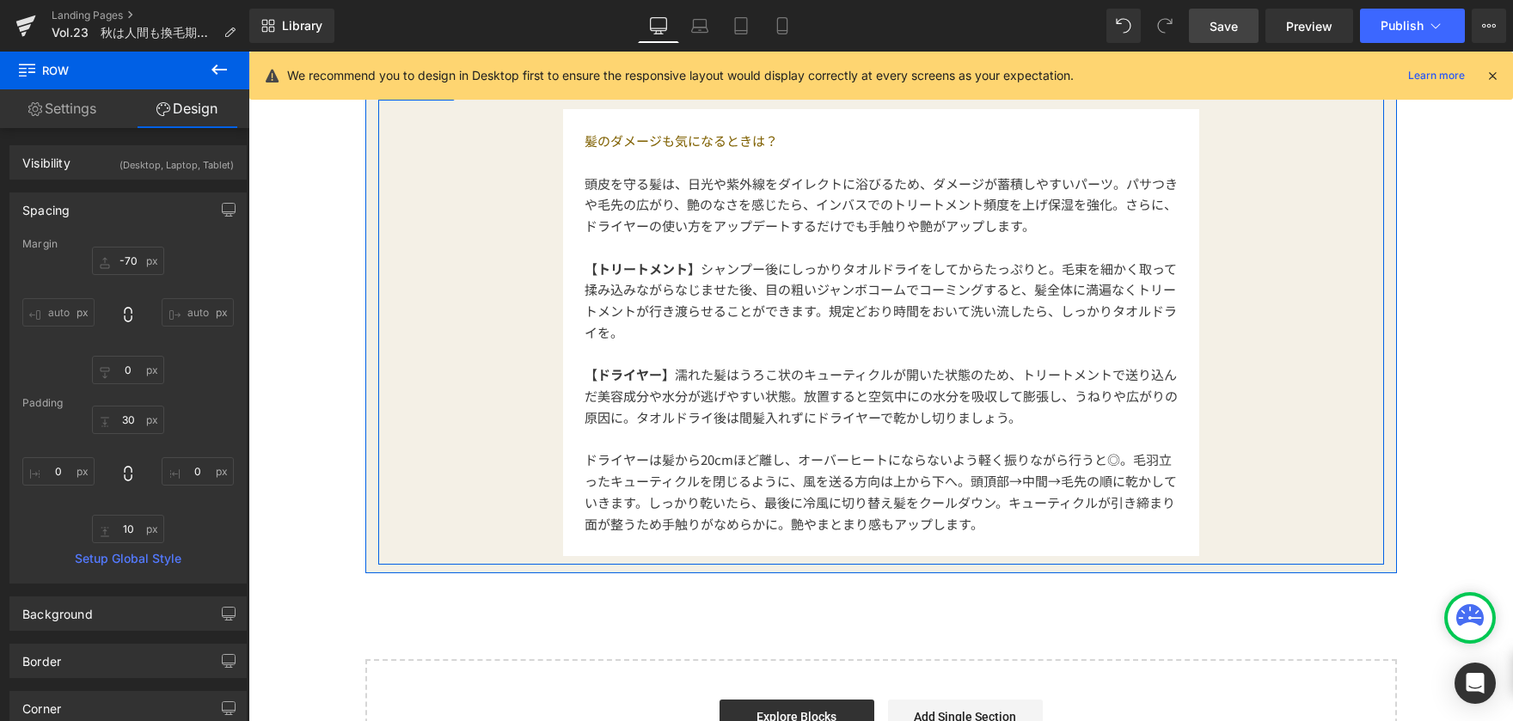
click at [463, 475] on div "髪のダメージも気になるときは？   頭皮を守る髪は、日光や紫外線をダイレクトに浴びるため、ダメージが蓄積しやすいパーツ。パサつきや毛先の広がり、艶のなさ…" at bounding box center [881, 320] width 1006 height 490
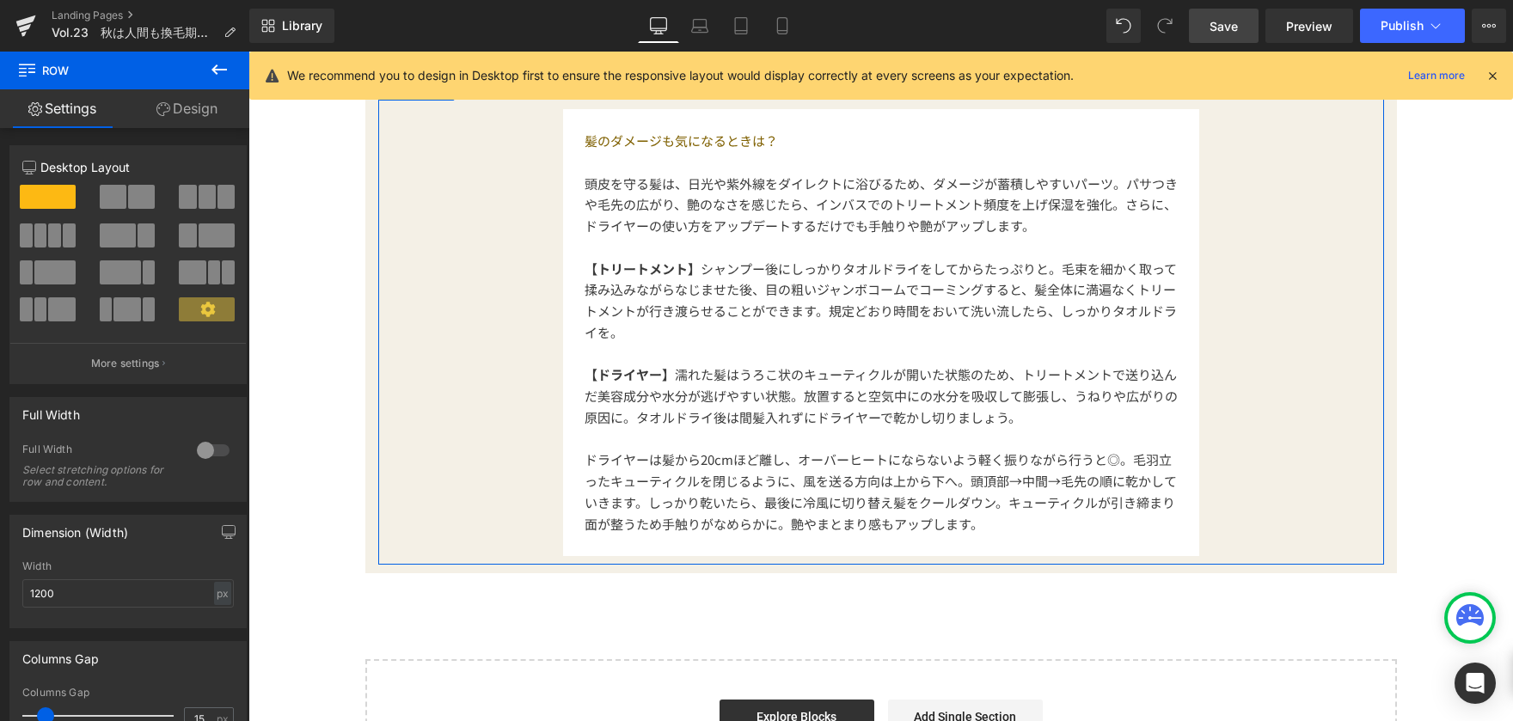
drag, startPoint x: 210, startPoint y: 112, endPoint x: 189, endPoint y: 136, distance: 31.7
click at [210, 112] on link "Design" at bounding box center [187, 108] width 125 height 39
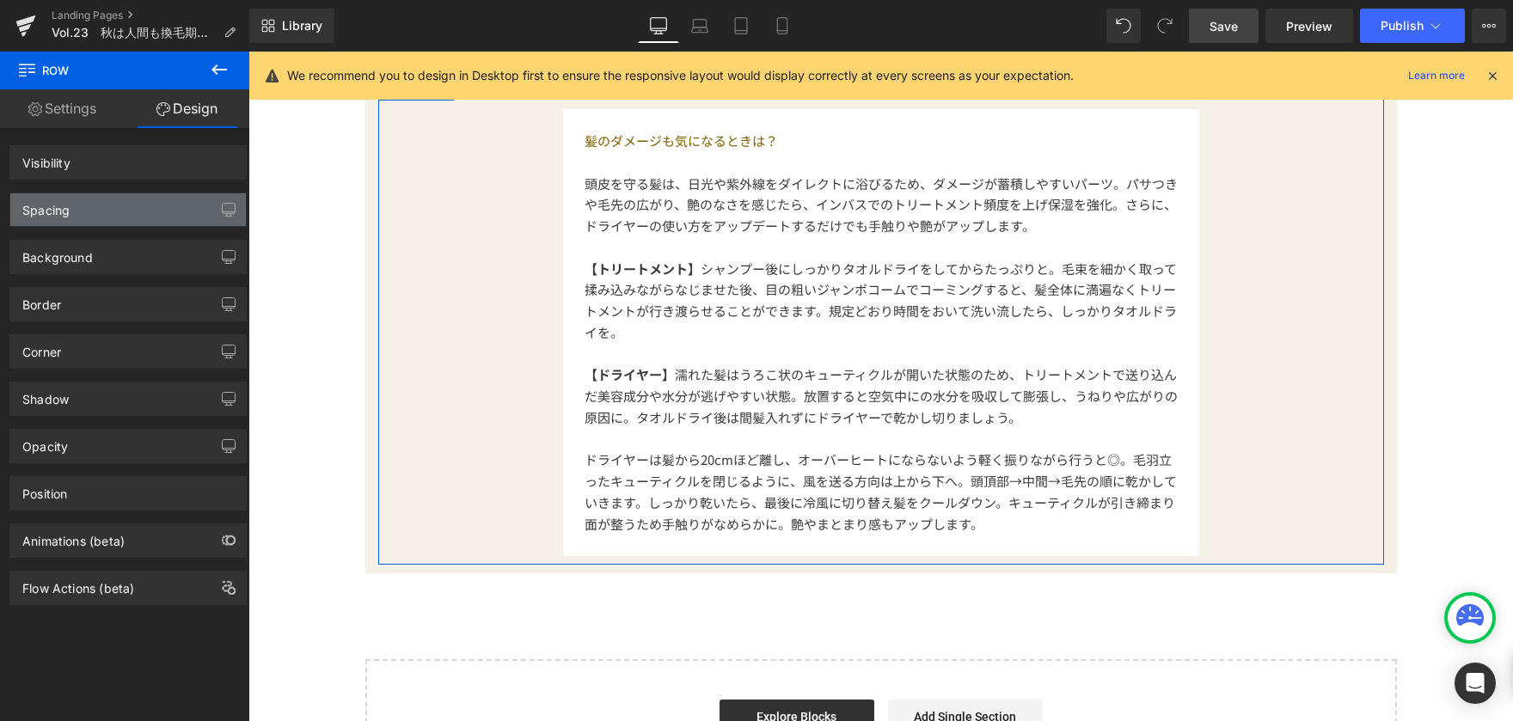
click at [135, 210] on div "Spacing" at bounding box center [128, 209] width 236 height 33
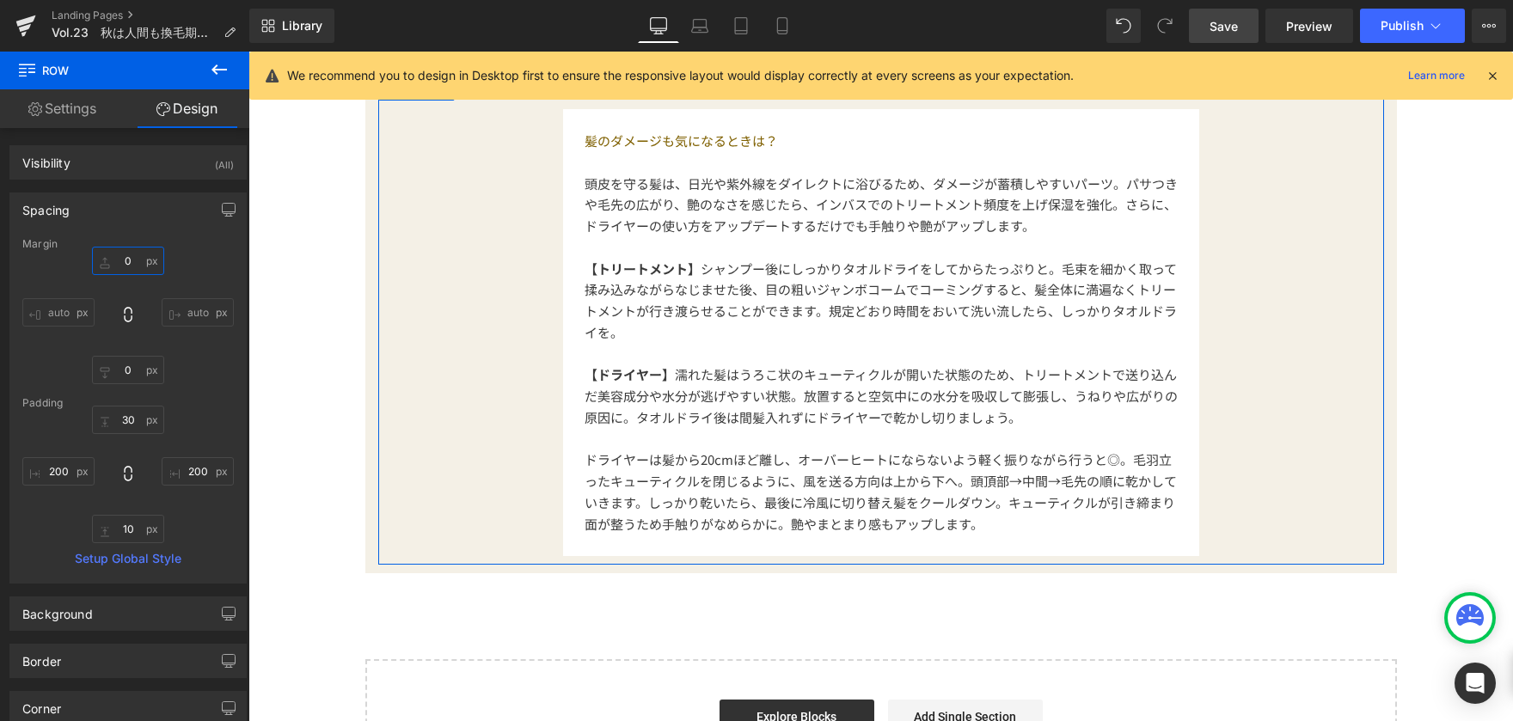
click at [140, 262] on input "0" at bounding box center [128, 261] width 72 height 28
click at [145, 358] on input "0" at bounding box center [128, 370] width 72 height 28
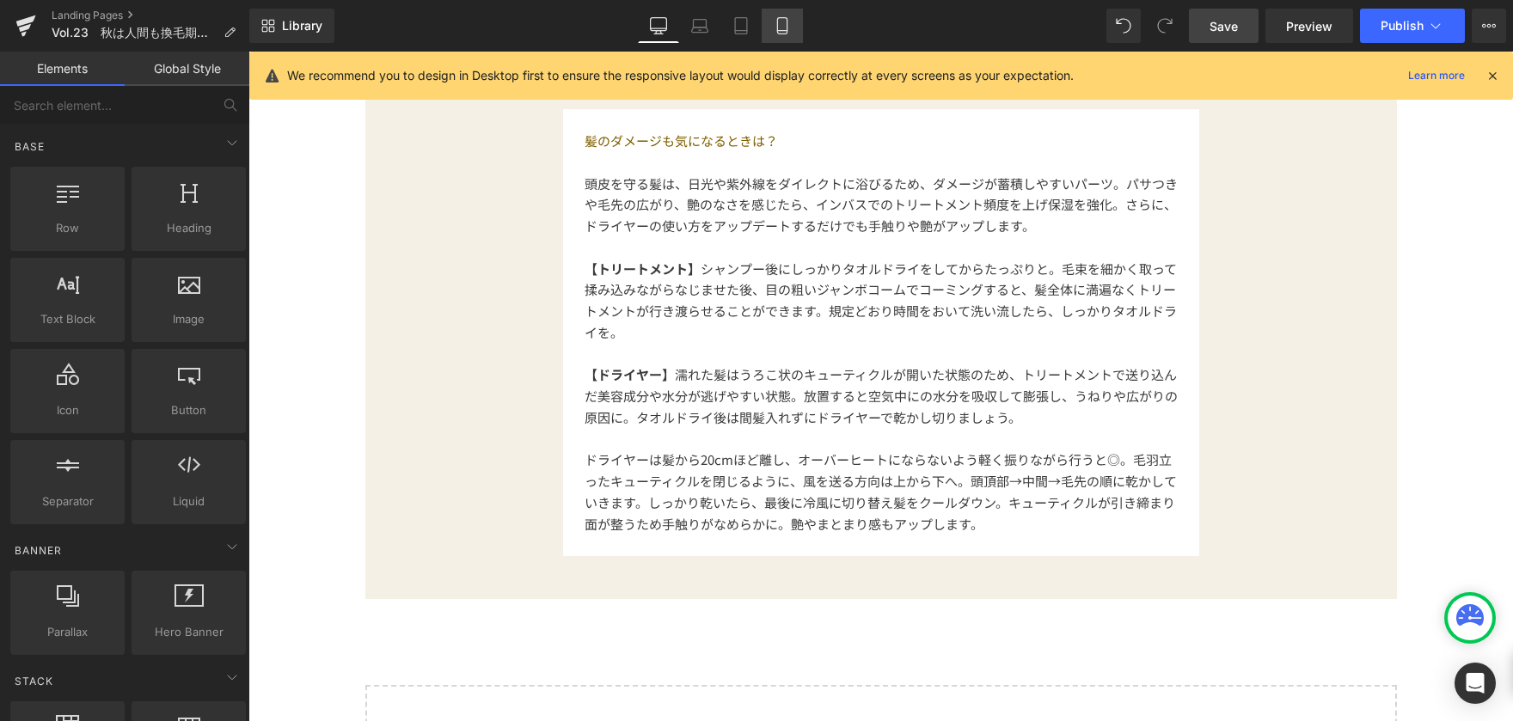
click at [790, 33] on icon at bounding box center [782, 25] width 17 height 17
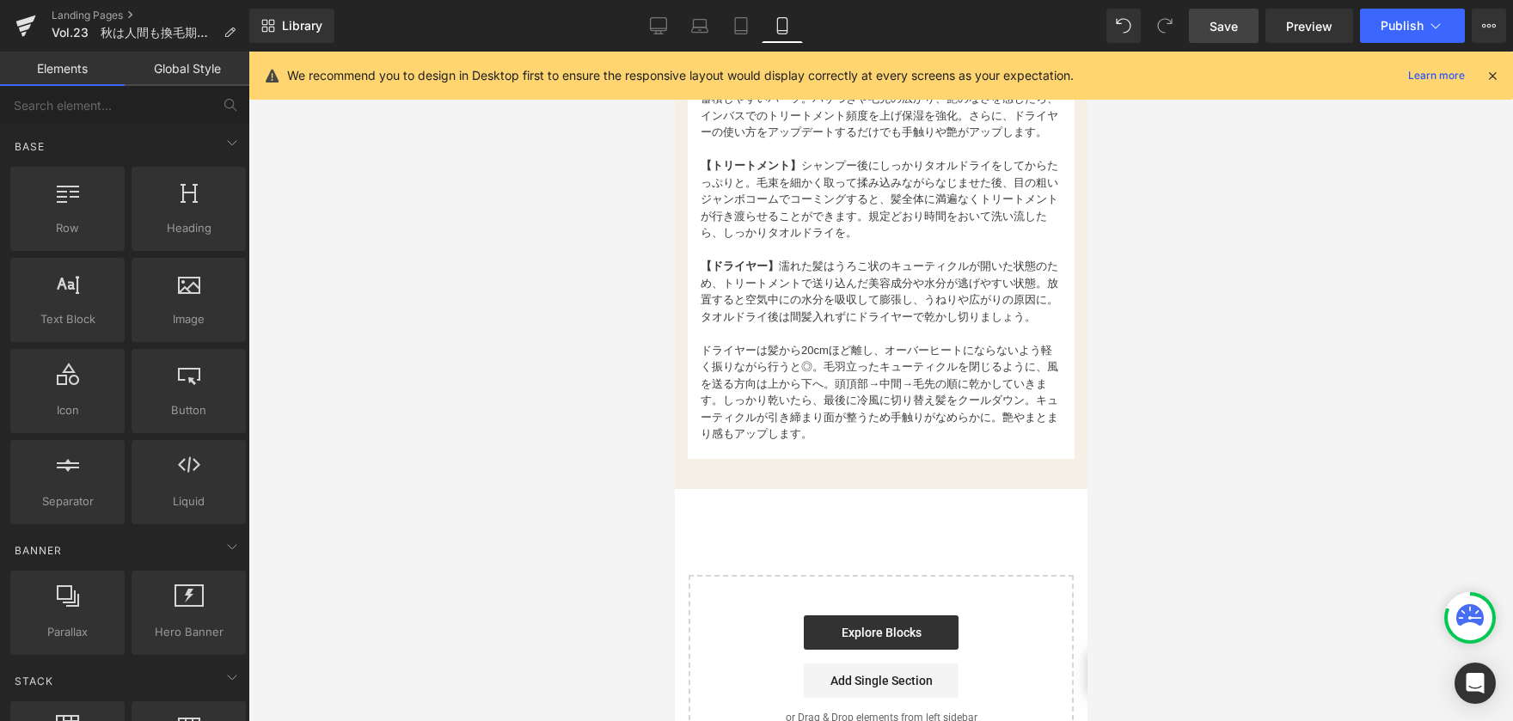
scroll to position [1965, 0]
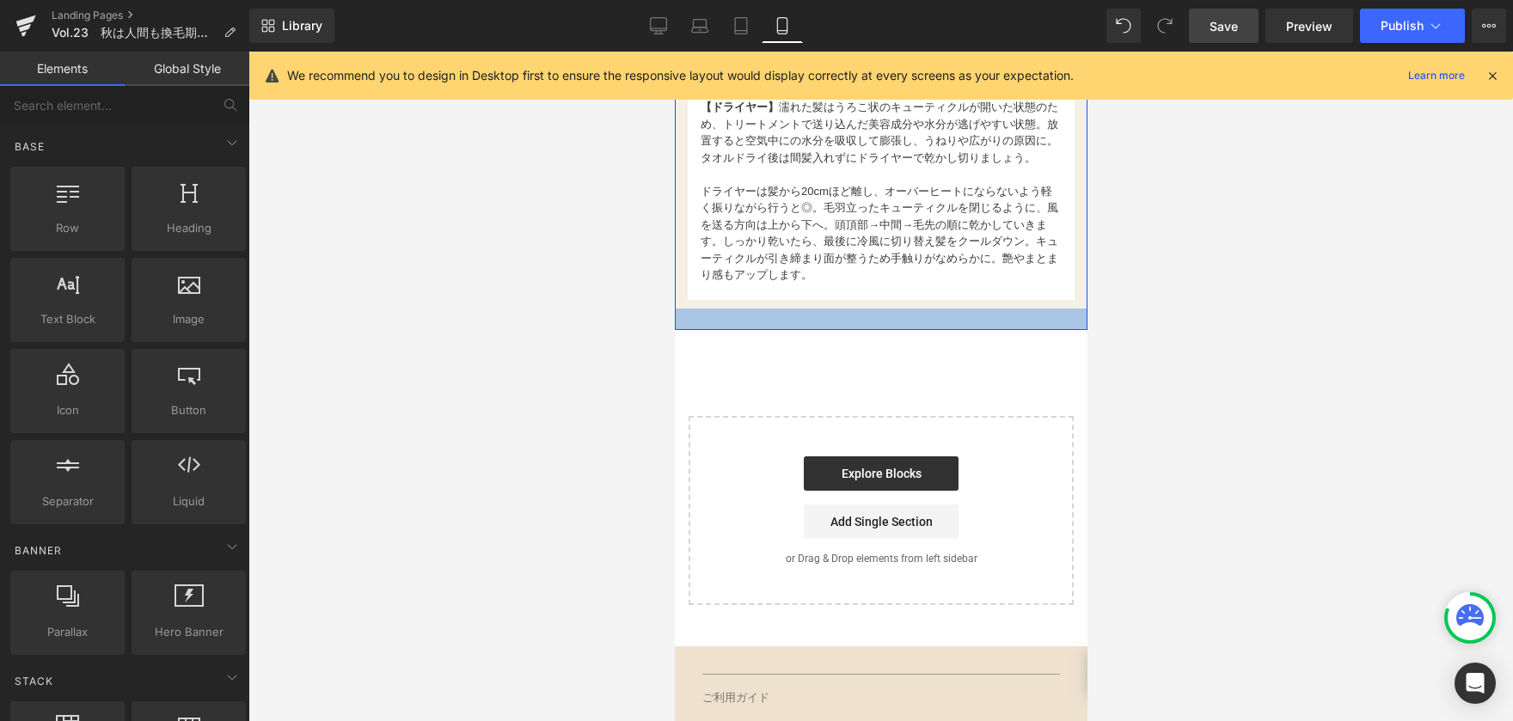
click at [898, 330] on div at bounding box center [880, 319] width 413 height 21
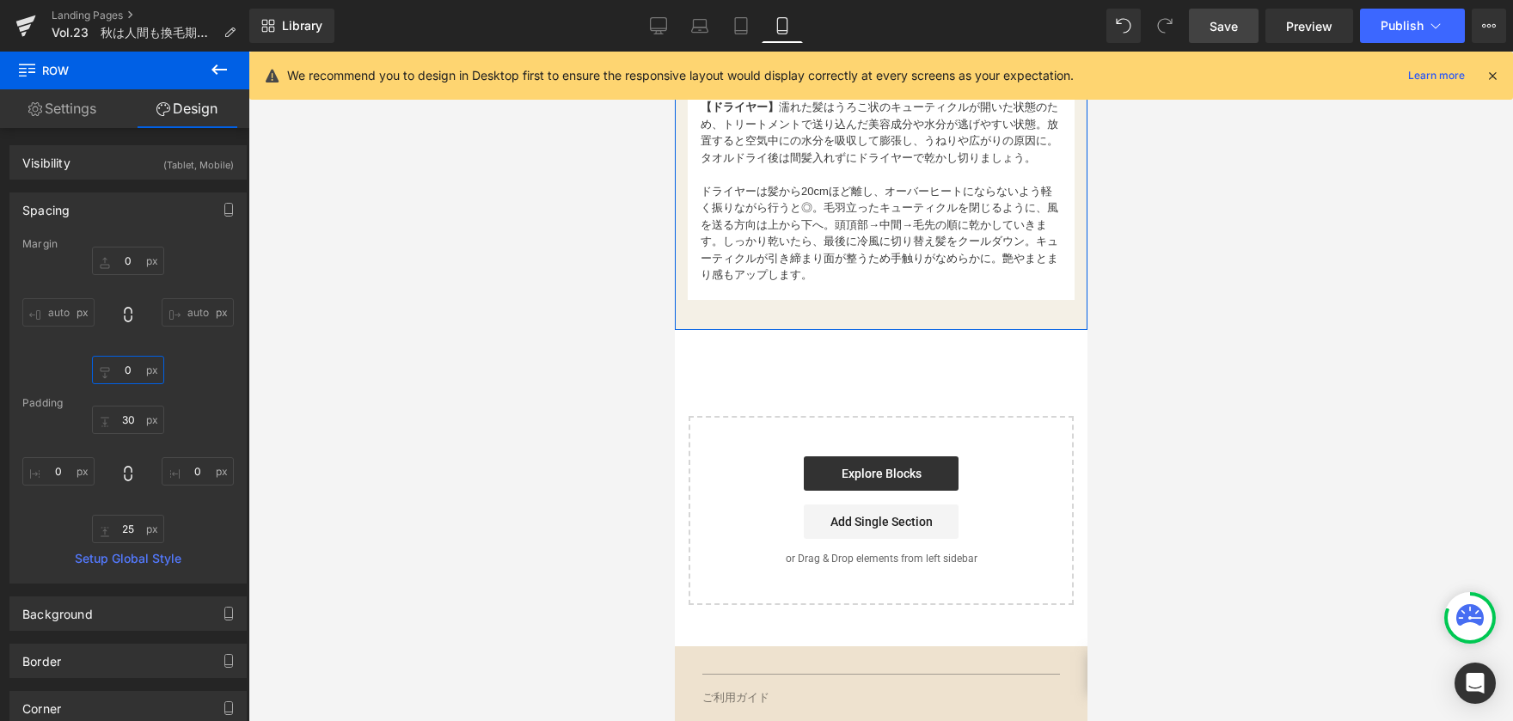
click at [137, 375] on input "0" at bounding box center [128, 370] width 72 height 28
click at [136, 424] on input "30" at bounding box center [128, 420] width 72 height 28
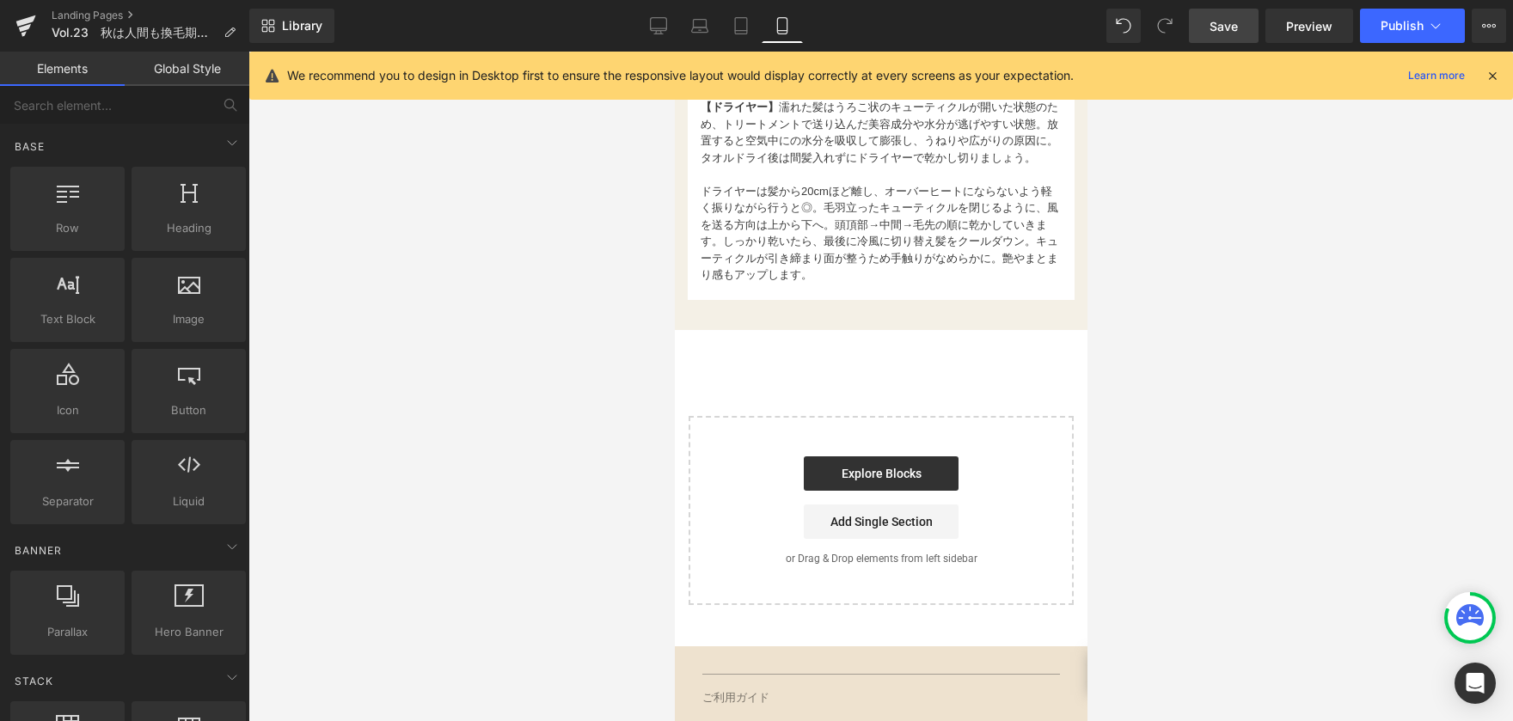
click at [365, 404] on div at bounding box center [880, 387] width 1265 height 670
click at [783, 309] on div "お国が違えばオーラルケア意識も変わるもの。デザイナーの[PERSON_NAME]に、オーラルケアについてのこだわりや愛用アイテムについて聞いてみました！ Te…" at bounding box center [880, 91] width 413 height 436
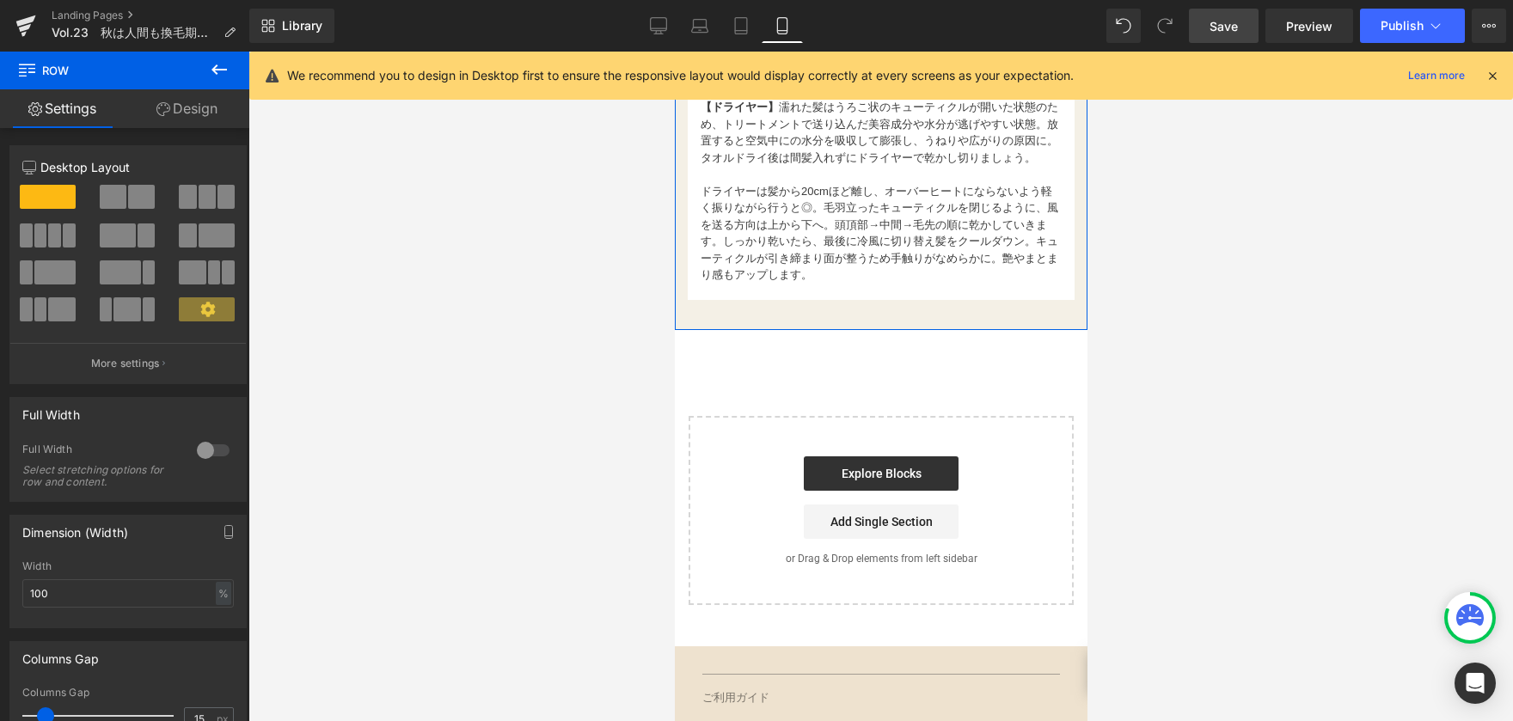
drag, startPoint x: 196, startPoint y: 95, endPoint x: 134, endPoint y: 446, distance: 356.2
click at [196, 95] on link "Design" at bounding box center [187, 108] width 125 height 39
click at [0, 0] on div "Spacing" at bounding box center [0, 0] width 0 height 0
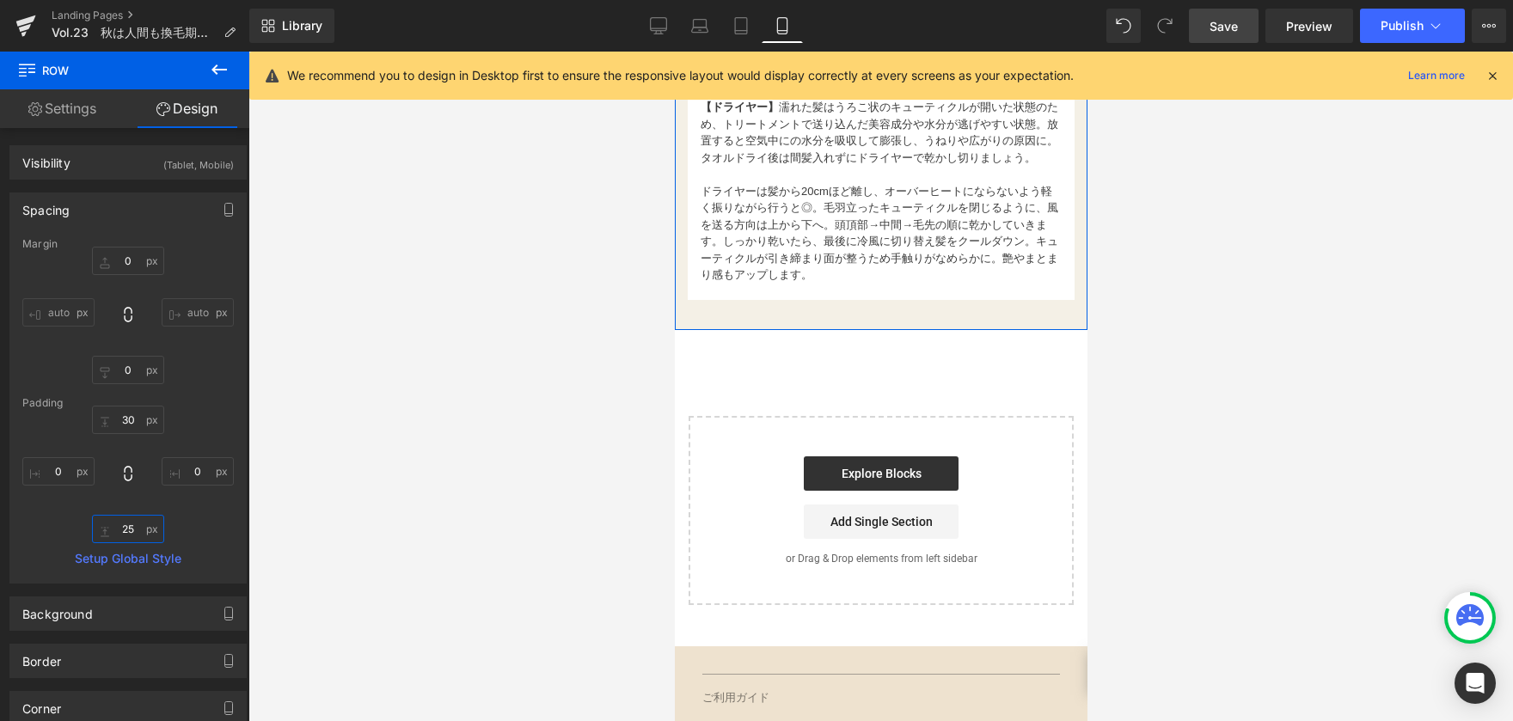
click at [135, 536] on input "25" at bounding box center [128, 529] width 72 height 28
click at [393, 530] on div at bounding box center [880, 387] width 1265 height 670
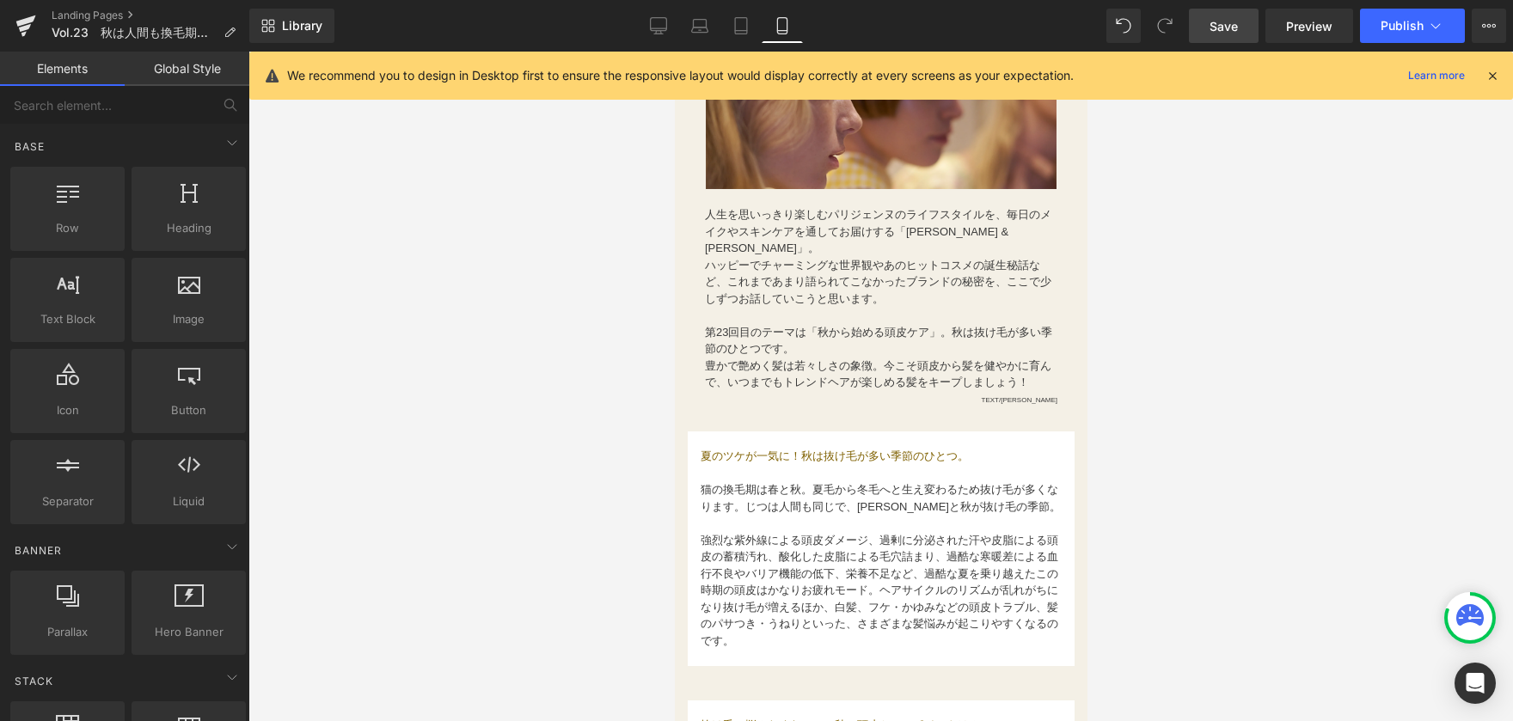
scroll to position [332, 0]
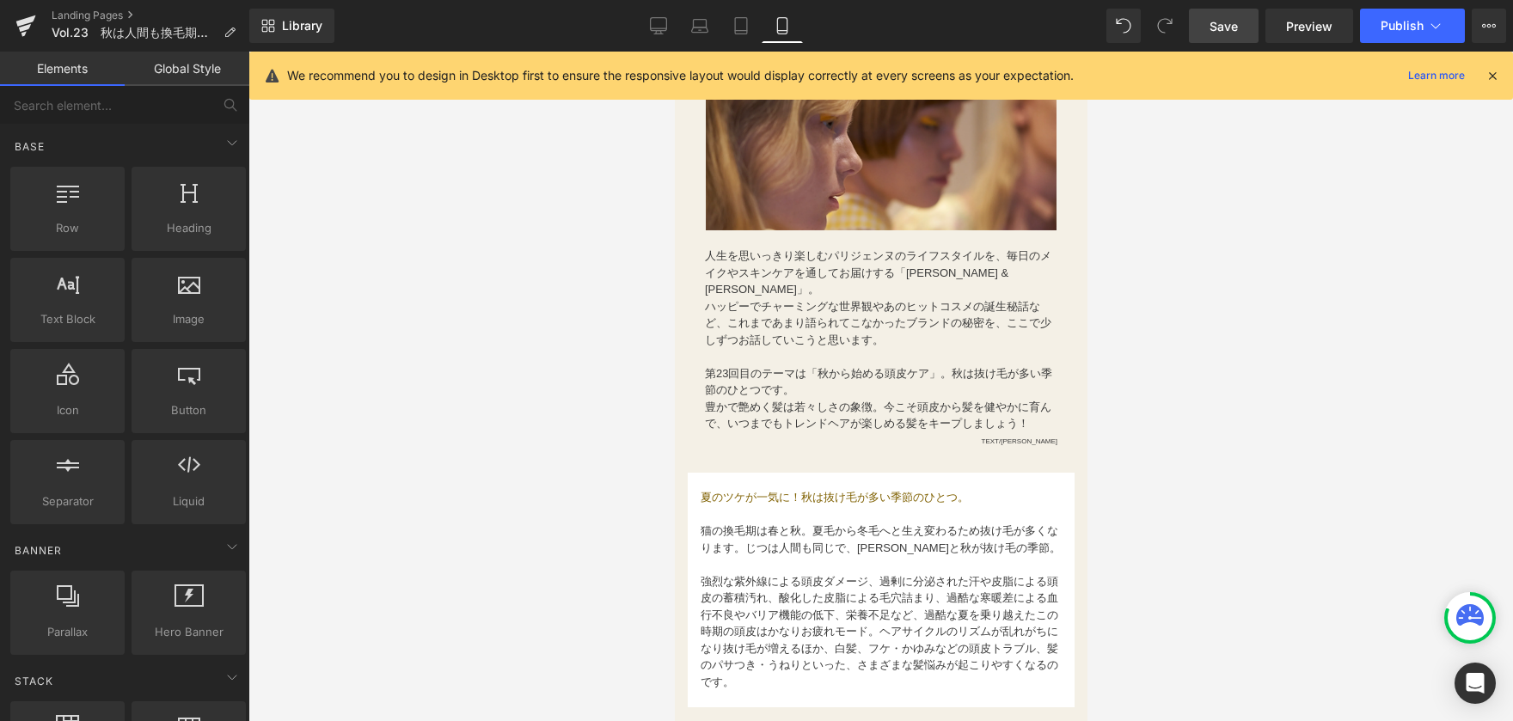
click at [514, 272] on div at bounding box center [880, 387] width 1265 height 670
click at [654, 18] on icon at bounding box center [659, 24] width 16 height 13
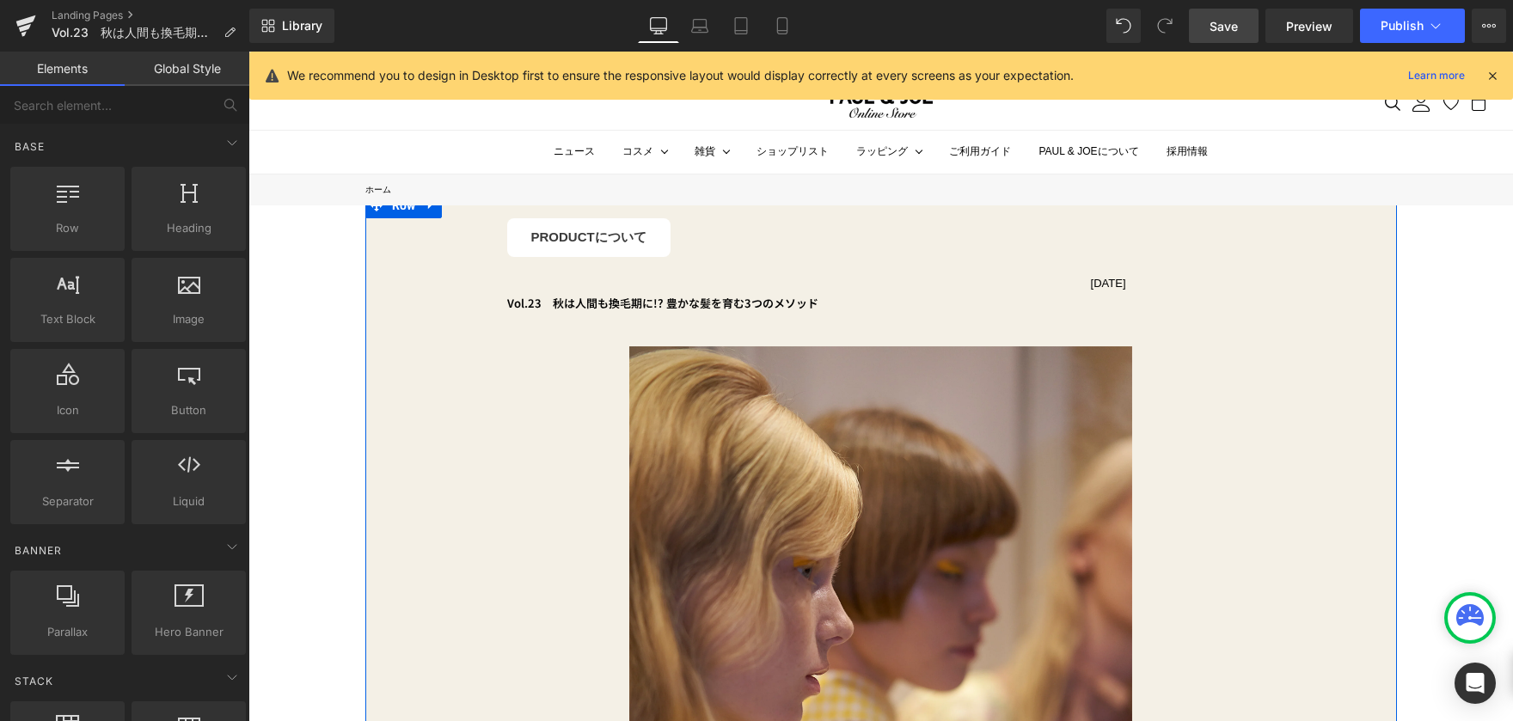
scroll to position [0, 0]
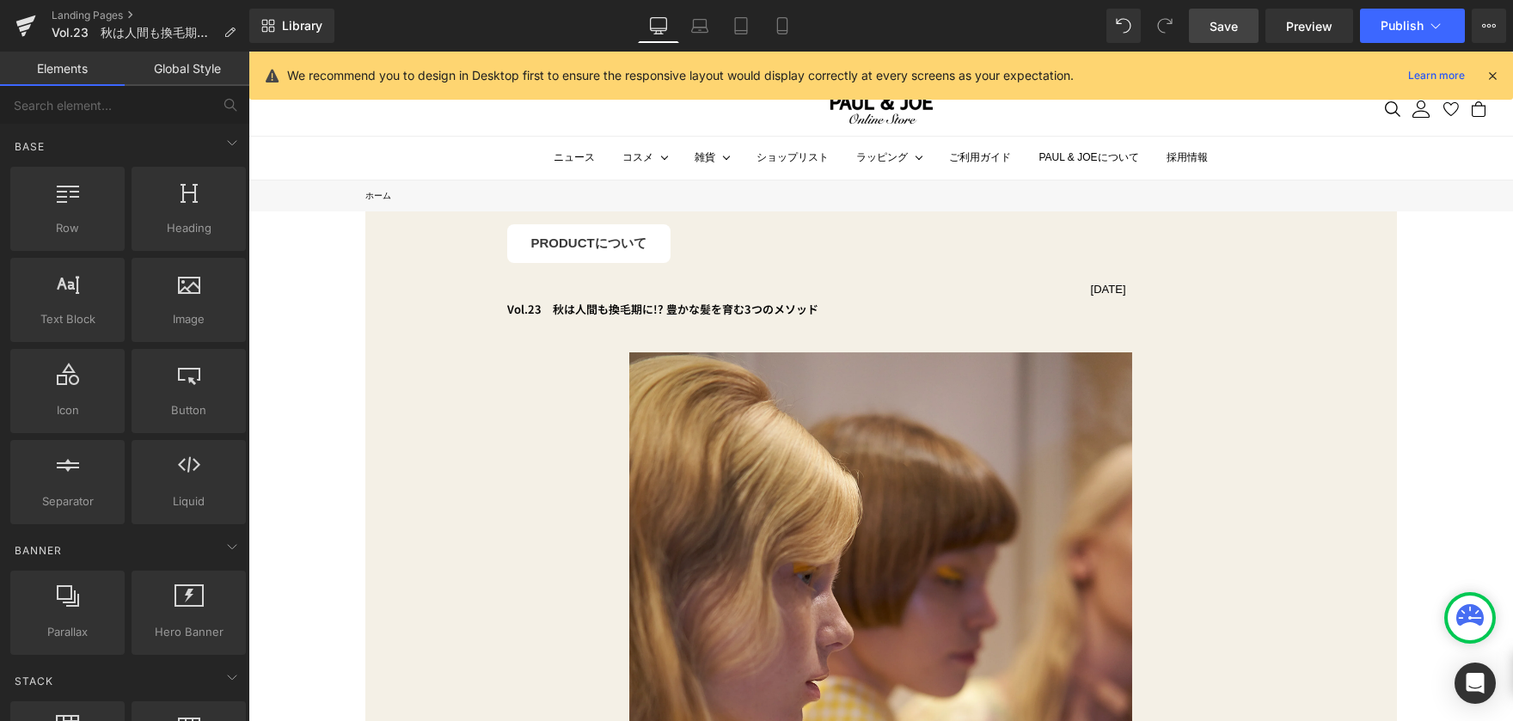
click at [1237, 30] on span "Save" at bounding box center [1224, 26] width 28 height 18
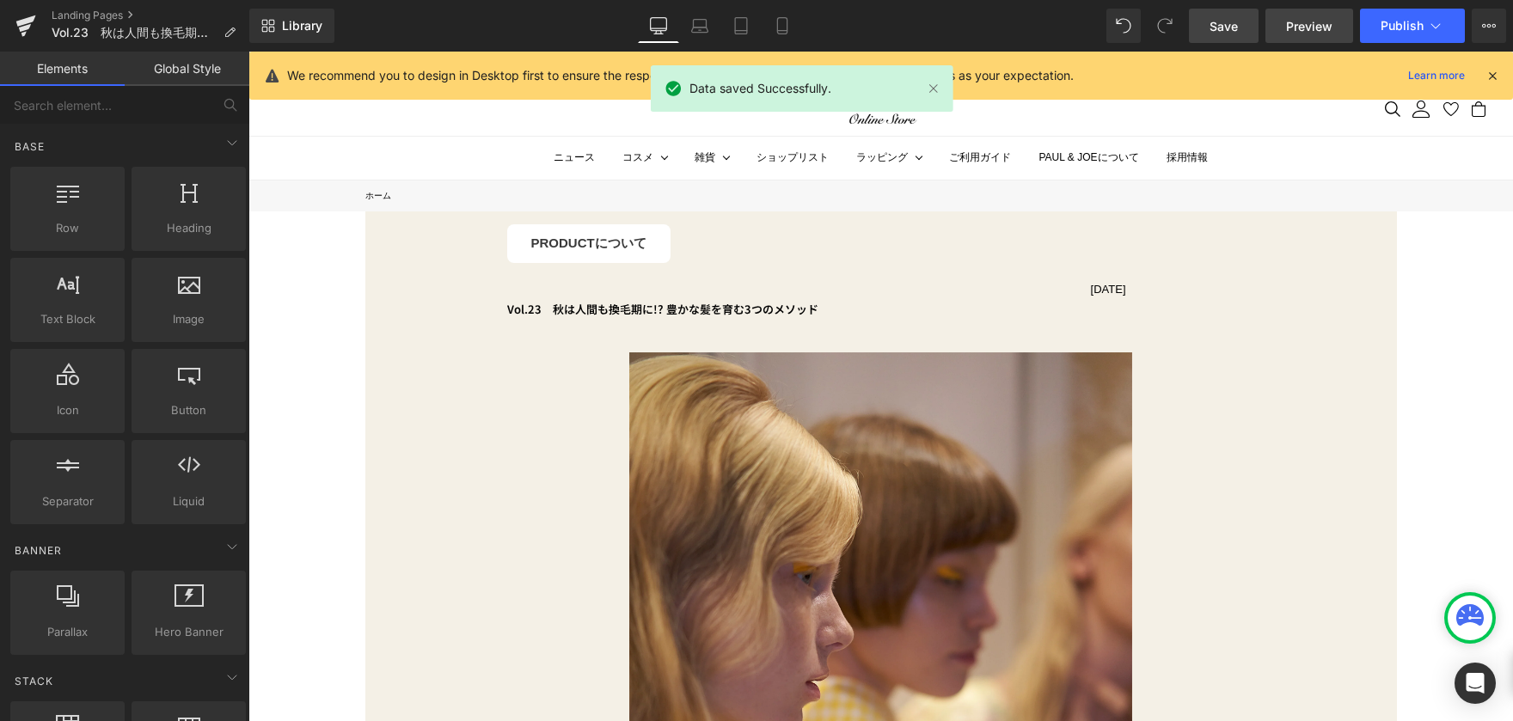
click at [1305, 26] on span "Preview" at bounding box center [1309, 26] width 46 height 18
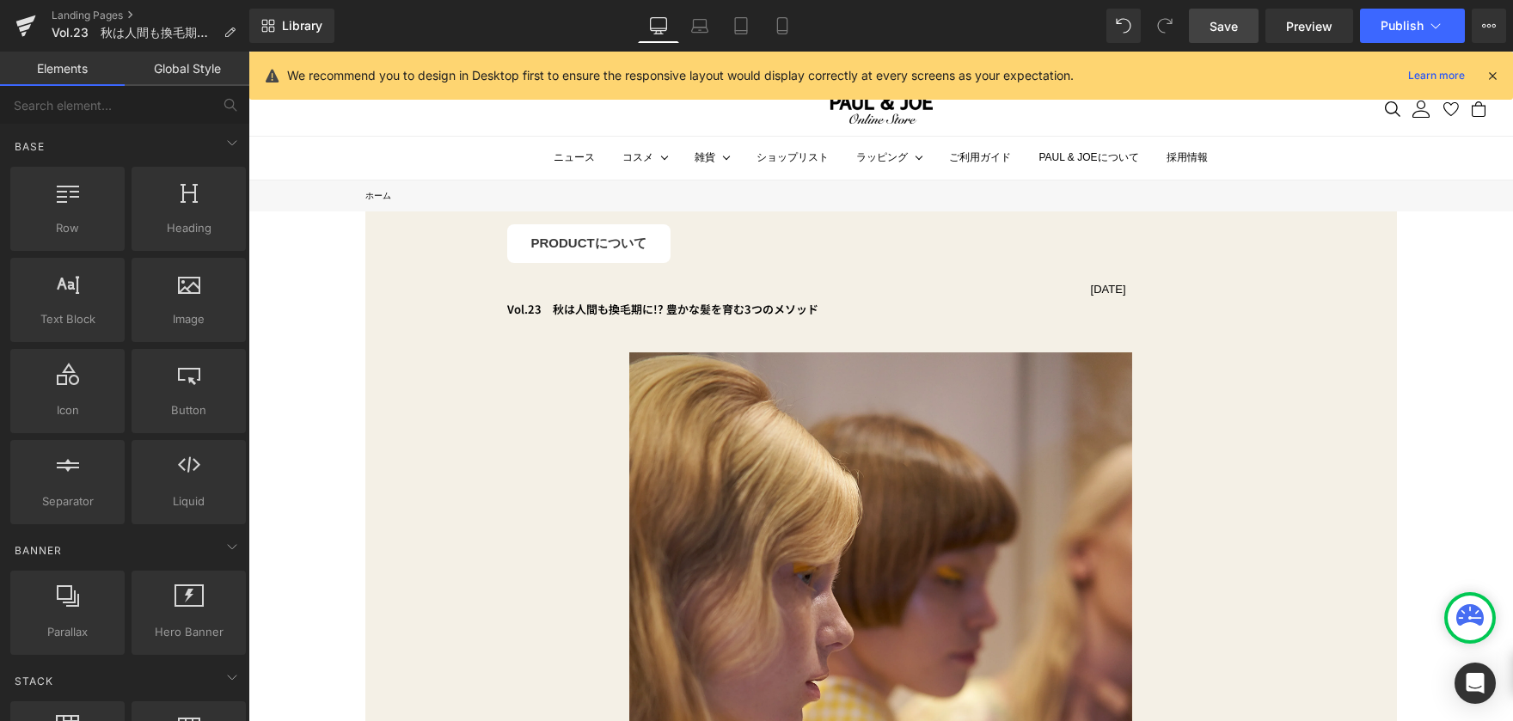
click at [1247, 25] on link "Save" at bounding box center [1224, 26] width 70 height 34
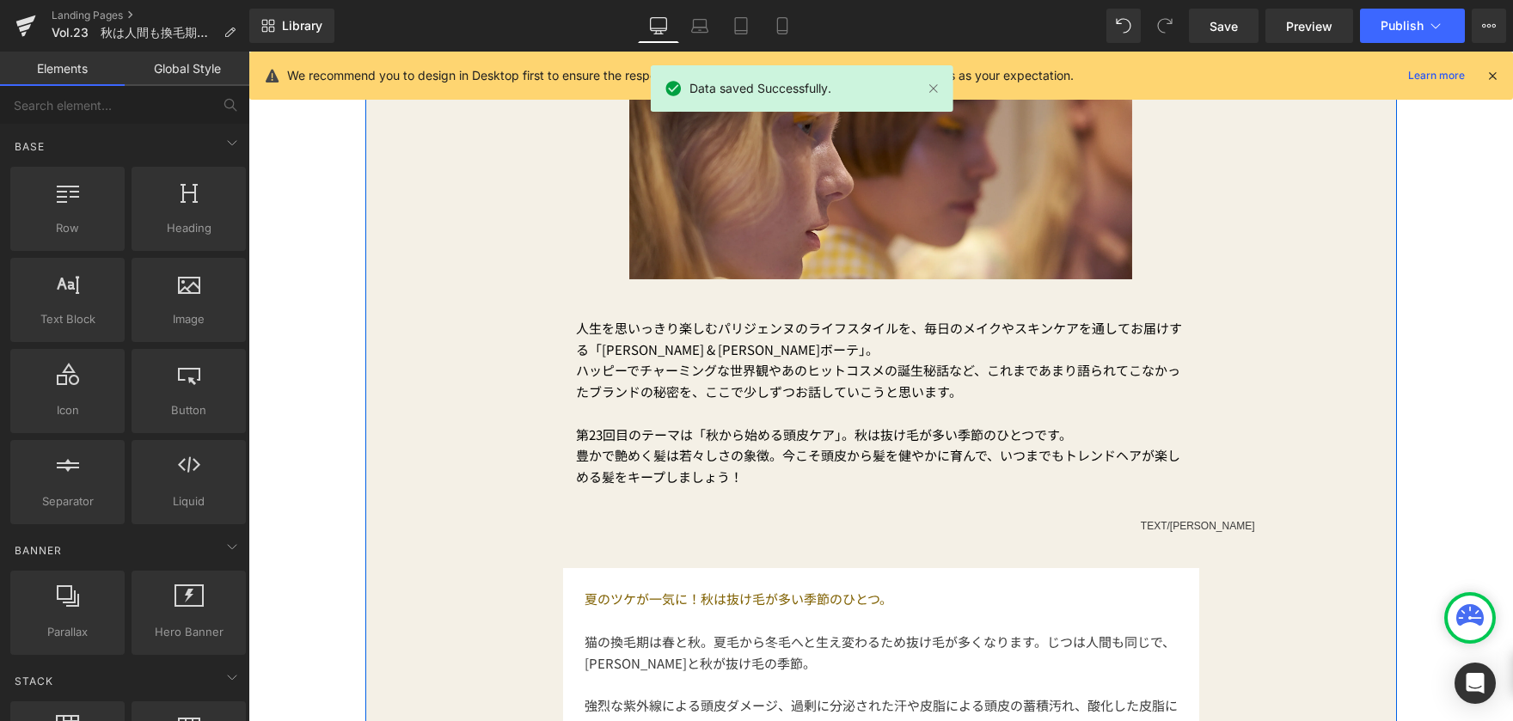
scroll to position [258, 0]
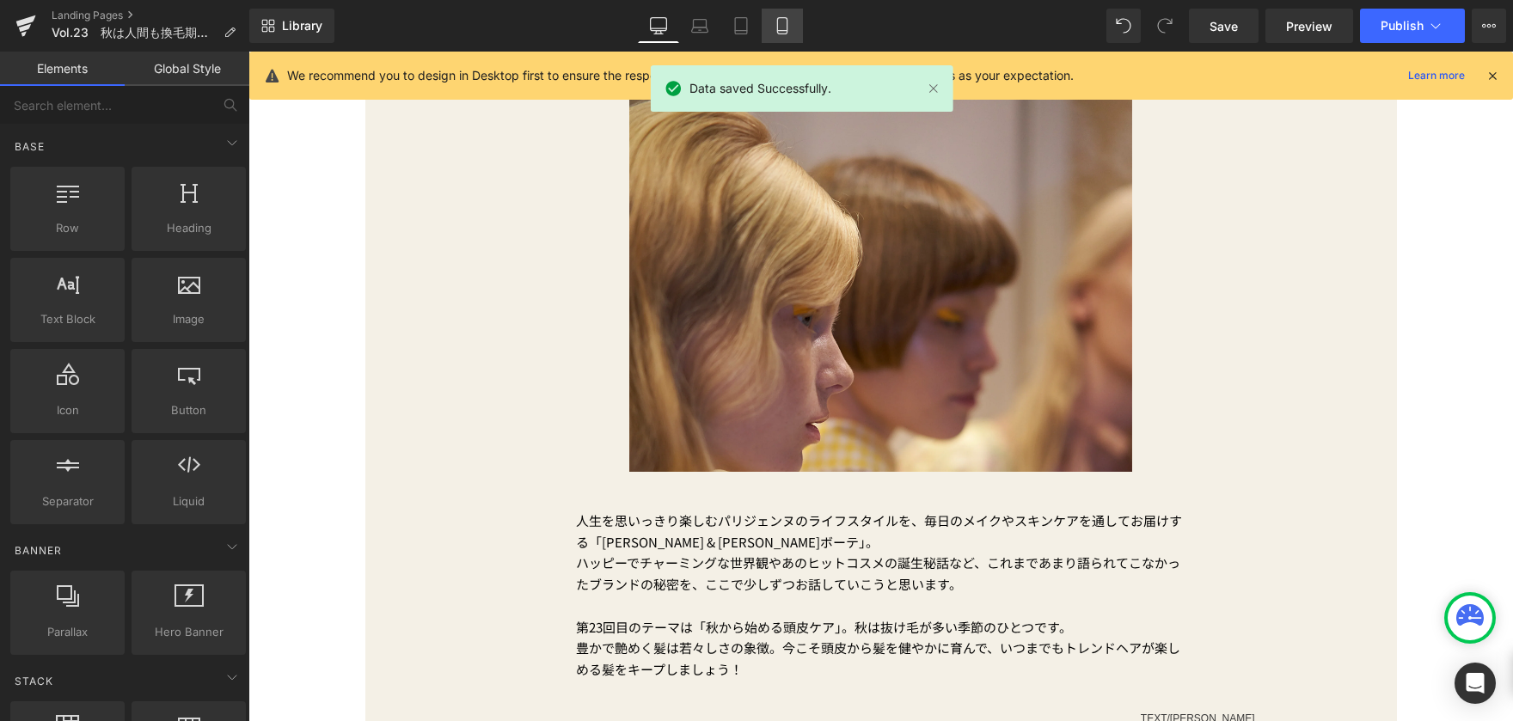
click at [792, 28] on link "Mobile" at bounding box center [782, 26] width 41 height 34
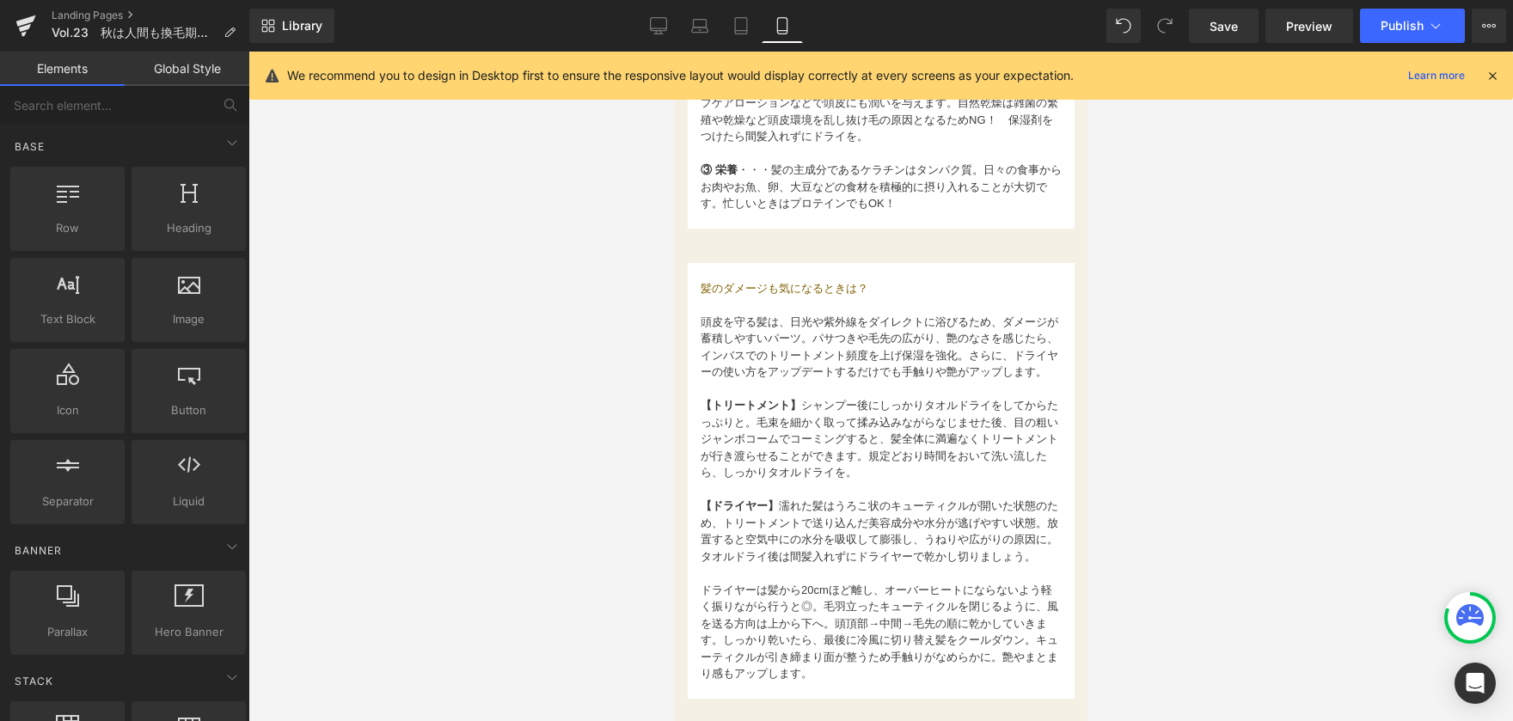
scroll to position [1535, 0]
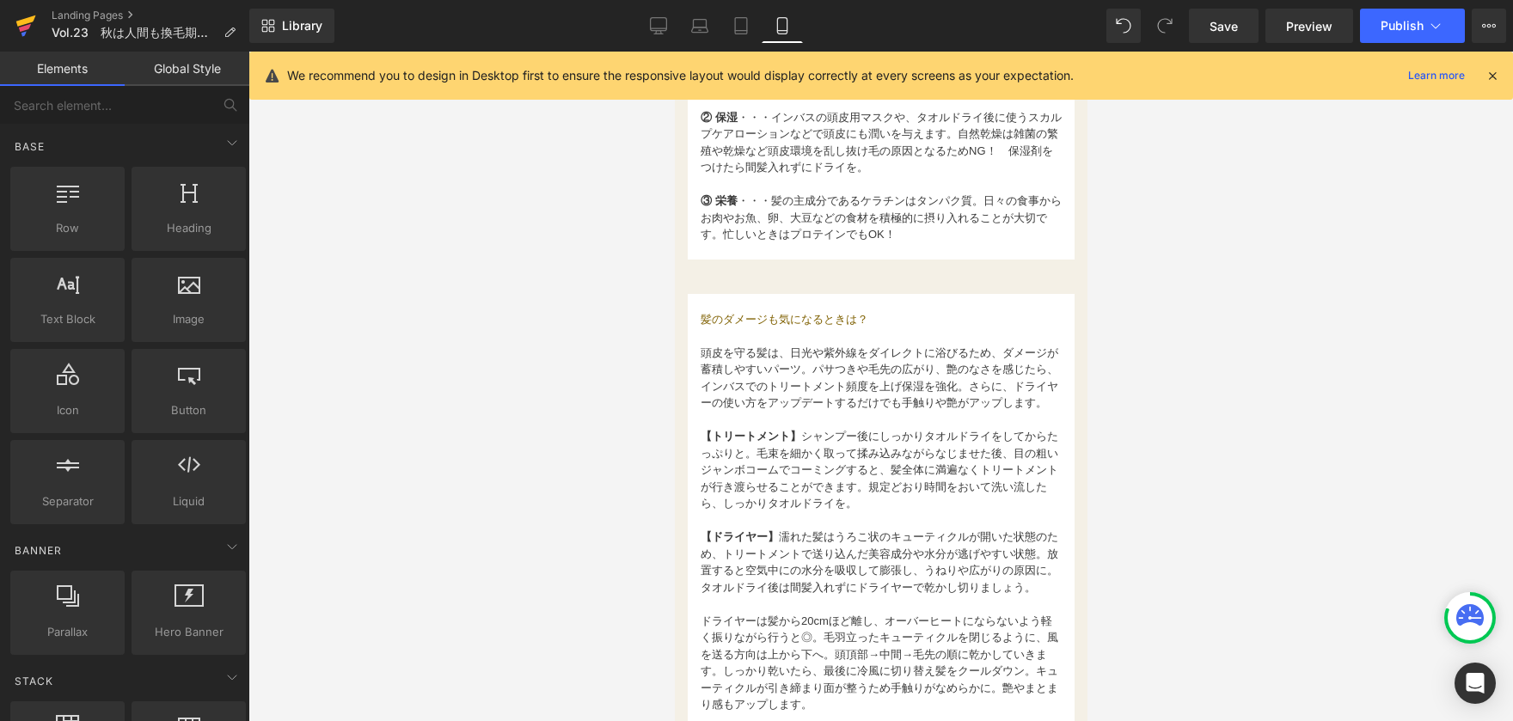
click at [18, 23] on icon at bounding box center [26, 20] width 20 height 11
